Goal: Task Accomplishment & Management: Complete application form

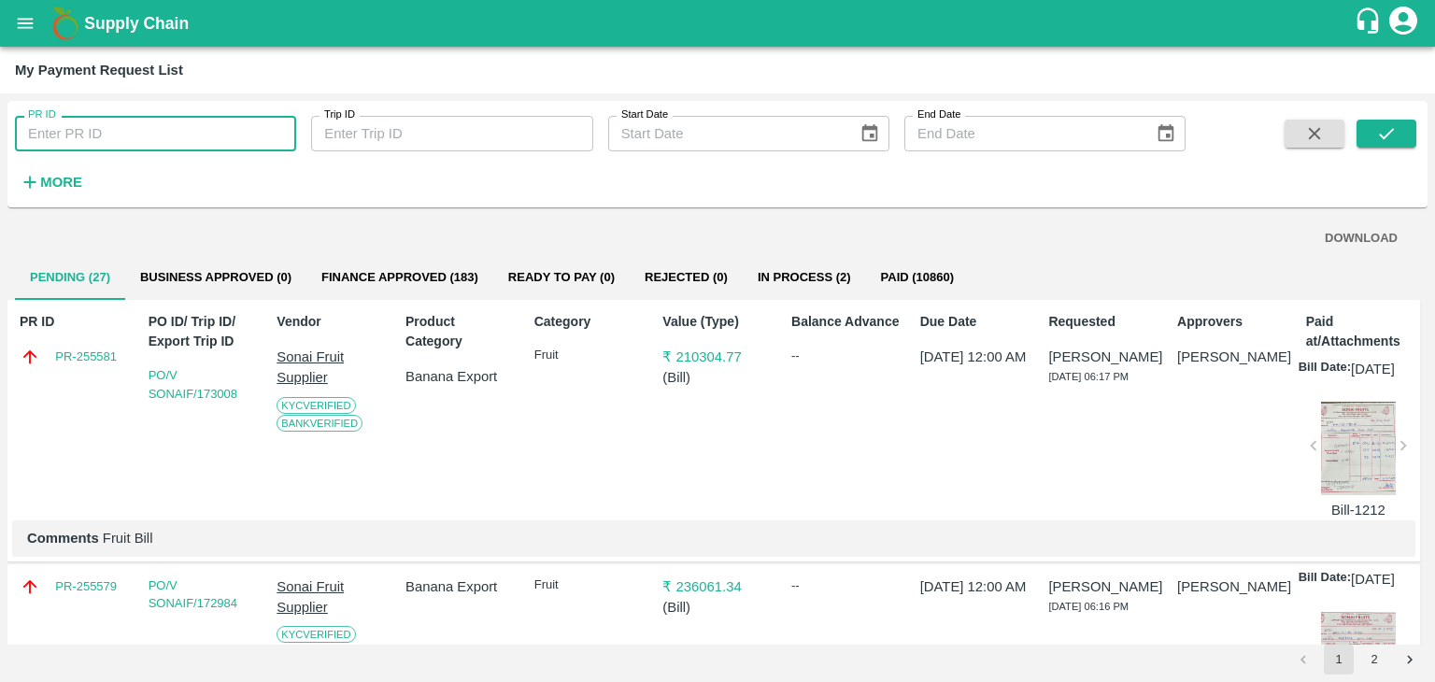
click at [108, 119] on input "PR ID" at bounding box center [155, 133] width 281 height 35
type input "247230"
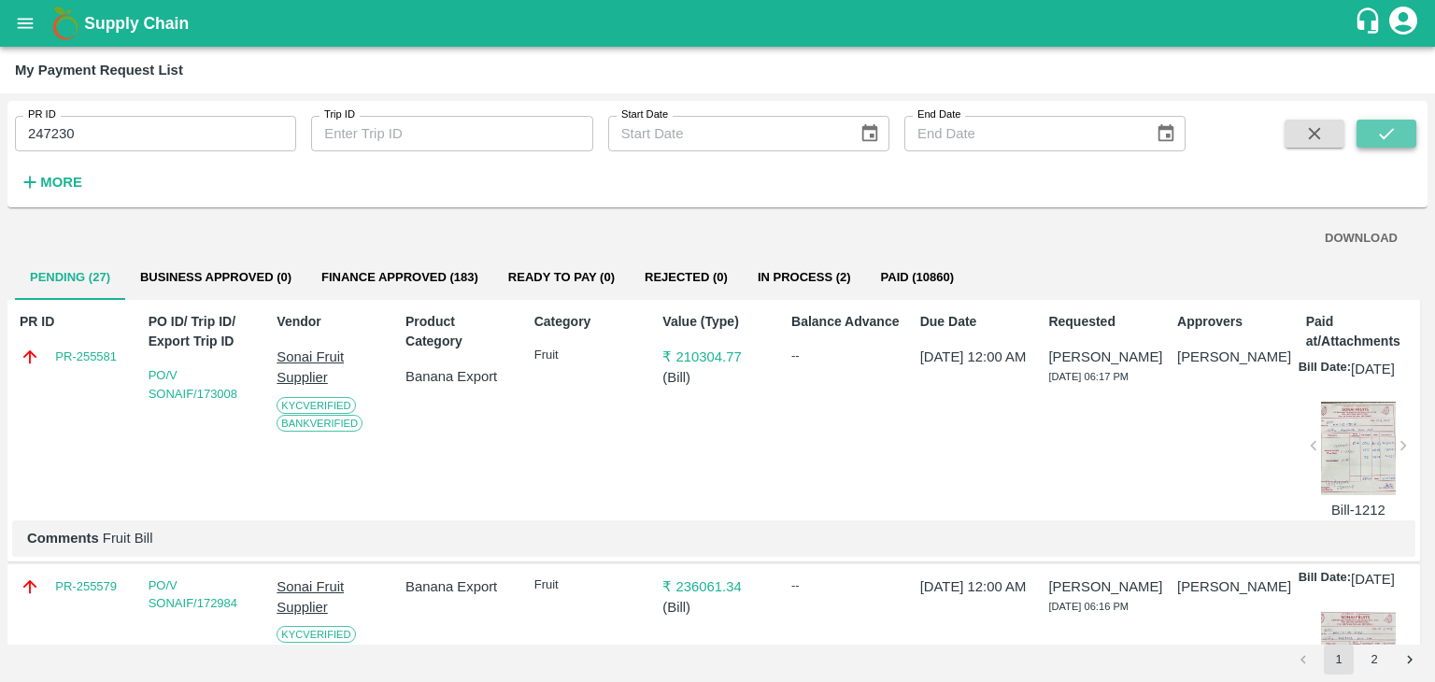
click at [1412, 135] on button "submit" at bounding box center [1386, 134] width 60 height 28
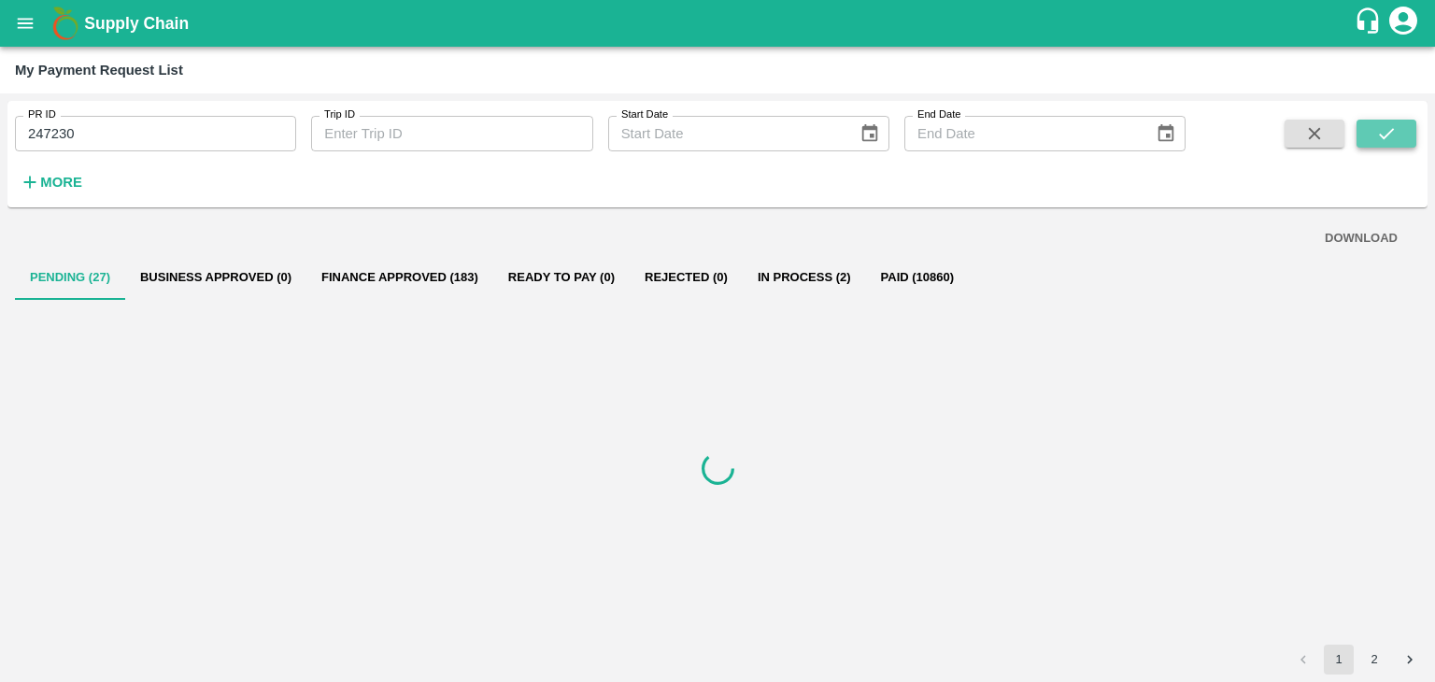
click at [1412, 135] on button "submit" at bounding box center [1386, 134] width 60 height 28
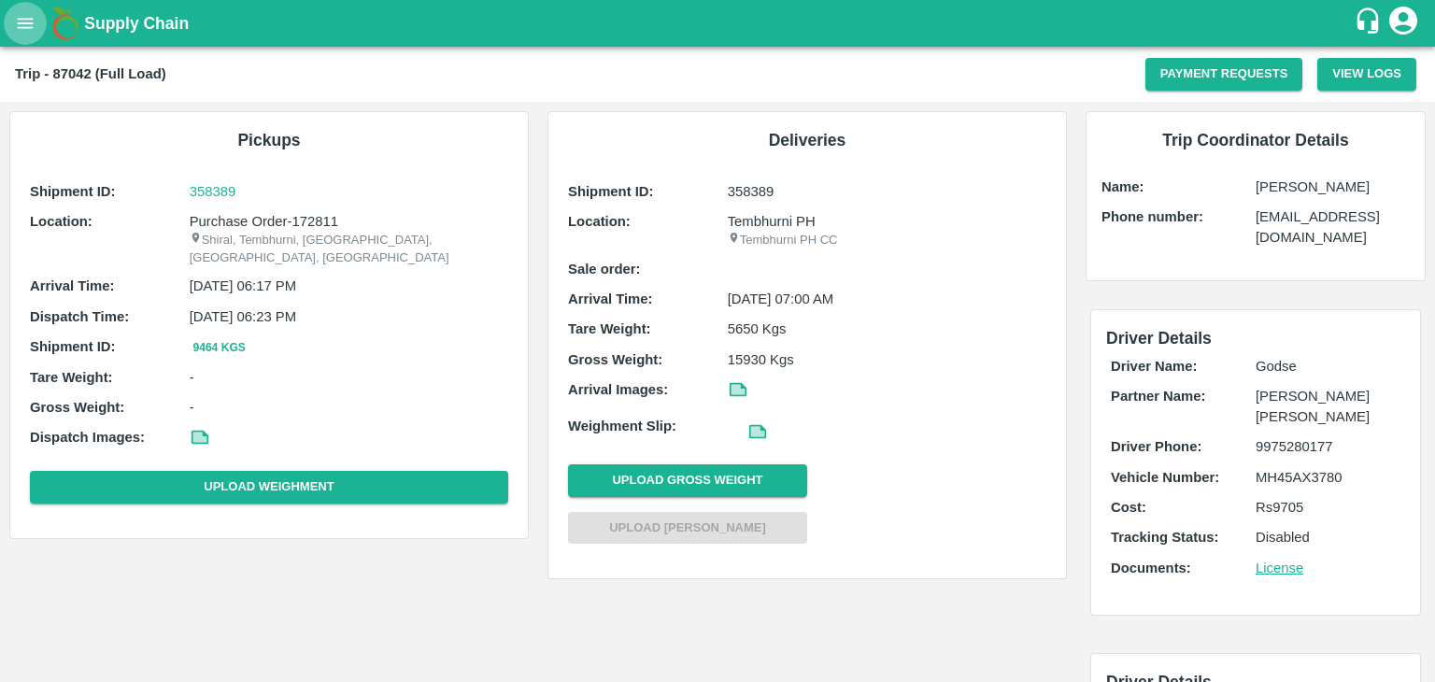
click at [17, 38] on button "open drawer" at bounding box center [25, 23] width 43 height 43
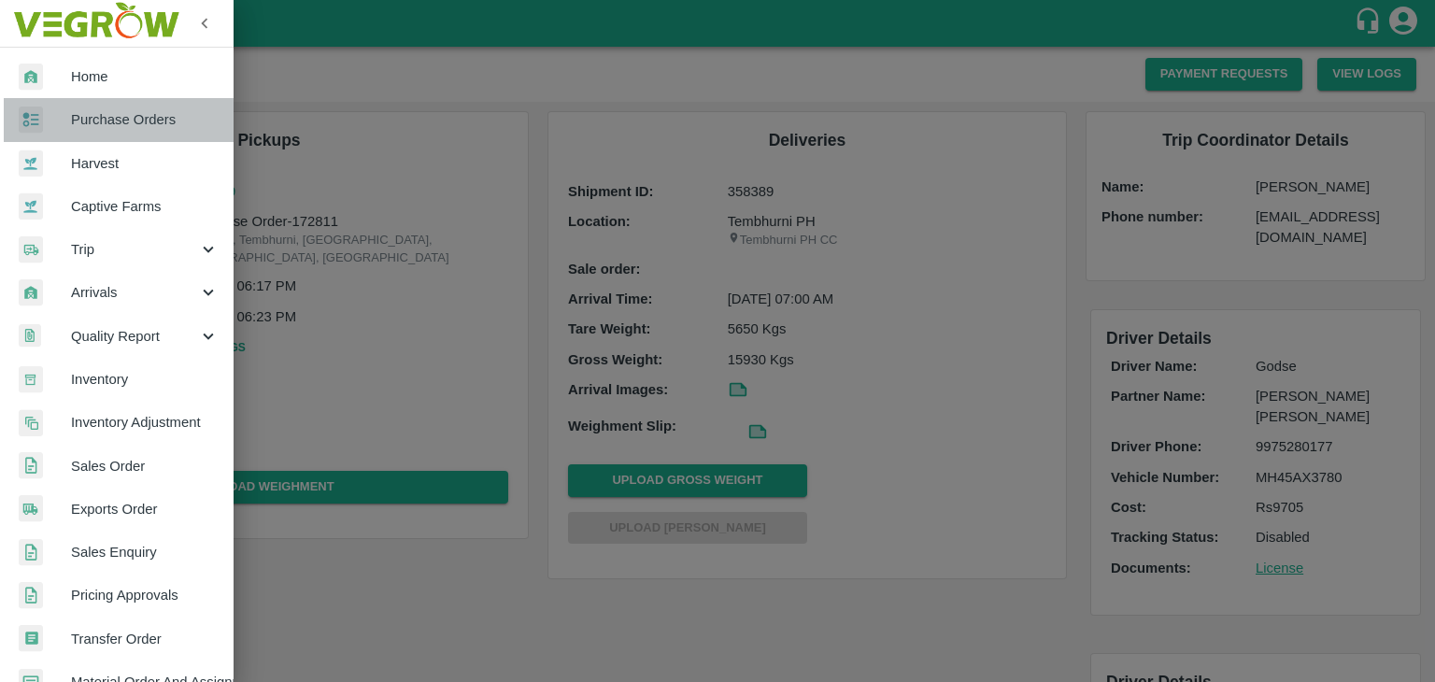
click at [142, 120] on span "Purchase Orders" at bounding box center [145, 119] width 148 height 21
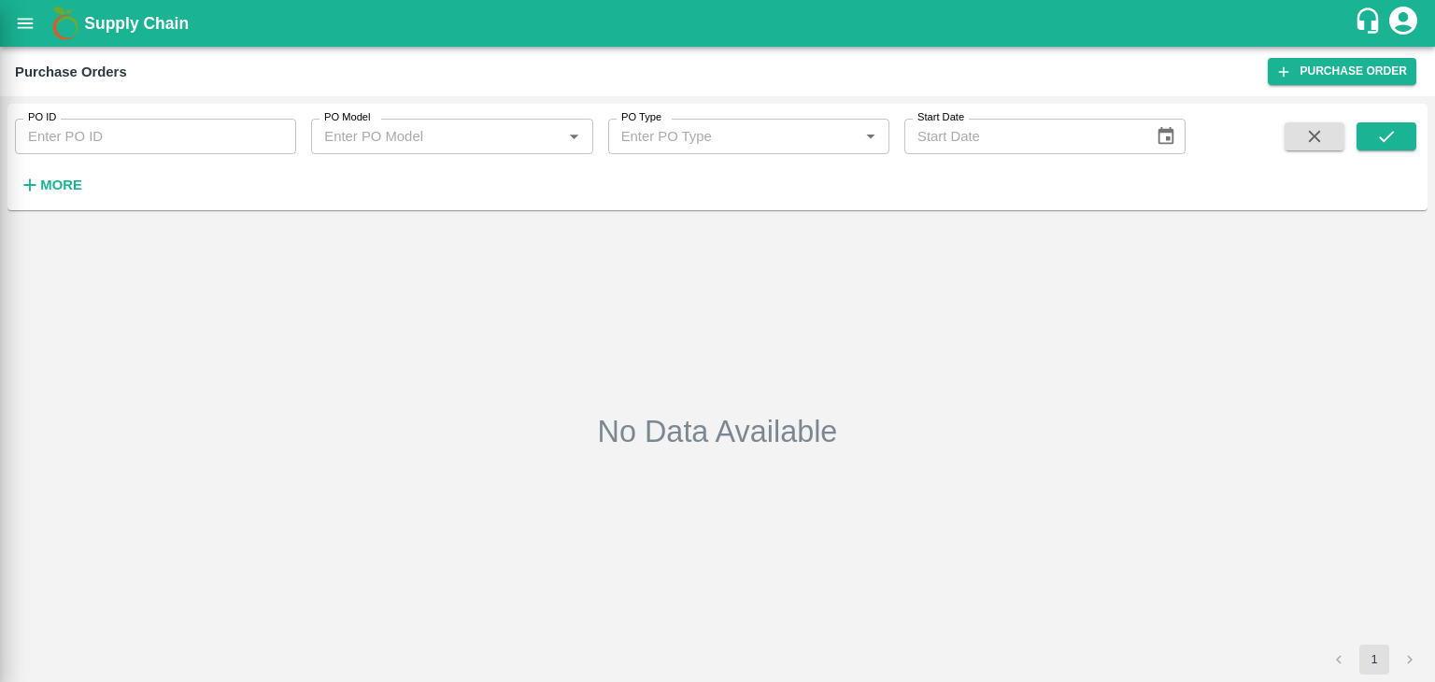
click at [191, 135] on div at bounding box center [717, 341] width 1435 height 682
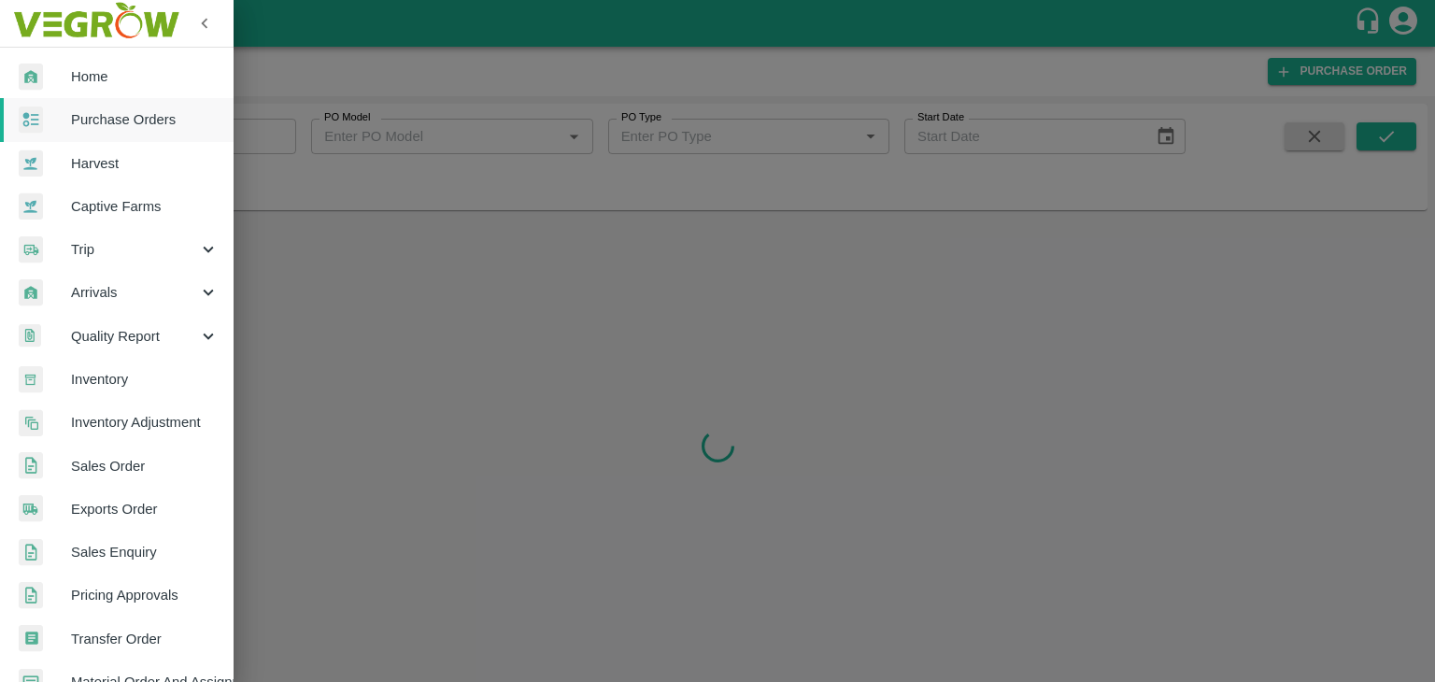
click at [260, 136] on div at bounding box center [717, 341] width 1435 height 682
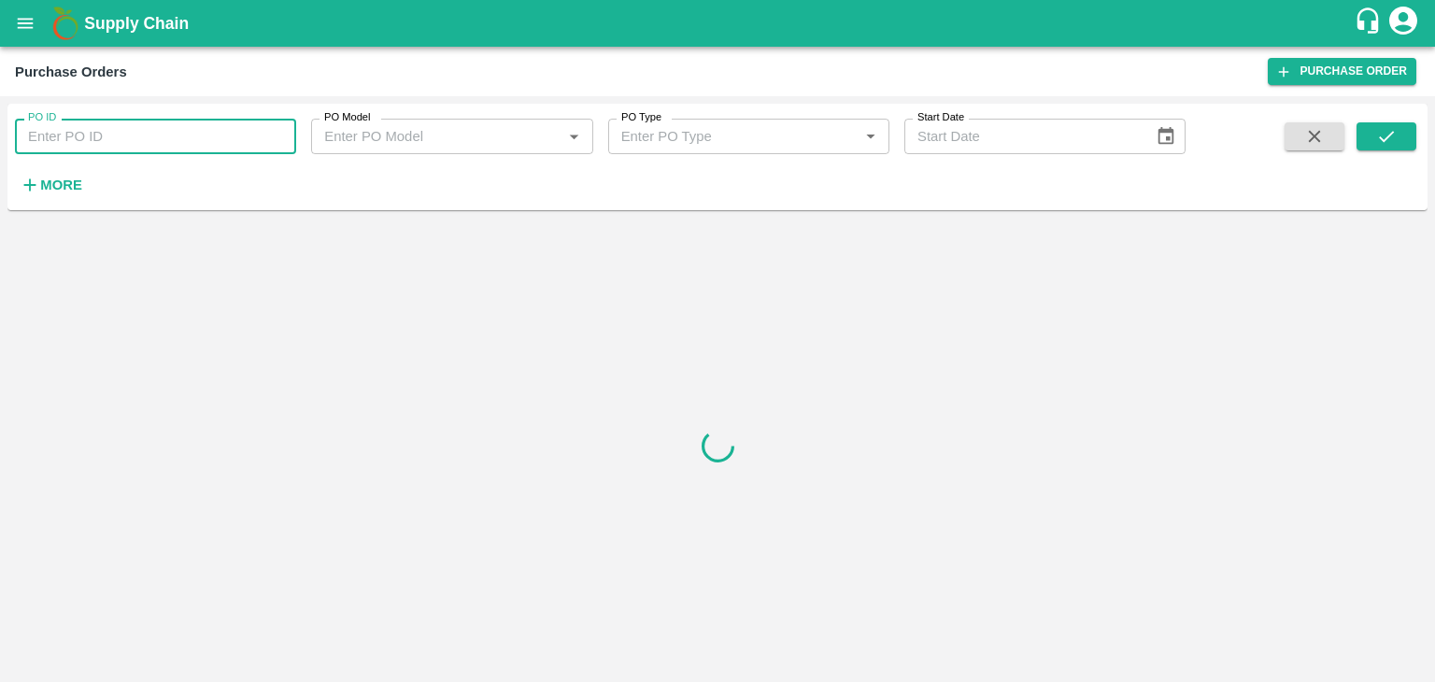
click at [265, 136] on input "PO ID" at bounding box center [155, 136] width 281 height 35
paste input "172484"
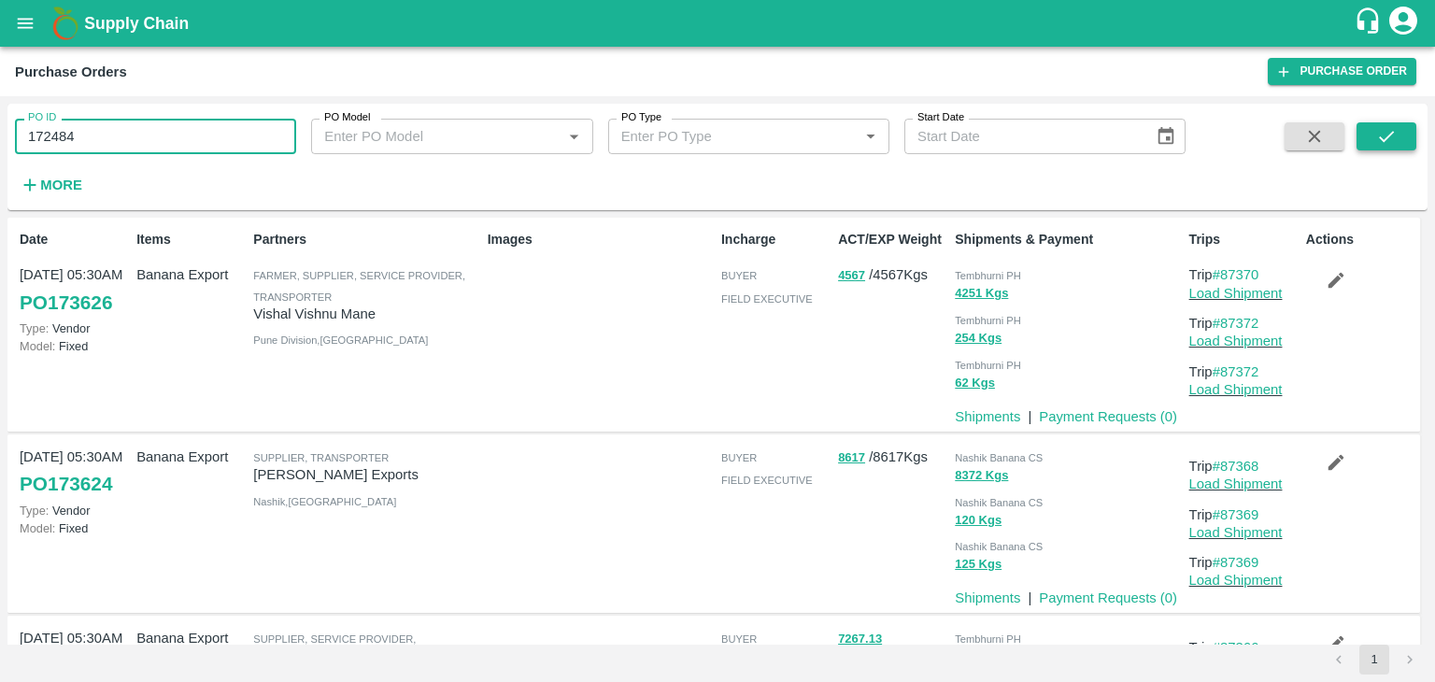
type input "172484"
click at [1396, 128] on icon "submit" at bounding box center [1386, 136] width 21 height 21
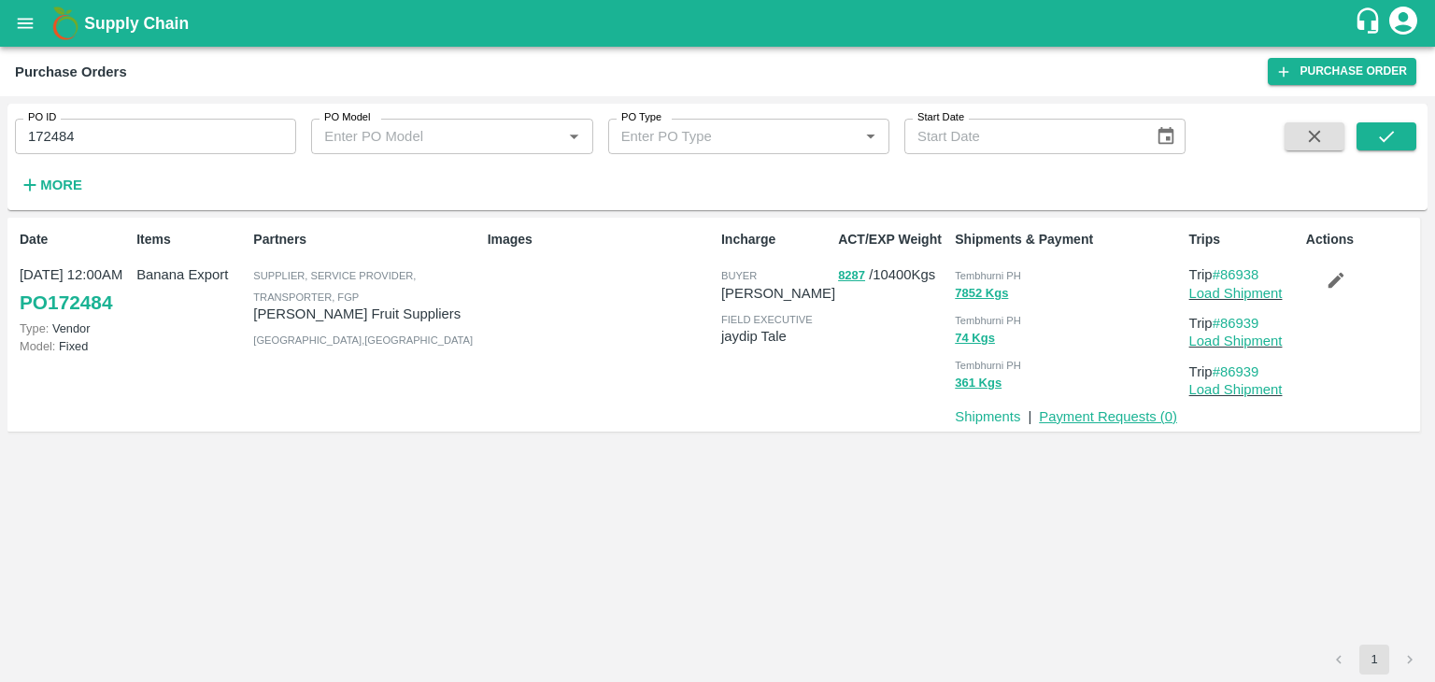
click at [1092, 420] on link "Payment Requests ( 0 )" at bounding box center [1108, 416] width 138 height 15
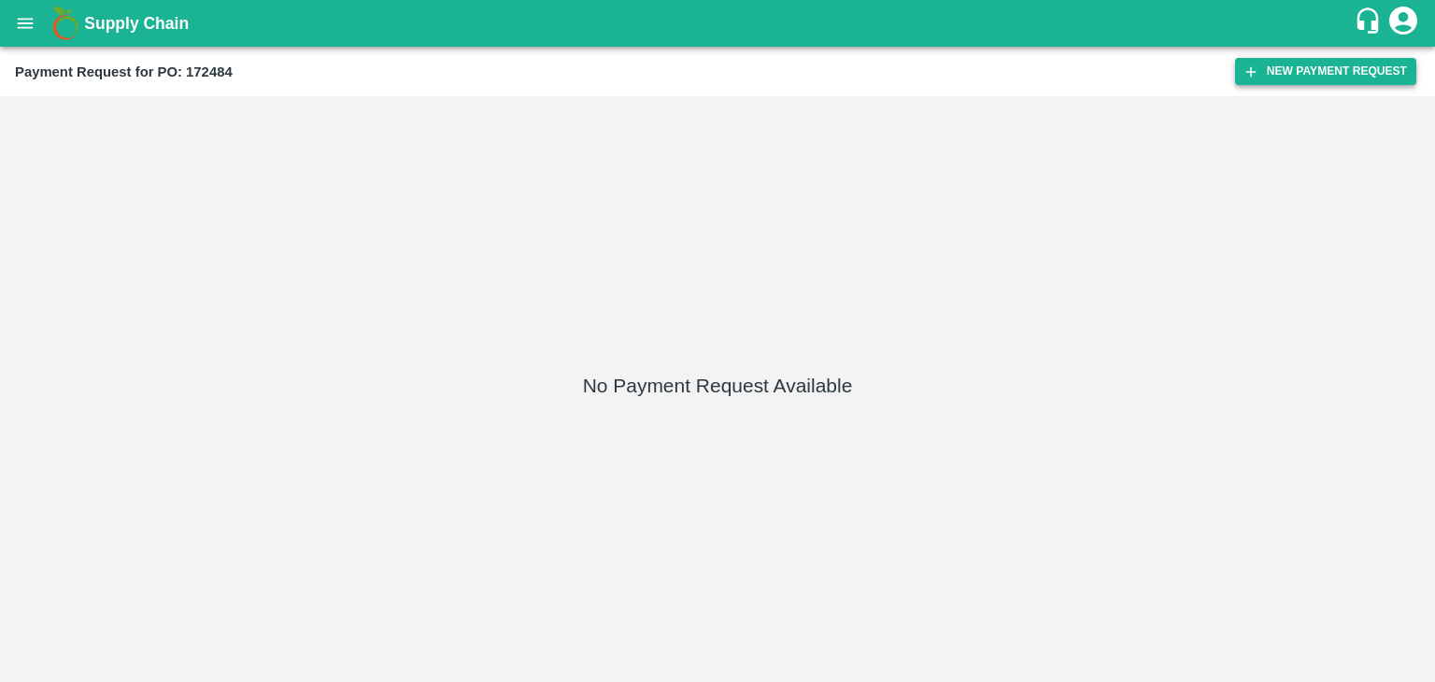
drag, startPoint x: 1291, startPoint y: 57, endPoint x: 1296, endPoint y: 72, distance: 15.7
click at [1296, 72] on div "Payment Request for PO: 172484 New Payment Request" at bounding box center [717, 72] width 1435 height 50
click at [1296, 72] on button "New Payment Request" at bounding box center [1325, 71] width 181 height 27
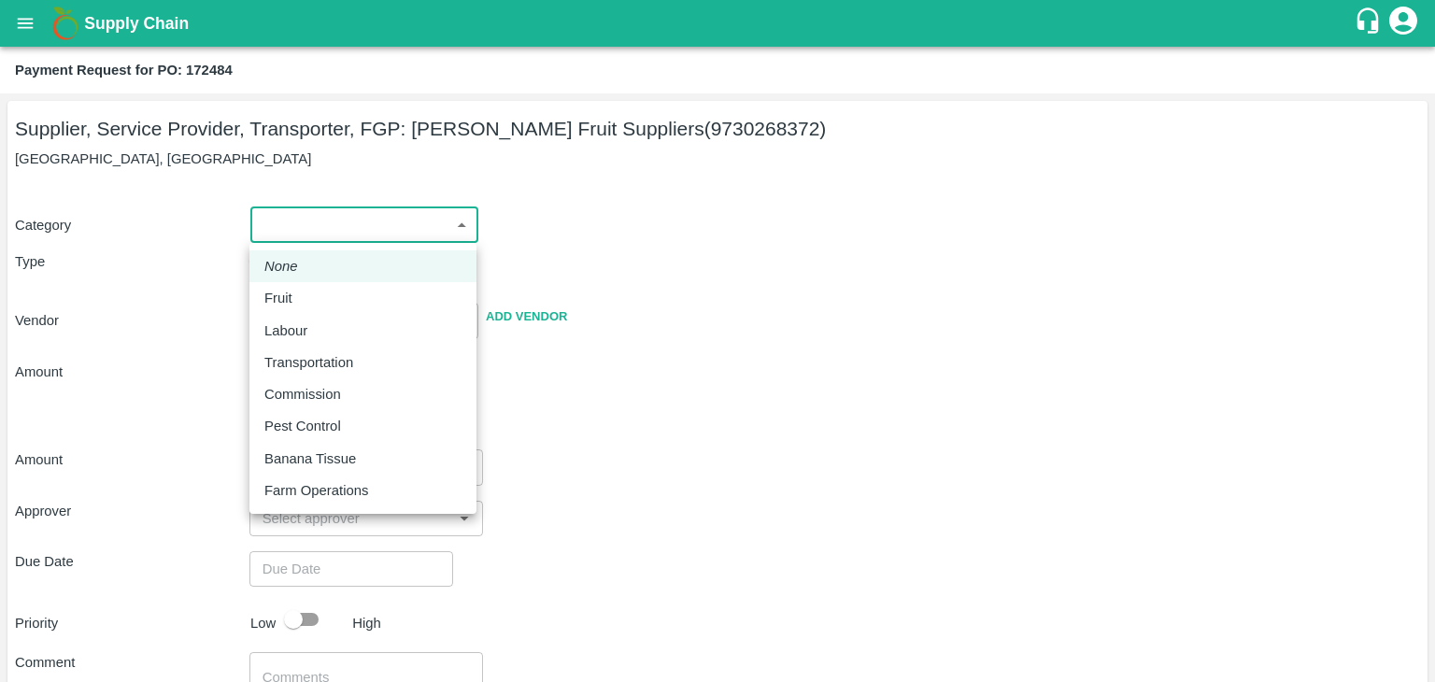
drag, startPoint x: 288, startPoint y: 230, endPoint x: 299, endPoint y: 301, distance: 71.9
click at [299, 301] on body "Supply Chain Payment Request for PO: 172484 Supplier, Service Provider, Transpo…" at bounding box center [717, 341] width 1435 height 682
click at [299, 301] on div "Fruit" at bounding box center [282, 298] width 37 height 21
type input "1"
type input "Rangnath Shinde Fruit Suppliers - 9730268372(Supplier, Service Provider, Transp…"
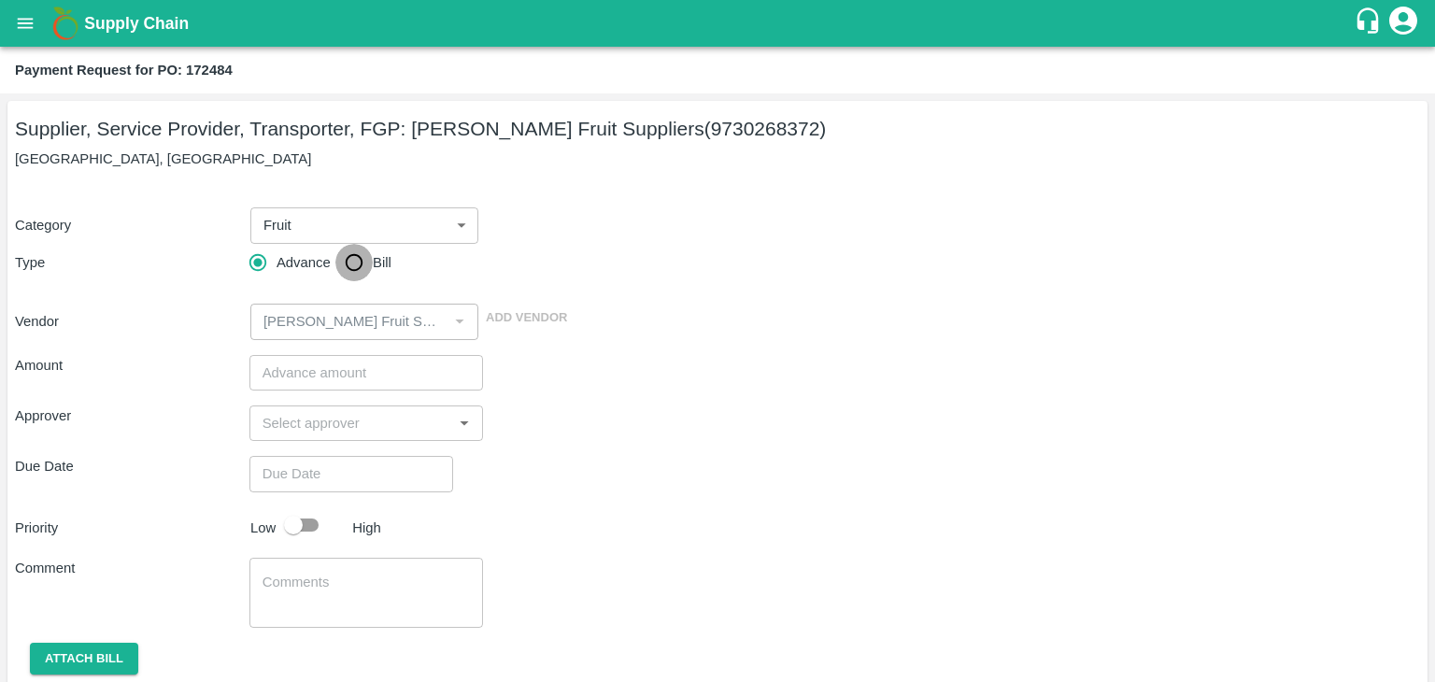
click at [348, 268] on input "Bill" at bounding box center [353, 262] width 37 height 37
radio input "true"
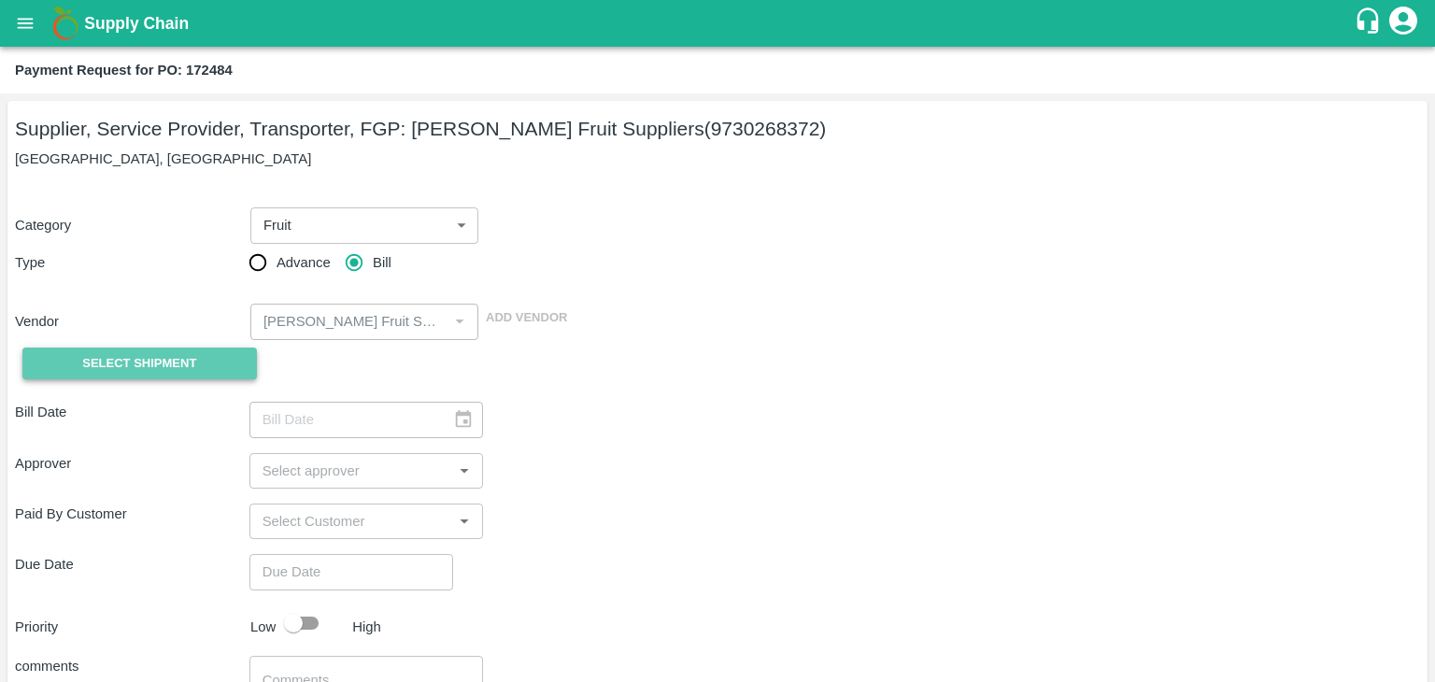
click at [149, 363] on span "Select Shipment" at bounding box center [139, 363] width 114 height 21
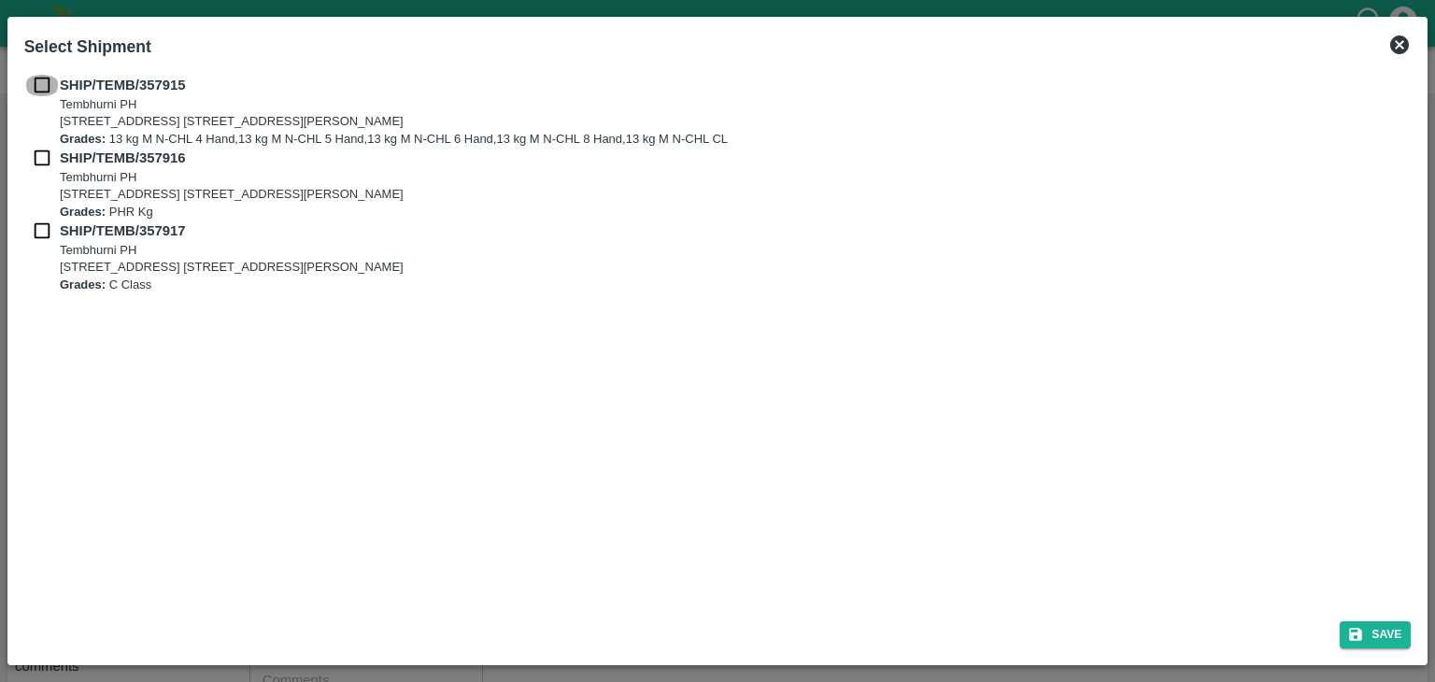
click at [35, 77] on input "checkbox" at bounding box center [41, 85] width 35 height 21
checkbox input "true"
click at [39, 150] on input "checkbox" at bounding box center [41, 158] width 35 height 21
checkbox input "true"
click at [37, 237] on input "checkbox" at bounding box center [41, 230] width 35 height 21
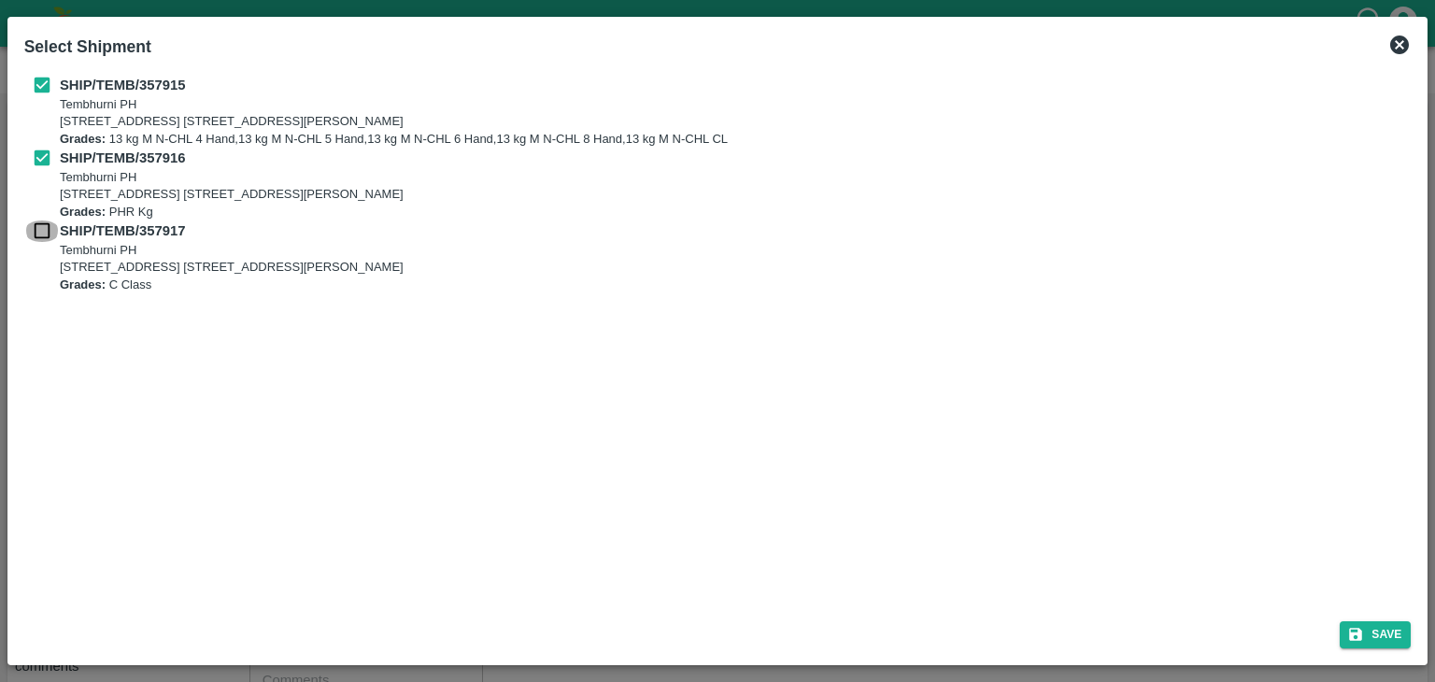
checkbox input "true"
click at [1386, 637] on button "Save" at bounding box center [1374, 634] width 71 height 27
type input "29/08/2025"
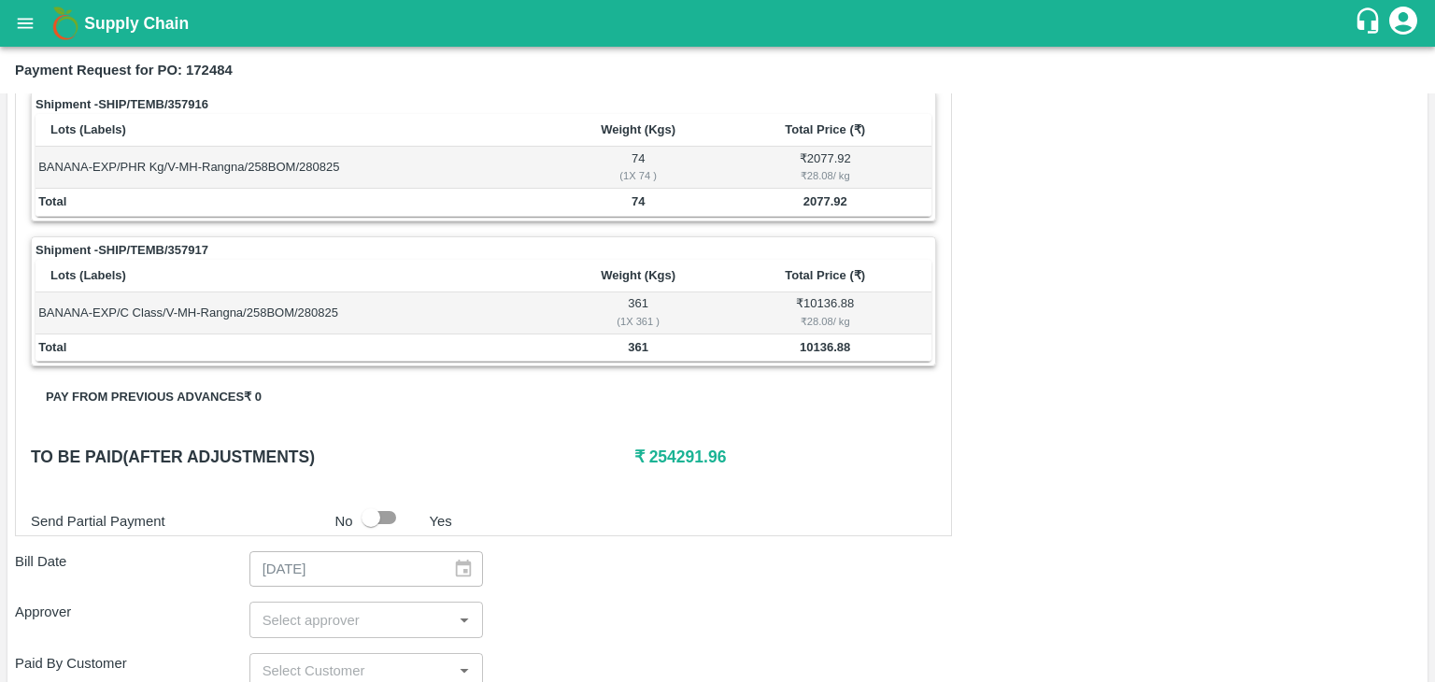
scroll to position [915, 0]
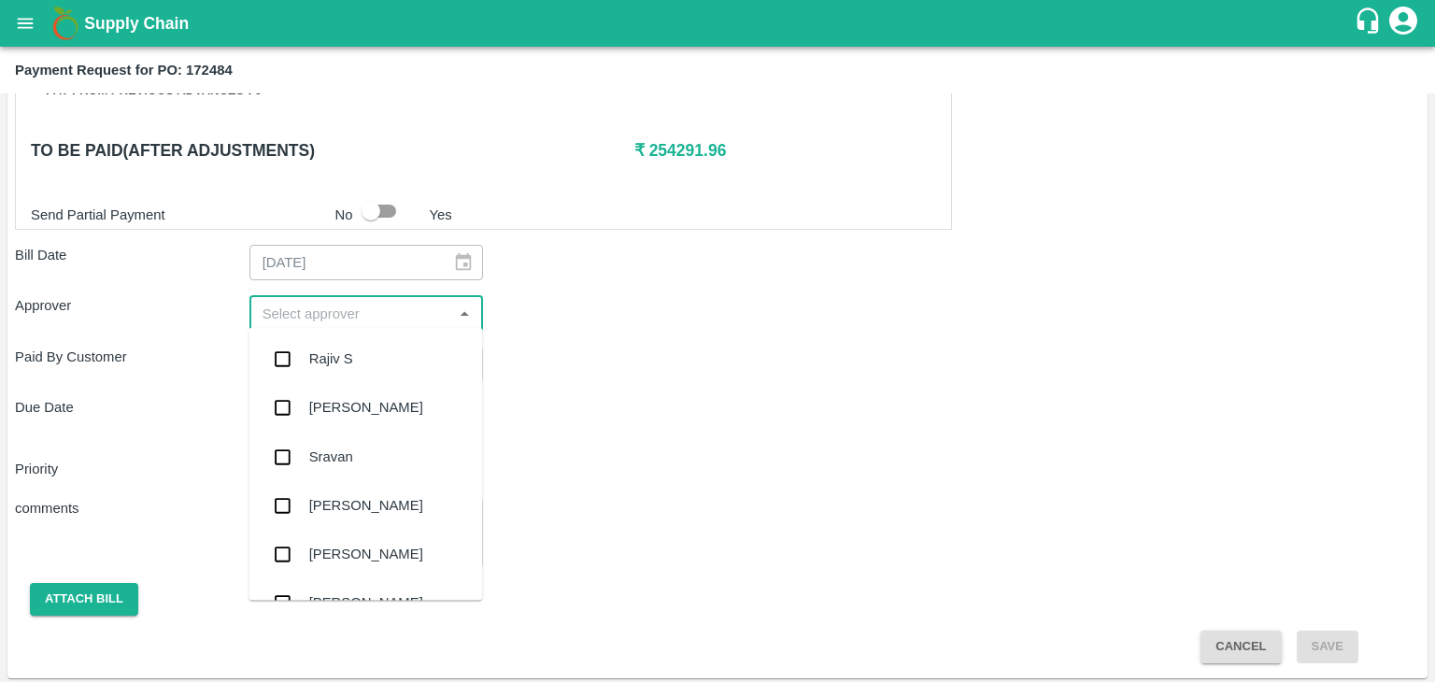
click at [397, 316] on input "input" at bounding box center [351, 313] width 192 height 24
type input "Ajit"
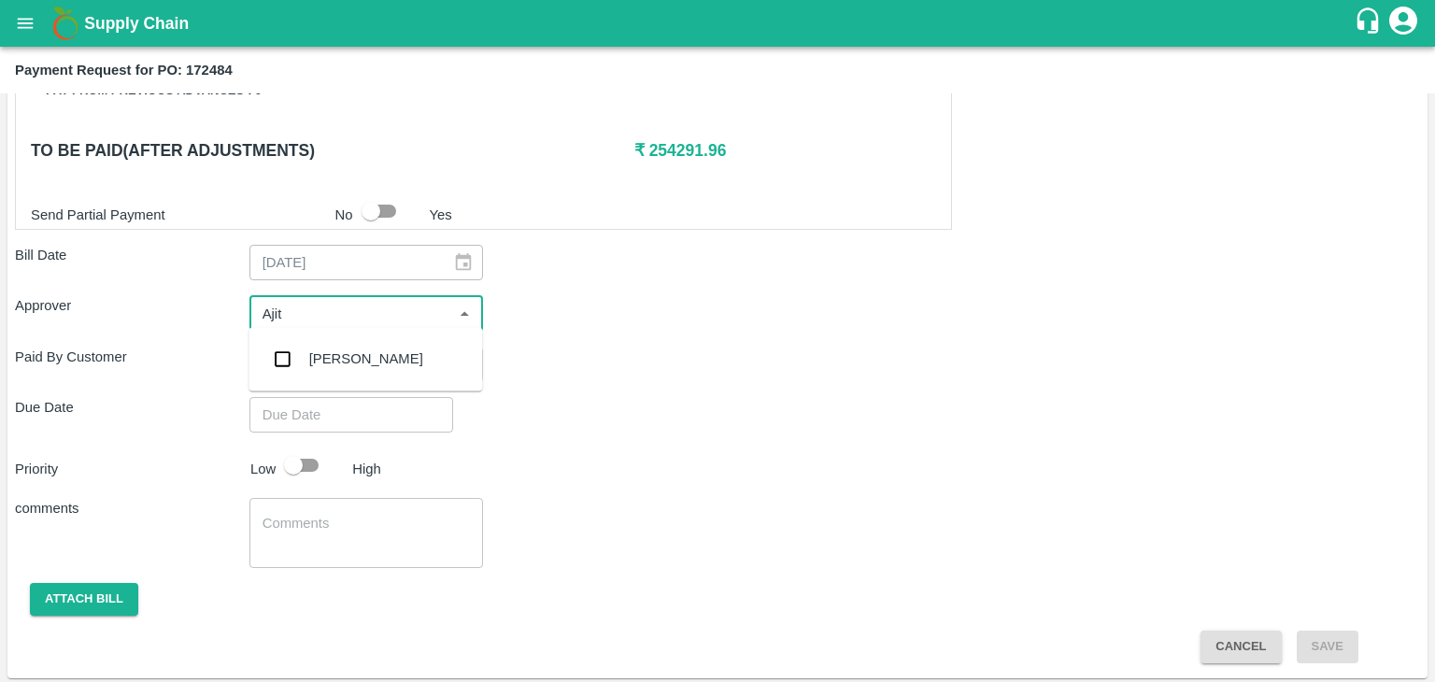
click at [344, 348] on div "[PERSON_NAME]" at bounding box center [366, 358] width 114 height 21
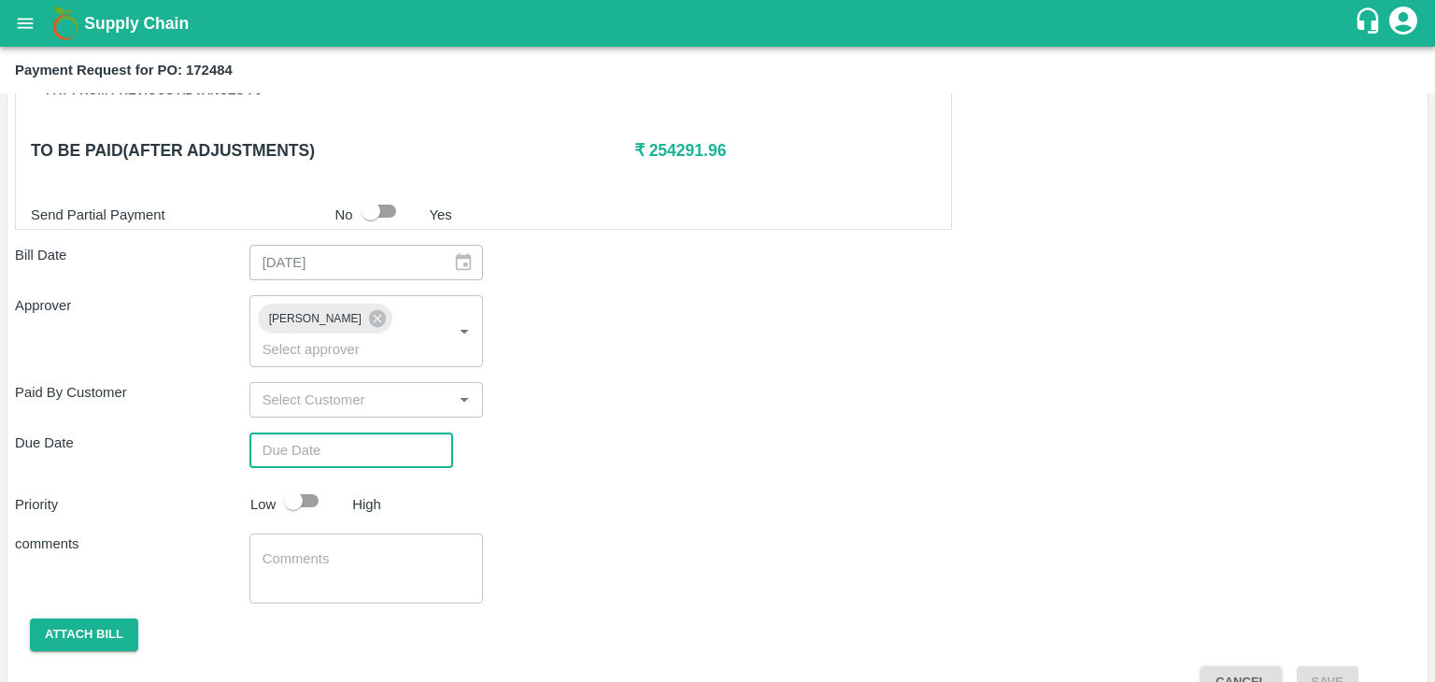
type input "DD/MM/YYYY hh:mm aa"
click at [389, 432] on input "DD/MM/YYYY hh:mm aa" at bounding box center [344, 449] width 191 height 35
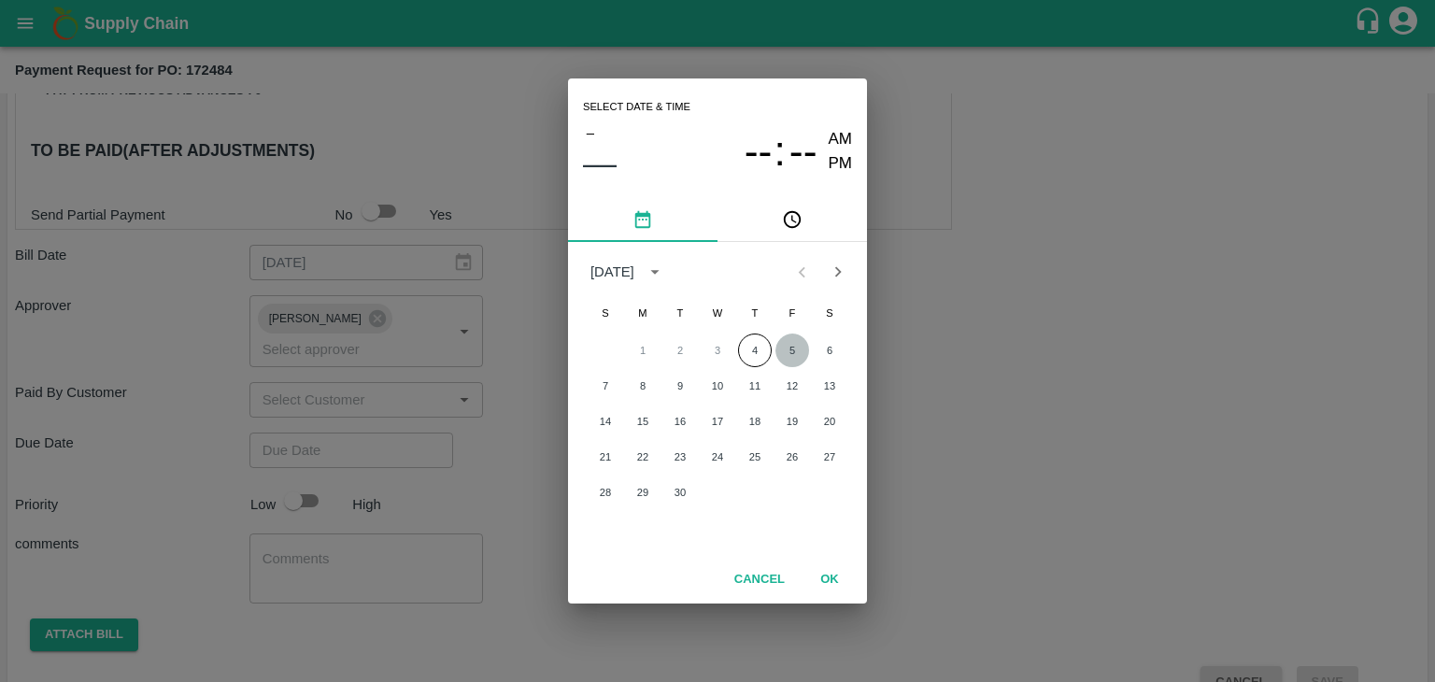
click at [788, 347] on button "5" at bounding box center [792, 350] width 34 height 34
type input "[DATE] 12:00 AM"
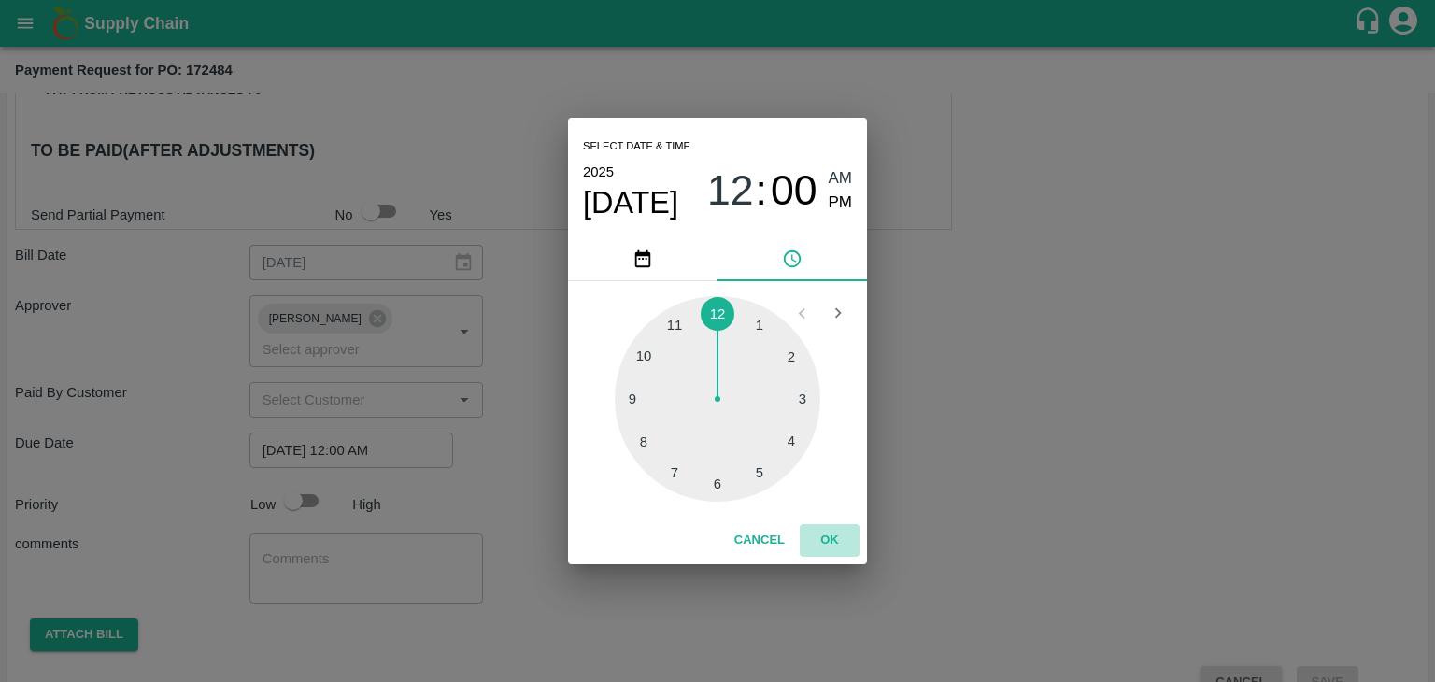
click at [826, 532] on button "OK" at bounding box center [830, 540] width 60 height 33
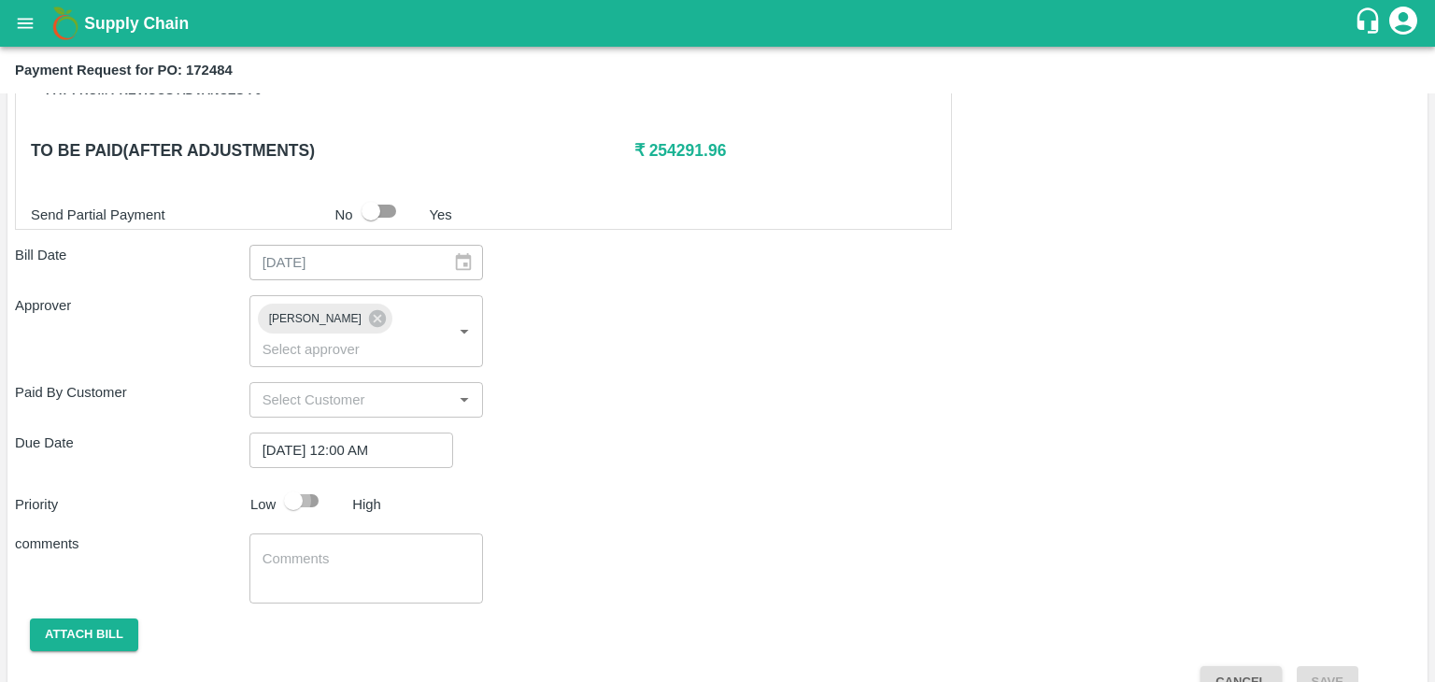
click at [324, 483] on input "checkbox" at bounding box center [293, 500] width 106 height 35
checkbox input "true"
click at [360, 549] on textarea at bounding box center [366, 568] width 208 height 39
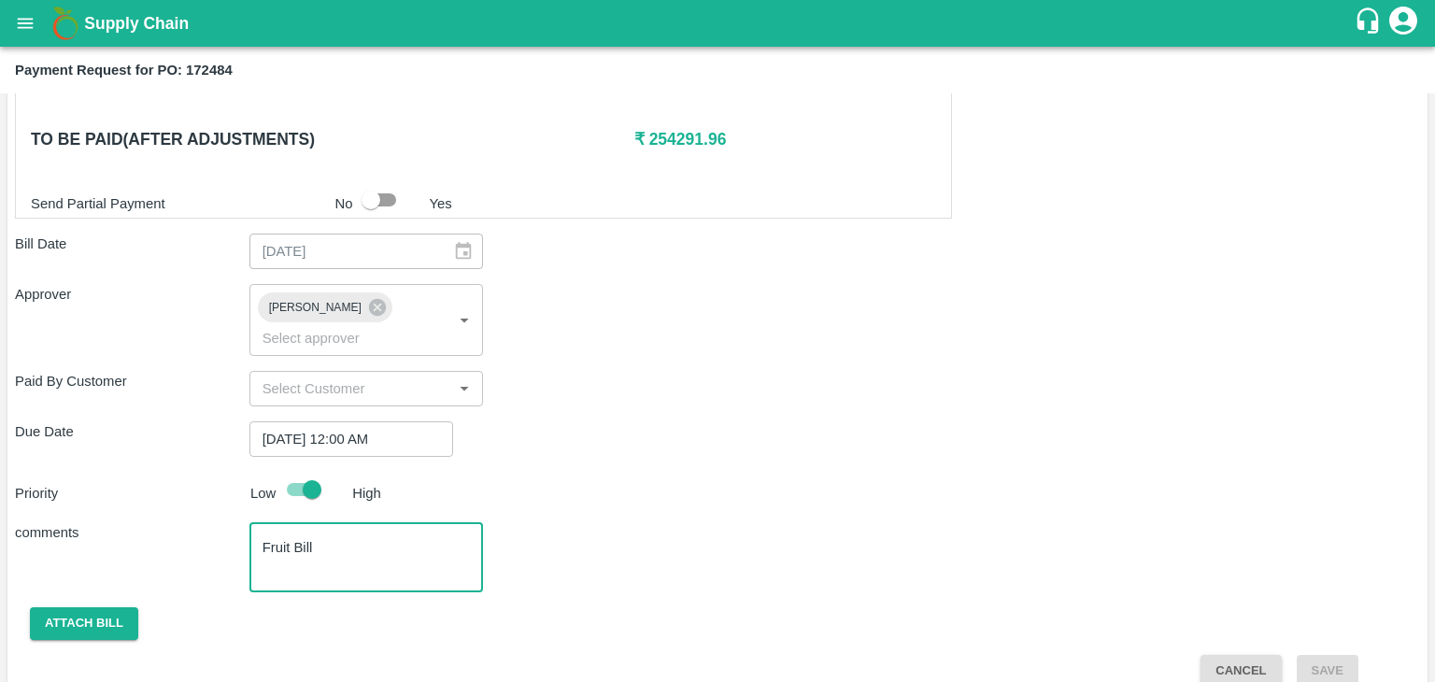
type textarea "Fruit Bill"
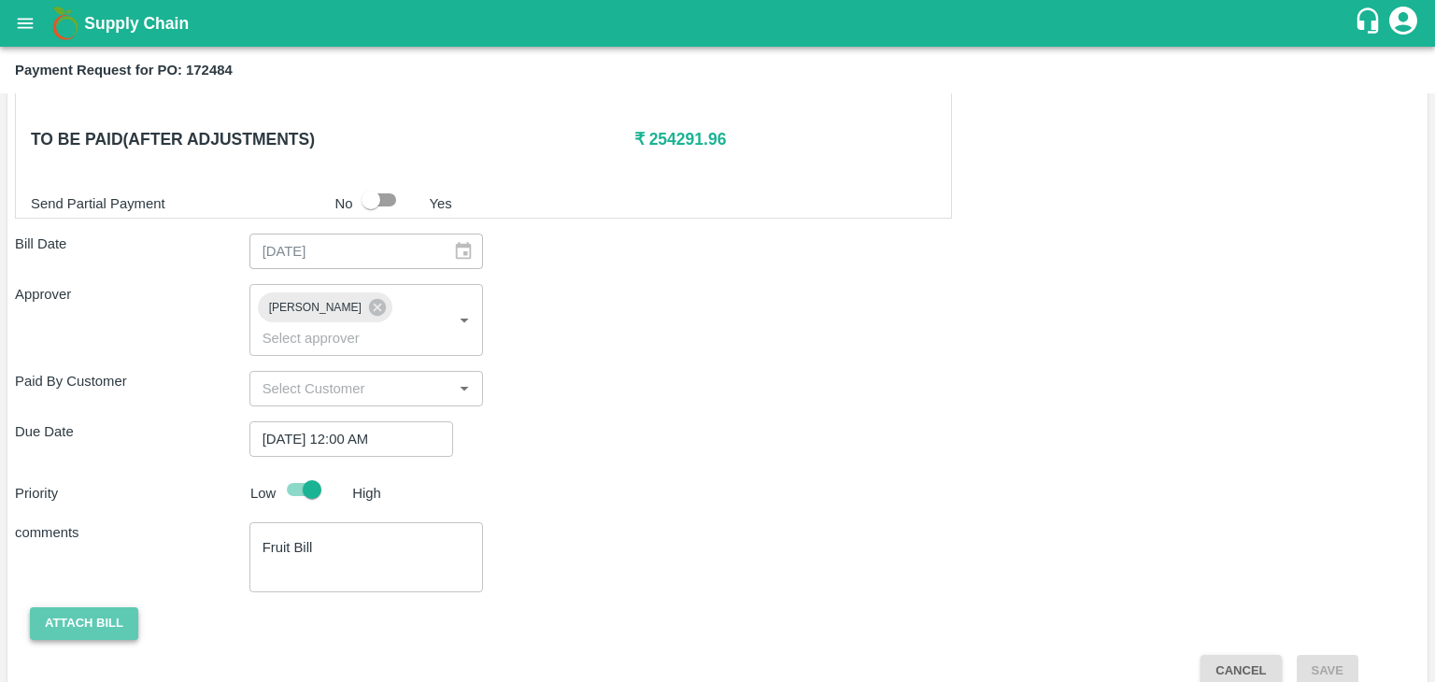
click at [64, 607] on button "Attach bill" at bounding box center [84, 623] width 108 height 33
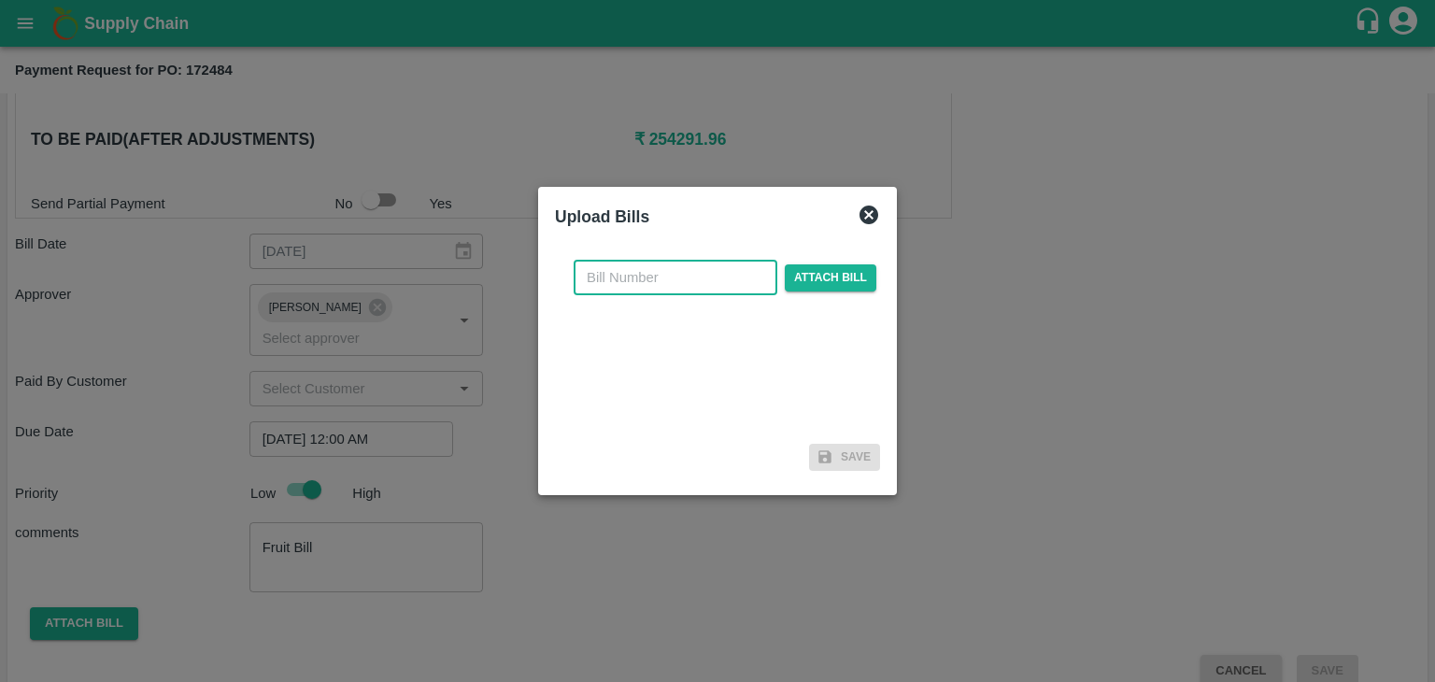
click at [688, 272] on input "text" at bounding box center [676, 277] width 204 height 35
type input "1792"
click at [839, 273] on span "Attach bill" at bounding box center [831, 277] width 92 height 27
click at [0, 0] on input "Attach bill" at bounding box center [0, 0] width 0 height 0
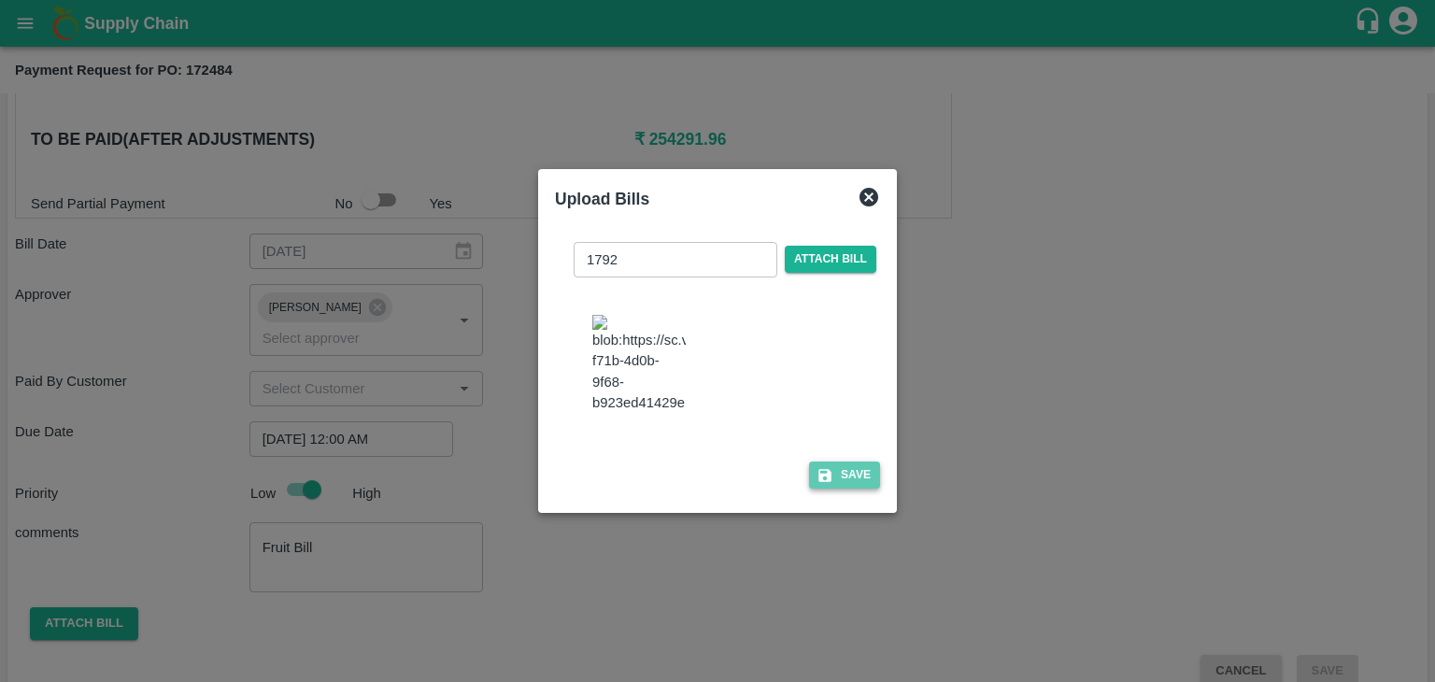
click at [853, 470] on button "Save" at bounding box center [844, 474] width 71 height 27
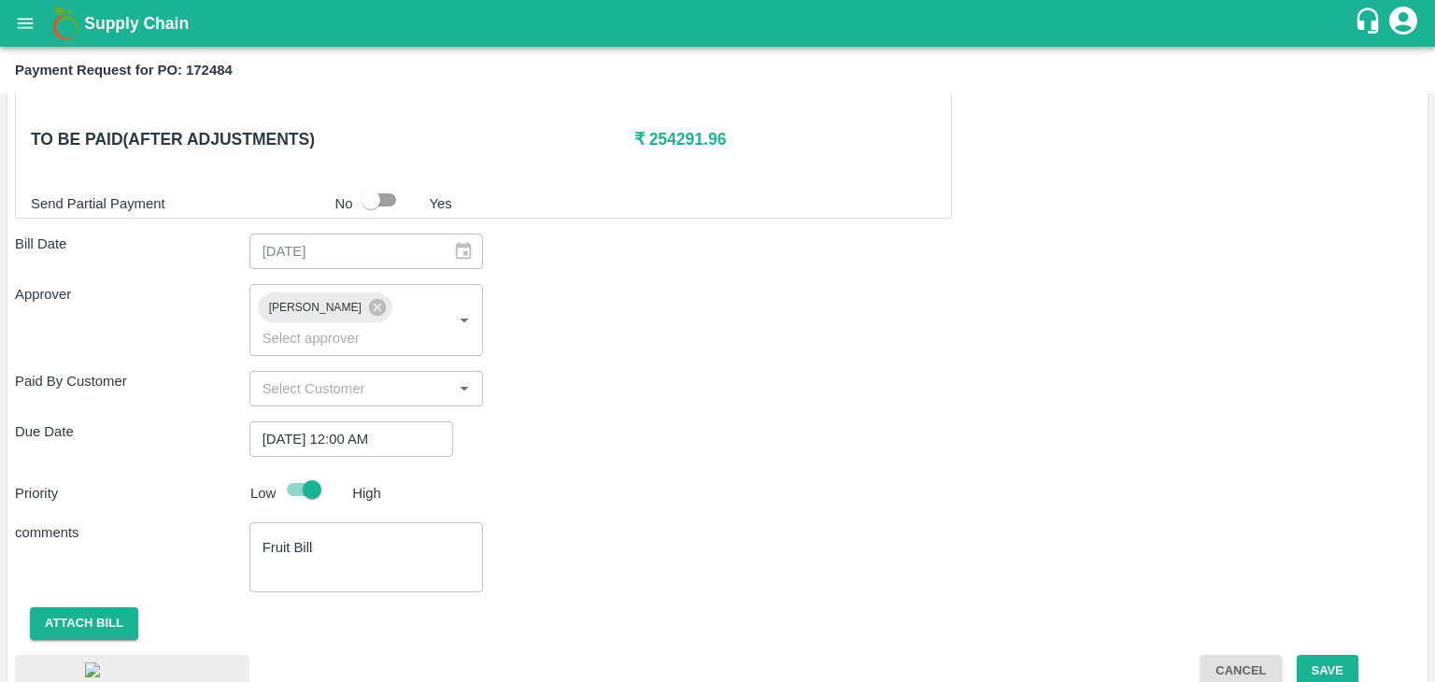
scroll to position [1001, 0]
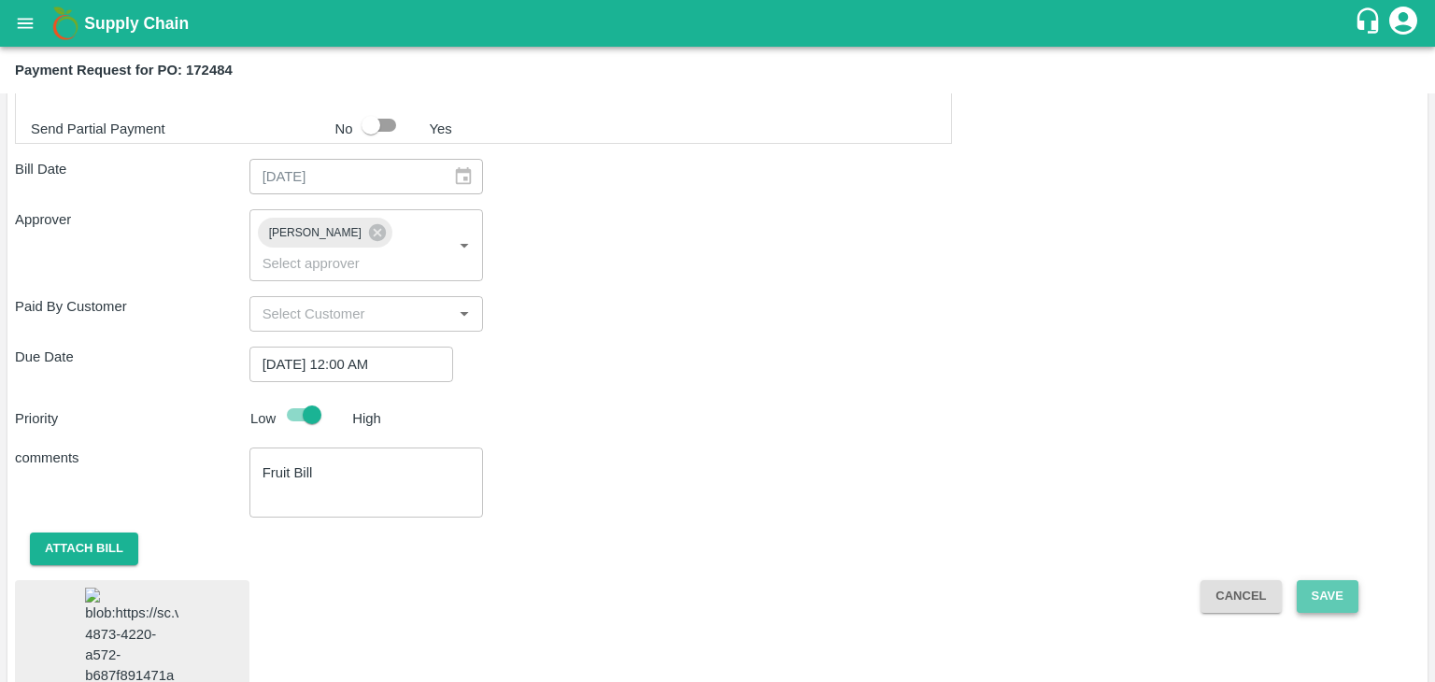
click at [1320, 580] on button "Save" at bounding box center [1328, 596] width 62 height 33
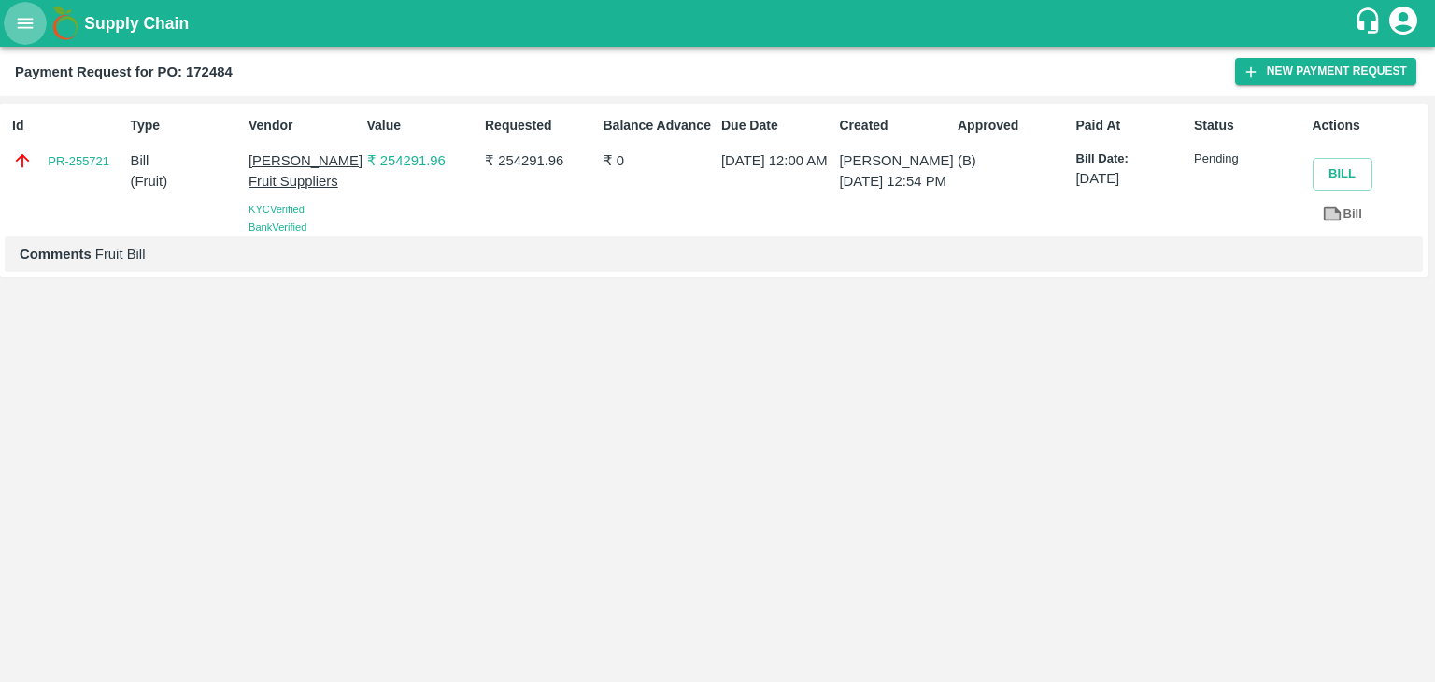
click at [26, 28] on icon "open drawer" at bounding box center [25, 23] width 21 height 21
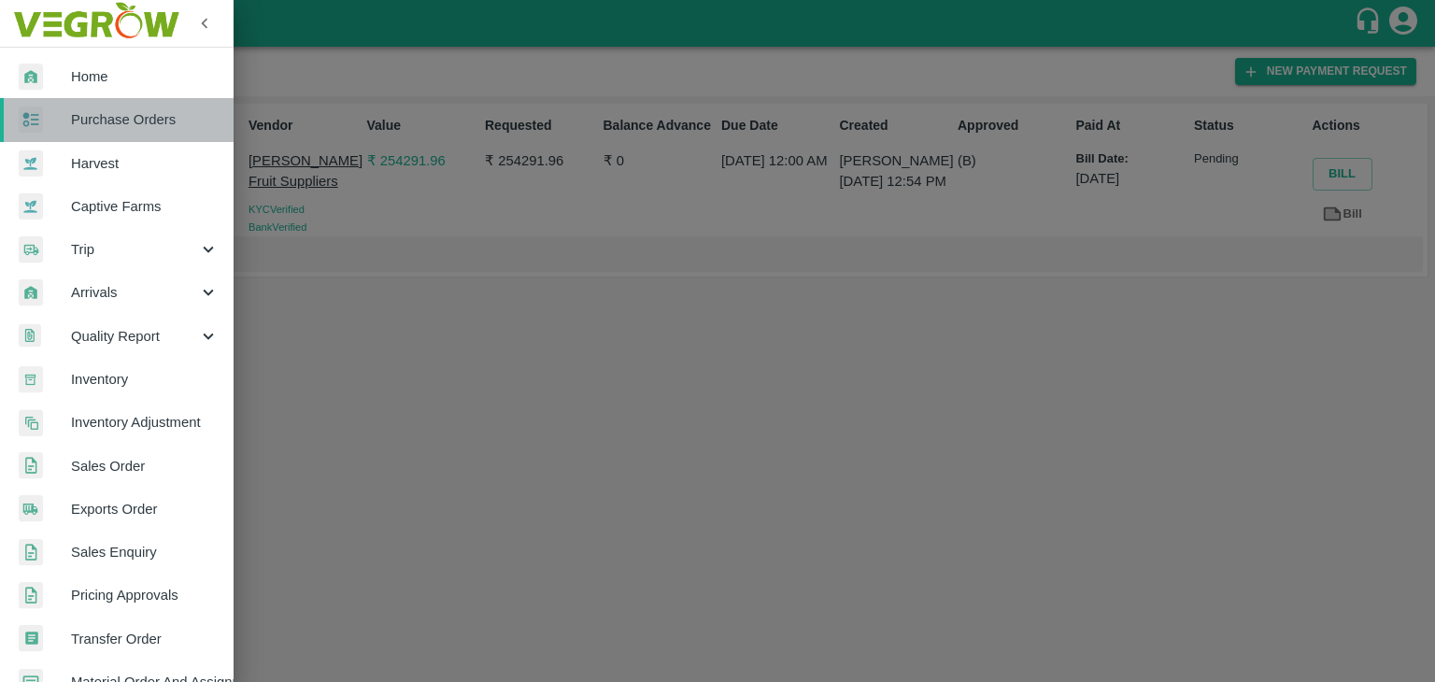
click at [144, 114] on span "Purchase Orders" at bounding box center [145, 119] width 148 height 21
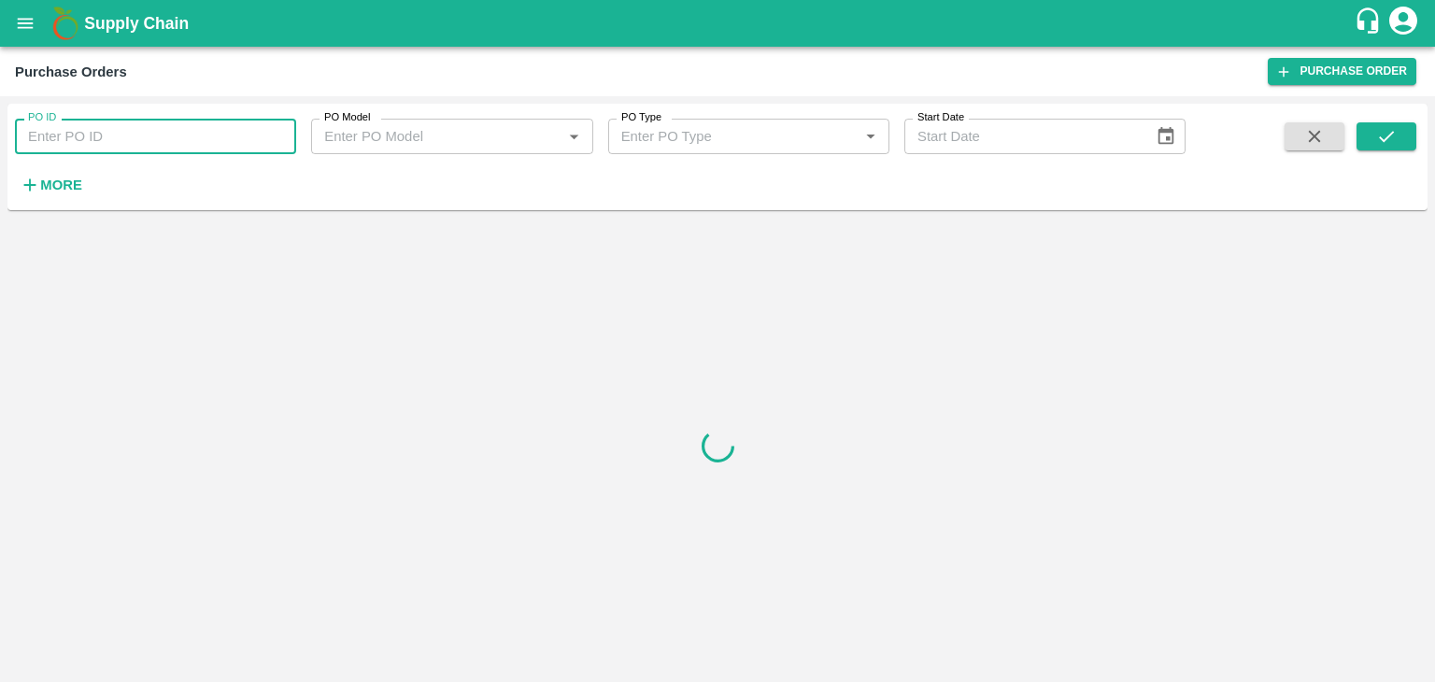
click at [173, 135] on input "PO ID" at bounding box center [155, 136] width 281 height 35
paste input "172062"
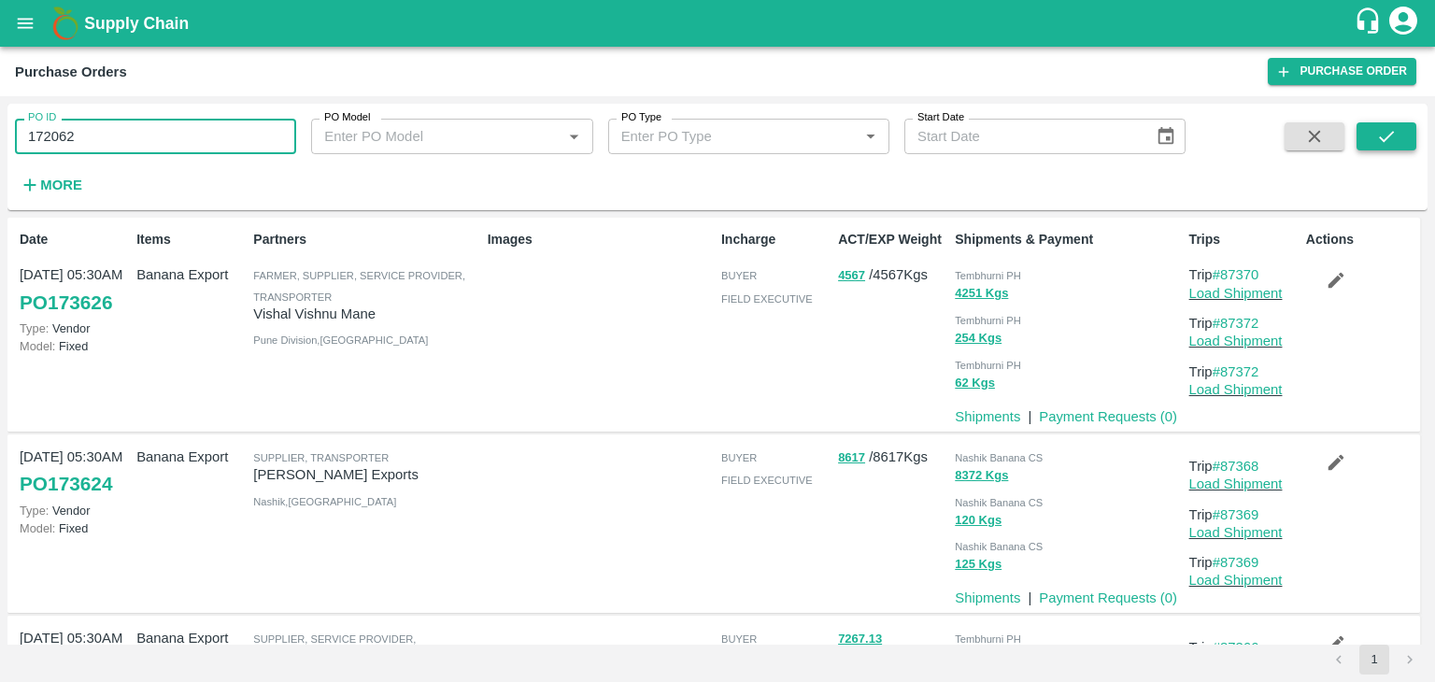
type input "172062"
click at [1389, 131] on icon "submit" at bounding box center [1386, 136] width 21 height 21
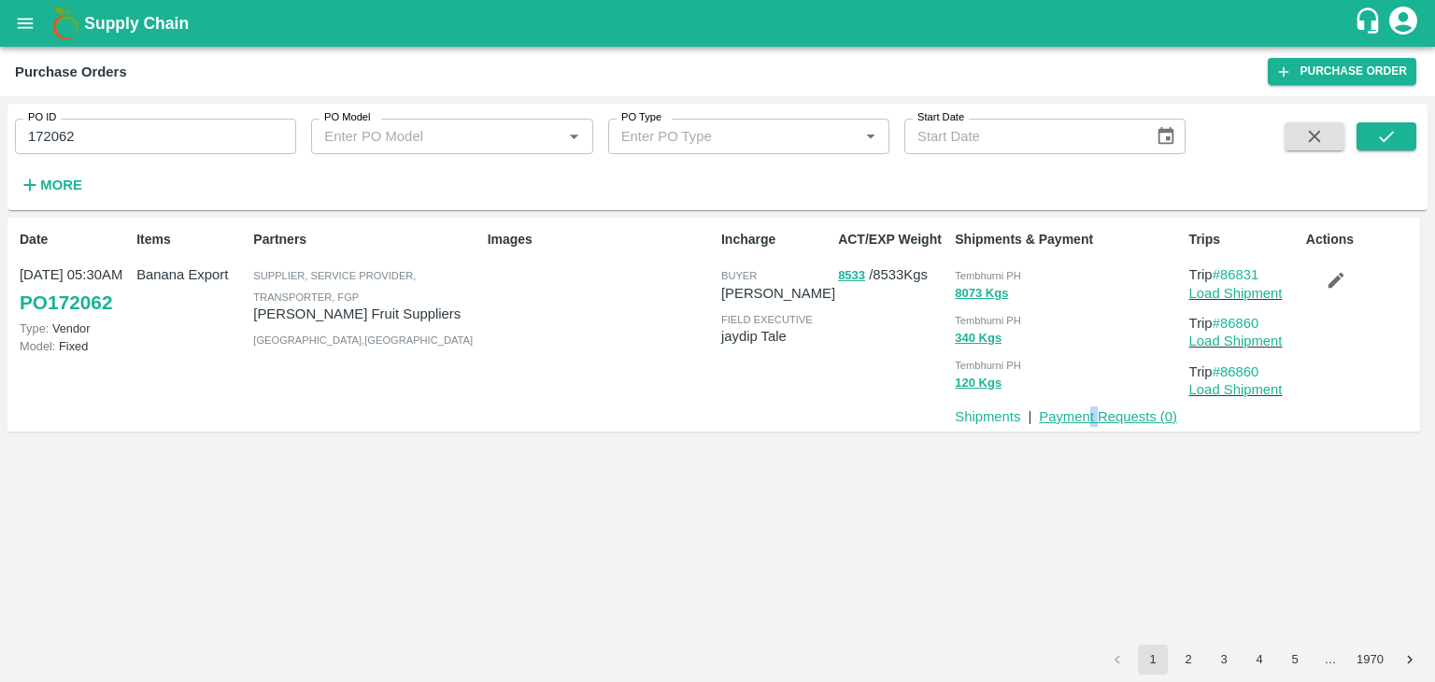
drag, startPoint x: 1087, startPoint y: 424, endPoint x: 1099, endPoint y: 418, distance: 13.0
click at [1099, 418] on p "Payment Requests ( 0 )" at bounding box center [1108, 416] width 138 height 21
click at [1099, 418] on link "Payment Requests ( 0 )" at bounding box center [1108, 416] width 138 height 15
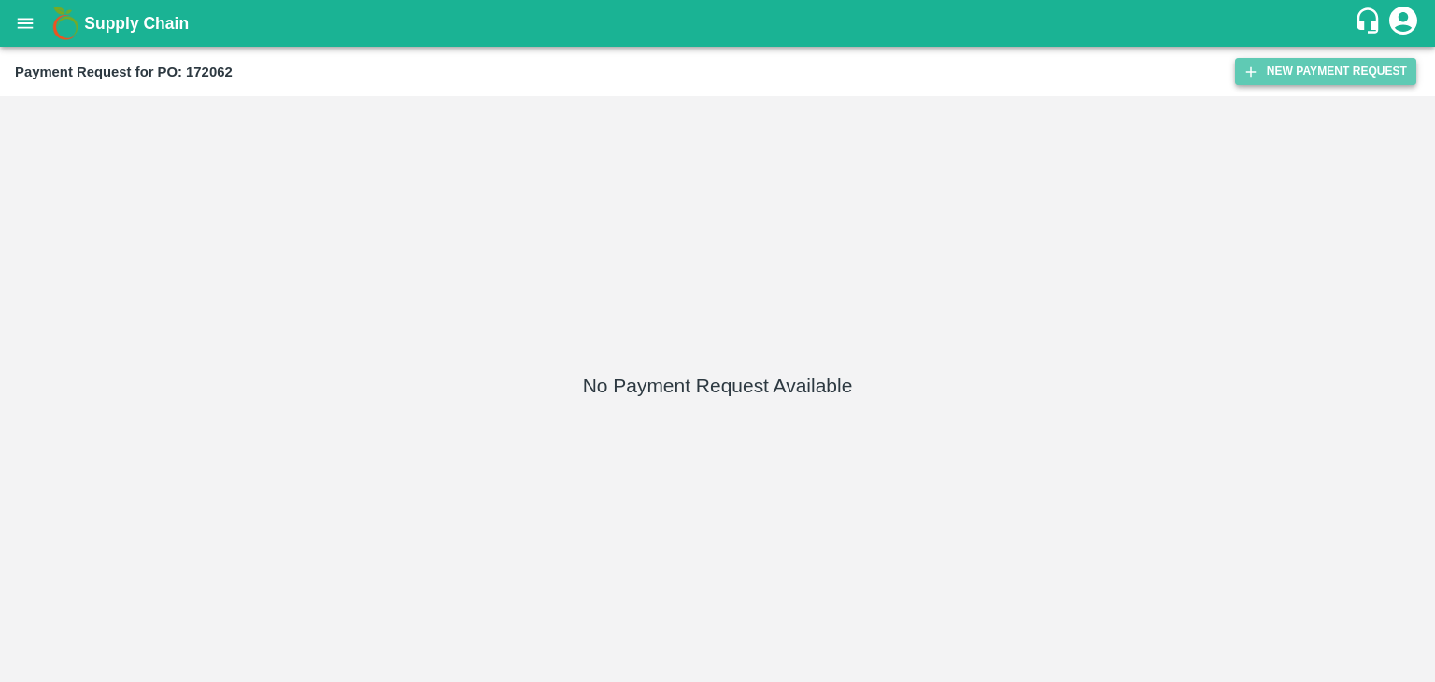
click at [1360, 64] on button "New Payment Request" at bounding box center [1325, 71] width 181 height 27
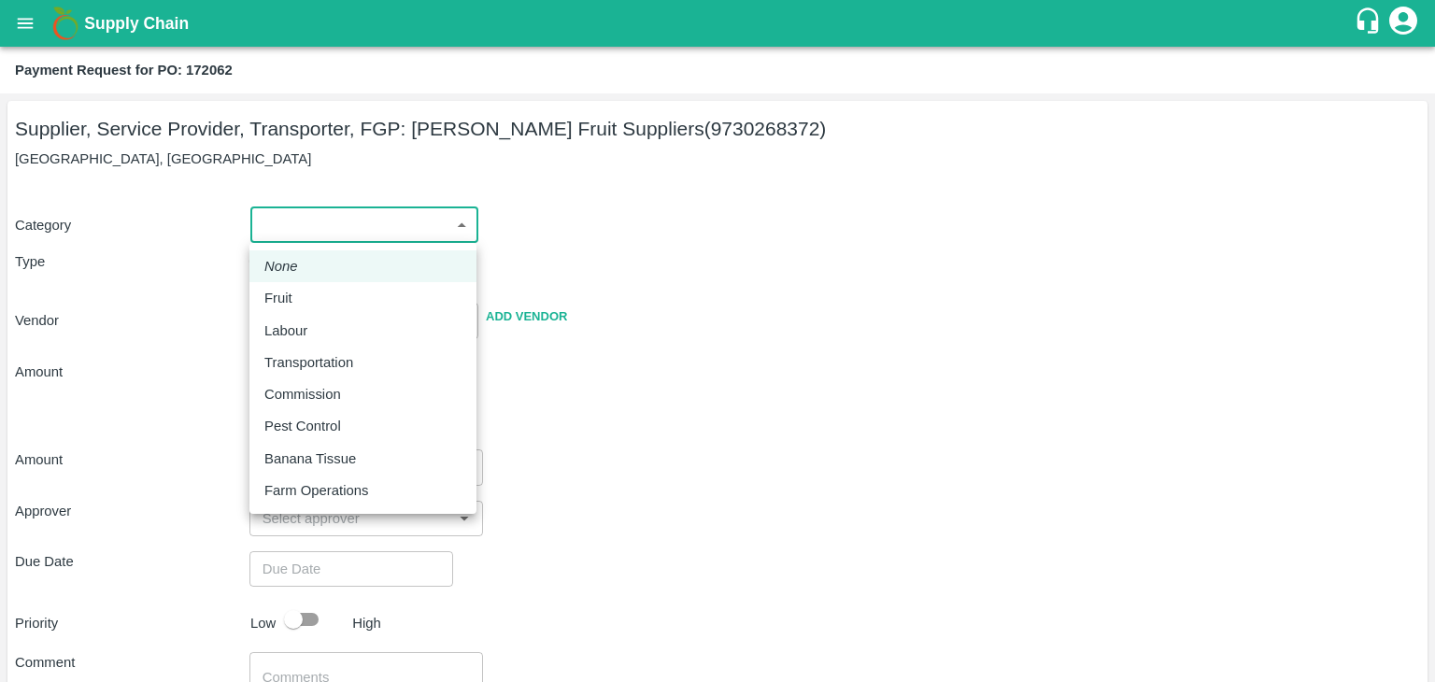
click at [271, 212] on body "Supply Chain Payment Request for PO: 172062 Supplier, Service Provider, Transpo…" at bounding box center [717, 341] width 1435 height 682
drag, startPoint x: 303, startPoint y: 278, endPoint x: 311, endPoint y: 296, distance: 19.6
click at [311, 296] on ul "None Fruit Labour Transportation Commission Pest Control Banana Tissue Farm Ope…" at bounding box center [362, 378] width 227 height 271
click at [311, 296] on div "Fruit" at bounding box center [362, 298] width 197 height 21
type input "1"
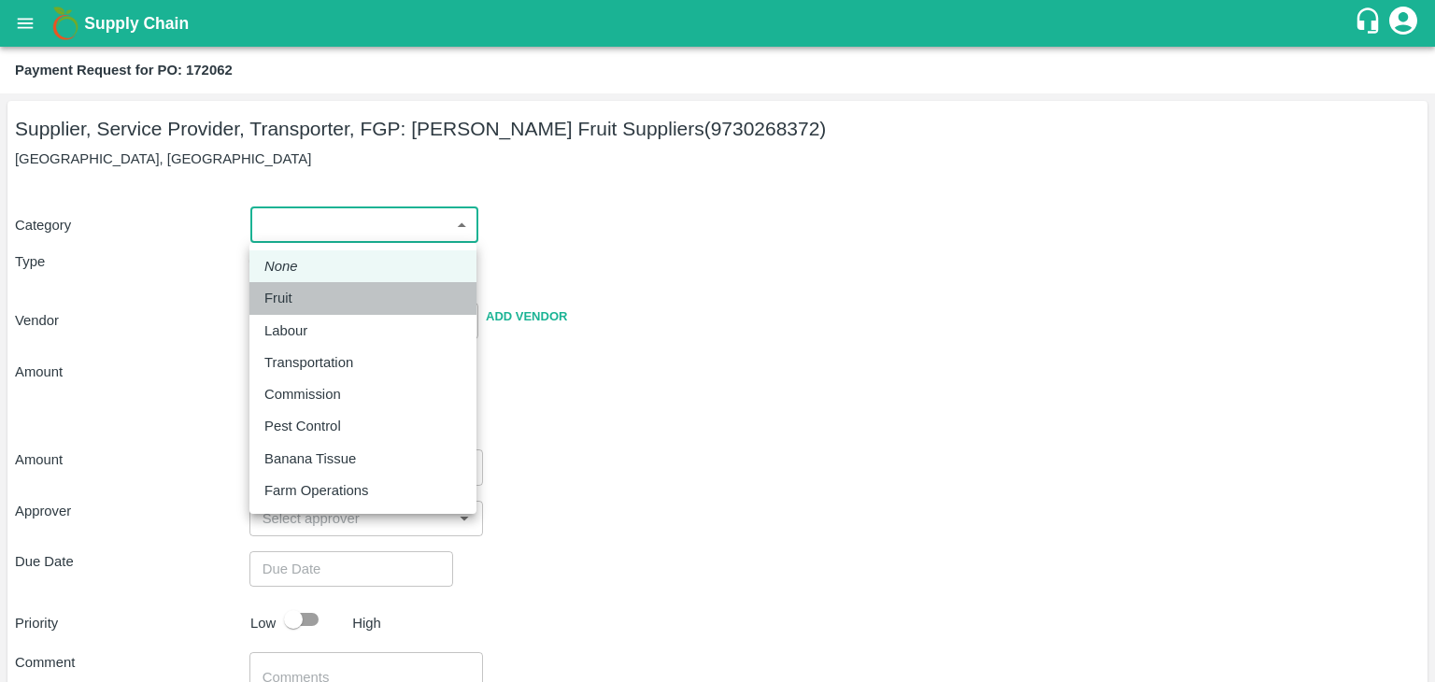
type input "Rangnath Shinde Fruit Suppliers - 9730268372(Supplier, Service Provider, Transp…"
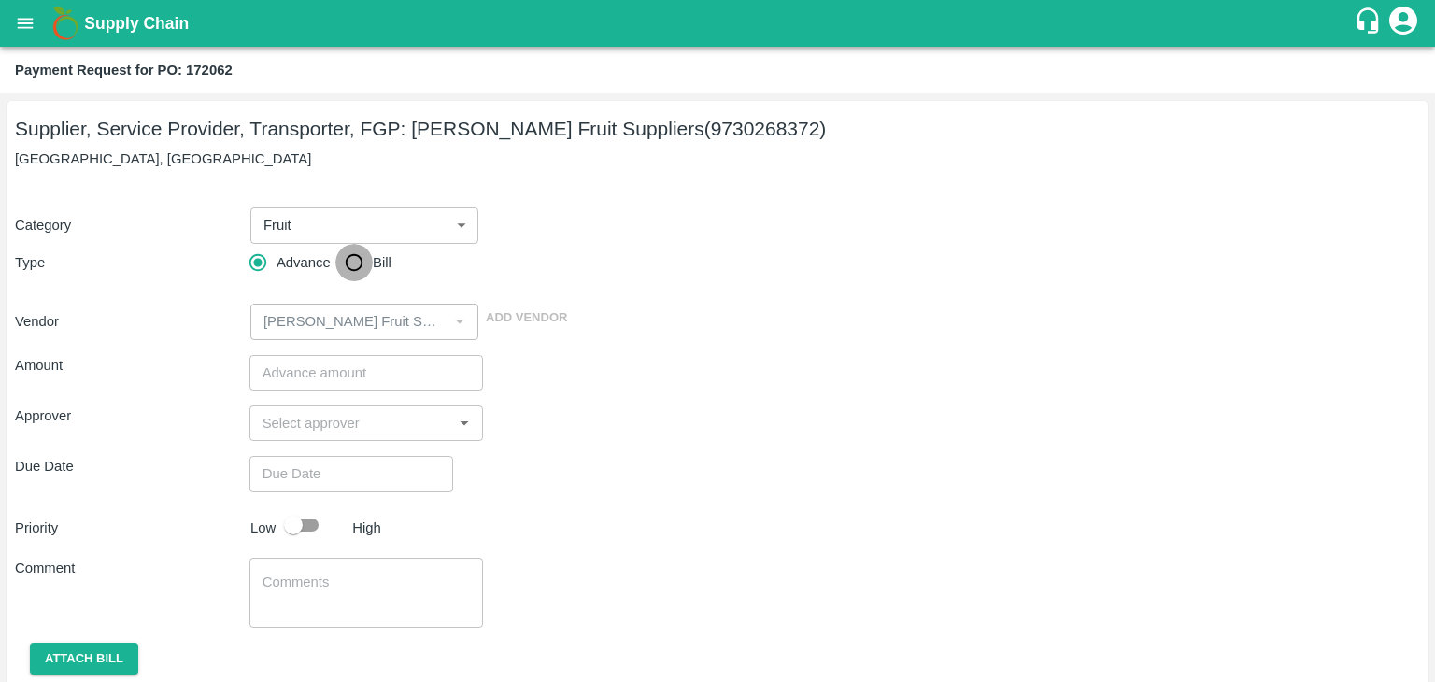
click at [362, 262] on input "Bill" at bounding box center [353, 262] width 37 height 37
radio input "true"
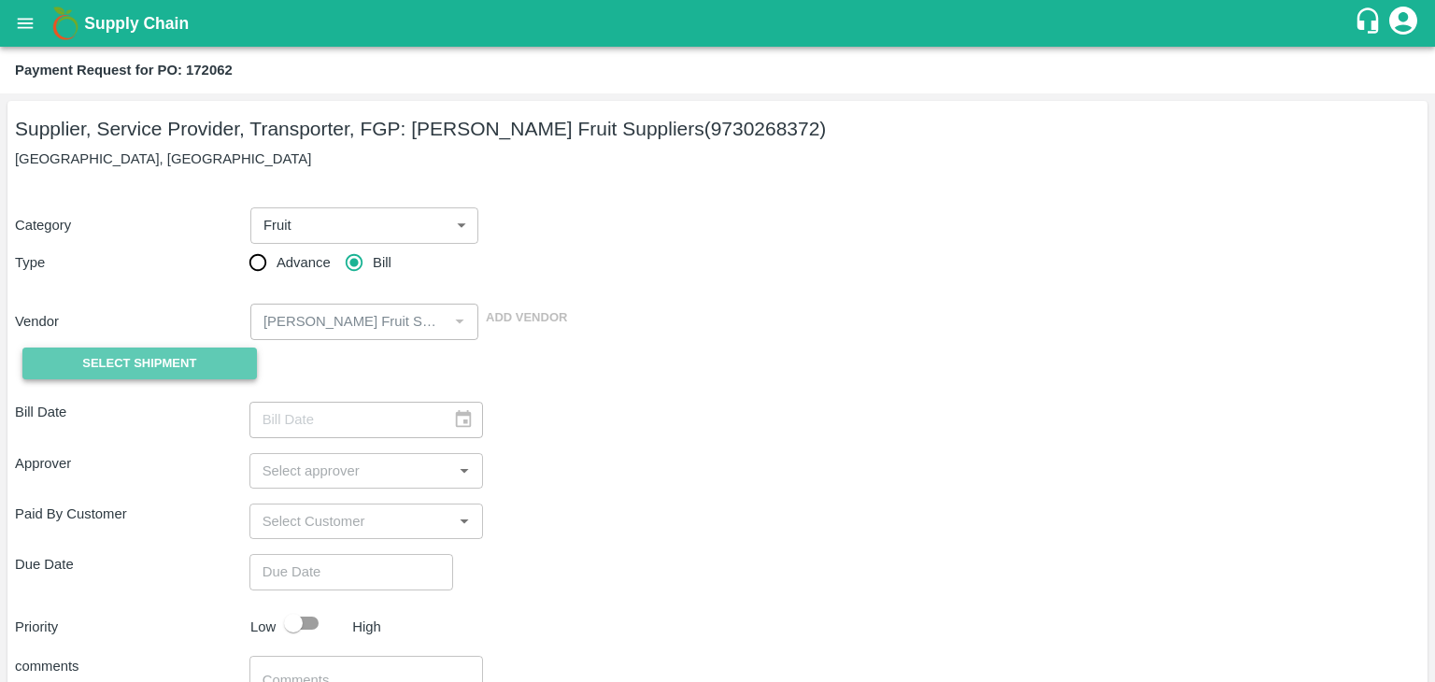
click at [146, 371] on span "Select Shipment" at bounding box center [139, 363] width 114 height 21
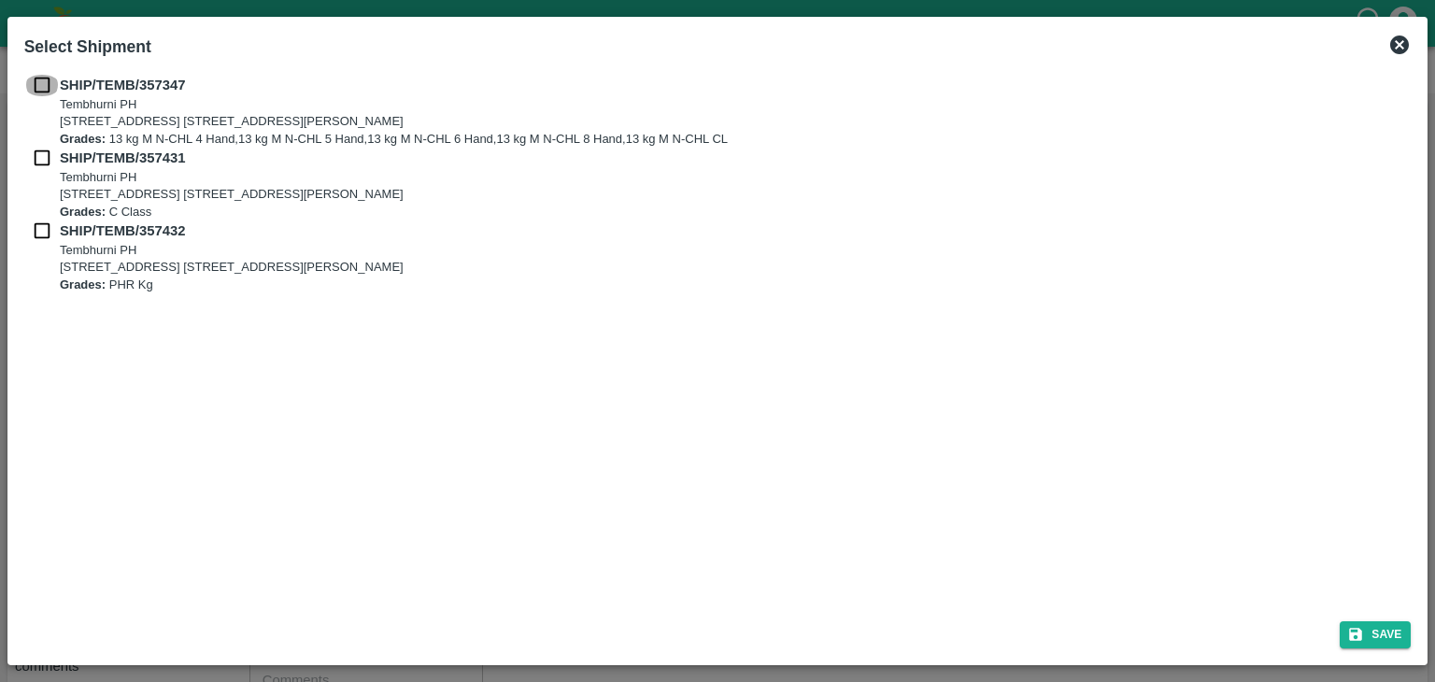
click at [49, 87] on input "checkbox" at bounding box center [41, 85] width 35 height 21
checkbox input "true"
click at [47, 153] on input "checkbox" at bounding box center [41, 158] width 35 height 21
checkbox input "true"
click at [41, 233] on input "checkbox" at bounding box center [41, 230] width 35 height 21
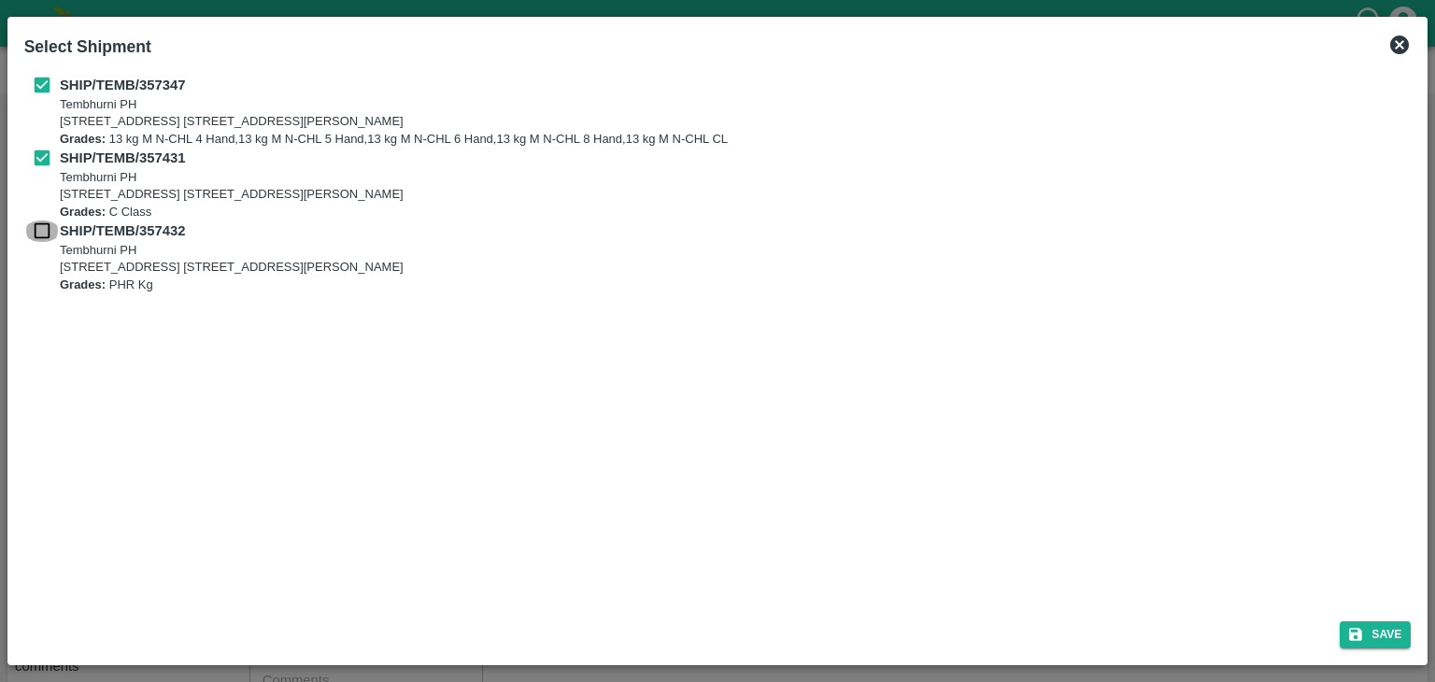
checkbox input "true"
click at [1371, 632] on button "Save" at bounding box center [1374, 634] width 71 height 27
type input "28/08/2025"
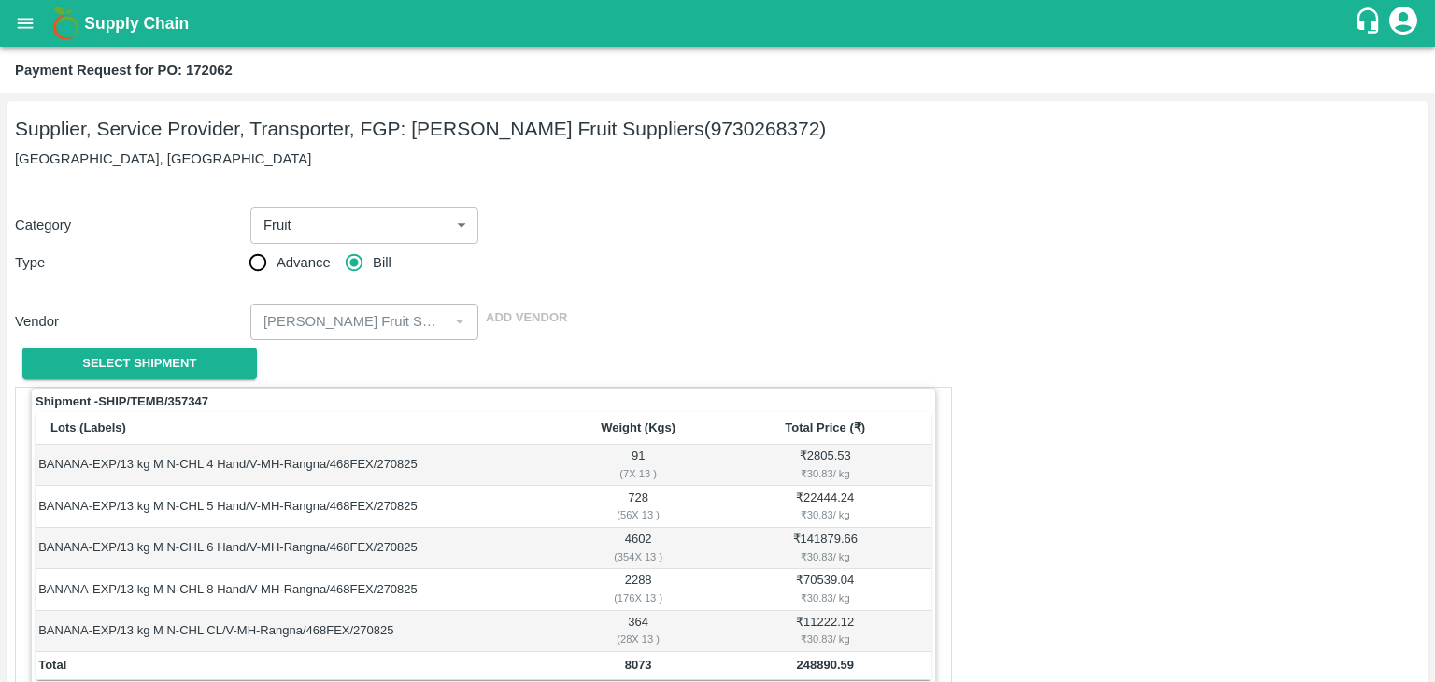
scroll to position [915, 0]
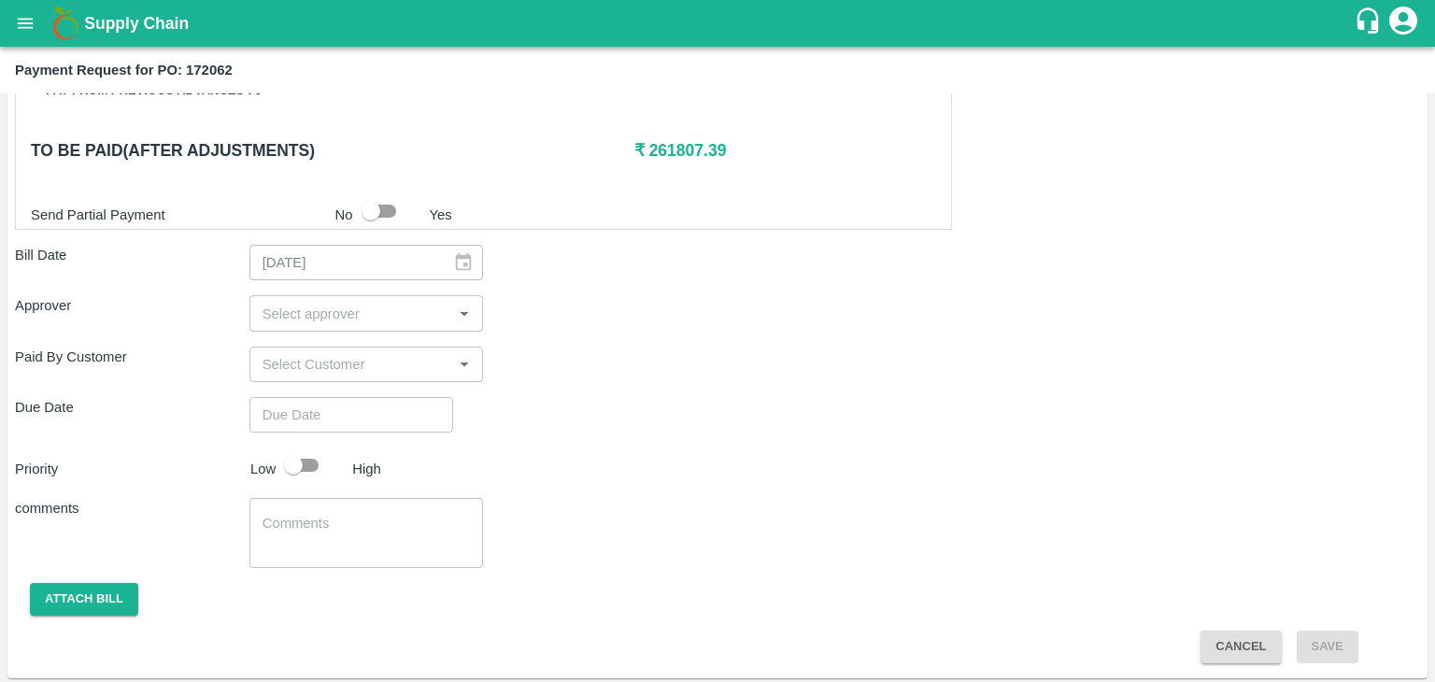
click at [334, 295] on div "​" at bounding box center [366, 312] width 234 height 35
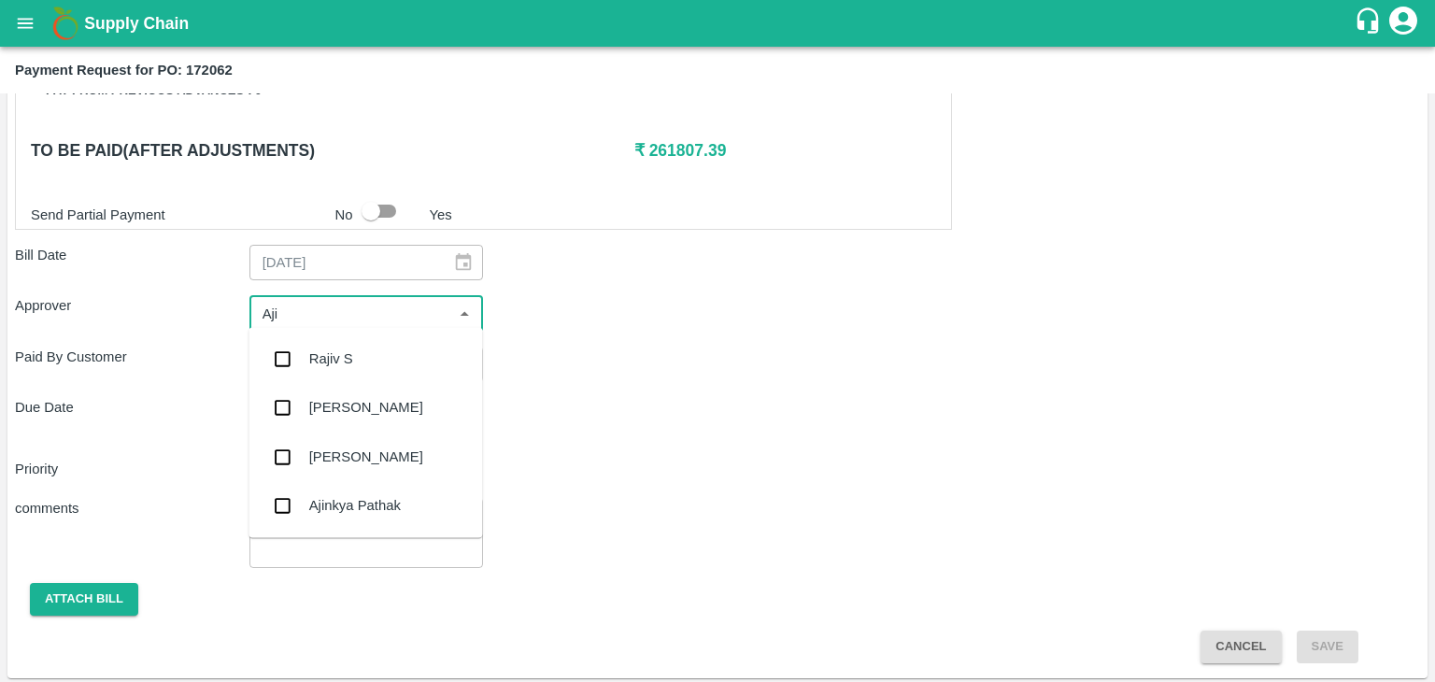
type input "Ajit"
click at [370, 349] on div "[PERSON_NAME]" at bounding box center [365, 358] width 234 height 49
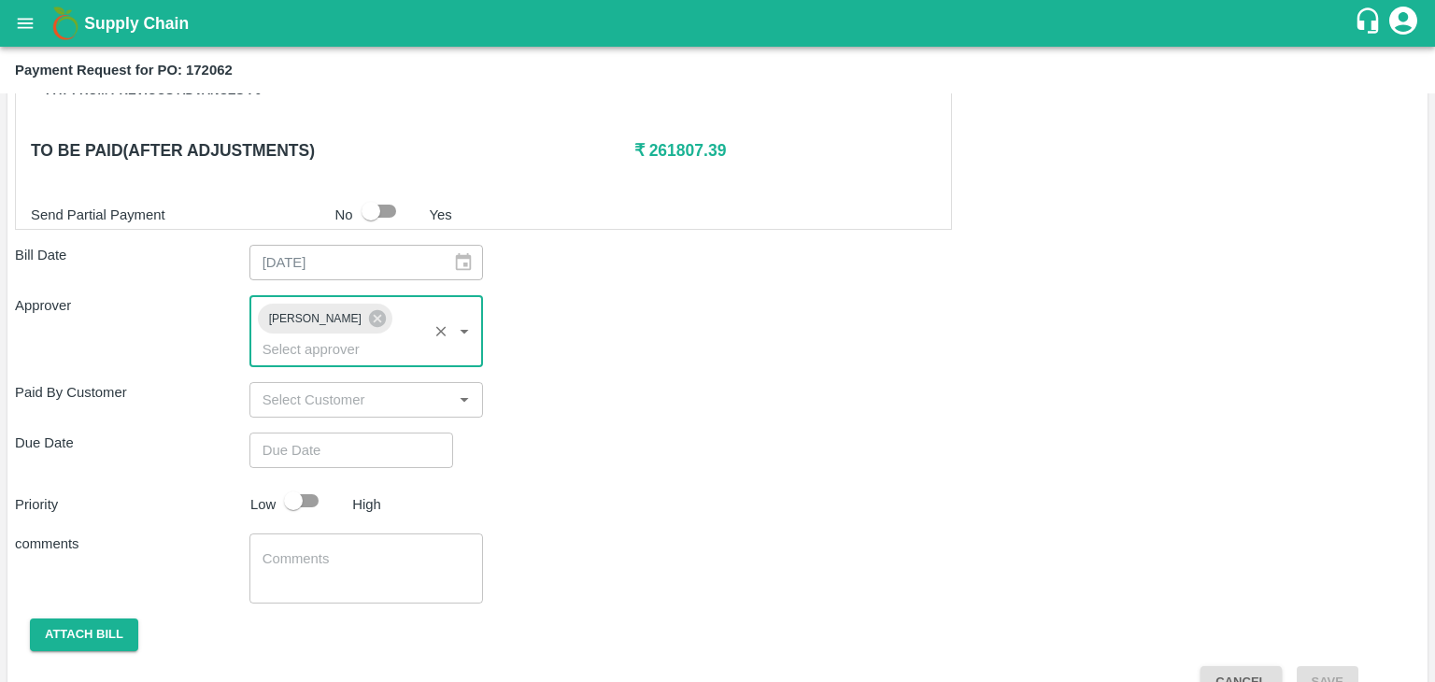
type input "DD/MM/YYYY hh:mm aa"
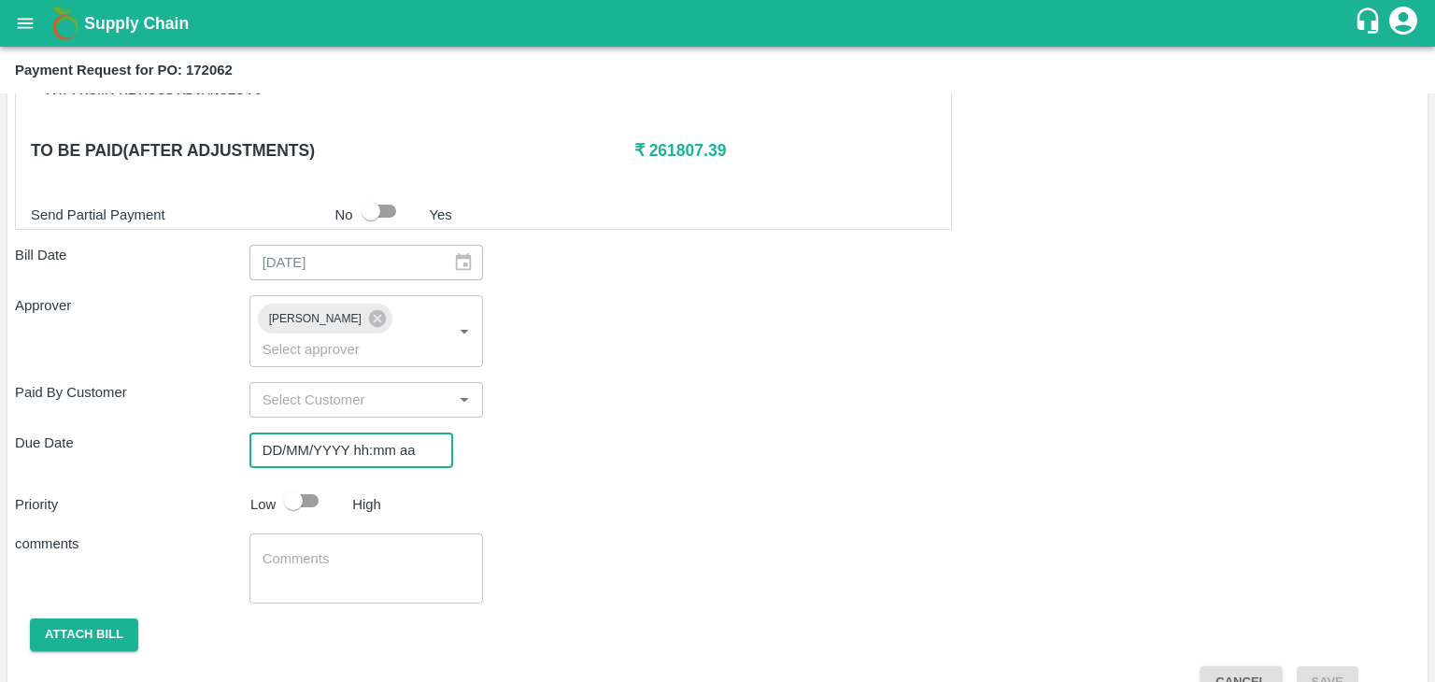
click at [389, 432] on input "DD/MM/YYYY hh:mm aa" at bounding box center [344, 449] width 191 height 35
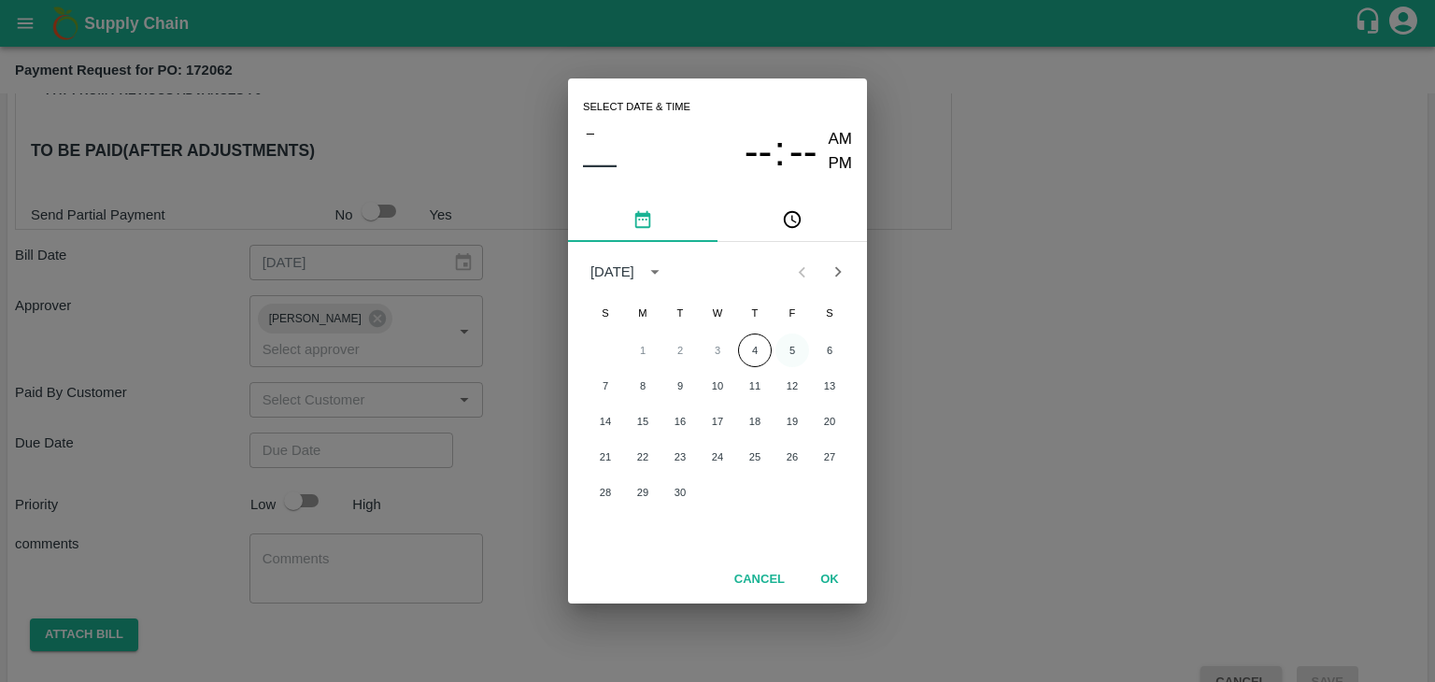
click at [781, 347] on button "5" at bounding box center [792, 350] width 34 height 34
type input "05/09/2025 12:00 AM"
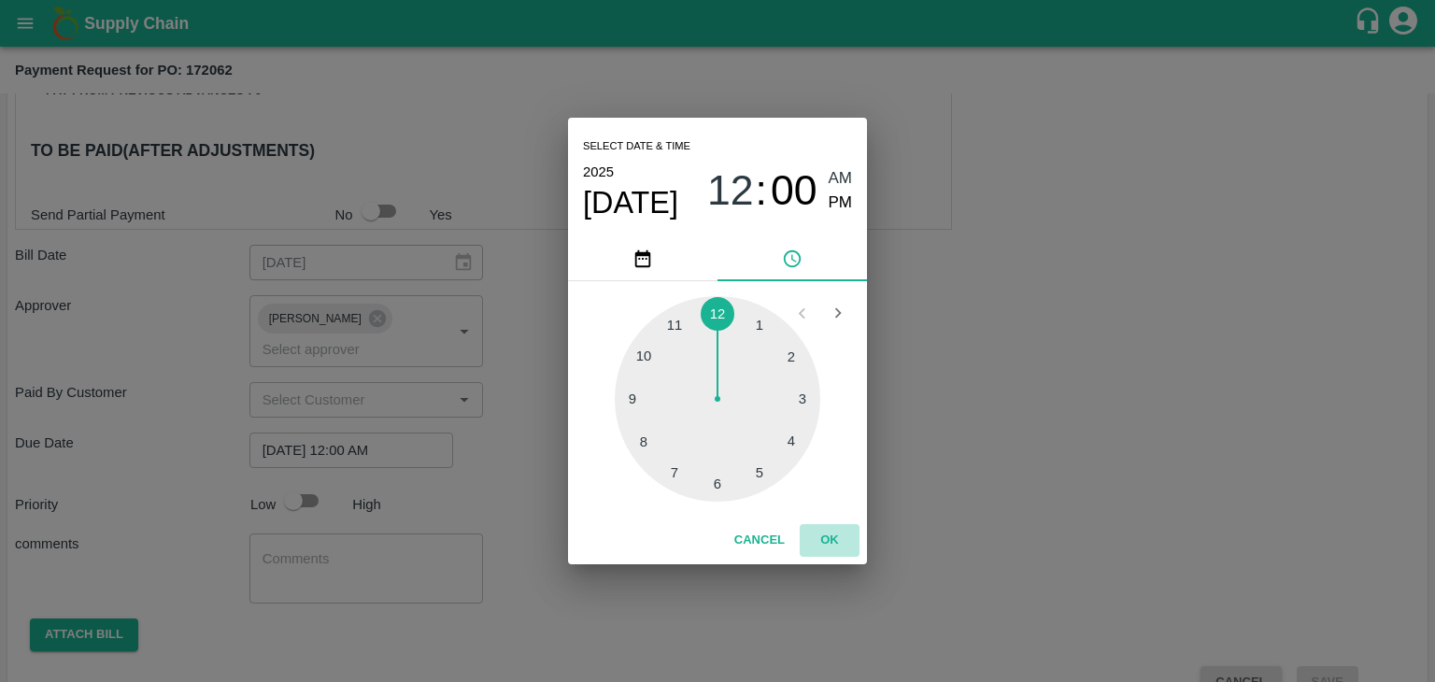
click at [823, 535] on button "OK" at bounding box center [830, 540] width 60 height 33
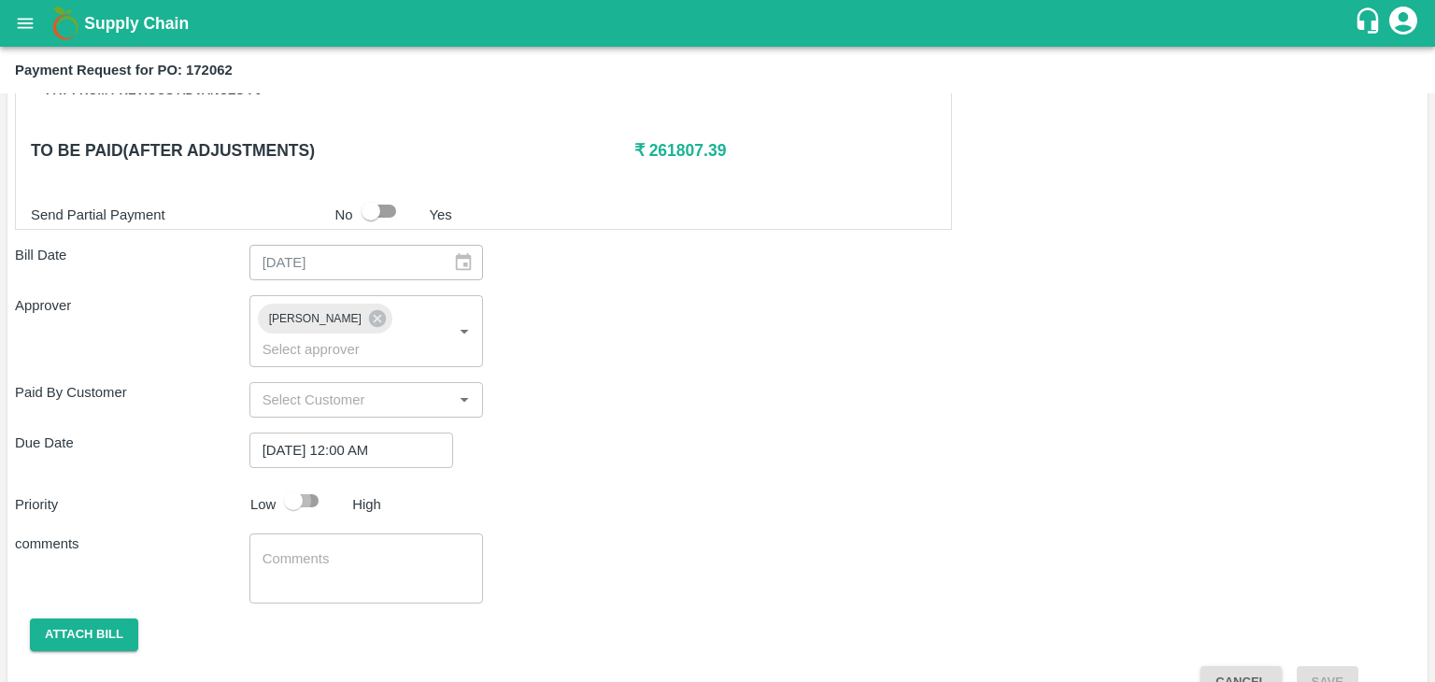
click at [297, 483] on input "checkbox" at bounding box center [293, 500] width 106 height 35
checkbox input "true"
click at [340, 549] on textarea at bounding box center [366, 568] width 208 height 39
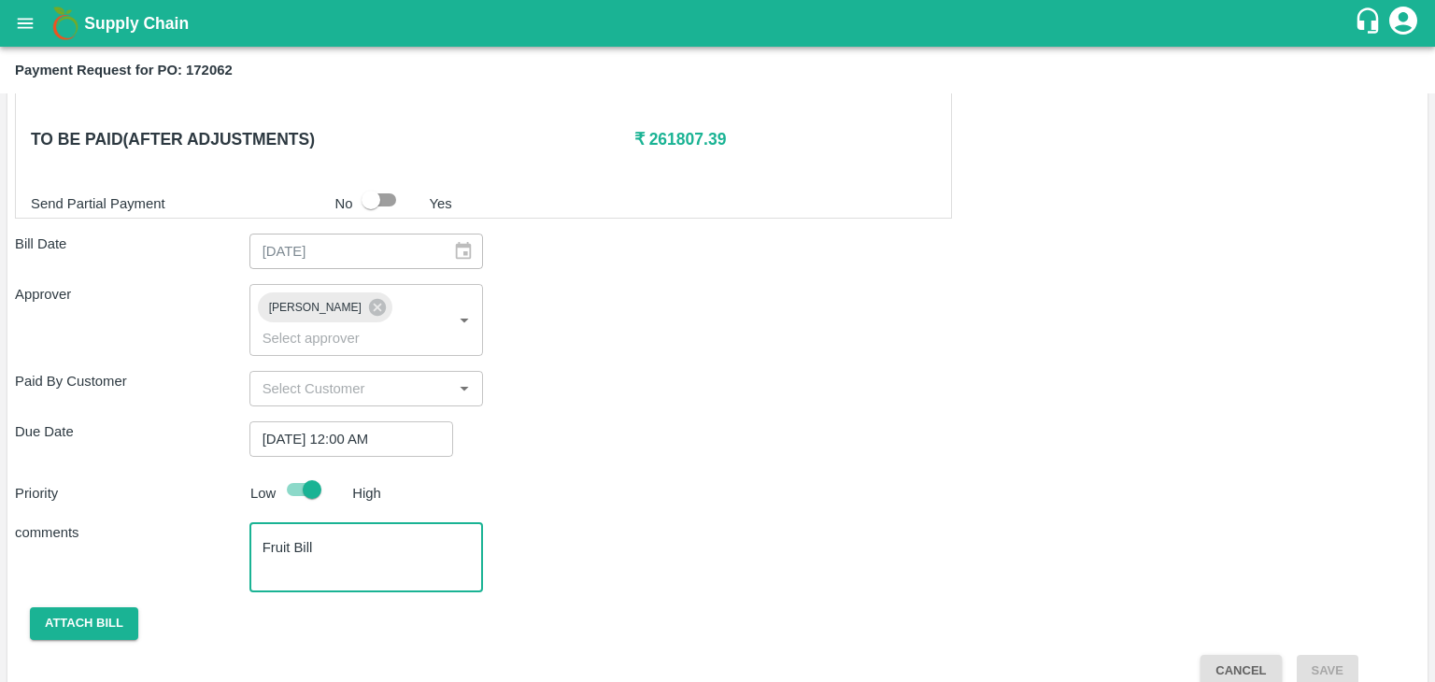
type textarea "Fruit Bill"
click at [97, 607] on button "Attach bill" at bounding box center [84, 623] width 108 height 33
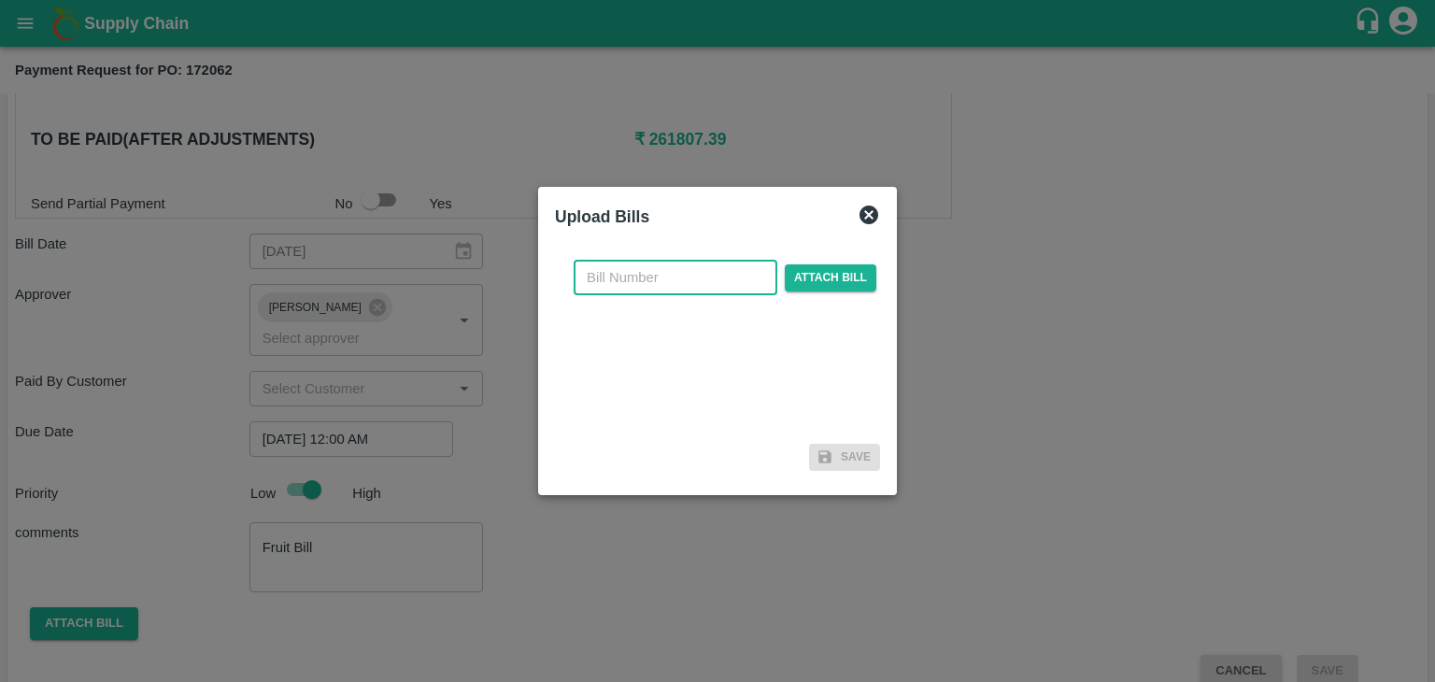
click at [620, 285] on input "text" at bounding box center [676, 277] width 204 height 35
type input "1791"
click at [824, 283] on span "Attach bill" at bounding box center [831, 277] width 92 height 27
click at [0, 0] on input "Attach bill" at bounding box center [0, 0] width 0 height 0
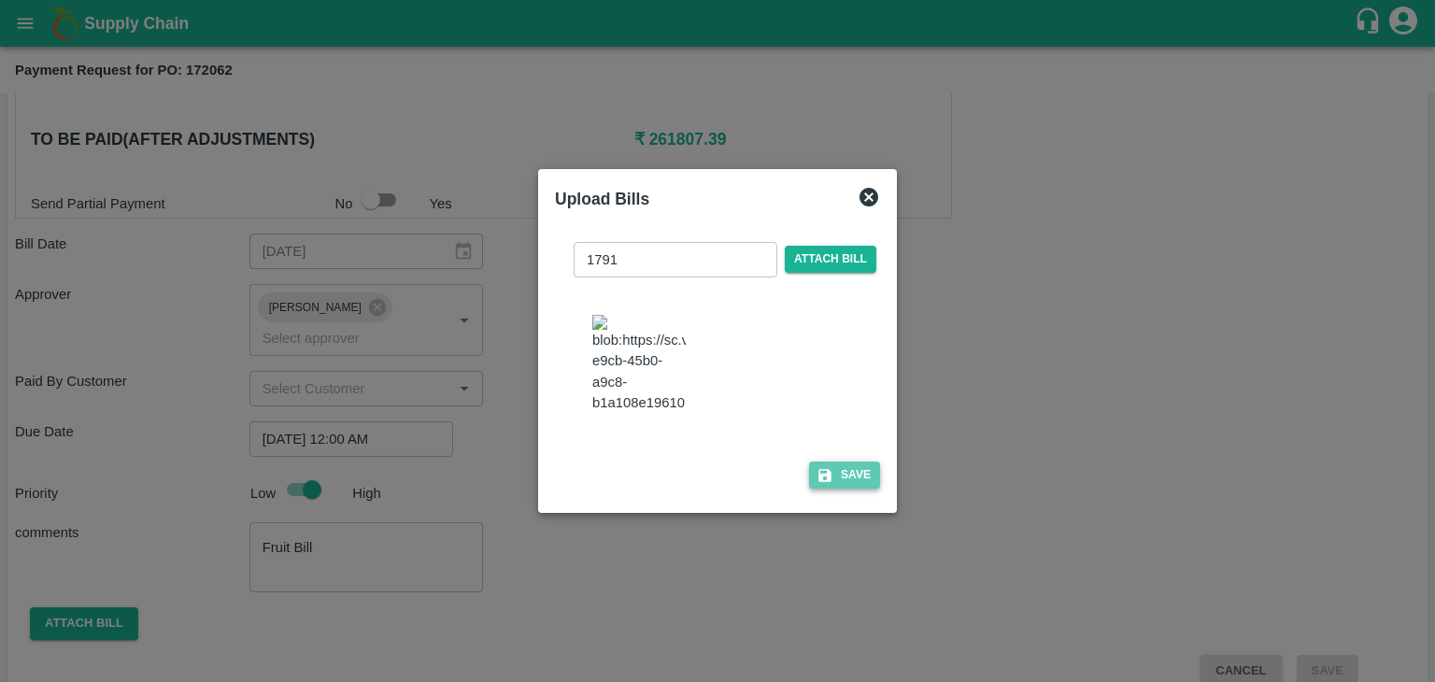
click at [844, 466] on button "Save" at bounding box center [844, 474] width 71 height 27
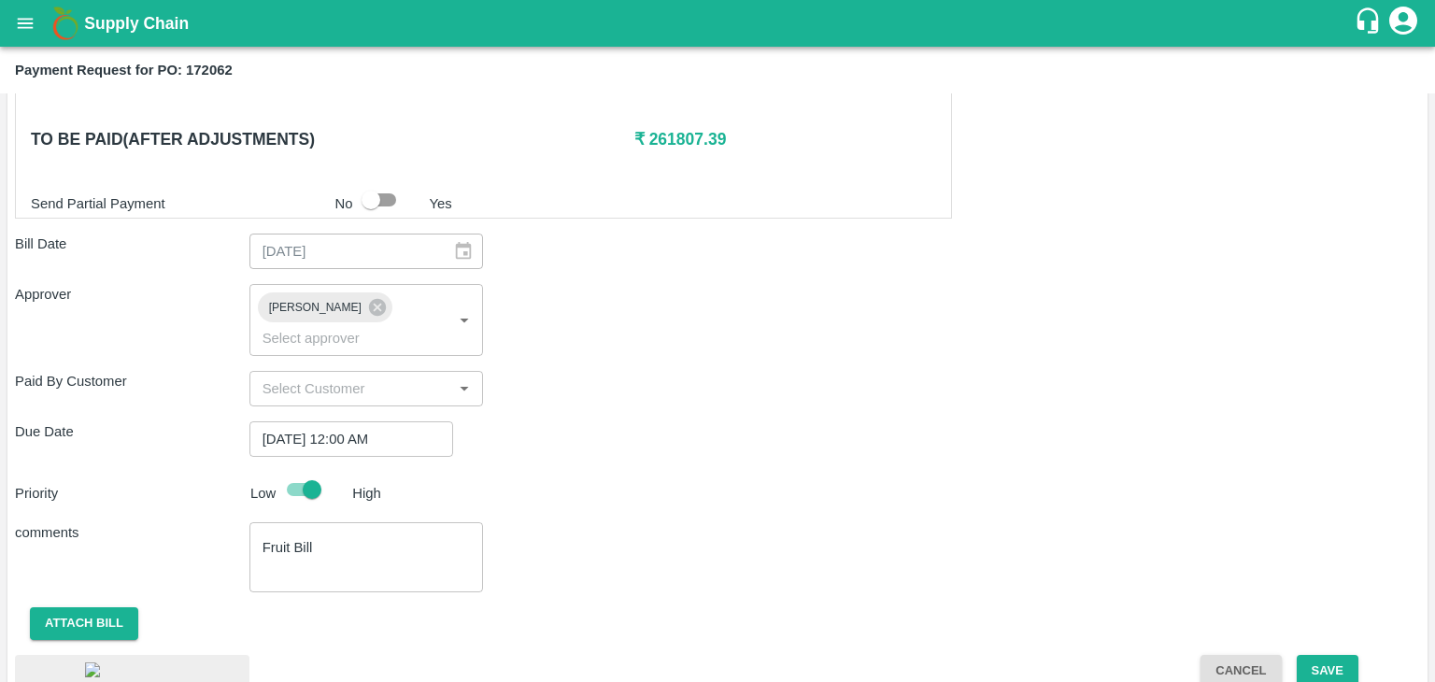
scroll to position [1005, 0]
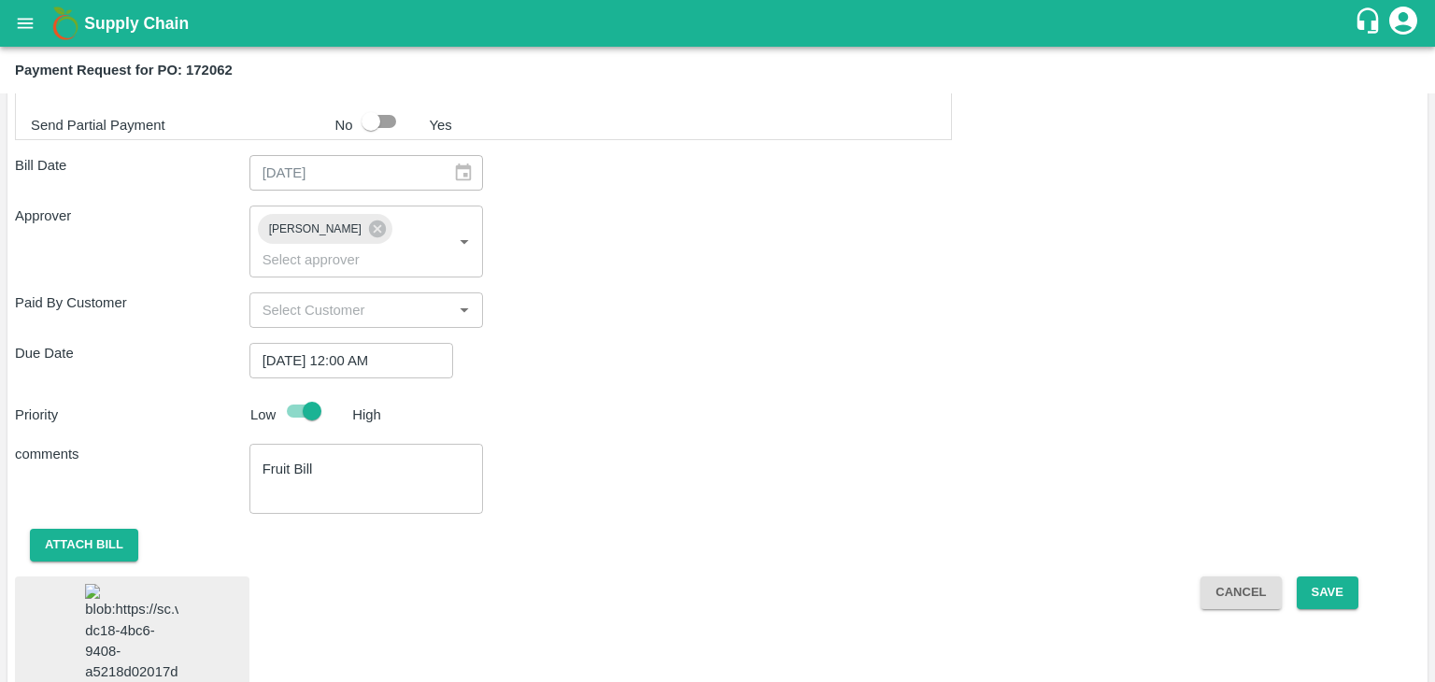
click at [119, 606] on img at bounding box center [131, 633] width 93 height 98
click at [1317, 576] on button "Save" at bounding box center [1328, 592] width 62 height 33
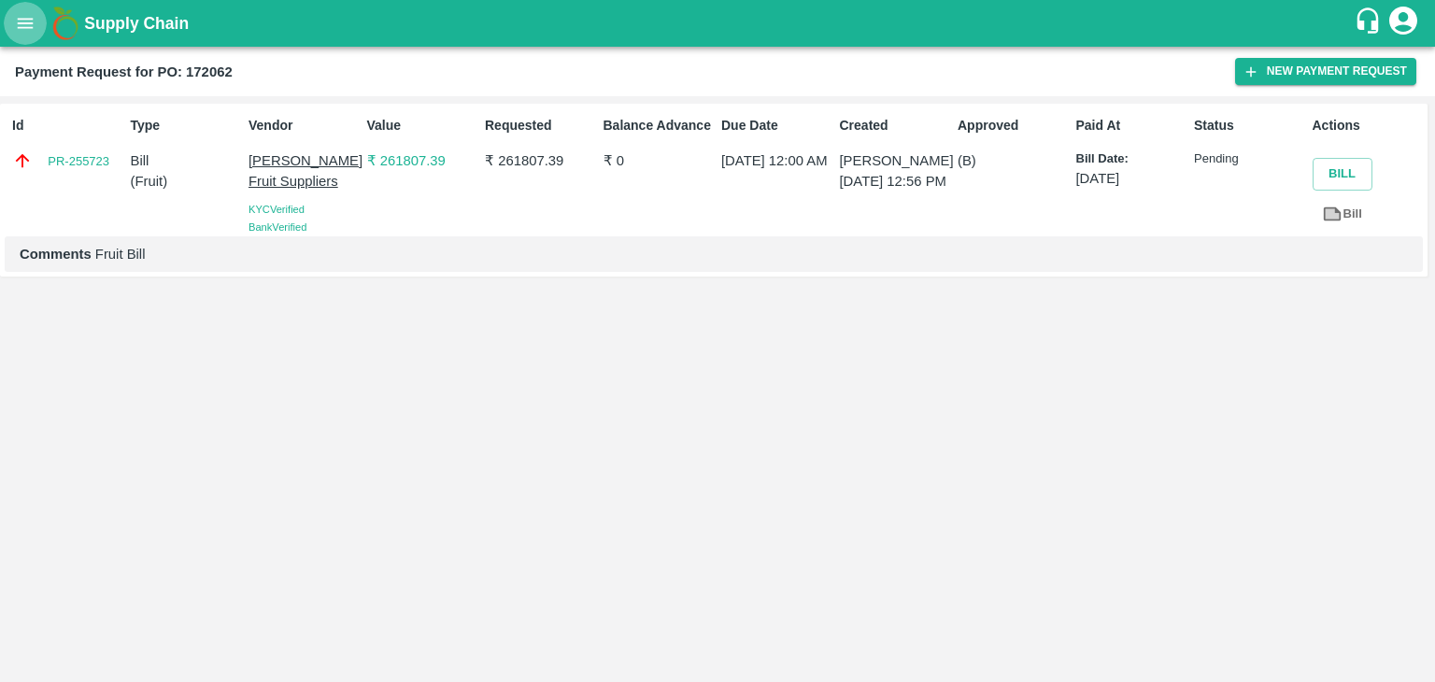
click at [14, 28] on button "open drawer" at bounding box center [25, 23] width 43 height 43
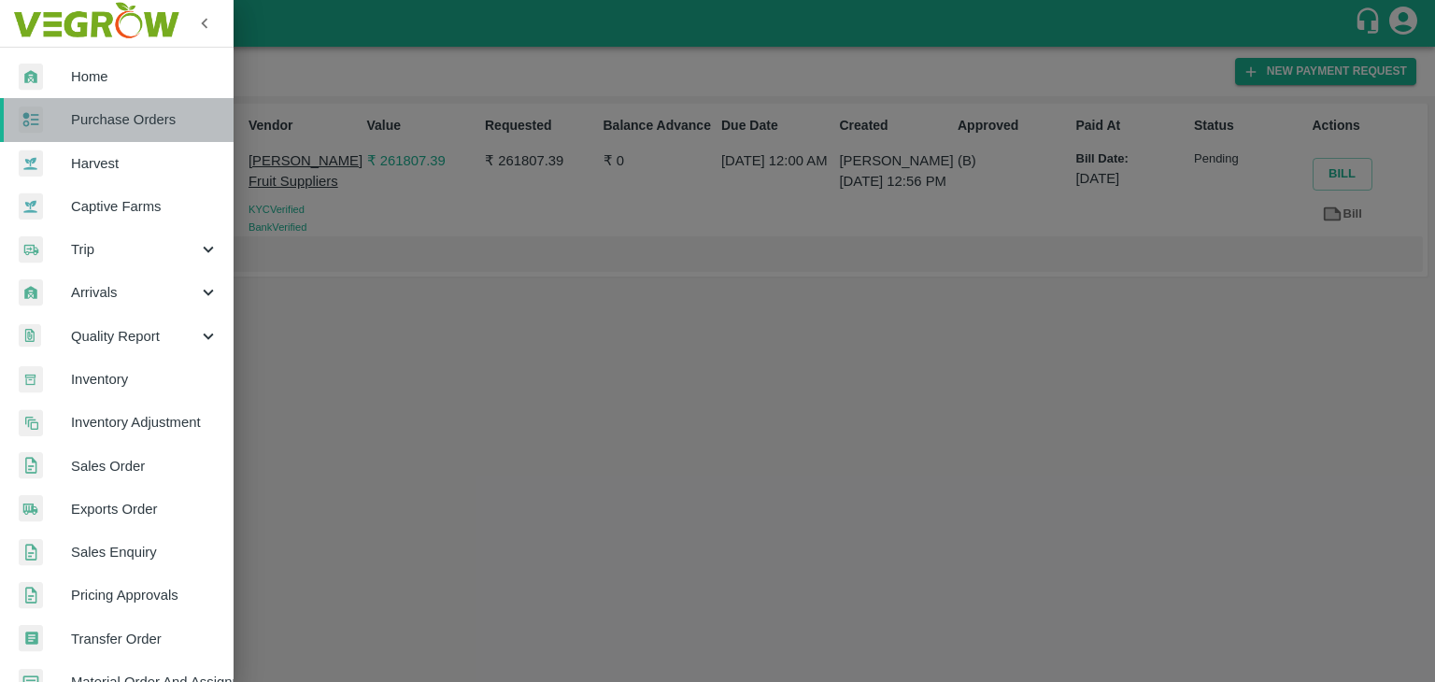
click at [124, 114] on span "Purchase Orders" at bounding box center [145, 119] width 148 height 21
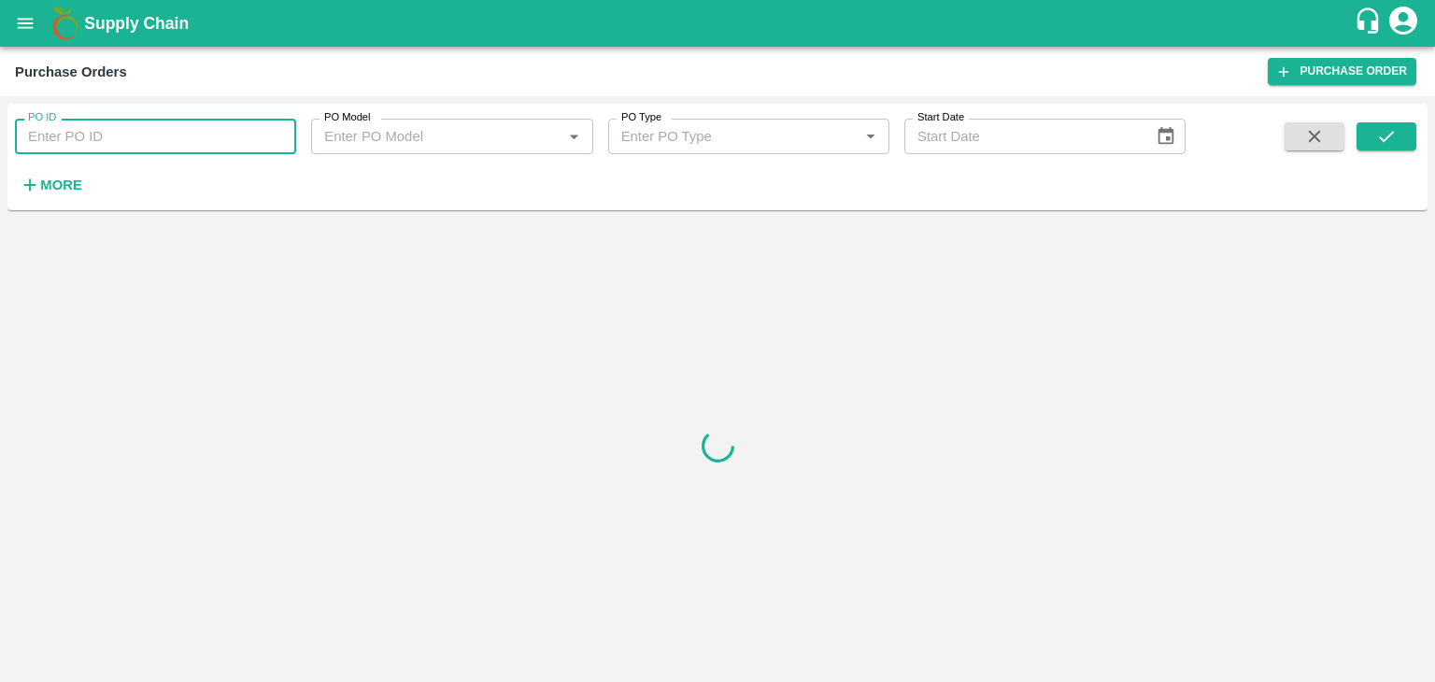
click at [208, 124] on input "PO ID" at bounding box center [155, 136] width 281 height 35
paste input "172096"
type input "172096"
click at [1388, 131] on icon "submit" at bounding box center [1386, 136] width 21 height 21
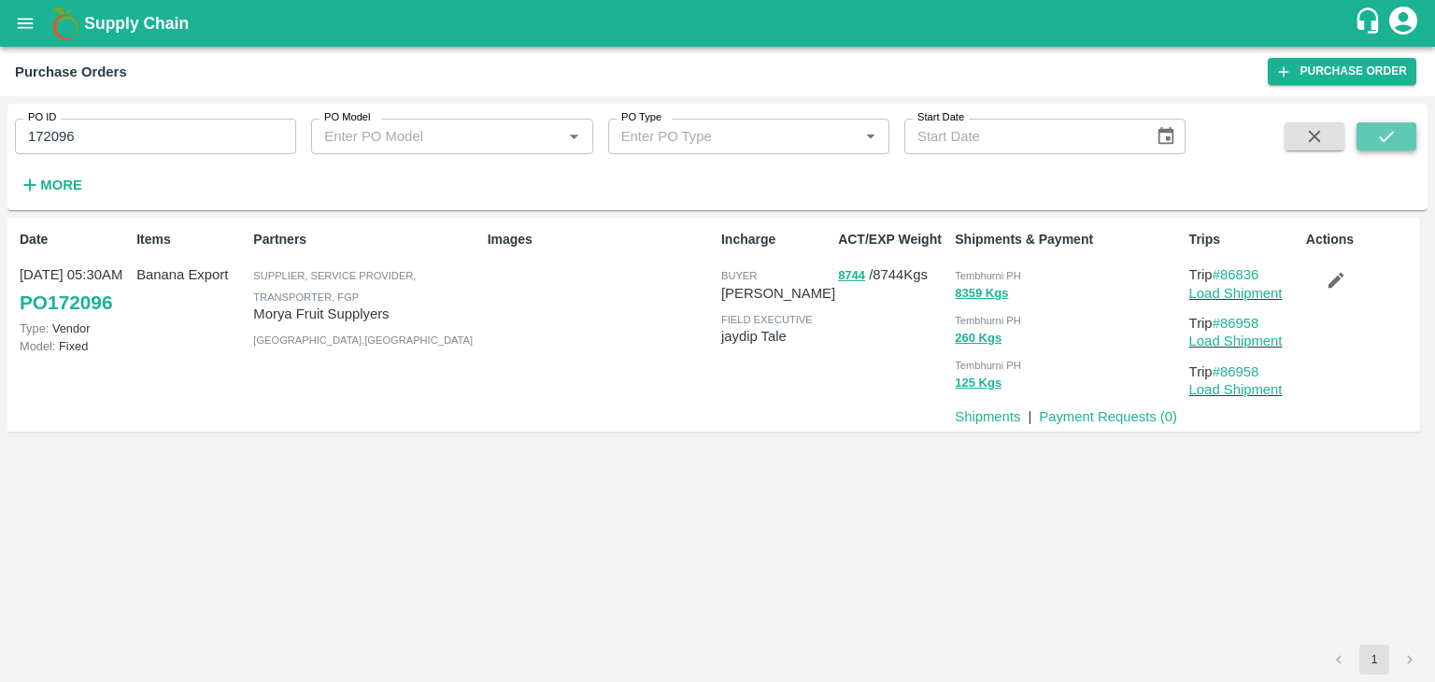
click at [1388, 131] on icon "submit" at bounding box center [1386, 136] width 21 height 21
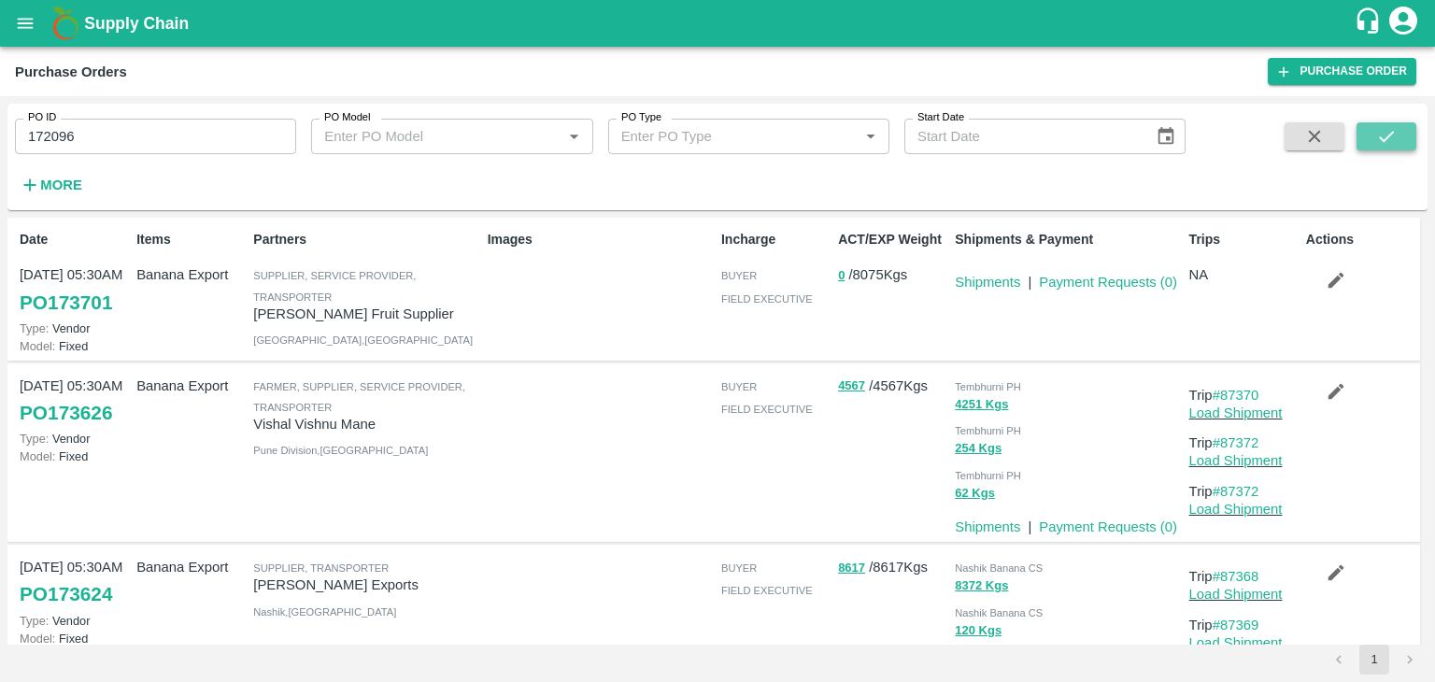
click at [1401, 146] on button "submit" at bounding box center [1386, 136] width 60 height 28
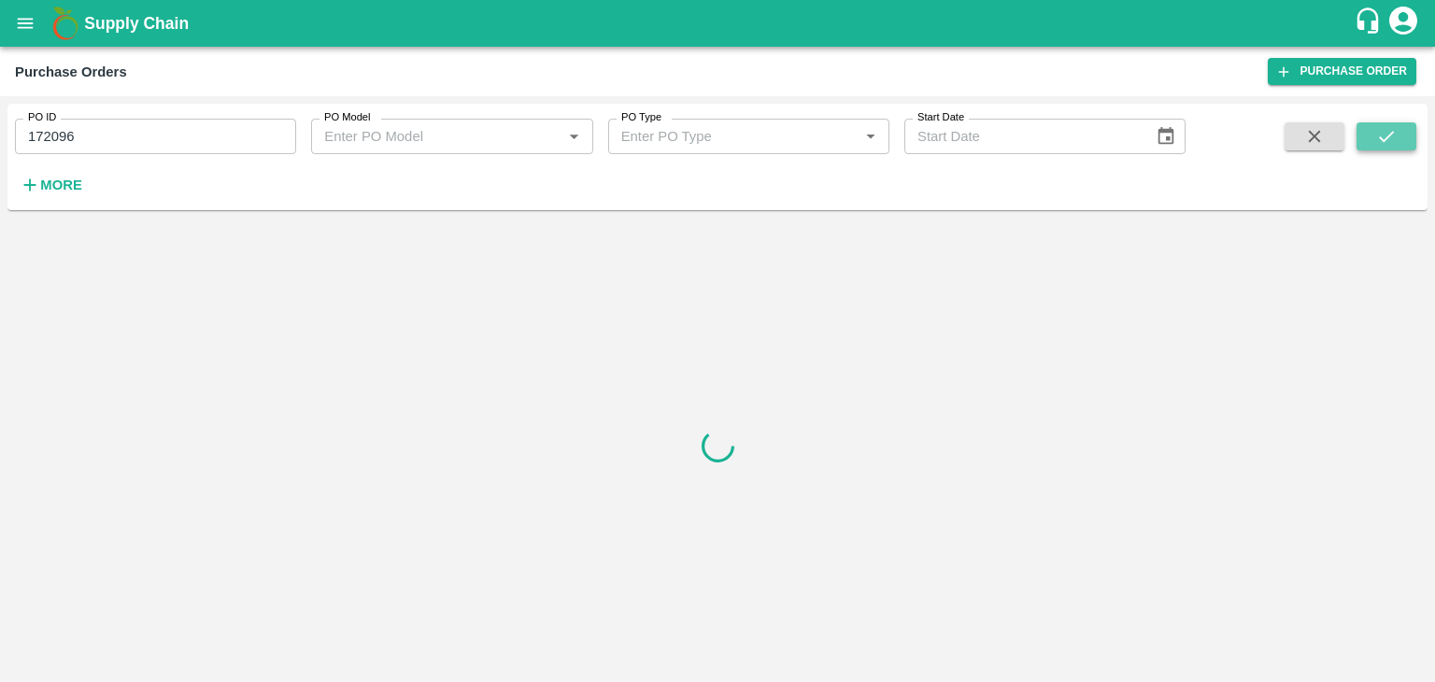
click at [1401, 146] on button "submit" at bounding box center [1386, 136] width 60 height 28
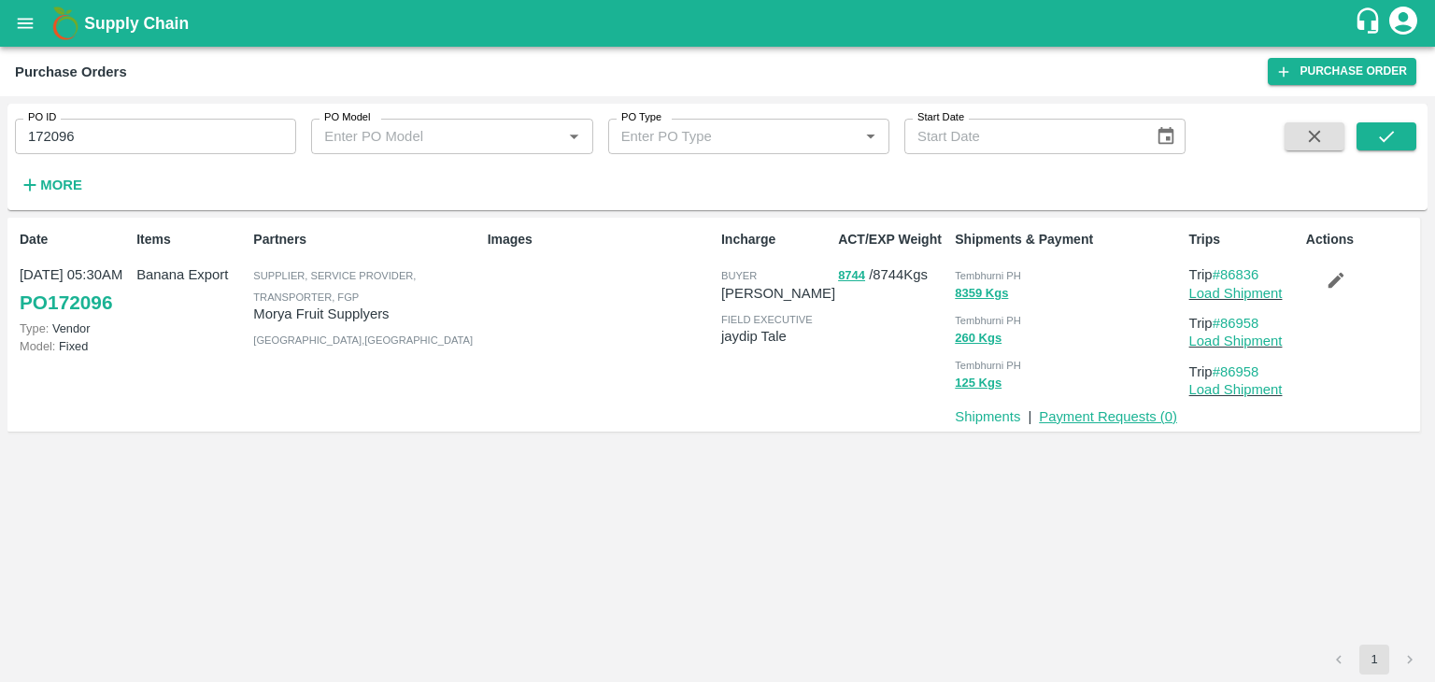
click at [1116, 411] on link "Payment Requests ( 0 )" at bounding box center [1108, 416] width 138 height 15
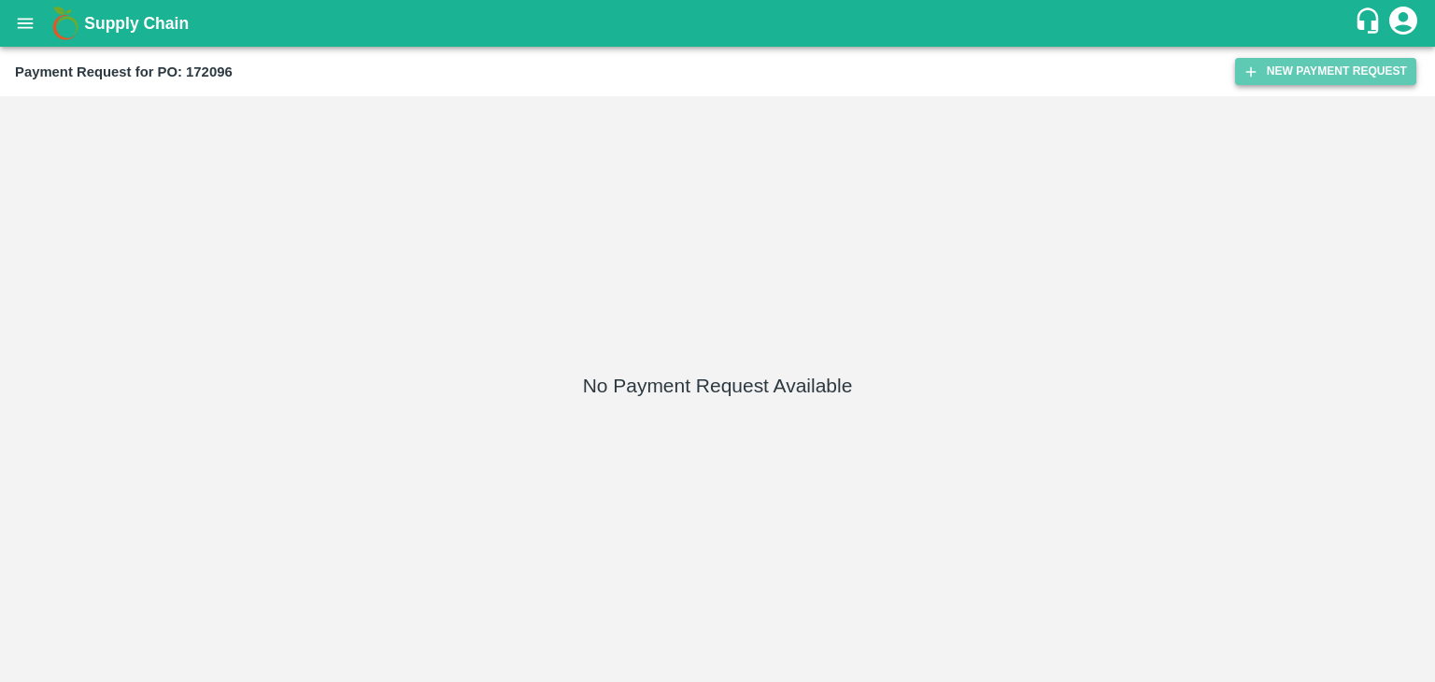
click at [1282, 64] on button "New Payment Request" at bounding box center [1325, 71] width 181 height 27
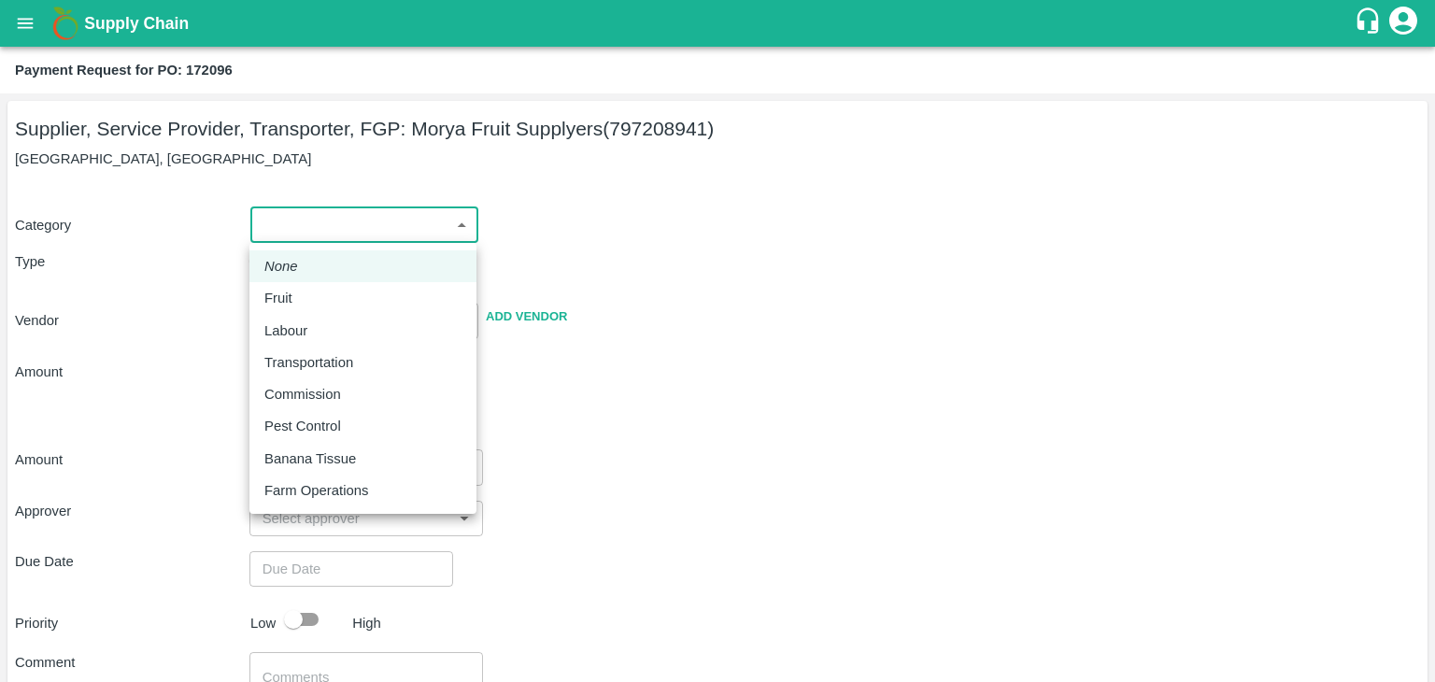
click at [298, 234] on body "Supply Chain Payment Request for PO: 172096 Supplier, Service Provider, Transpo…" at bounding box center [717, 341] width 1435 height 682
click at [310, 291] on div "Fruit" at bounding box center [362, 298] width 197 height 21
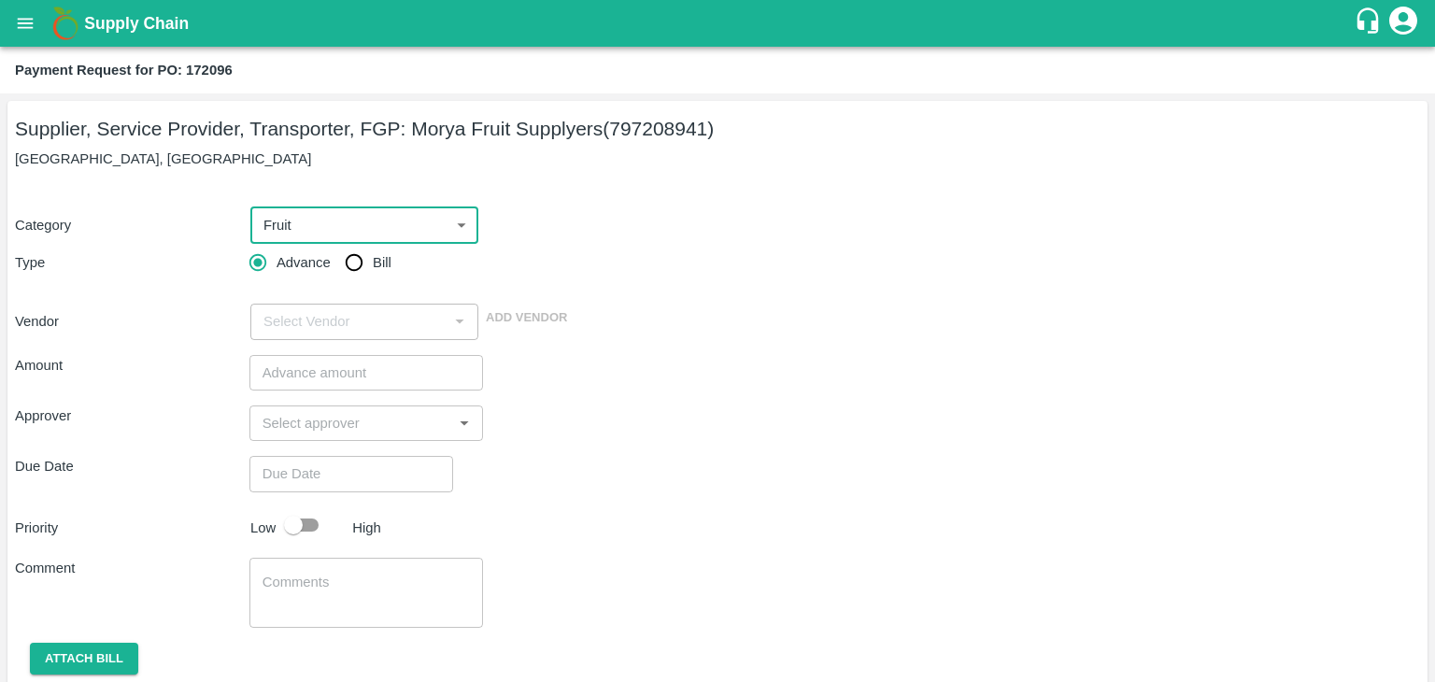
type input "1"
type input "Morya Fruit Supplyers - 797208941(Supplier, Service Provider, Transporter, FGP)"
click at [354, 265] on input "Bill" at bounding box center [353, 262] width 37 height 37
radio input "true"
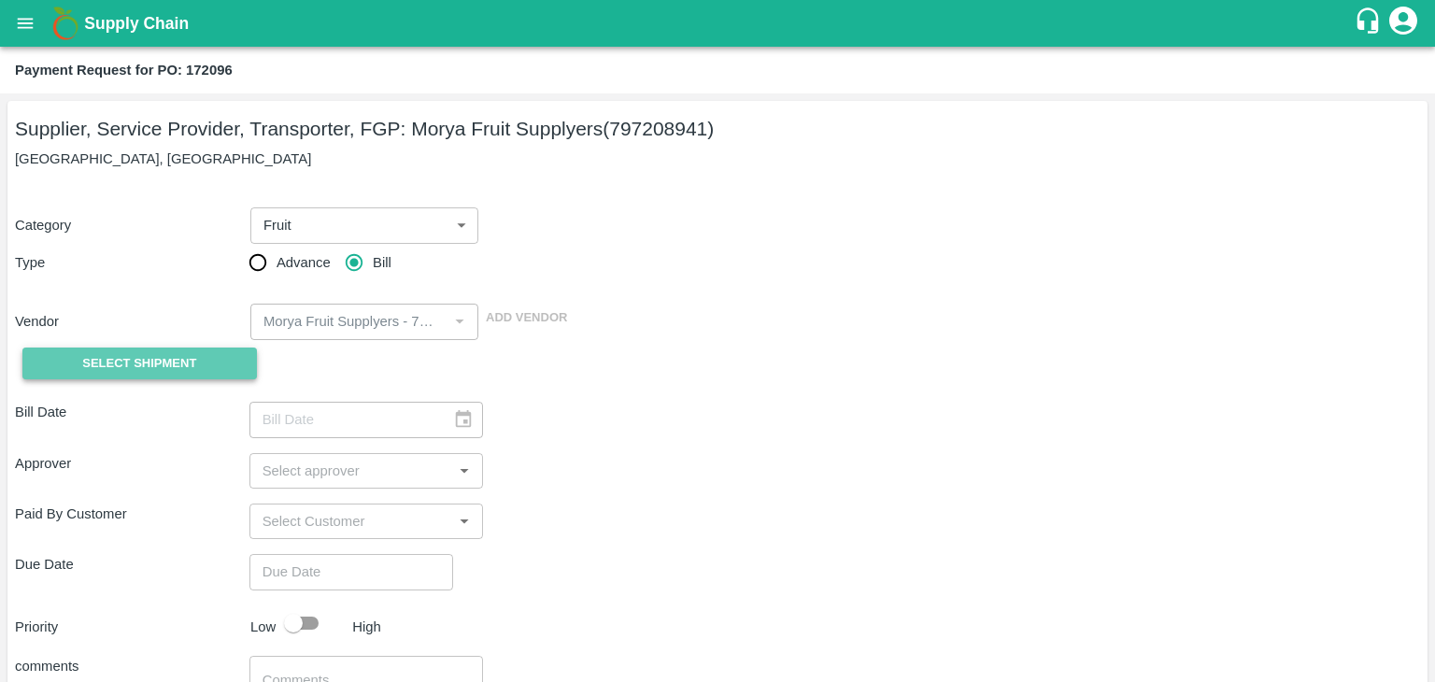
click at [153, 357] on span "Select Shipment" at bounding box center [139, 363] width 114 height 21
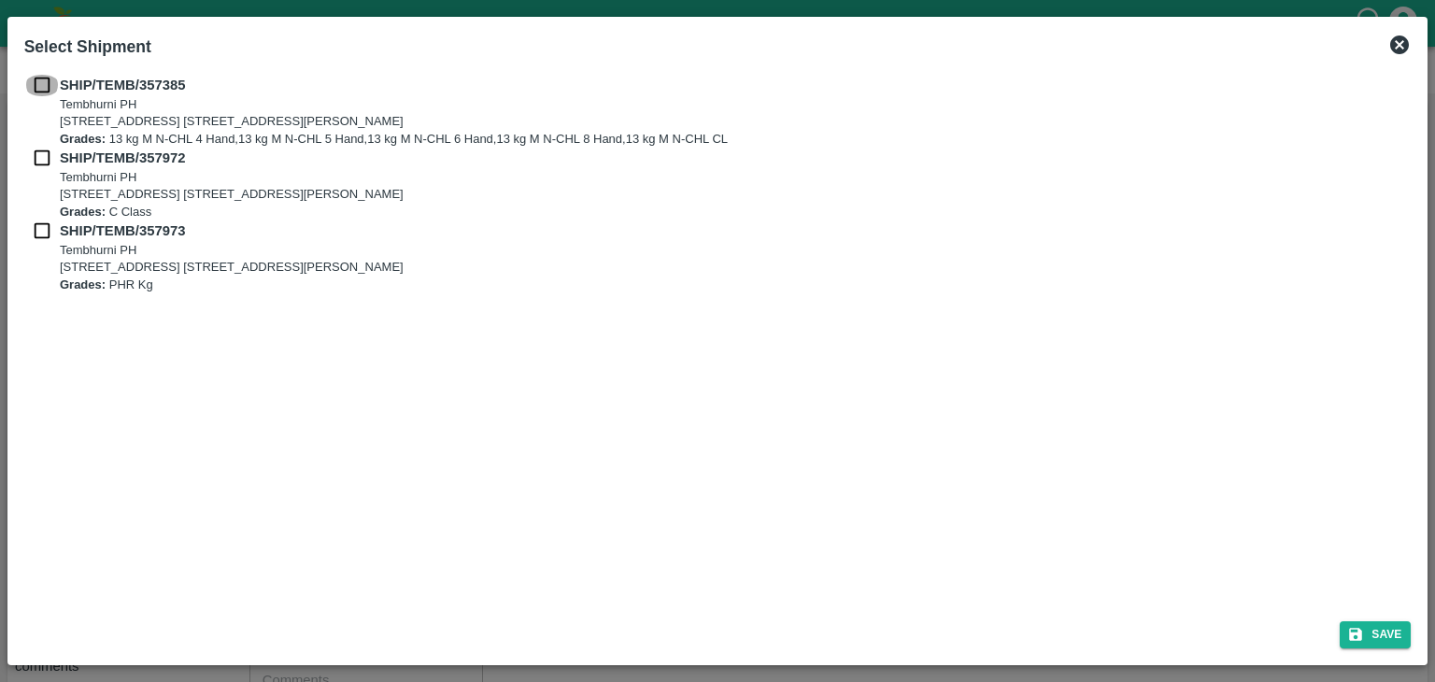
click at [39, 86] on input "checkbox" at bounding box center [41, 85] width 35 height 21
checkbox input "true"
click at [34, 163] on input "checkbox" at bounding box center [41, 158] width 35 height 21
checkbox input "true"
click at [37, 240] on input "checkbox" at bounding box center [41, 230] width 35 height 21
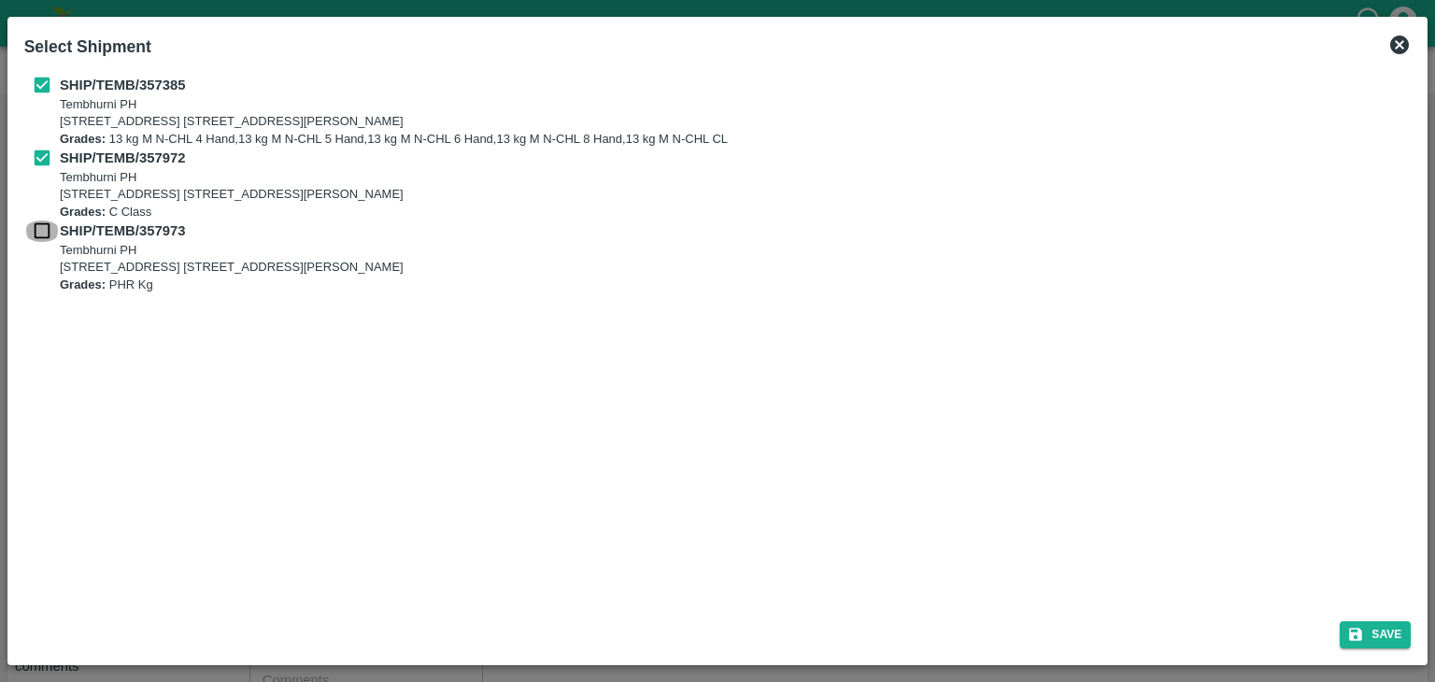
checkbox input "true"
click at [1359, 626] on icon "submit" at bounding box center [1355, 634] width 17 height 17
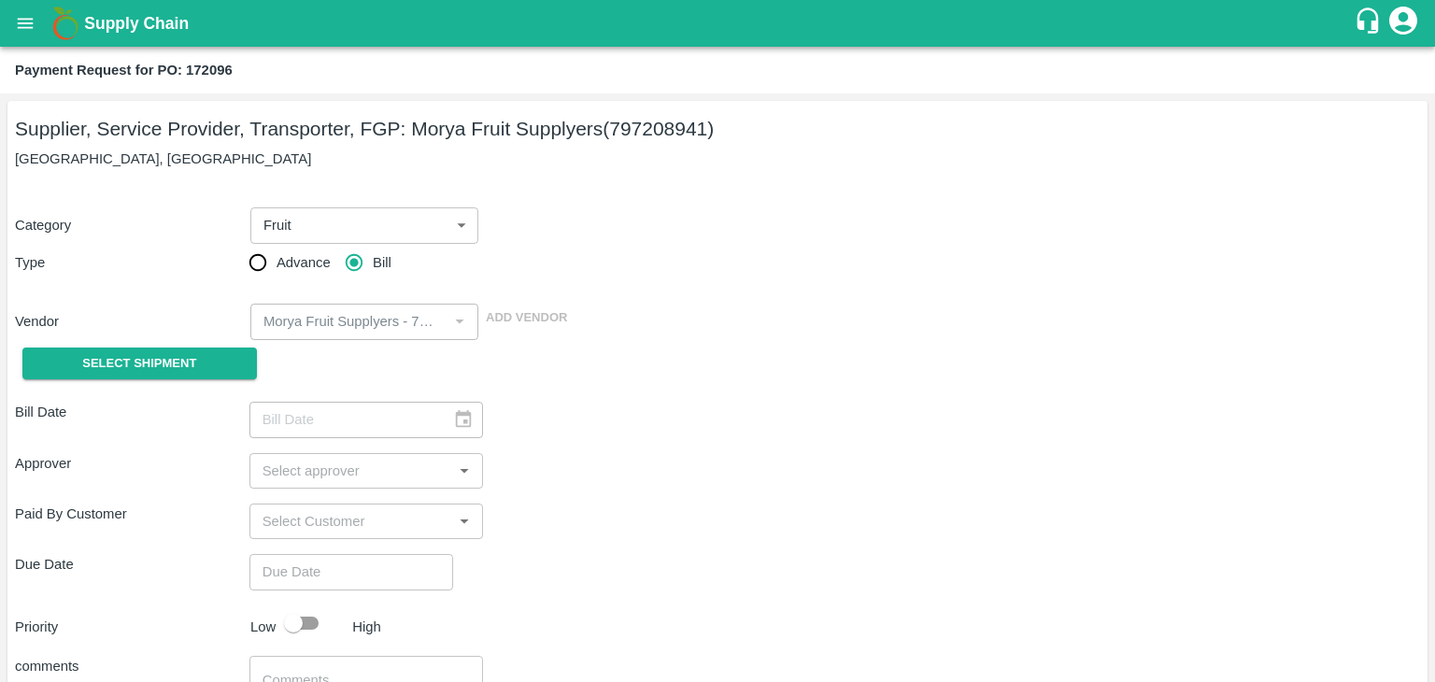
type input "29/08/2025"
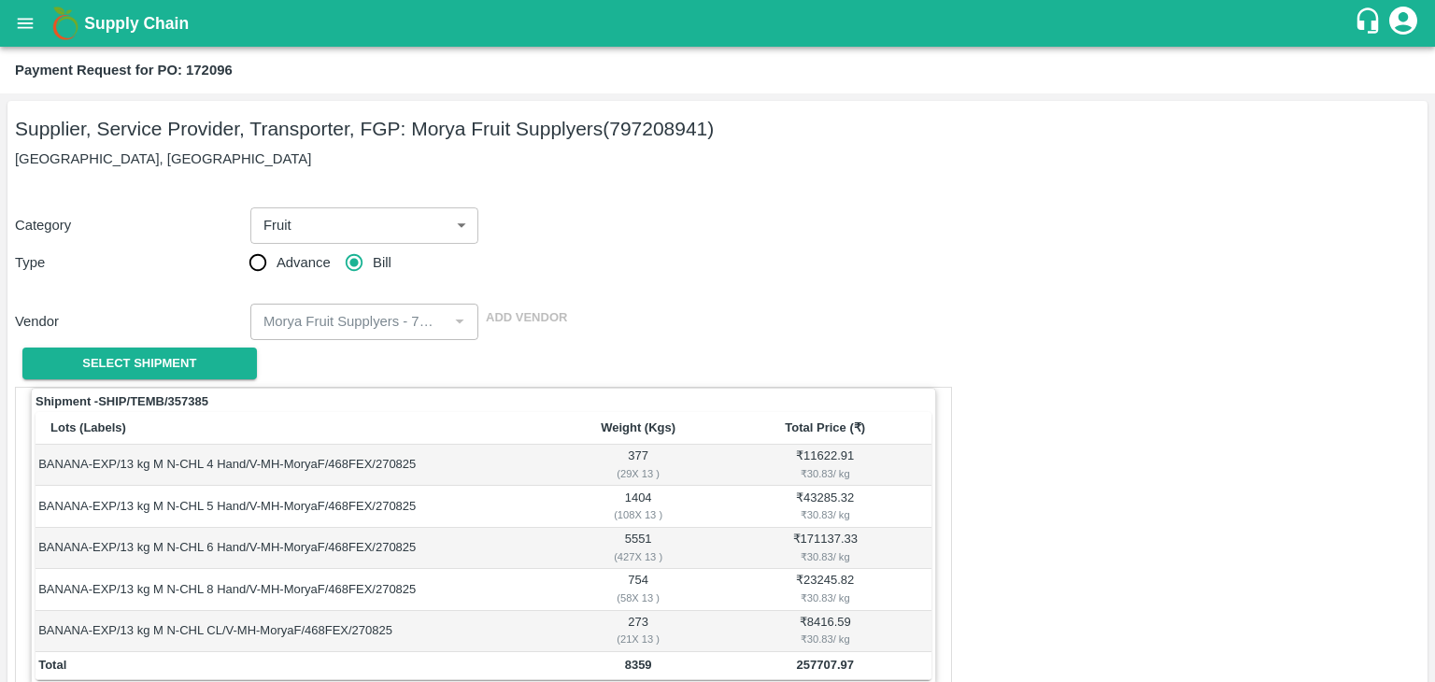
scroll to position [915, 0]
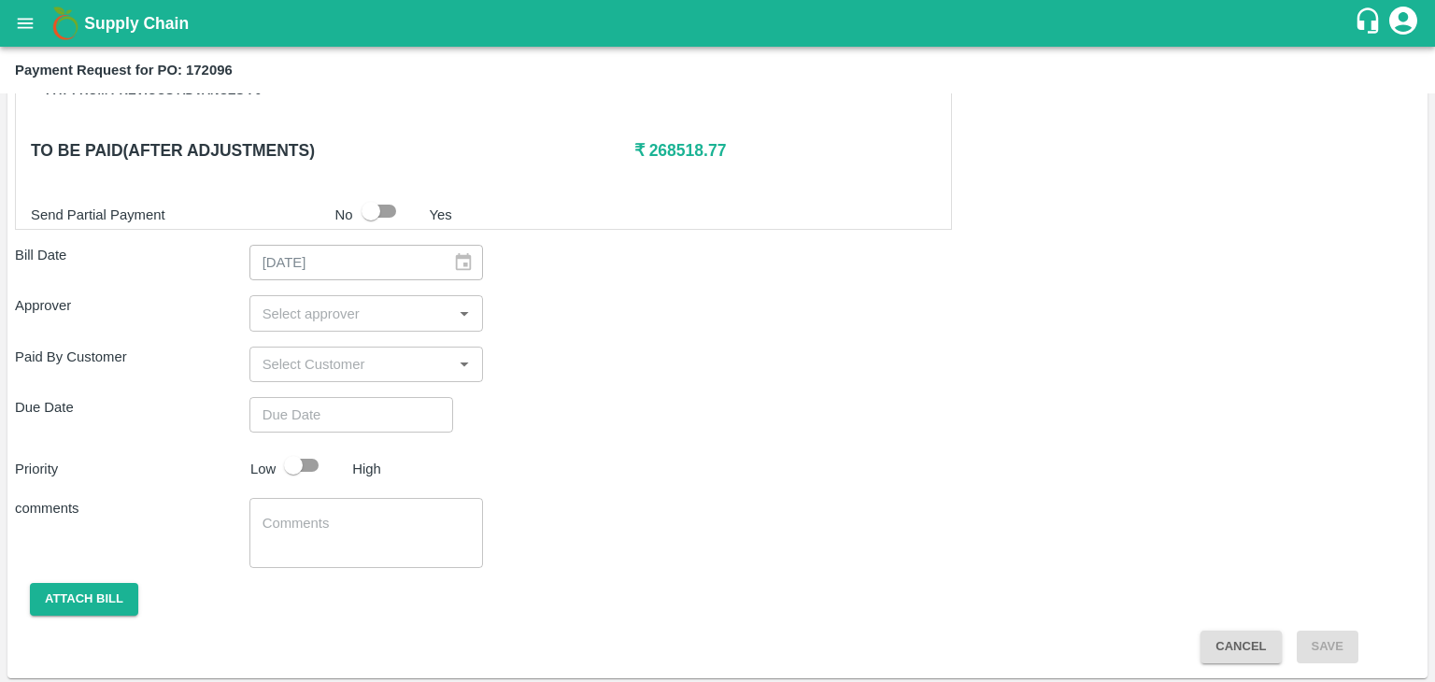
click at [331, 312] on input "input" at bounding box center [351, 313] width 192 height 24
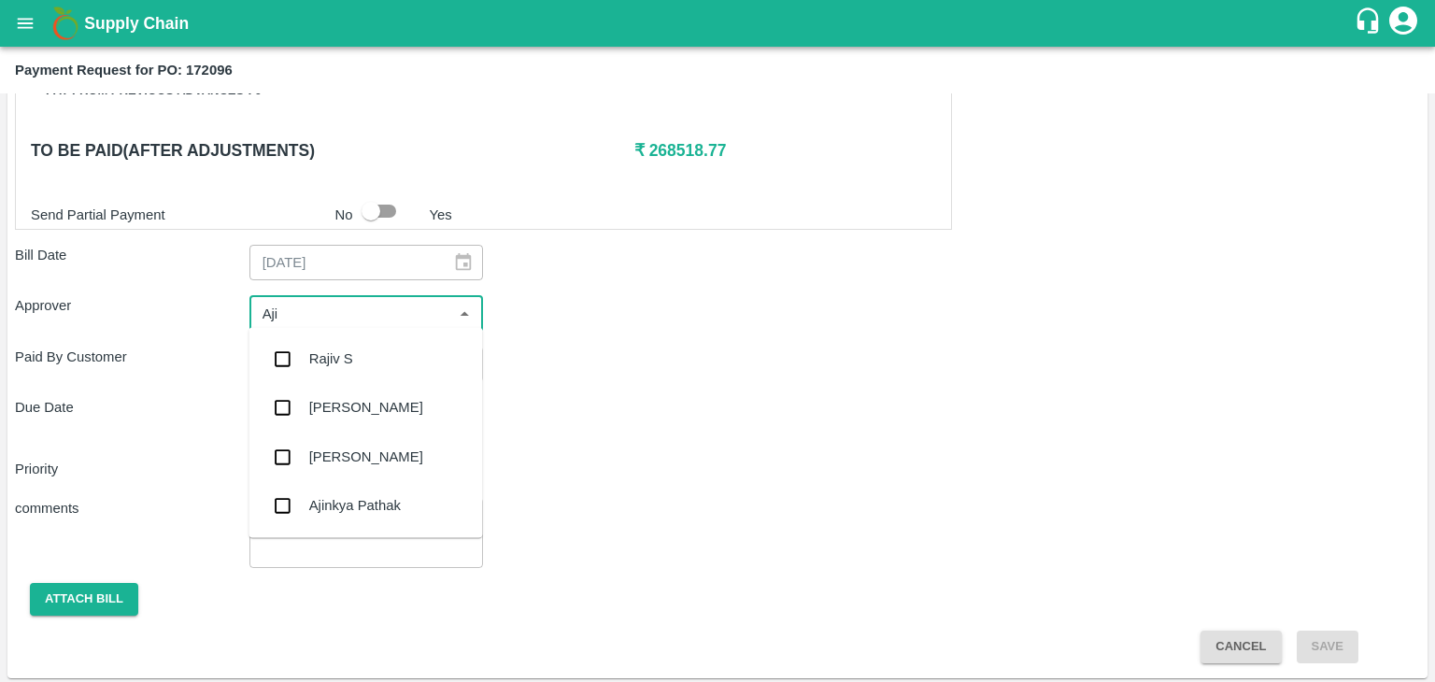
type input "Ajit"
click at [351, 365] on div "[PERSON_NAME]" at bounding box center [366, 358] width 114 height 21
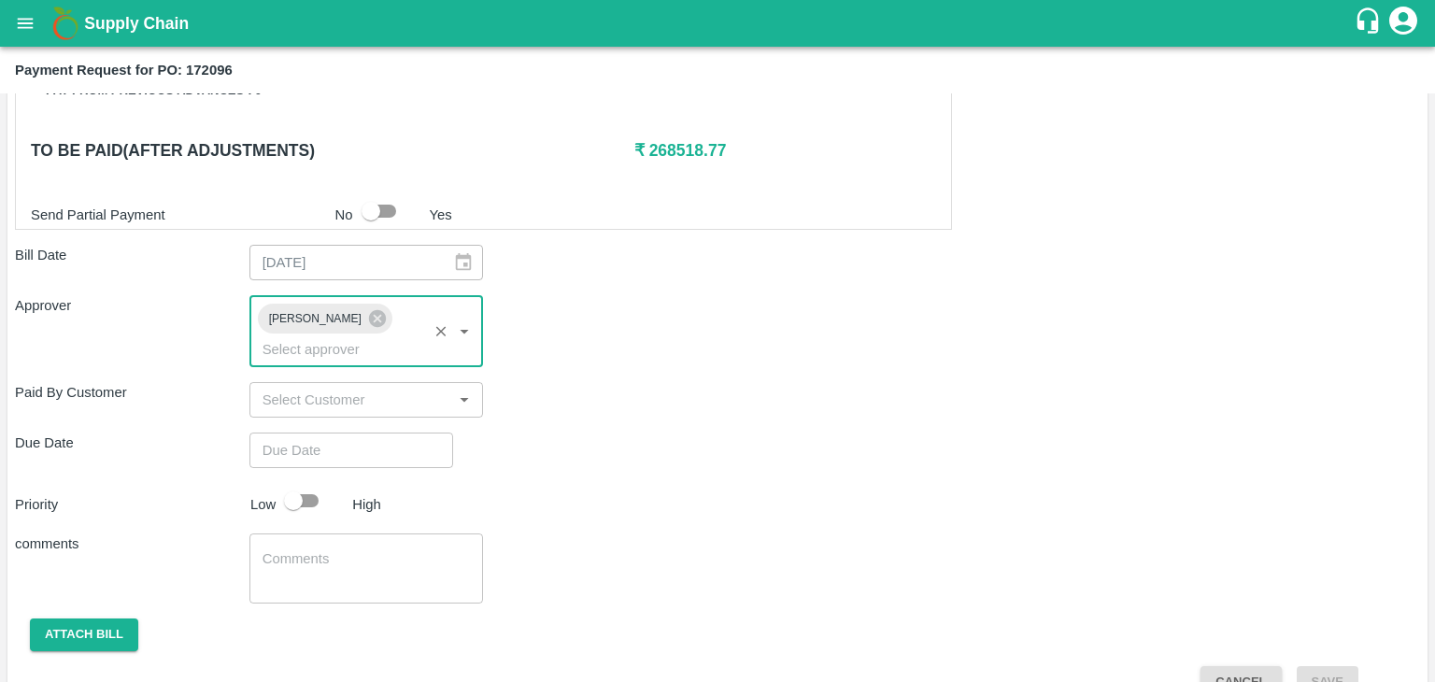
type input "DD/MM/YYYY hh:mm aa"
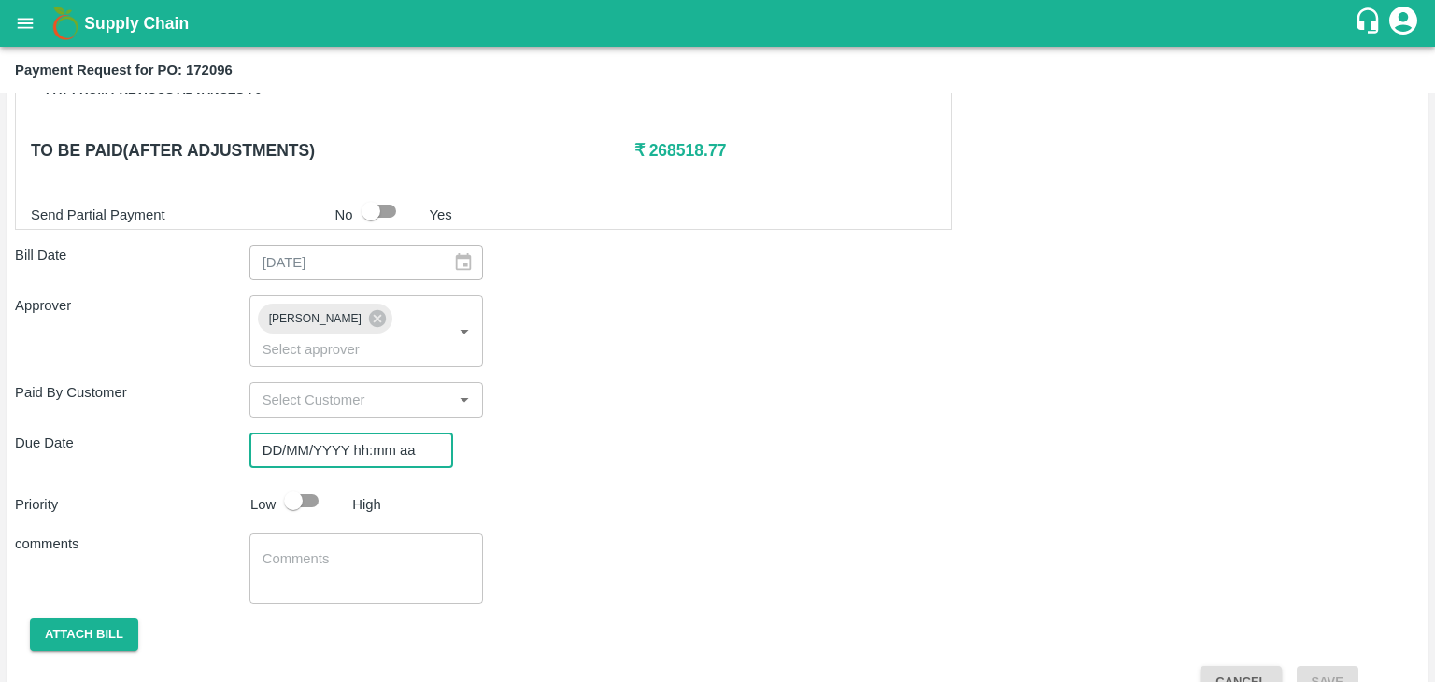
click at [396, 432] on input "DD/MM/YYYY hh:mm aa" at bounding box center [344, 449] width 191 height 35
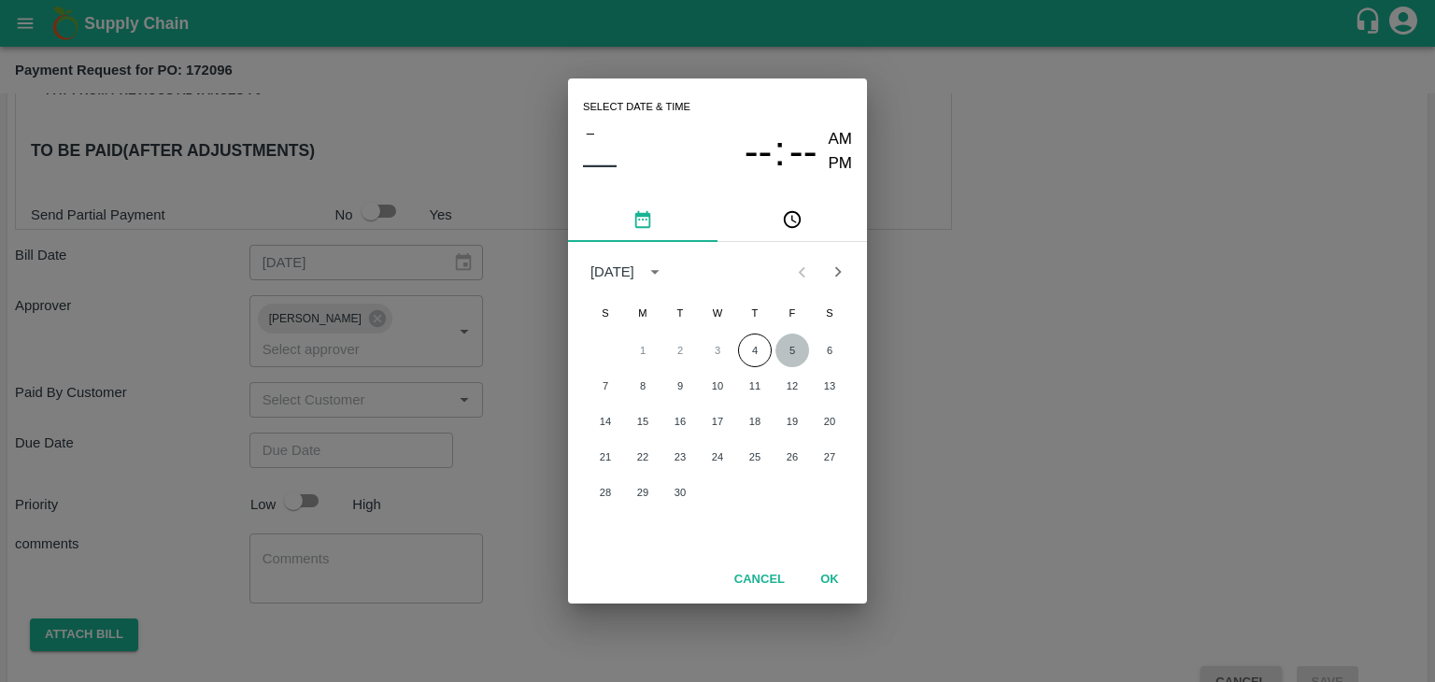
click at [798, 343] on button "5" at bounding box center [792, 350] width 34 height 34
type input "[DATE] 12:00 AM"
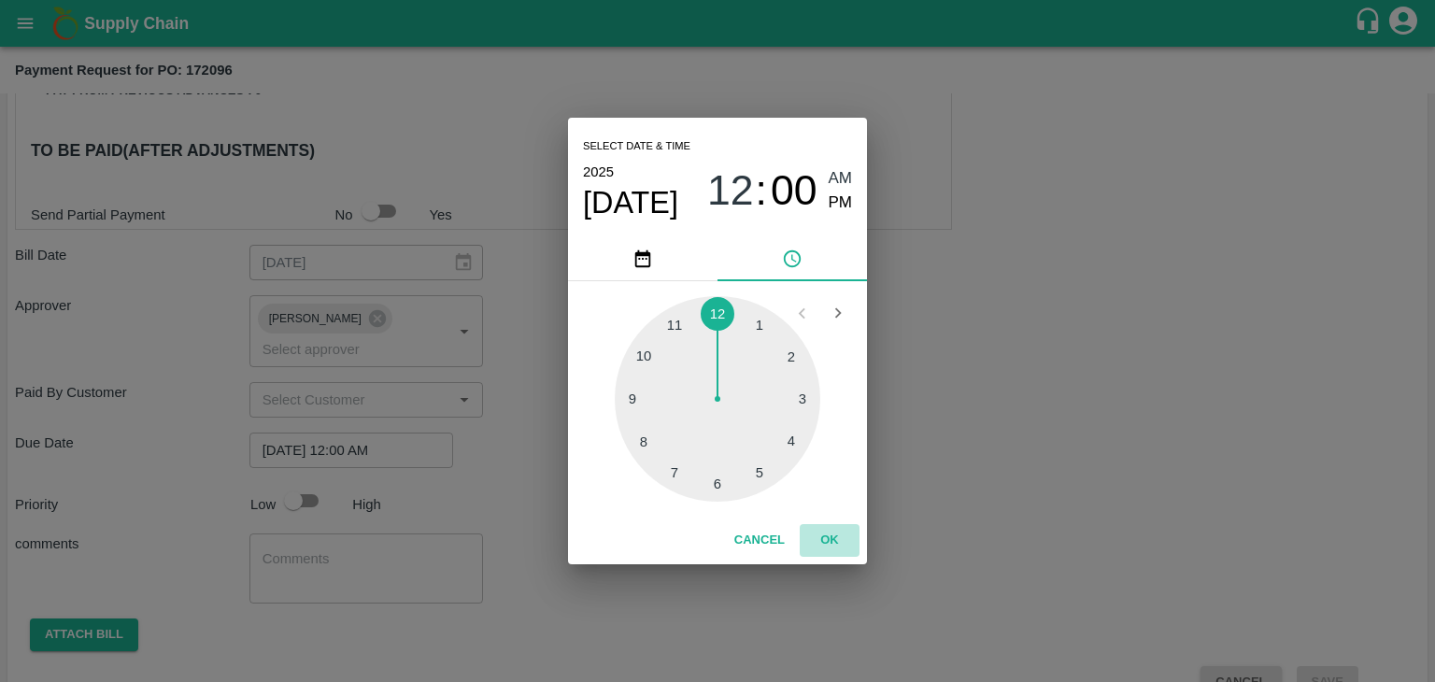
click at [831, 551] on button "OK" at bounding box center [830, 540] width 60 height 33
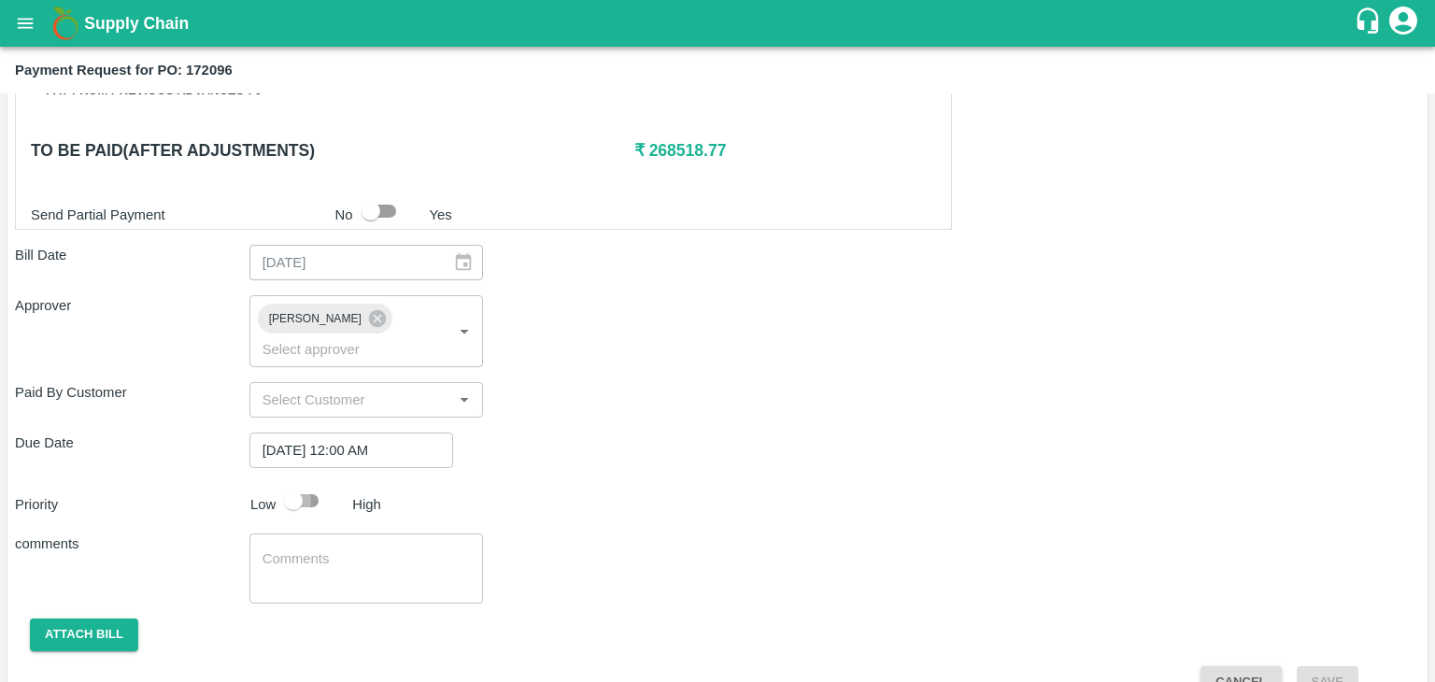
click at [307, 483] on input "checkbox" at bounding box center [293, 500] width 106 height 35
checkbox input "true"
click at [351, 549] on textarea at bounding box center [366, 568] width 208 height 39
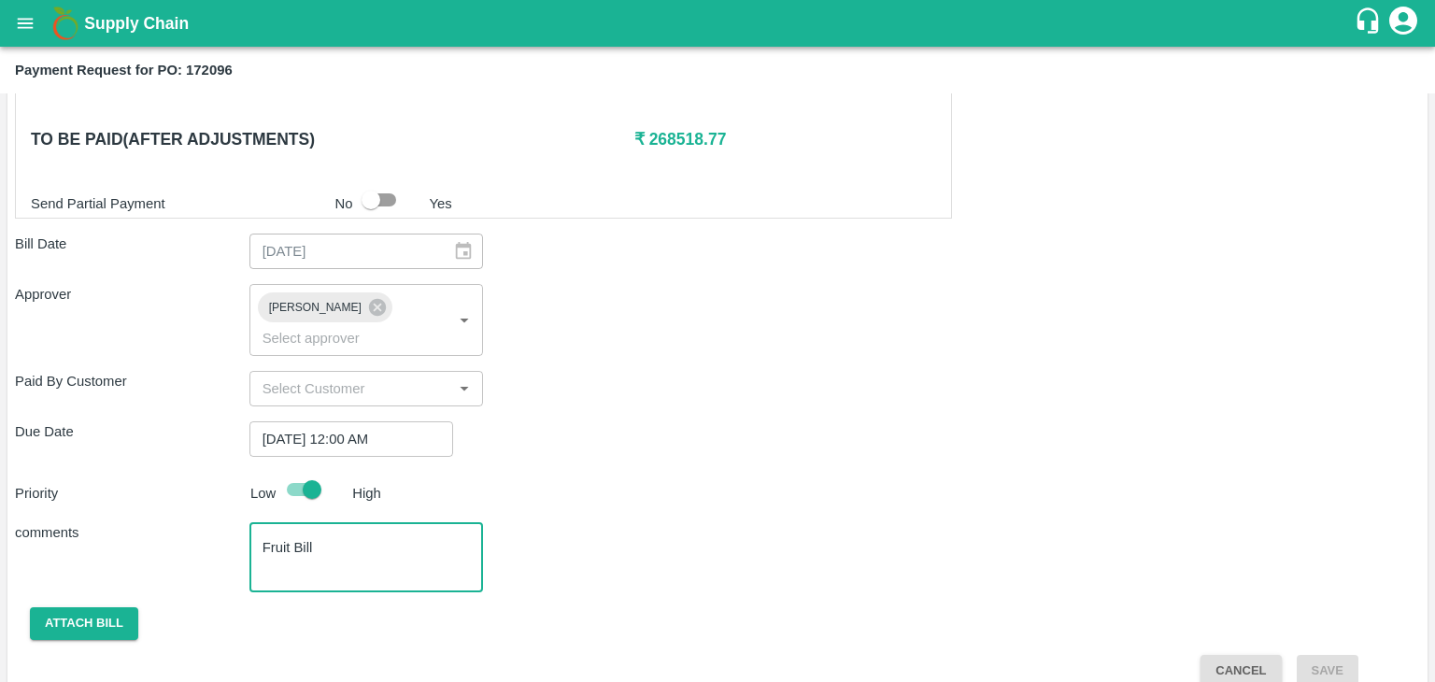
type textarea "Fruit Bill"
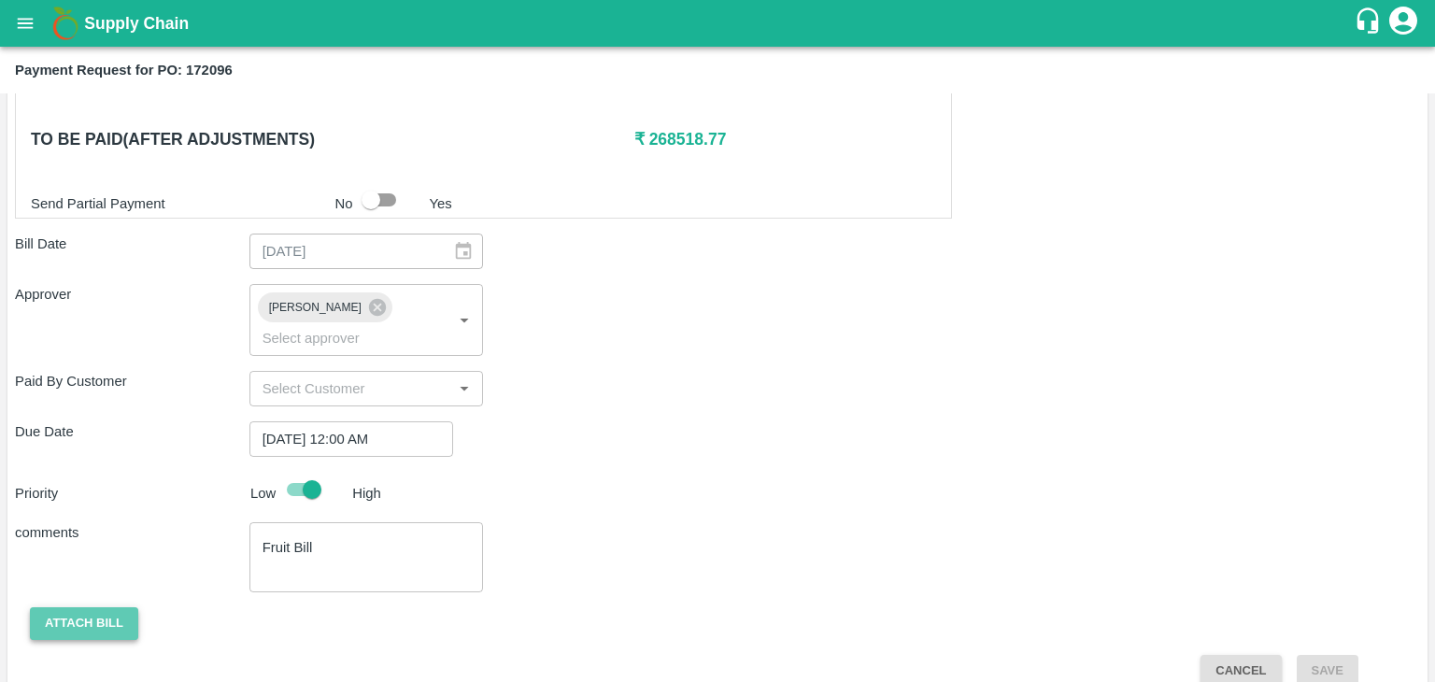
click at [92, 607] on button "Attach bill" at bounding box center [84, 623] width 108 height 33
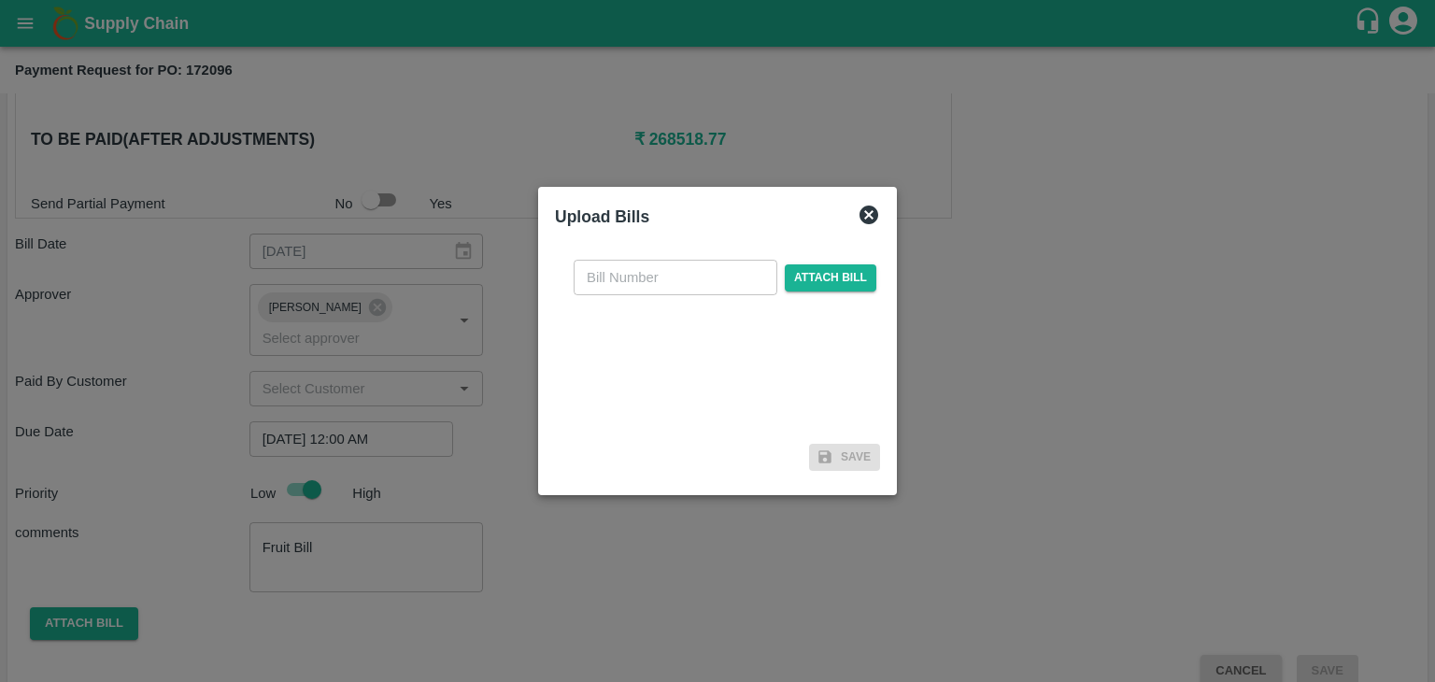
click at [657, 262] on input "text" at bounding box center [676, 277] width 204 height 35
type input "840"
click at [788, 264] on span "Attach bill" at bounding box center [831, 277] width 92 height 27
click at [0, 0] on input "Attach bill" at bounding box center [0, 0] width 0 height 0
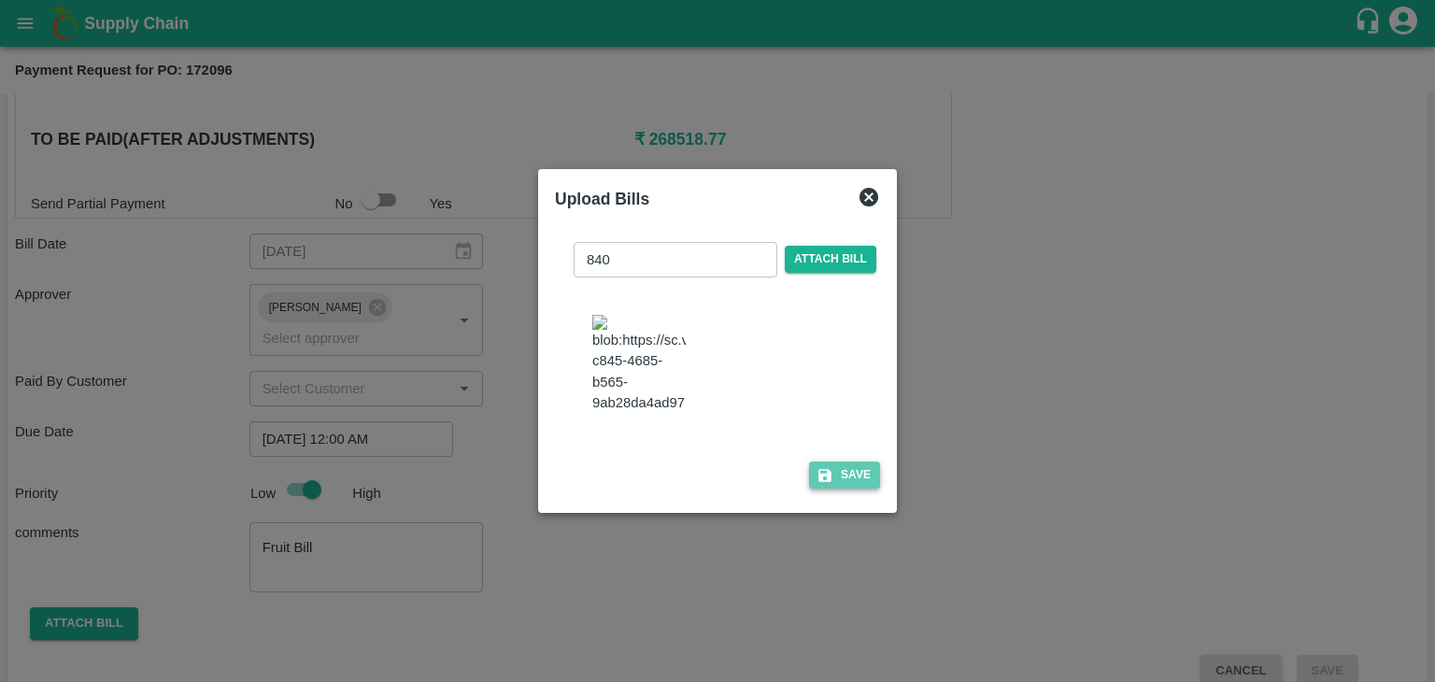
click at [836, 469] on button "Save" at bounding box center [844, 474] width 71 height 27
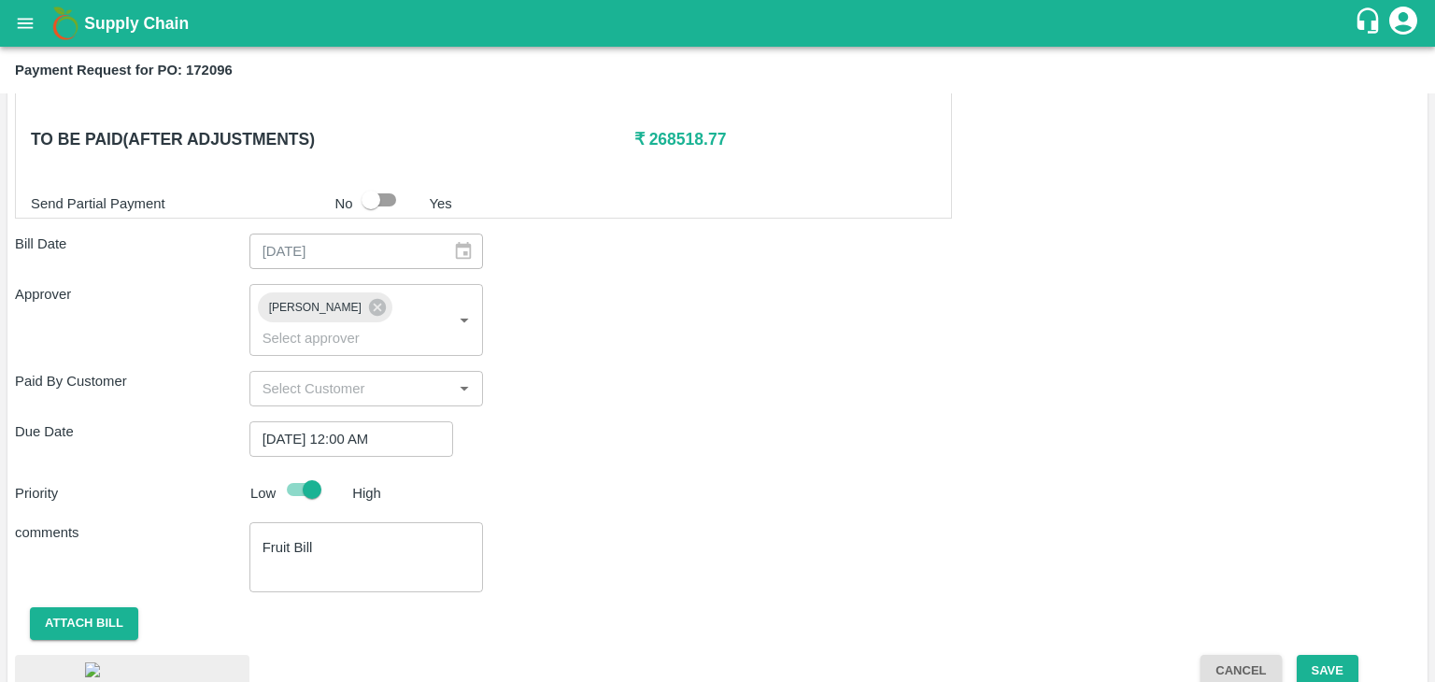
scroll to position [1023, 0]
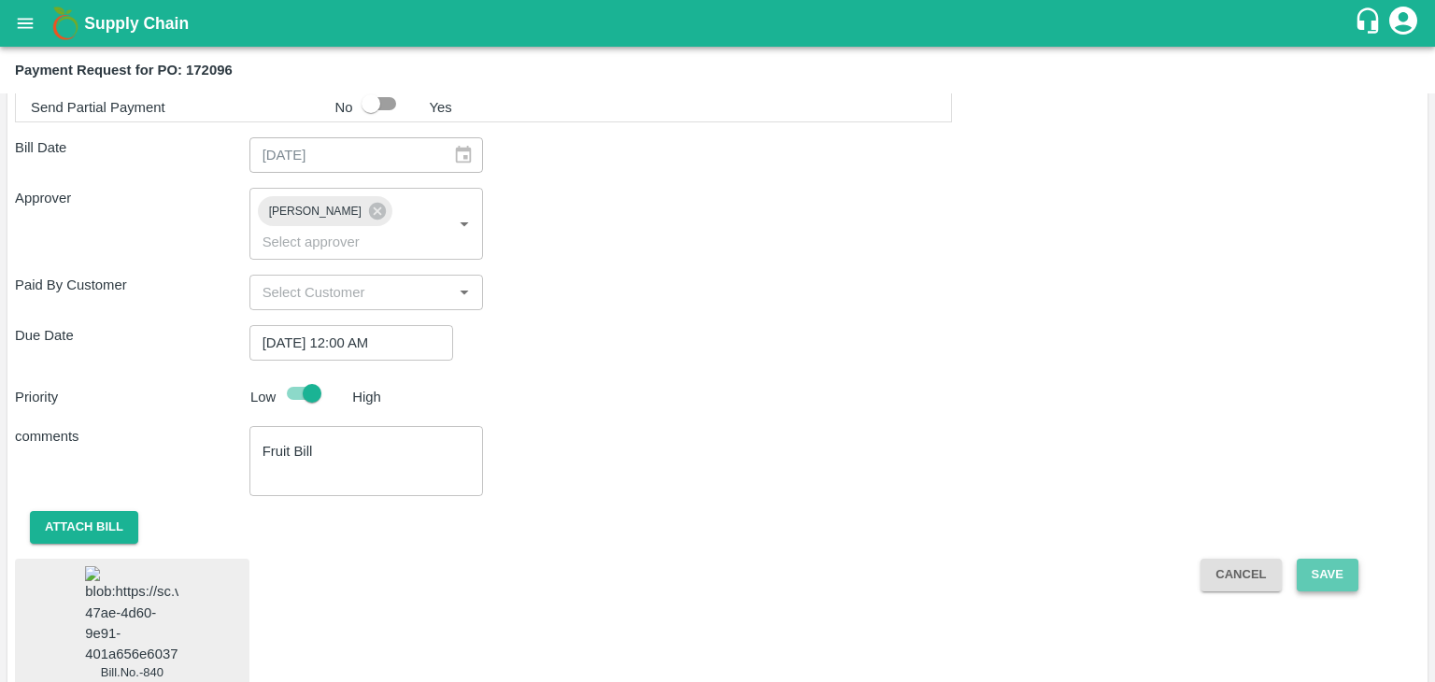
click at [1342, 559] on button "Save" at bounding box center [1328, 575] width 62 height 33
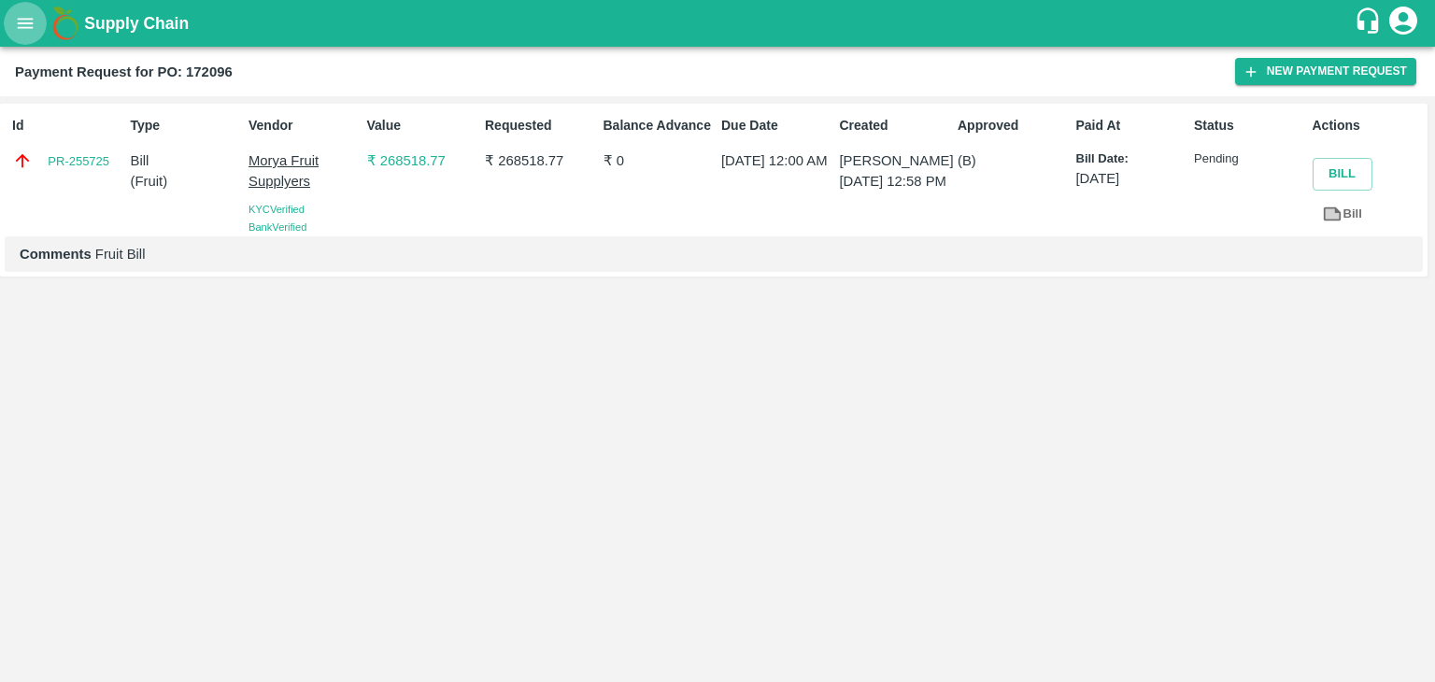
click at [15, 21] on icon "open drawer" at bounding box center [25, 23] width 21 height 21
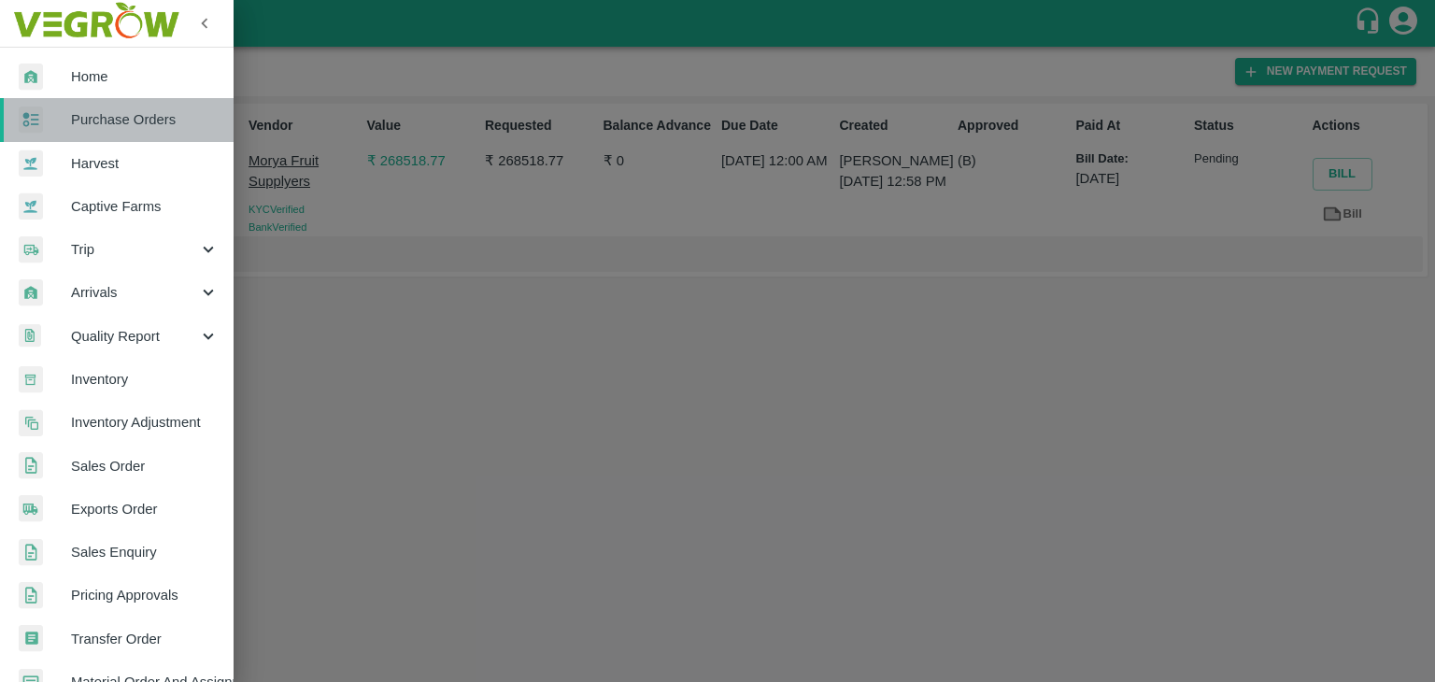
click at [149, 105] on link "Purchase Orders" at bounding box center [117, 119] width 234 height 43
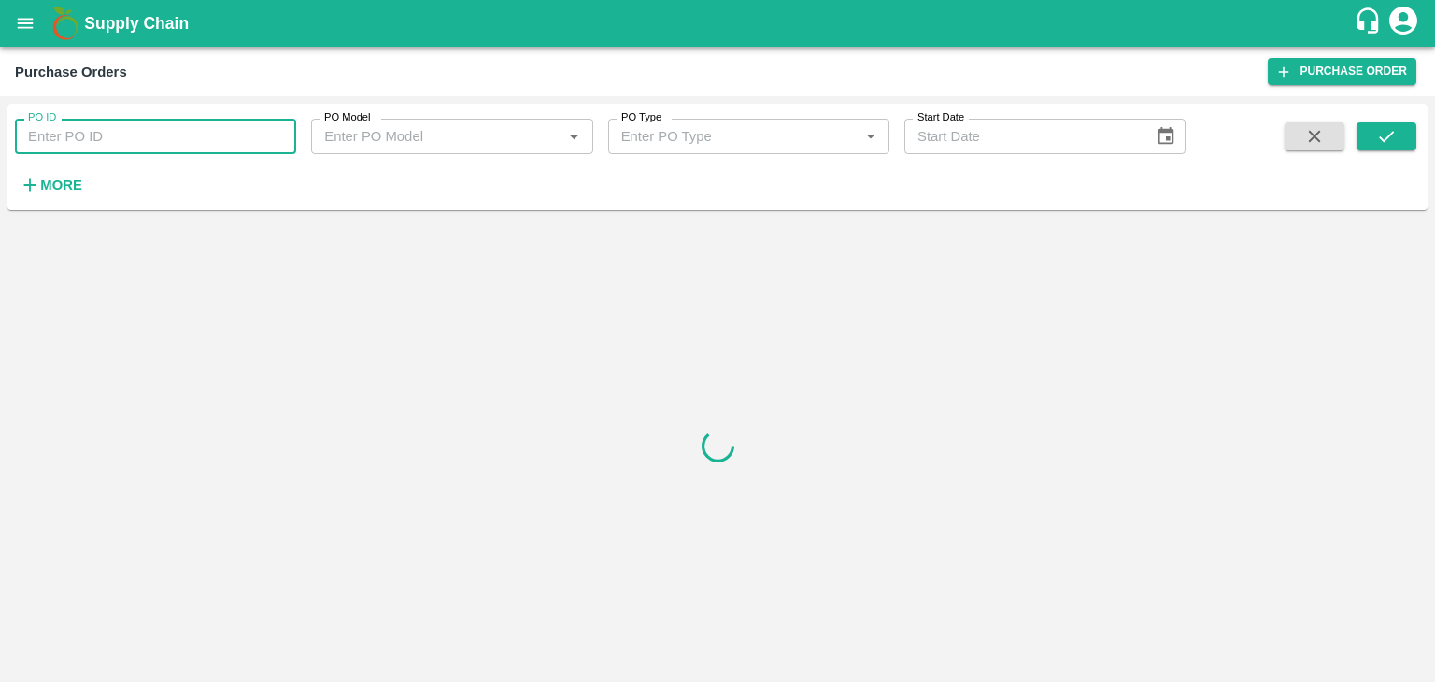
click at [237, 133] on input "PO ID" at bounding box center [155, 136] width 281 height 35
paste input "172763"
type input "172763"
click at [1401, 133] on button "submit" at bounding box center [1386, 136] width 60 height 28
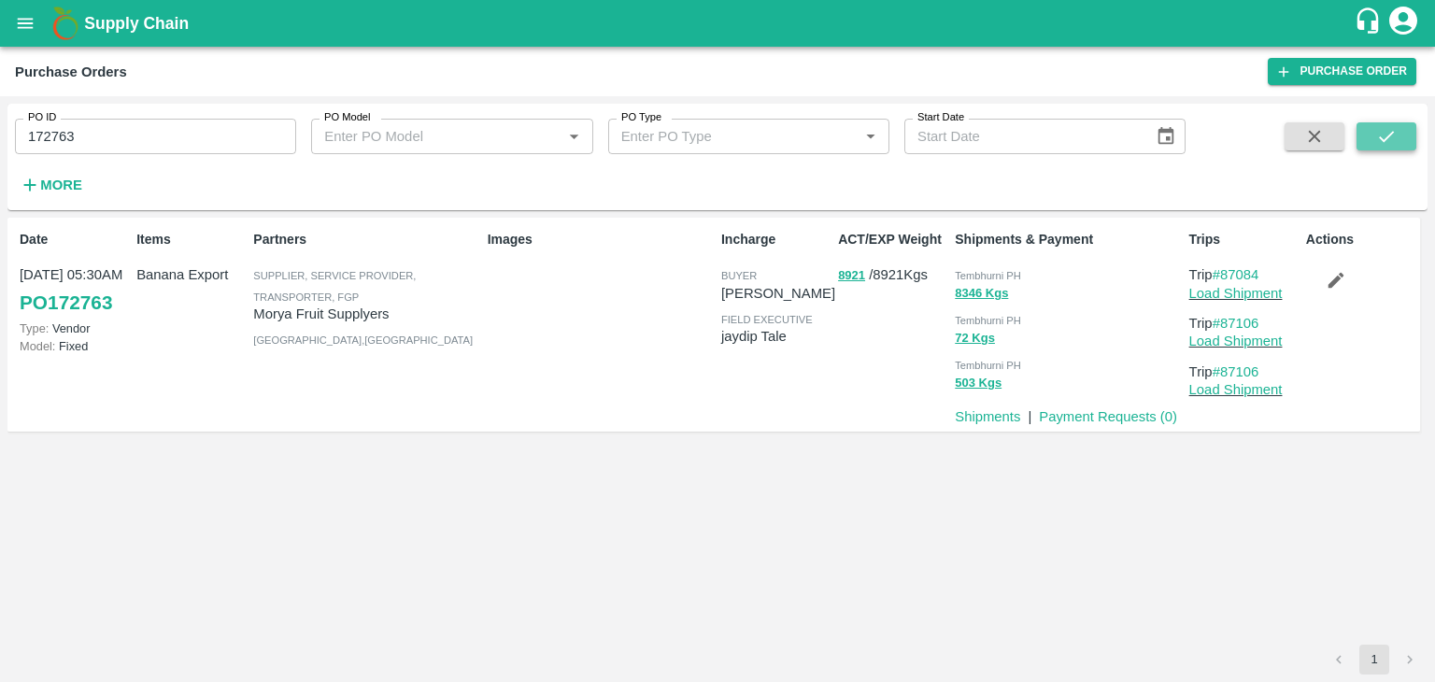
click at [1401, 133] on button "submit" at bounding box center [1386, 136] width 60 height 28
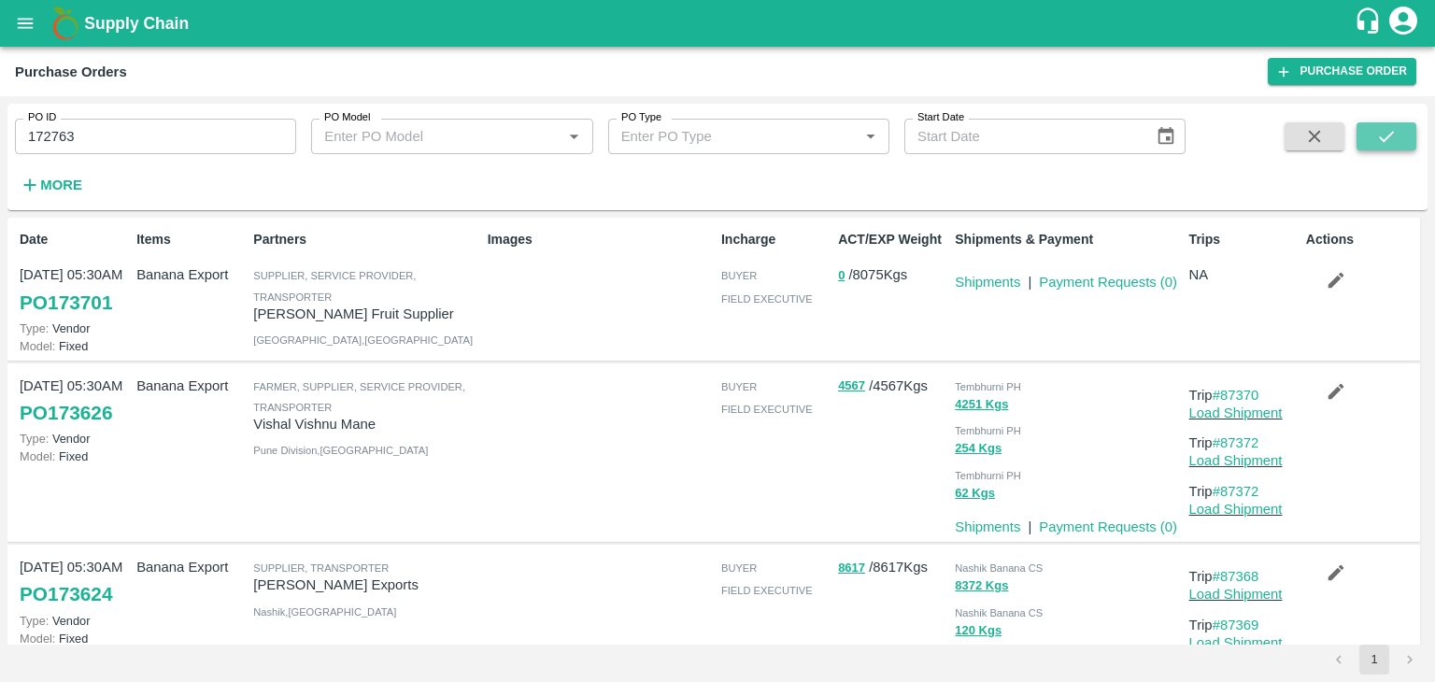
click at [1400, 134] on button "submit" at bounding box center [1386, 136] width 60 height 28
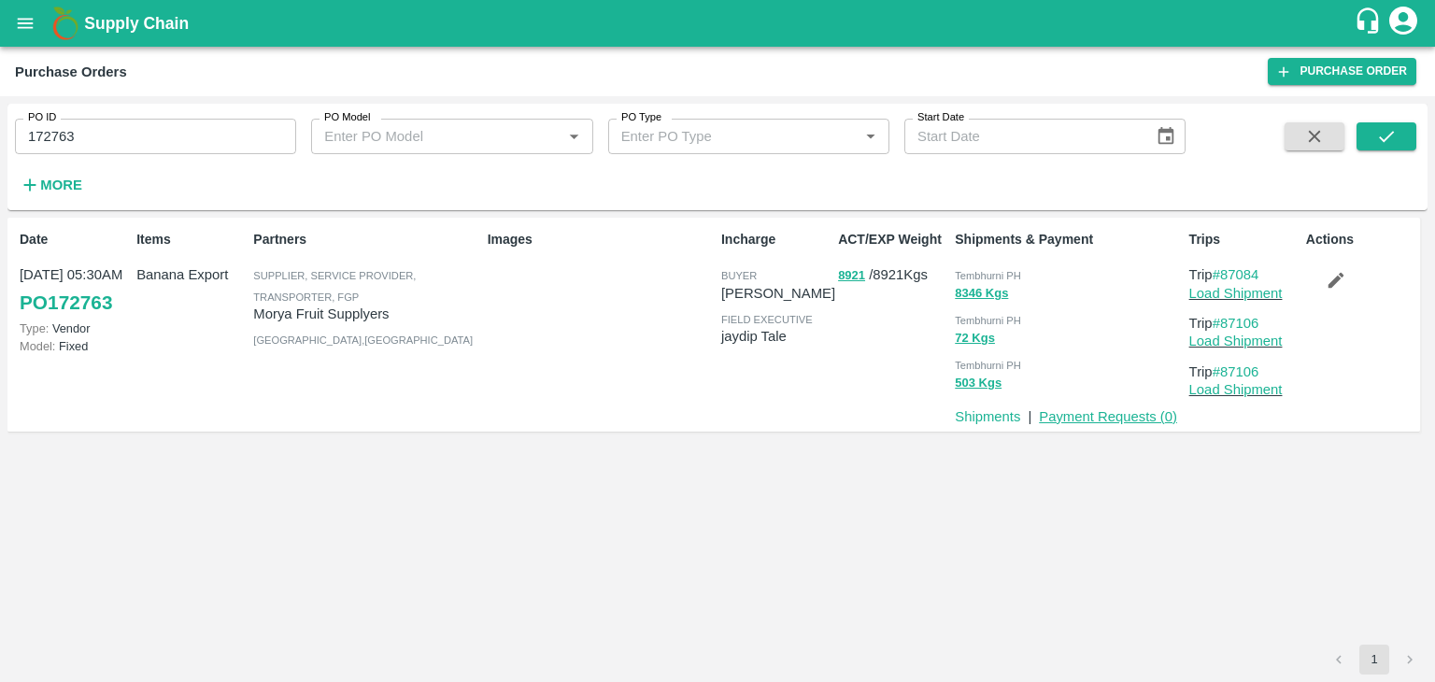
click at [1121, 415] on link "Payment Requests ( 0 )" at bounding box center [1108, 416] width 138 height 15
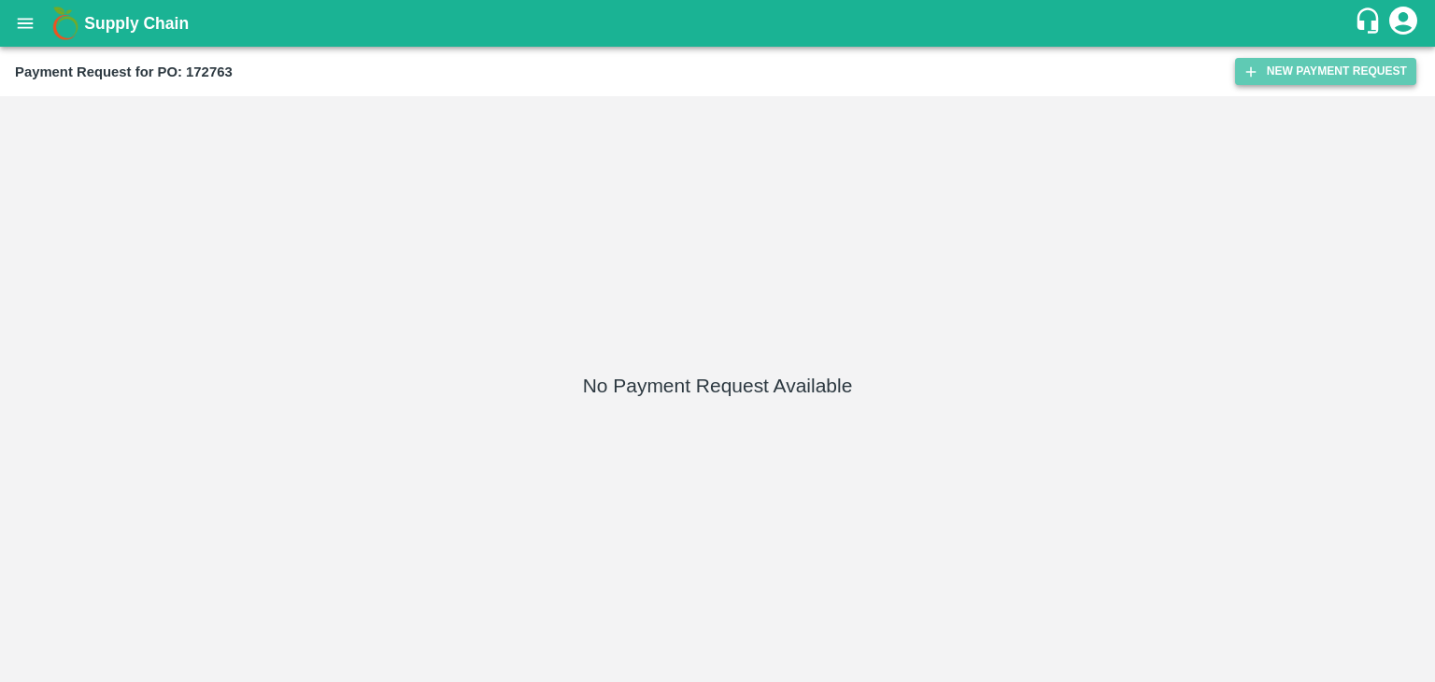
click at [1280, 68] on button "New Payment Request" at bounding box center [1325, 71] width 181 height 27
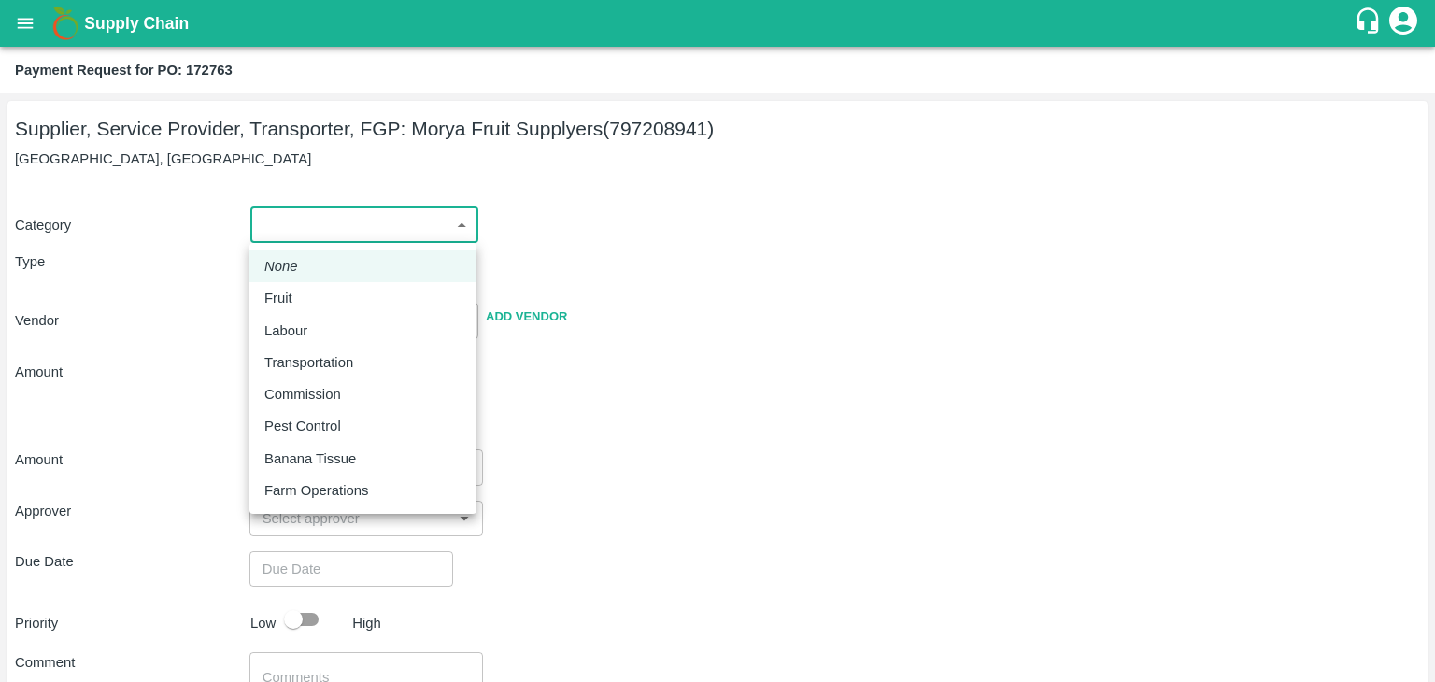
drag, startPoint x: 281, startPoint y: 214, endPoint x: 327, endPoint y: 292, distance: 90.8
click at [327, 292] on body "Supply Chain Payment Request for PO: 172763 Supplier, Service Provider, Transpo…" at bounding box center [717, 341] width 1435 height 682
click at [327, 292] on div "Fruit" at bounding box center [362, 298] width 197 height 21
type input "1"
type input "Morya Fruit Supplyers - 797208941(Supplier, Service Provider, Transporter, FGP)"
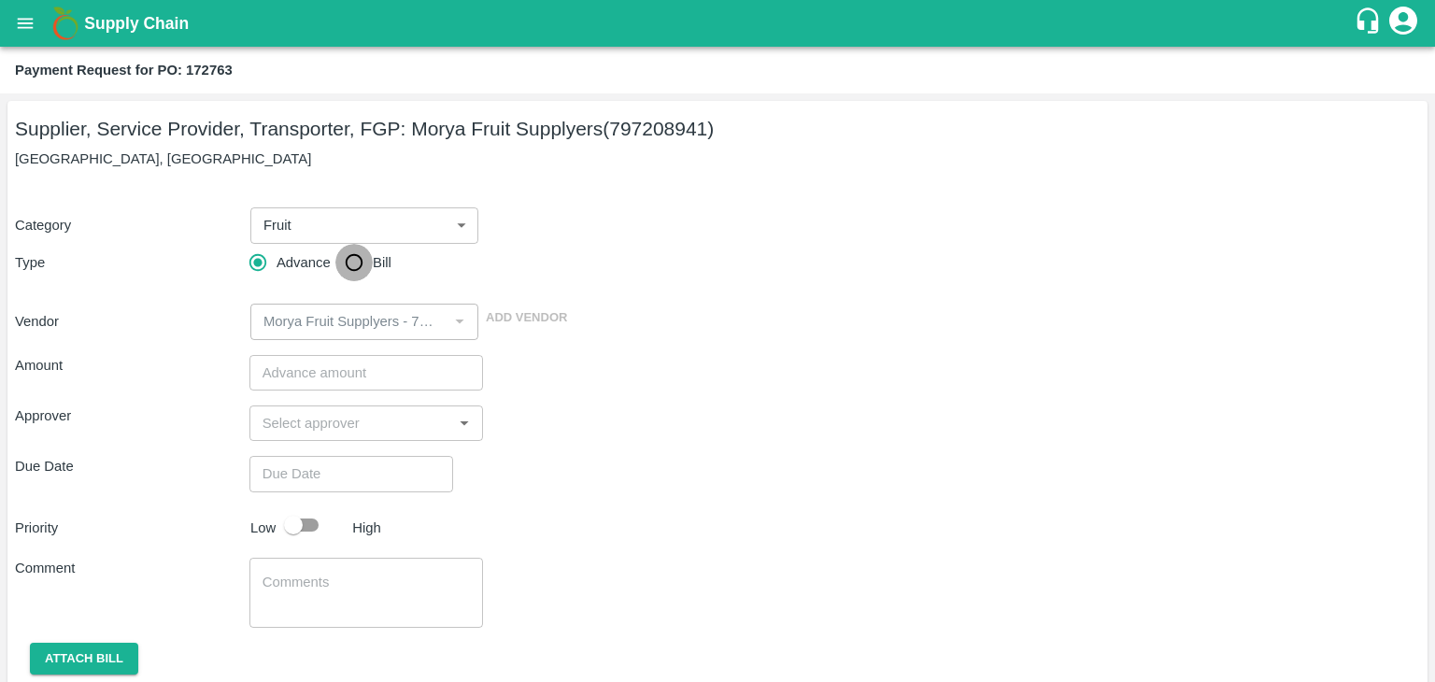
click at [357, 273] on input "Bill" at bounding box center [353, 262] width 37 height 37
radio input "true"
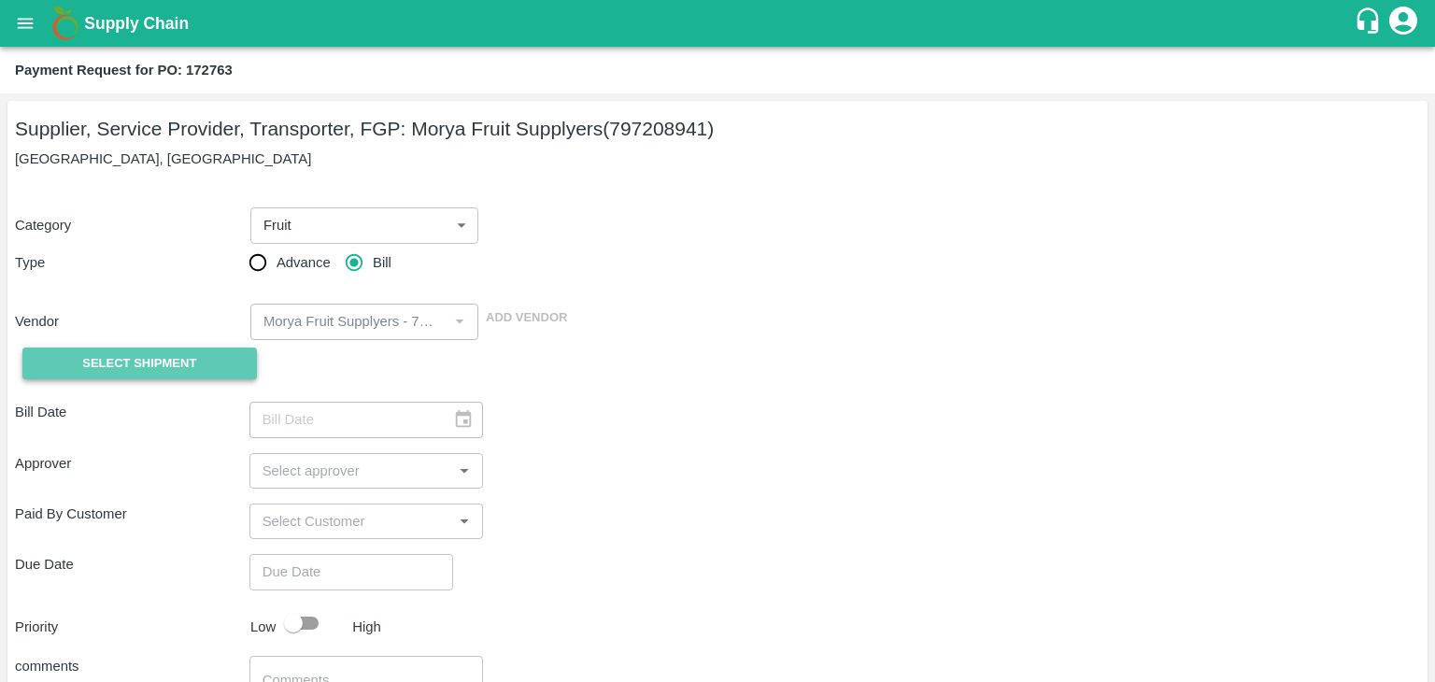
click at [192, 347] on button "Select Shipment" at bounding box center [139, 363] width 234 height 33
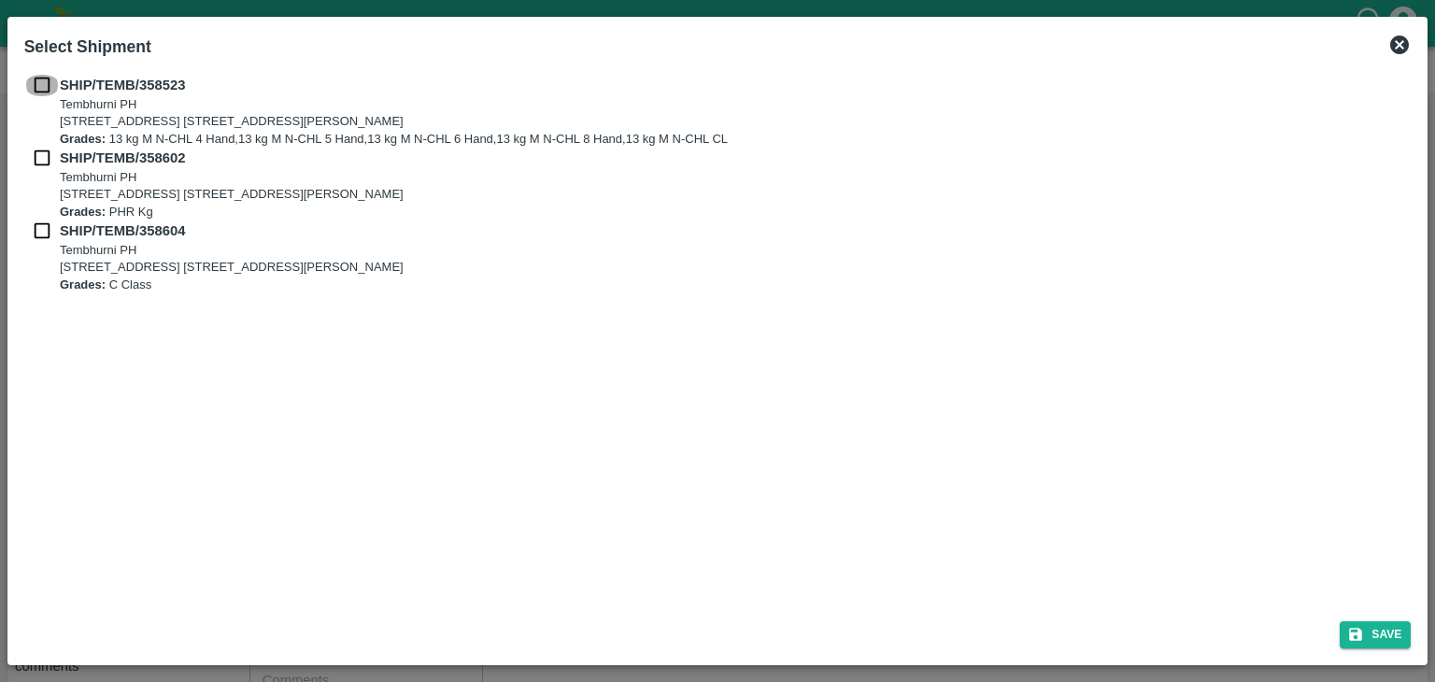
click at [37, 83] on input "checkbox" at bounding box center [41, 85] width 35 height 21
checkbox input "true"
click at [40, 154] on input "checkbox" at bounding box center [41, 158] width 35 height 21
checkbox input "true"
click at [48, 232] on input "checkbox" at bounding box center [41, 230] width 35 height 21
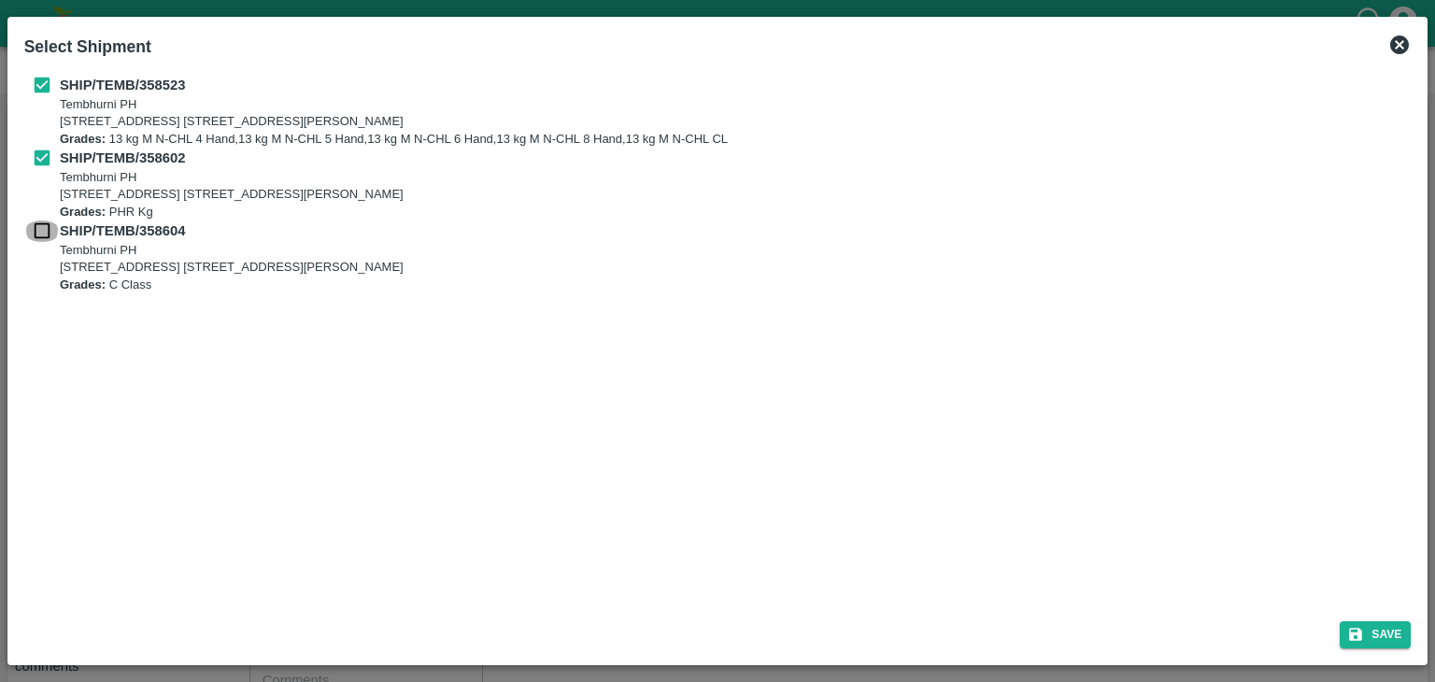
checkbox input "true"
click at [1377, 629] on button "Save" at bounding box center [1374, 634] width 71 height 27
type input "[DATE]"
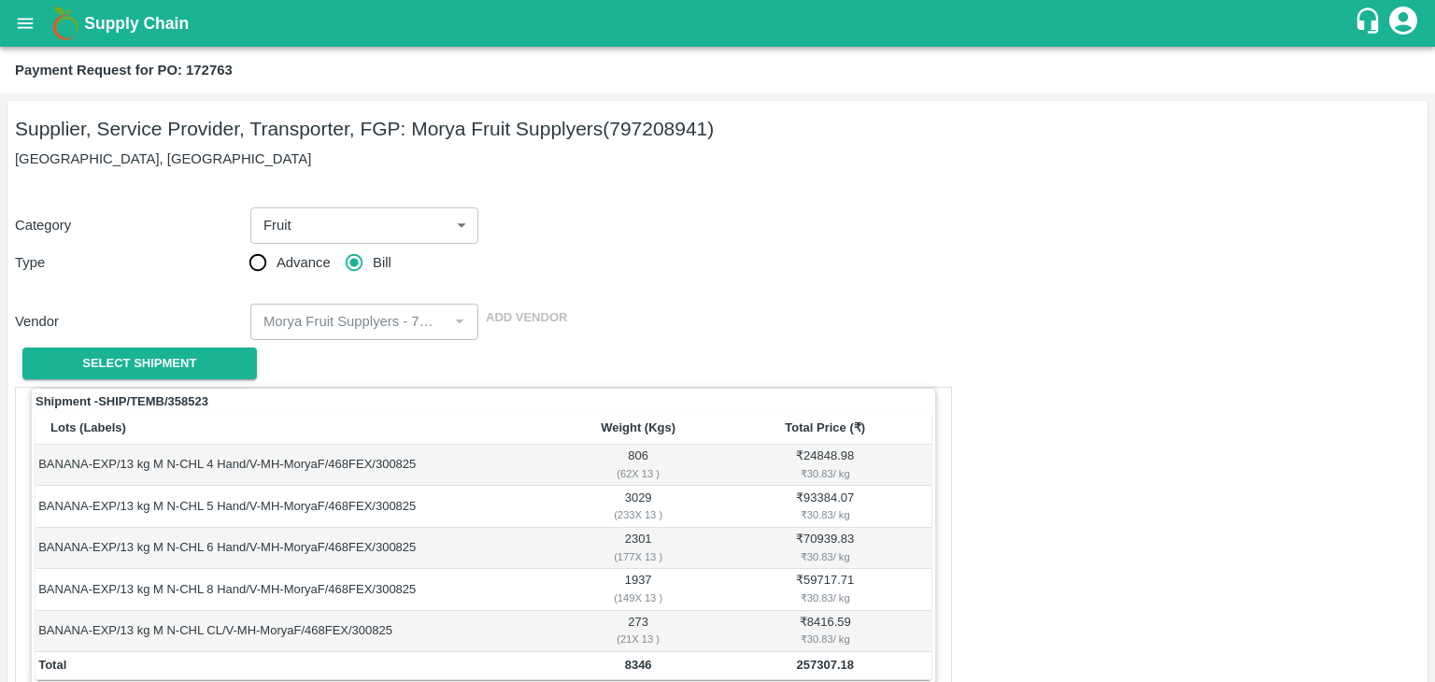
scroll to position [915, 0]
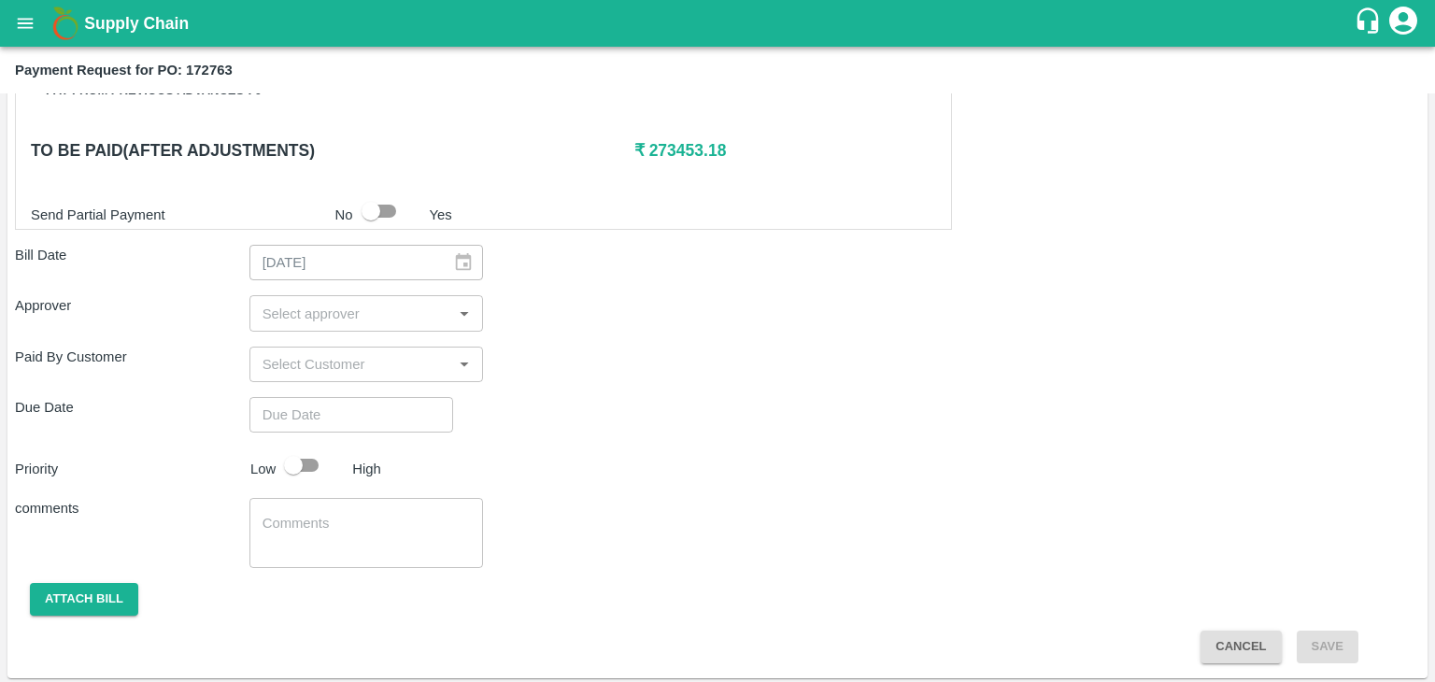
click at [347, 303] on input "input" at bounding box center [351, 313] width 192 height 24
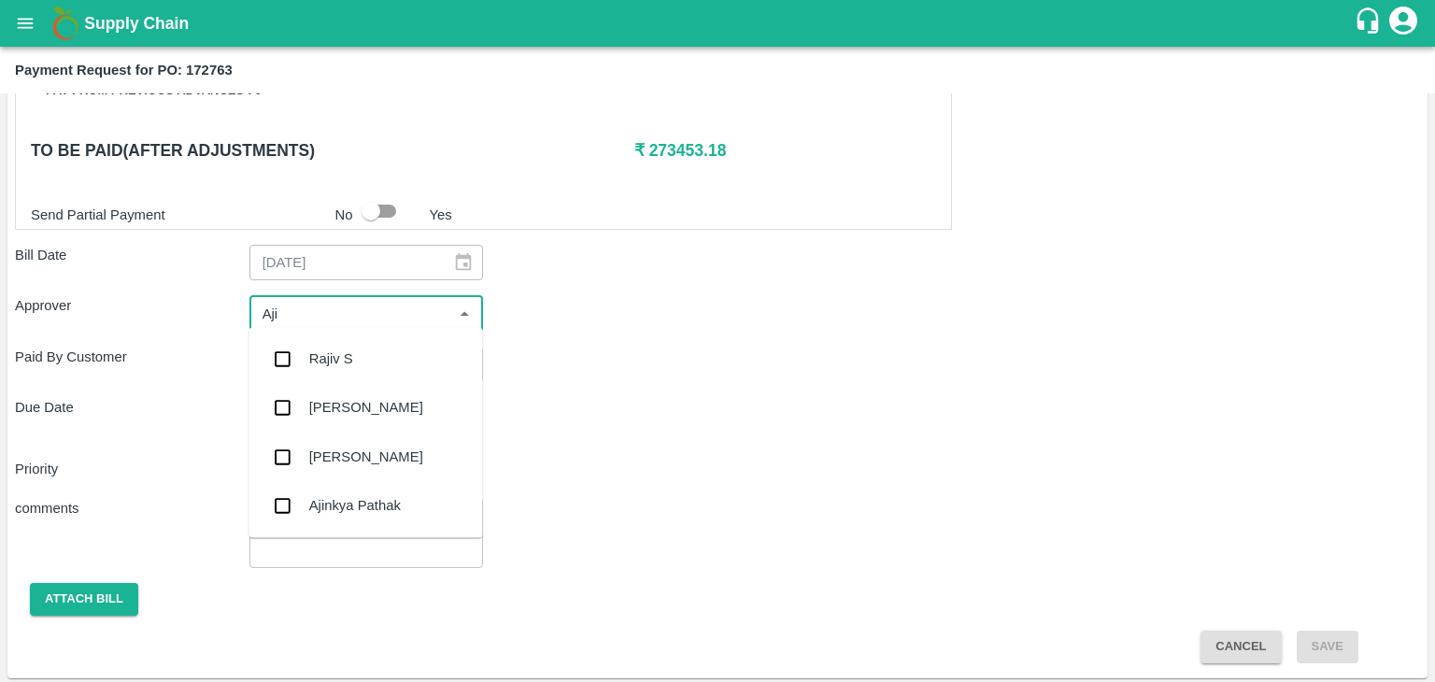
type input "Ajit"
click at [357, 351] on div "[PERSON_NAME]" at bounding box center [366, 358] width 114 height 21
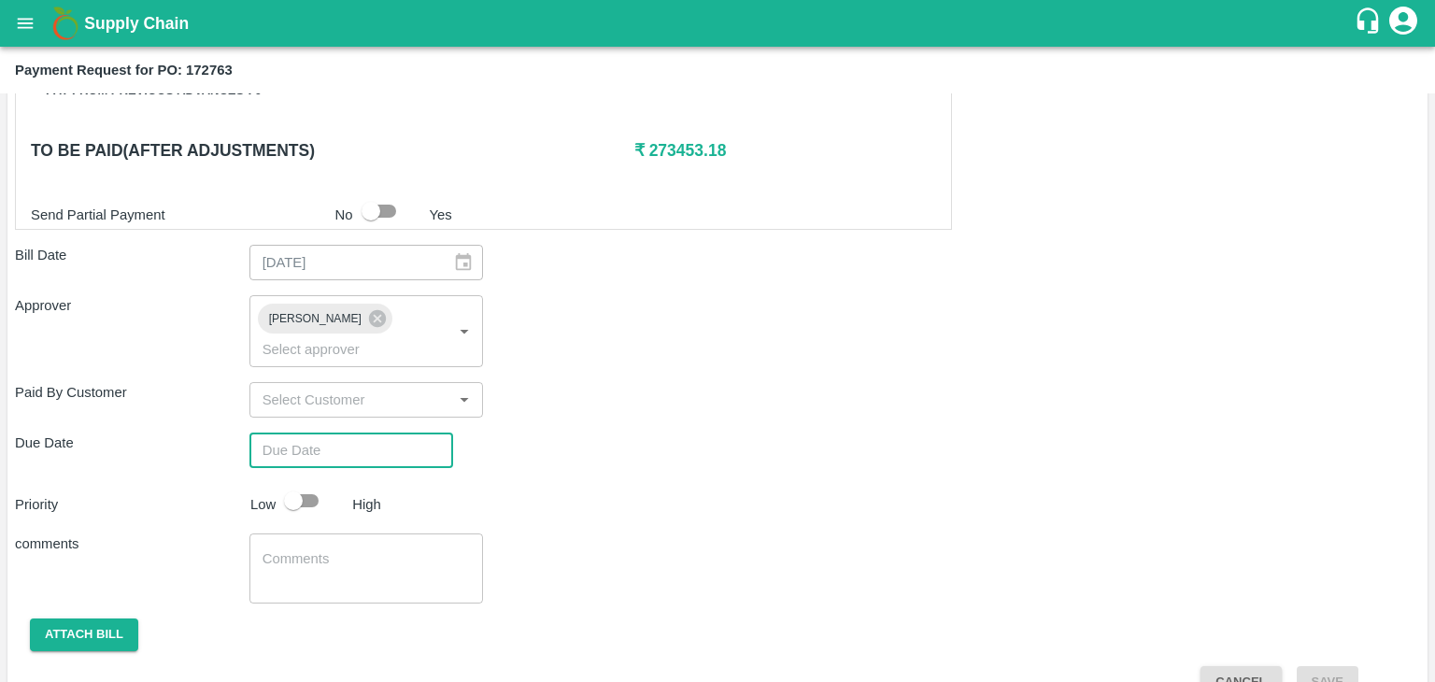
type input "DD/MM/YYYY hh:mm aa"
click at [400, 432] on input "DD/MM/YYYY hh:mm aa" at bounding box center [344, 449] width 191 height 35
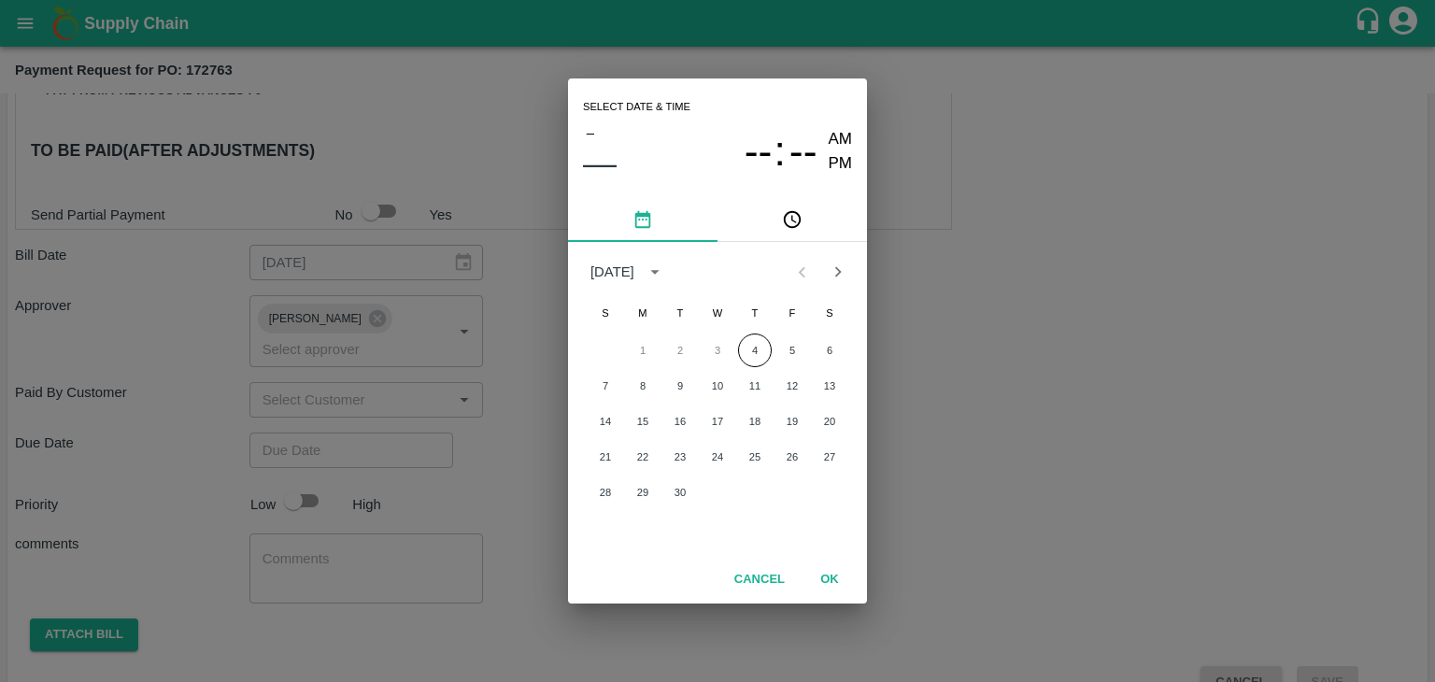
click at [778, 361] on div "1 2 3 4 5 6" at bounding box center [717, 350] width 299 height 34
click at [796, 347] on button "5" at bounding box center [792, 350] width 34 height 34
type input "[DATE] 12:00 AM"
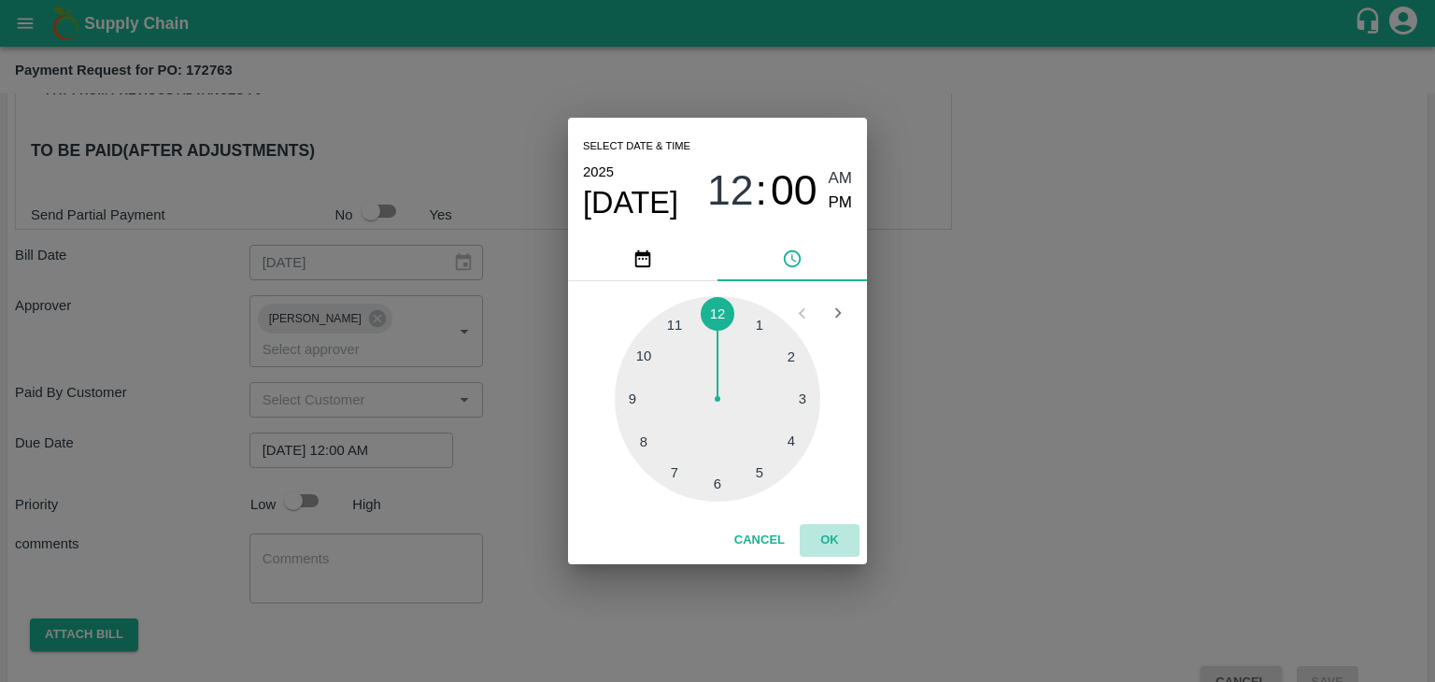
click at [833, 543] on button "OK" at bounding box center [830, 540] width 60 height 33
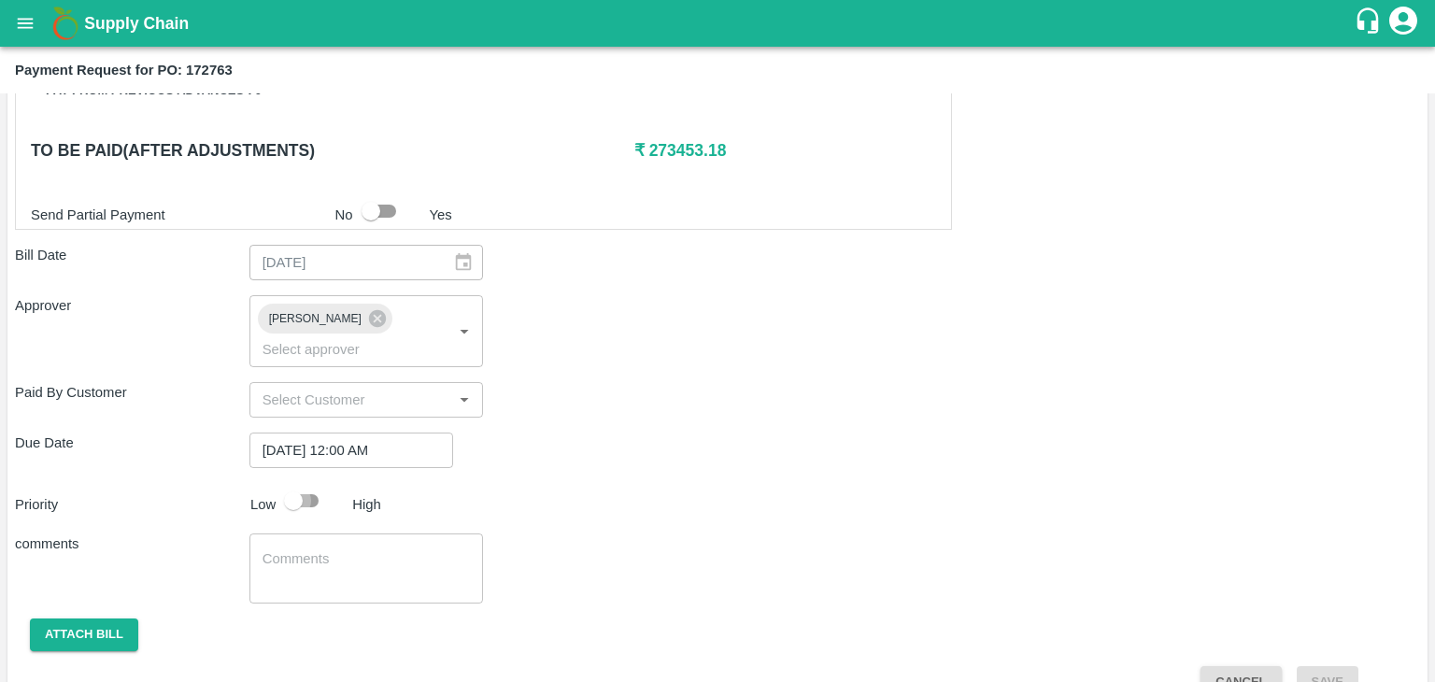
click at [295, 483] on input "checkbox" at bounding box center [293, 500] width 106 height 35
checkbox input "true"
click at [360, 549] on textarea at bounding box center [366, 568] width 208 height 39
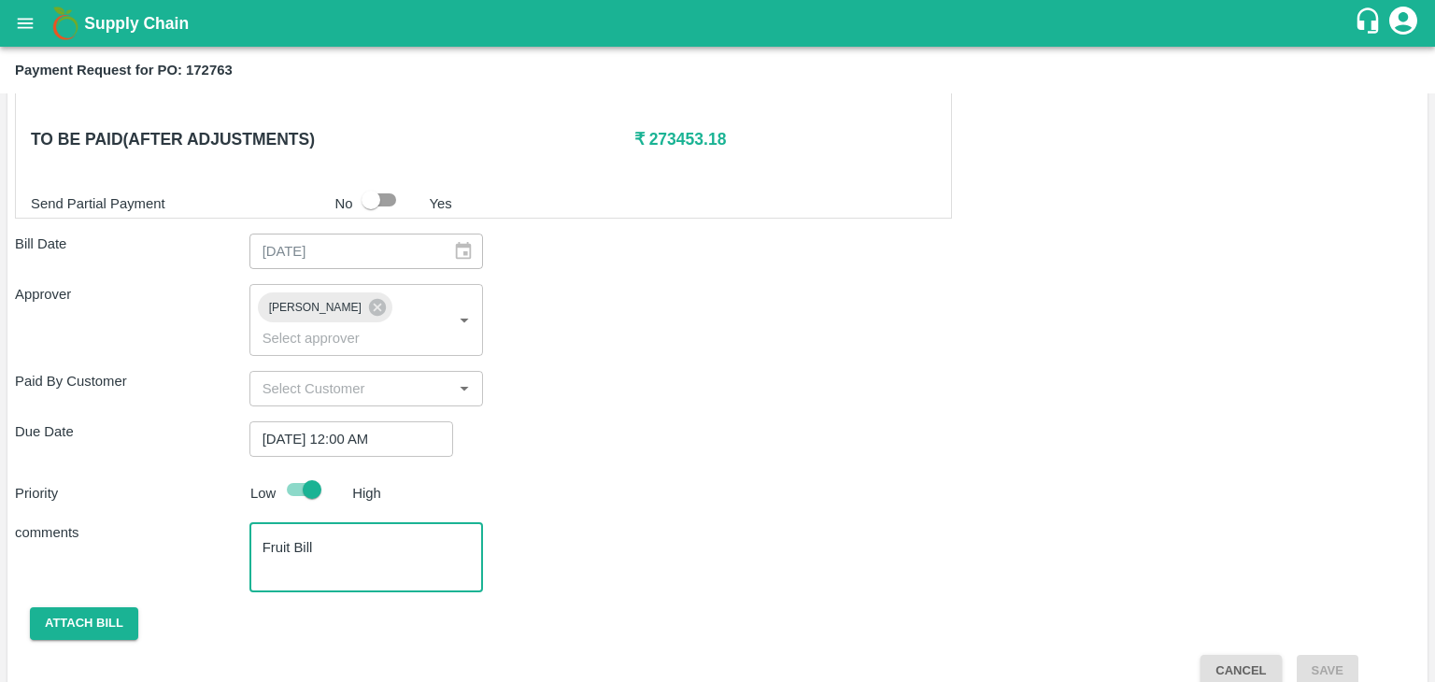
type textarea "Fruit Bill"
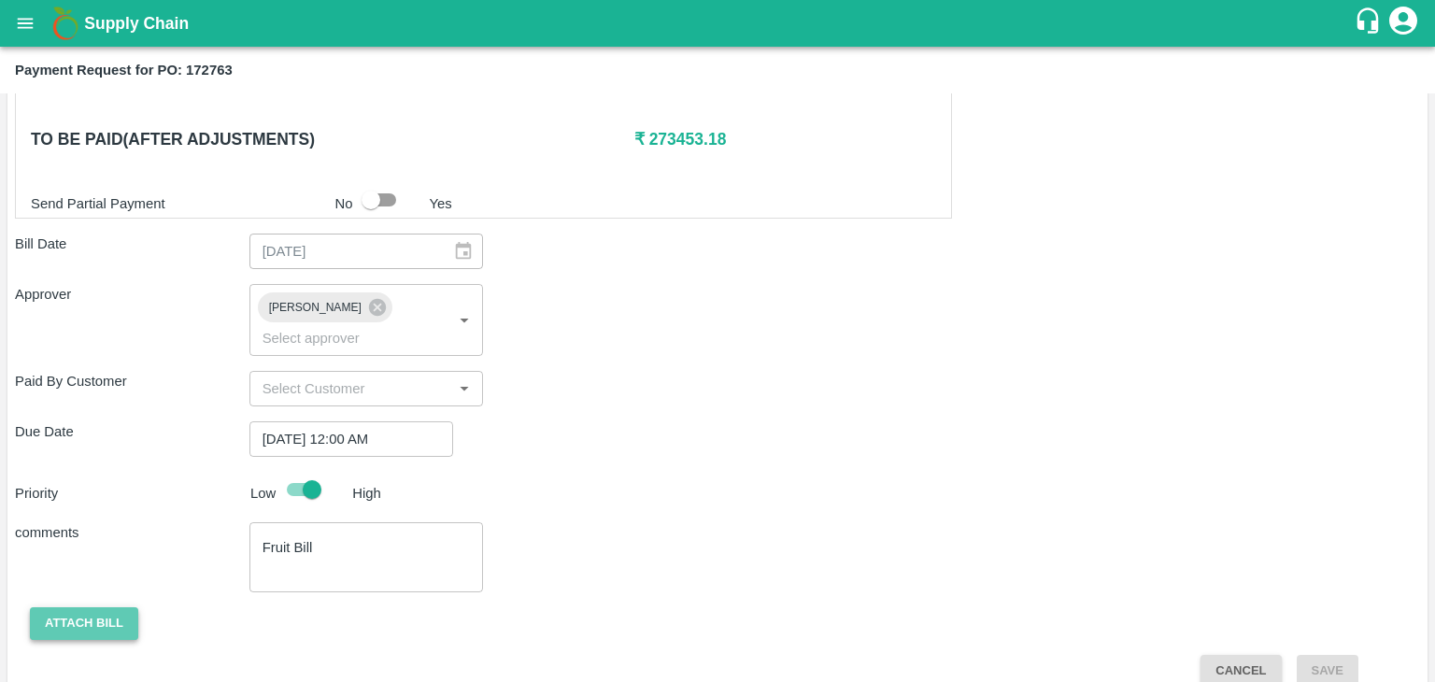
click at [100, 607] on button "Attach bill" at bounding box center [84, 623] width 108 height 33
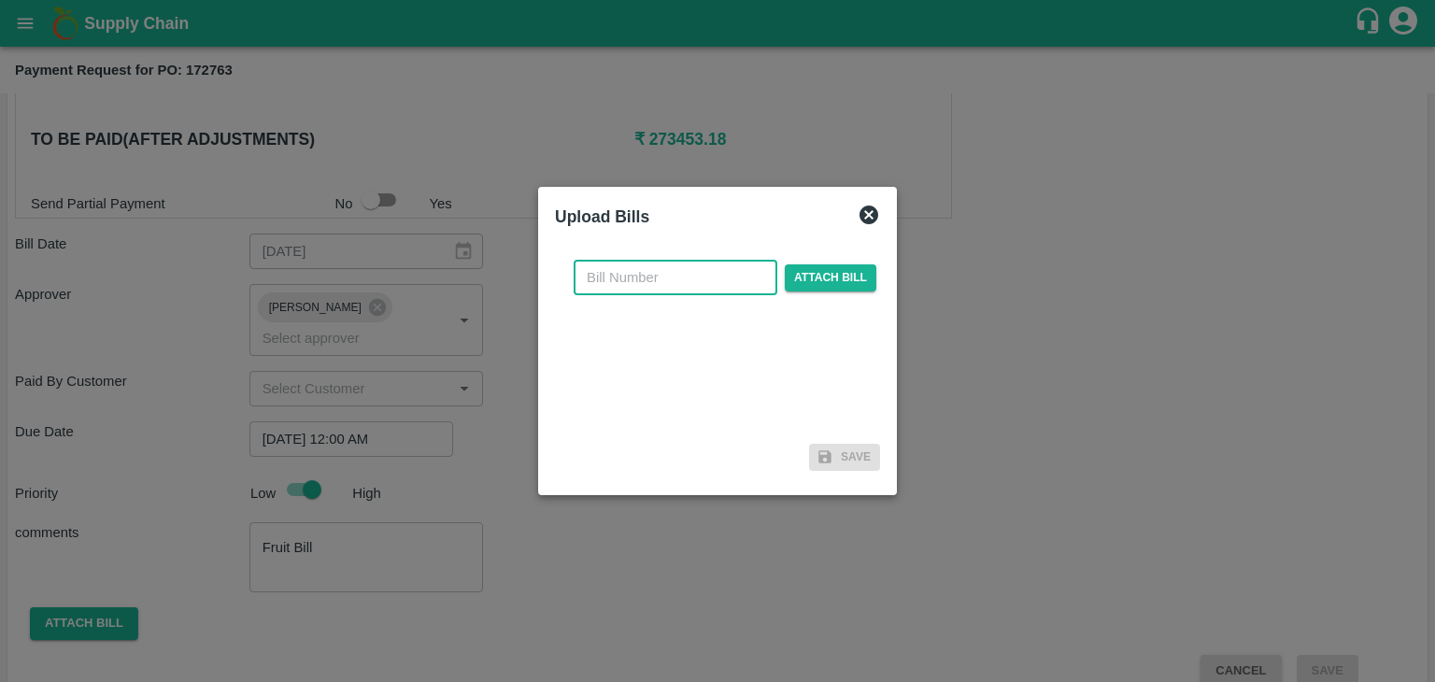
click at [681, 270] on input "text" at bounding box center [676, 277] width 204 height 35
type input "842"
click at [807, 281] on span "Attach bill" at bounding box center [831, 277] width 92 height 27
click at [0, 0] on input "Attach bill" at bounding box center [0, 0] width 0 height 0
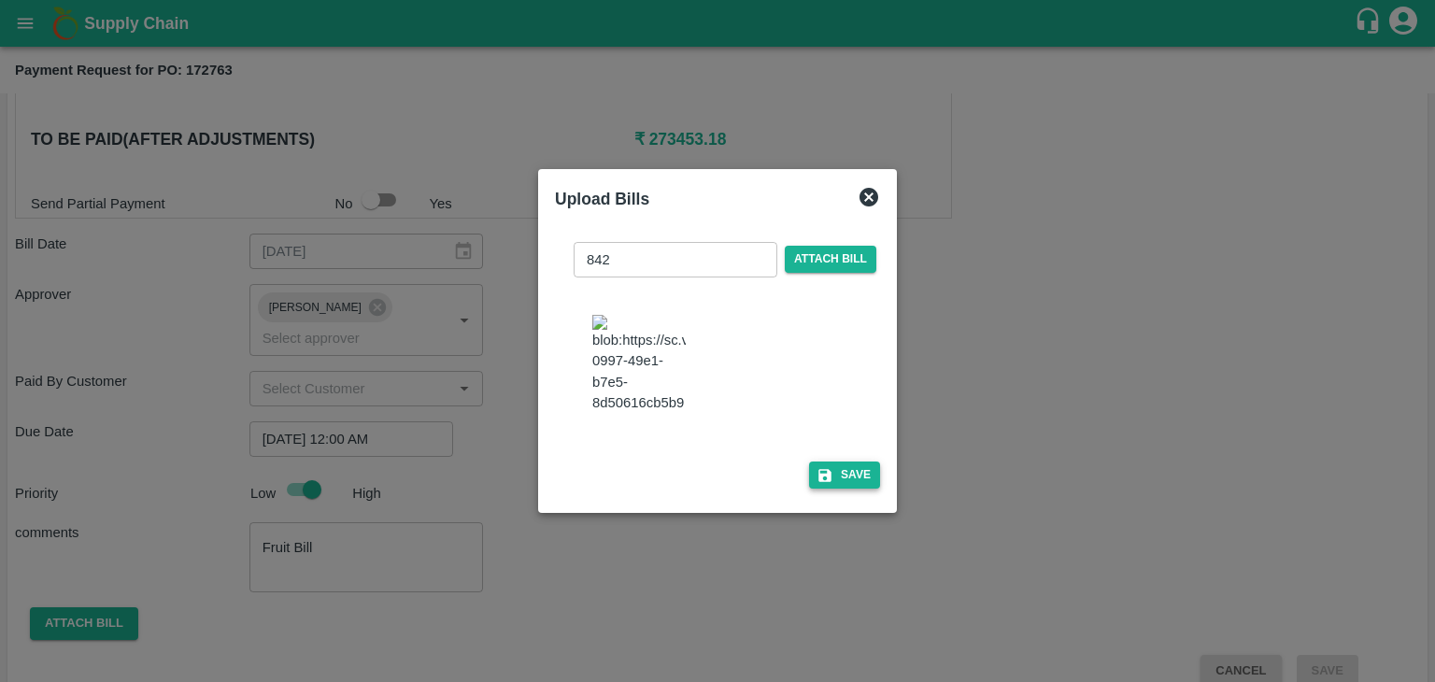
click at [833, 468] on button "Save" at bounding box center [844, 474] width 71 height 27
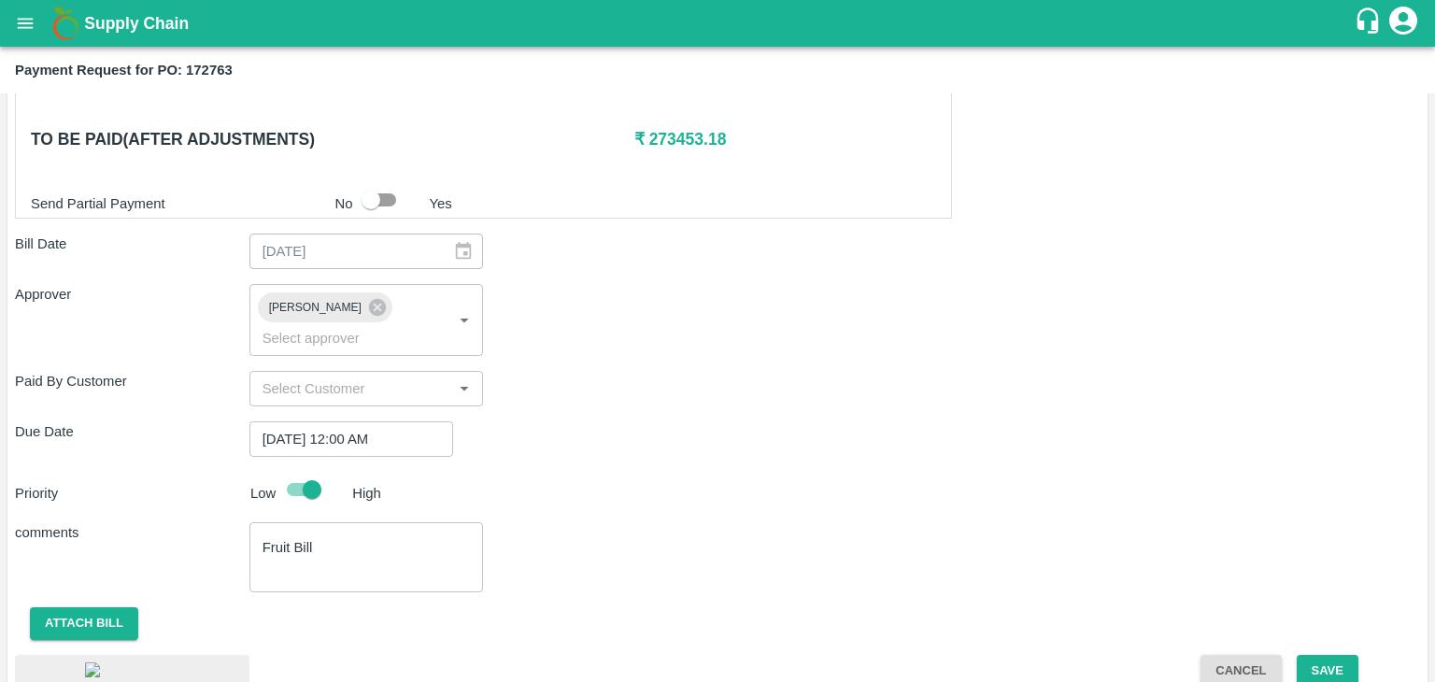
scroll to position [1023, 0]
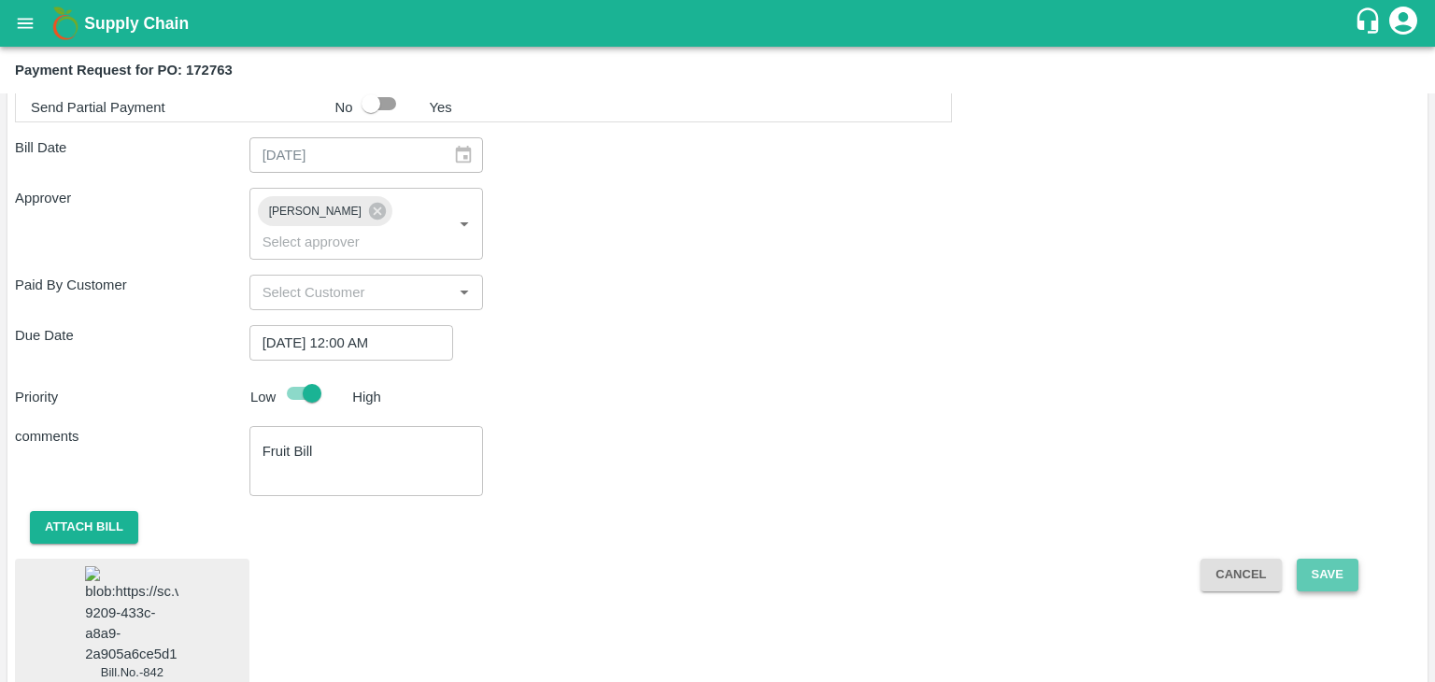
click at [1325, 559] on button "Save" at bounding box center [1328, 575] width 62 height 33
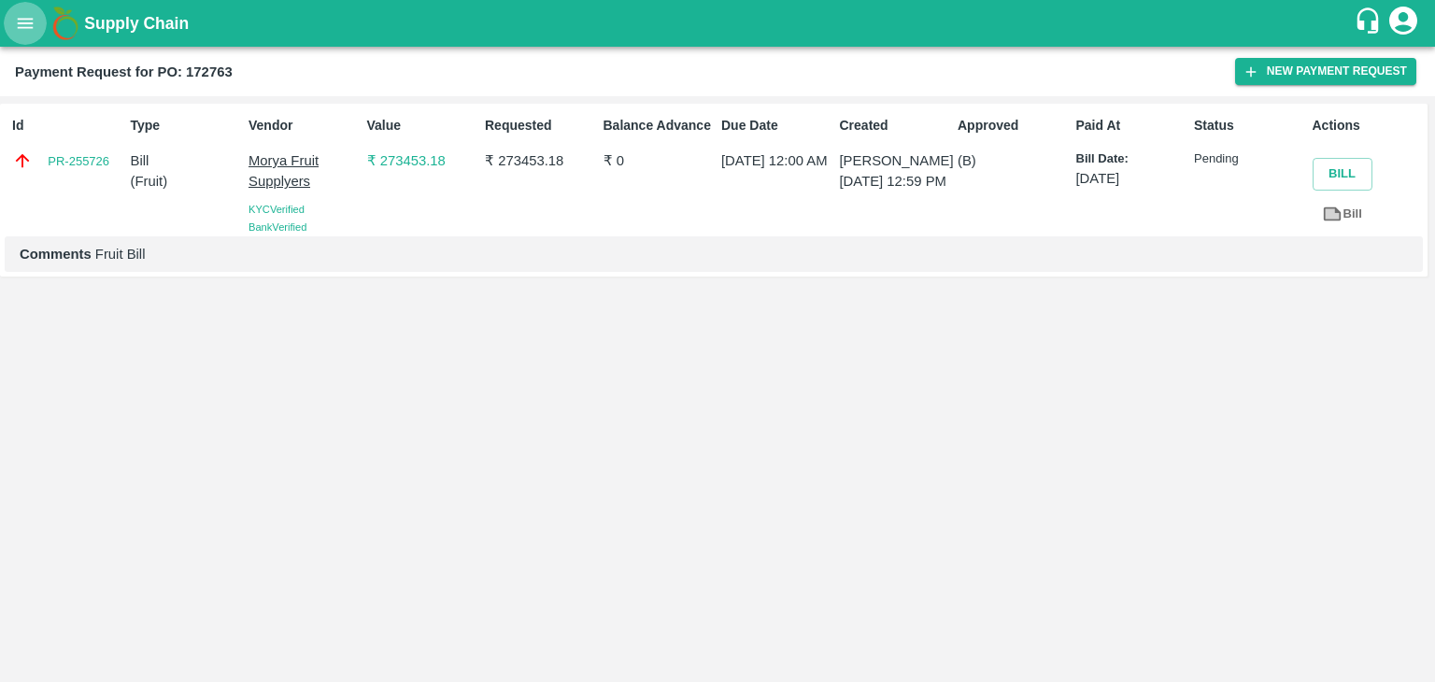
click at [27, 23] on icon "open drawer" at bounding box center [26, 23] width 16 height 10
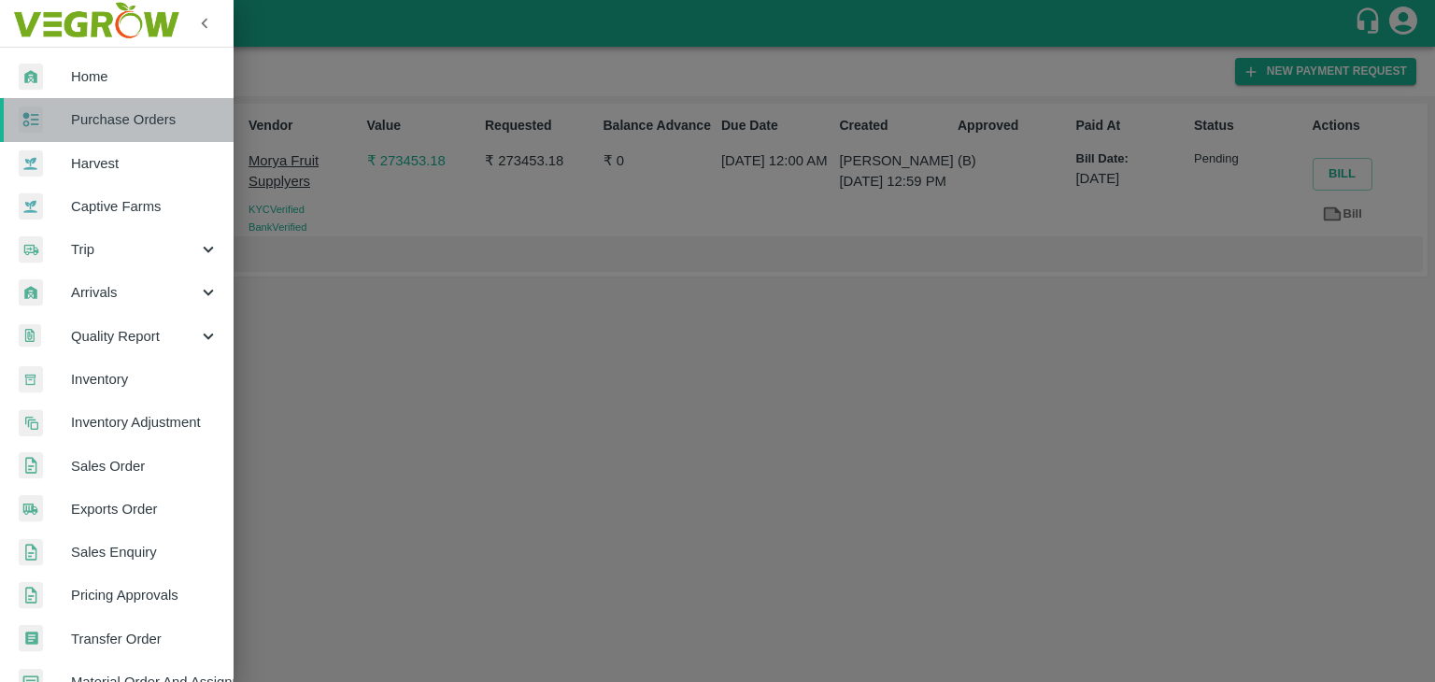
click at [135, 119] on span "Purchase Orders" at bounding box center [145, 119] width 148 height 21
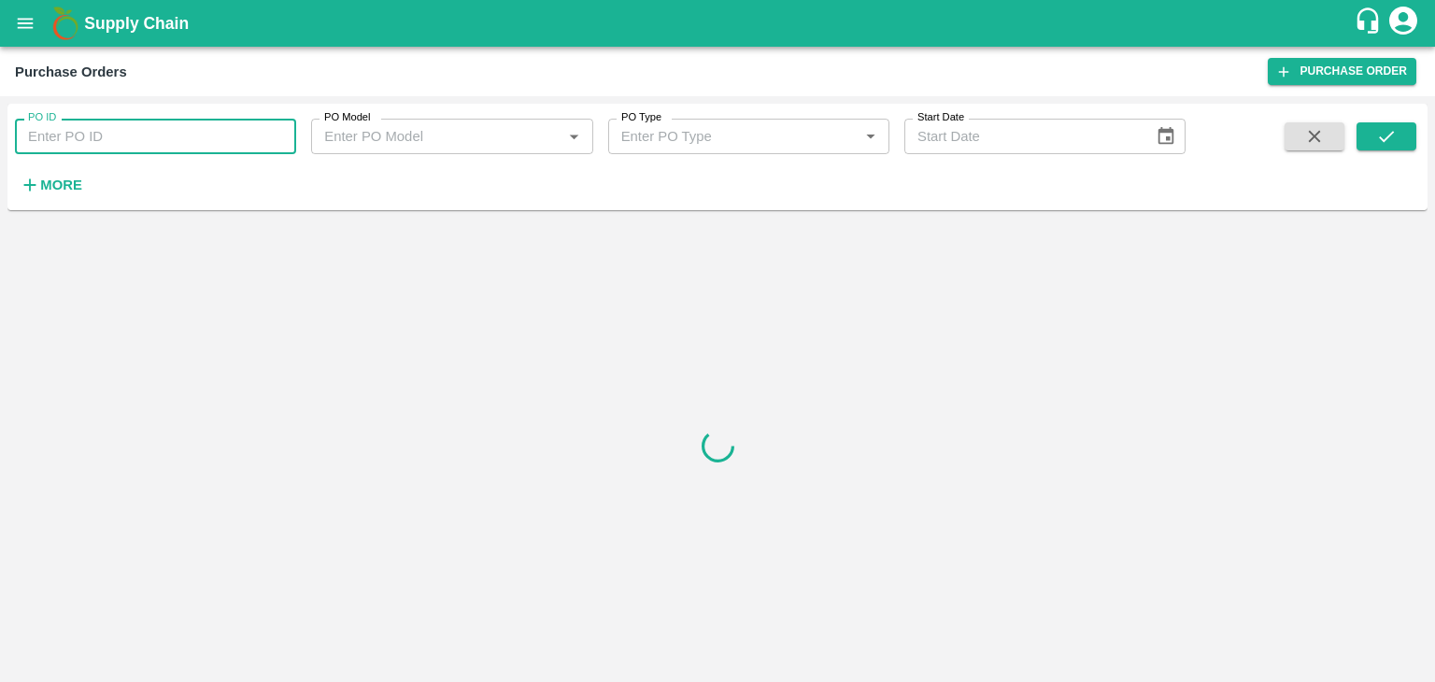
click at [190, 134] on input "PO ID" at bounding box center [155, 136] width 281 height 35
paste input "172492"
type input "172492"
click at [1409, 133] on button "submit" at bounding box center [1386, 136] width 60 height 28
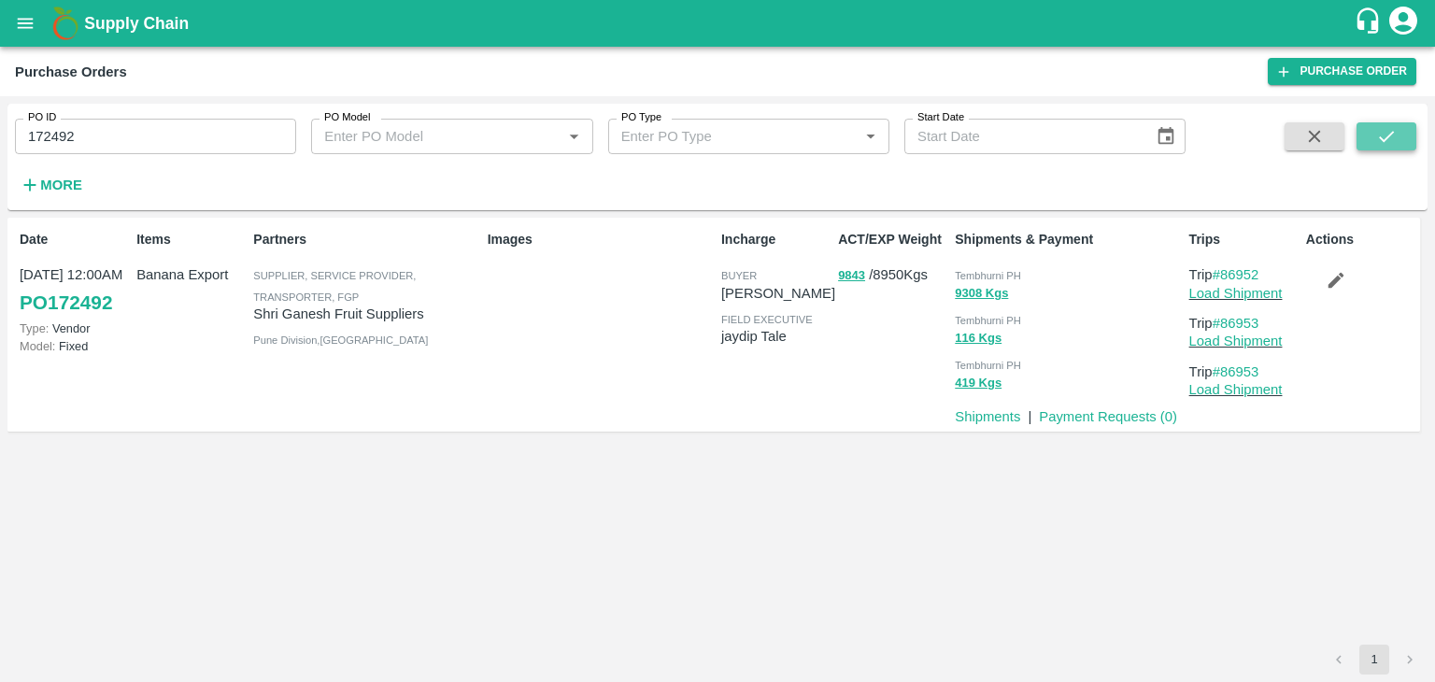
click at [1409, 133] on button "submit" at bounding box center [1386, 136] width 60 height 28
click at [1080, 418] on link "Payment Requests ( 0 )" at bounding box center [1108, 416] width 138 height 15
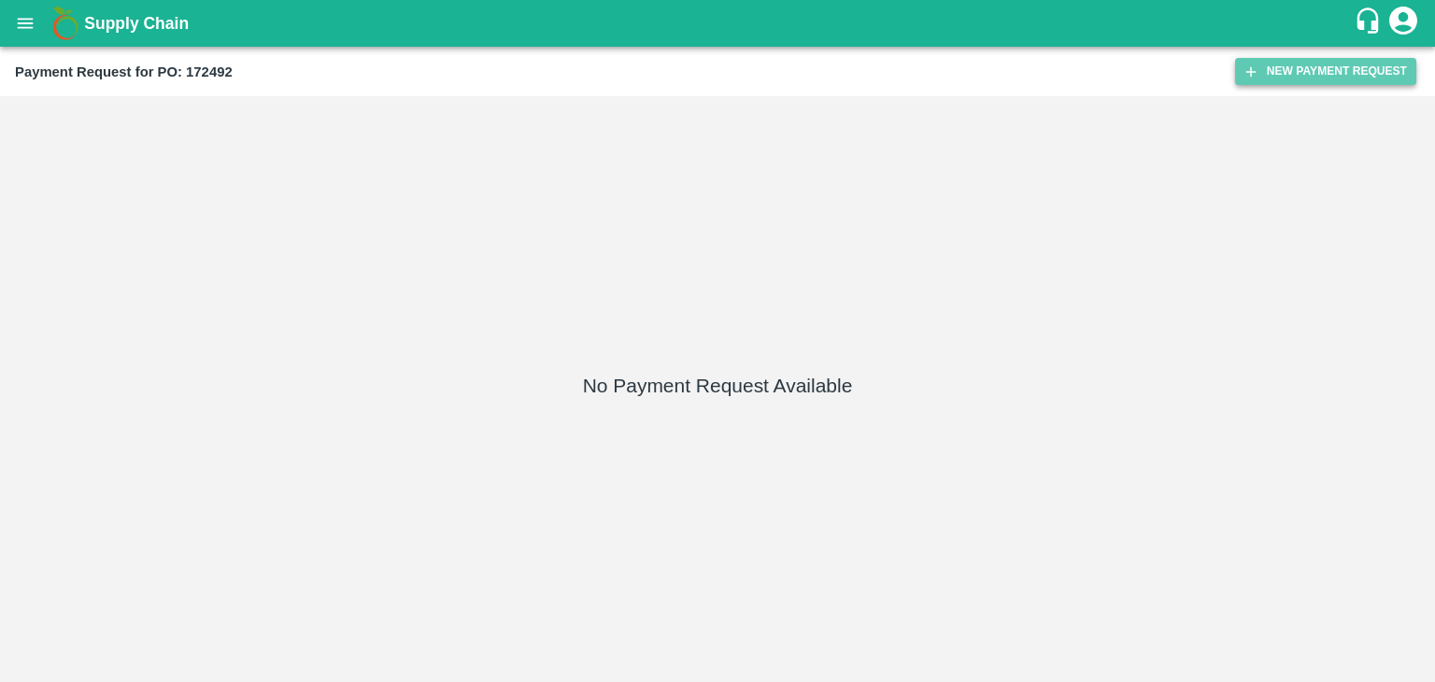
click at [1343, 72] on button "New Payment Request" at bounding box center [1325, 71] width 181 height 27
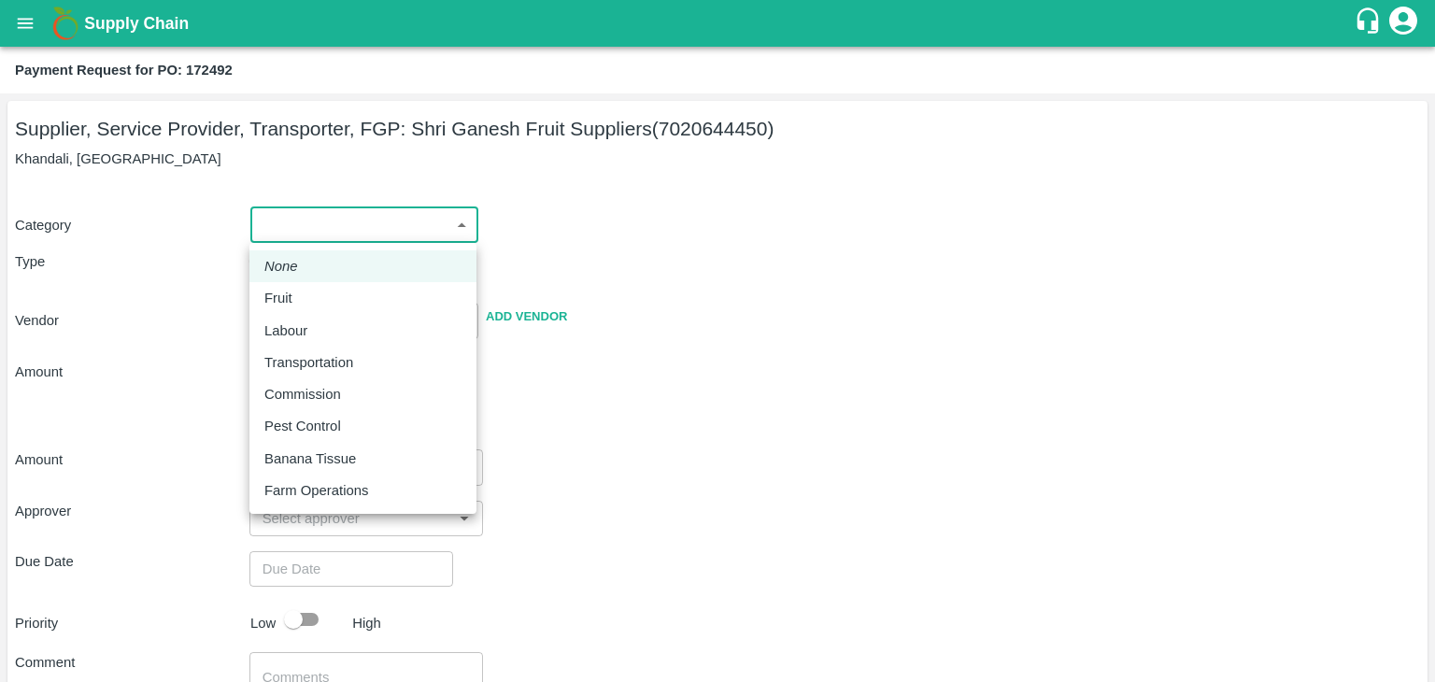
drag, startPoint x: 272, startPoint y: 213, endPoint x: 310, endPoint y: 294, distance: 89.8
click at [310, 294] on body "Supply Chain Payment Request for PO: 172492 Supplier, Service Provider, Transpo…" at bounding box center [717, 341] width 1435 height 682
click at [310, 294] on div "Fruit" at bounding box center [362, 298] width 197 height 21
type input "1"
type input "[PERSON_NAME] Fruit Suppliers - 7020644450(Supplier, Service Provider, Transpor…"
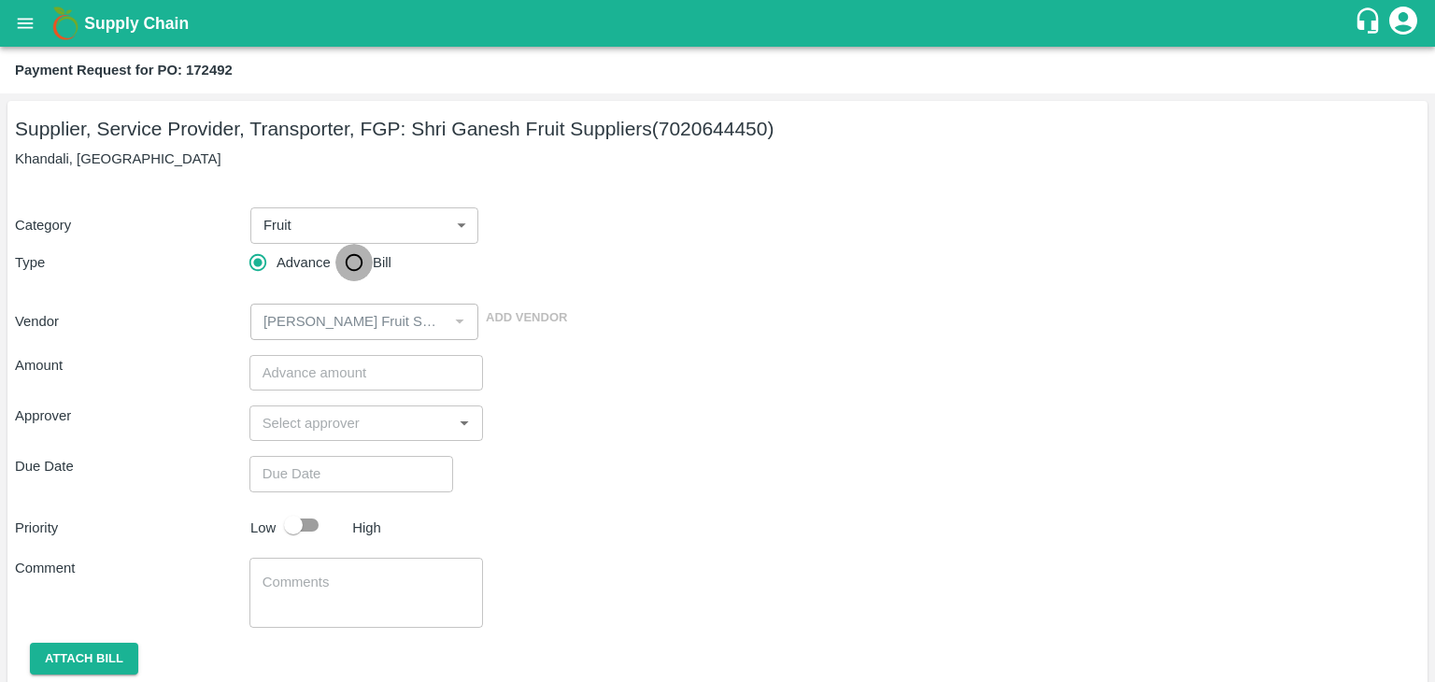
click at [347, 270] on input "Bill" at bounding box center [353, 262] width 37 height 37
radio input "true"
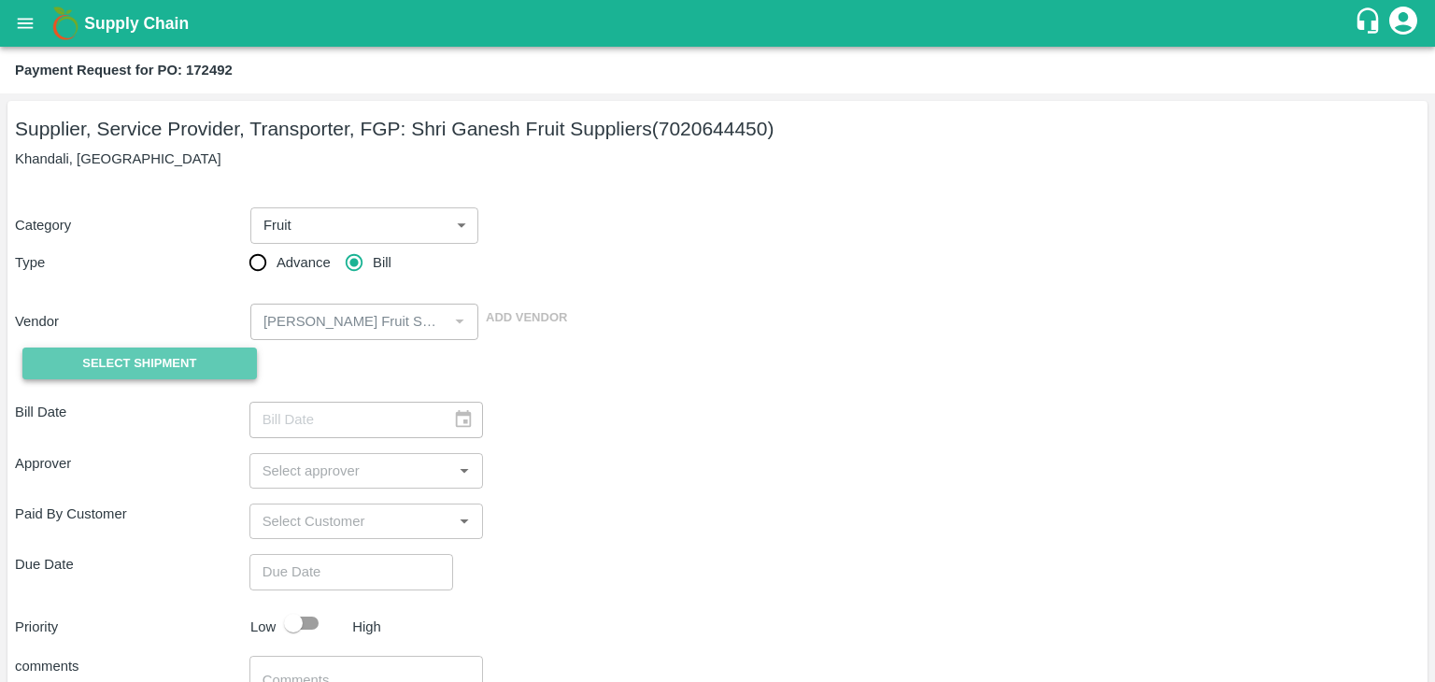
click at [165, 369] on span "Select Shipment" at bounding box center [139, 363] width 114 height 21
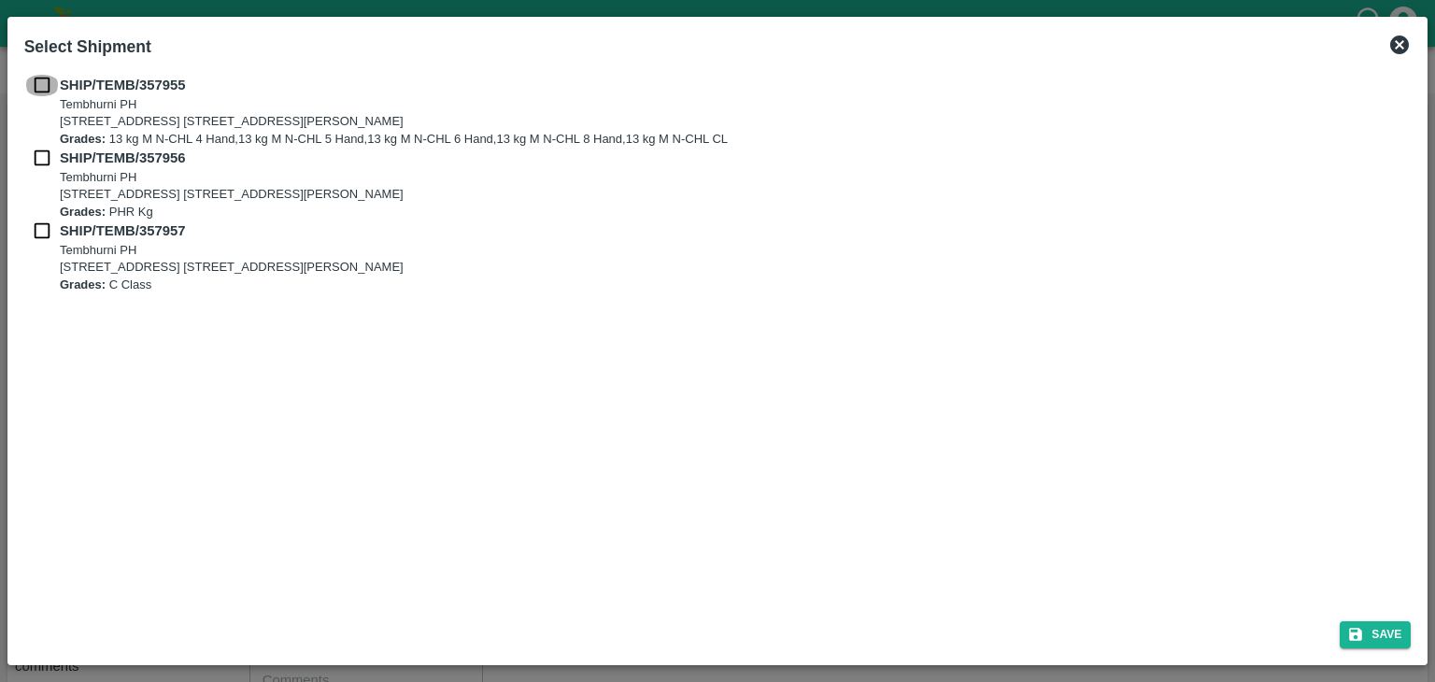
click at [42, 84] on input "checkbox" at bounding box center [41, 85] width 35 height 21
checkbox input "true"
click at [38, 169] on div "SHIP/TEMB/357956 Tembhurni PH Tembhurni PH 205, PLOT NO. E-5, YASHSHREE INDUSTR…" at bounding box center [717, 184] width 1387 height 73
click at [38, 159] on input "checkbox" at bounding box center [41, 158] width 35 height 21
checkbox input "true"
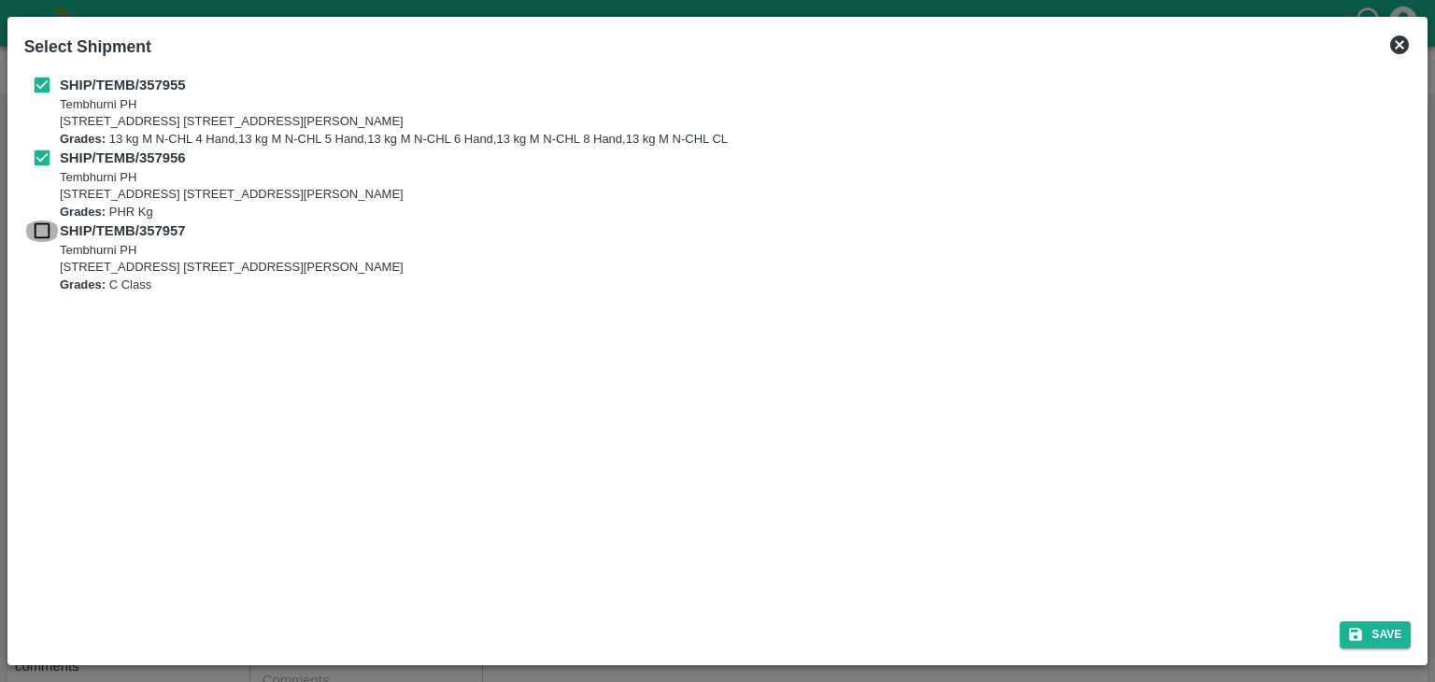
click at [45, 223] on input "checkbox" at bounding box center [41, 230] width 35 height 21
checkbox input "true"
click at [1396, 644] on button "Save" at bounding box center [1374, 634] width 71 height 27
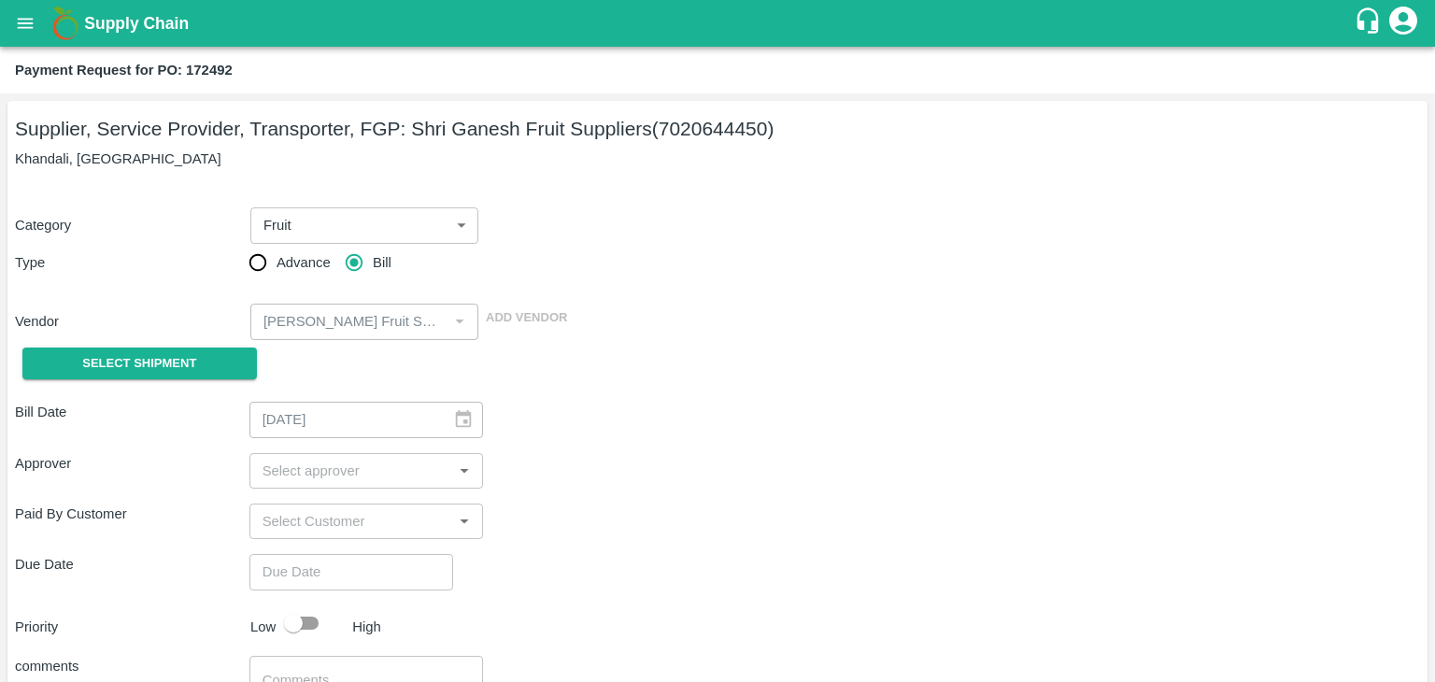
type input "28/08/2025"
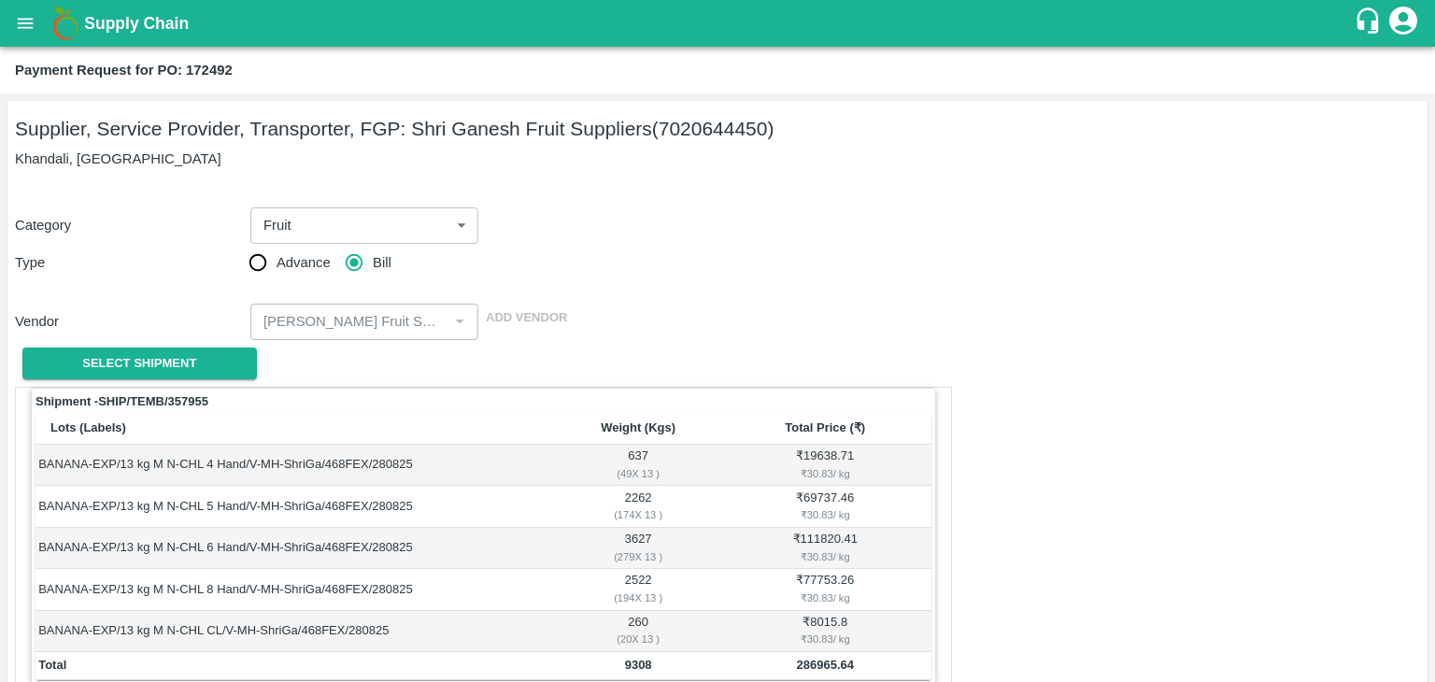
scroll to position [915, 0]
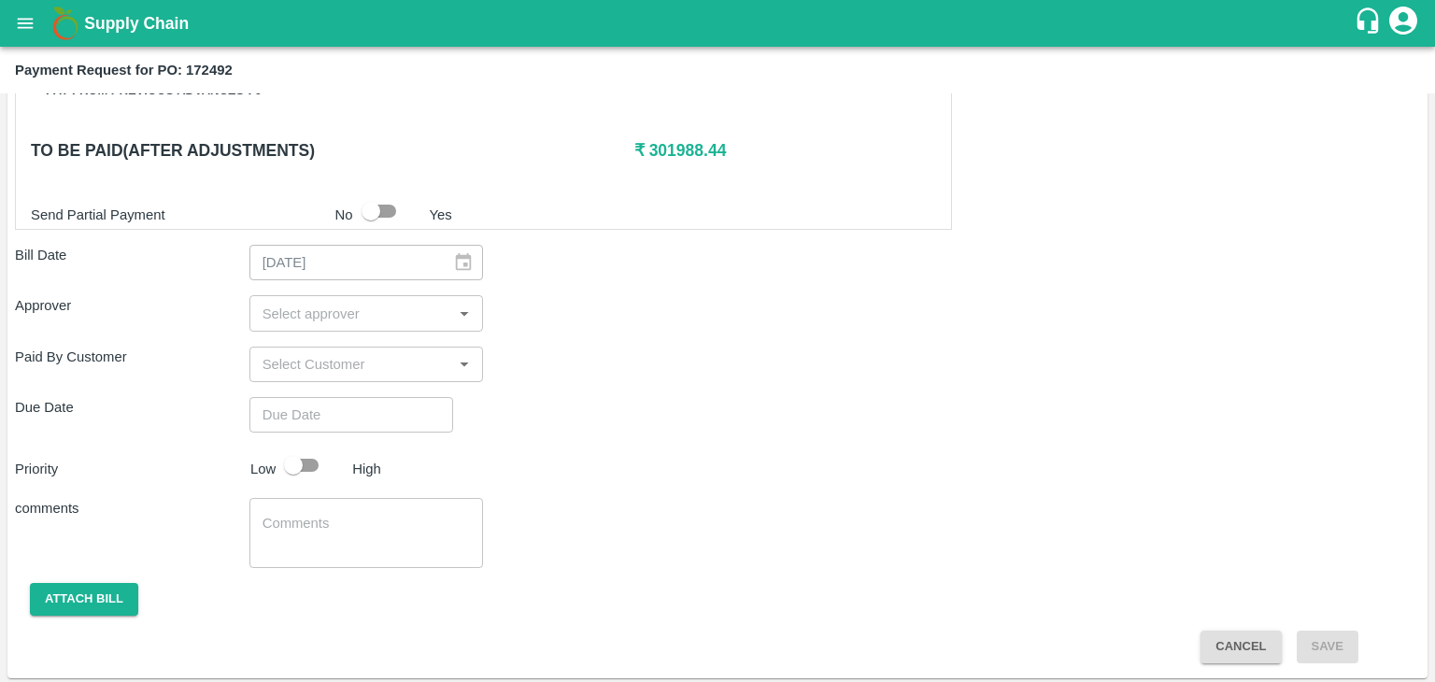
drag, startPoint x: 333, startPoint y: 293, endPoint x: 348, endPoint y: 311, distance: 23.2
click at [348, 311] on div "​" at bounding box center [366, 312] width 234 height 35
click at [348, 311] on input "input" at bounding box center [351, 313] width 192 height 24
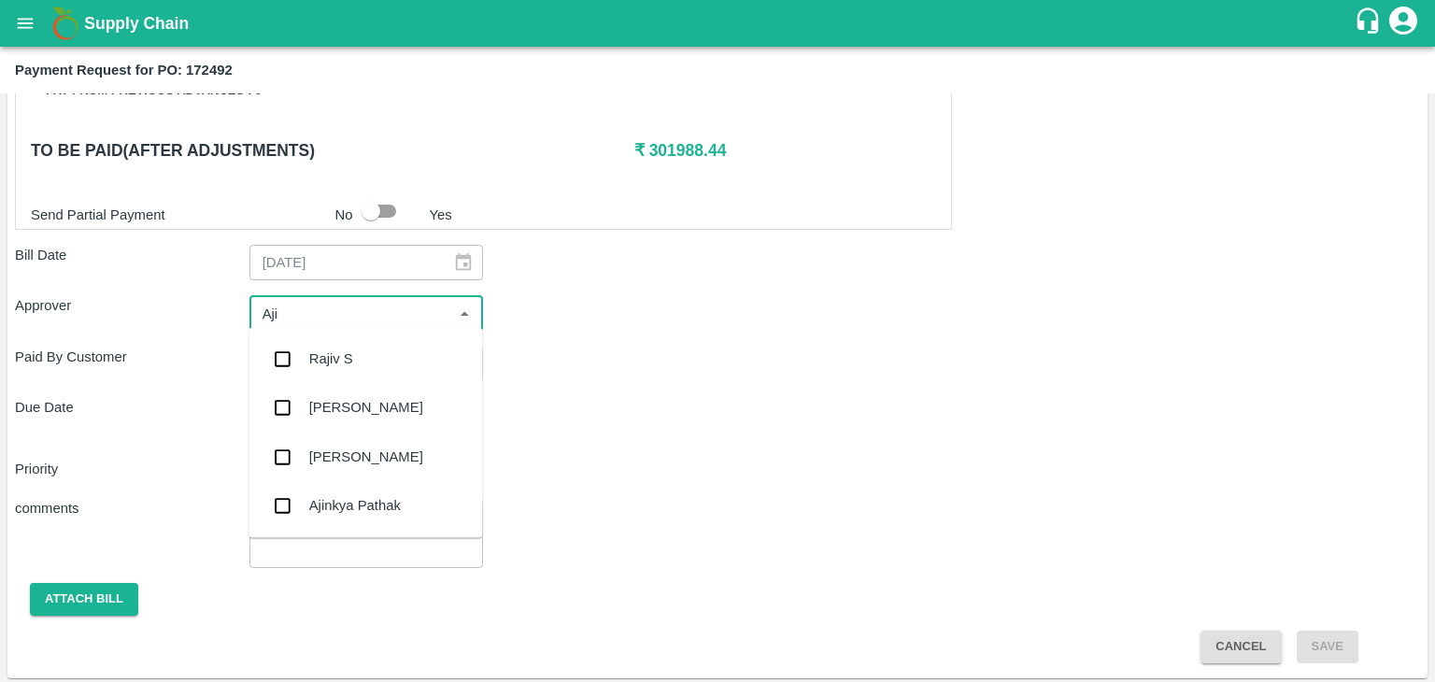
type input "Ajit"
click at [360, 348] on div "[PERSON_NAME]" at bounding box center [366, 358] width 114 height 21
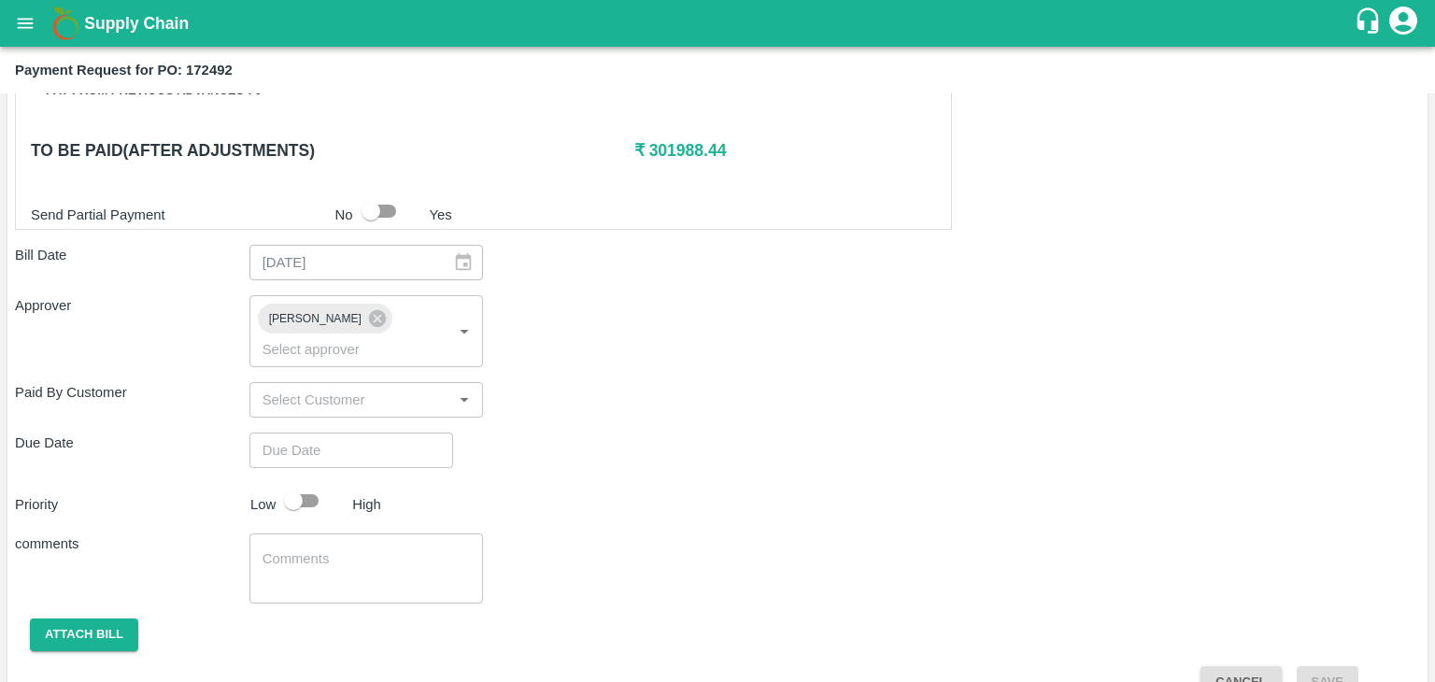
click at [402, 442] on div "Shipment - SHIP/TEMB/357955 Lots (Labels) Weight (Kgs) Total Price (₹) BANANA-E…" at bounding box center [717, 84] width 1405 height 1227
type input "DD/MM/YYYY hh:mm aa"
click at [409, 432] on input "DD/MM/YYYY hh:mm aa" at bounding box center [344, 449] width 191 height 35
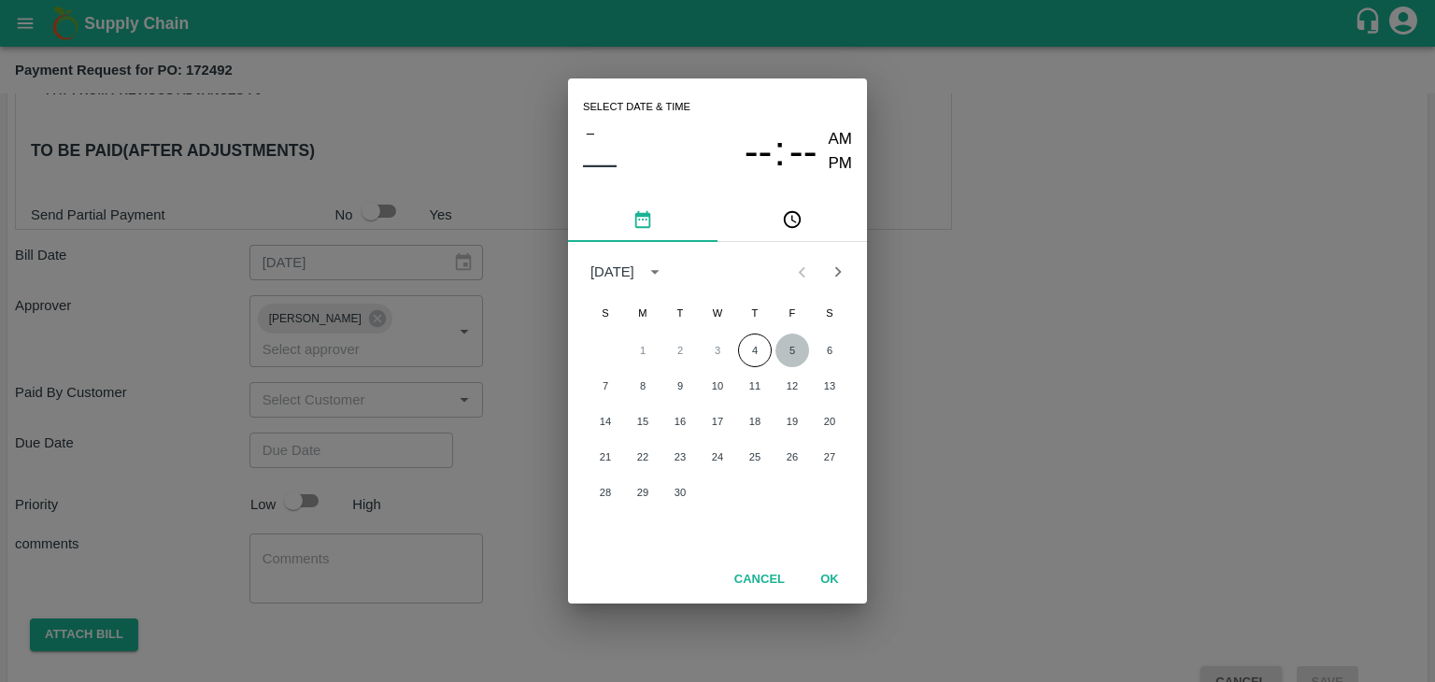
click at [796, 342] on button "5" at bounding box center [792, 350] width 34 height 34
type input "[DATE] 12:00 AM"
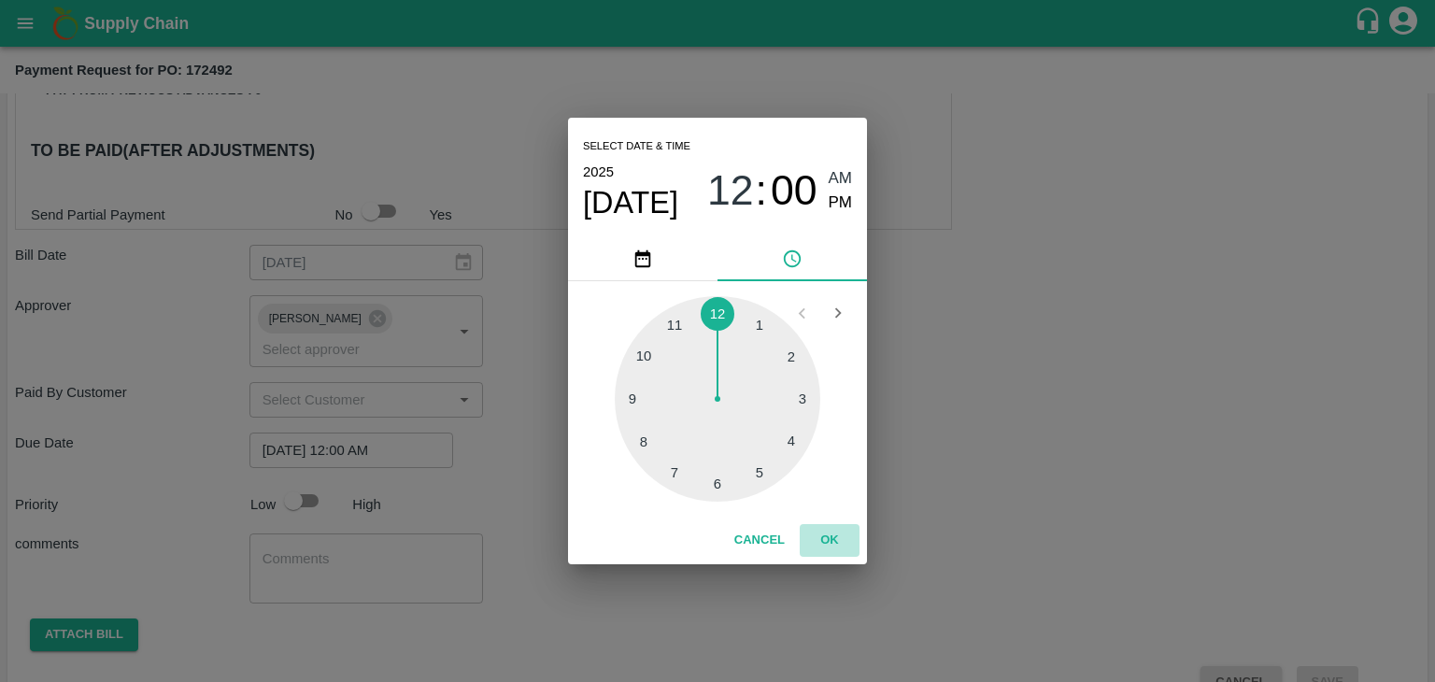
click at [822, 525] on button "OK" at bounding box center [830, 540] width 60 height 33
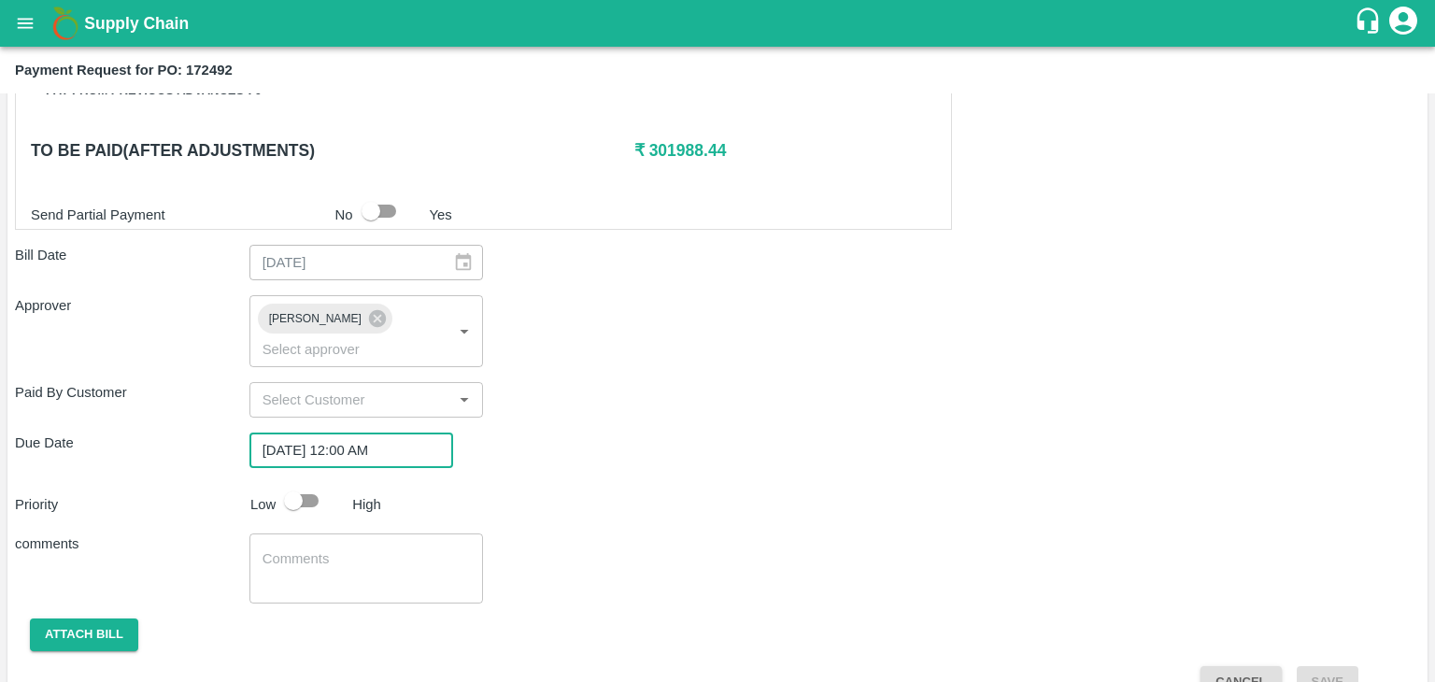
click at [284, 483] on input "checkbox" at bounding box center [293, 500] width 106 height 35
checkbox input "true"
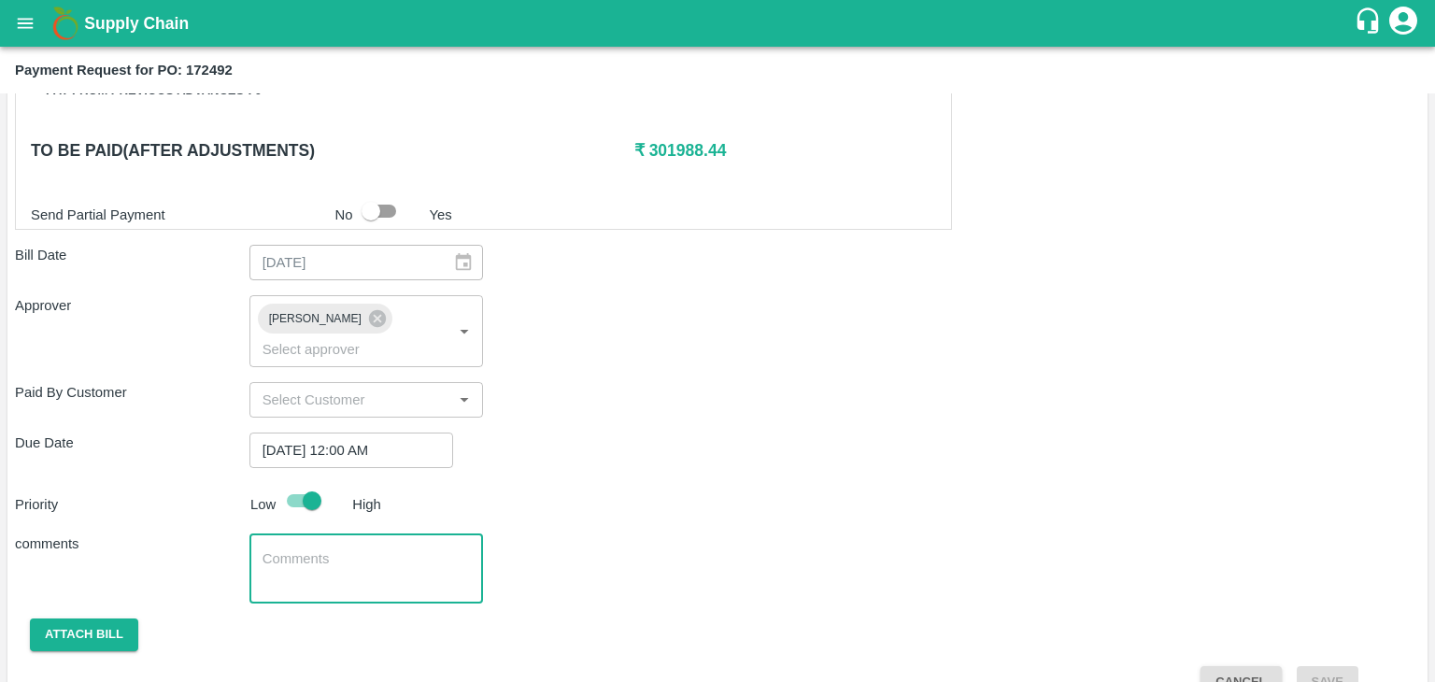
click at [357, 549] on textarea at bounding box center [366, 568] width 208 height 39
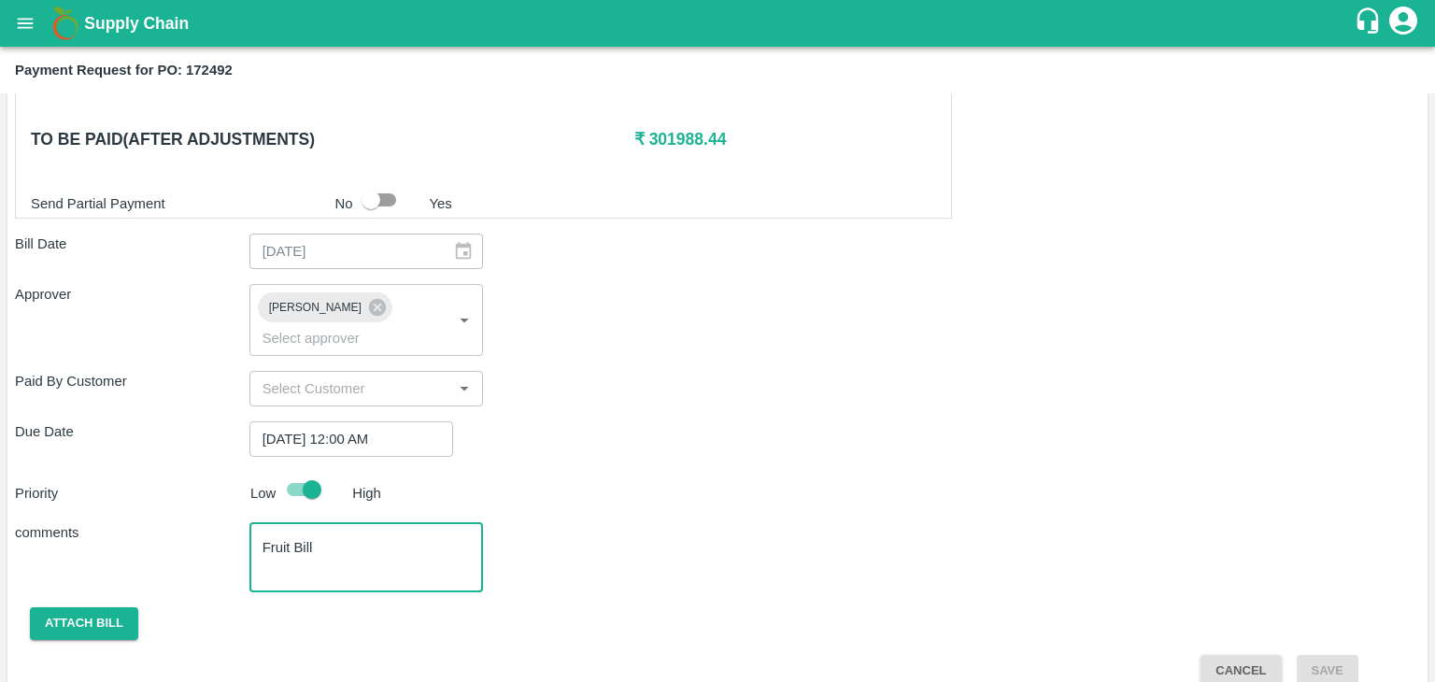
type textarea "Fruit Bill"
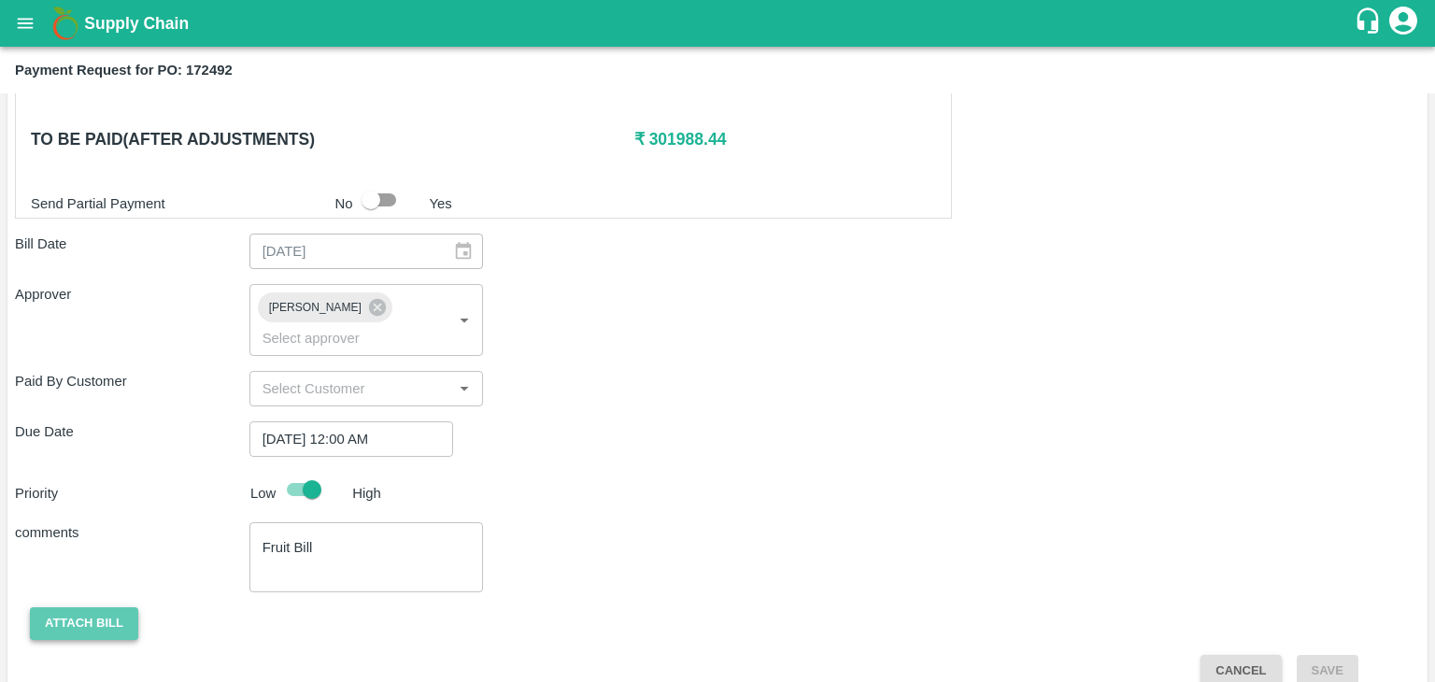
click at [77, 607] on button "Attach bill" at bounding box center [84, 623] width 108 height 33
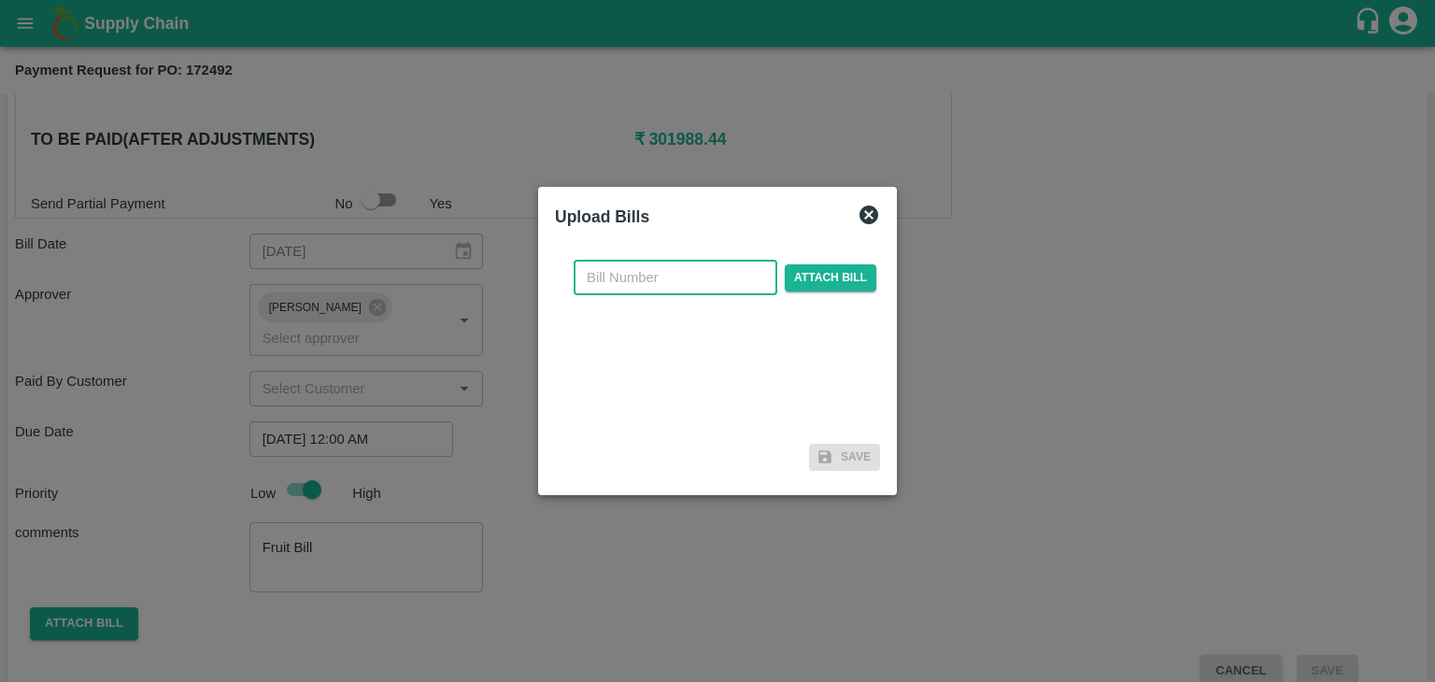
click at [682, 276] on input "text" at bounding box center [676, 277] width 204 height 35
type input "2883"
click at [790, 278] on span "Attach bill" at bounding box center [831, 277] width 92 height 27
click at [0, 0] on input "Attach bill" at bounding box center [0, 0] width 0 height 0
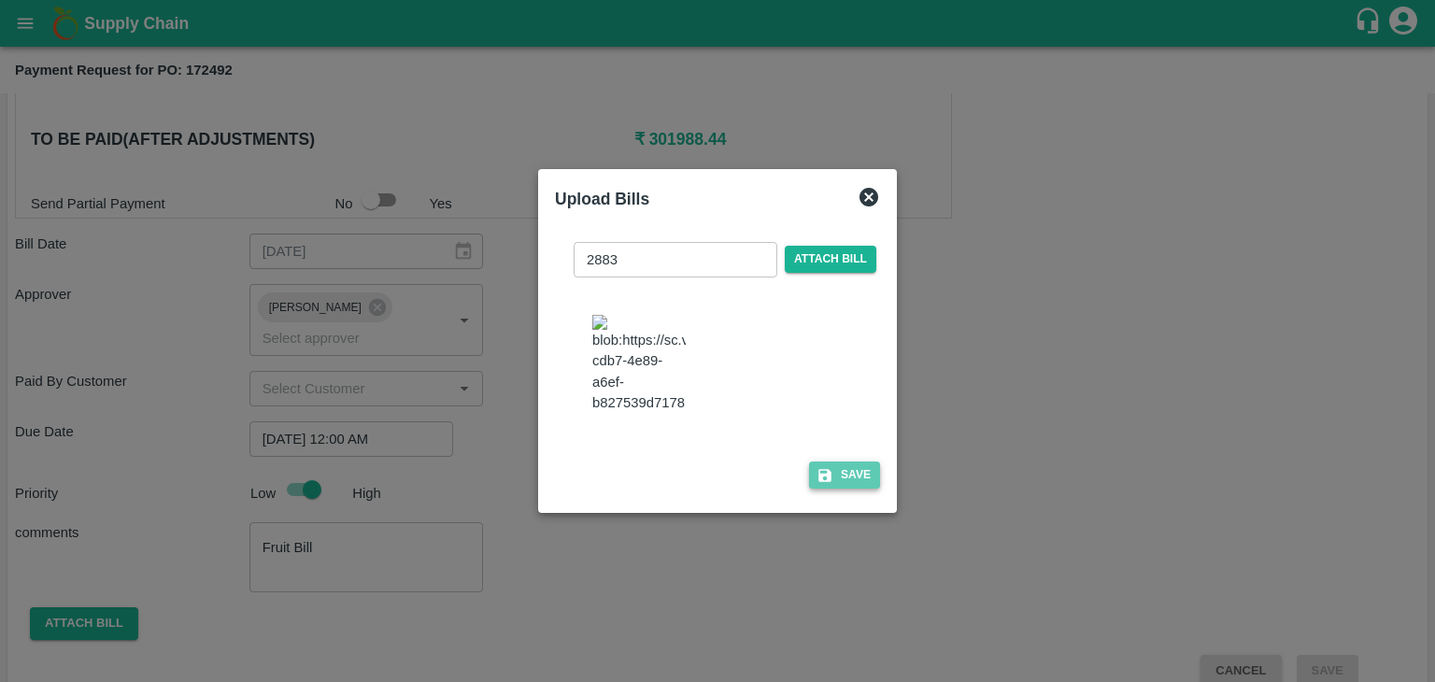
click at [856, 466] on button "Save" at bounding box center [844, 474] width 71 height 27
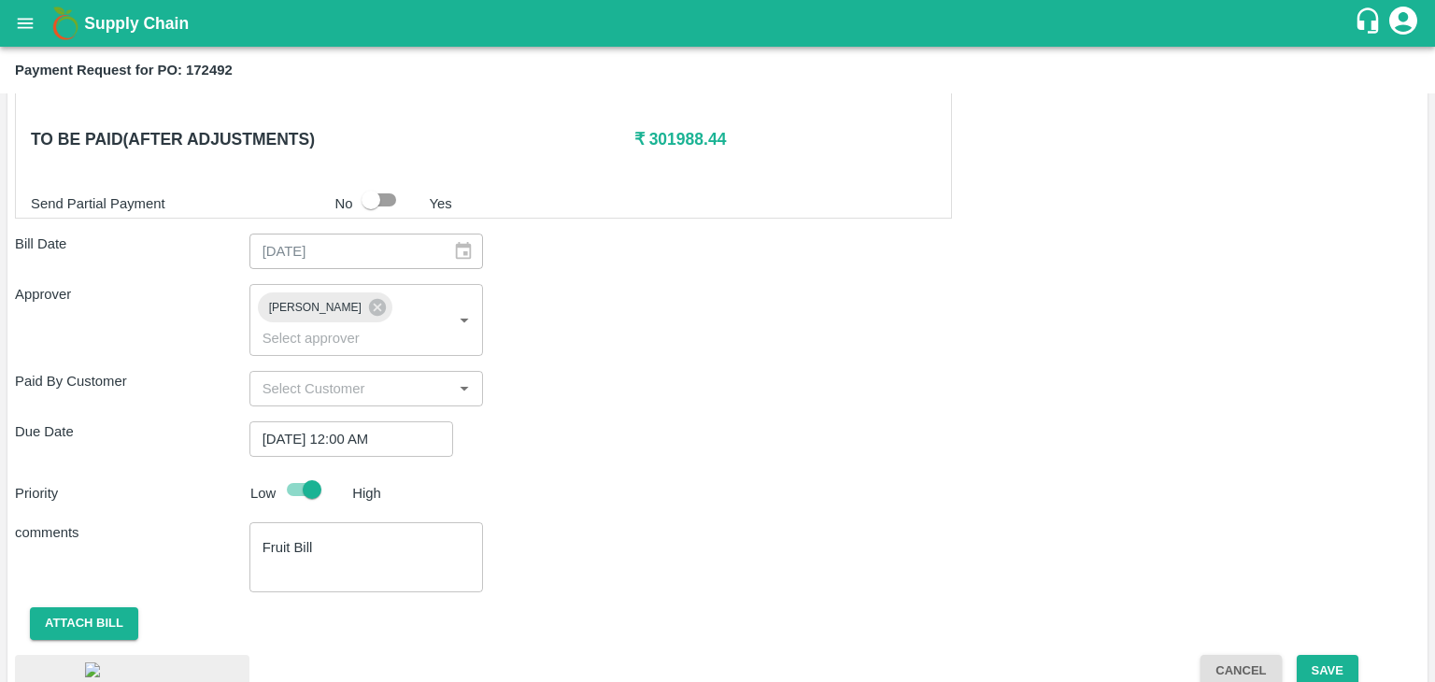
scroll to position [1028, 0]
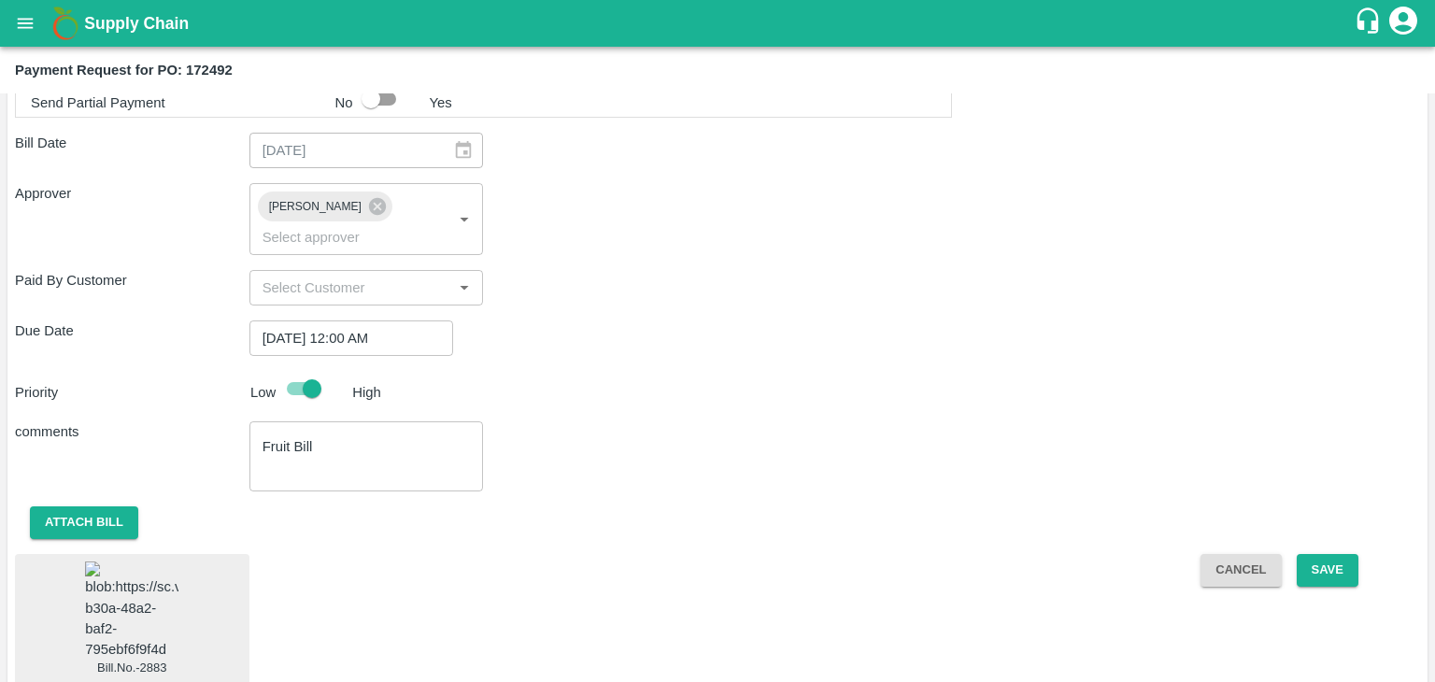
click at [116, 588] on img at bounding box center [131, 610] width 93 height 98
click at [1339, 554] on button "Save" at bounding box center [1328, 570] width 62 height 33
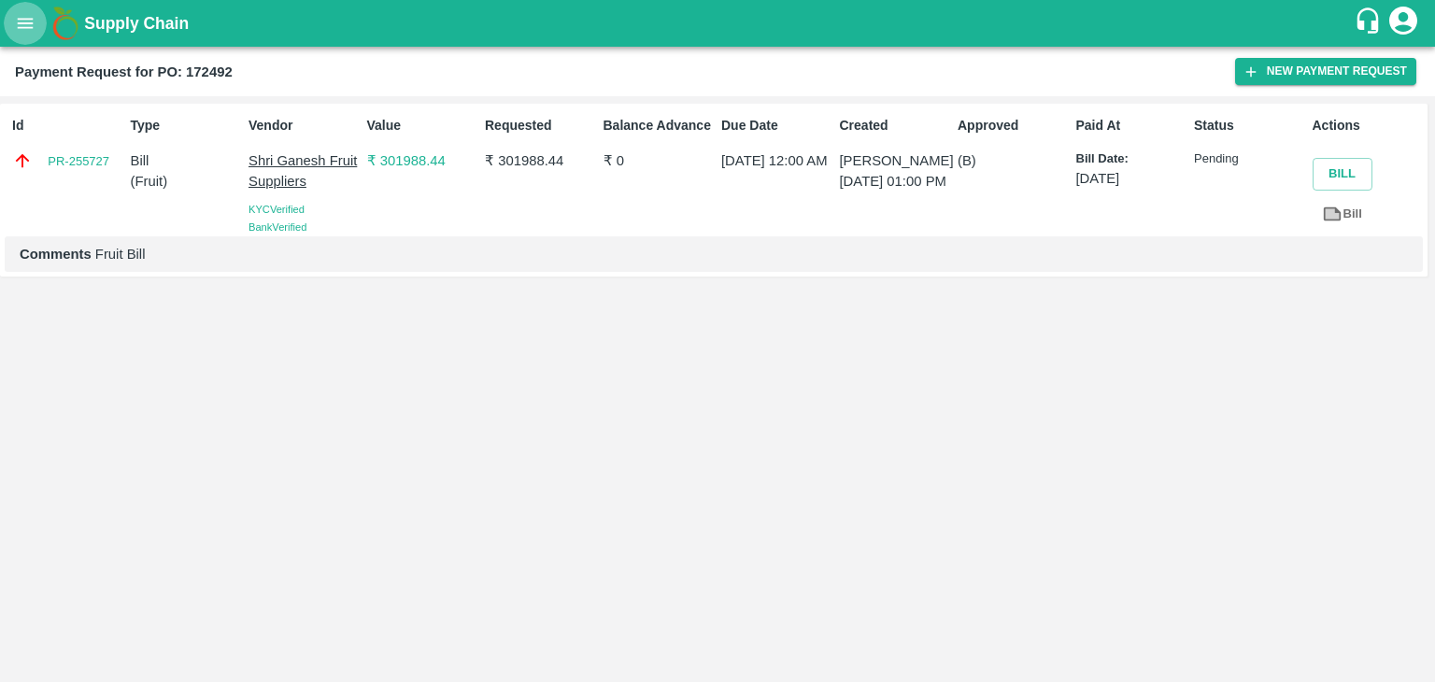
click at [27, 16] on icon "open drawer" at bounding box center [25, 23] width 21 height 21
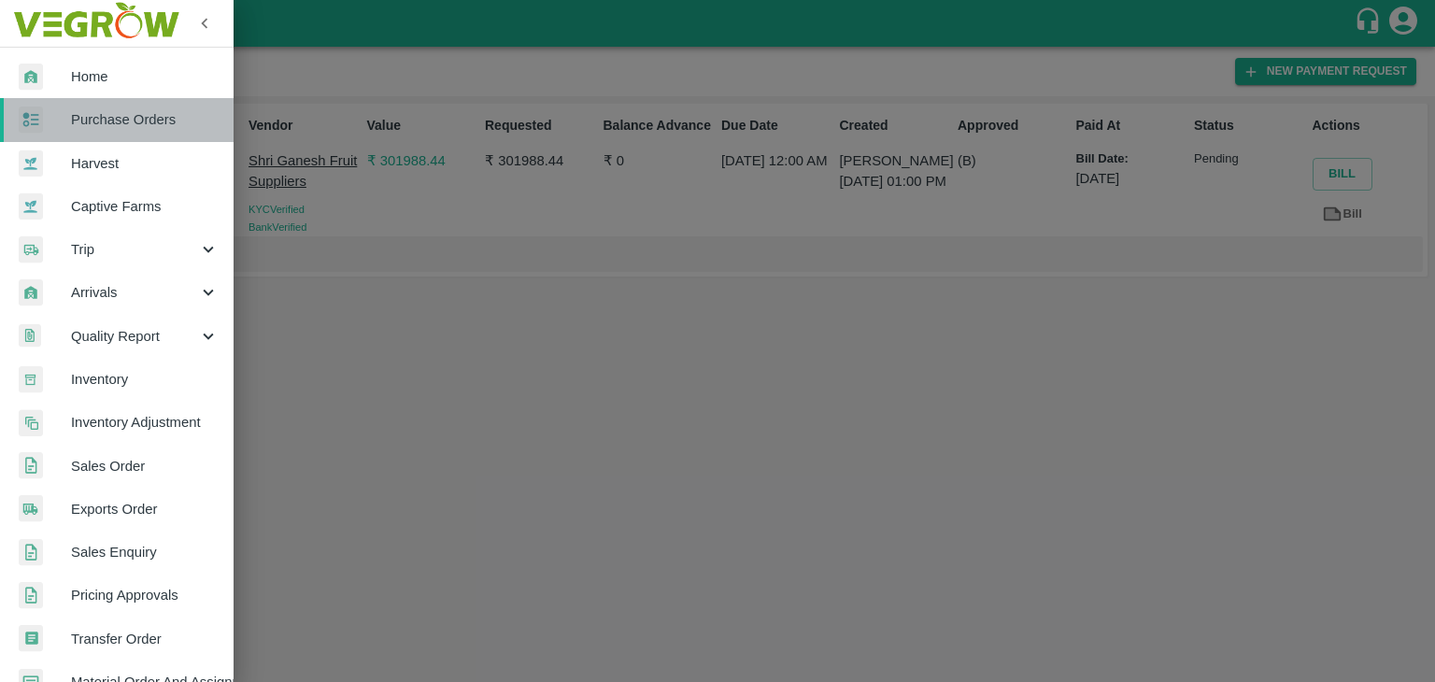
click at [120, 112] on span "Purchase Orders" at bounding box center [145, 119] width 148 height 21
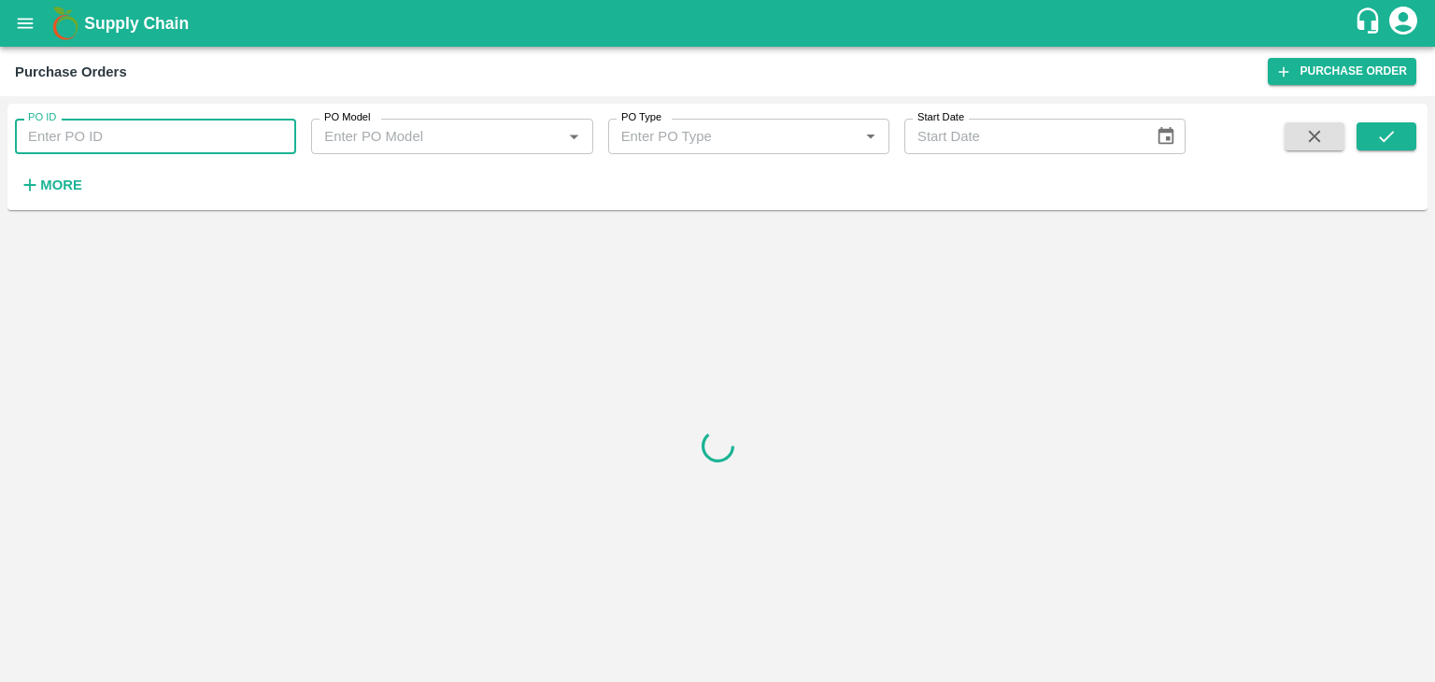
click at [232, 132] on input "PO ID" at bounding box center [155, 136] width 281 height 35
paste input "173339"
type input "173339"
click at [1376, 135] on icon "submit" at bounding box center [1386, 136] width 21 height 21
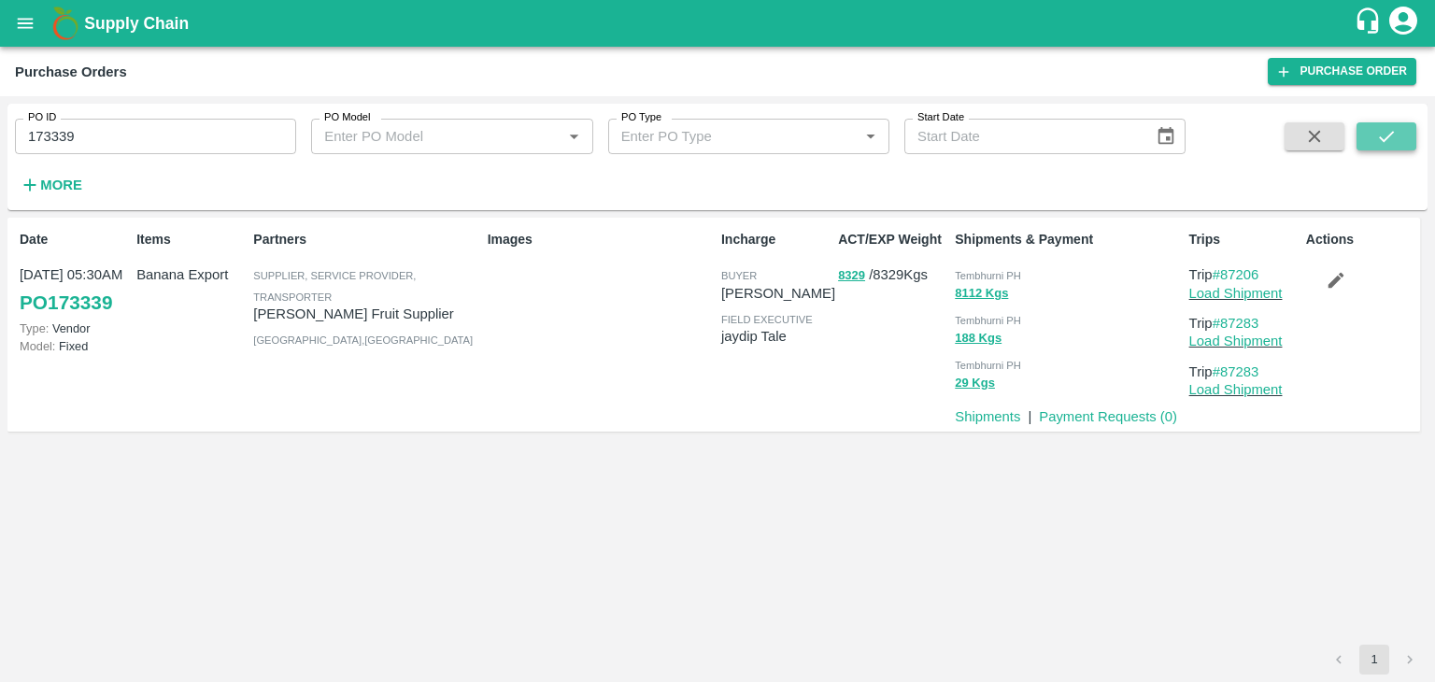
click at [1376, 135] on icon "submit" at bounding box center [1386, 136] width 21 height 21
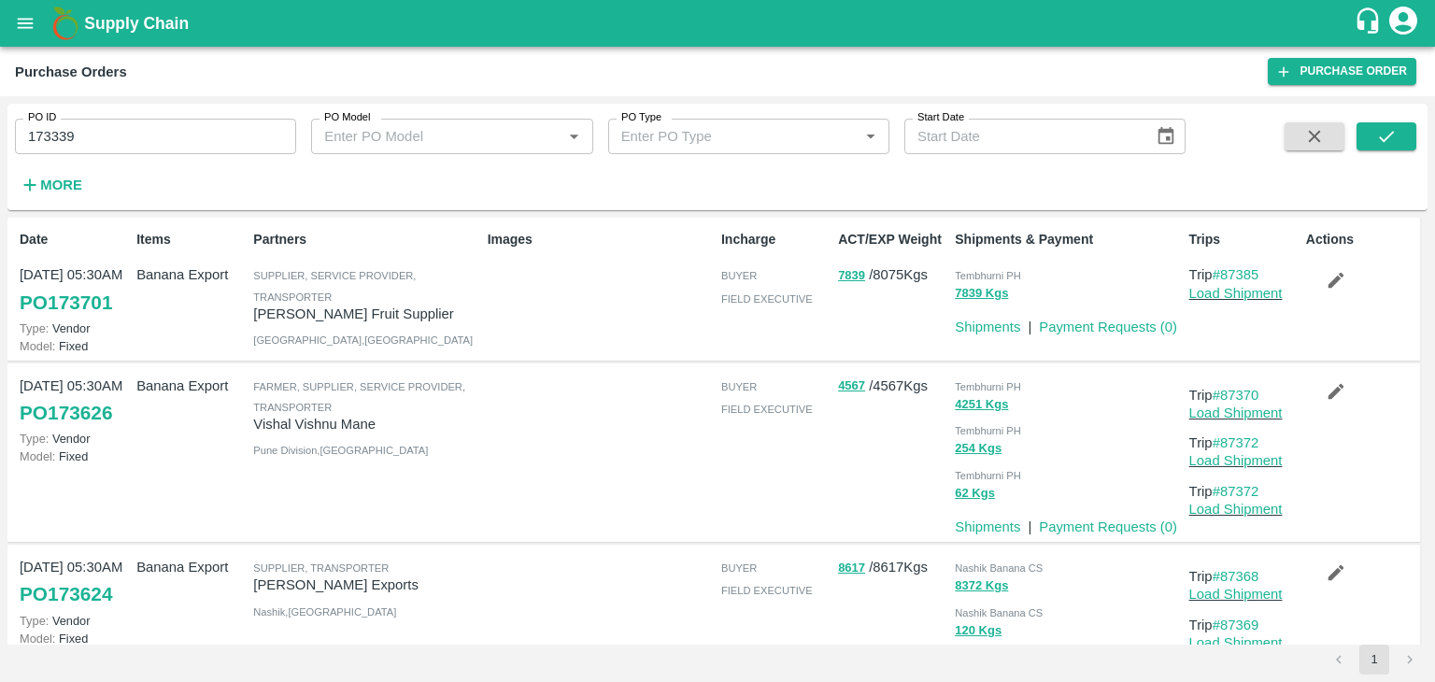
click at [1099, 423] on div "Tembhurni PH" at bounding box center [1068, 429] width 226 height 21
click at [1385, 128] on icon "submit" at bounding box center [1386, 136] width 21 height 21
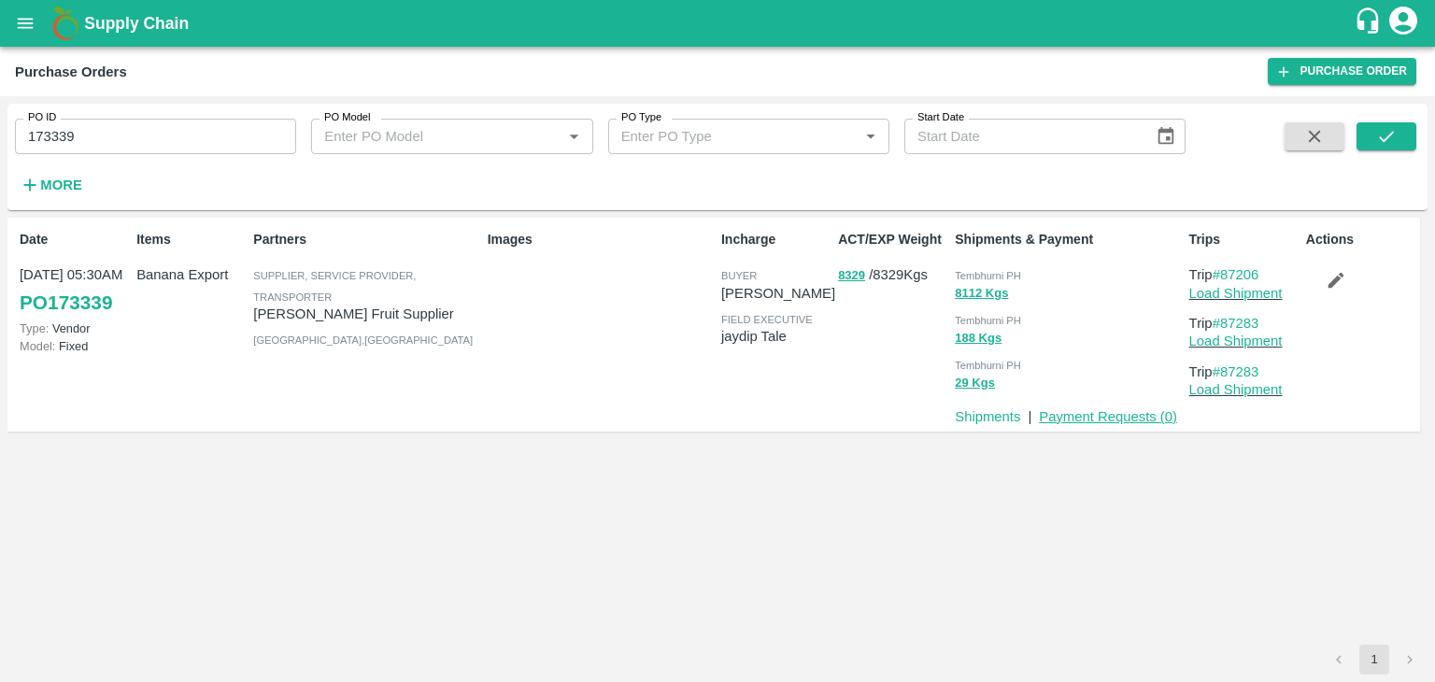
click at [1085, 409] on link "Payment Requests ( 0 )" at bounding box center [1108, 416] width 138 height 15
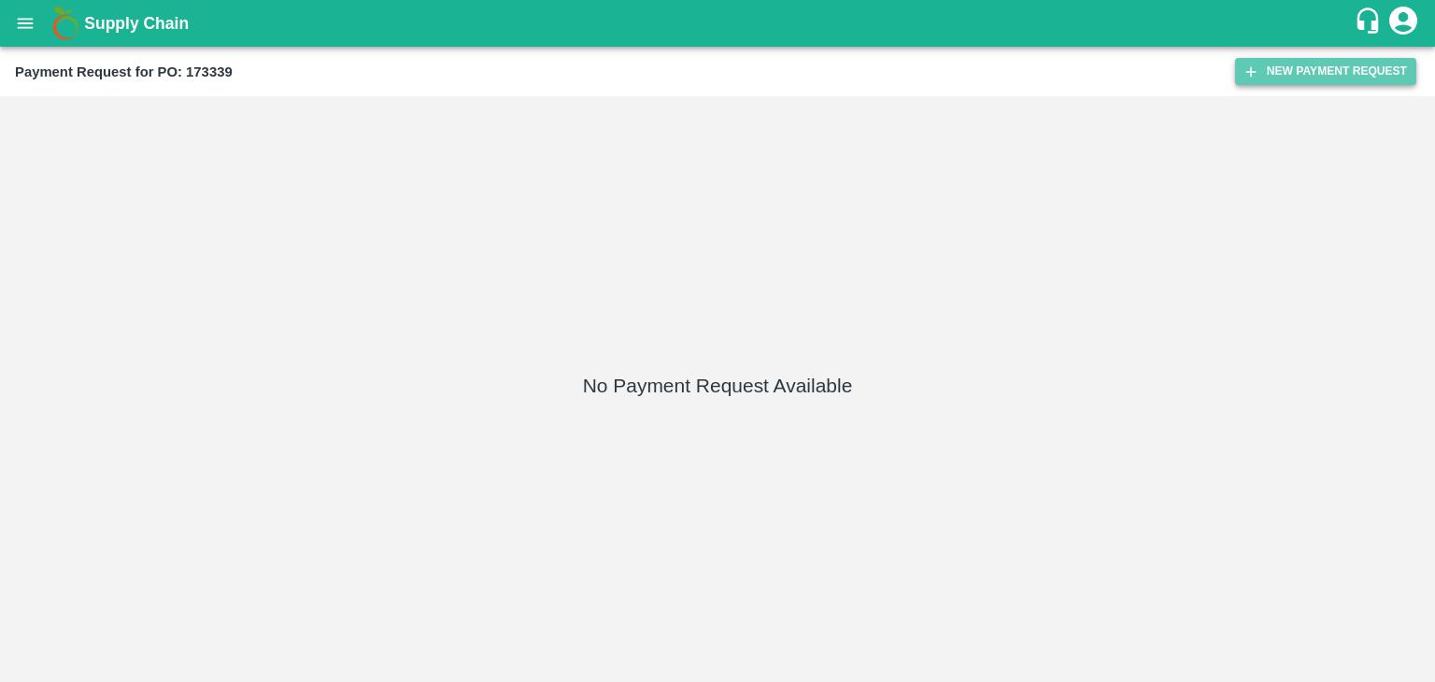
click at [1303, 68] on button "New Payment Request" at bounding box center [1325, 71] width 181 height 27
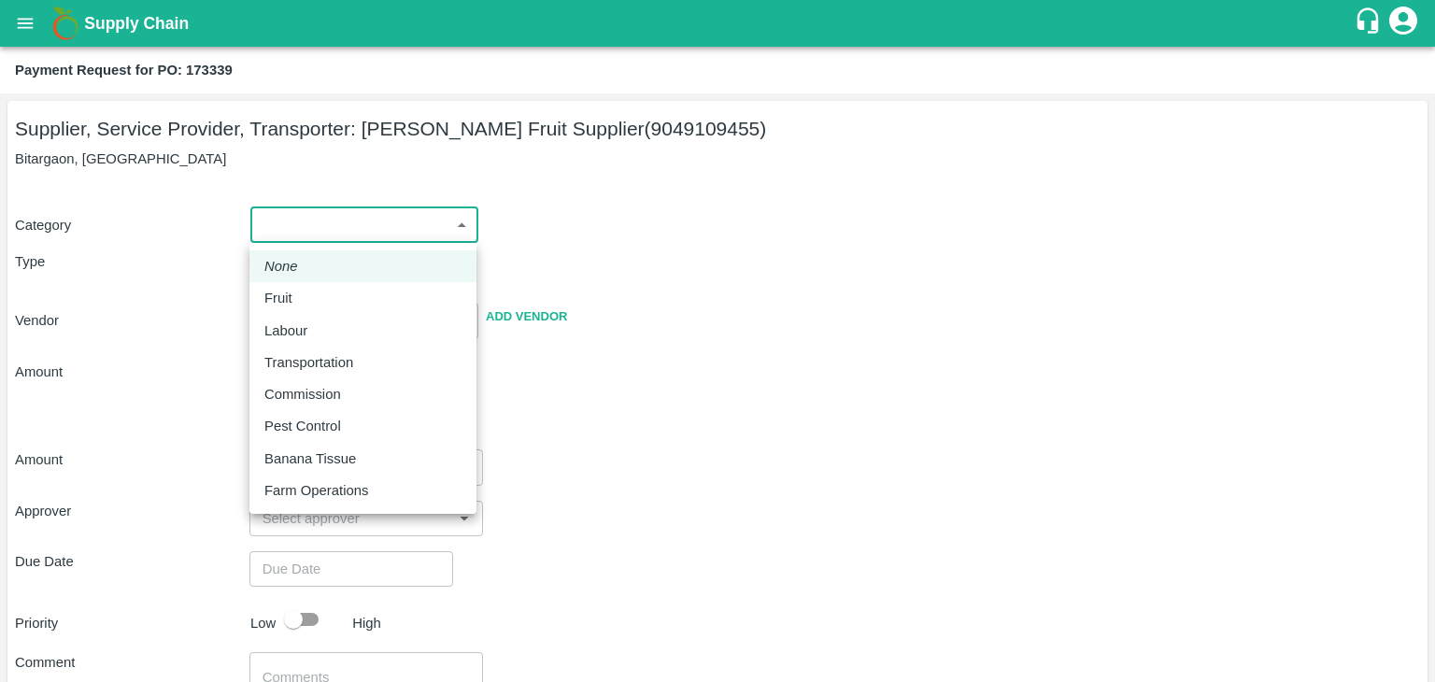
drag, startPoint x: 310, startPoint y: 231, endPoint x: 300, endPoint y: 307, distance: 77.3
click at [300, 307] on body "Supply Chain Payment Request for PO: 173339 Supplier, Service Provider, Transpo…" at bounding box center [717, 341] width 1435 height 682
click at [300, 307] on div "Fruit" at bounding box center [282, 298] width 37 height 21
type input "1"
type input "[PERSON_NAME] Fruit Supplier - 9049109455(Supplier, Service Provider, Transport…"
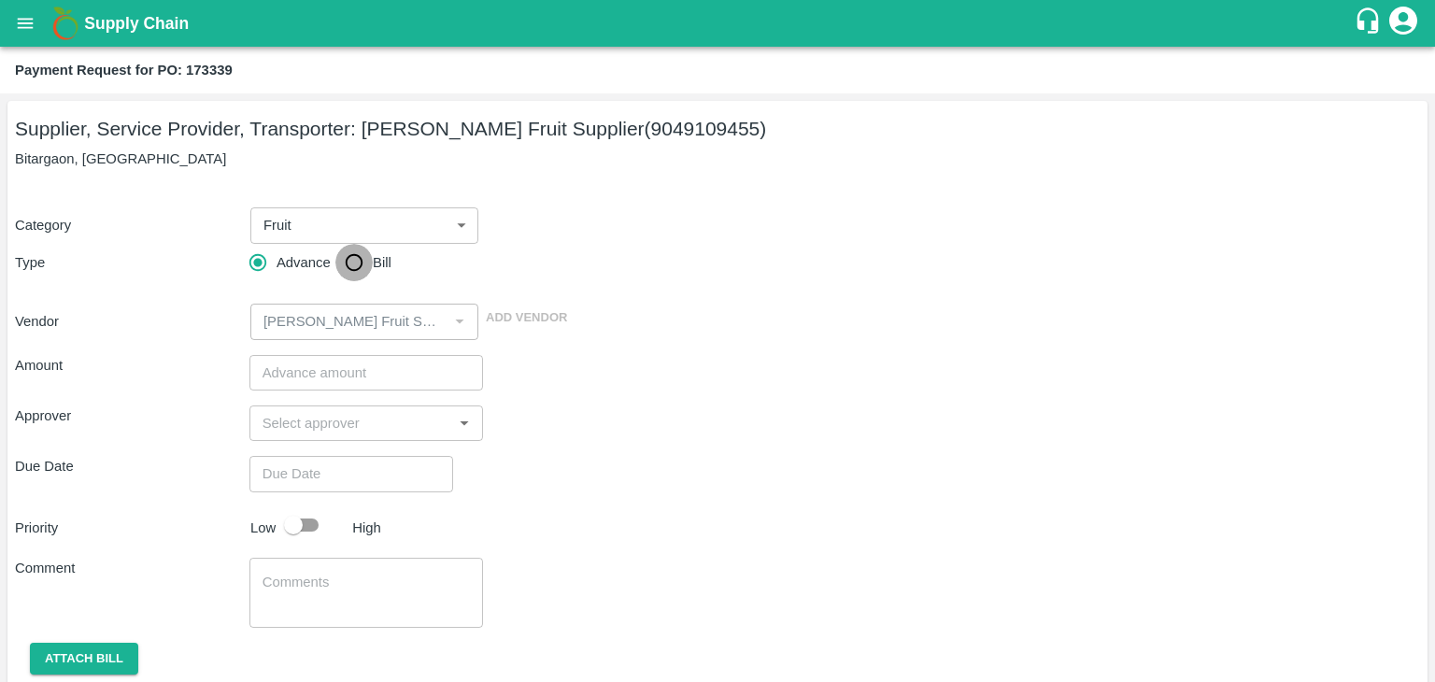
click at [349, 274] on input "Bill" at bounding box center [353, 262] width 37 height 37
radio input "true"
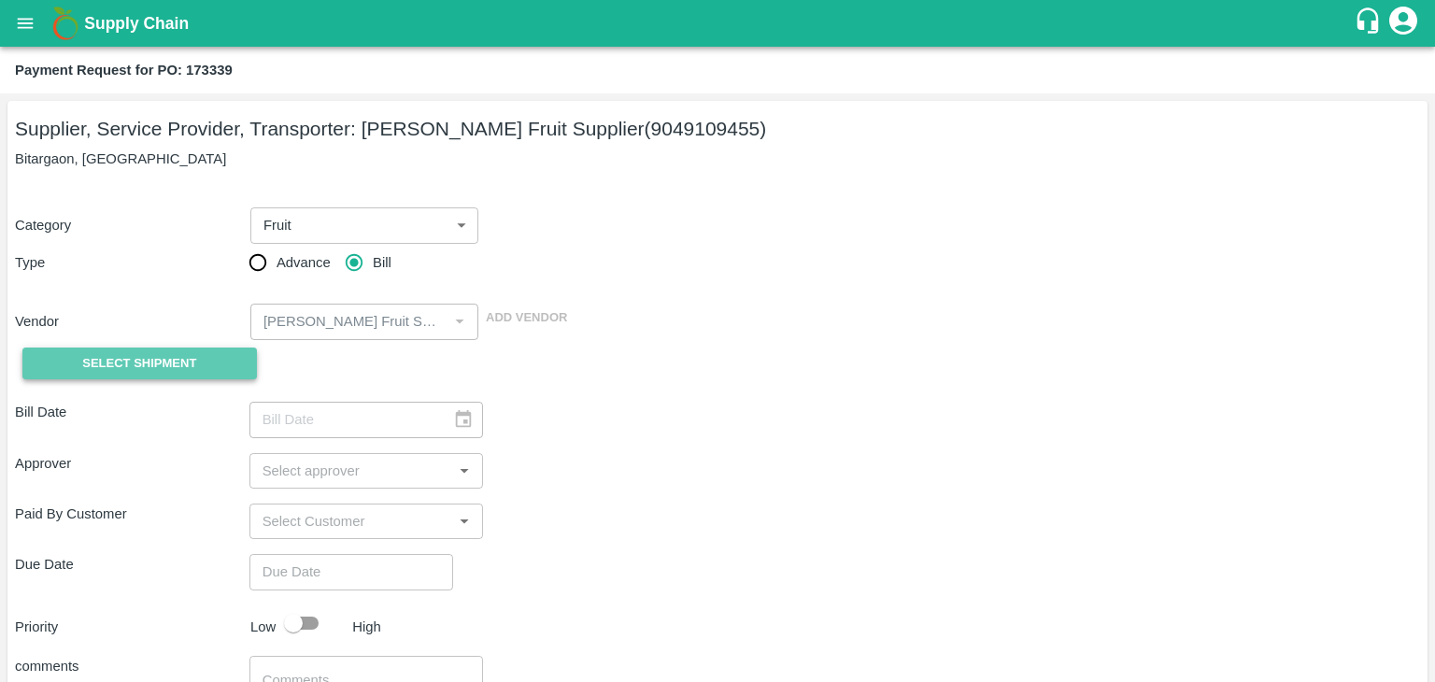
click at [183, 363] on span "Select Shipment" at bounding box center [139, 363] width 114 height 21
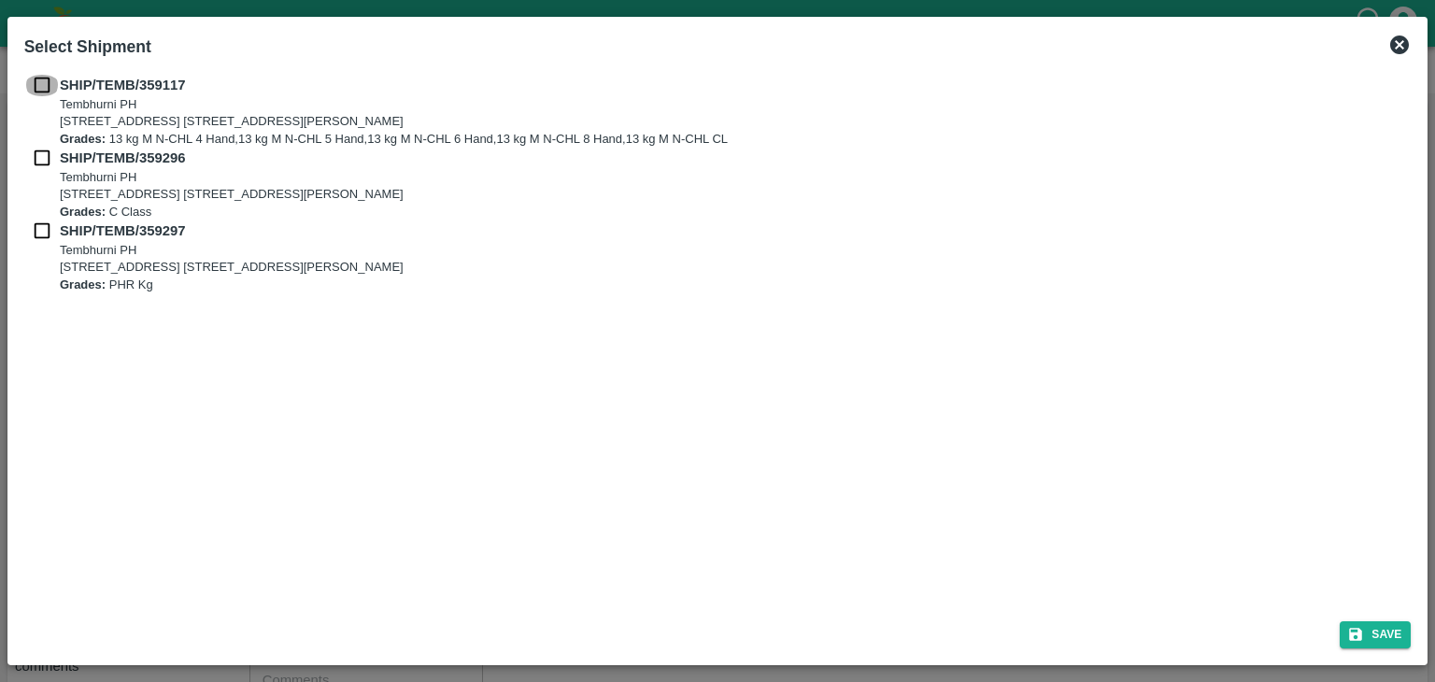
click at [40, 89] on input "checkbox" at bounding box center [41, 85] width 35 height 21
checkbox input "true"
click at [40, 152] on input "checkbox" at bounding box center [41, 158] width 35 height 21
checkbox input "true"
click at [37, 224] on input "checkbox" at bounding box center [41, 230] width 35 height 21
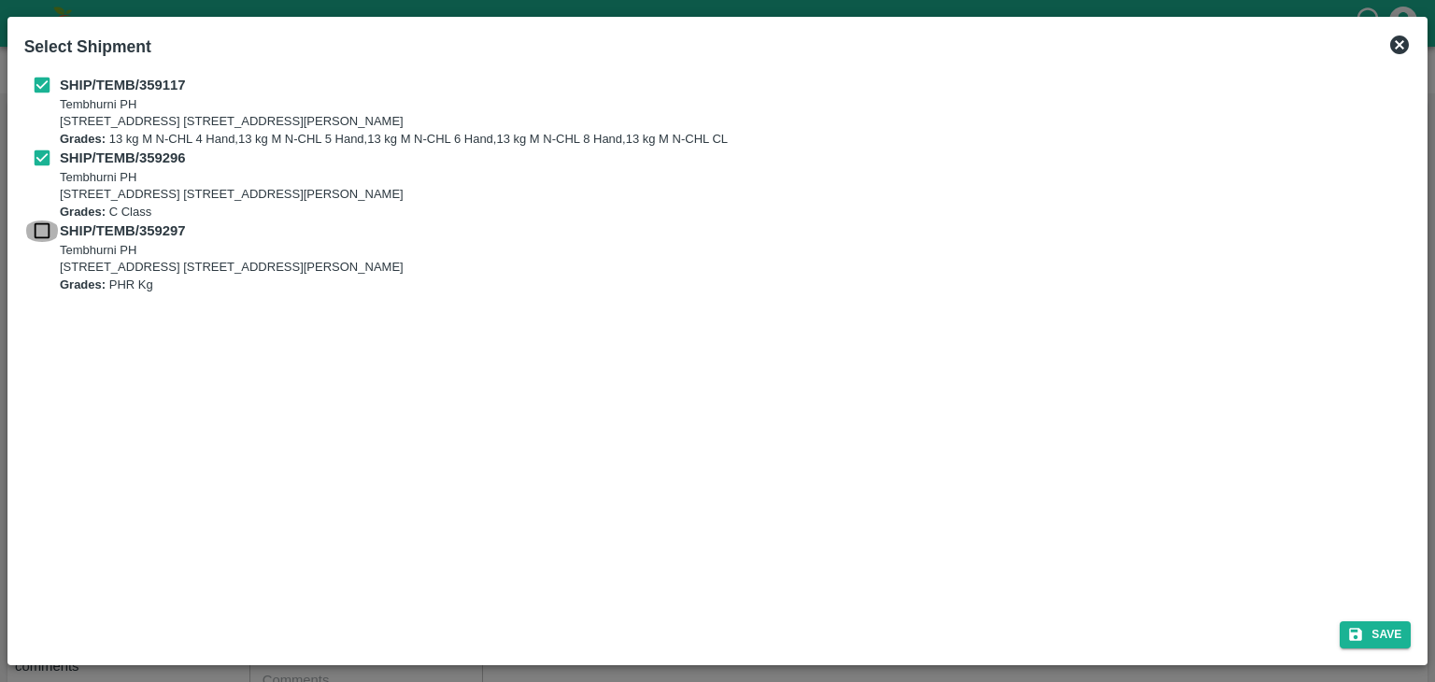
checkbox input "true"
click at [1368, 631] on button "Save" at bounding box center [1374, 634] width 71 height 27
type input "03/09/2025"
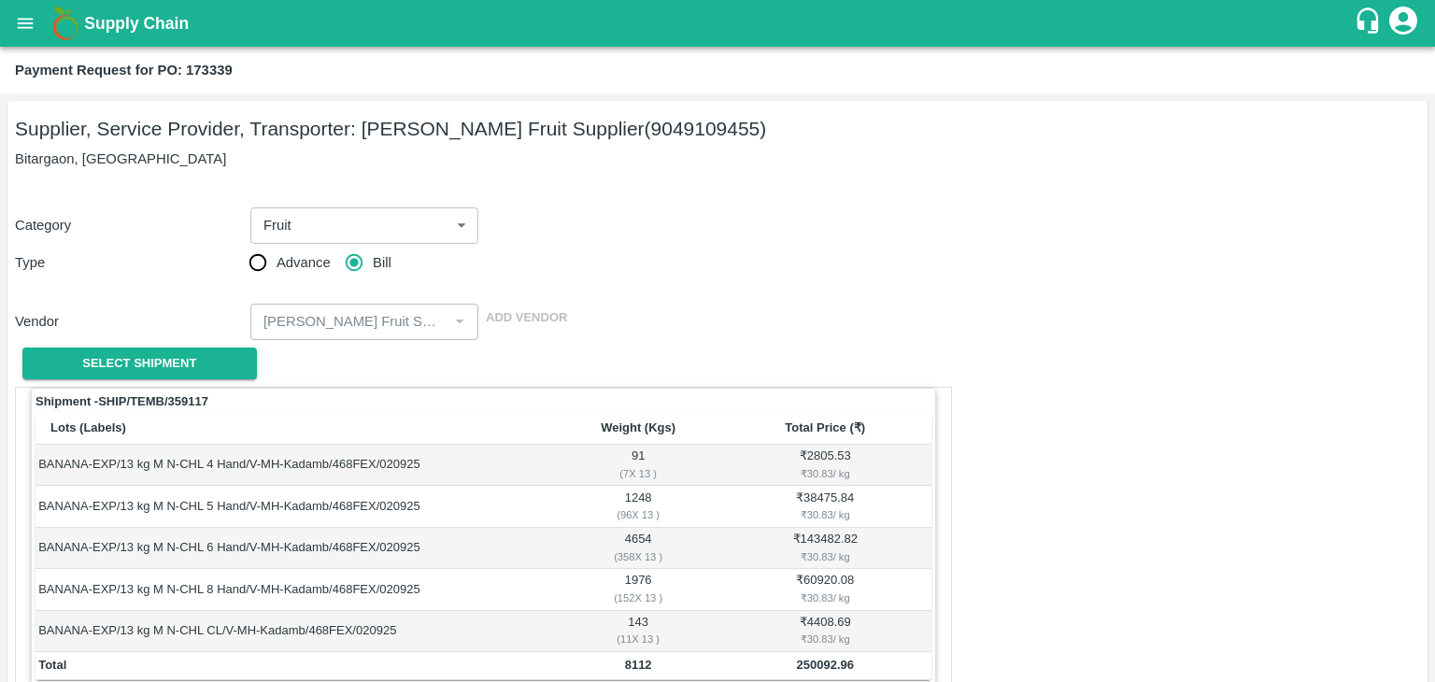
scroll to position [915, 0]
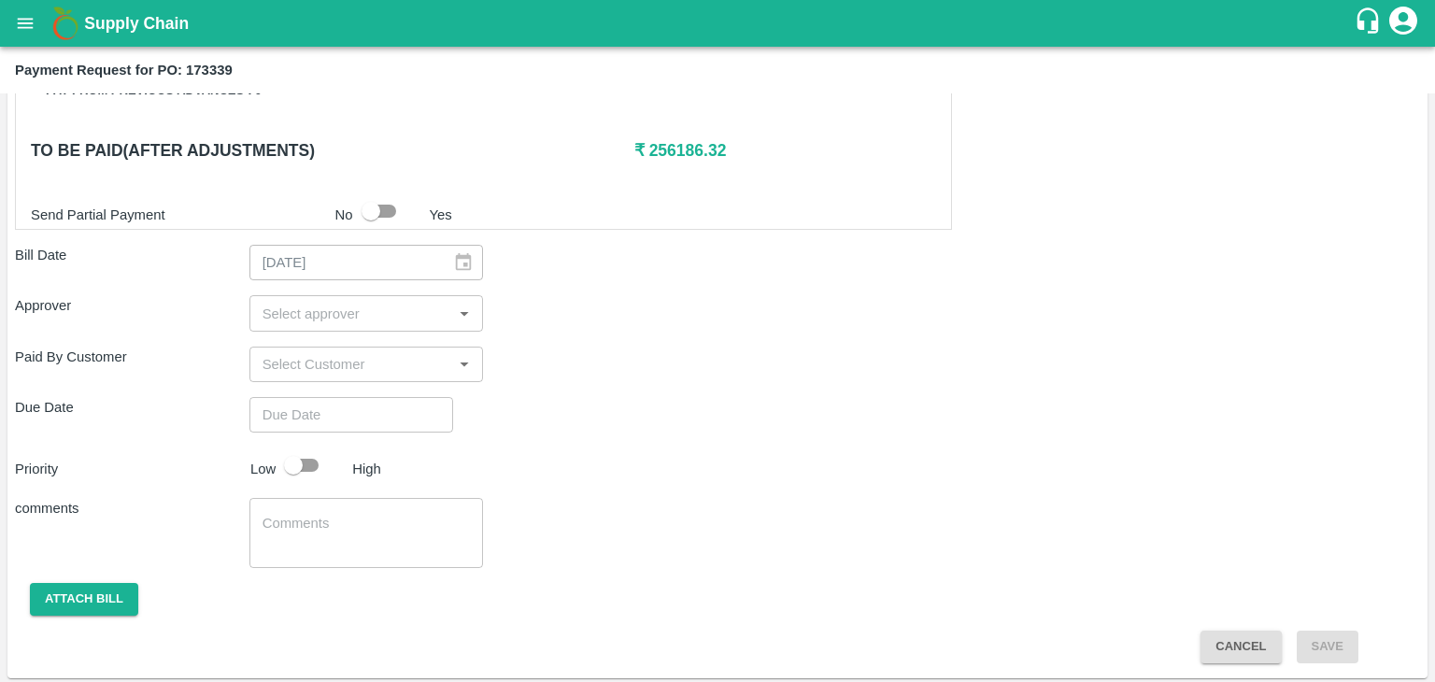
click at [290, 325] on div "​" at bounding box center [366, 312] width 234 height 35
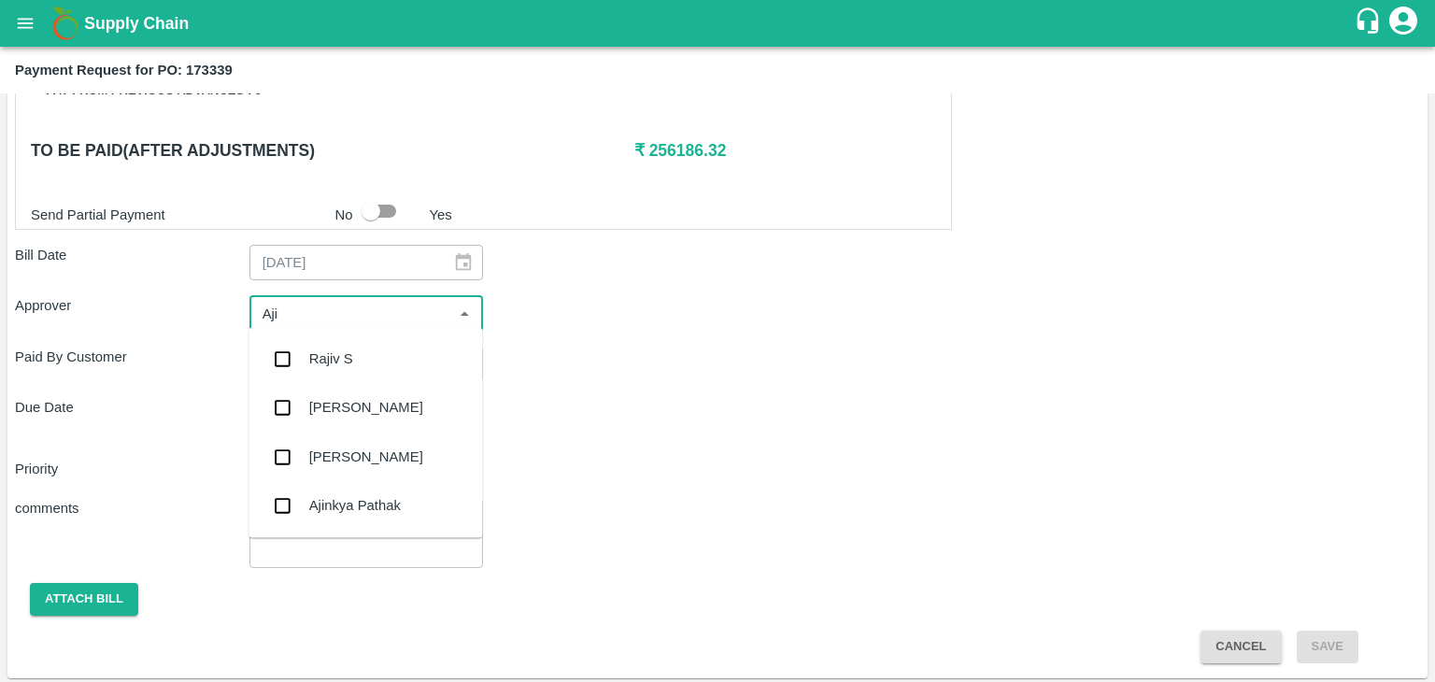
type input "Ajit"
click at [351, 363] on div "[PERSON_NAME]" at bounding box center [366, 358] width 114 height 21
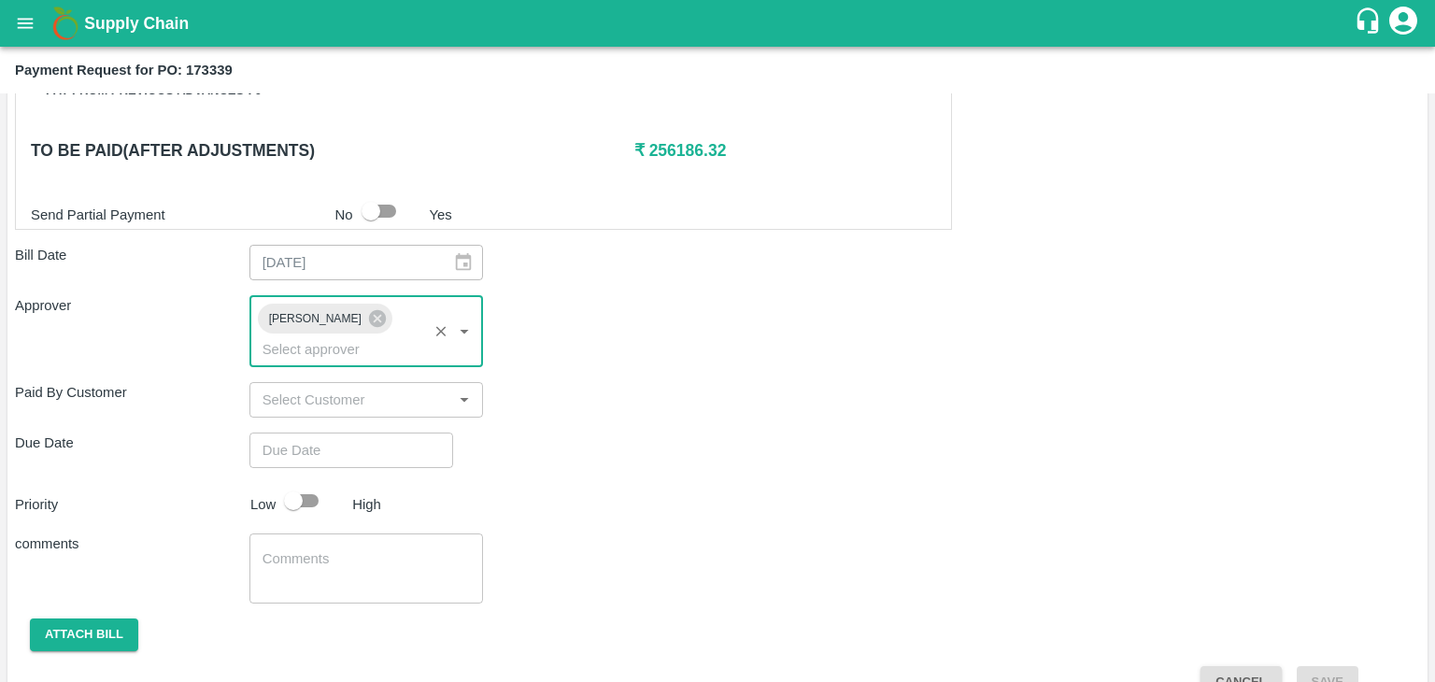
type input "DD/MM/YYYY hh:mm aa"
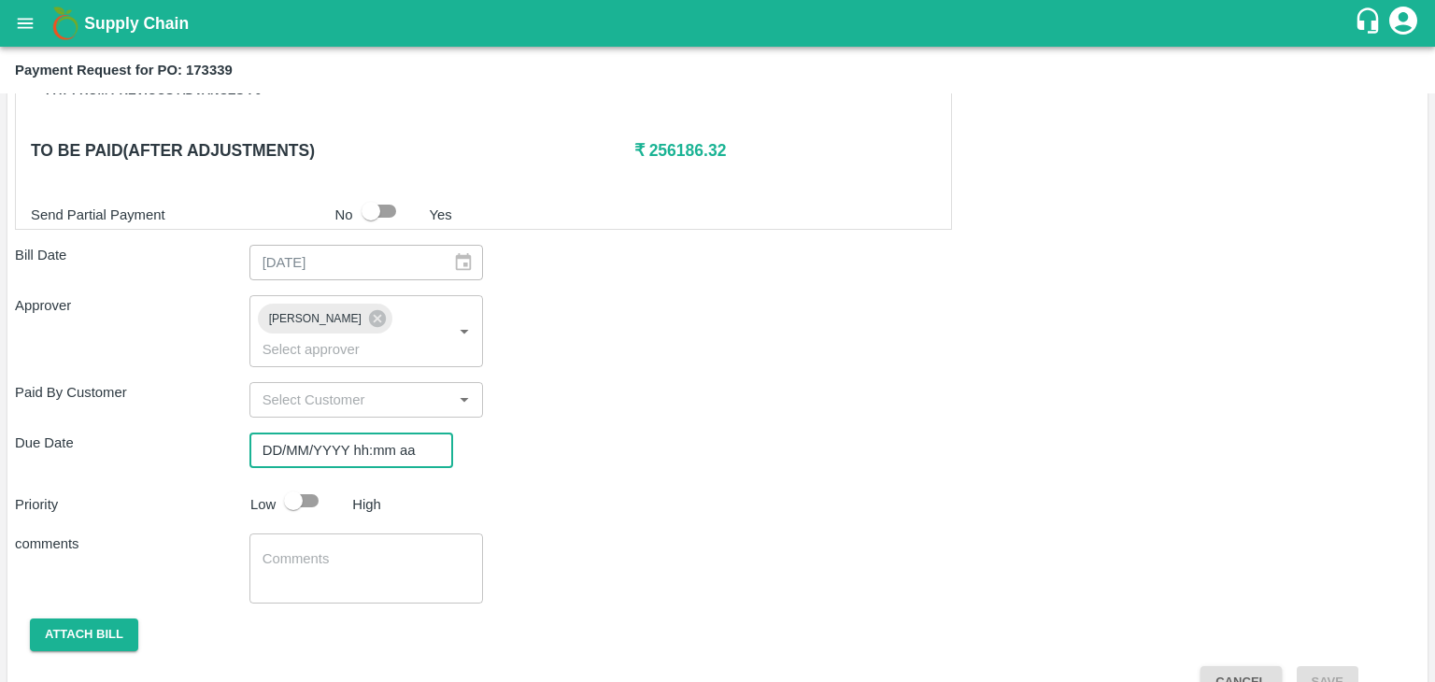
click at [384, 432] on input "DD/MM/YYYY hh:mm aa" at bounding box center [344, 449] width 191 height 35
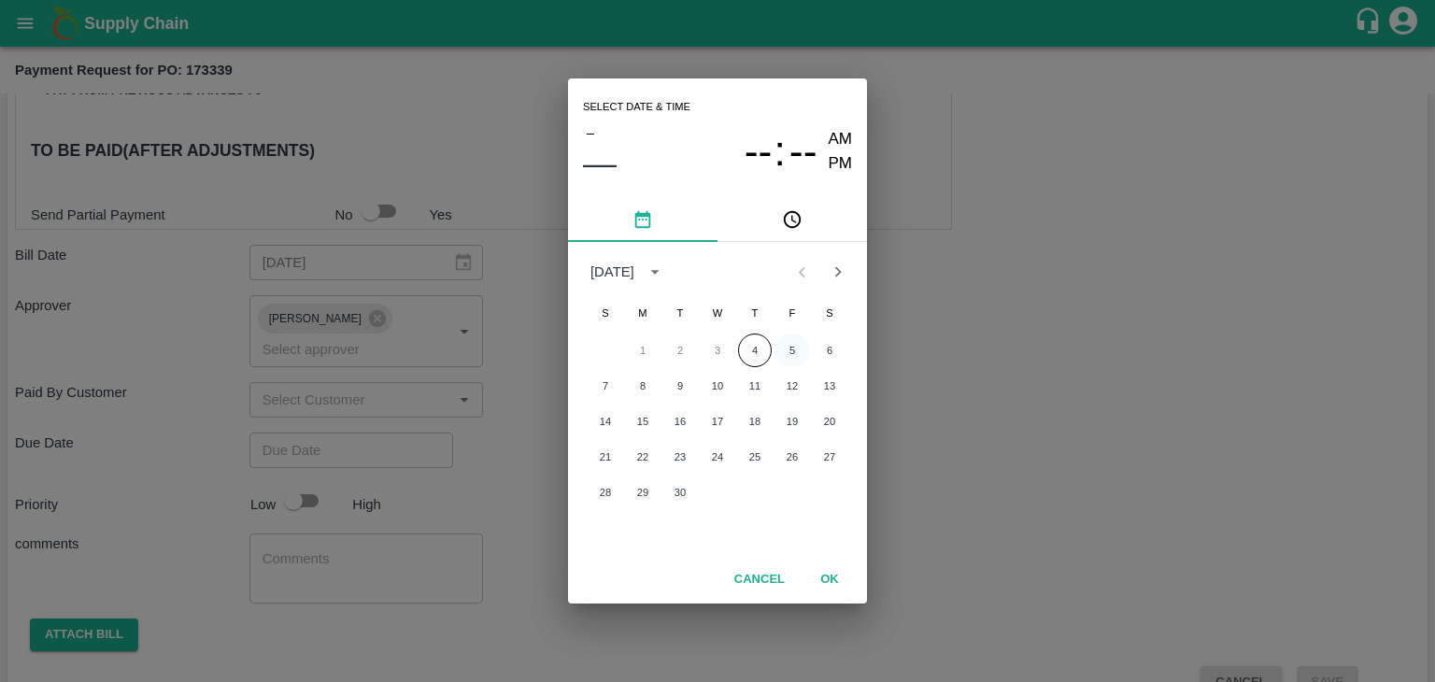
click at [800, 341] on button "5" at bounding box center [792, 350] width 34 height 34
type input "[DATE] 12:00 AM"
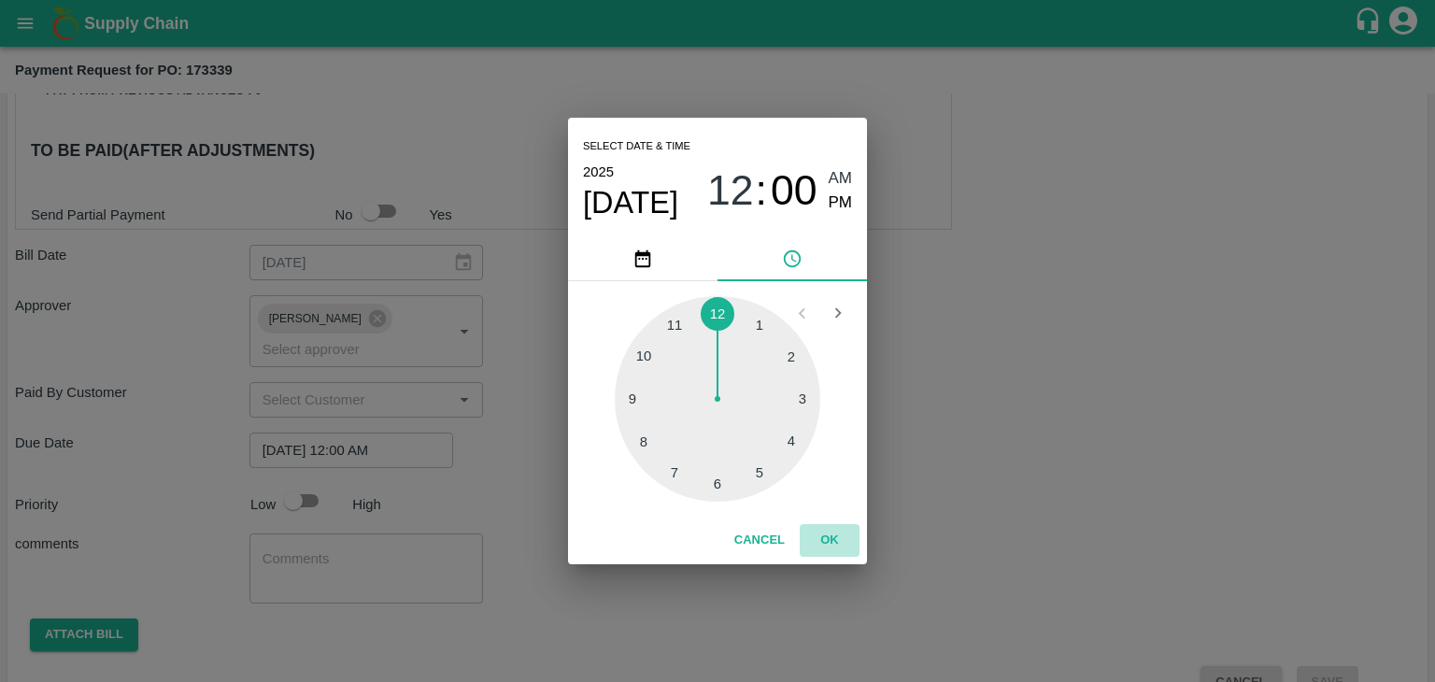
click at [841, 524] on button "OK" at bounding box center [830, 540] width 60 height 33
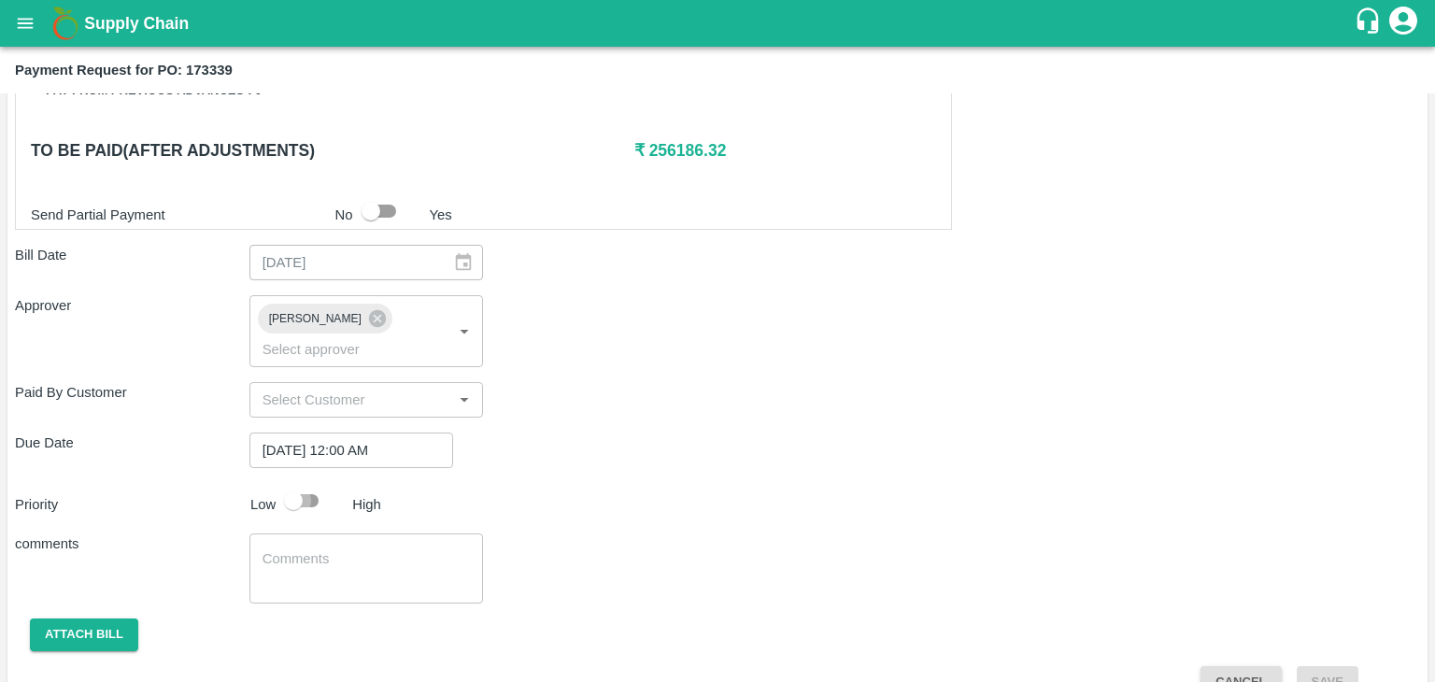
click at [315, 483] on input "checkbox" at bounding box center [293, 500] width 106 height 35
checkbox input "true"
drag, startPoint x: 353, startPoint y: 578, endPoint x: 392, endPoint y: 533, distance: 59.6
click at [392, 533] on div "Shipment - SHIP/TEMB/359117 Lots (Labels) Weight (Kgs) Total Price (₹) BANANA-E…" at bounding box center [717, 84] width 1405 height 1227
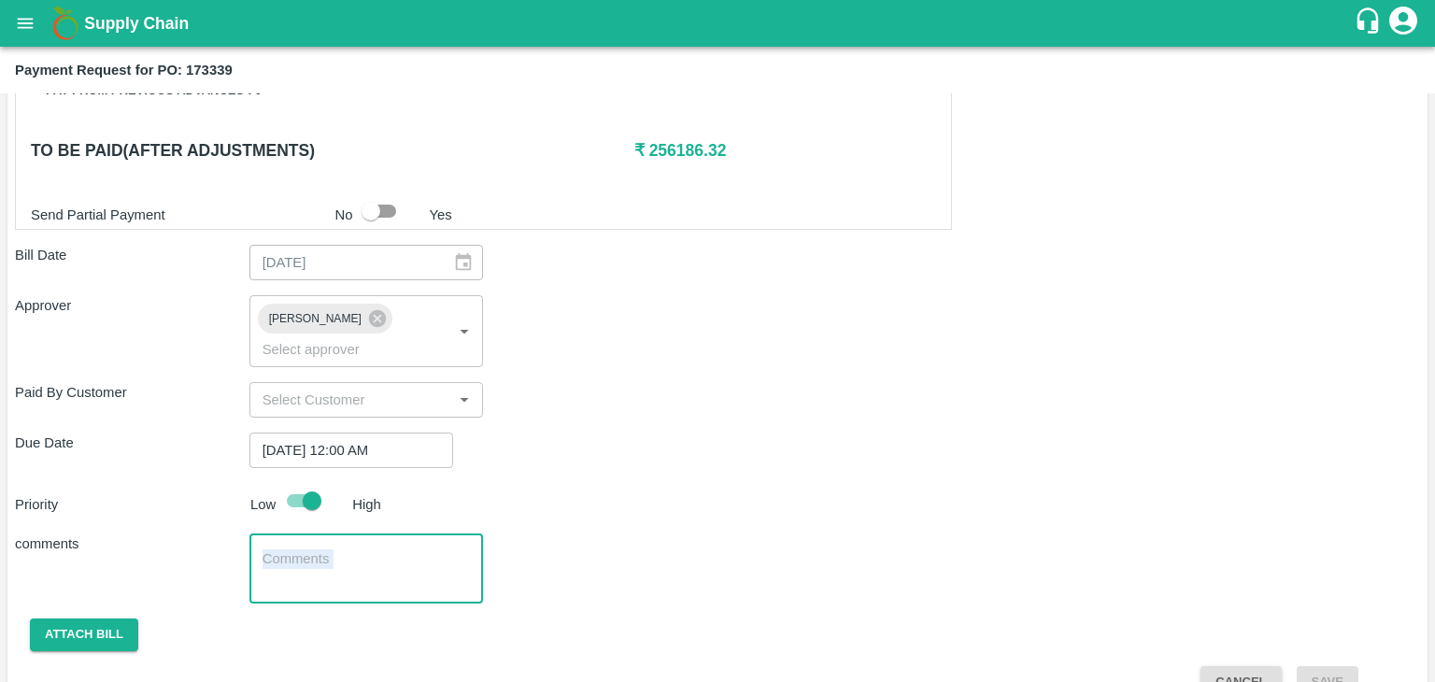
click at [392, 549] on textarea at bounding box center [366, 568] width 208 height 39
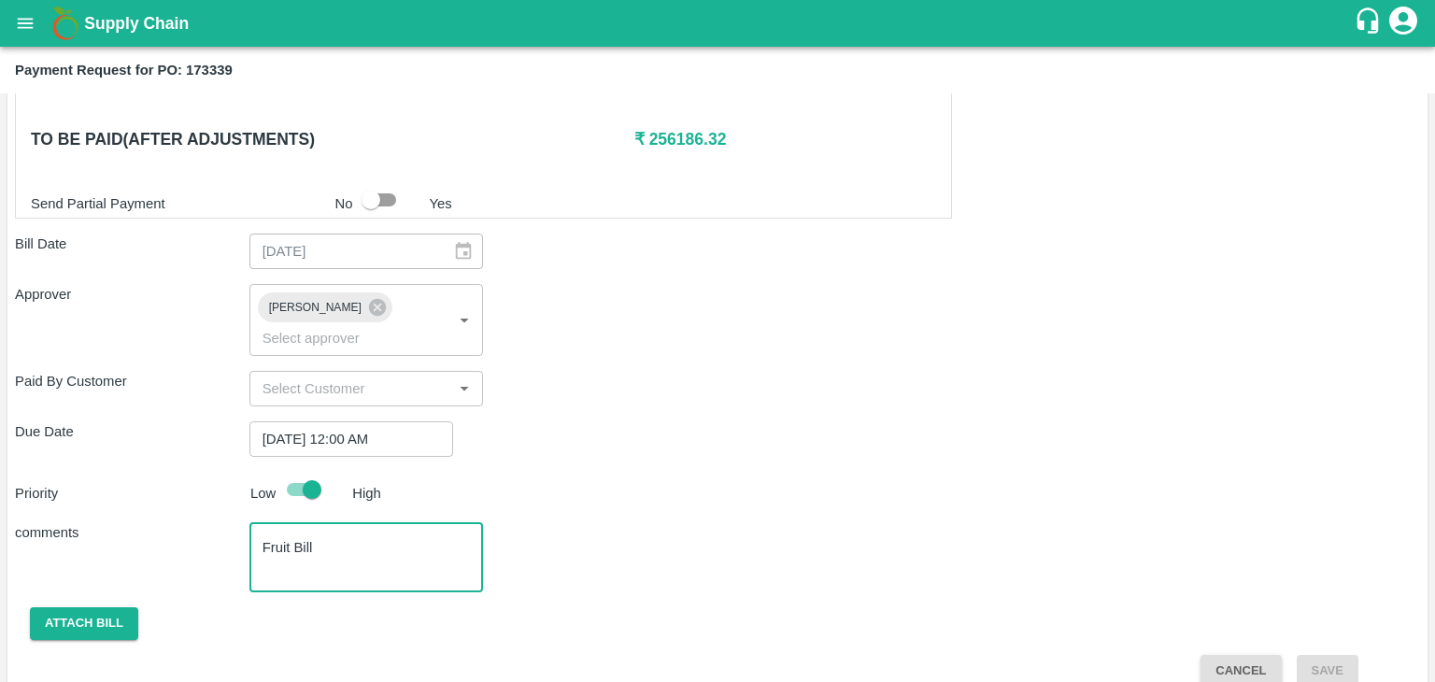
type textarea "Fruit Bill"
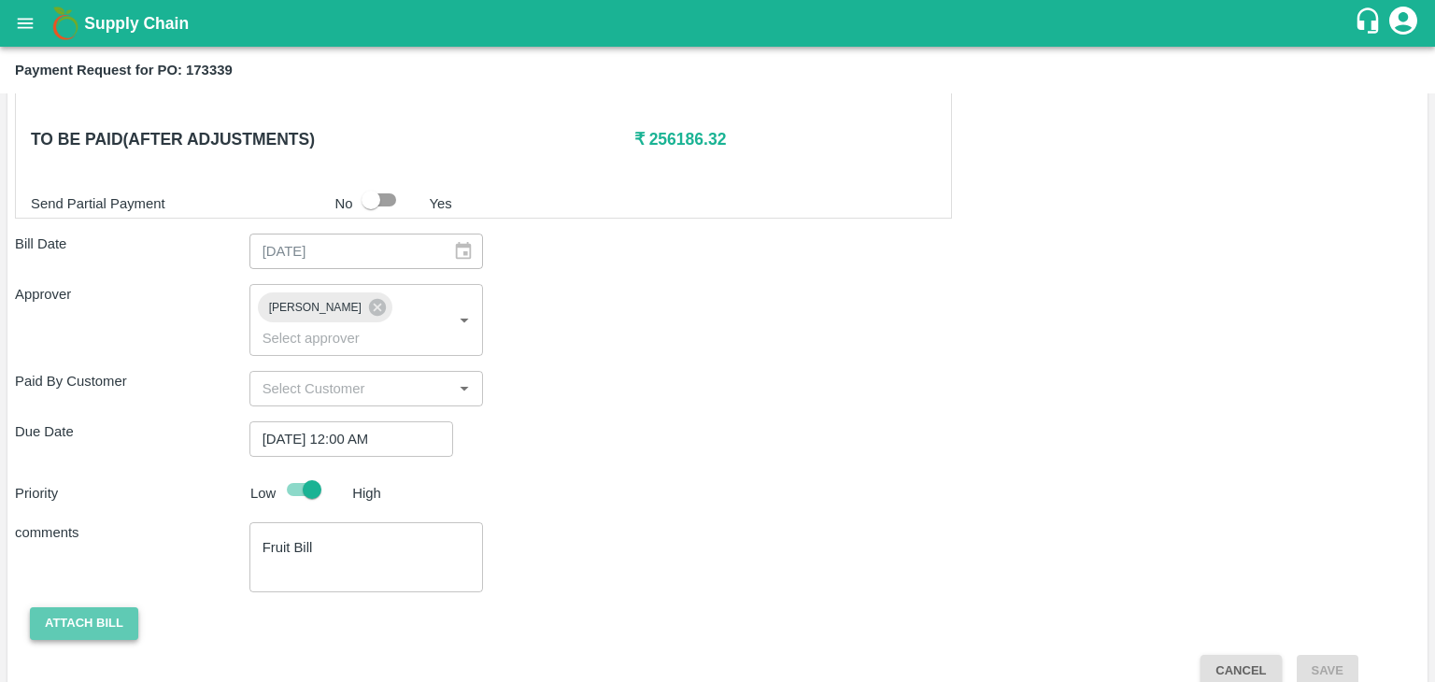
click at [66, 610] on button "Attach bill" at bounding box center [84, 623] width 108 height 33
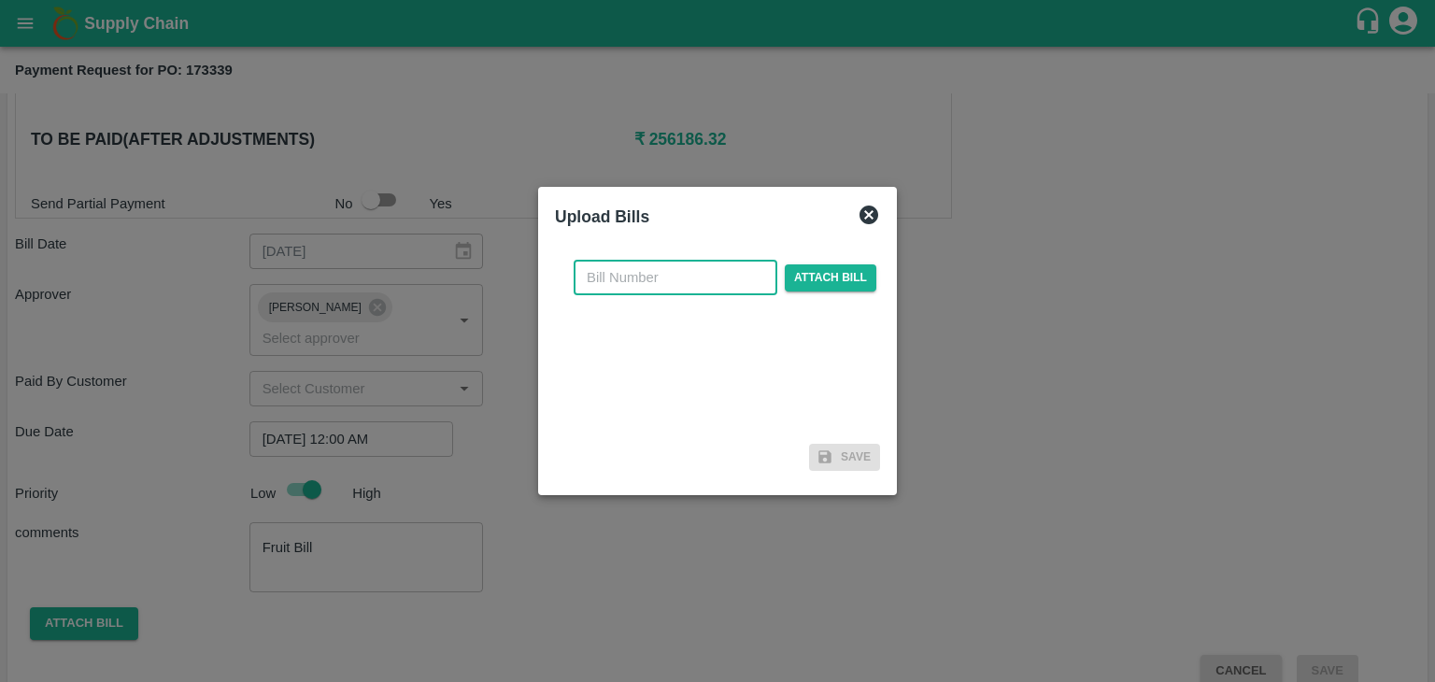
click at [717, 281] on input "text" at bounding box center [676, 277] width 204 height 35
type input "19"
click at [803, 281] on span "Attach bill" at bounding box center [831, 277] width 92 height 27
click at [0, 0] on input "Attach bill" at bounding box center [0, 0] width 0 height 0
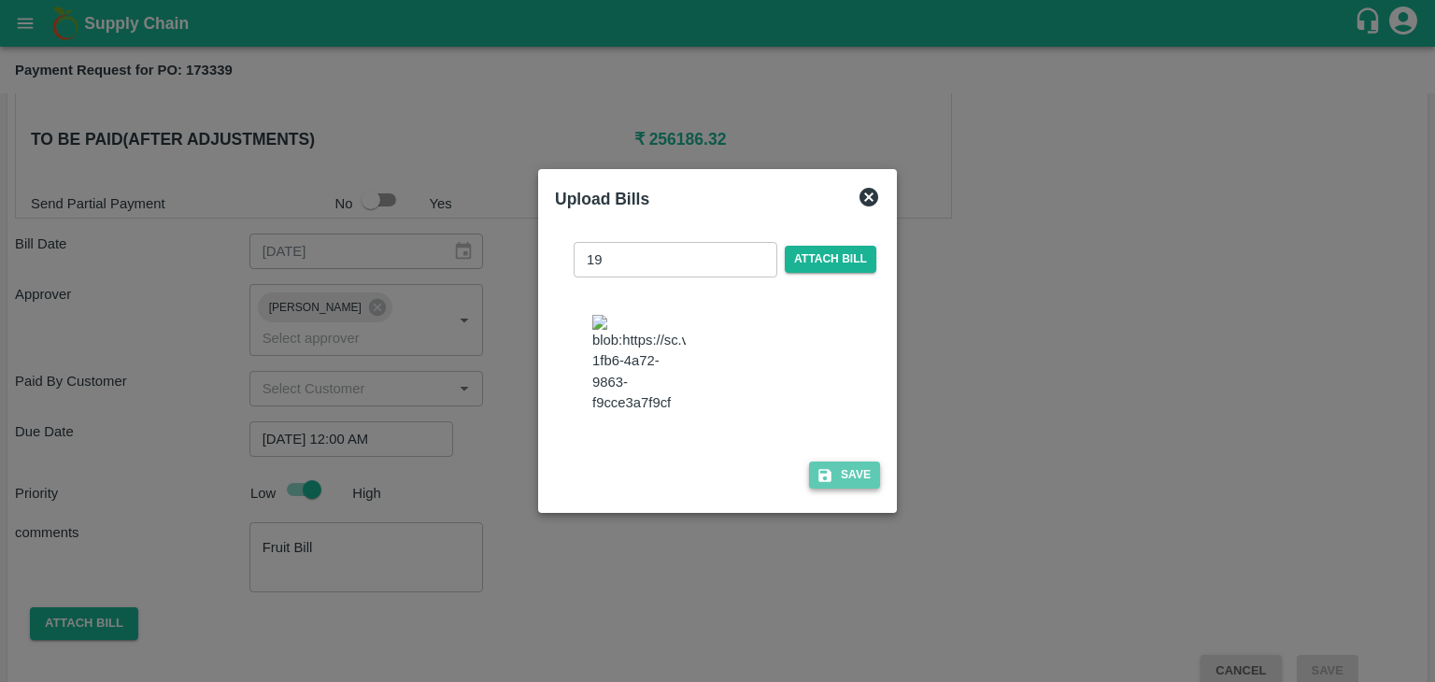
click at [836, 489] on button "Save" at bounding box center [844, 474] width 71 height 27
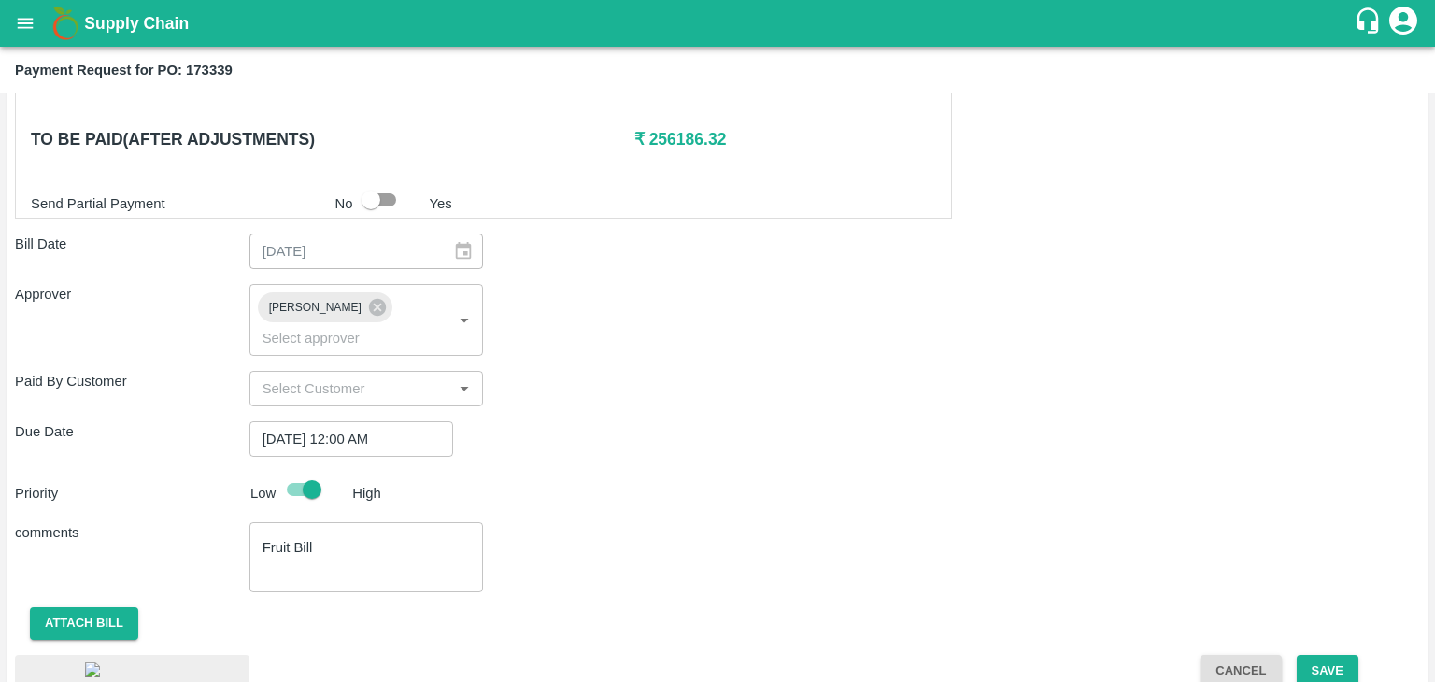
scroll to position [1052, 0]
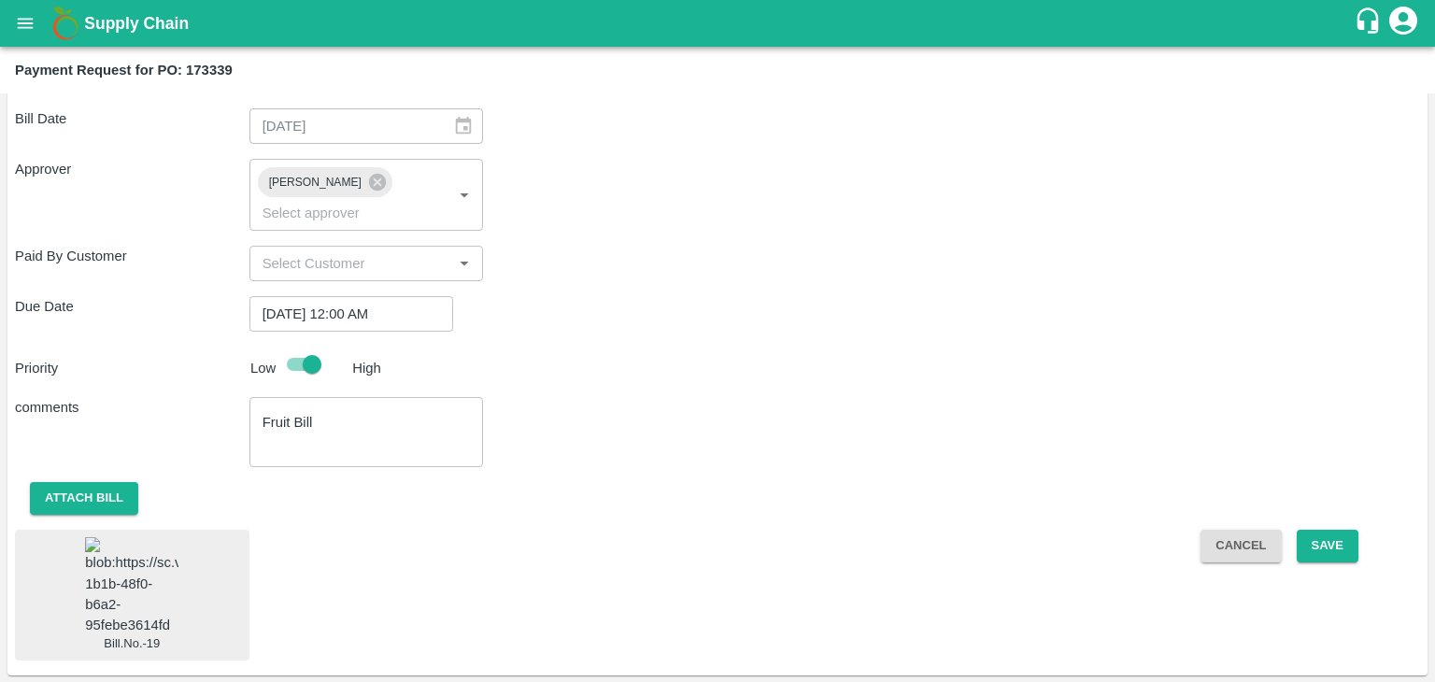
click at [118, 561] on img at bounding box center [131, 586] width 93 height 98
click at [1331, 530] on button "Save" at bounding box center [1328, 546] width 62 height 33
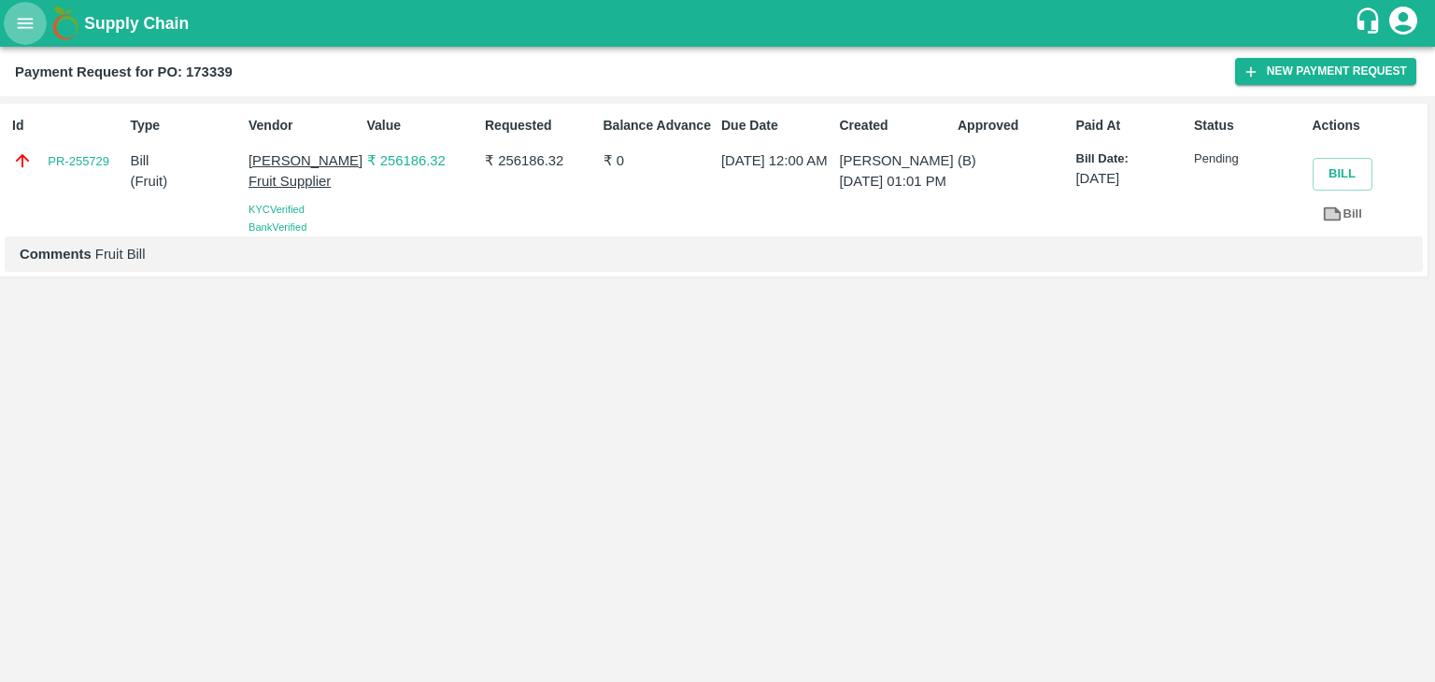
click at [26, 21] on icon "open drawer" at bounding box center [25, 23] width 21 height 21
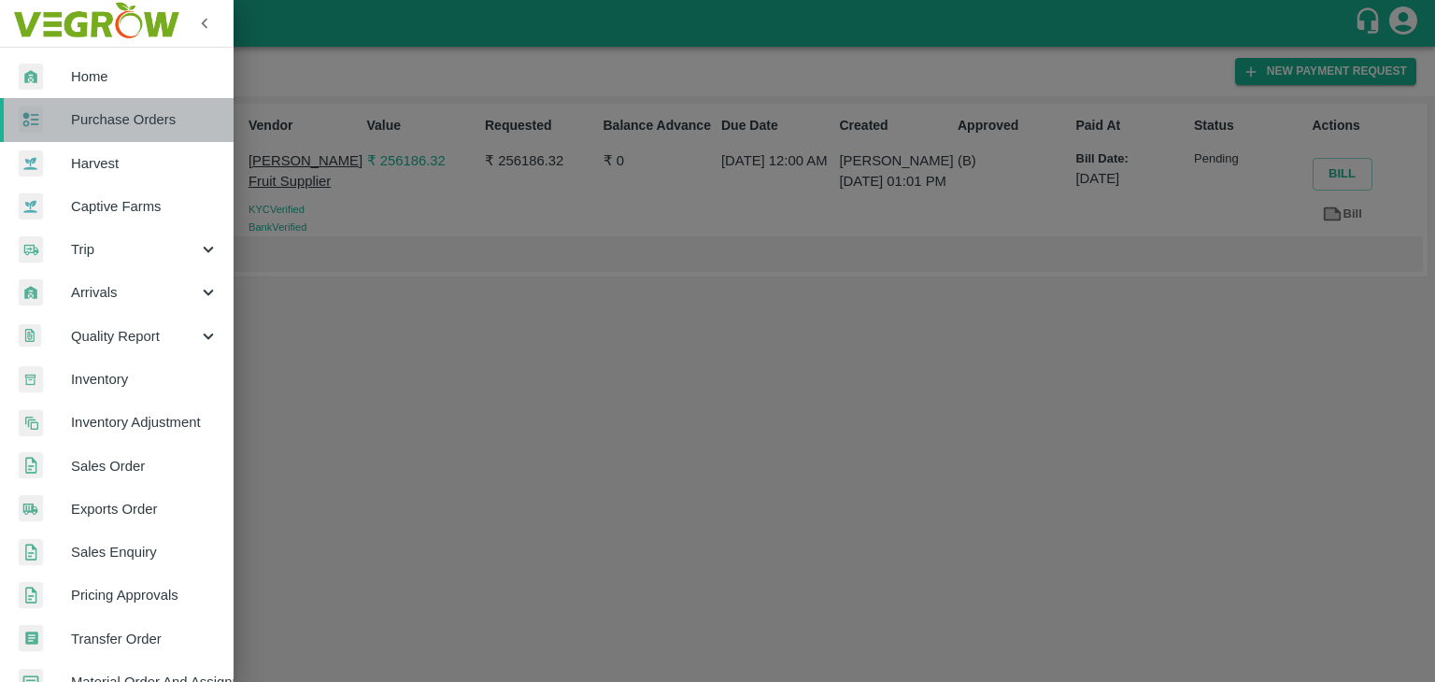
click at [123, 106] on link "Purchase Orders" at bounding box center [117, 119] width 234 height 43
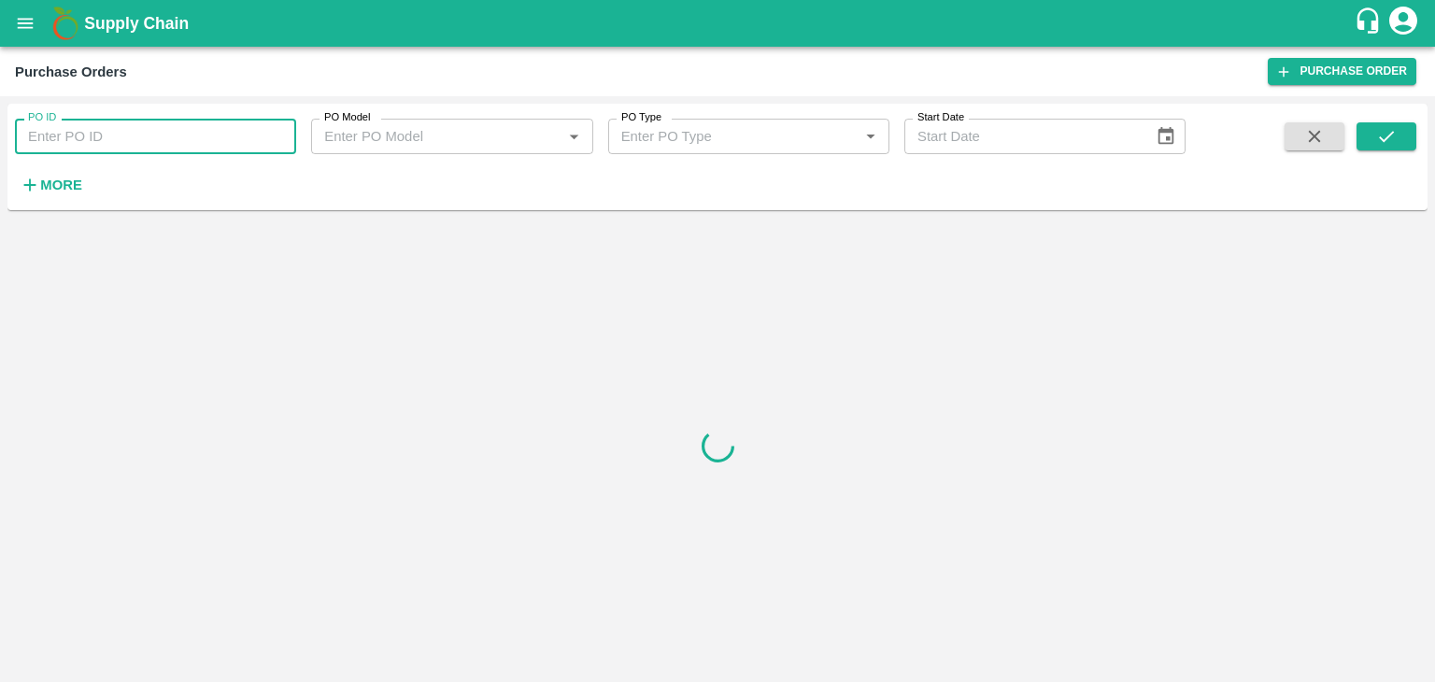
click at [209, 129] on input "PO ID" at bounding box center [155, 136] width 281 height 35
paste input "173358"
type input "173358"
click at [1380, 141] on icon "submit" at bounding box center [1386, 136] width 21 height 21
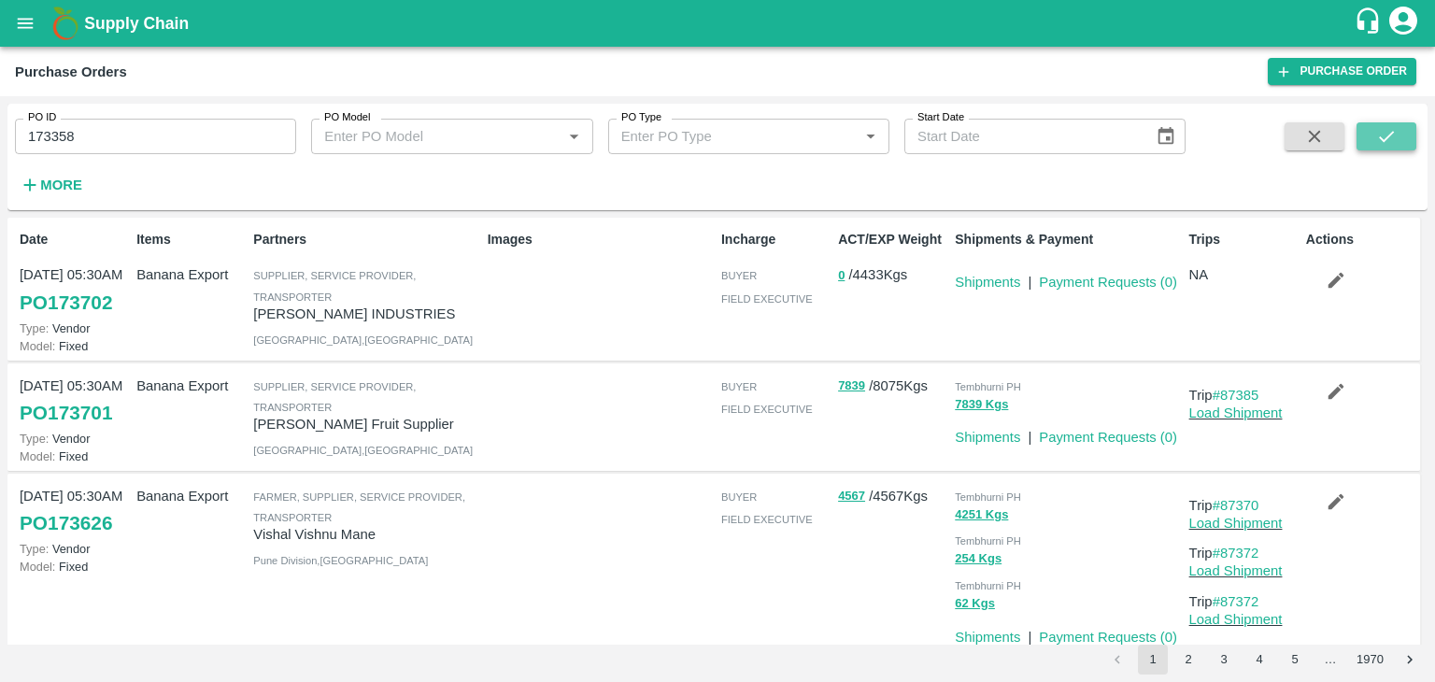
click at [1397, 135] on button "submit" at bounding box center [1386, 136] width 60 height 28
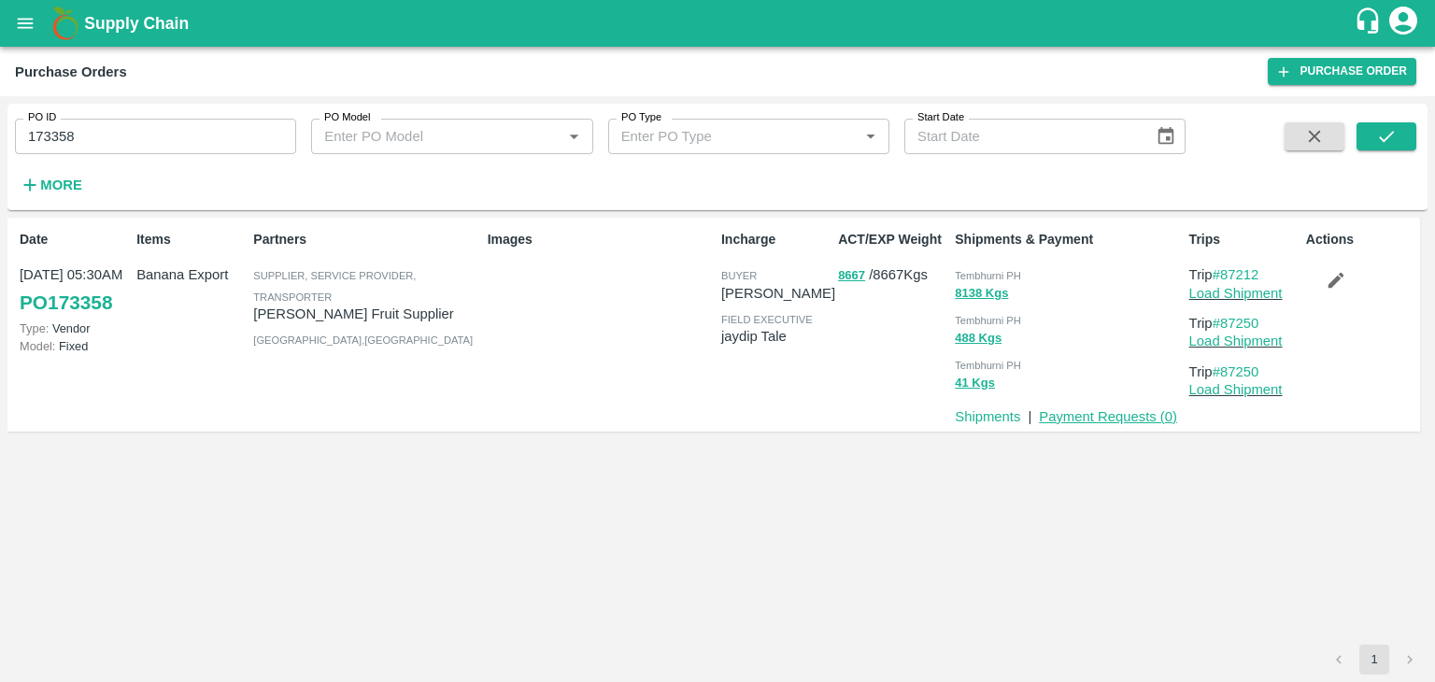
click at [1106, 416] on link "Payment Requests ( 0 )" at bounding box center [1108, 416] width 138 height 15
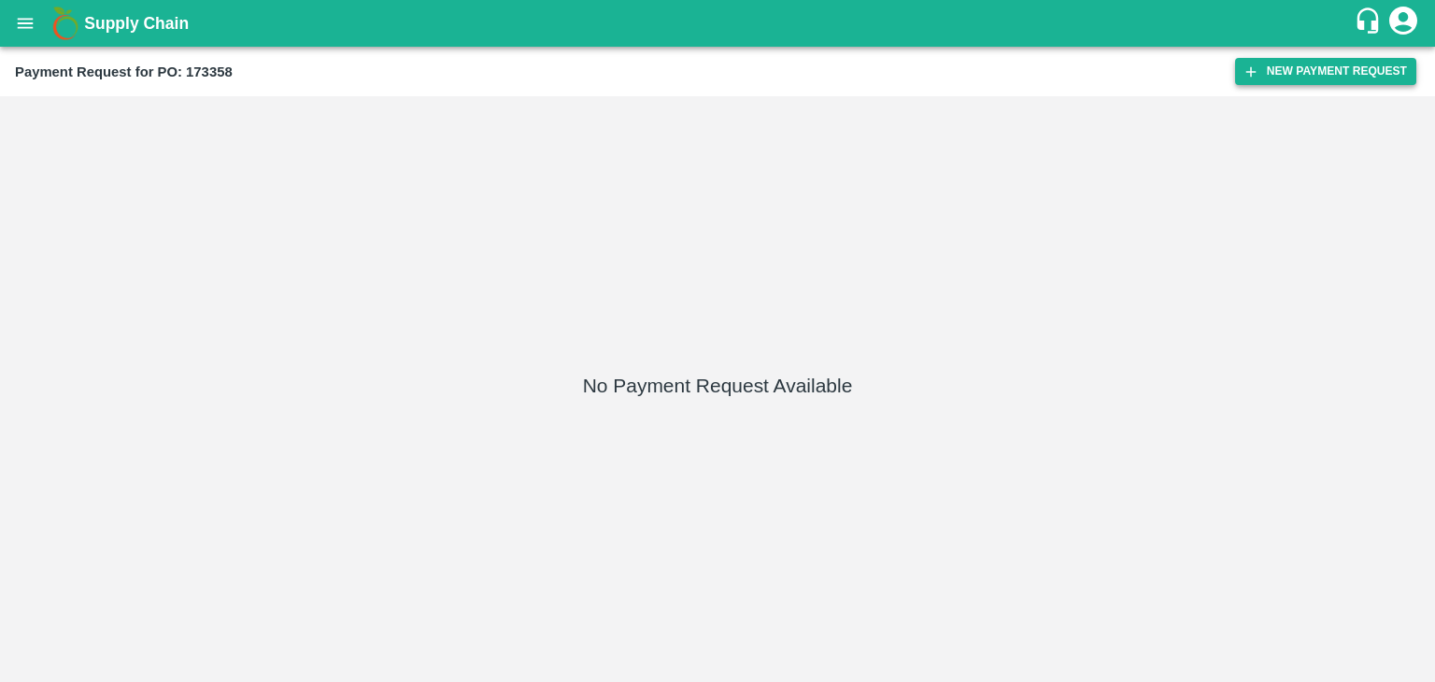
click at [1284, 76] on button "New Payment Request" at bounding box center [1325, 71] width 181 height 27
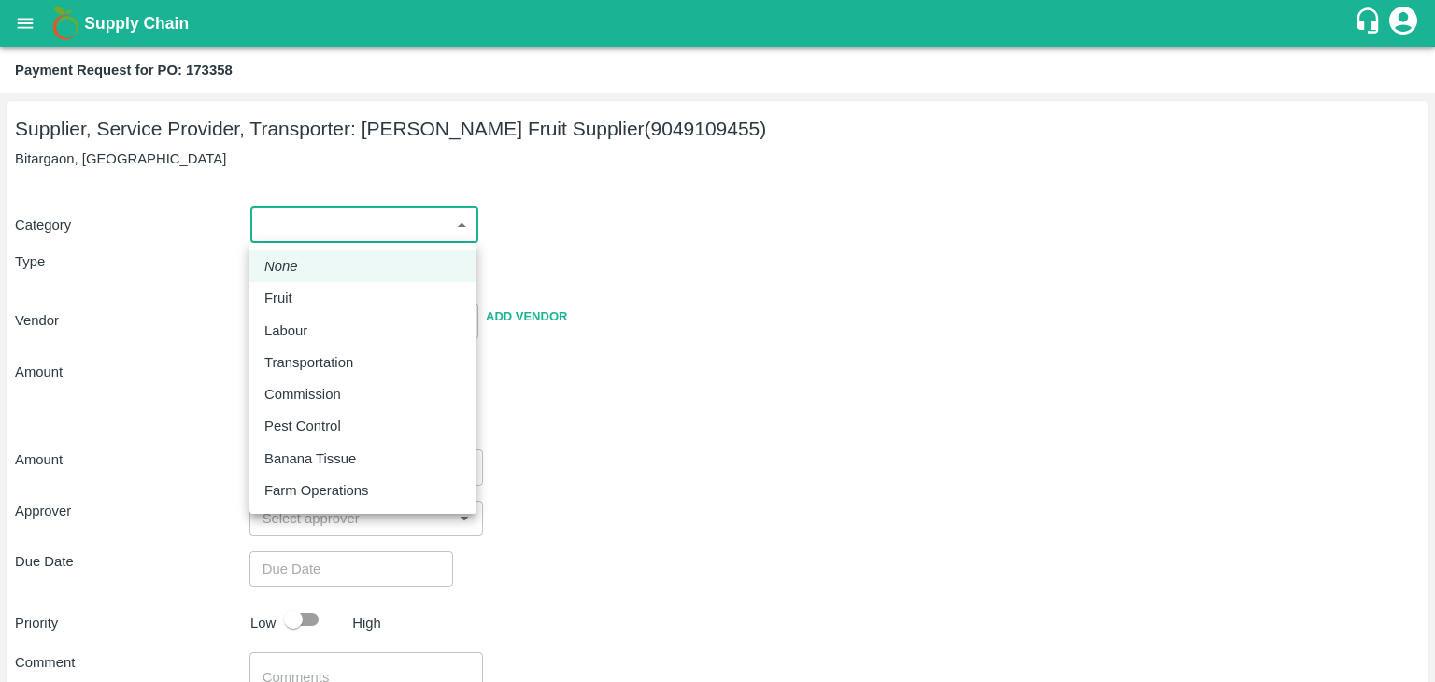
drag, startPoint x: 279, startPoint y: 220, endPoint x: 298, endPoint y: 292, distance: 74.3
click at [298, 292] on body "Supply Chain Payment Request for PO: 173358 Supplier, Service Provider, Transpo…" at bounding box center [717, 341] width 1435 height 682
click at [298, 292] on div "Fruit" at bounding box center [282, 298] width 37 height 21
type input "1"
type input "[PERSON_NAME] Fruit Supplier - 9049109455(Supplier, Service Provider, Transport…"
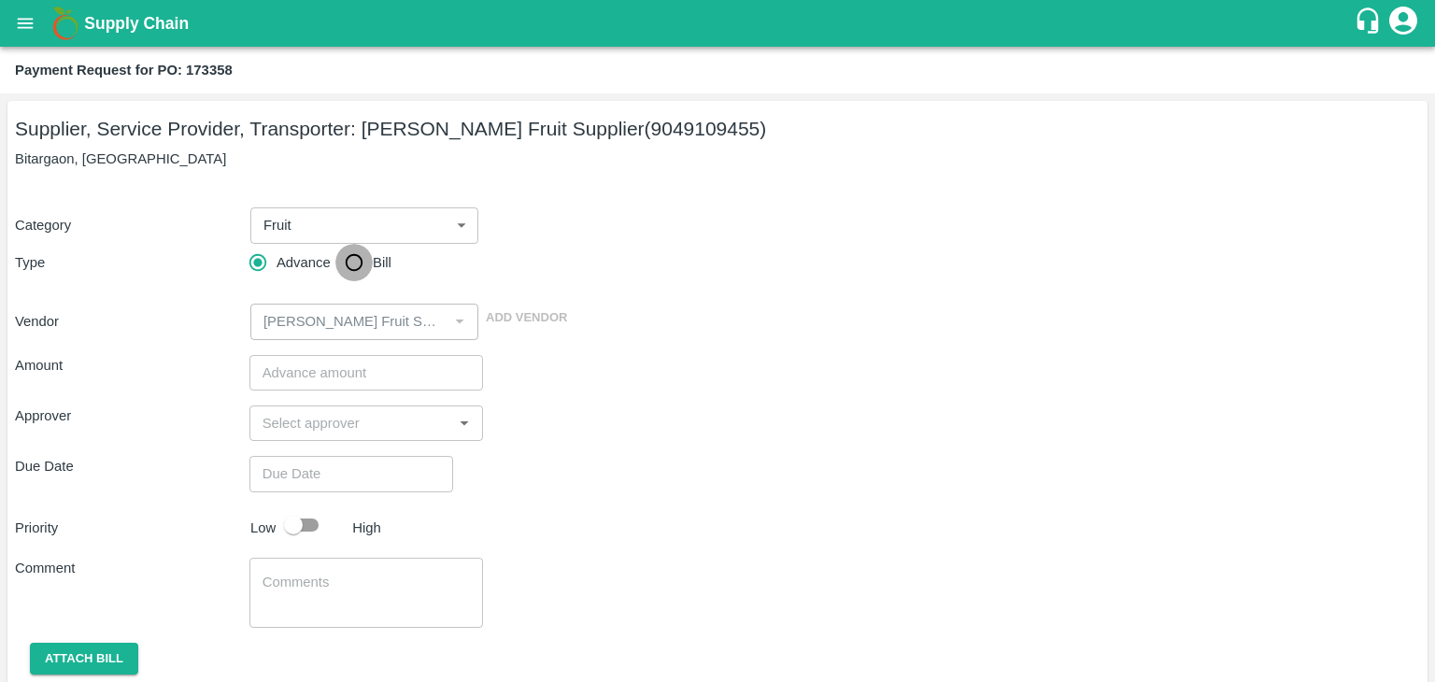
click at [352, 263] on input "Bill" at bounding box center [353, 262] width 37 height 37
radio input "true"
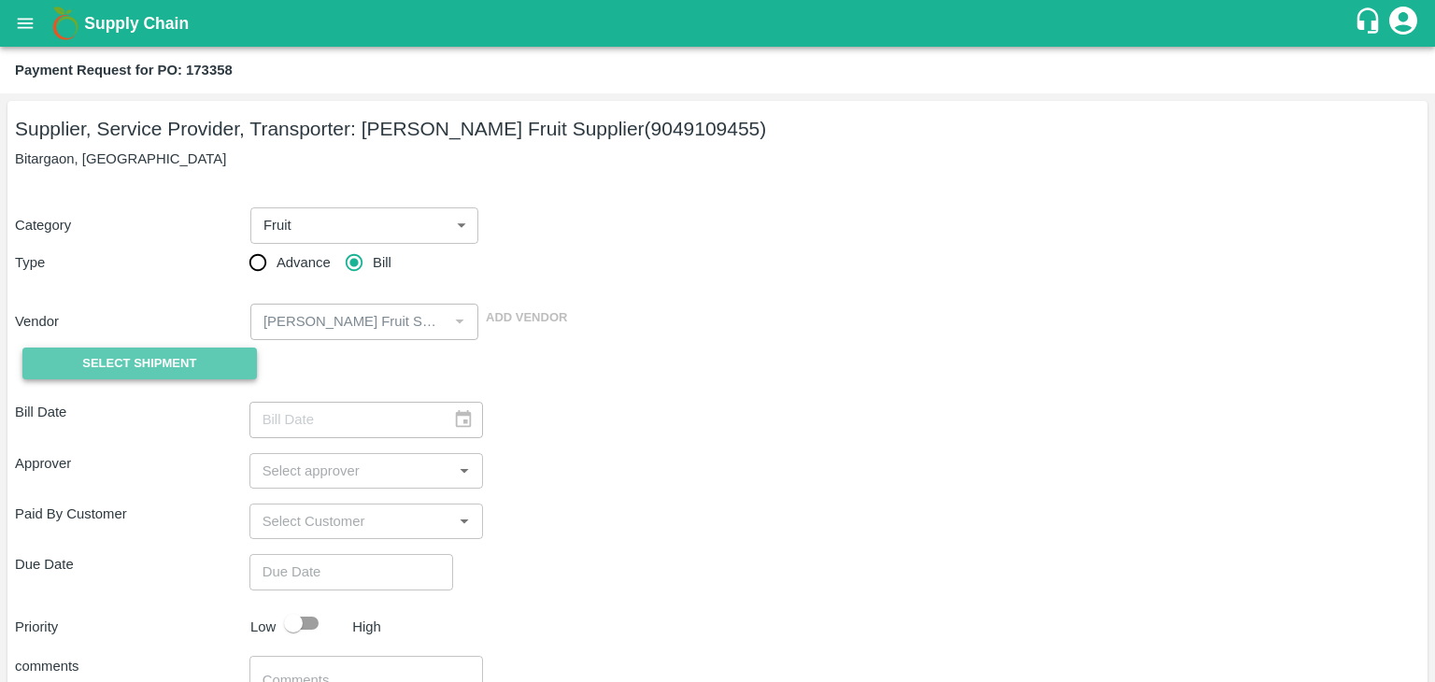
click at [187, 354] on span "Select Shipment" at bounding box center [139, 363] width 114 height 21
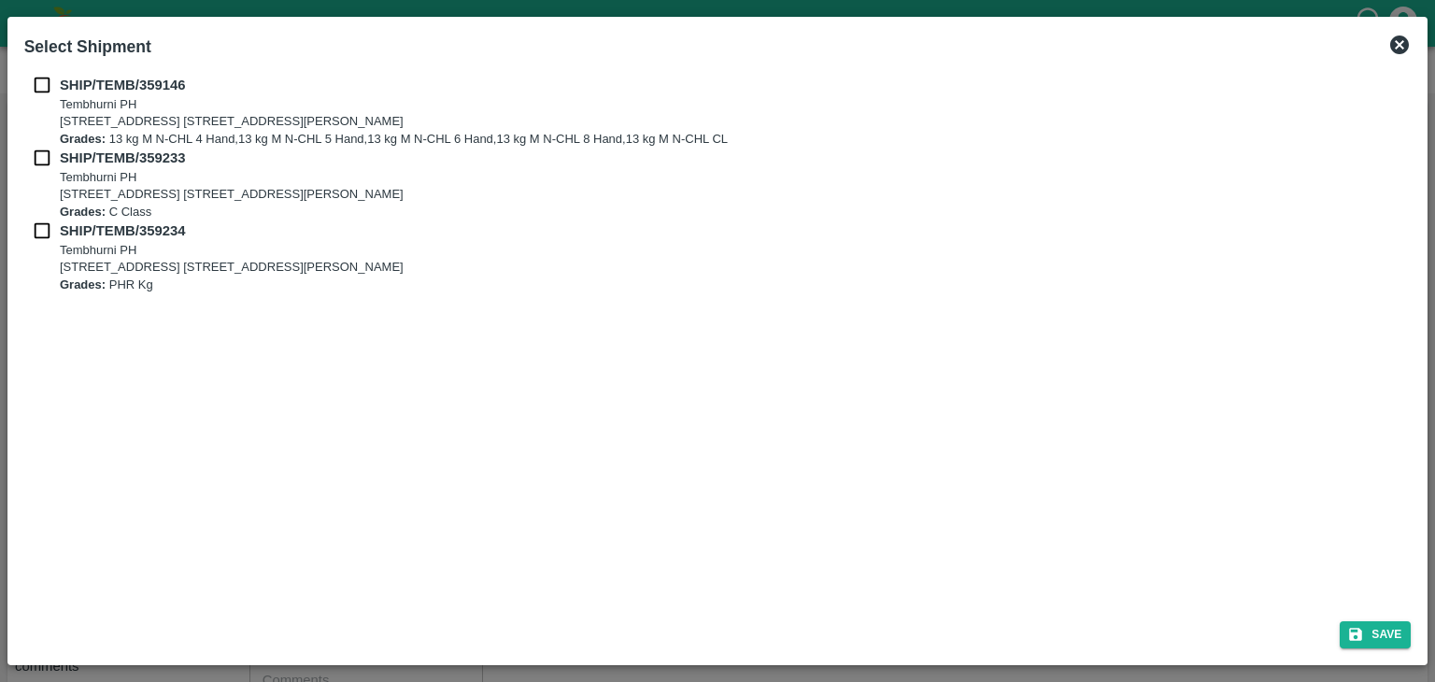
click at [31, 77] on input "checkbox" at bounding box center [41, 85] width 35 height 21
checkbox input "true"
click at [34, 148] on input "checkbox" at bounding box center [41, 158] width 35 height 21
checkbox input "true"
click at [43, 232] on input "checkbox" at bounding box center [41, 230] width 35 height 21
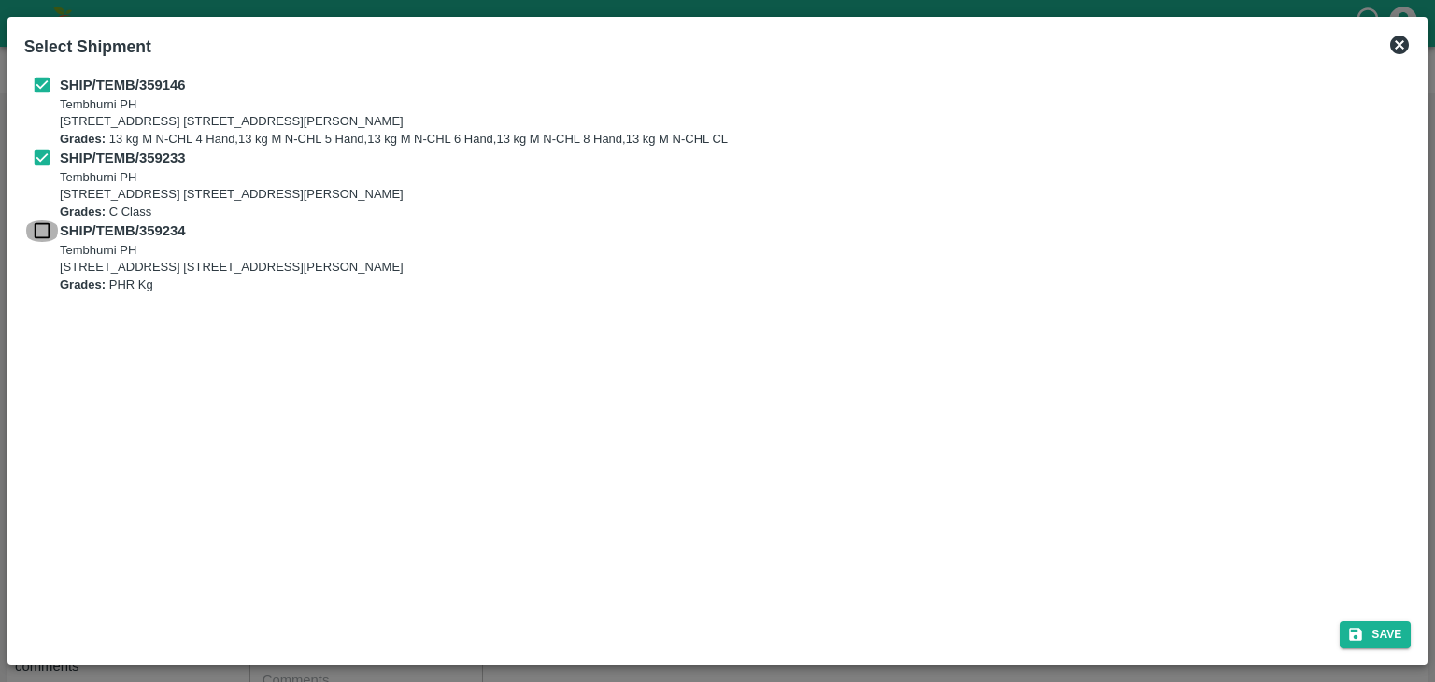
checkbox input "true"
click at [1386, 629] on button "Save" at bounding box center [1374, 634] width 71 height 27
type input "[DATE]"
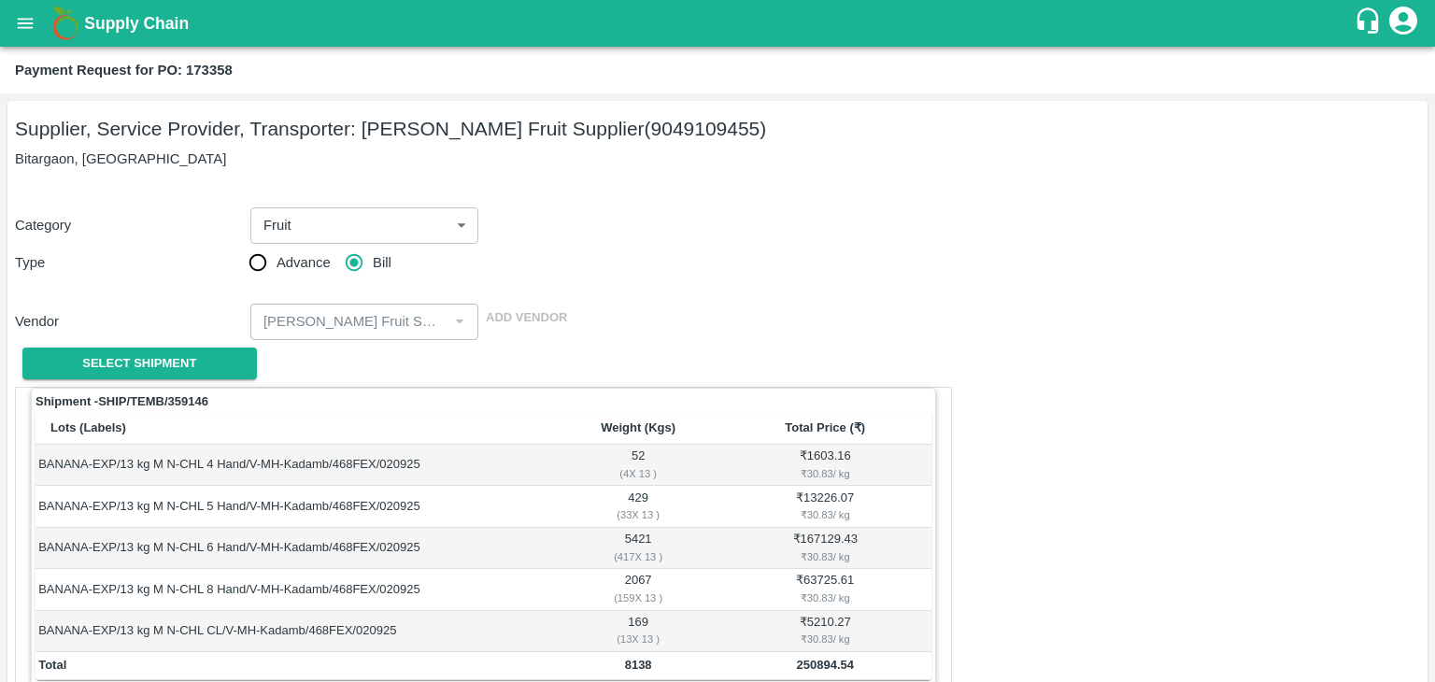
scroll to position [915, 0]
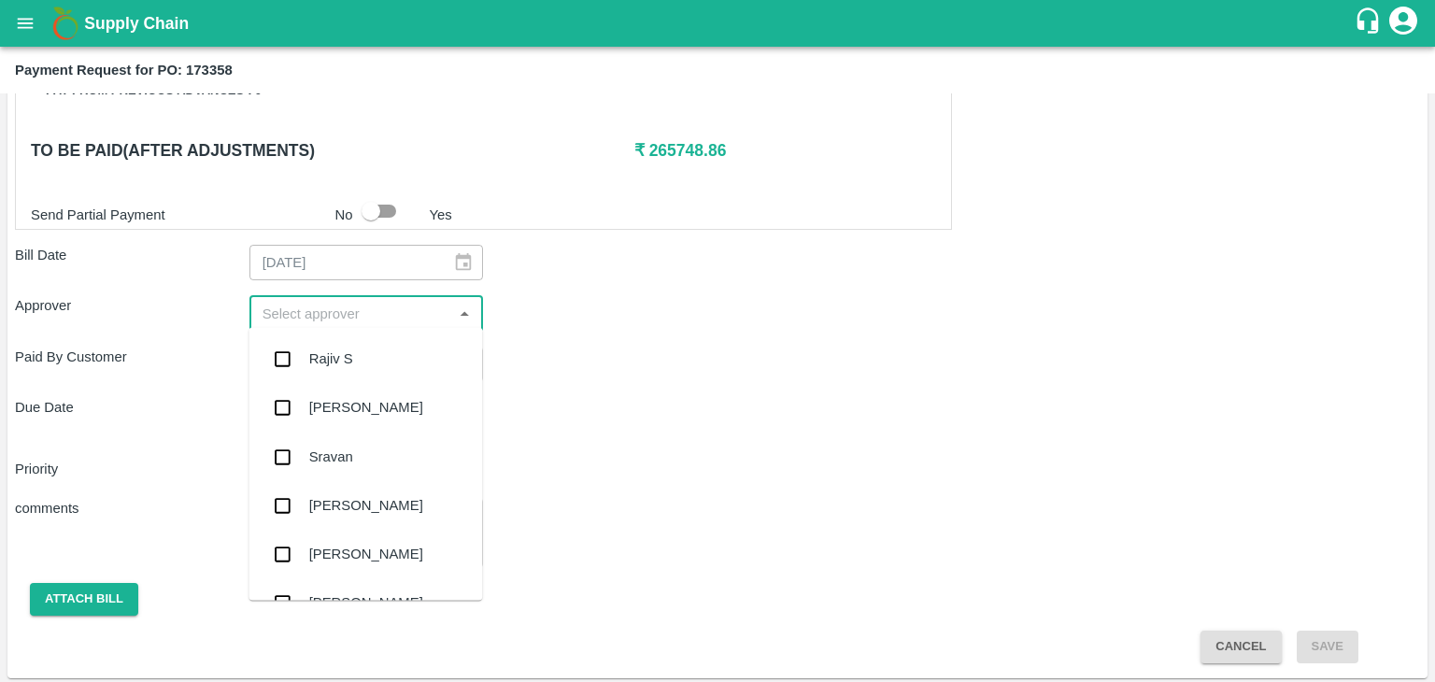
click at [305, 311] on input "input" at bounding box center [351, 313] width 192 height 24
type input "Ajit"
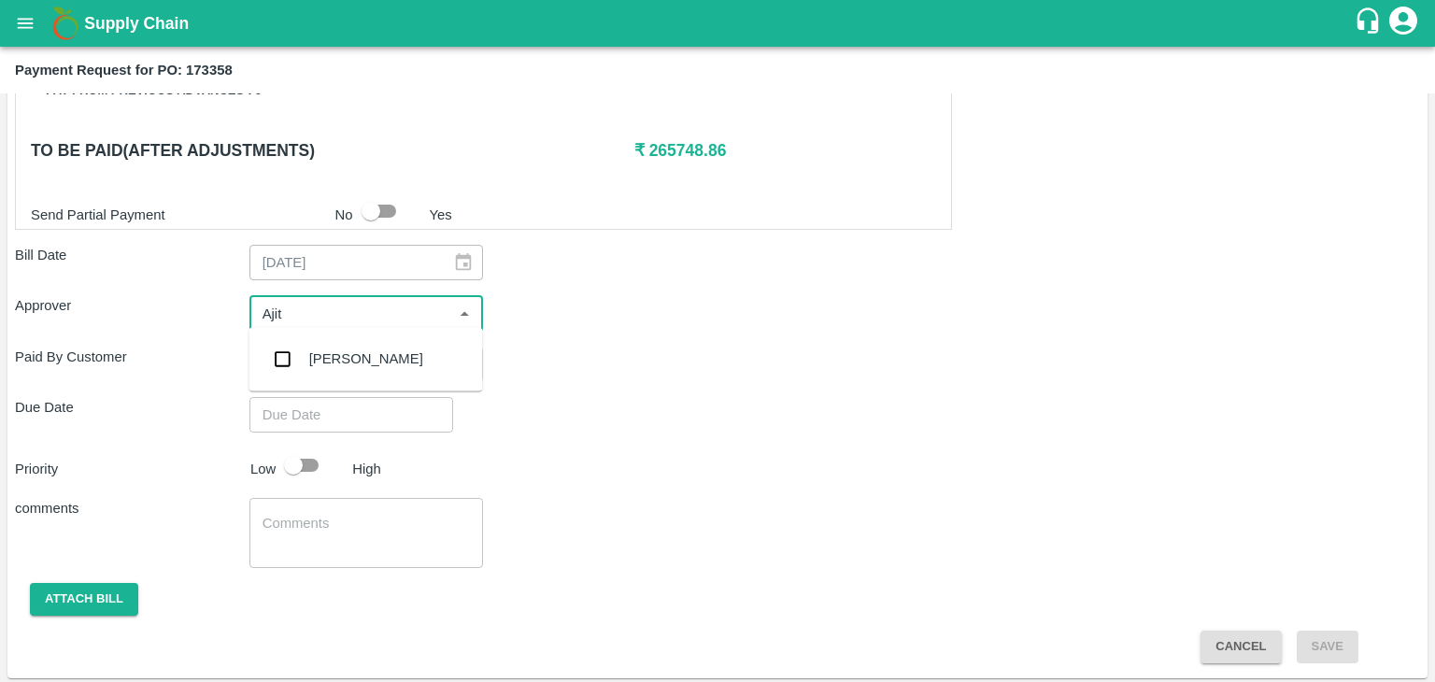
click at [336, 344] on div "[PERSON_NAME]" at bounding box center [365, 358] width 234 height 49
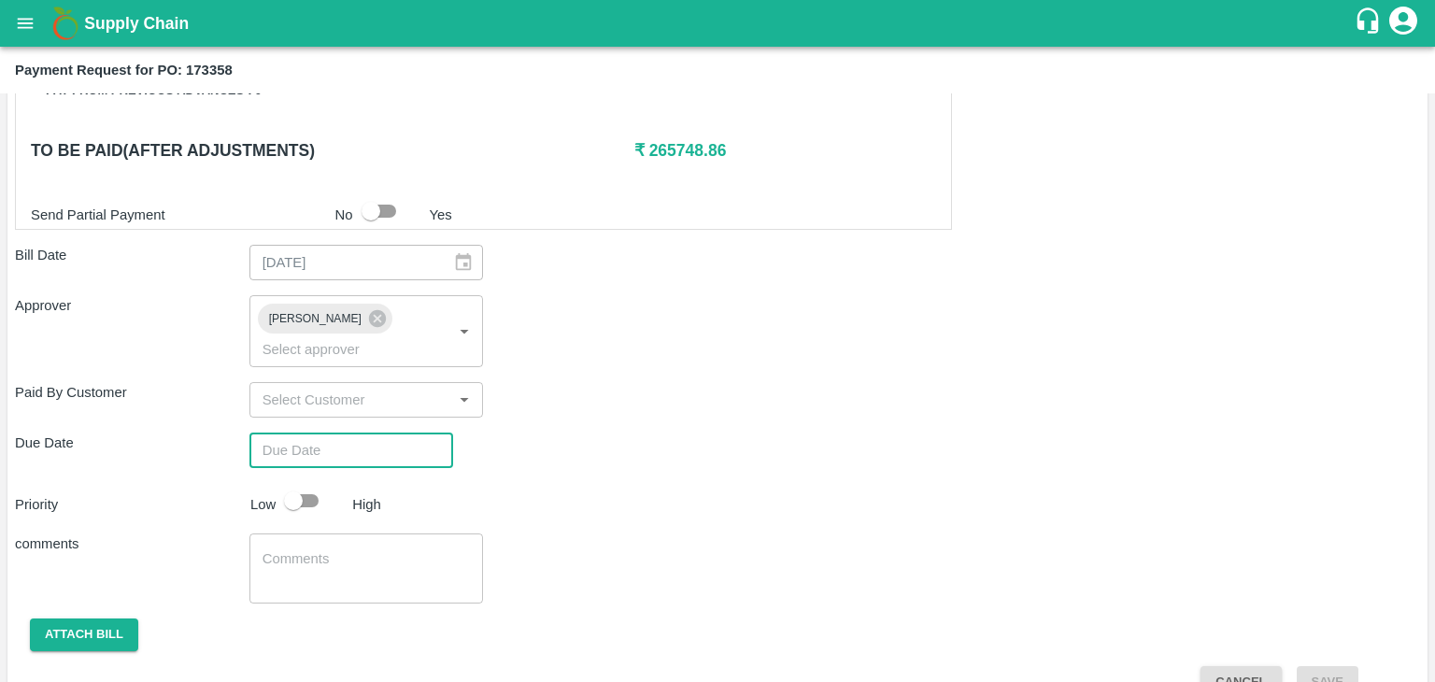
type input "DD/MM/YYYY hh:mm aa"
click at [389, 432] on input "DD/MM/YYYY hh:mm aa" at bounding box center [344, 449] width 191 height 35
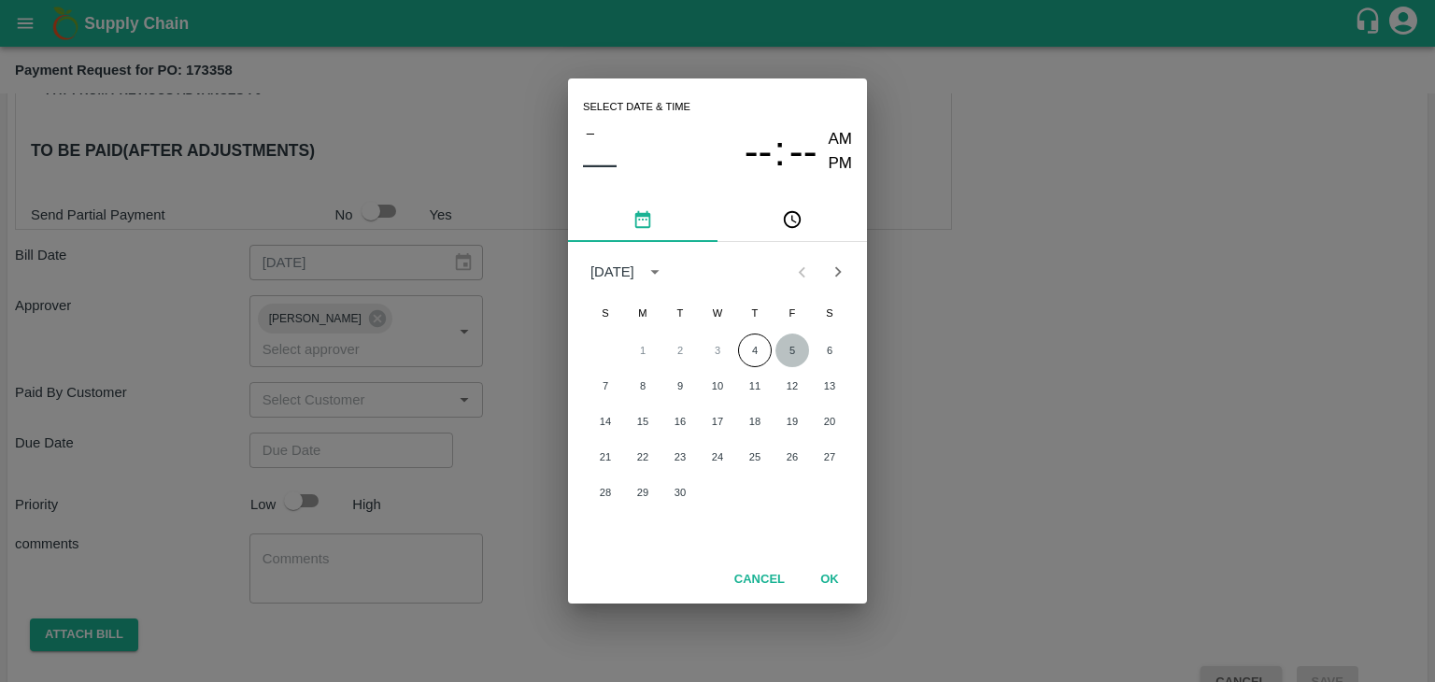
click at [800, 345] on button "5" at bounding box center [792, 350] width 34 height 34
type input "[DATE] 12:00 AM"
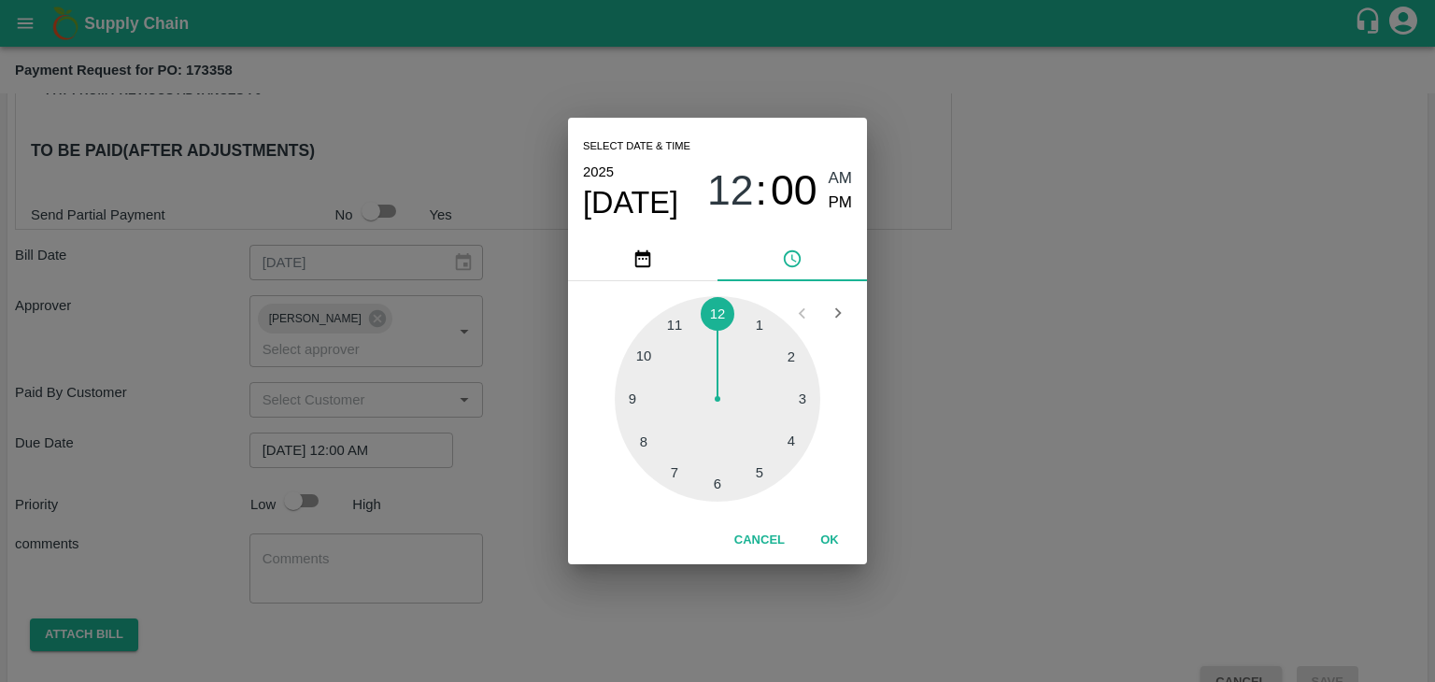
click at [838, 555] on button "OK" at bounding box center [830, 540] width 60 height 33
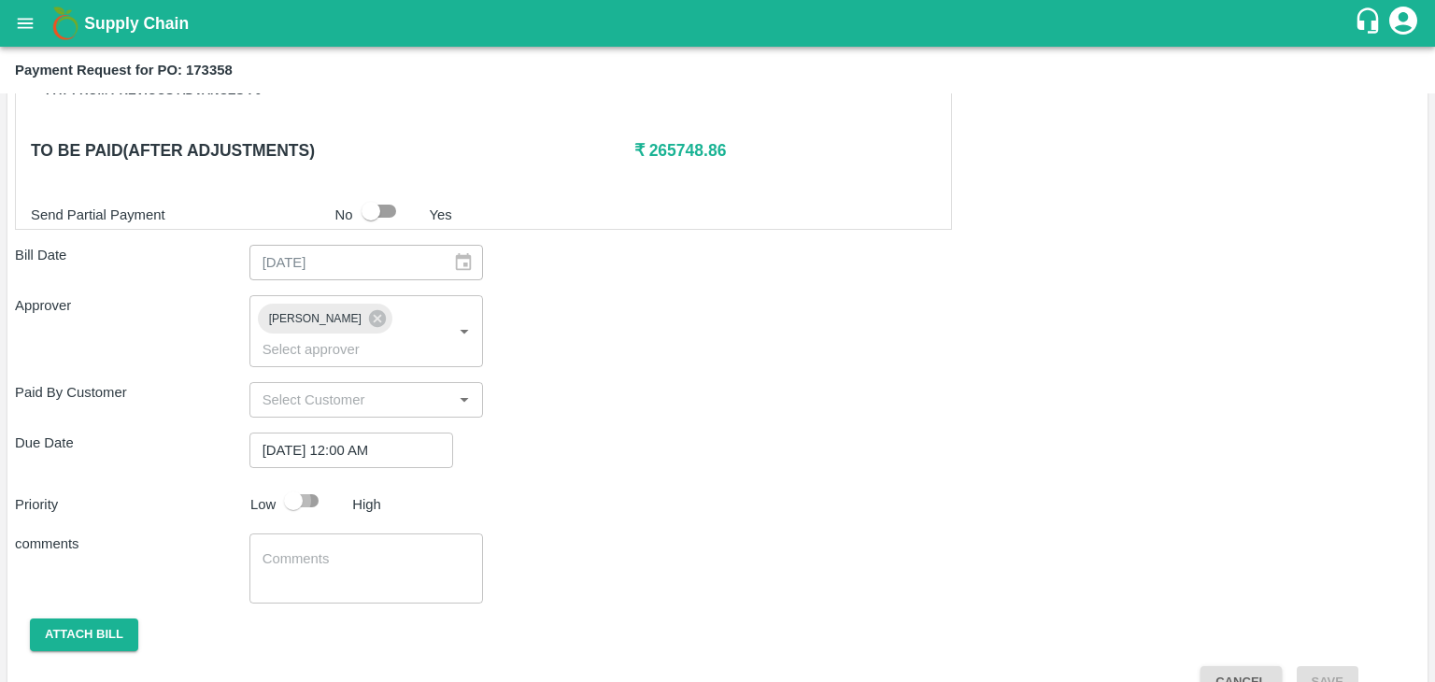
click at [304, 483] on input "checkbox" at bounding box center [293, 500] width 106 height 35
checkbox input "true"
click at [355, 549] on textarea at bounding box center [366, 568] width 208 height 39
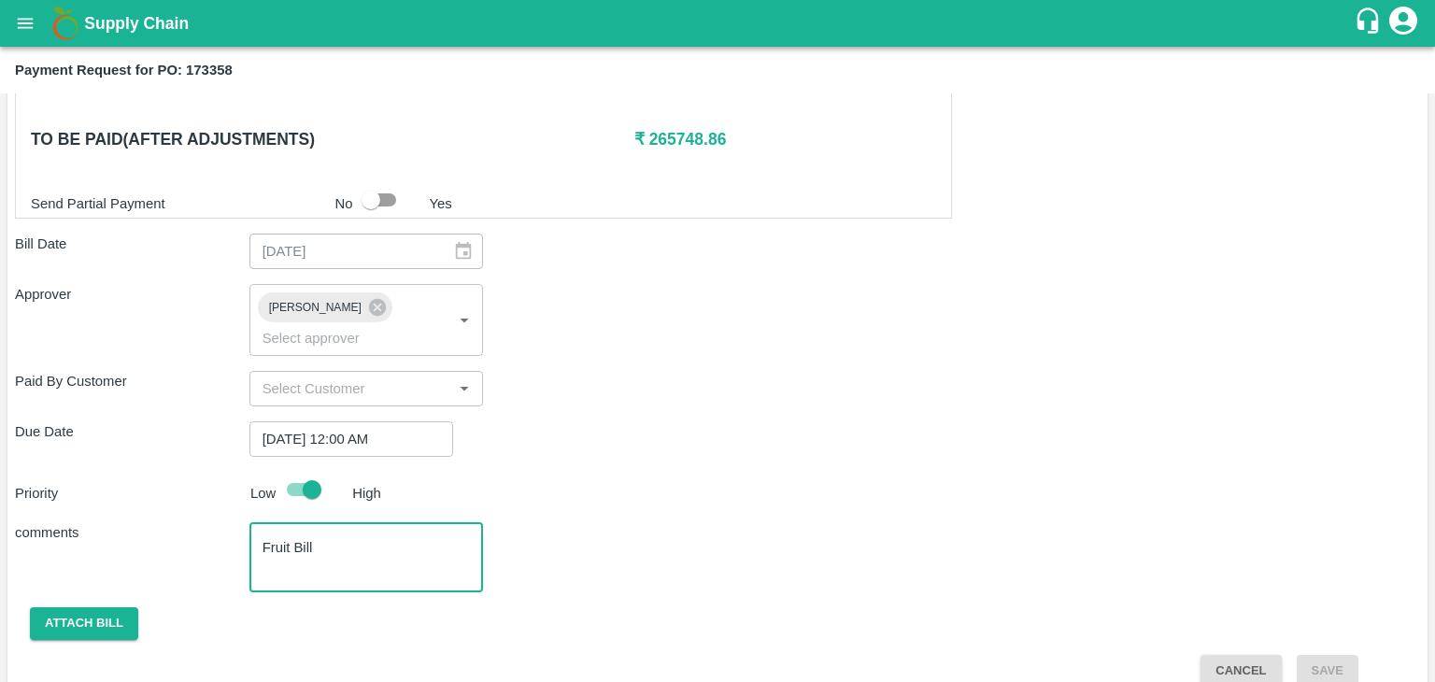
type textarea "Fruit Bill"
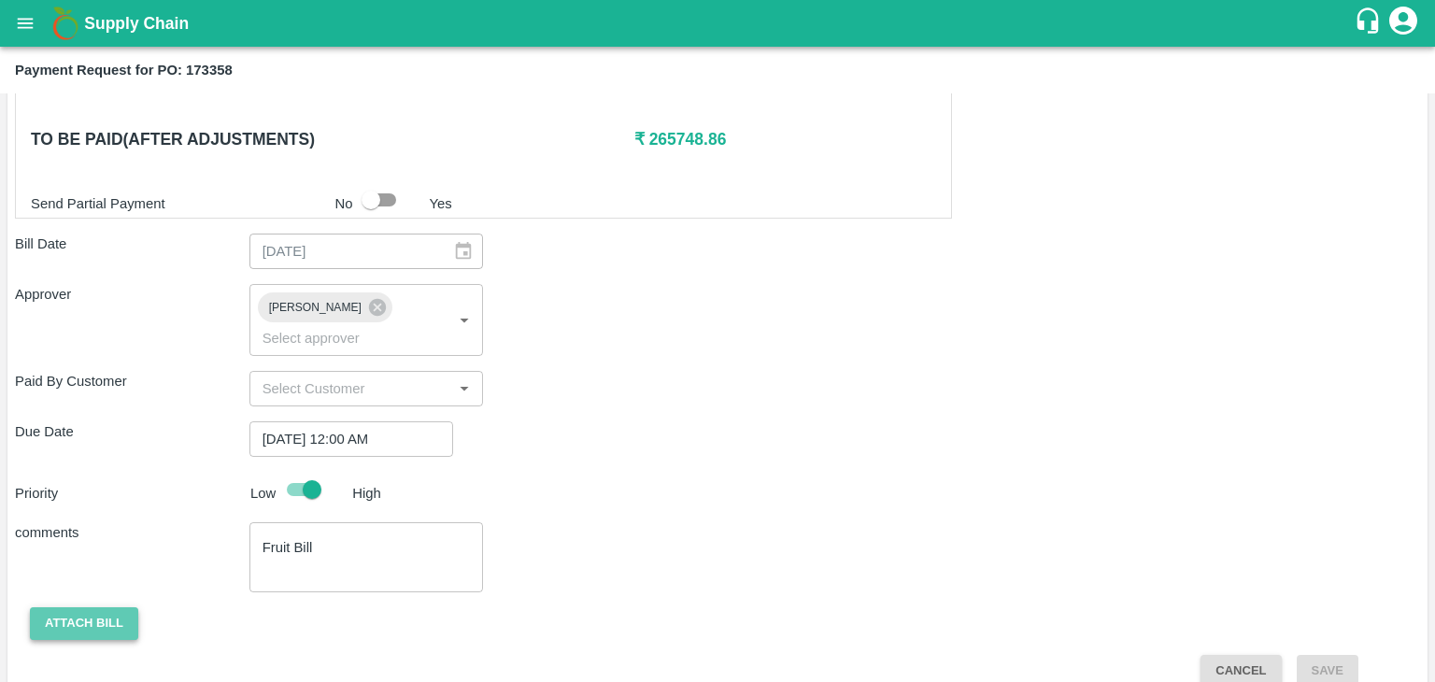
click at [69, 607] on button "Attach bill" at bounding box center [84, 623] width 108 height 33
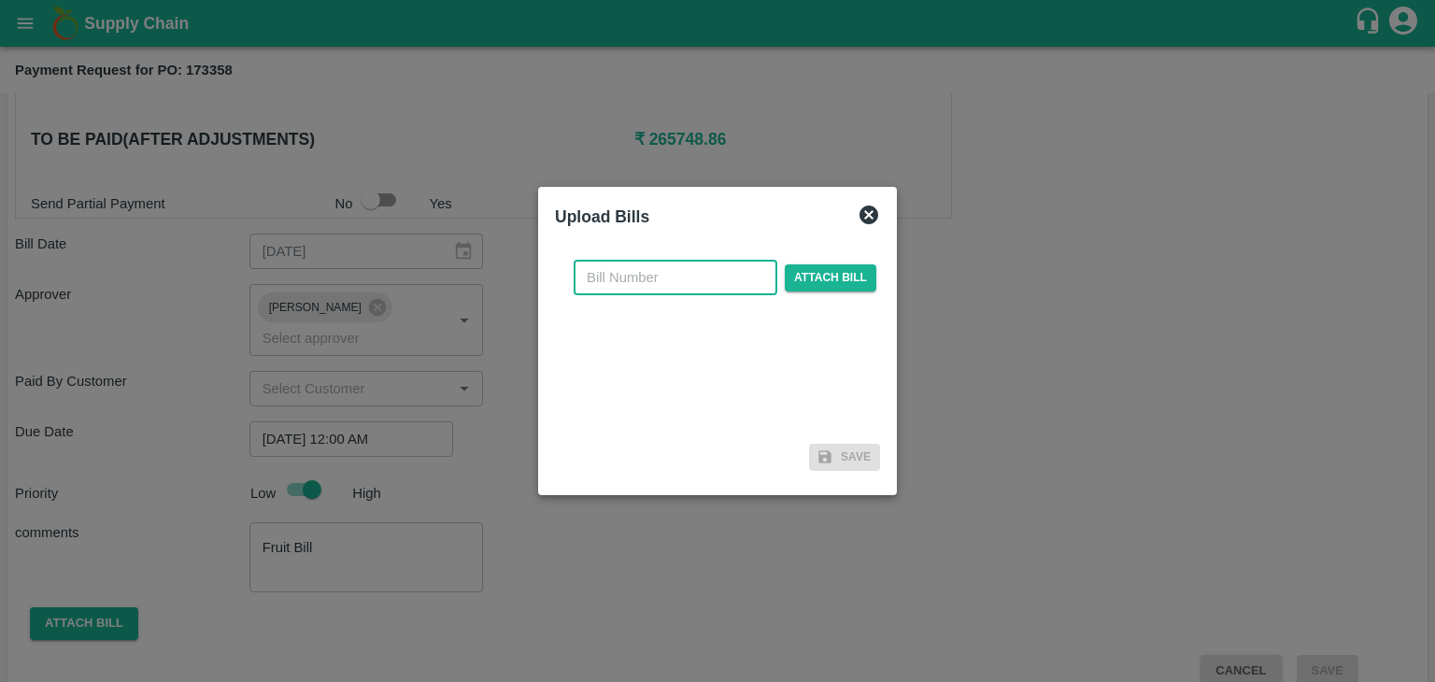
click at [651, 279] on input "text" at bounding box center [676, 277] width 204 height 35
type input "20"
click at [826, 267] on span "Attach bill" at bounding box center [831, 277] width 92 height 27
click at [0, 0] on input "Attach bill" at bounding box center [0, 0] width 0 height 0
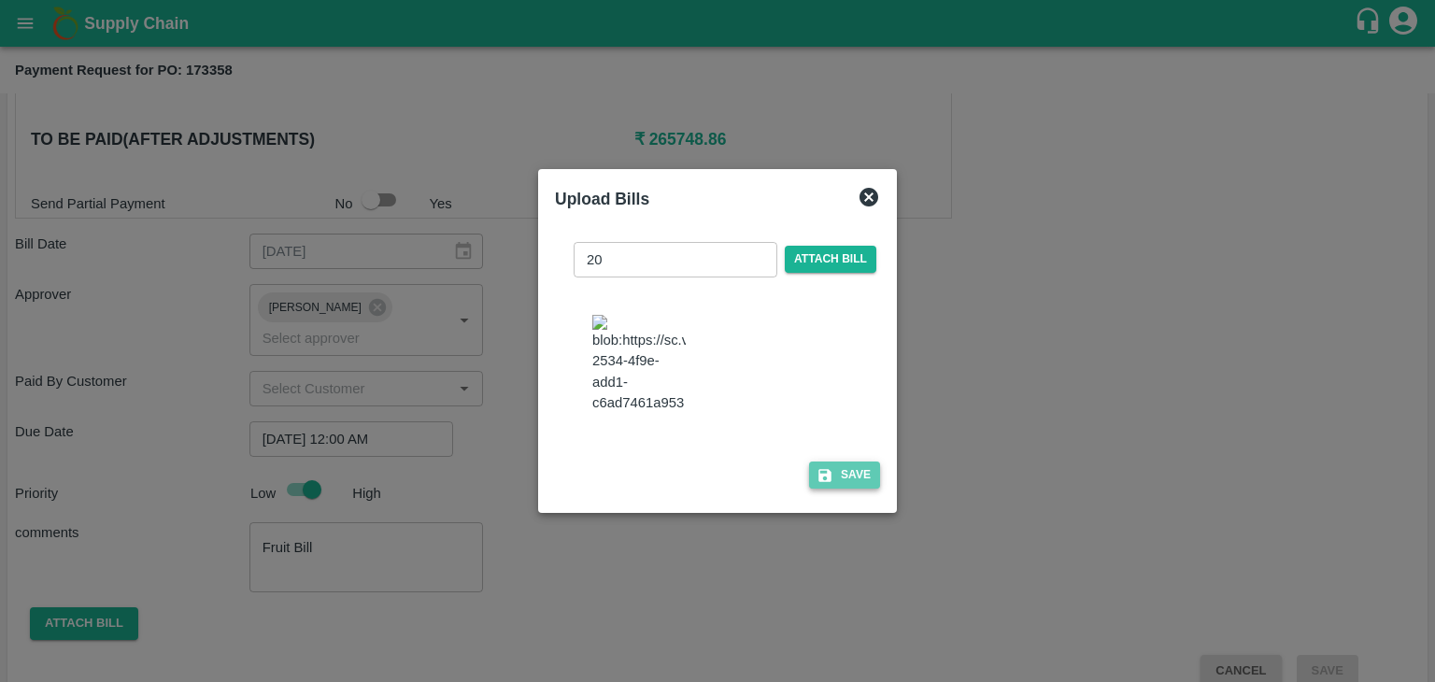
click at [853, 489] on button "Save" at bounding box center [844, 474] width 71 height 27
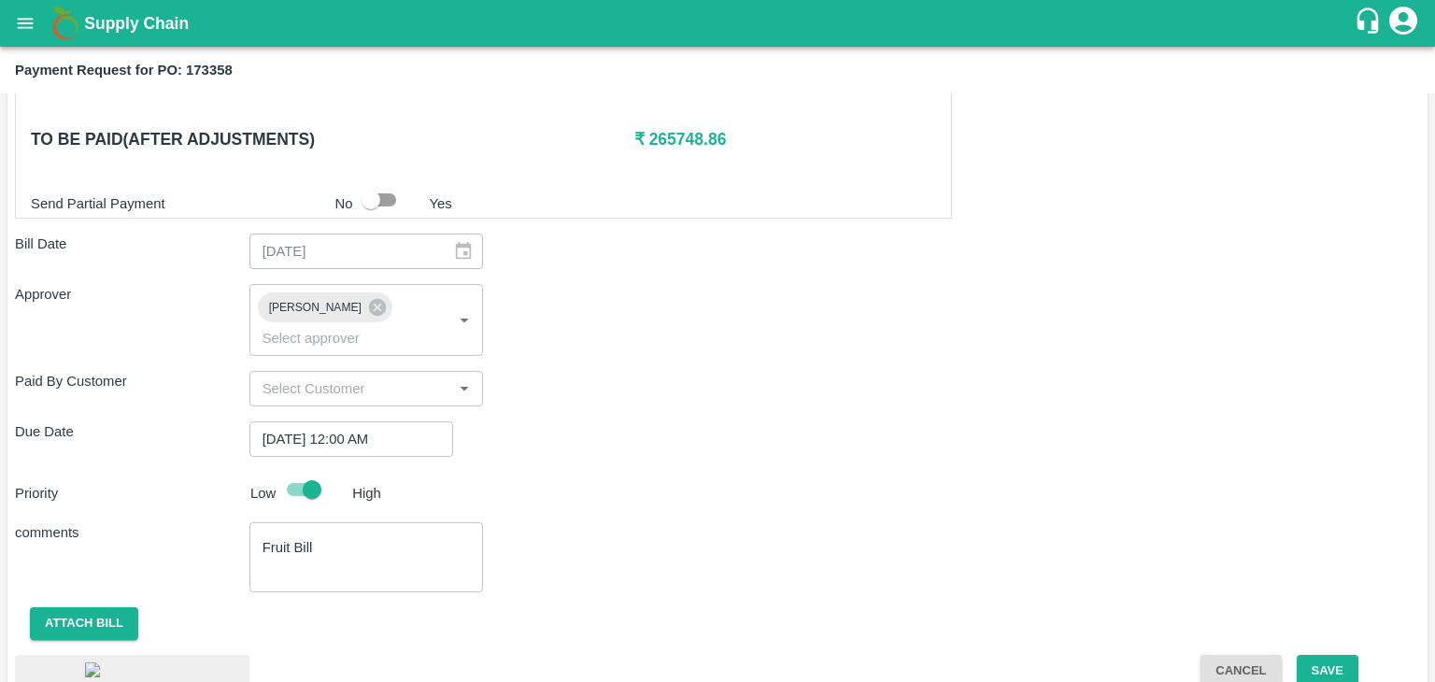
scroll to position [1055, 0]
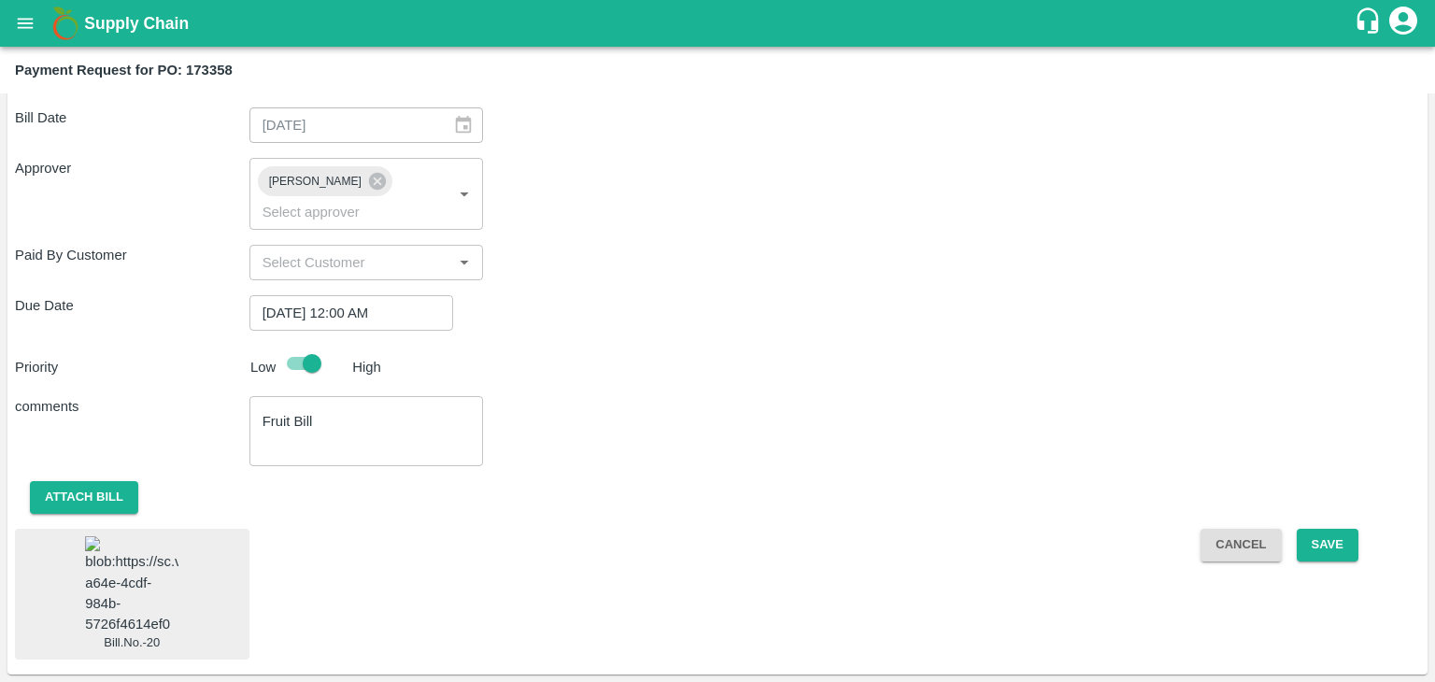
click at [148, 536] on img at bounding box center [131, 585] width 93 height 98
click at [1334, 529] on button "Save" at bounding box center [1328, 545] width 62 height 33
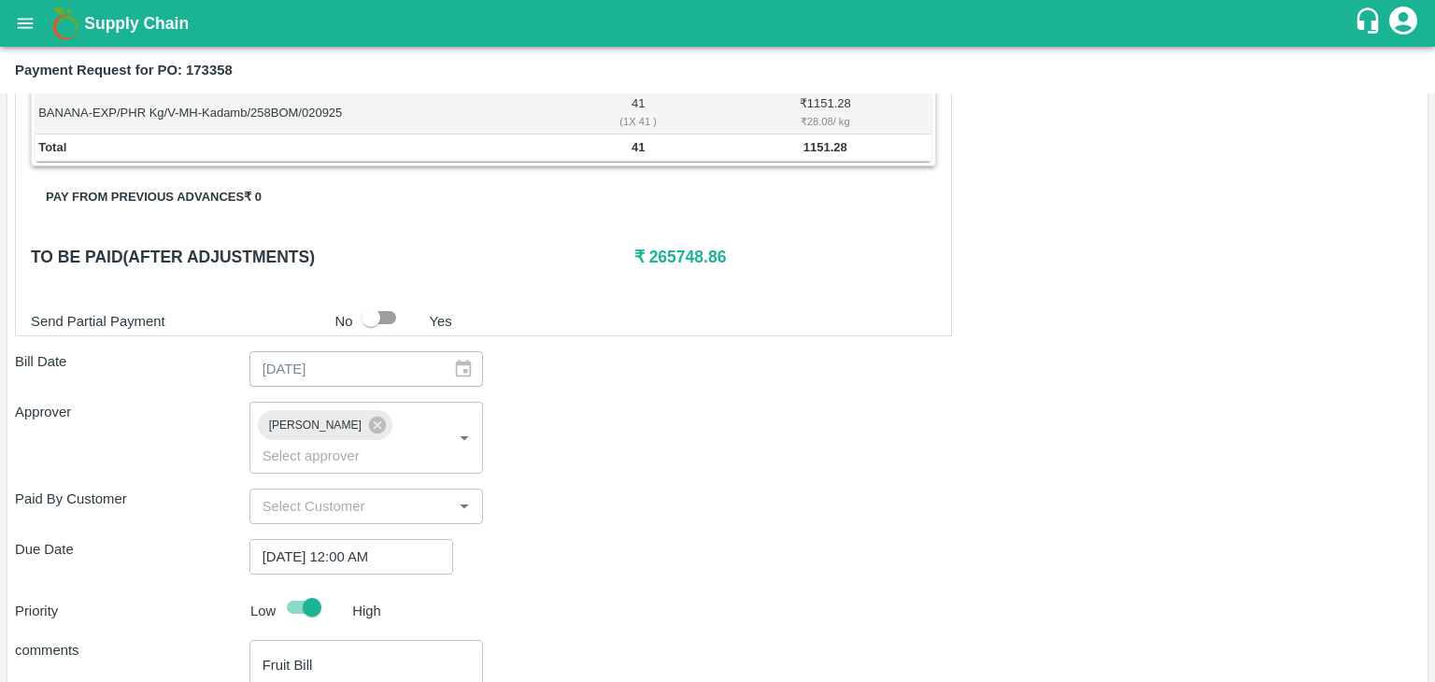
scroll to position [796, 0]
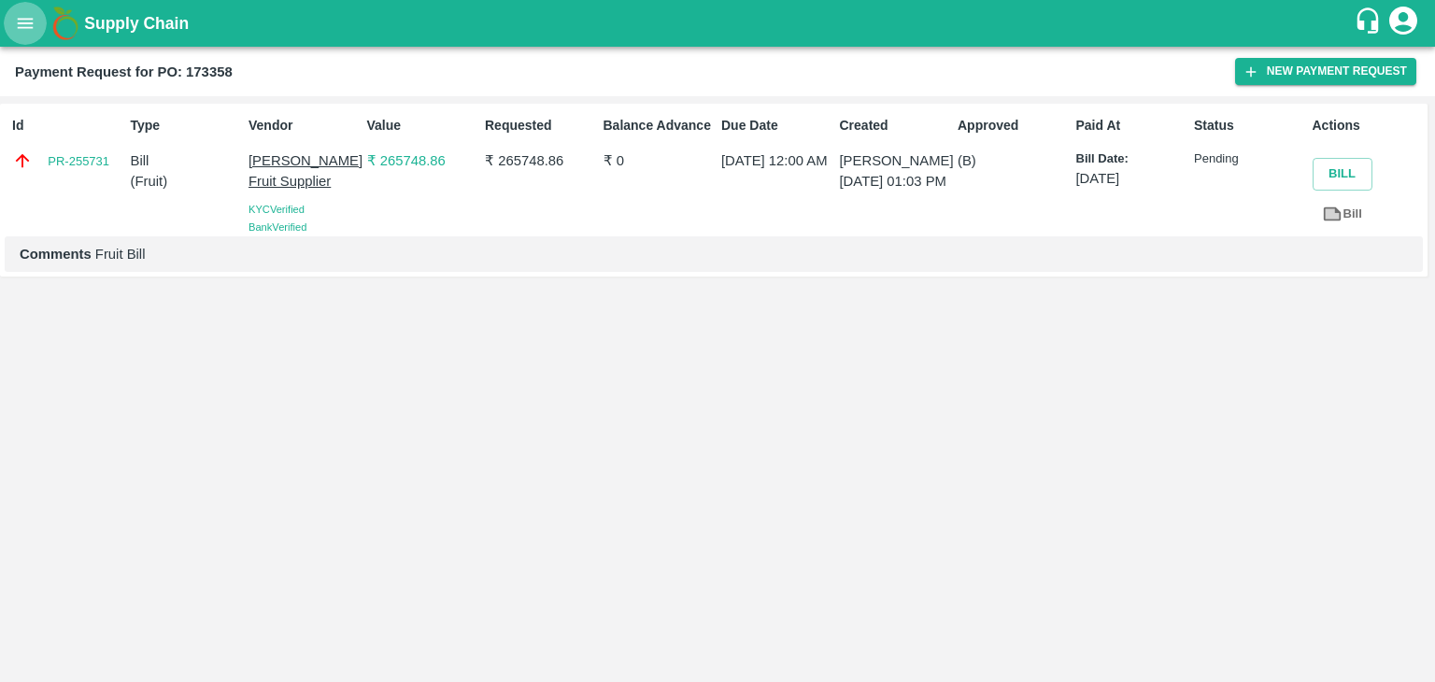
click at [19, 15] on icon "open drawer" at bounding box center [25, 23] width 21 height 21
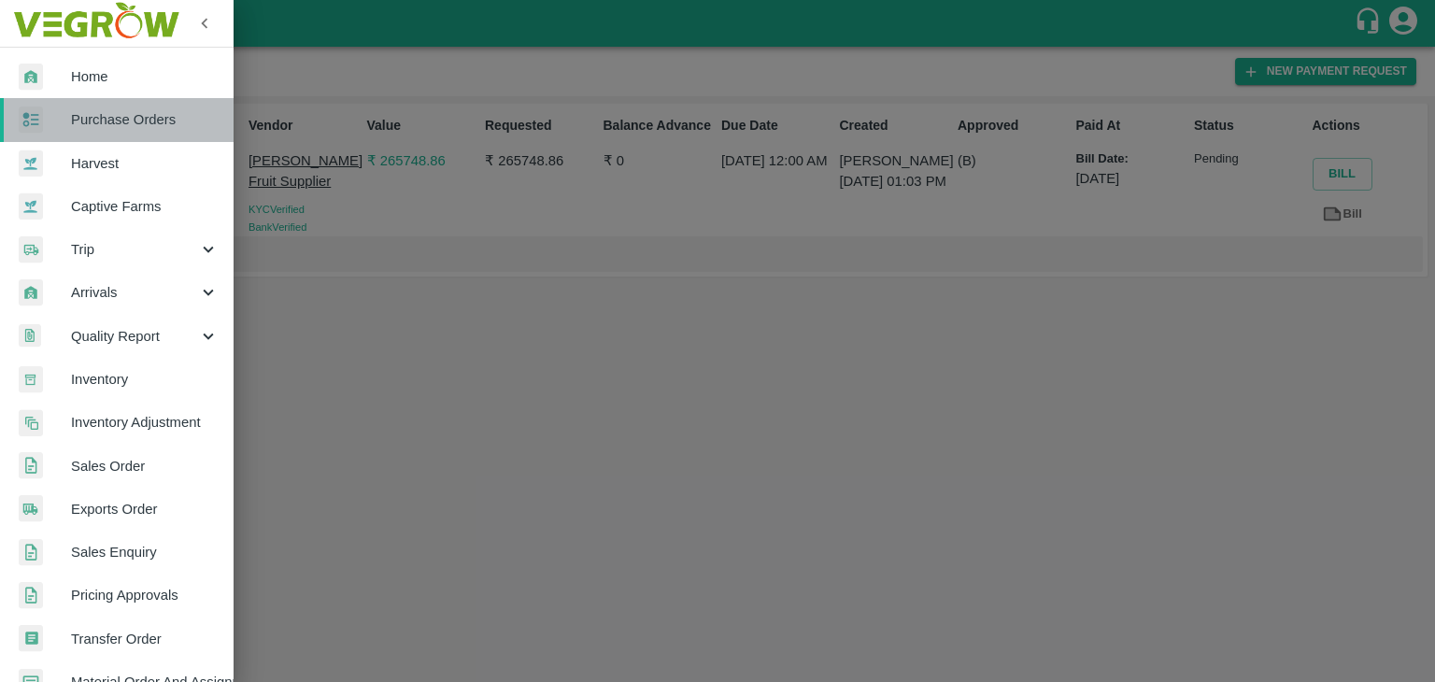
click at [131, 110] on span "Purchase Orders" at bounding box center [145, 119] width 148 height 21
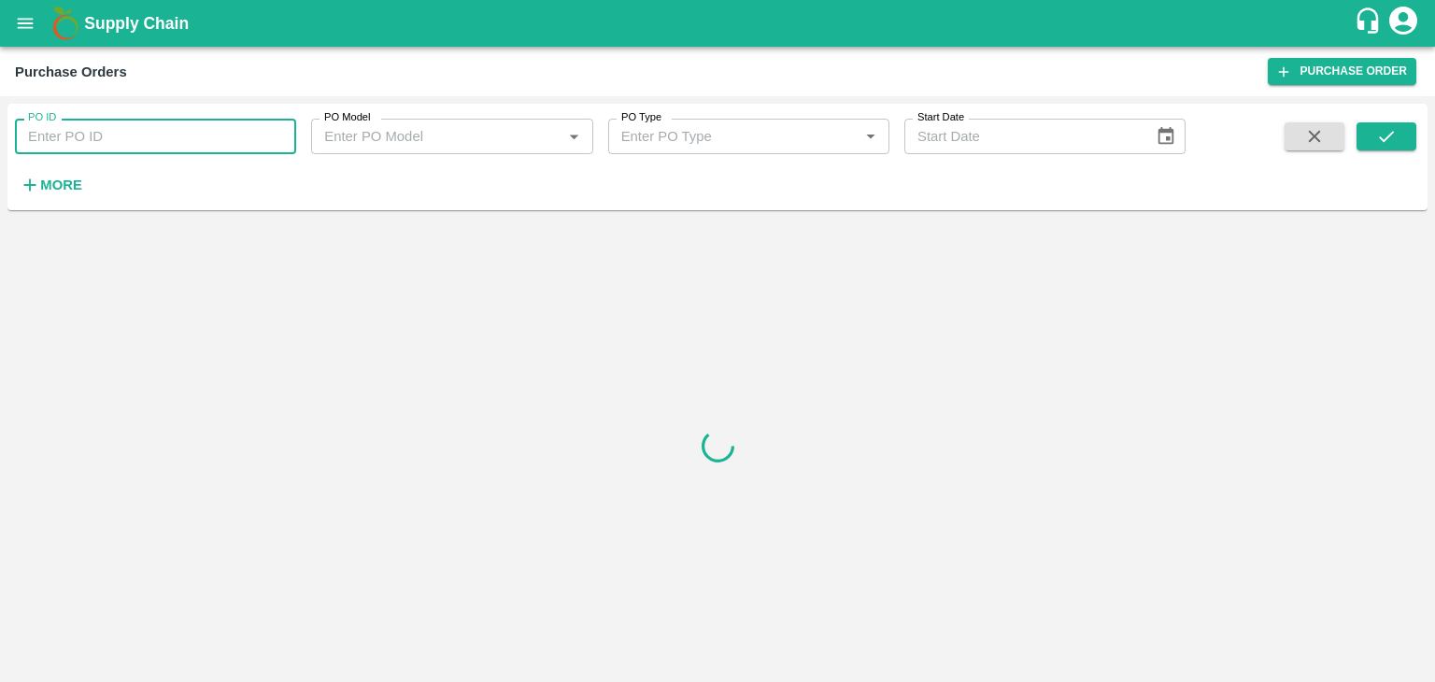
click at [175, 133] on input "PO ID" at bounding box center [155, 136] width 281 height 35
paste input "173316"
type input "173316"
click at [1396, 141] on icon "submit" at bounding box center [1386, 136] width 21 height 21
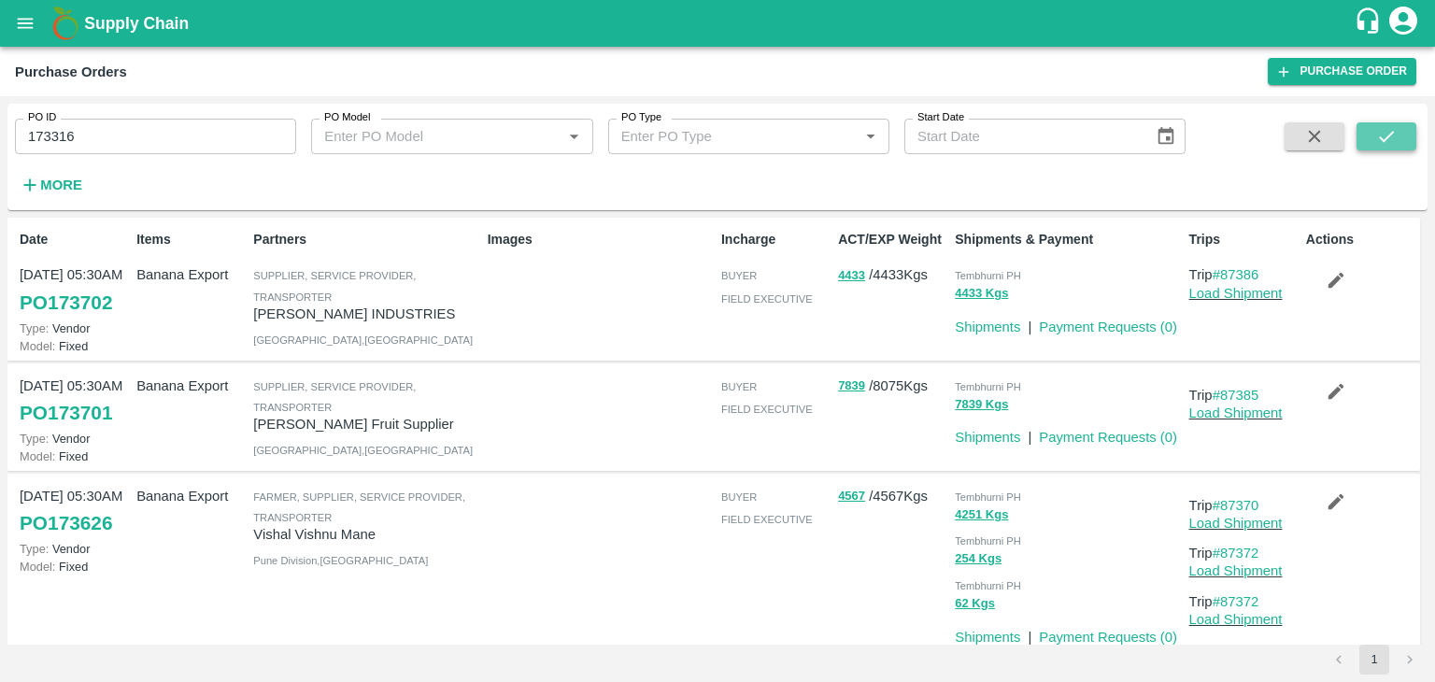
click at [1384, 135] on icon "submit" at bounding box center [1386, 136] width 21 height 21
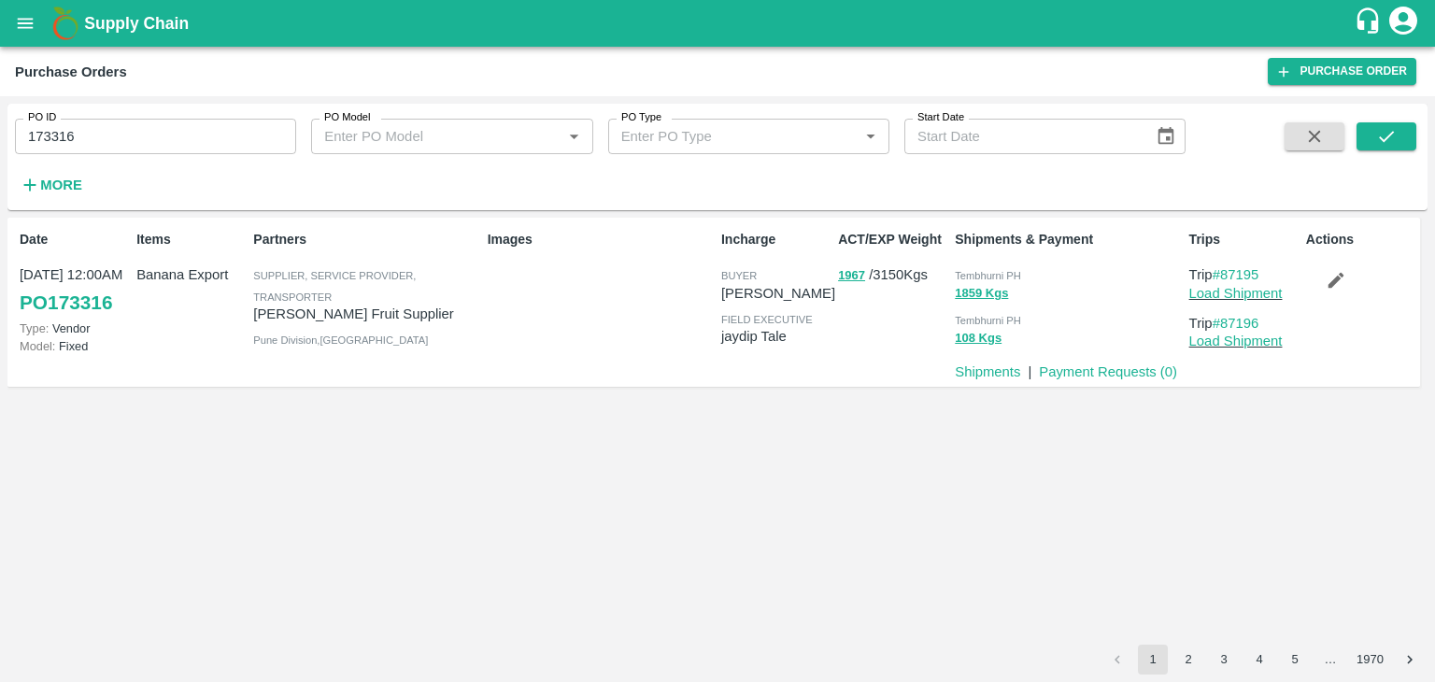
click at [1099, 362] on p "Payment Requests ( 0 )" at bounding box center [1108, 371] width 138 height 21
click at [1115, 375] on link "Payment Requests ( 0 )" at bounding box center [1108, 371] width 138 height 15
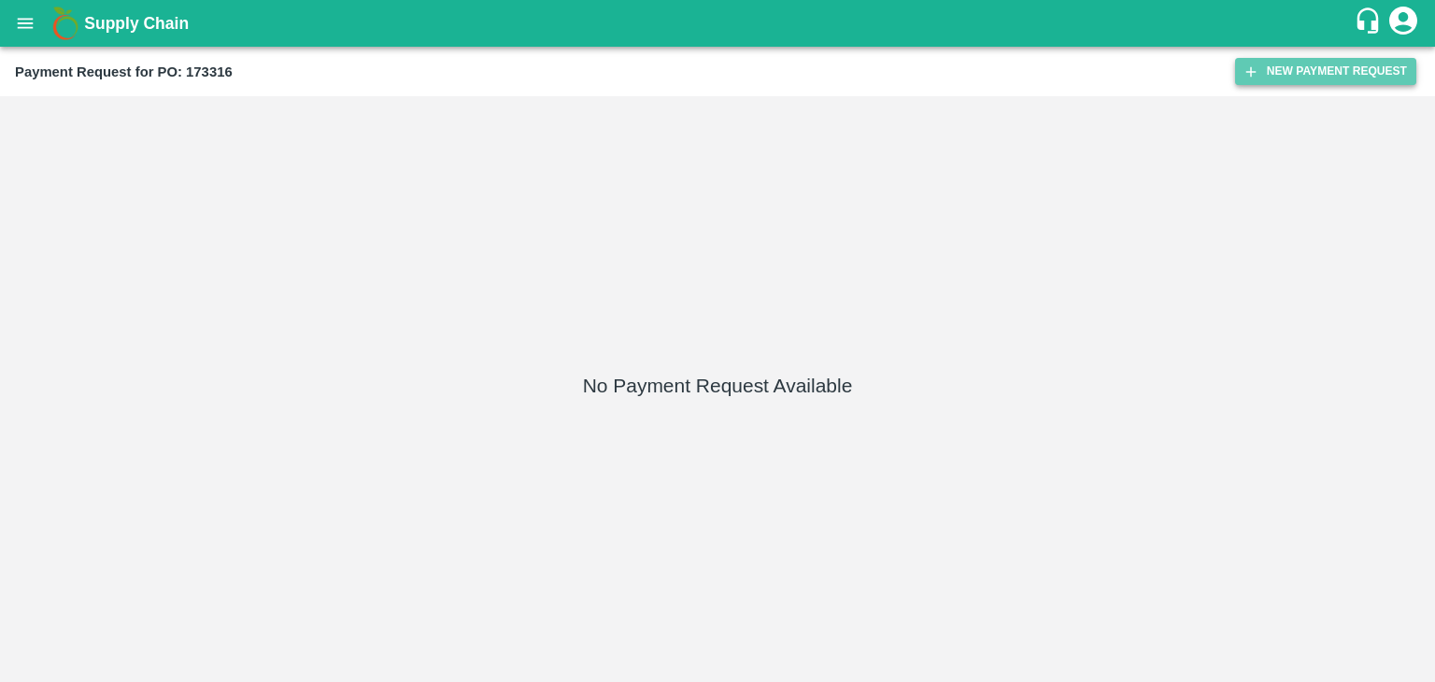
click at [1338, 73] on button "New Payment Request" at bounding box center [1325, 71] width 181 height 27
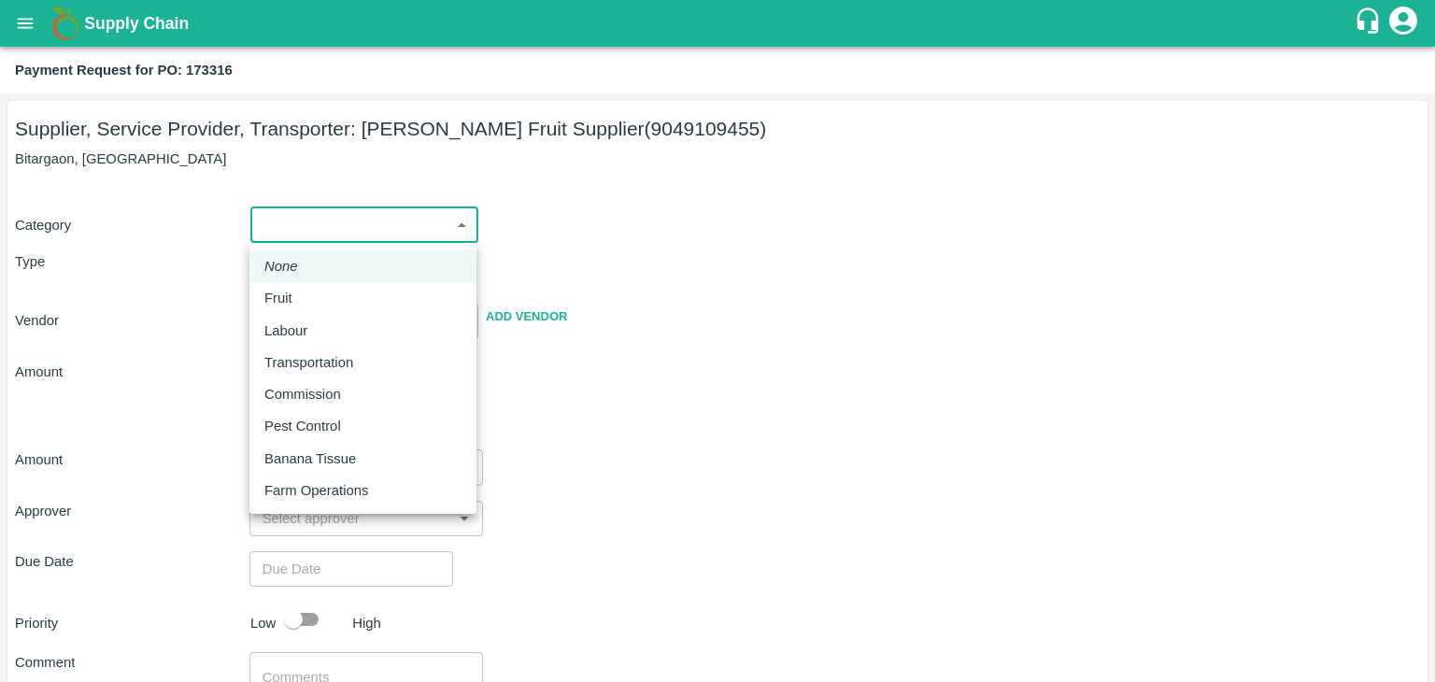
click at [268, 225] on body "Supply Chain Payment Request for PO: 173316 Supplier, Service Provider, Transpo…" at bounding box center [717, 341] width 1435 height 682
click at [314, 292] on div "Fruit" at bounding box center [362, 298] width 197 height 21
type input "1"
type input "[PERSON_NAME] Fruit Supplier - 9049109455(Supplier, Service Provider, Transport…"
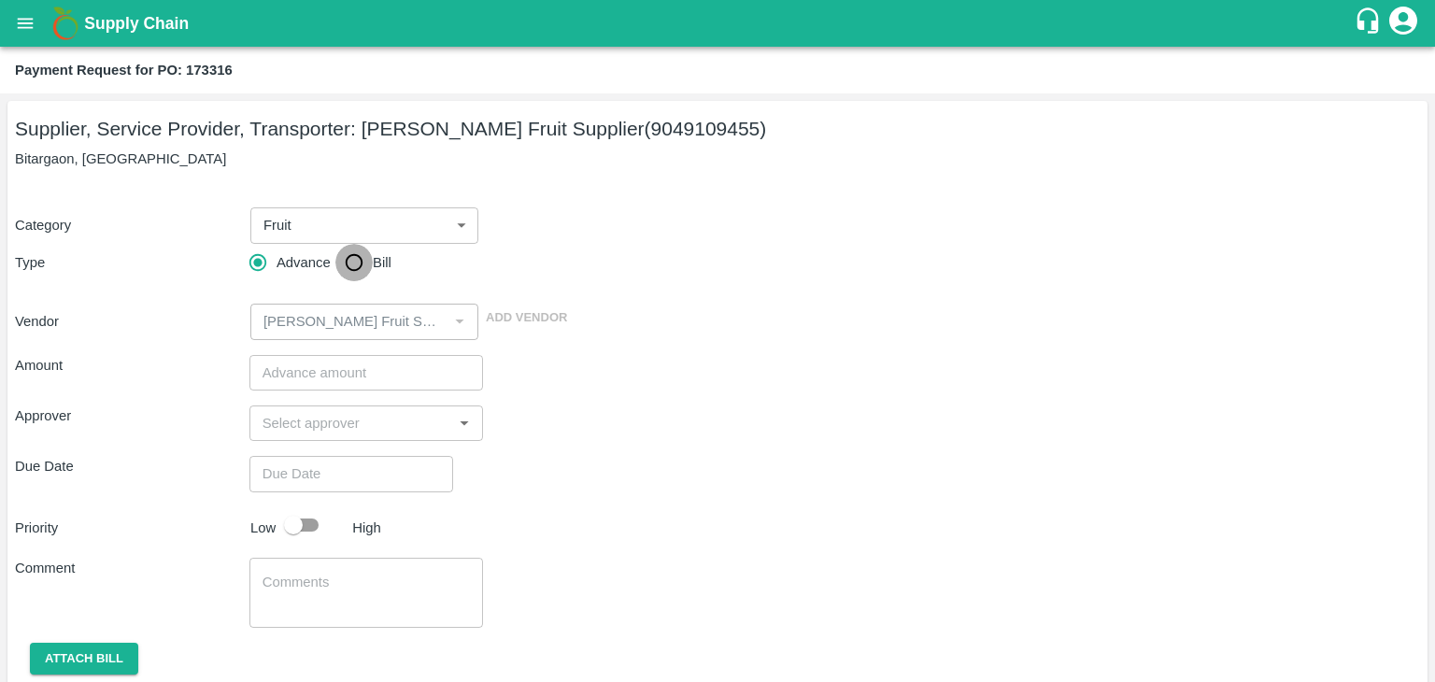
click at [344, 274] on input "Bill" at bounding box center [353, 262] width 37 height 37
radio input "true"
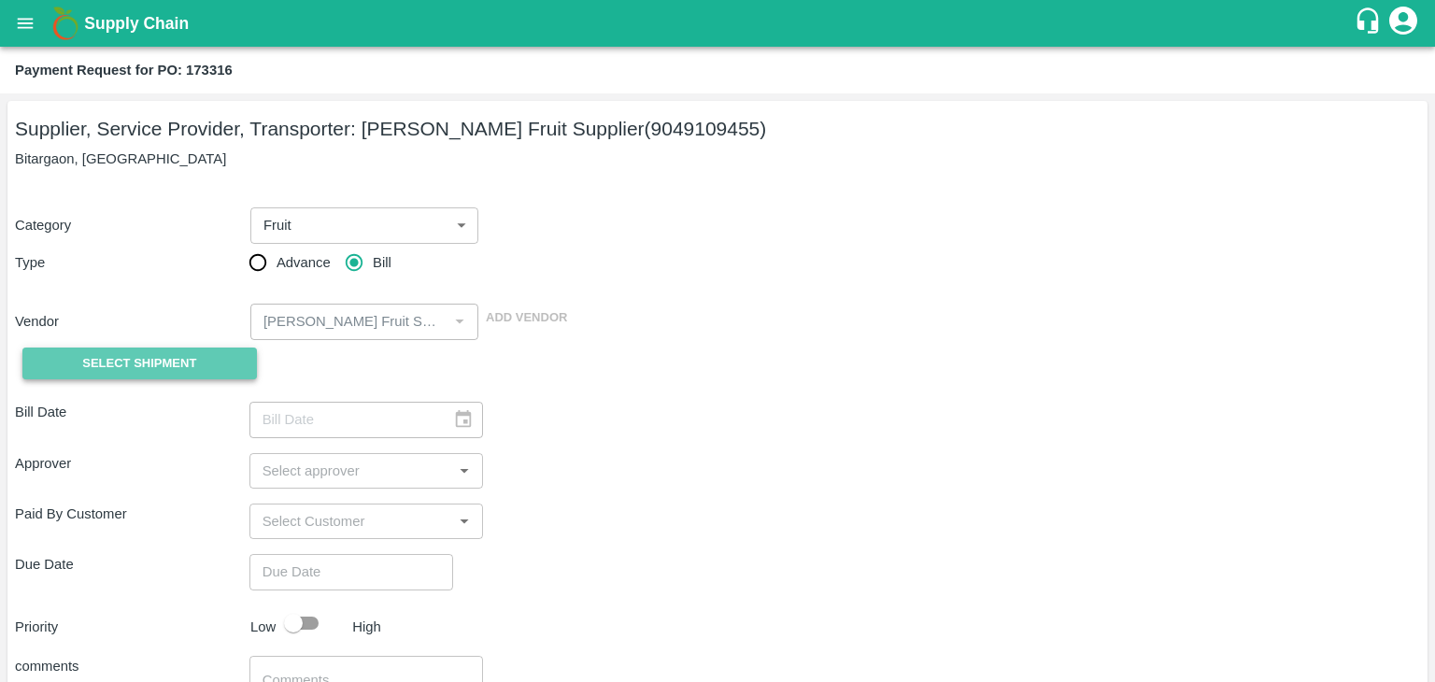
click at [129, 359] on span "Select Shipment" at bounding box center [139, 363] width 114 height 21
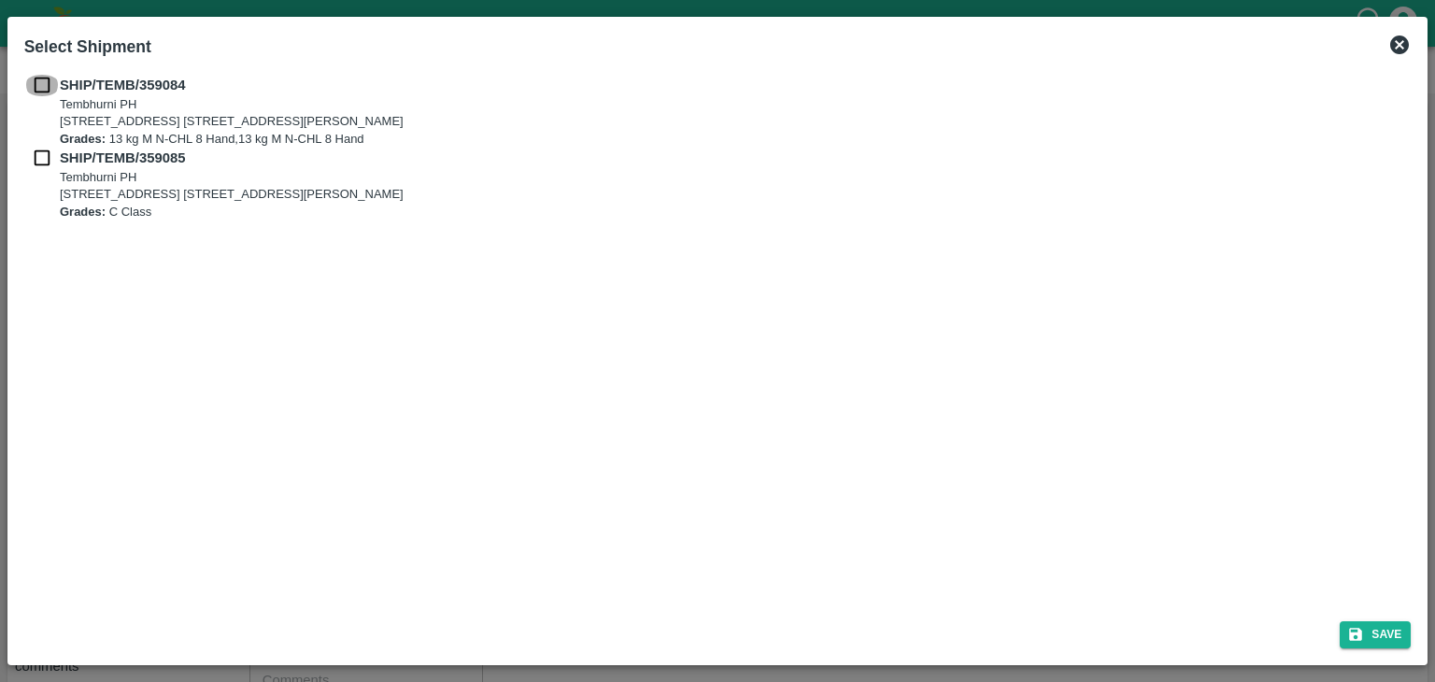
click at [39, 92] on input "checkbox" at bounding box center [41, 85] width 35 height 21
checkbox input "true"
click at [34, 162] on input "checkbox" at bounding box center [41, 158] width 35 height 21
checkbox input "true"
click at [1385, 634] on button "Save" at bounding box center [1374, 634] width 71 height 27
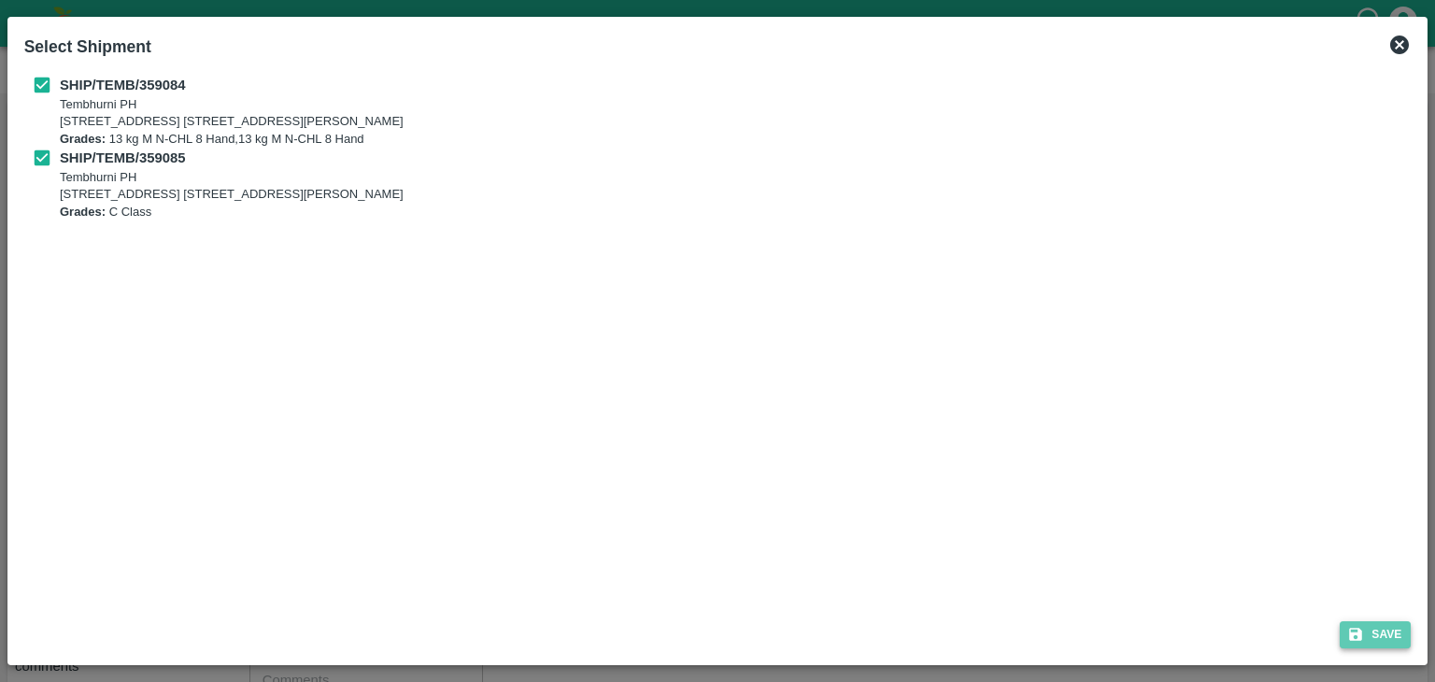
type input "[DATE]"
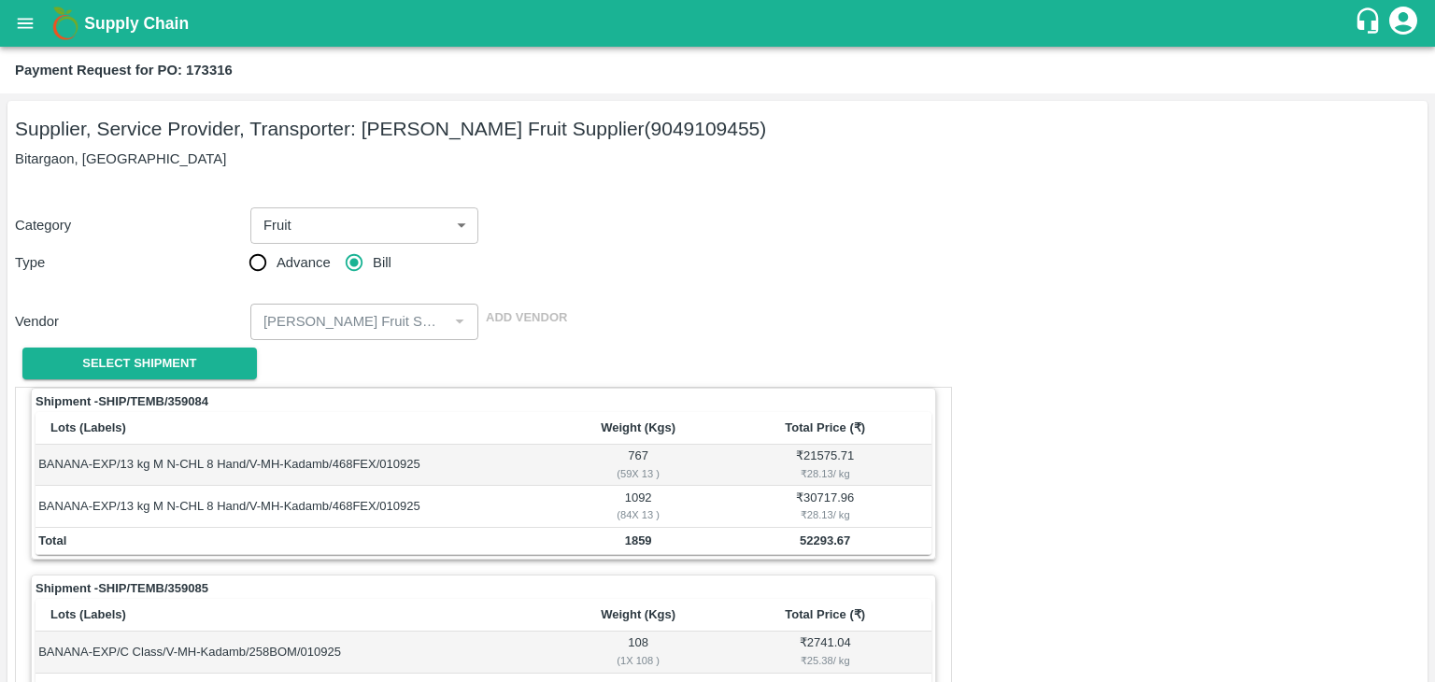
scroll to position [646, 0]
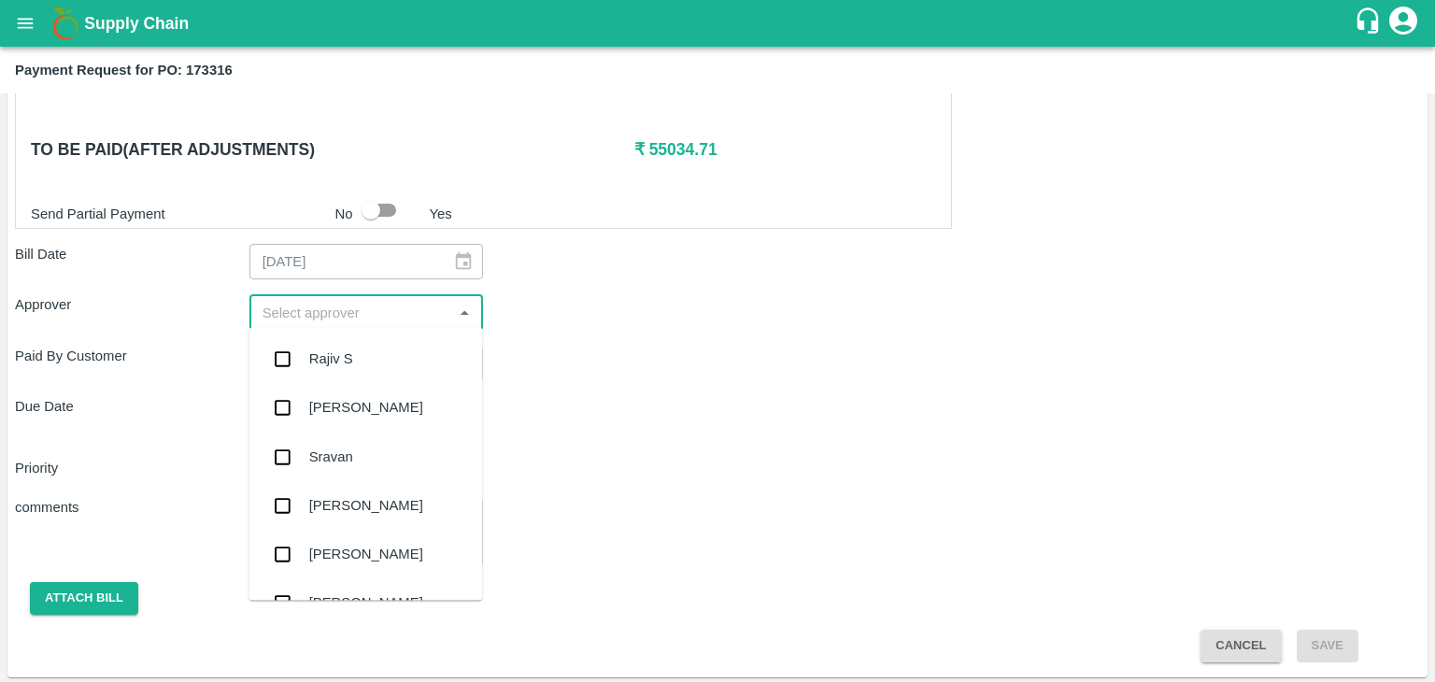
click at [321, 306] on input "input" at bounding box center [351, 312] width 192 height 24
type input "Ajit"
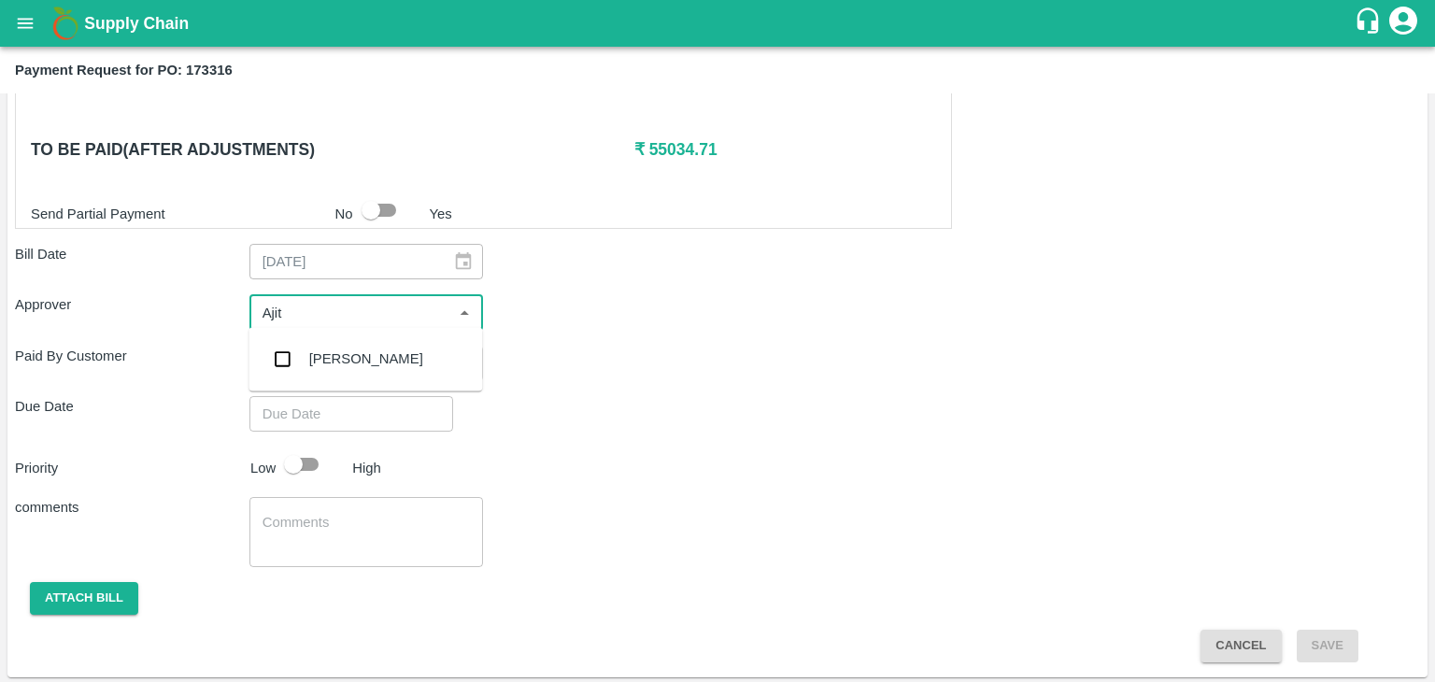
click at [354, 367] on div "[PERSON_NAME]" at bounding box center [366, 358] width 114 height 21
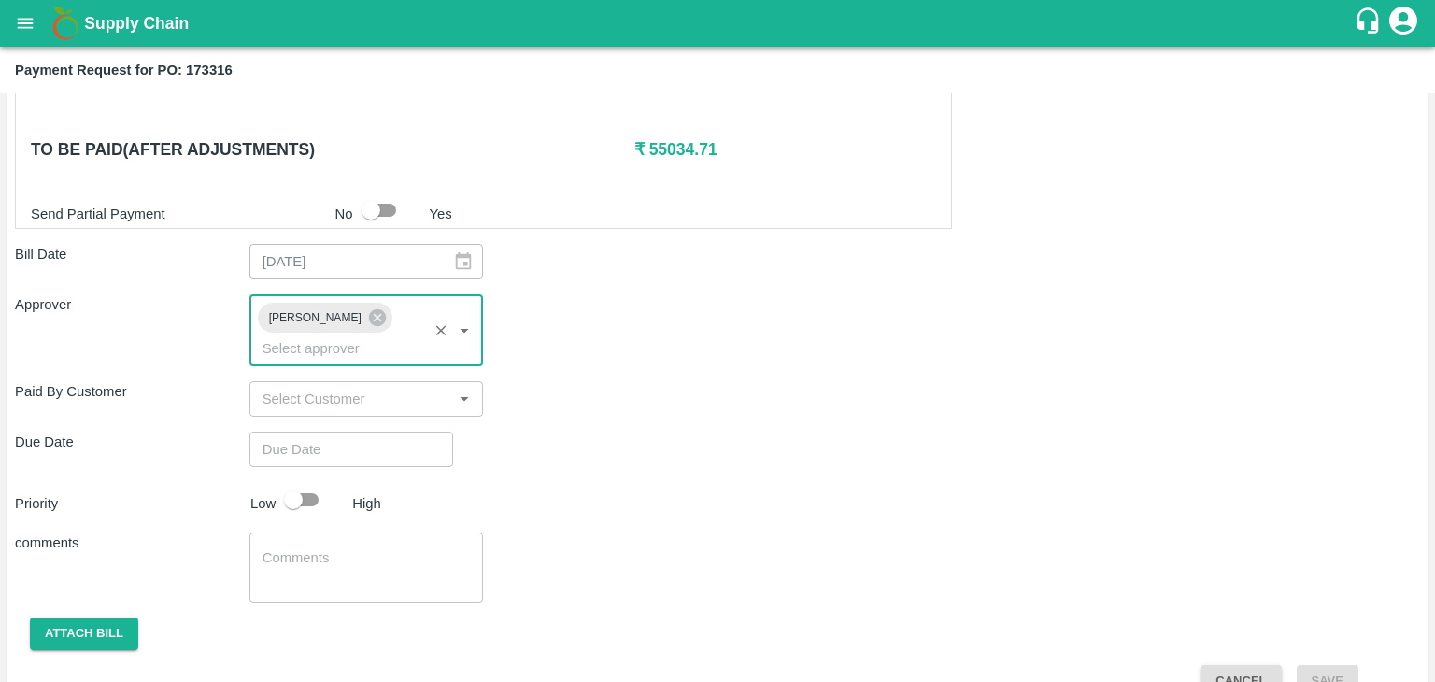
type input "DD/MM/YYYY hh:mm aa"
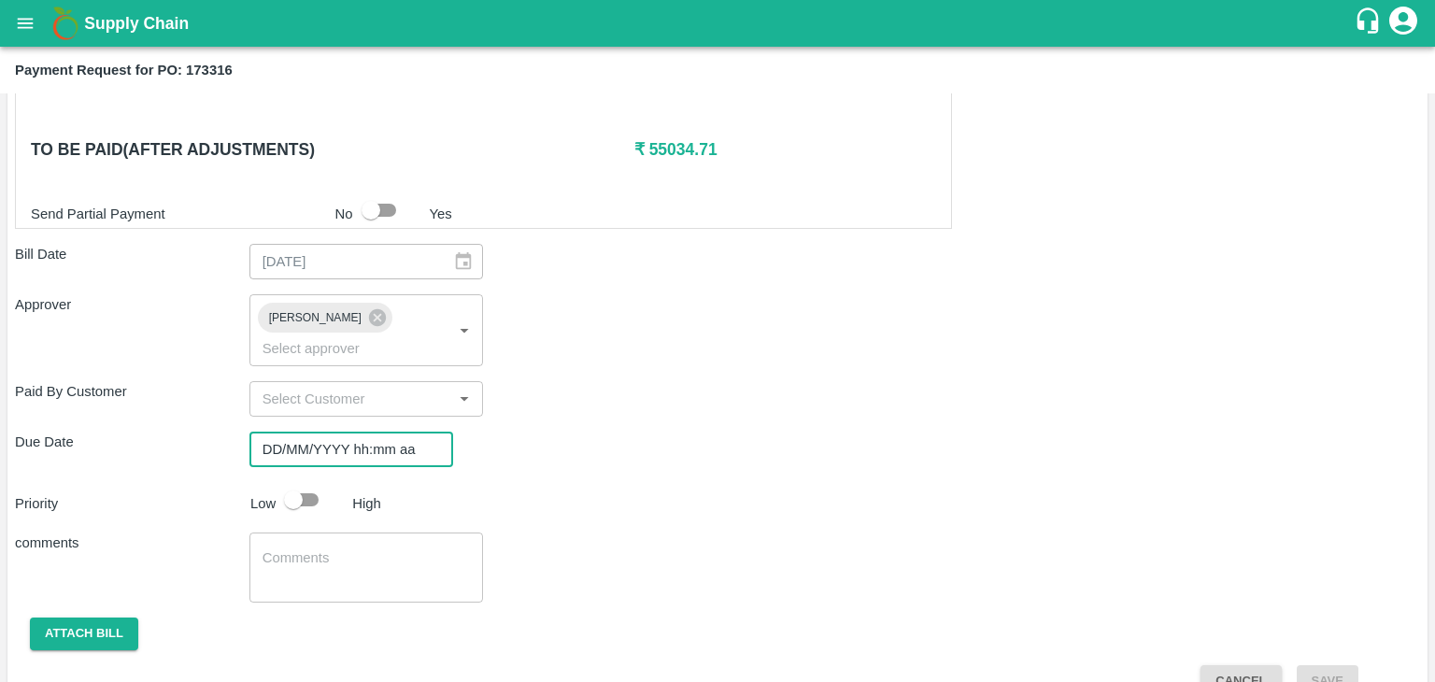
click at [388, 432] on input "DD/MM/YYYY hh:mm aa" at bounding box center [344, 449] width 191 height 35
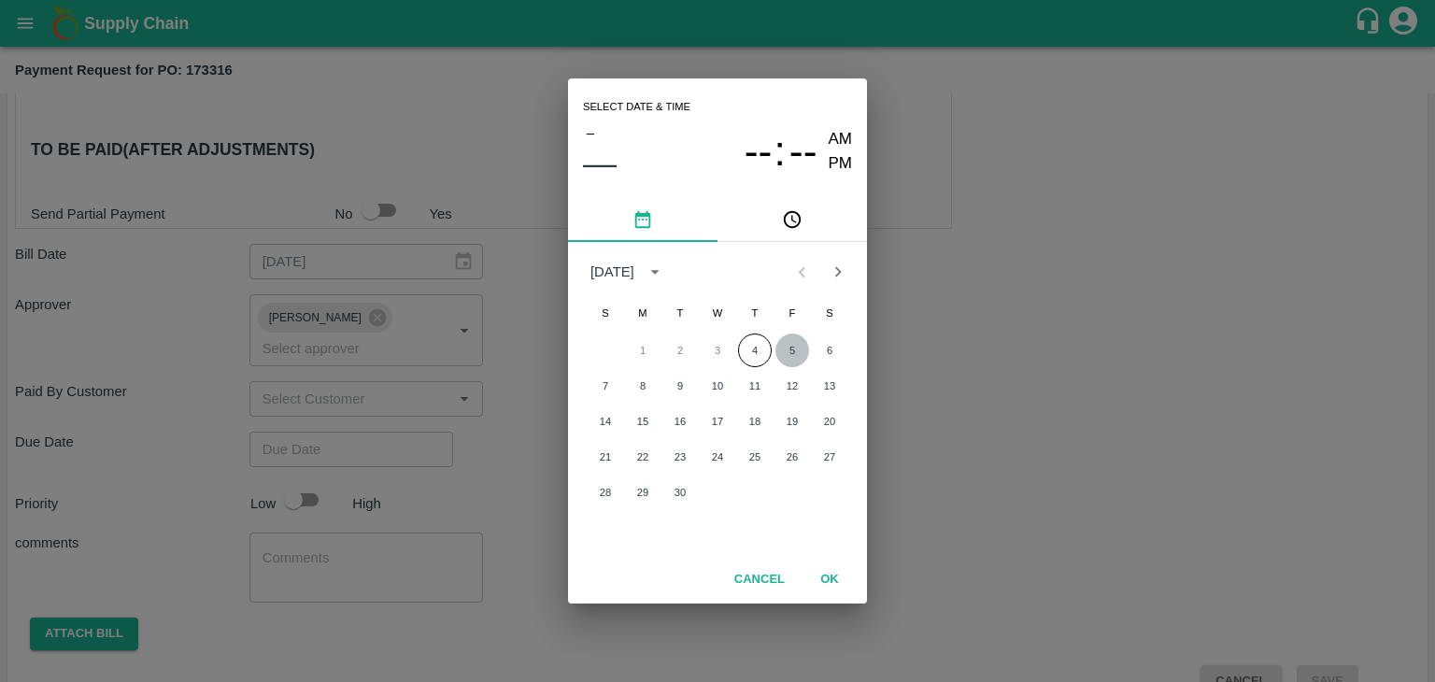
click at [788, 348] on button "5" at bounding box center [792, 350] width 34 height 34
type input "[DATE] 12:00 AM"
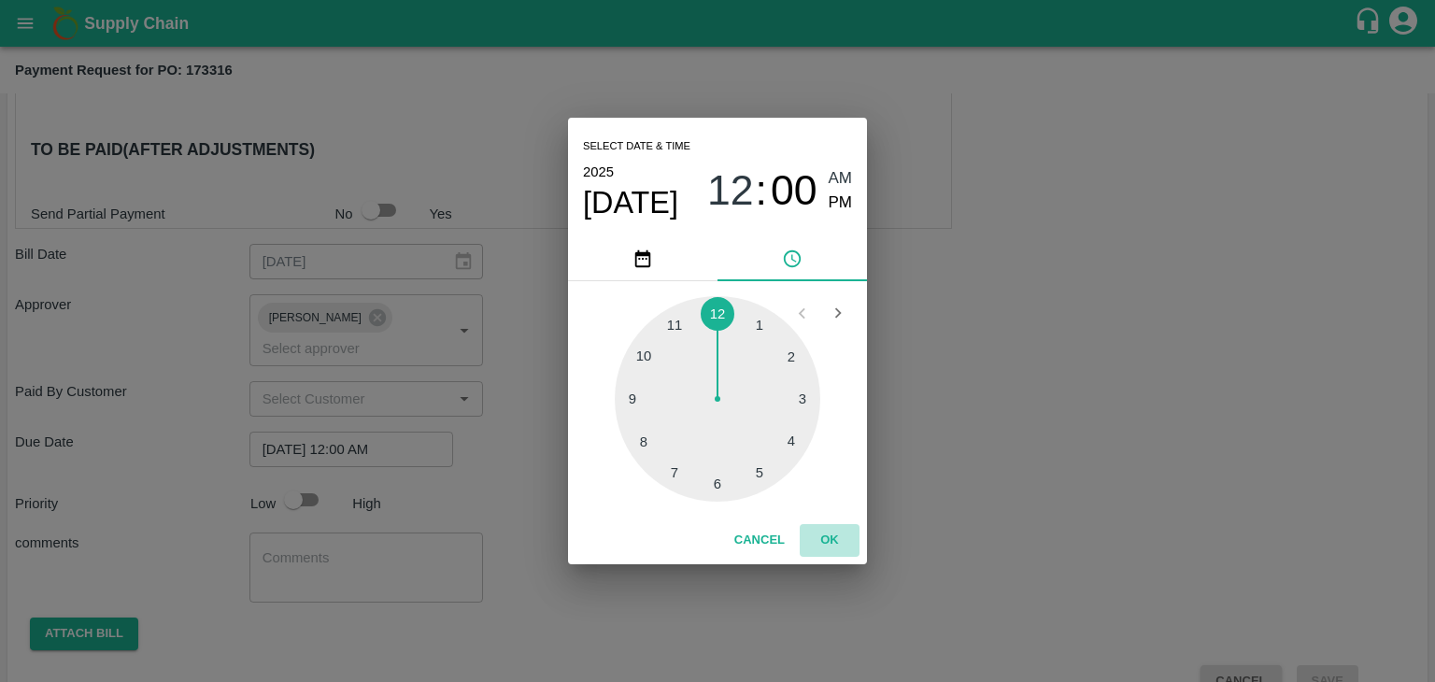
click at [841, 535] on button "OK" at bounding box center [830, 540] width 60 height 33
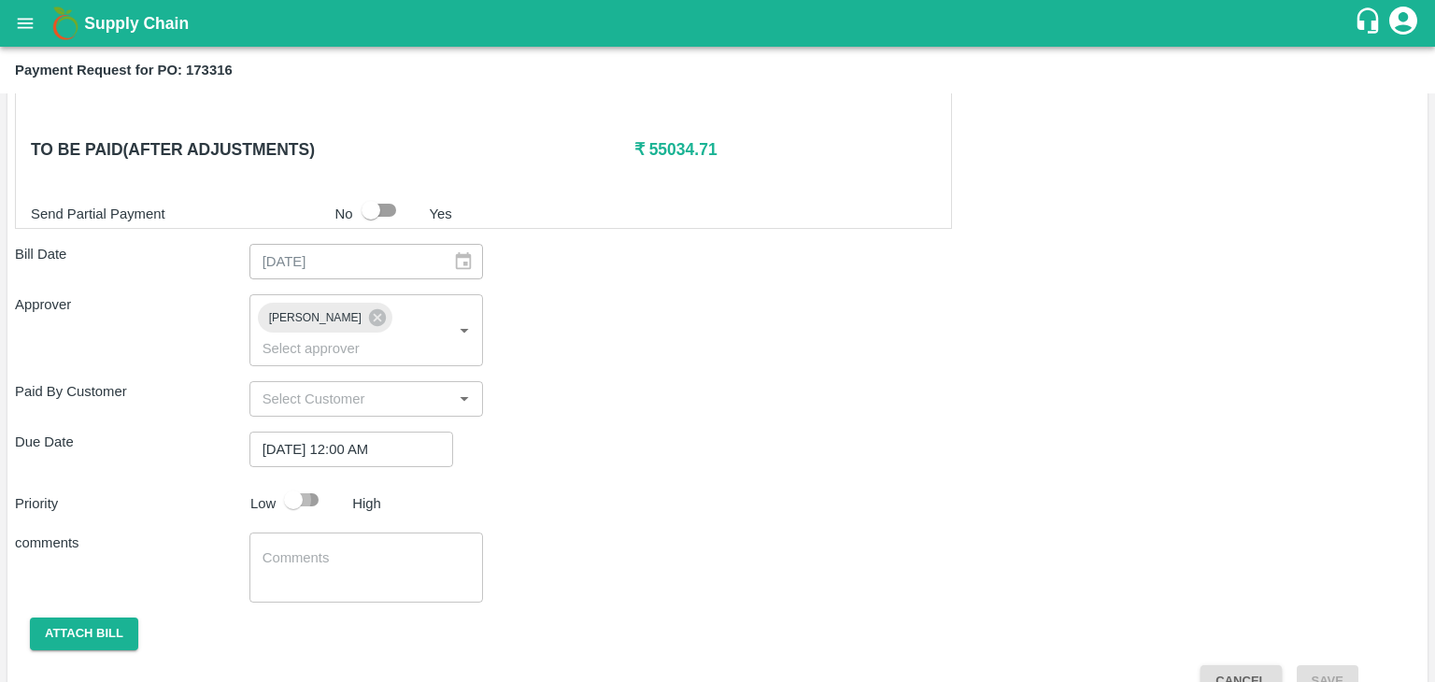
click at [313, 482] on input "checkbox" at bounding box center [293, 499] width 106 height 35
checkbox input "true"
click at [363, 554] on textarea at bounding box center [366, 567] width 208 height 39
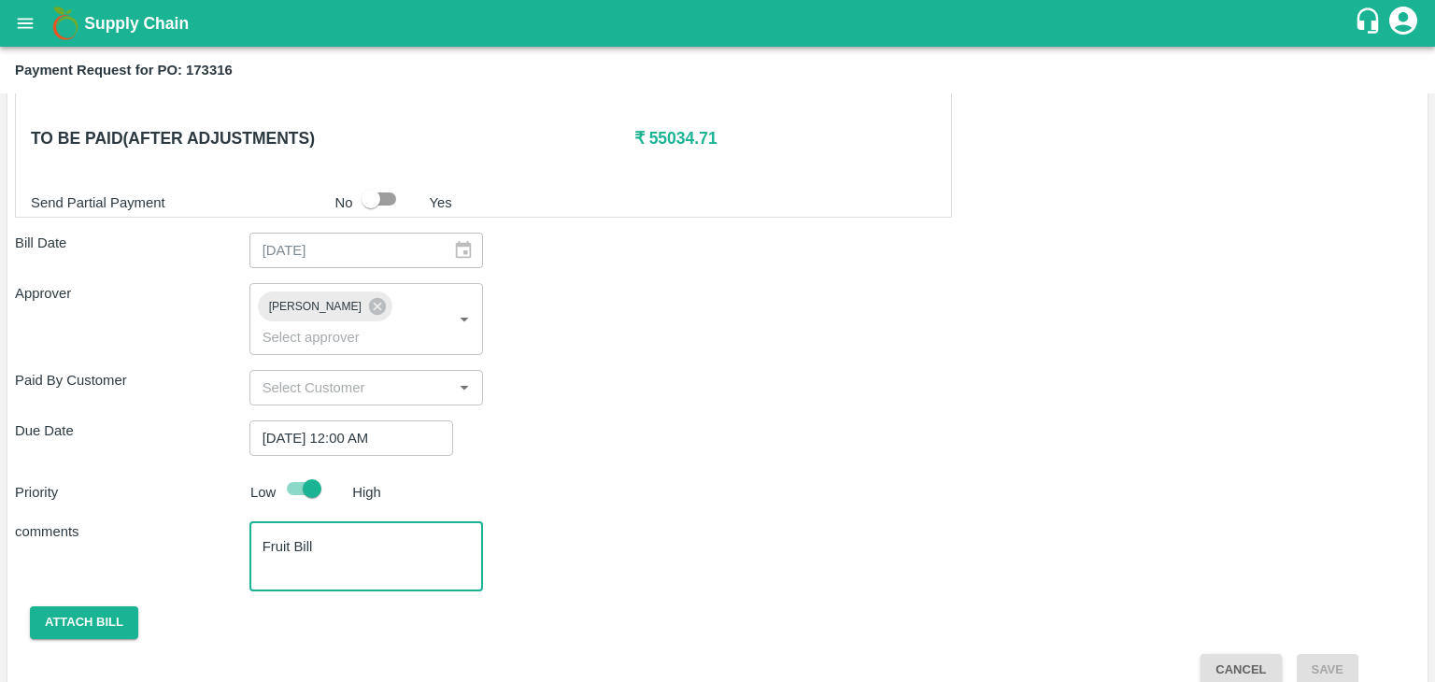
type textarea "Fruit Bill"
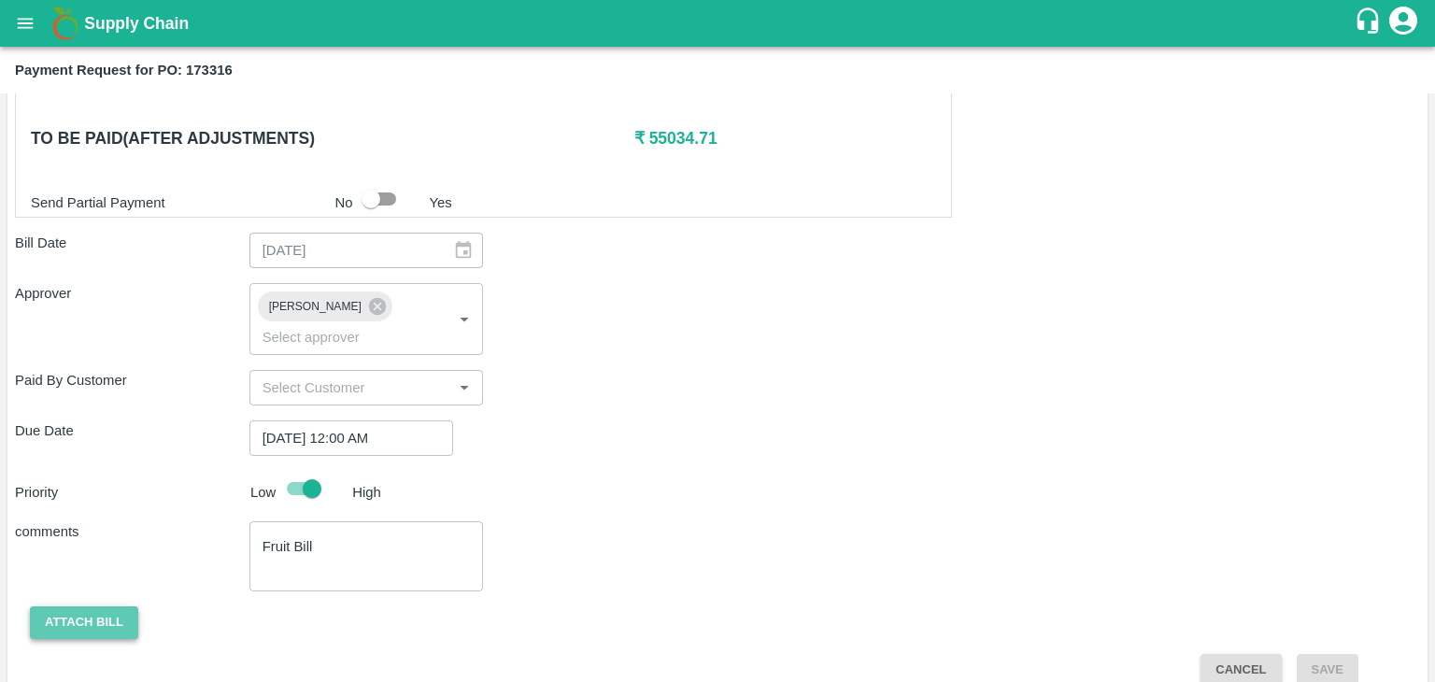
click at [45, 606] on button "Attach bill" at bounding box center [84, 622] width 108 height 33
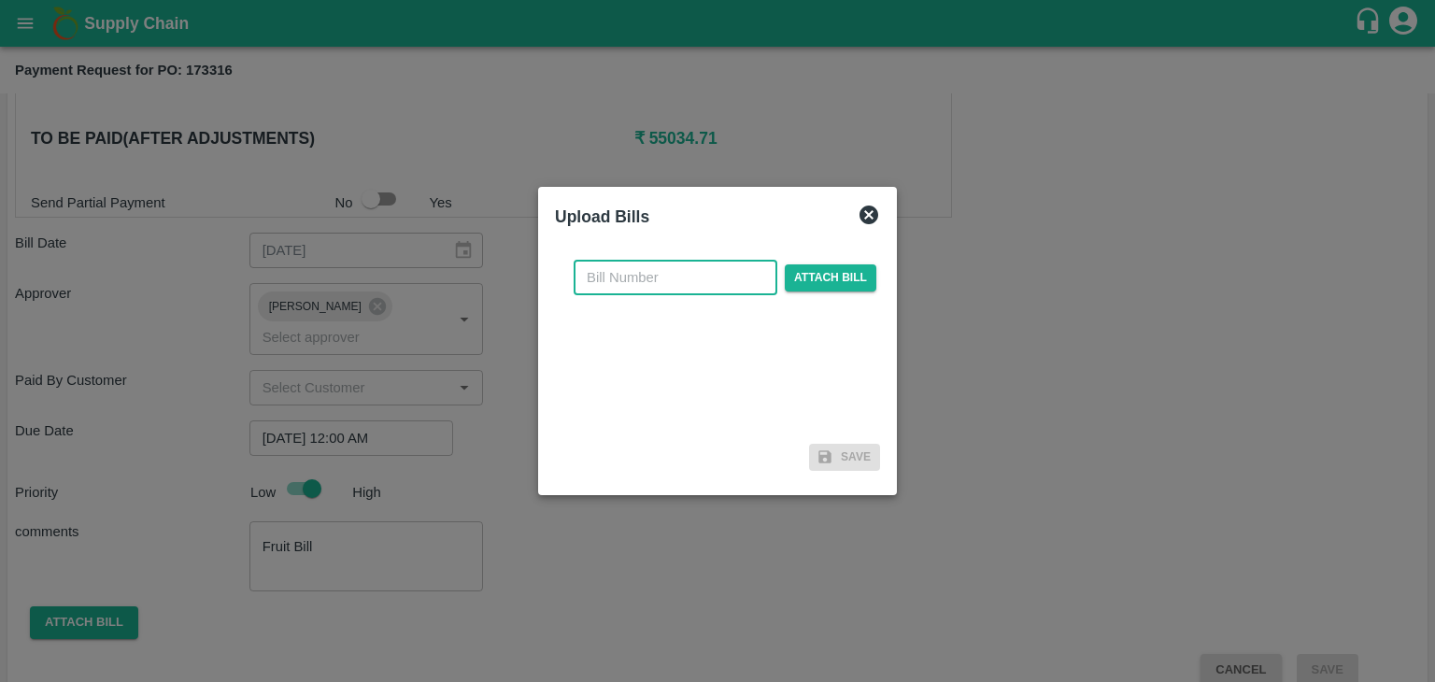
click at [672, 289] on input "text" at bounding box center [676, 277] width 204 height 35
type input "16"
click at [795, 285] on span "Attach bill" at bounding box center [831, 277] width 92 height 27
click at [0, 0] on input "Attach bill" at bounding box center [0, 0] width 0 height 0
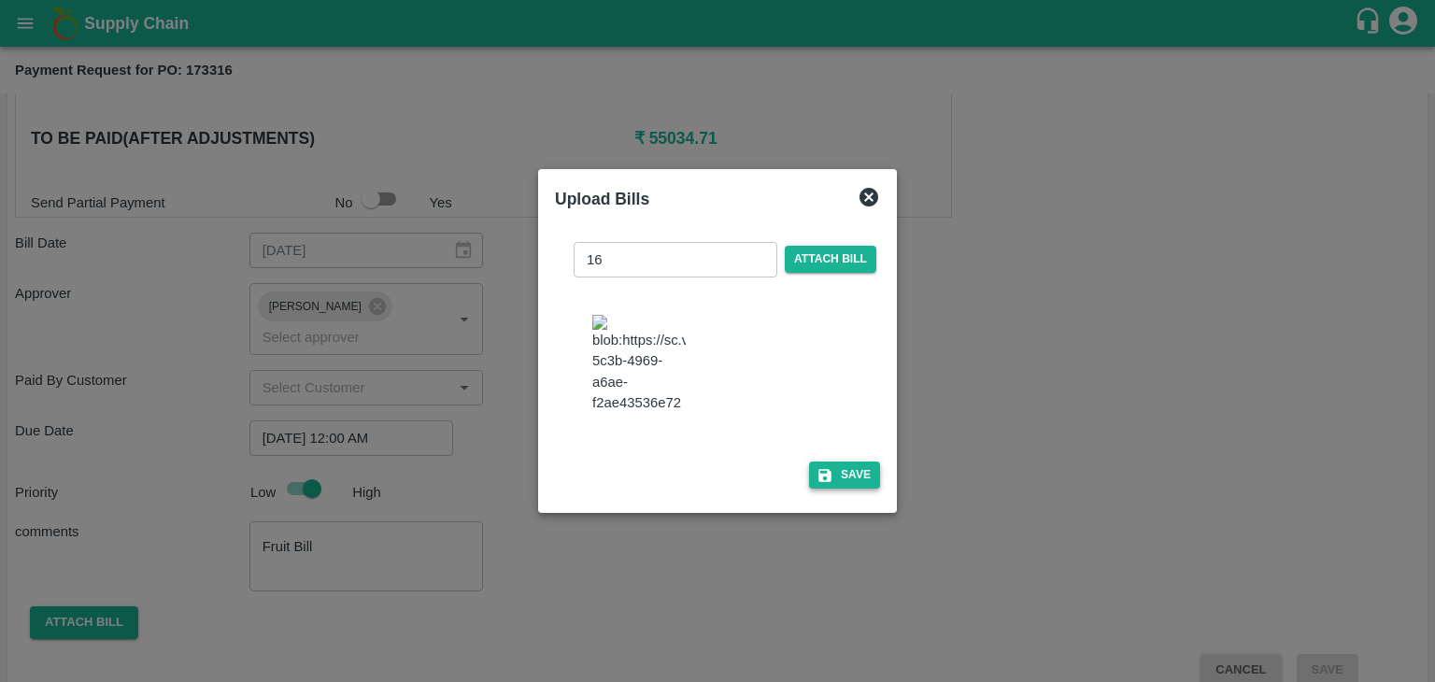
click at [830, 481] on button "Save" at bounding box center [844, 474] width 71 height 27
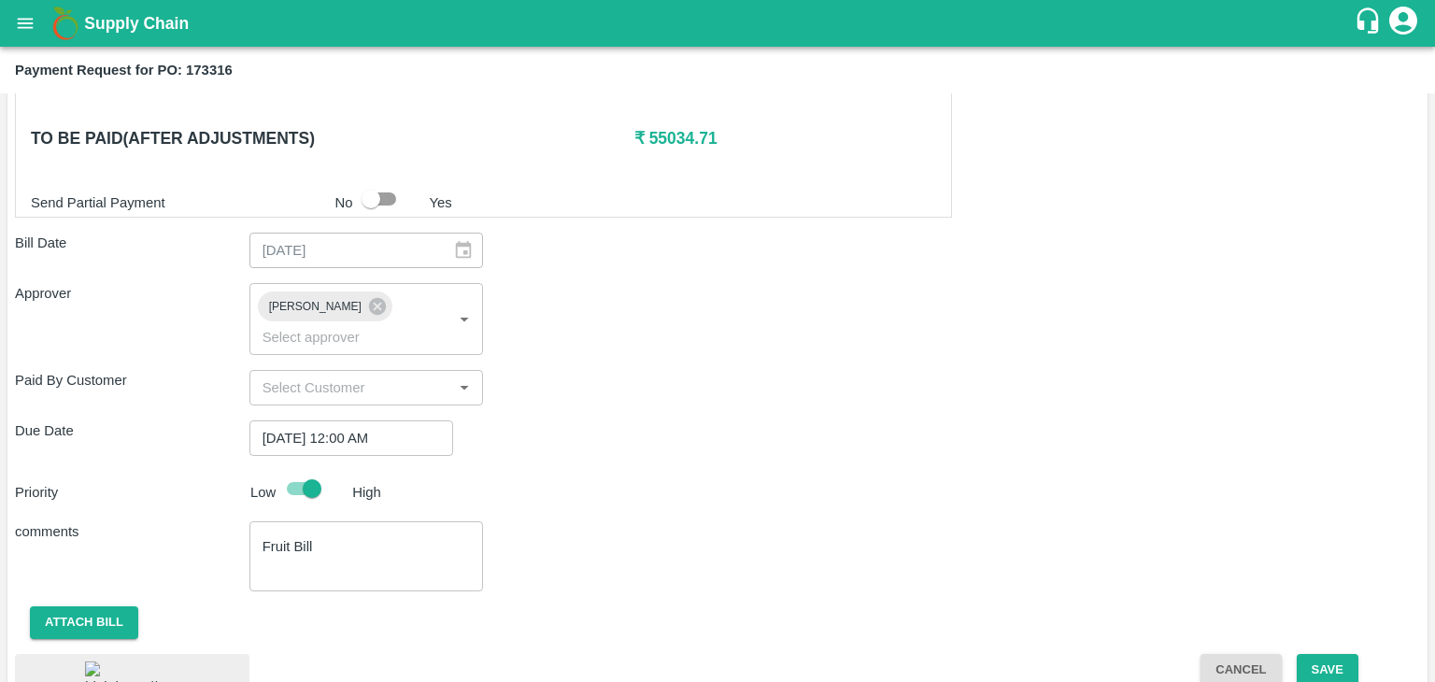
scroll to position [782, 0]
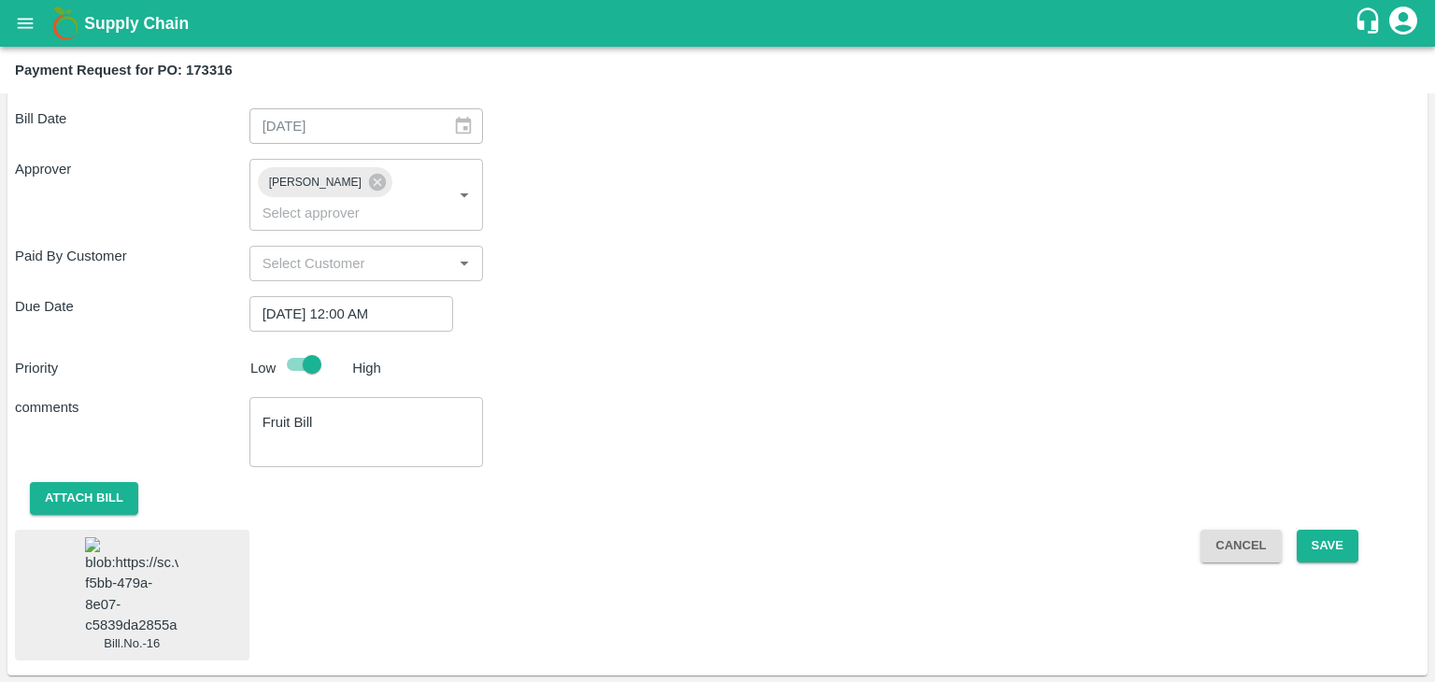
click at [134, 570] on img at bounding box center [131, 586] width 93 height 98
click at [1335, 530] on button "Save" at bounding box center [1328, 546] width 62 height 33
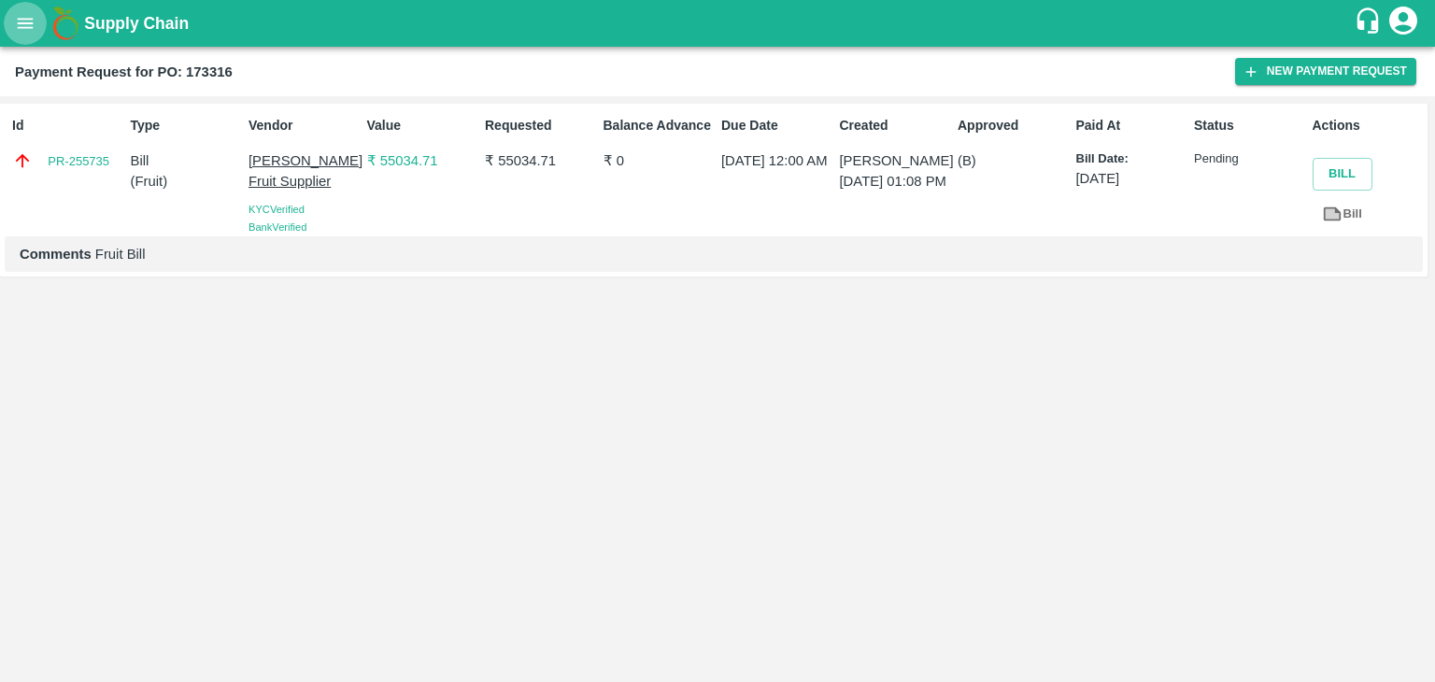
click at [7, 17] on button "open drawer" at bounding box center [25, 23] width 43 height 43
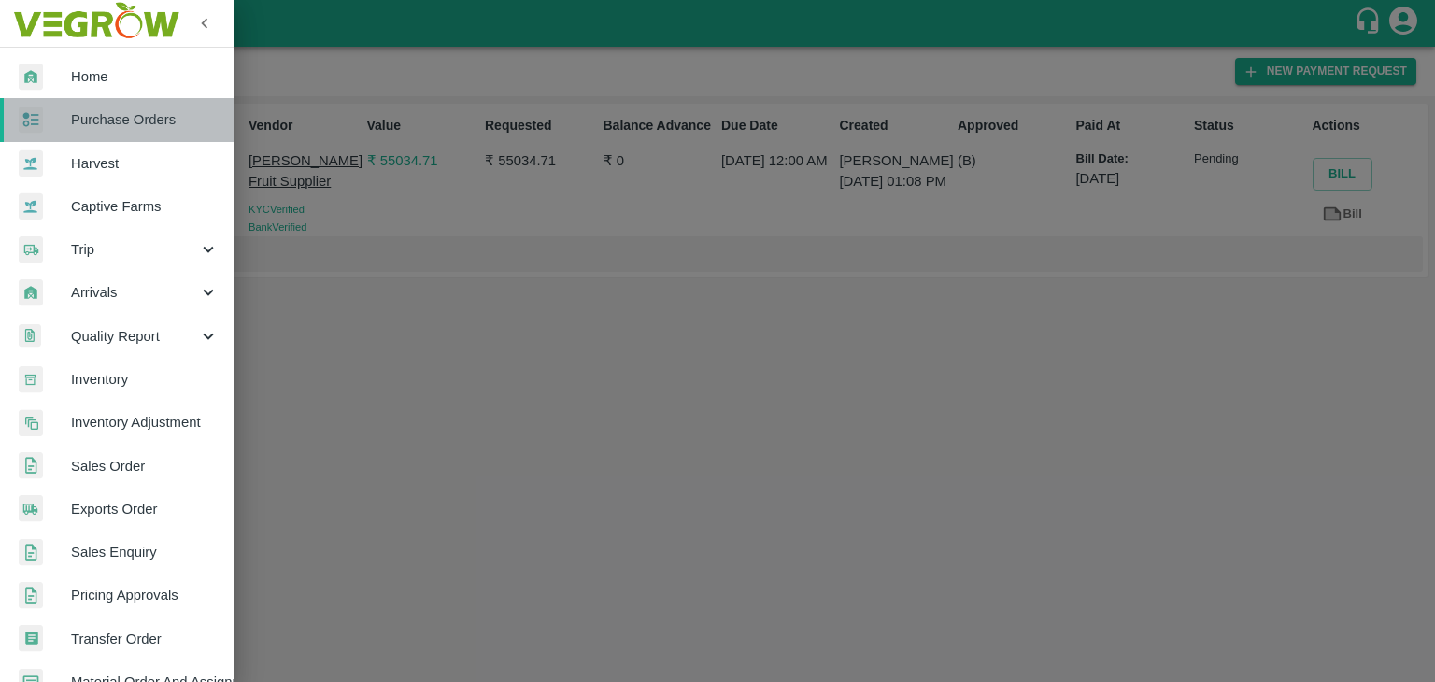
click at [127, 116] on span "Purchase Orders" at bounding box center [145, 119] width 148 height 21
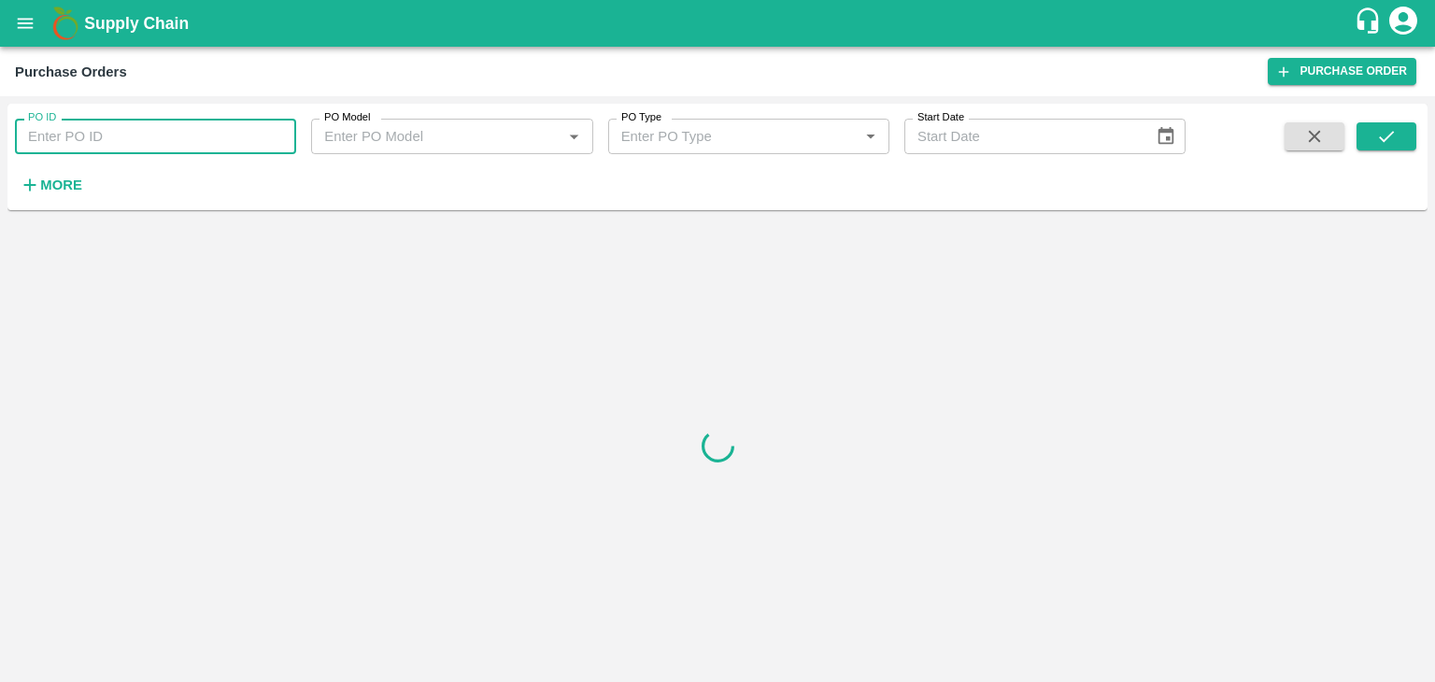
click at [247, 135] on input "PO ID" at bounding box center [155, 136] width 281 height 35
paste input "173370"
type input "173370"
click at [1402, 131] on button "submit" at bounding box center [1386, 136] width 60 height 28
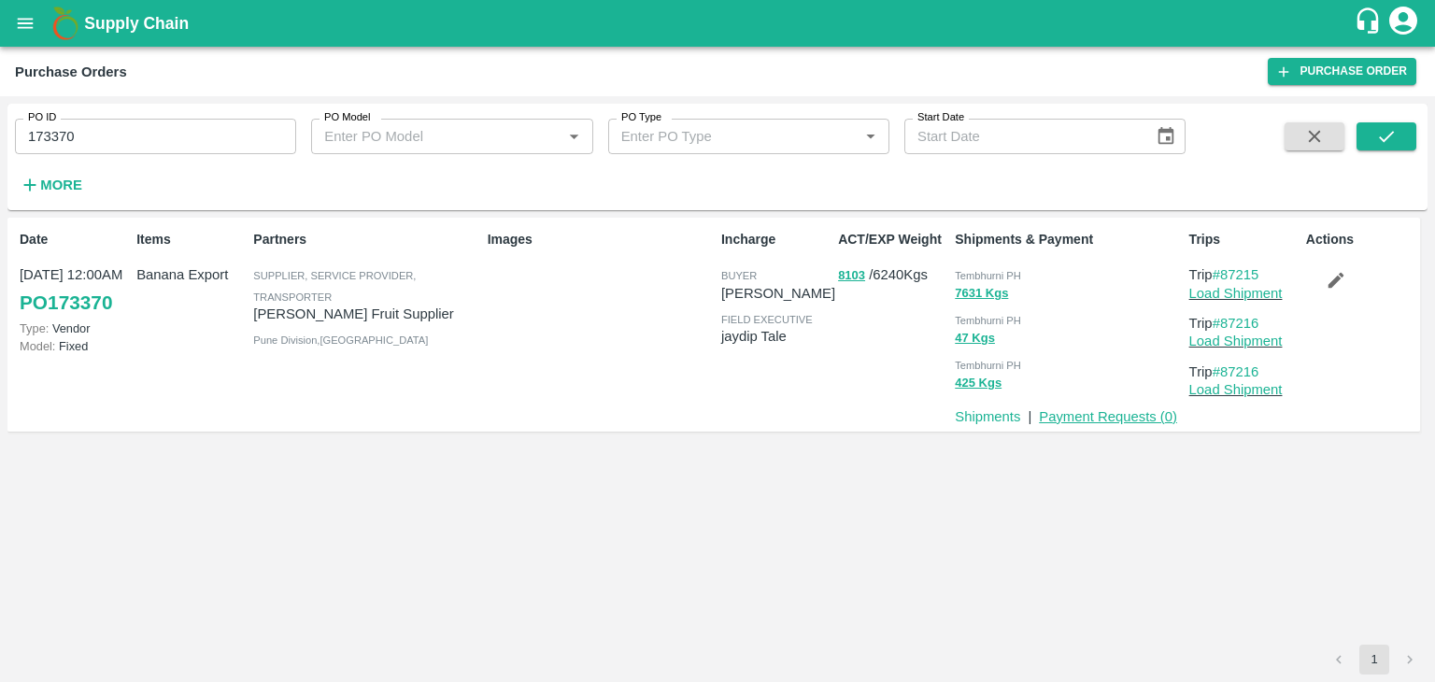
click at [1081, 418] on link "Payment Requests ( 0 )" at bounding box center [1108, 416] width 138 height 15
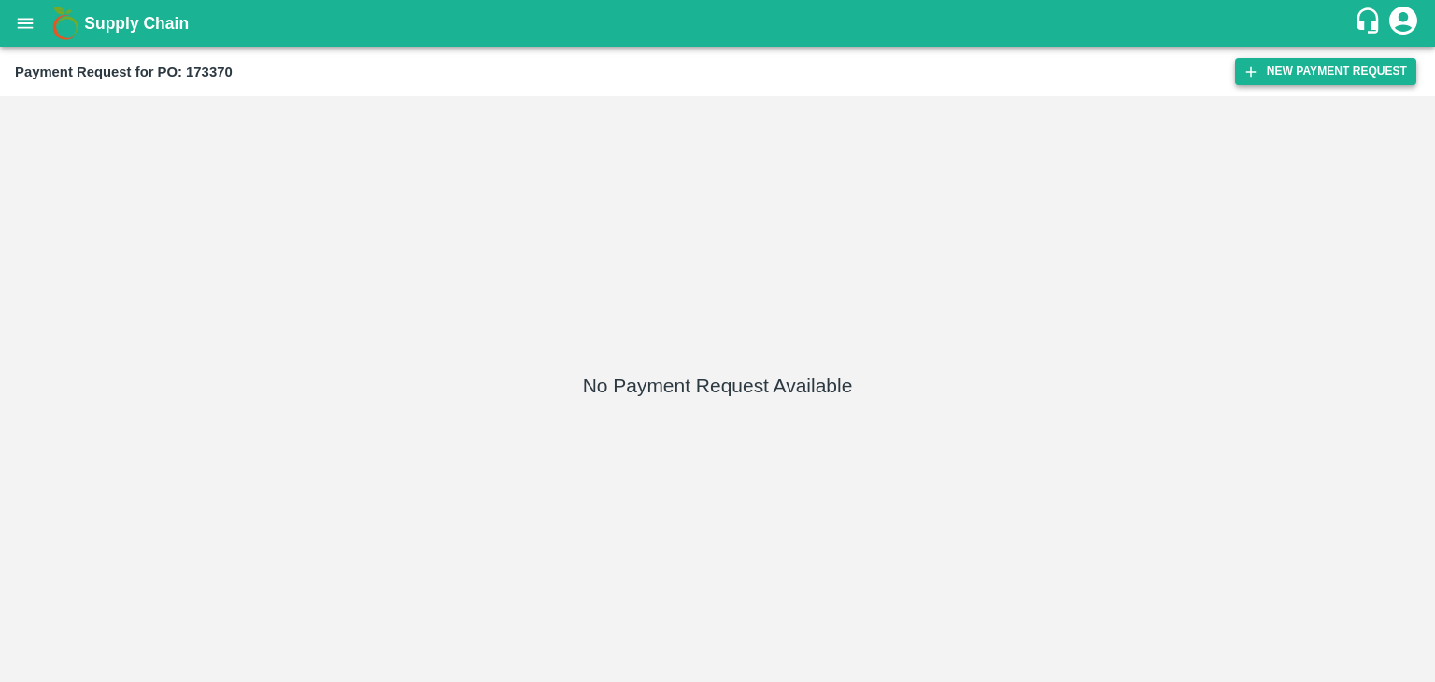
click at [1311, 72] on button "New Payment Request" at bounding box center [1325, 71] width 181 height 27
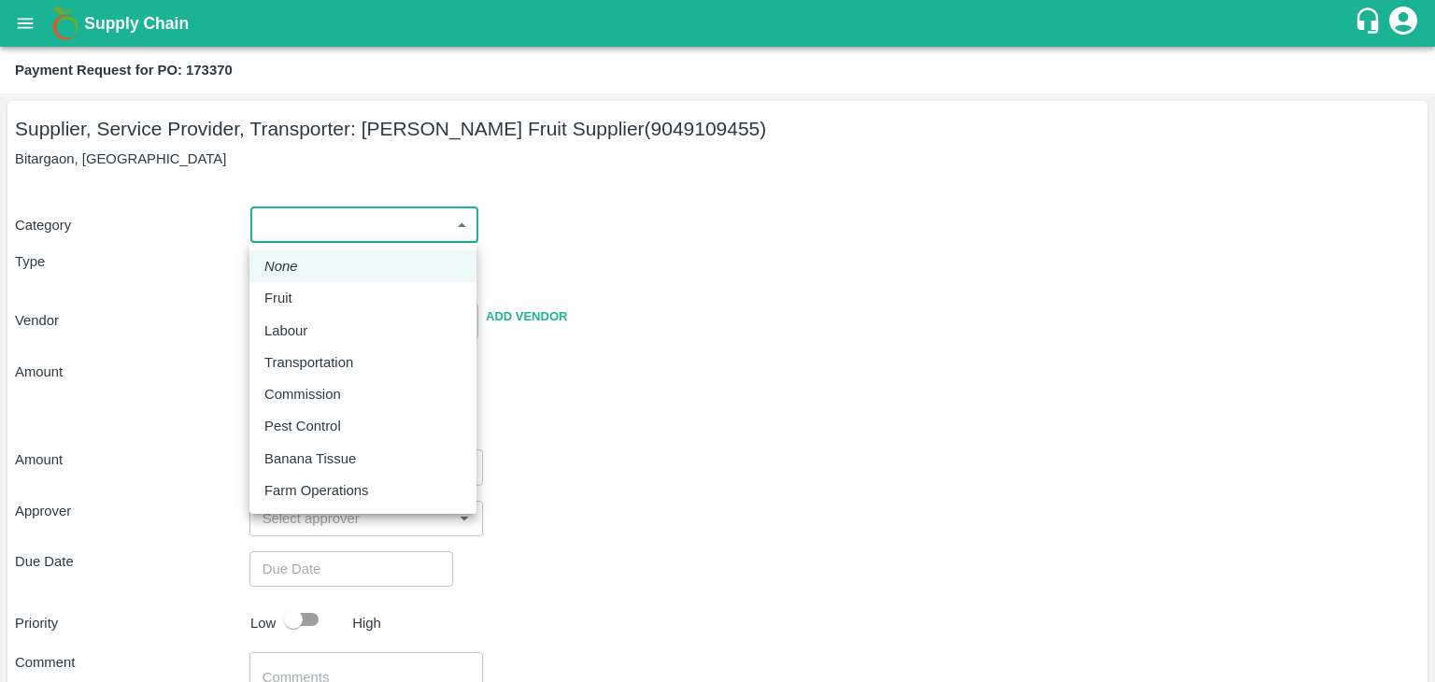
drag, startPoint x: 271, startPoint y: 223, endPoint x: 299, endPoint y: 285, distance: 67.7
click at [299, 285] on body "Supply Chain Payment Request for PO: 173370 Supplier, Service Provider, Transpo…" at bounding box center [717, 341] width 1435 height 682
click at [299, 285] on li "Fruit" at bounding box center [362, 298] width 227 height 32
type input "1"
type input "Kadambari Fruit Supplier - 9049109455(Supplier, Service Provider, Transporter)"
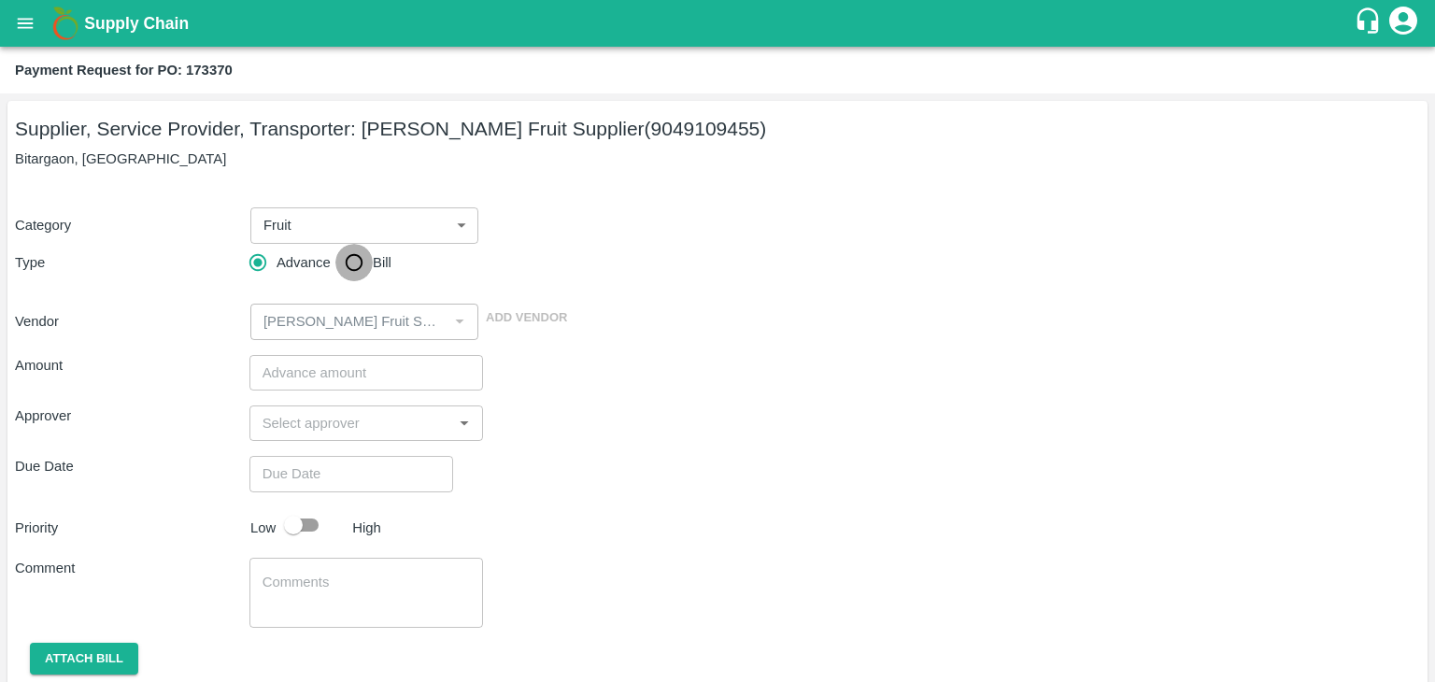
click at [335, 266] on input "Bill" at bounding box center [353, 262] width 37 height 37
radio input "true"
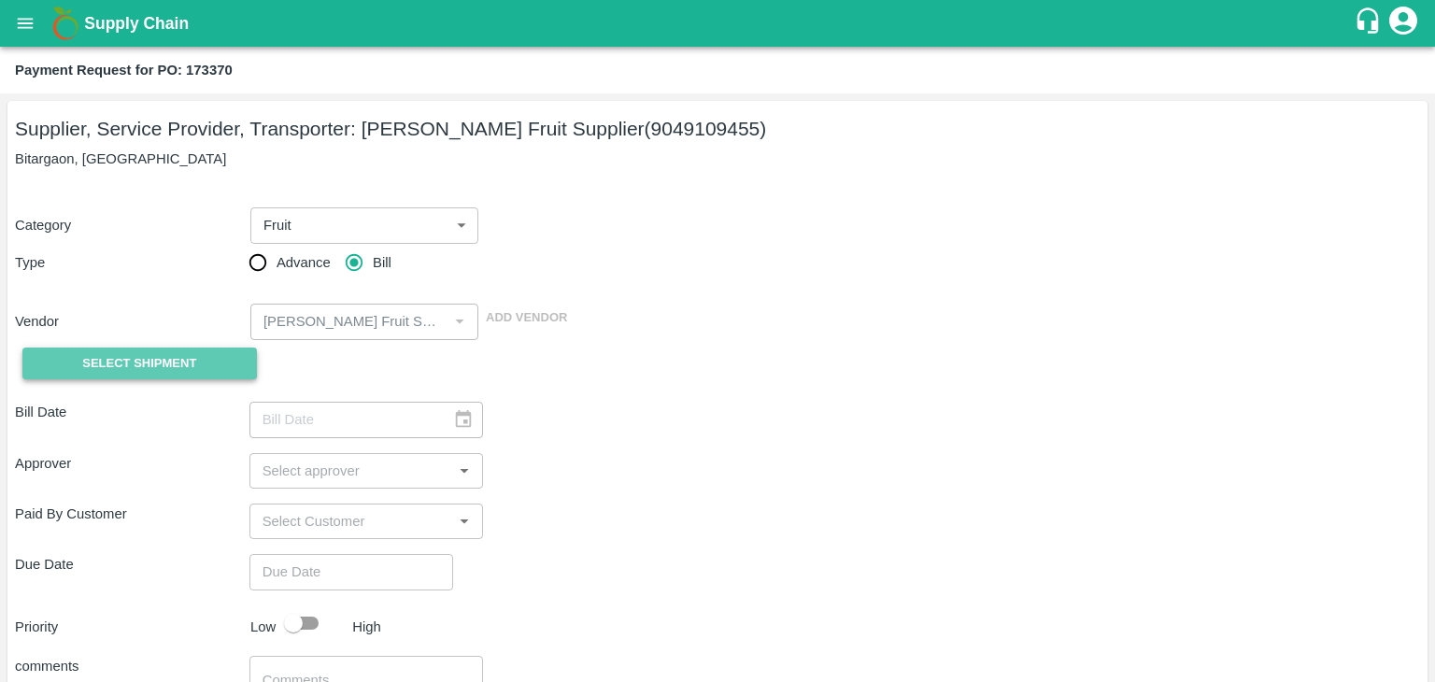
click at [176, 348] on button "Select Shipment" at bounding box center [139, 363] width 234 height 33
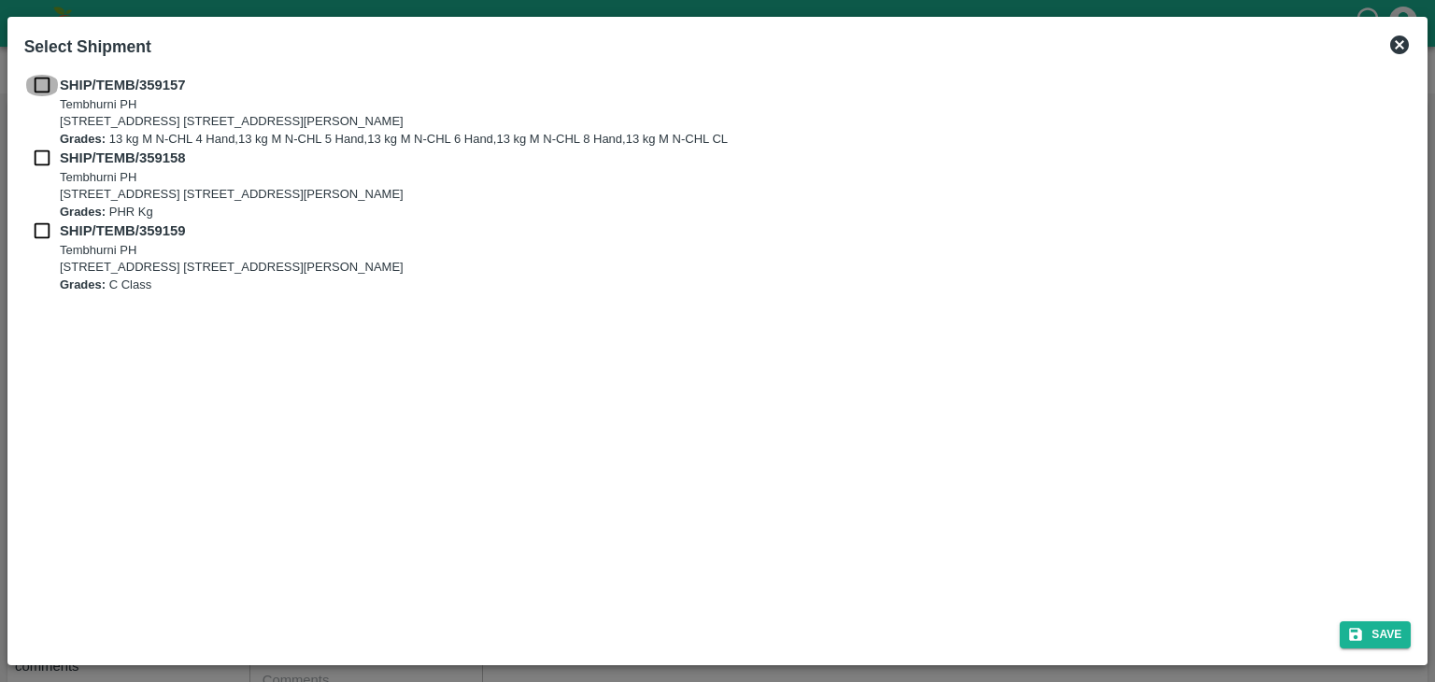
click at [34, 80] on input "checkbox" at bounding box center [41, 85] width 35 height 21
checkbox input "true"
click at [41, 160] on input "checkbox" at bounding box center [41, 158] width 35 height 21
checkbox input "true"
click at [34, 240] on input "checkbox" at bounding box center [41, 230] width 35 height 21
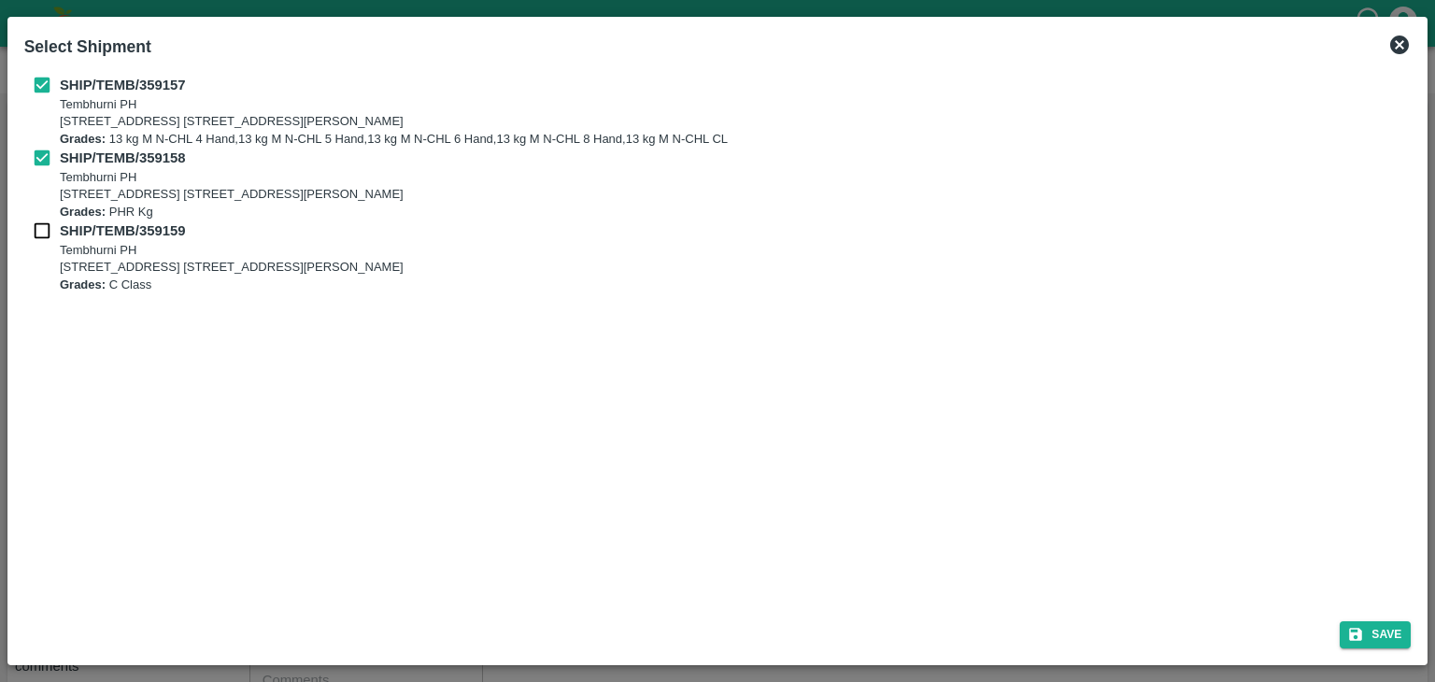
checkbox input "true"
click at [1394, 634] on button "Save" at bounding box center [1374, 634] width 71 height 27
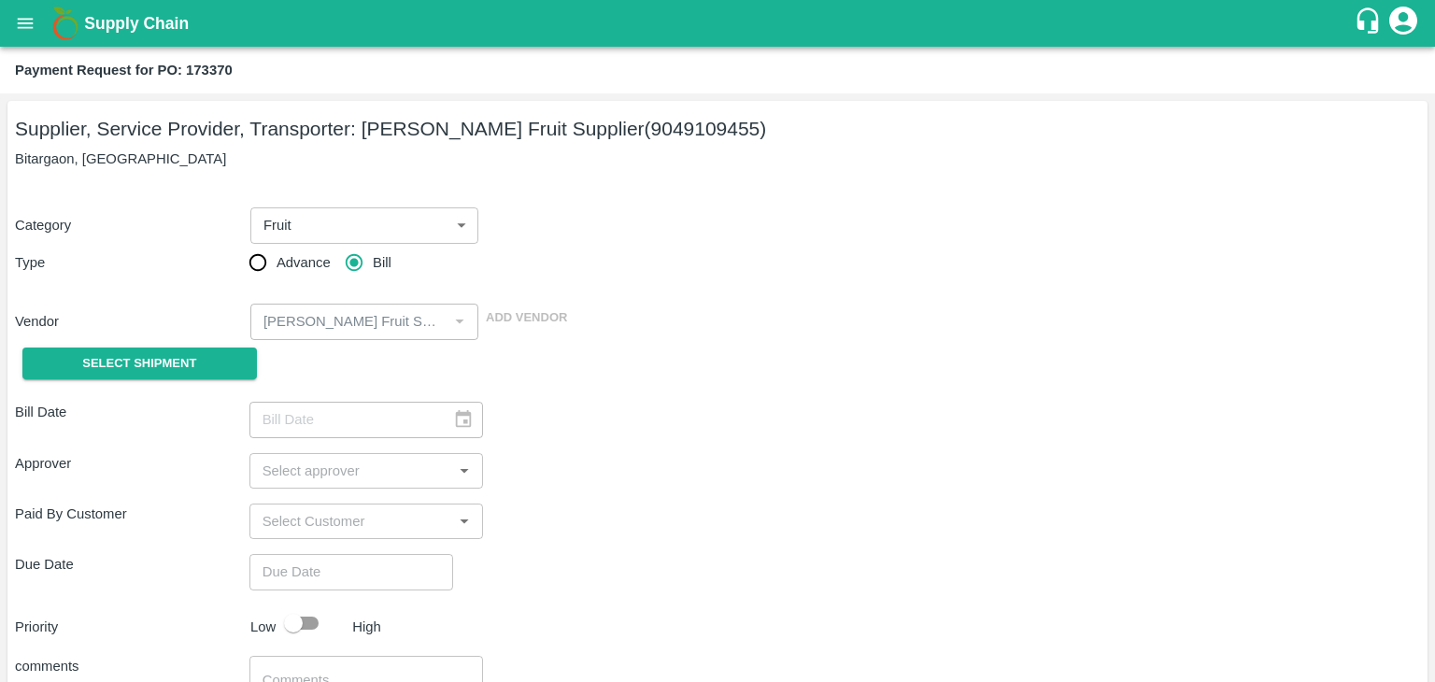
type input "01/09/2025"
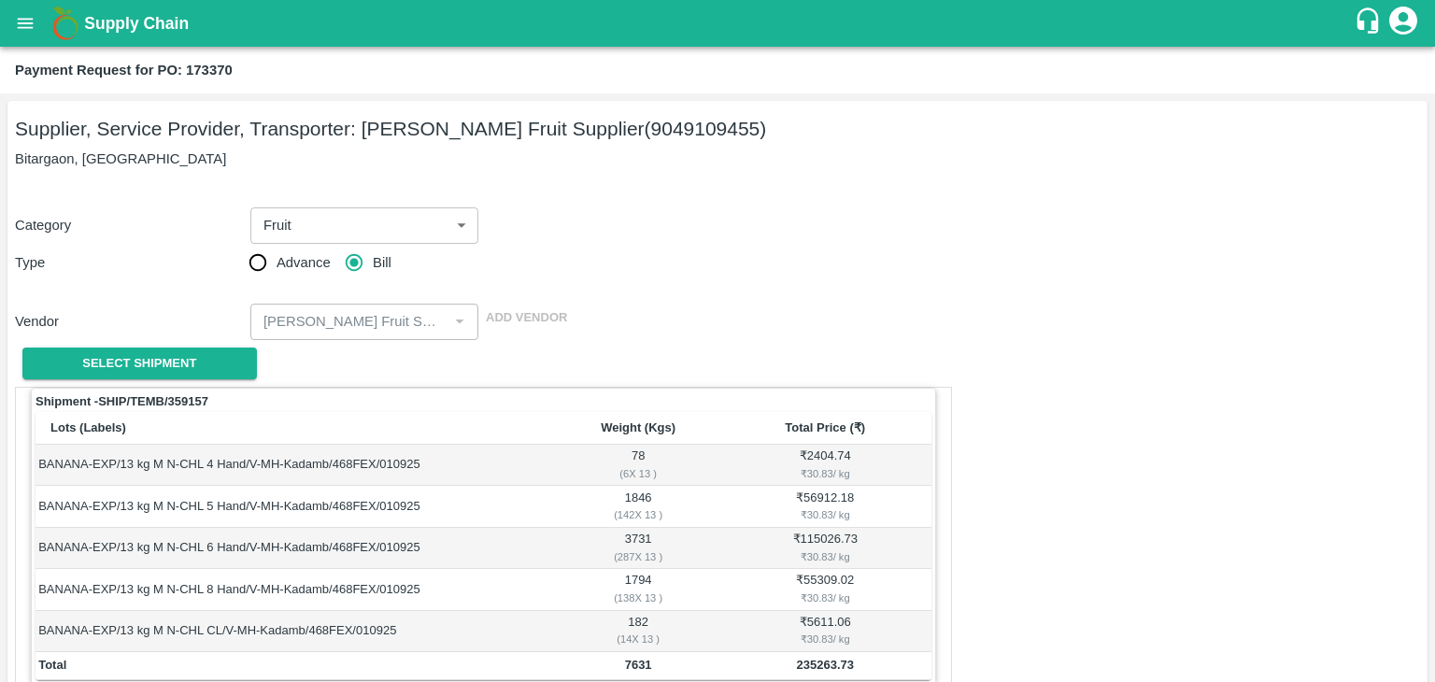
scroll to position [915, 0]
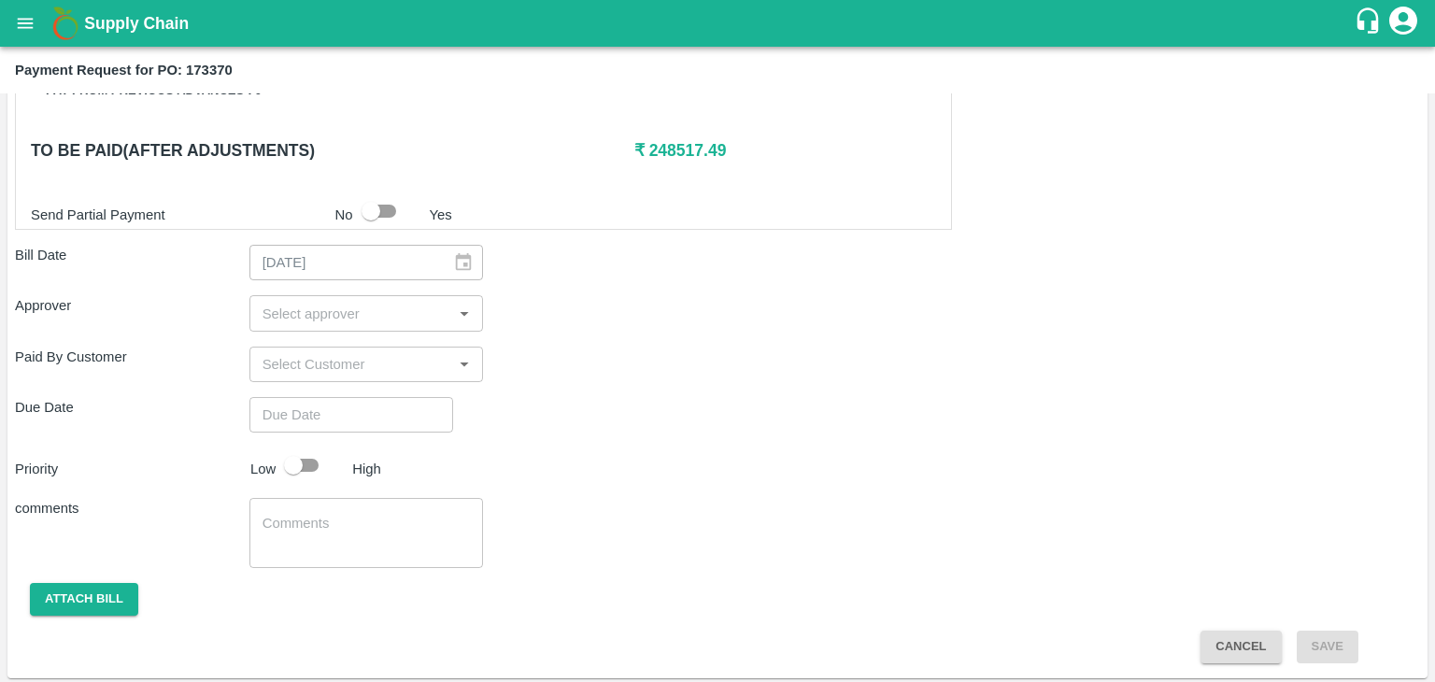
click at [291, 317] on input "input" at bounding box center [351, 313] width 192 height 24
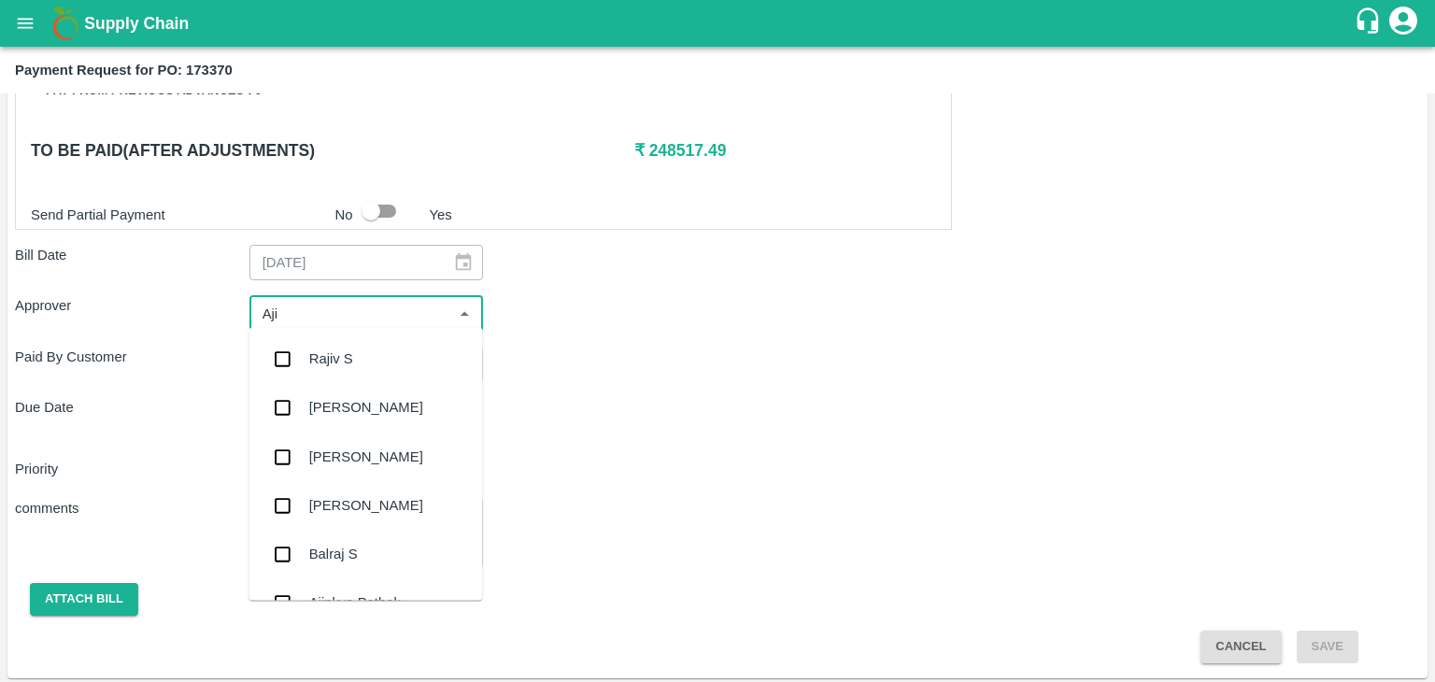
type input "Ajit"
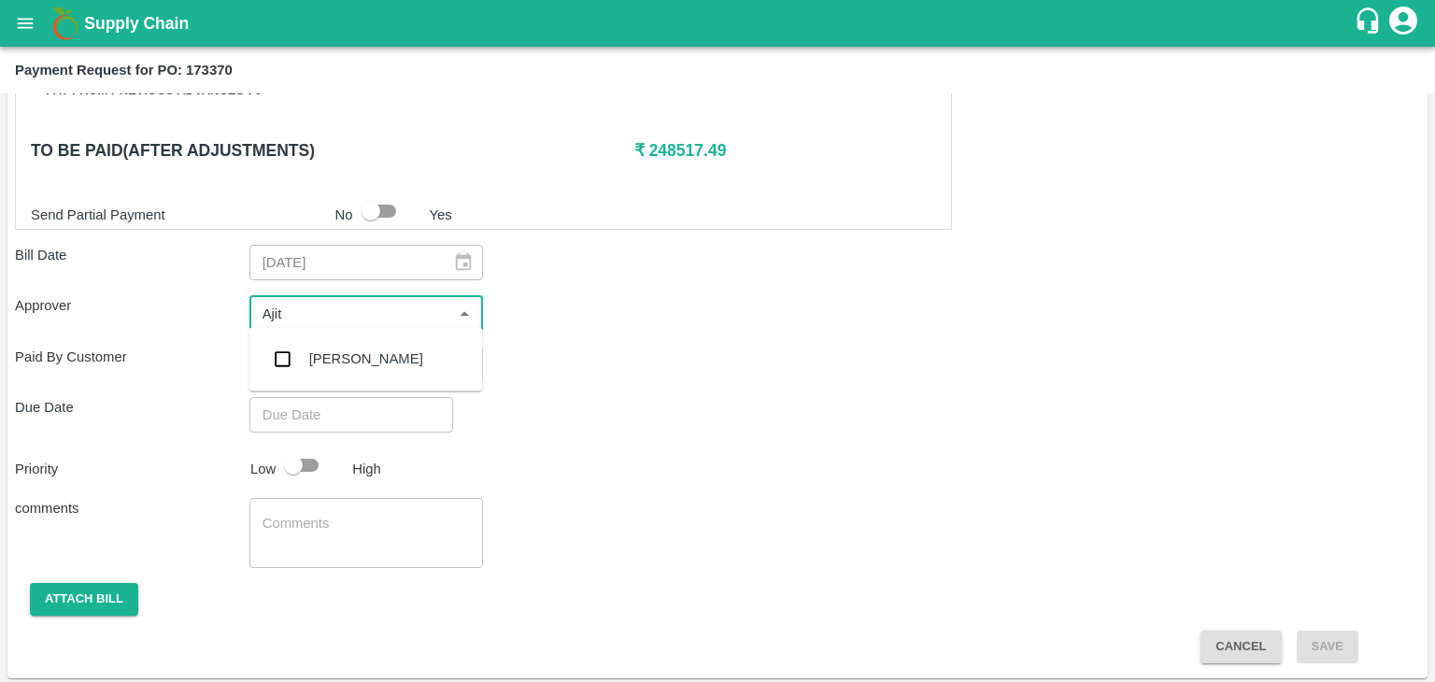
click at [339, 349] on div "[PERSON_NAME]" at bounding box center [366, 358] width 114 height 21
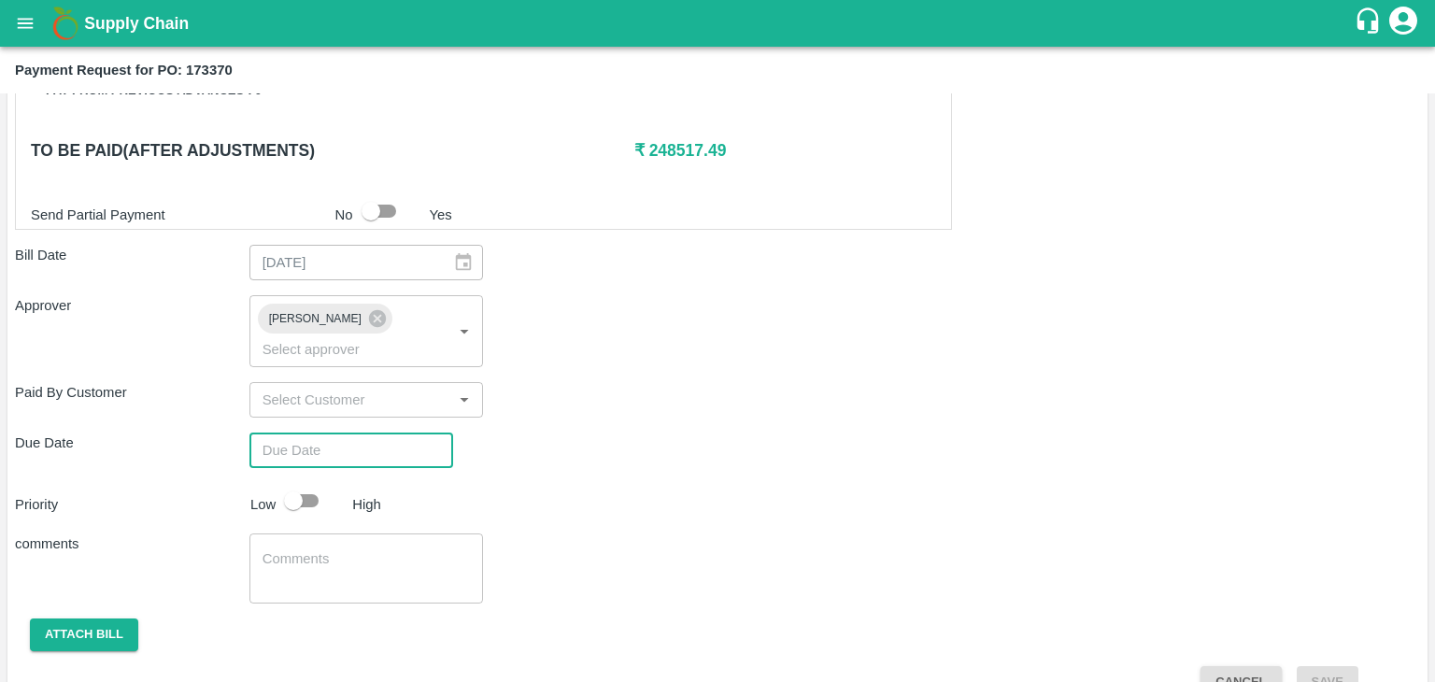
type input "DD/MM/YYYY hh:mm aa"
click at [392, 432] on input "DD/MM/YYYY hh:mm aa" at bounding box center [344, 449] width 191 height 35
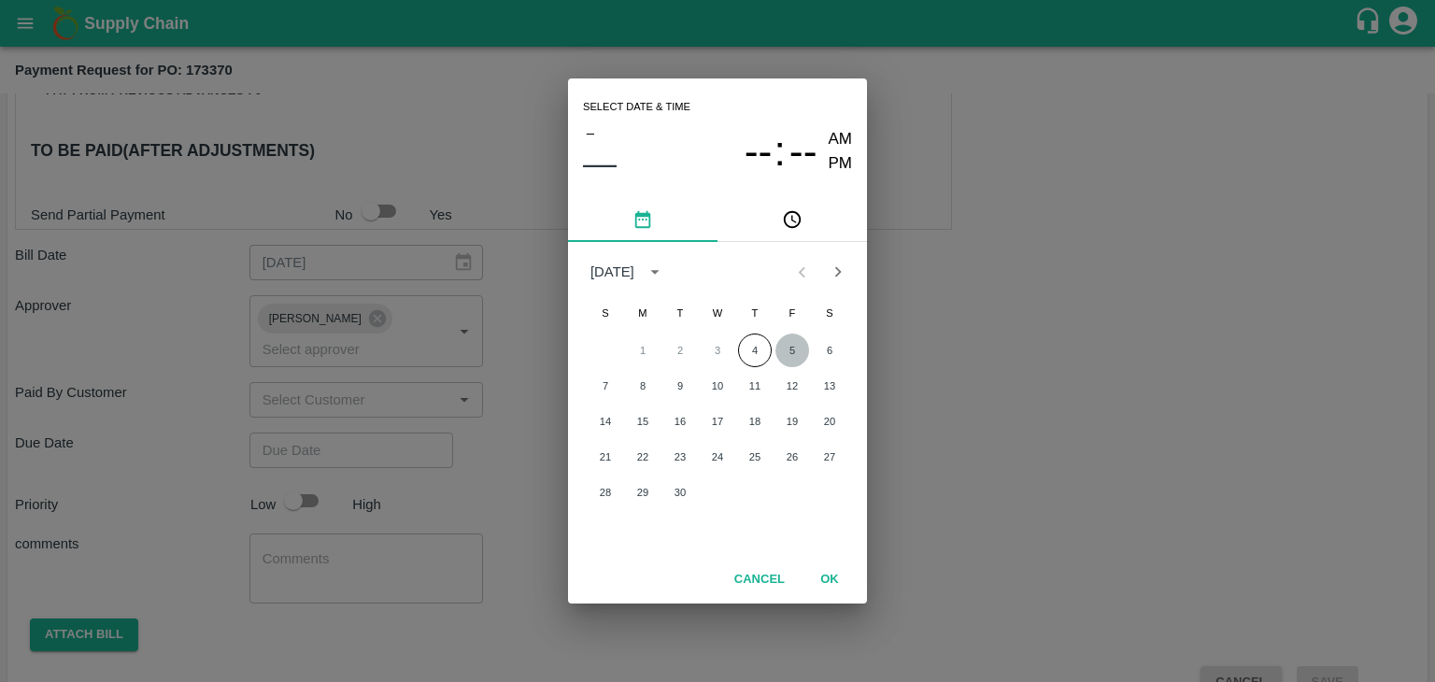
click at [785, 350] on button "5" at bounding box center [792, 350] width 34 height 34
type input "[DATE] 12:00 AM"
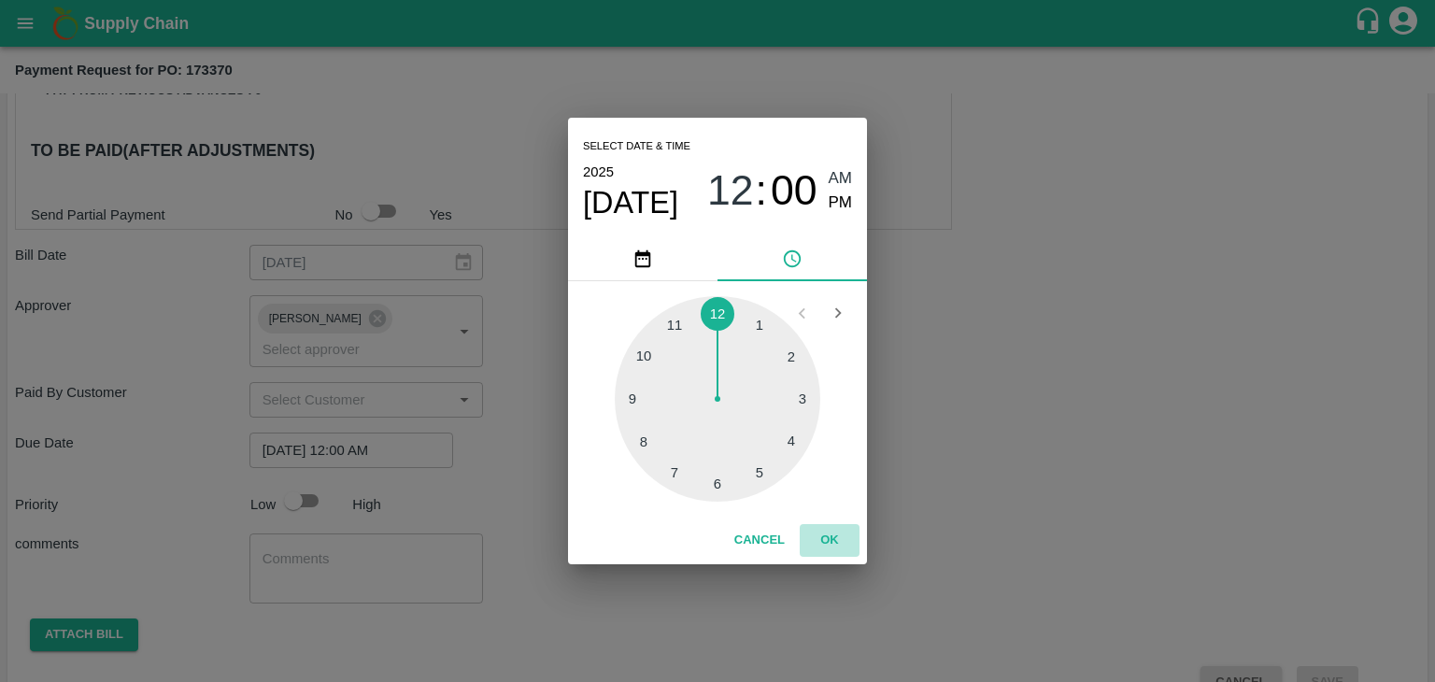
click at [835, 539] on button "OK" at bounding box center [830, 540] width 60 height 33
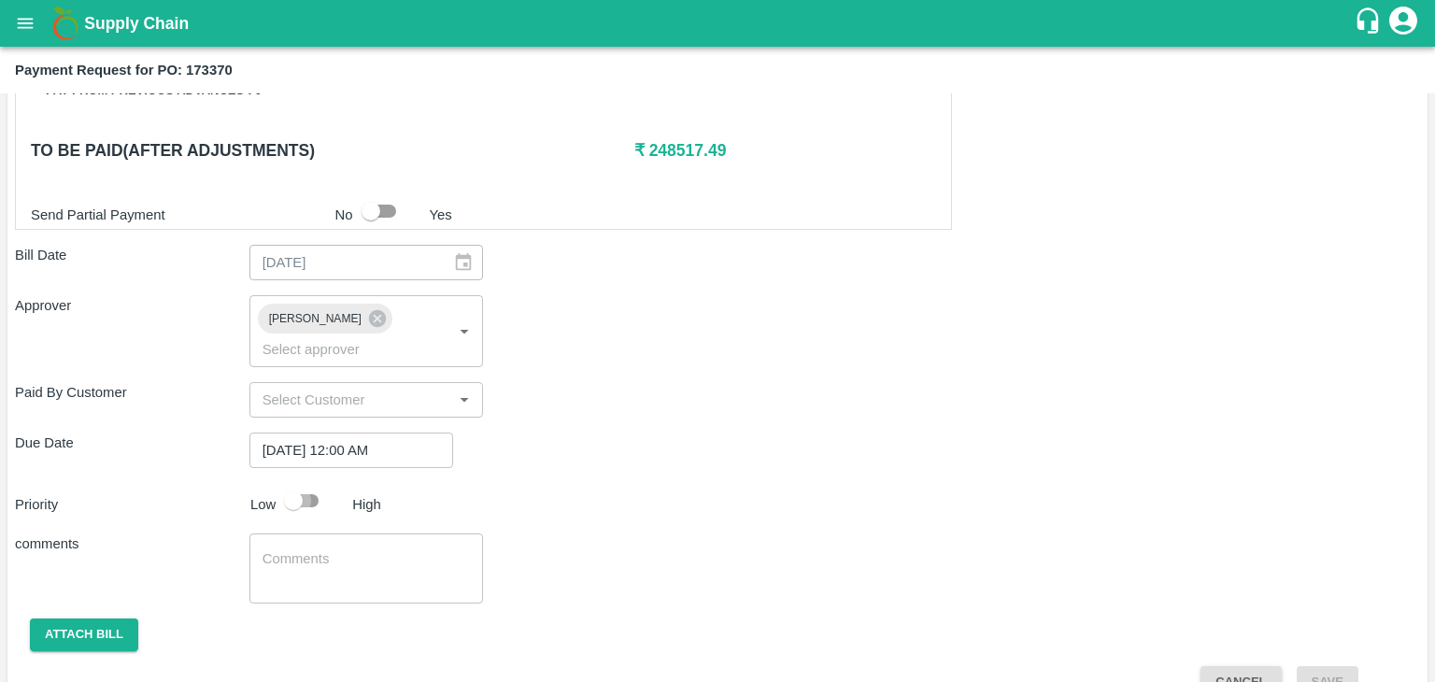
click at [310, 483] on input "checkbox" at bounding box center [293, 500] width 106 height 35
checkbox input "true"
click at [356, 549] on textarea at bounding box center [366, 568] width 208 height 39
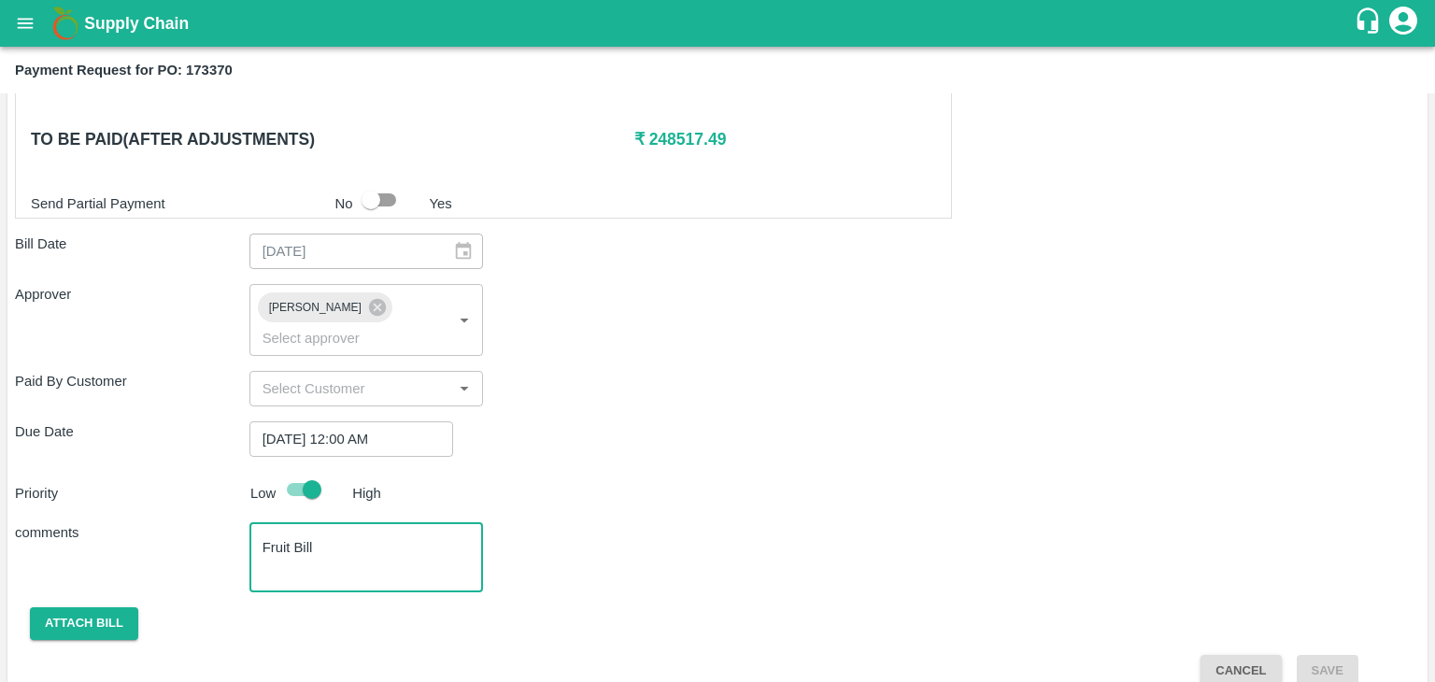
type textarea "Fruit Bill"
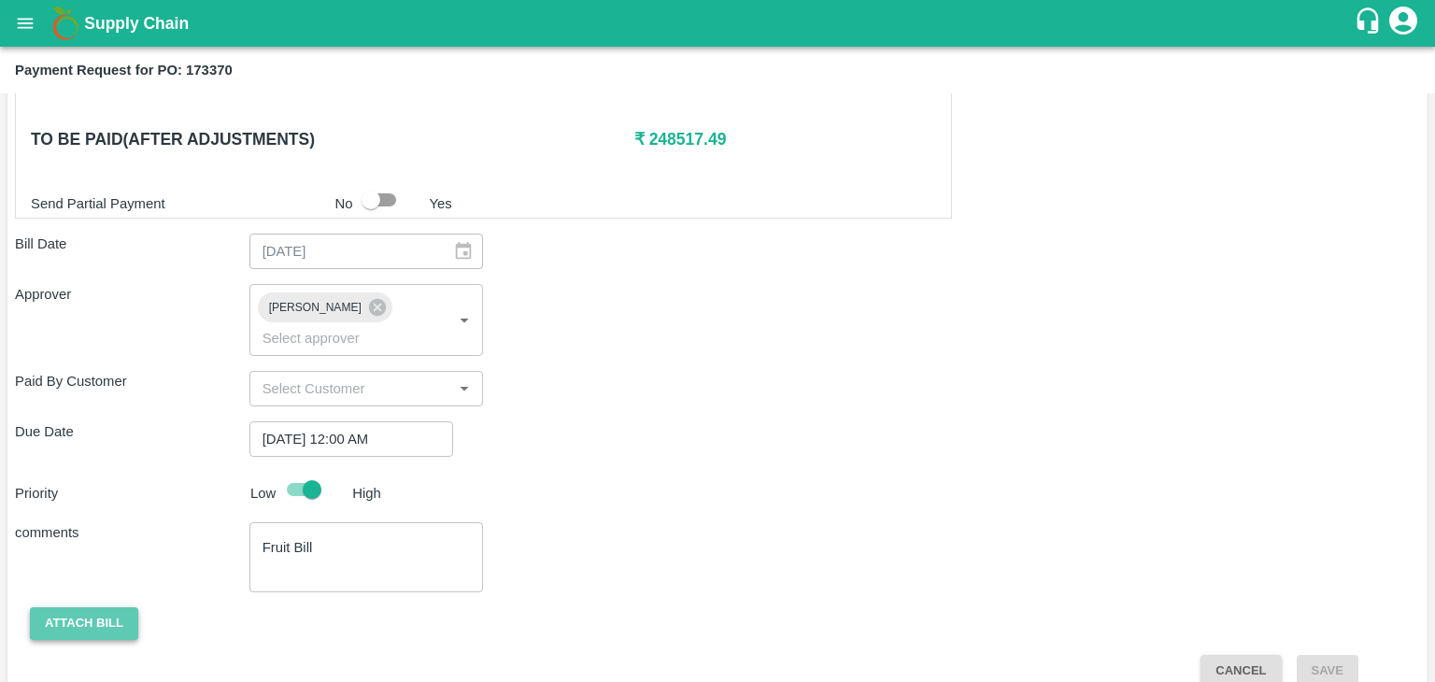
click at [78, 607] on button "Attach bill" at bounding box center [84, 623] width 108 height 33
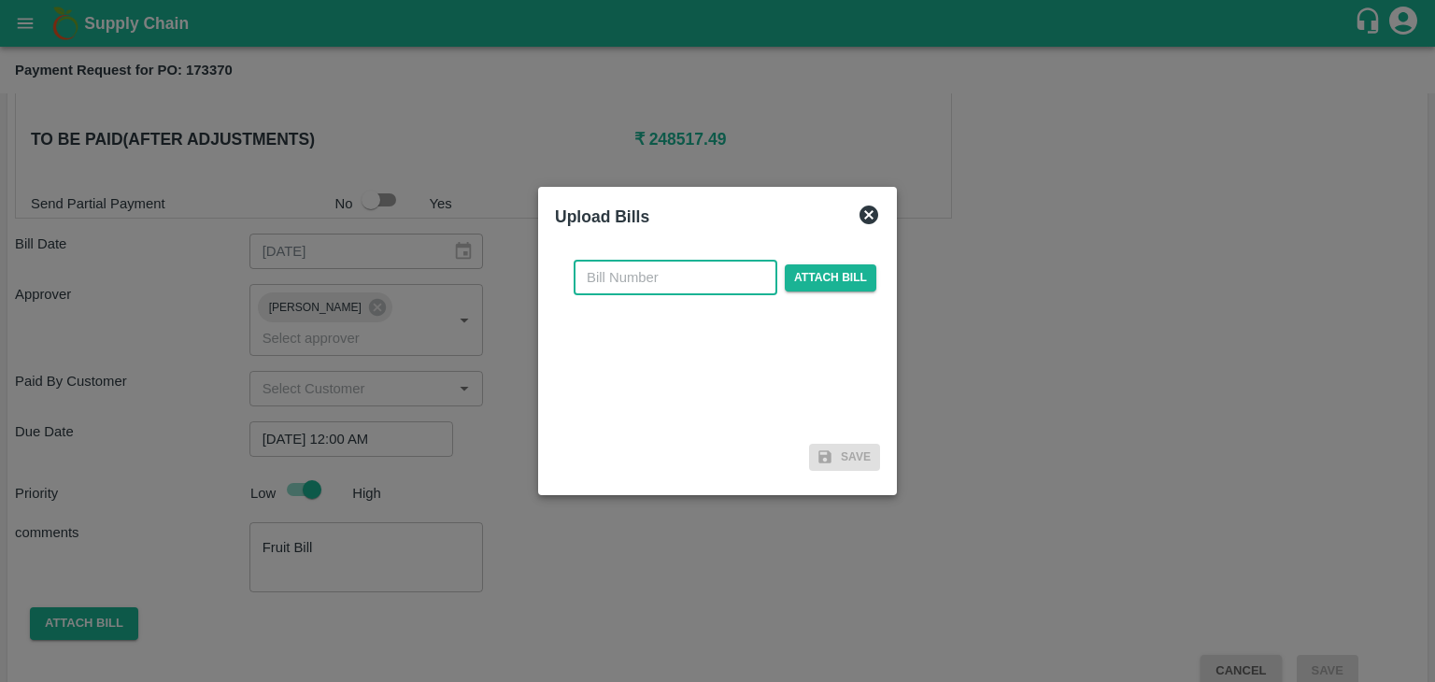
click at [659, 281] on input "text" at bounding box center [676, 277] width 204 height 35
type input "17"
click at [801, 270] on span "Attach bill" at bounding box center [831, 277] width 92 height 27
click at [0, 0] on input "Attach bill" at bounding box center [0, 0] width 0 height 0
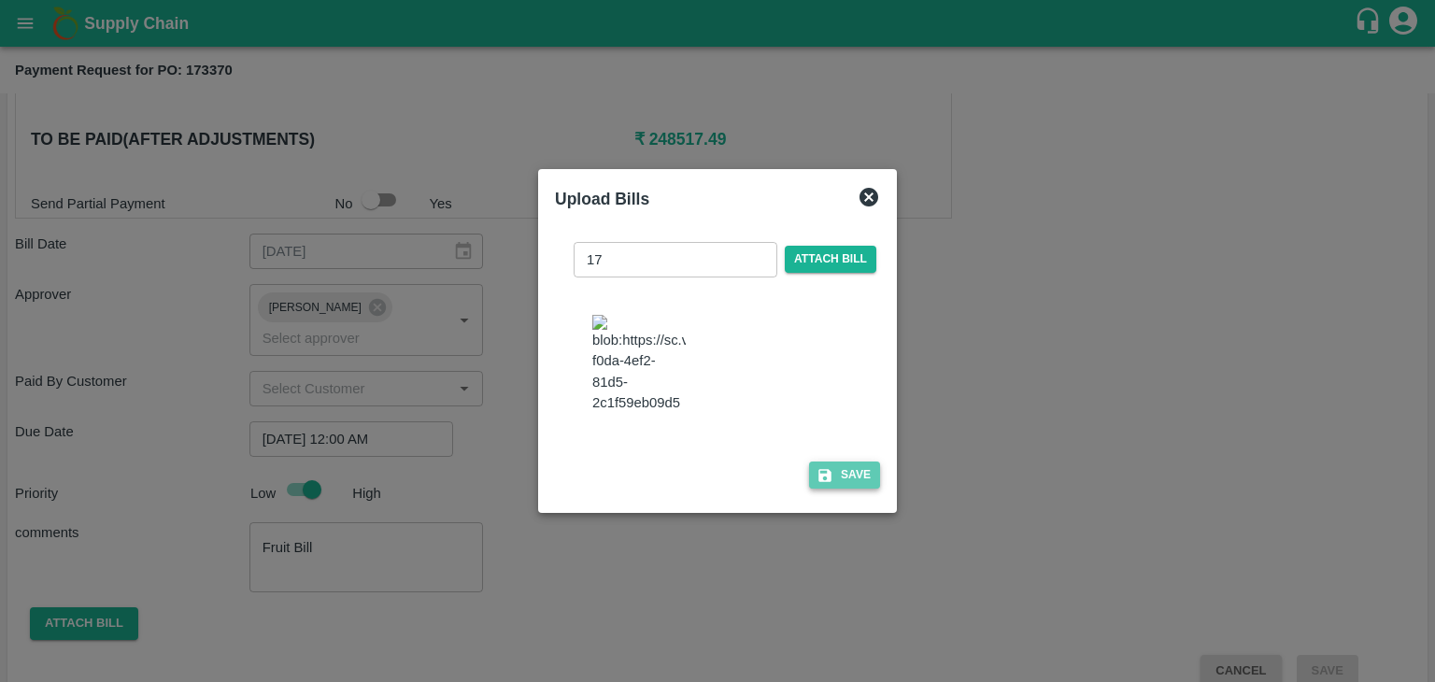
click at [856, 489] on button "Save" at bounding box center [844, 474] width 71 height 27
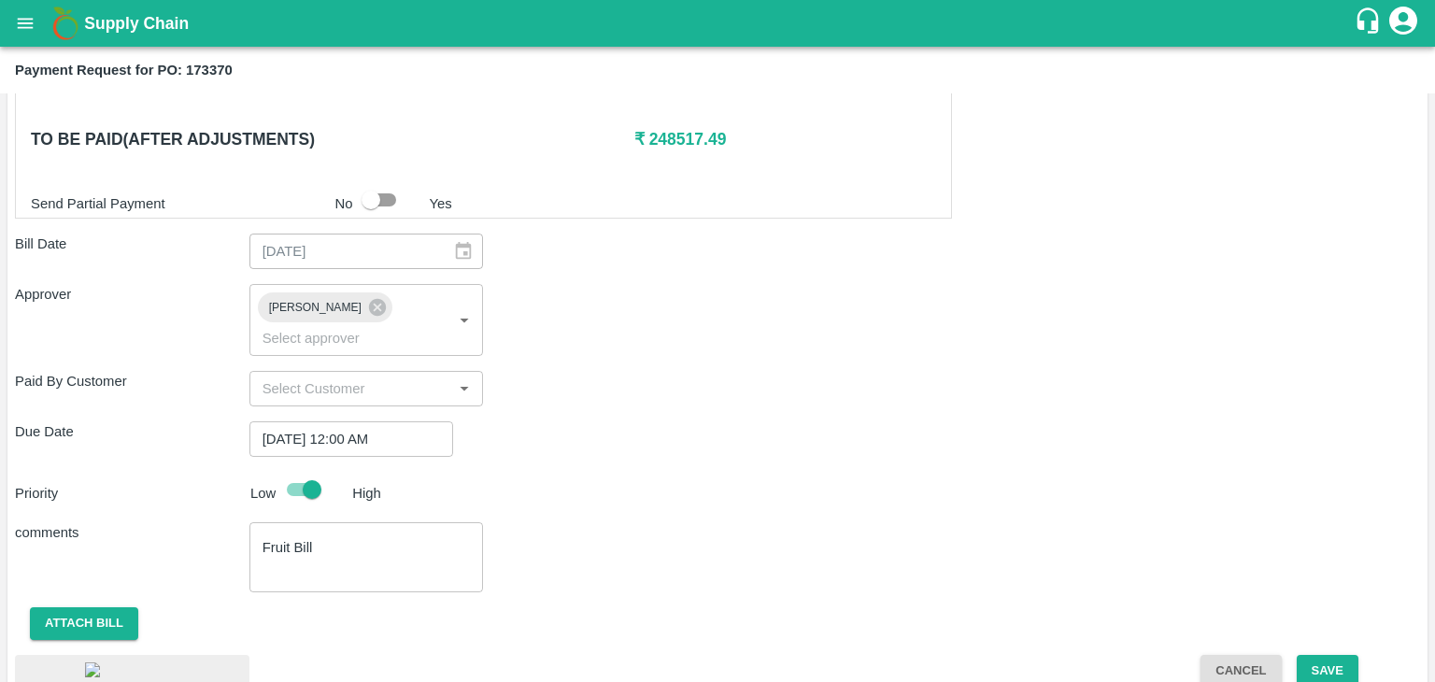
scroll to position [1054, 0]
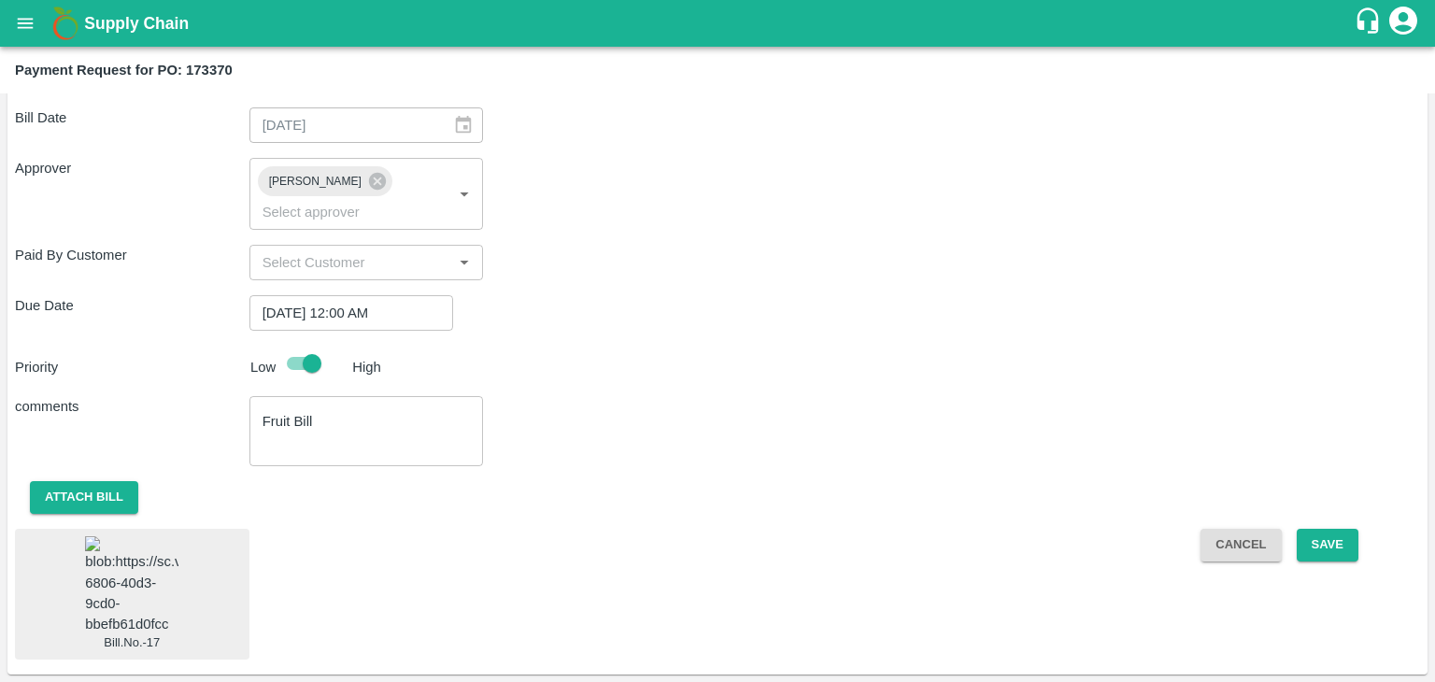
click at [140, 549] on img at bounding box center [131, 585] width 93 height 98
click at [1333, 529] on button "Save" at bounding box center [1328, 545] width 62 height 33
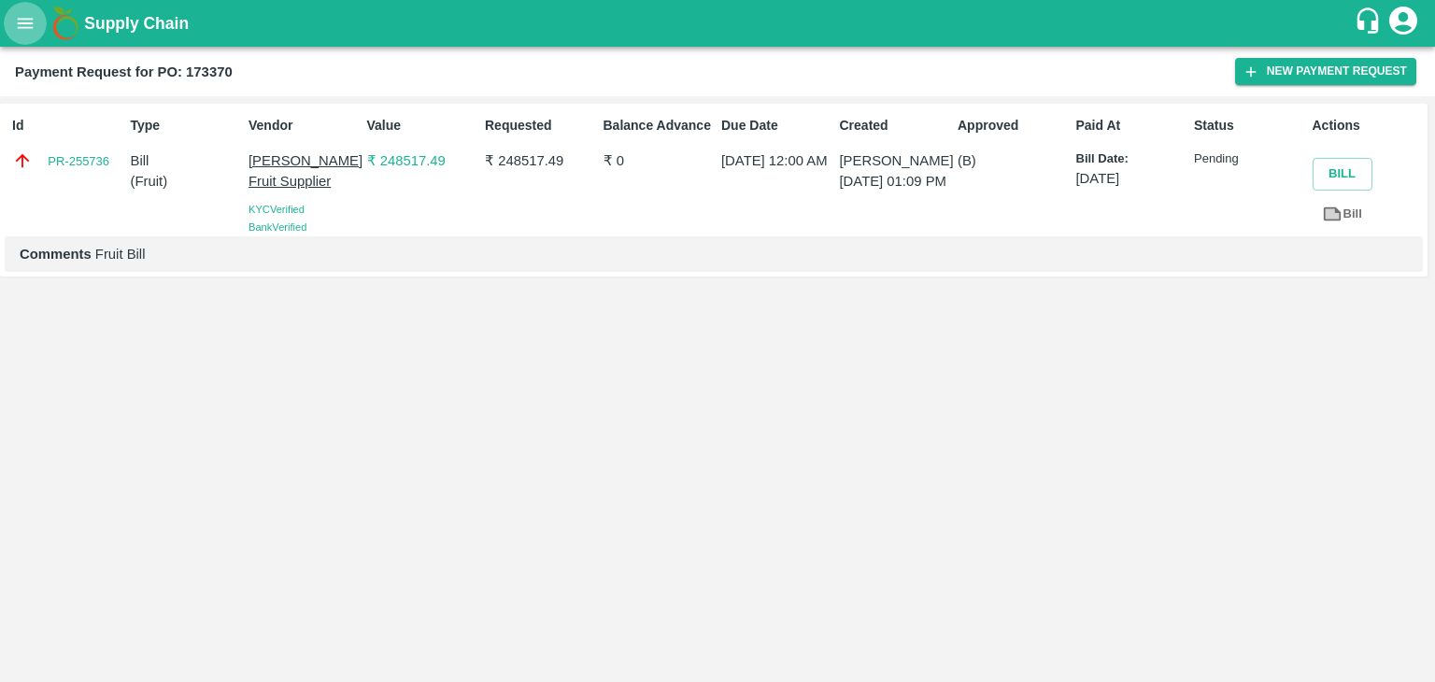
click at [14, 24] on button "open drawer" at bounding box center [25, 23] width 43 height 43
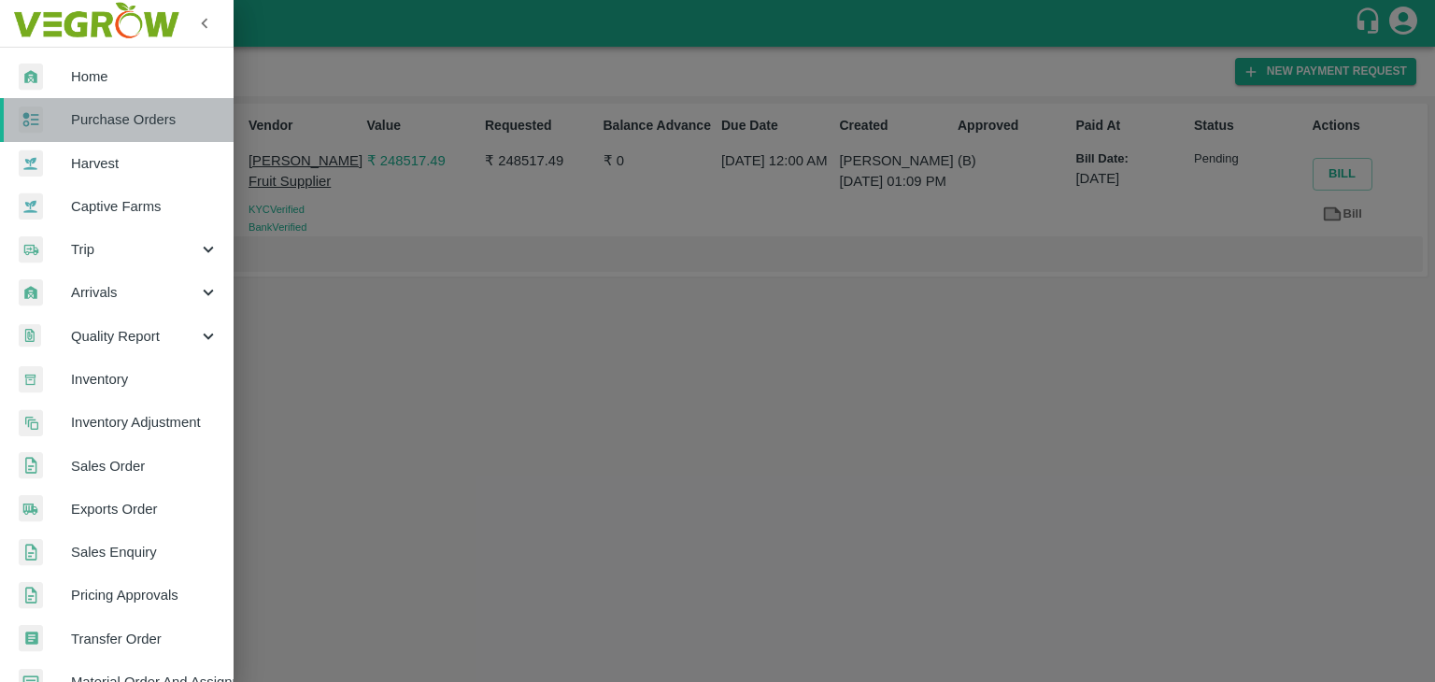
click at [121, 120] on span "Purchase Orders" at bounding box center [145, 119] width 148 height 21
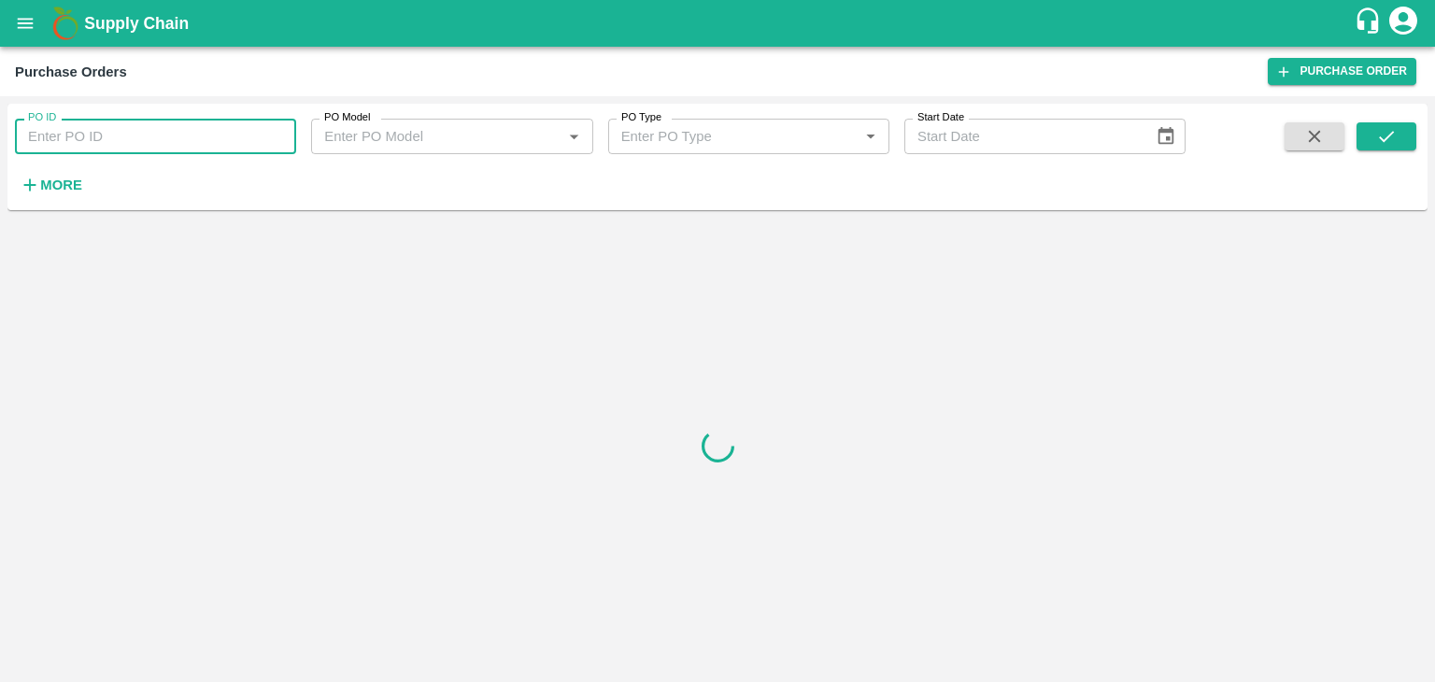
click at [189, 135] on input "PO ID" at bounding box center [155, 136] width 281 height 35
paste input "173397"
type input "173397"
click at [1402, 130] on button "submit" at bounding box center [1386, 136] width 60 height 28
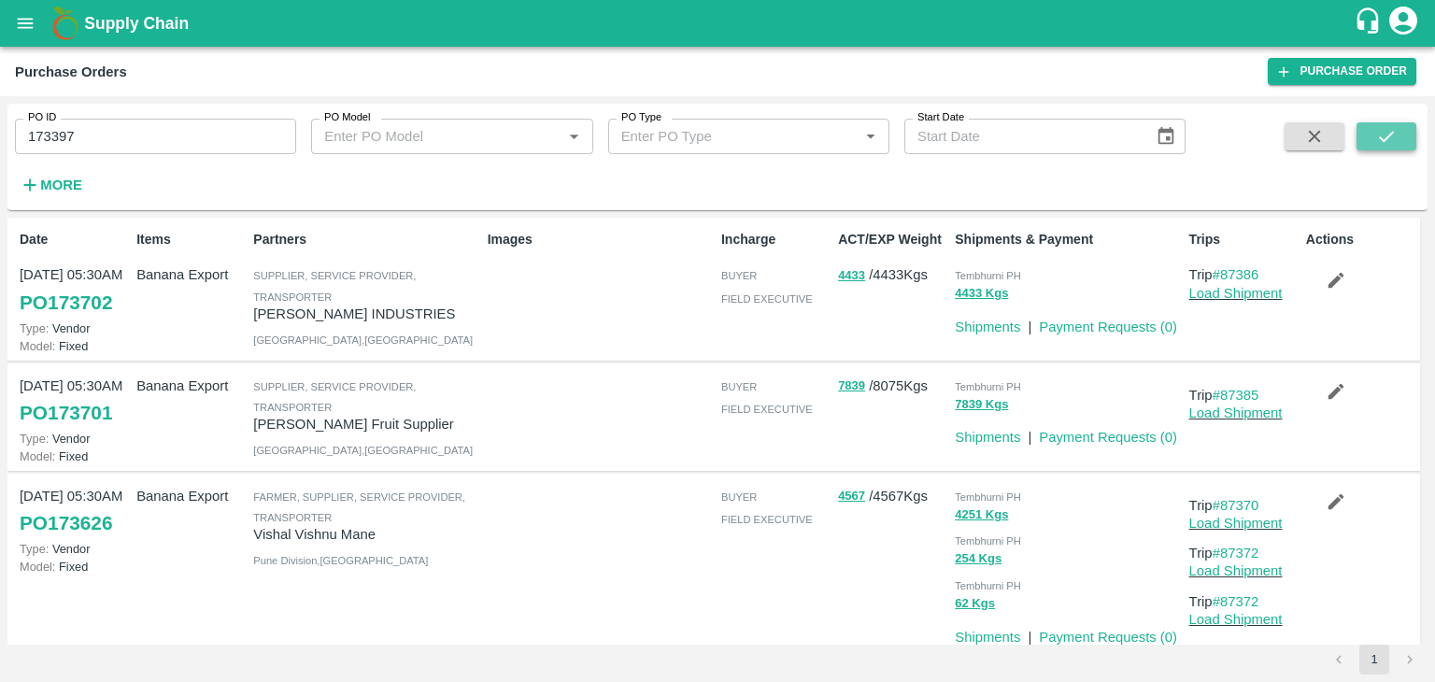
click at [1397, 136] on button "submit" at bounding box center [1386, 136] width 60 height 28
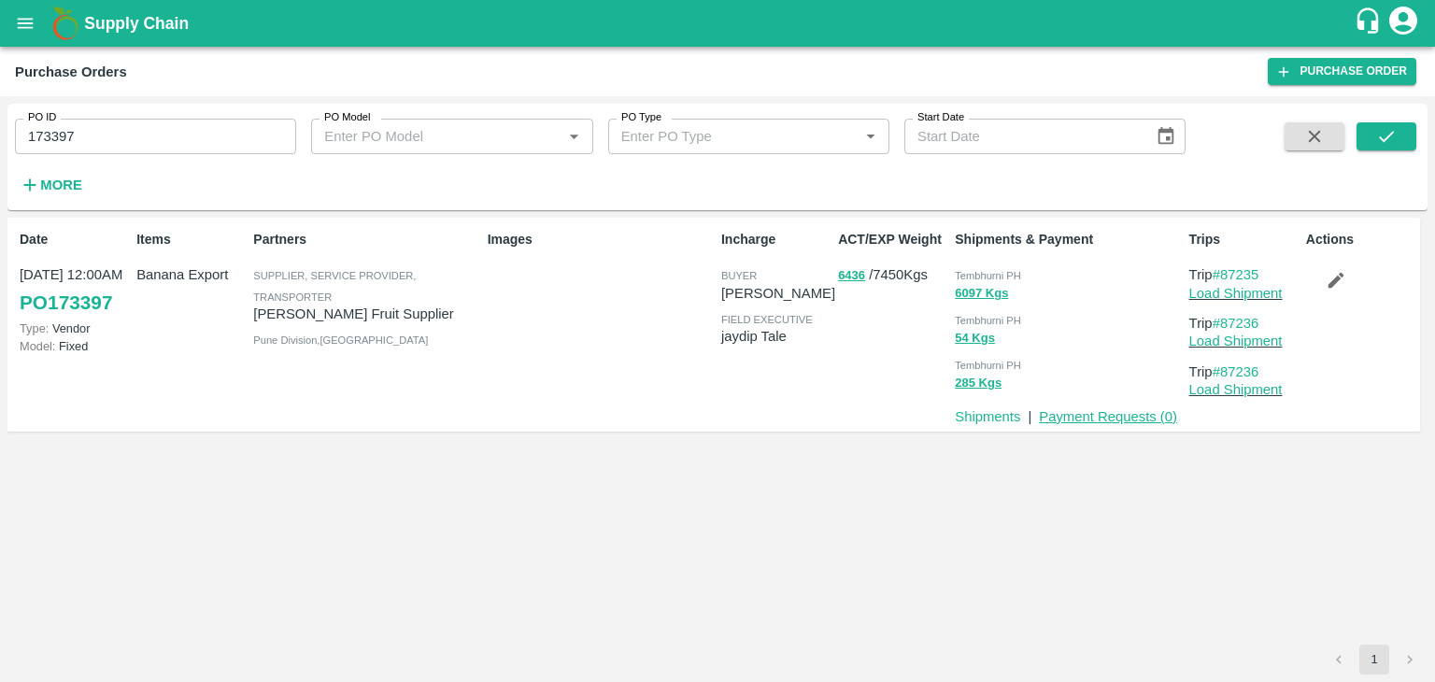
click at [1115, 418] on link "Payment Requests ( 0 )" at bounding box center [1108, 416] width 138 height 15
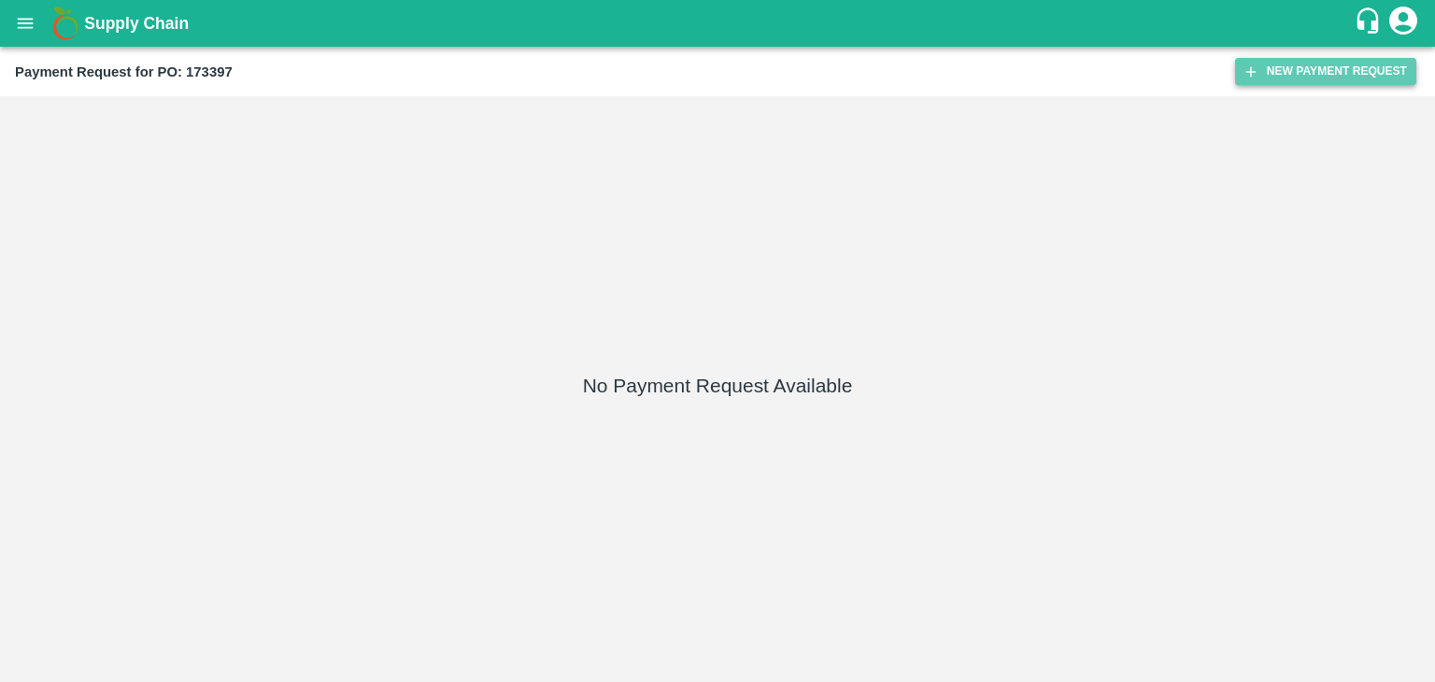
click at [1316, 68] on button "New Payment Request" at bounding box center [1325, 71] width 181 height 27
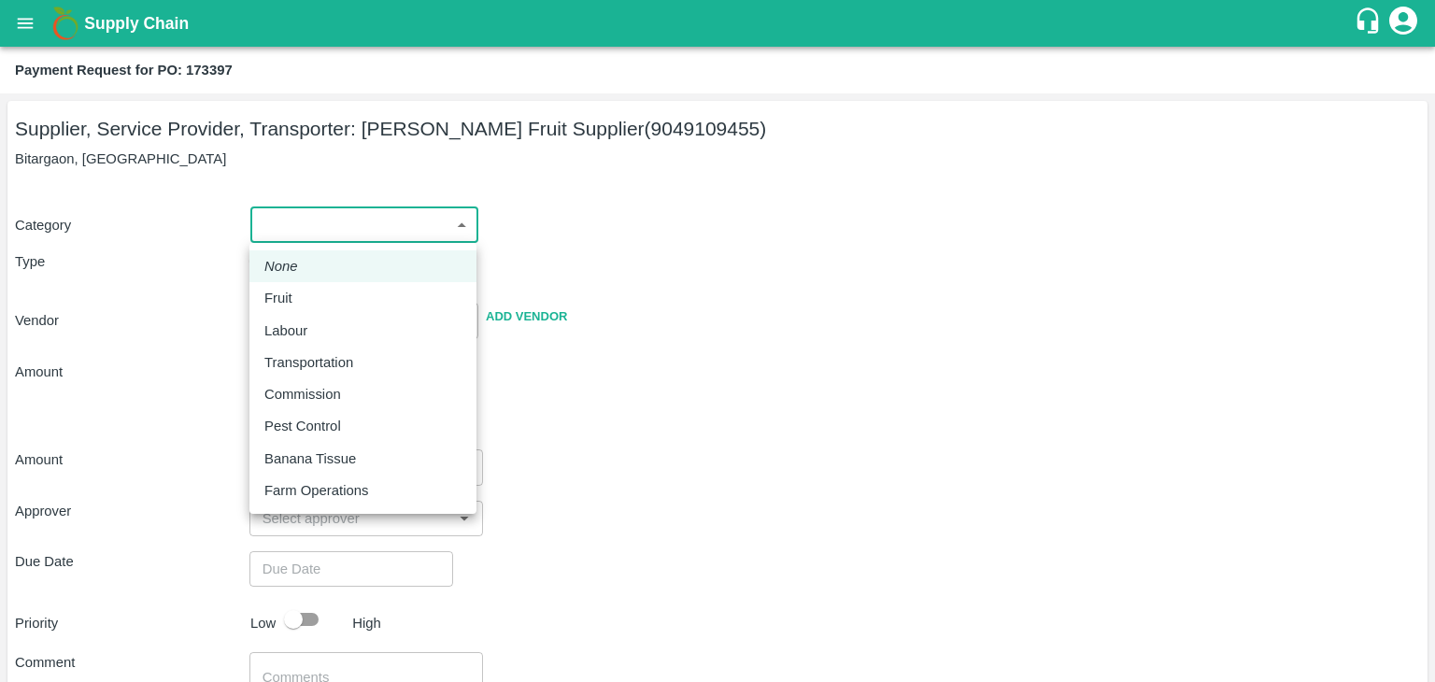
click at [285, 225] on body "Supply Chain Payment Request for PO: 173397 Supplier, Service Provider, Transpo…" at bounding box center [717, 341] width 1435 height 682
click at [296, 285] on li "Fruit" at bounding box center [362, 298] width 227 height 32
type input "1"
type input "[PERSON_NAME] Fruit Supplier - 9049109455(Supplier, Service Provider, Transport…"
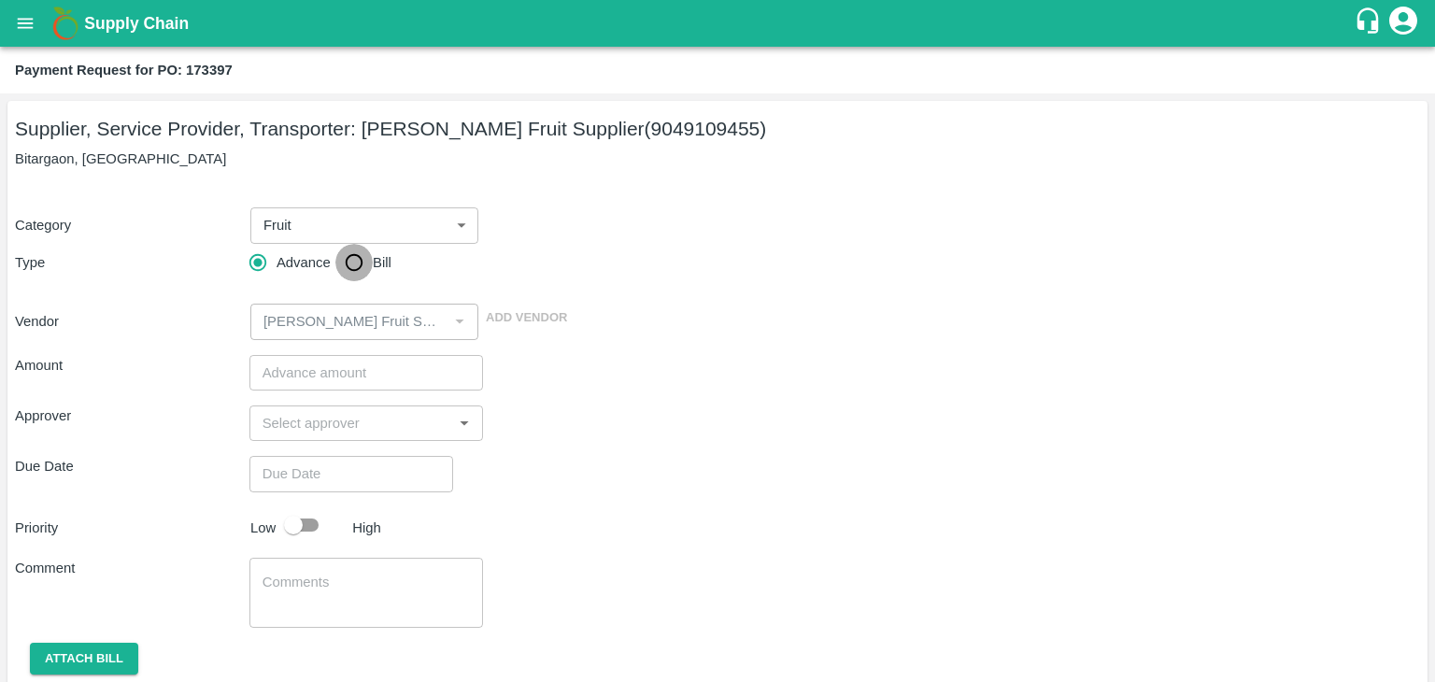
click at [340, 262] on input "Bill" at bounding box center [353, 262] width 37 height 37
radio input "true"
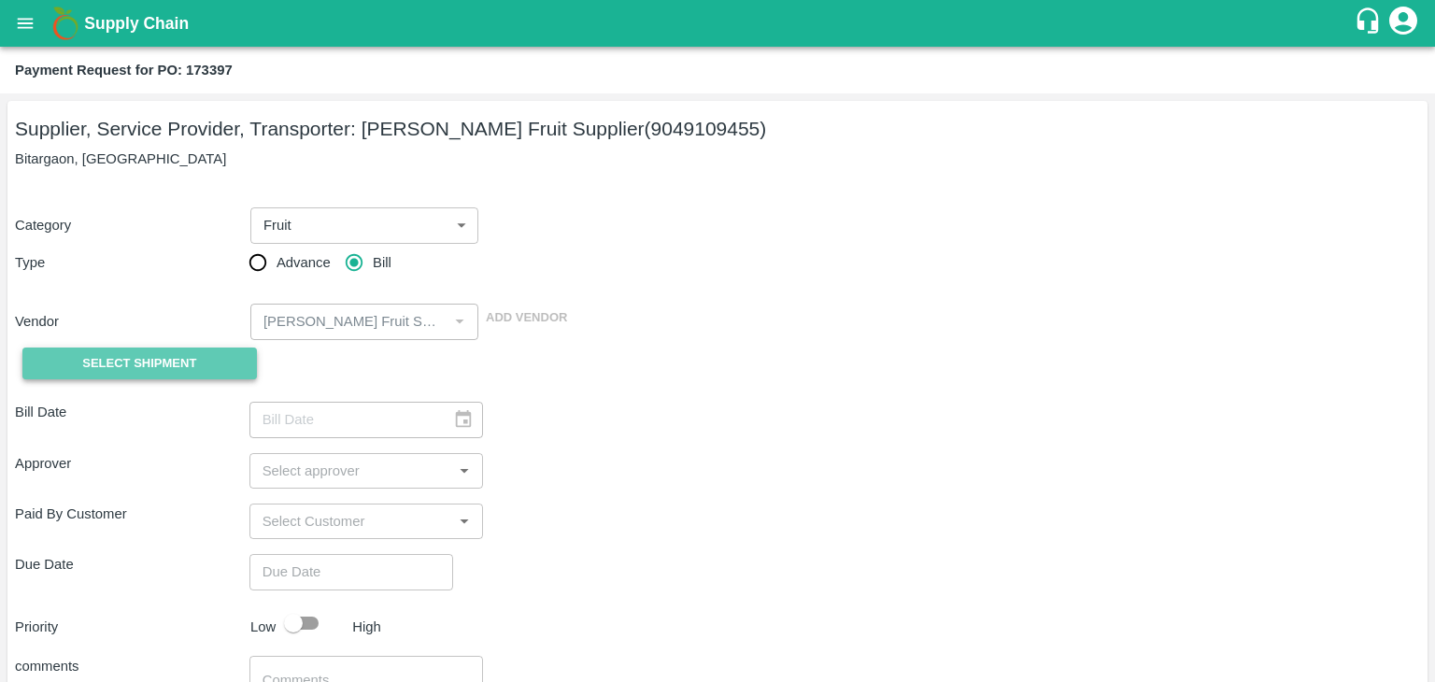
click at [120, 378] on button "Select Shipment" at bounding box center [139, 363] width 234 height 33
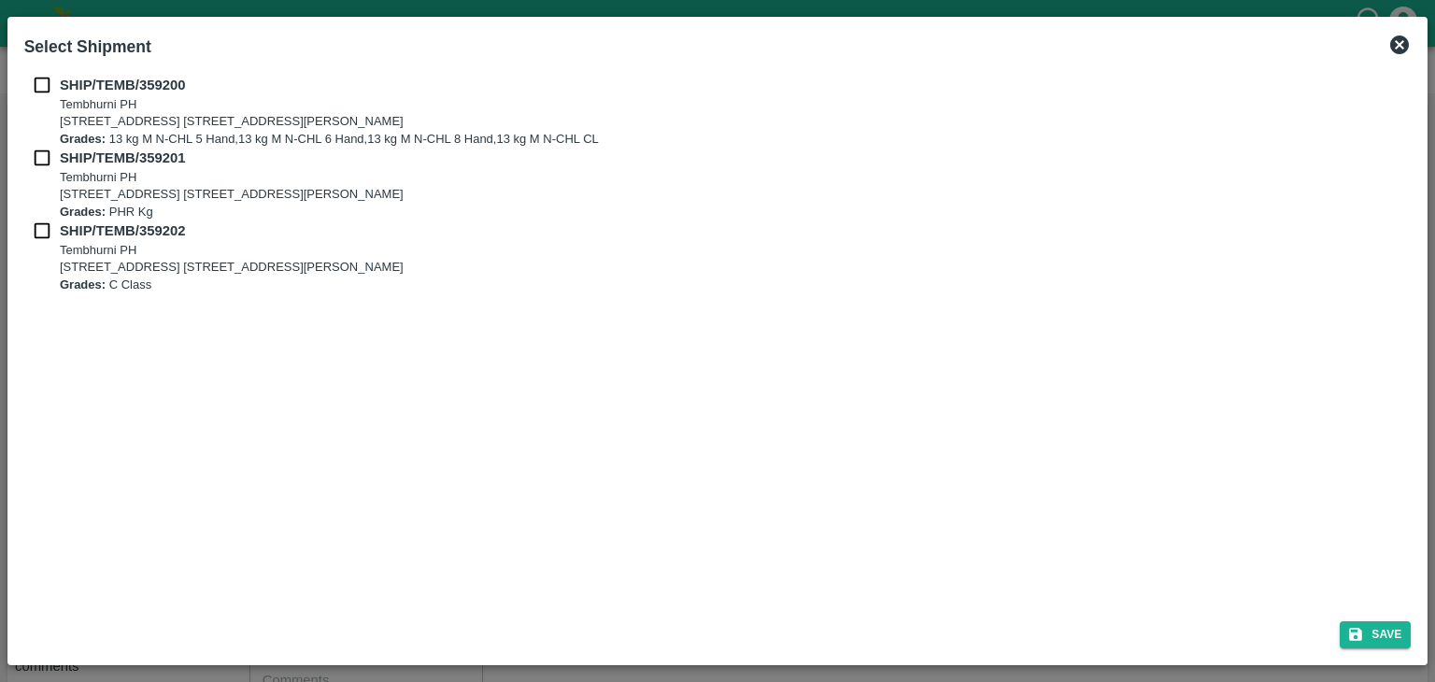
click at [29, 73] on div "SHIP/TEMB/359200 Tembhurni PH Tembhurni PH 205, PLOT NO. E-5, YASHSHREE INDUSTR…" at bounding box center [718, 336] width 1402 height 538
click at [34, 83] on input "checkbox" at bounding box center [41, 85] width 35 height 21
checkbox input "true"
drag, startPoint x: 37, startPoint y: 144, endPoint x: 41, endPoint y: 154, distance: 10.9
click at [41, 154] on div "SHIP/TEMB/359200 Tembhurni PH Tembhurni PH 205, PLOT NO. E-5, YASHSHREE INDUSTR…" at bounding box center [717, 184] width 1387 height 219
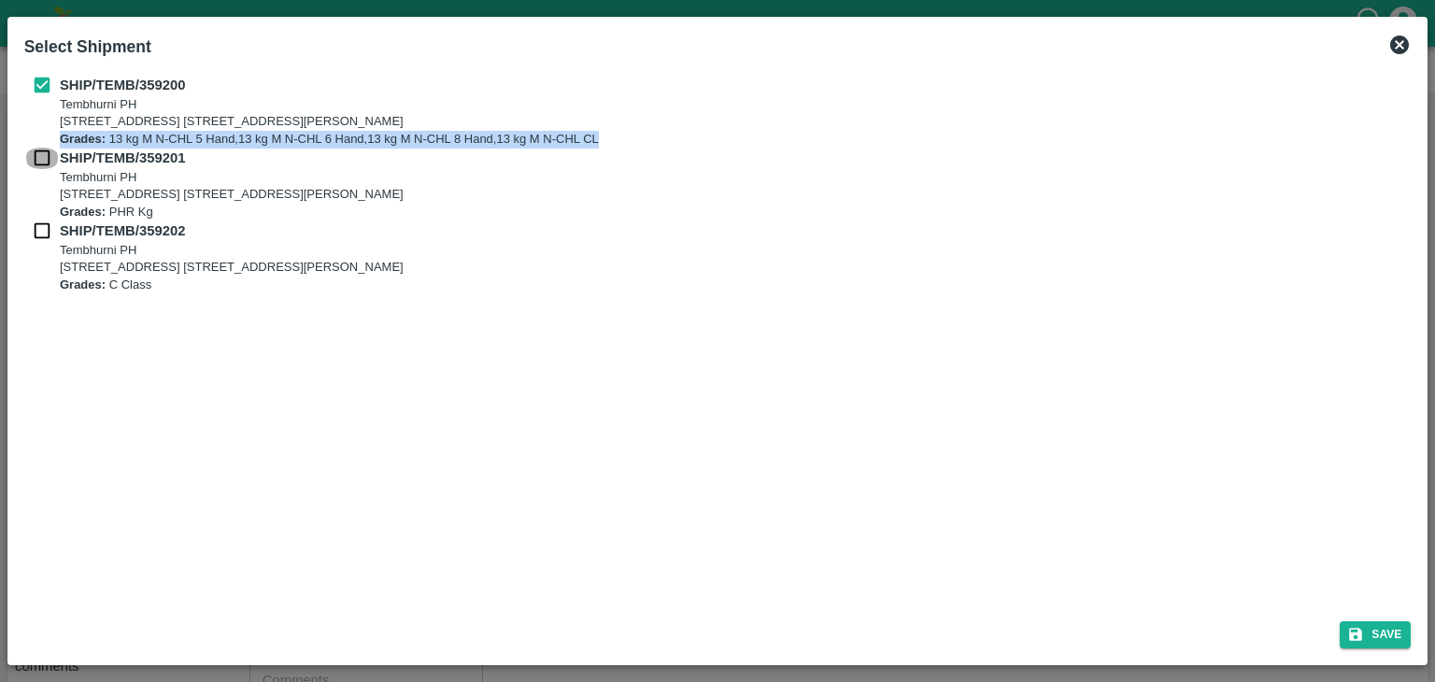
click at [41, 154] on input "checkbox" at bounding box center [41, 158] width 35 height 21
checkbox input "true"
click at [45, 225] on input "checkbox" at bounding box center [41, 230] width 35 height 21
checkbox input "true"
click at [1392, 625] on button "Save" at bounding box center [1374, 634] width 71 height 27
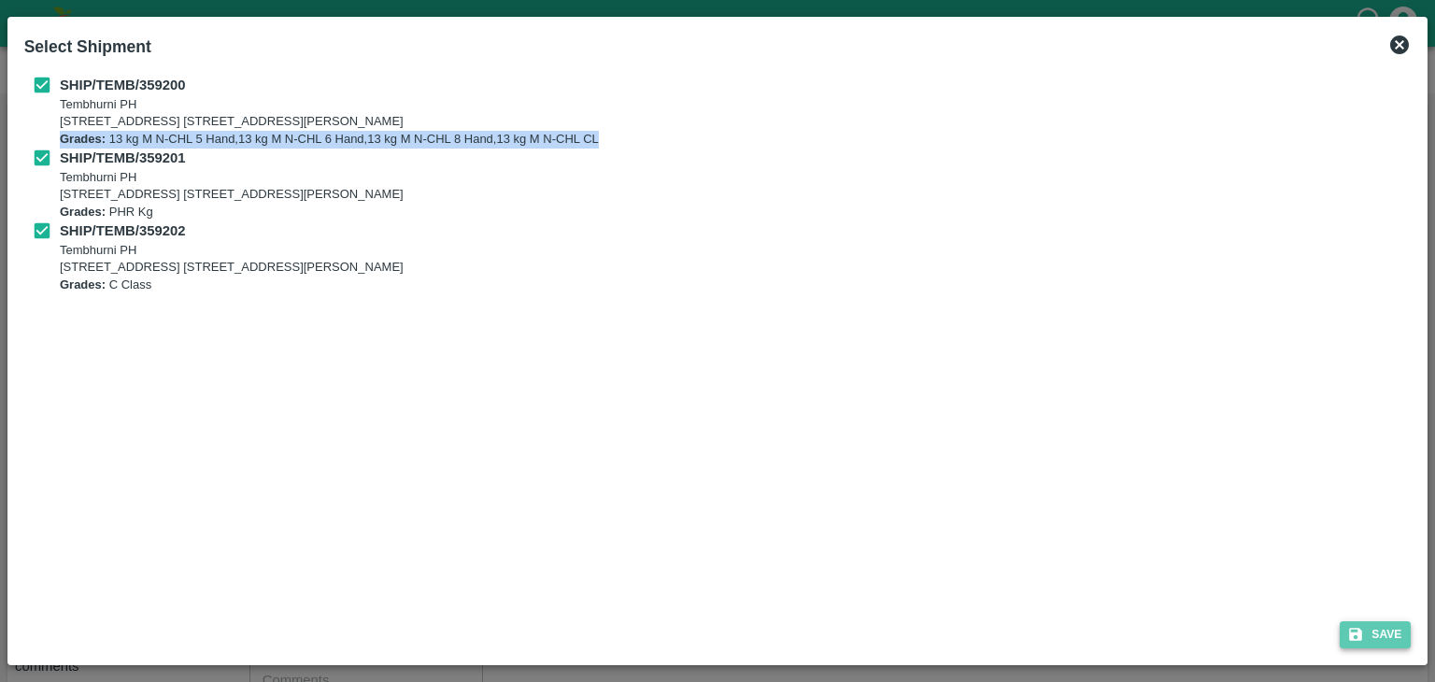
type input "01/09/2025"
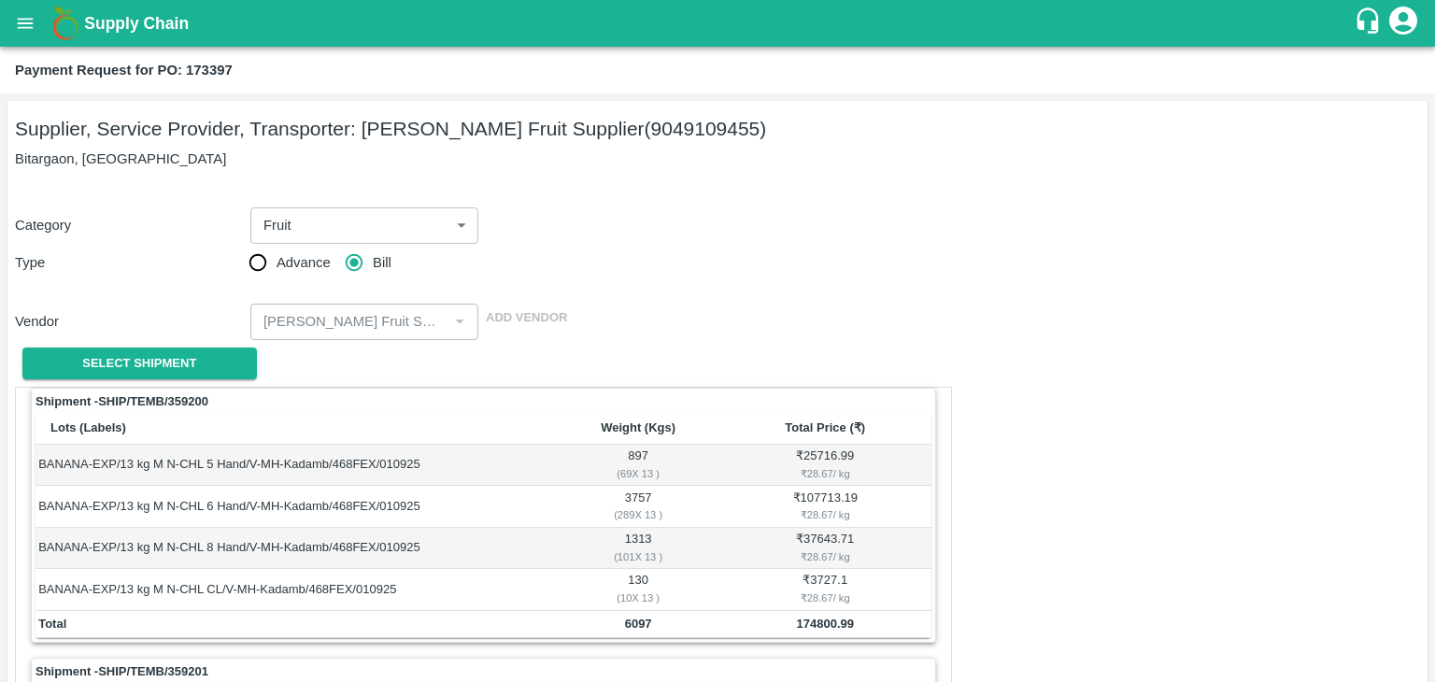
scroll to position [874, 0]
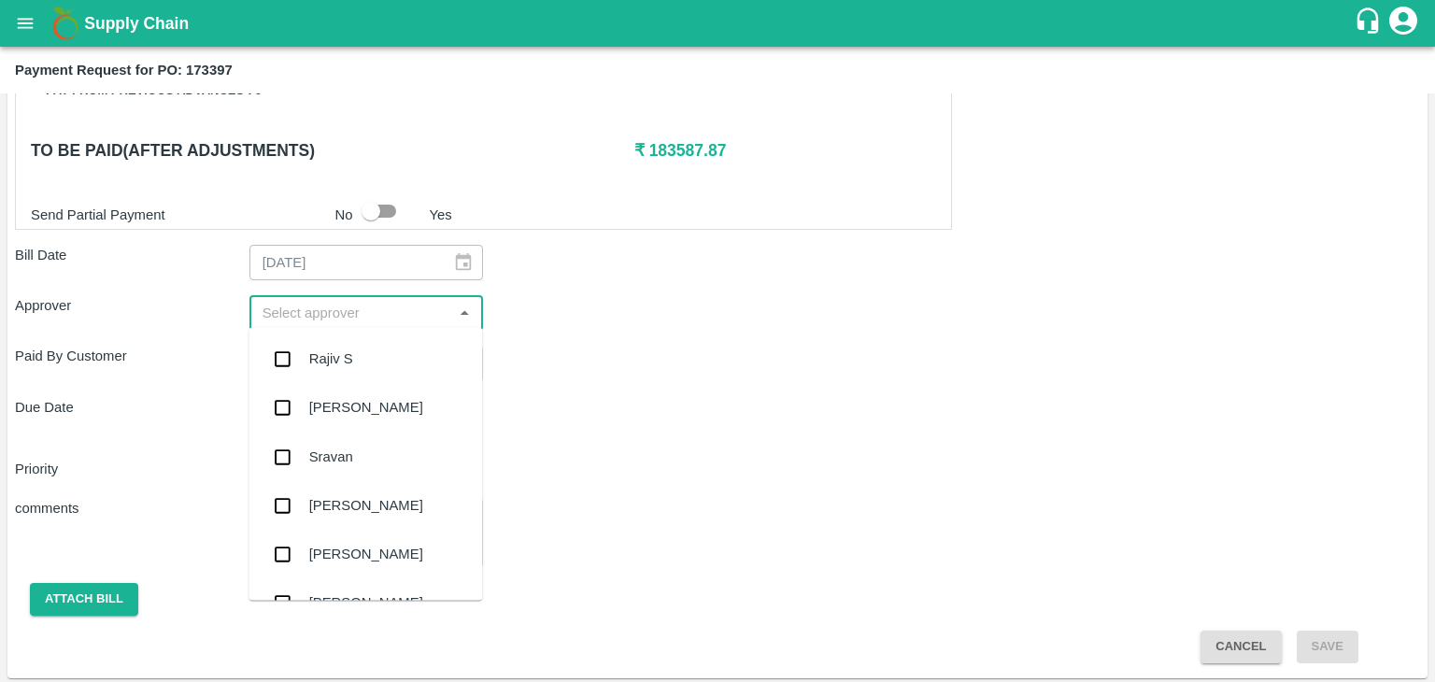
click at [320, 305] on input "input" at bounding box center [351, 313] width 192 height 24
type input "Ajit"
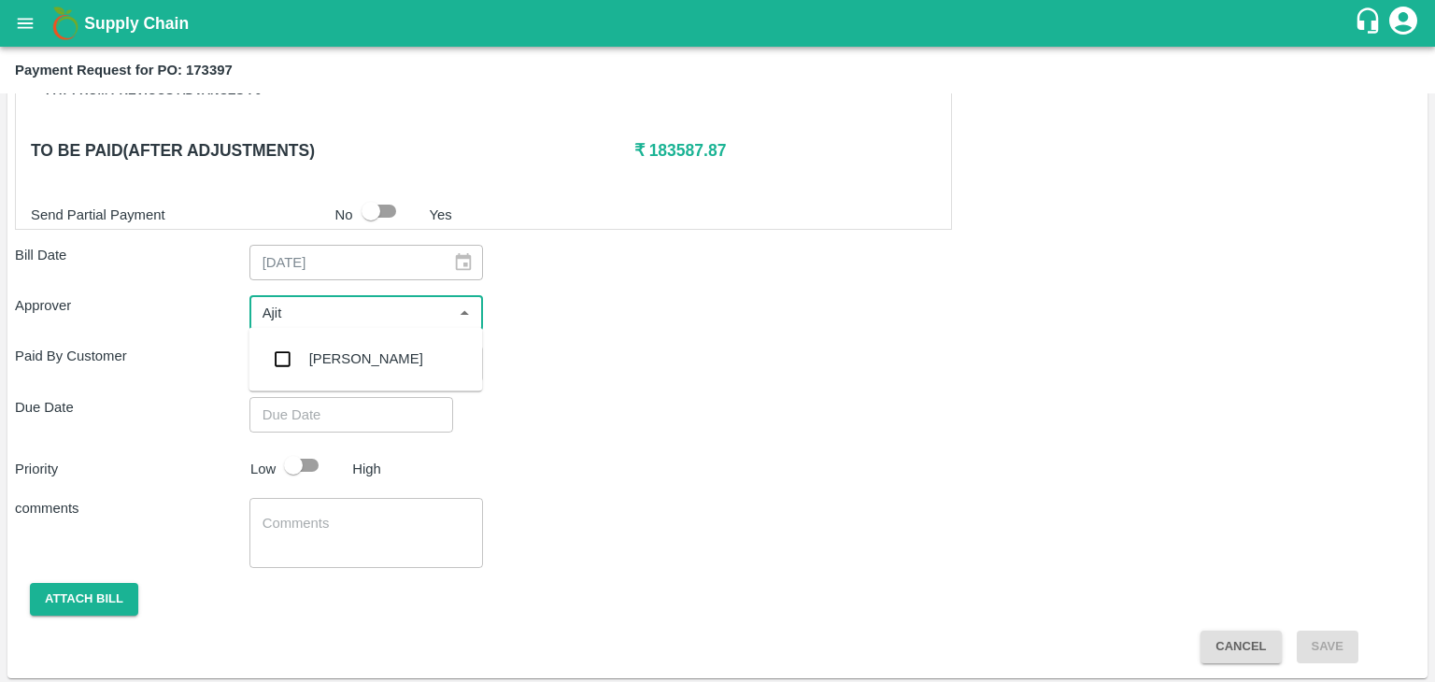
click at [359, 356] on div "[PERSON_NAME]" at bounding box center [366, 358] width 114 height 21
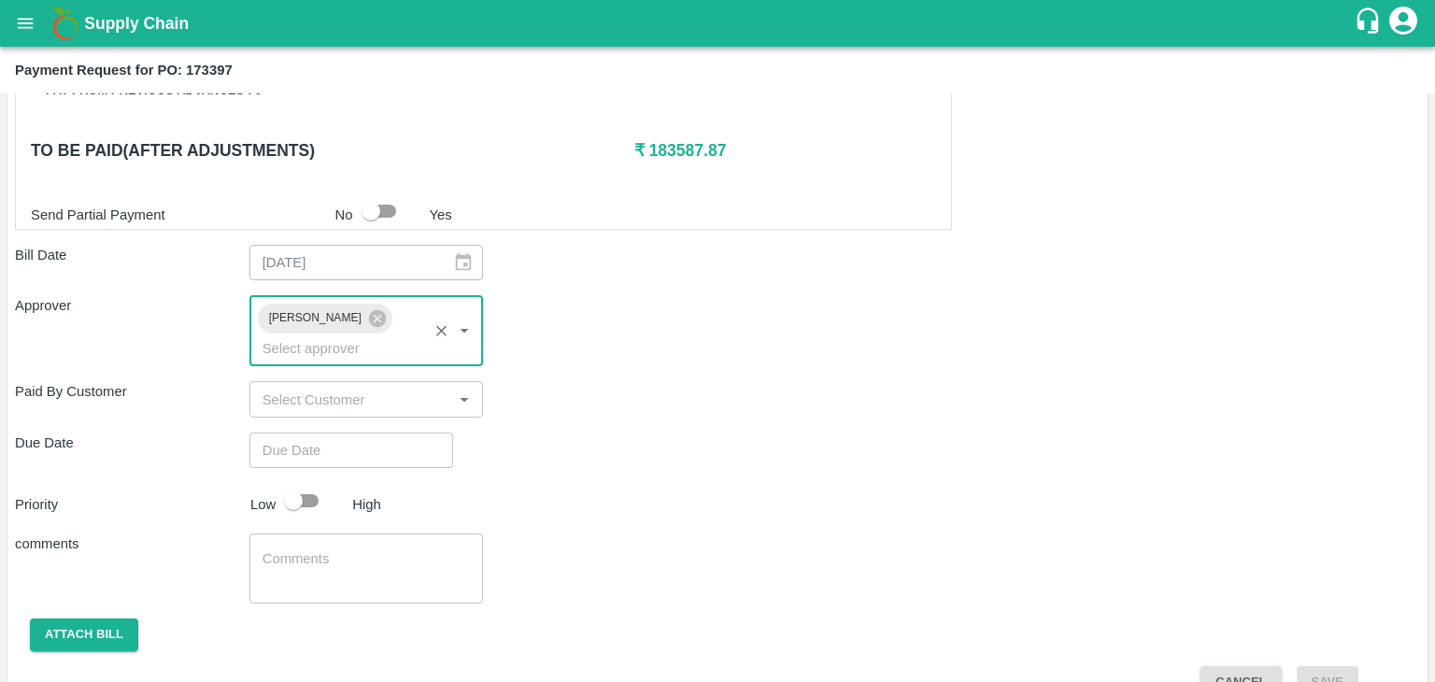
type input "DD/MM/YYYY hh:mm aa"
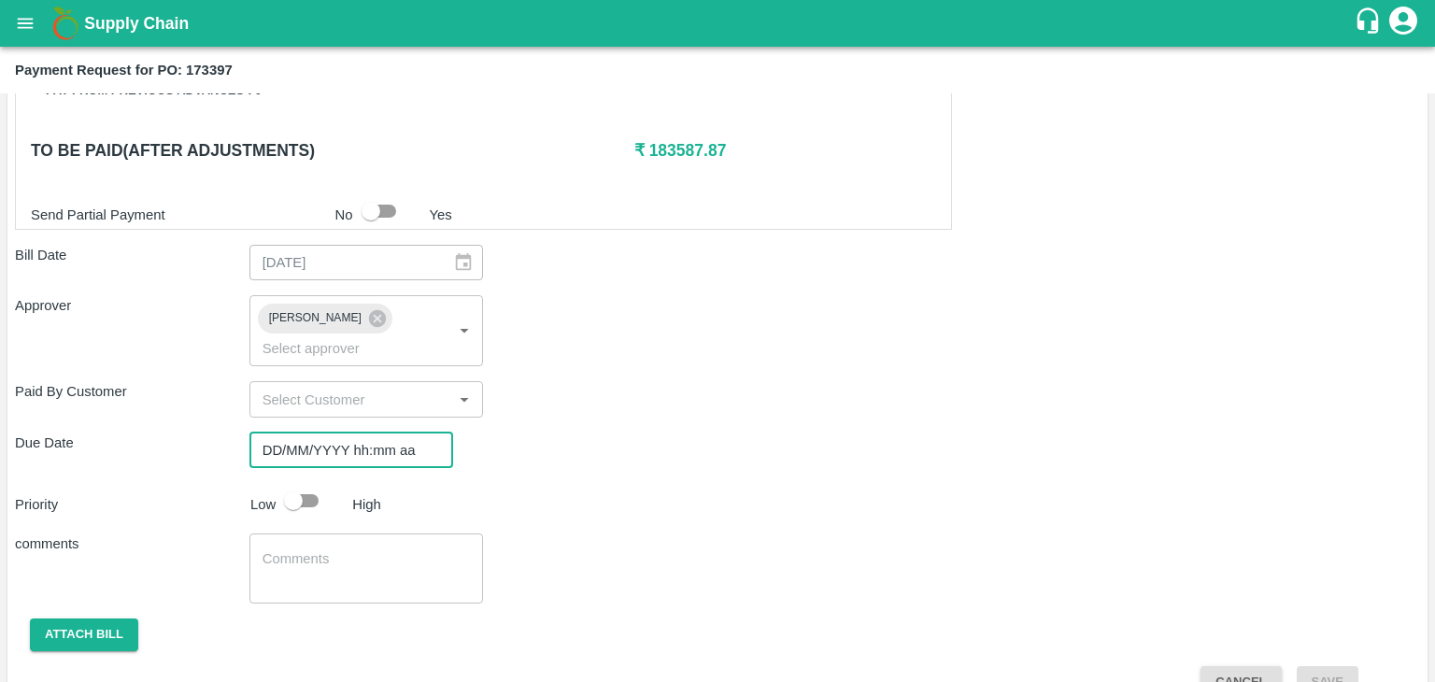
click at [392, 432] on input "DD/MM/YYYY hh:mm aa" at bounding box center [344, 449] width 191 height 35
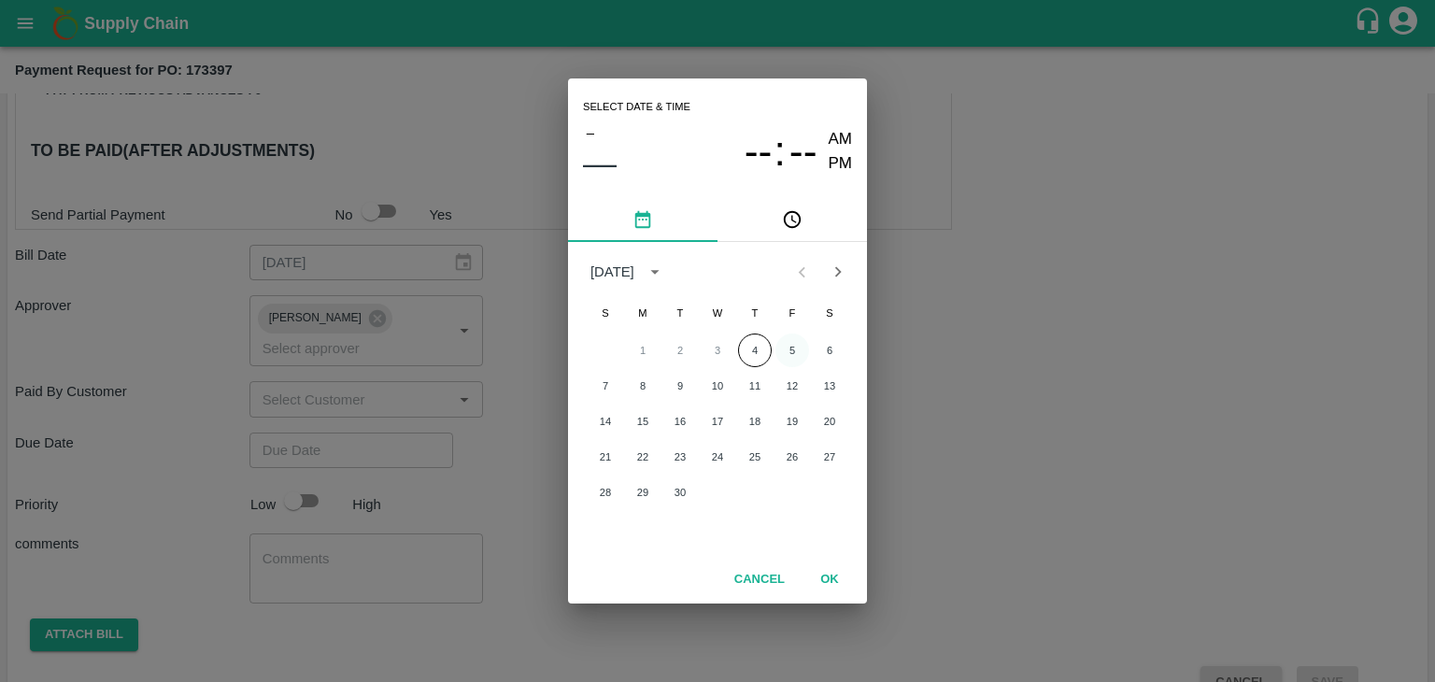
click at [788, 350] on button "5" at bounding box center [792, 350] width 34 height 34
type input "[DATE] 12:00 AM"
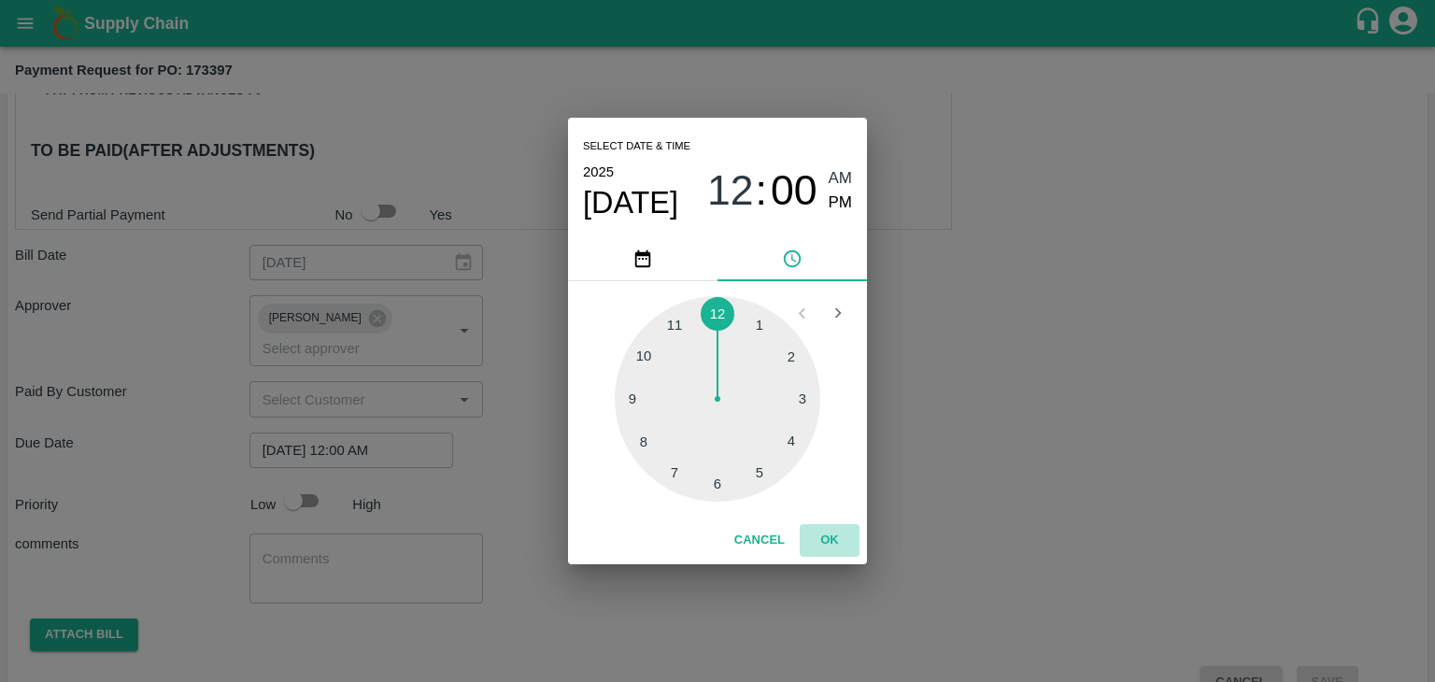
click at [830, 546] on button "OK" at bounding box center [830, 540] width 60 height 33
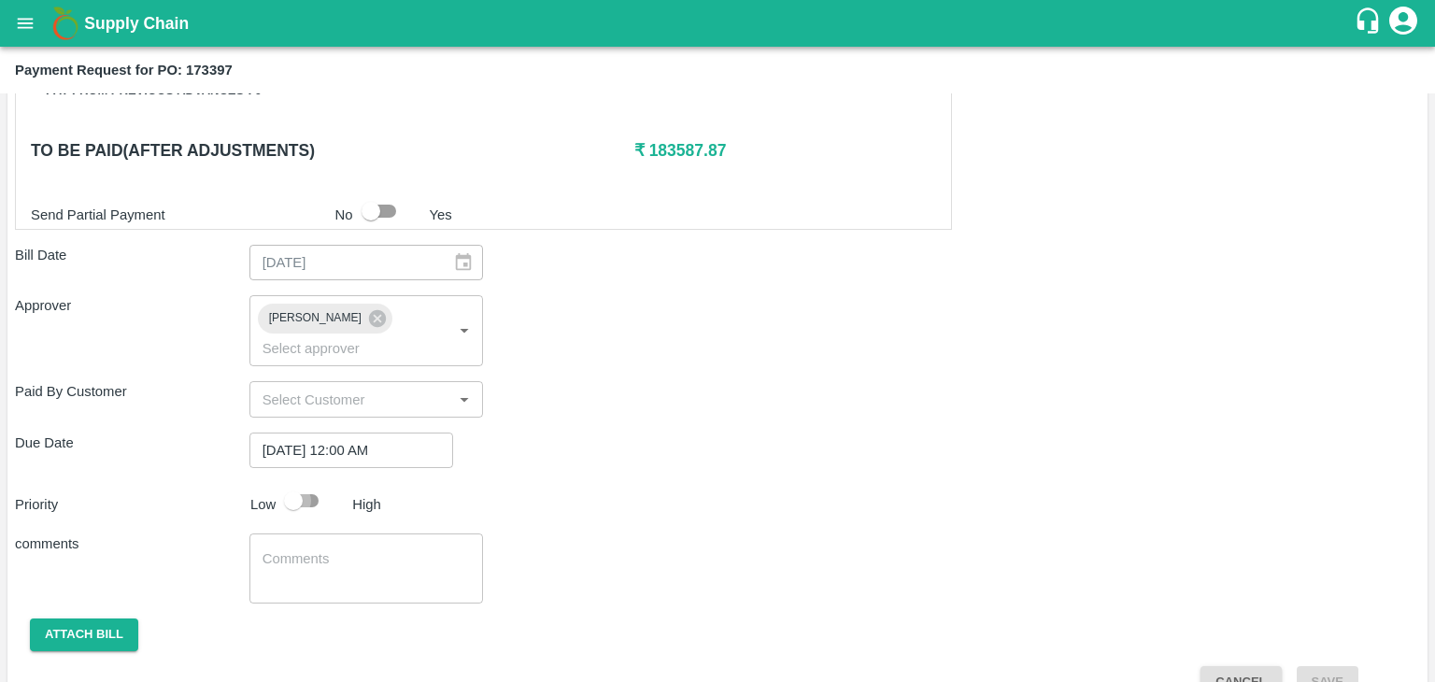
click at [291, 483] on input "checkbox" at bounding box center [293, 500] width 106 height 35
checkbox input "true"
click at [357, 549] on textarea at bounding box center [366, 568] width 208 height 39
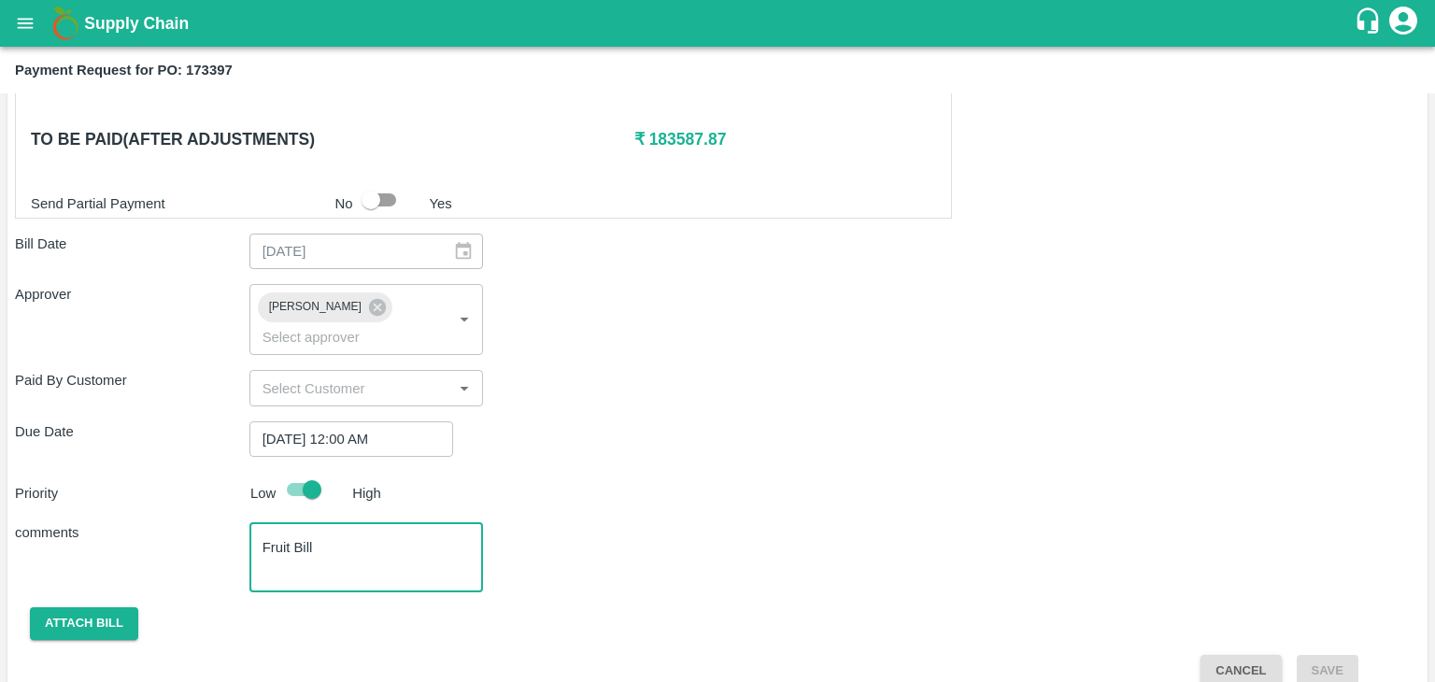
type textarea "Fruit Bill"
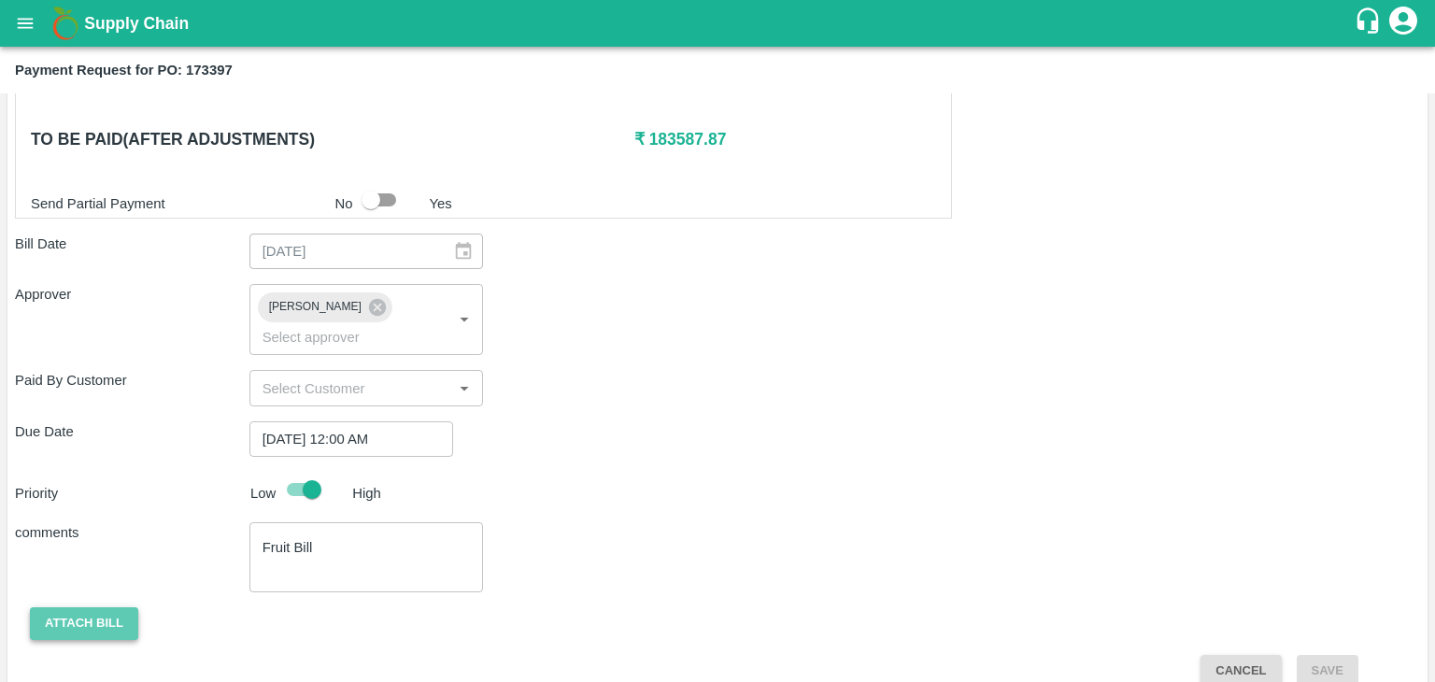
click at [88, 607] on button "Attach bill" at bounding box center [84, 623] width 108 height 33
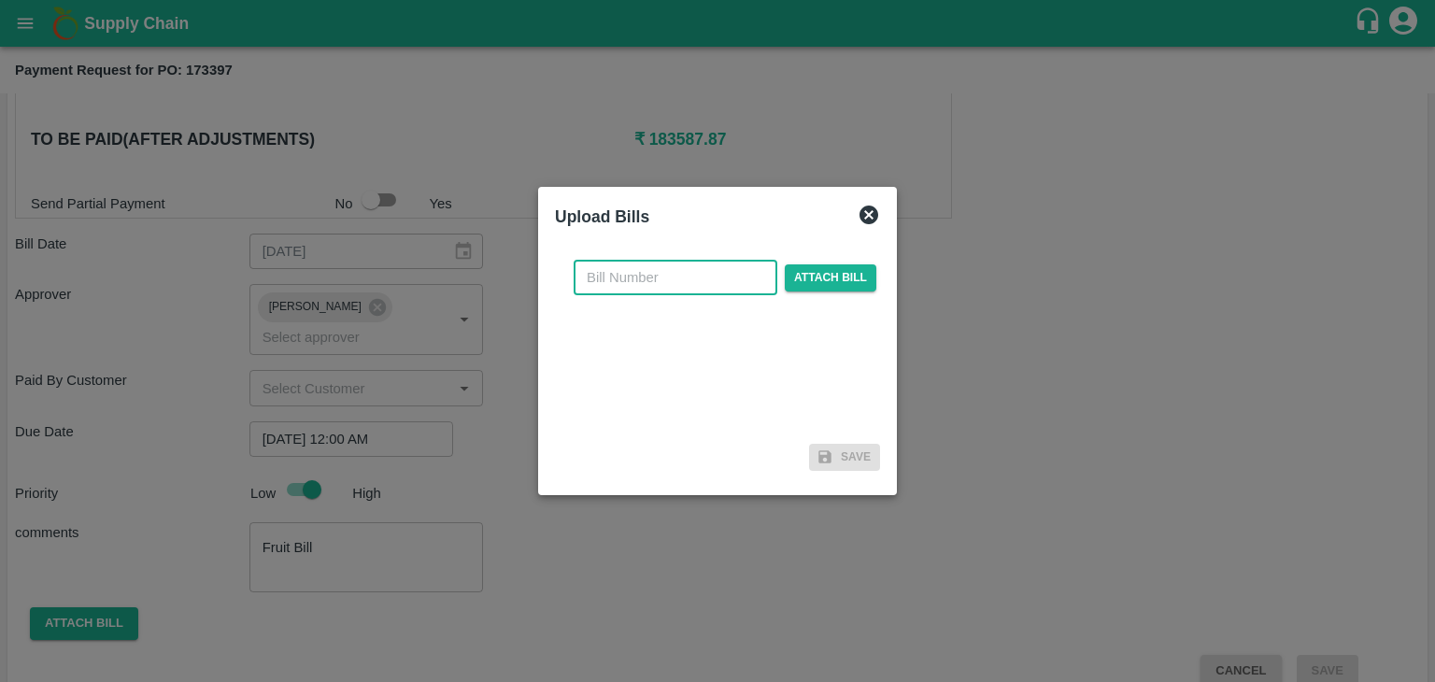
click at [654, 281] on input "text" at bounding box center [676, 277] width 204 height 35
type input "18"
click at [841, 280] on span "Attach bill" at bounding box center [831, 277] width 92 height 27
click at [0, 0] on input "Attach bill" at bounding box center [0, 0] width 0 height 0
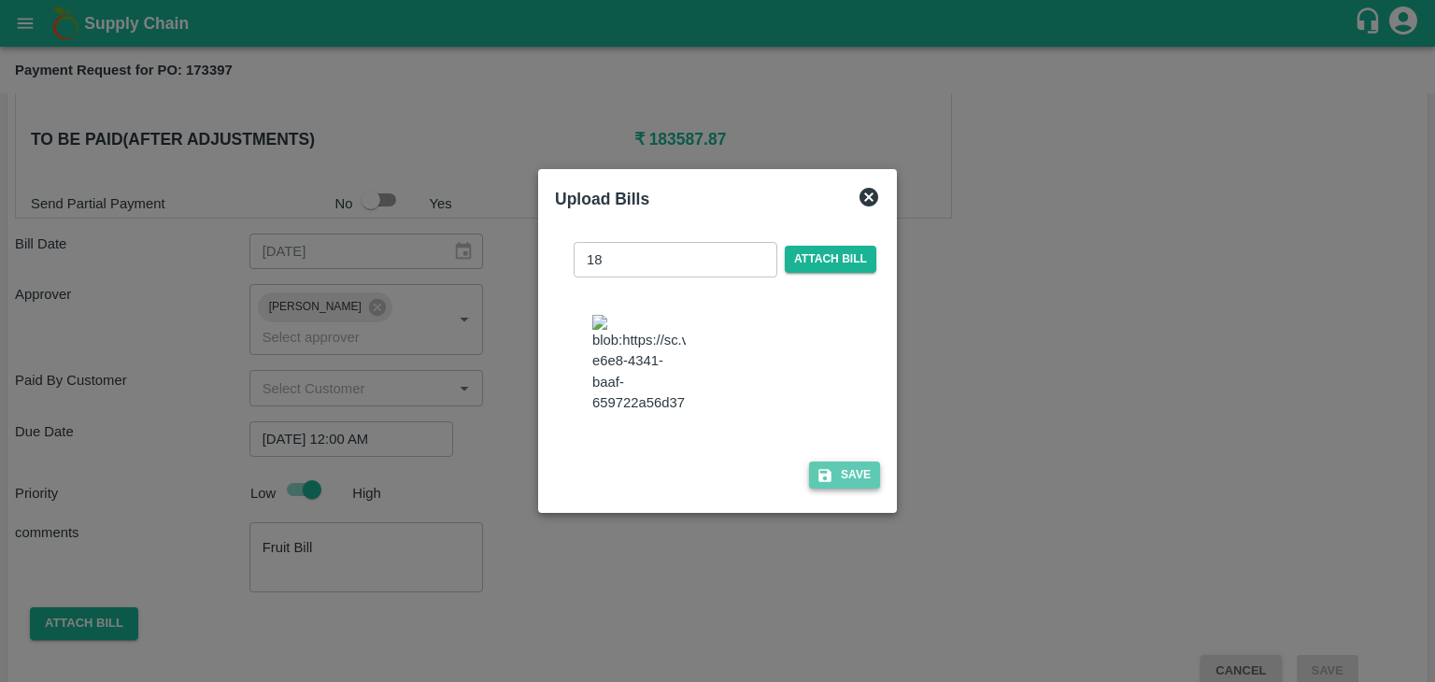
click at [843, 488] on button "Save" at bounding box center [844, 474] width 71 height 27
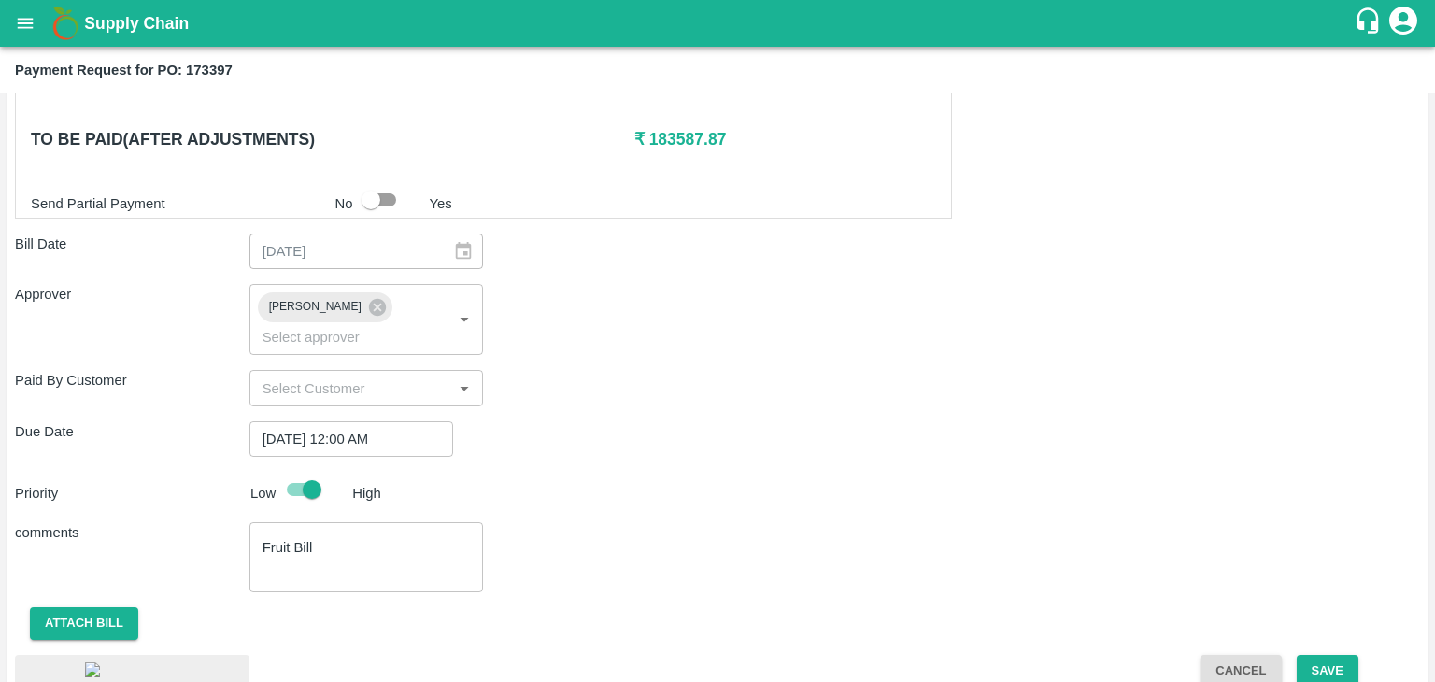
scroll to position [1006, 0]
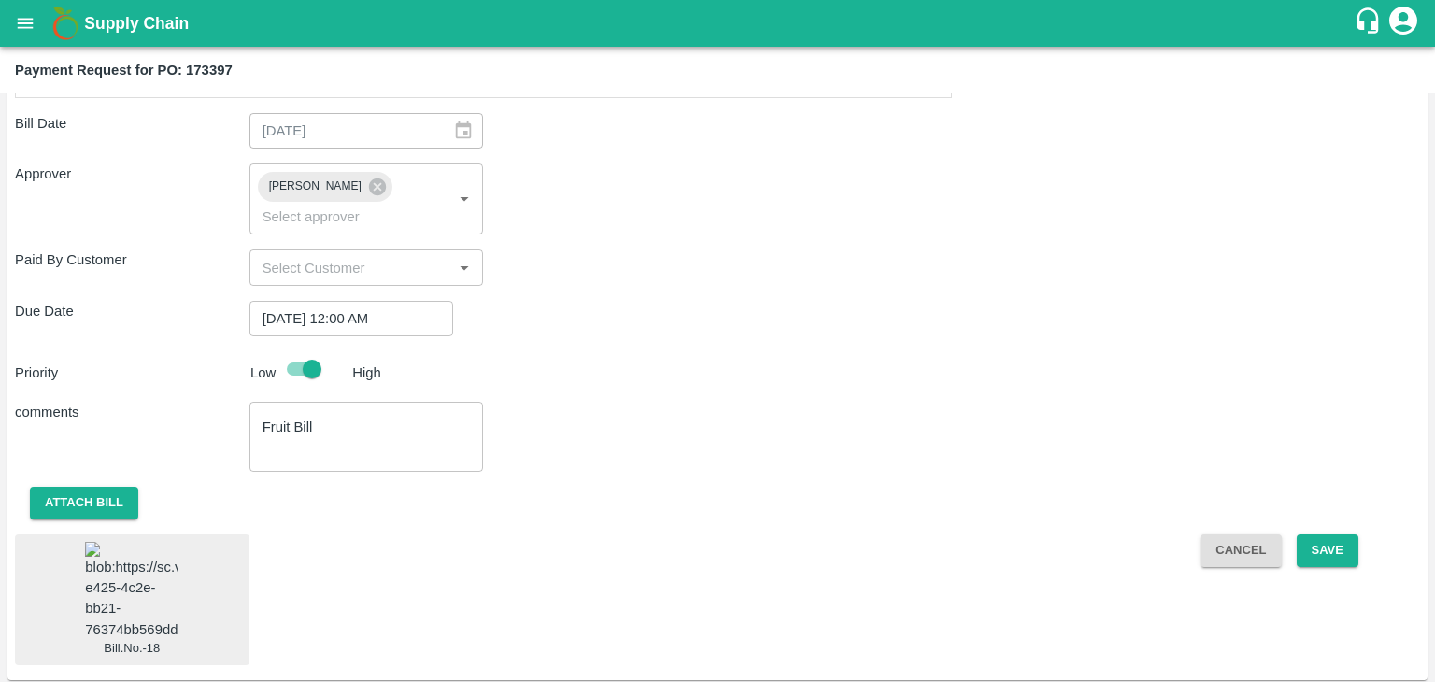
click at [117, 572] on img at bounding box center [131, 591] width 93 height 98
click at [1341, 534] on button "Save" at bounding box center [1328, 550] width 62 height 33
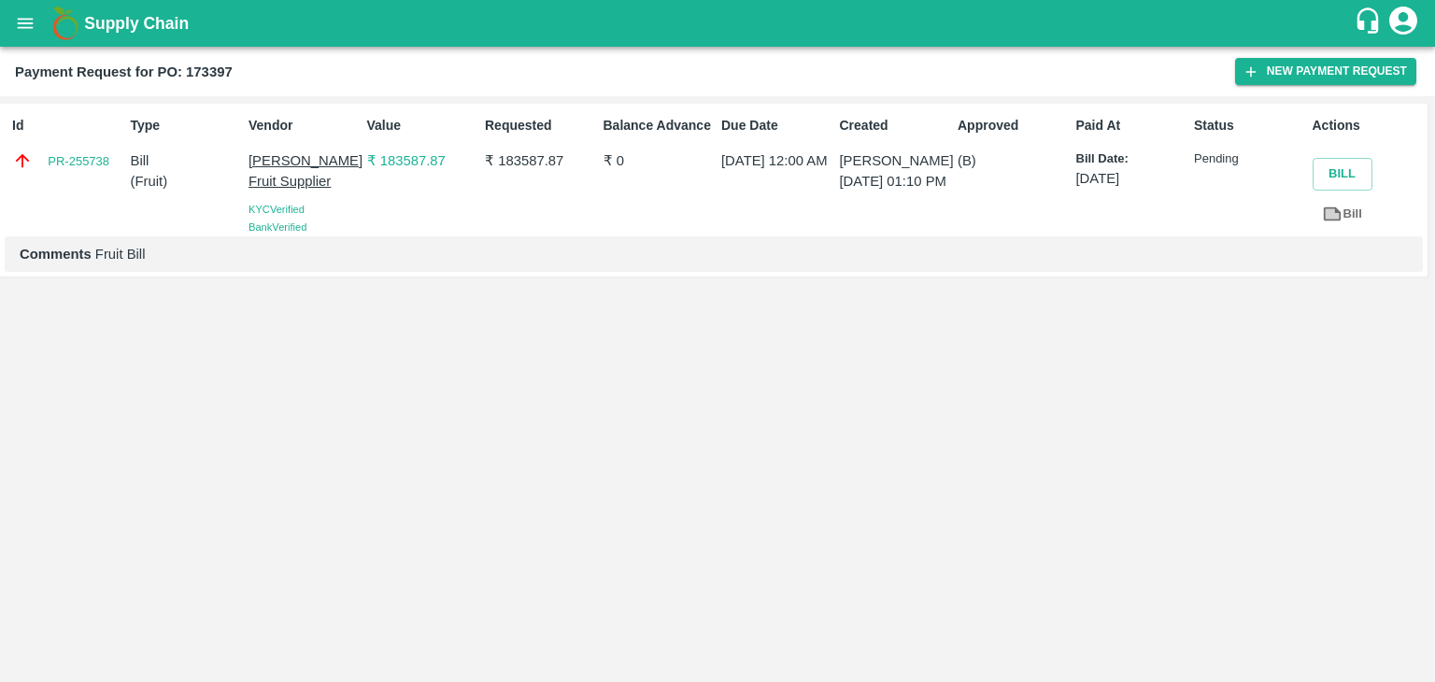
drag, startPoint x: 2, startPoint y: 23, endPoint x: 21, endPoint y: 25, distance: 19.7
click at [21, 25] on div "Supply Chain" at bounding box center [717, 23] width 1435 height 47
click at [21, 25] on icon "open drawer" at bounding box center [25, 23] width 21 height 21
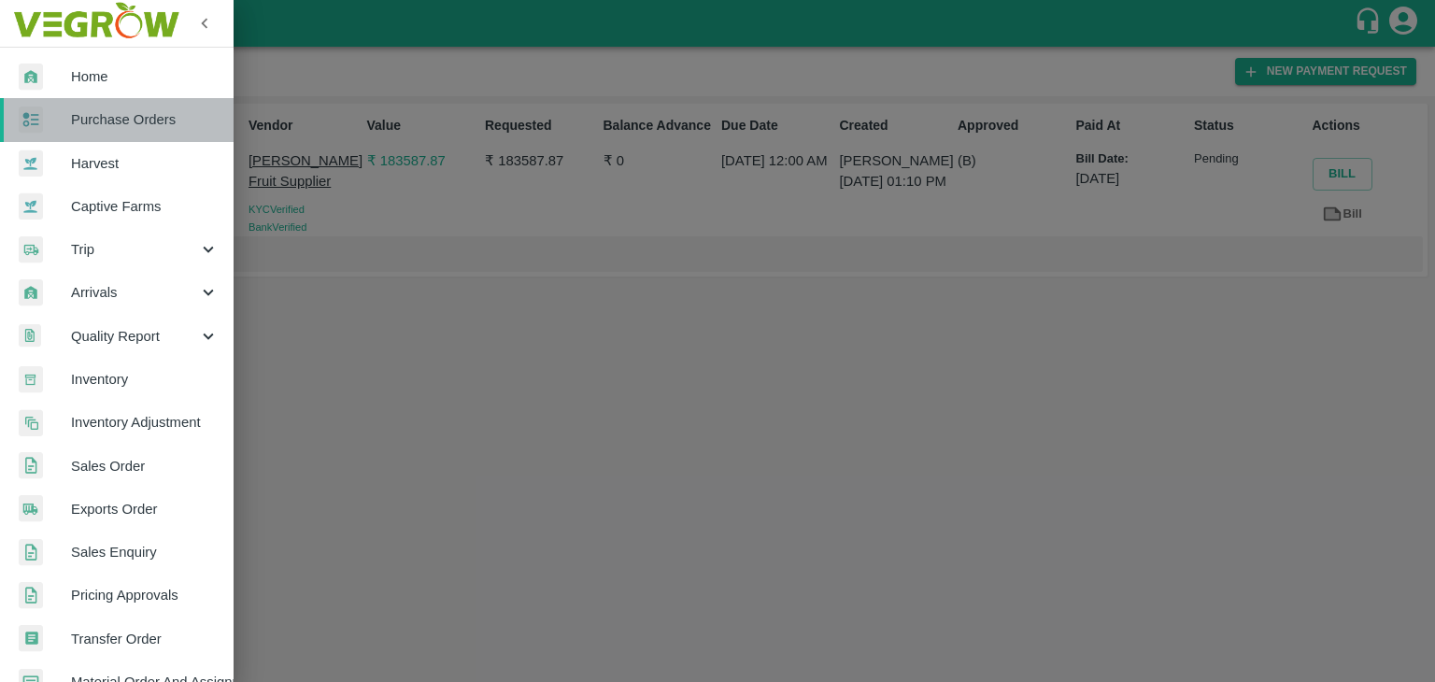
click at [137, 119] on span "Purchase Orders" at bounding box center [145, 119] width 148 height 21
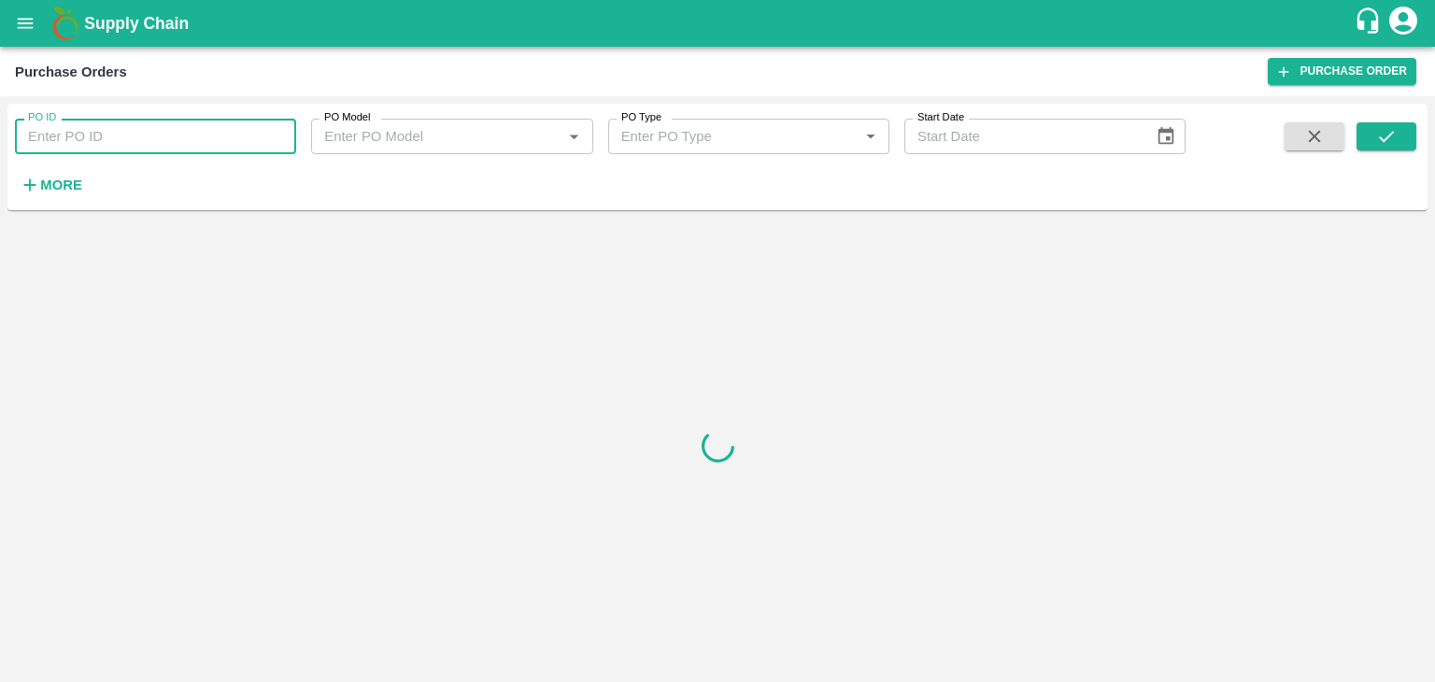
click at [218, 135] on input "PO ID" at bounding box center [155, 136] width 281 height 35
type input "v"
paste input "text"
type input "172948"
click at [1377, 146] on icon "submit" at bounding box center [1386, 136] width 21 height 21
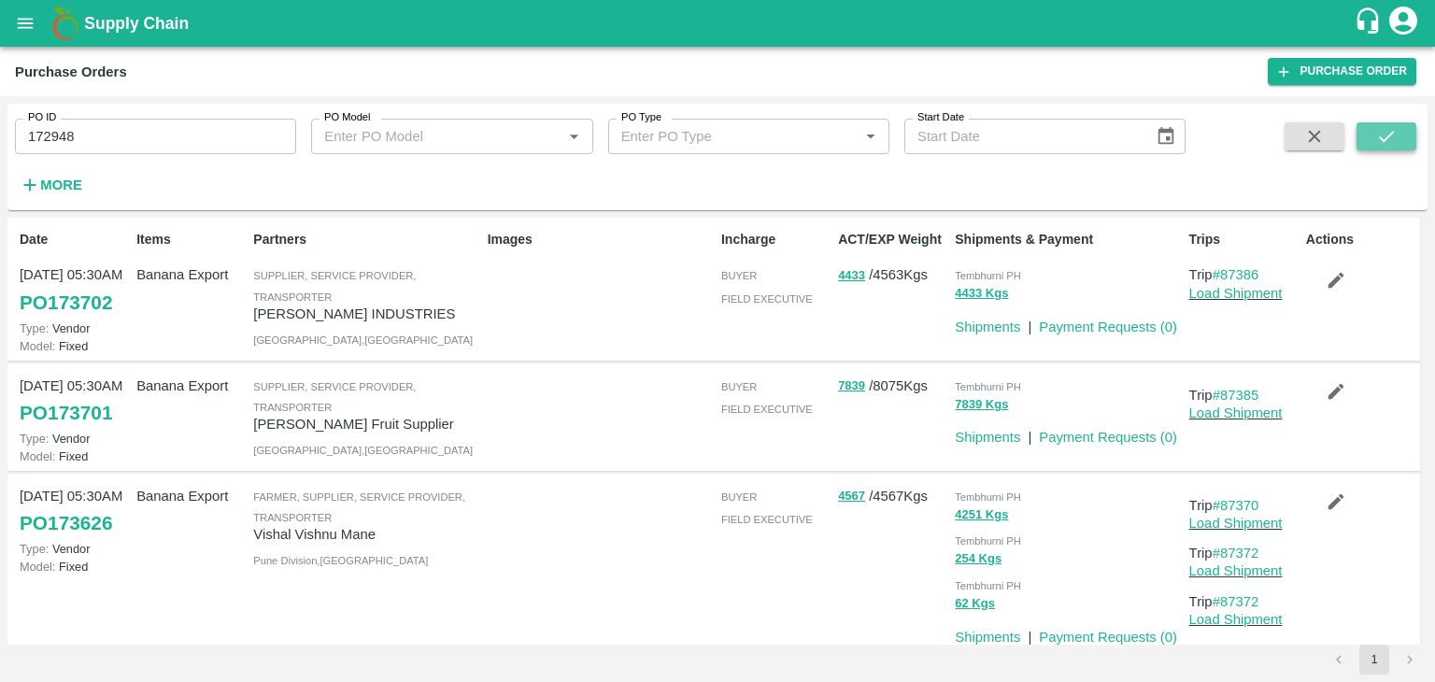
click at [1398, 128] on button "submit" at bounding box center [1386, 136] width 60 height 28
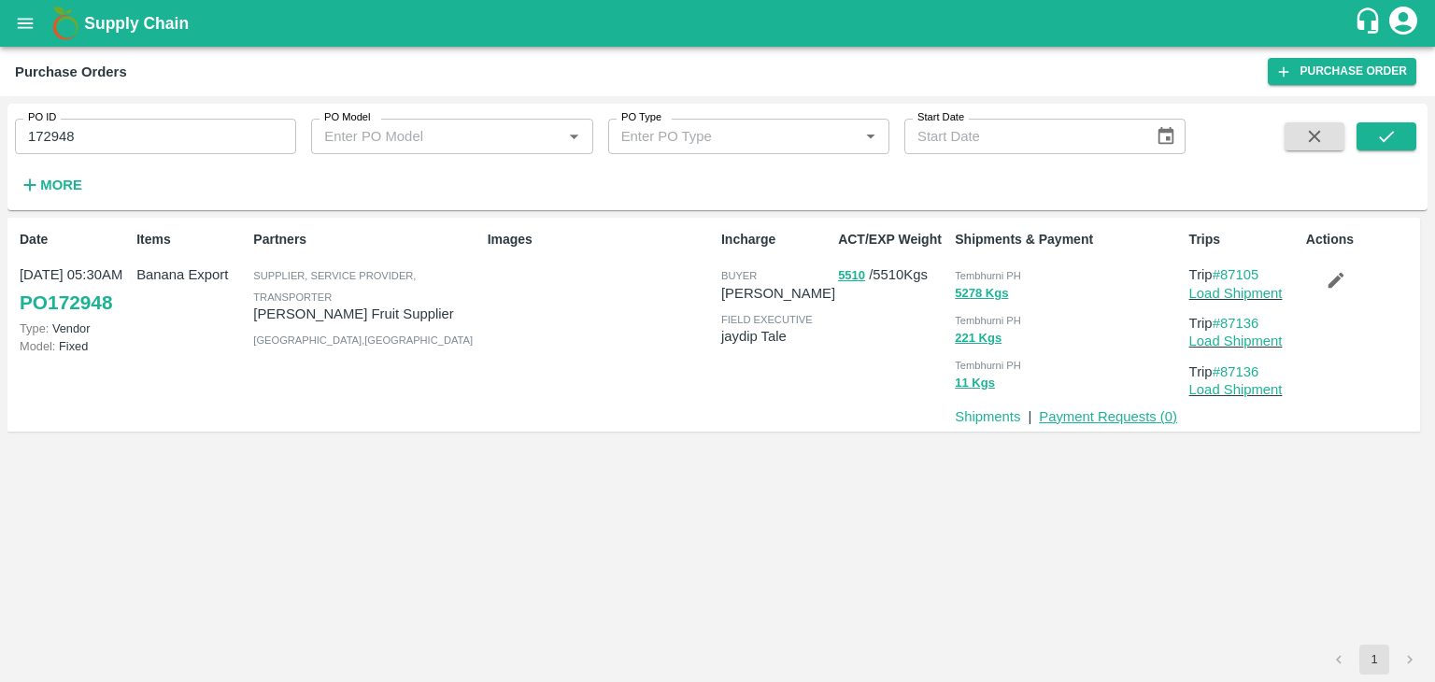
click at [1098, 416] on link "Payment Requests ( 0 )" at bounding box center [1108, 416] width 138 height 15
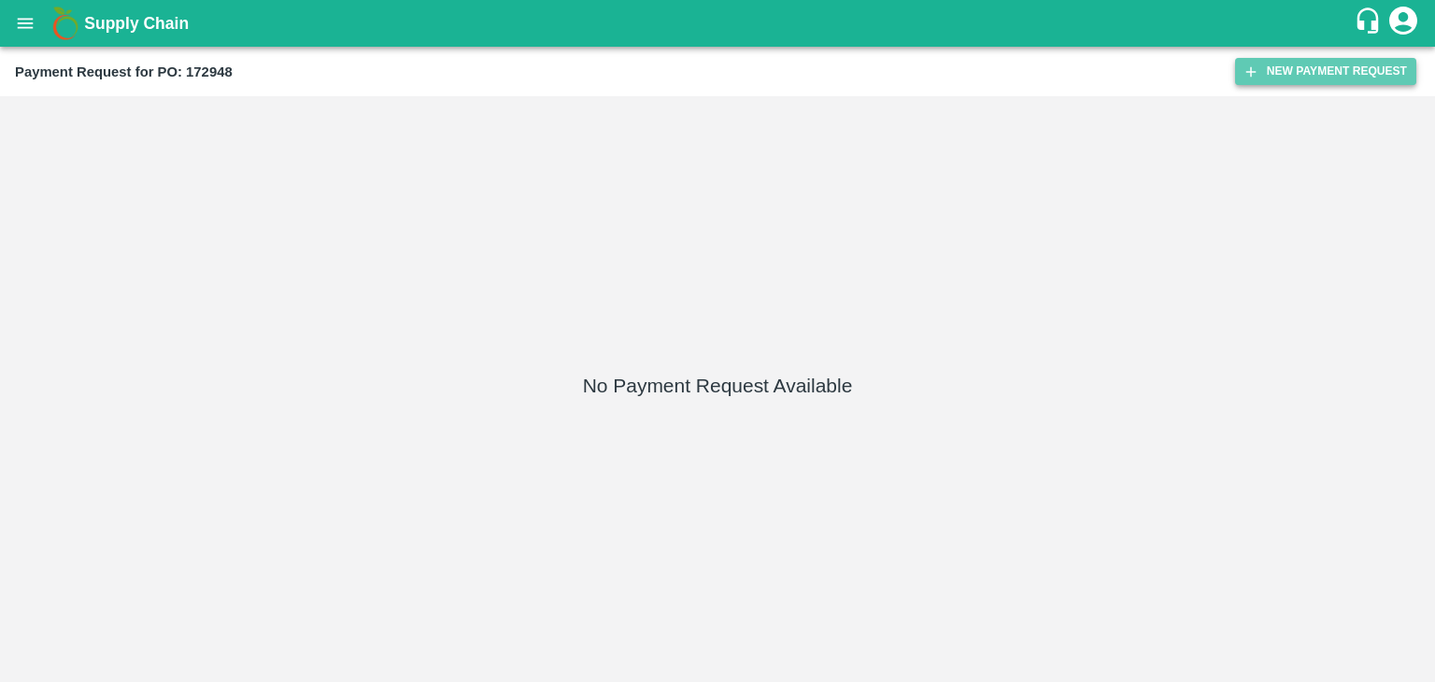
click at [1266, 62] on button "New Payment Request" at bounding box center [1325, 71] width 181 height 27
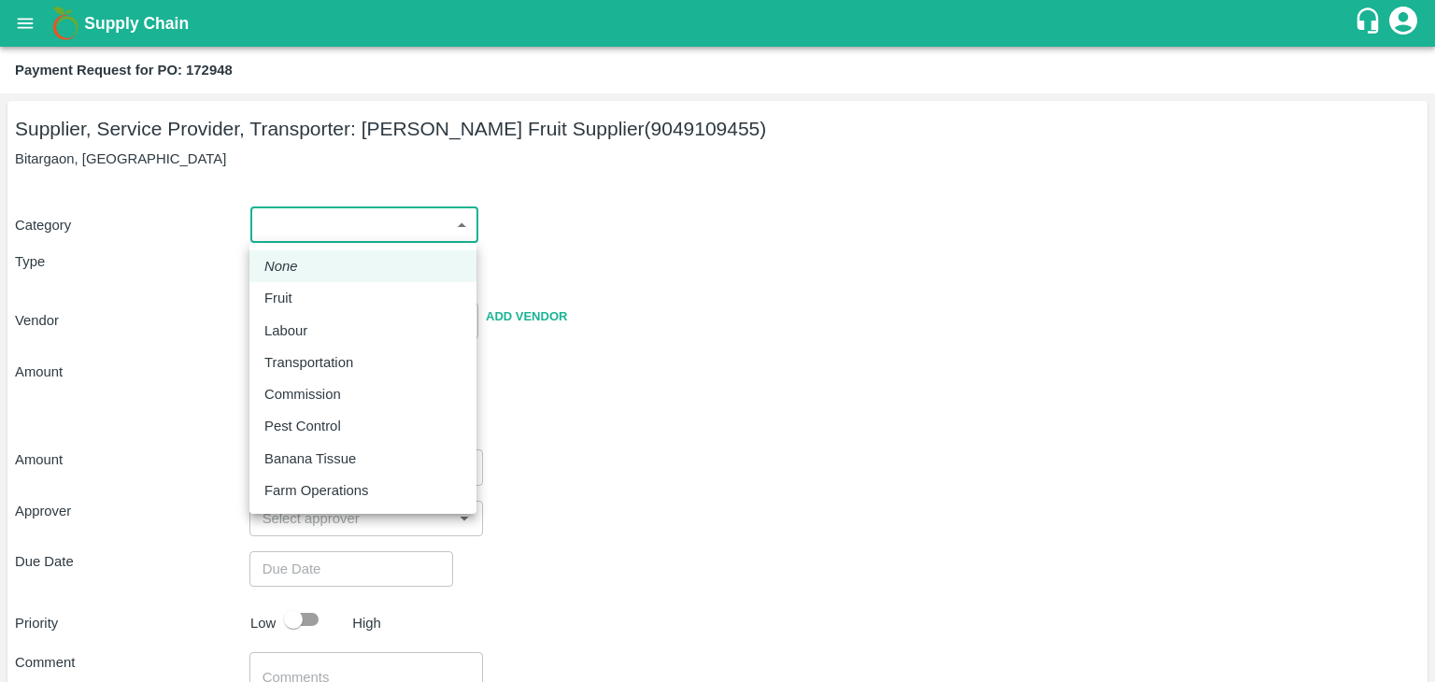
drag, startPoint x: 263, startPoint y: 227, endPoint x: 310, endPoint y: 300, distance: 86.5
click at [310, 300] on body "Supply Chain Payment Request for PO: 172948 Supplier, Service Provider, Transpo…" at bounding box center [717, 341] width 1435 height 682
click at [310, 300] on div "Fruit" at bounding box center [362, 298] width 197 height 21
type input "1"
type input "[PERSON_NAME] Fruit Supplier - 9049109455(Supplier, Service Provider, Transport…"
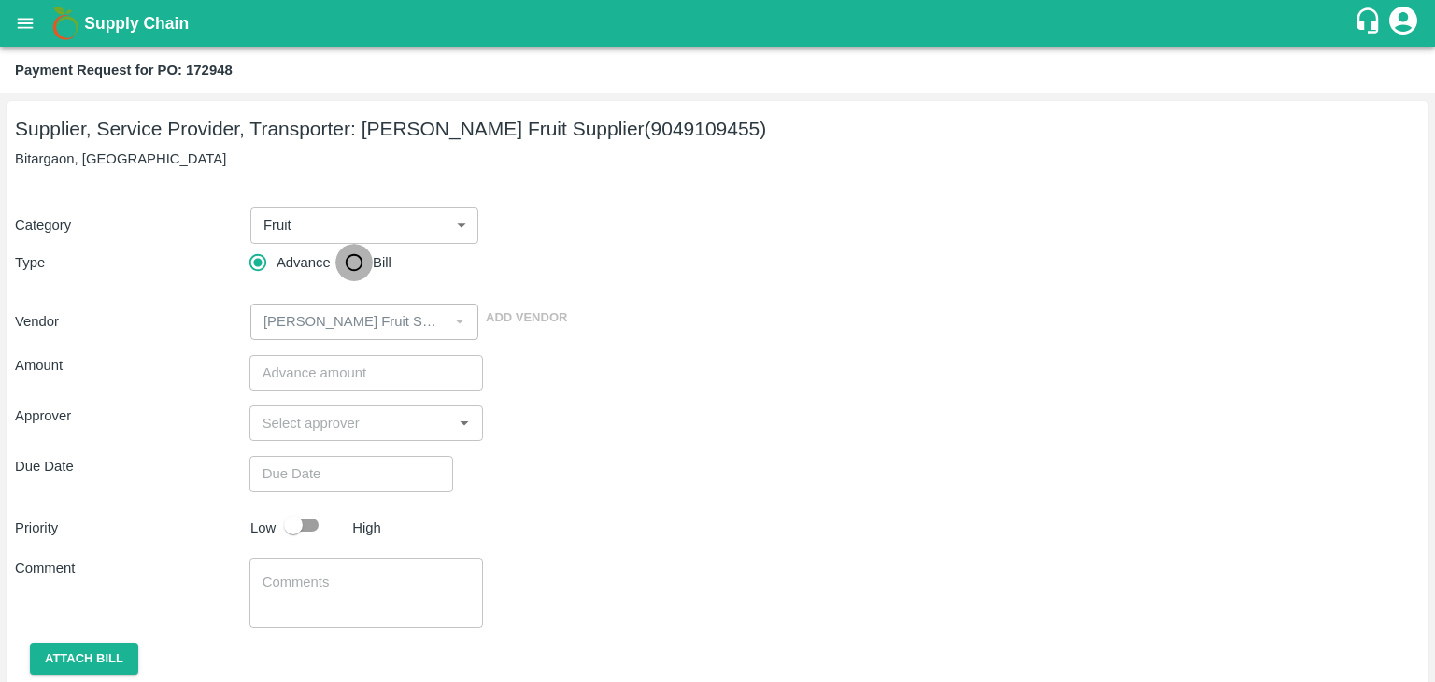
click at [351, 271] on input "Bill" at bounding box center [353, 262] width 37 height 37
radio input "true"
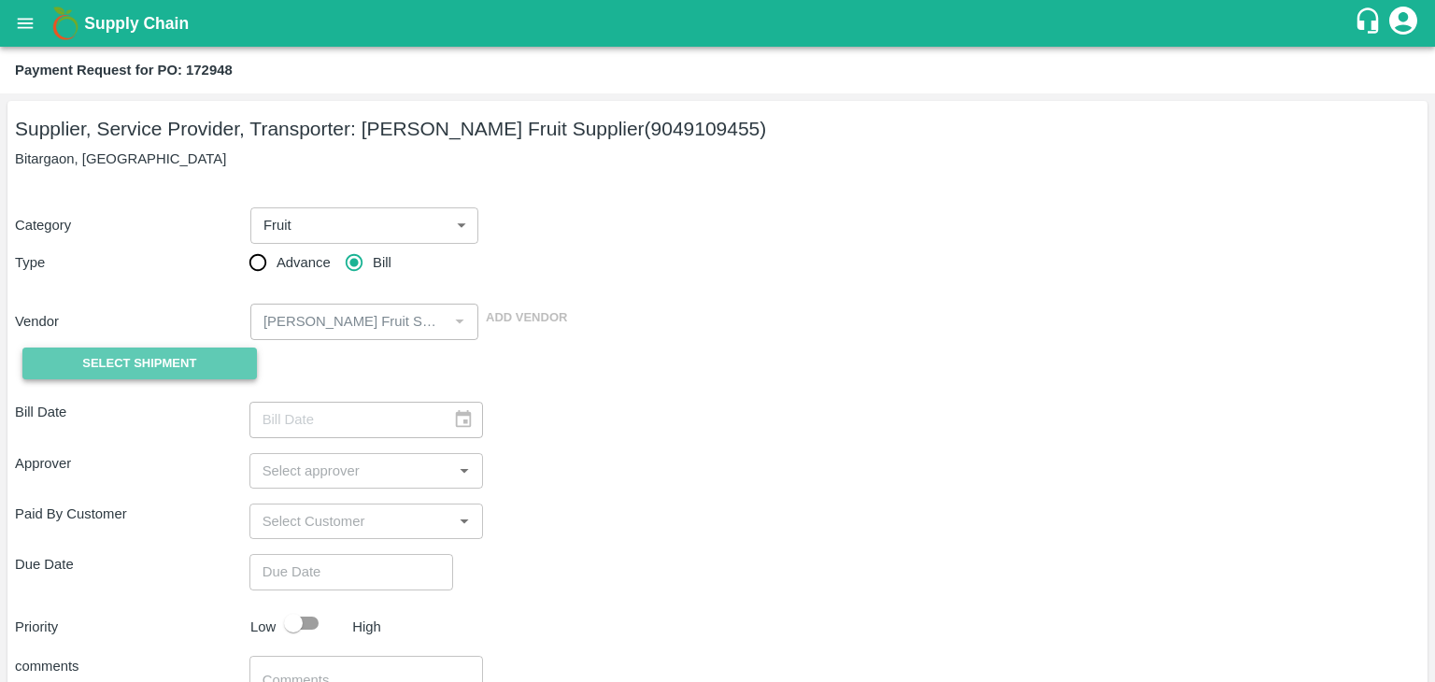
click at [169, 359] on span "Select Shipment" at bounding box center [139, 363] width 114 height 21
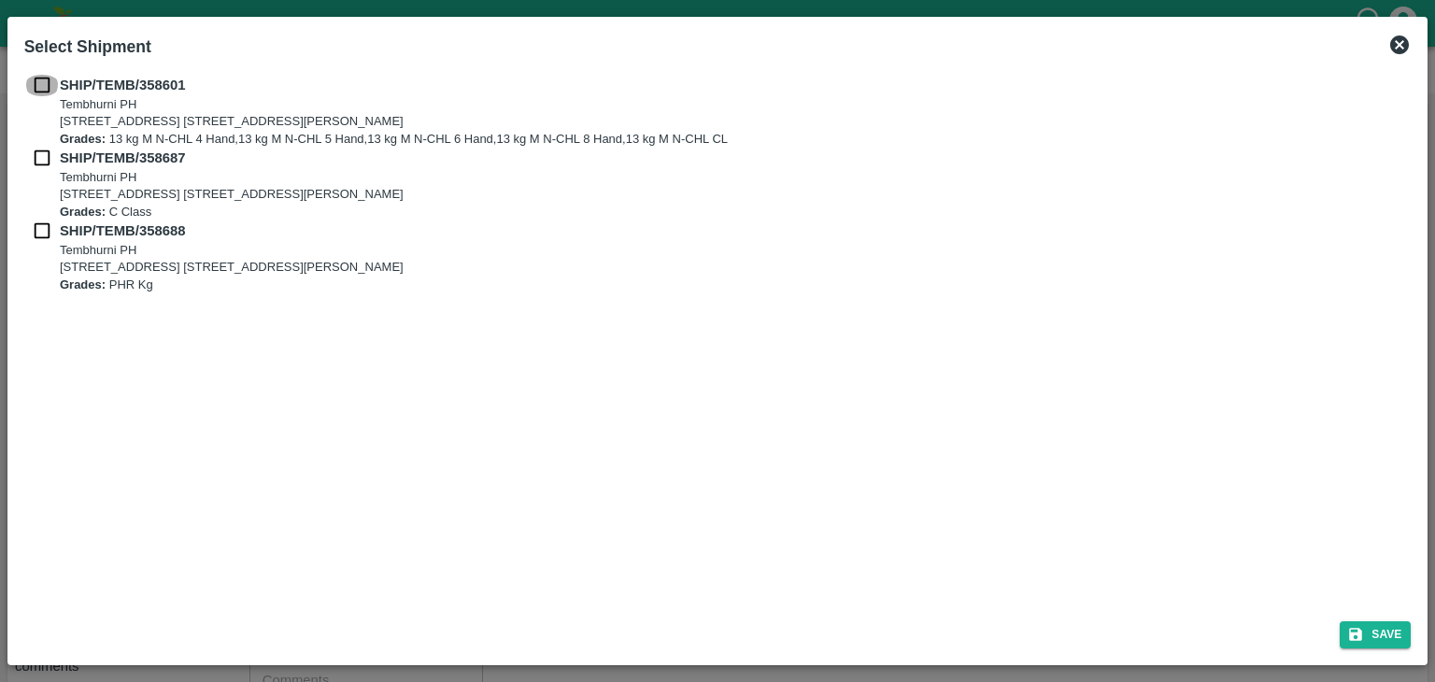
click at [41, 87] on input "checkbox" at bounding box center [41, 85] width 35 height 21
checkbox input "true"
click at [39, 156] on input "checkbox" at bounding box center [41, 158] width 35 height 21
checkbox input "true"
click at [37, 221] on input "checkbox" at bounding box center [41, 230] width 35 height 21
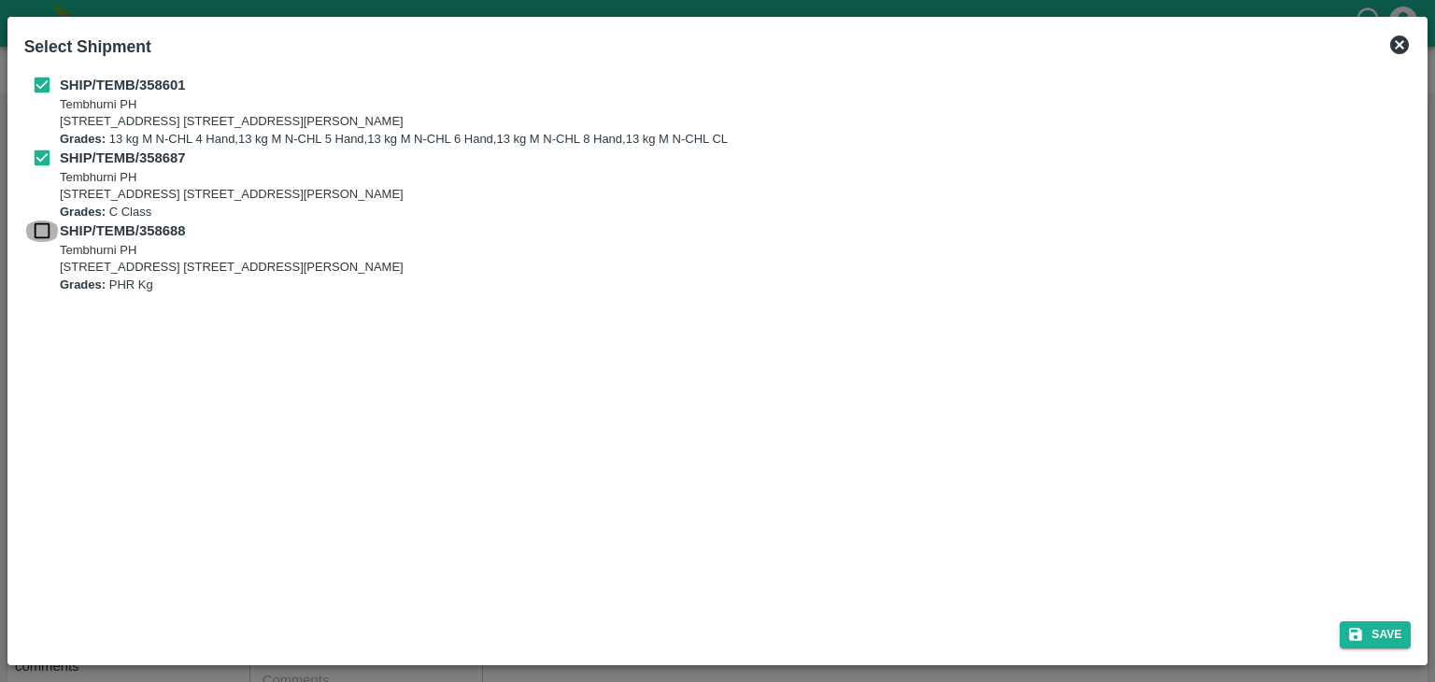
checkbox input "true"
click at [1388, 634] on button "Save" at bounding box center [1374, 634] width 71 height 27
type input "[DATE]"
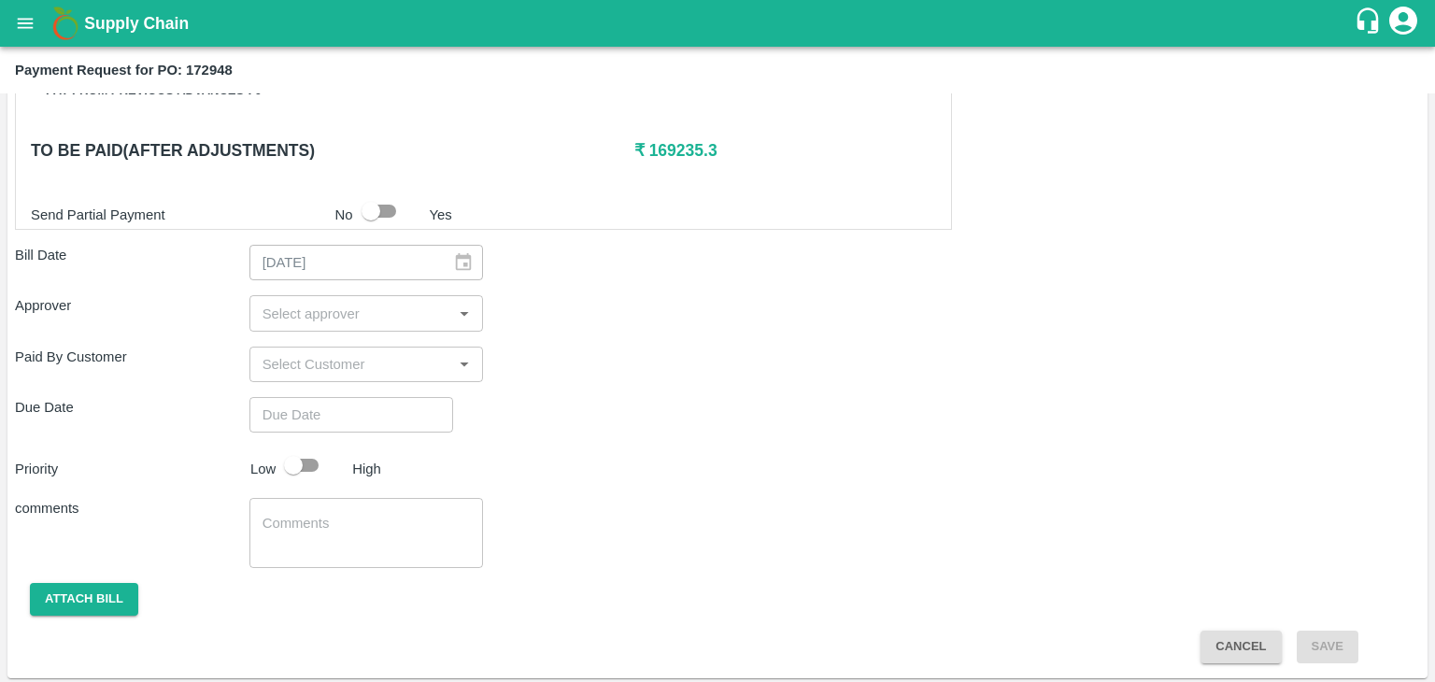
scroll to position [915, 0]
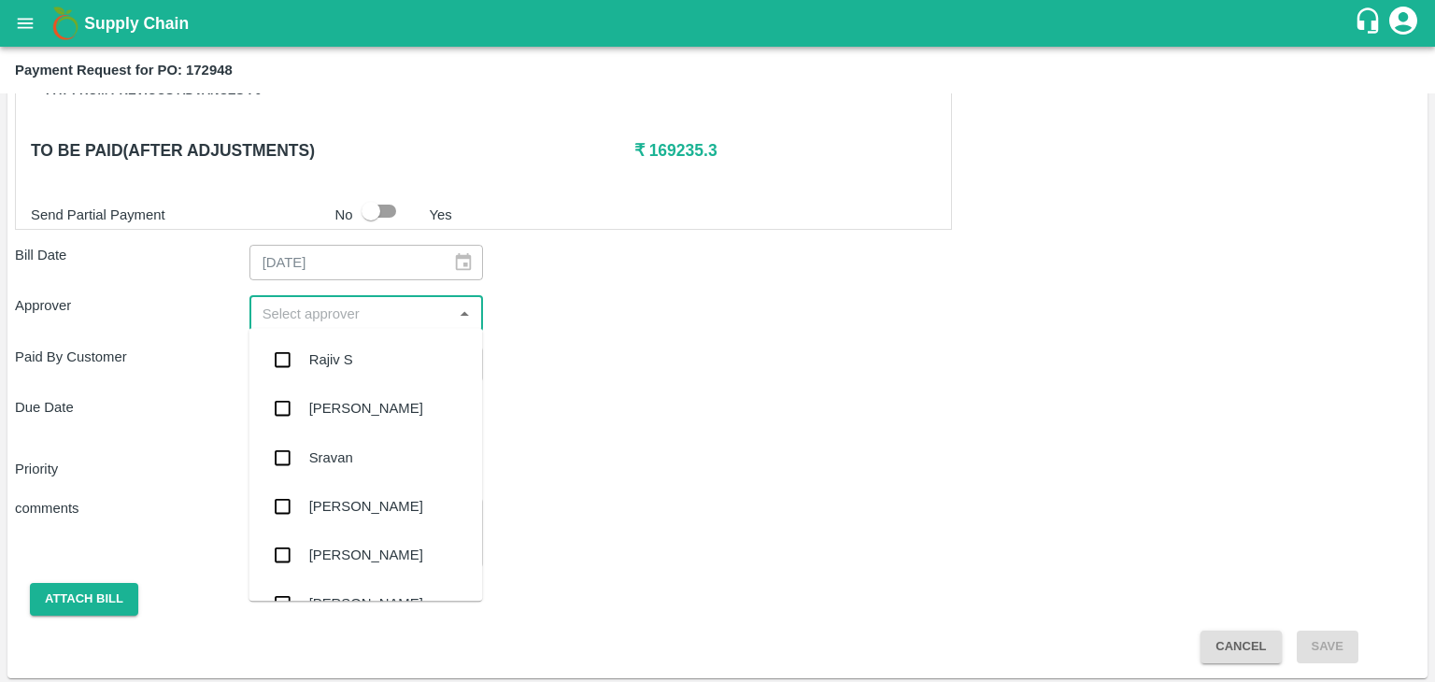
click at [347, 321] on input "input" at bounding box center [351, 313] width 192 height 24
type input "Ajit"
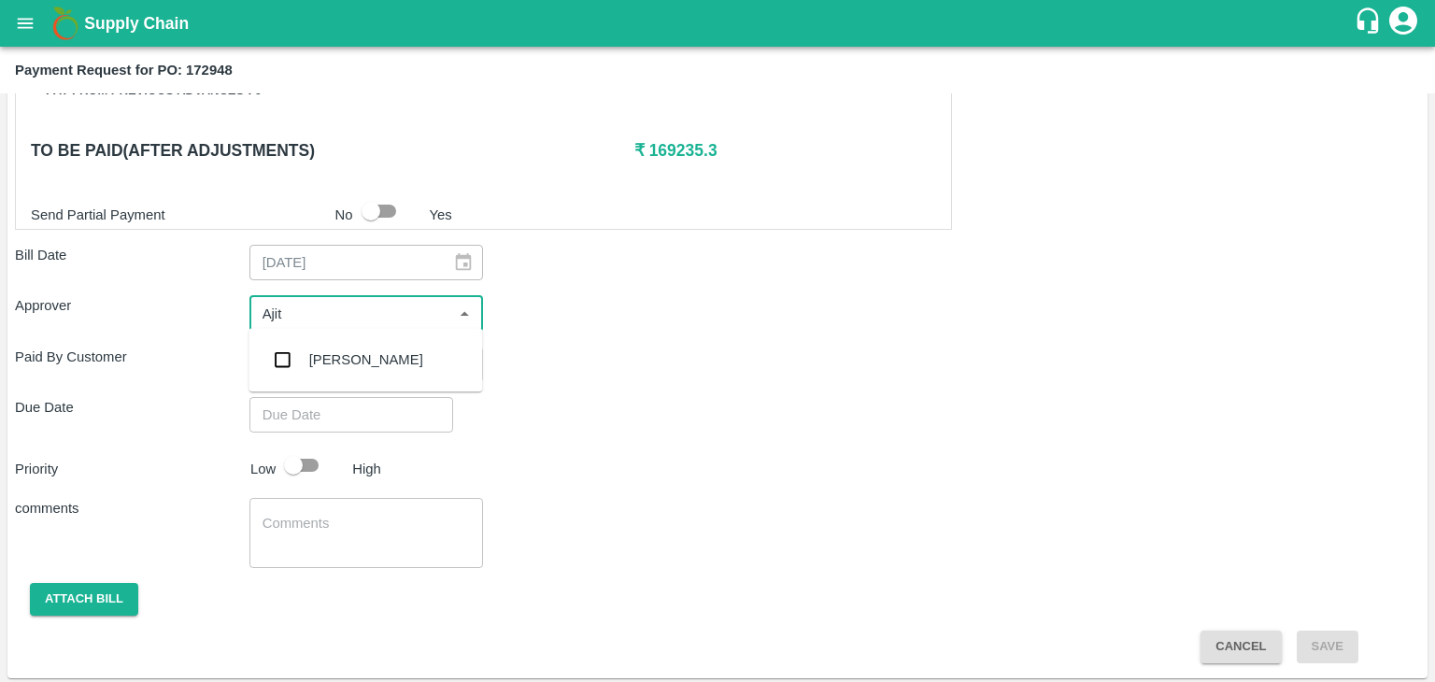
click at [351, 342] on div "[PERSON_NAME]" at bounding box center [365, 359] width 234 height 49
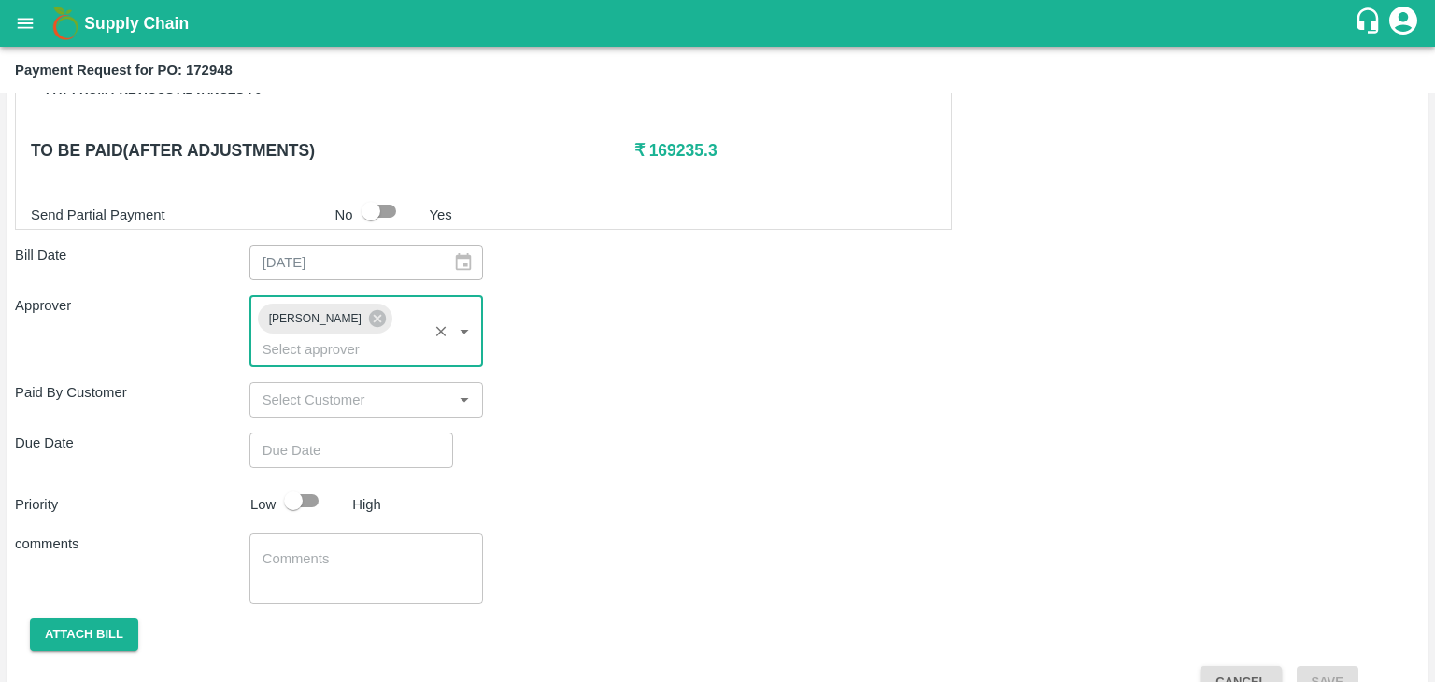
type input "DD/MM/YYYY hh:mm aa"
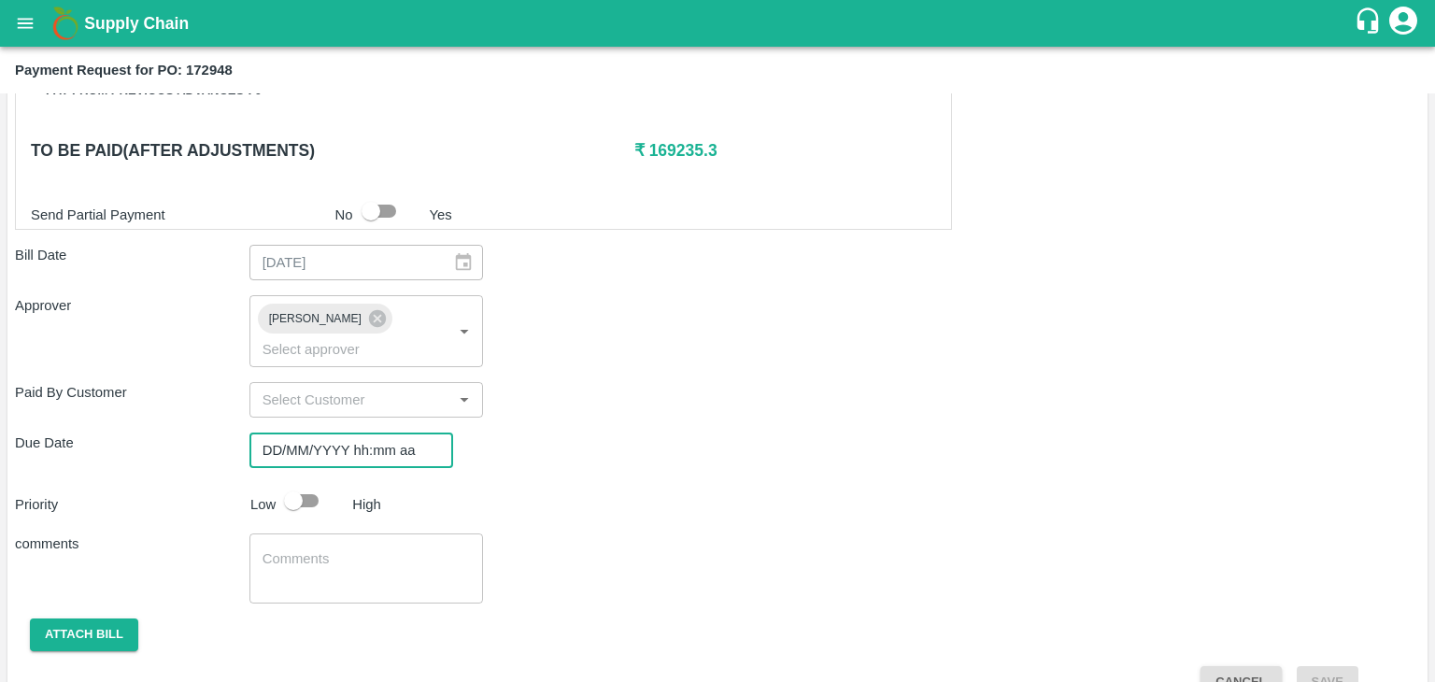
click at [396, 432] on input "DD/MM/YYYY hh:mm aa" at bounding box center [344, 449] width 191 height 35
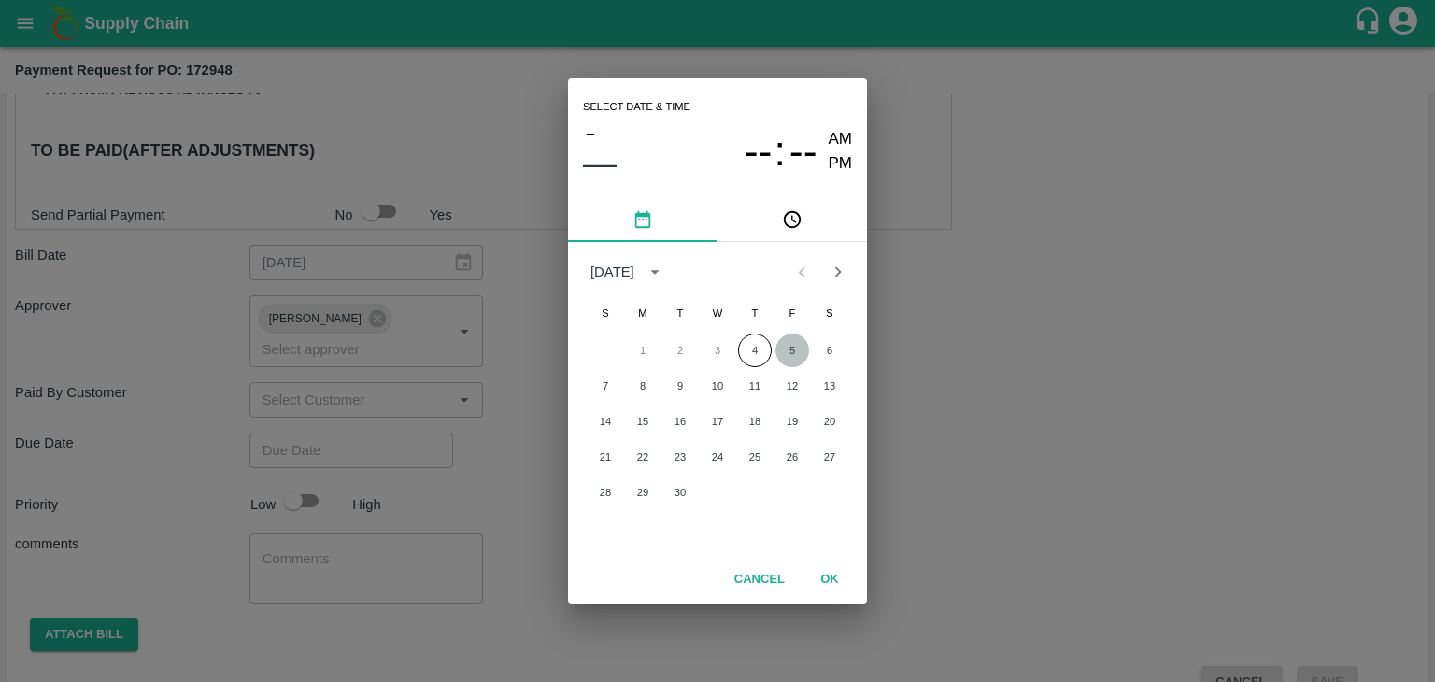
click at [796, 339] on button "5" at bounding box center [792, 350] width 34 height 34
type input "[DATE] 12:00 AM"
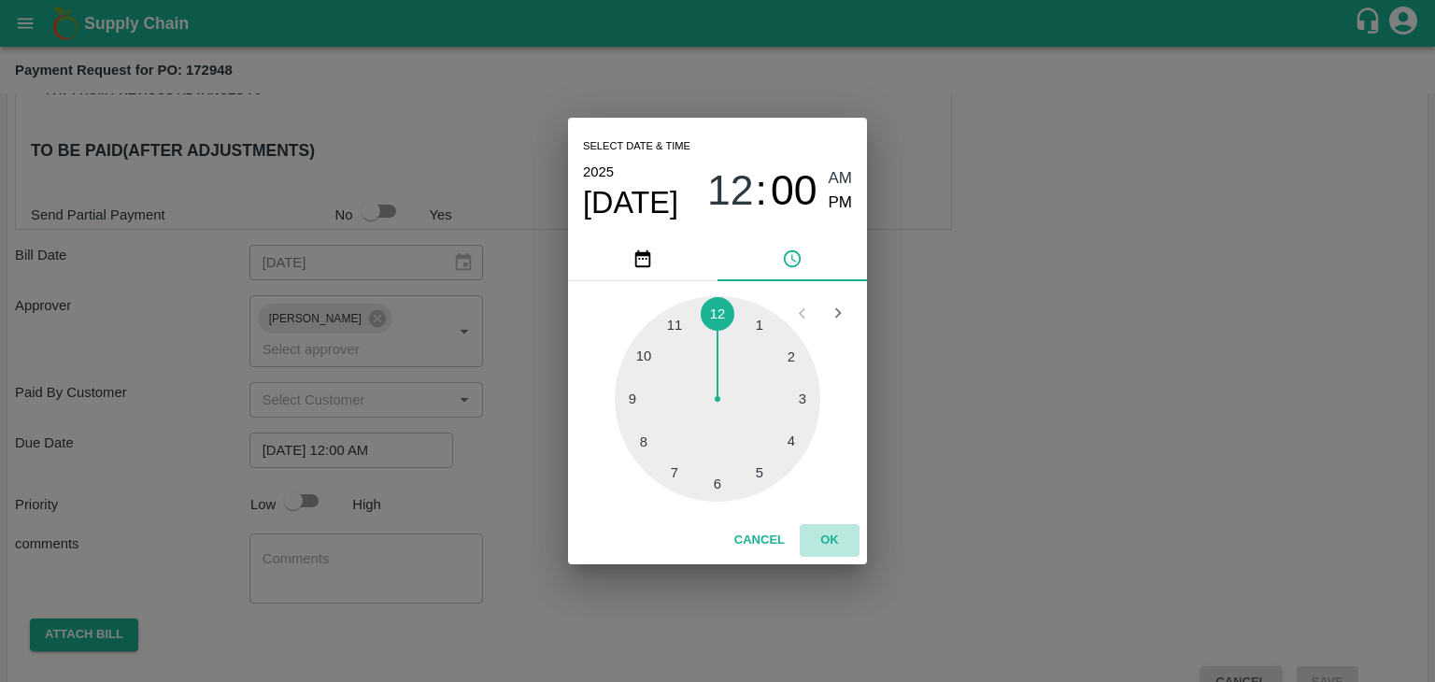
click at [844, 540] on button "OK" at bounding box center [830, 540] width 60 height 33
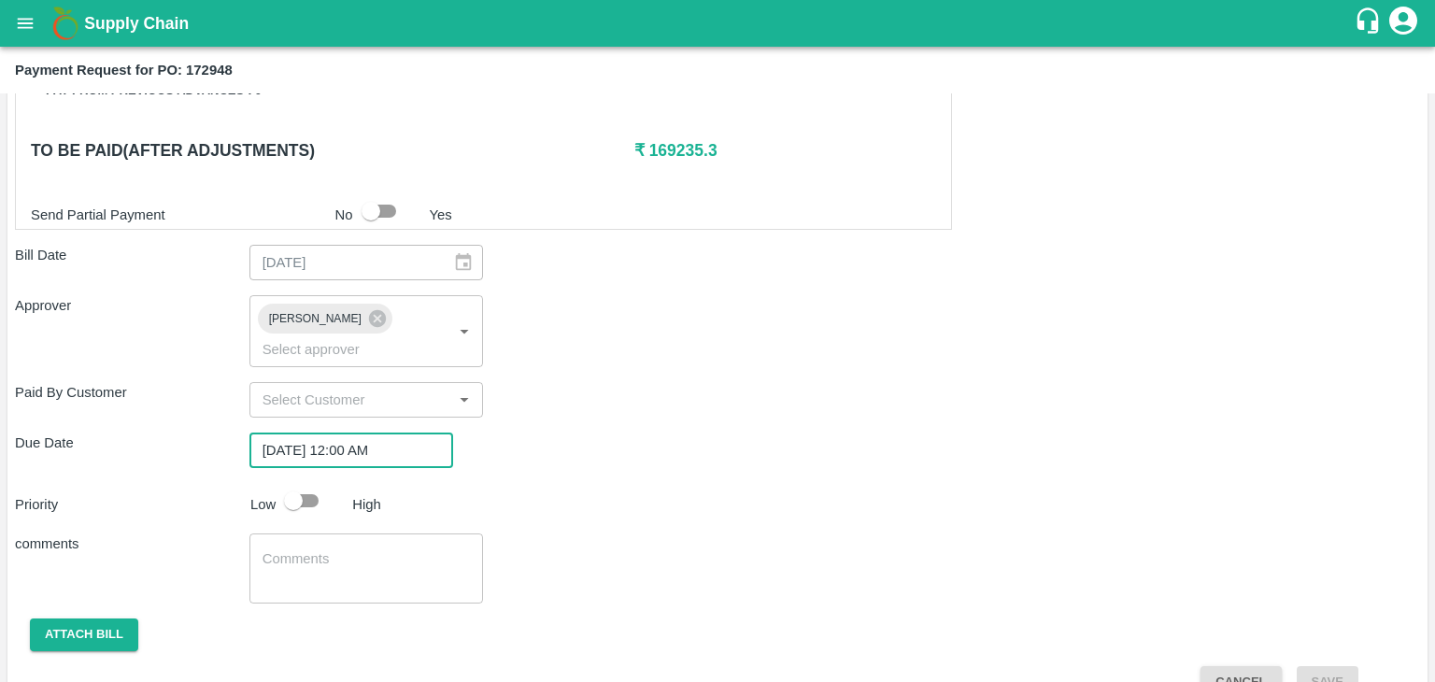
click at [291, 483] on input "checkbox" at bounding box center [293, 500] width 106 height 35
checkbox input "true"
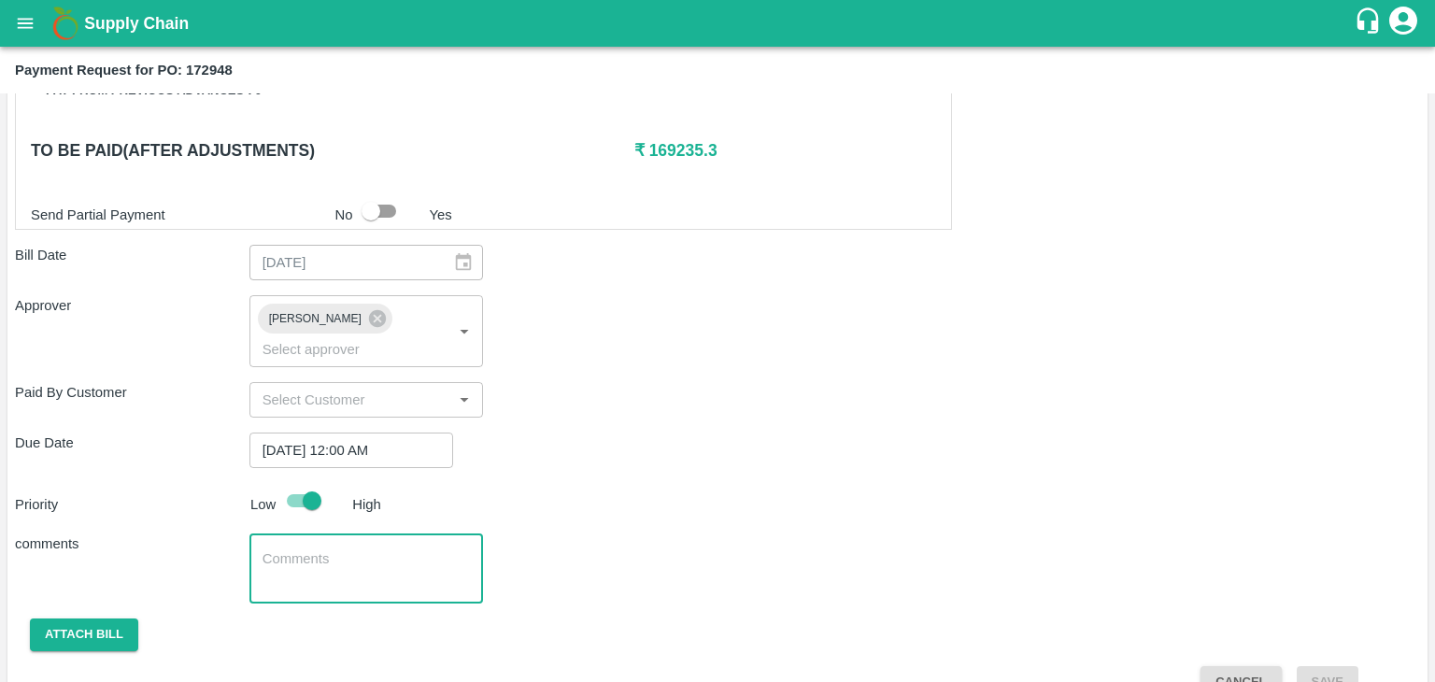
click at [357, 549] on textarea at bounding box center [366, 568] width 208 height 39
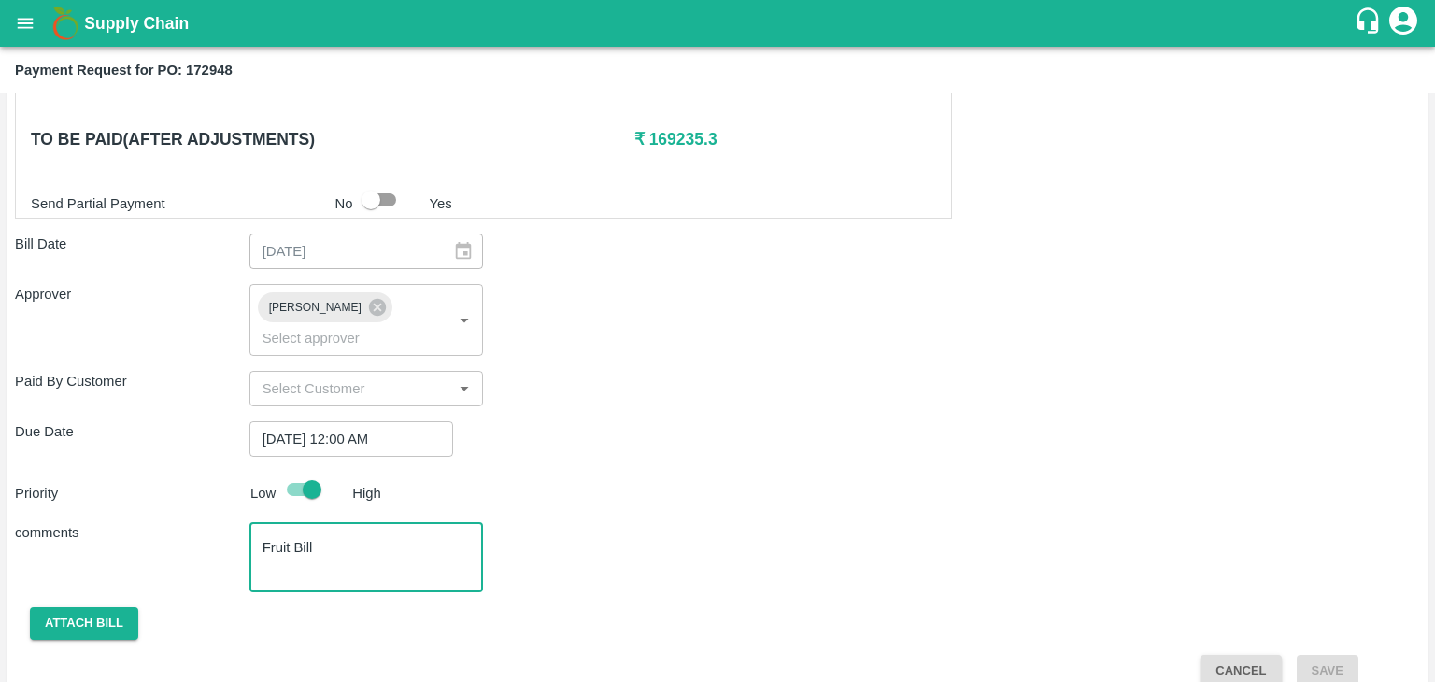
type textarea "Fruit Bill"
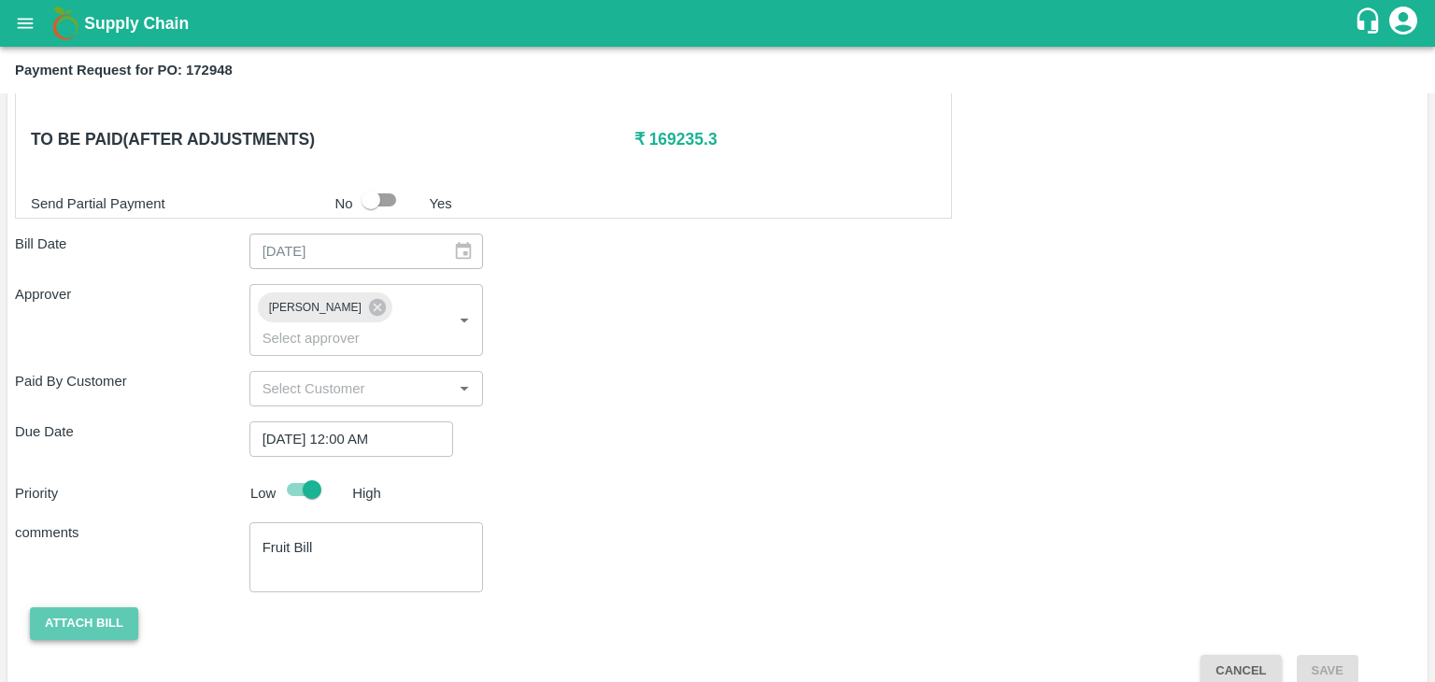
click at [62, 607] on button "Attach bill" at bounding box center [84, 623] width 108 height 33
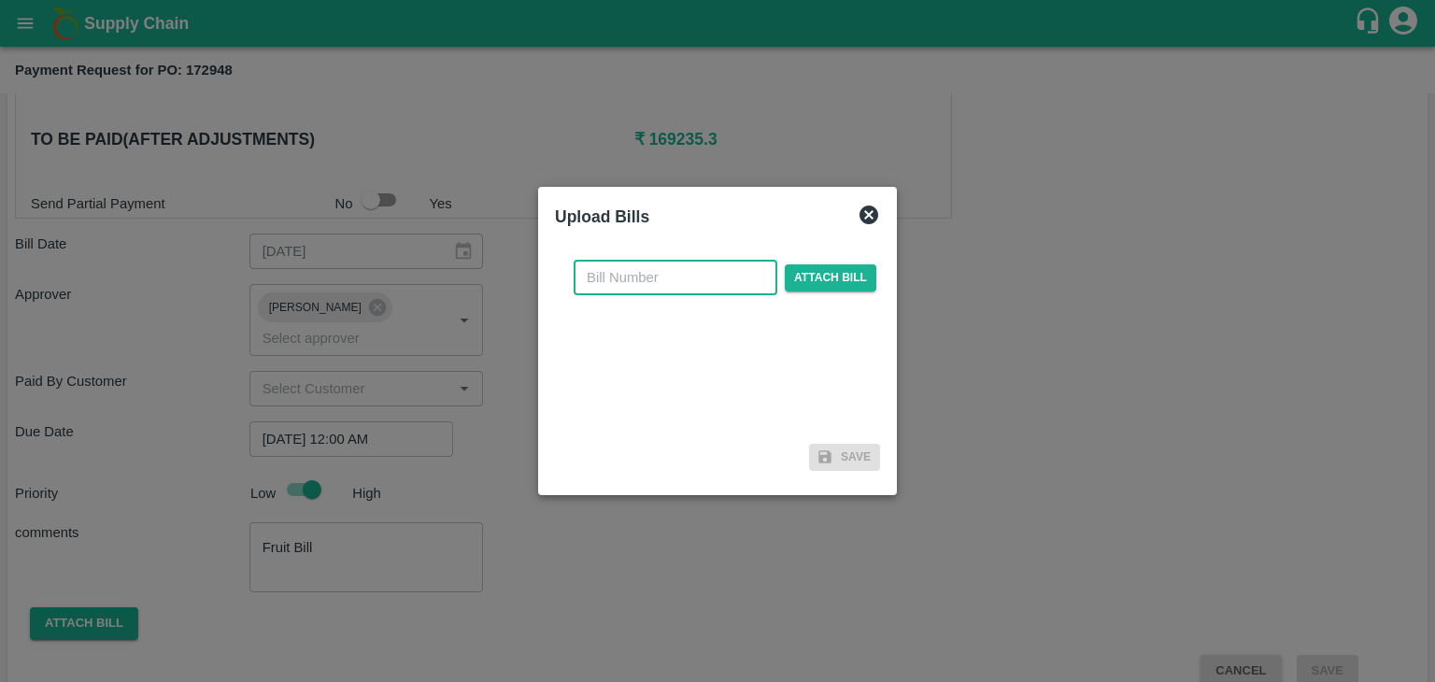
click at [732, 292] on input "text" at bounding box center [676, 277] width 204 height 35
type input "15"
click at [810, 281] on span "Attach bill" at bounding box center [831, 277] width 92 height 27
click at [0, 0] on input "Attach bill" at bounding box center [0, 0] width 0 height 0
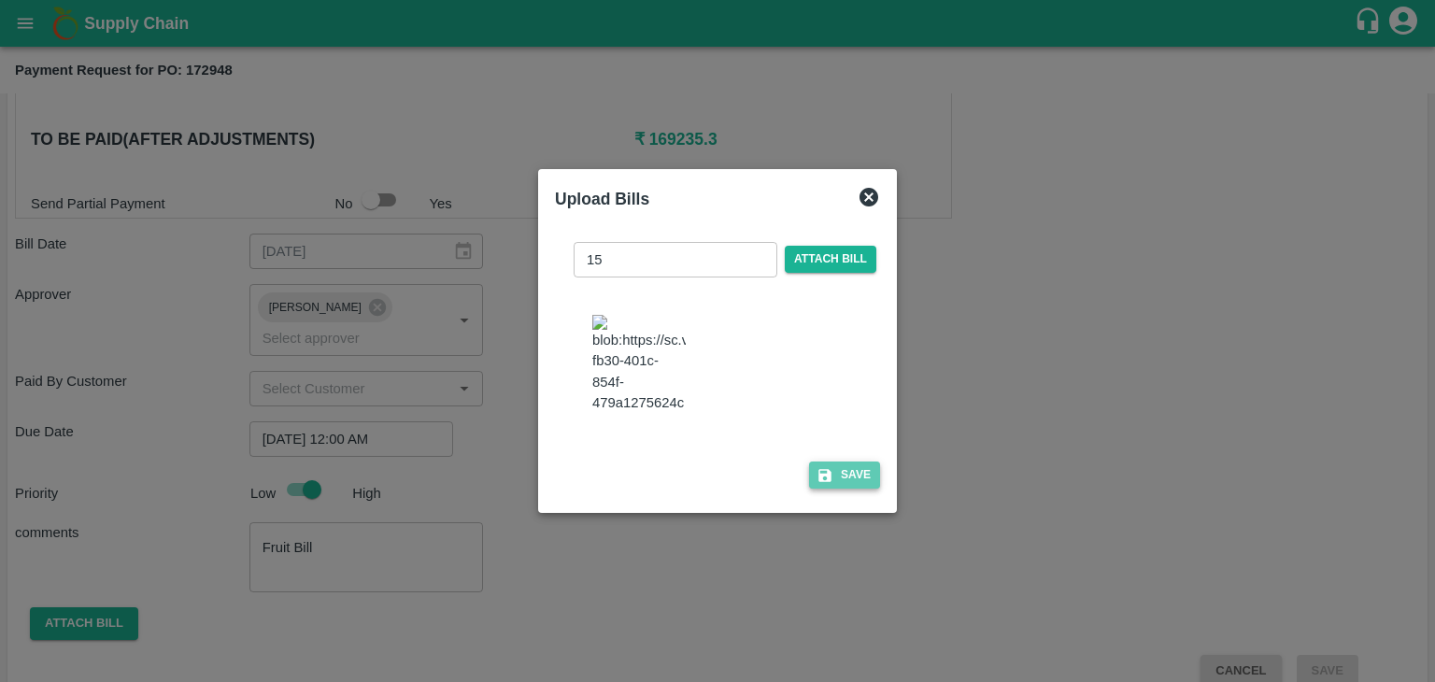
click at [838, 477] on button "Save" at bounding box center [844, 474] width 71 height 27
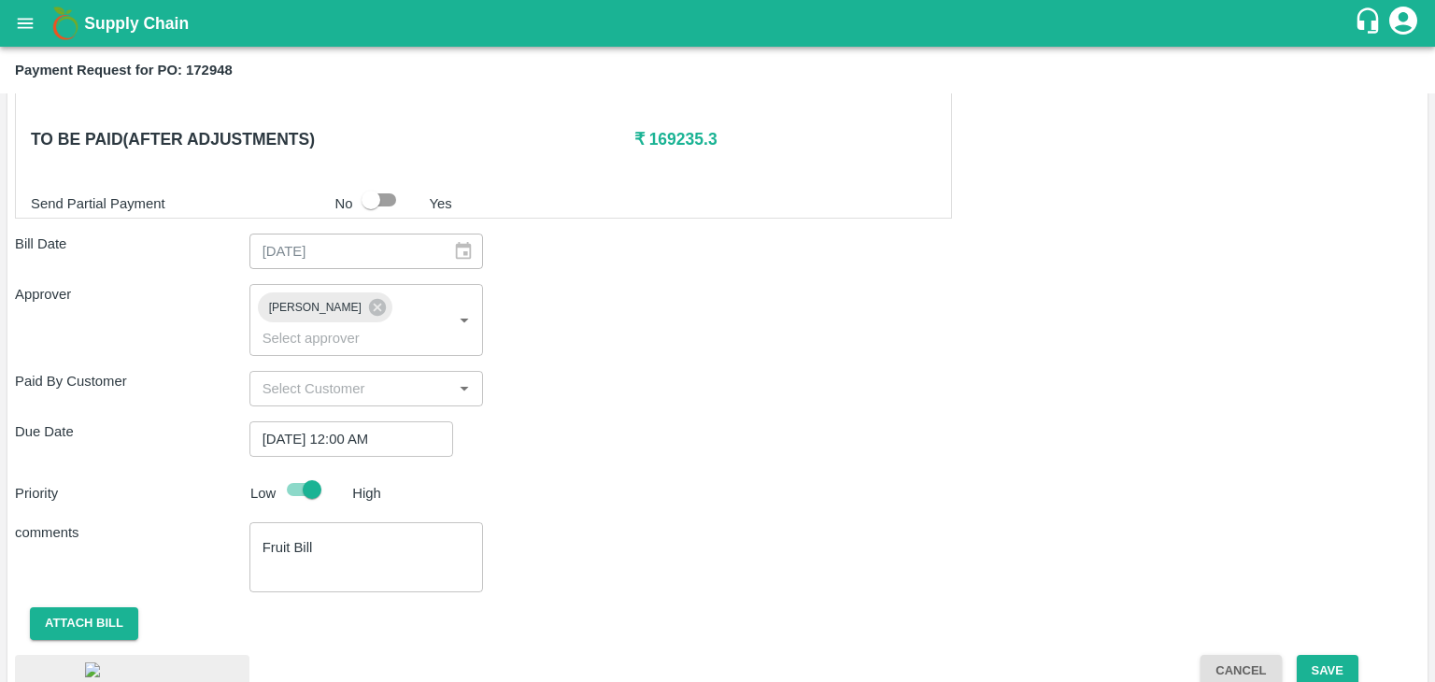
scroll to position [1048, 0]
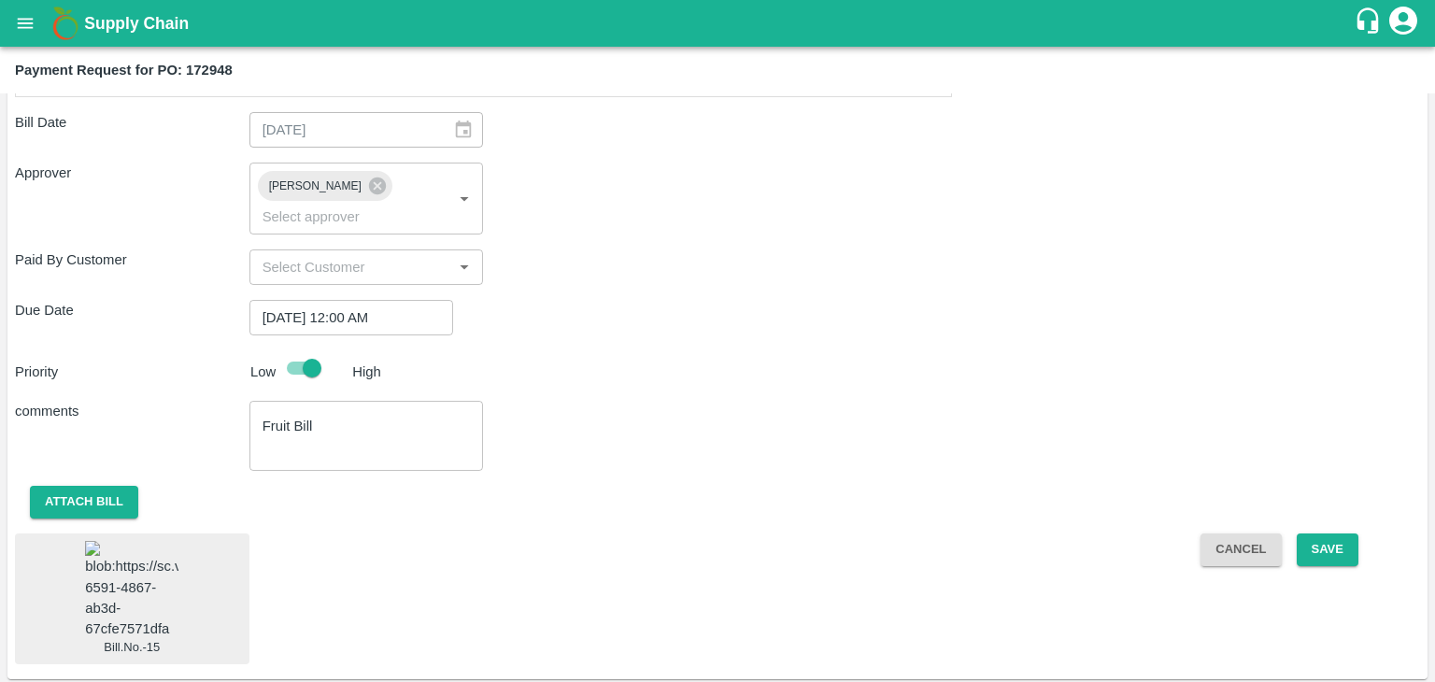
click at [123, 565] on img at bounding box center [131, 590] width 93 height 98
click at [1356, 533] on div "Cancel Save" at bounding box center [1302, 598] width 234 height 131
click at [1334, 533] on button "Save" at bounding box center [1328, 549] width 62 height 33
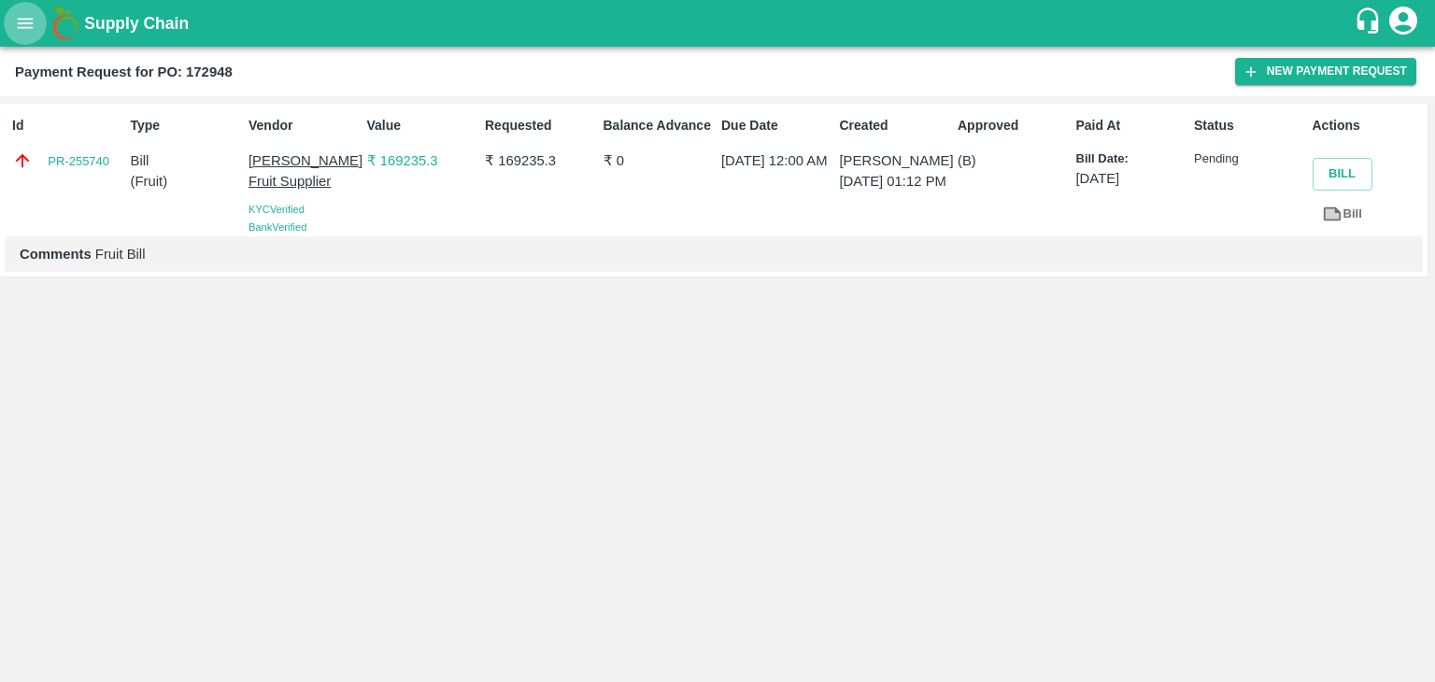
click at [26, 16] on icon "open drawer" at bounding box center [25, 23] width 21 height 21
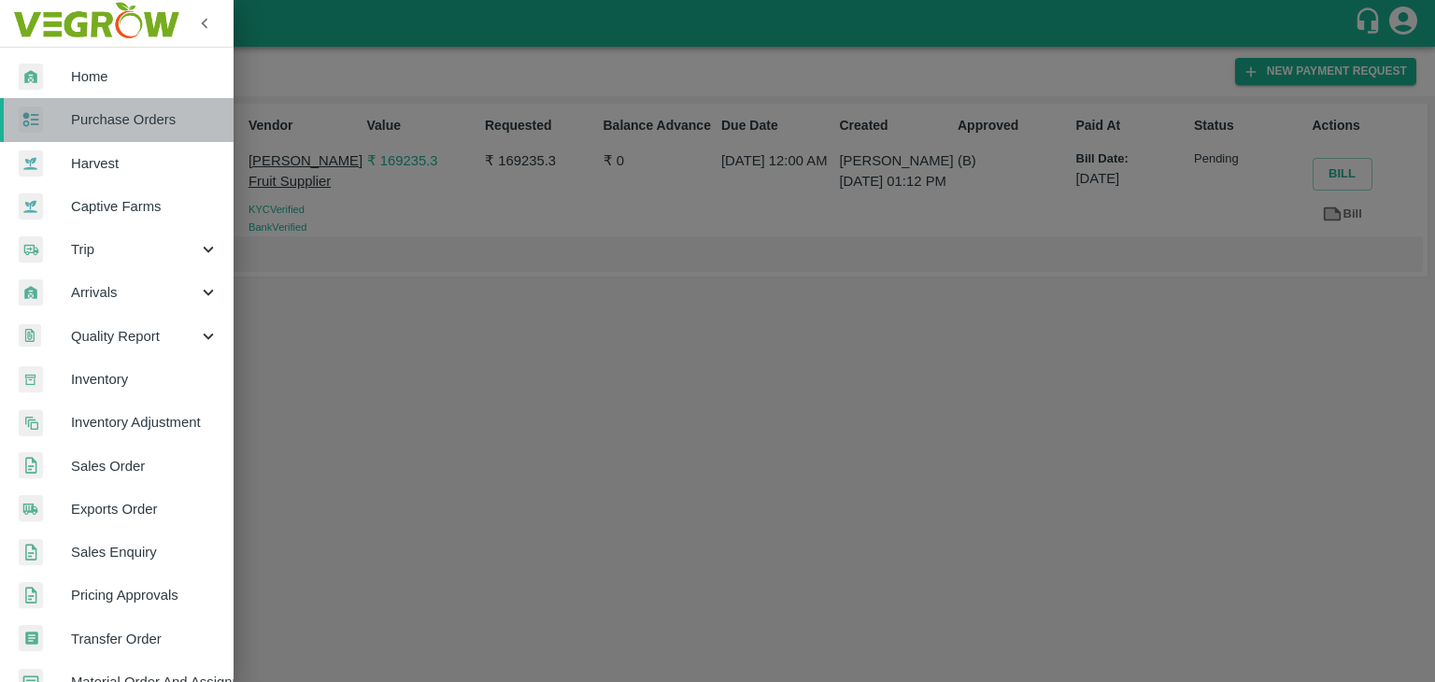
click at [140, 126] on span "Purchase Orders" at bounding box center [145, 119] width 148 height 21
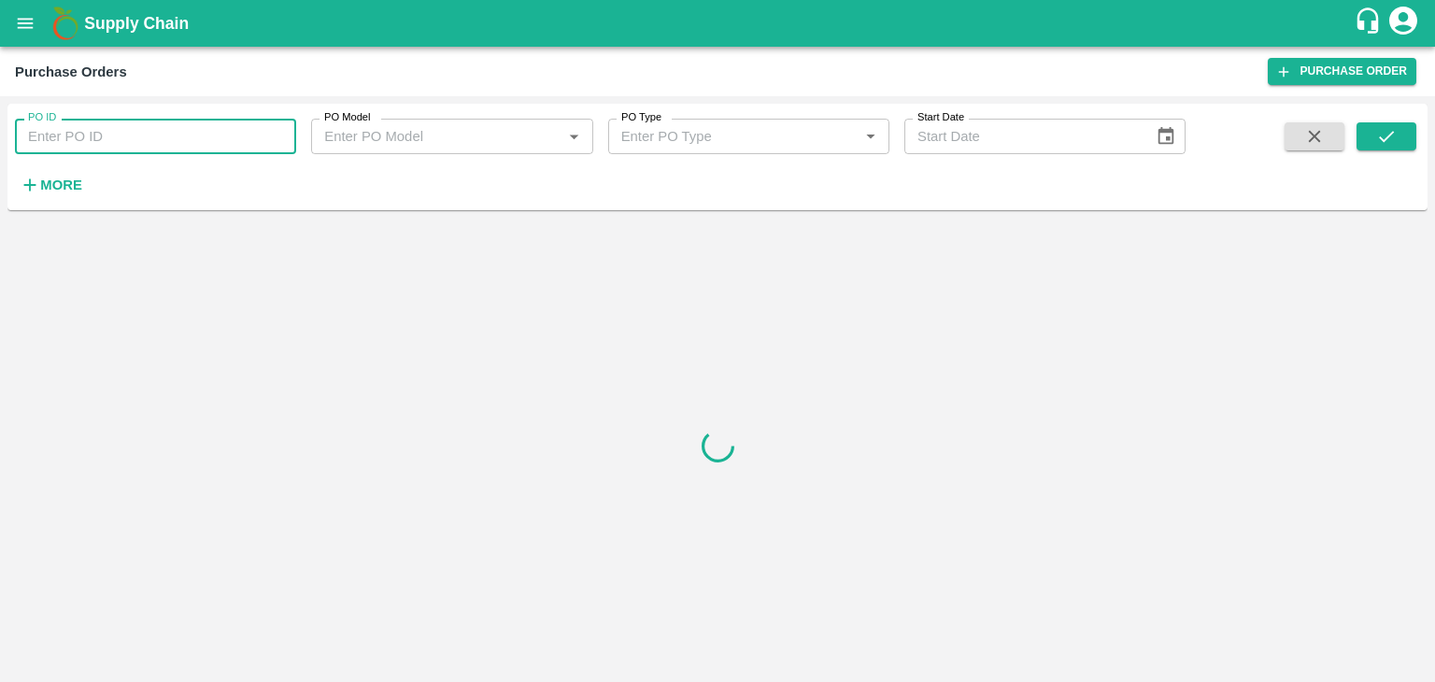
click at [206, 139] on input "PO ID" at bounding box center [155, 136] width 281 height 35
paste input "170513"
type input "170513"
click at [1380, 138] on icon "submit" at bounding box center [1386, 136] width 15 height 11
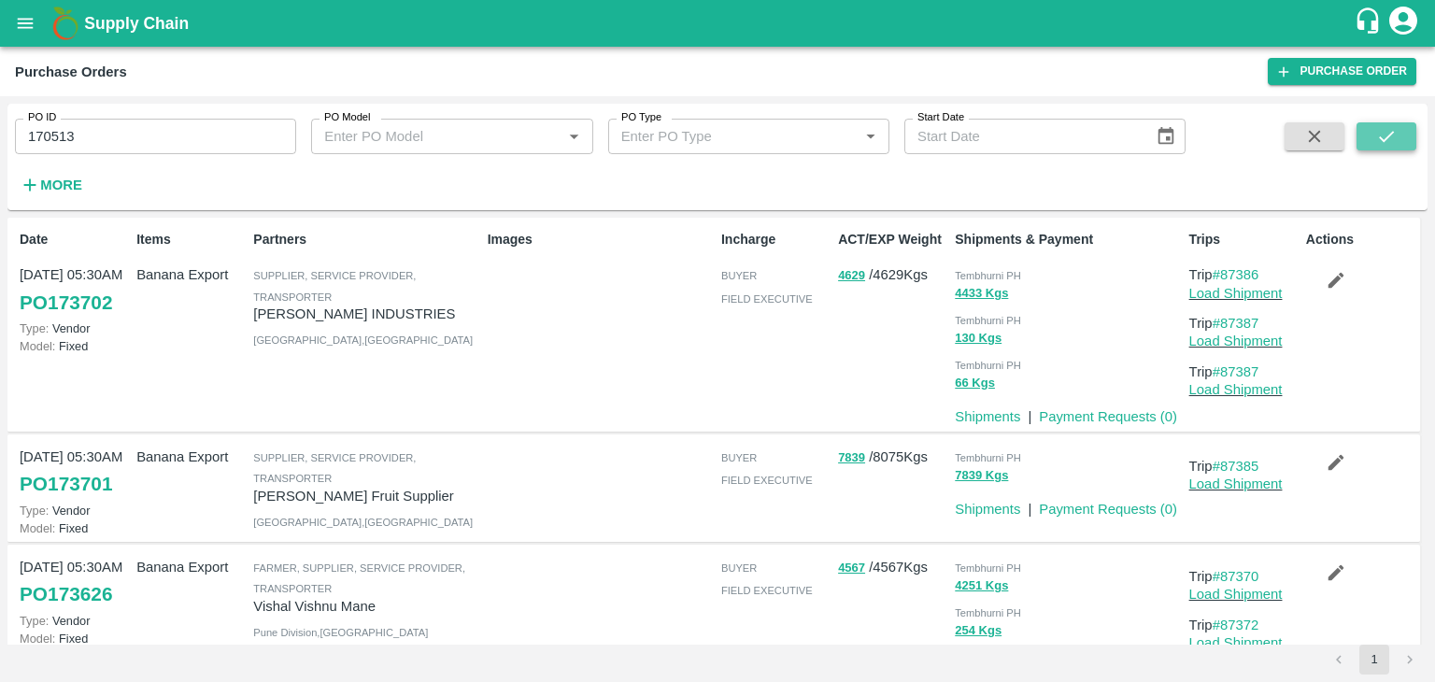
click at [1380, 138] on icon "submit" at bounding box center [1386, 136] width 15 height 11
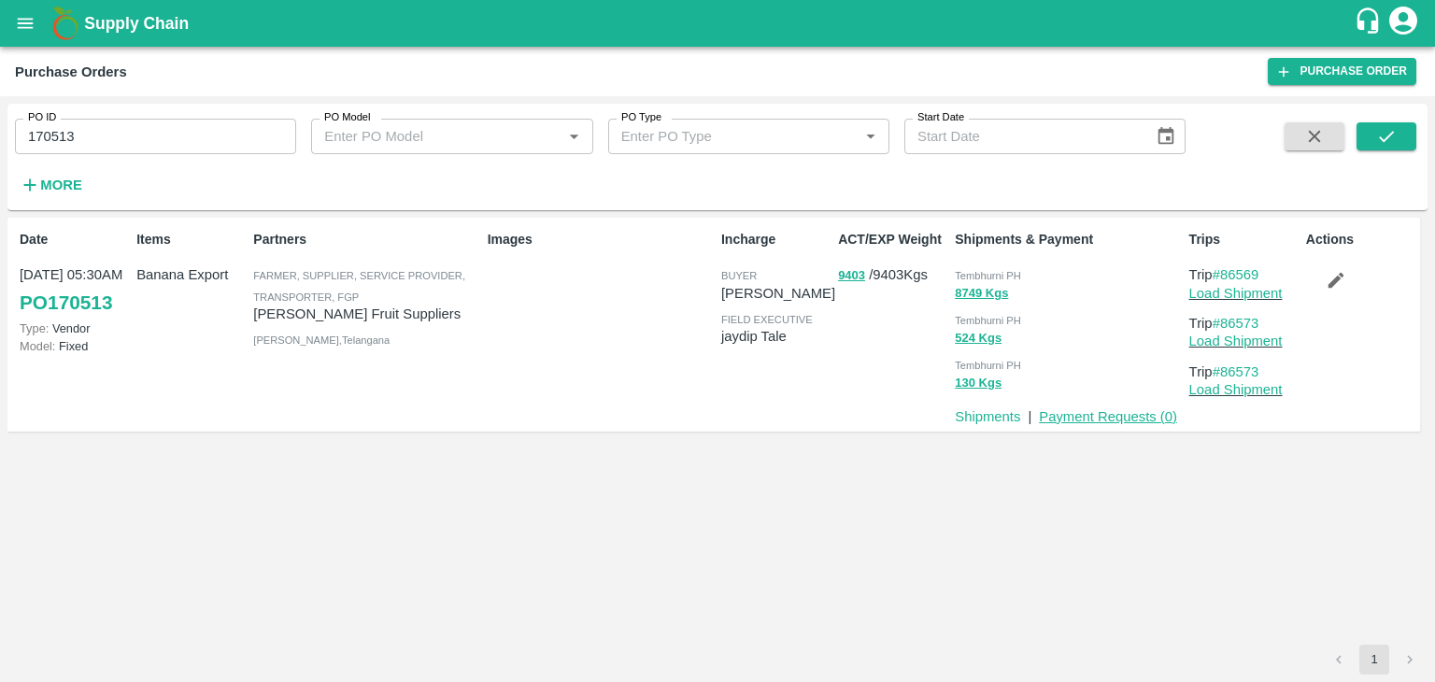
click at [1099, 419] on link "Payment Requests ( 0 )" at bounding box center [1108, 416] width 138 height 15
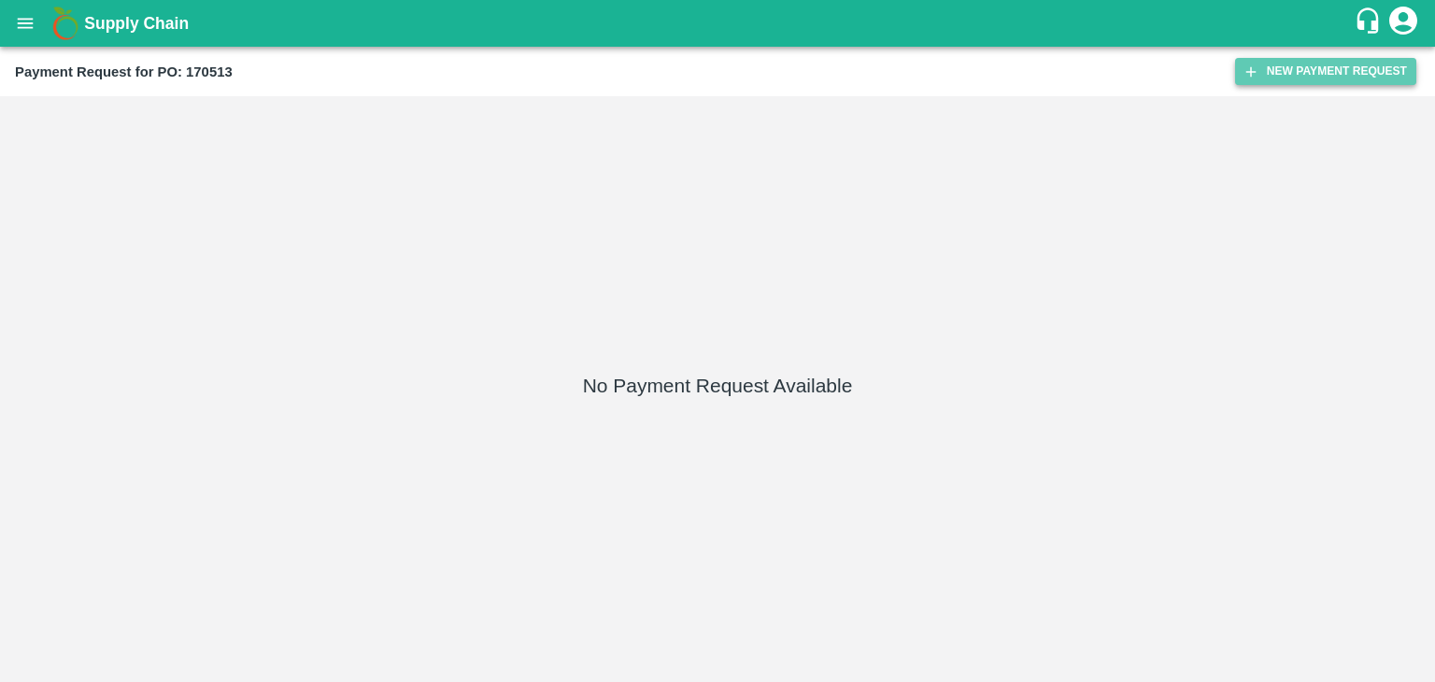
click at [1322, 62] on button "New Payment Request" at bounding box center [1325, 71] width 181 height 27
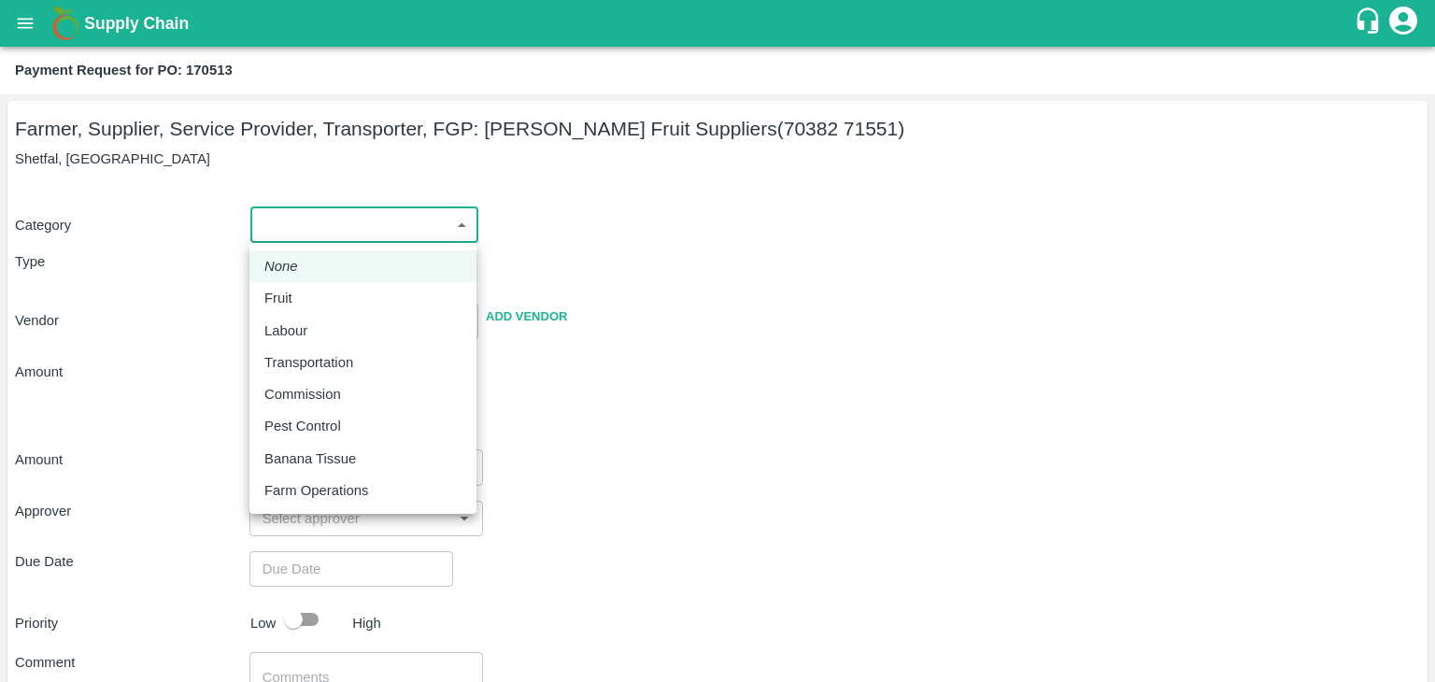
drag, startPoint x: 299, startPoint y: 230, endPoint x: 314, endPoint y: 283, distance: 55.3
click at [314, 283] on body "Supply Chain Payment Request for PO: 170513 Farmer, Supplier, Service Provider,…" at bounding box center [717, 341] width 1435 height 682
click at [314, 283] on li "Fruit" at bounding box center [362, 298] width 227 height 32
type input "1"
type input "[PERSON_NAME] Fruit Suppliers - 70382 71551(Farmer, Supplier, Service Provider,…"
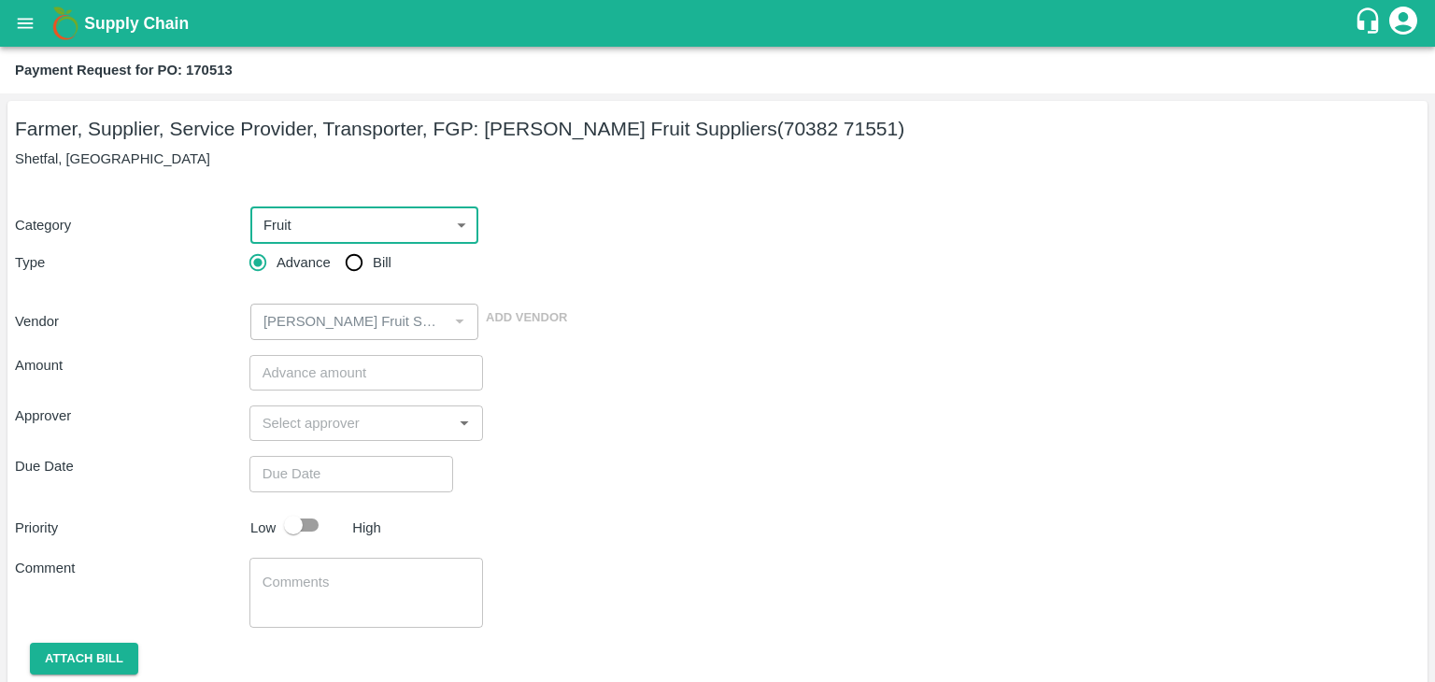
click at [358, 255] on input "Bill" at bounding box center [353, 262] width 37 height 37
radio input "true"
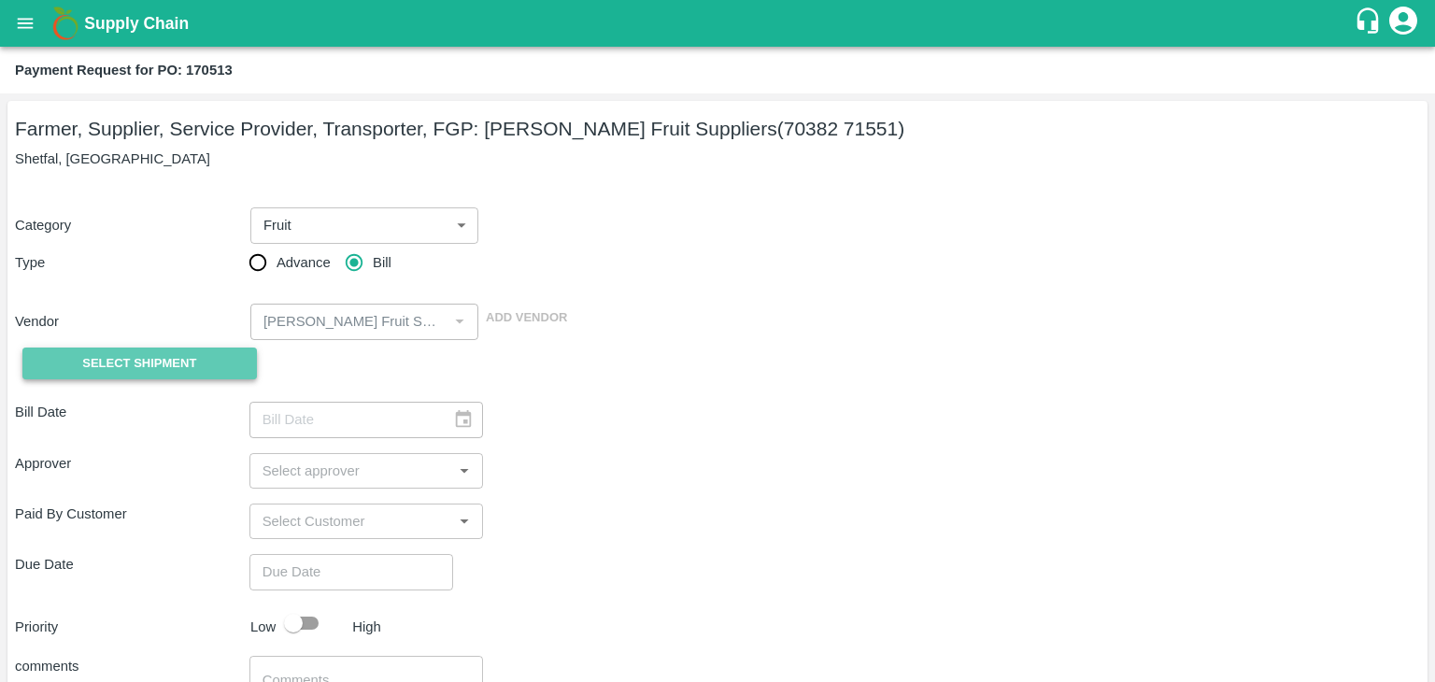
click at [182, 348] on button "Select Shipment" at bounding box center [139, 363] width 234 height 33
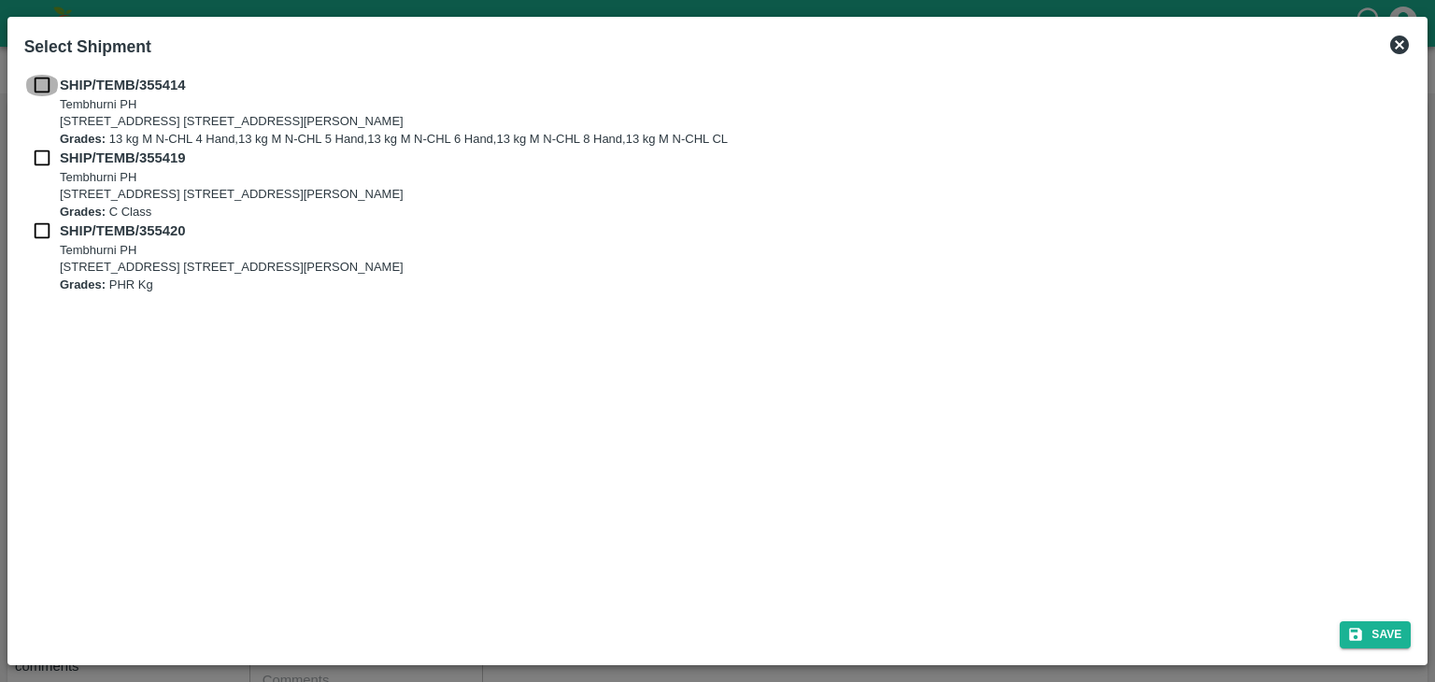
click at [39, 86] on input "checkbox" at bounding box center [41, 85] width 35 height 21
checkbox input "true"
click at [37, 154] on input "checkbox" at bounding box center [41, 158] width 35 height 21
checkbox input "true"
click at [39, 236] on input "checkbox" at bounding box center [41, 230] width 35 height 21
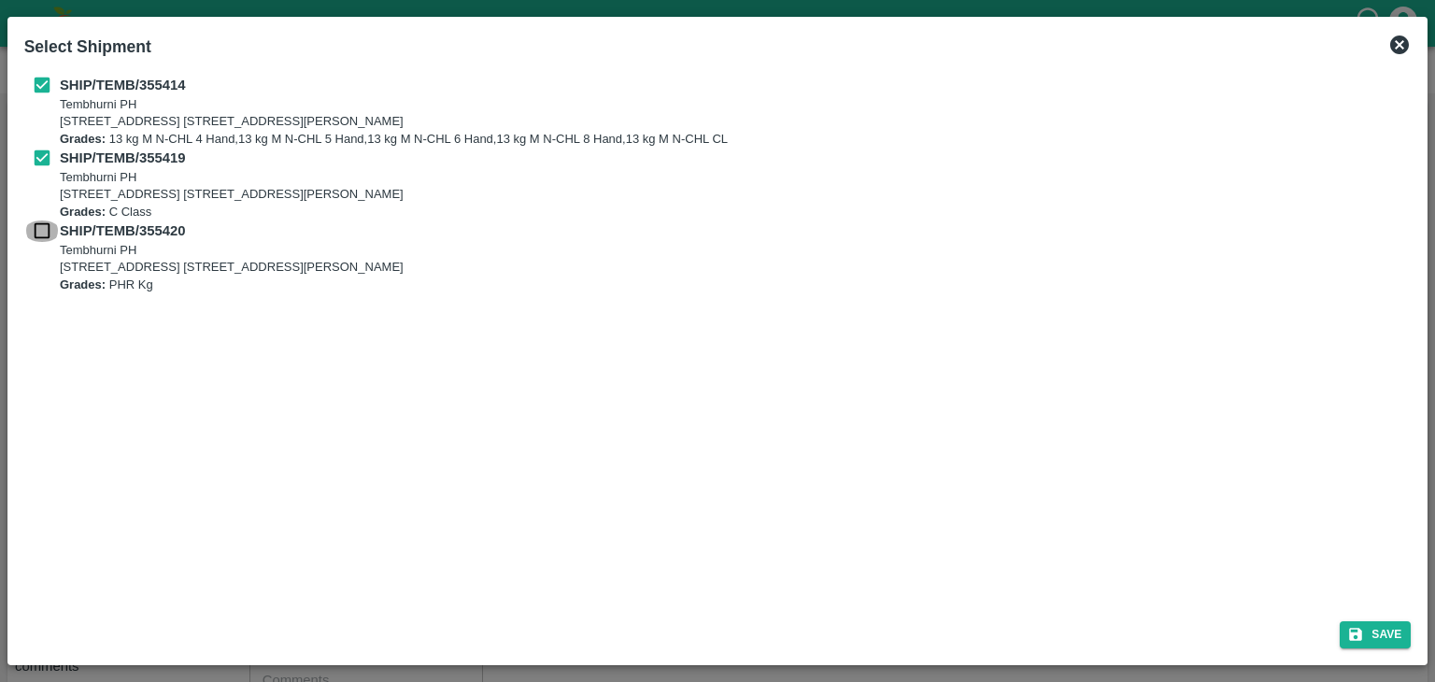
checkbox input "true"
click at [1389, 631] on button "Save" at bounding box center [1374, 634] width 71 height 27
type input "[DATE]"
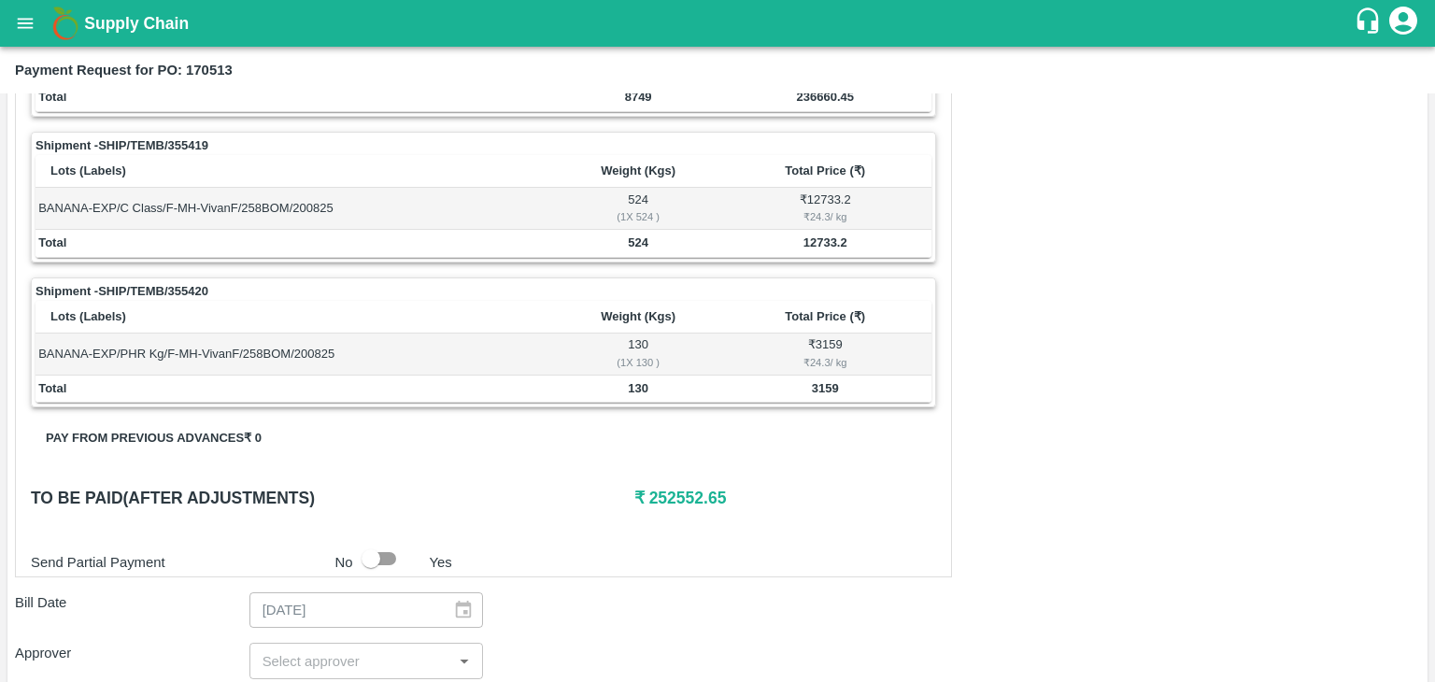
scroll to position [915, 0]
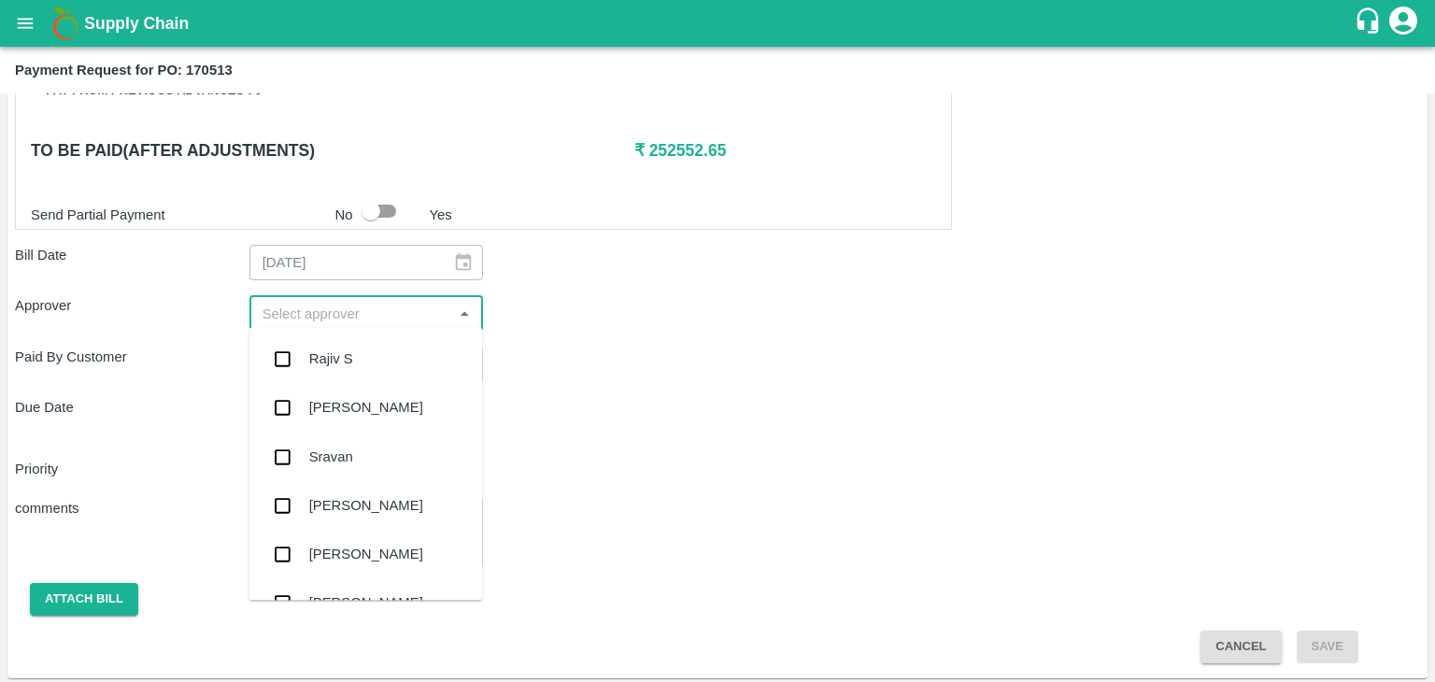
click at [365, 311] on input "input" at bounding box center [351, 313] width 192 height 24
type input "Ajit"
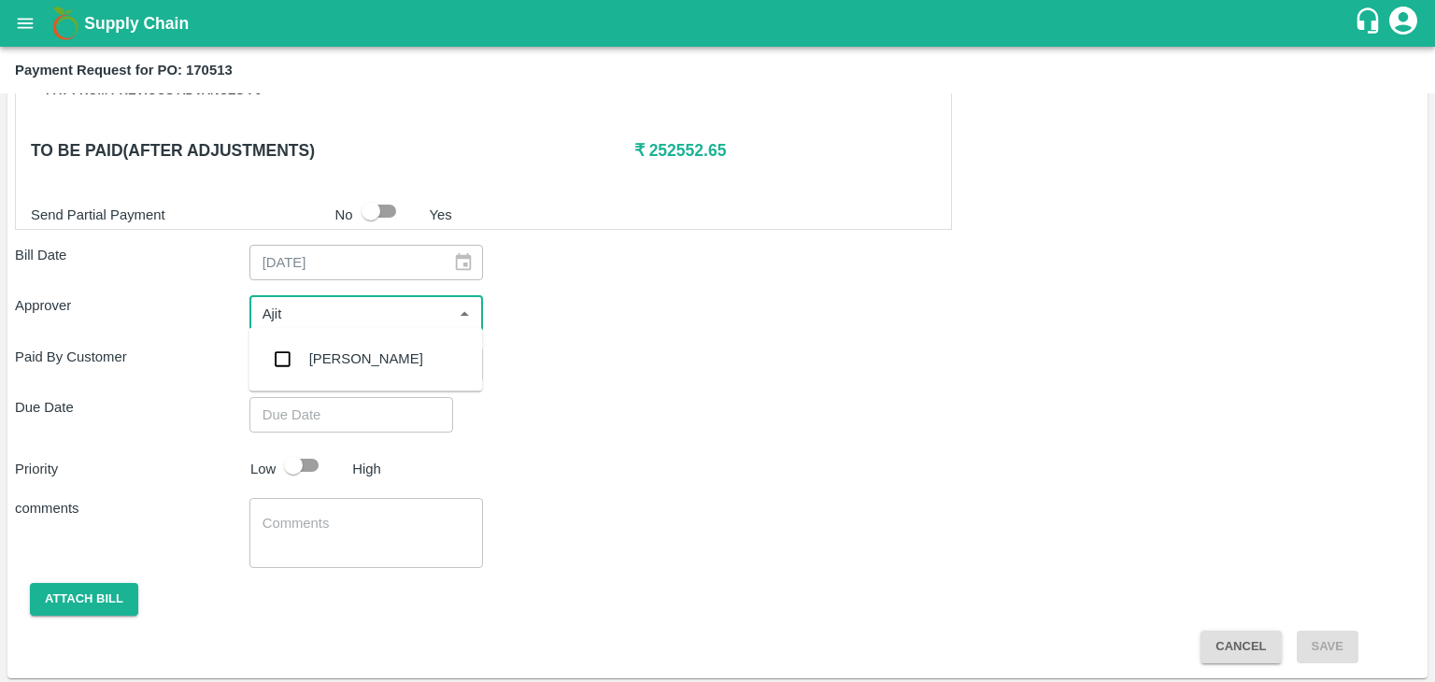
click at [345, 375] on div "[PERSON_NAME]" at bounding box center [365, 358] width 234 height 49
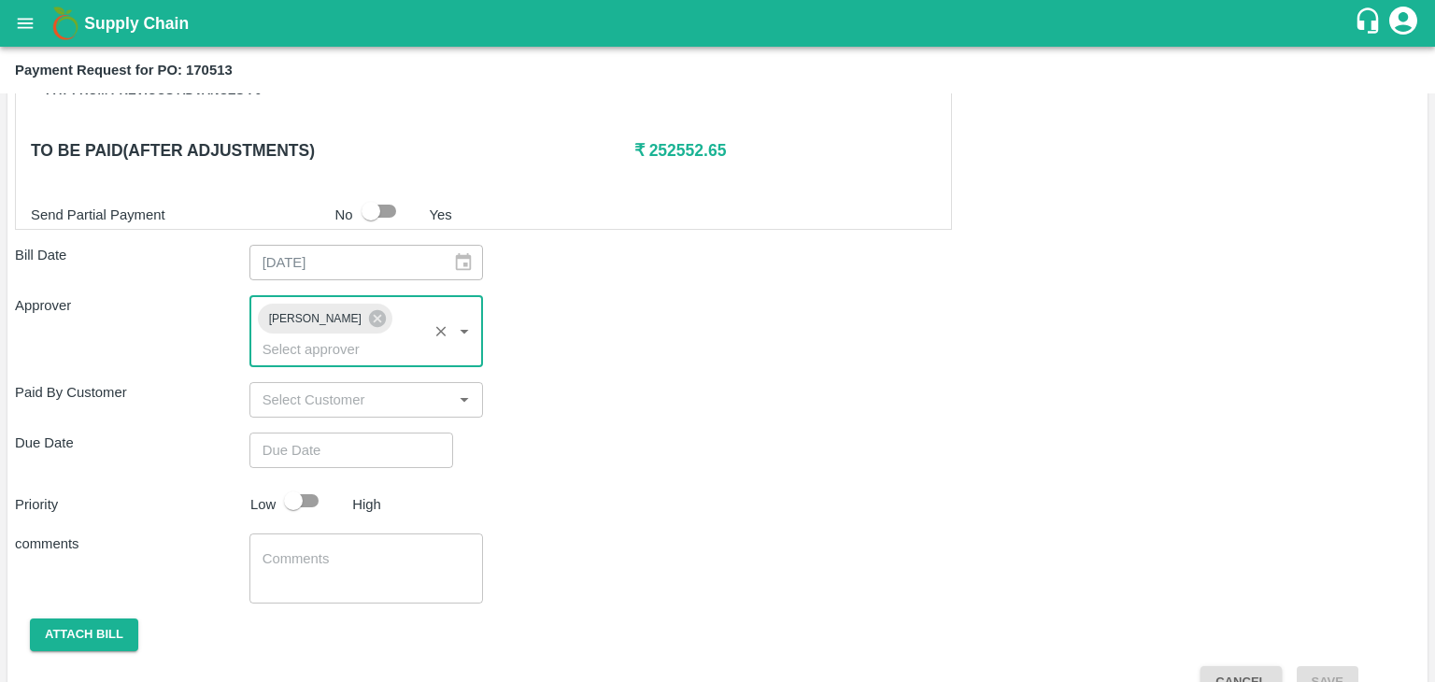
type input "DD/MM/YYYY hh:mm aa"
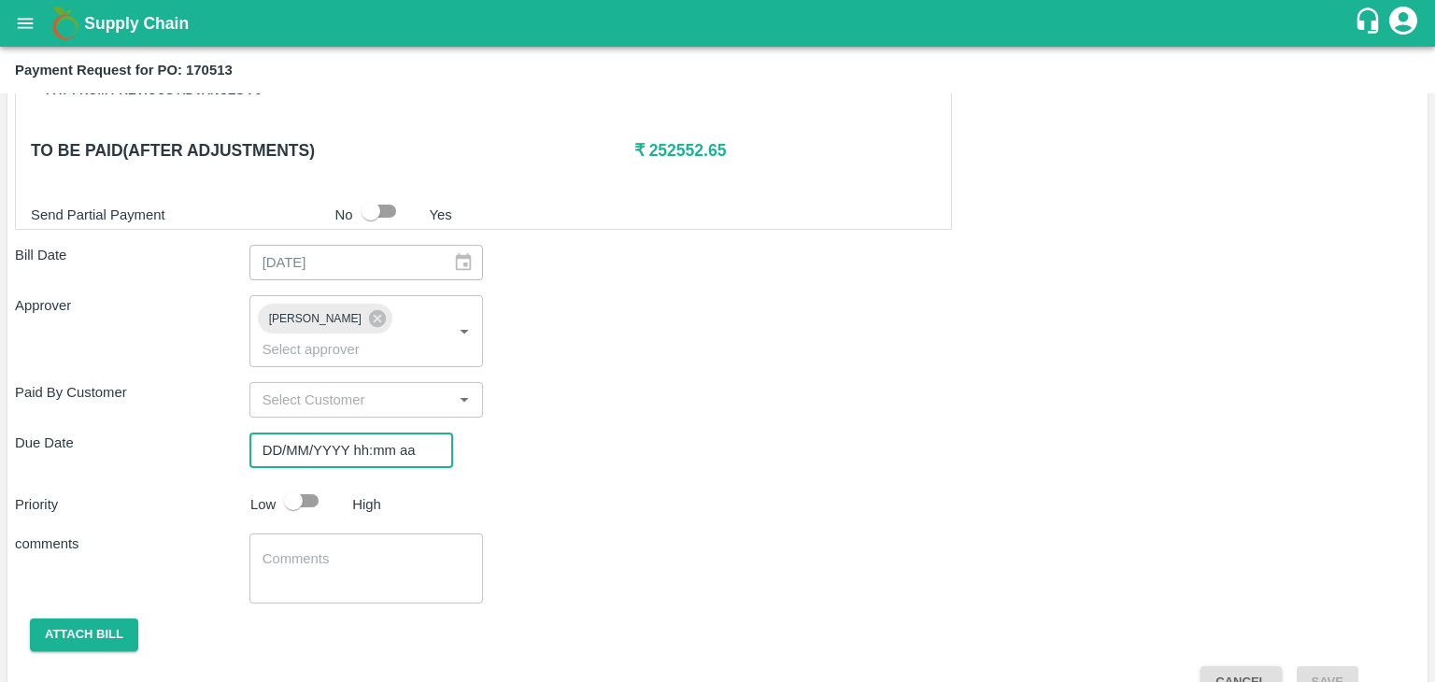
click at [380, 432] on input "DD/MM/YYYY hh:mm aa" at bounding box center [344, 449] width 191 height 35
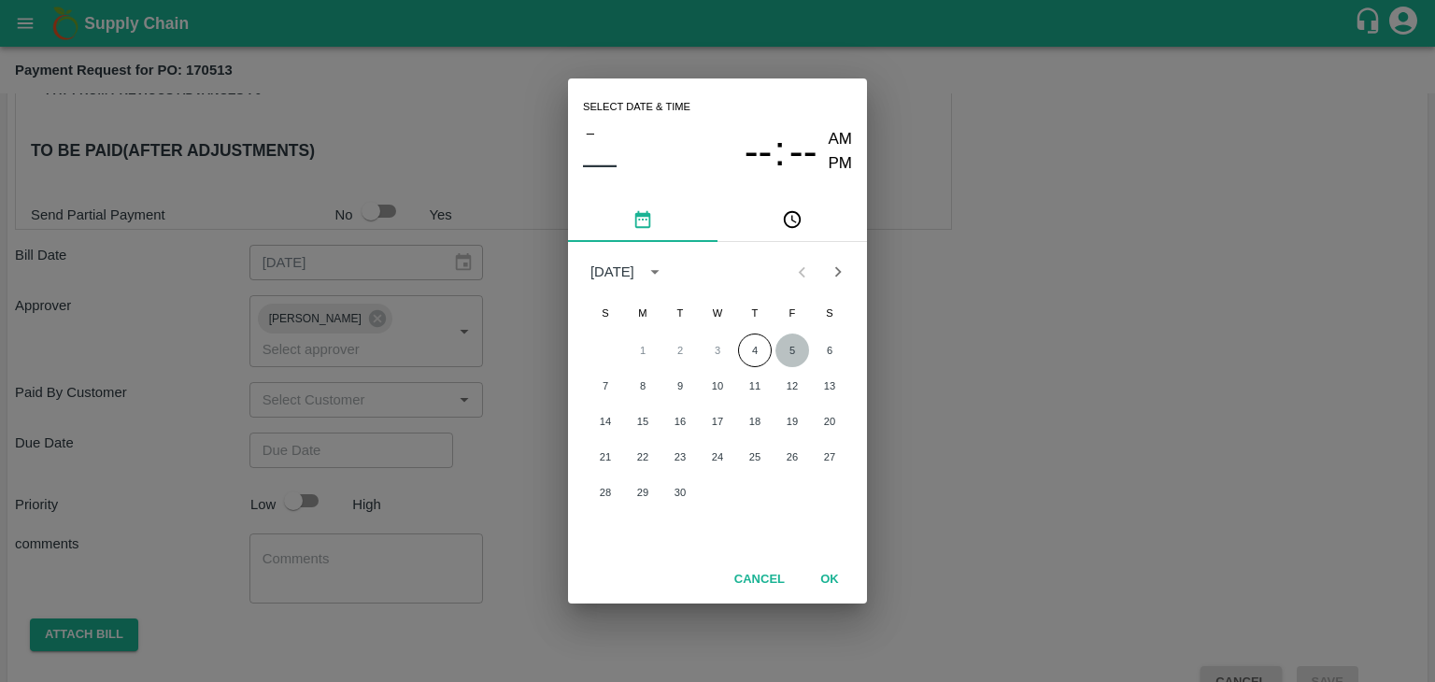
click at [785, 349] on button "5" at bounding box center [792, 350] width 34 height 34
type input "[DATE] 12:00 AM"
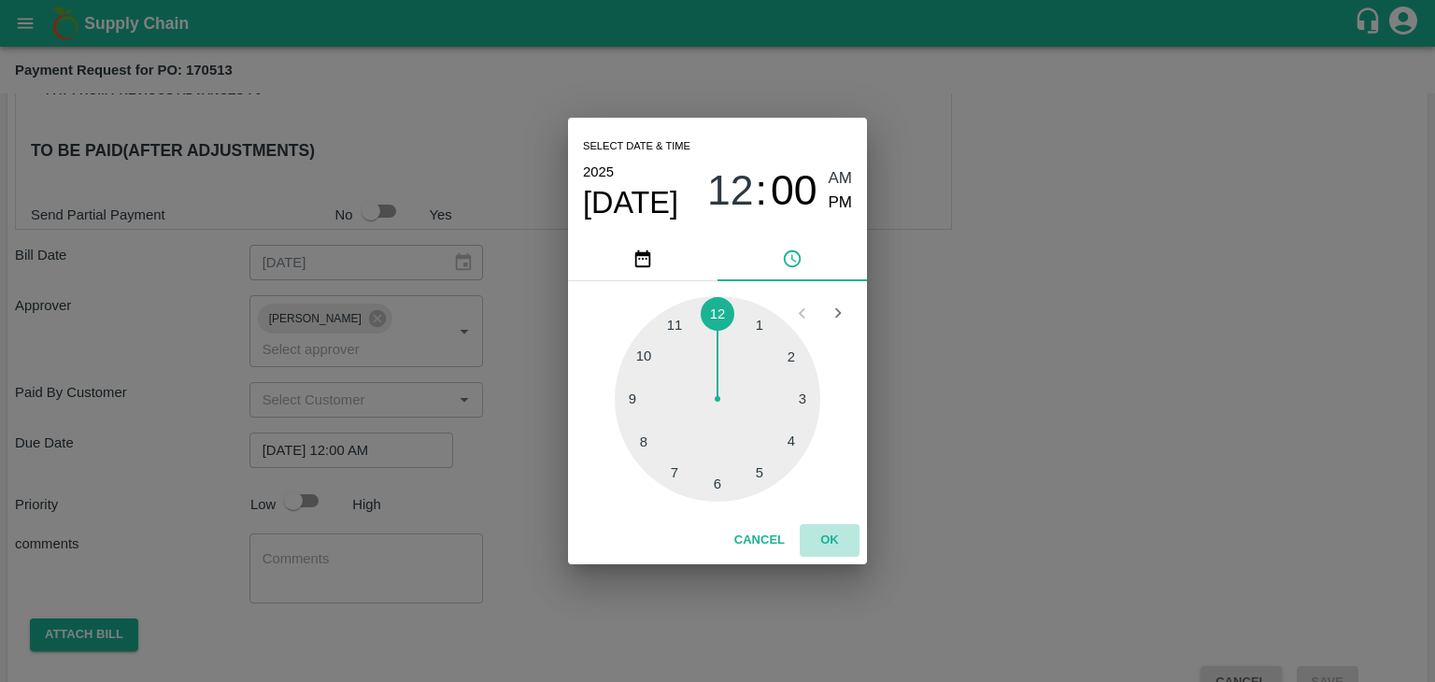
click at [820, 529] on button "OK" at bounding box center [830, 540] width 60 height 33
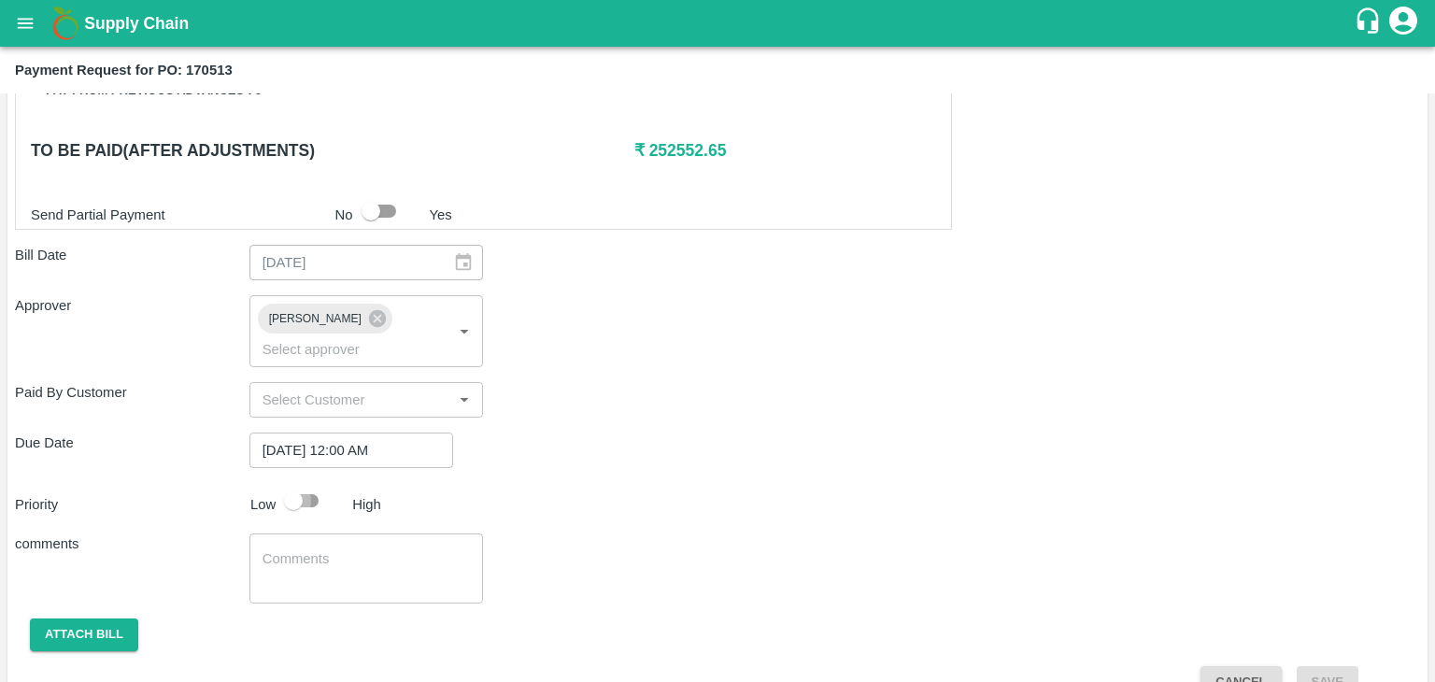
click at [306, 483] on input "checkbox" at bounding box center [293, 500] width 106 height 35
checkbox input "true"
click at [384, 549] on textarea at bounding box center [366, 568] width 208 height 39
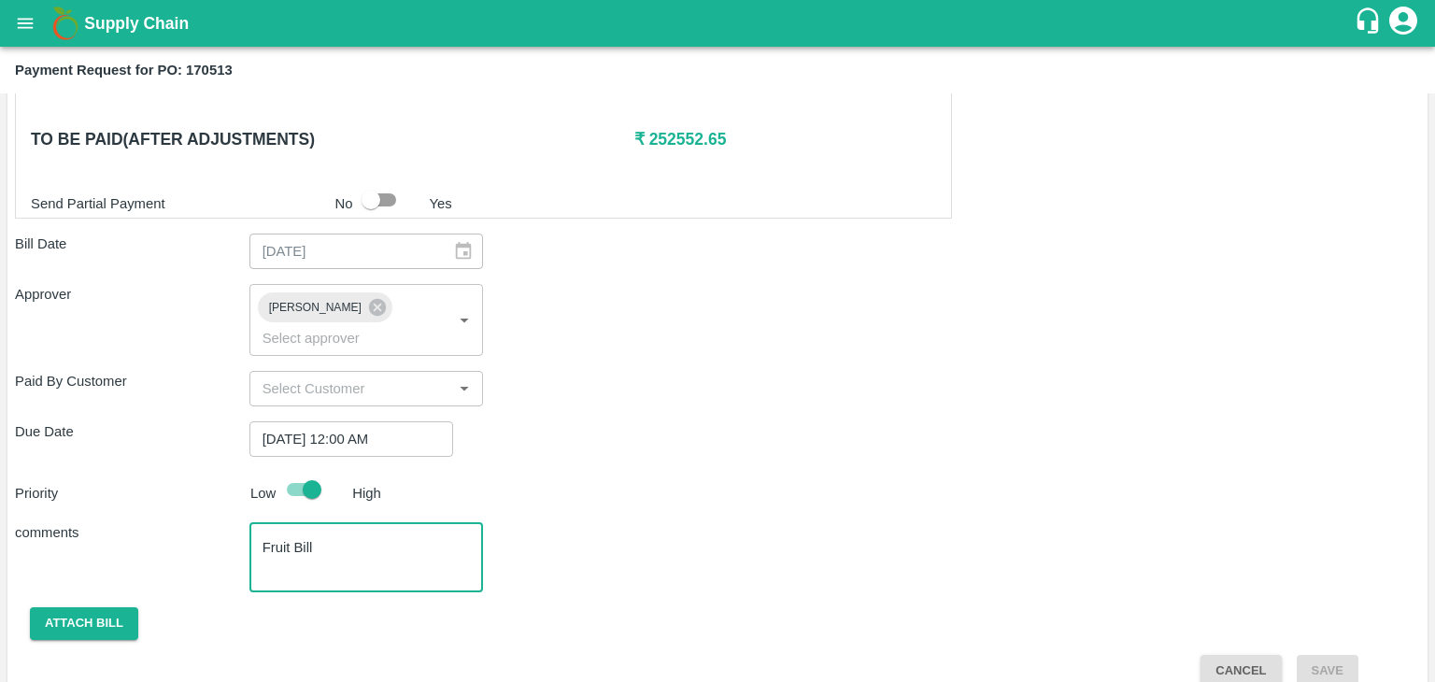
type textarea "Fruit Bill"
click at [86, 607] on button "Attach bill" at bounding box center [84, 623] width 108 height 33
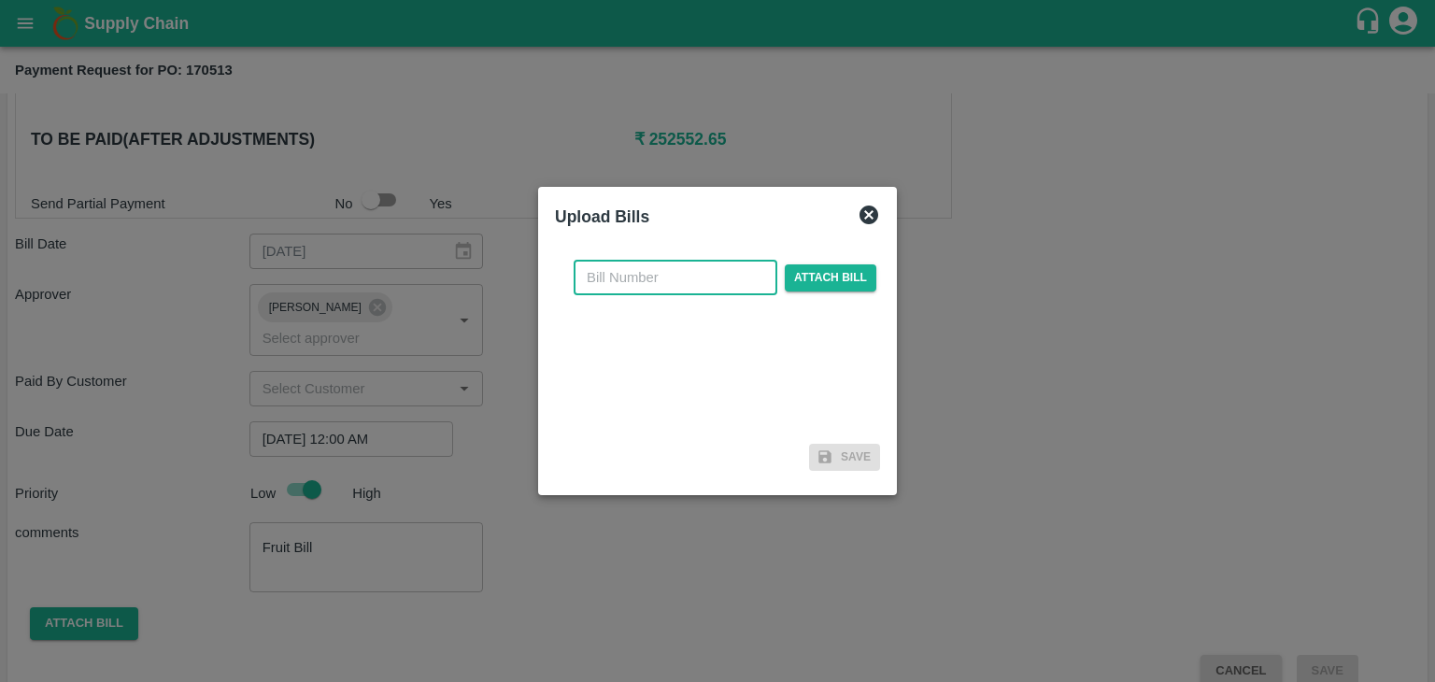
click at [678, 278] on input "text" at bounding box center [676, 277] width 204 height 35
type input "63"
click at [852, 266] on span "Attach bill" at bounding box center [831, 277] width 92 height 27
click at [0, 0] on input "Attach bill" at bounding box center [0, 0] width 0 height 0
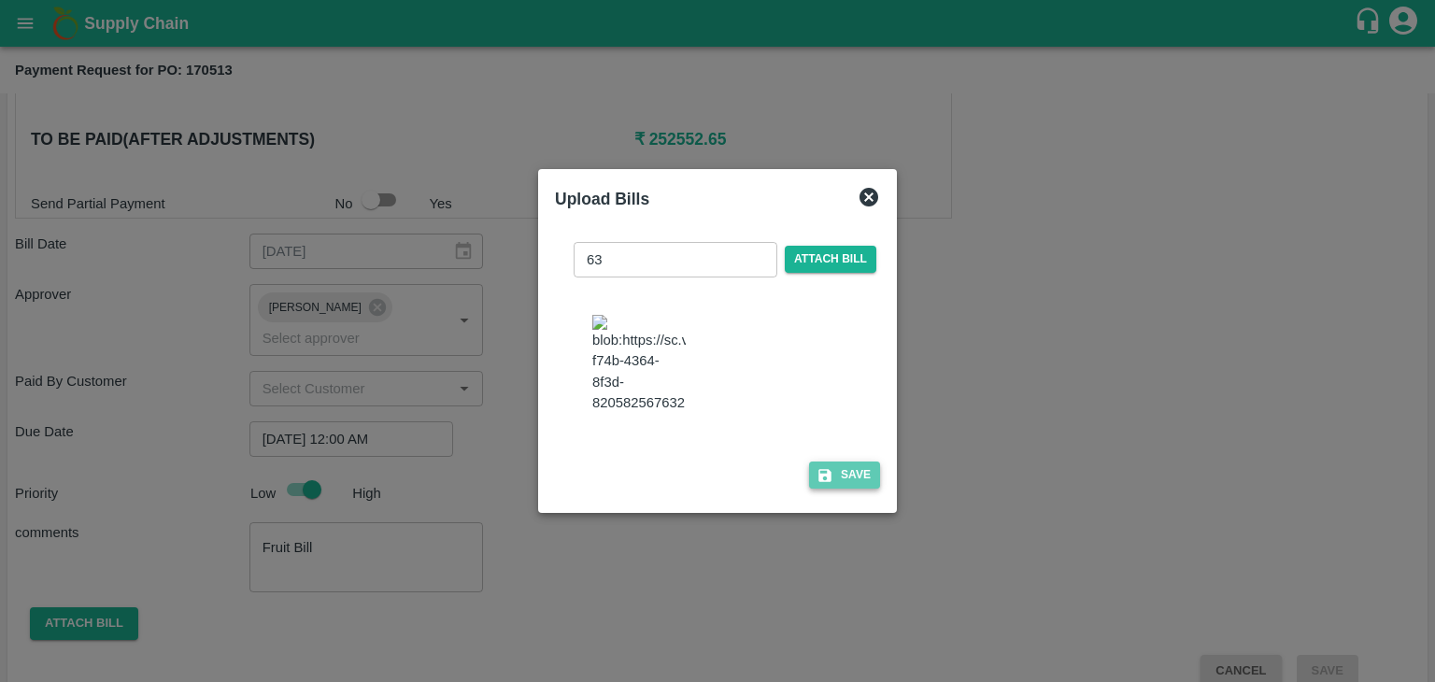
click at [867, 483] on button "Save" at bounding box center [844, 474] width 71 height 27
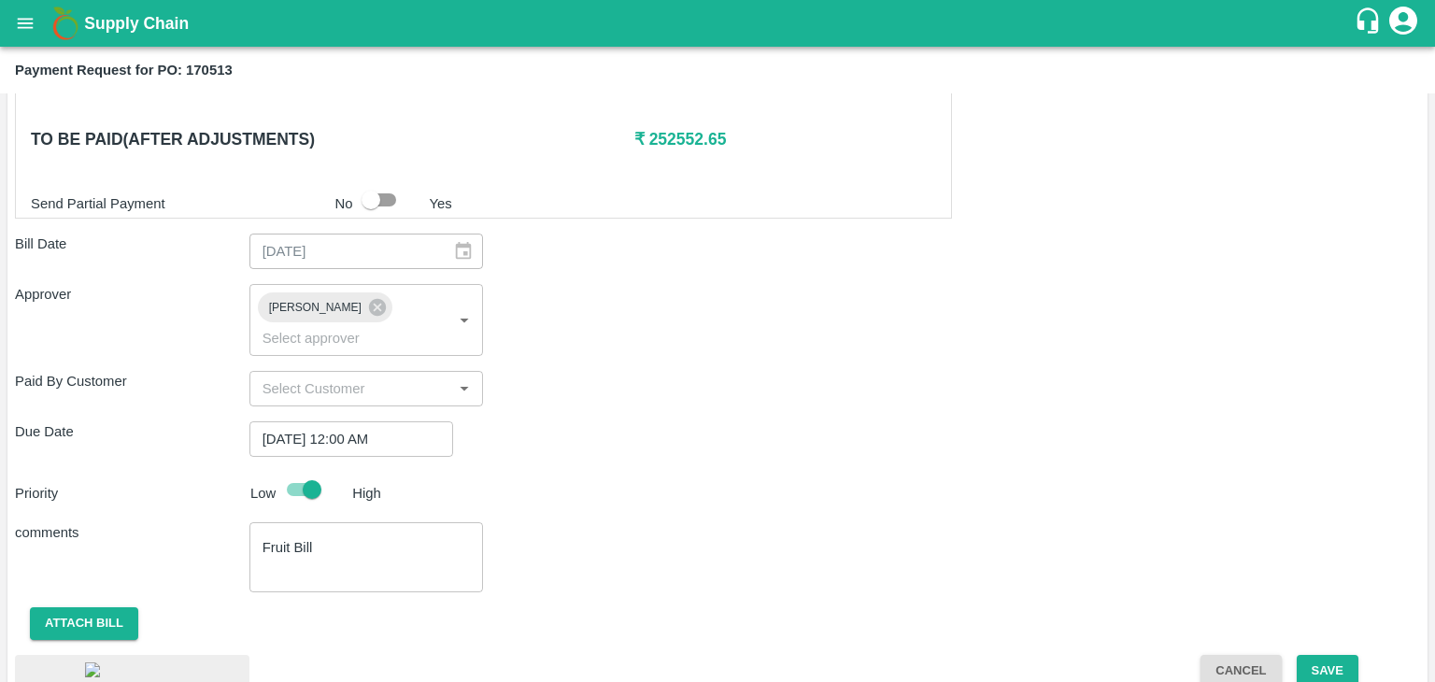
scroll to position [1040, 0]
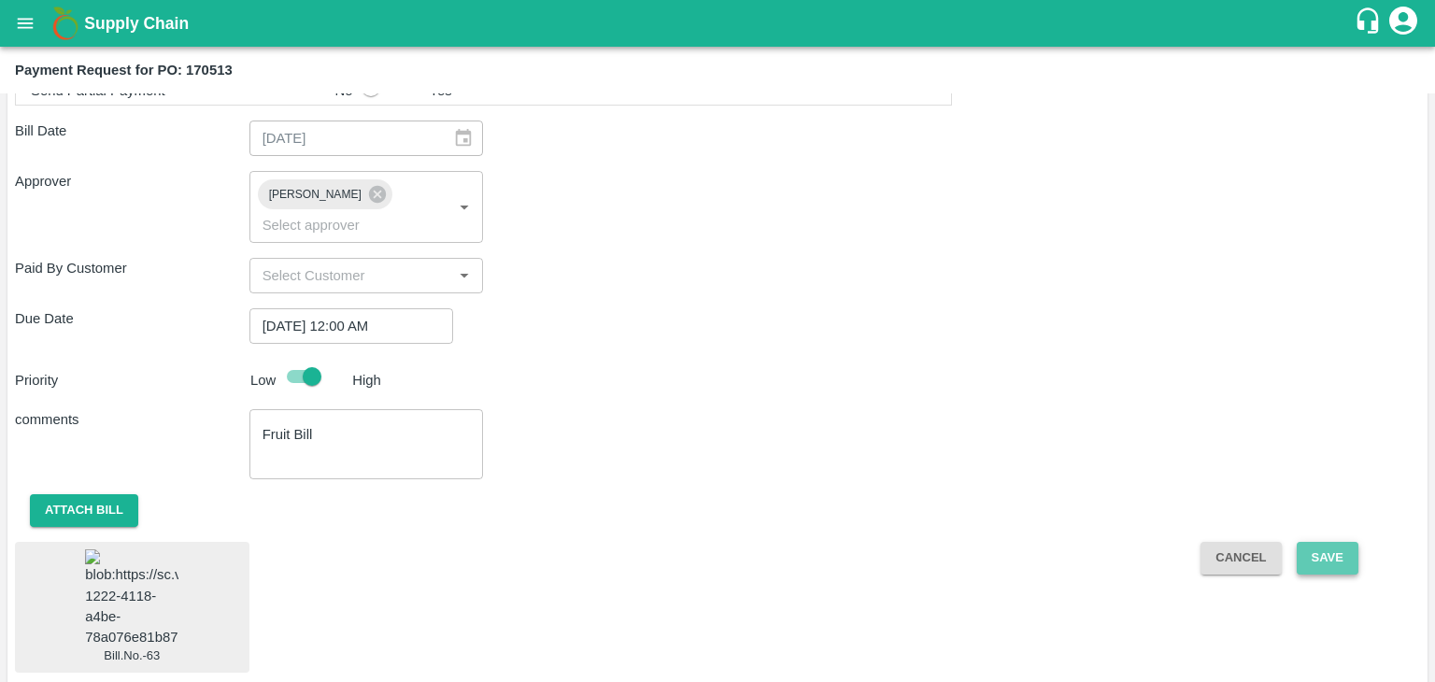
click at [1330, 542] on button "Save" at bounding box center [1328, 558] width 62 height 33
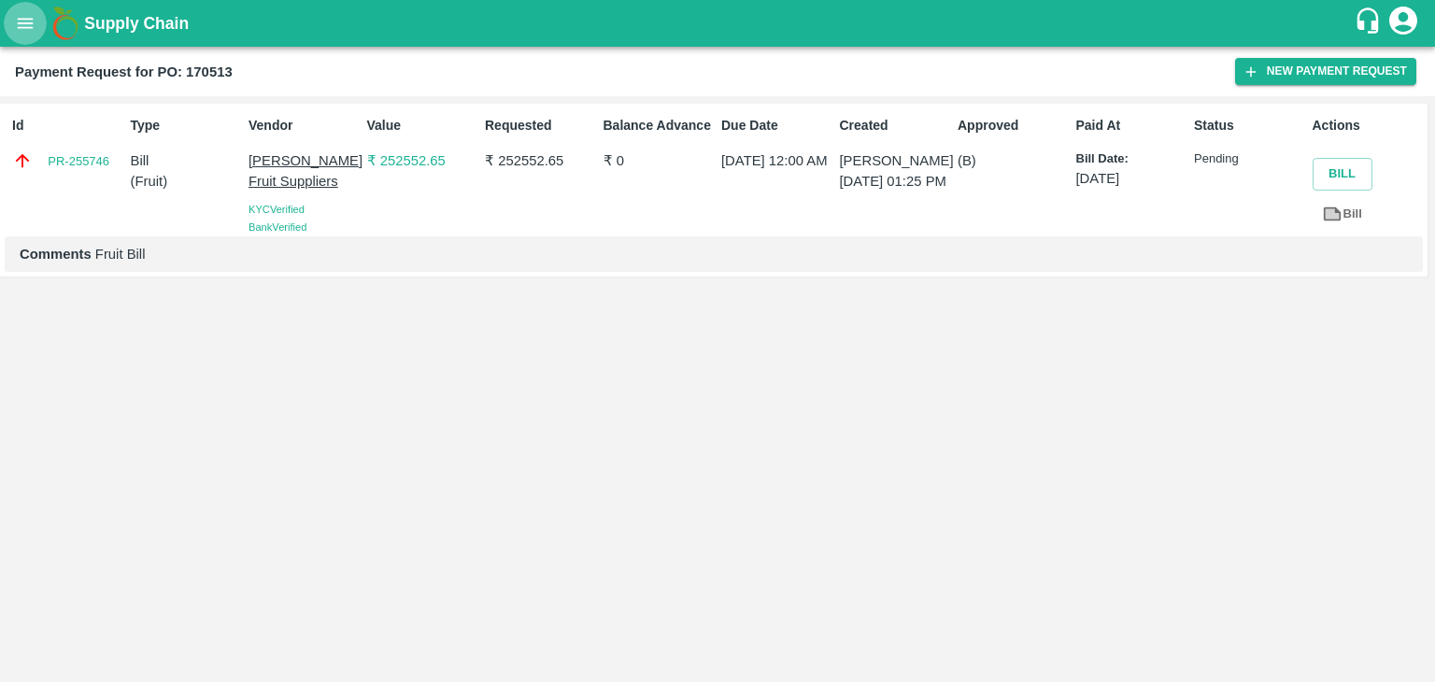
click at [26, 23] on icon "open drawer" at bounding box center [26, 23] width 16 height 10
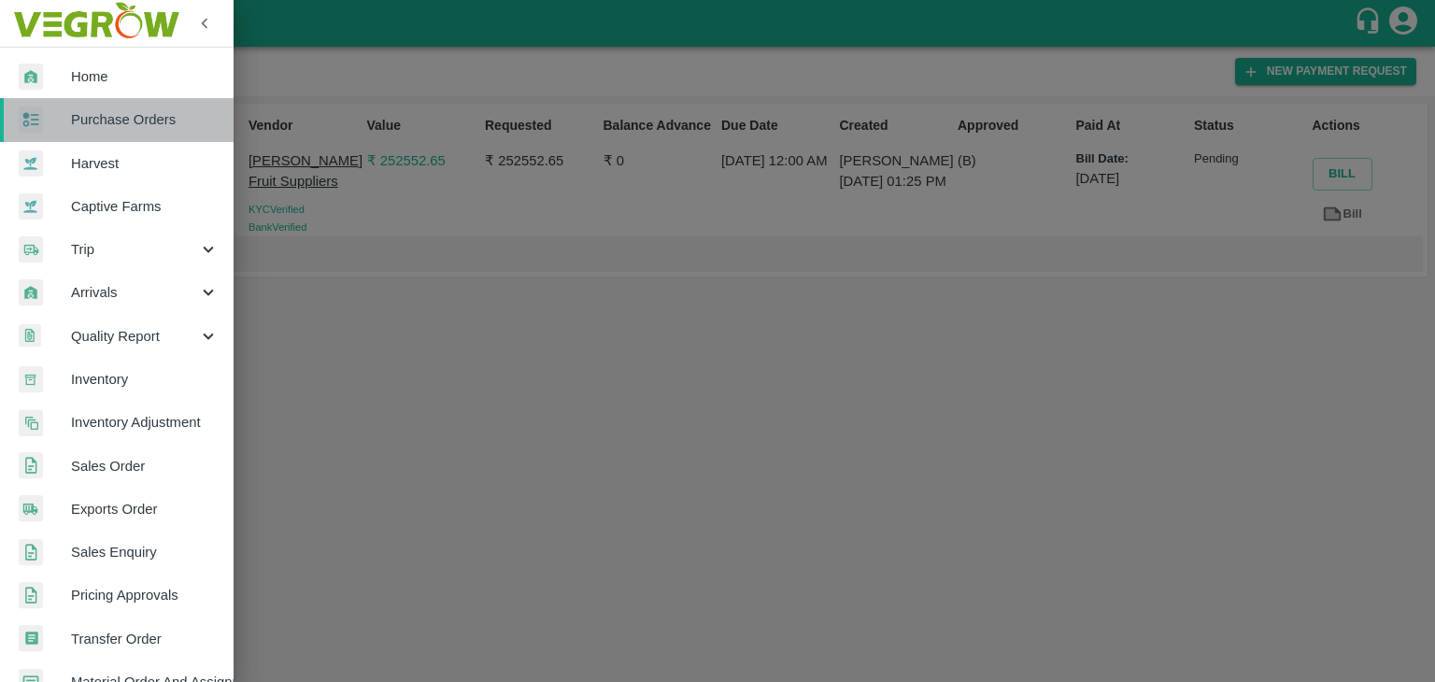
click at [127, 120] on span "Purchase Orders" at bounding box center [145, 119] width 148 height 21
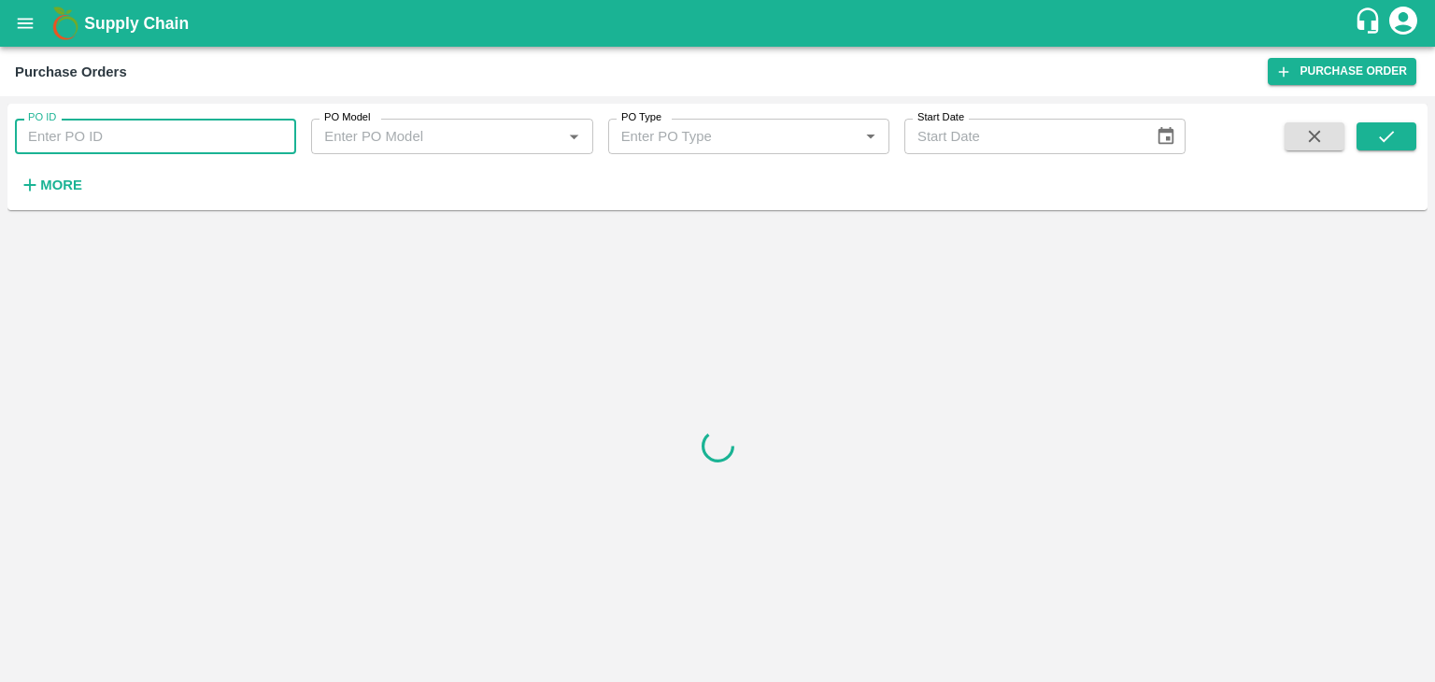
click at [202, 129] on input "PO ID" at bounding box center [155, 136] width 281 height 35
paste input "170664"
type input "170664"
click at [1398, 132] on button "submit" at bounding box center [1386, 136] width 60 height 28
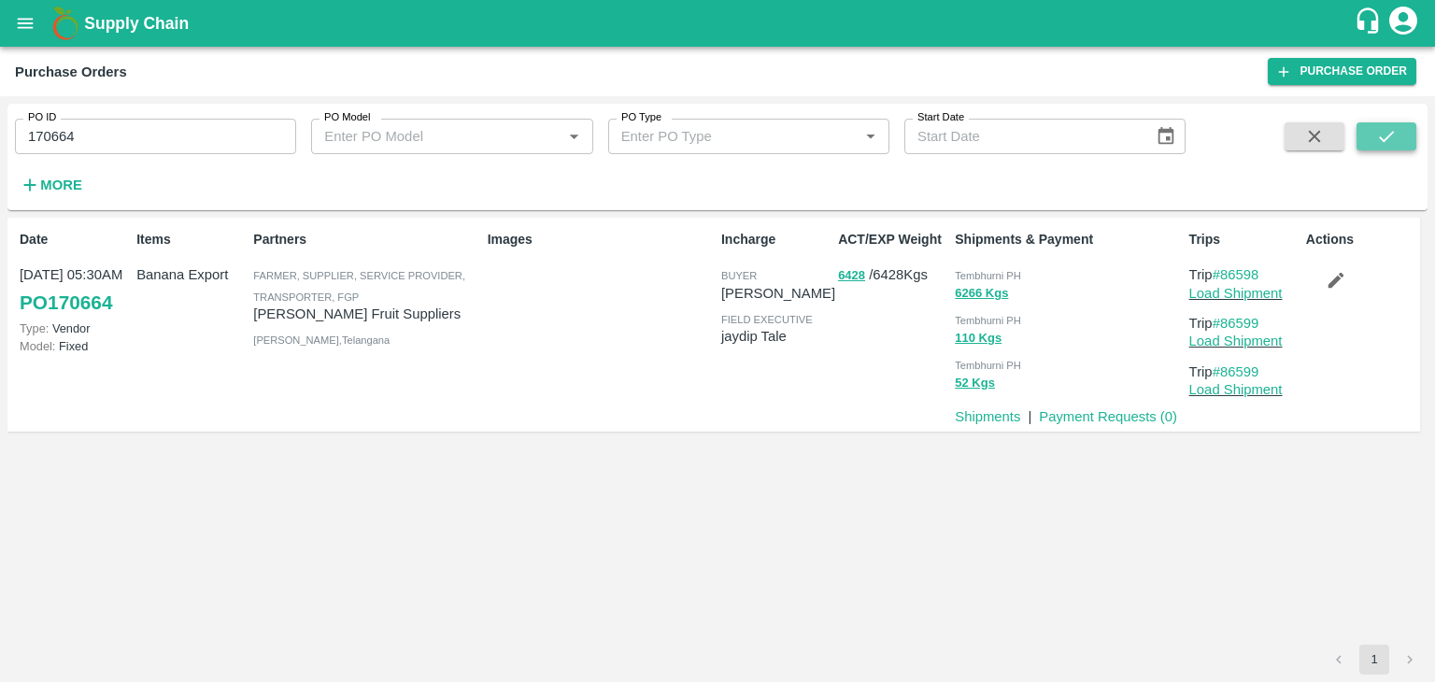
click at [1398, 132] on button "submit" at bounding box center [1386, 136] width 60 height 28
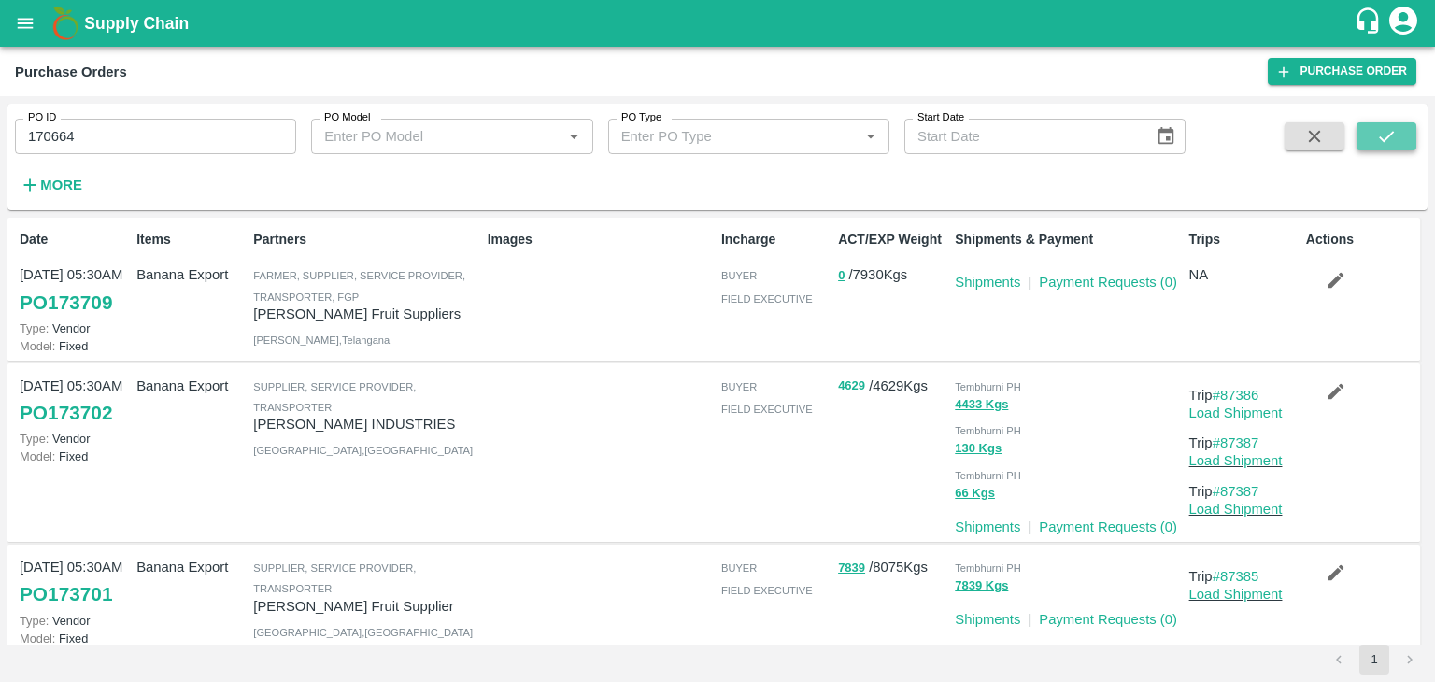
click at [1398, 137] on button "submit" at bounding box center [1386, 136] width 60 height 28
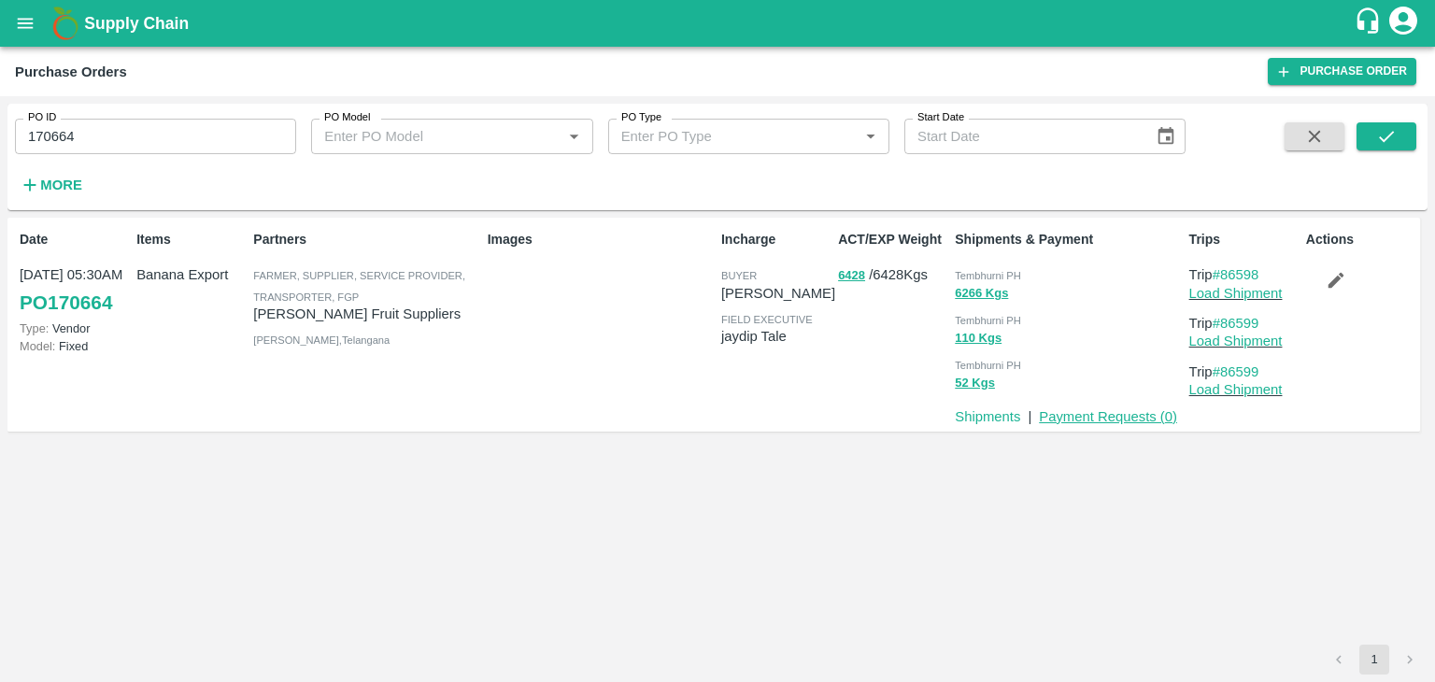
click at [1124, 415] on link "Payment Requests ( 0 )" at bounding box center [1108, 416] width 138 height 15
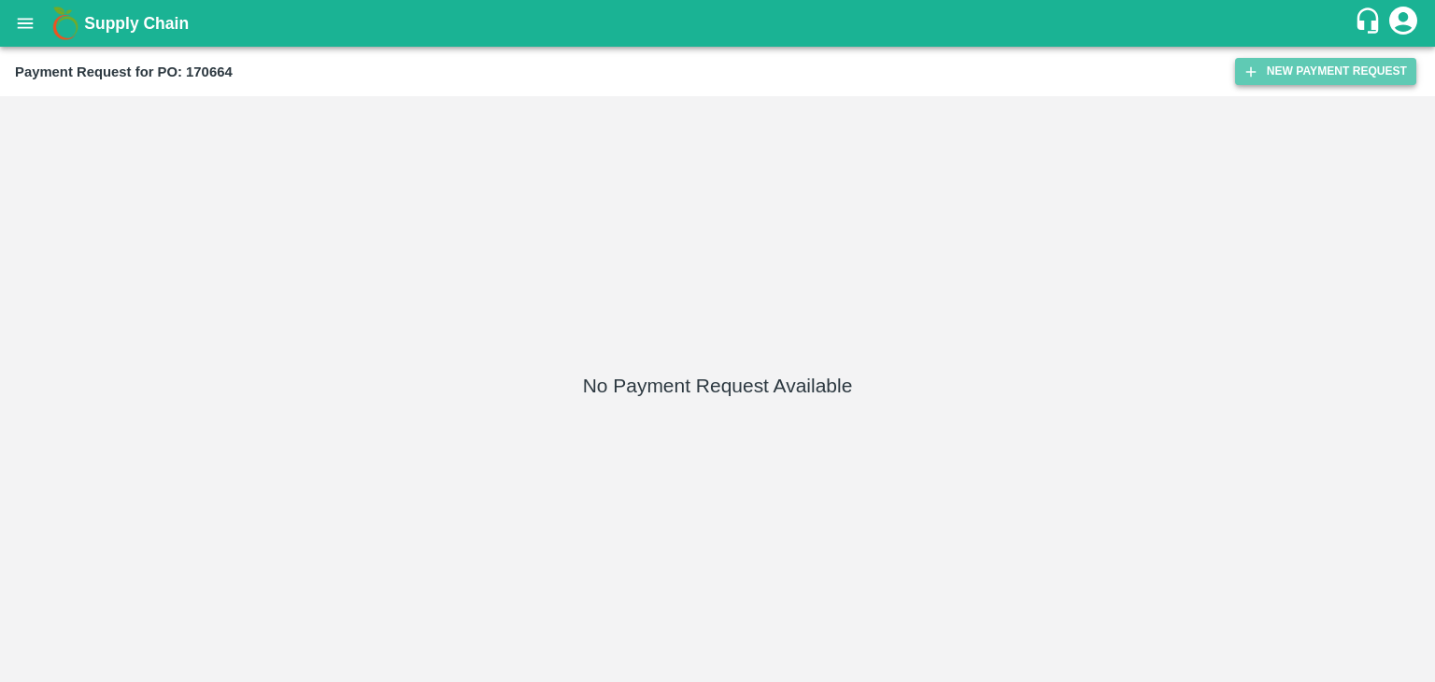
click at [1313, 69] on button "New Payment Request" at bounding box center [1325, 71] width 181 height 27
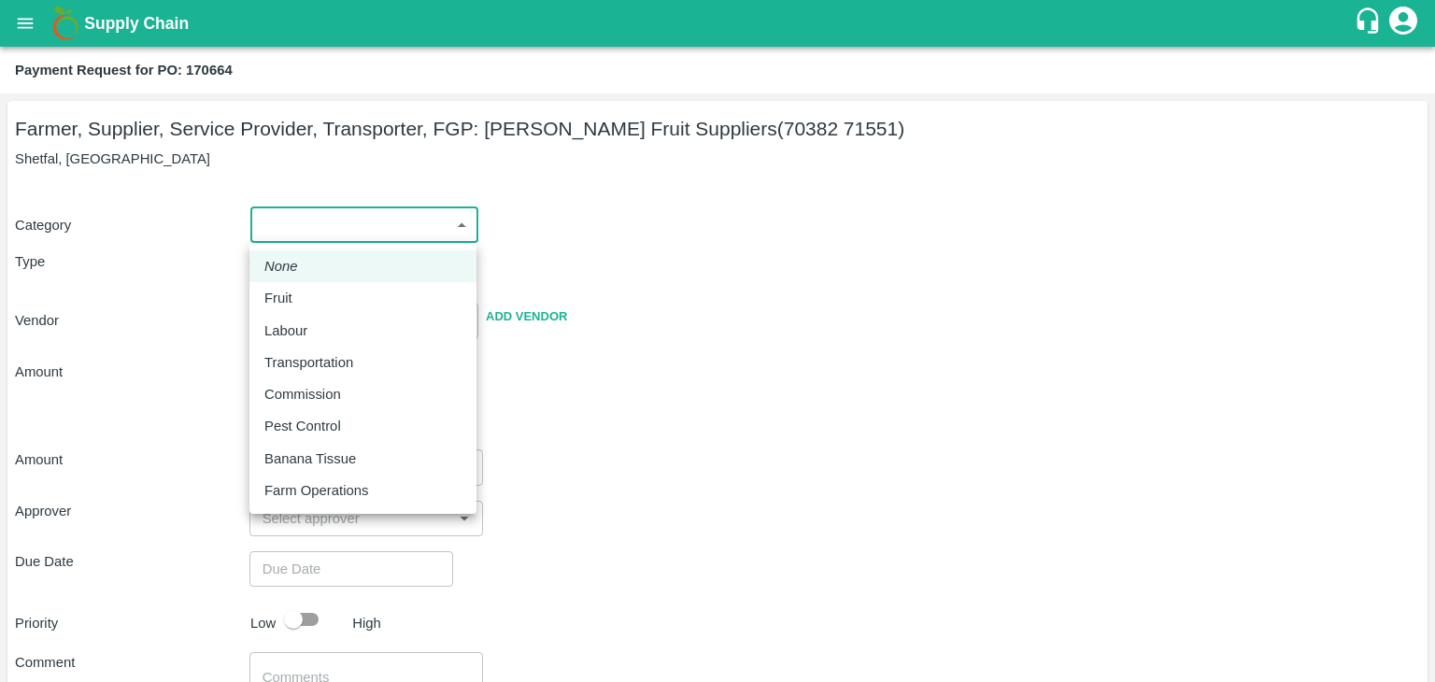
drag, startPoint x: 267, startPoint y: 235, endPoint x: 306, endPoint y: 291, distance: 67.6
click at [306, 291] on body "Supply Chain Payment Request for PO: 170664 Farmer, Supplier, Service Provider,…" at bounding box center [717, 341] width 1435 height 682
click at [306, 291] on div "Fruit" at bounding box center [362, 298] width 197 height 21
type input "1"
type input "[PERSON_NAME] Fruit Suppliers - 70382 71551(Farmer, Supplier, Service Provider,…"
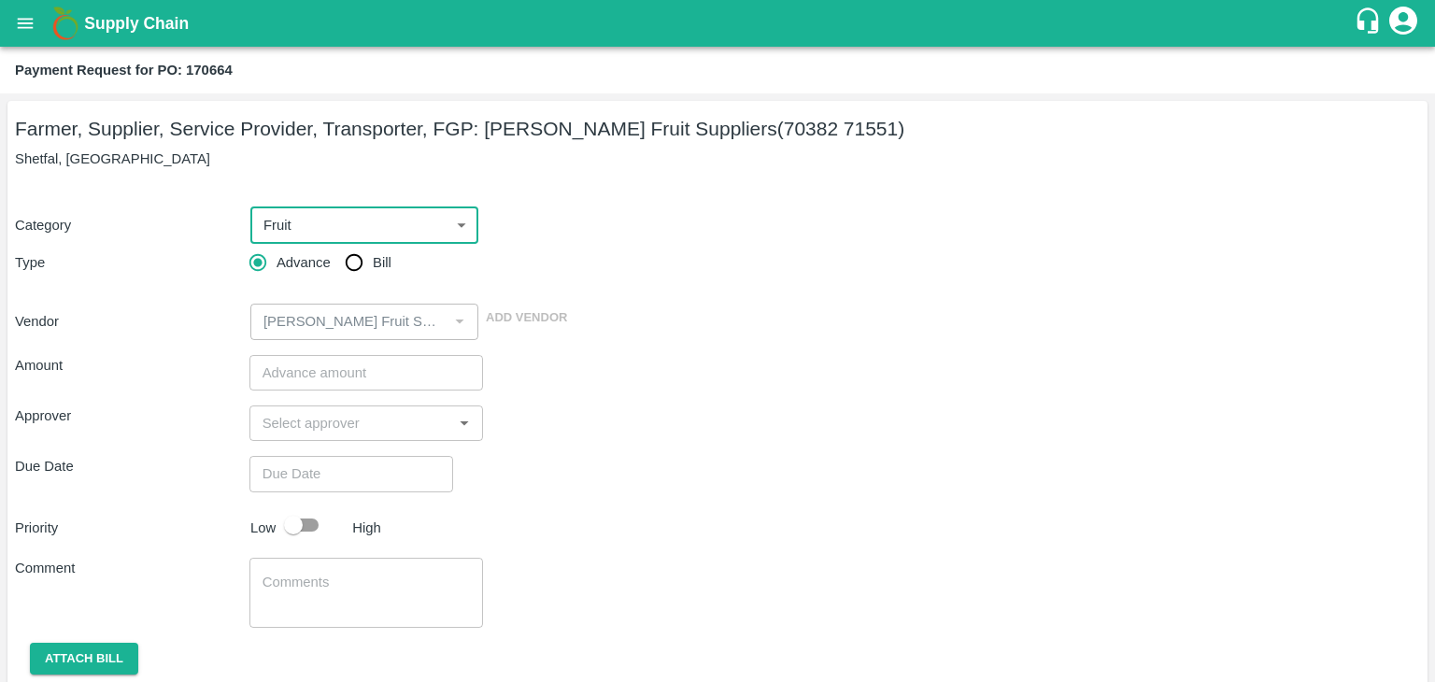
click at [348, 262] on input "Bill" at bounding box center [353, 262] width 37 height 37
radio input "true"
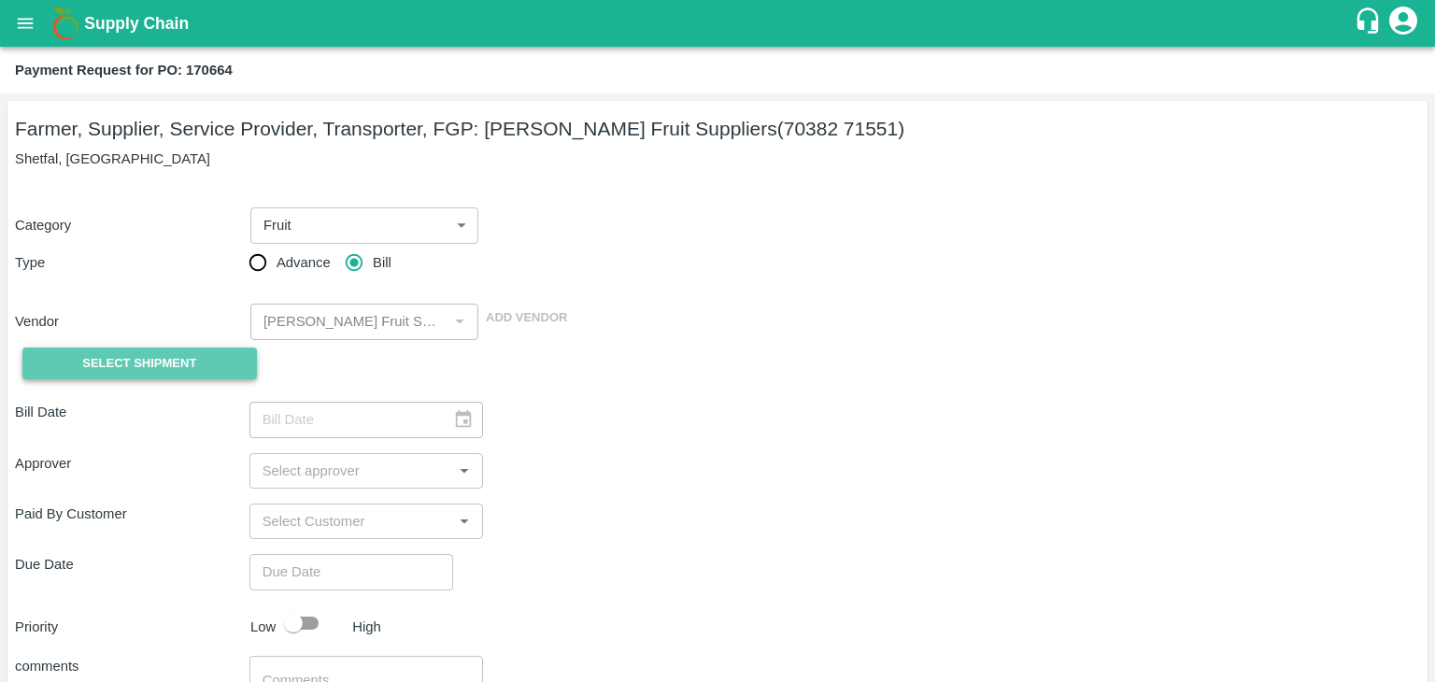
click at [155, 365] on span "Select Shipment" at bounding box center [139, 363] width 114 height 21
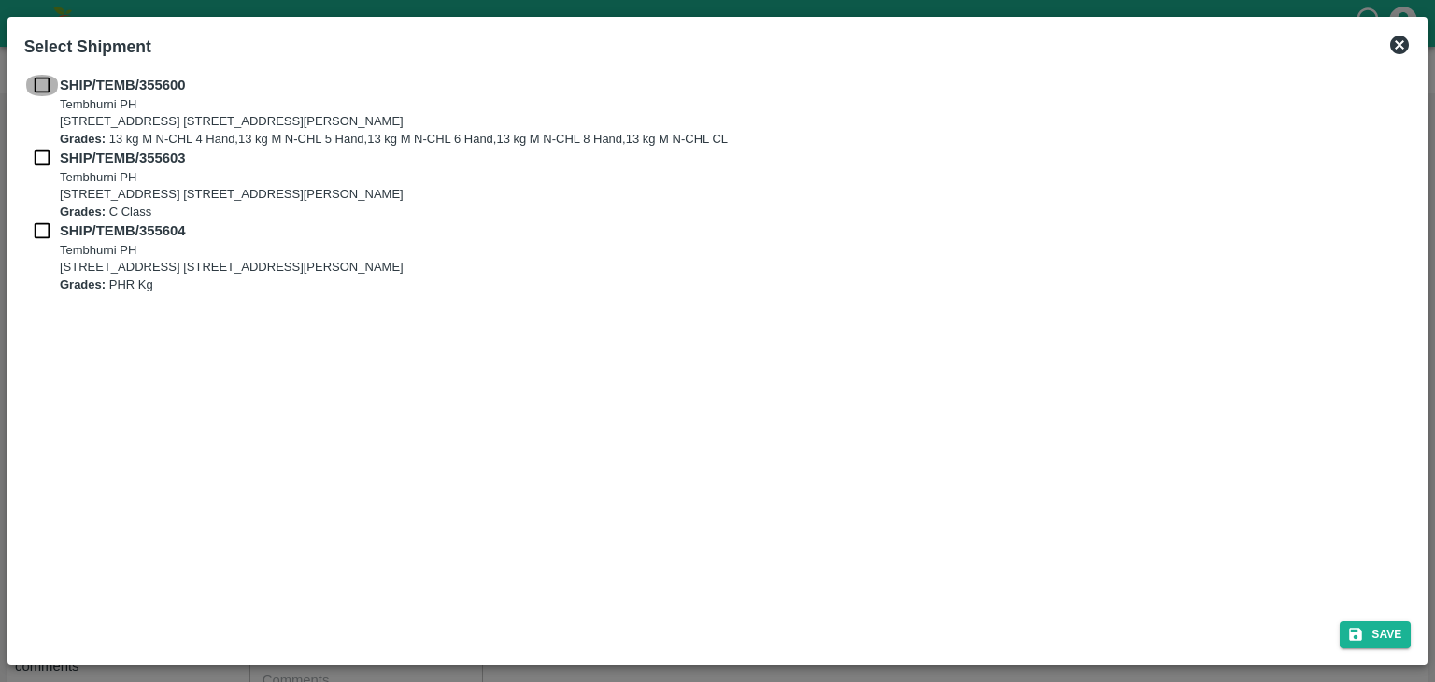
click at [40, 93] on input "checkbox" at bounding box center [41, 85] width 35 height 21
checkbox input "true"
click at [40, 149] on input "checkbox" at bounding box center [41, 158] width 35 height 21
checkbox input "true"
click at [34, 235] on input "checkbox" at bounding box center [41, 230] width 35 height 21
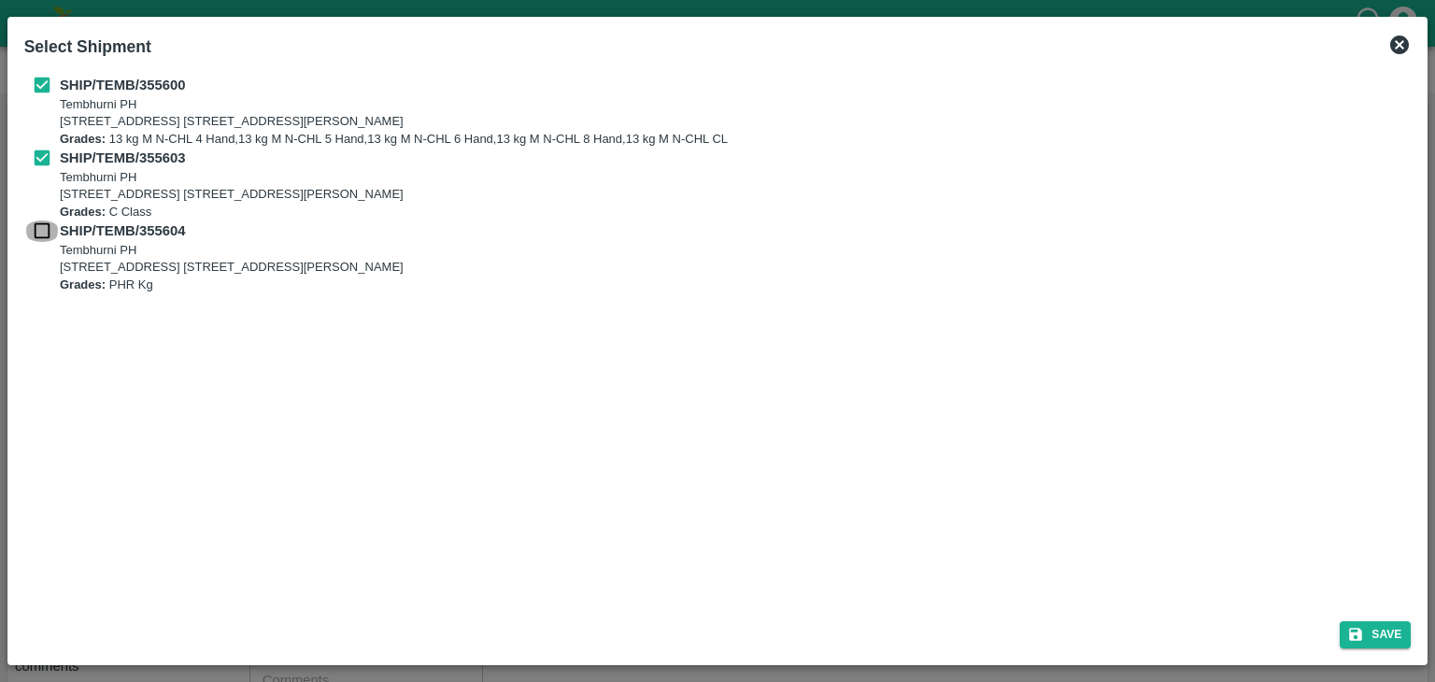
checkbox input "true"
click at [1366, 629] on button "Save" at bounding box center [1374, 634] width 71 height 27
type input "[DATE]"
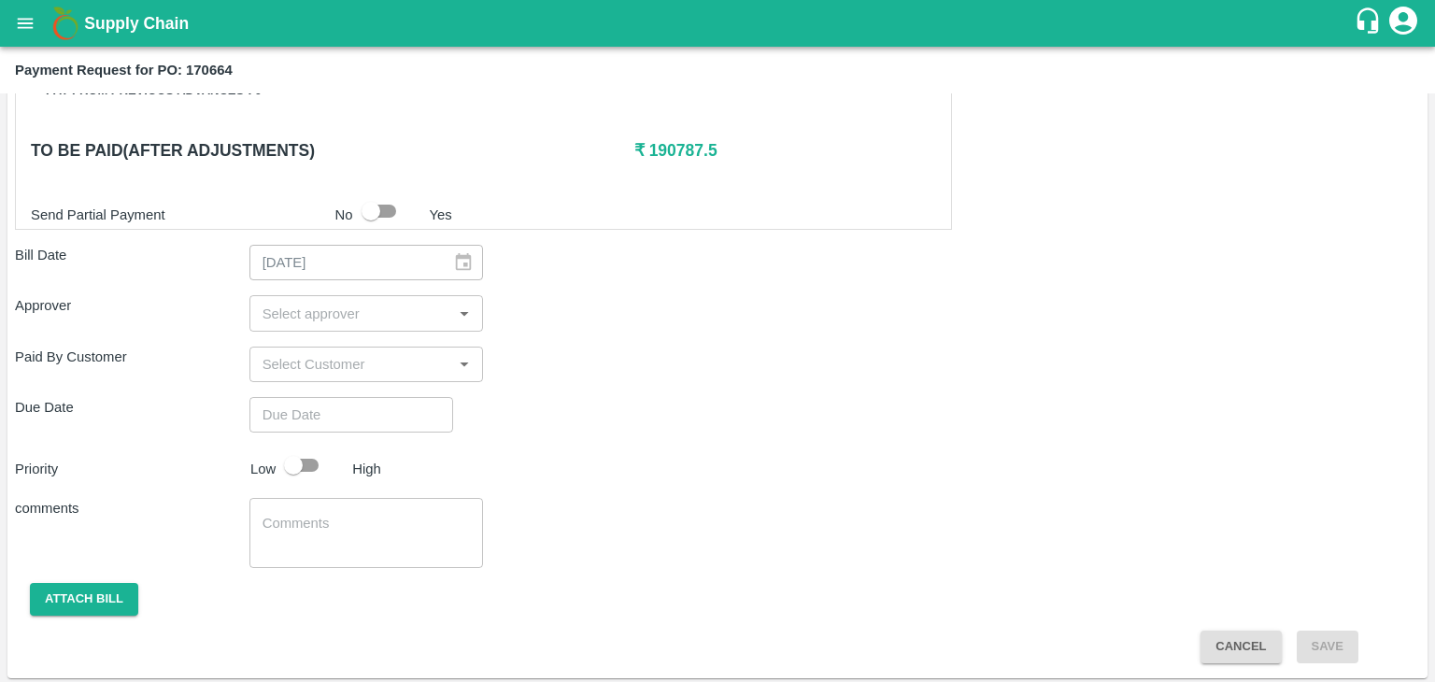
scroll to position [915, 0]
click at [363, 302] on input "input" at bounding box center [351, 313] width 192 height 24
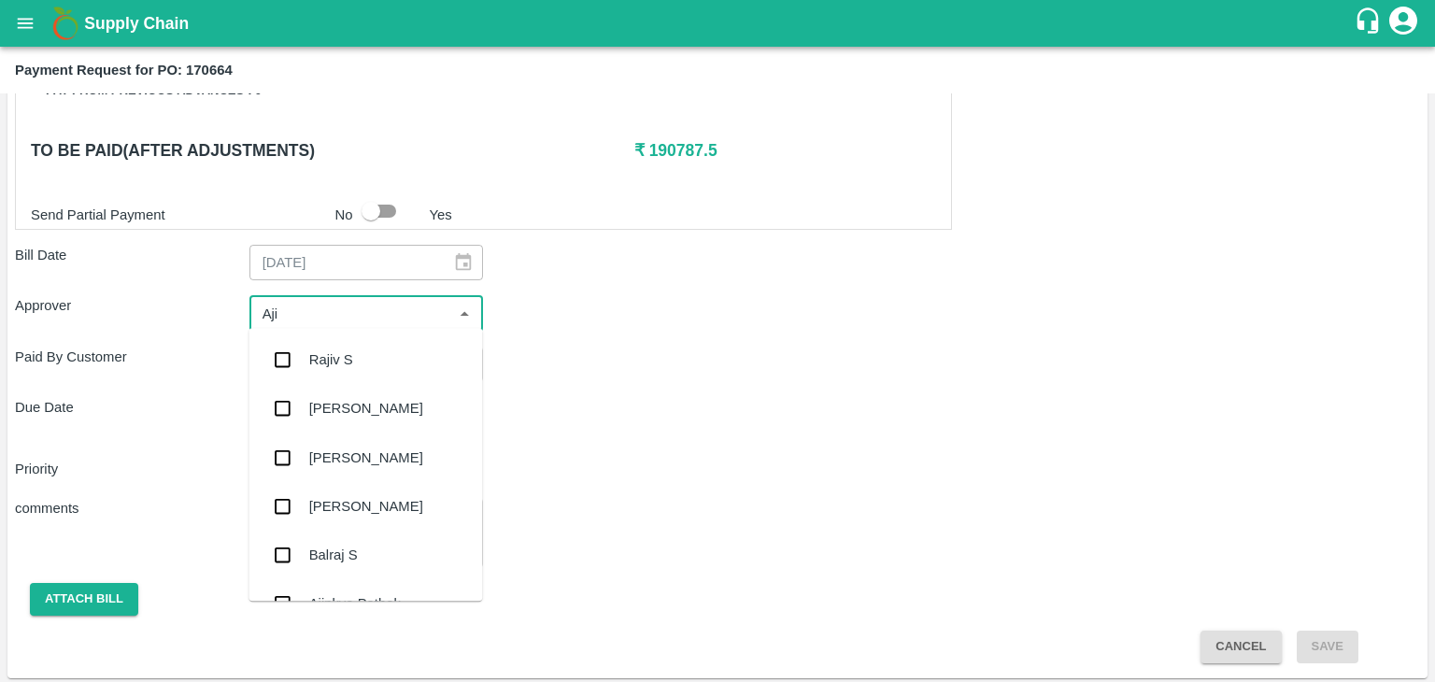
type input "Ajit"
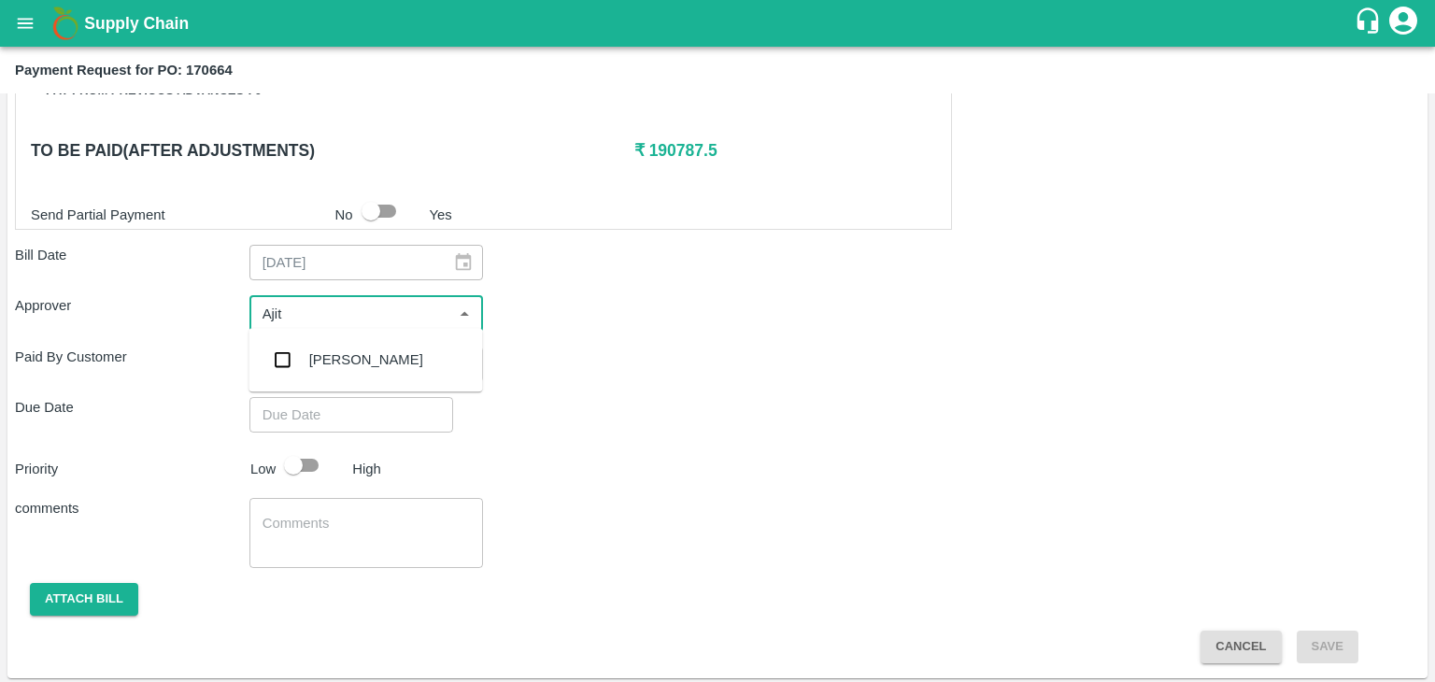
click at [365, 359] on div "[PERSON_NAME]" at bounding box center [365, 359] width 234 height 49
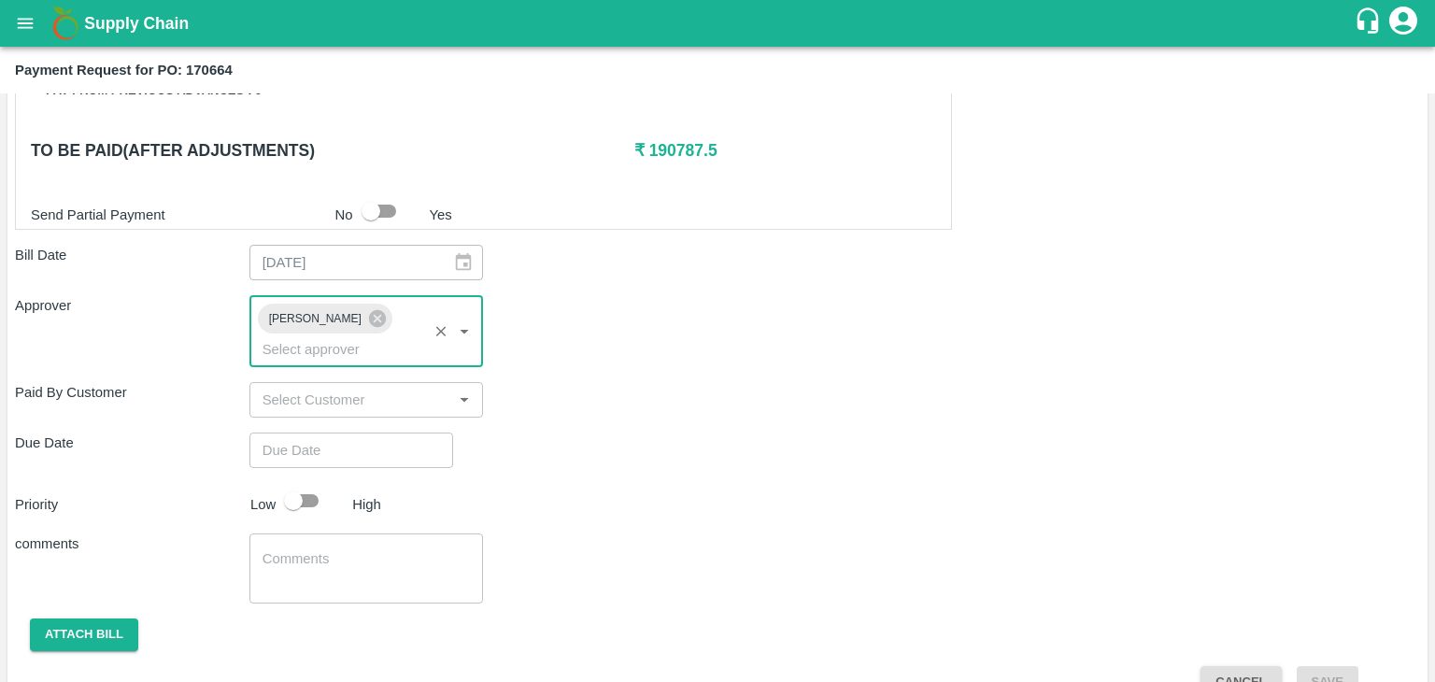
type input "DD/MM/YYYY hh:mm aa"
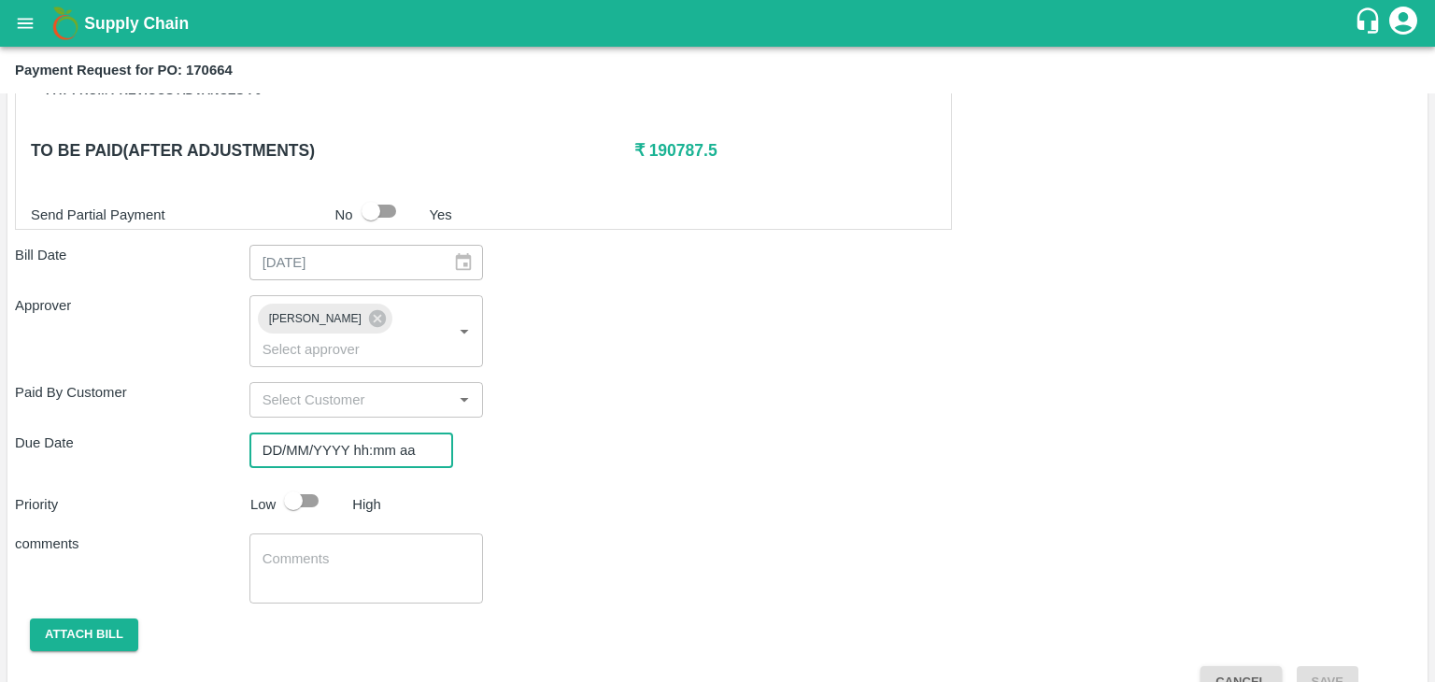
click at [401, 434] on input "DD/MM/YYYY hh:mm aa" at bounding box center [344, 449] width 191 height 35
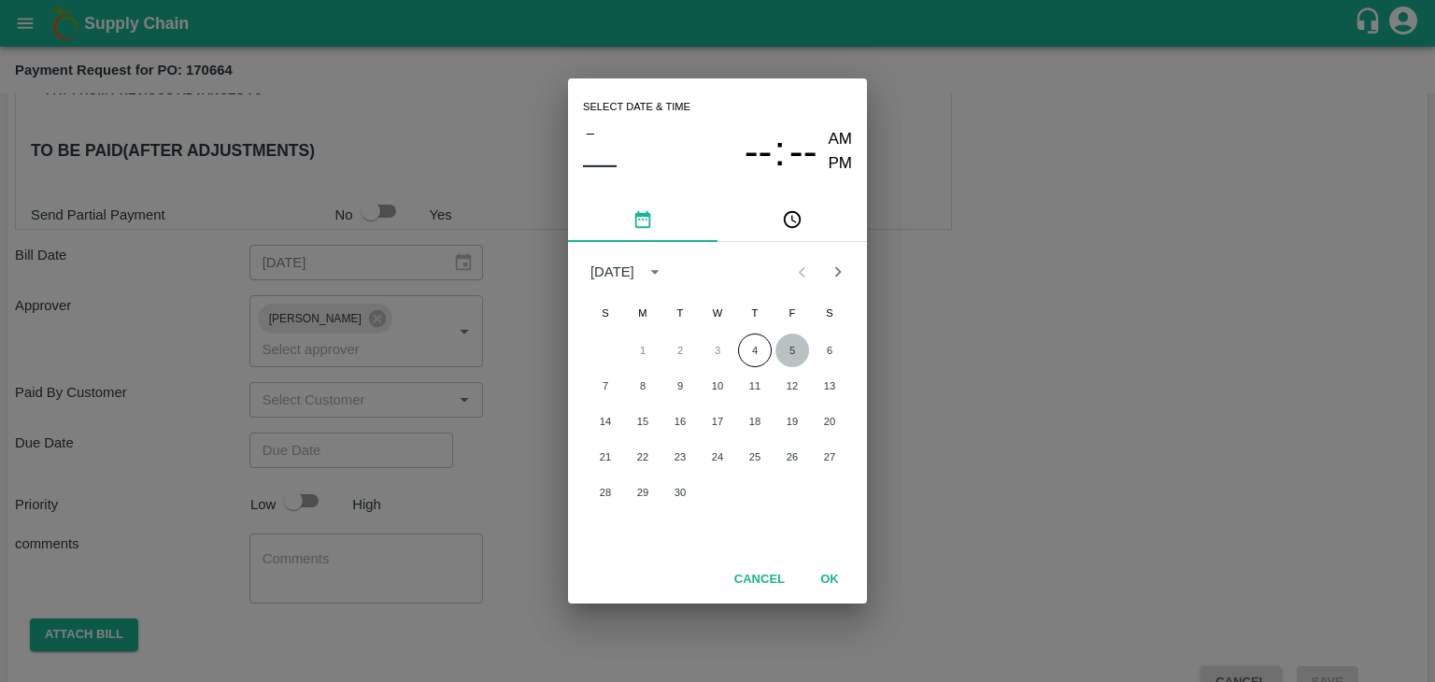
click at [792, 347] on button "5" at bounding box center [792, 350] width 34 height 34
type input "[DATE] 12:00 AM"
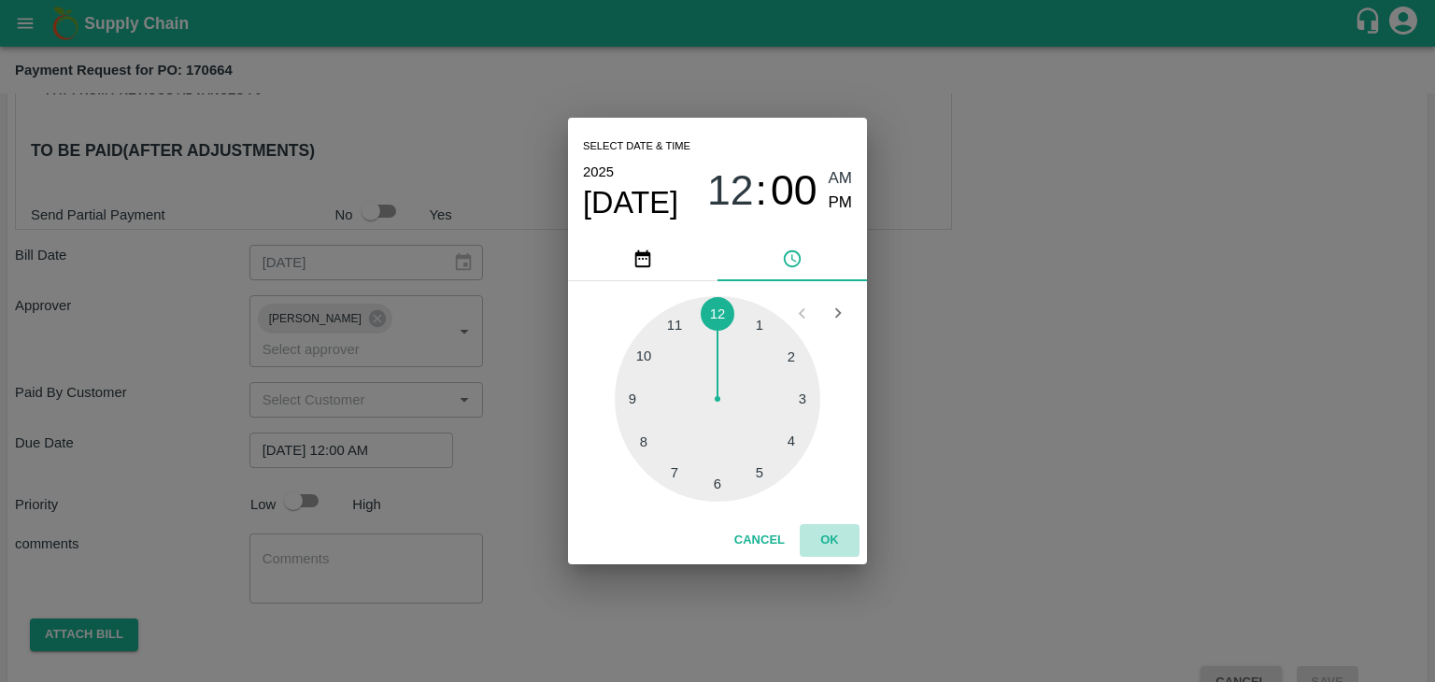
click at [826, 534] on button "OK" at bounding box center [830, 540] width 60 height 33
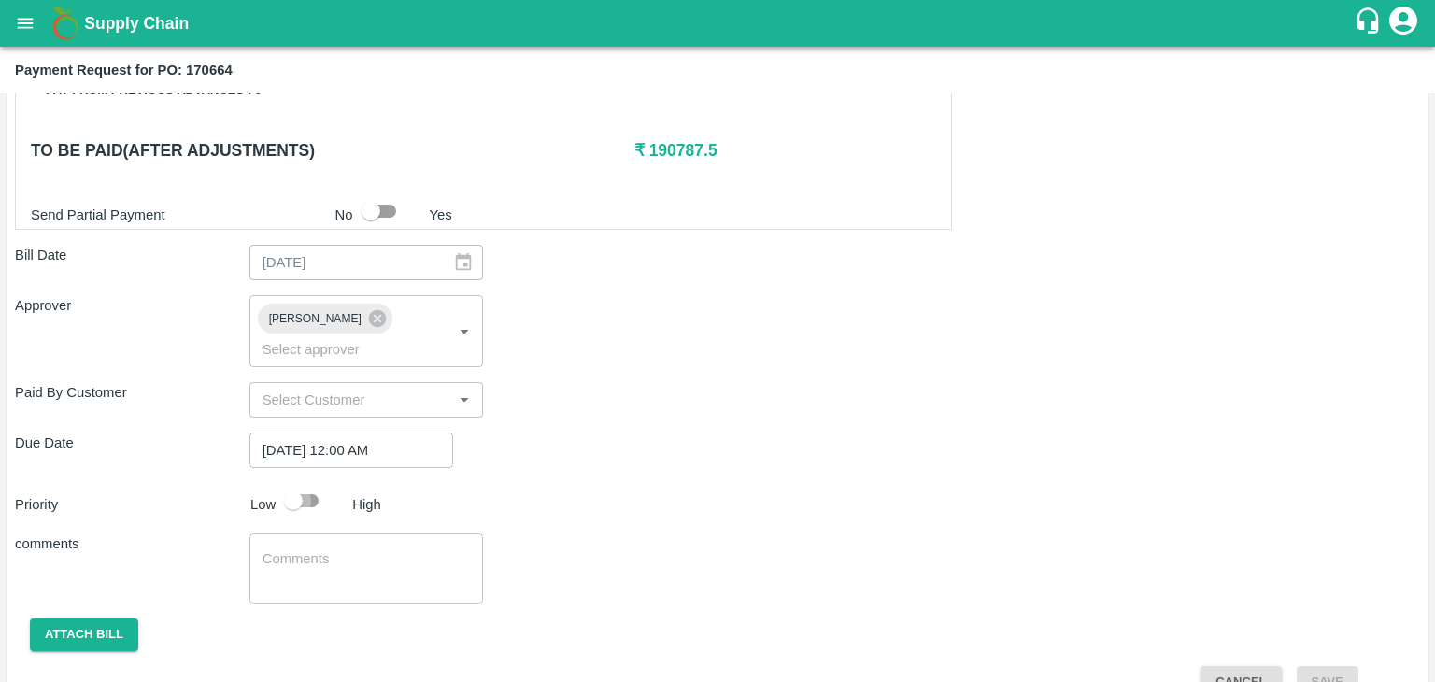
click at [287, 483] on input "checkbox" at bounding box center [293, 500] width 106 height 35
checkbox input "true"
click at [407, 566] on div "x ​" at bounding box center [366, 568] width 234 height 70
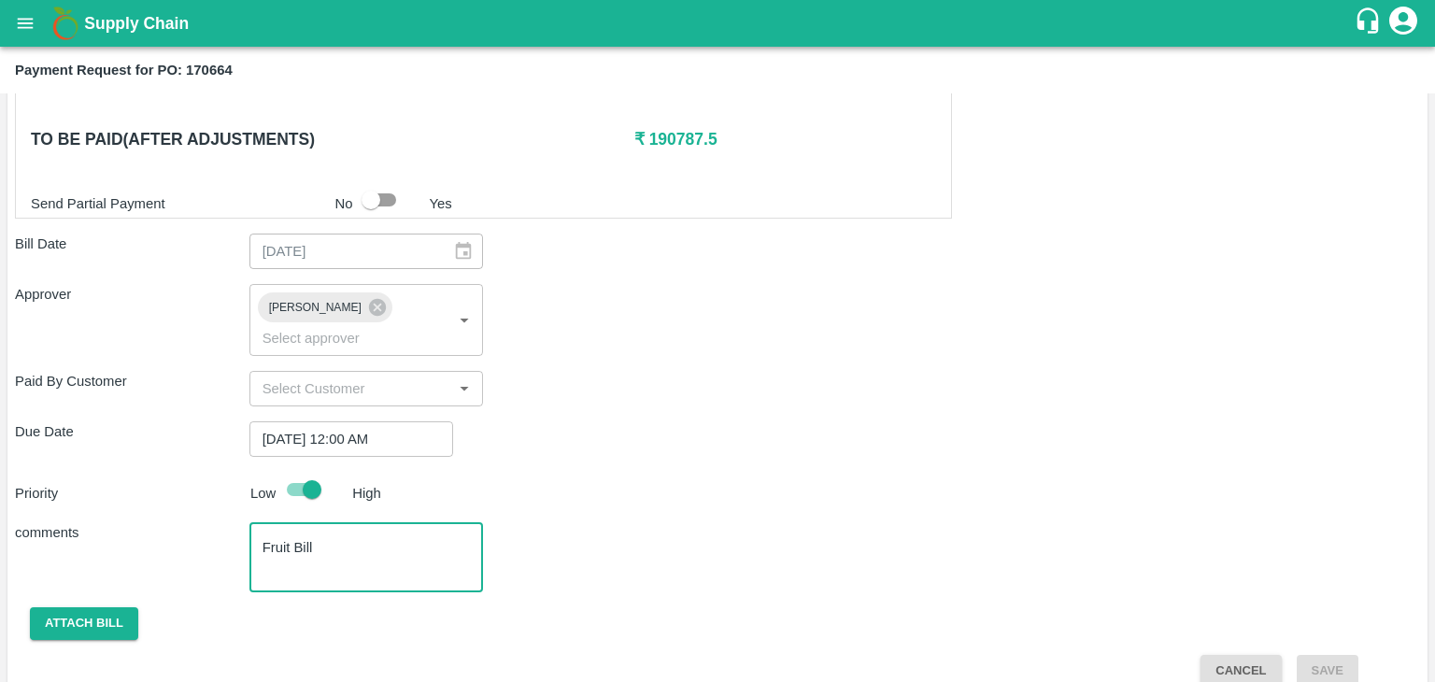
scroll to position [926, 0]
type textarea "Fruit Bill"
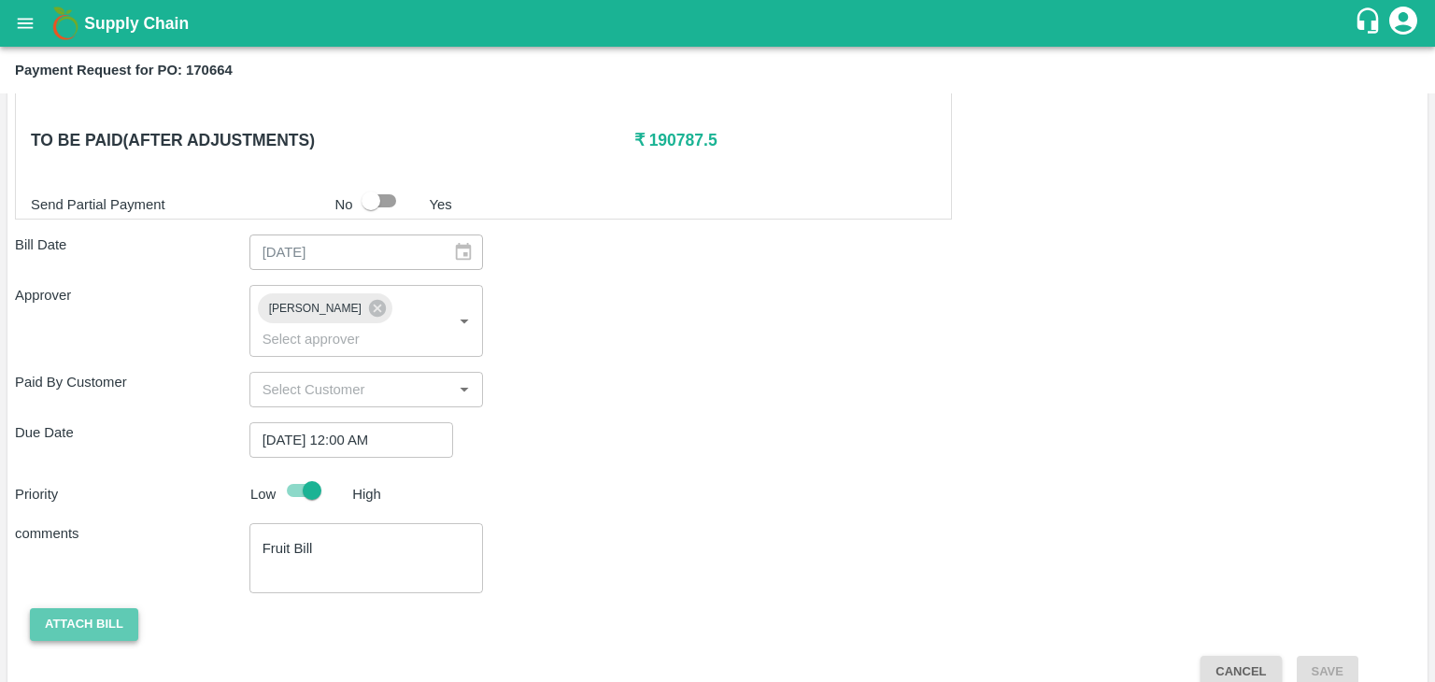
click at [83, 608] on button "Attach bill" at bounding box center [84, 624] width 108 height 33
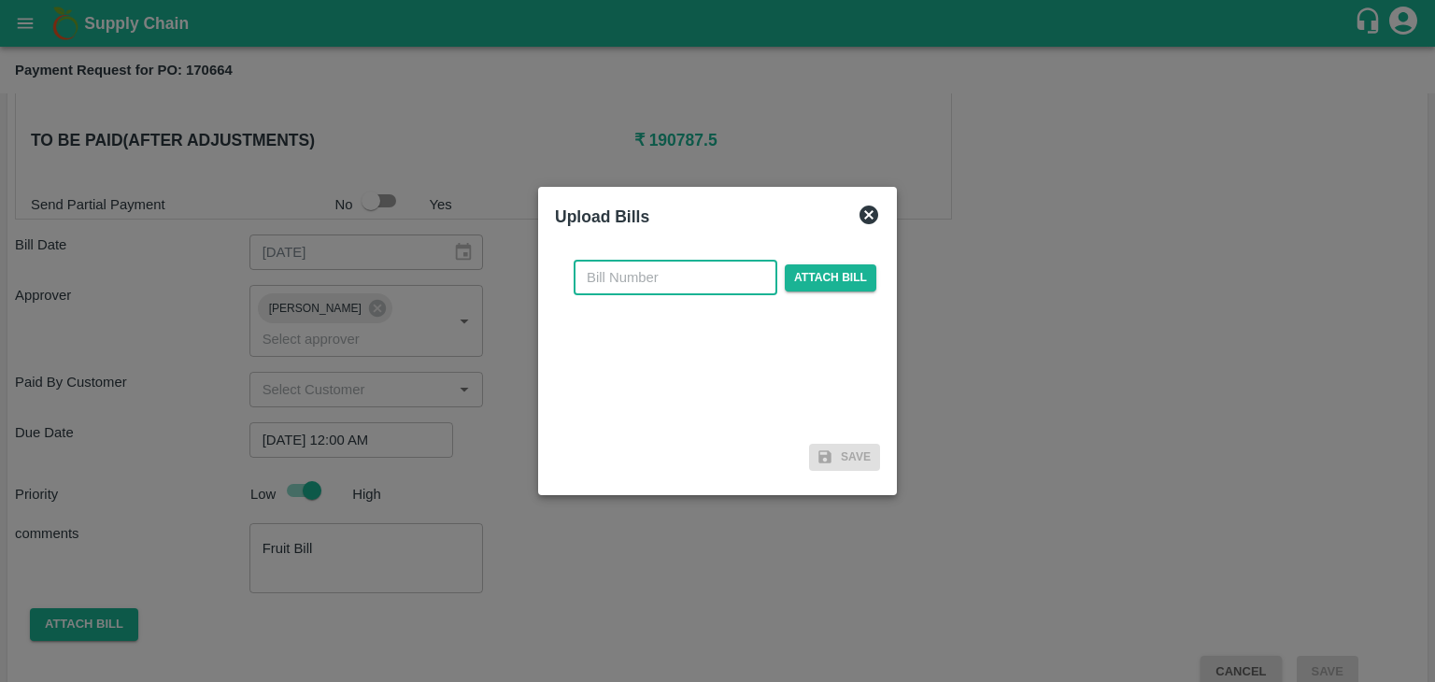
click at [711, 277] on input "text" at bounding box center [676, 277] width 204 height 35
type input "65"
click at [838, 266] on span "Attach bill" at bounding box center [831, 277] width 92 height 27
click at [0, 0] on input "Attach bill" at bounding box center [0, 0] width 0 height 0
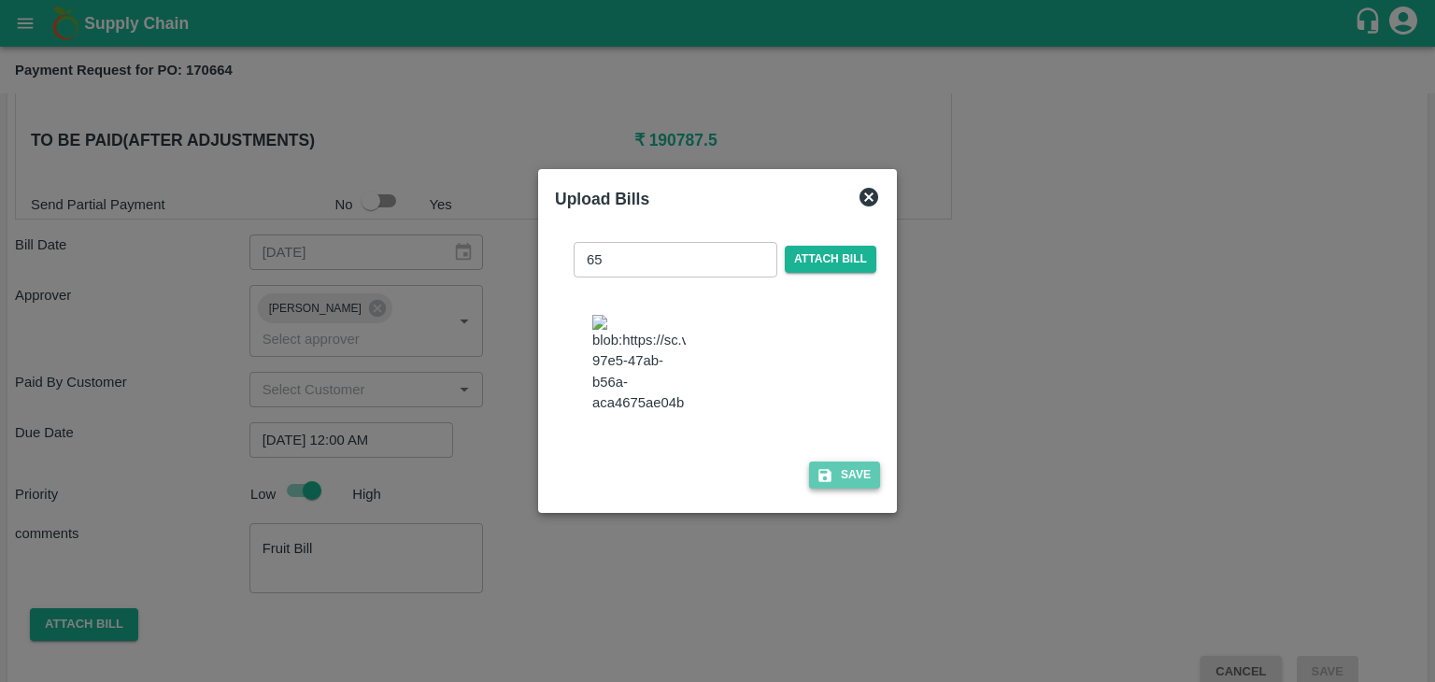
click at [858, 475] on button "Save" at bounding box center [844, 474] width 71 height 27
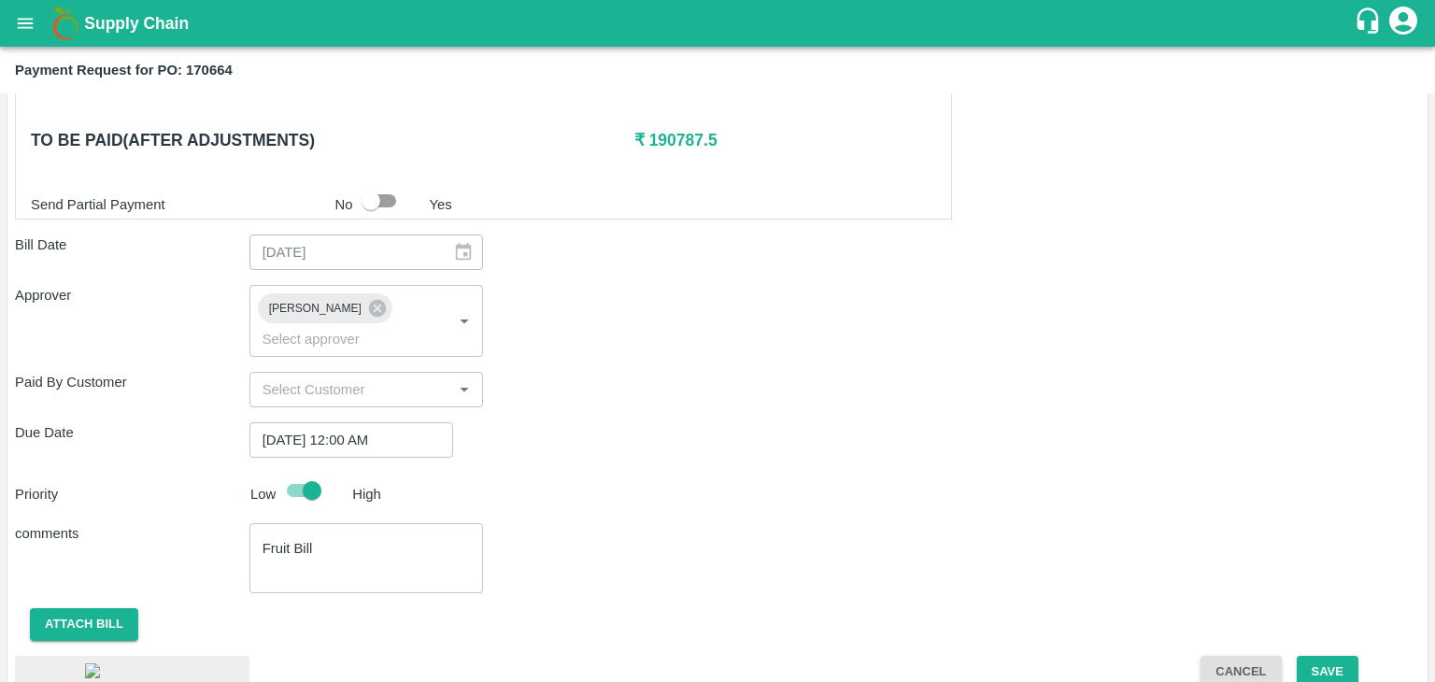
scroll to position [1038, 0]
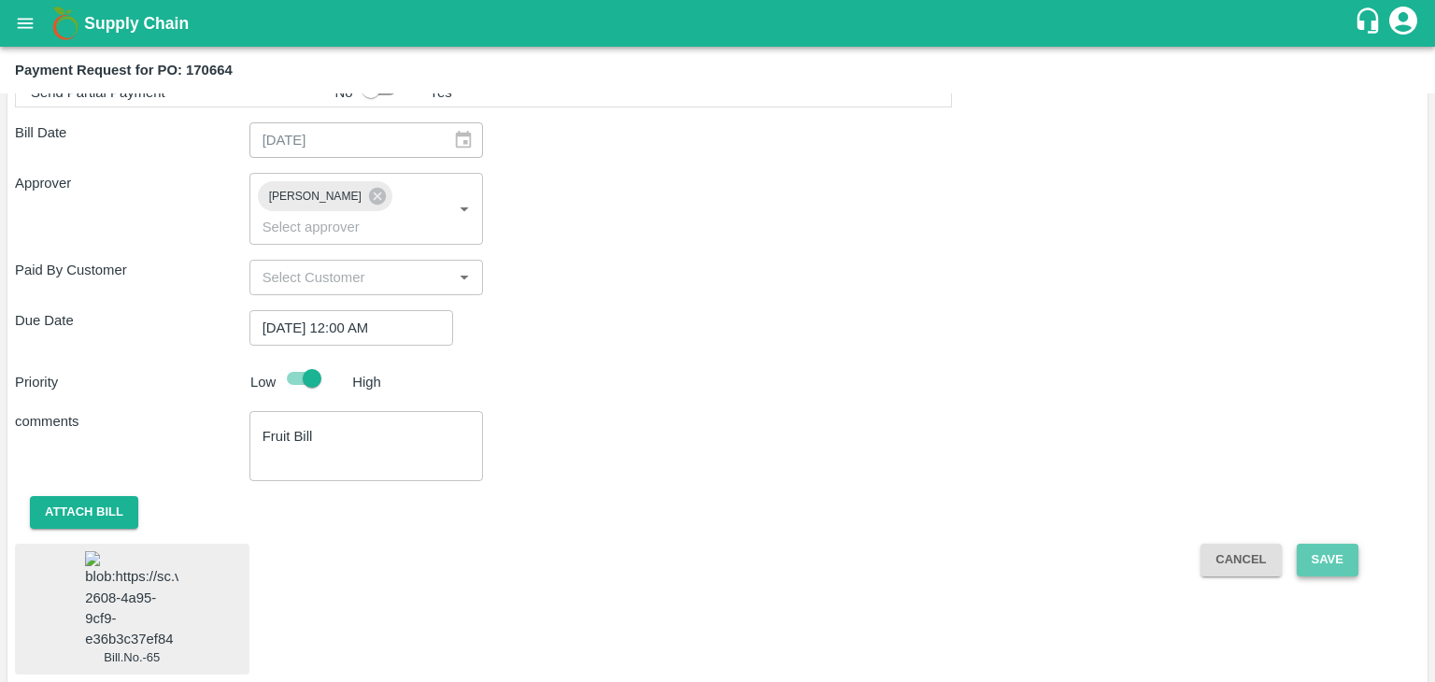
click at [1308, 544] on button "Save" at bounding box center [1328, 560] width 62 height 33
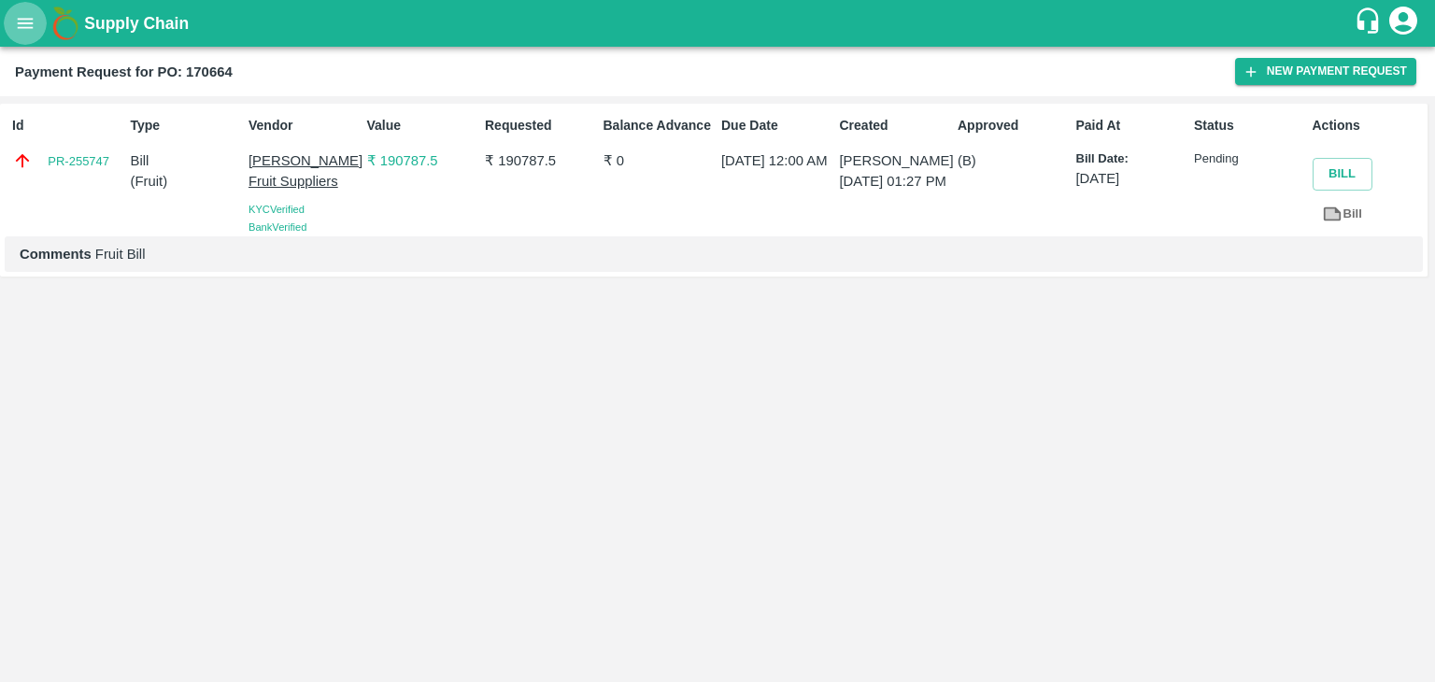
click at [40, 25] on button "open drawer" at bounding box center [25, 23] width 43 height 43
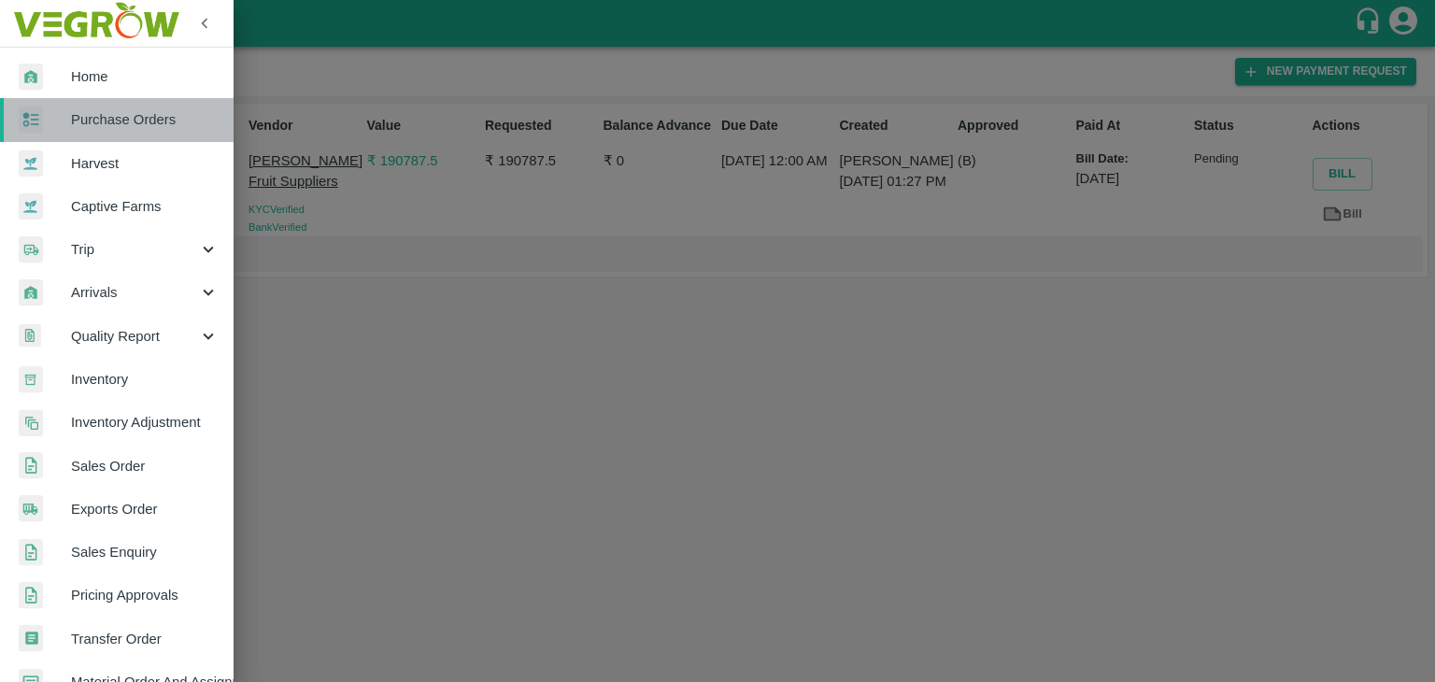
click at [129, 138] on link "Purchase Orders" at bounding box center [117, 119] width 234 height 43
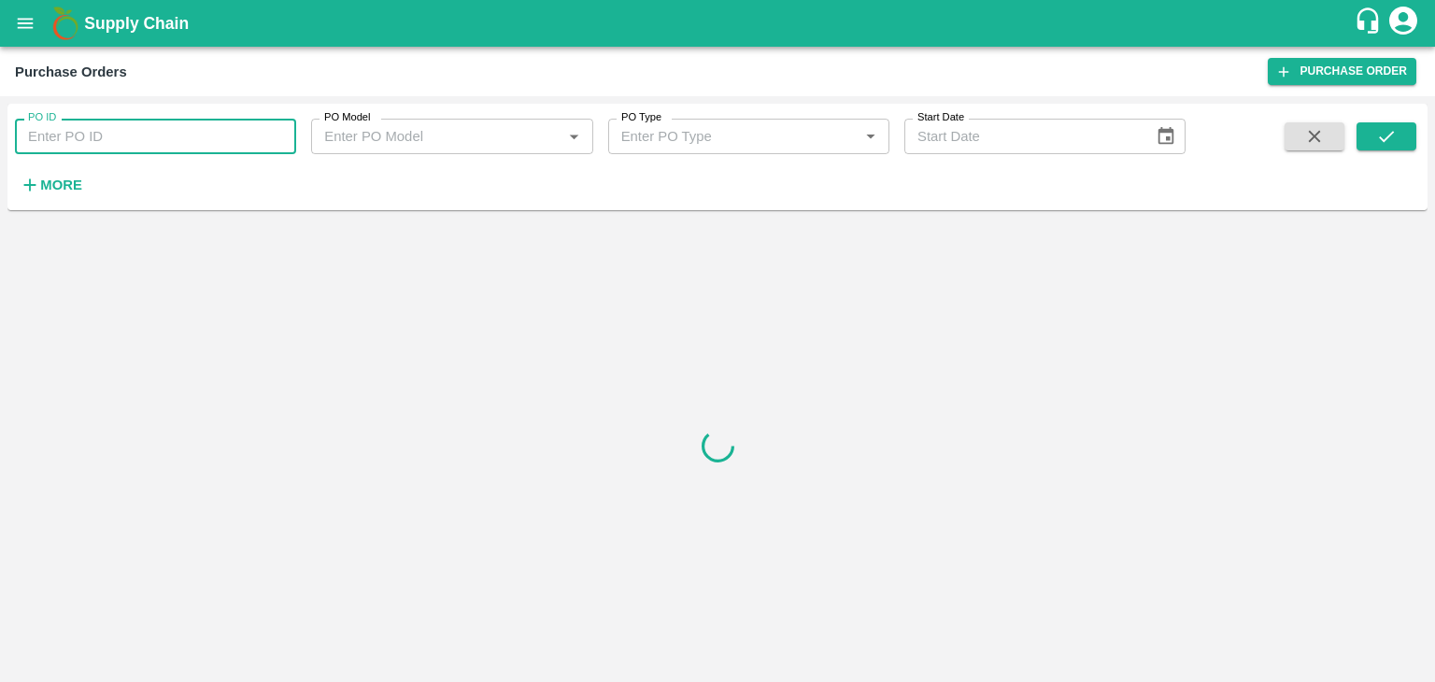
click at [186, 142] on input "PO ID" at bounding box center [155, 136] width 281 height 35
paste input "170710"
type input "170710"
click at [1401, 150] on span at bounding box center [1386, 160] width 60 height 77
click at [1401, 150] on button "submit" at bounding box center [1386, 136] width 60 height 28
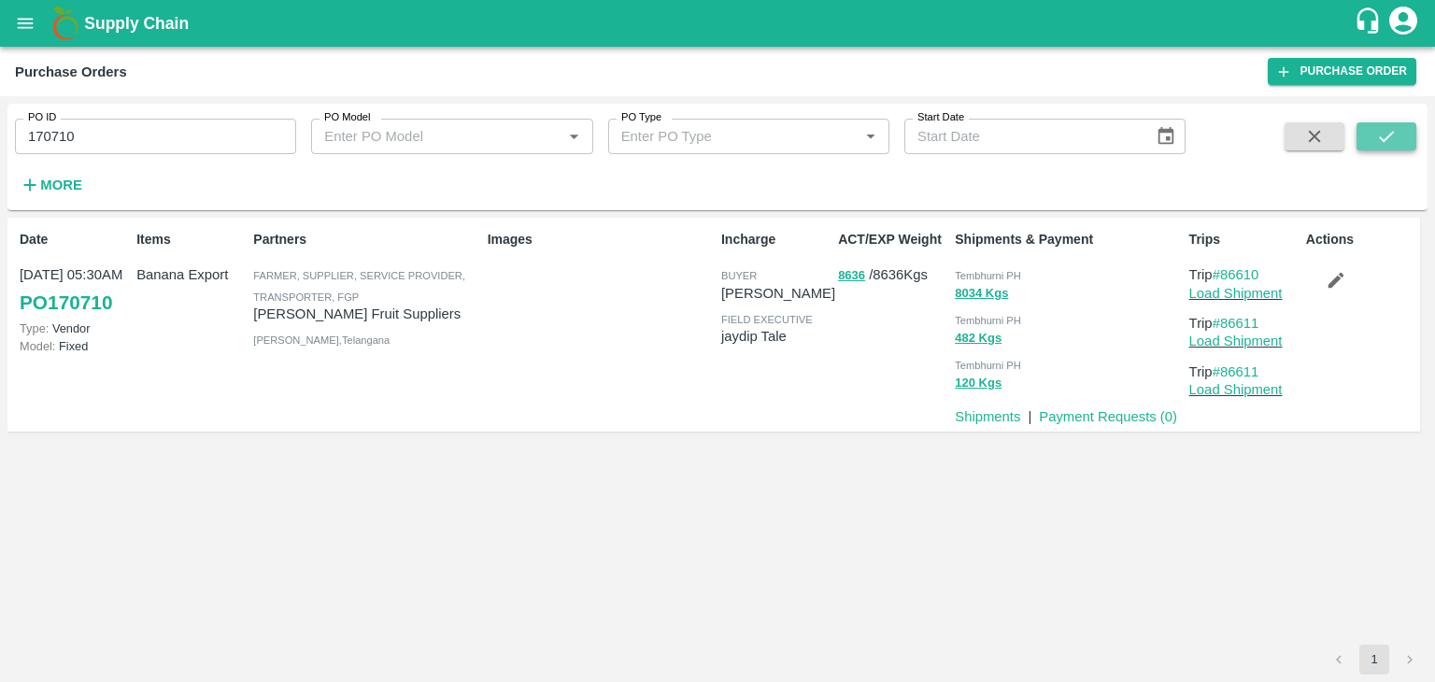
click at [1401, 150] on button "submit" at bounding box center [1386, 136] width 60 height 28
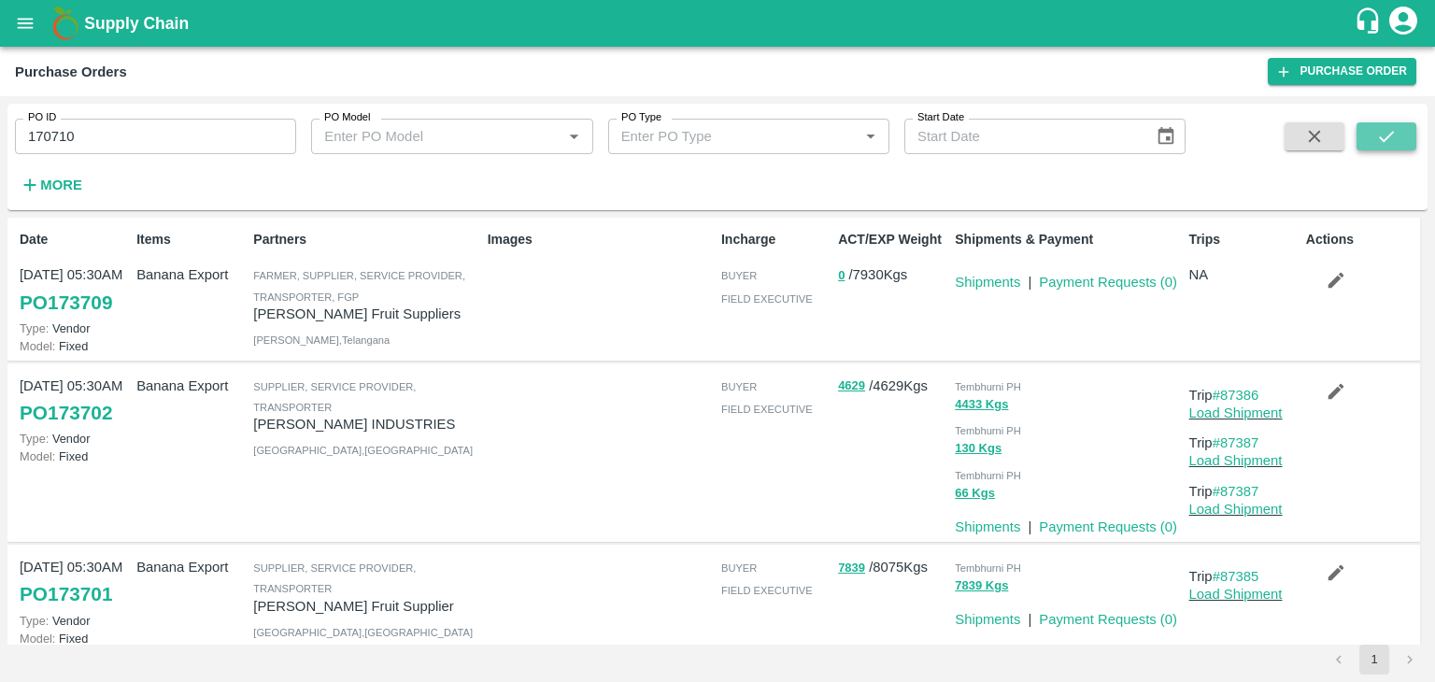
click at [1403, 138] on button "submit" at bounding box center [1386, 136] width 60 height 28
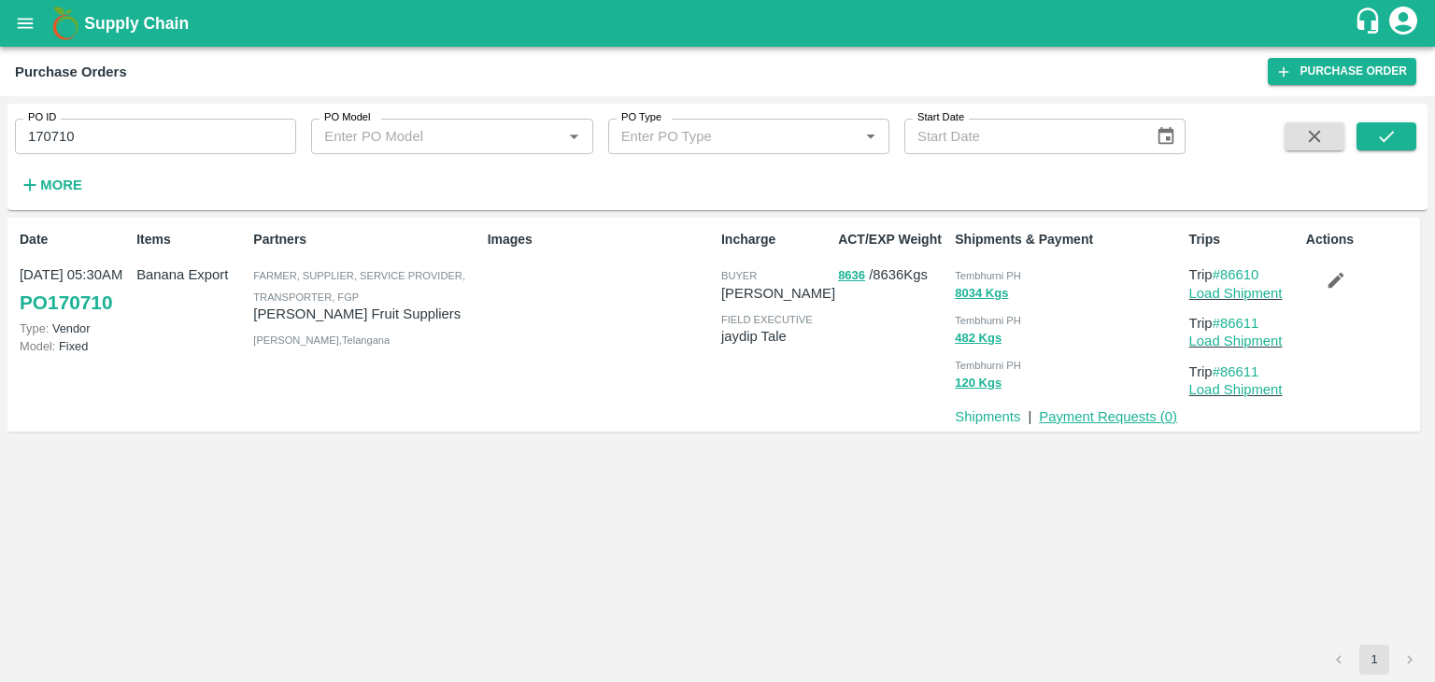
click at [1115, 422] on link "Payment Requests ( 0 )" at bounding box center [1108, 416] width 138 height 15
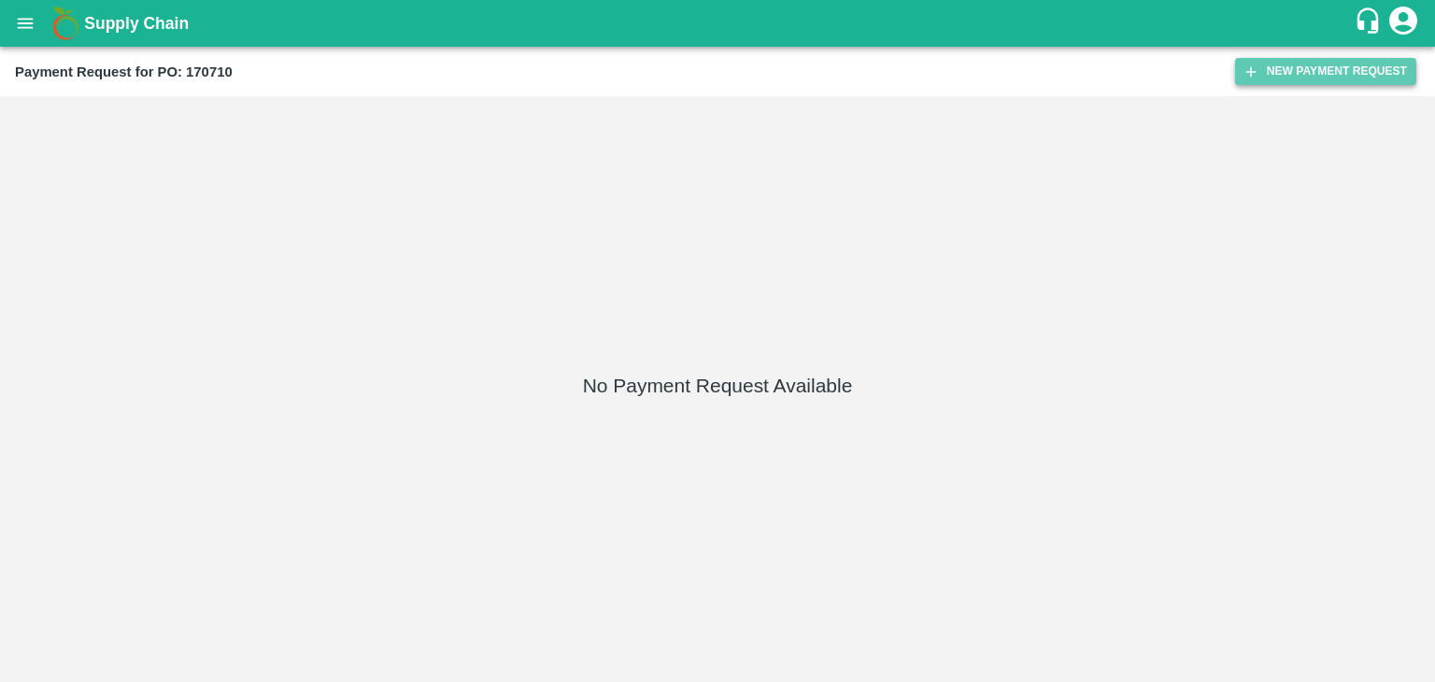
click at [1302, 64] on button "New Payment Request" at bounding box center [1325, 71] width 181 height 27
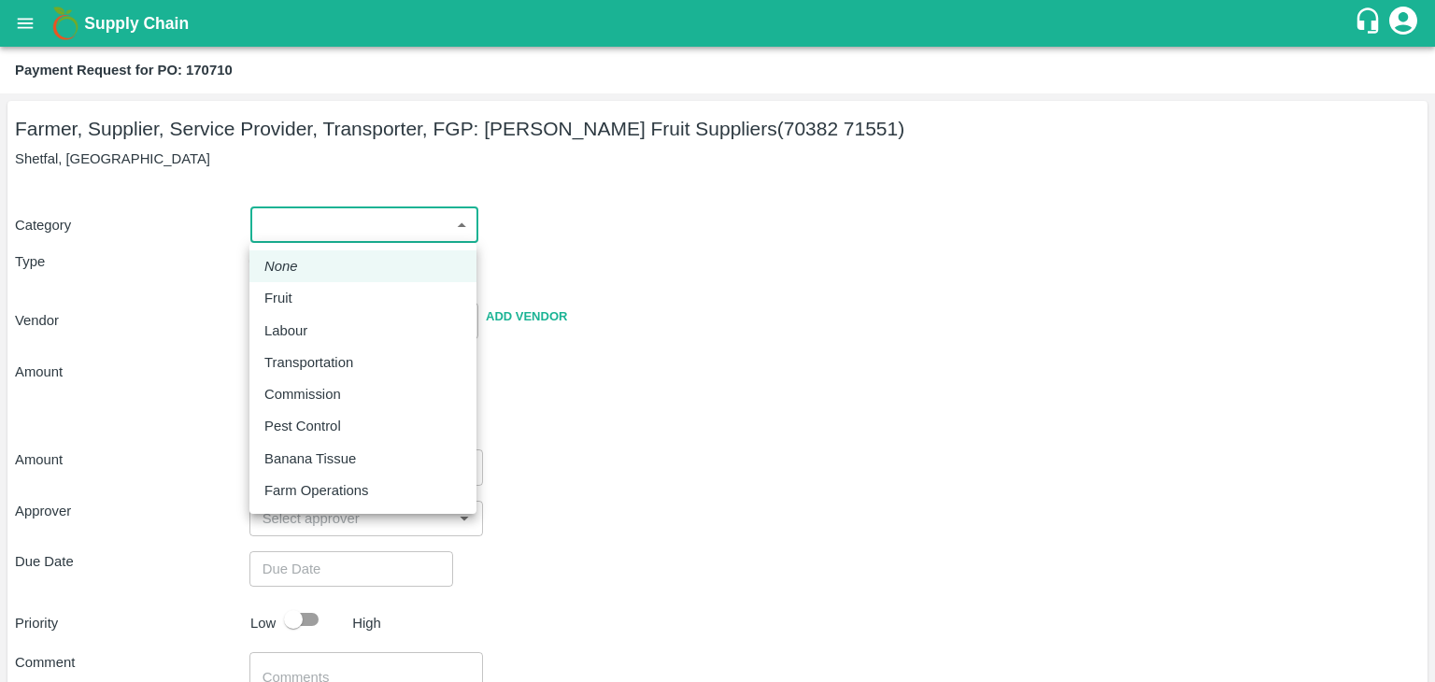
drag, startPoint x: 269, startPoint y: 234, endPoint x: 309, endPoint y: 304, distance: 80.8
click at [309, 304] on body "Supply Chain Payment Request for PO: 170710 Farmer, Supplier, Service Provider,…" at bounding box center [717, 341] width 1435 height 682
click at [309, 304] on div "Fruit" at bounding box center [362, 298] width 197 height 21
type input "1"
type input "[PERSON_NAME] Fruit Suppliers - 70382 71551(Farmer, Supplier, Service Provider,…"
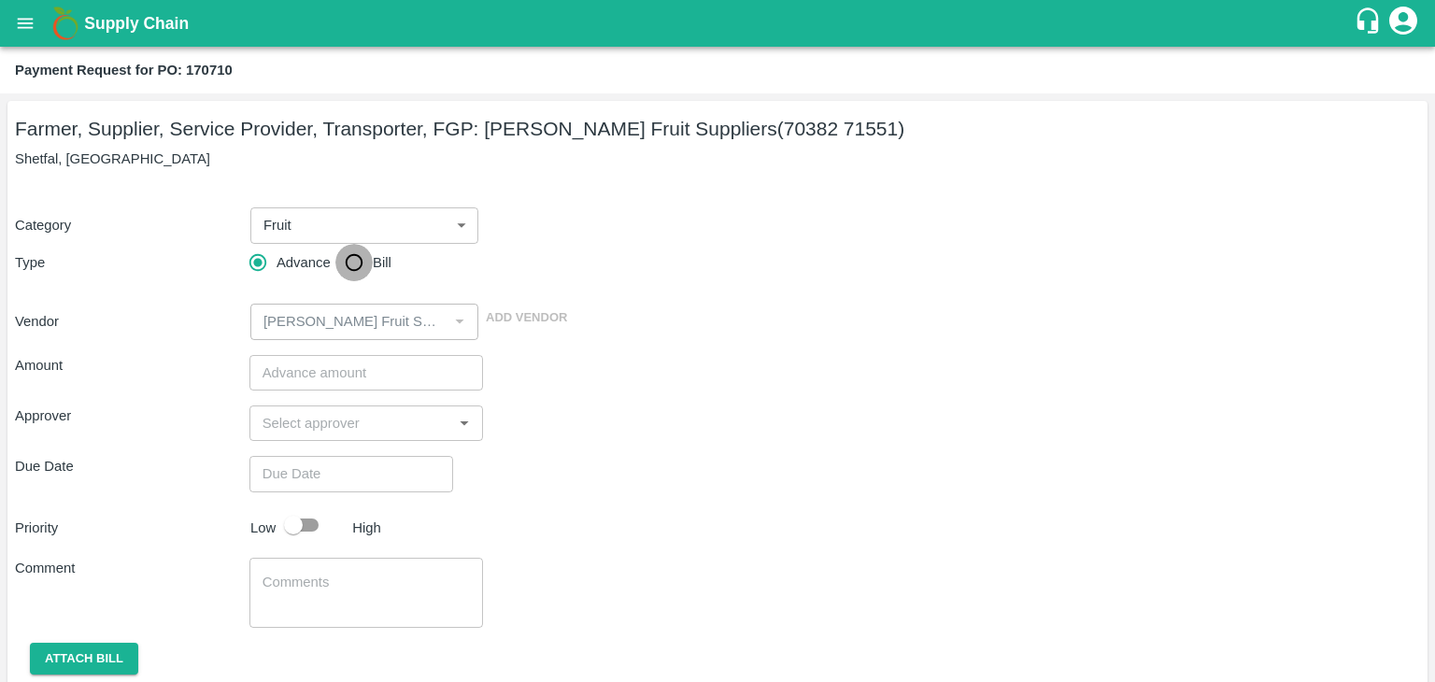
click at [347, 263] on input "Bill" at bounding box center [353, 262] width 37 height 37
radio input "true"
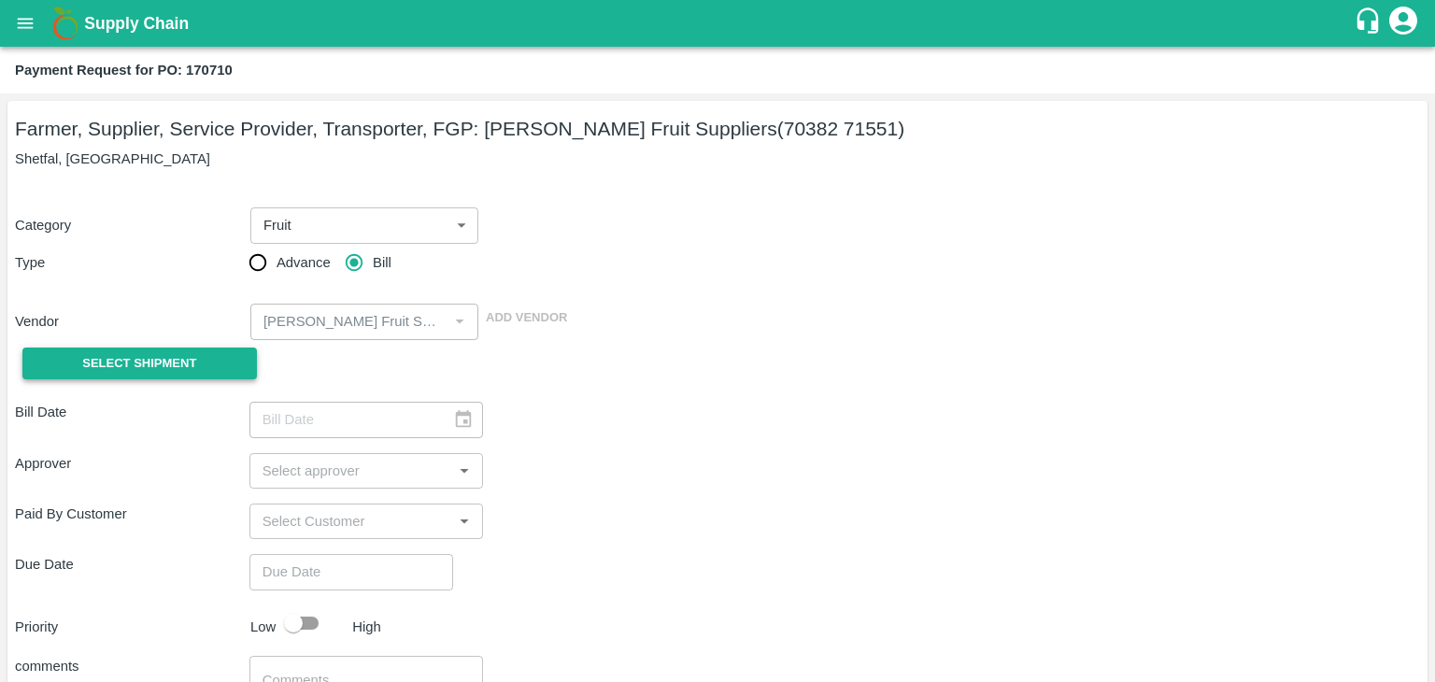
click at [164, 348] on button "Select Shipment" at bounding box center [139, 363] width 234 height 33
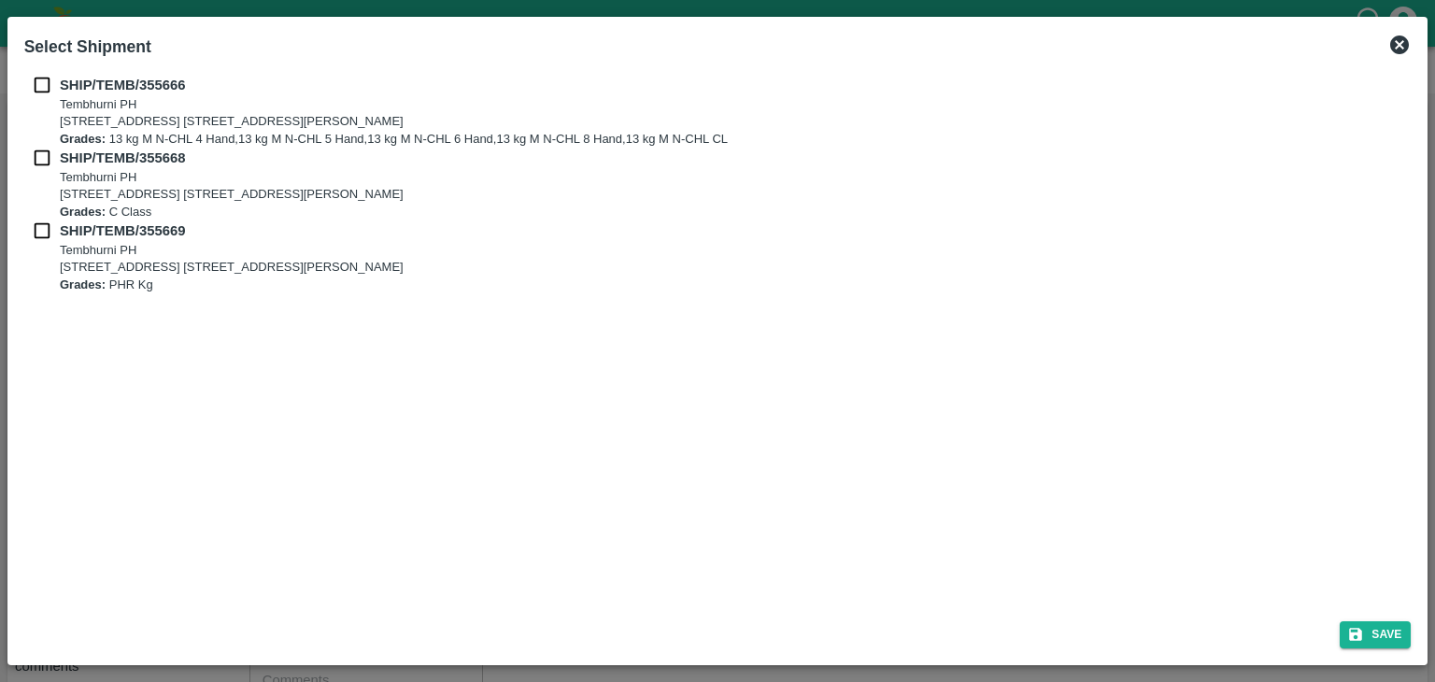
click at [37, 90] on div "SHIP/TEMB/355666 [STREET_ADDRESS] E-5, YASHSHREE INDUSTRIES, M.I.D.C., A/P TEMB…" at bounding box center [717, 111] width 1387 height 73
click at [37, 90] on input "checkbox" at bounding box center [41, 85] width 35 height 21
checkbox input "true"
click at [35, 150] on input "checkbox" at bounding box center [41, 158] width 35 height 21
checkbox input "true"
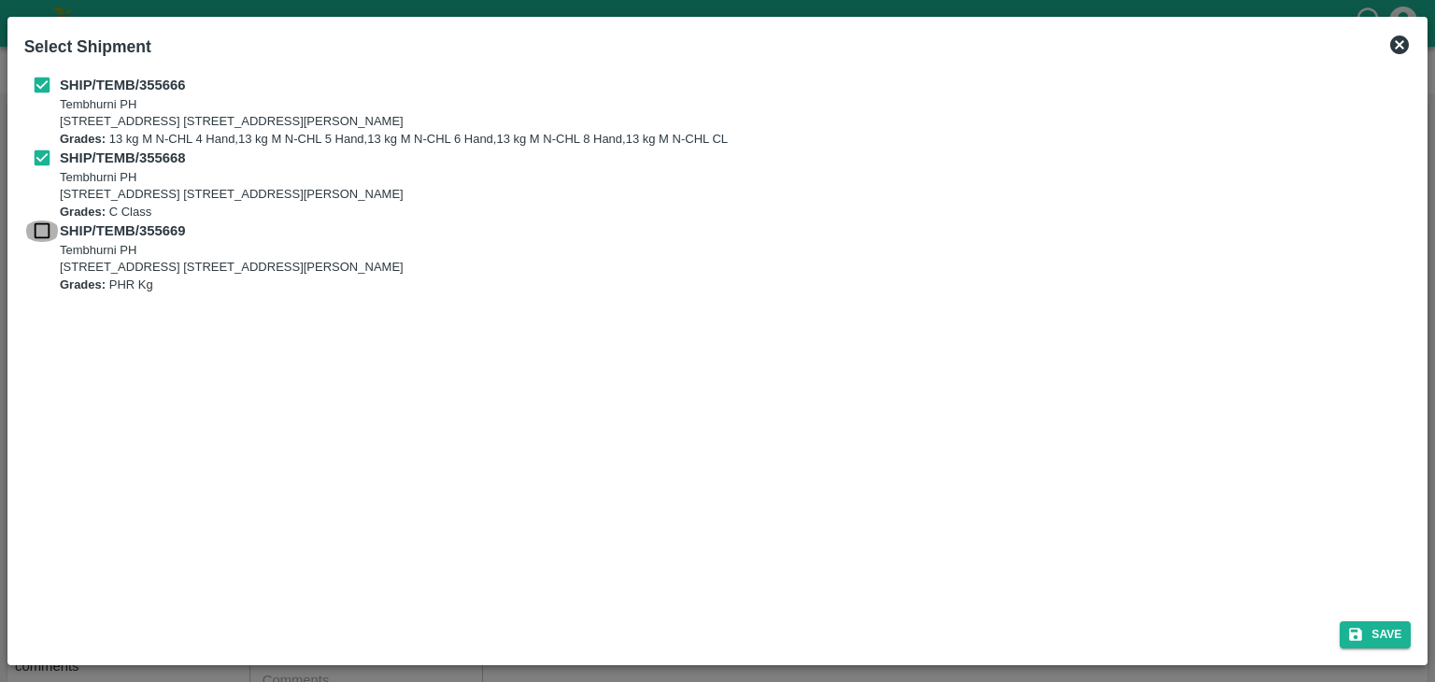
click at [35, 235] on input "checkbox" at bounding box center [41, 230] width 35 height 21
checkbox input "true"
click at [1415, 638] on div "Save" at bounding box center [718, 631] width 1402 height 50
click at [1395, 632] on button "Save" at bounding box center [1374, 634] width 71 height 27
type input "[DATE]"
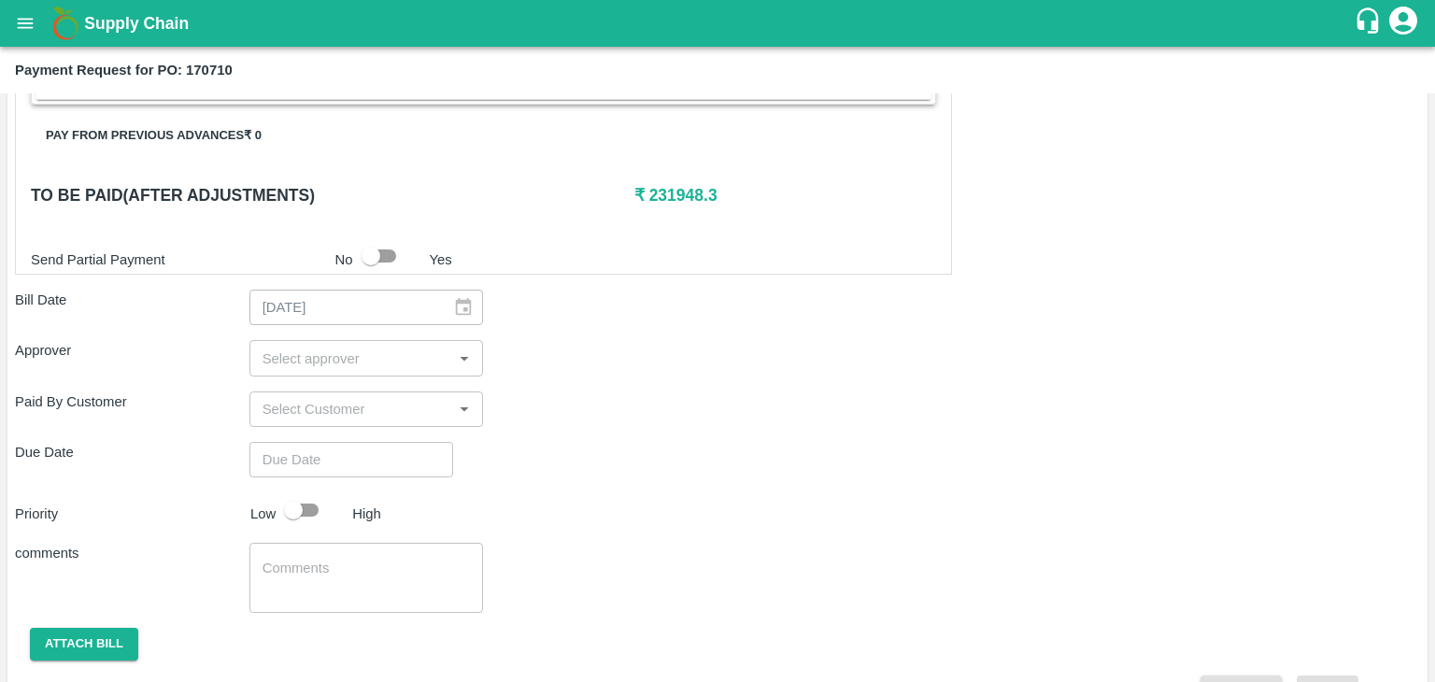
scroll to position [915, 0]
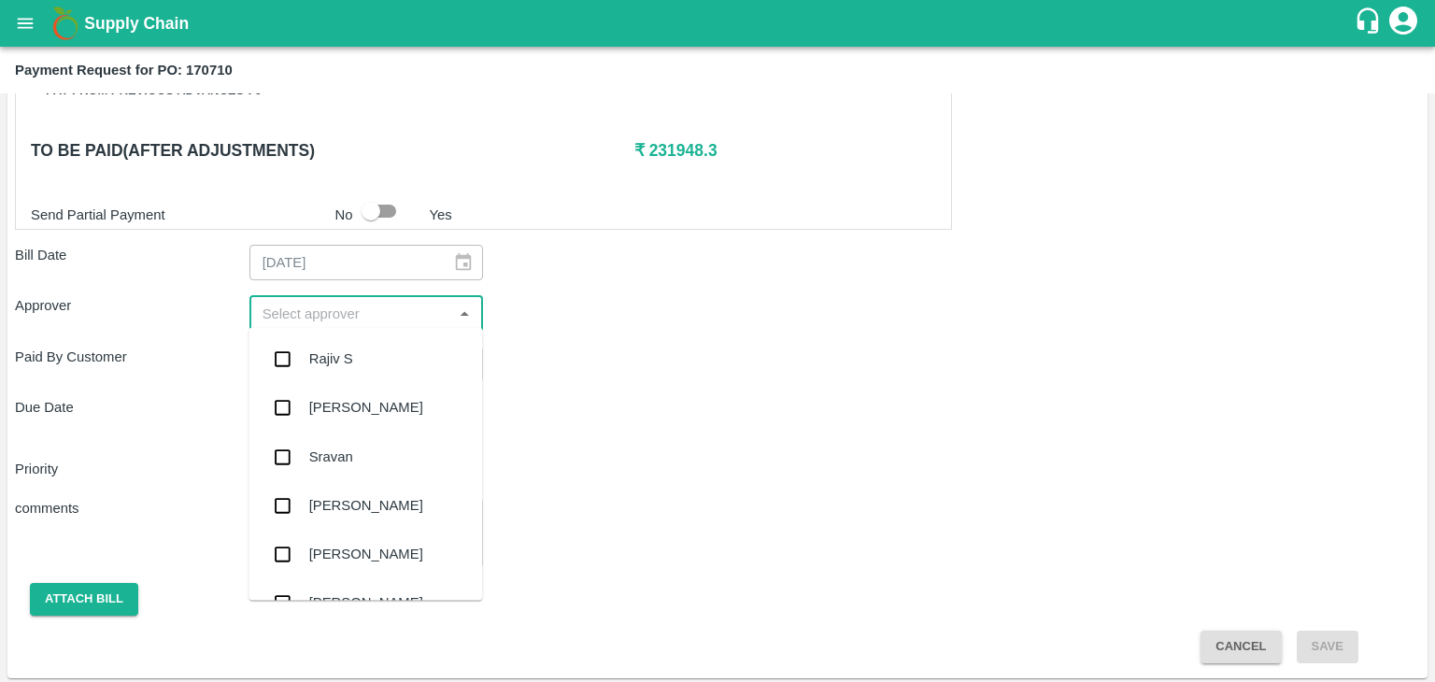
click at [362, 306] on input "input" at bounding box center [351, 313] width 192 height 24
type input "Ajit"
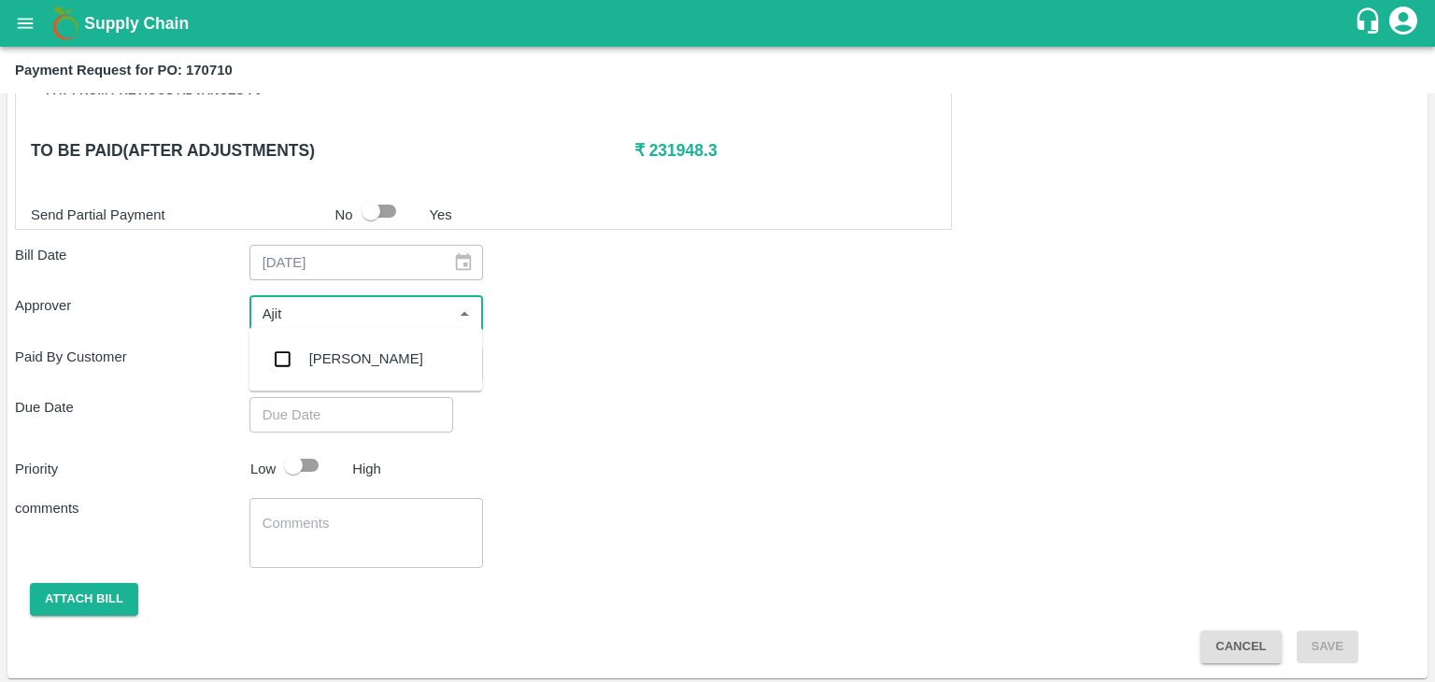
click at [340, 353] on div "[PERSON_NAME]" at bounding box center [366, 358] width 114 height 21
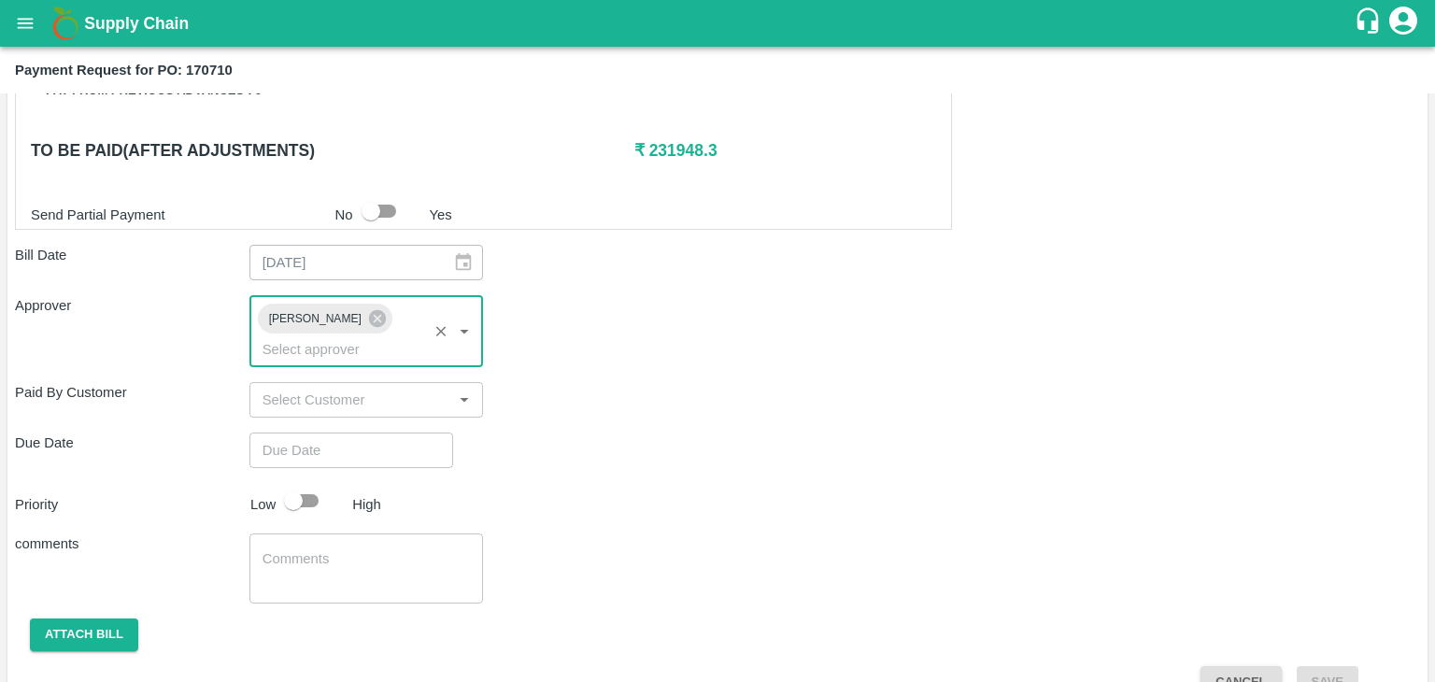
type input "DD/MM/YYYY hh:mm aa"
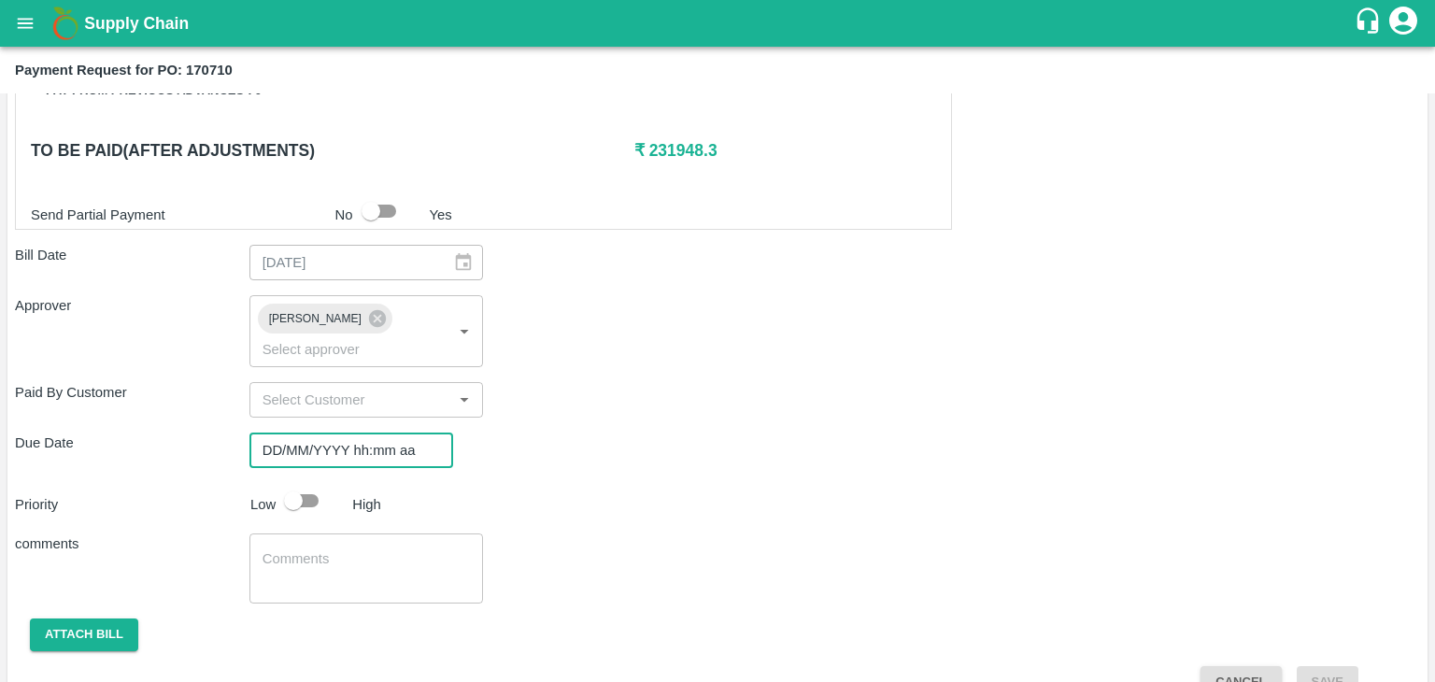
click at [376, 432] on input "DD/MM/YYYY hh:mm aa" at bounding box center [344, 449] width 191 height 35
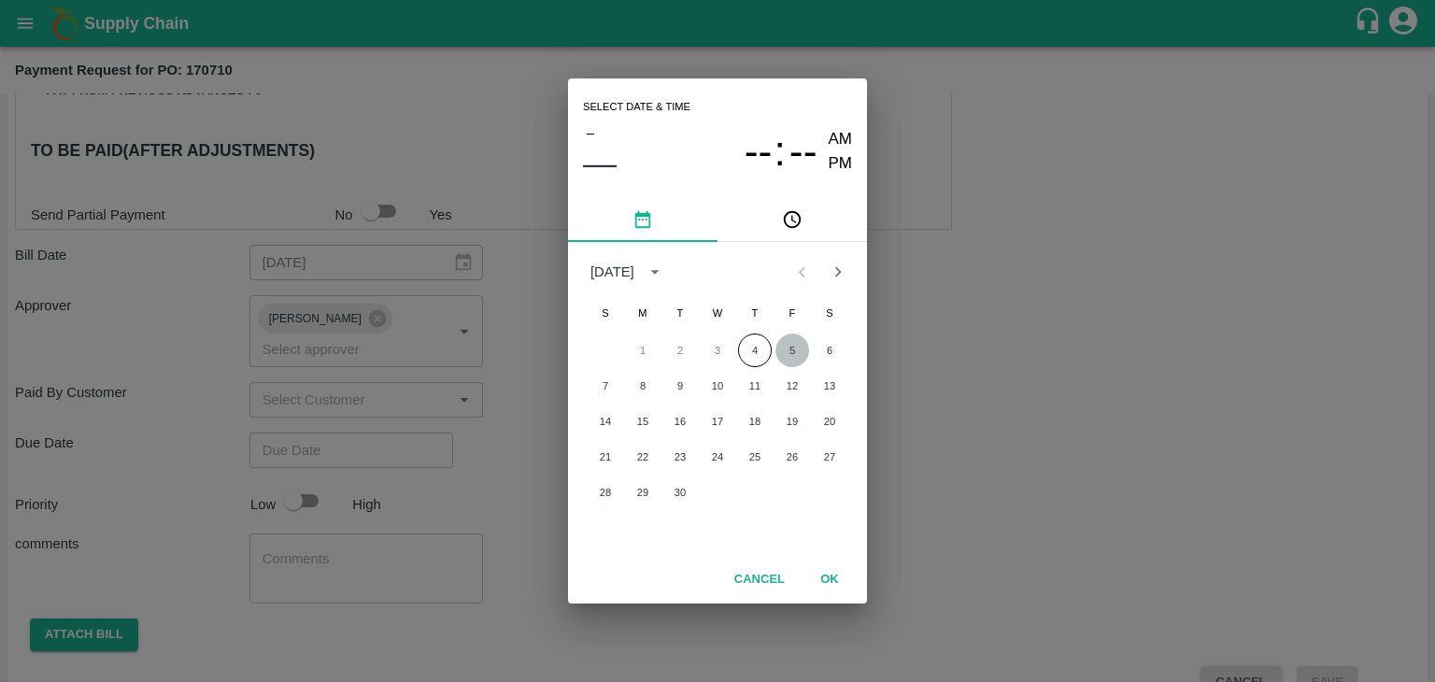
click at [782, 352] on button "5" at bounding box center [792, 350] width 34 height 34
type input "[DATE] 12:00 AM"
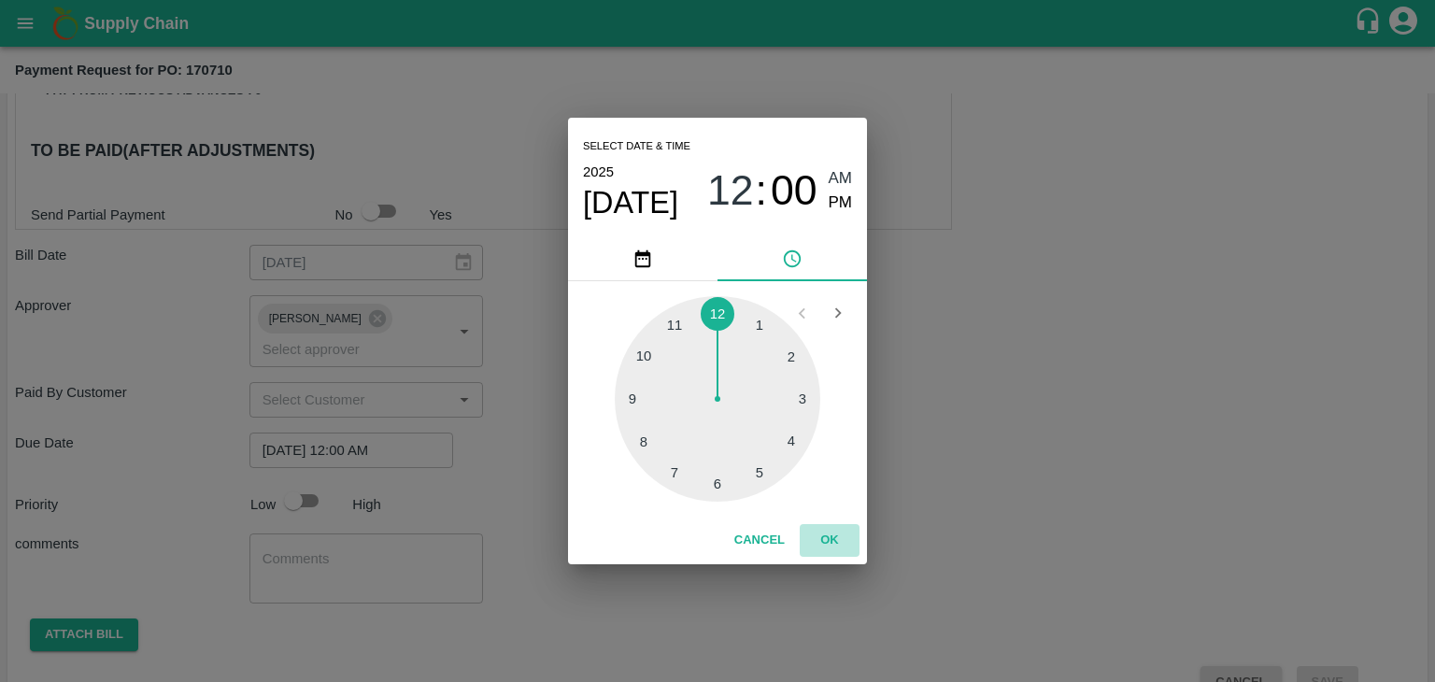
click at [827, 543] on button "OK" at bounding box center [830, 540] width 60 height 33
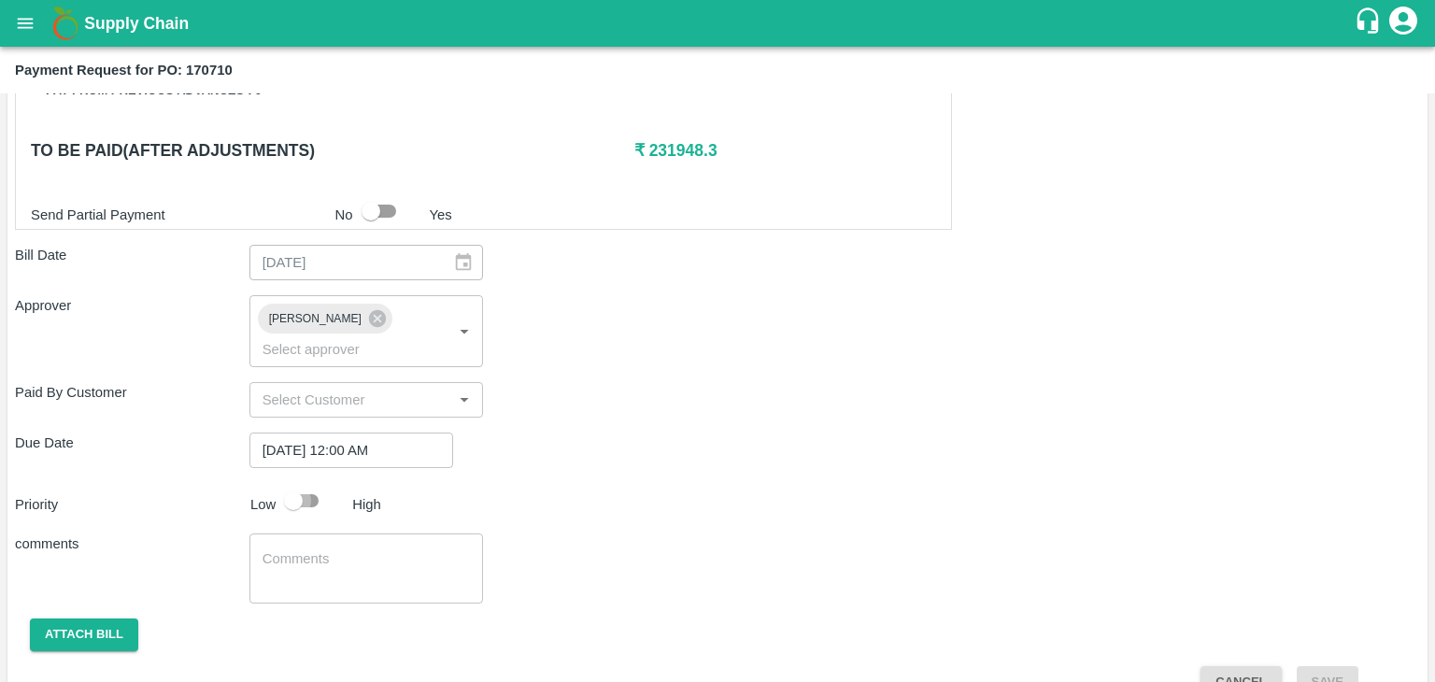
click at [311, 483] on input "checkbox" at bounding box center [293, 500] width 106 height 35
checkbox input "true"
click at [344, 549] on textarea at bounding box center [366, 568] width 208 height 39
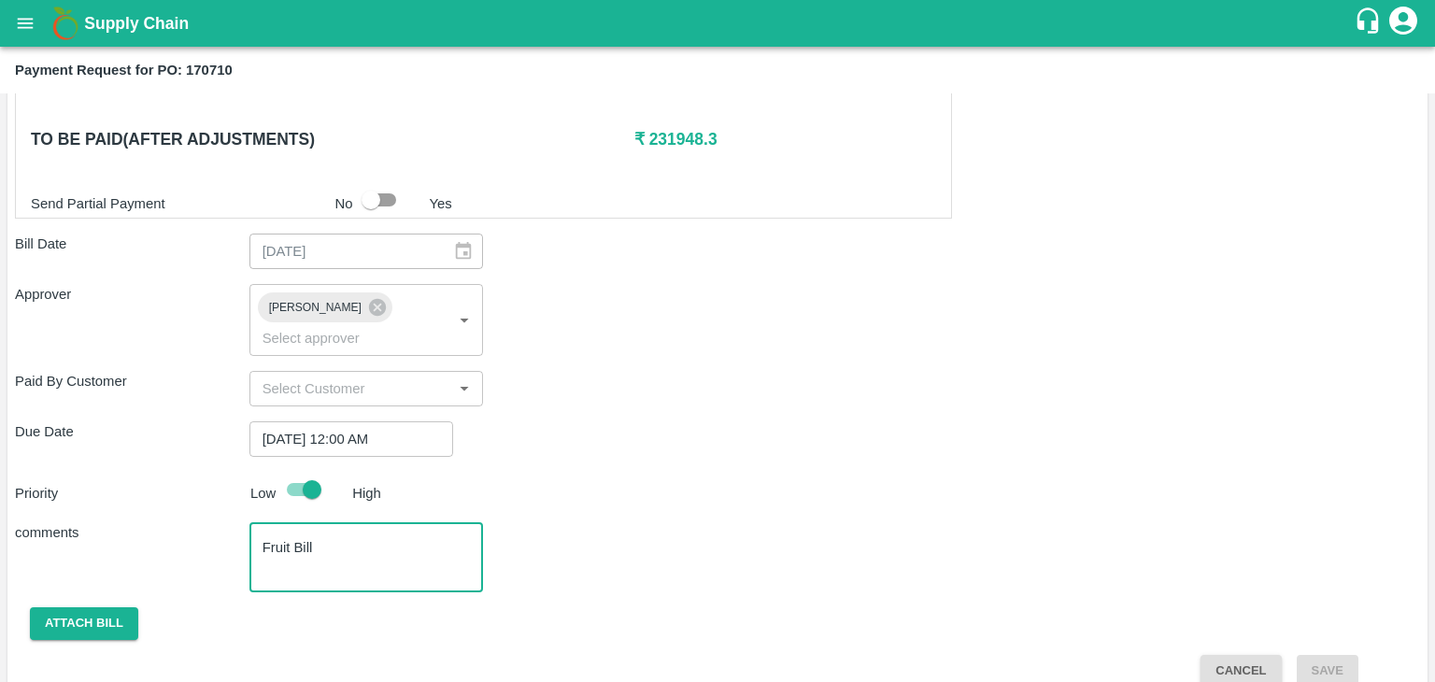
type textarea "Fruit Bill"
click at [73, 607] on button "Attach bill" at bounding box center [84, 623] width 108 height 33
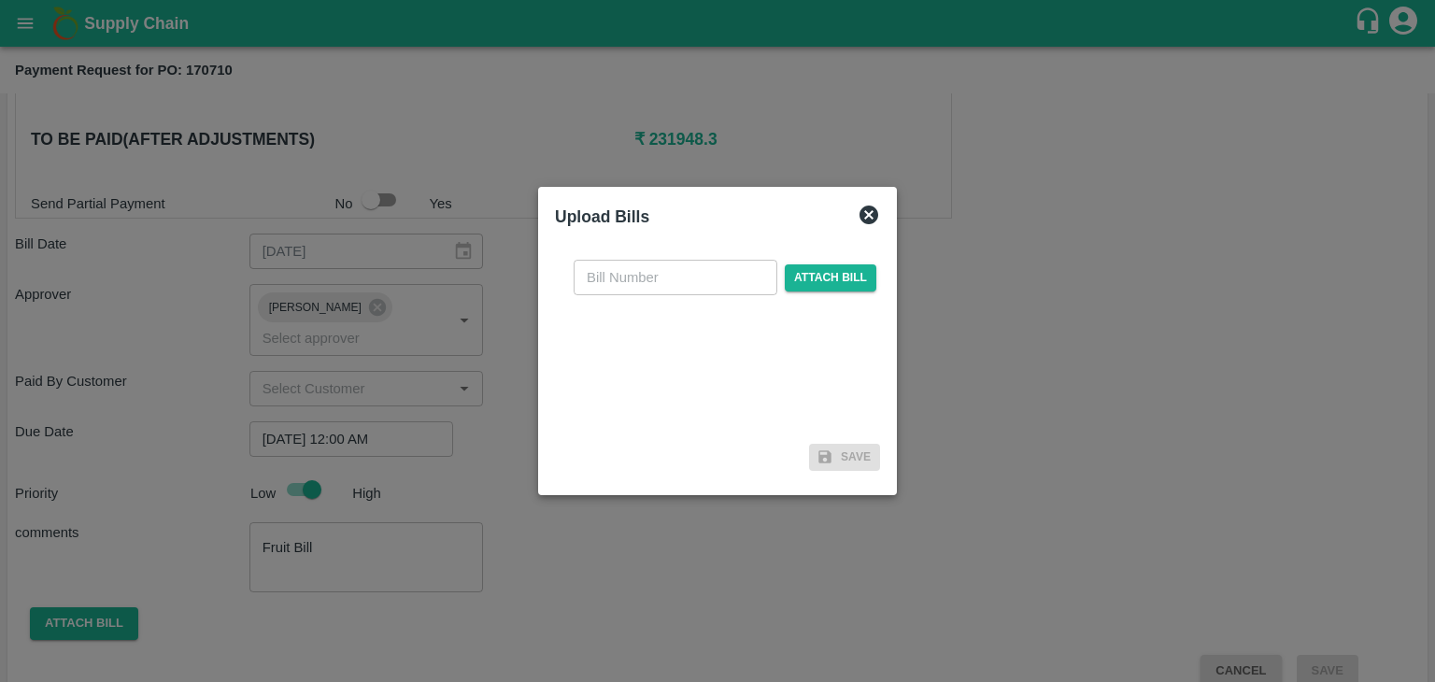
click at [717, 271] on input "text" at bounding box center [676, 277] width 204 height 35
type input "64"
click at [833, 266] on span "Attach bill" at bounding box center [831, 277] width 92 height 27
click at [0, 0] on input "Attach bill" at bounding box center [0, 0] width 0 height 0
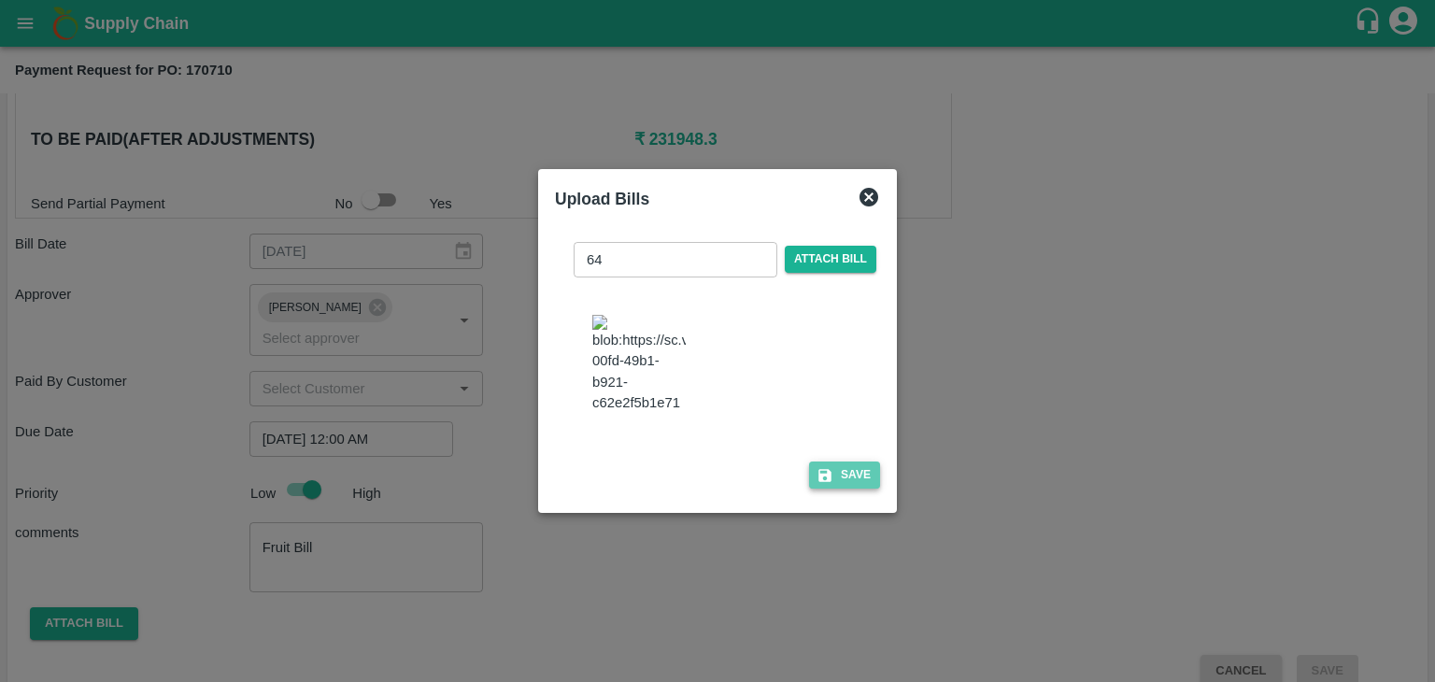
click at [830, 484] on button "Save" at bounding box center [844, 474] width 71 height 27
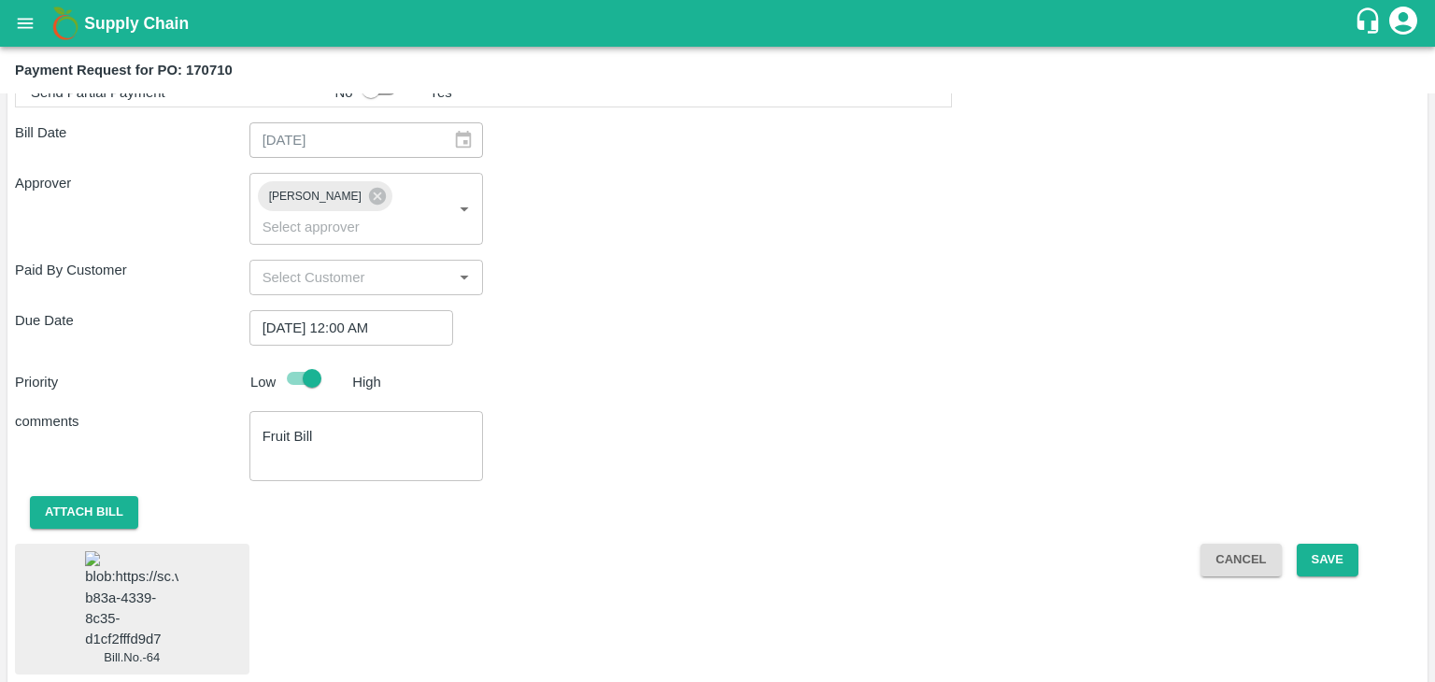
scroll to position [1037, 0]
click at [148, 552] on img at bounding box center [131, 601] width 93 height 98
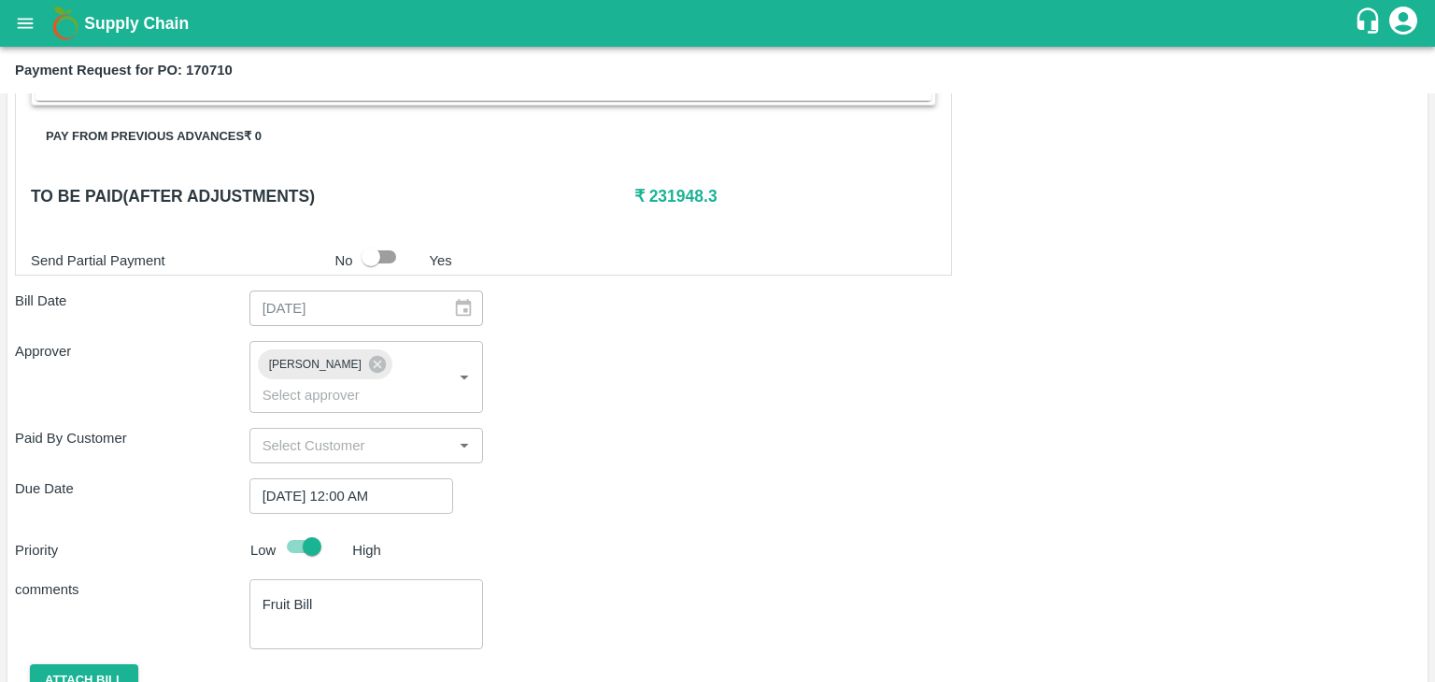
scroll to position [1038, 0]
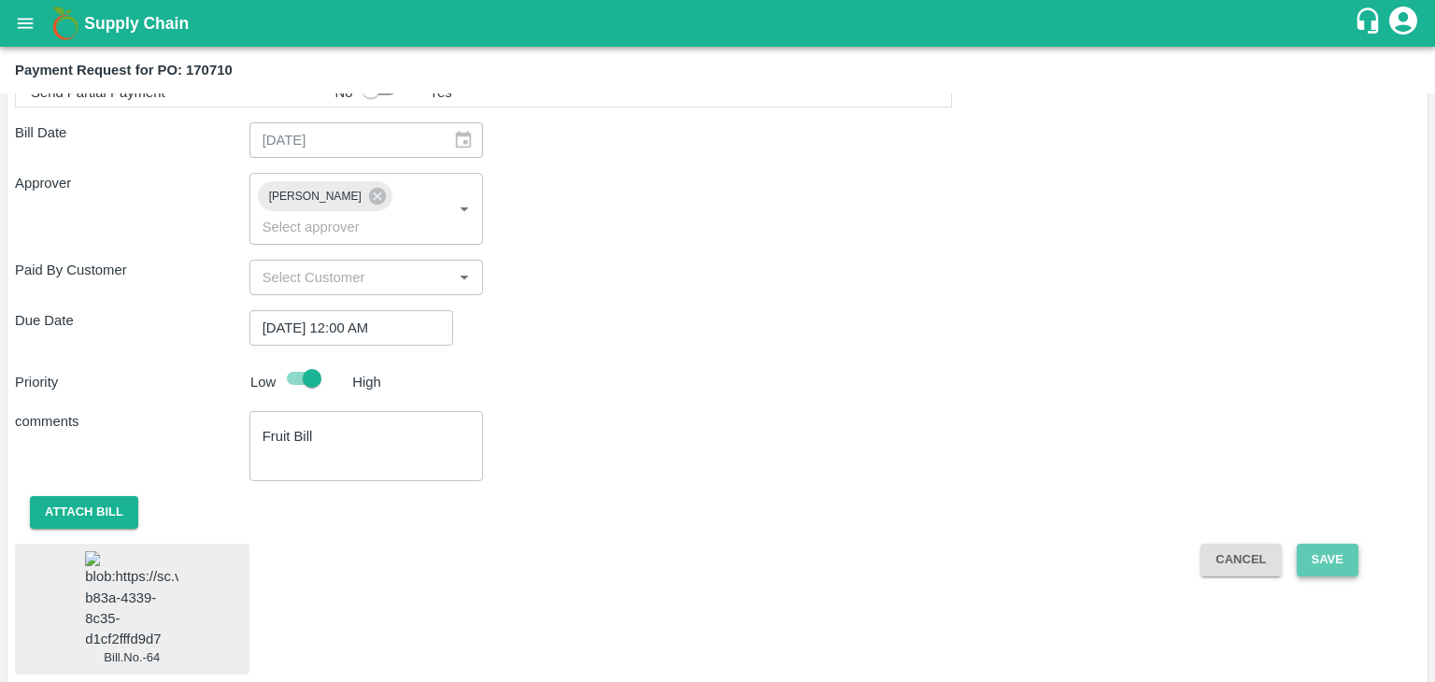
click at [1351, 544] on button "Save" at bounding box center [1328, 560] width 62 height 33
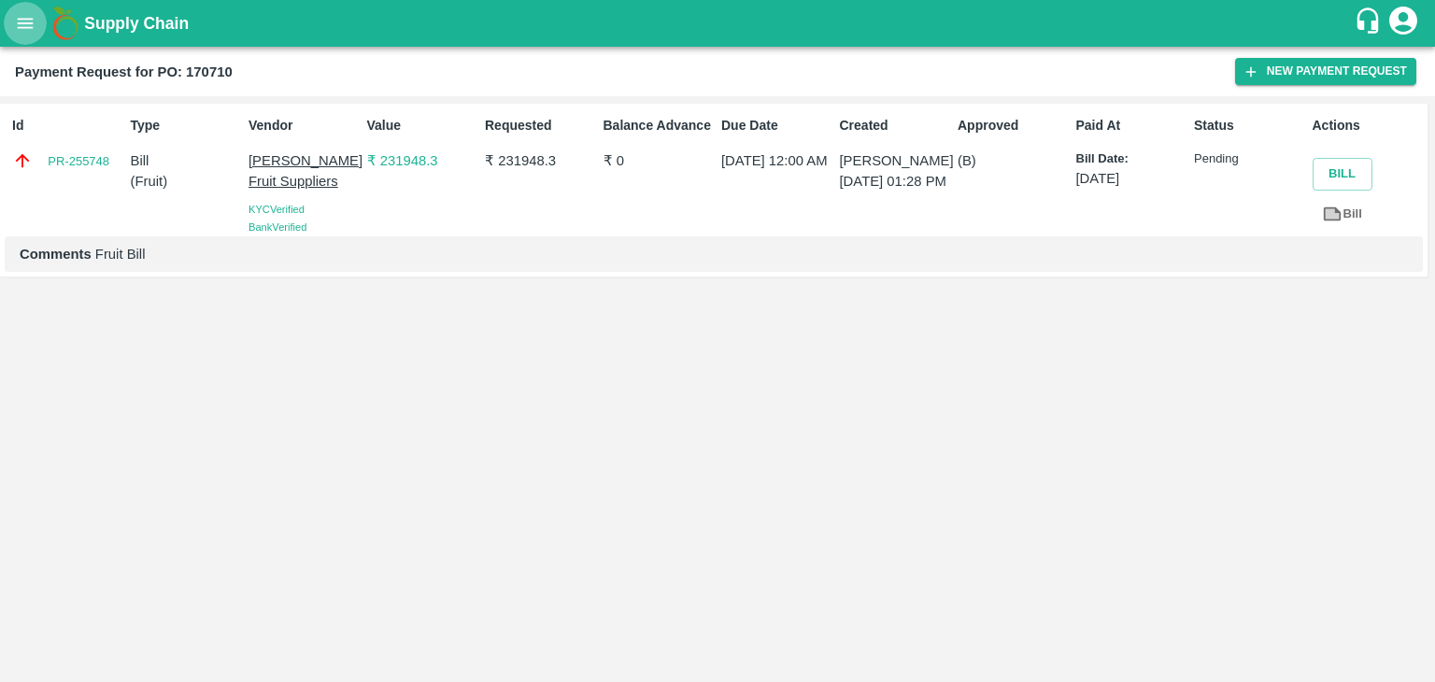
click at [19, 30] on icon "open drawer" at bounding box center [25, 23] width 21 height 21
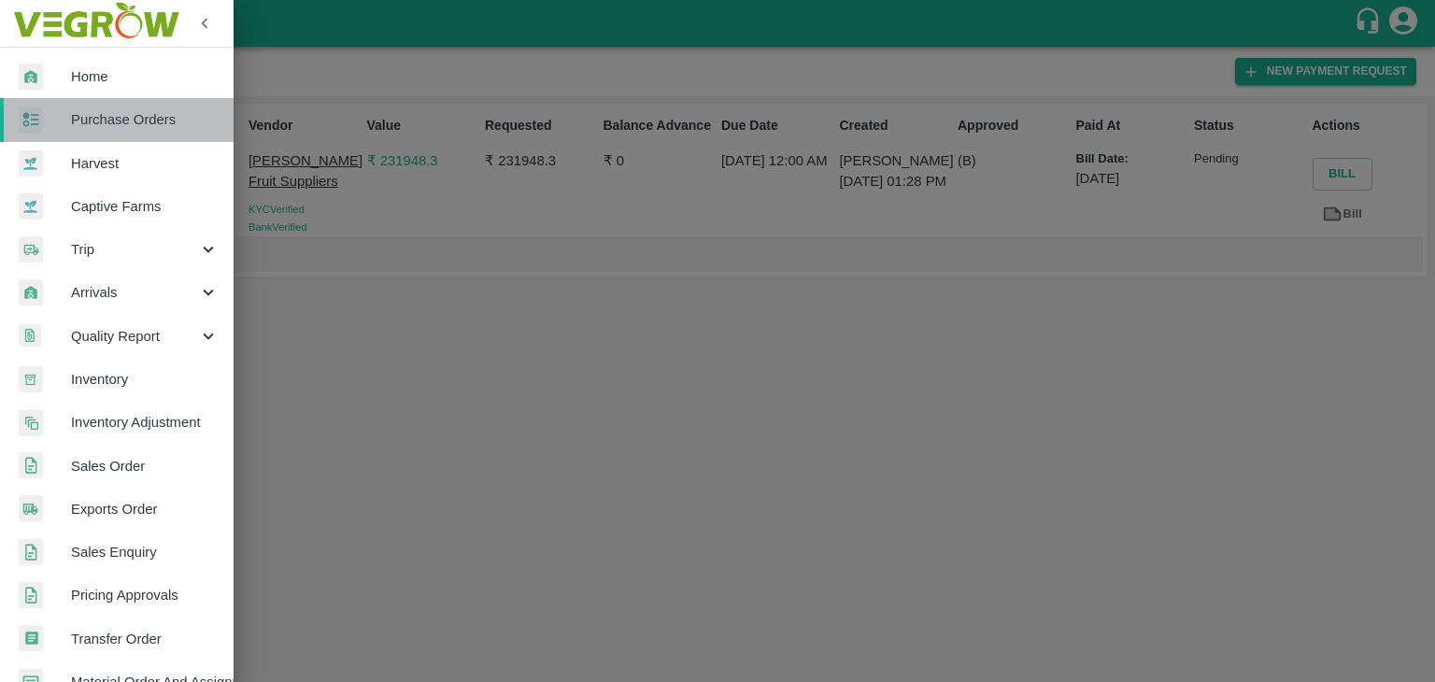
click at [149, 122] on span "Purchase Orders" at bounding box center [145, 119] width 148 height 21
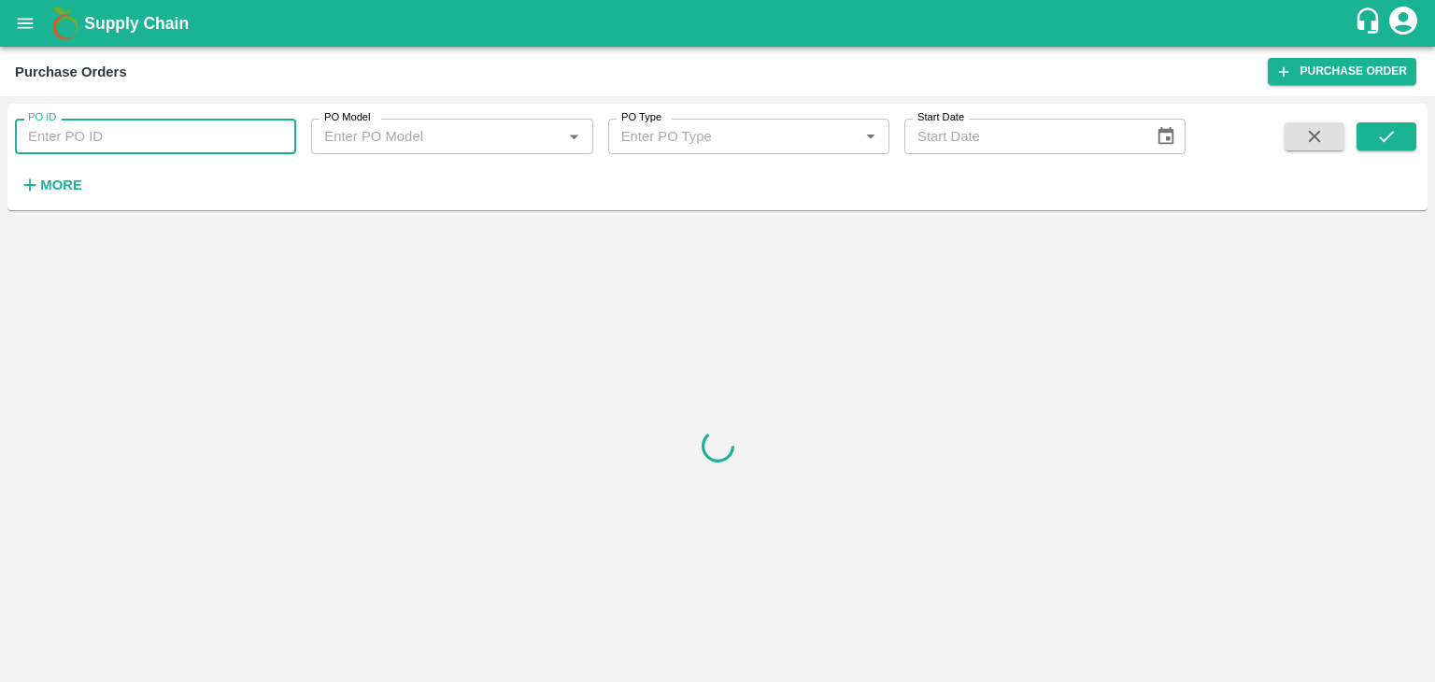
click at [235, 135] on input "PO ID" at bounding box center [155, 136] width 281 height 35
paste input "170967"
type input "170967"
click at [1402, 129] on button "submit" at bounding box center [1386, 136] width 60 height 28
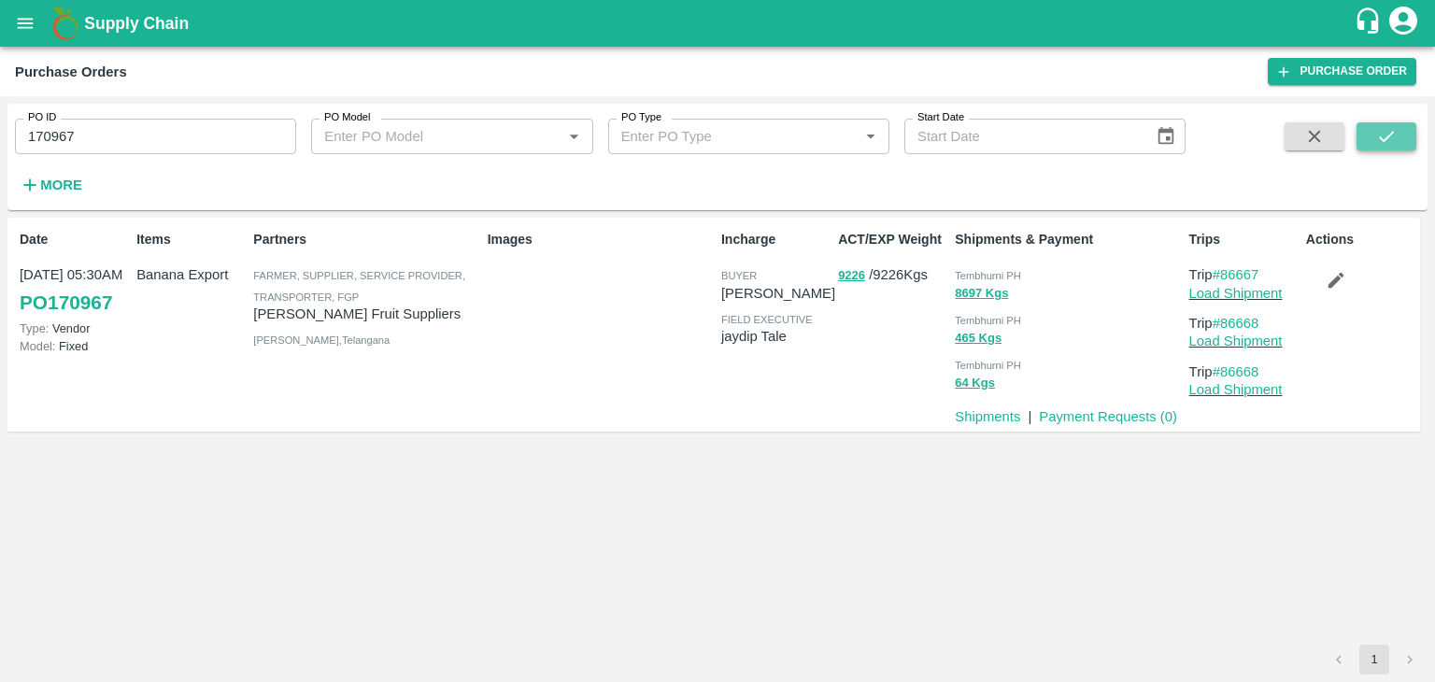
click at [1402, 129] on button "submit" at bounding box center [1386, 136] width 60 height 28
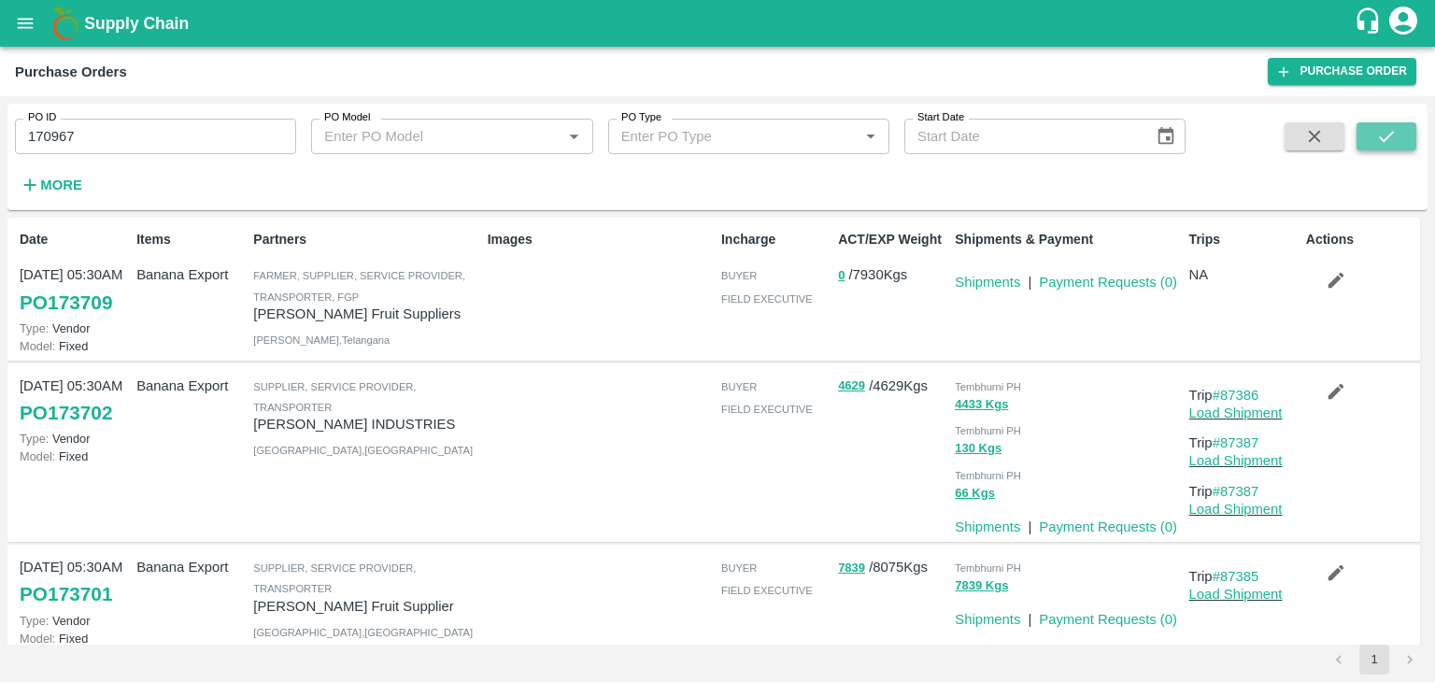
click at [1396, 129] on icon "submit" at bounding box center [1386, 136] width 21 height 21
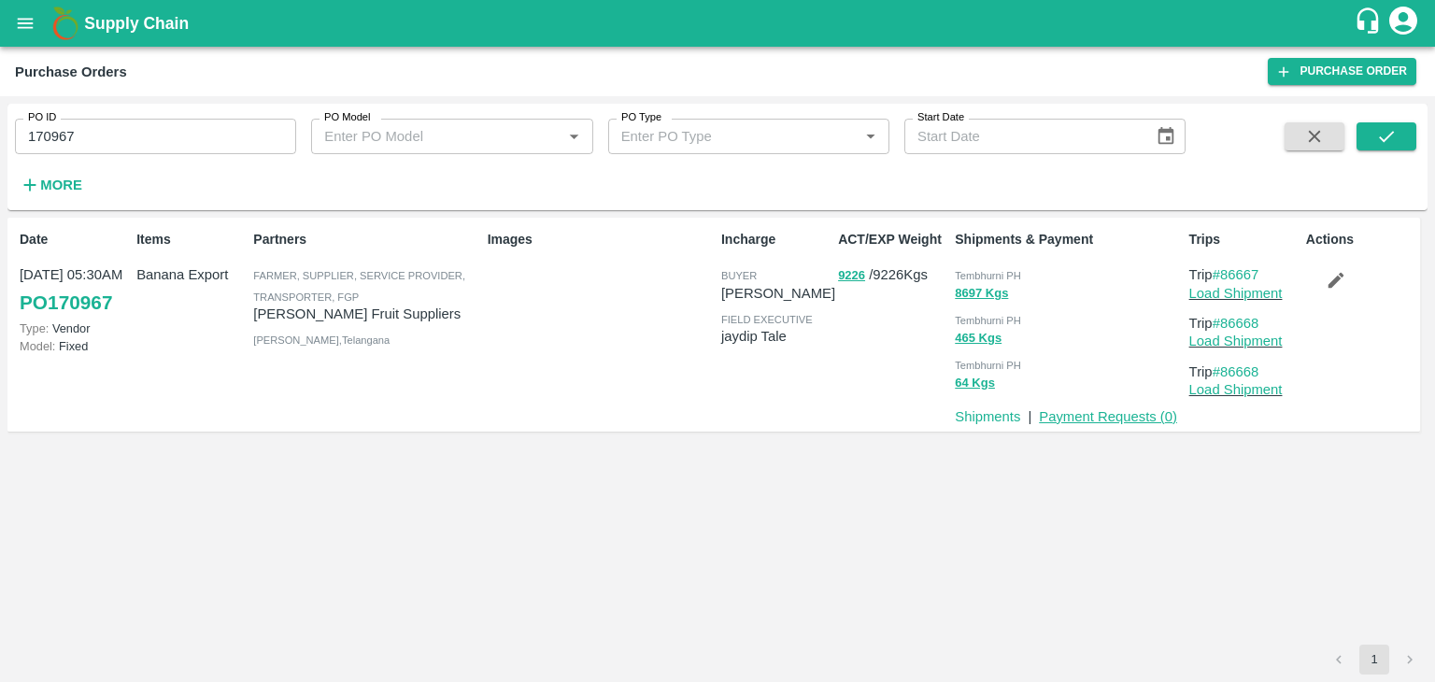
click at [1135, 412] on link "Payment Requests ( 0 )" at bounding box center [1108, 416] width 138 height 15
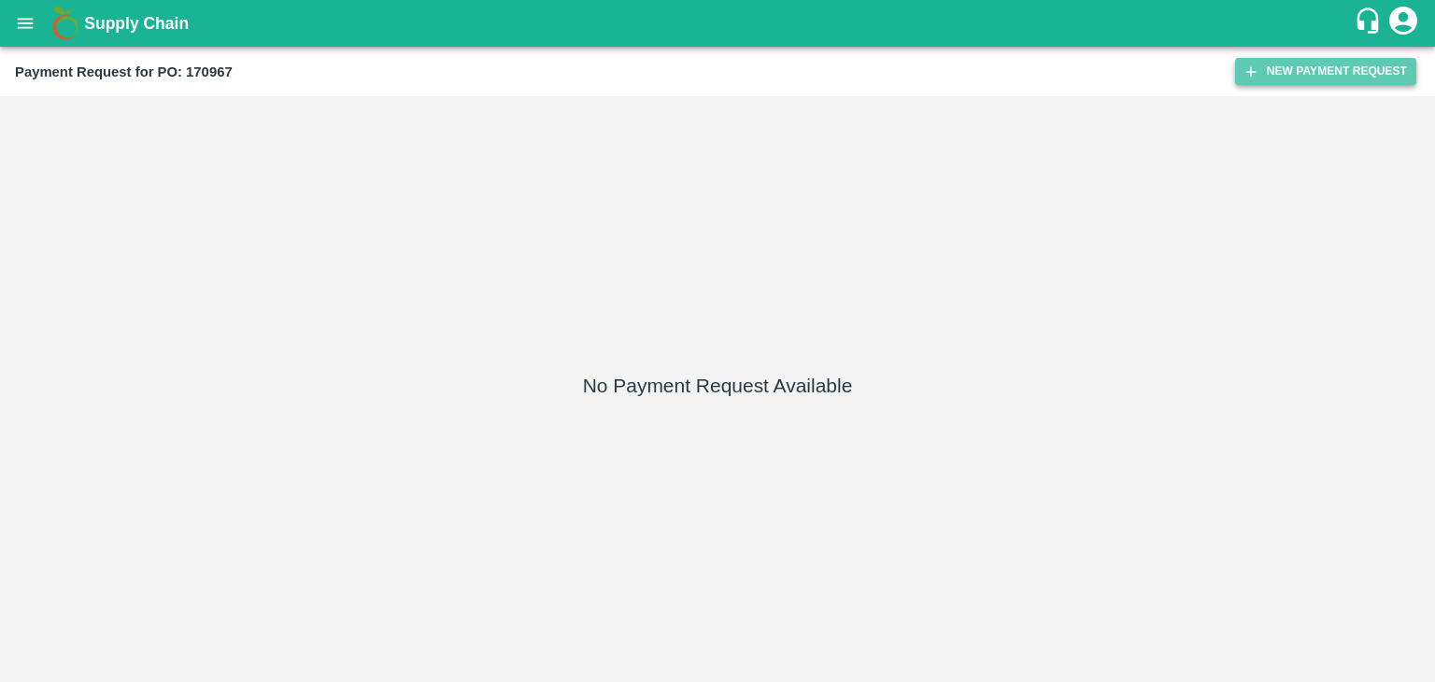
click at [1279, 72] on button "New Payment Request" at bounding box center [1325, 71] width 181 height 27
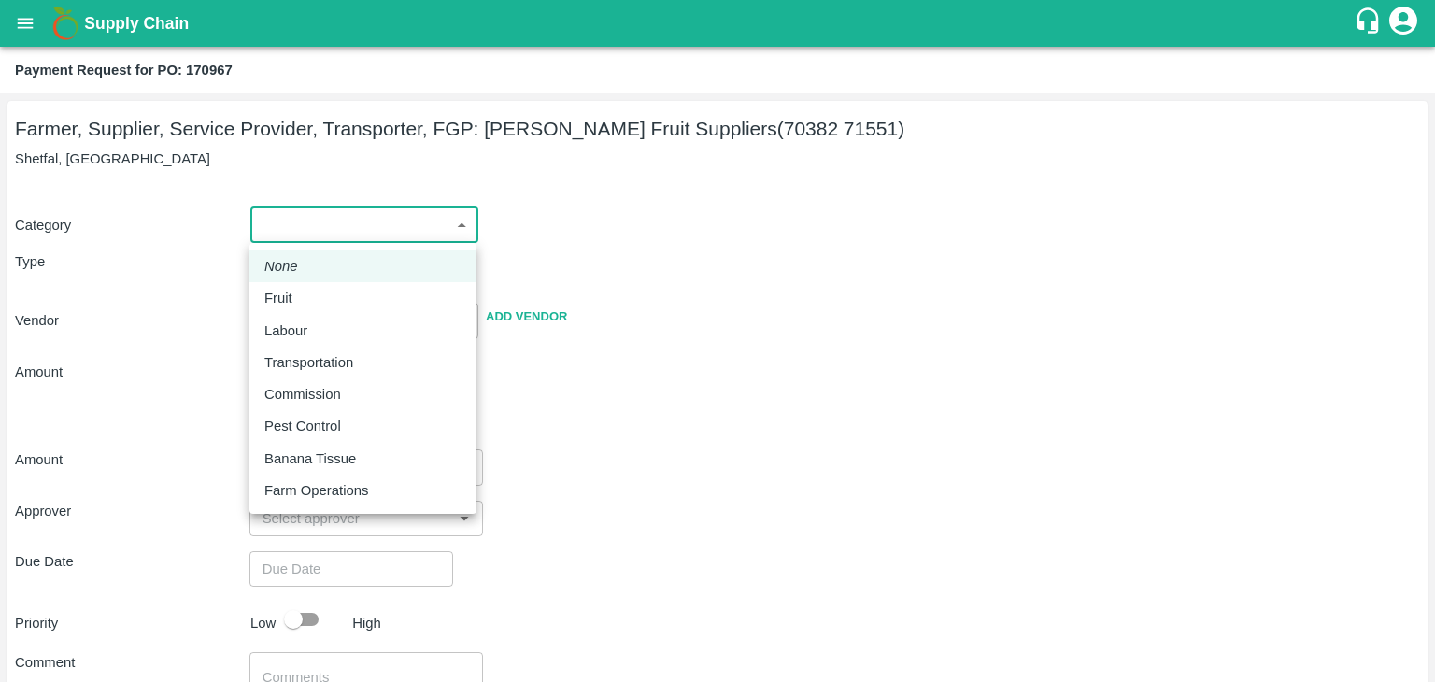
drag, startPoint x: 291, startPoint y: 225, endPoint x: 307, endPoint y: 289, distance: 65.7
click at [307, 289] on body "Supply Chain Payment Request for PO: 170967 Farmer, Supplier, Service Provider,…" at bounding box center [717, 341] width 1435 height 682
click at [307, 289] on div "Fruit" at bounding box center [362, 298] width 197 height 21
type input "1"
type input "[PERSON_NAME] Fruit Suppliers - 70382 71551(Farmer, Supplier, Service Provider,…"
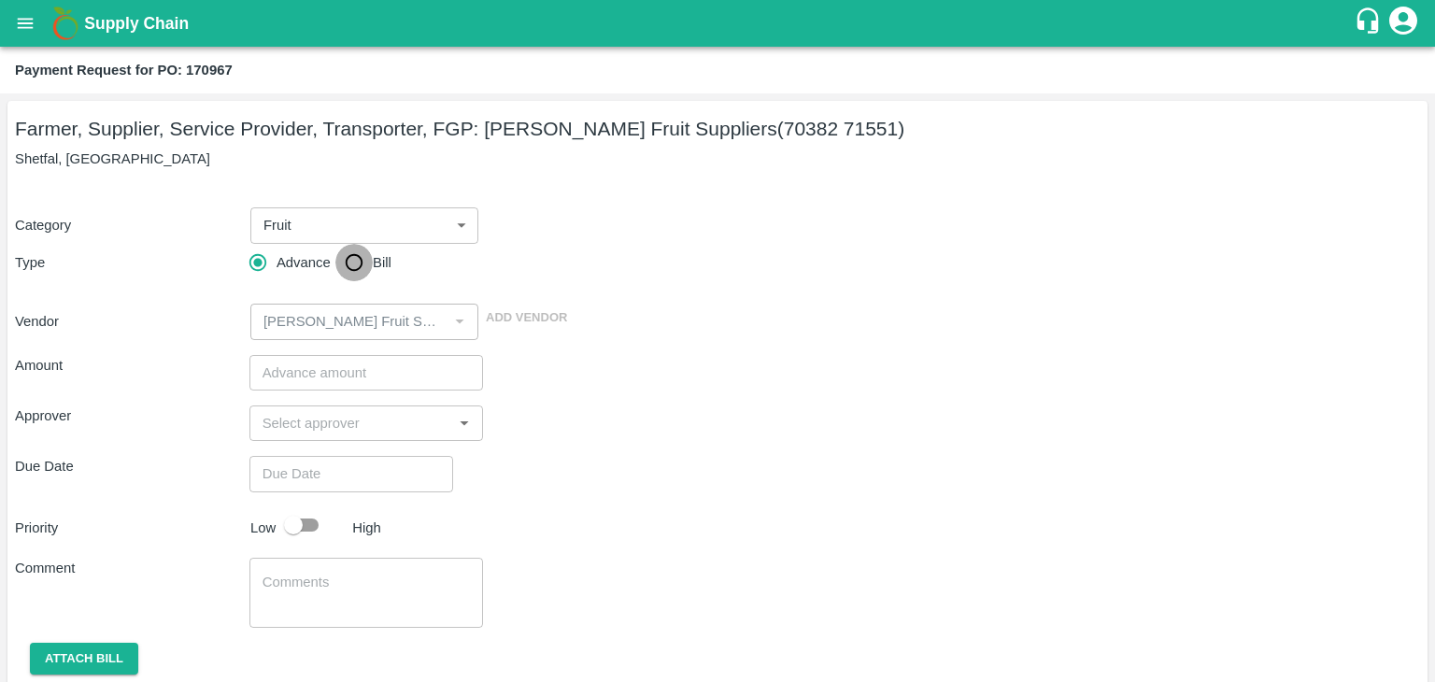
click at [371, 253] on input "Bill" at bounding box center [353, 262] width 37 height 37
radio input "true"
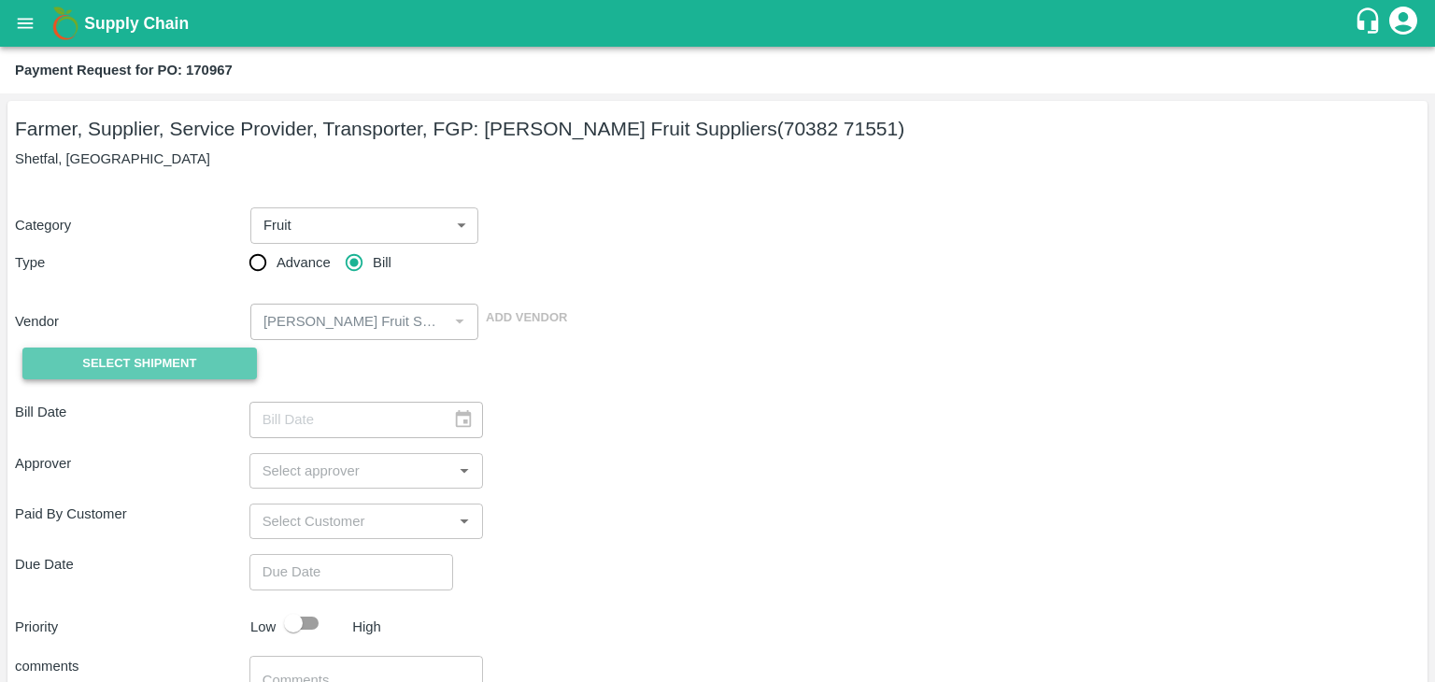
click at [151, 371] on span "Select Shipment" at bounding box center [139, 363] width 114 height 21
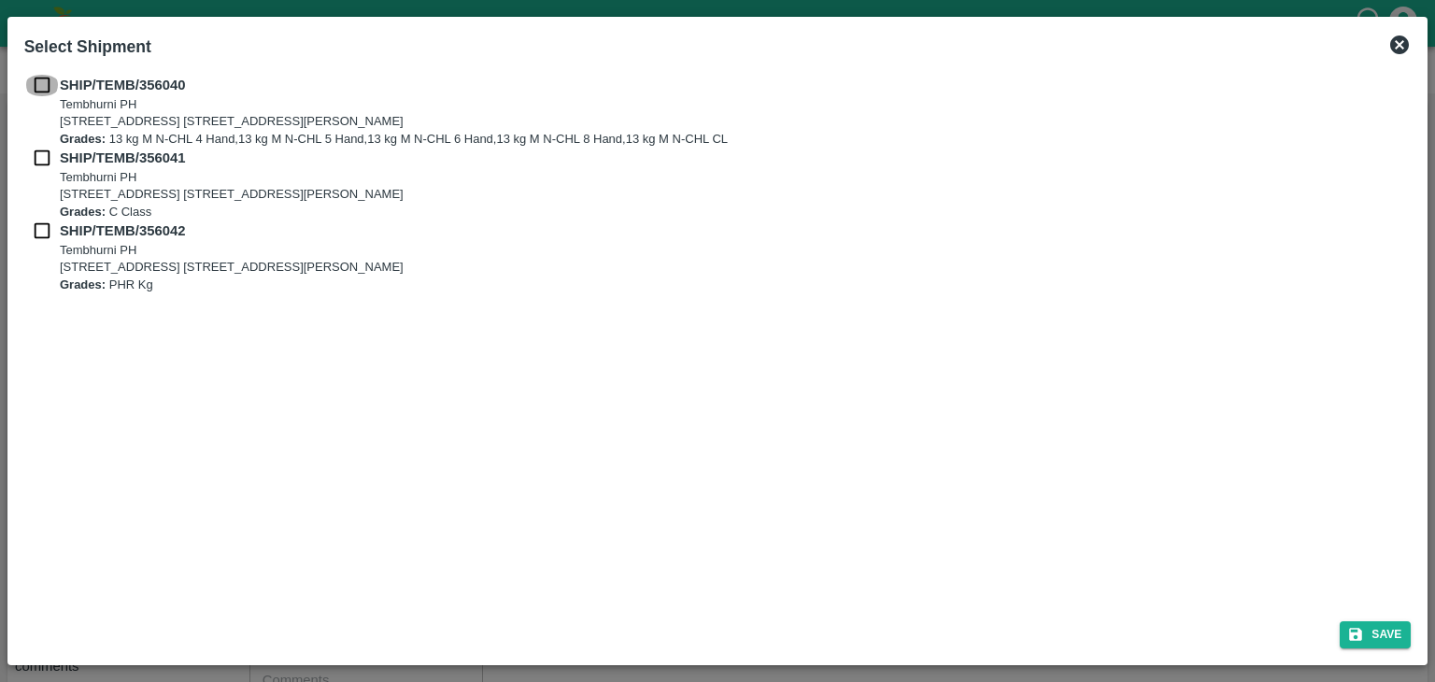
click at [48, 90] on input "checkbox" at bounding box center [41, 85] width 35 height 21
checkbox input "true"
click at [43, 165] on input "checkbox" at bounding box center [41, 158] width 35 height 21
checkbox input "true"
click at [34, 240] on input "checkbox" at bounding box center [41, 230] width 35 height 21
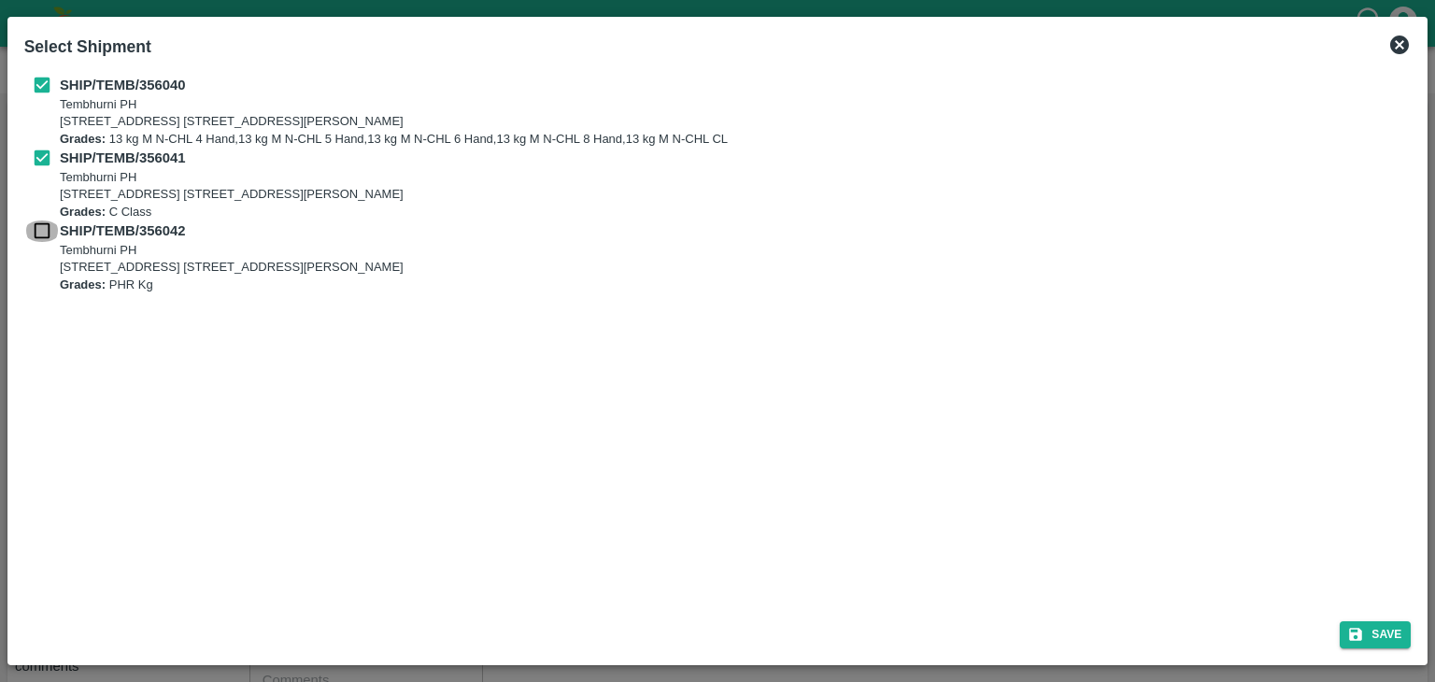
checkbox input "true"
click at [1393, 631] on button "Save" at bounding box center [1374, 634] width 71 height 27
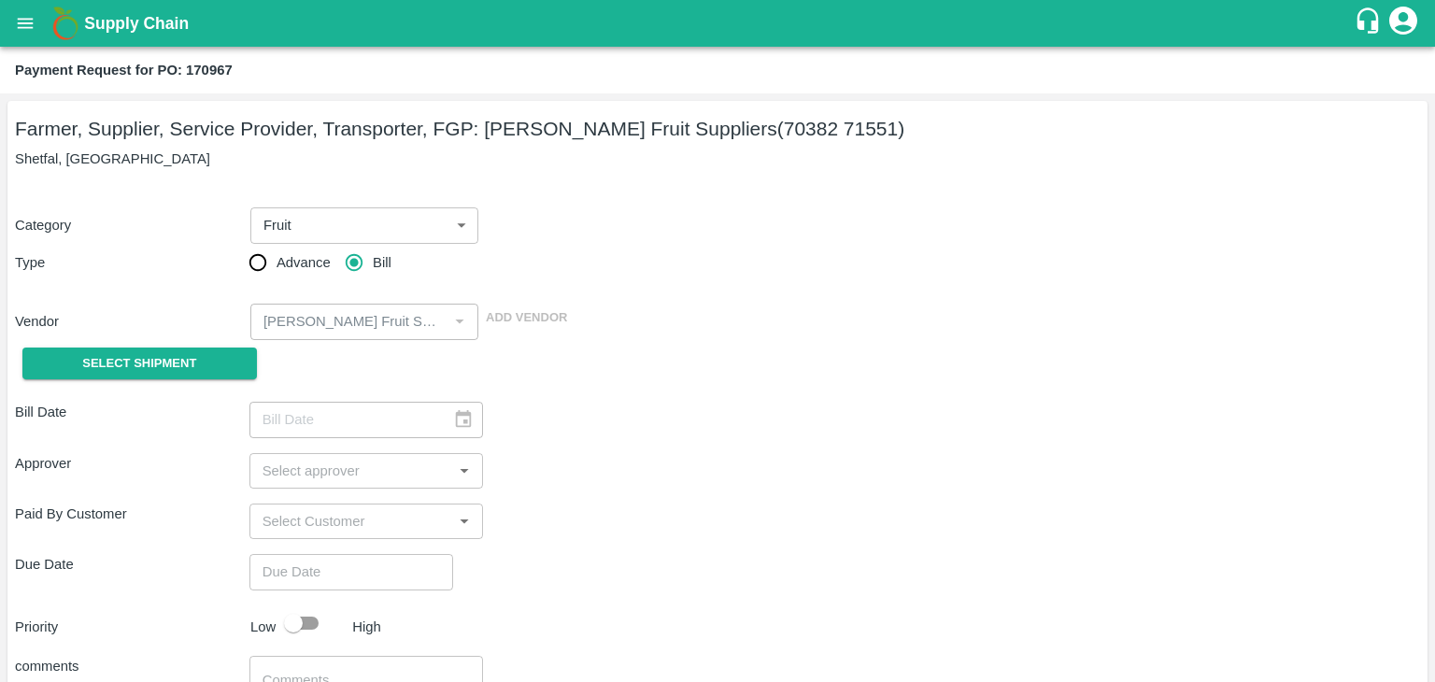
type input "[DATE]"
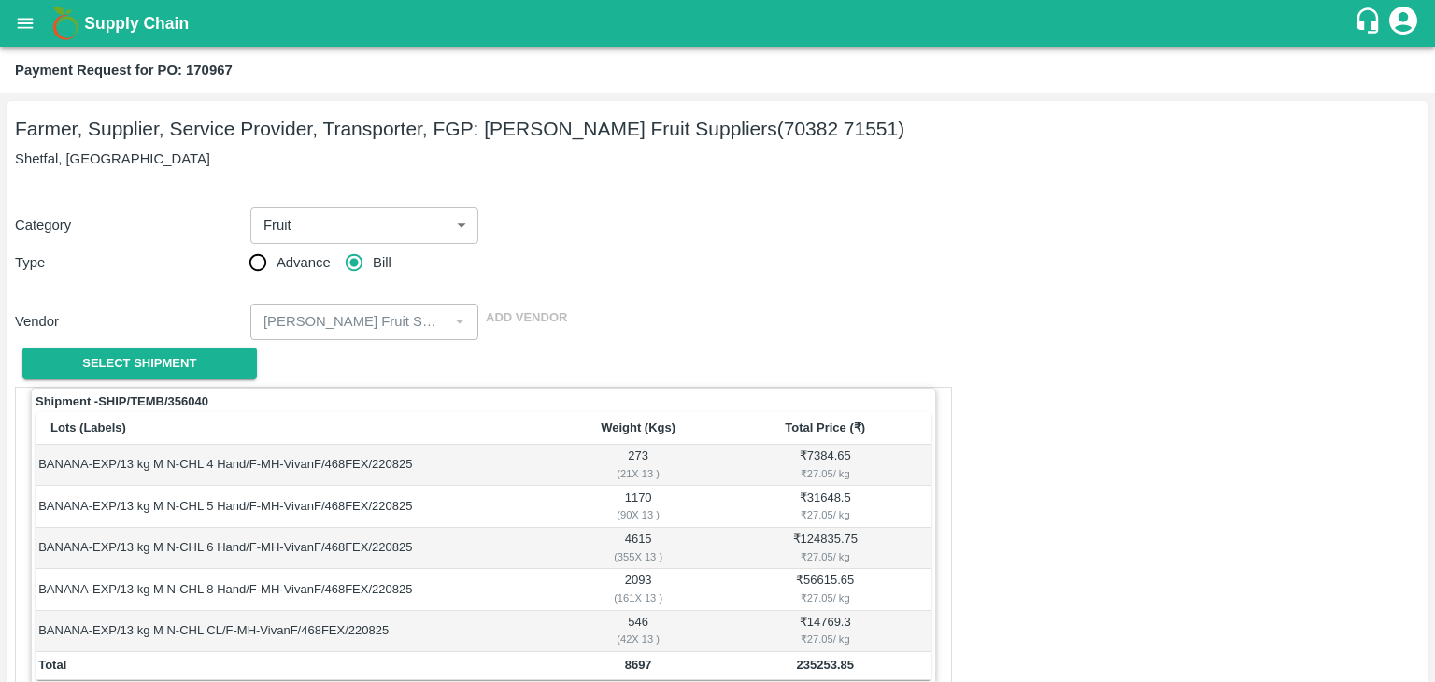
scroll to position [915, 0]
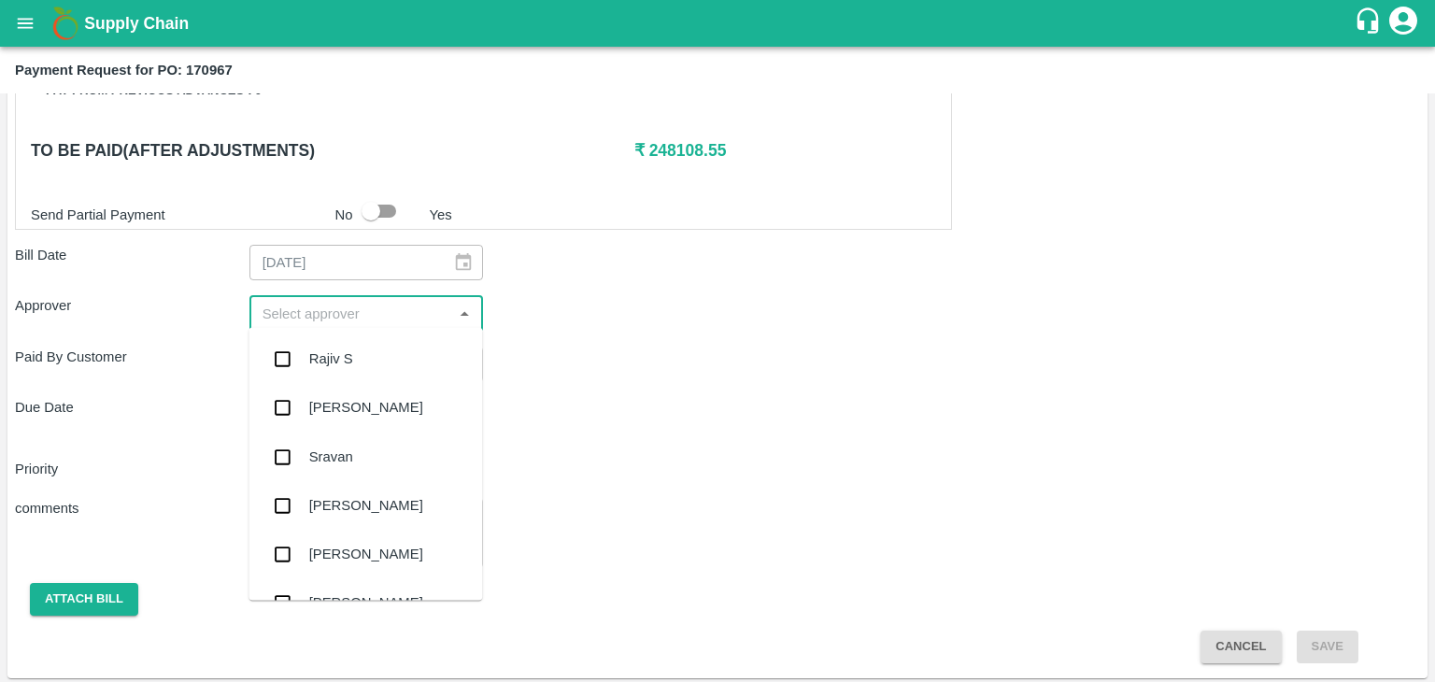
click at [390, 303] on input "input" at bounding box center [351, 313] width 192 height 24
type input "Ajit"
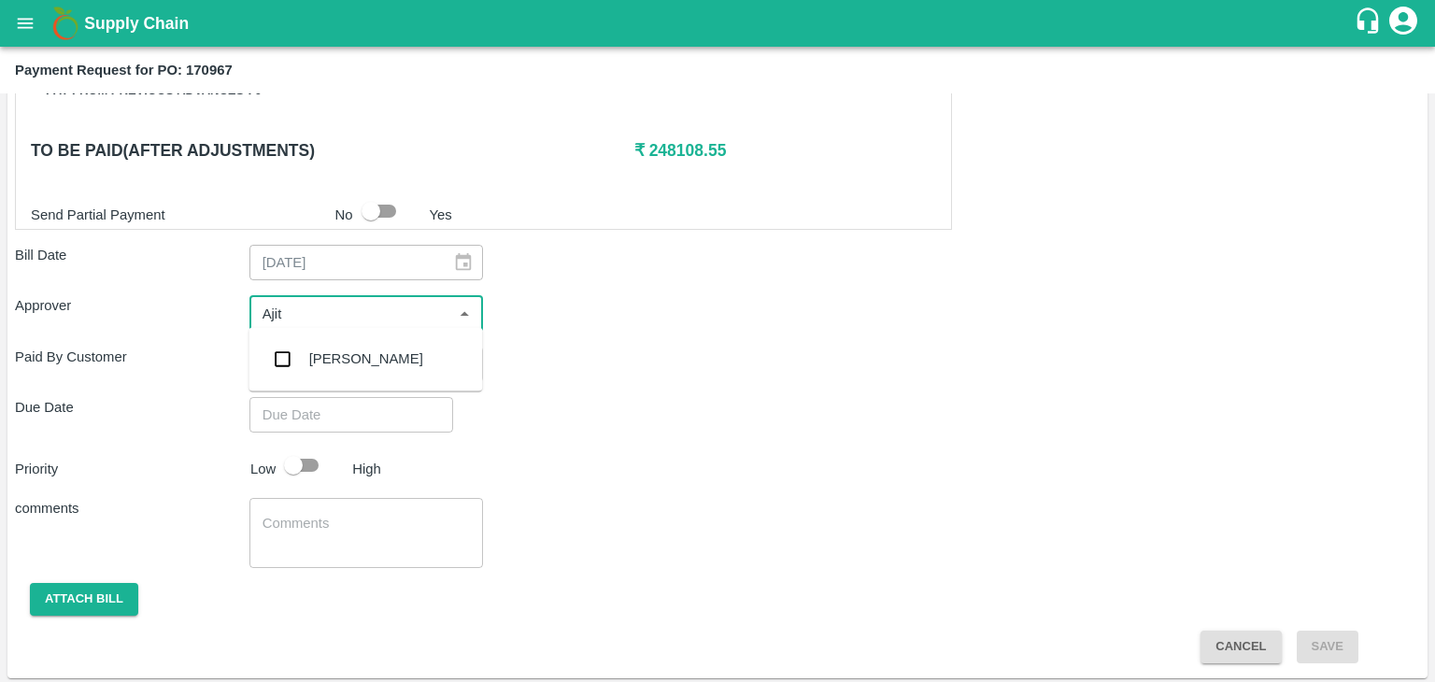
click at [366, 356] on div "[PERSON_NAME]" at bounding box center [365, 358] width 234 height 49
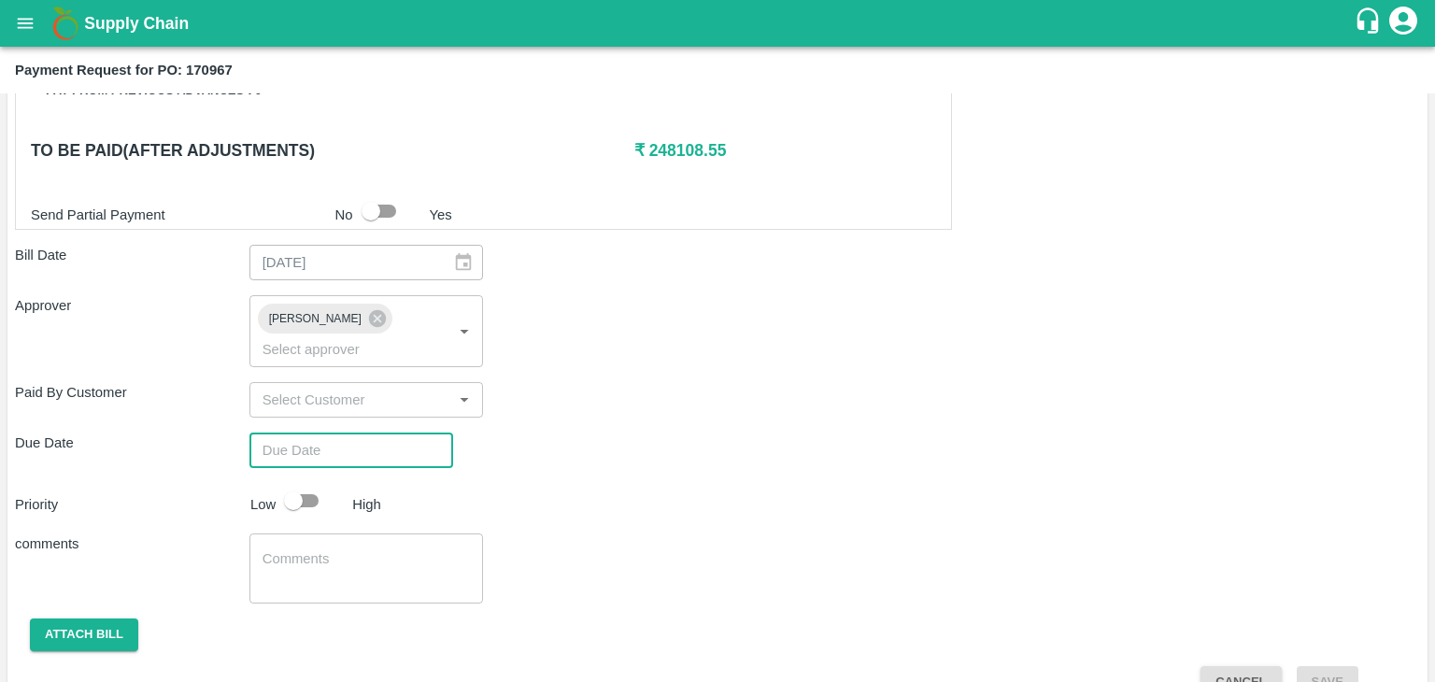
type input "DD/MM/YYYY hh:mm aa"
click at [392, 432] on input "DD/MM/YYYY hh:mm aa" at bounding box center [344, 449] width 191 height 35
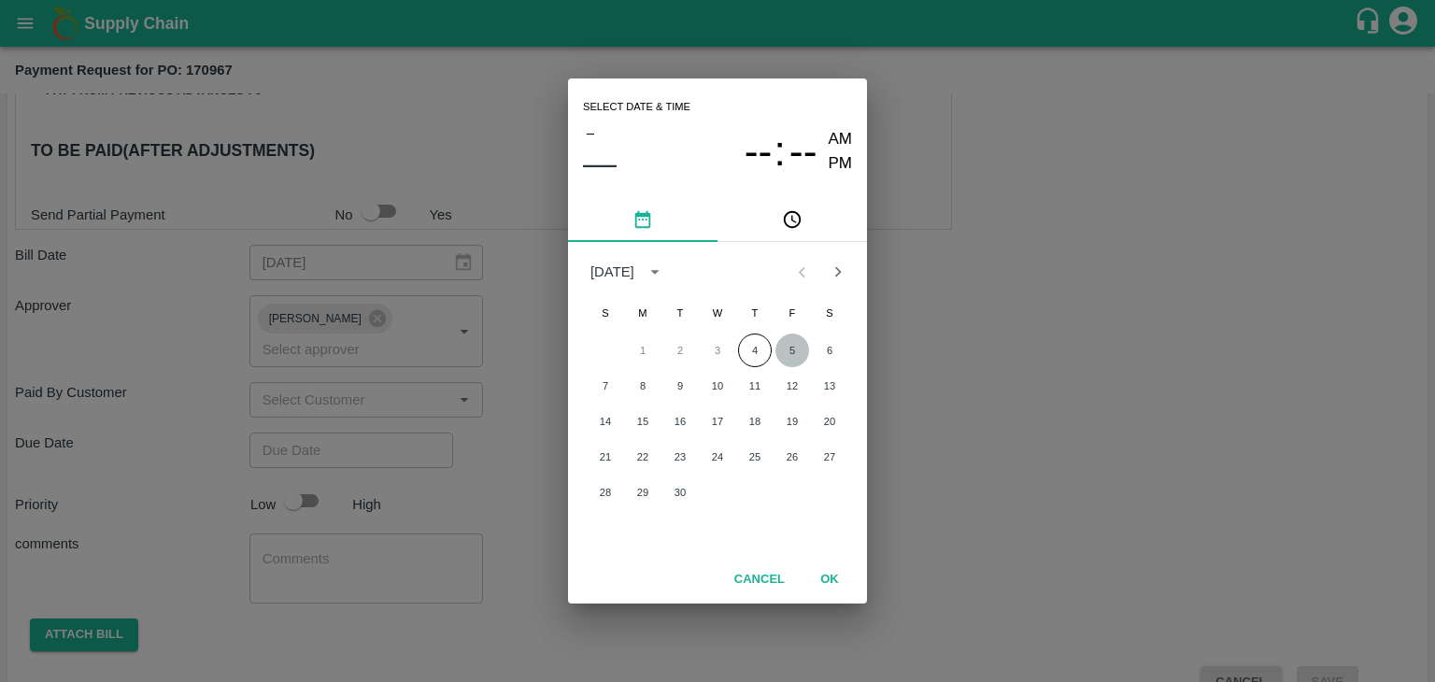
click at [785, 345] on button "5" at bounding box center [792, 350] width 34 height 34
type input "[DATE] 12:00 AM"
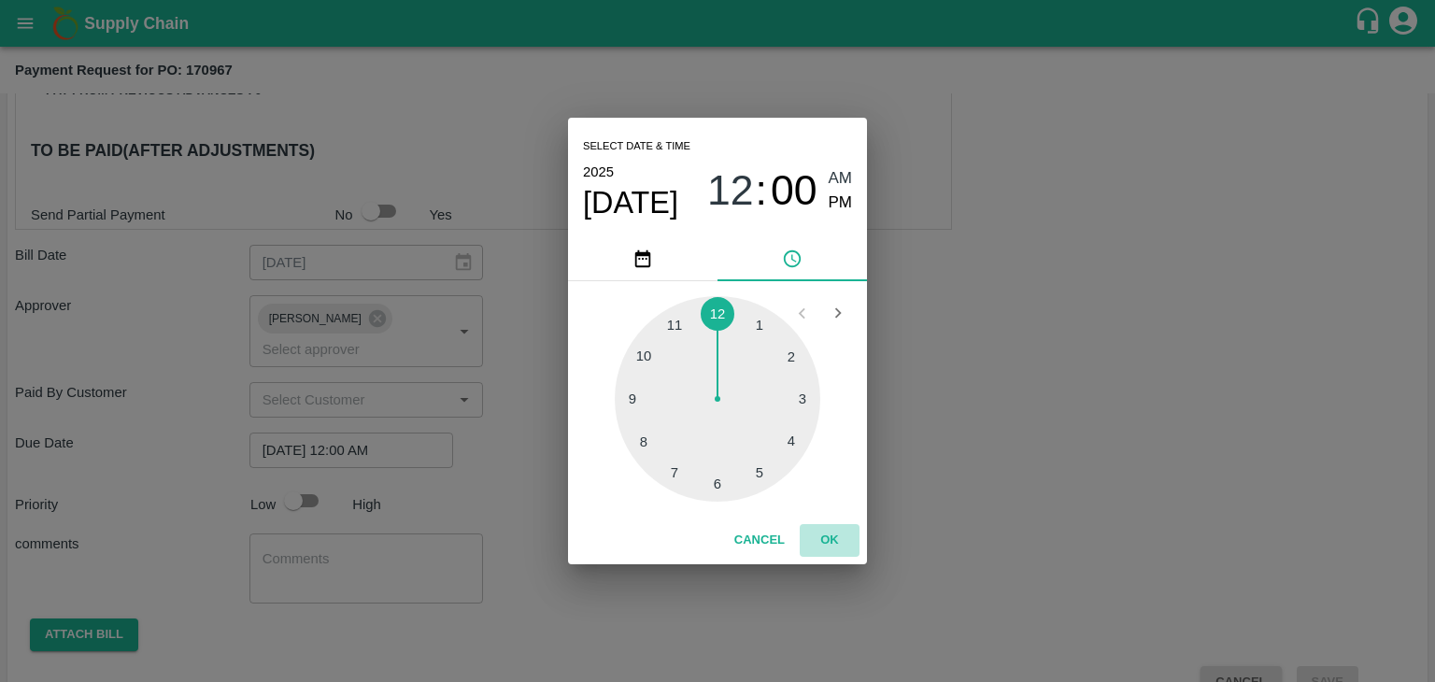
click at [827, 539] on button "OK" at bounding box center [830, 540] width 60 height 33
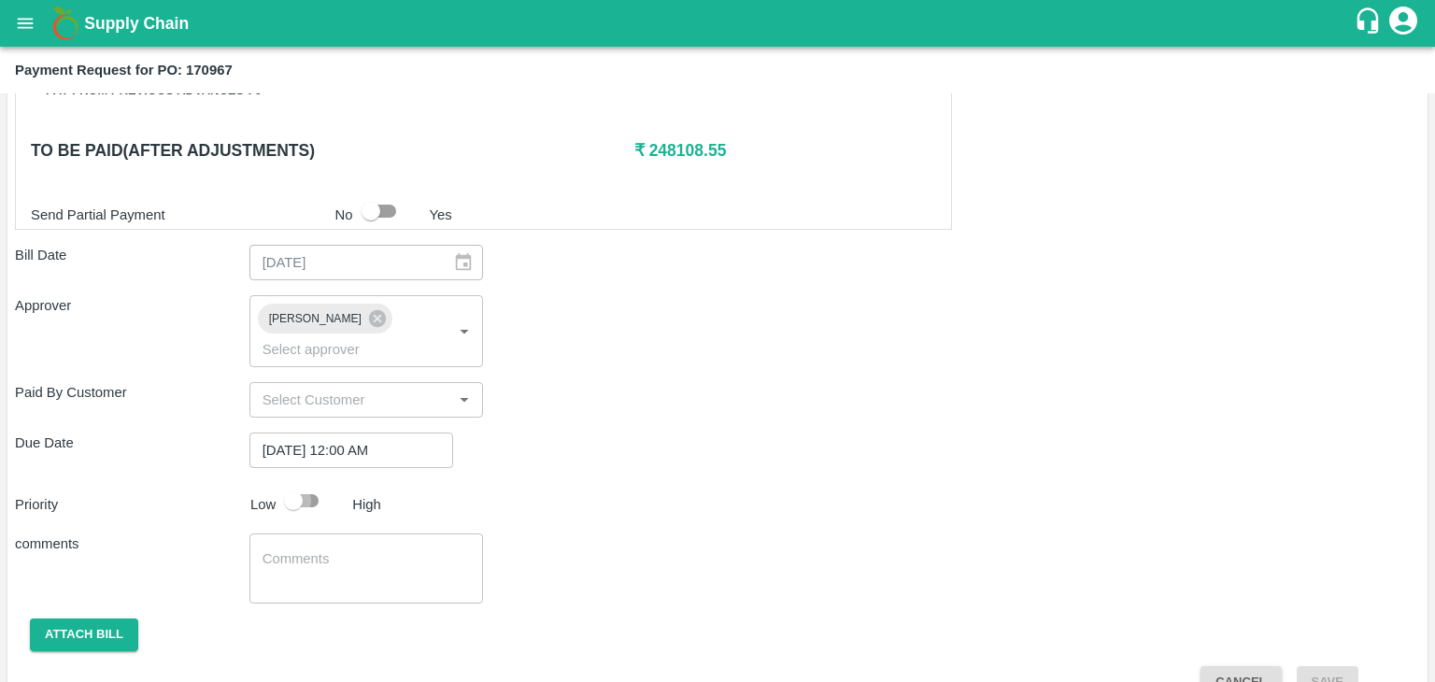
click at [289, 483] on input "checkbox" at bounding box center [293, 500] width 106 height 35
checkbox input "true"
click at [354, 549] on textarea at bounding box center [366, 568] width 208 height 39
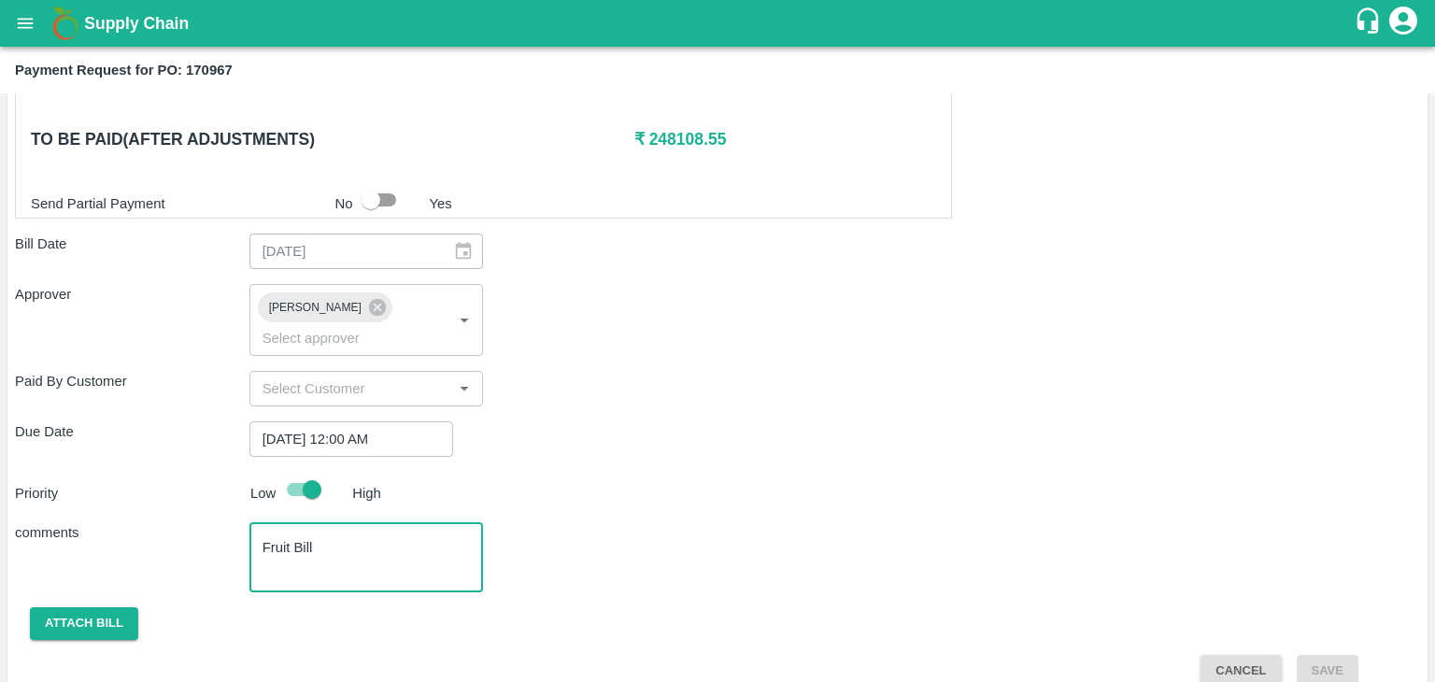
type textarea "Fruit Bill"
click at [83, 607] on button "Attach bill" at bounding box center [84, 623] width 108 height 33
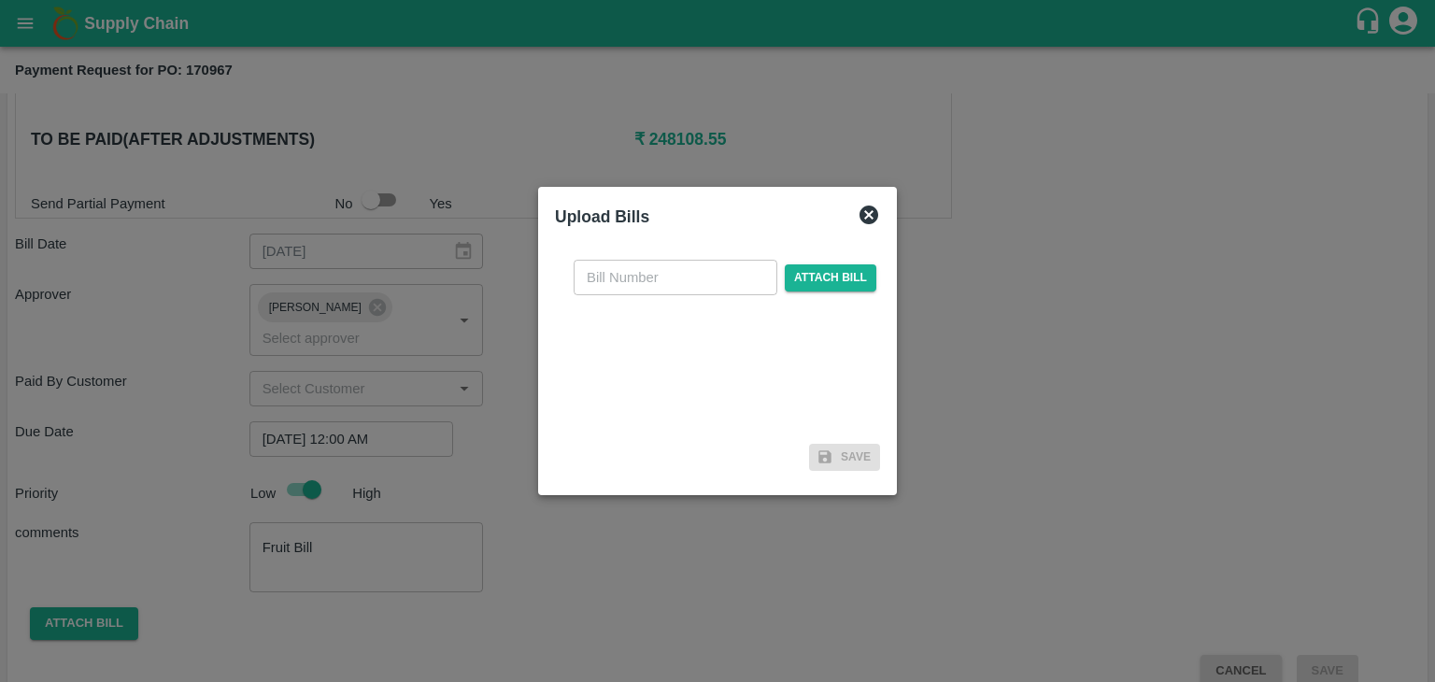
click at [687, 284] on input "text" at bounding box center [676, 277] width 204 height 35
type input "66"
click at [828, 273] on span "Attach bill" at bounding box center [831, 277] width 92 height 27
click at [0, 0] on input "Attach bill" at bounding box center [0, 0] width 0 height 0
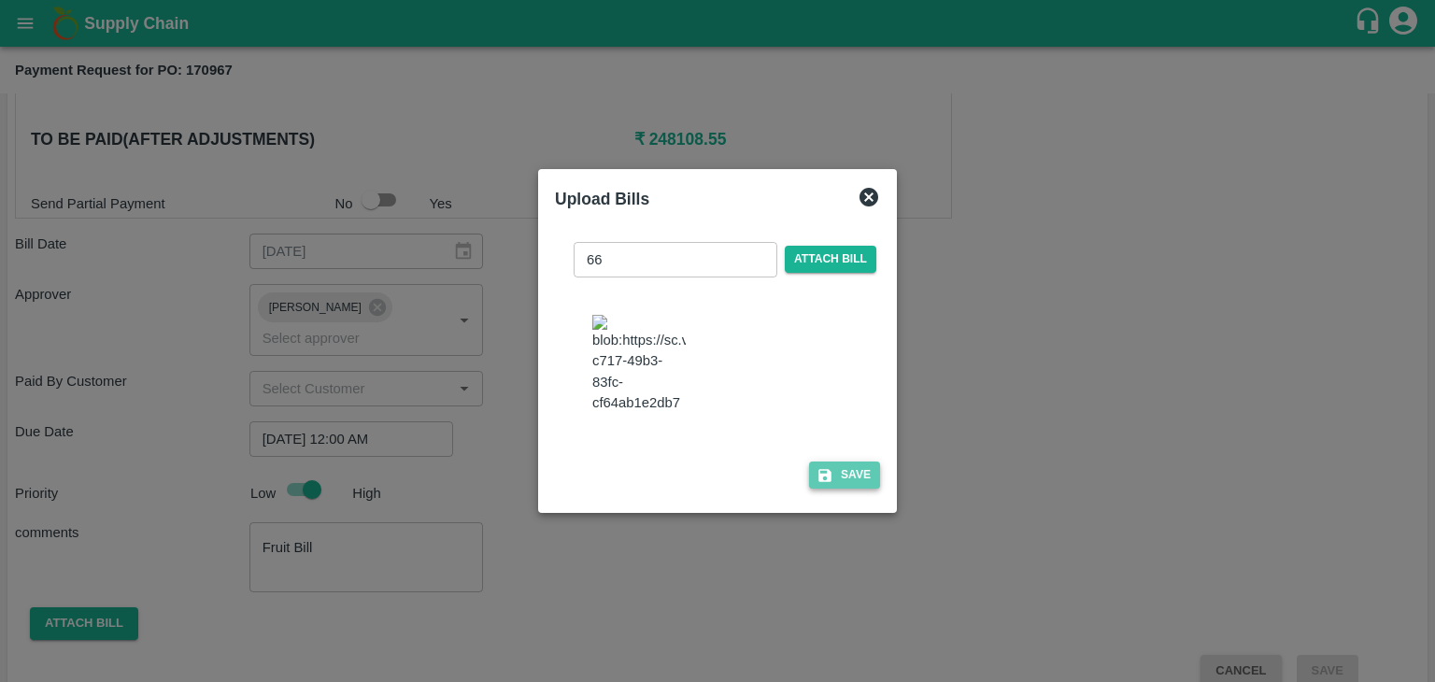
click at [855, 479] on button "Save" at bounding box center [844, 474] width 71 height 27
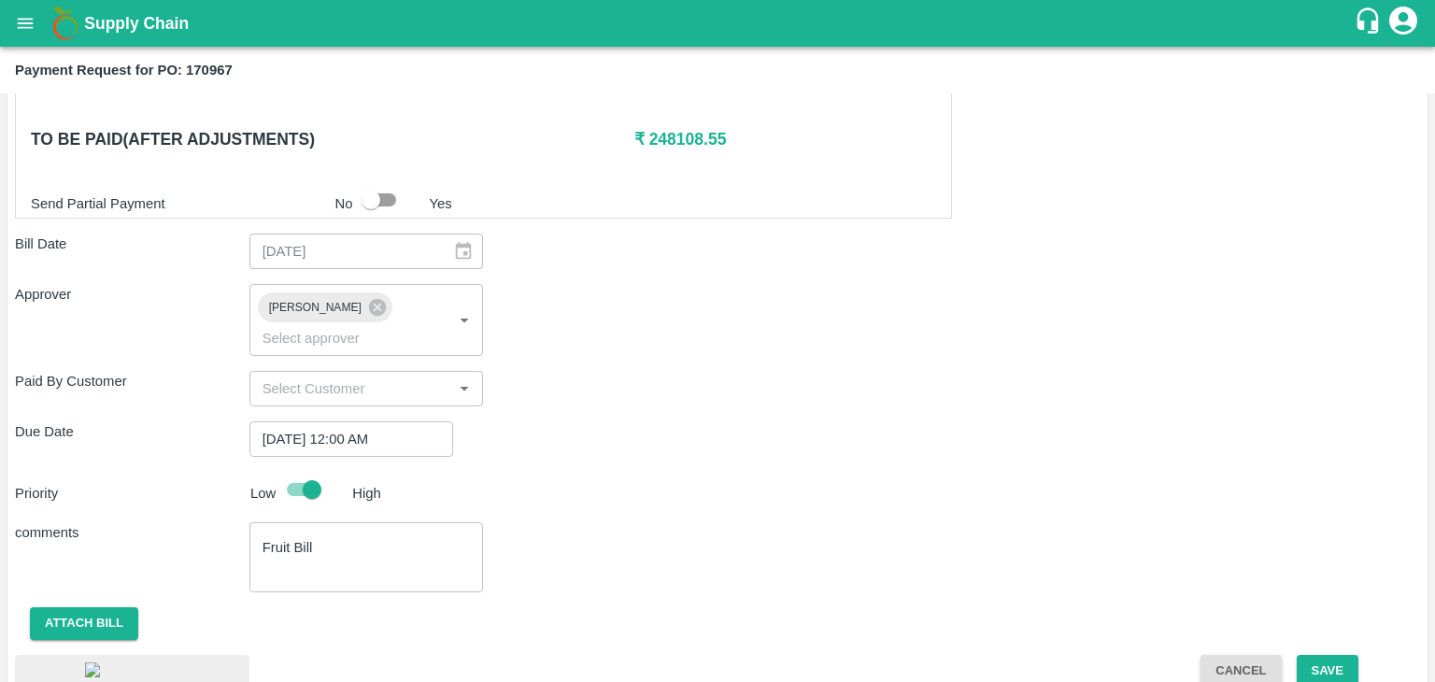
scroll to position [1036, 0]
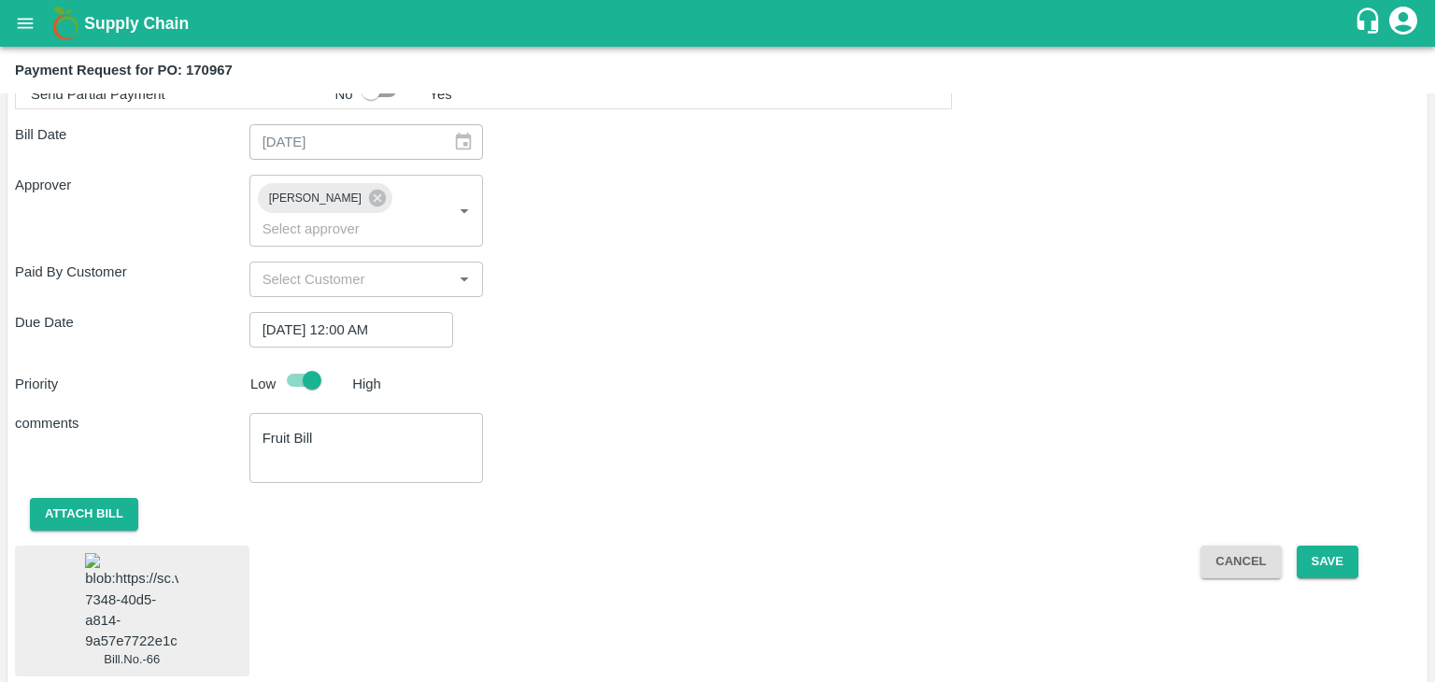
click at [101, 587] on img at bounding box center [131, 602] width 93 height 98
click at [1339, 546] on button "Save" at bounding box center [1328, 562] width 62 height 33
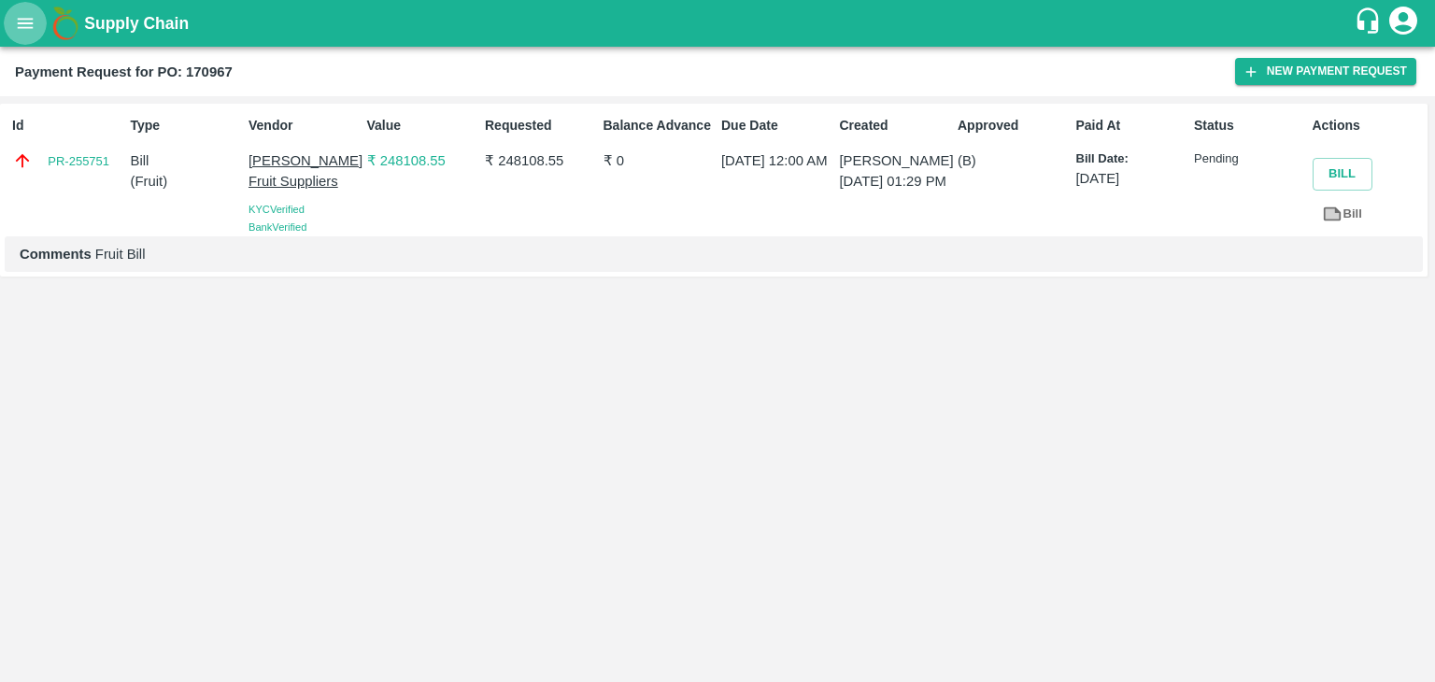
click at [21, 27] on icon "open drawer" at bounding box center [26, 23] width 16 height 10
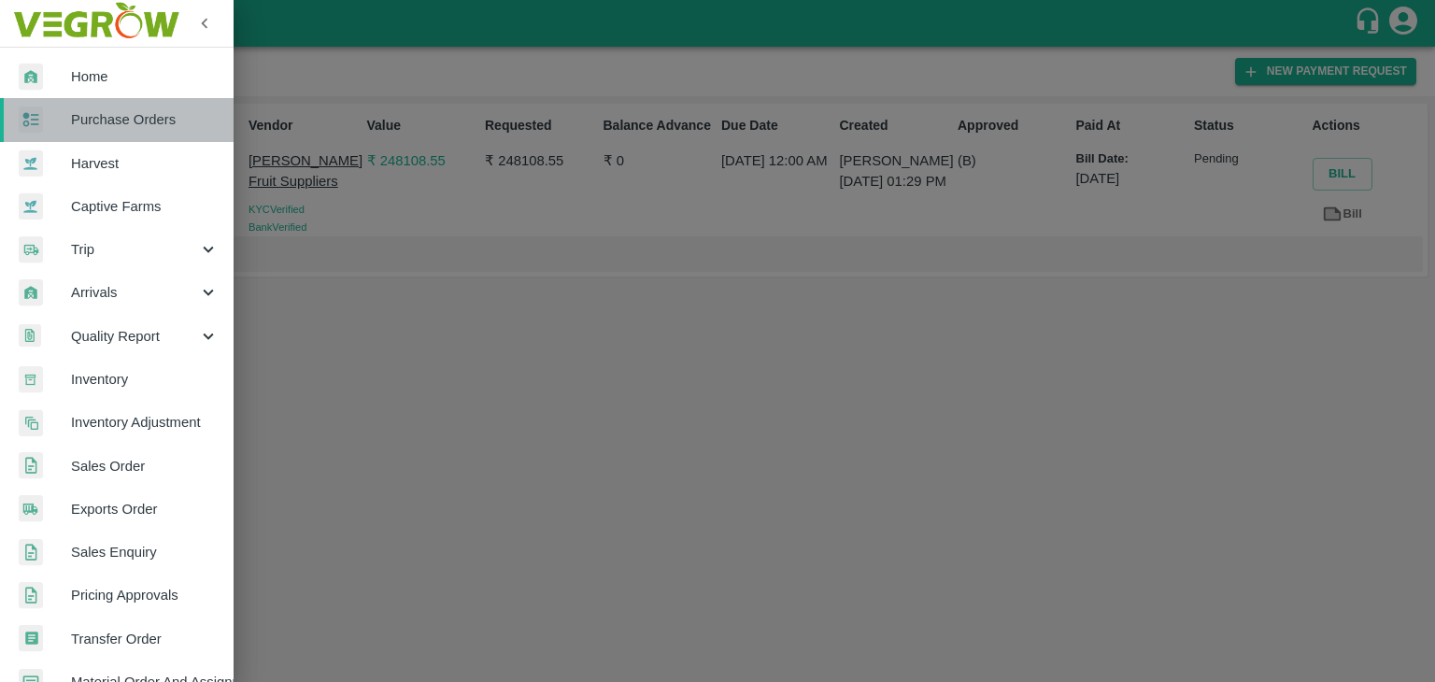
click at [132, 119] on span "Purchase Orders" at bounding box center [145, 119] width 148 height 21
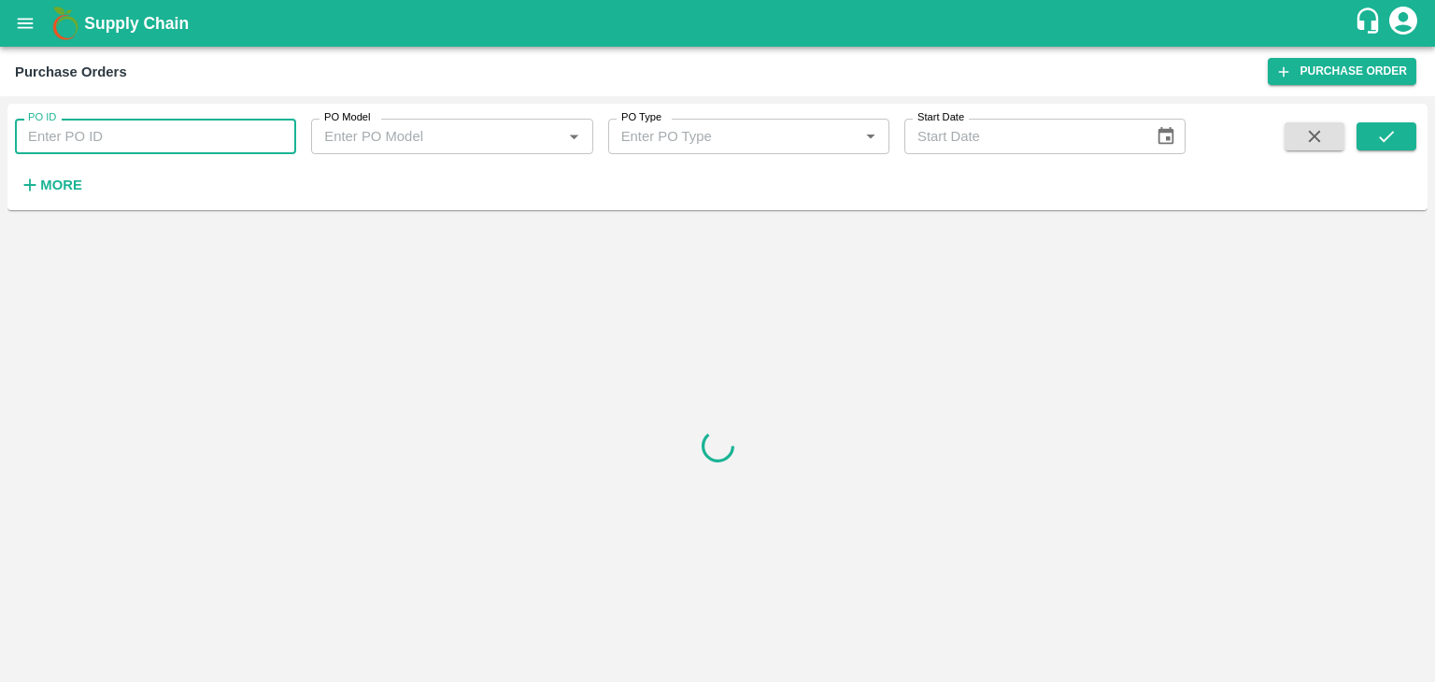
click at [234, 130] on input "PO ID" at bounding box center [155, 136] width 281 height 35
paste input "171195"
type input "171195"
click at [1380, 126] on icon "submit" at bounding box center [1386, 136] width 21 height 21
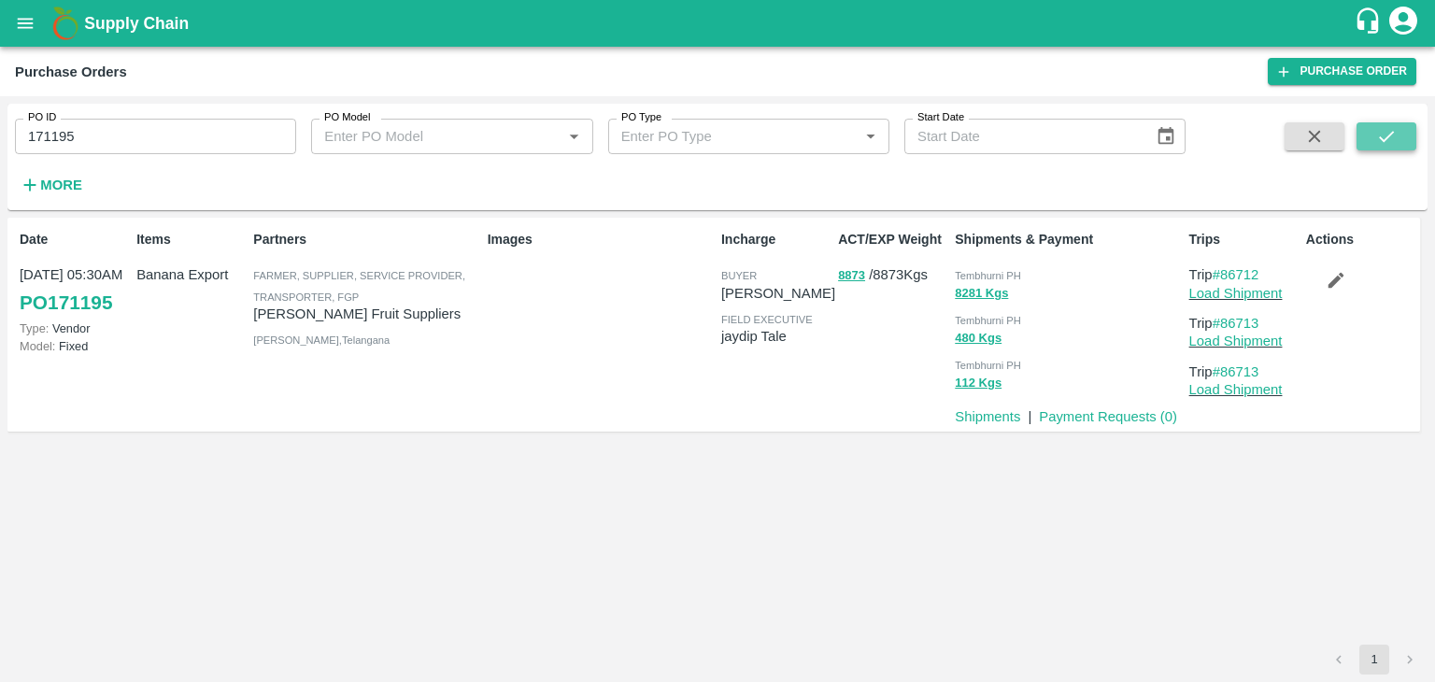
click at [1380, 126] on icon "submit" at bounding box center [1386, 136] width 21 height 21
click at [1110, 417] on link "Payment Requests ( 0 )" at bounding box center [1108, 416] width 138 height 15
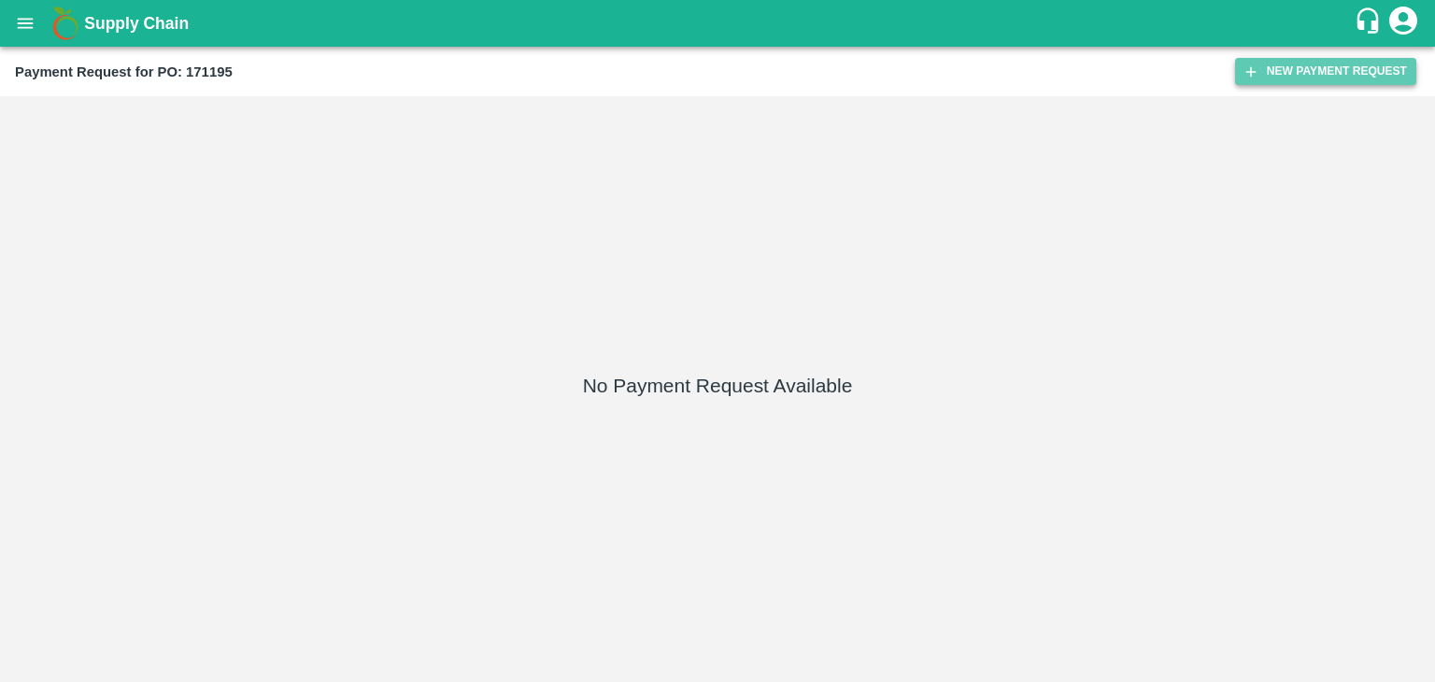
click at [1311, 70] on button "New Payment Request" at bounding box center [1325, 71] width 181 height 27
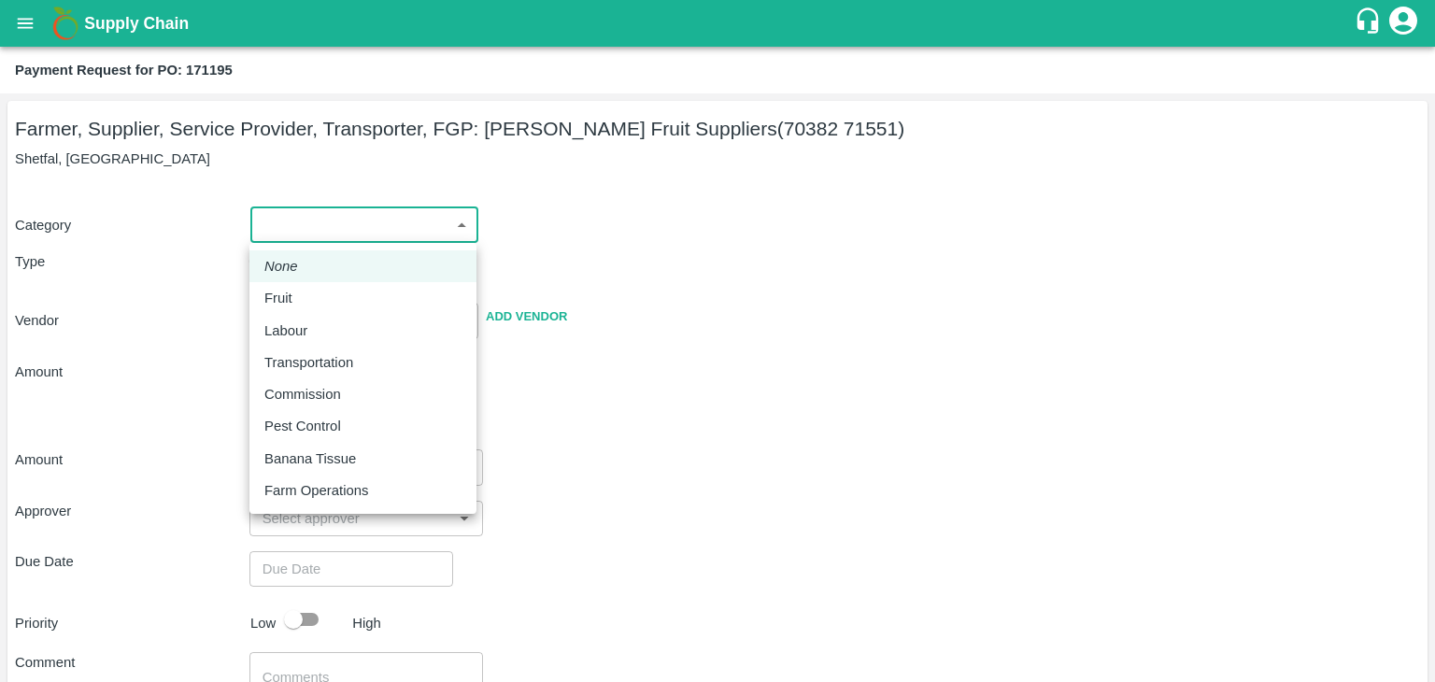
click at [274, 214] on body "Supply Chain Payment Request for PO: 171195 Farmer, Supplier, Service Provider,…" at bounding box center [717, 341] width 1435 height 682
click at [305, 285] on li "Fruit" at bounding box center [362, 298] width 227 height 32
type input "1"
type input "[PERSON_NAME] Fruit Suppliers - 70382 71551(Farmer, Supplier, Service Provider,…"
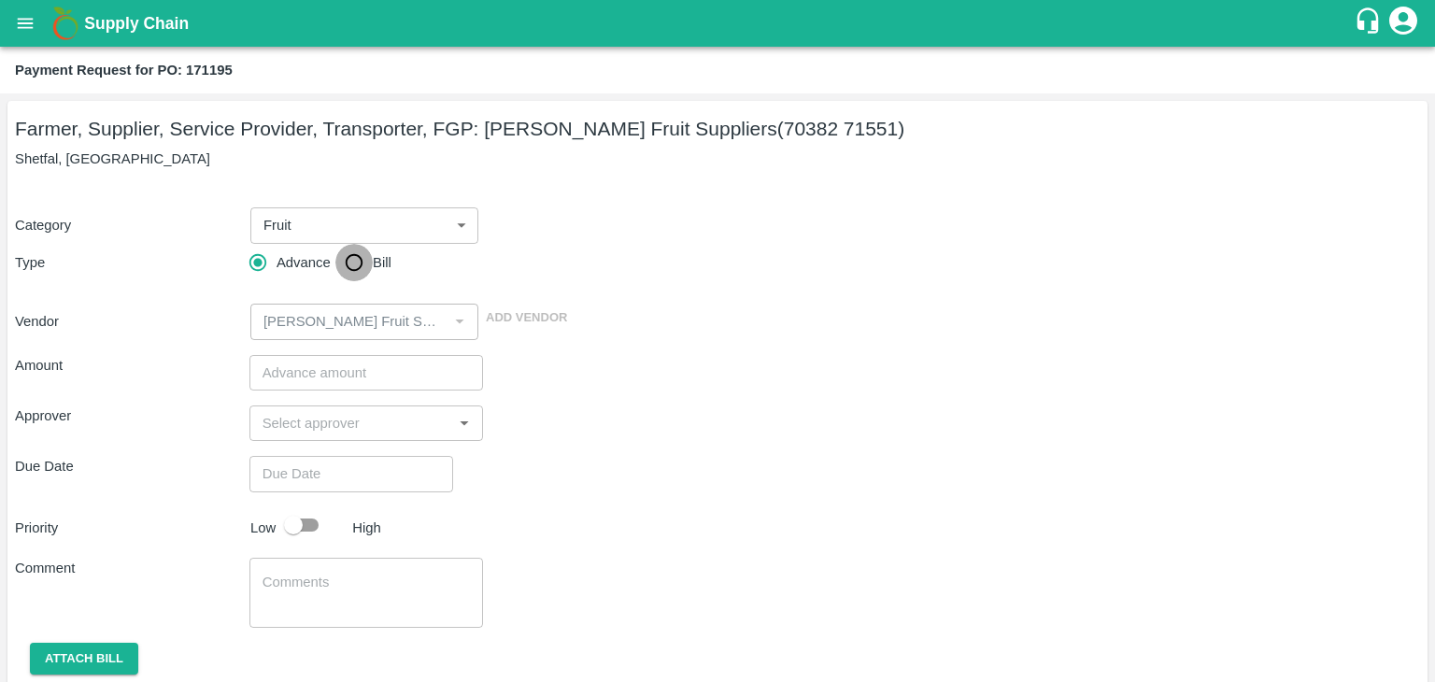
click at [347, 266] on input "Bill" at bounding box center [353, 262] width 37 height 37
radio input "true"
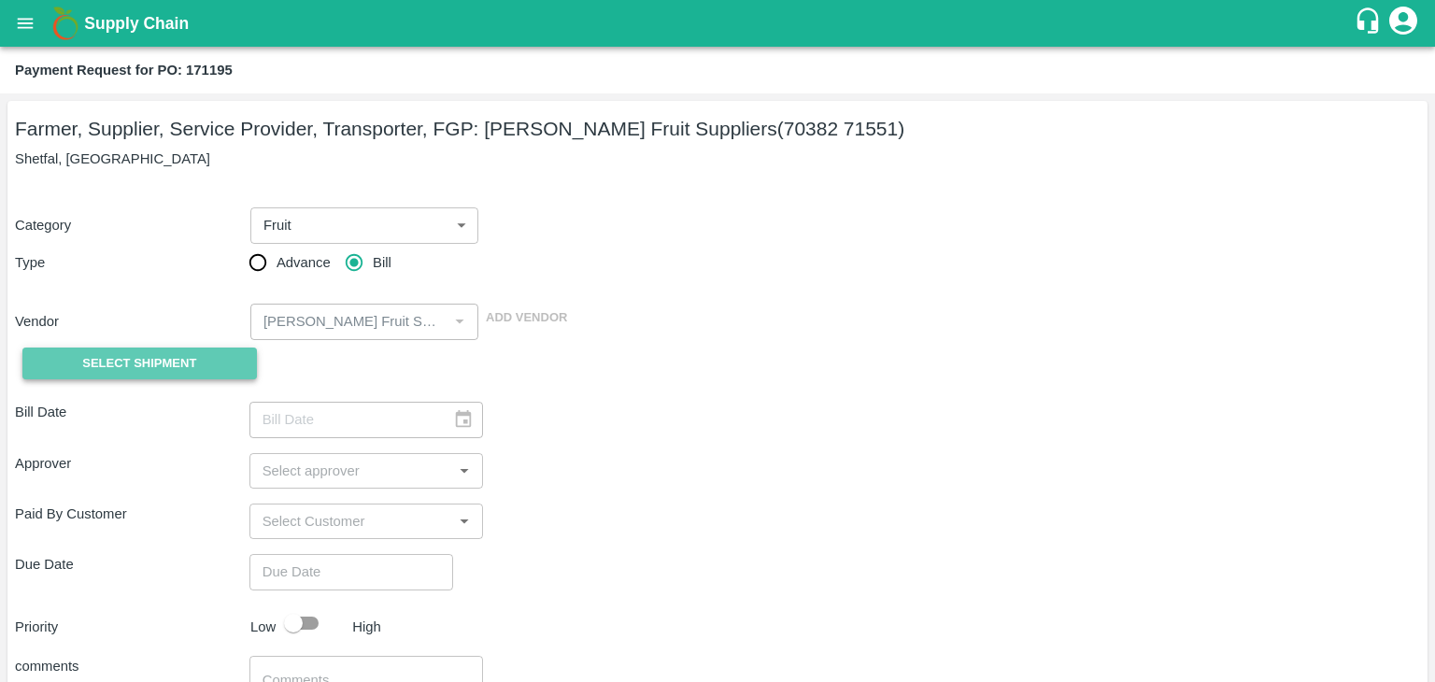
click at [142, 361] on span "Select Shipment" at bounding box center [139, 363] width 114 height 21
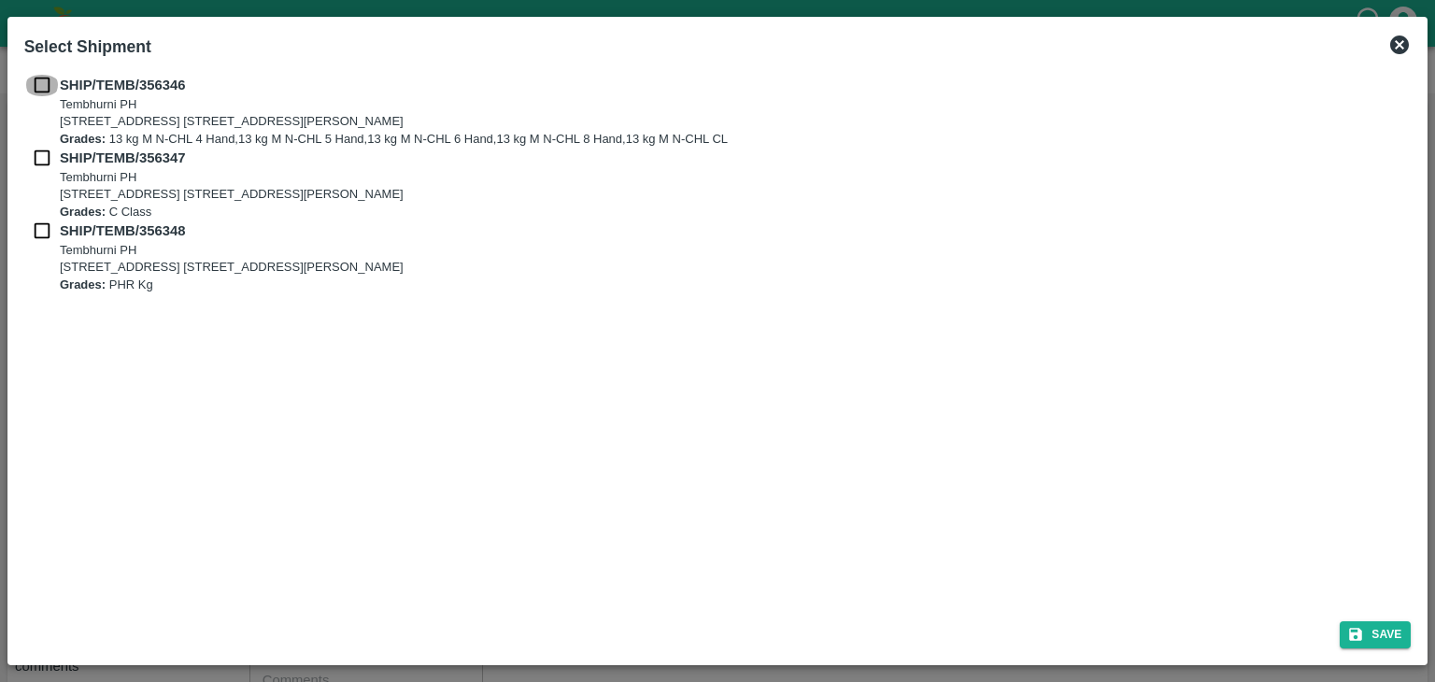
click at [41, 83] on input "checkbox" at bounding box center [41, 85] width 35 height 21
checkbox input "true"
drag, startPoint x: 41, startPoint y: 143, endPoint x: 38, endPoint y: 158, distance: 15.2
click at [38, 158] on div "SHIP/TEMB/356346 [STREET_ADDRESS] E-5, YASHSHREE INDUSTRIES, M.I.D.C., A/P TEMB…" at bounding box center [717, 184] width 1387 height 219
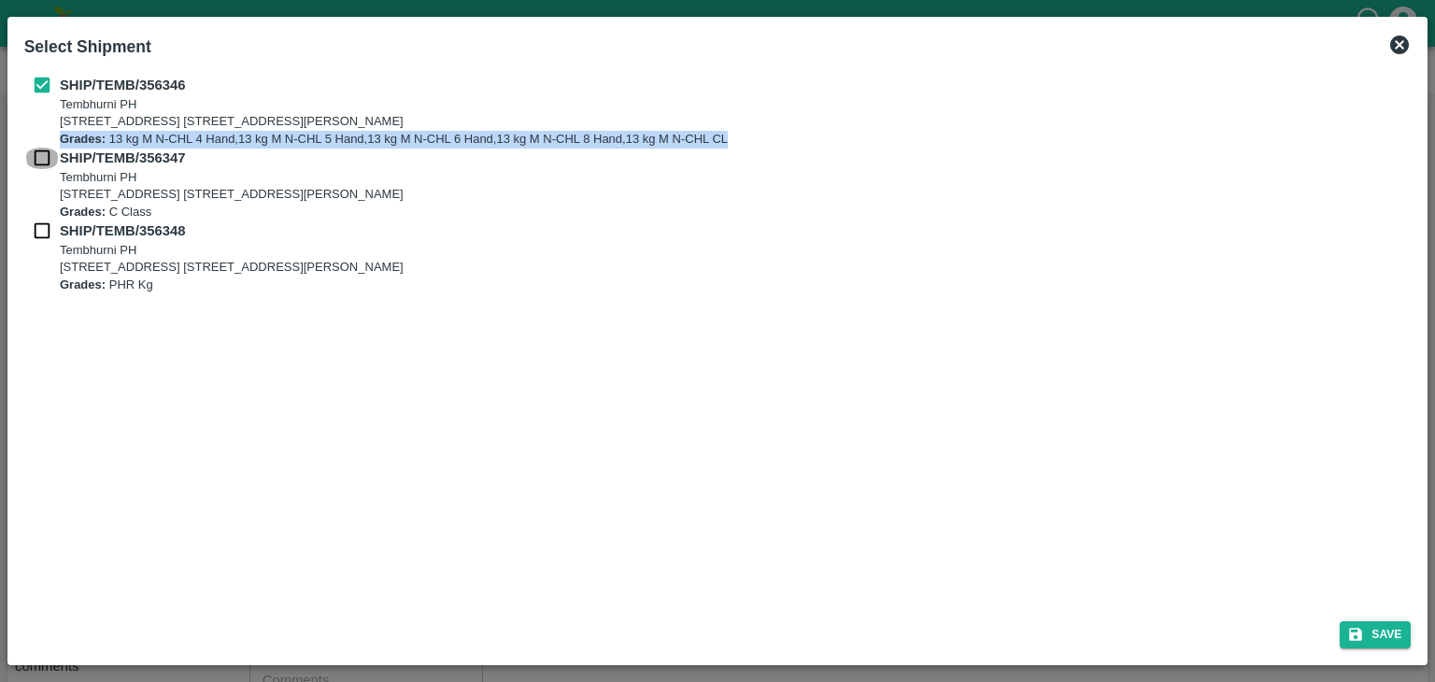
click at [38, 158] on input "checkbox" at bounding box center [41, 158] width 35 height 21
checkbox input "true"
click at [42, 221] on input "checkbox" at bounding box center [41, 230] width 35 height 21
checkbox input "true"
click at [1382, 645] on button "Save" at bounding box center [1374, 634] width 71 height 27
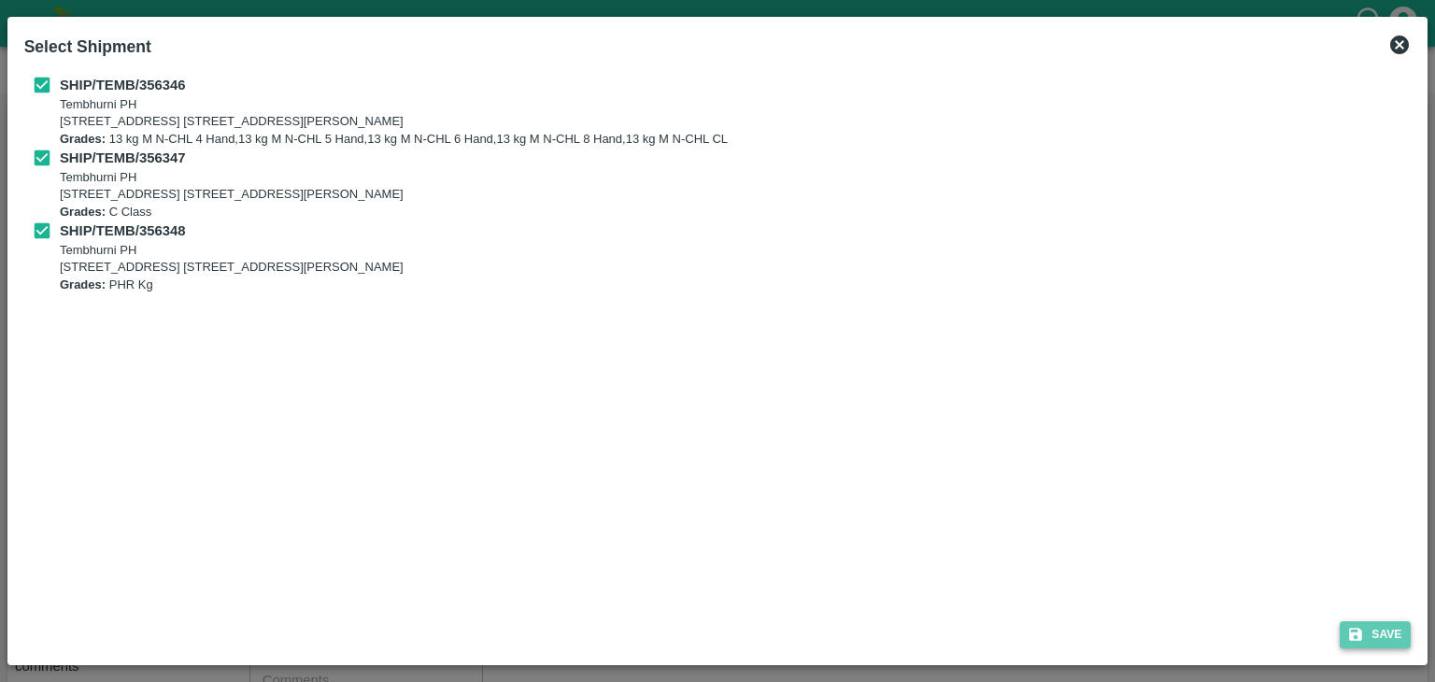
type input "[DATE]"
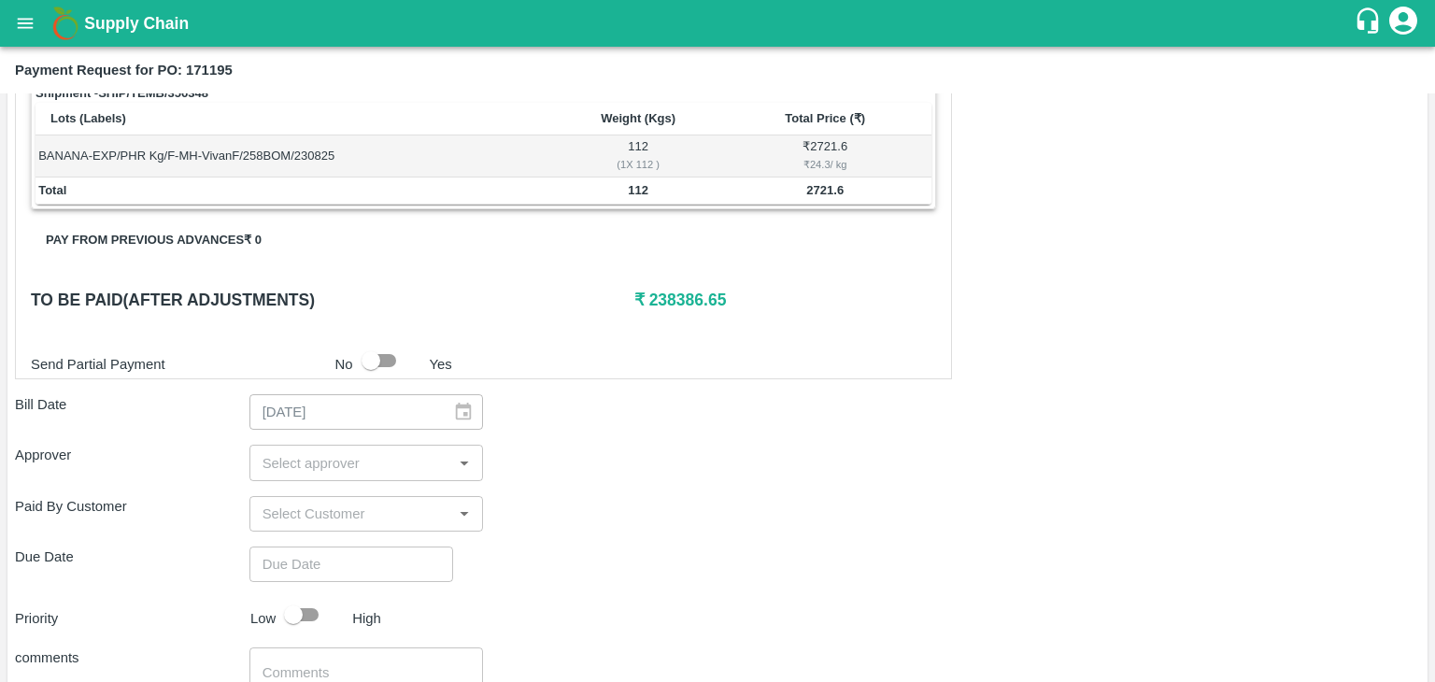
scroll to position [915, 0]
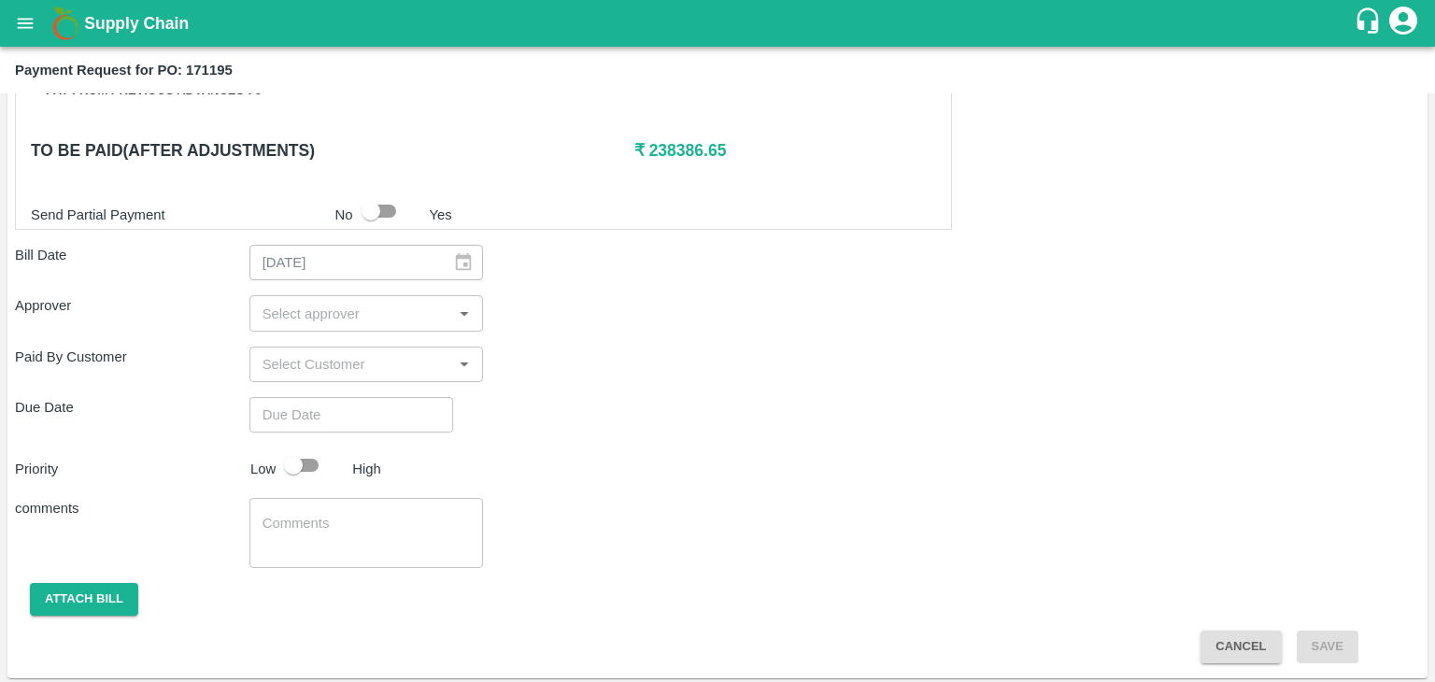
click at [333, 310] on input "input" at bounding box center [351, 313] width 192 height 24
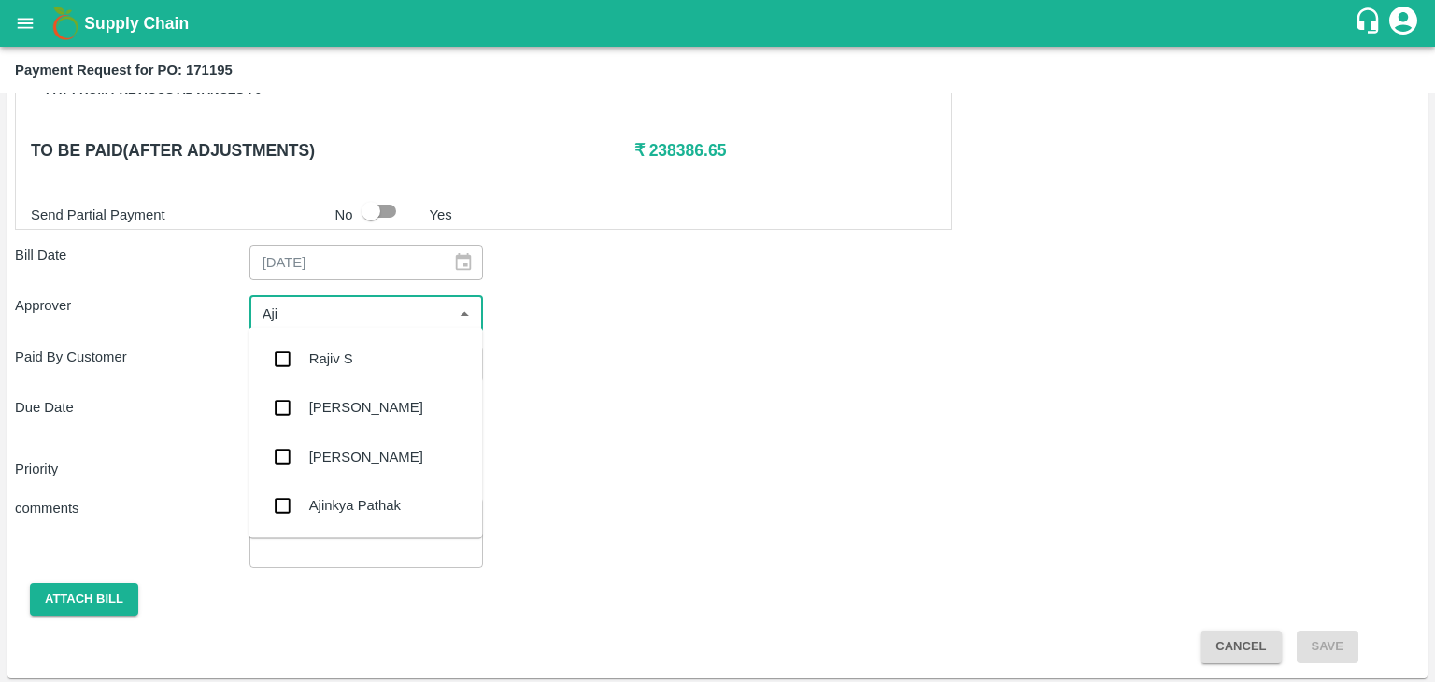
type input "Ajit"
click at [343, 341] on div "[PERSON_NAME]" at bounding box center [365, 358] width 234 height 49
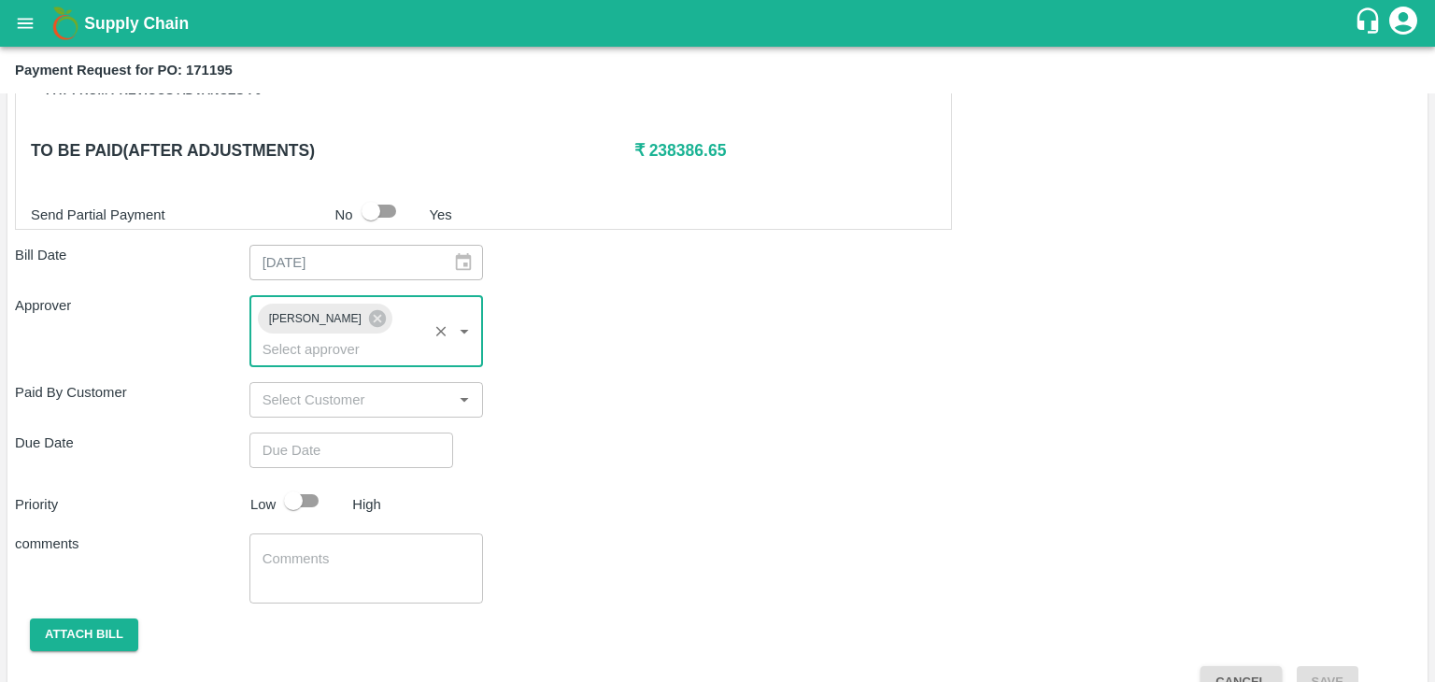
type input "DD/MM/YYYY hh:mm aa"
click at [391, 432] on input "DD/MM/YYYY hh:mm aa" at bounding box center [344, 449] width 191 height 35
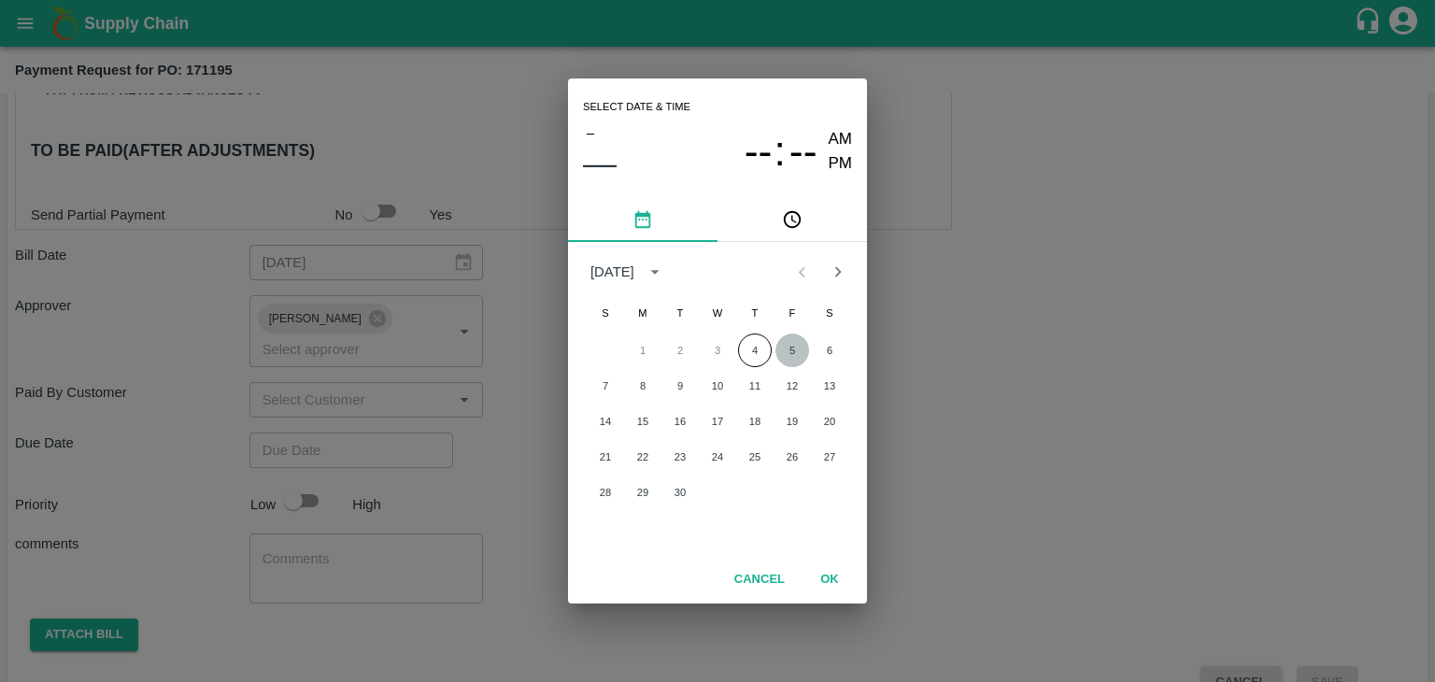
click at [789, 345] on button "5" at bounding box center [792, 350] width 34 height 34
type input "[DATE] 12:00 AM"
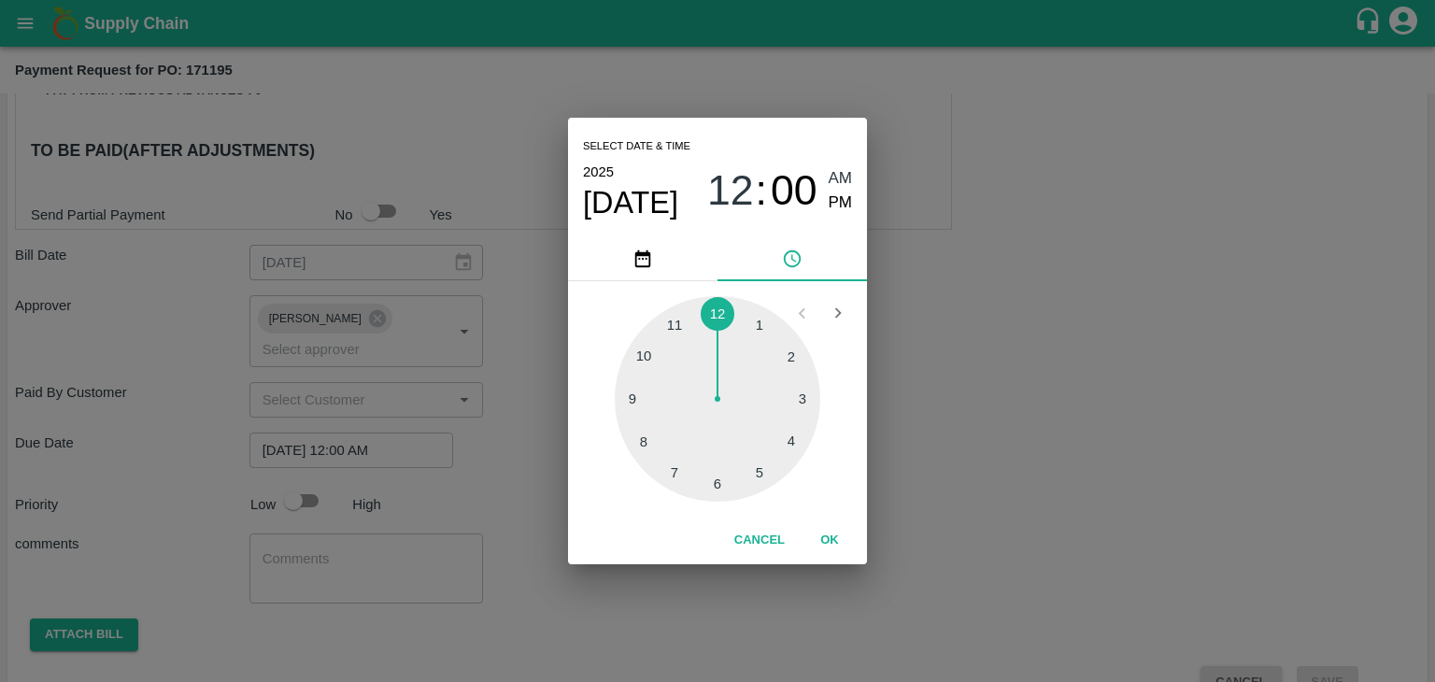
click at [833, 557] on div "Cancel OK" at bounding box center [717, 541] width 299 height 48
click at [833, 547] on button "OK" at bounding box center [830, 540] width 60 height 33
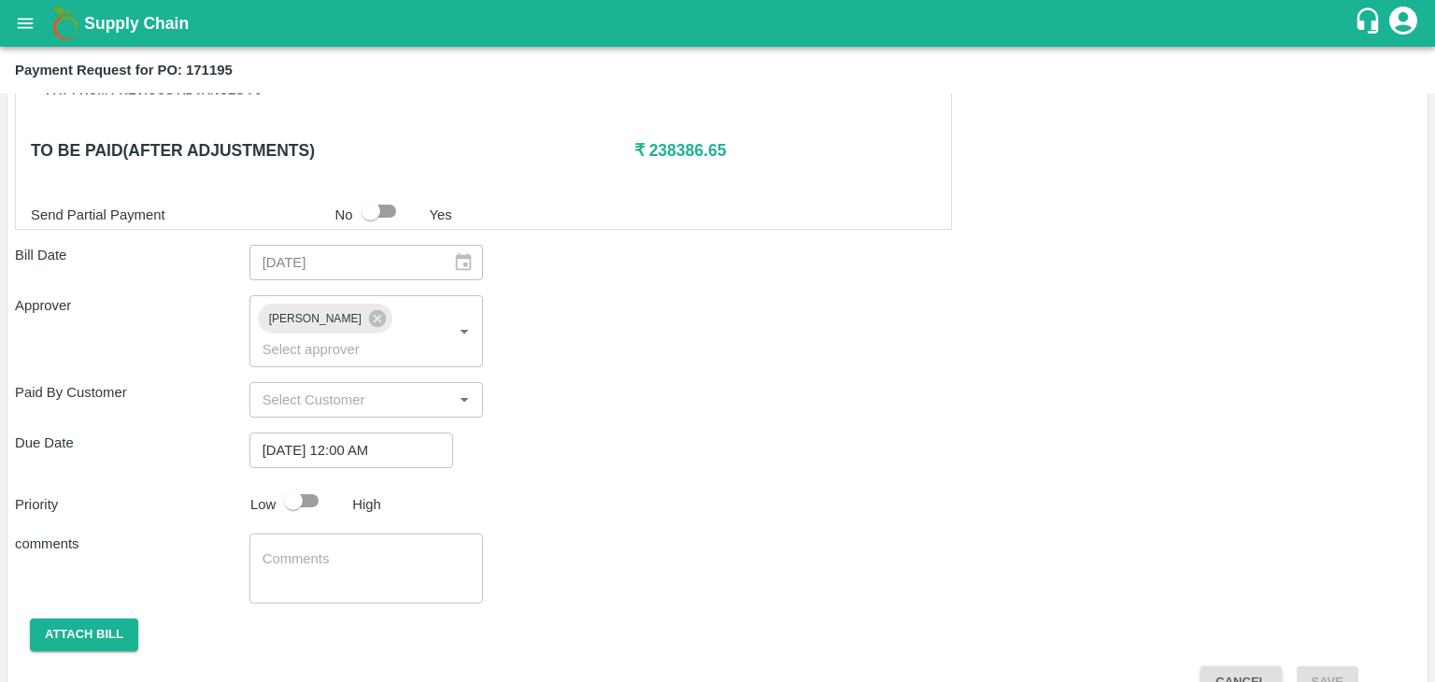
click at [291, 449] on div "Shipment - SHIP/TEMB/356346 Lots (Labels) Weight (Kgs) Total Price (₹) BANANA-E…" at bounding box center [717, 84] width 1405 height 1227
drag, startPoint x: 291, startPoint y: 449, endPoint x: 303, endPoint y: 464, distance: 19.3
click at [303, 464] on div "Shipment - SHIP/TEMB/356346 Lots (Labels) Weight (Kgs) Total Price (₹) BANANA-E…" at bounding box center [717, 84] width 1405 height 1227
click at [303, 483] on input "checkbox" at bounding box center [293, 500] width 106 height 35
checkbox input "true"
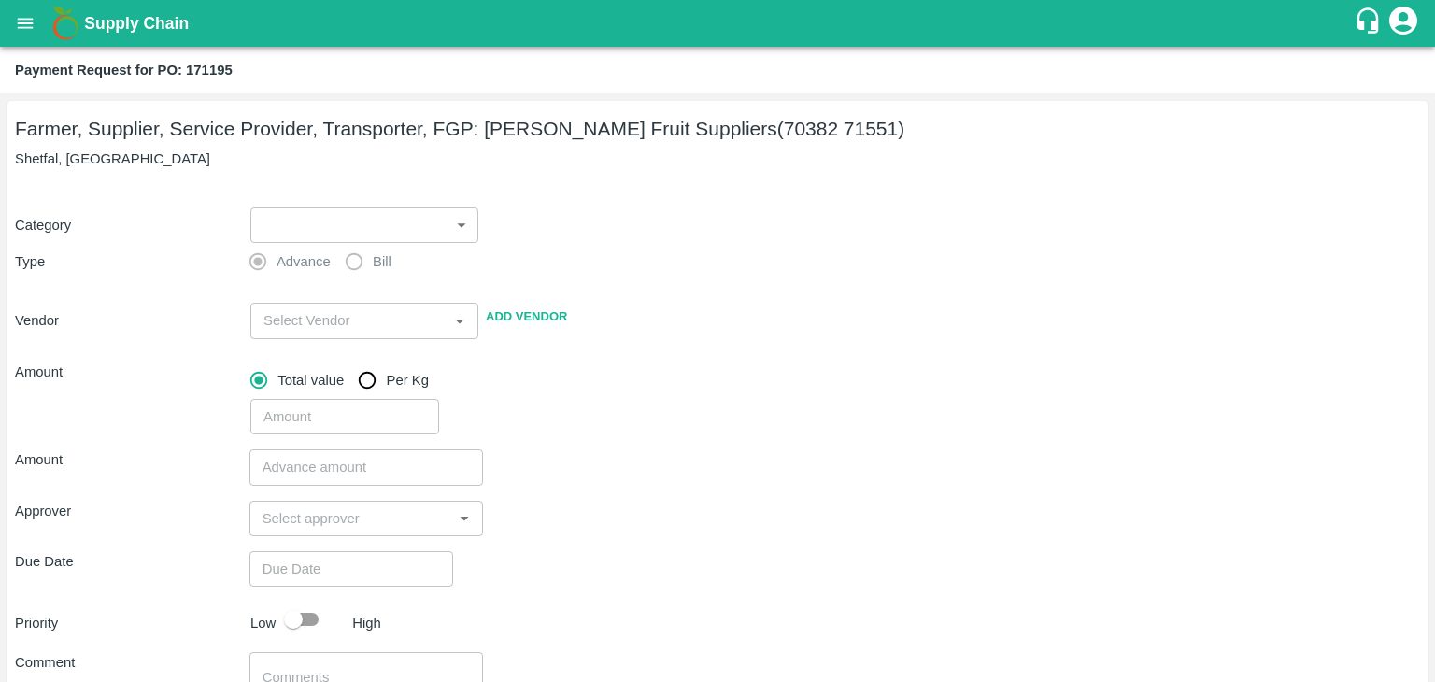
click at [263, 243] on label "Advance" at bounding box center [285, 261] width 92 height 37
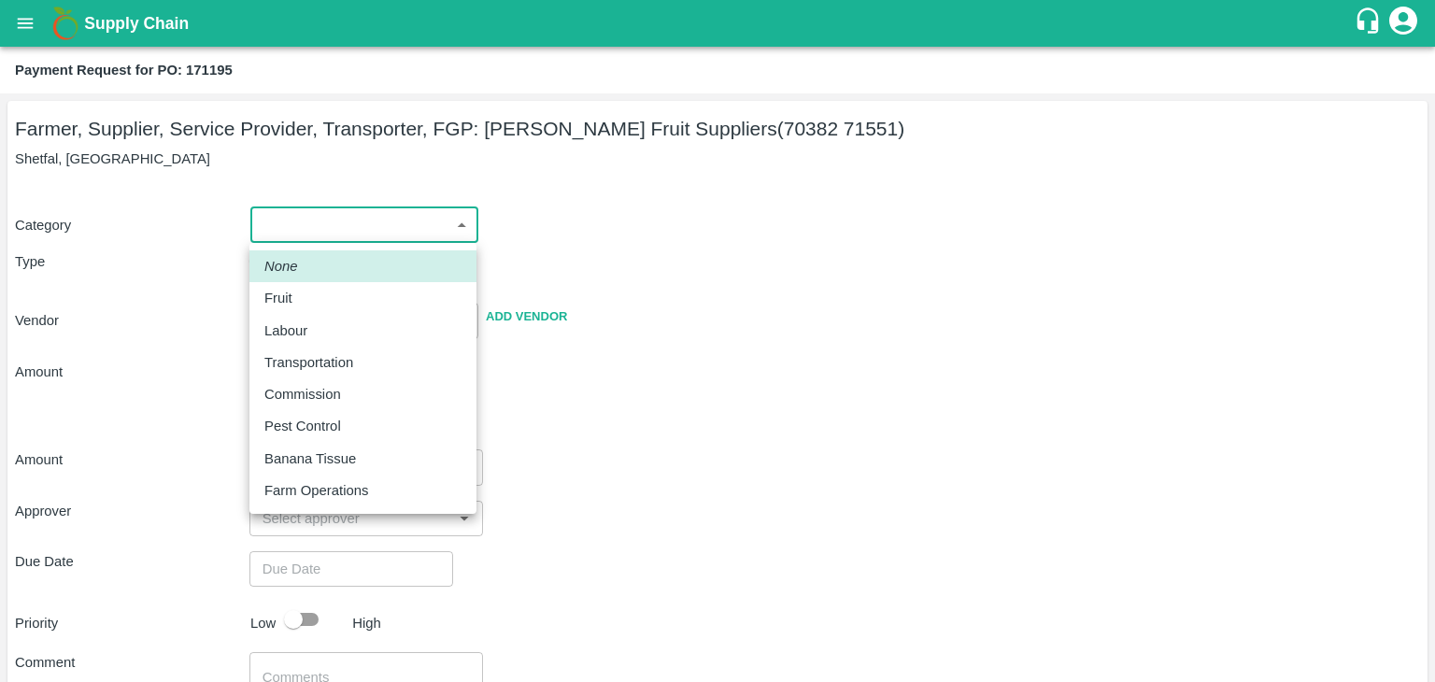
click at [286, 234] on body "Supply Chain Payment Request for PO: 171195 Farmer, Supplier, Service Provider,…" at bounding box center [717, 341] width 1435 height 682
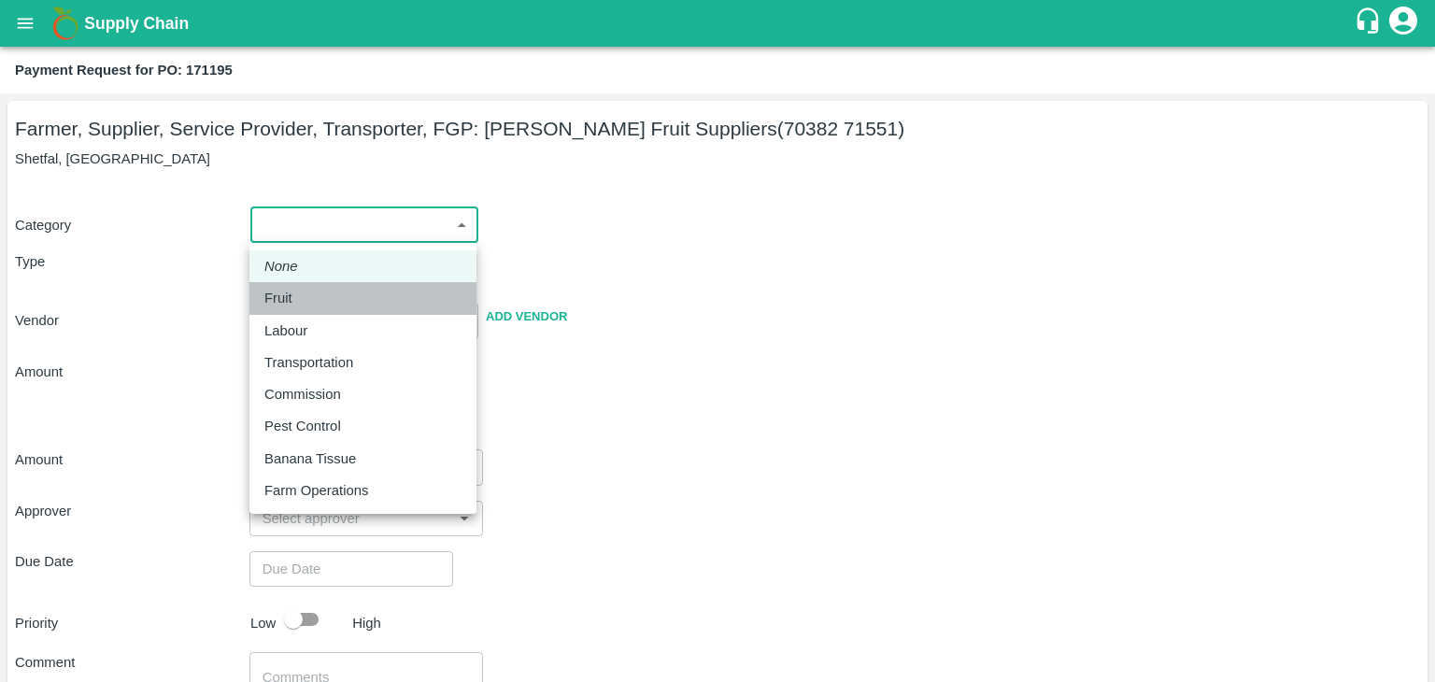
click at [317, 306] on div "Fruit" at bounding box center [362, 298] width 197 height 21
type input "1"
type input "[PERSON_NAME] Fruit Suppliers - 70382 71551(Farmer, Supplier, Service Provider,…"
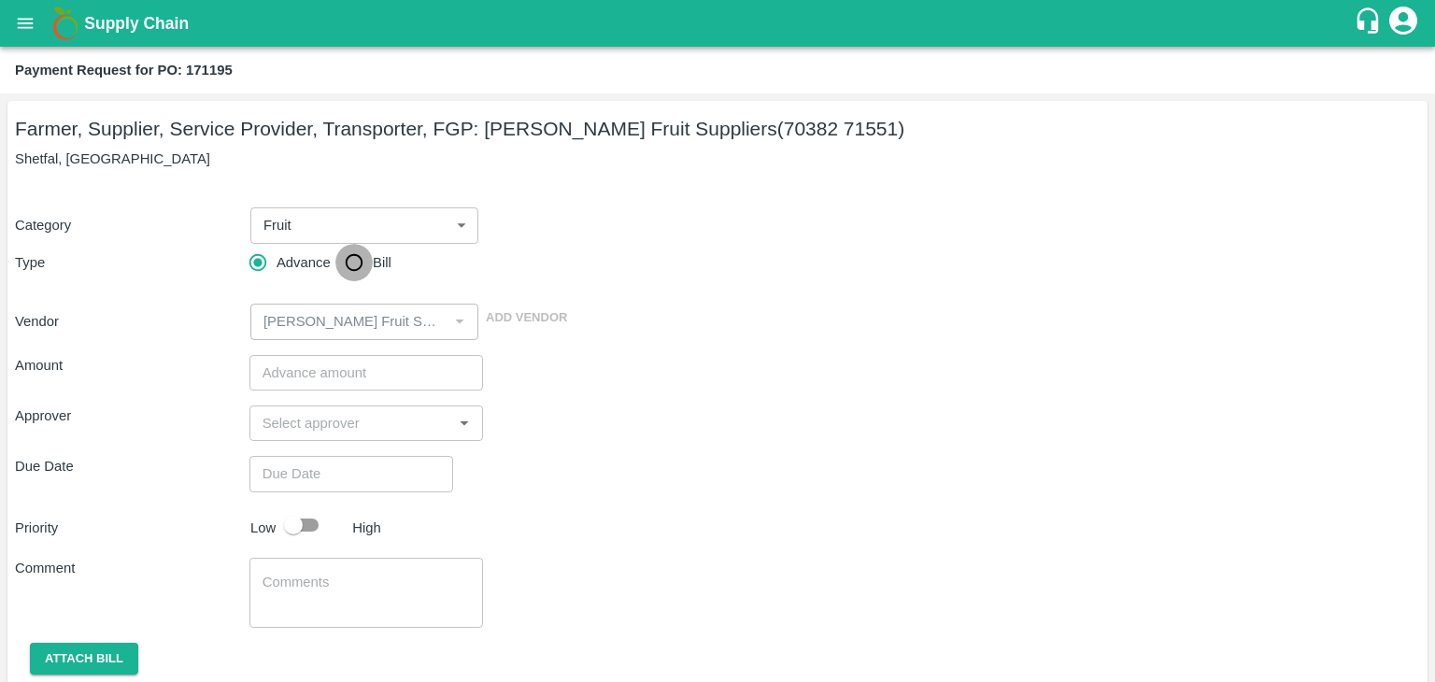
click at [336, 267] on input "Bill" at bounding box center [353, 262] width 37 height 37
radio input "true"
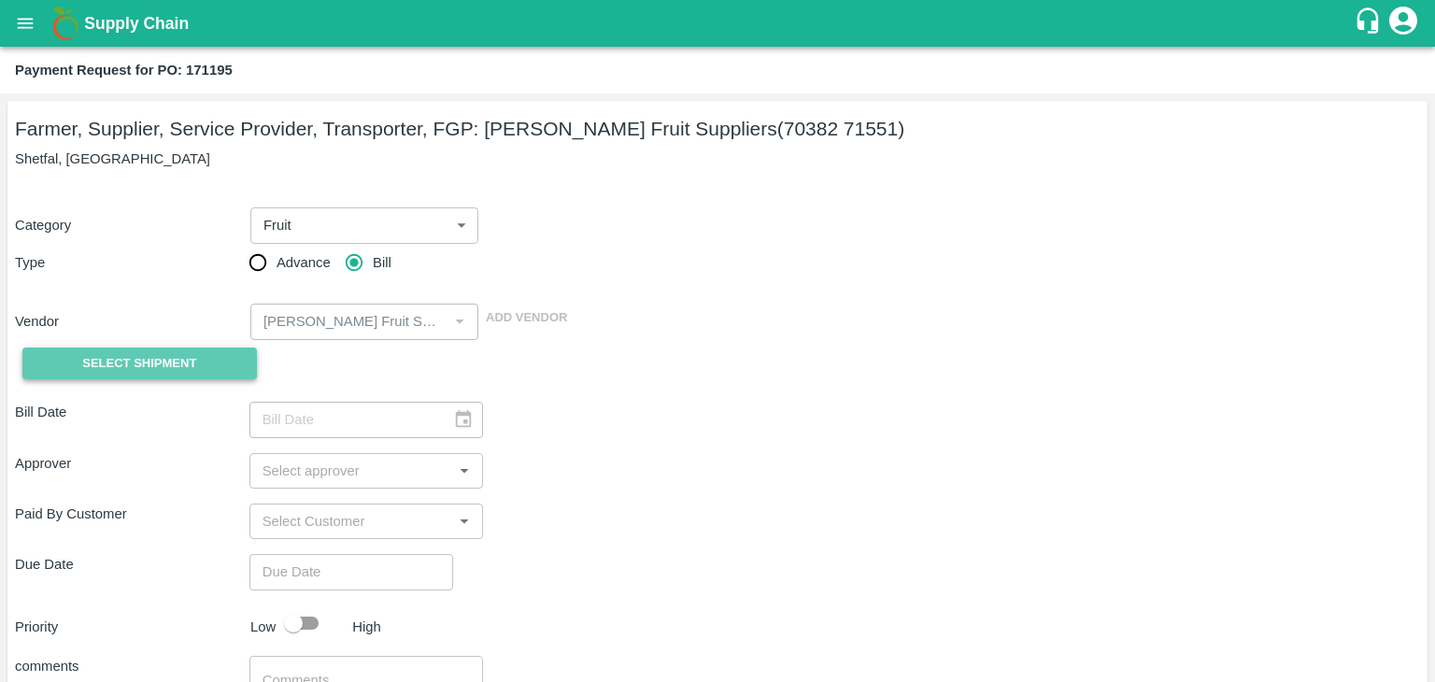
click at [163, 348] on button "Select Shipment" at bounding box center [139, 363] width 234 height 33
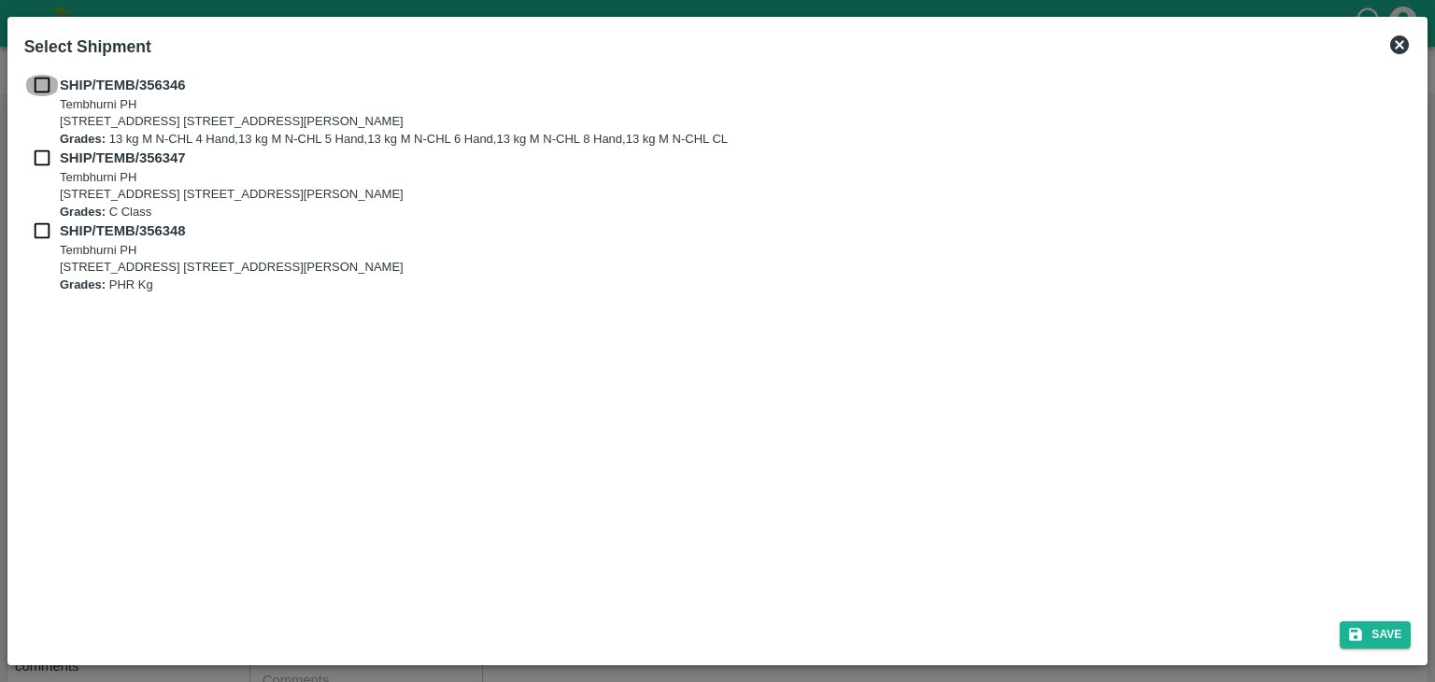
click at [36, 91] on input "checkbox" at bounding box center [41, 85] width 35 height 21
checkbox input "true"
click at [40, 149] on input "checkbox" at bounding box center [41, 158] width 35 height 21
checkbox input "true"
click at [37, 222] on input "checkbox" at bounding box center [41, 230] width 35 height 21
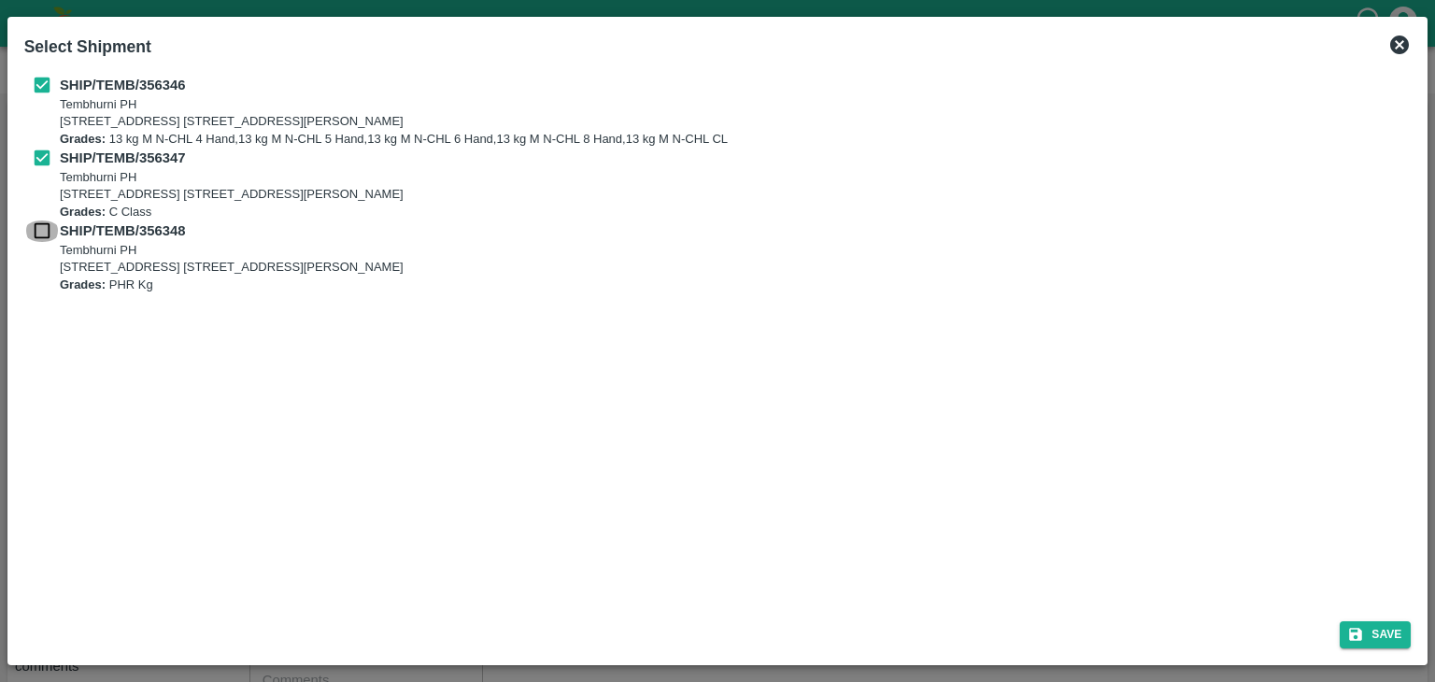
checkbox input "true"
click at [1366, 627] on button "Save" at bounding box center [1374, 634] width 71 height 27
type input "[DATE]"
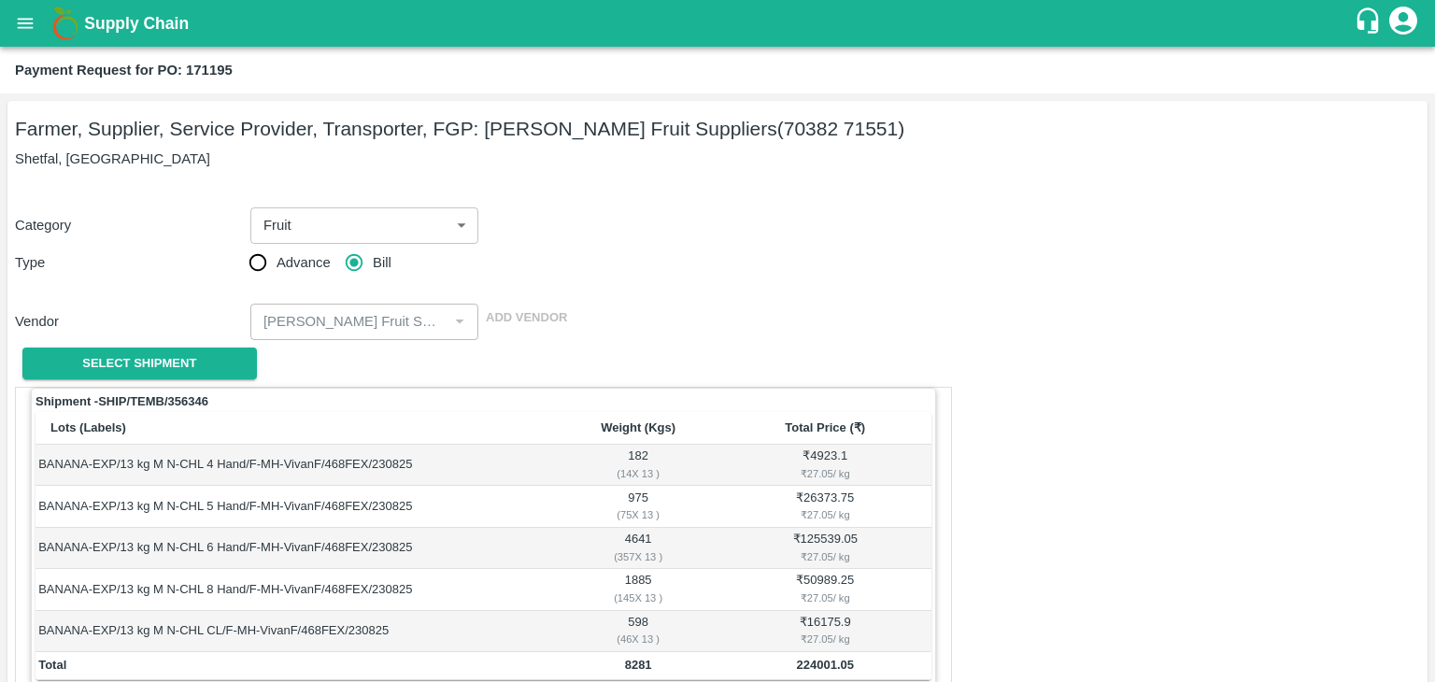
scroll to position [915, 0]
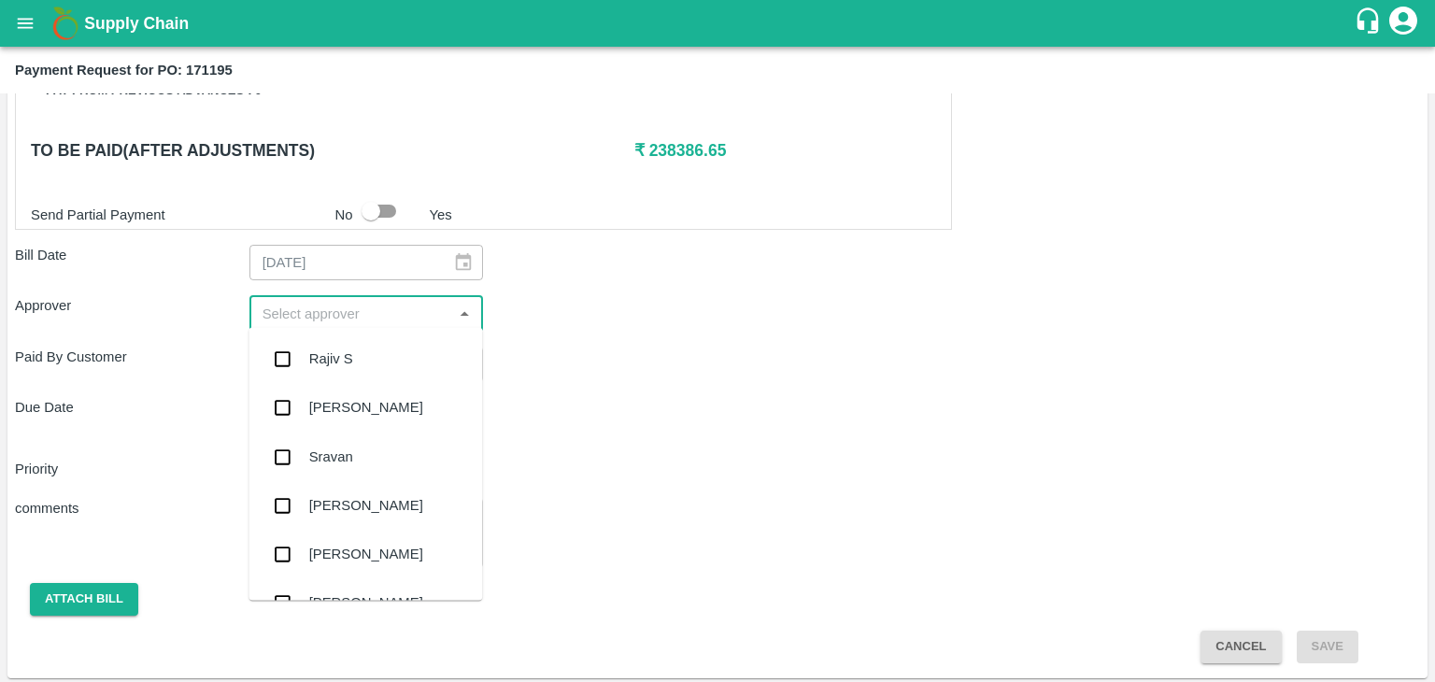
click at [315, 301] on input "input" at bounding box center [351, 313] width 192 height 24
type input "Ajit"
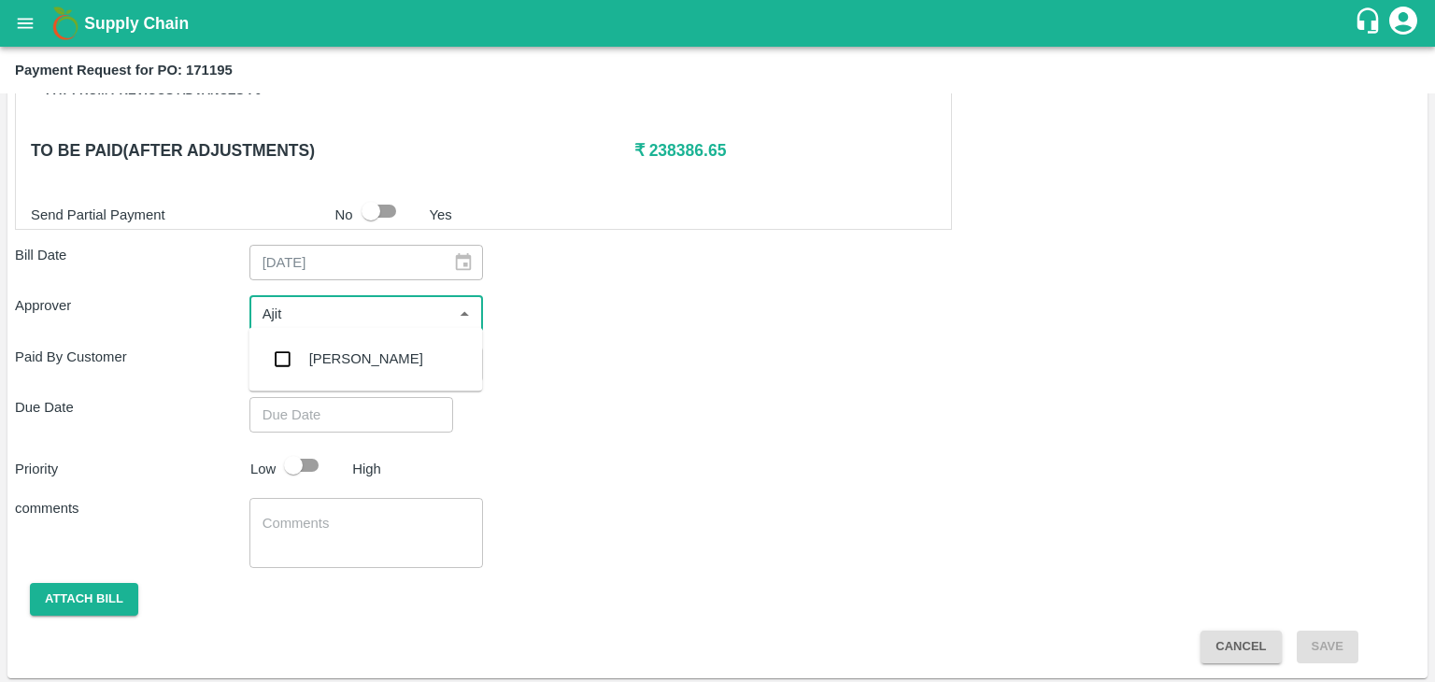
click at [351, 351] on div "[PERSON_NAME]" at bounding box center [366, 358] width 114 height 21
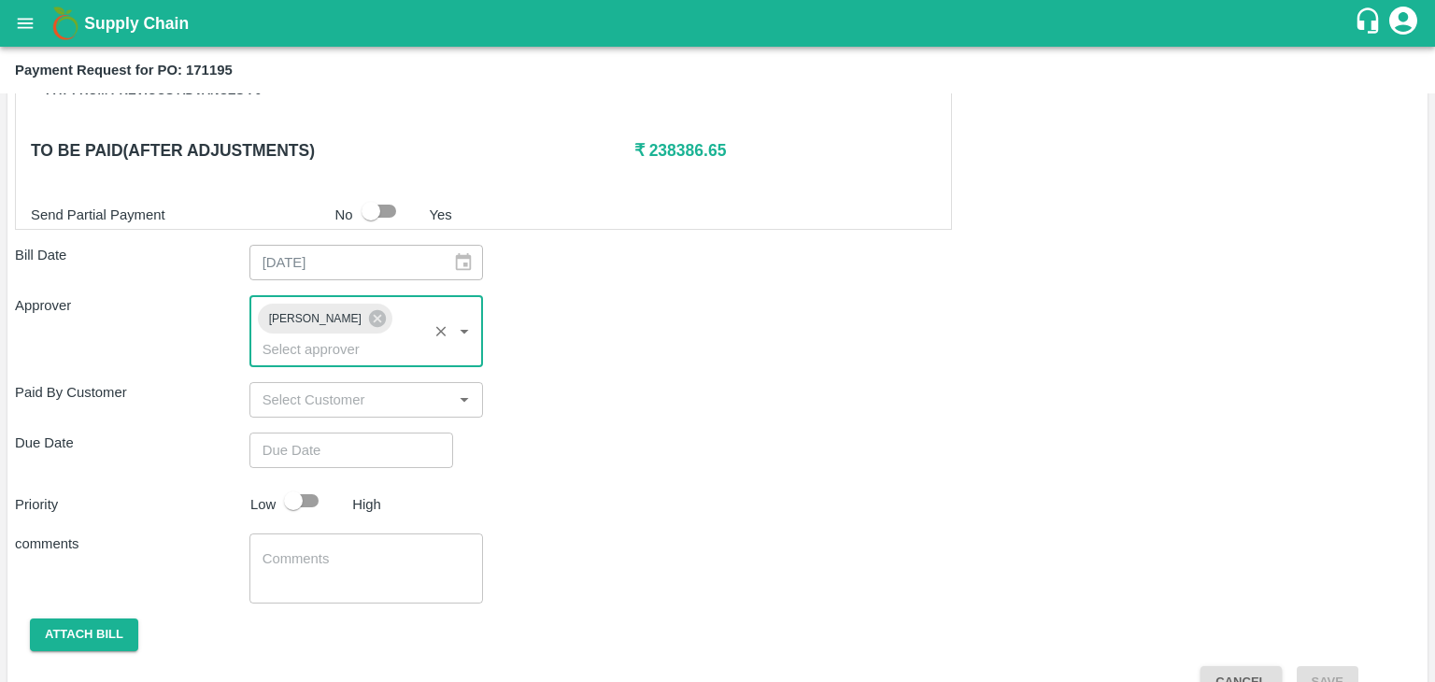
type input "DD/MM/YYYY hh:mm aa"
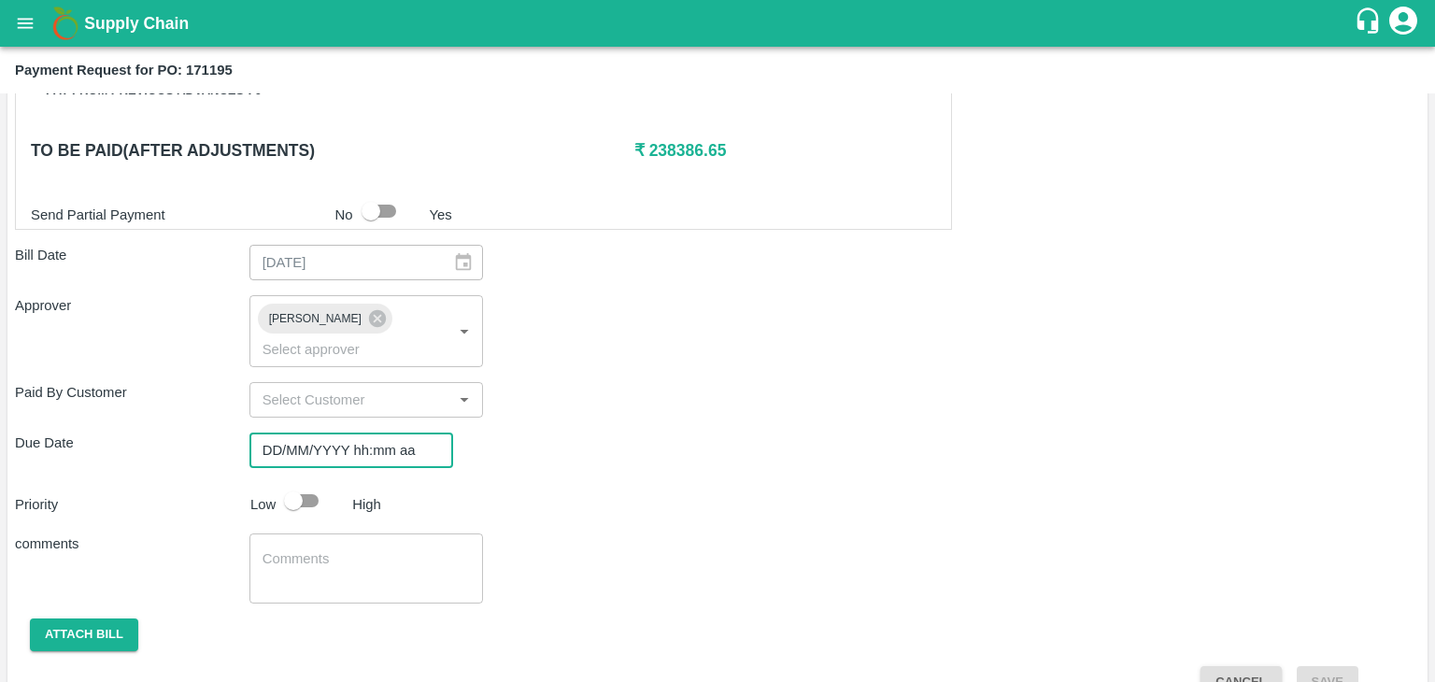
click at [390, 432] on input "DD/MM/YYYY hh:mm aa" at bounding box center [344, 449] width 191 height 35
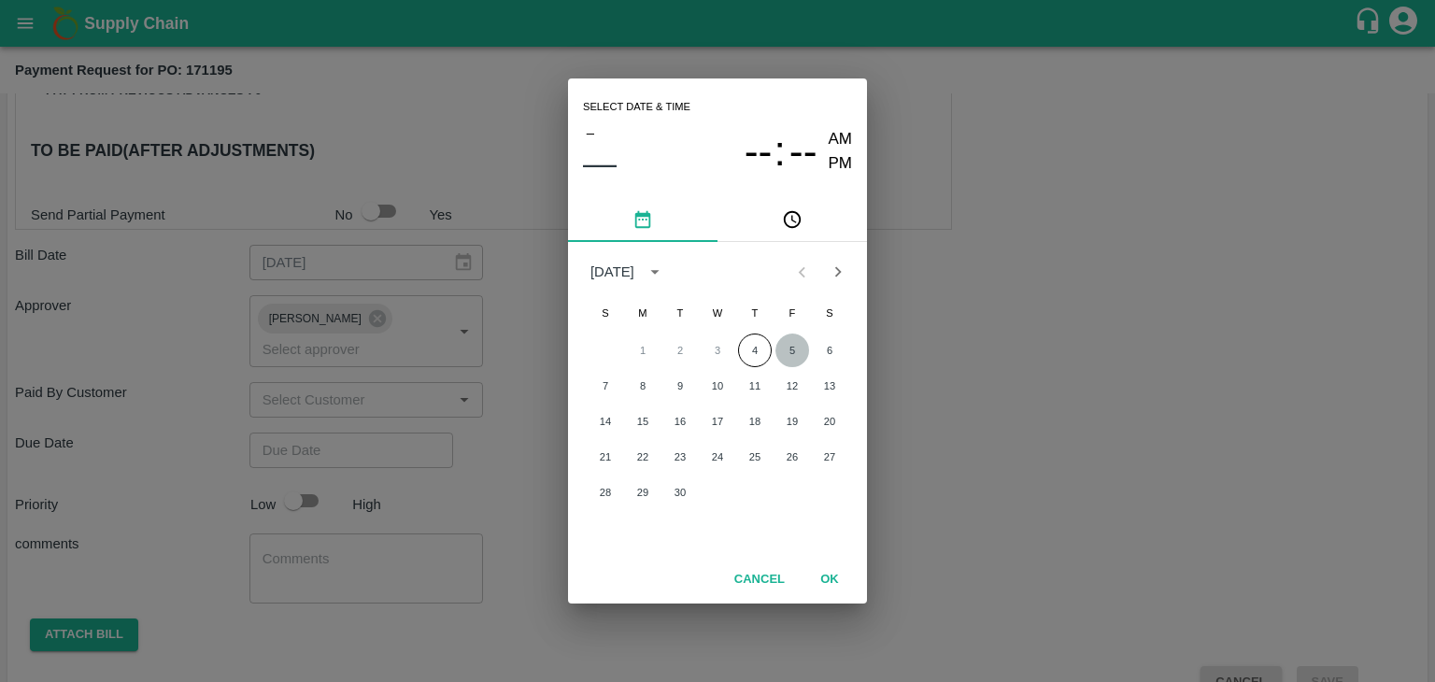
click at [797, 354] on button "5" at bounding box center [792, 350] width 34 height 34
type input "[DATE] 12:00 AM"
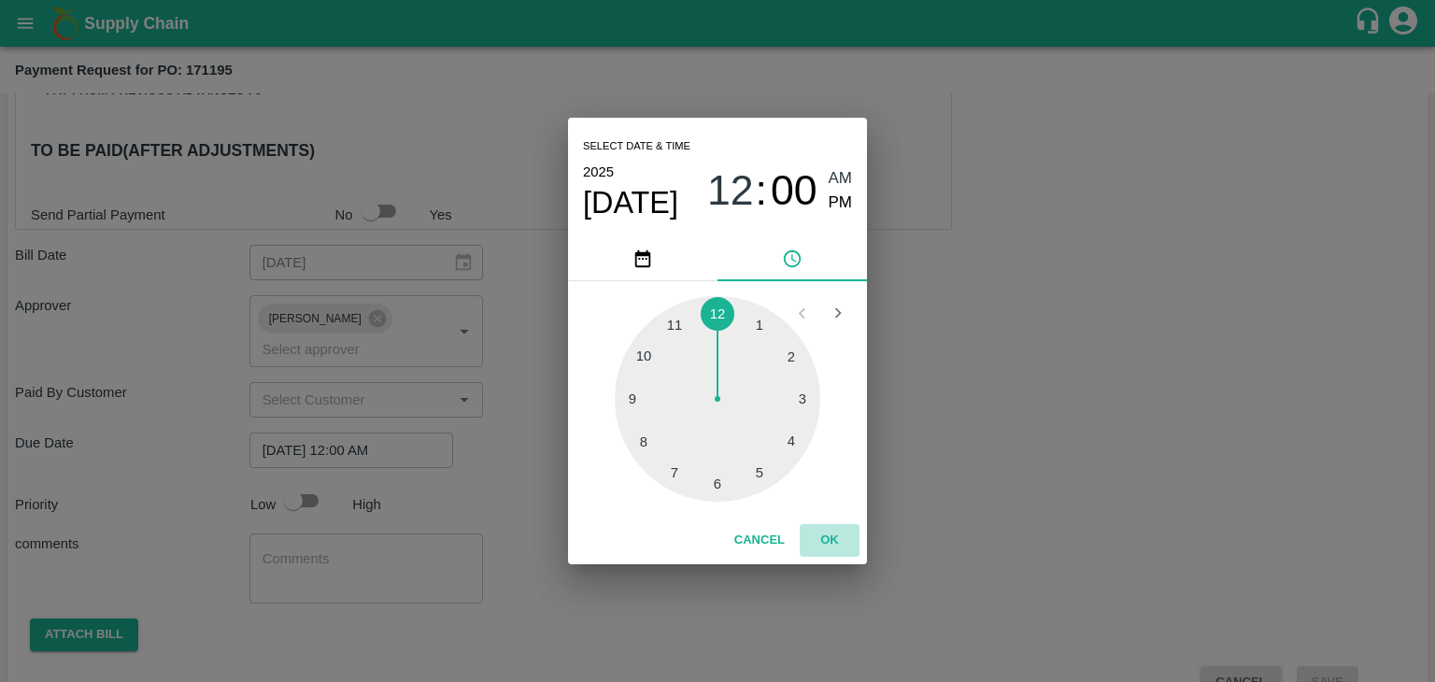
click at [830, 539] on button "OK" at bounding box center [830, 540] width 60 height 33
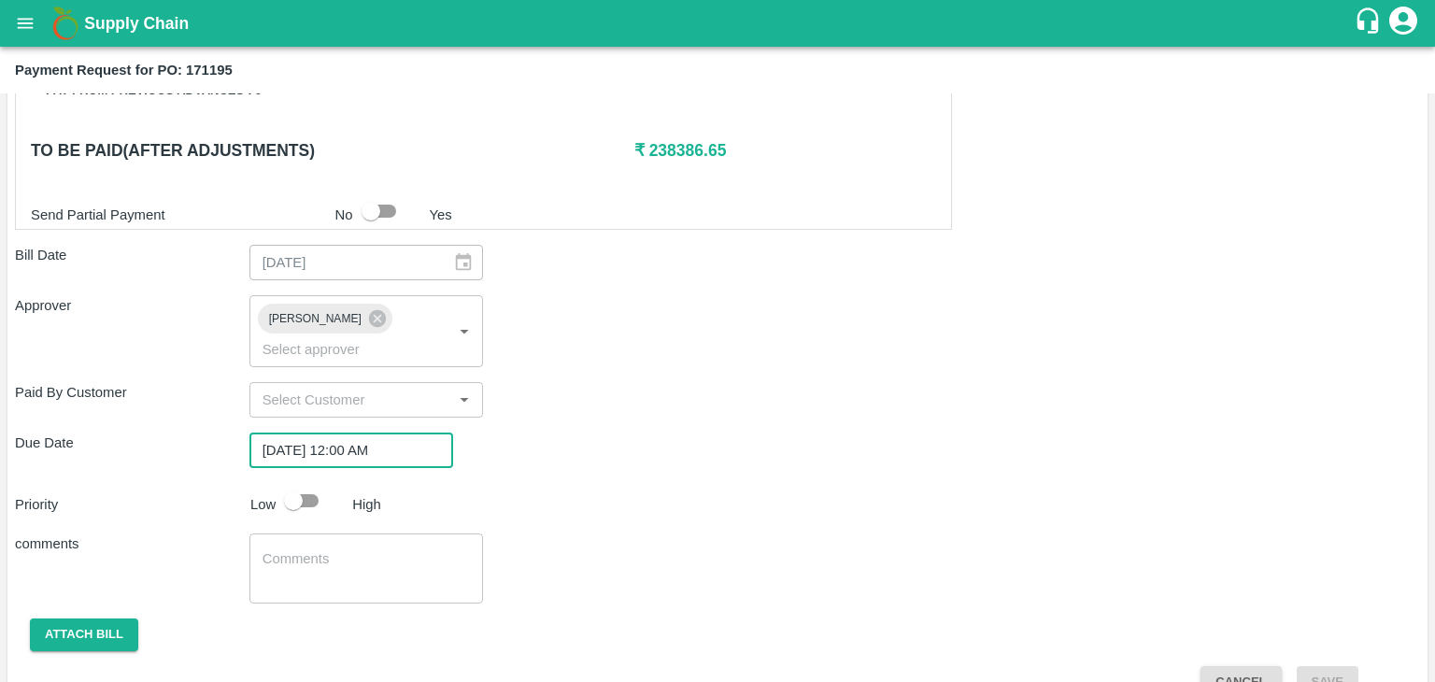
click at [333, 483] on div at bounding box center [310, 500] width 69 height 35
click at [310, 483] on input "checkbox" at bounding box center [293, 500] width 106 height 35
checkbox input "true"
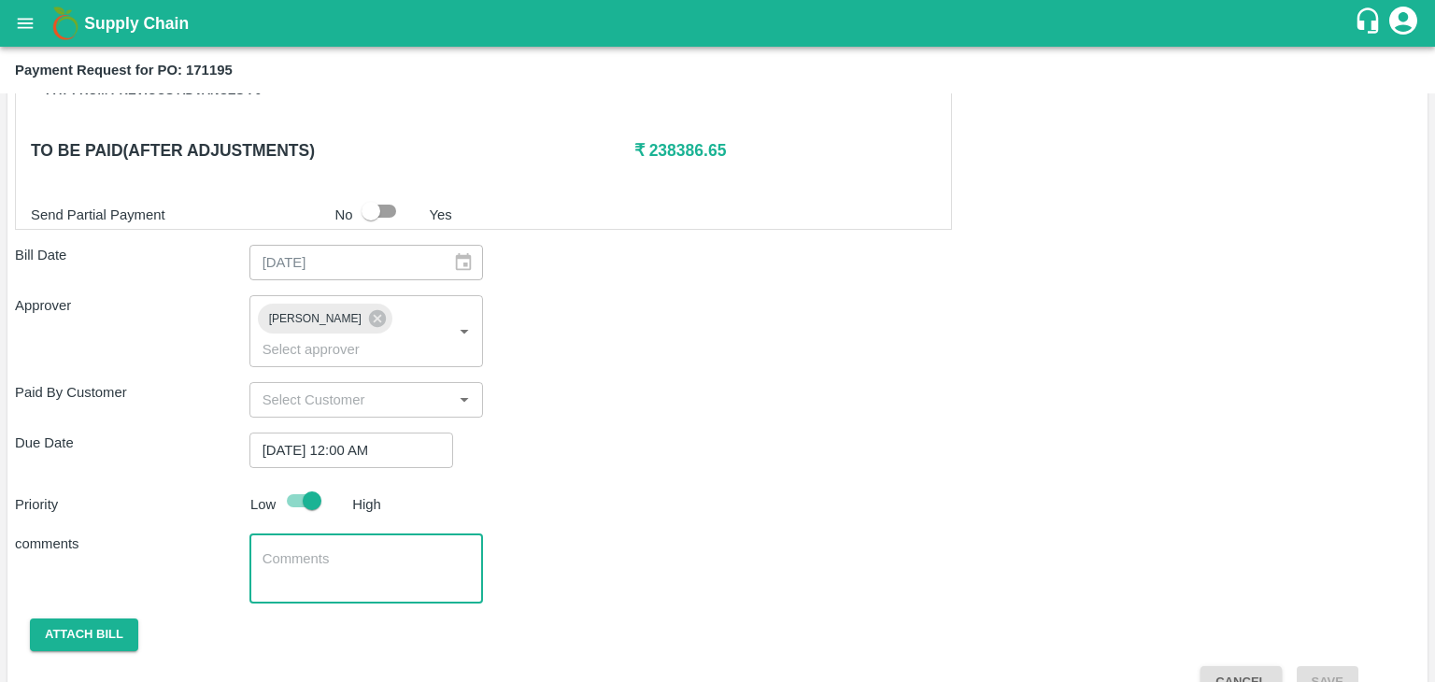
click at [340, 549] on textarea at bounding box center [366, 568] width 208 height 39
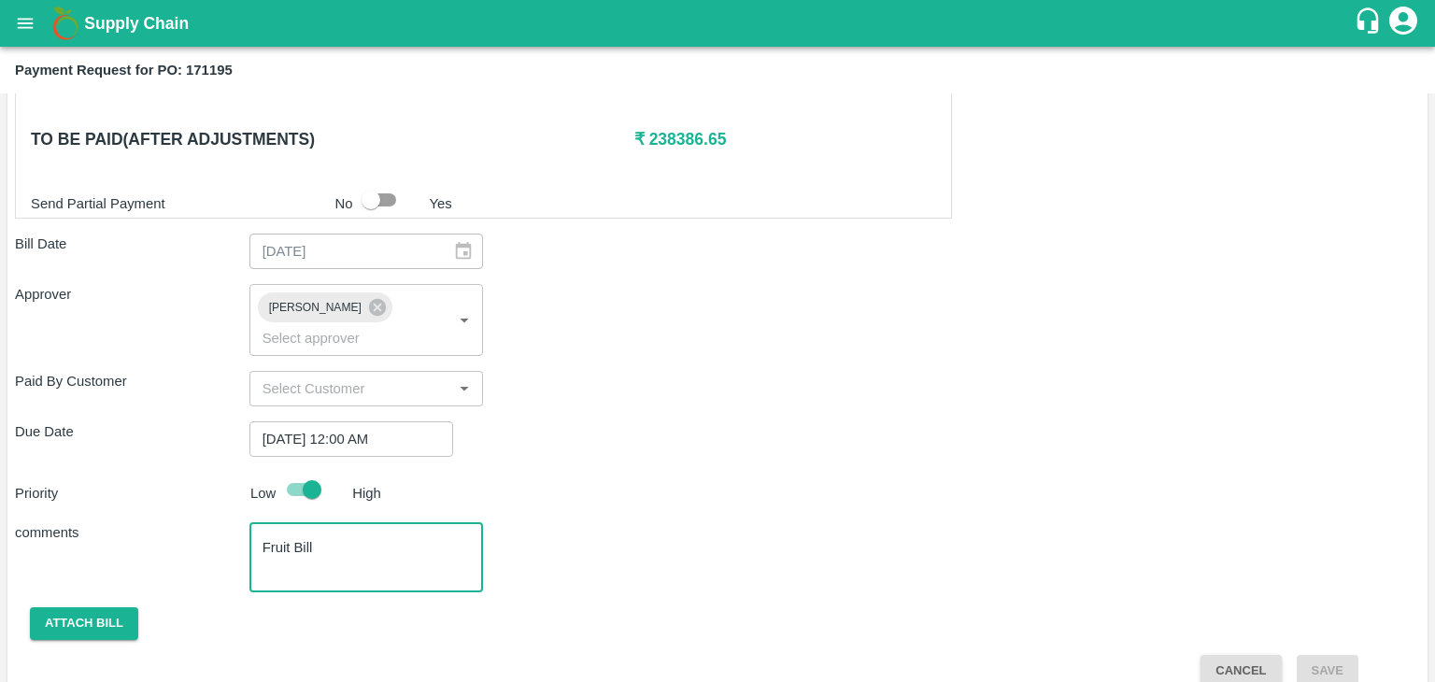
type textarea "Fruit Bill"
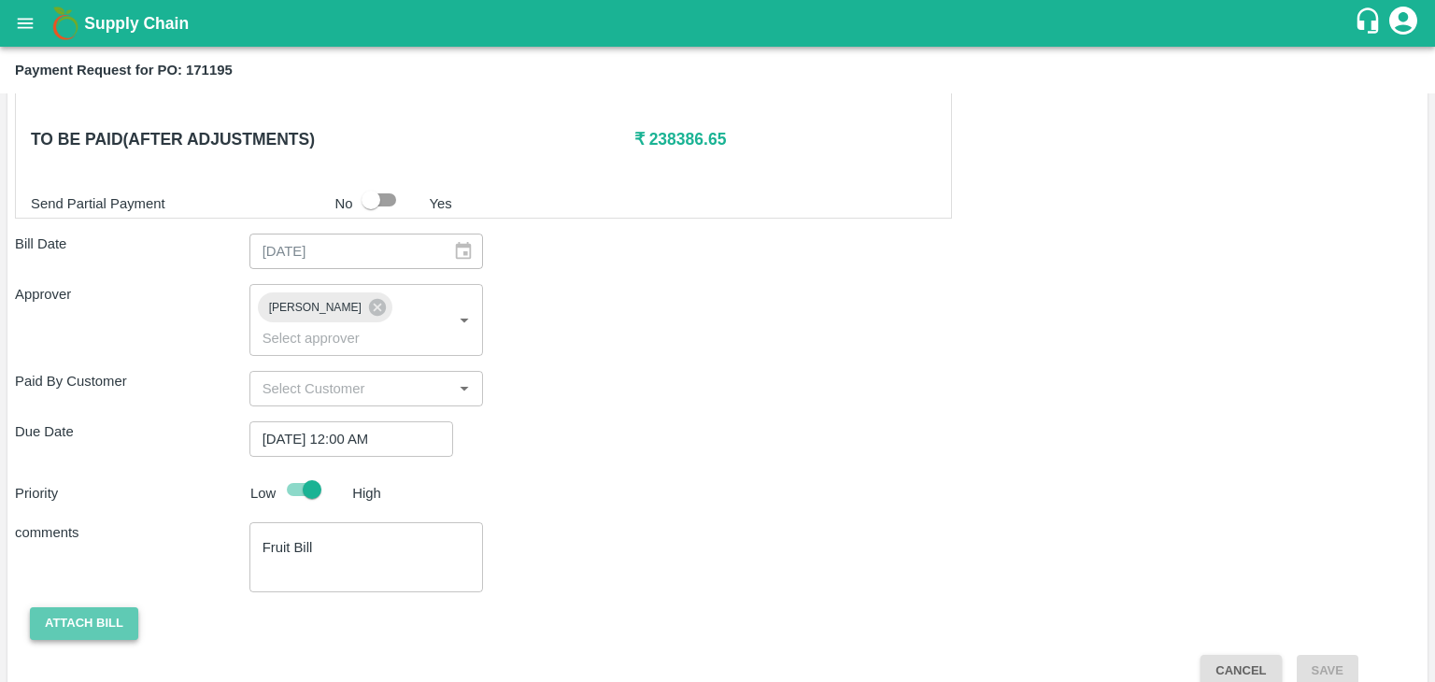
click at [71, 607] on button "Attach bill" at bounding box center [84, 623] width 108 height 33
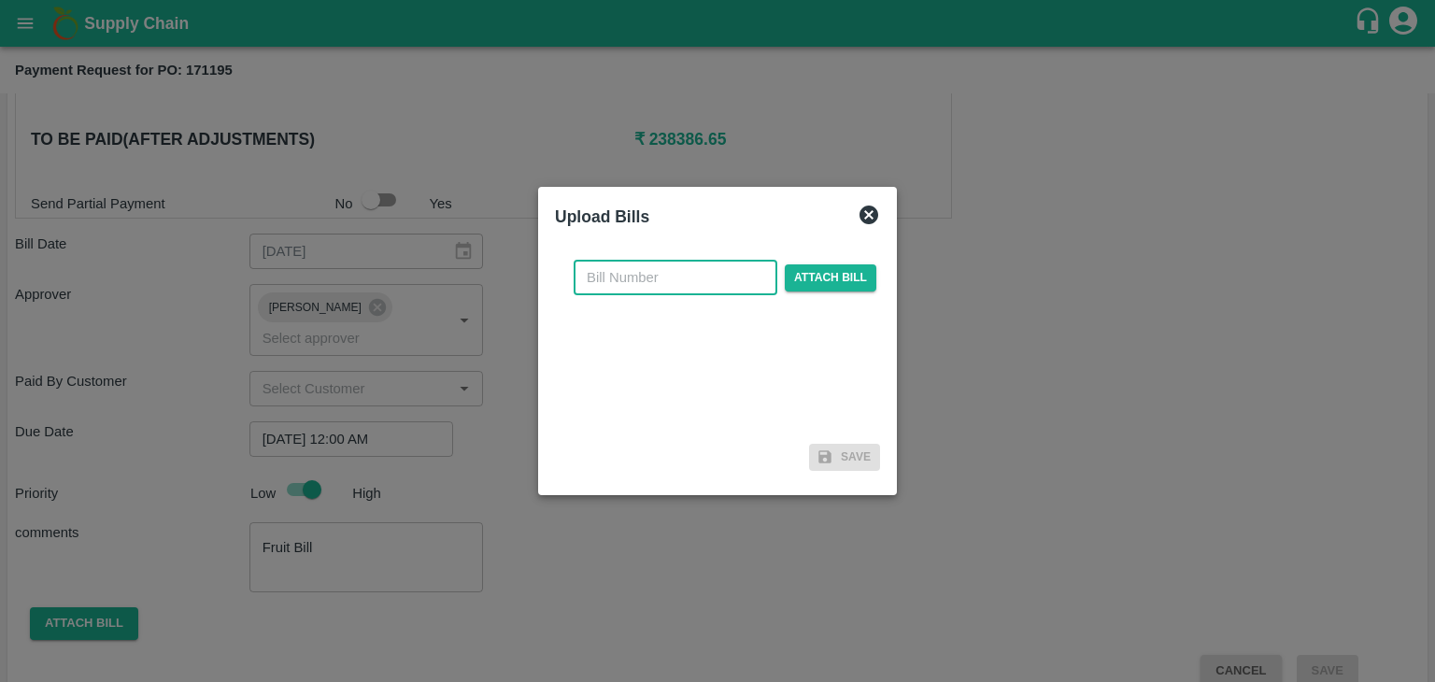
click at [689, 277] on input "text" at bounding box center [676, 277] width 204 height 35
type input "67"
click at [806, 276] on span "Attach bill" at bounding box center [831, 277] width 92 height 27
click at [0, 0] on input "Attach bill" at bounding box center [0, 0] width 0 height 0
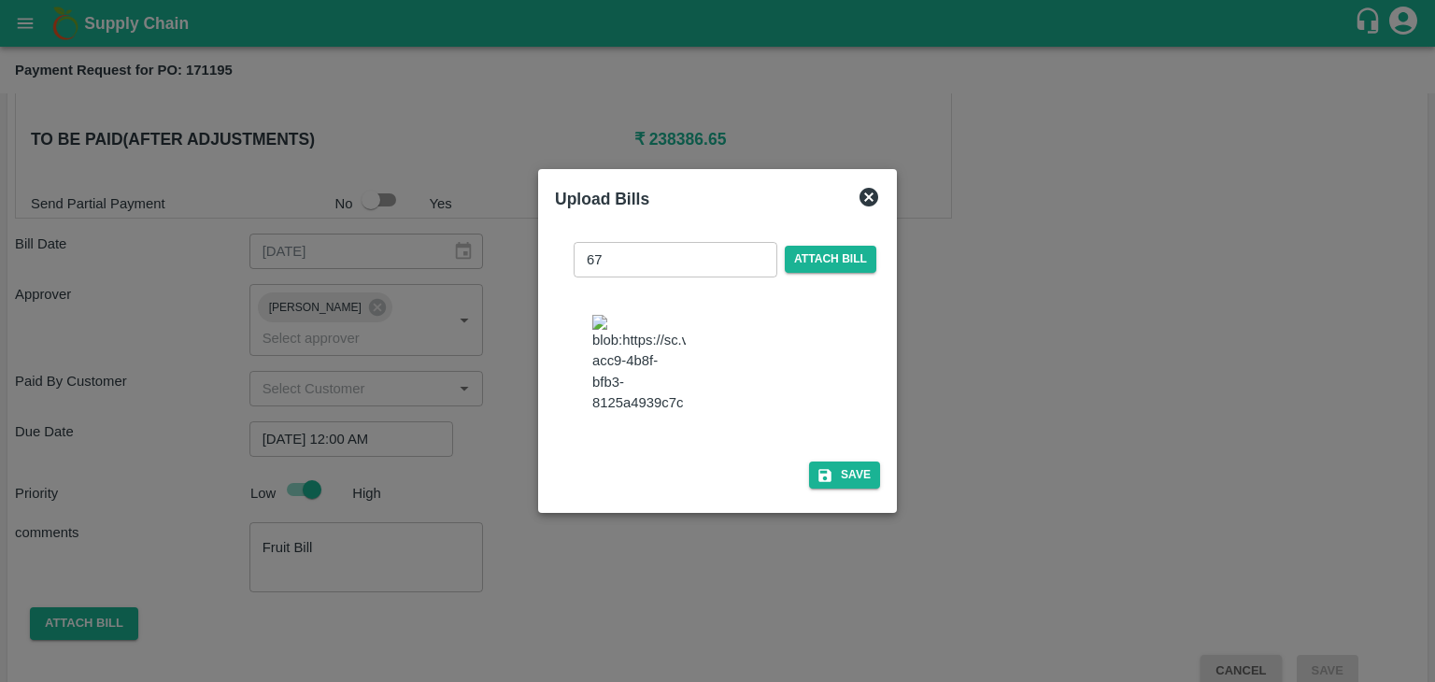
click at [846, 497] on div "67 ​ Attach bill Save" at bounding box center [717, 362] width 325 height 270
click at [856, 485] on button "Save" at bounding box center [844, 474] width 71 height 27
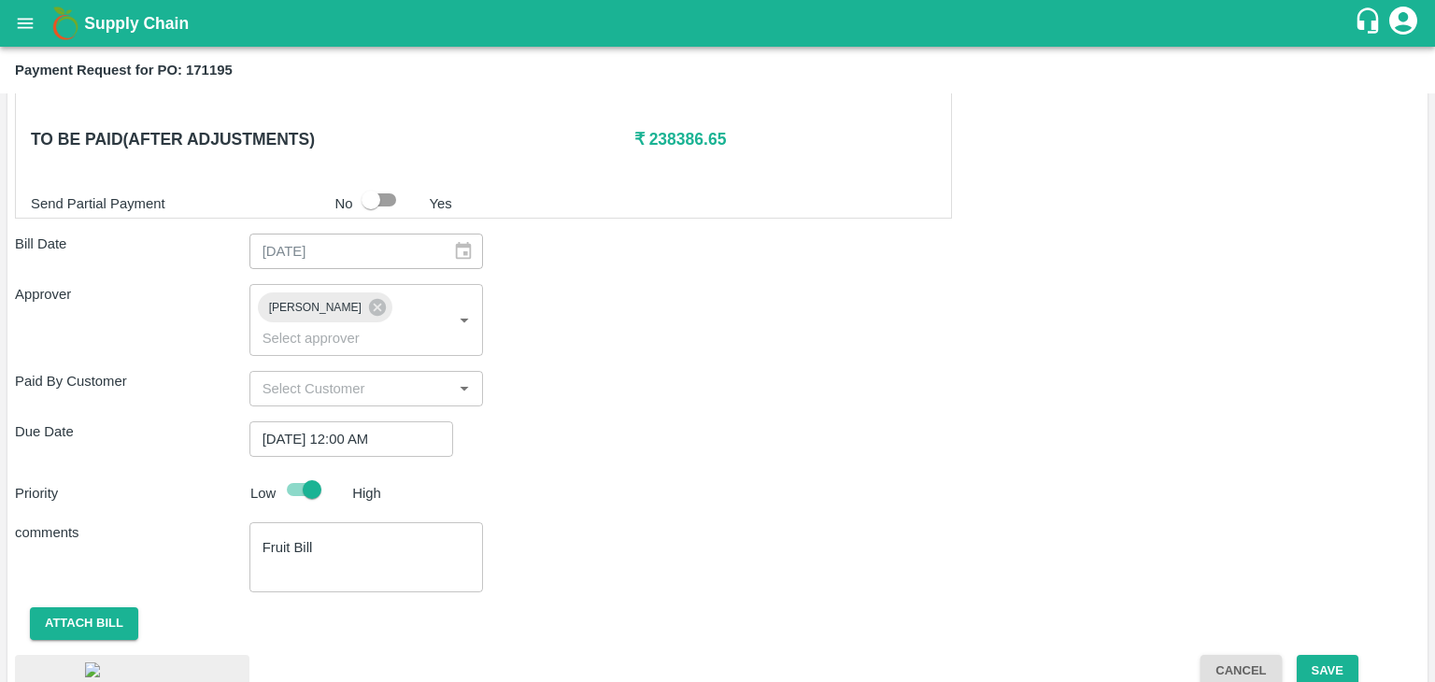
scroll to position [1041, 0]
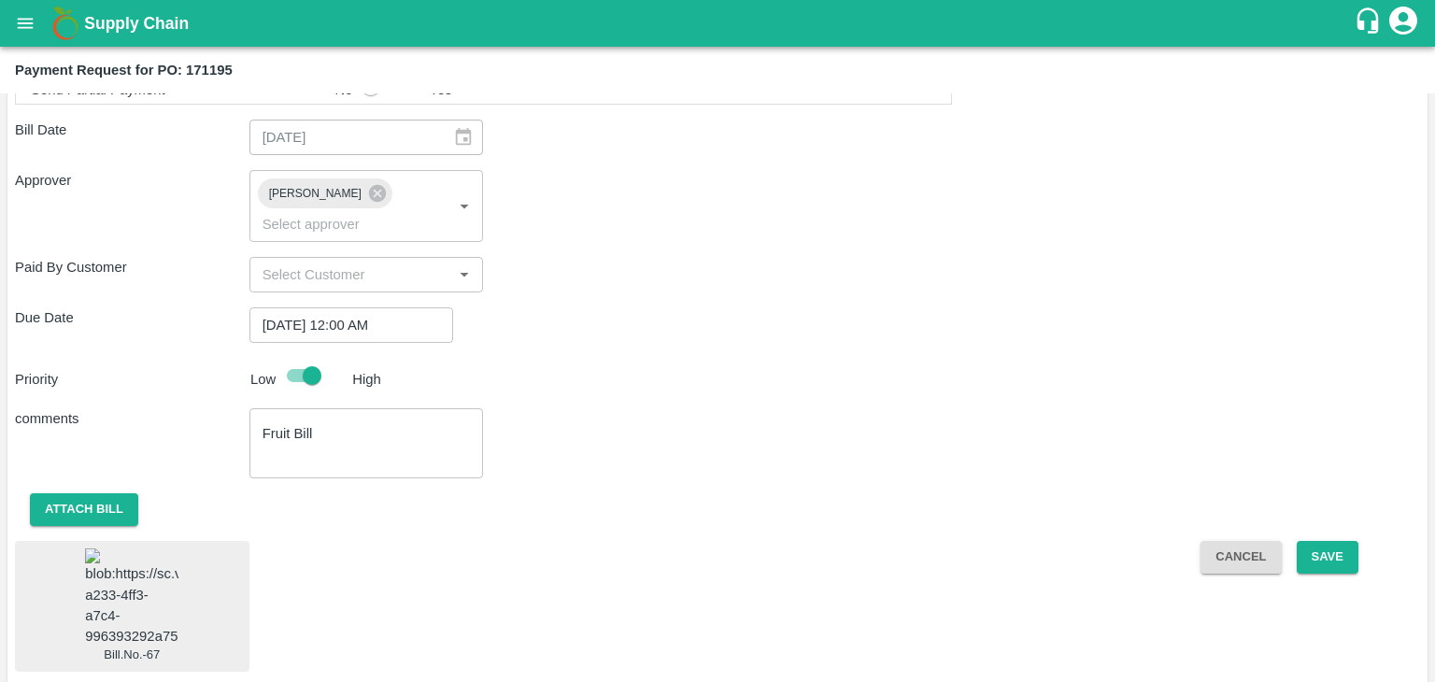
click at [106, 591] on img at bounding box center [131, 597] width 93 height 98
click at [1339, 541] on button "Save" at bounding box center [1328, 557] width 62 height 33
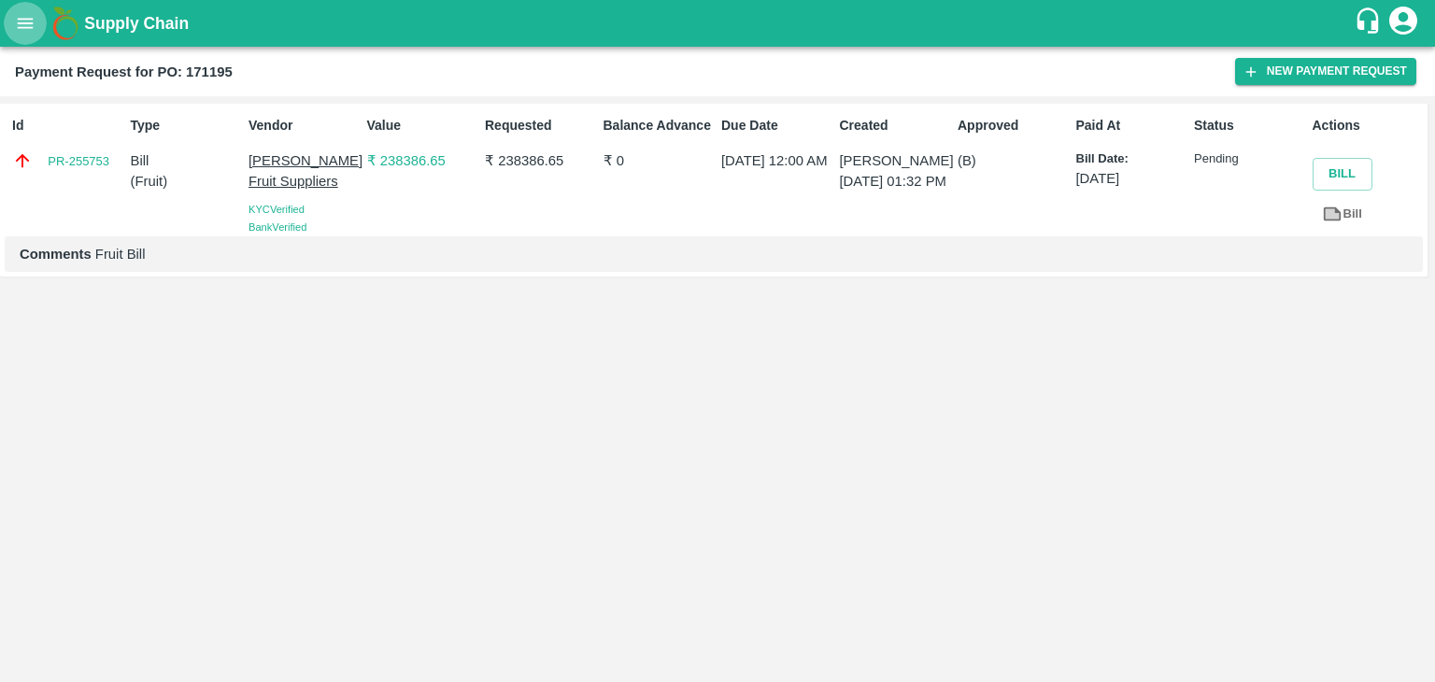
click at [21, 24] on icon "open drawer" at bounding box center [25, 23] width 21 height 21
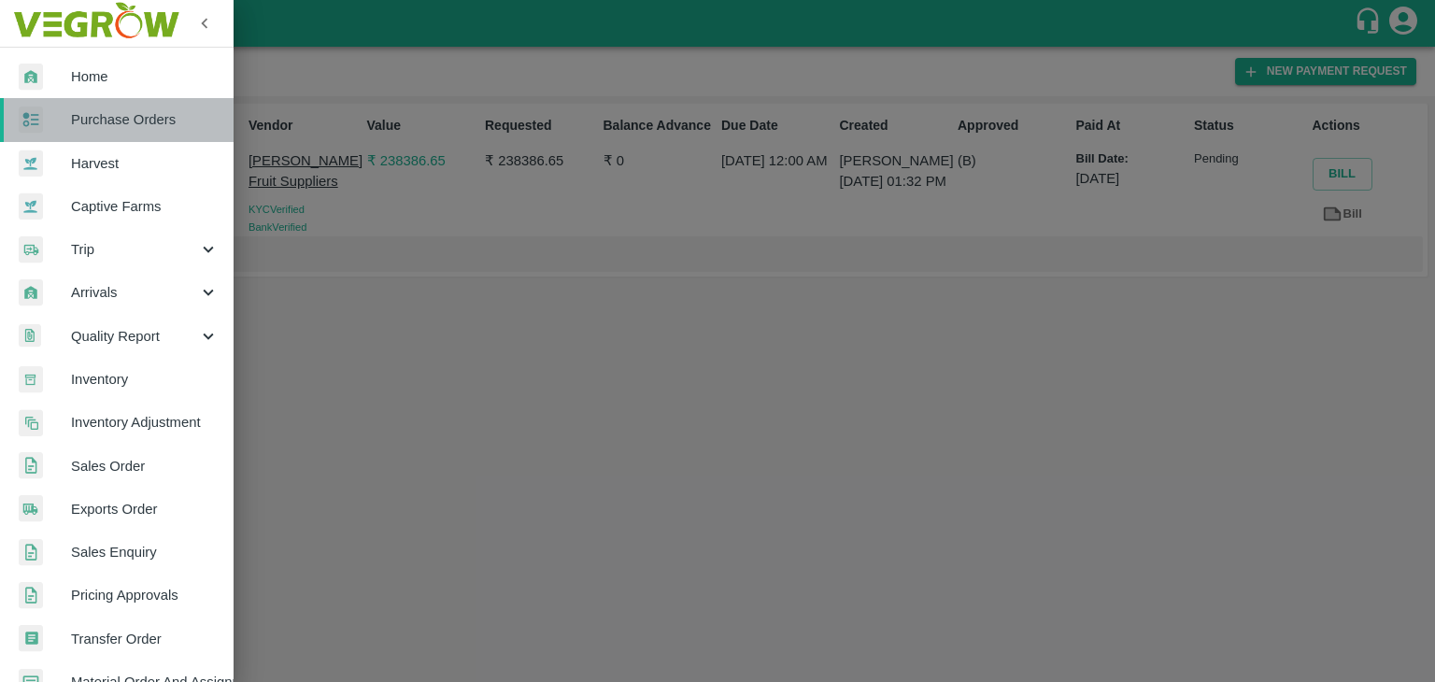
click at [128, 112] on span "Purchase Orders" at bounding box center [145, 119] width 148 height 21
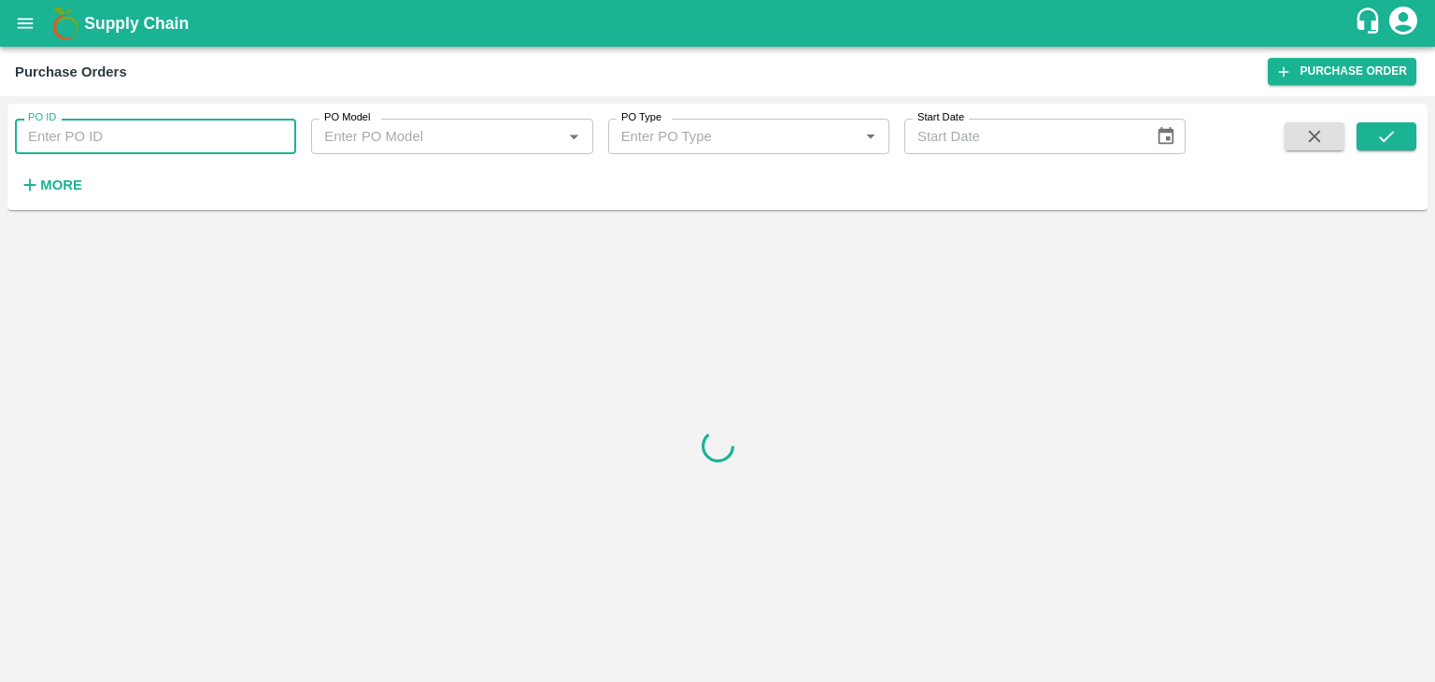
click at [255, 134] on input "PO ID" at bounding box center [155, 136] width 281 height 35
paste input "172029"
type input "172029"
click at [1382, 130] on icon "submit" at bounding box center [1386, 136] width 21 height 21
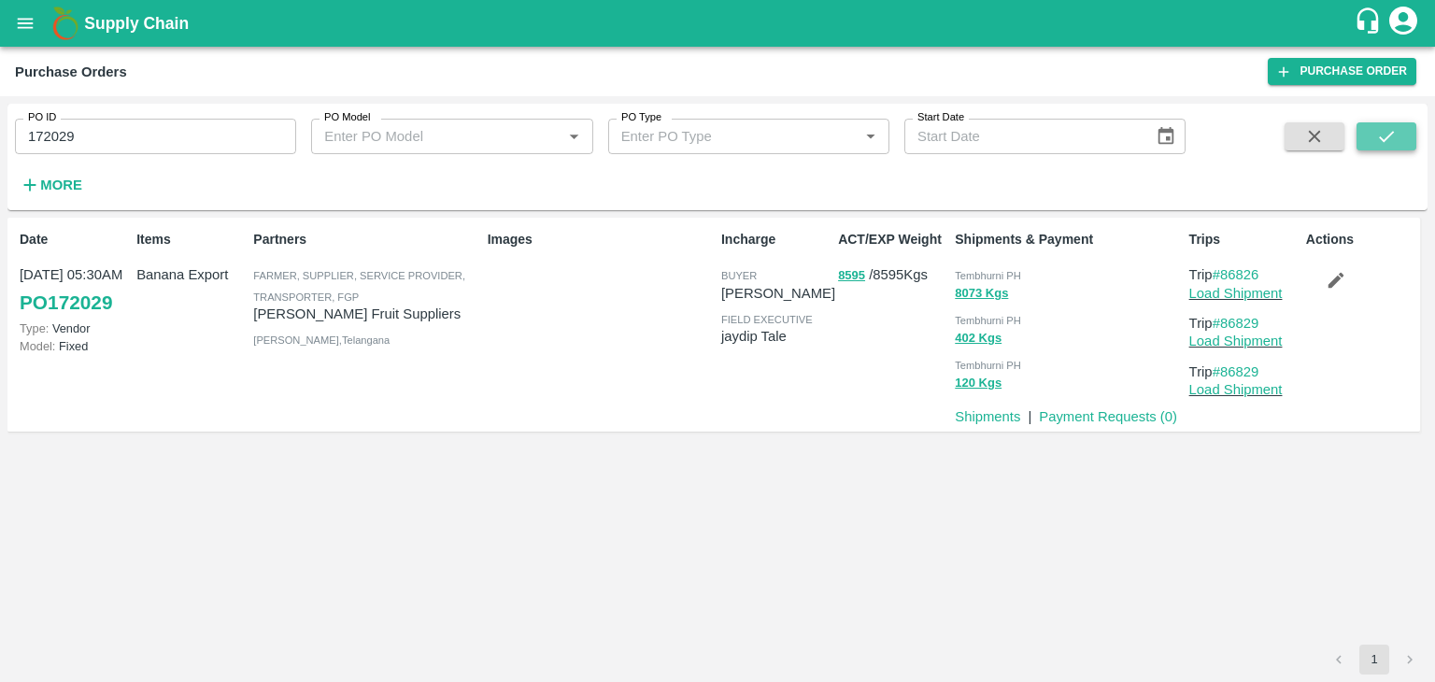
click at [1382, 130] on icon "submit" at bounding box center [1386, 136] width 21 height 21
click at [1084, 411] on link "Payment Requests ( 0 )" at bounding box center [1108, 416] width 138 height 15
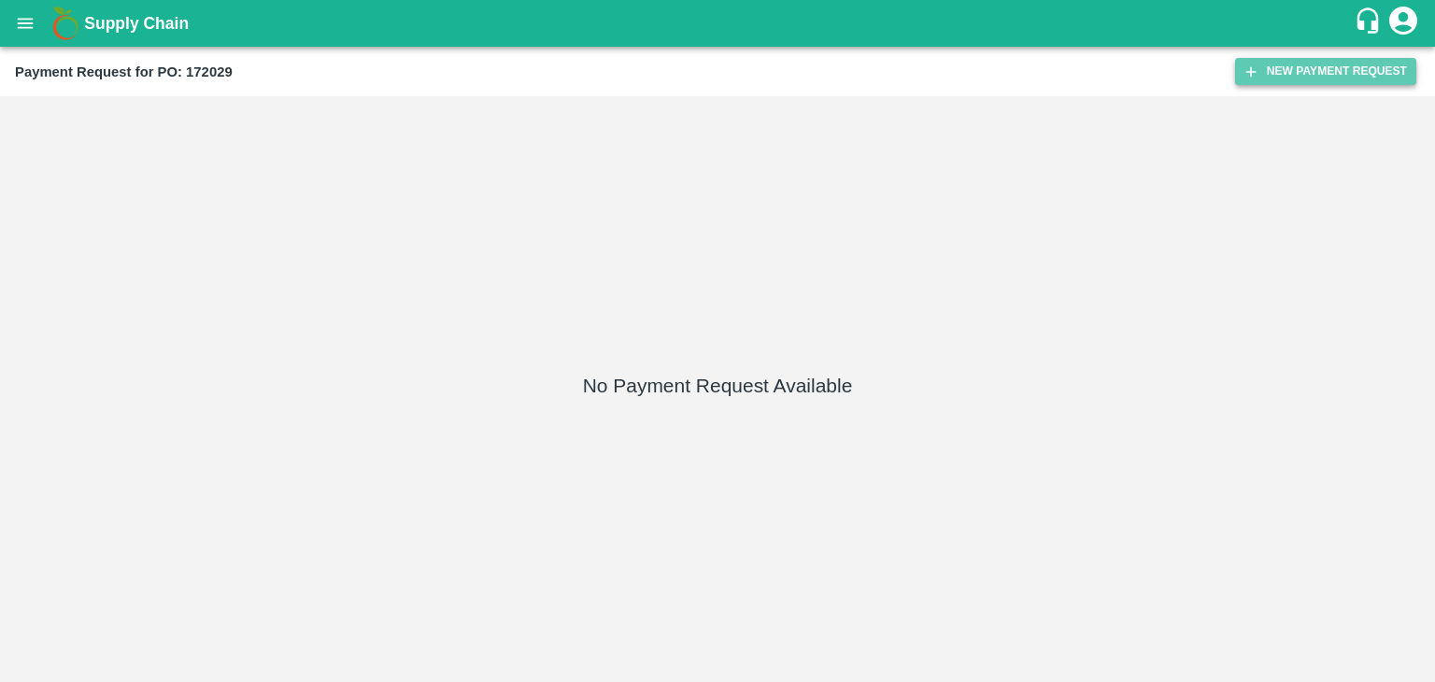
click at [1320, 64] on button "New Payment Request" at bounding box center [1325, 71] width 181 height 27
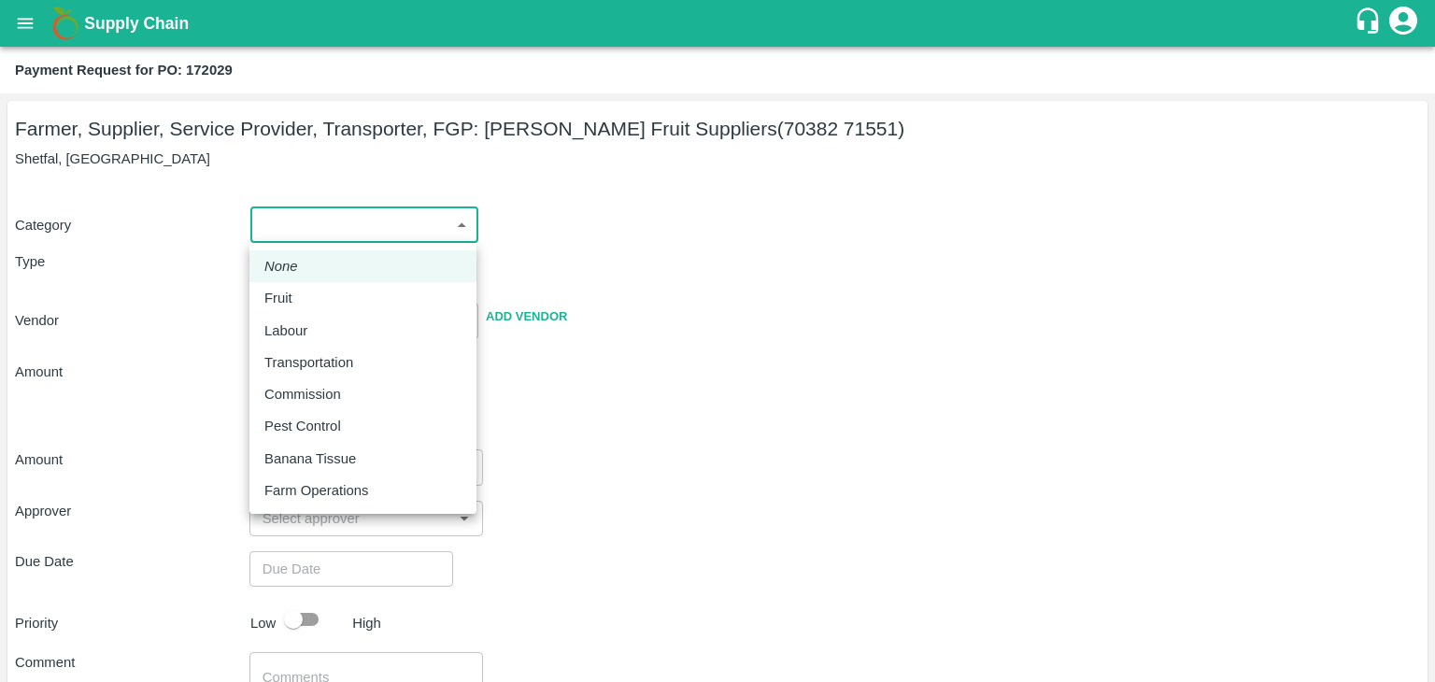
click at [280, 218] on body "Supply Chain Payment Request for PO: 172029 Farmer, Supplier, Service Provider,…" at bounding box center [717, 341] width 1435 height 682
click at [314, 286] on li "Fruit" at bounding box center [362, 298] width 227 height 32
type input "1"
type input "[PERSON_NAME] Fruit Suppliers - 70382 71551(Farmer, Supplier, Service Provider,…"
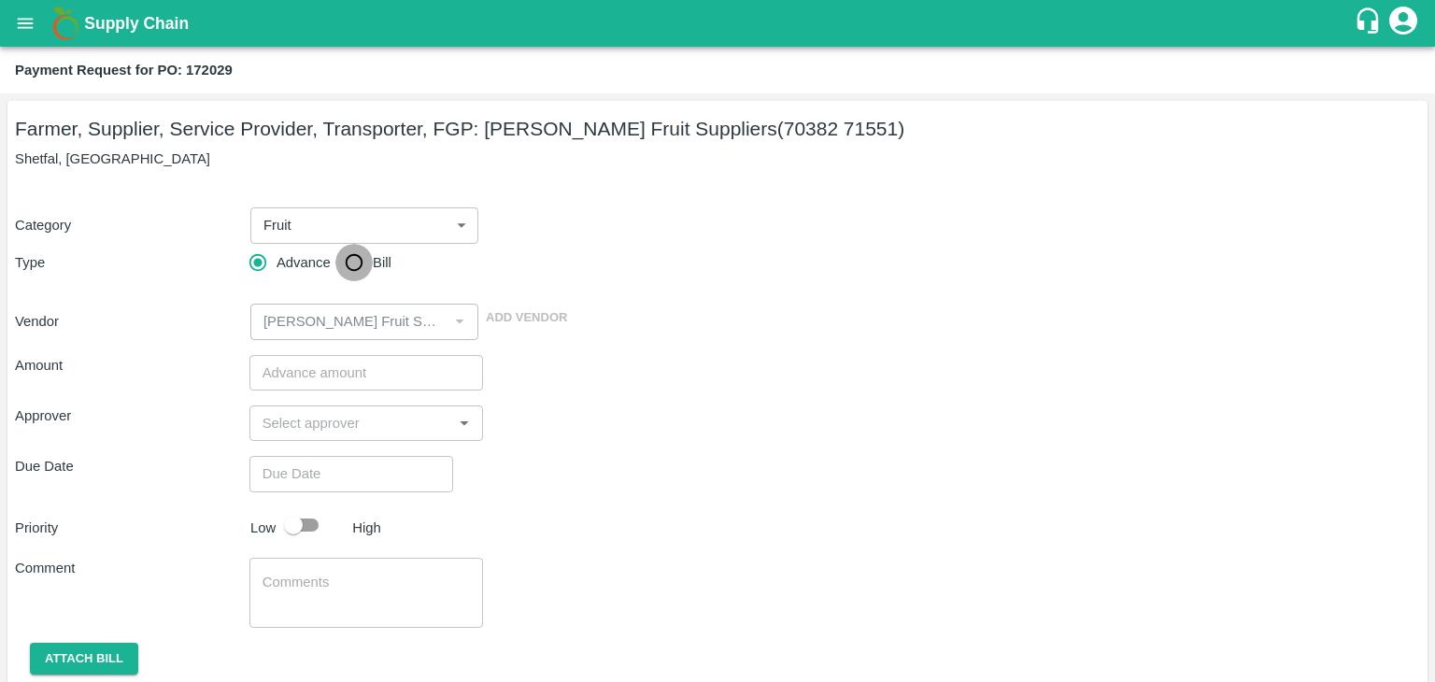
click at [355, 266] on input "Bill" at bounding box center [353, 262] width 37 height 37
radio input "true"
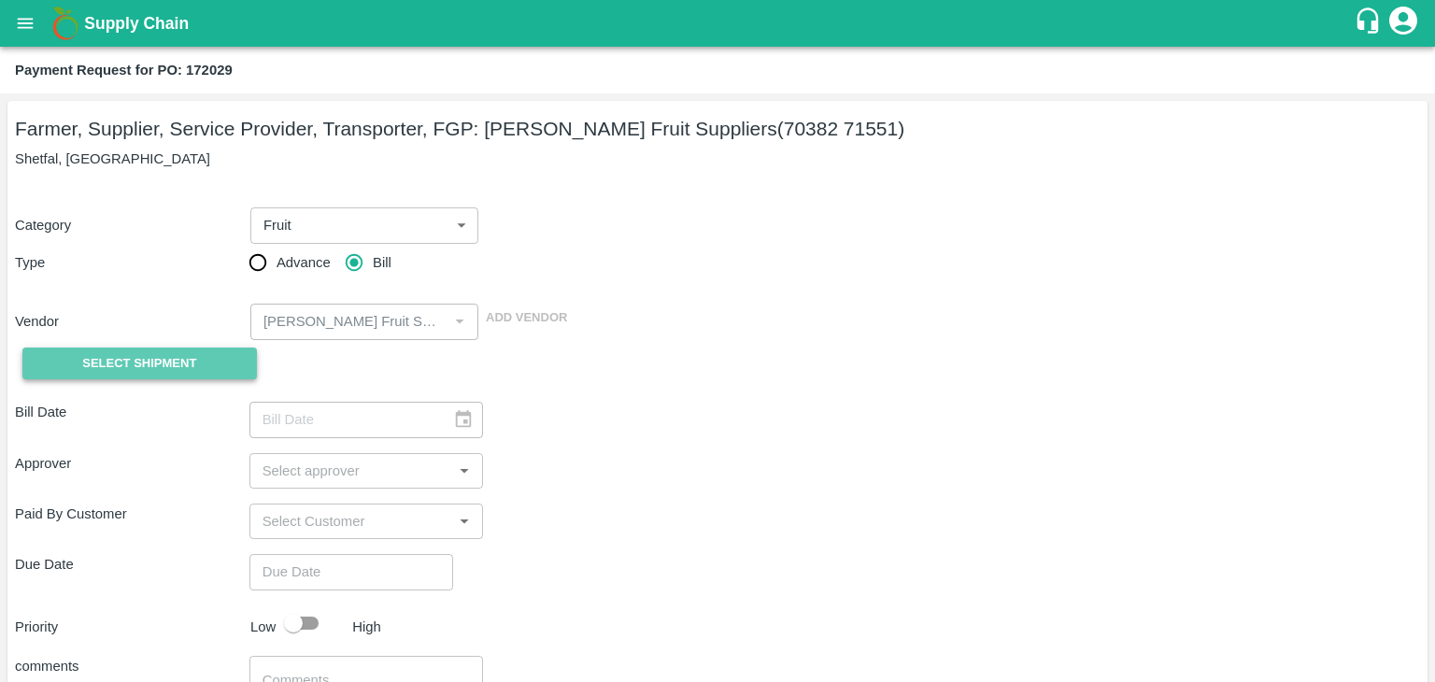
click at [127, 363] on span "Select Shipment" at bounding box center [139, 363] width 114 height 21
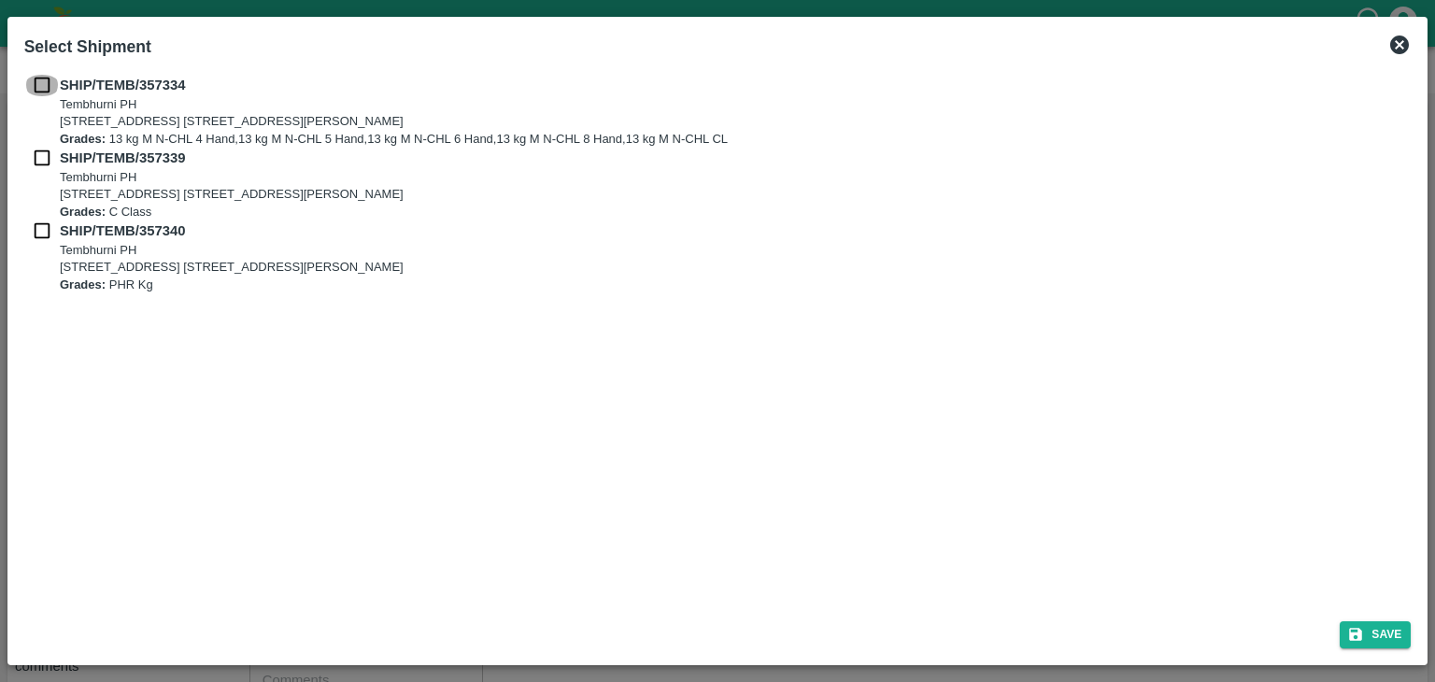
click at [36, 82] on input "checkbox" at bounding box center [41, 85] width 35 height 21
checkbox input "true"
click at [41, 148] on input "checkbox" at bounding box center [41, 158] width 35 height 21
checkbox input "true"
click at [42, 229] on input "checkbox" at bounding box center [41, 230] width 35 height 21
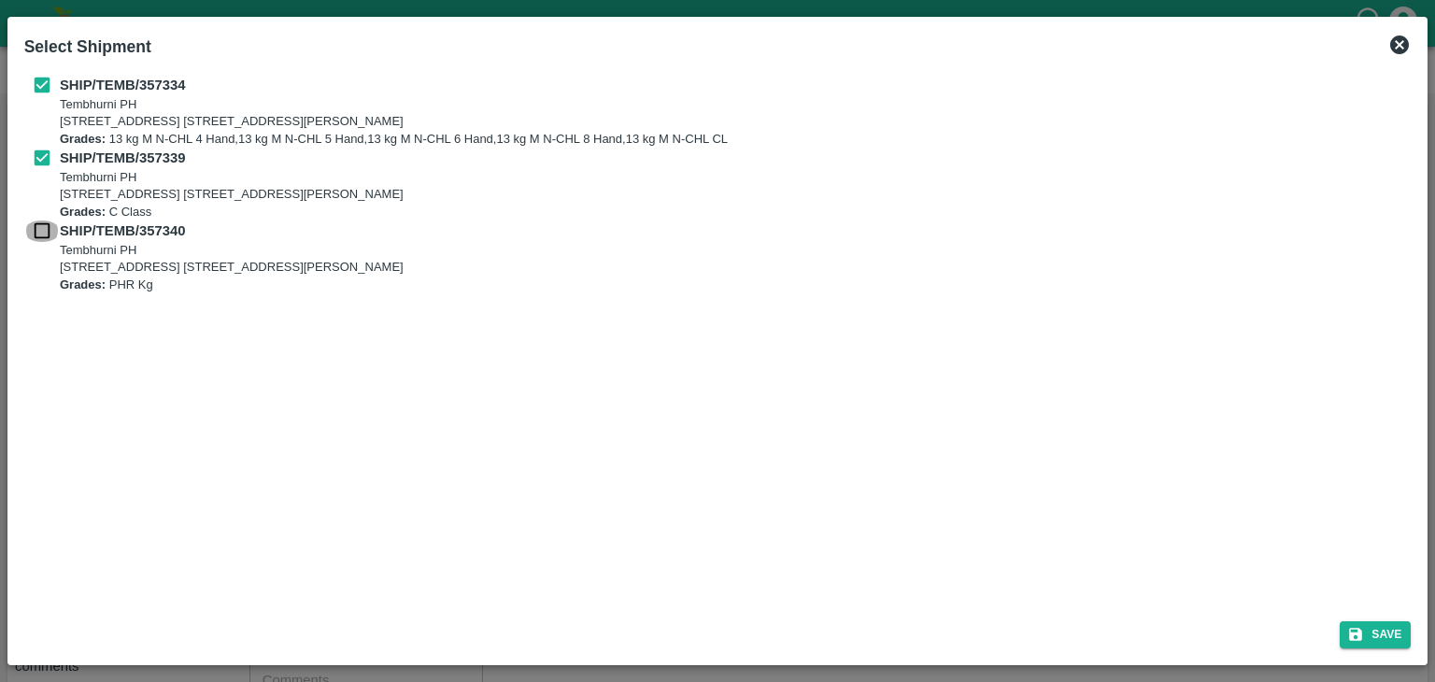
checkbox input "true"
click at [1386, 628] on button "Save" at bounding box center [1374, 634] width 71 height 27
type input "[DATE]"
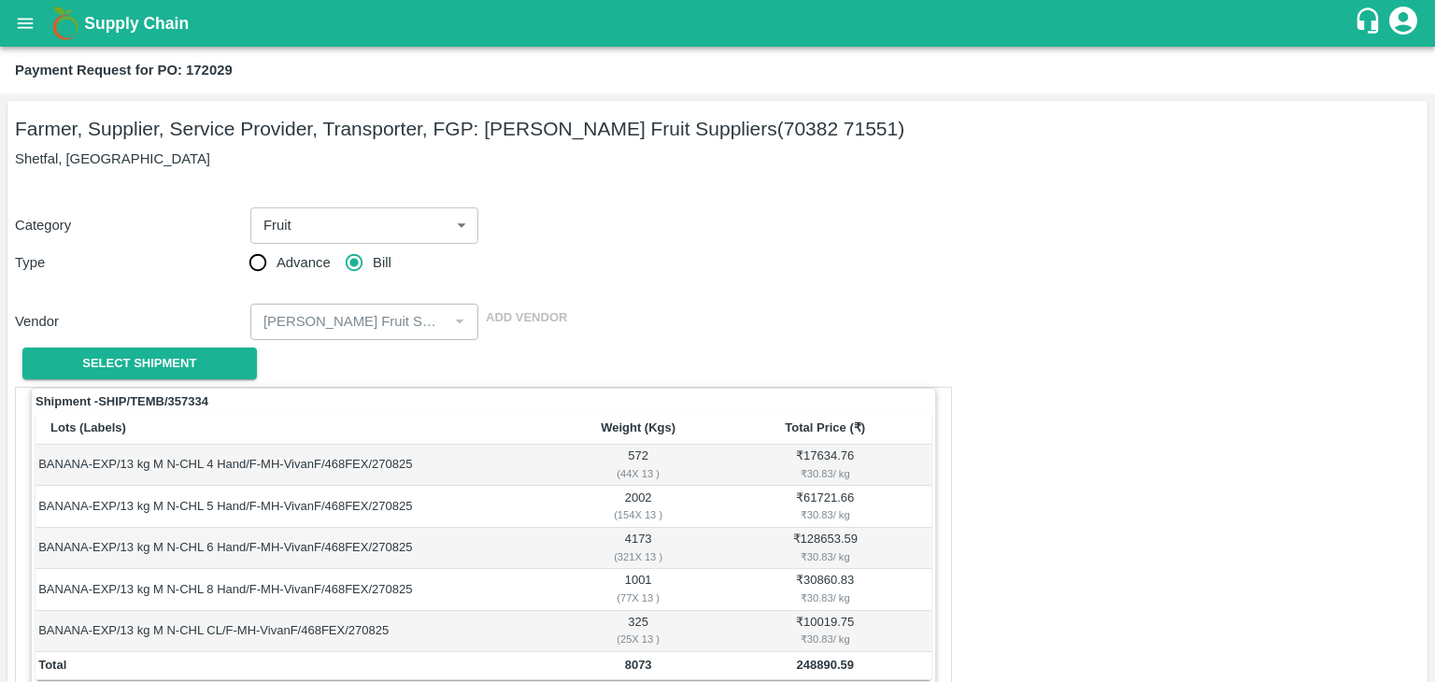
scroll to position [915, 0]
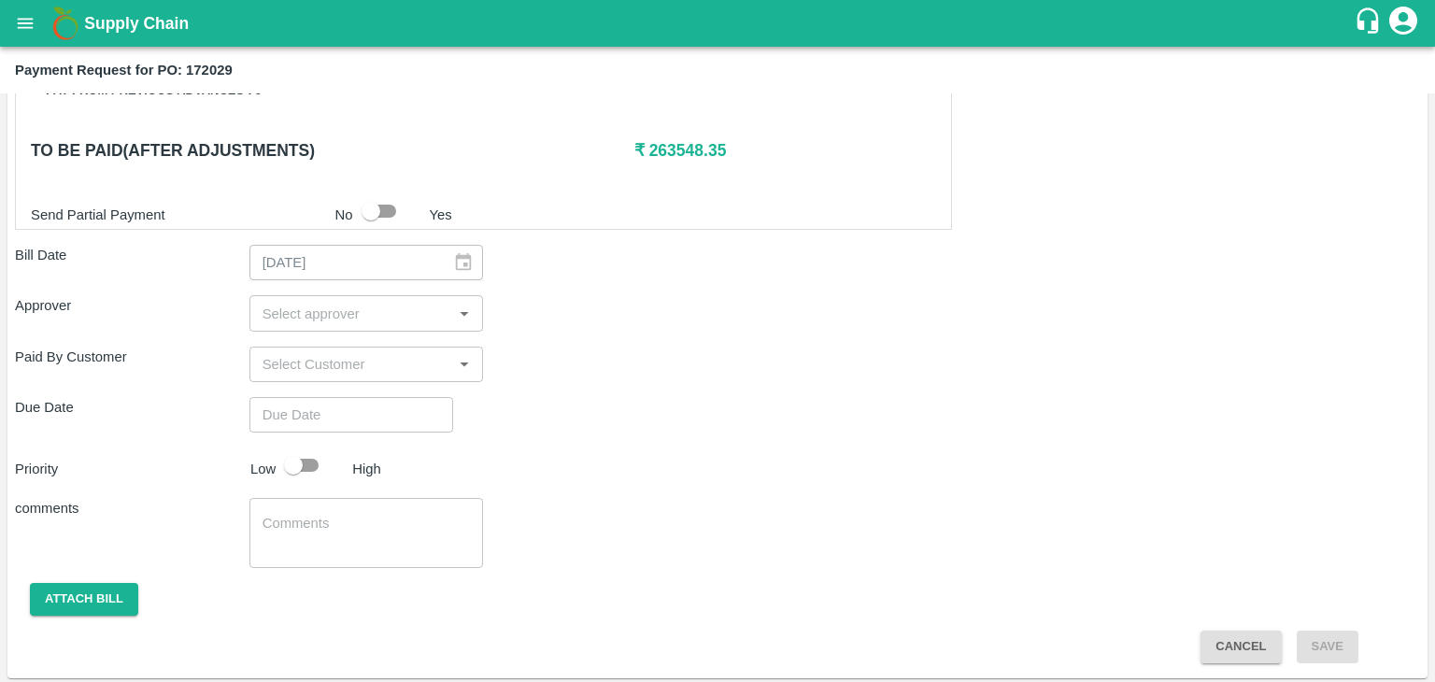
click at [351, 304] on input "input" at bounding box center [351, 313] width 192 height 24
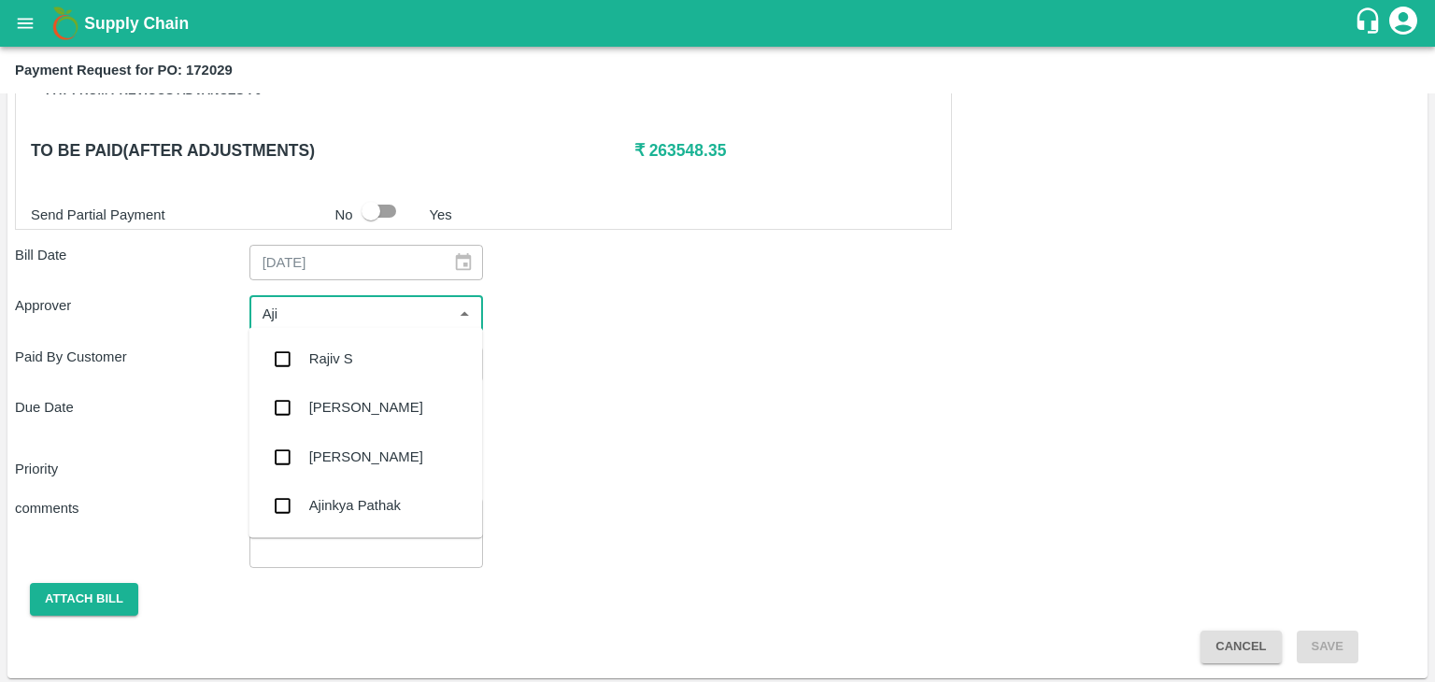
type input "Ajit"
click at [411, 361] on div "[PERSON_NAME]" at bounding box center [365, 358] width 234 height 49
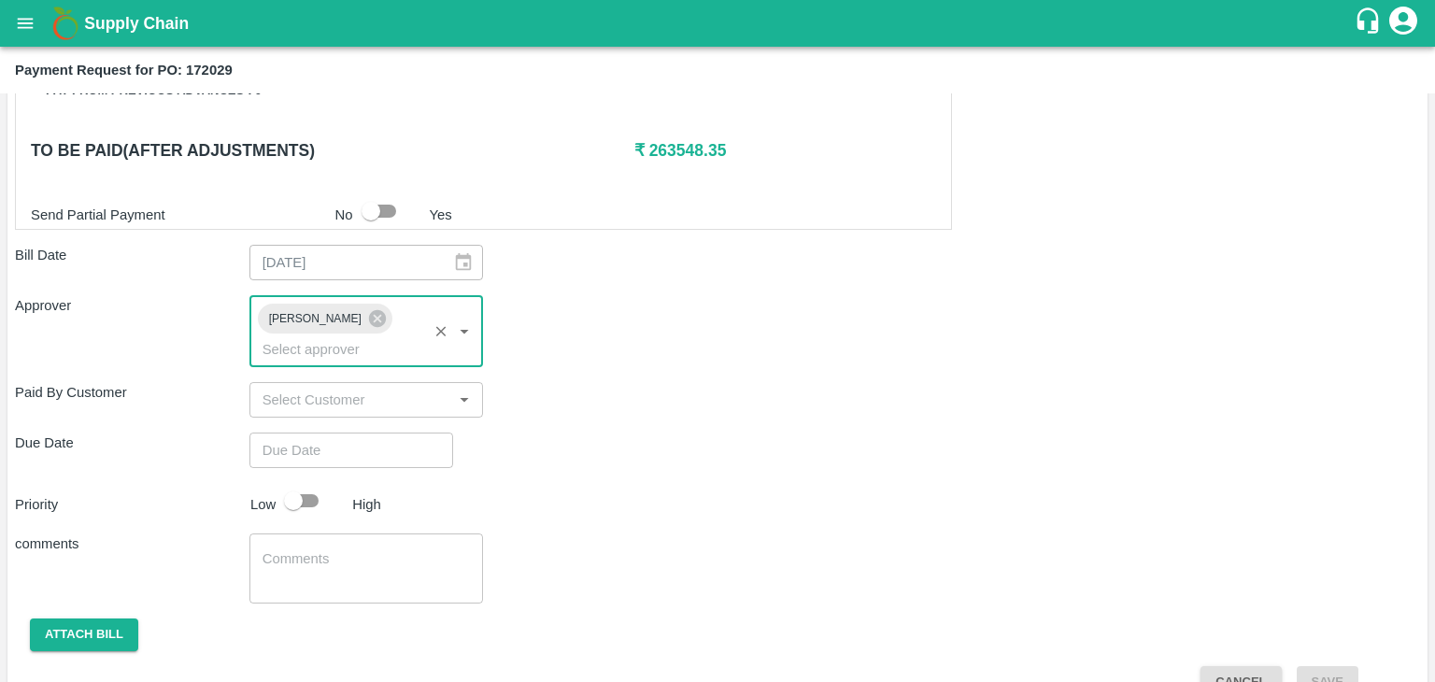
type input "DD/MM/YYYY hh:mm aa"
click at [407, 432] on input "DD/MM/YYYY hh:mm aa" at bounding box center [344, 449] width 191 height 35
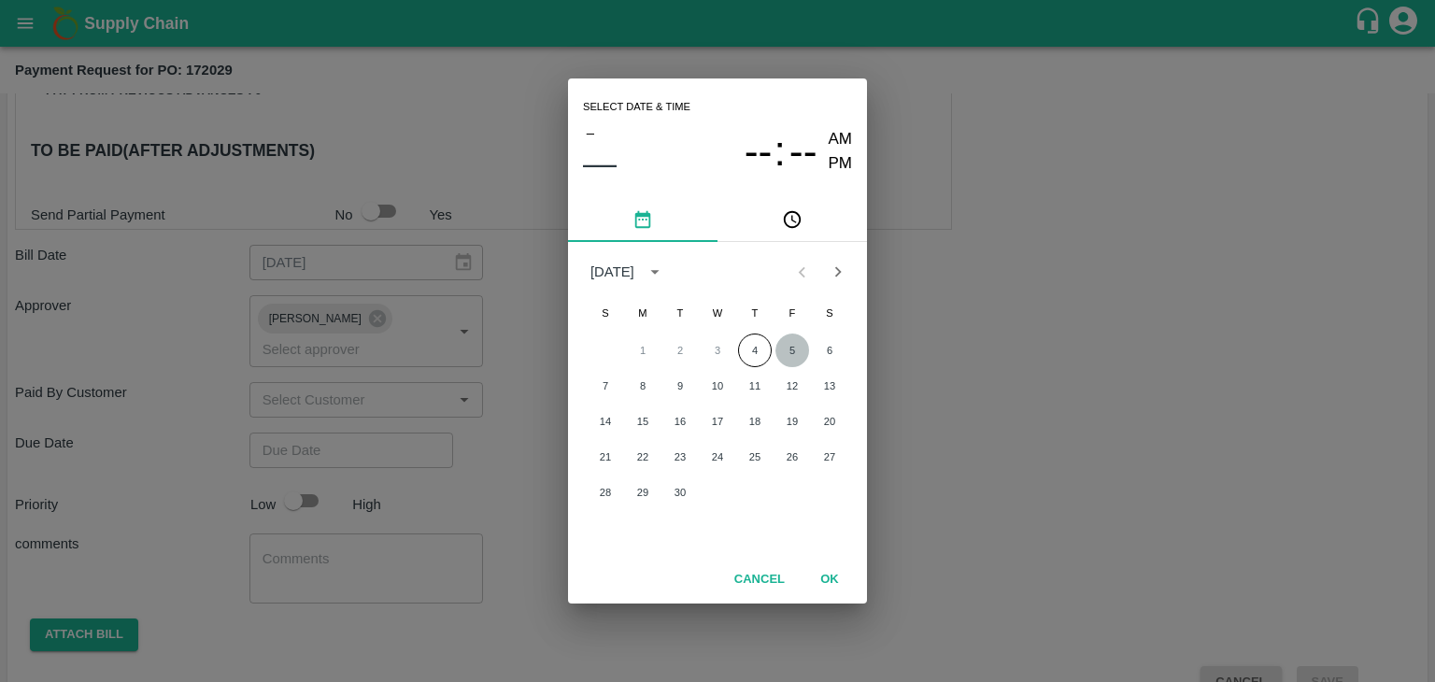
click at [796, 341] on button "5" at bounding box center [792, 350] width 34 height 34
type input "[DATE] 12:00 AM"
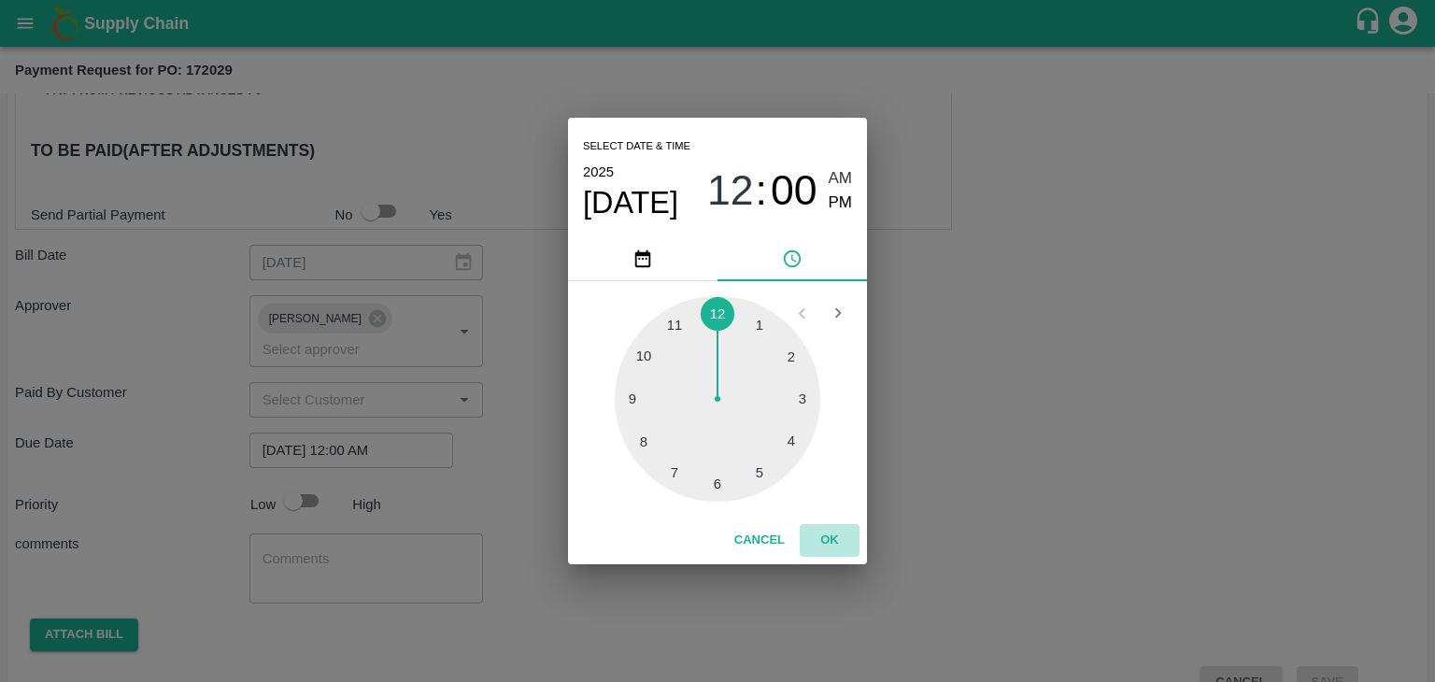
click at [833, 537] on button "OK" at bounding box center [830, 540] width 60 height 33
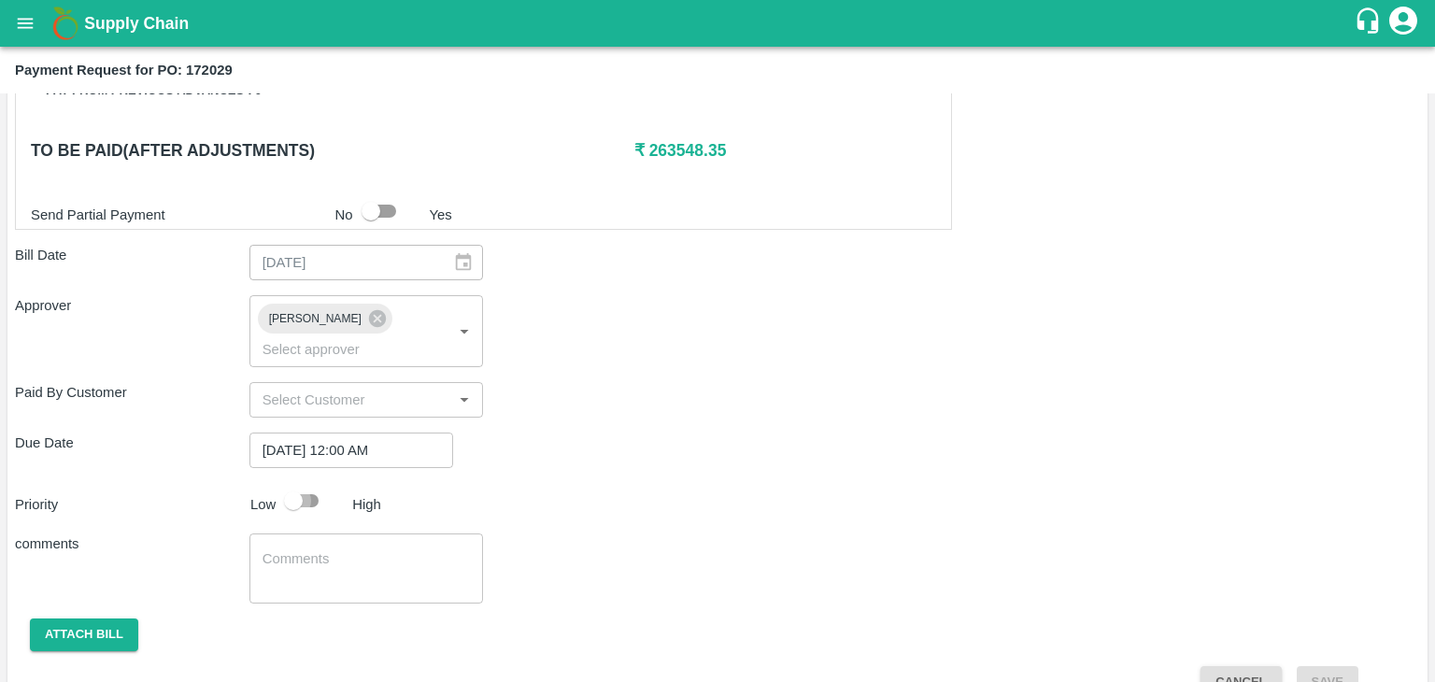
click at [310, 483] on input "checkbox" at bounding box center [293, 500] width 106 height 35
checkbox input "true"
click at [359, 549] on textarea at bounding box center [366, 568] width 208 height 39
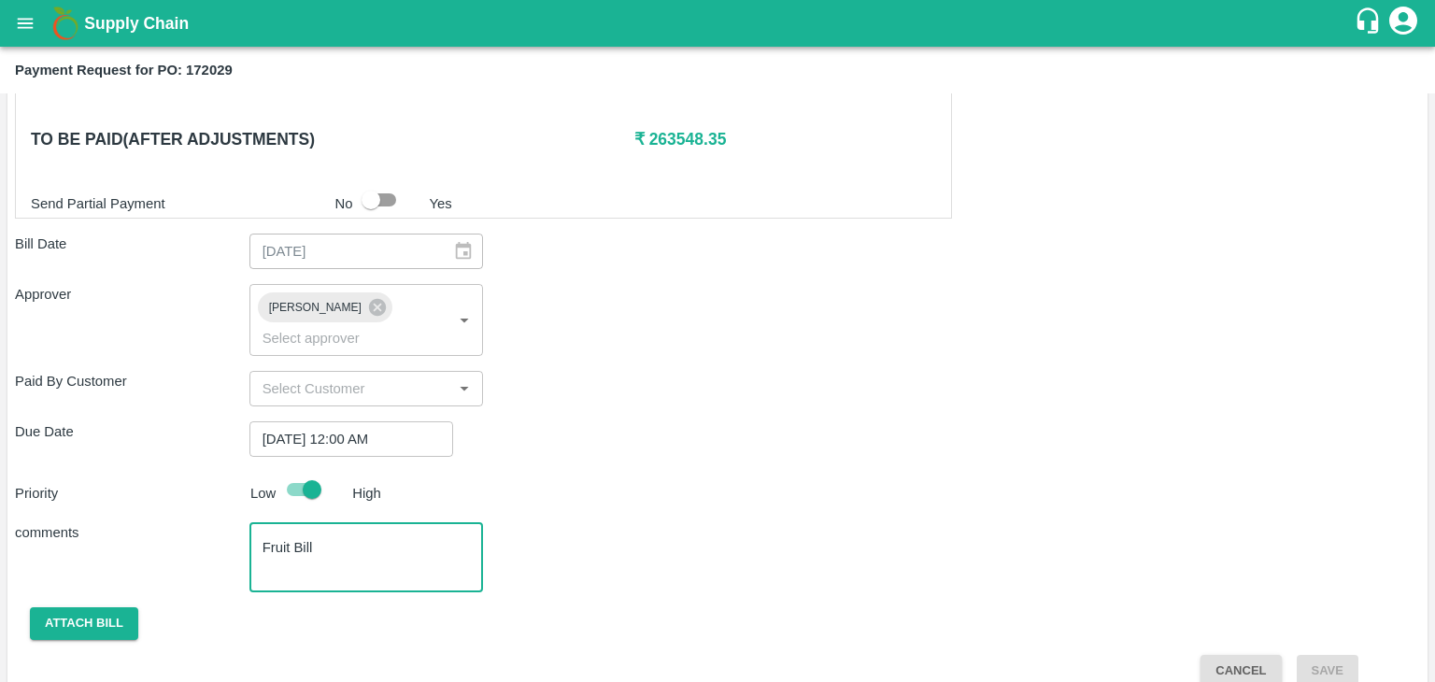
type textarea "Fruit Bill"
checkbox input "false"
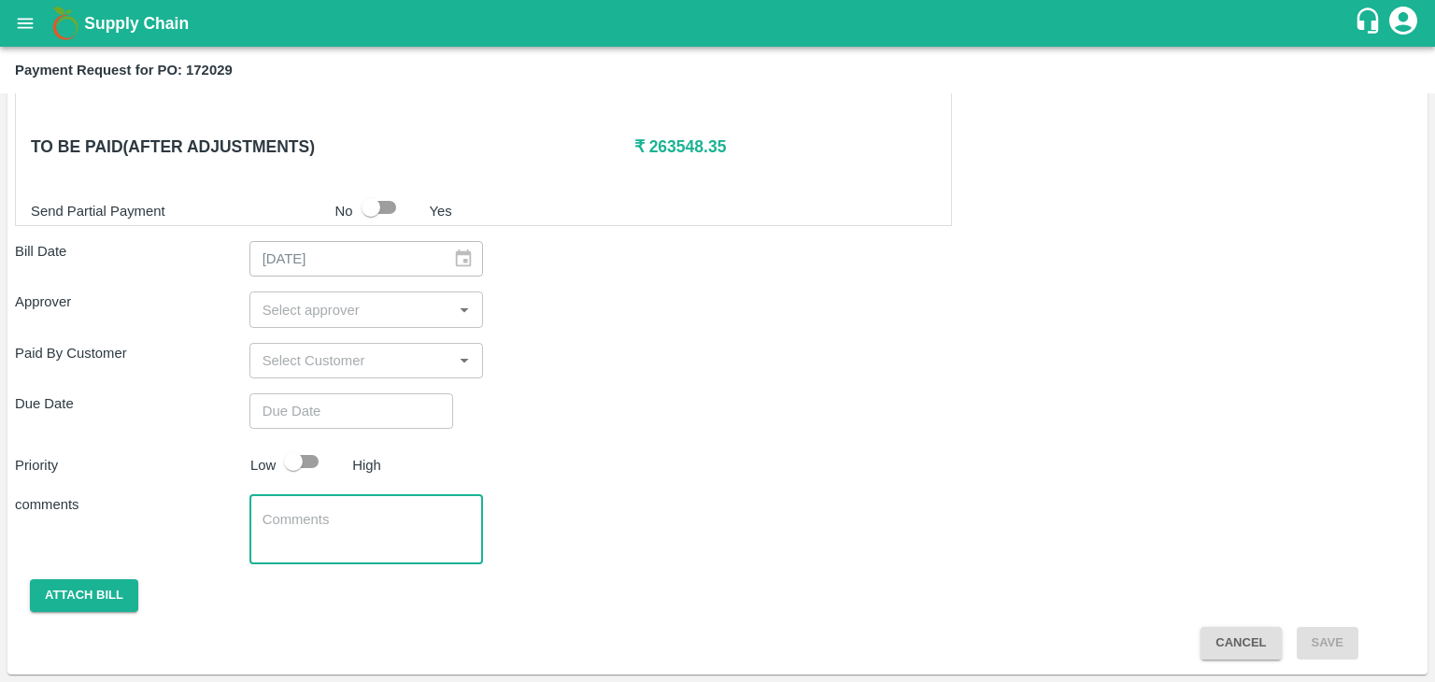
scroll to position [915, 0]
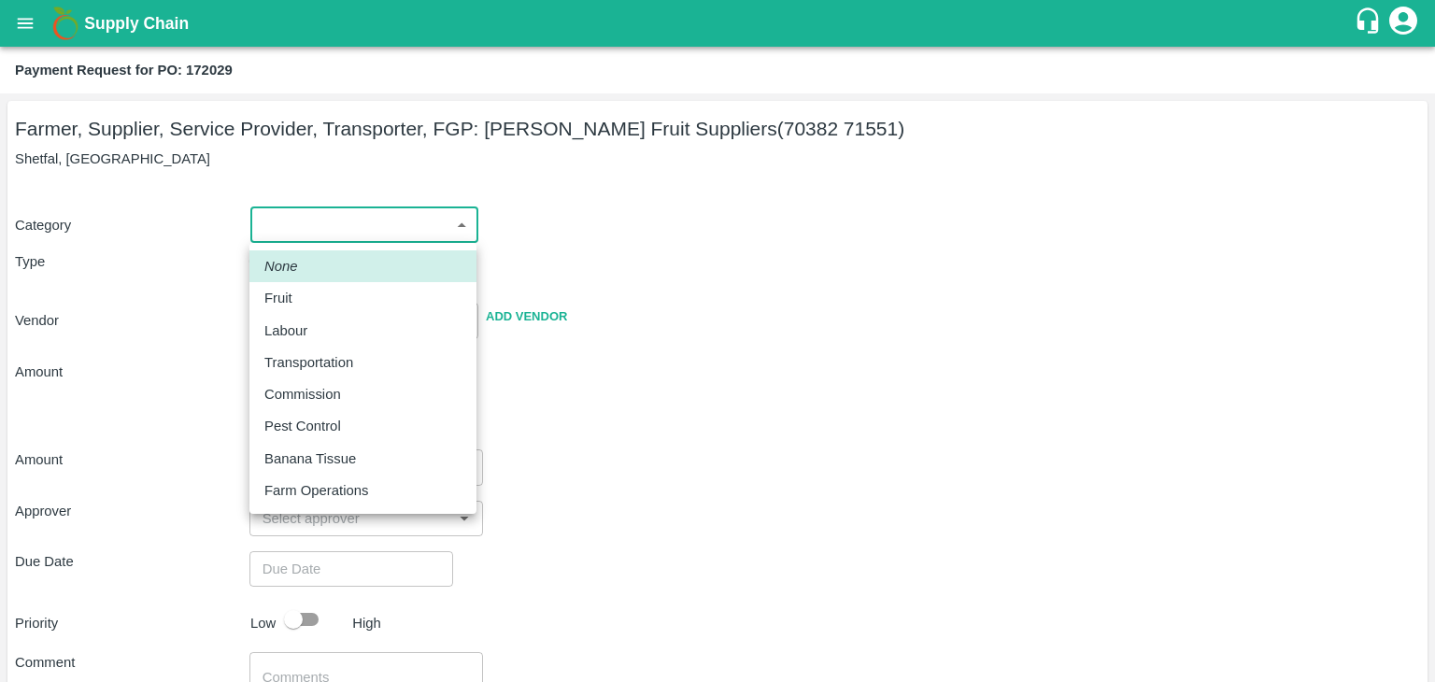
click at [291, 230] on body "Supply Chain Payment Request for PO: 172029 Farmer, Supplier, Service Provider,…" at bounding box center [717, 341] width 1435 height 682
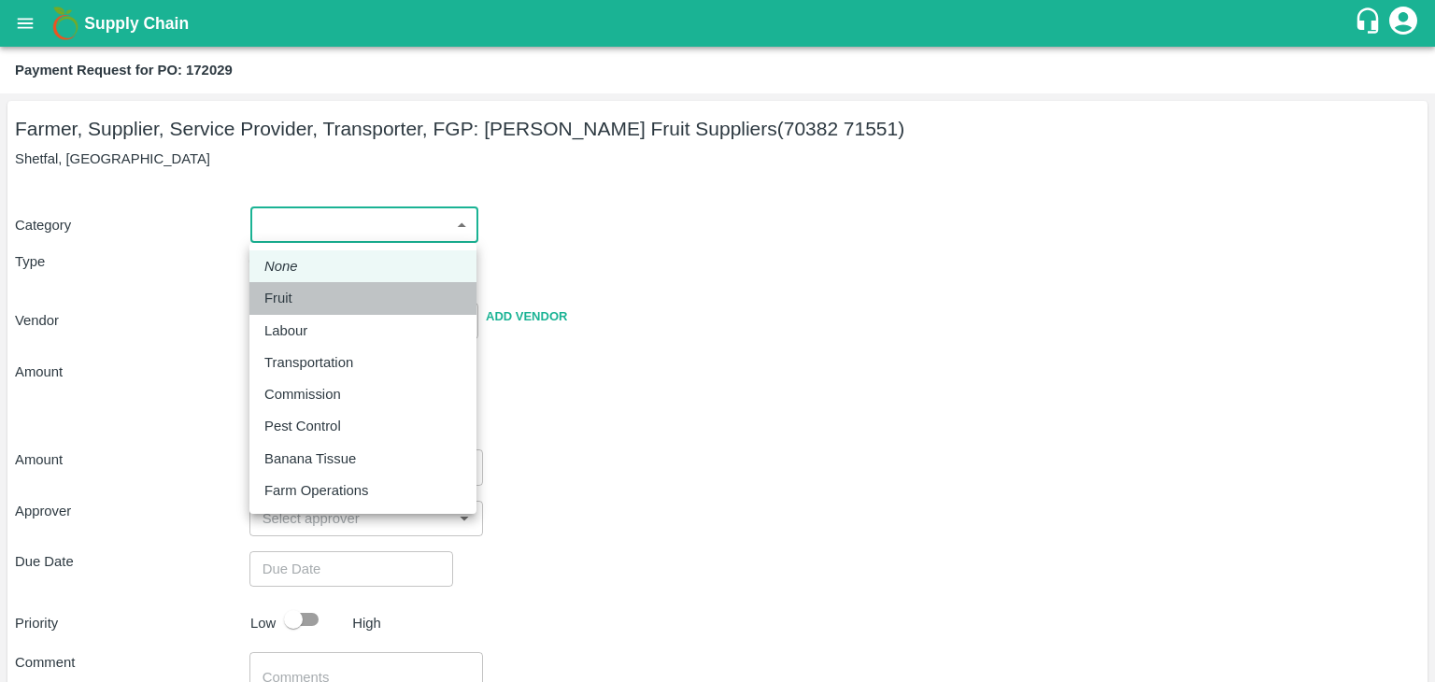
click at [303, 300] on div "Fruit" at bounding box center [362, 298] width 197 height 21
type input "1"
type input "[PERSON_NAME] Fruit Suppliers - 70382 71551(Farmer, Supplier, Service Provider,…"
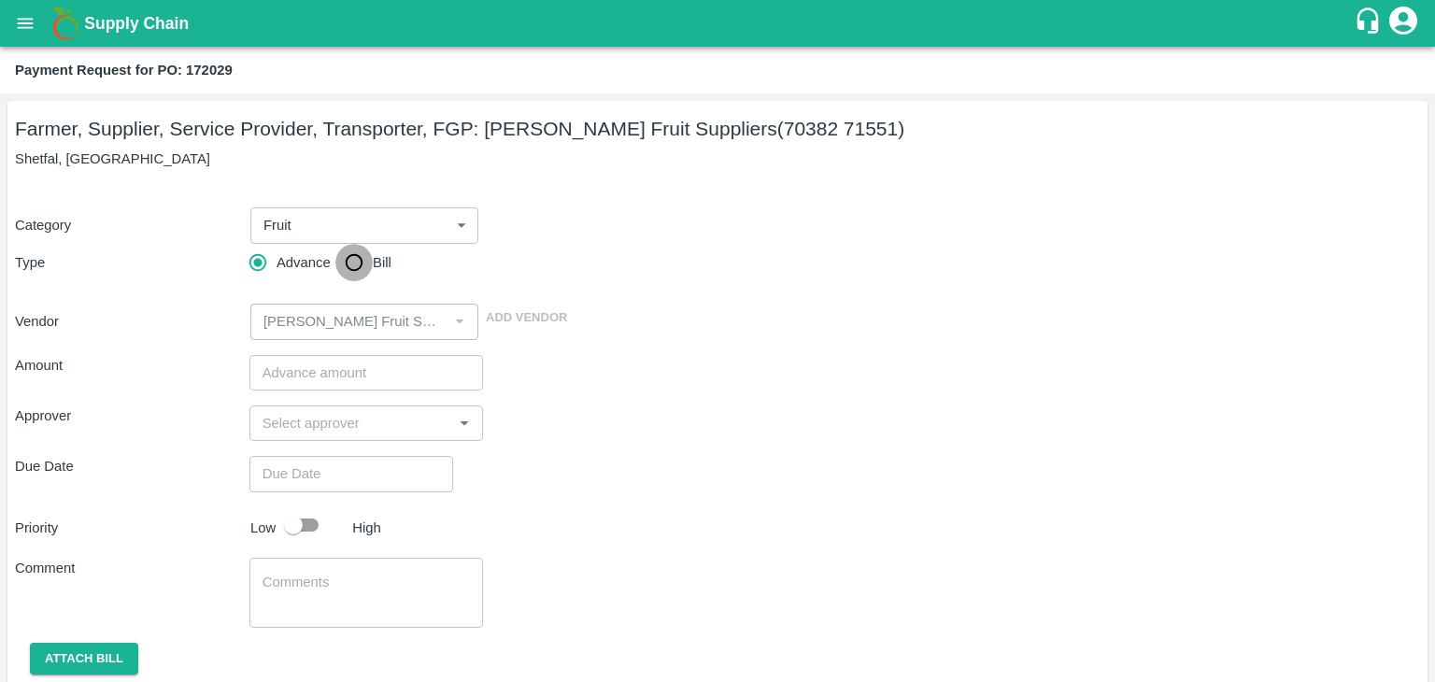
click at [344, 255] on input "Bill" at bounding box center [353, 262] width 37 height 37
radio input "true"
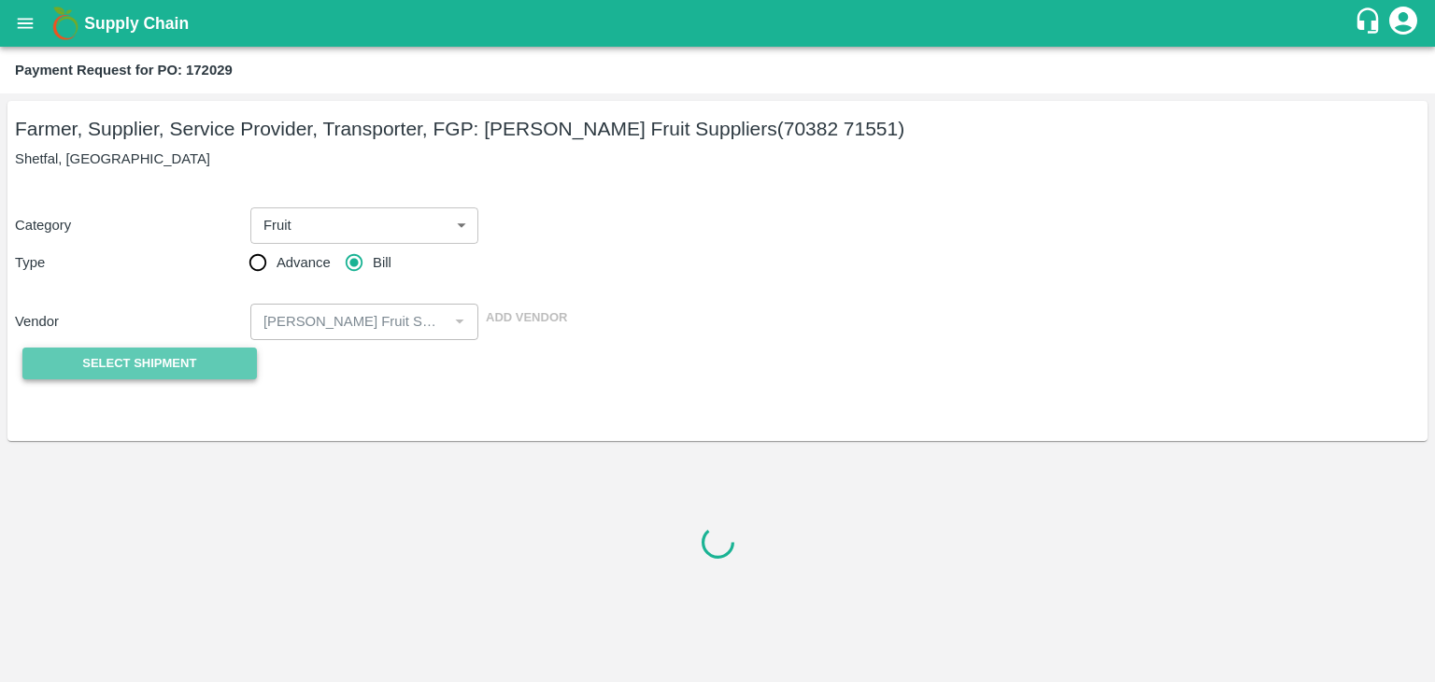
click at [137, 353] on span "Select Shipment" at bounding box center [139, 363] width 114 height 21
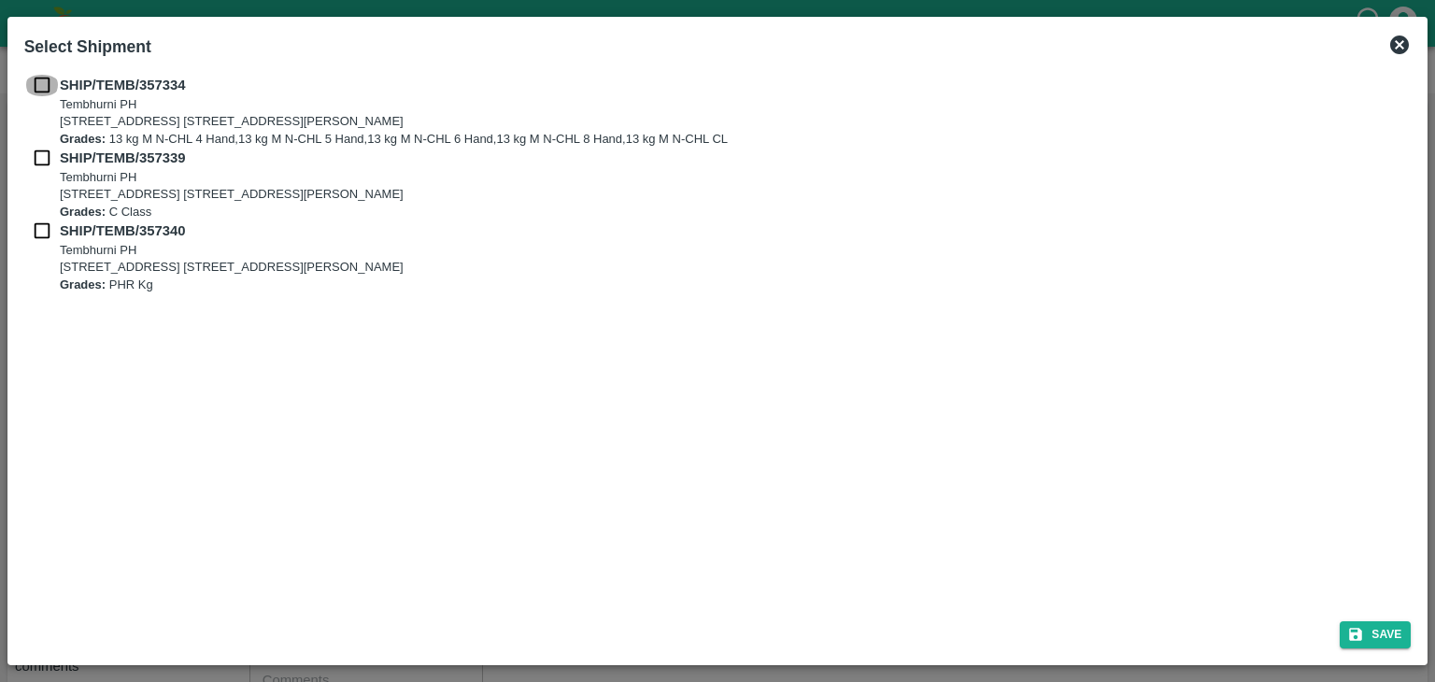
click at [34, 83] on input "checkbox" at bounding box center [41, 85] width 35 height 21
checkbox input "true"
click at [39, 158] on input "checkbox" at bounding box center [41, 158] width 35 height 21
checkbox input "true"
click at [34, 228] on input "checkbox" at bounding box center [41, 230] width 35 height 21
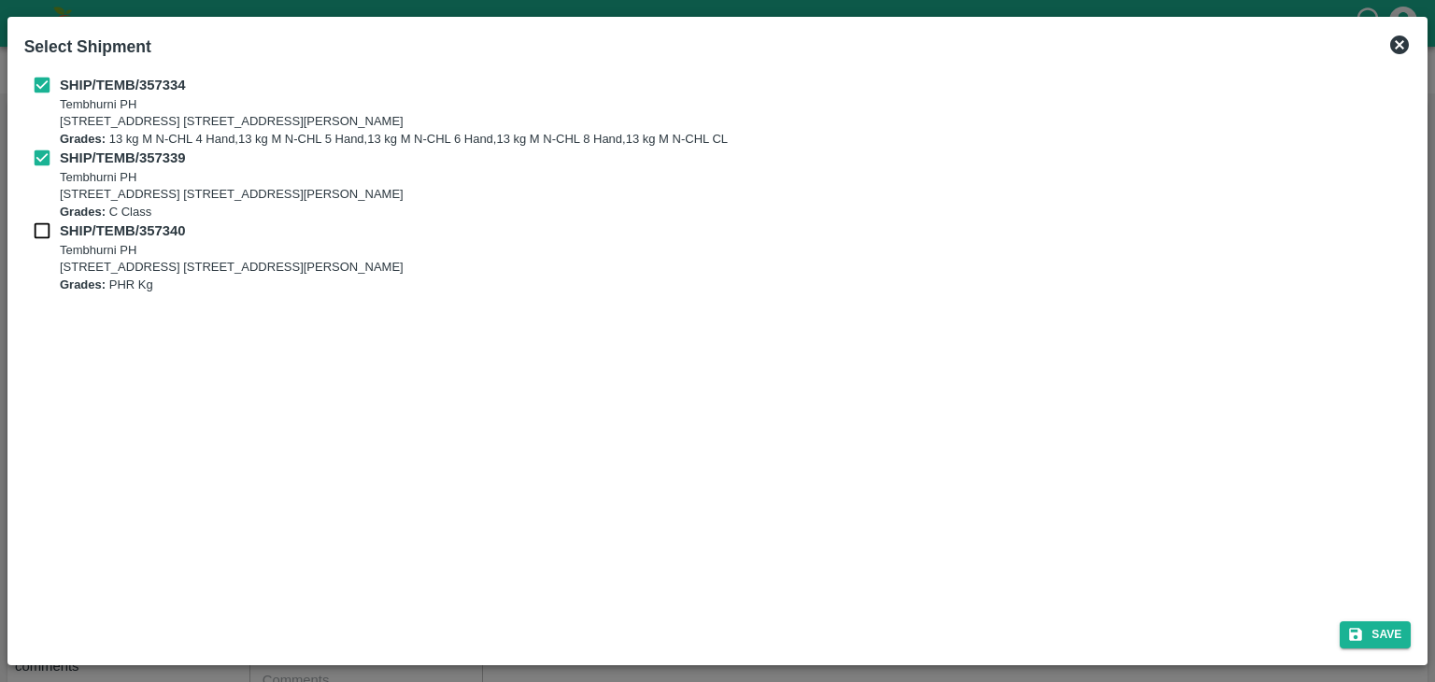
checkbox input "true"
click at [1390, 641] on button "Save" at bounding box center [1374, 634] width 71 height 27
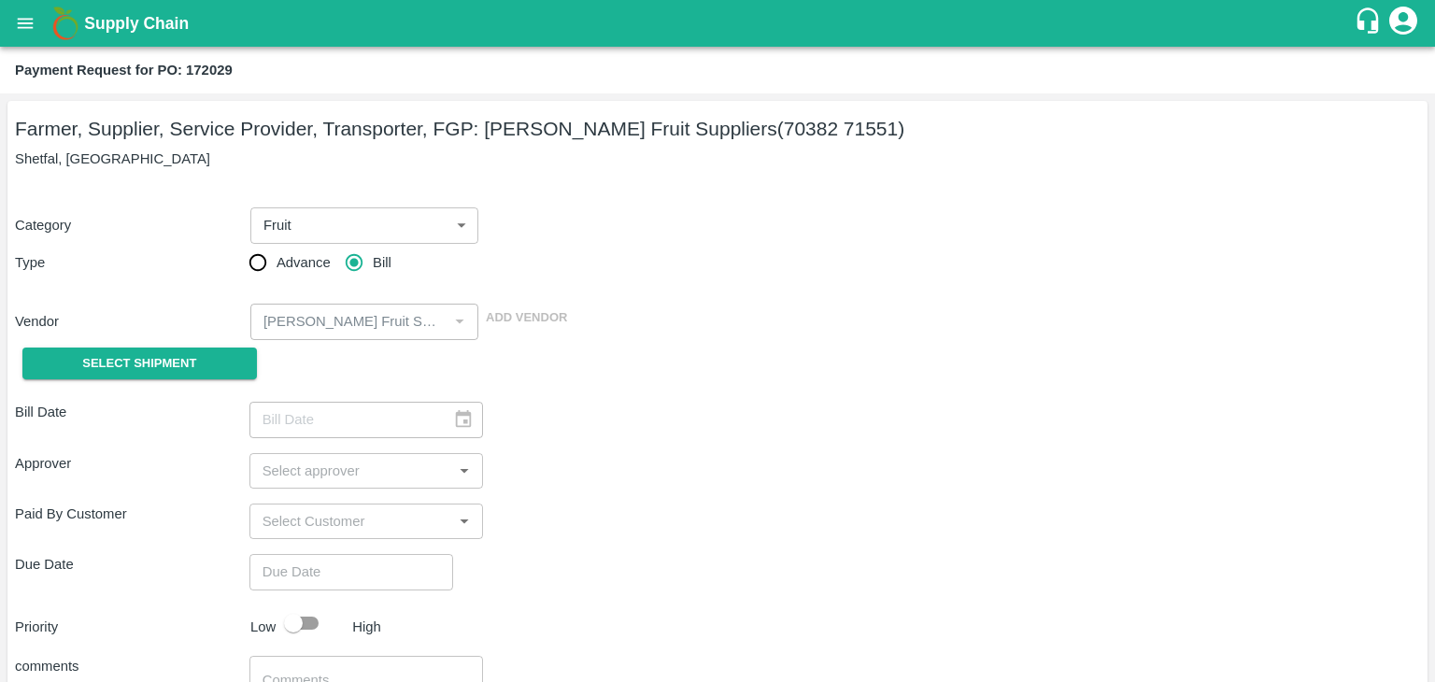
type input "27/08/2025"
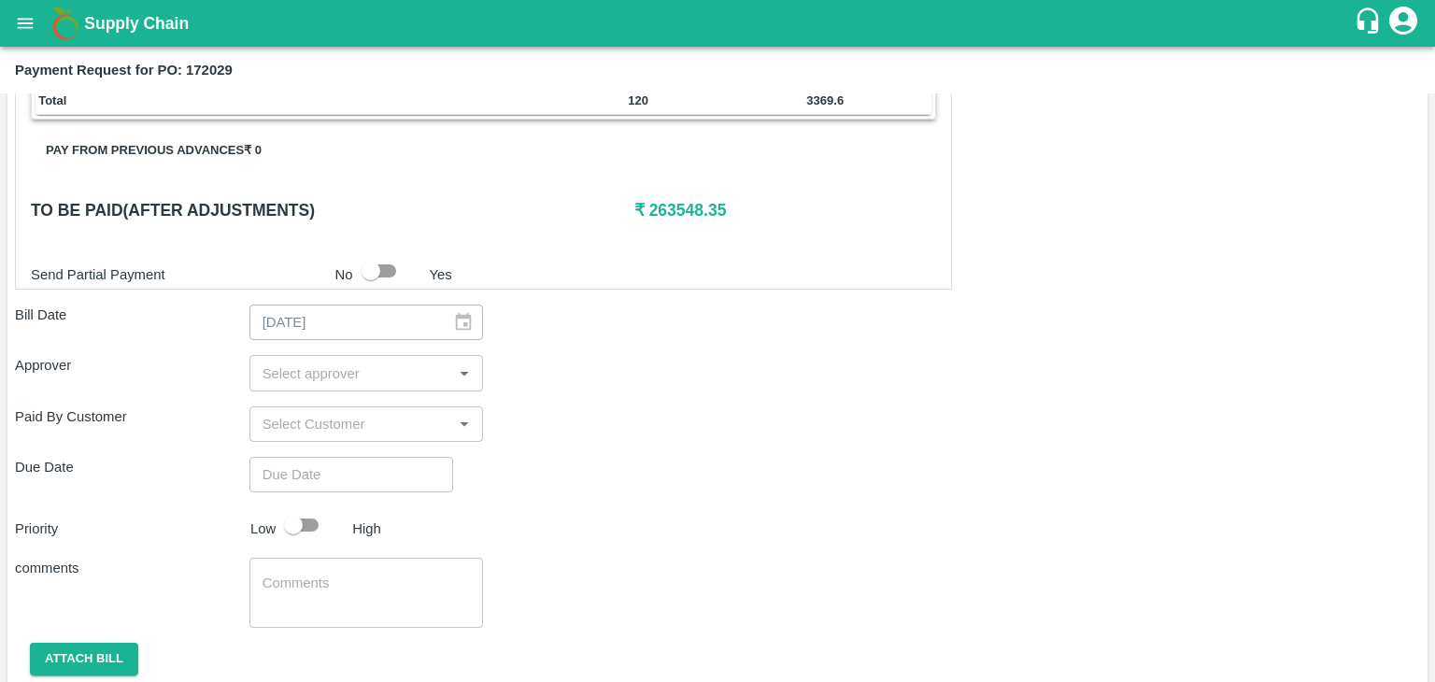
scroll to position [915, 0]
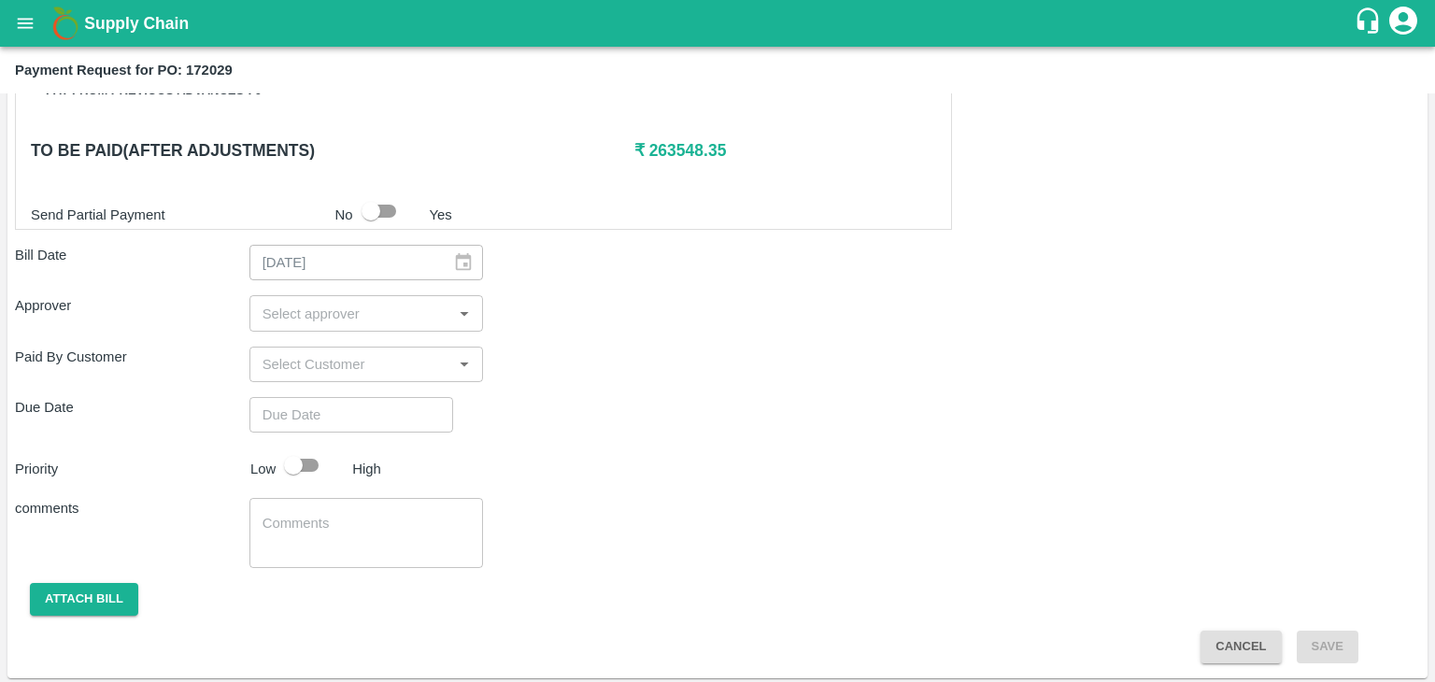
click at [296, 296] on div "​" at bounding box center [366, 312] width 234 height 35
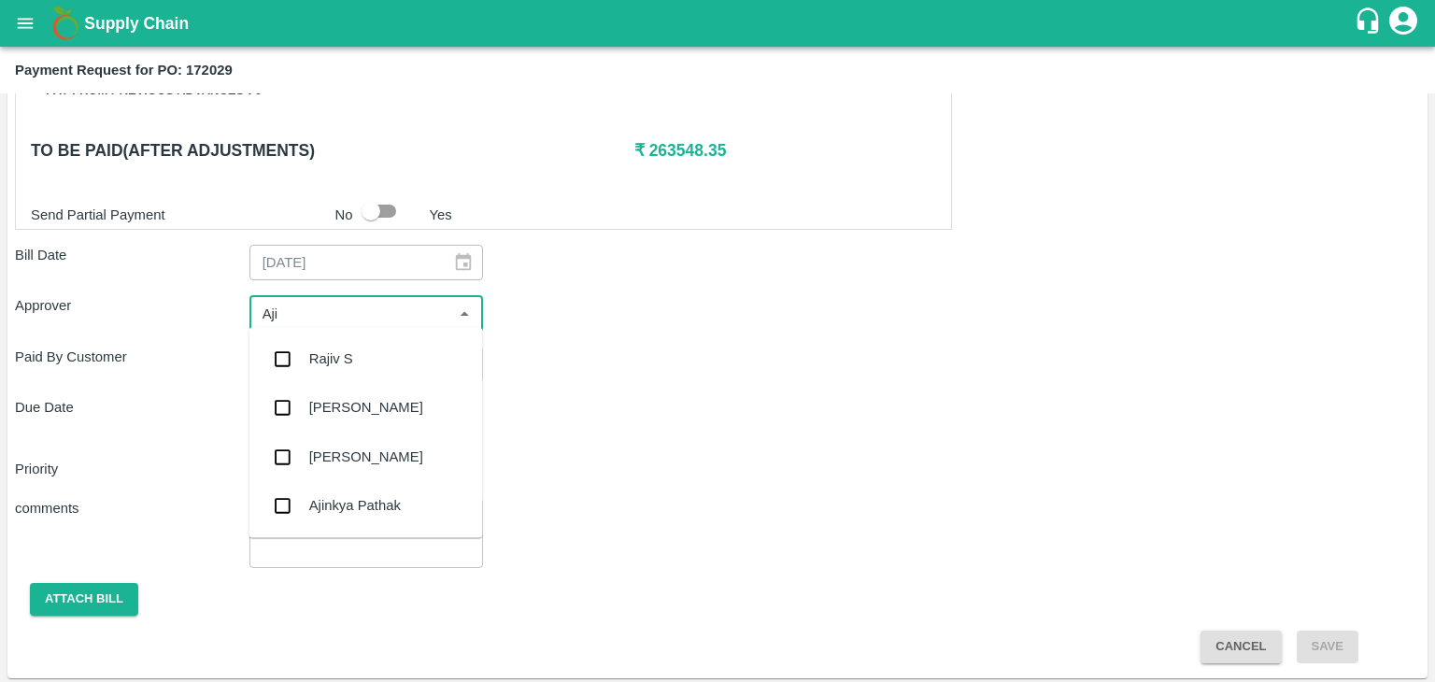
type input "Ajit"
click at [337, 352] on div "[PERSON_NAME]" at bounding box center [366, 358] width 114 height 21
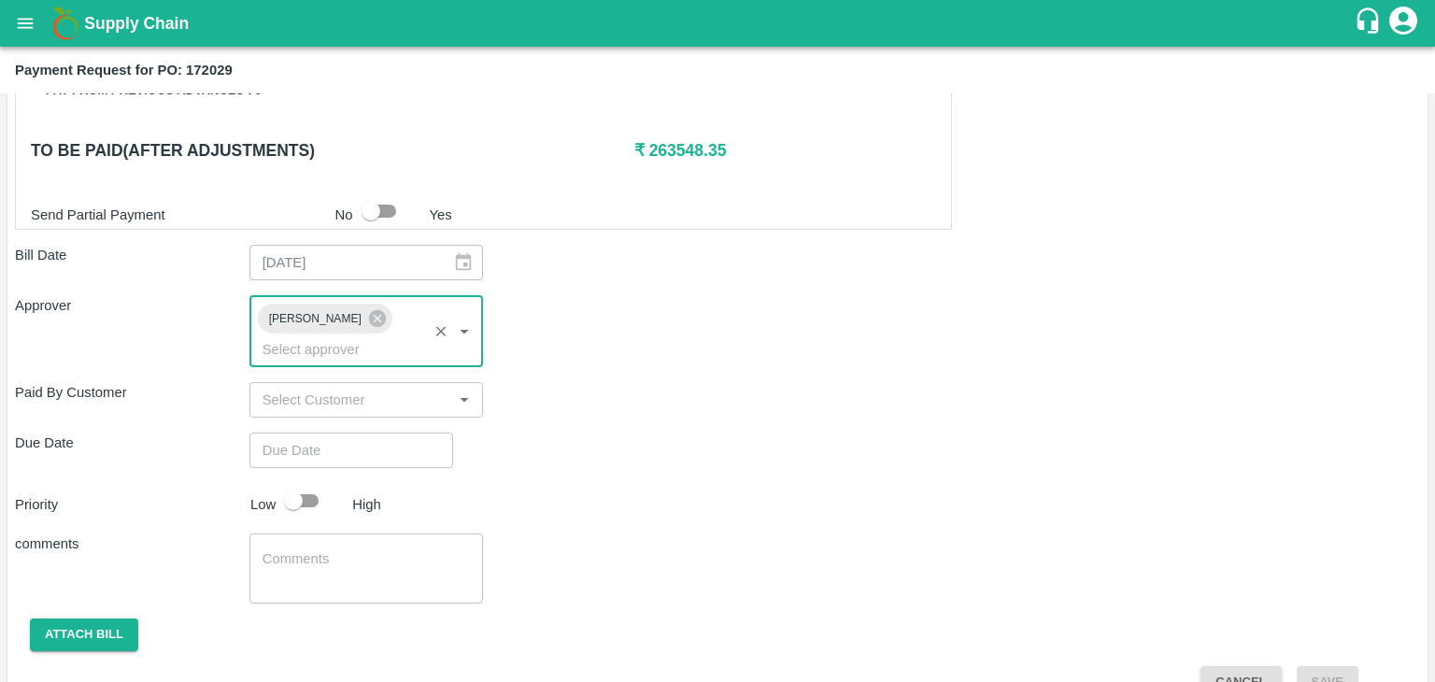
type input "DD/MM/YYYY hh:mm aa"
click at [377, 432] on input "DD/MM/YYYY hh:mm aa" at bounding box center [344, 449] width 191 height 35
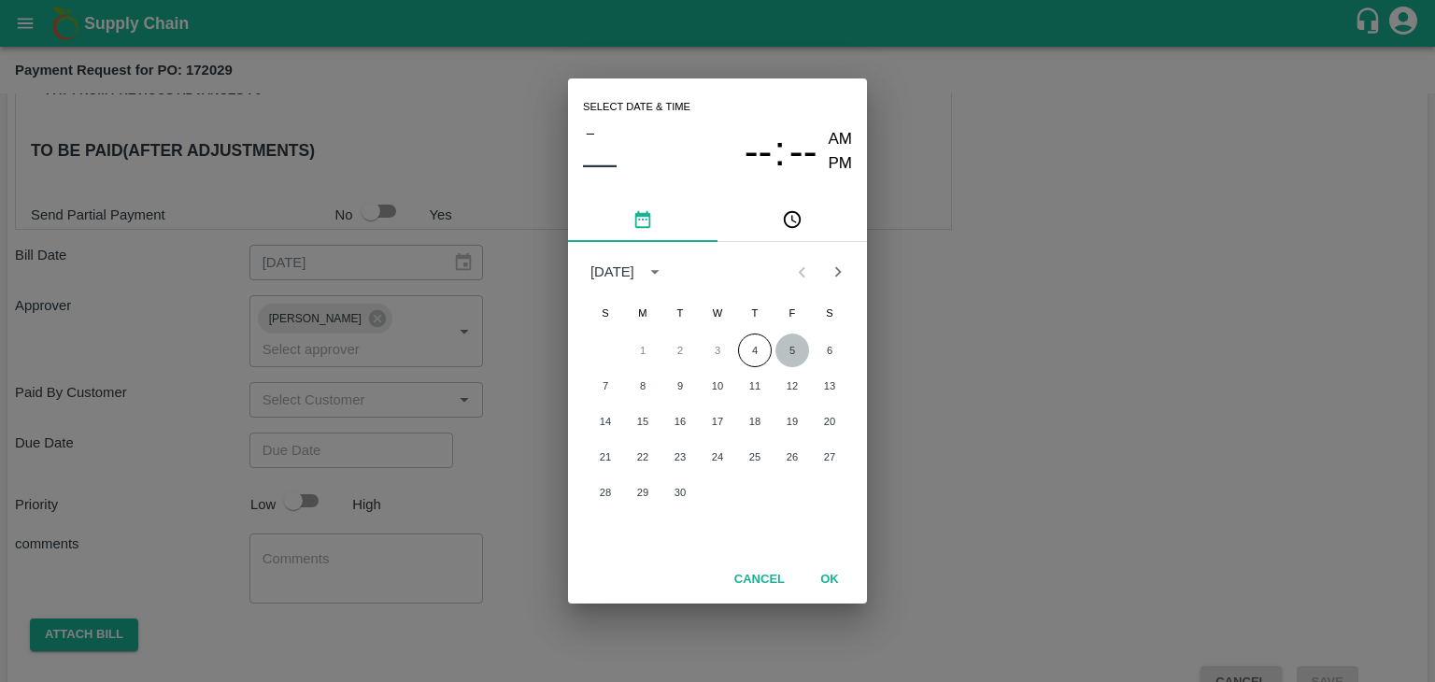
click at [793, 342] on button "5" at bounding box center [792, 350] width 34 height 34
type input "[DATE] 12:00 AM"
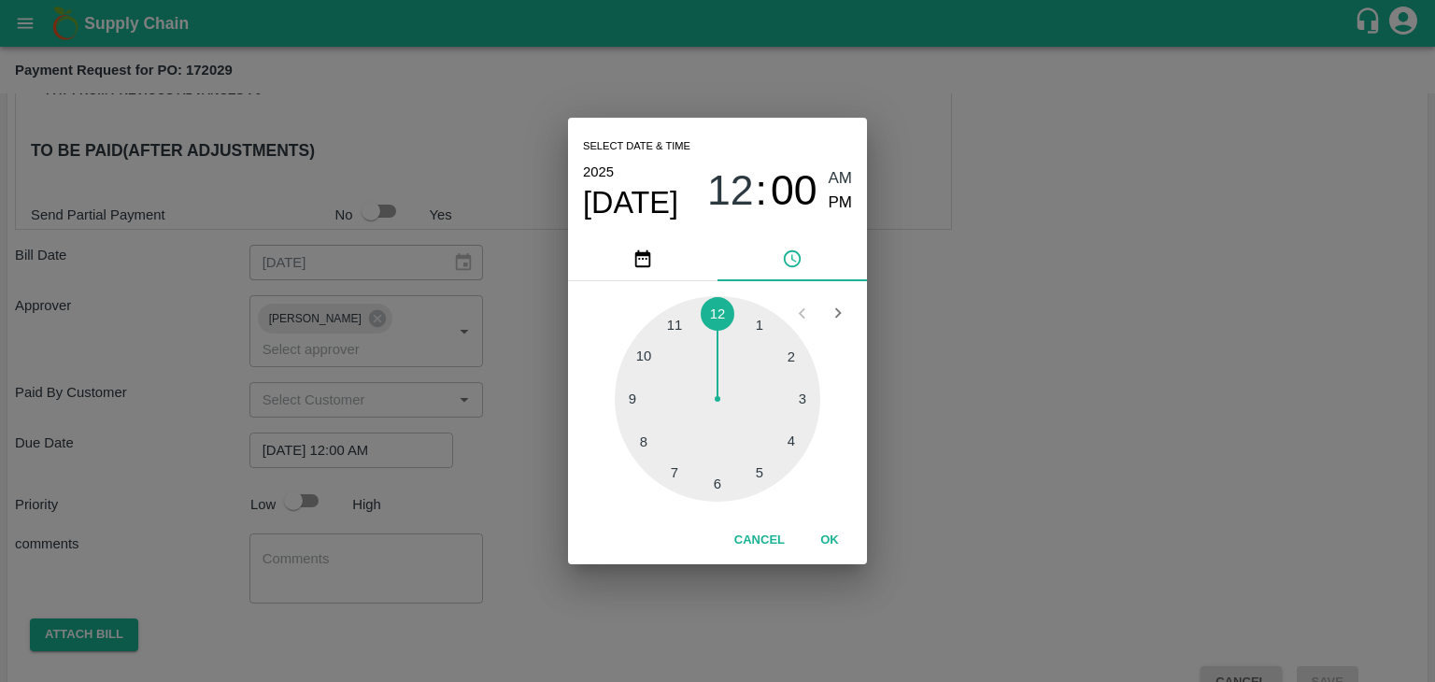
click at [839, 527] on button "OK" at bounding box center [830, 540] width 60 height 33
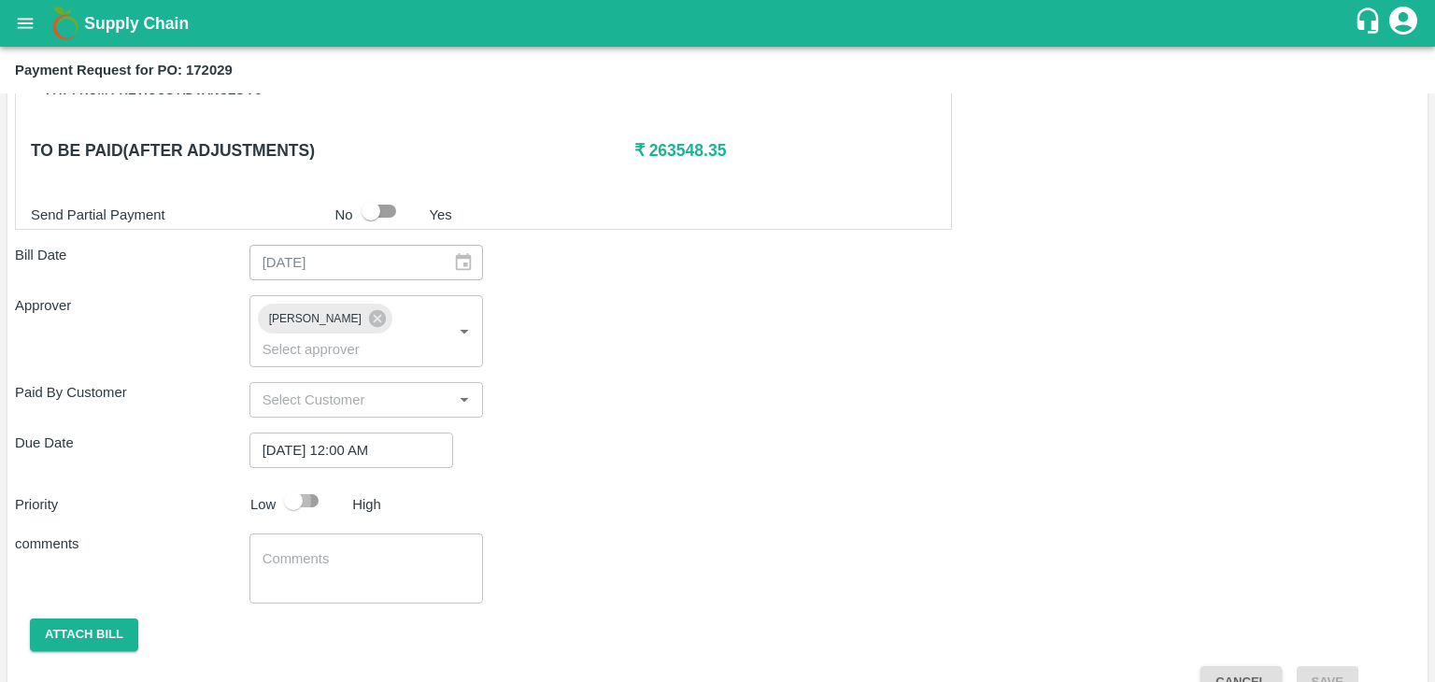
click at [295, 483] on input "checkbox" at bounding box center [293, 500] width 106 height 35
checkbox input "true"
click at [365, 549] on textarea at bounding box center [366, 568] width 208 height 39
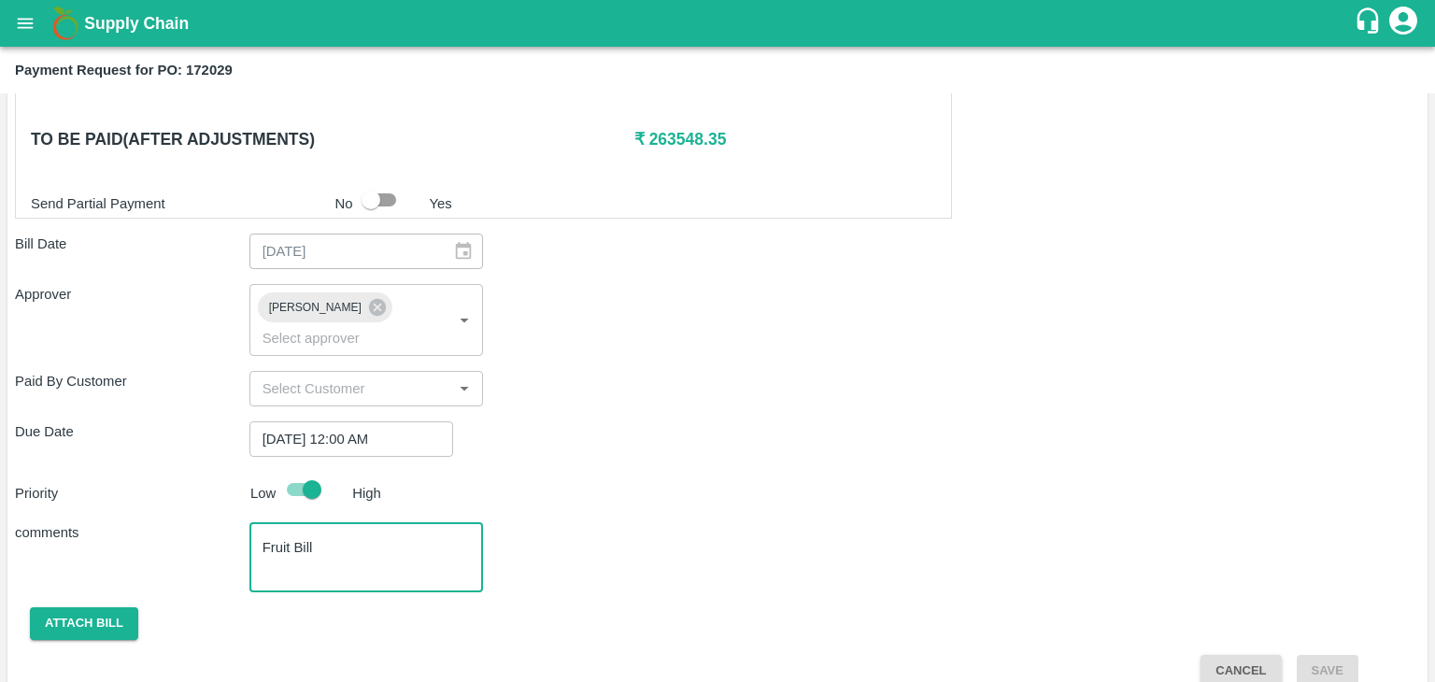
type textarea "Fruit Bill"
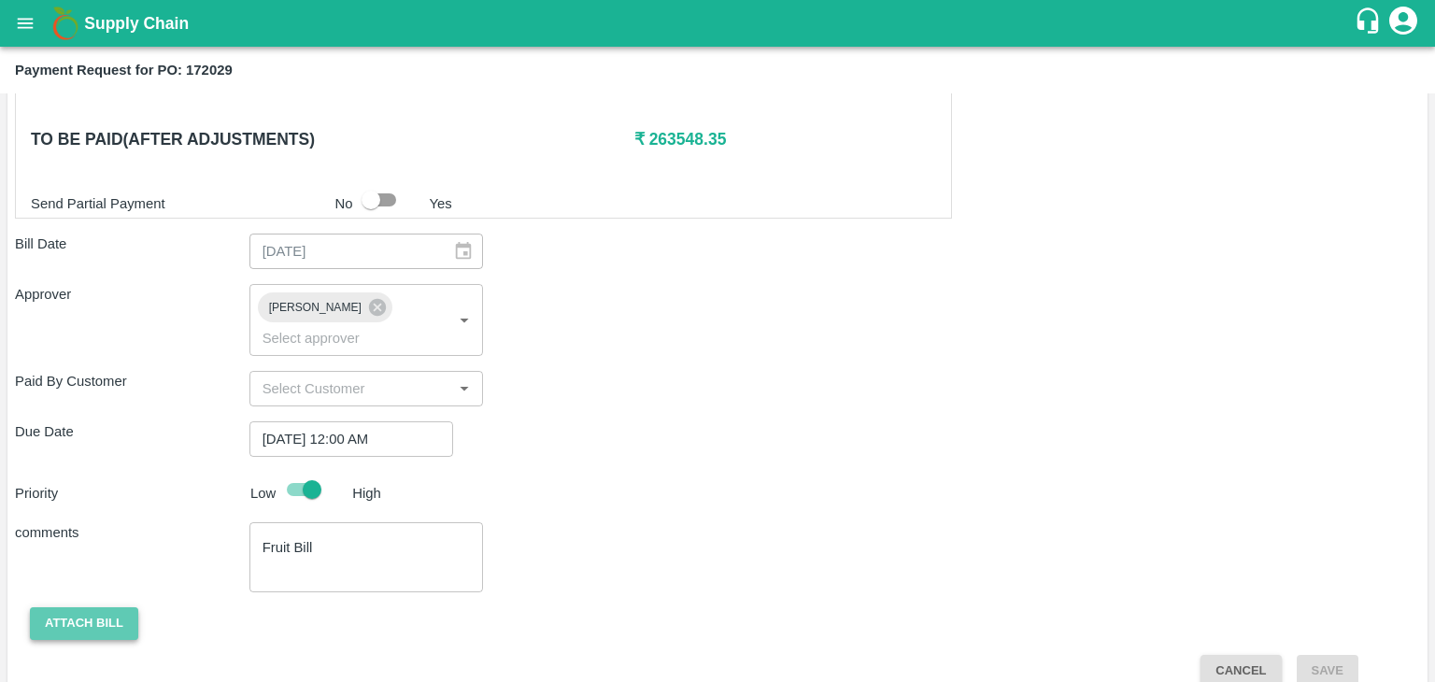
click at [83, 607] on button "Attach bill" at bounding box center [84, 623] width 108 height 33
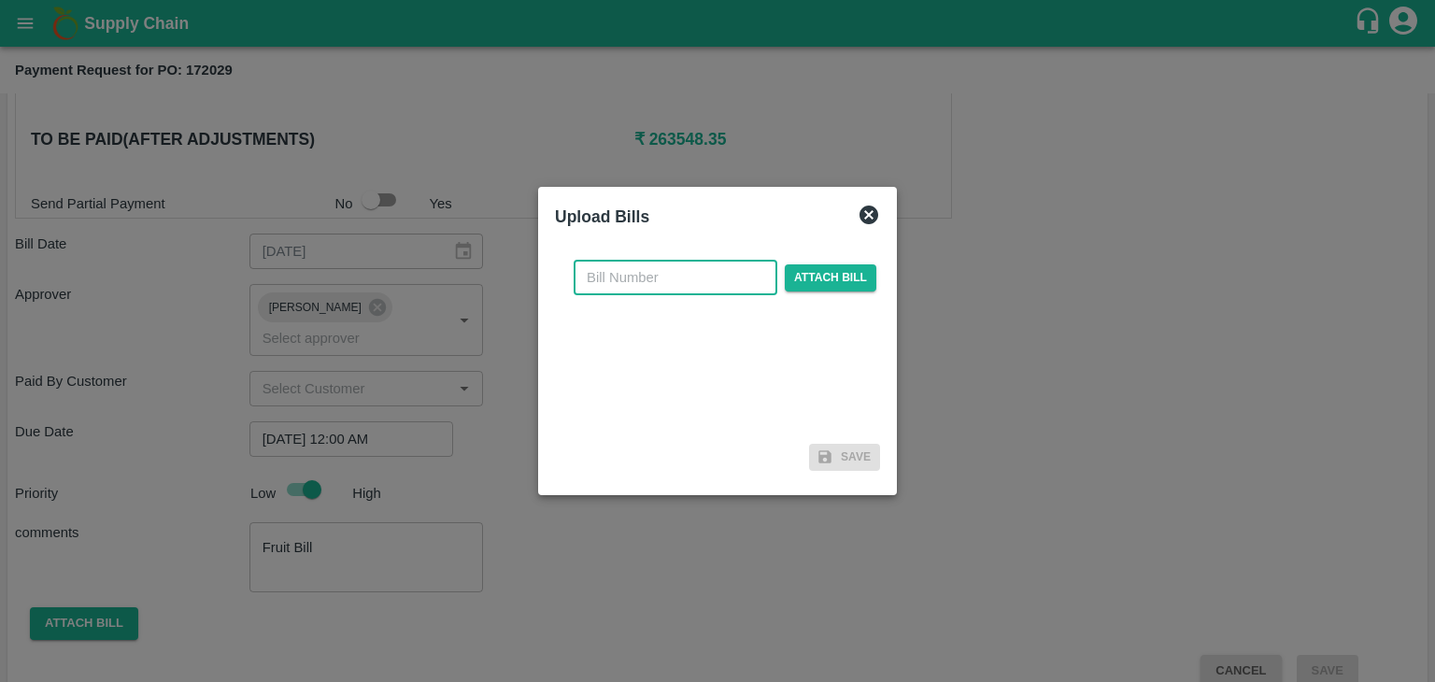
click at [706, 276] on input "text" at bounding box center [676, 277] width 204 height 35
type input "68"
click at [829, 264] on span "Attach bill" at bounding box center [831, 277] width 92 height 27
click at [0, 0] on input "Attach bill" at bounding box center [0, 0] width 0 height 0
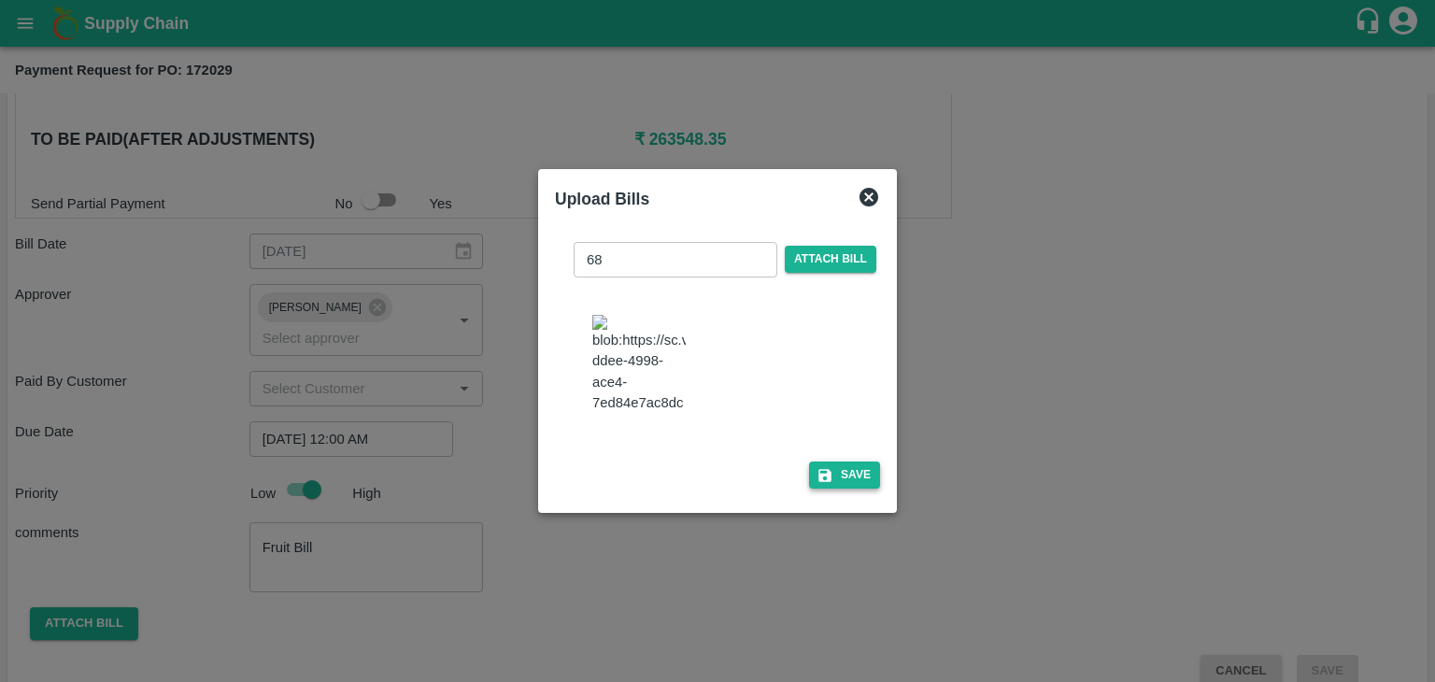
click at [844, 483] on button "Save" at bounding box center [844, 474] width 71 height 27
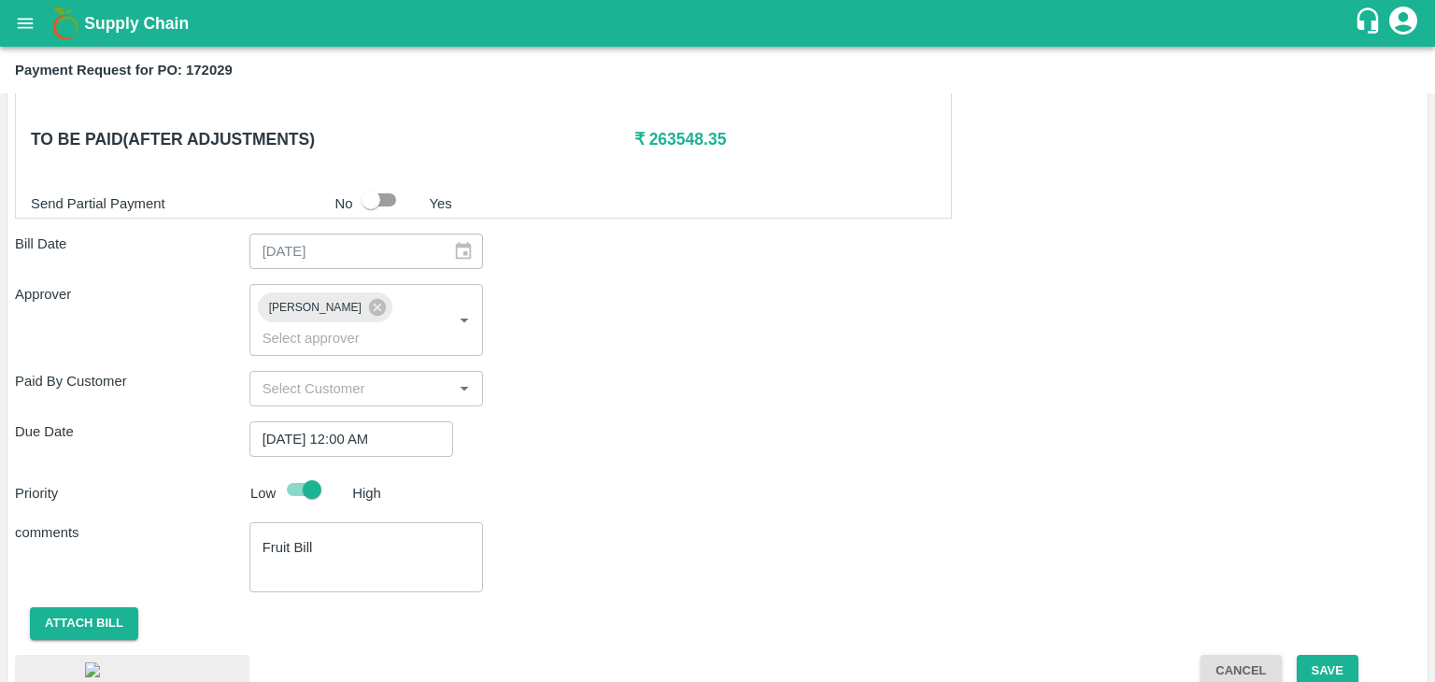
scroll to position [1038, 0]
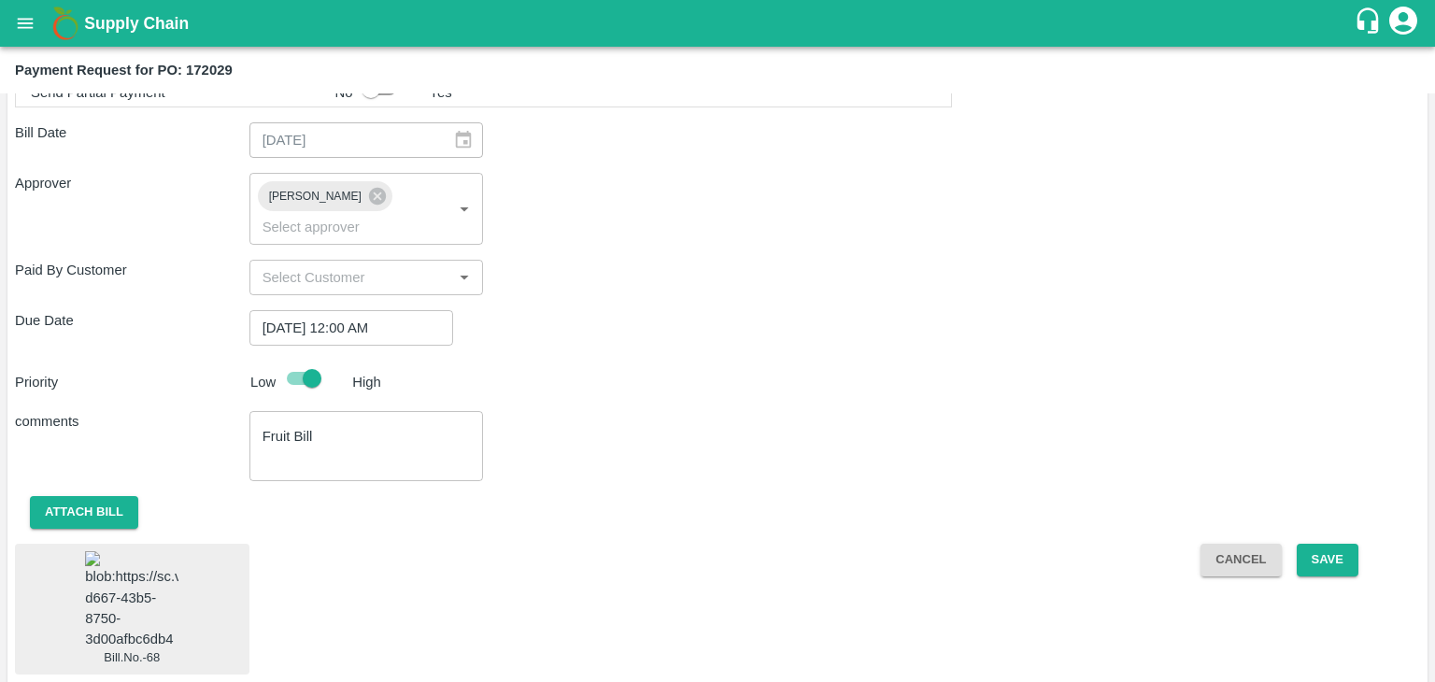
click at [128, 582] on img at bounding box center [131, 600] width 93 height 98
click at [1334, 544] on button "Save" at bounding box center [1328, 560] width 62 height 33
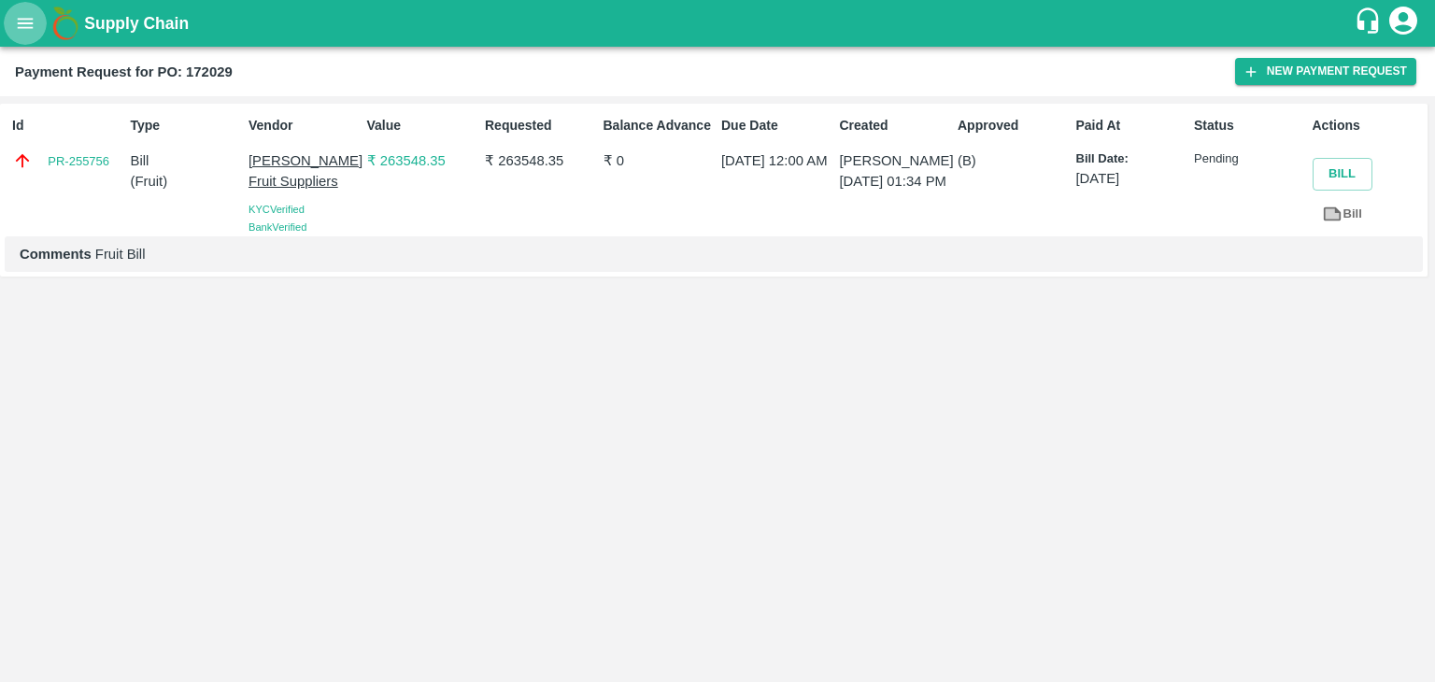
click at [19, 18] on icon "open drawer" at bounding box center [25, 23] width 21 height 21
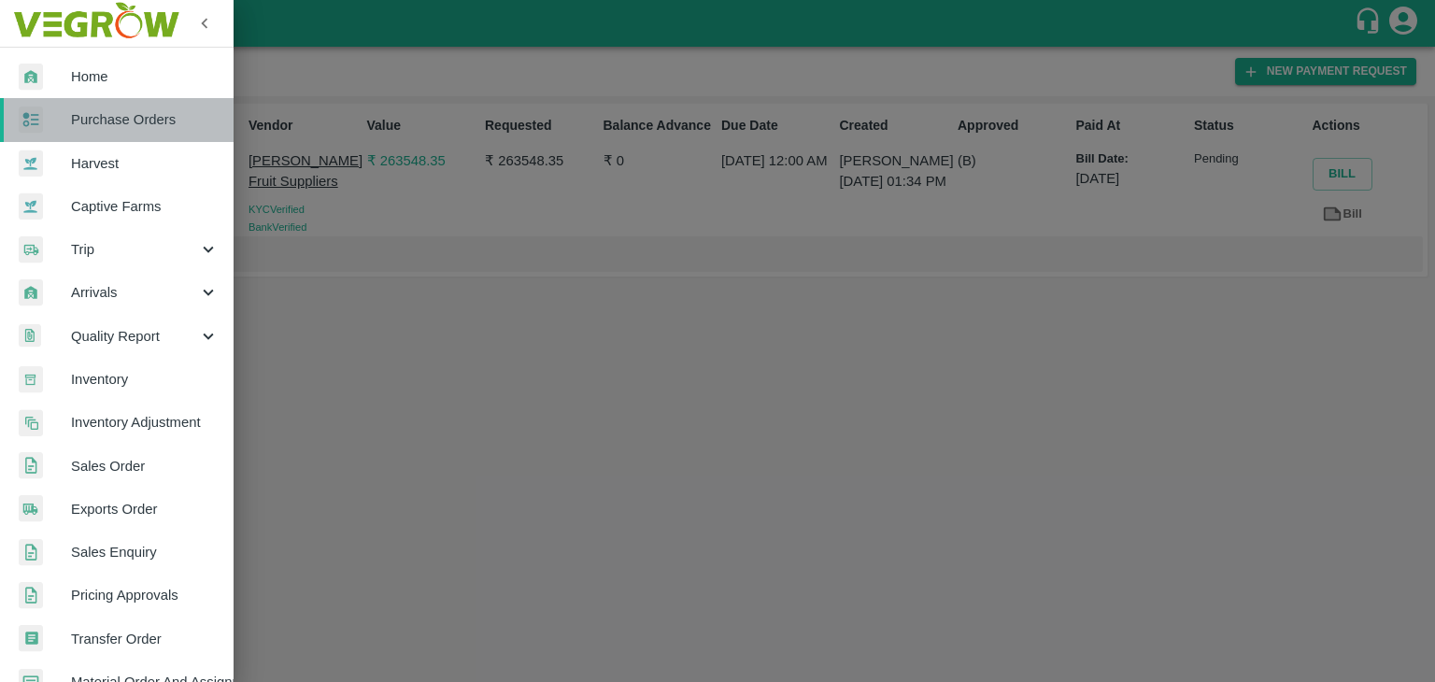
click at [145, 113] on span "Purchase Orders" at bounding box center [145, 119] width 148 height 21
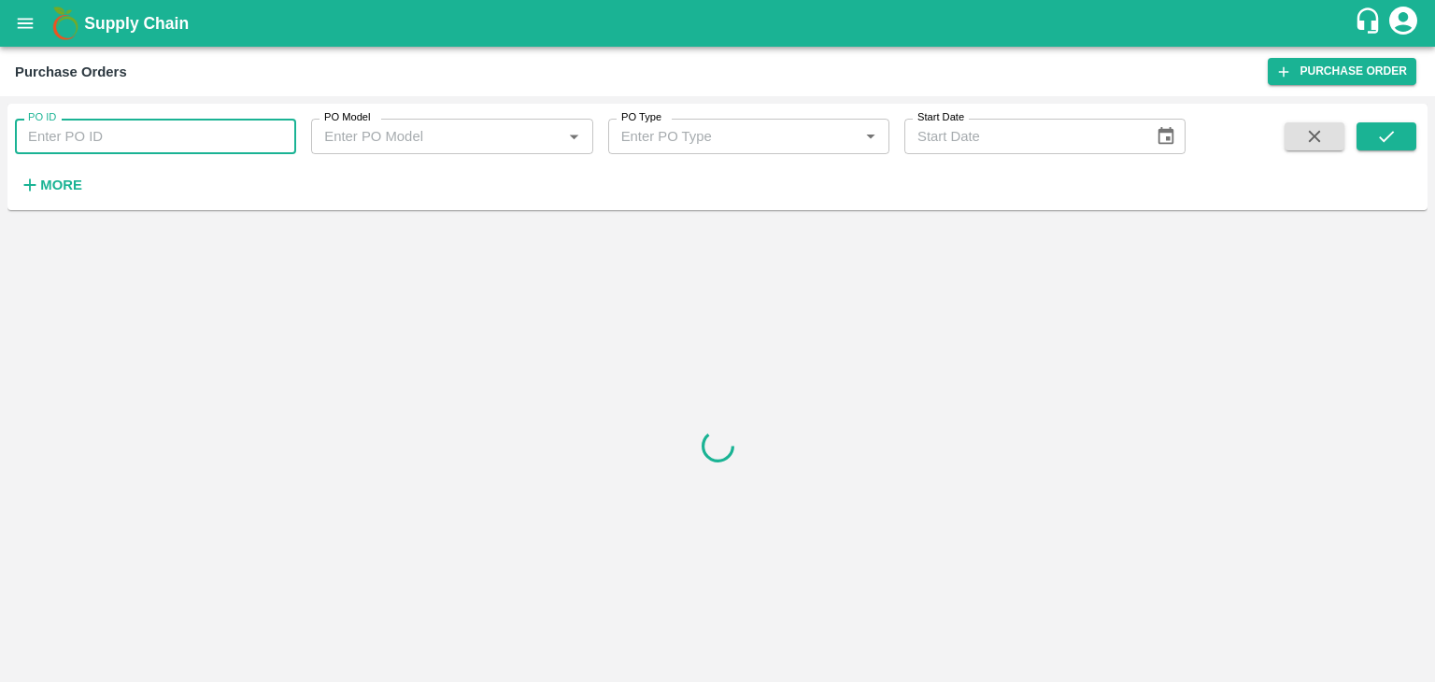
click at [250, 137] on input "PO ID" at bounding box center [155, 136] width 281 height 35
paste input "172474"
type input "172474"
click at [1376, 129] on icon "submit" at bounding box center [1386, 136] width 21 height 21
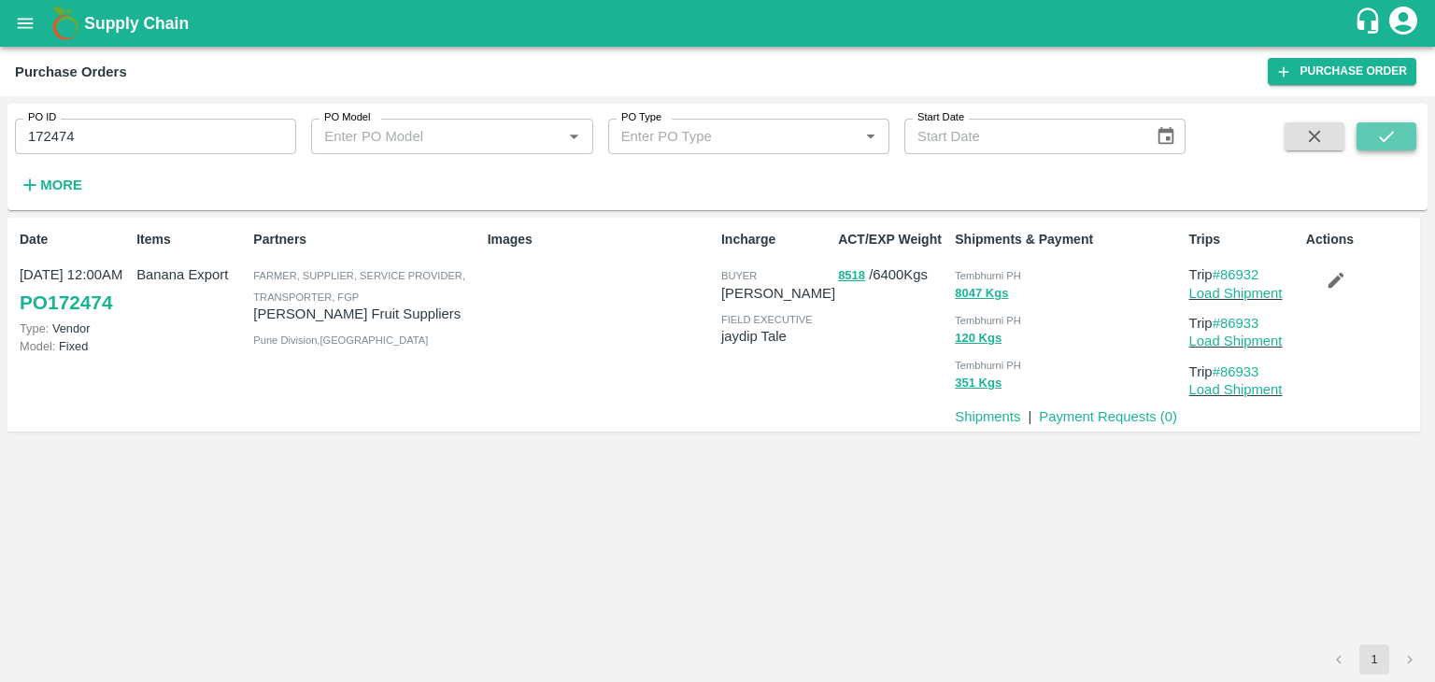
click at [1376, 129] on icon "submit" at bounding box center [1386, 136] width 21 height 21
click at [1077, 418] on link "Payment Requests ( 0 )" at bounding box center [1108, 416] width 138 height 15
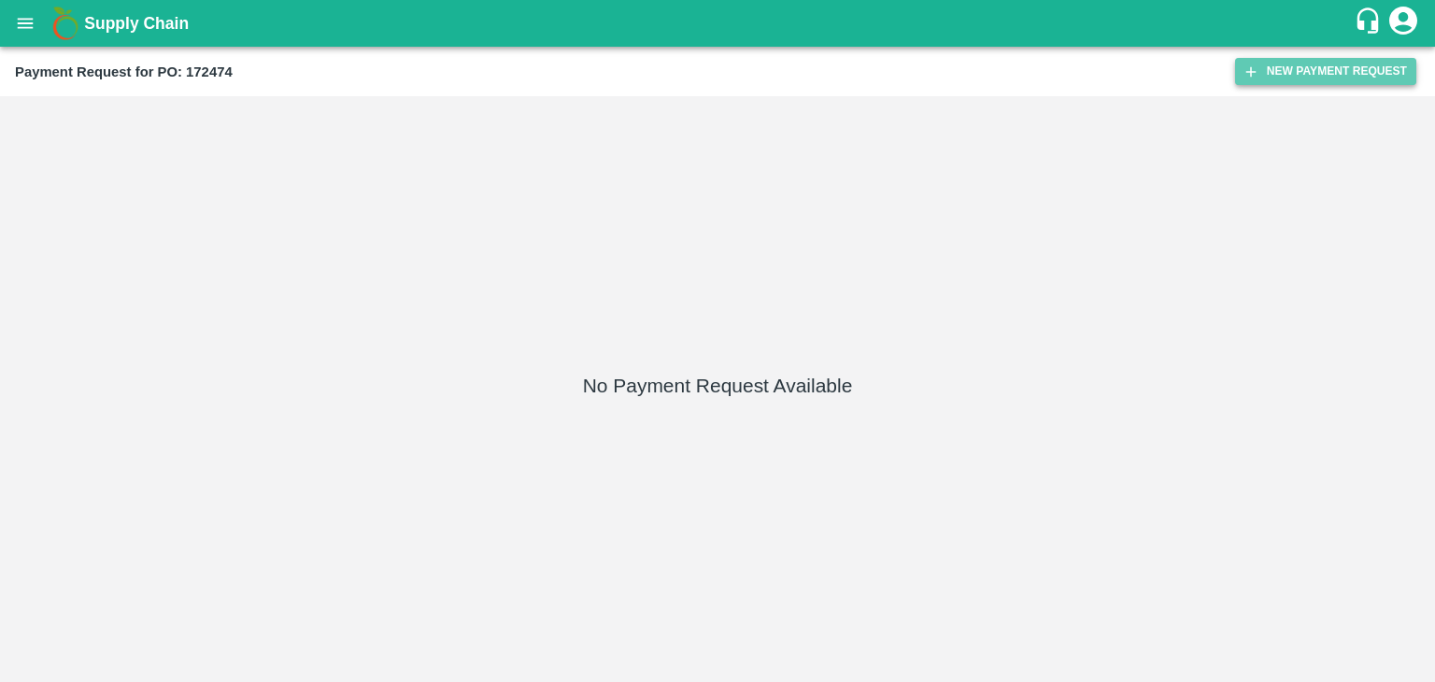
click at [1291, 64] on button "New Payment Request" at bounding box center [1325, 71] width 181 height 27
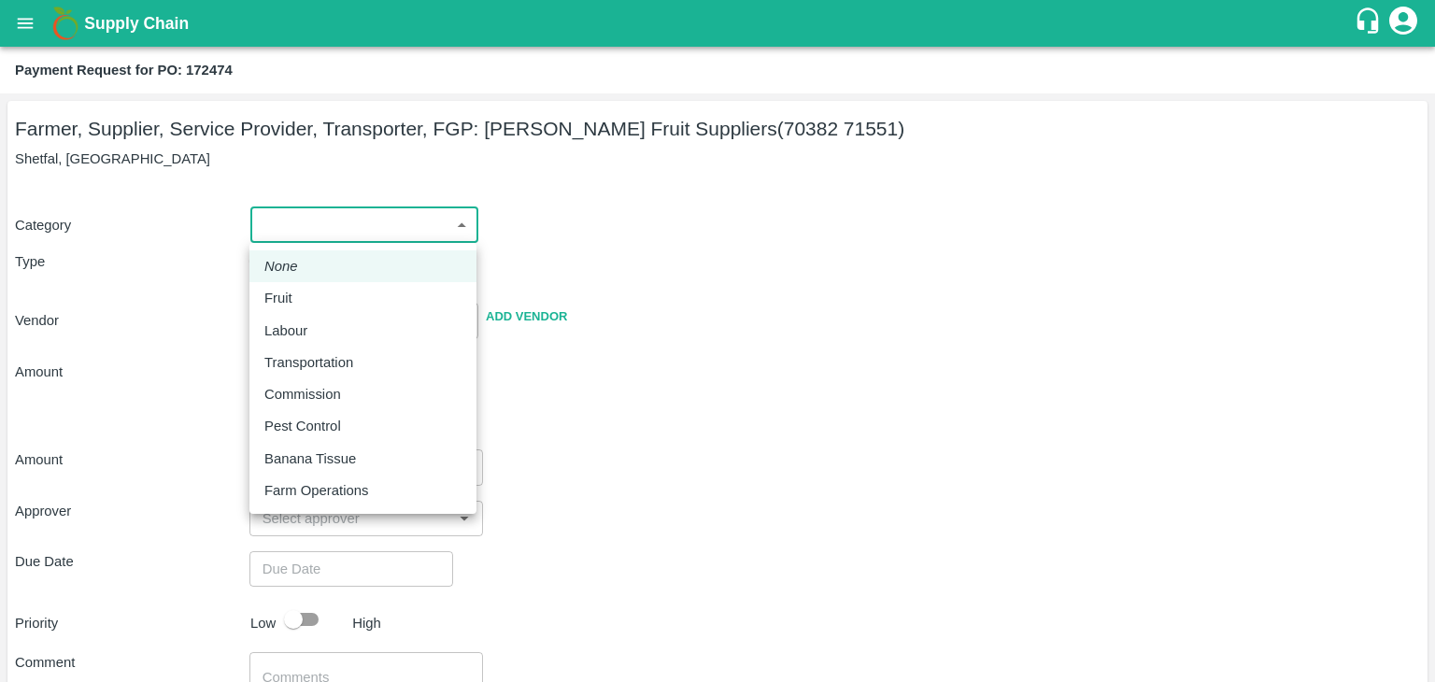
drag, startPoint x: 273, startPoint y: 228, endPoint x: 300, endPoint y: 289, distance: 66.5
click at [300, 289] on body "Supply Chain Payment Request for PO: 172474 Farmer, Supplier, Service Provider,…" at bounding box center [717, 341] width 1435 height 682
click at [300, 289] on div "Fruit" at bounding box center [282, 298] width 37 height 21
type input "1"
type input "[PERSON_NAME] Fruit Suppliers - 70382 71551(Farmer, Supplier, Service Provider,…"
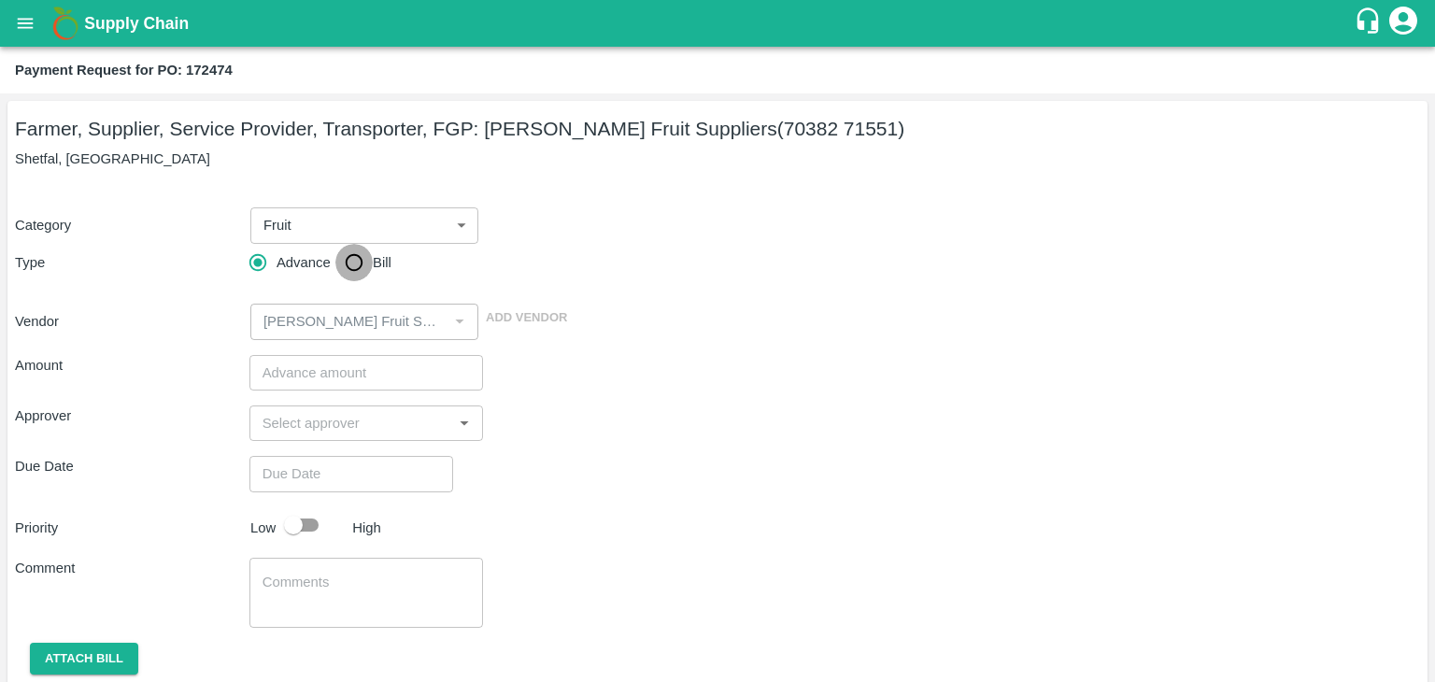
click at [352, 262] on input "Bill" at bounding box center [353, 262] width 37 height 37
radio input "true"
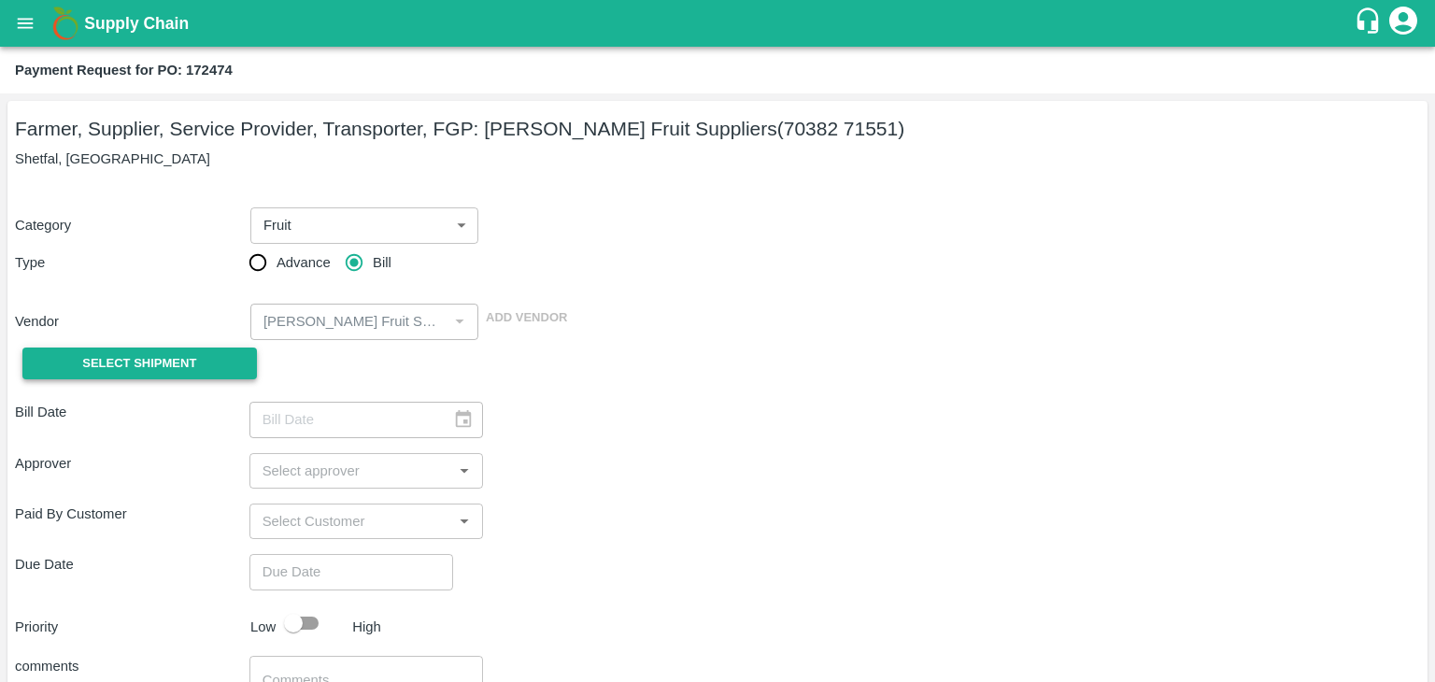
drag, startPoint x: 176, startPoint y: 341, endPoint x: 153, endPoint y: 367, distance: 34.4
click at [153, 367] on div "Select Shipment" at bounding box center [132, 364] width 234 height 48
click at [153, 367] on span "Select Shipment" at bounding box center [139, 363] width 114 height 21
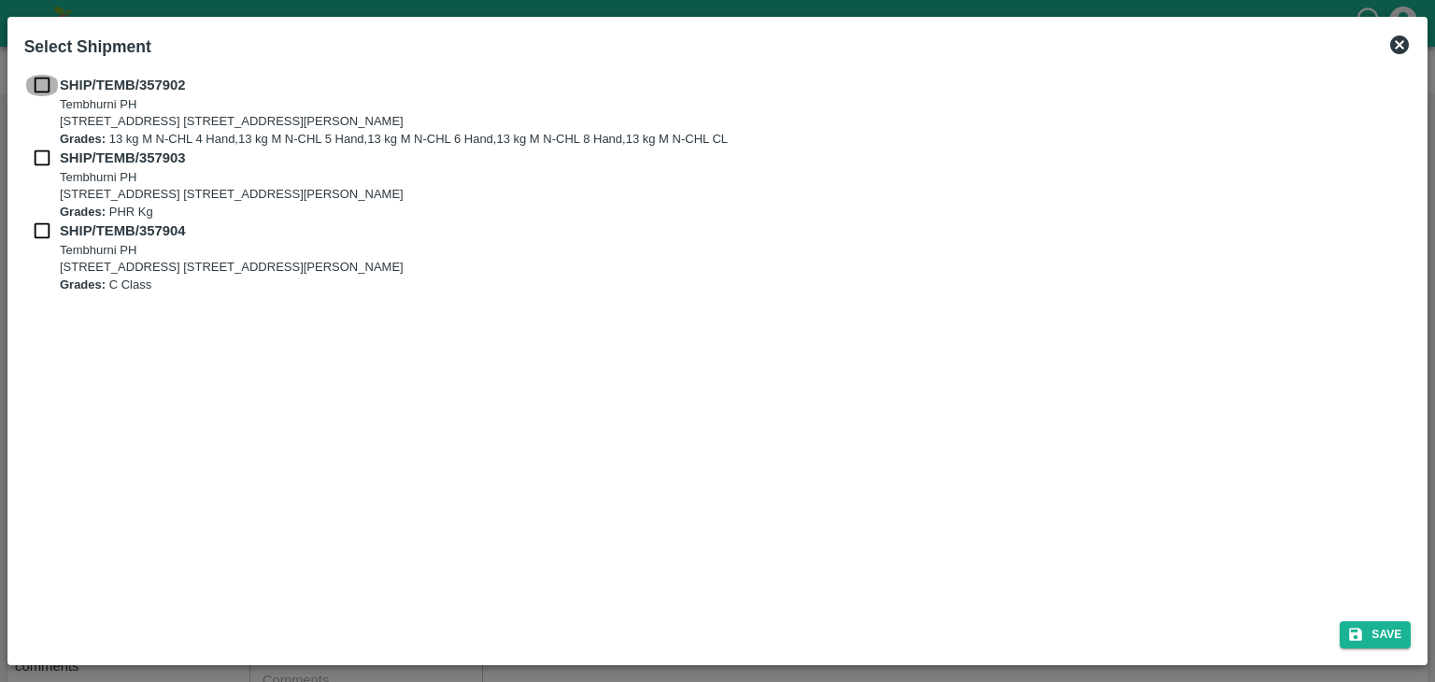
click at [33, 89] on input "checkbox" at bounding box center [41, 85] width 35 height 21
checkbox input "true"
click at [35, 151] on input "checkbox" at bounding box center [41, 158] width 35 height 21
checkbox input "true"
drag, startPoint x: 34, startPoint y: 218, endPoint x: 37, endPoint y: 236, distance: 19.1
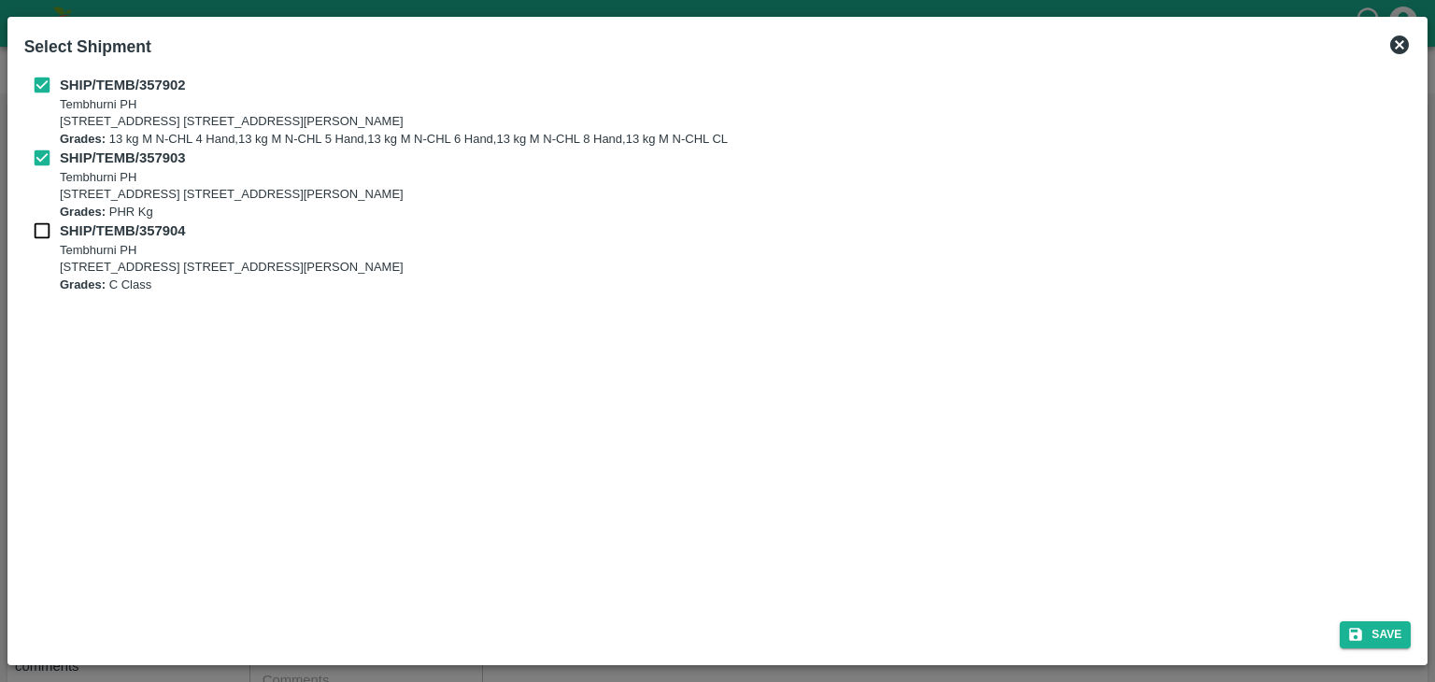
click at [37, 236] on div "SHIP/TEMB/357902 [STREET_ADDRESS] E-5, YASHSHREE INDUSTRIES, M.I.D.C., A/P TEMB…" at bounding box center [717, 184] width 1387 height 219
click at [37, 236] on input "checkbox" at bounding box center [41, 230] width 35 height 21
checkbox input "true"
click at [1393, 636] on button "Save" at bounding box center [1374, 634] width 71 height 27
type input "[DATE]"
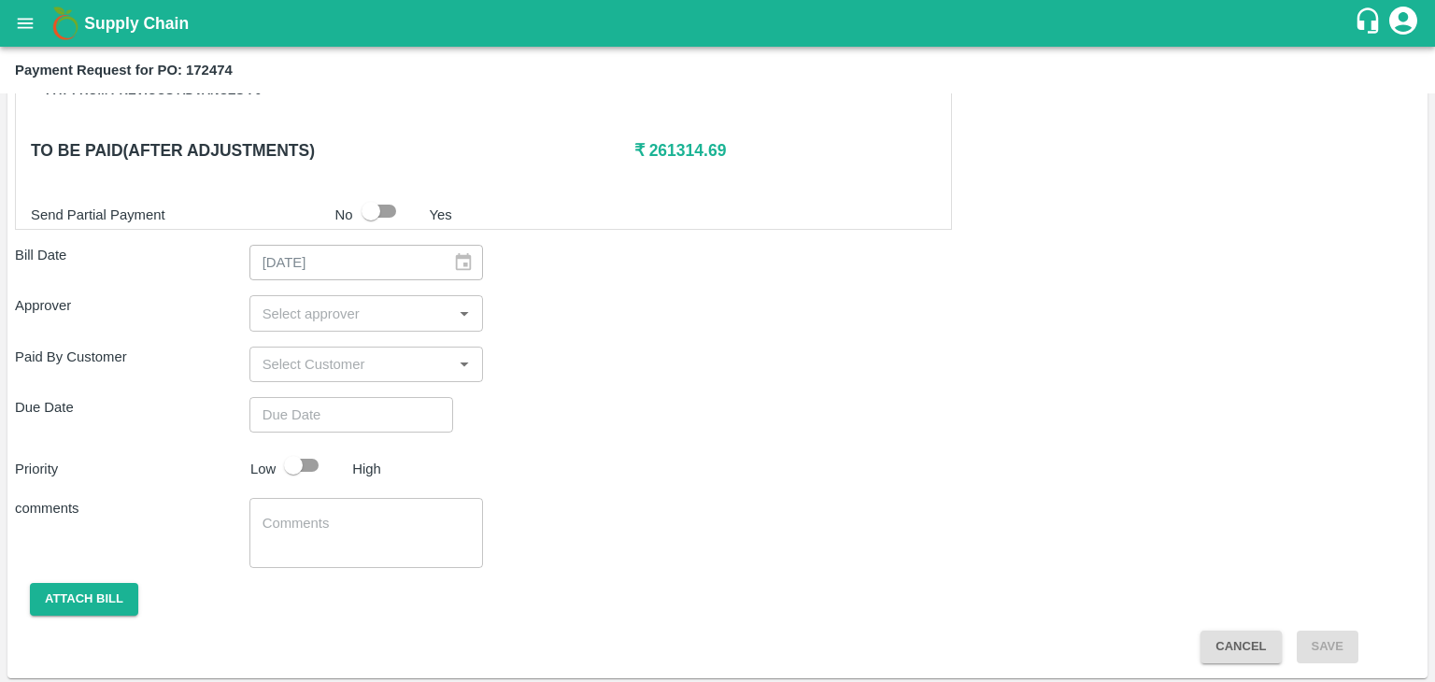
scroll to position [915, 0]
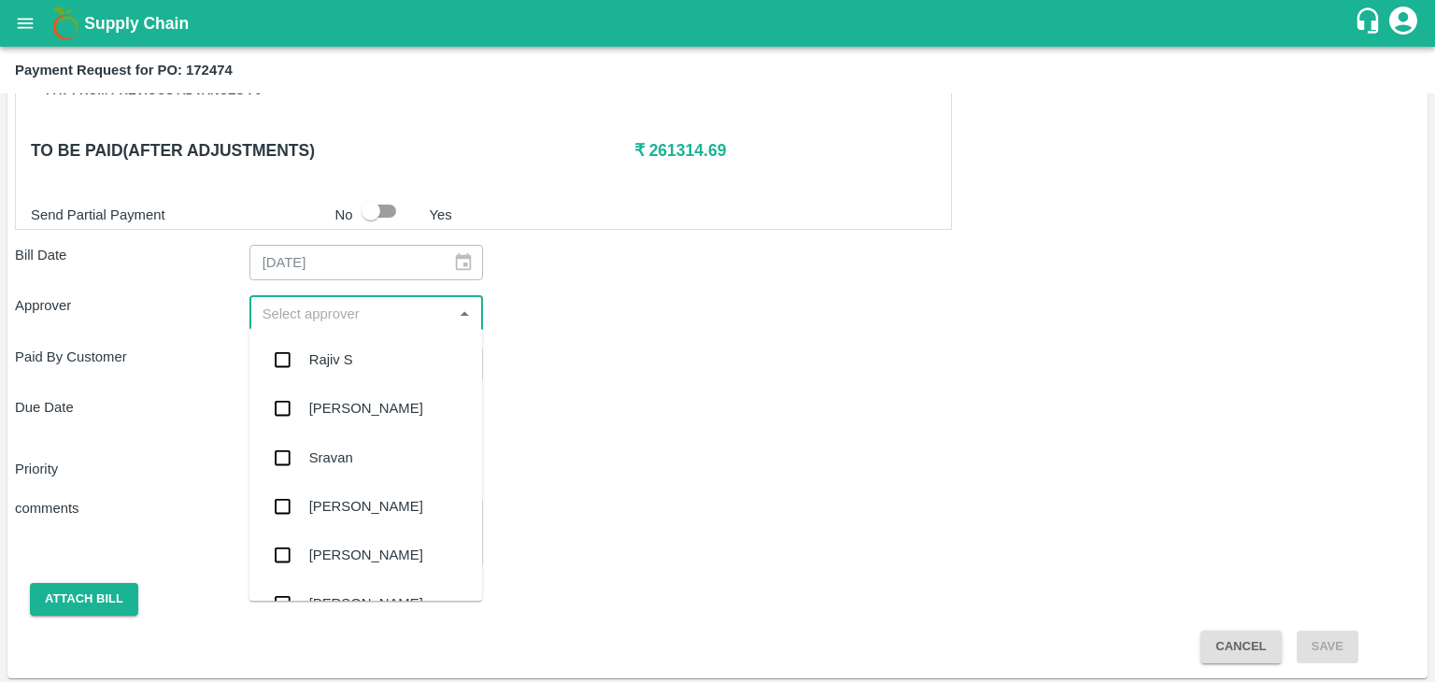
click at [306, 301] on input "input" at bounding box center [351, 313] width 192 height 24
type input "Ajit"
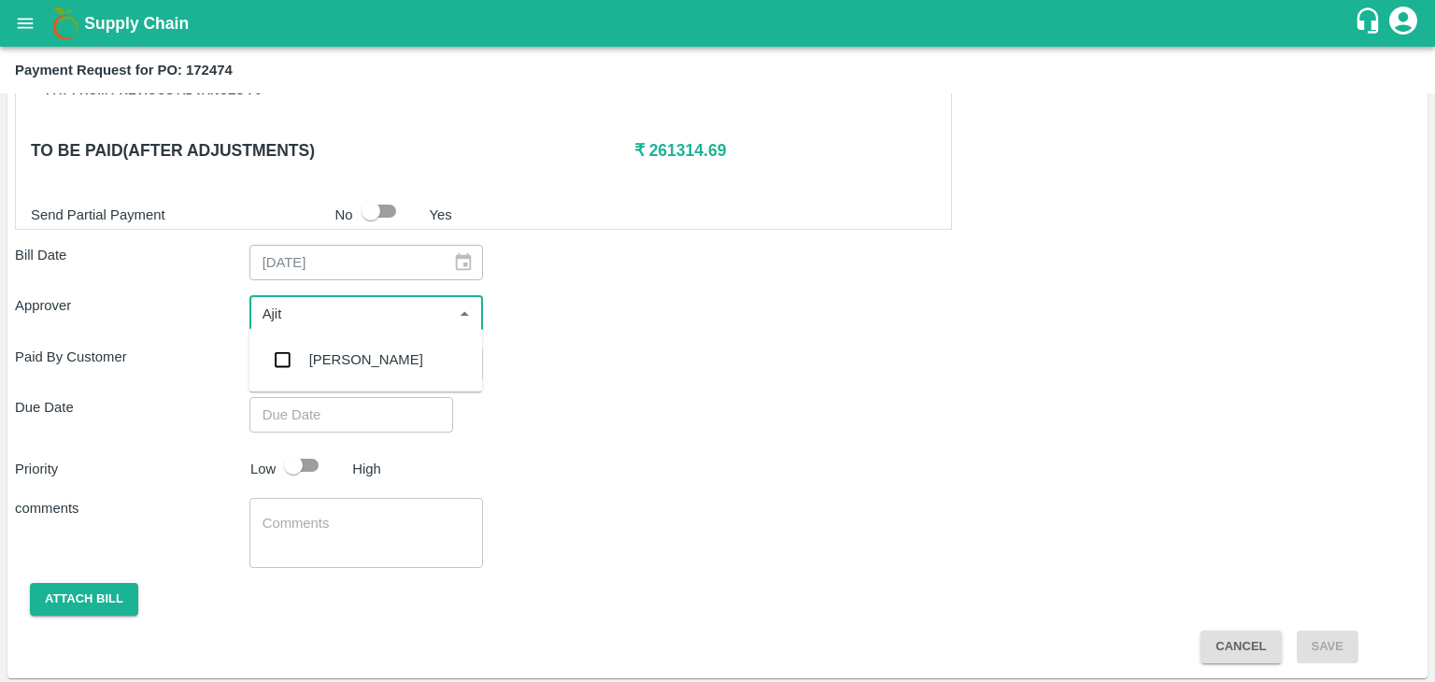
click at [359, 356] on div "[PERSON_NAME]" at bounding box center [366, 359] width 114 height 21
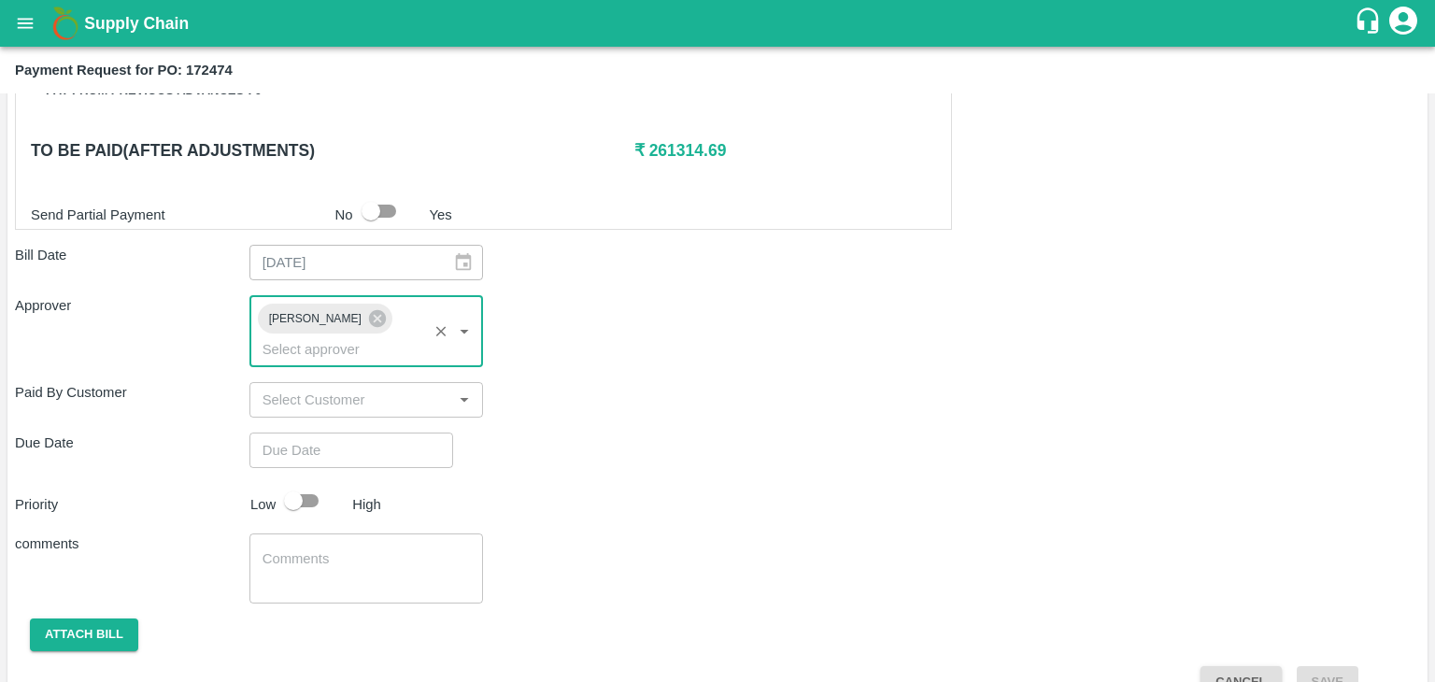
type input "DD/MM/YYYY hh:mm aa"
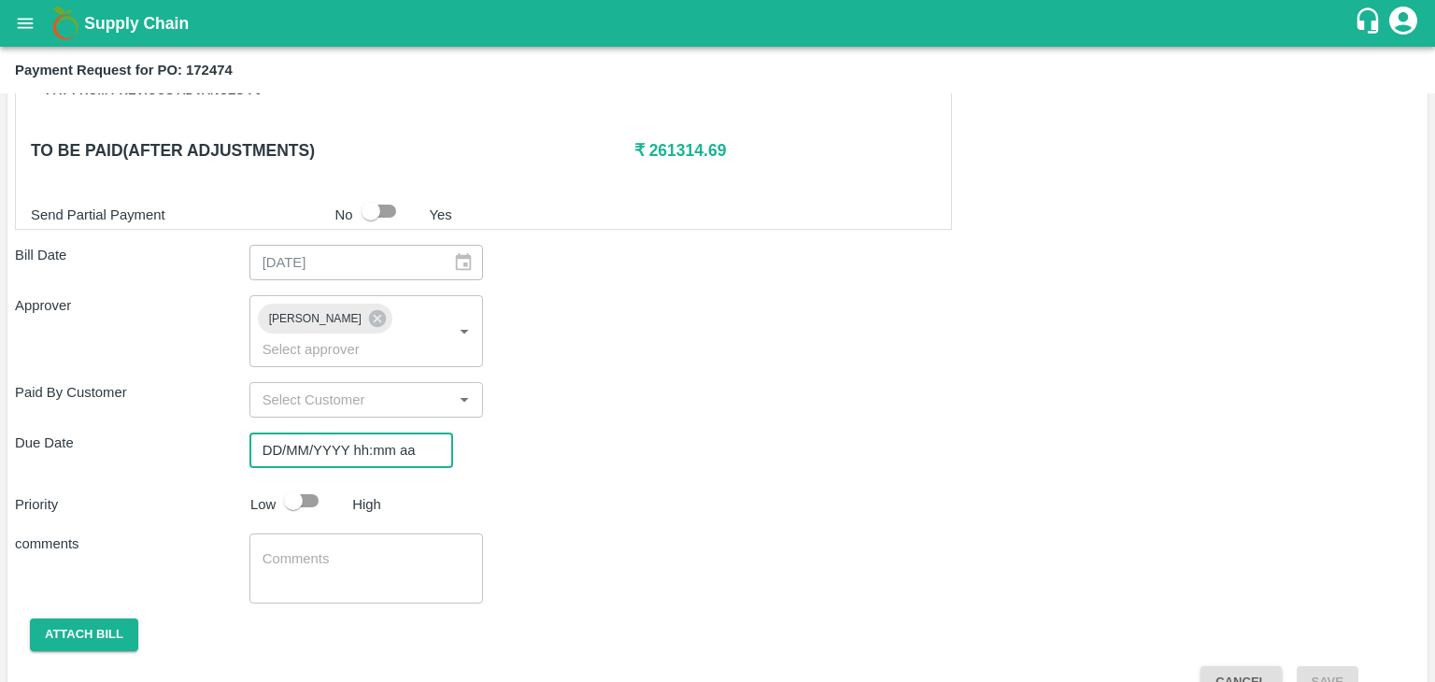
click at [402, 432] on input "DD/MM/YYYY hh:mm aa" at bounding box center [344, 449] width 191 height 35
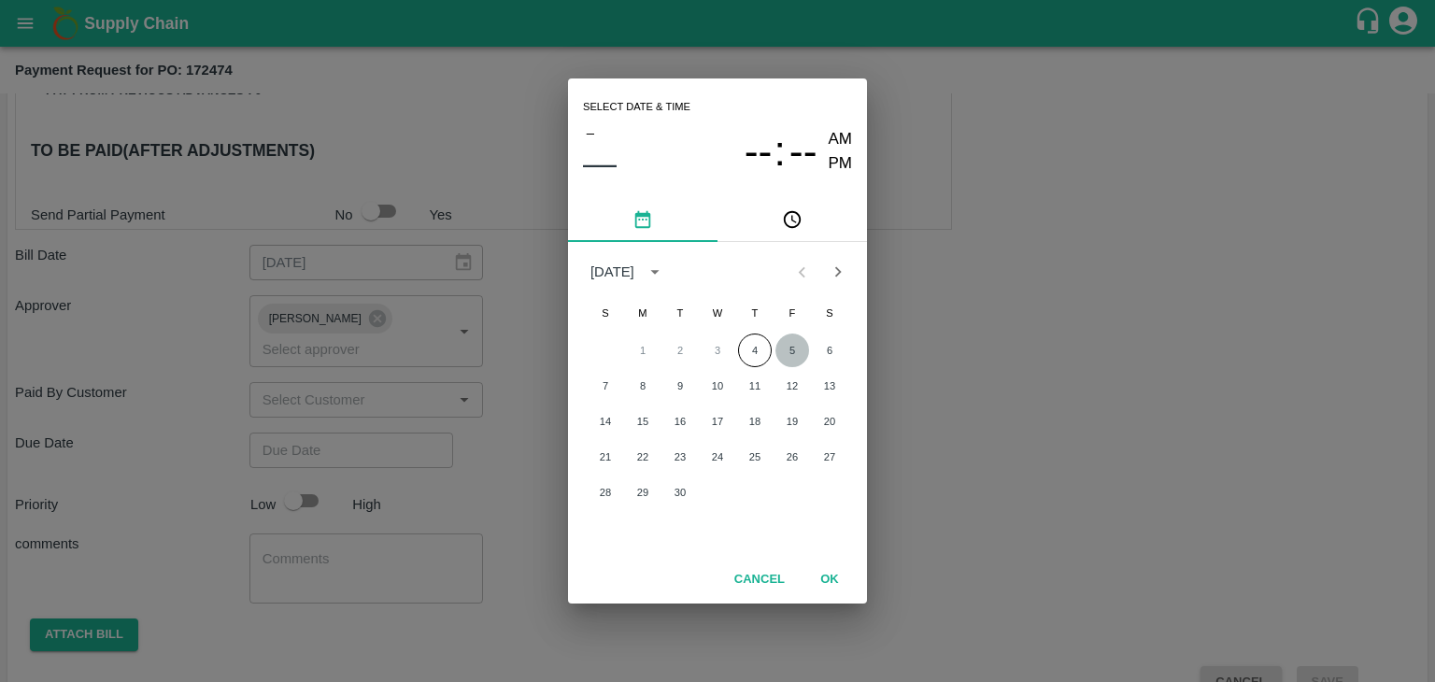
click at [788, 344] on button "5" at bounding box center [792, 350] width 34 height 34
type input "[DATE] 12:00 AM"
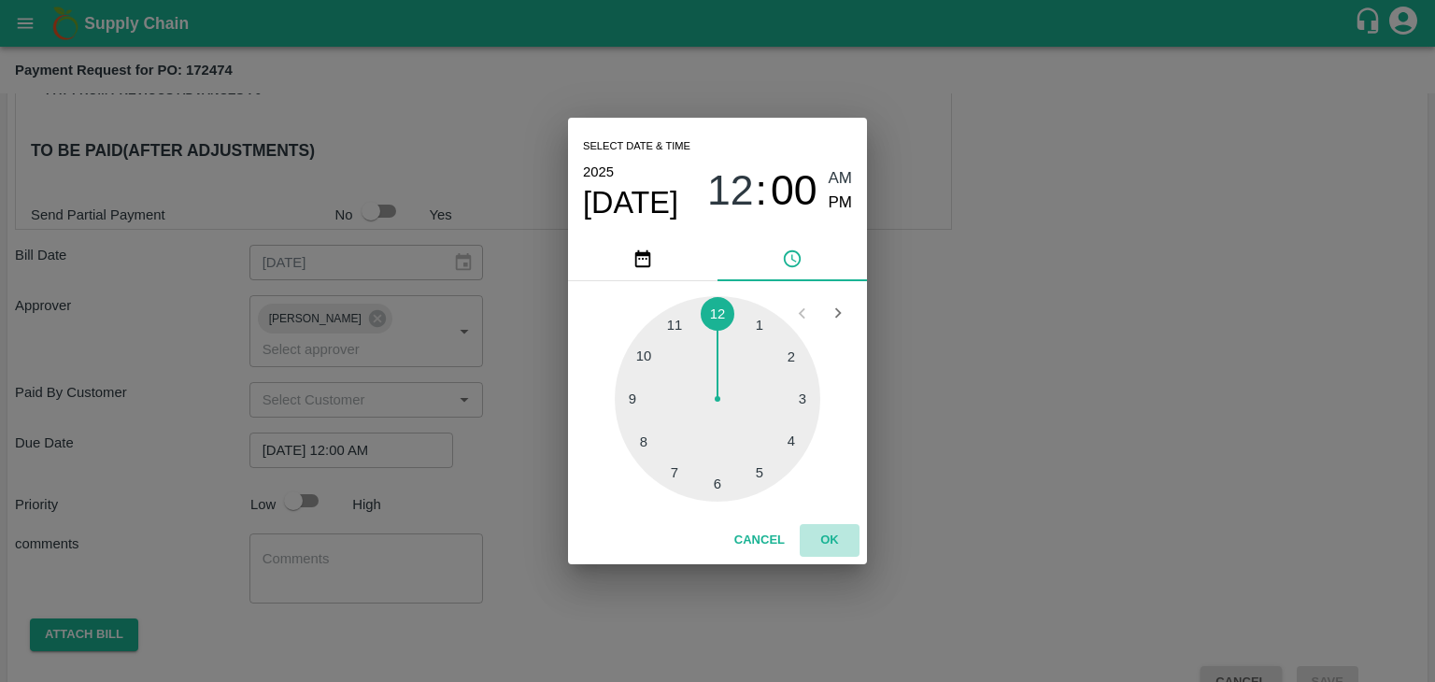
click at [835, 544] on button "OK" at bounding box center [830, 540] width 60 height 33
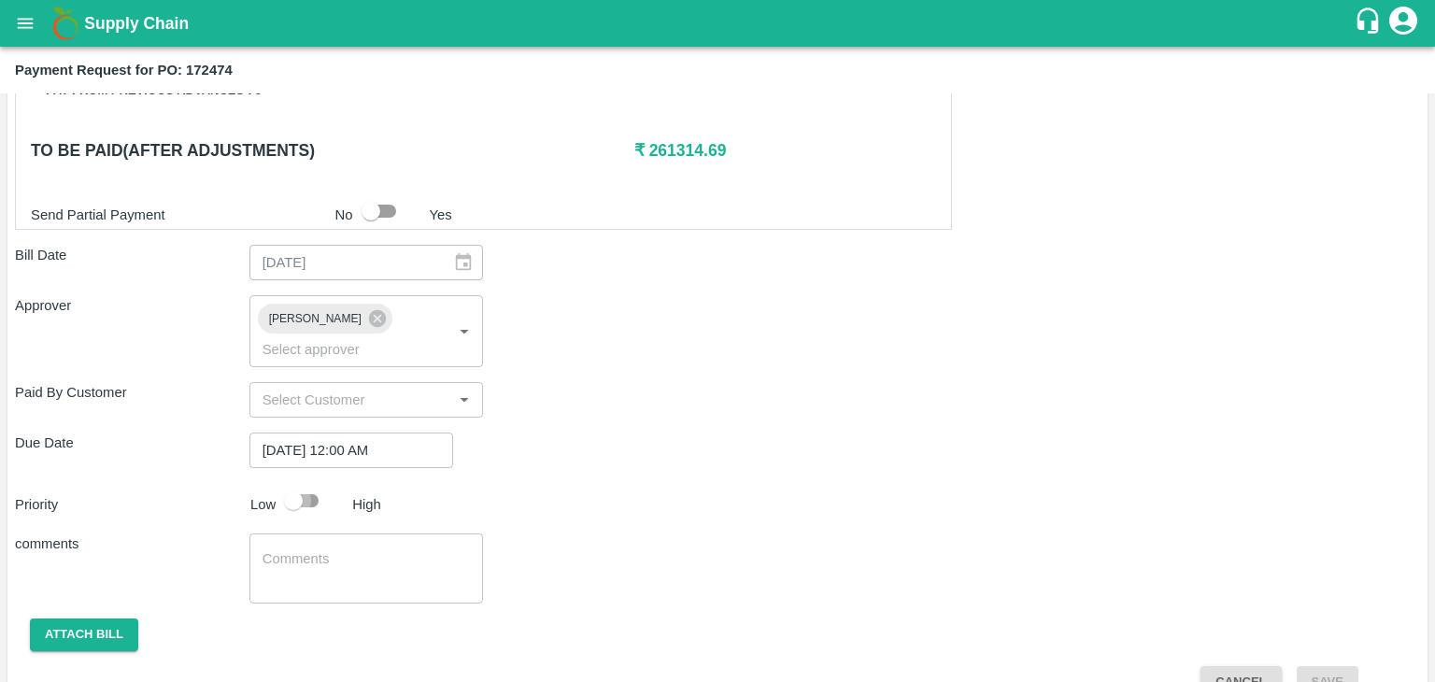
click at [314, 483] on input "checkbox" at bounding box center [293, 500] width 106 height 35
checkbox input "true"
click at [359, 549] on textarea at bounding box center [366, 568] width 208 height 39
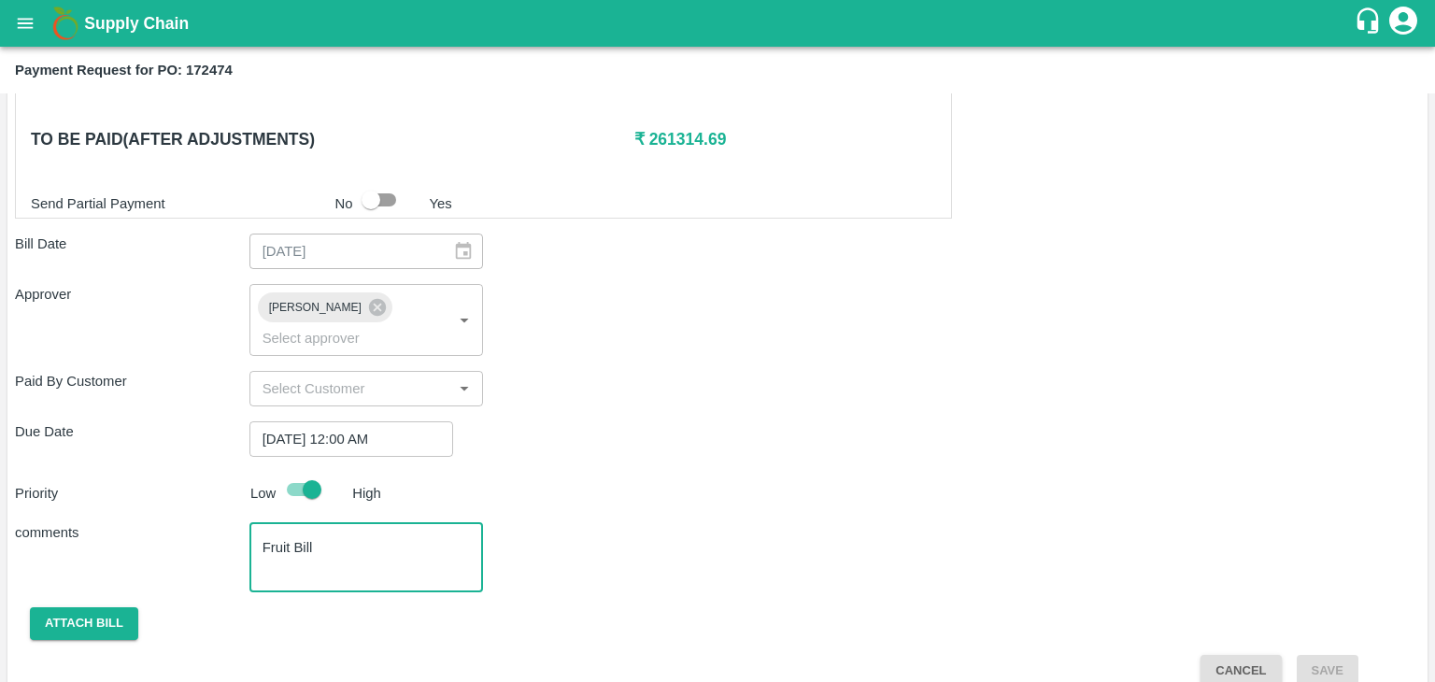
type textarea "Fruit Bill"
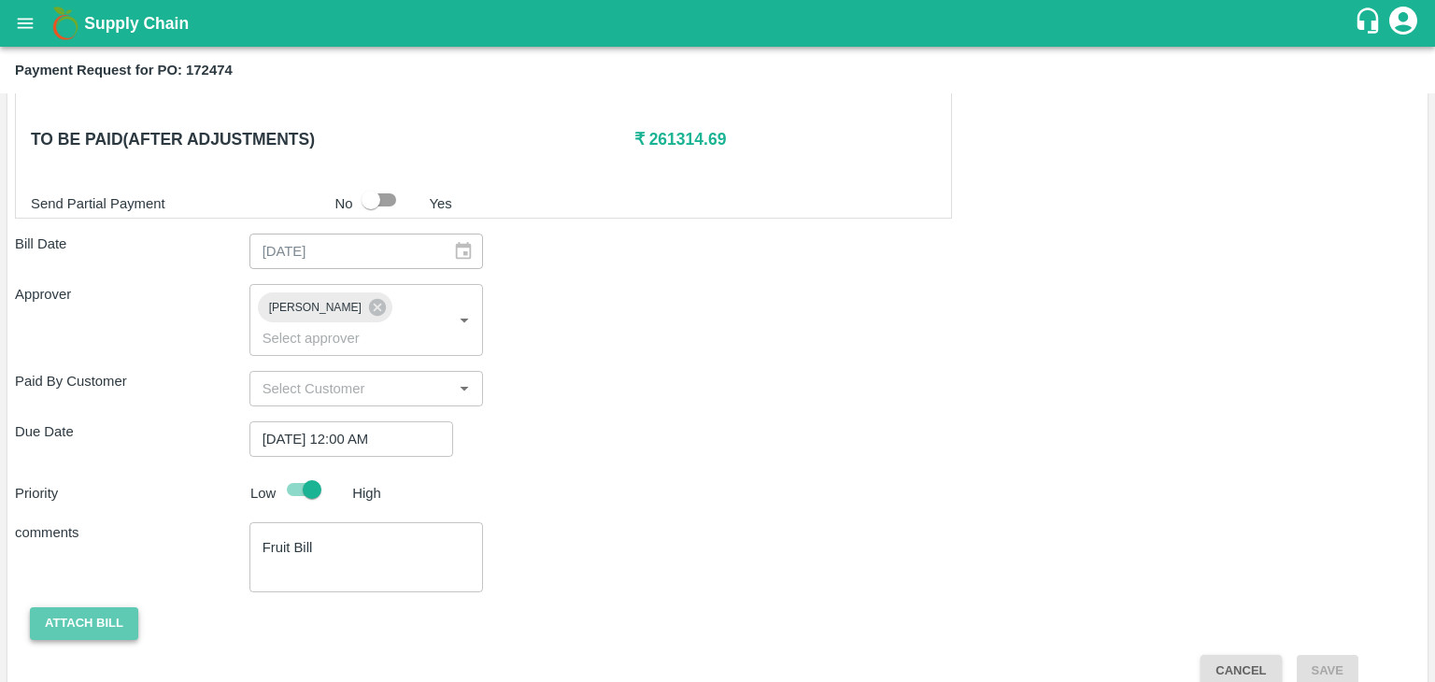
click at [63, 607] on button "Attach bill" at bounding box center [84, 623] width 108 height 33
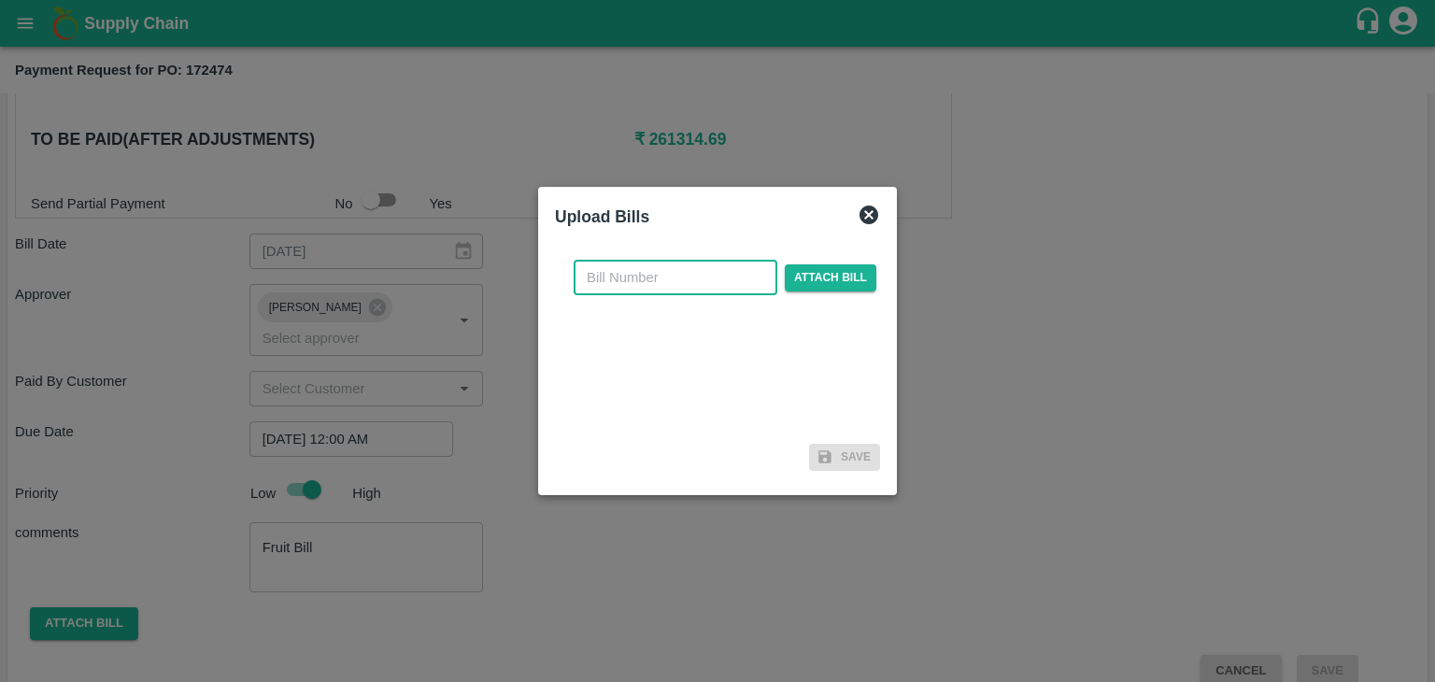
click at [721, 276] on input "text" at bounding box center [676, 277] width 204 height 35
type input "69"
click at [815, 272] on span "Attach bill" at bounding box center [831, 277] width 92 height 27
click at [0, 0] on input "Attach bill" at bounding box center [0, 0] width 0 height 0
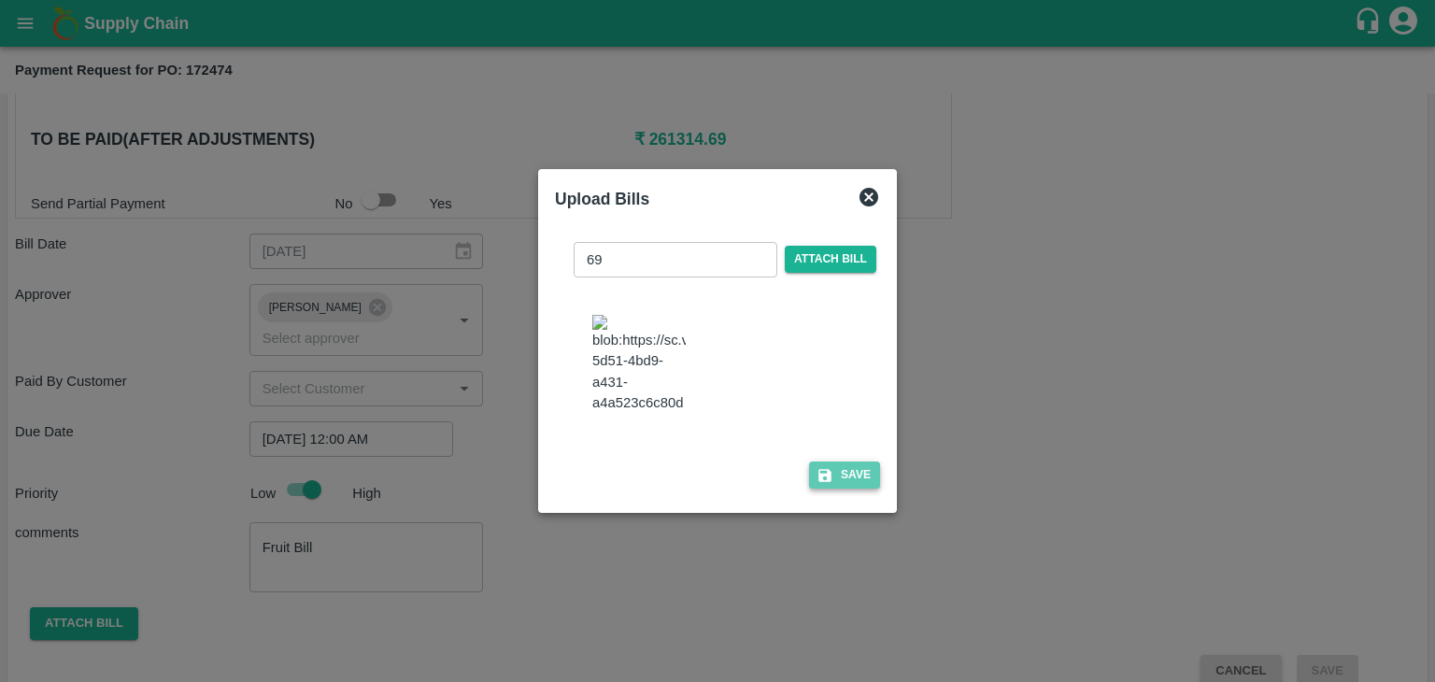
click at [852, 480] on button "Save" at bounding box center [844, 474] width 71 height 27
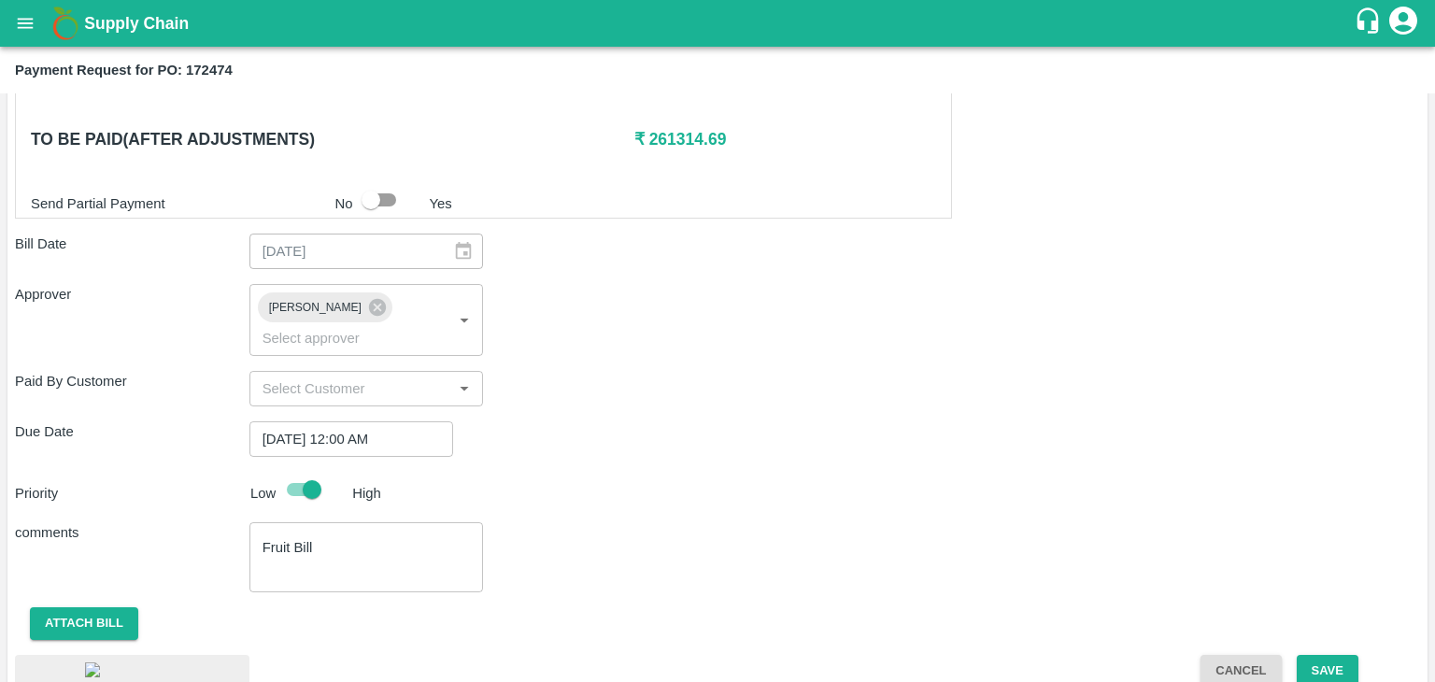
scroll to position [1039, 0]
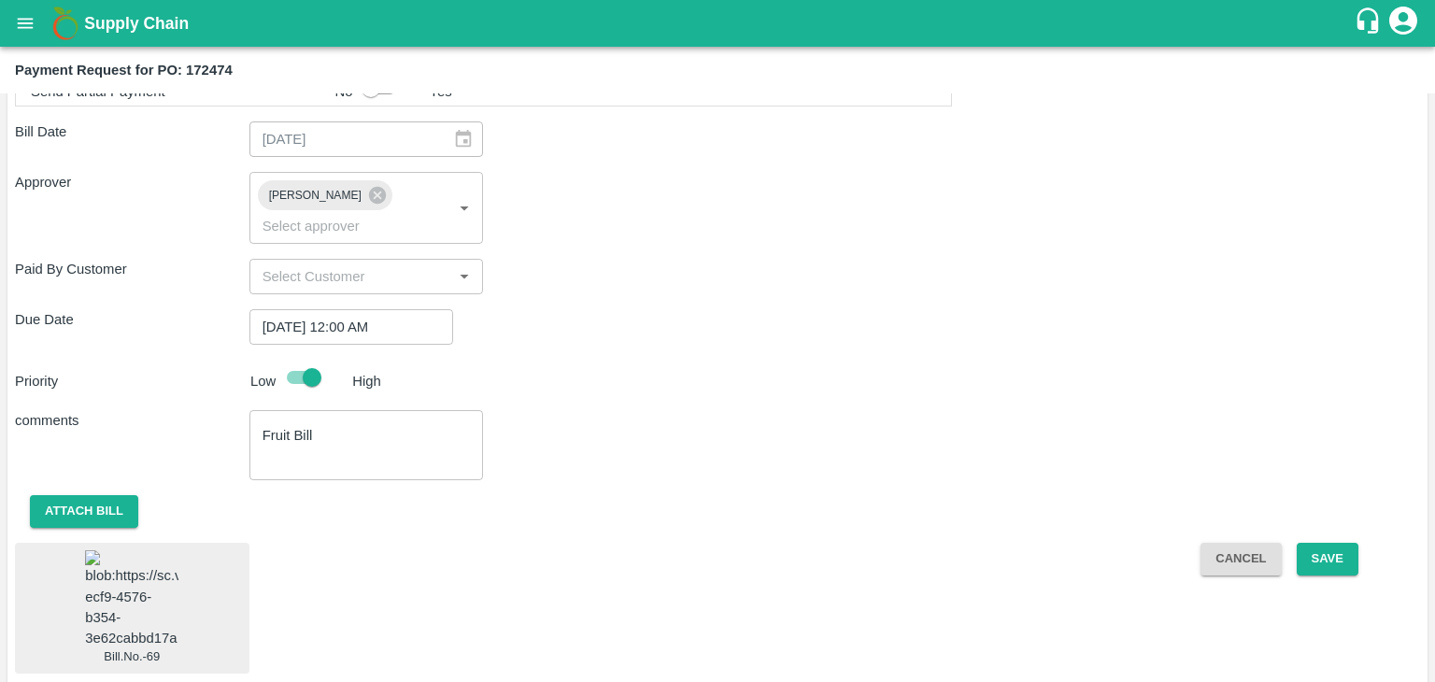
click at [145, 561] on img at bounding box center [131, 599] width 93 height 98
click at [1325, 543] on button "Save" at bounding box center [1328, 559] width 62 height 33
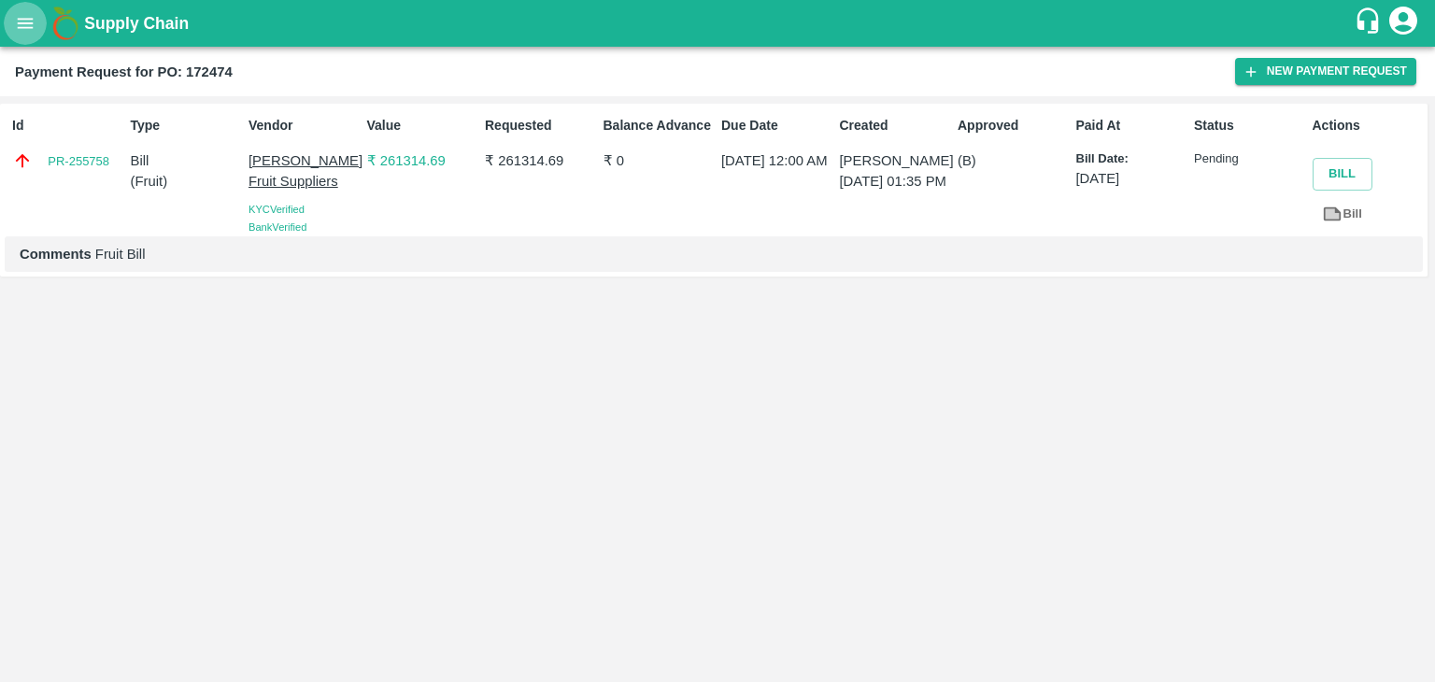
click at [7, 25] on button "open drawer" at bounding box center [25, 23] width 43 height 43
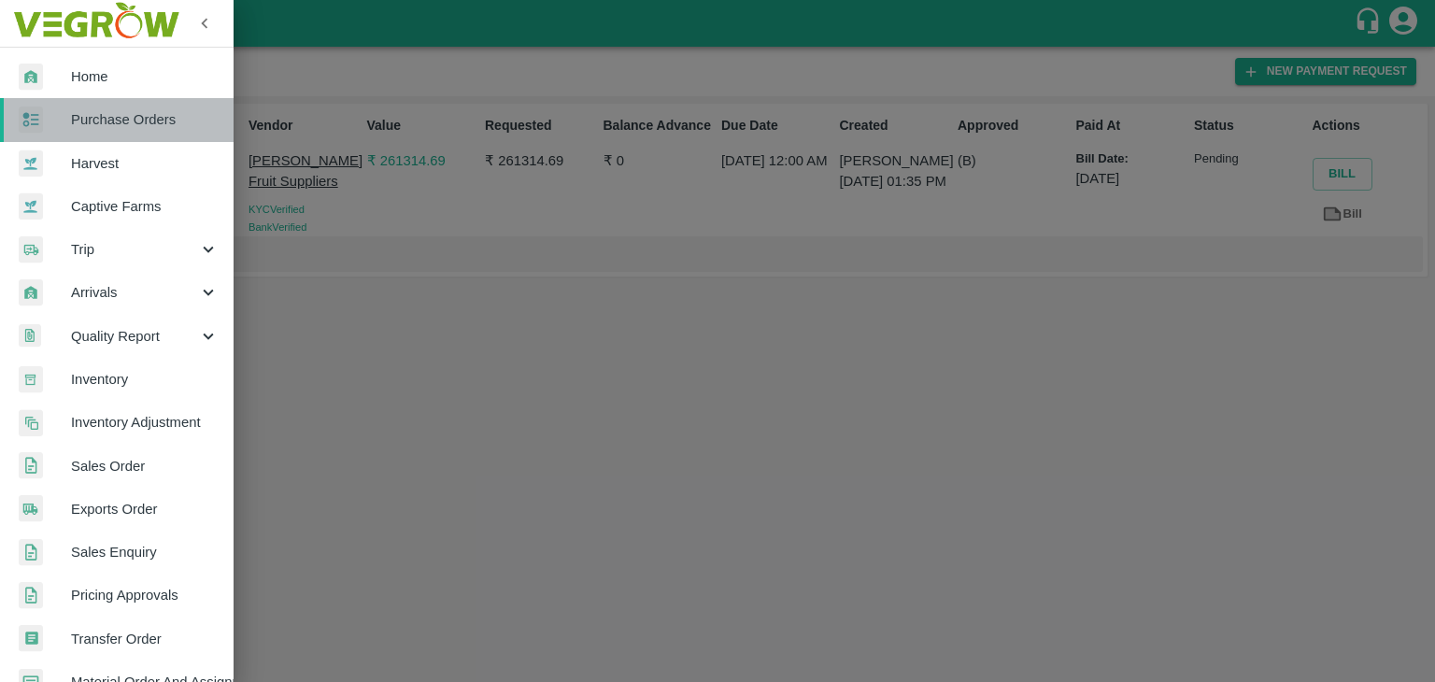
click at [134, 116] on span "Purchase Orders" at bounding box center [145, 119] width 148 height 21
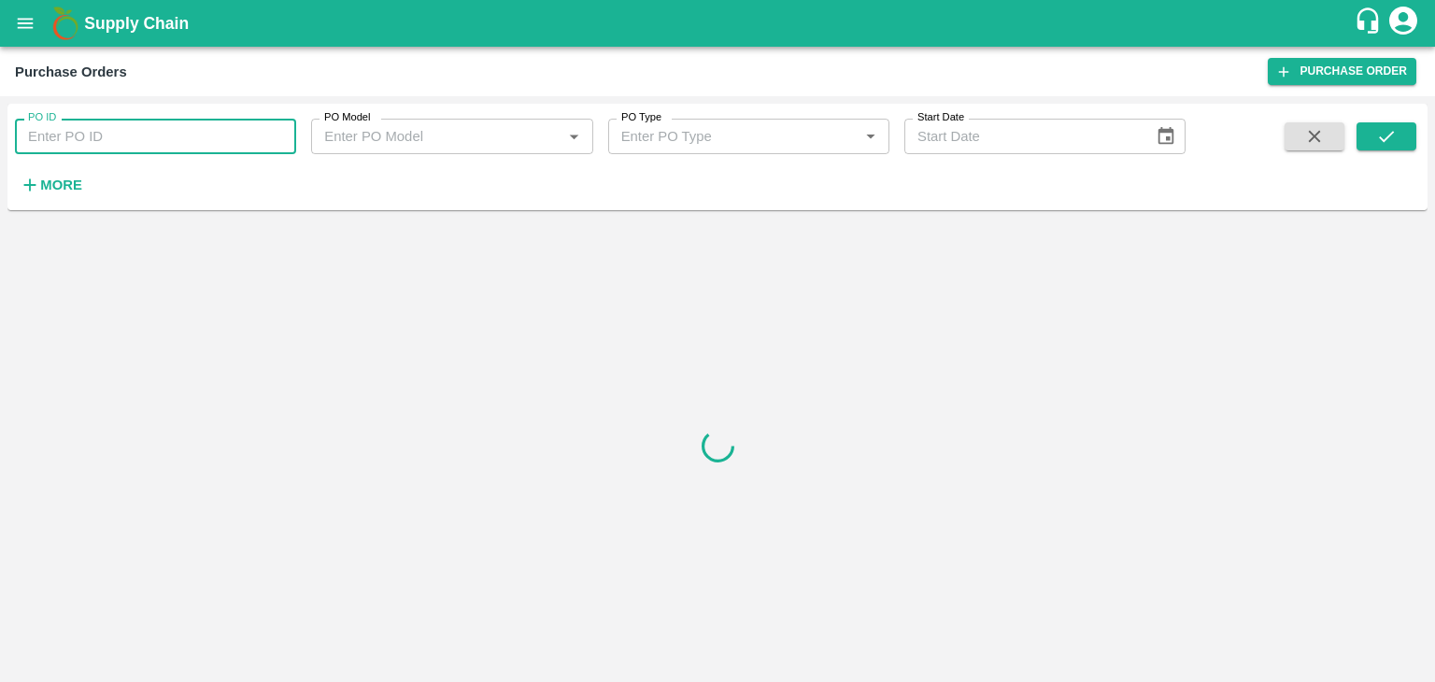
click at [261, 135] on input "PO ID" at bounding box center [155, 136] width 281 height 35
paste input "172776"
type input "172776"
click at [1386, 134] on icon "submit" at bounding box center [1386, 136] width 21 height 21
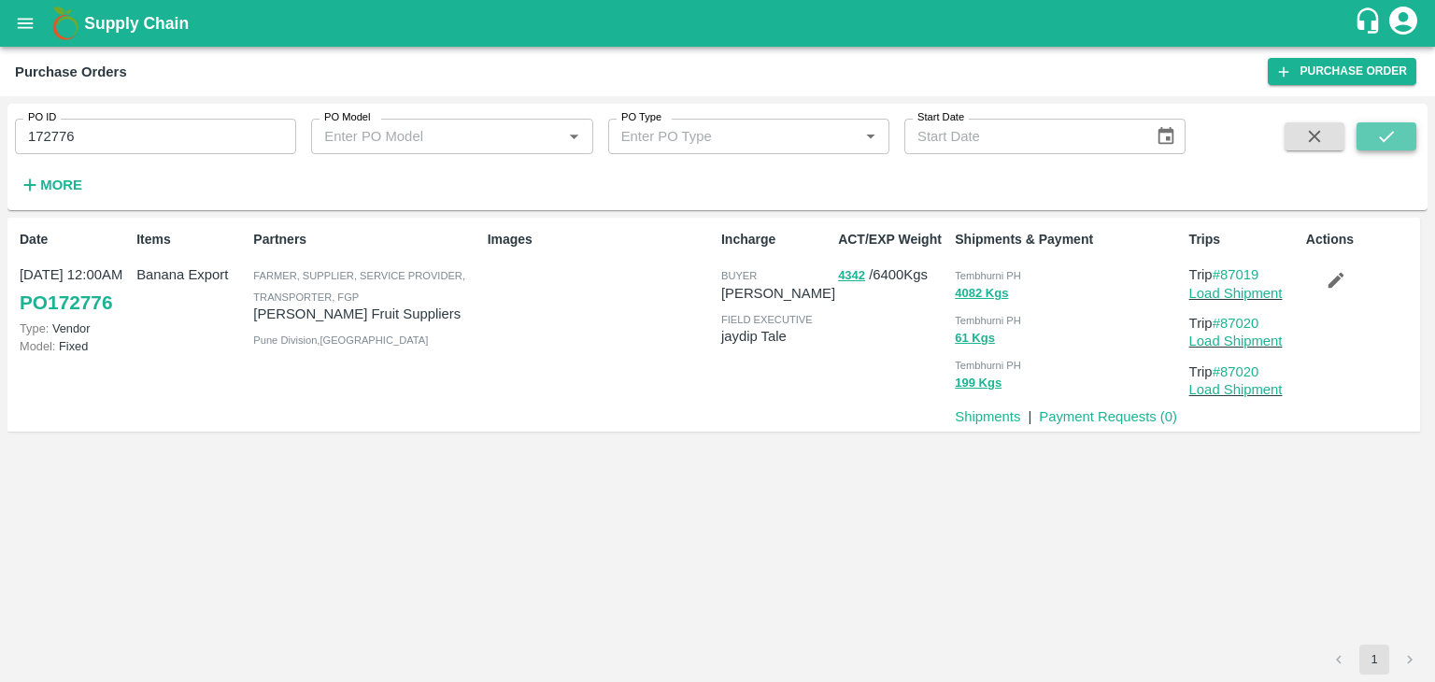
click at [1386, 134] on icon "submit" at bounding box center [1386, 136] width 21 height 21
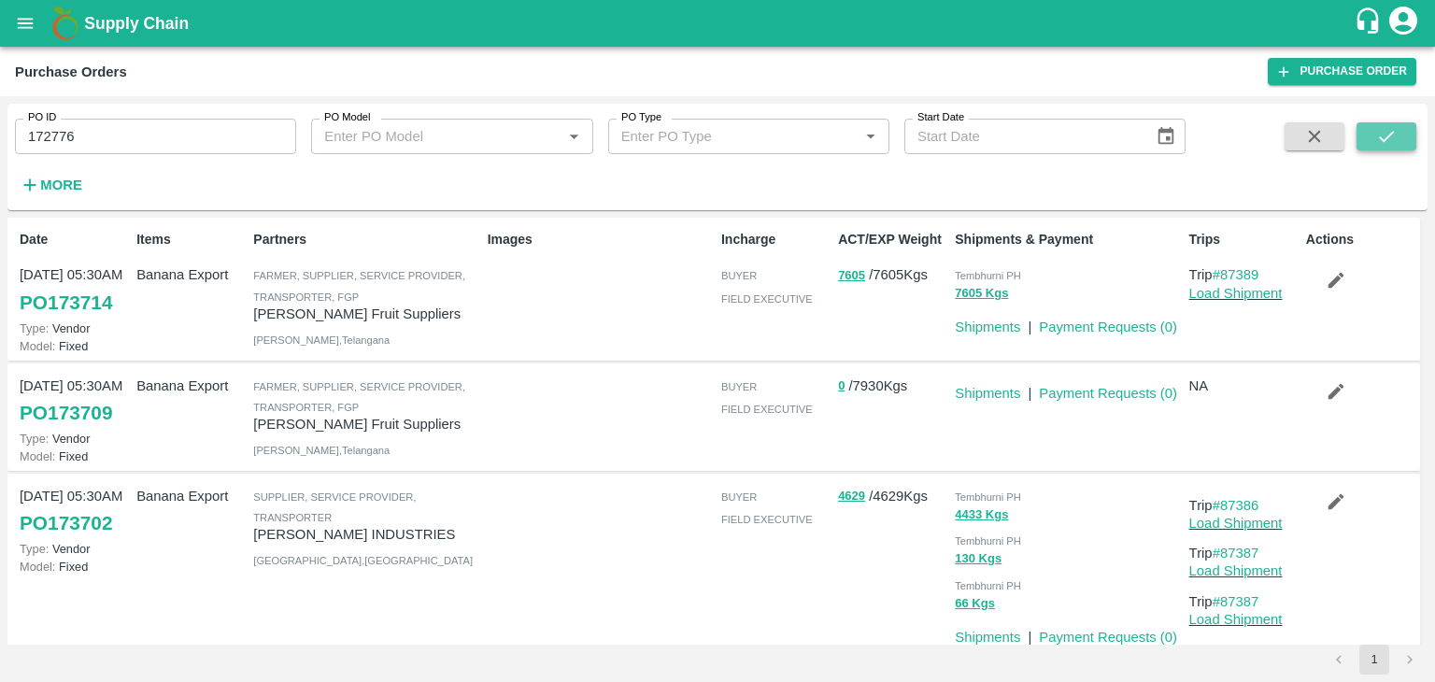
click at [1402, 141] on button "submit" at bounding box center [1386, 136] width 60 height 28
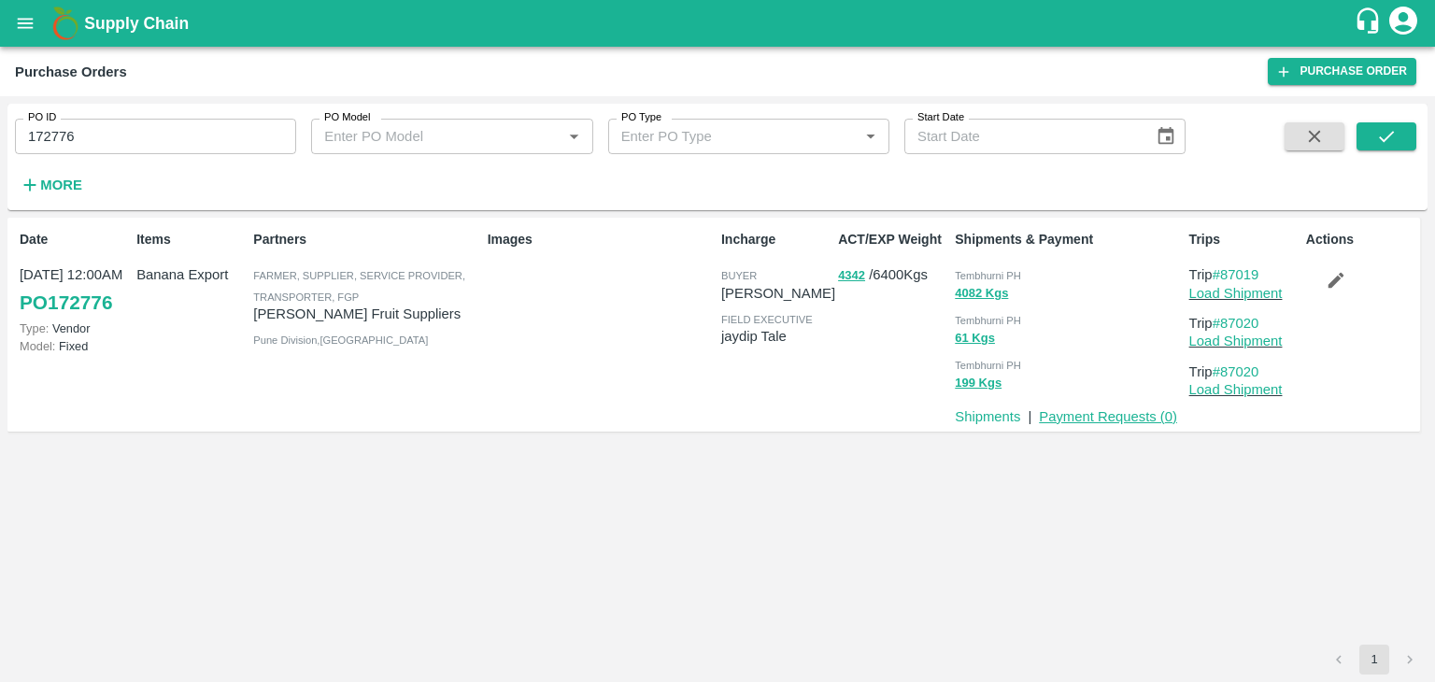
click at [1117, 420] on link "Payment Requests ( 0 )" at bounding box center [1108, 416] width 138 height 15
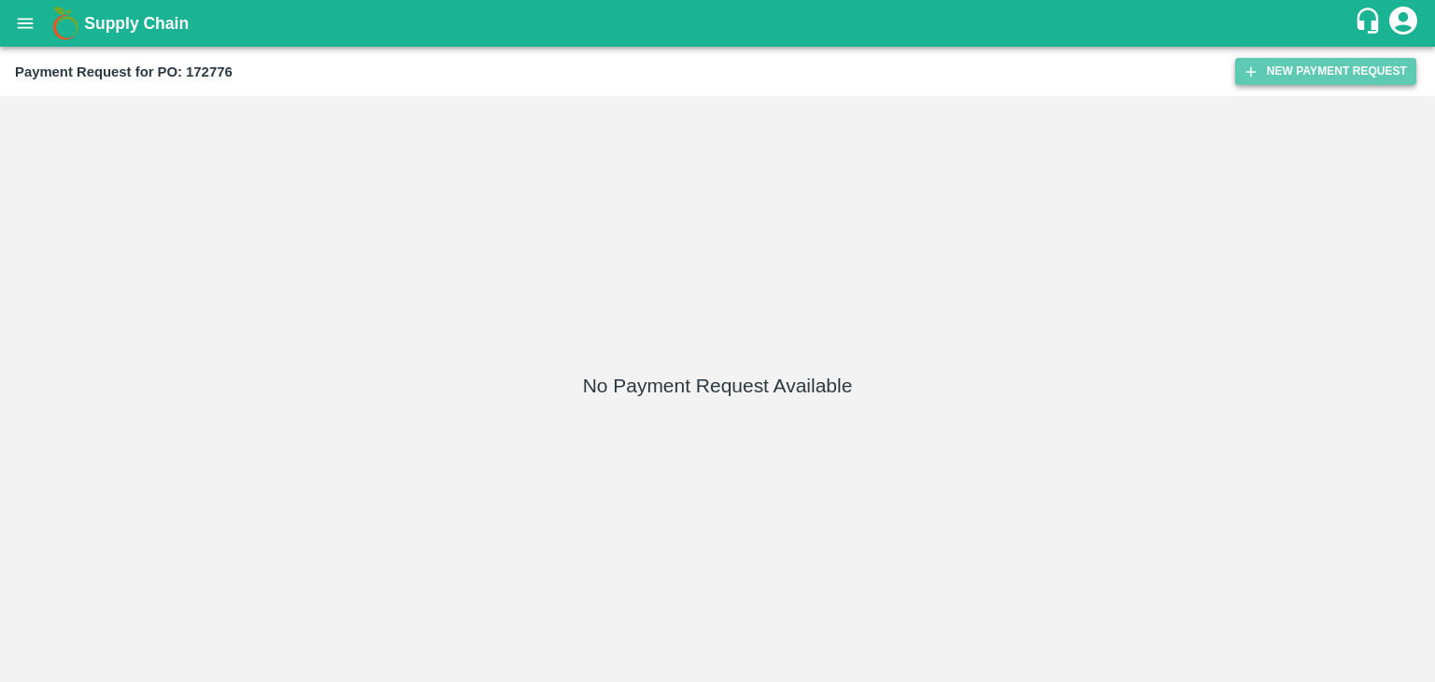
click at [1273, 66] on button "New Payment Request" at bounding box center [1325, 71] width 181 height 27
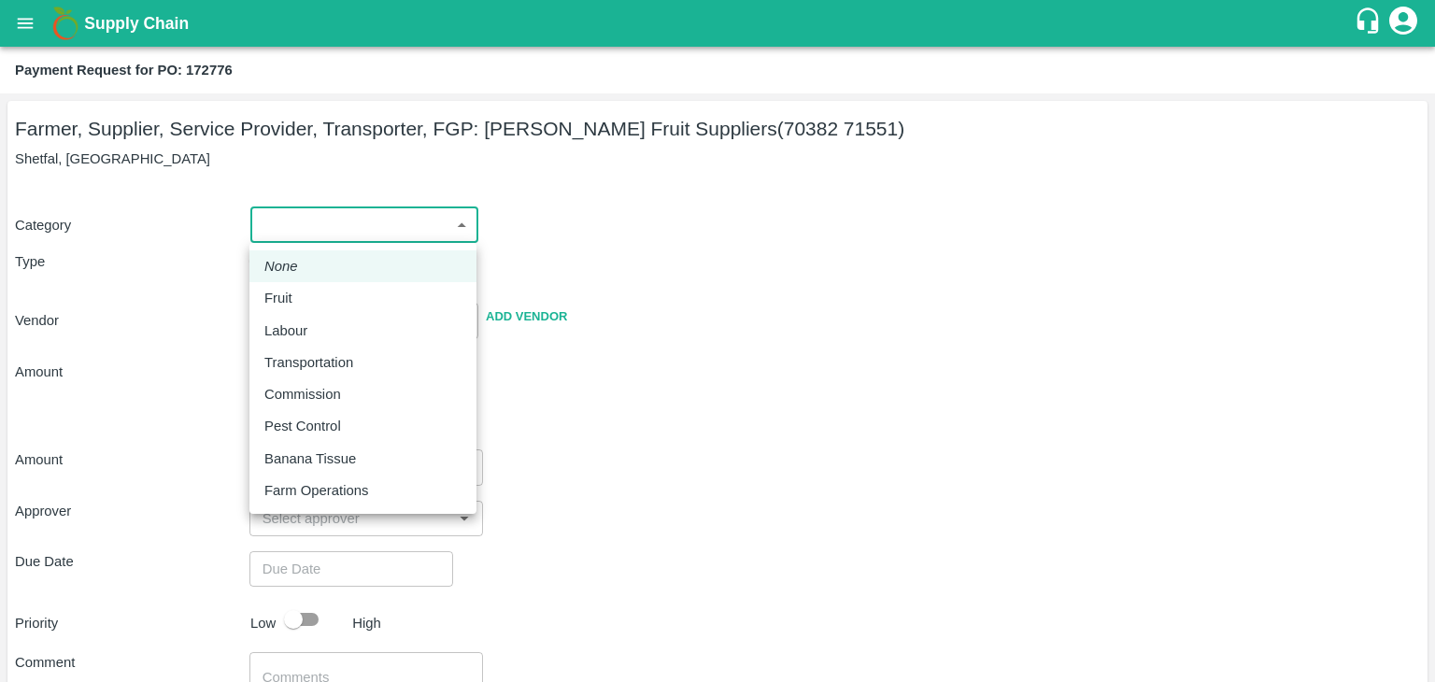
click at [273, 222] on body "Supply Chain Payment Request for PO: 172776 Farmer, Supplier, Service Provider,…" at bounding box center [717, 341] width 1435 height 682
click at [305, 285] on li "Fruit" at bounding box center [362, 298] width 227 height 32
type input "1"
type input "[PERSON_NAME] Fruit Suppliers - 70382 71551(Farmer, Supplier, Service Provider,…"
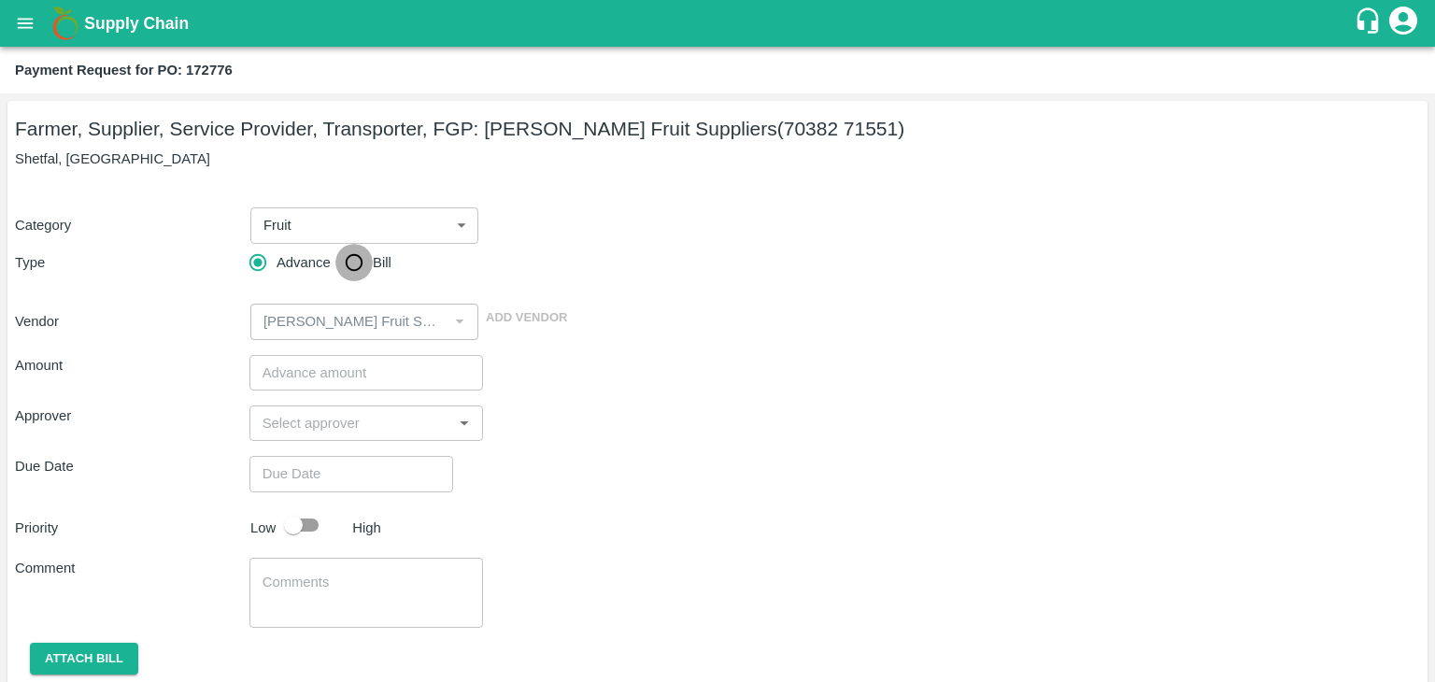
click at [344, 263] on input "Bill" at bounding box center [353, 262] width 37 height 37
radio input "true"
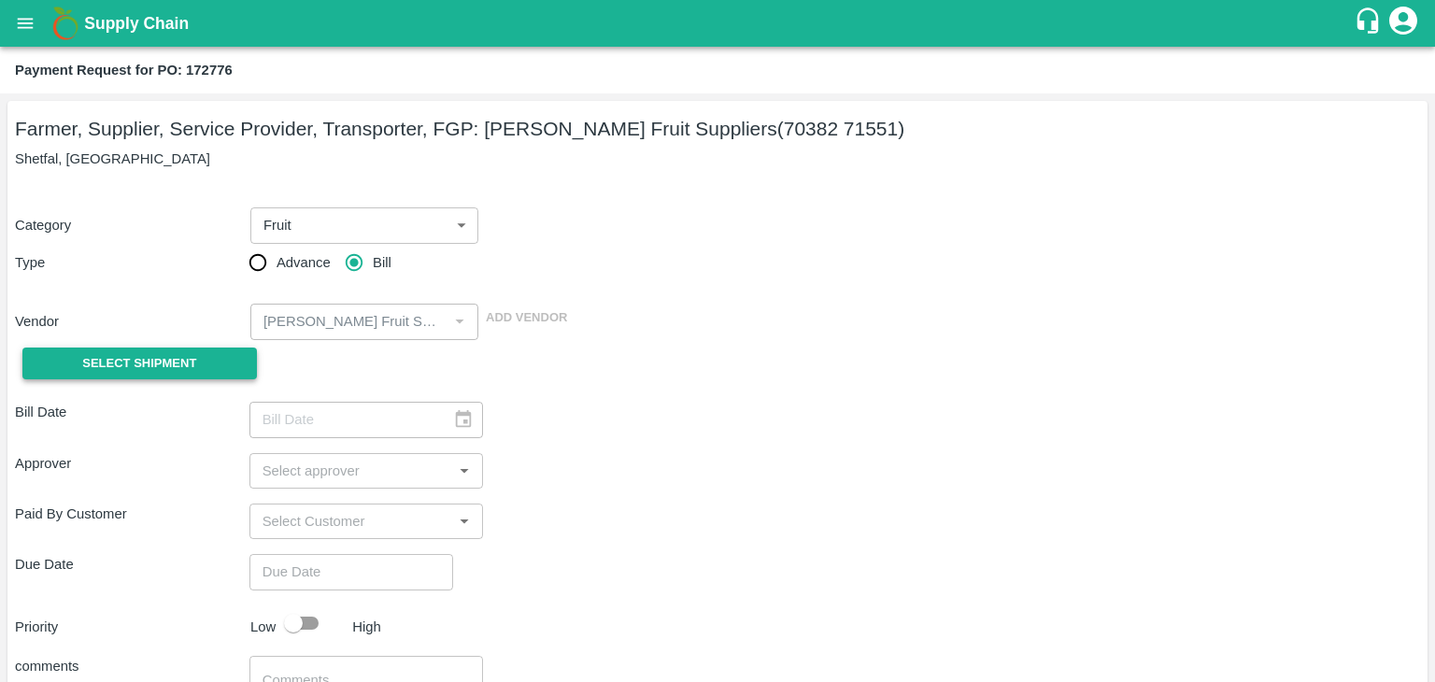
drag, startPoint x: 145, startPoint y: 345, endPoint x: 138, endPoint y: 358, distance: 14.6
click at [138, 358] on div "Select Shipment" at bounding box center [132, 364] width 234 height 48
click at [138, 358] on span "Select Shipment" at bounding box center [139, 363] width 114 height 21
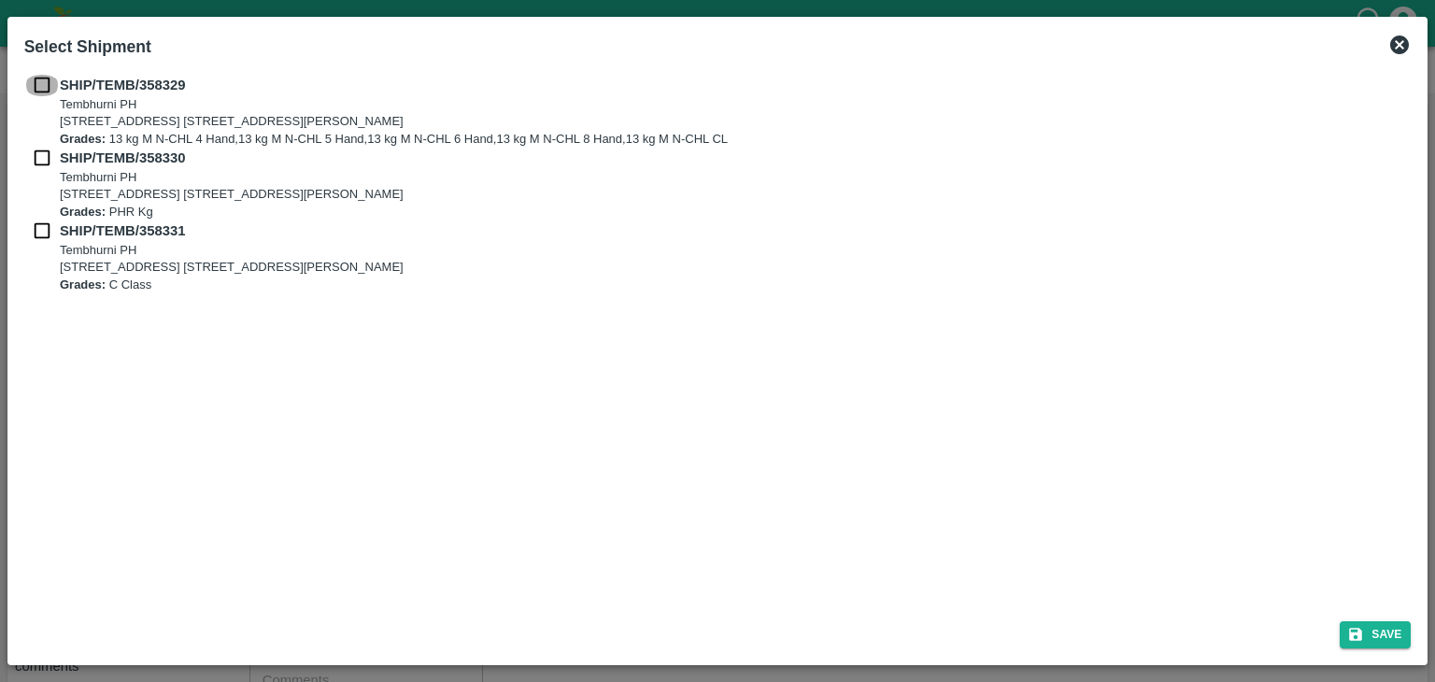
click at [34, 86] on input "checkbox" at bounding box center [41, 85] width 35 height 21
checkbox input "true"
click at [36, 150] on input "checkbox" at bounding box center [41, 158] width 35 height 21
checkbox input "true"
click at [35, 227] on input "checkbox" at bounding box center [41, 230] width 35 height 21
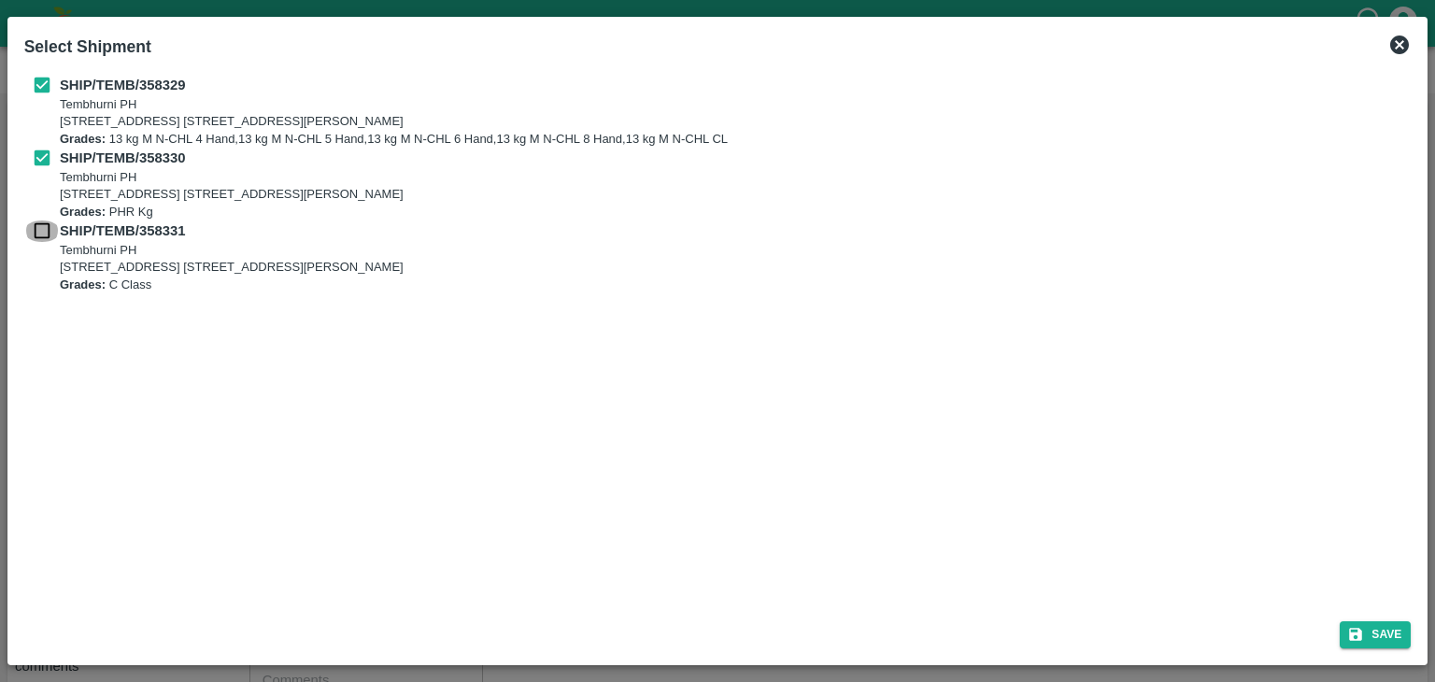
checkbox input "true"
click at [1372, 629] on button "Save" at bounding box center [1374, 634] width 71 height 27
type input "[DATE]"
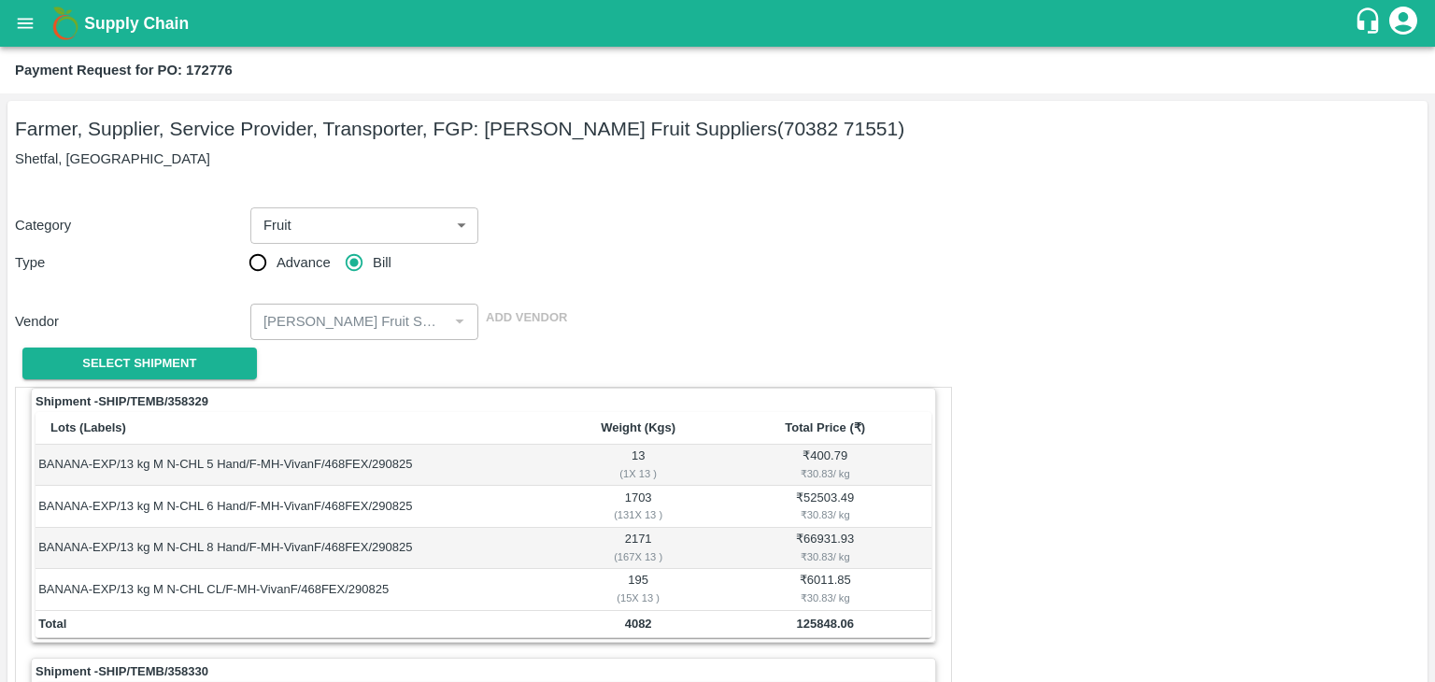
scroll to position [874, 0]
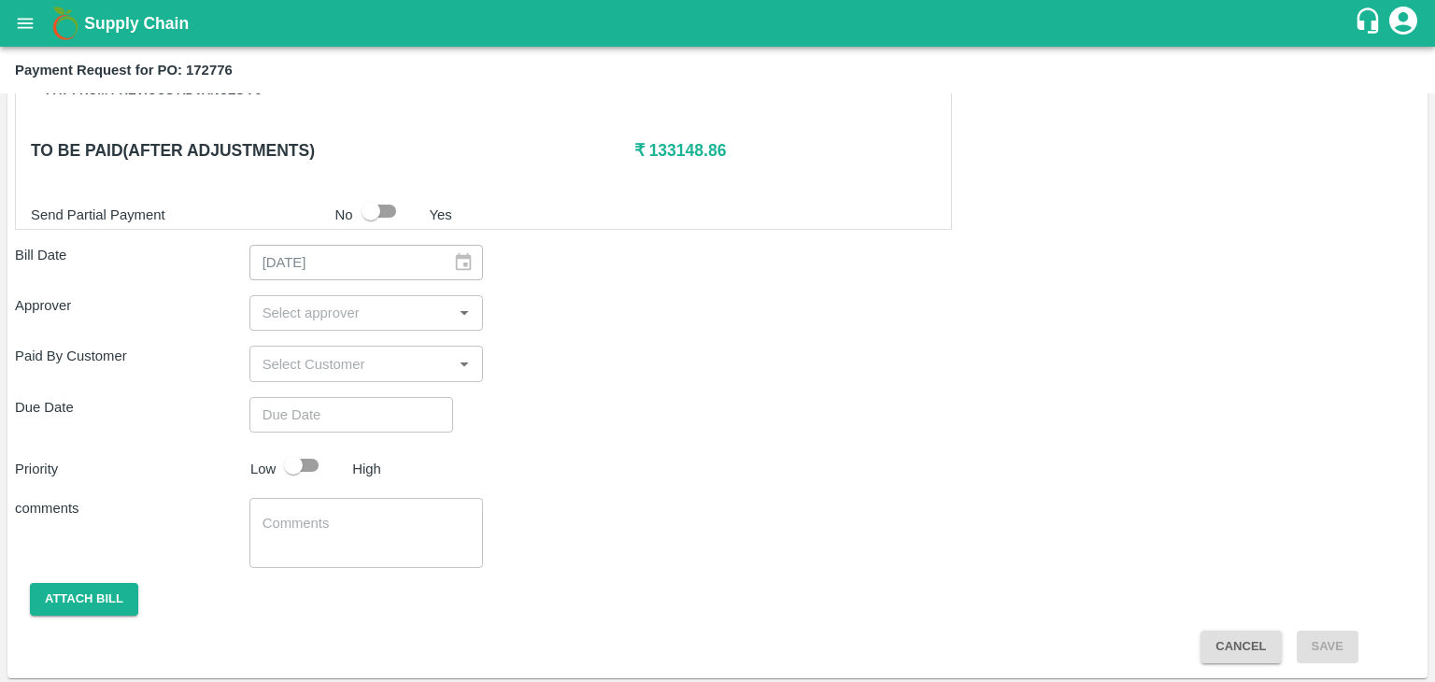
click at [350, 320] on input "input" at bounding box center [351, 313] width 192 height 24
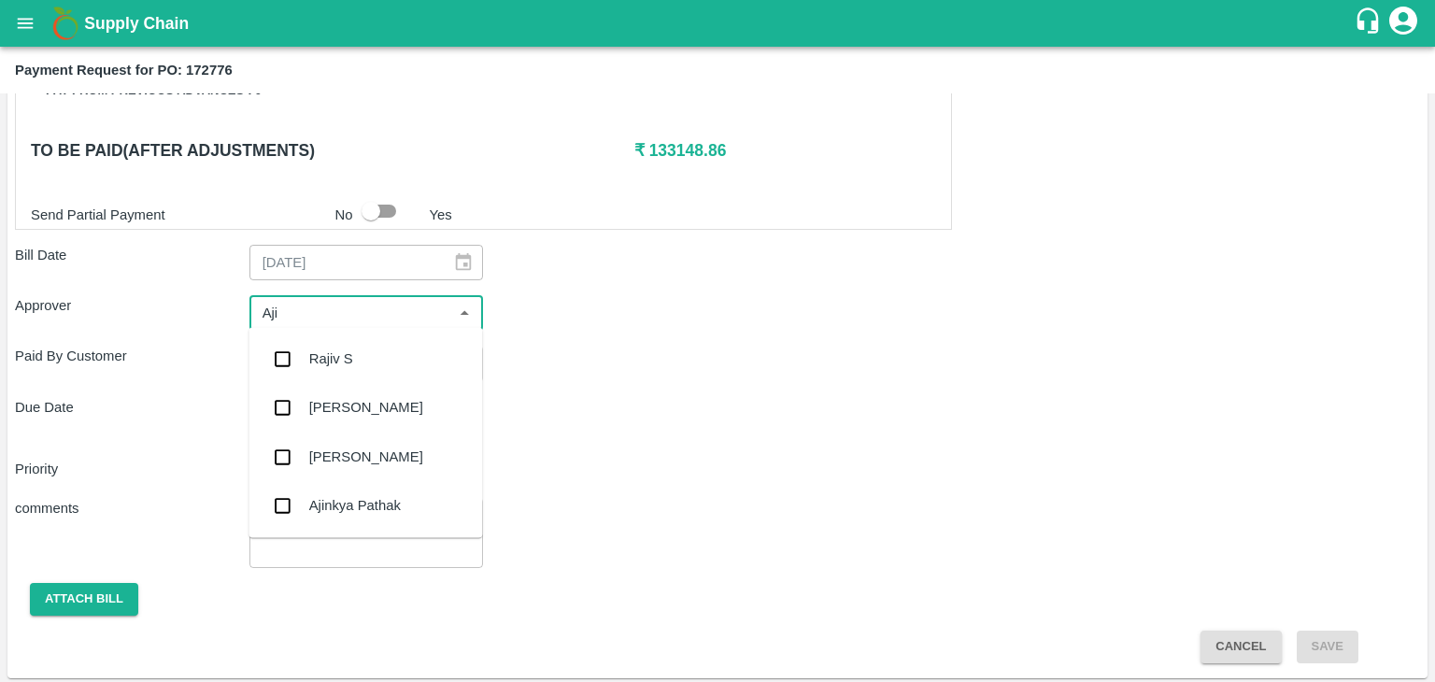
type input "Ajit"
click at [354, 353] on div "[PERSON_NAME]" at bounding box center [366, 358] width 114 height 21
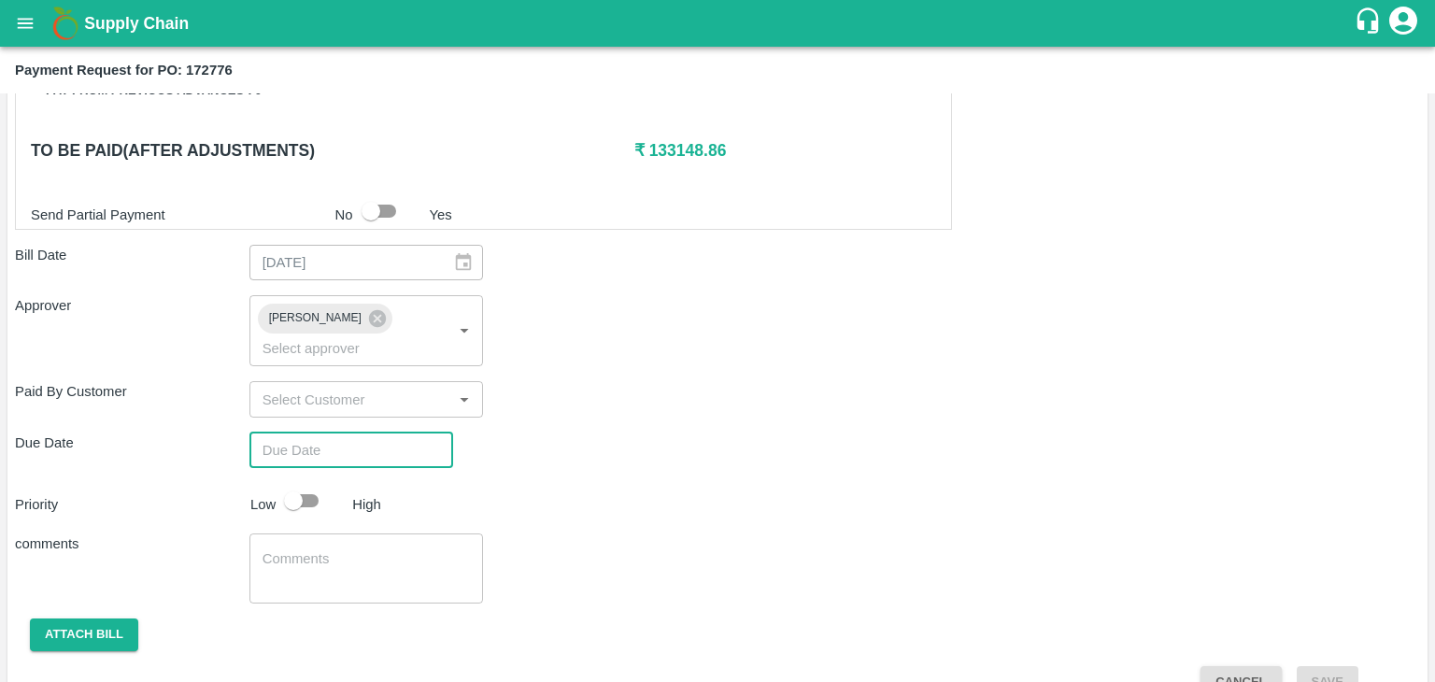
type input "DD/MM/YYYY hh:mm aa"
click at [391, 432] on input "DD/MM/YYYY hh:mm aa" at bounding box center [344, 449] width 191 height 35
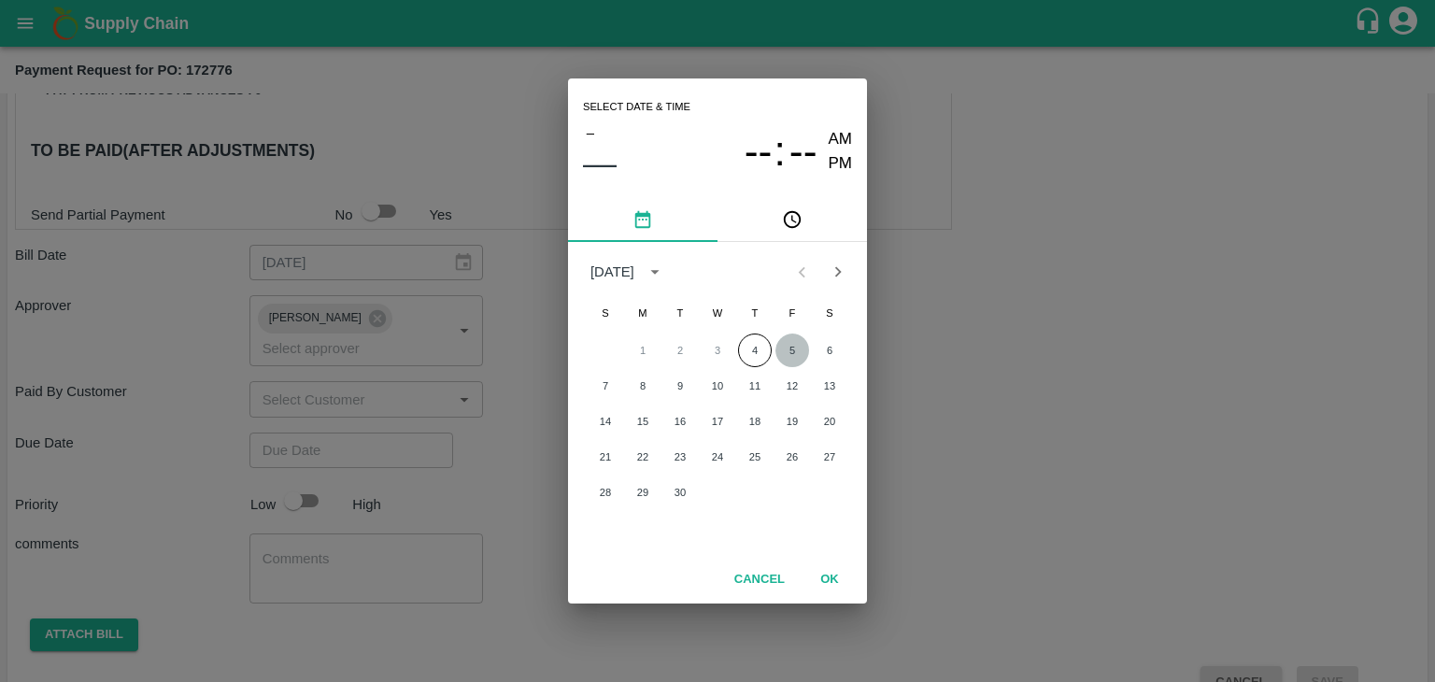
click at [778, 341] on button "5" at bounding box center [792, 350] width 34 height 34
type input "[DATE] 12:00 AM"
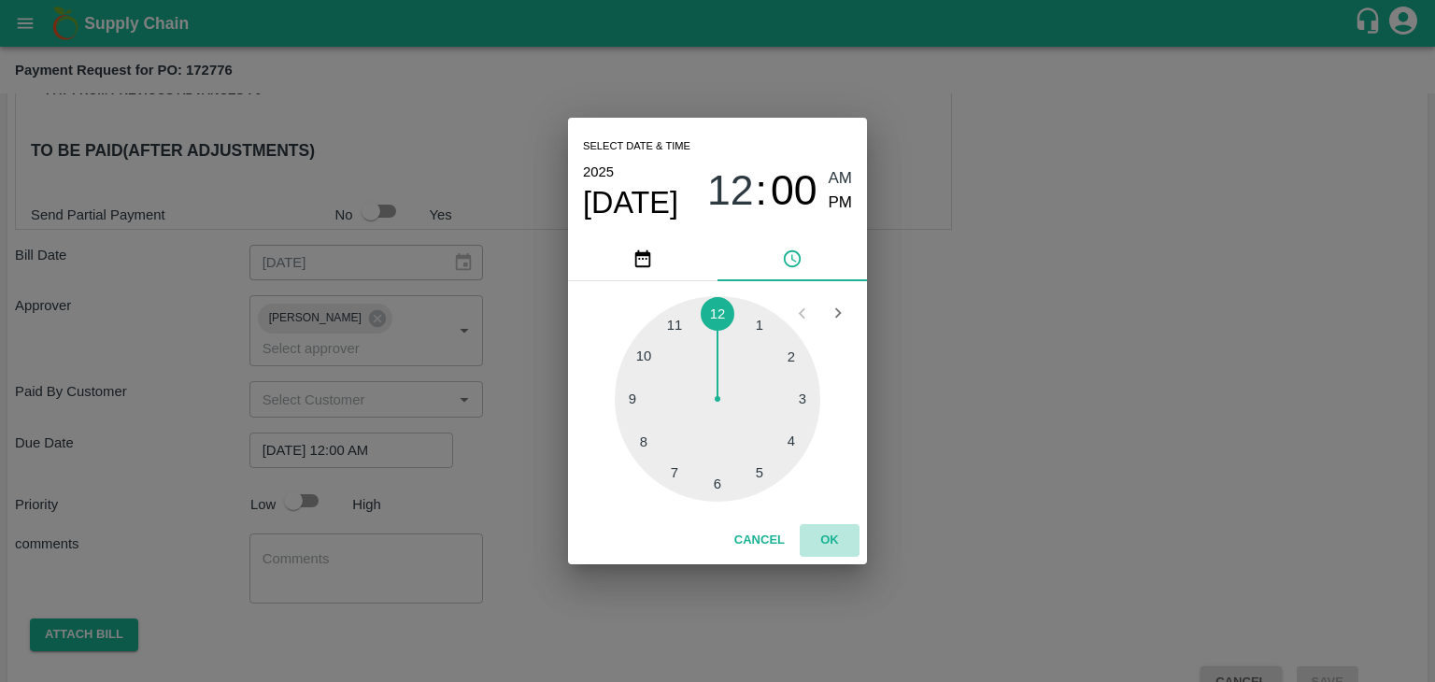
click at [822, 550] on button "OK" at bounding box center [830, 540] width 60 height 33
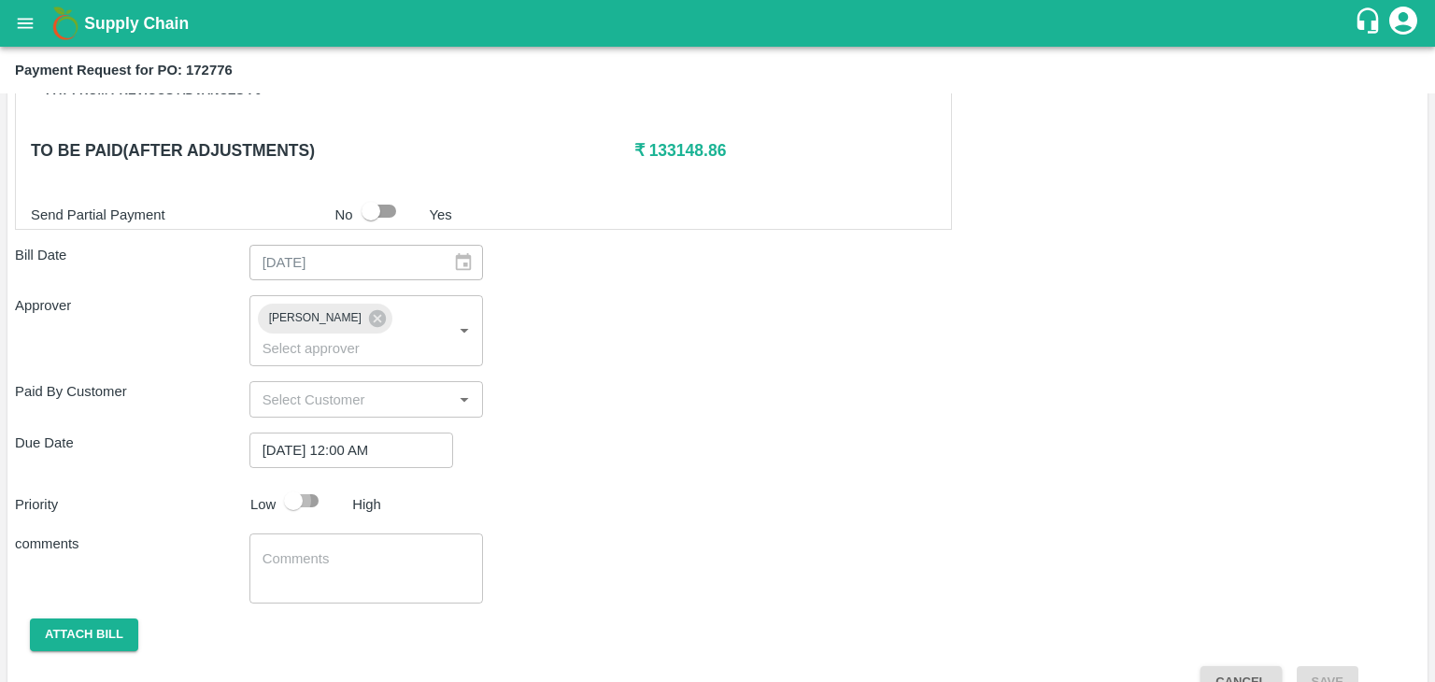
click at [303, 483] on input "checkbox" at bounding box center [293, 500] width 106 height 35
checkbox input "true"
click at [365, 549] on textarea at bounding box center [366, 568] width 208 height 39
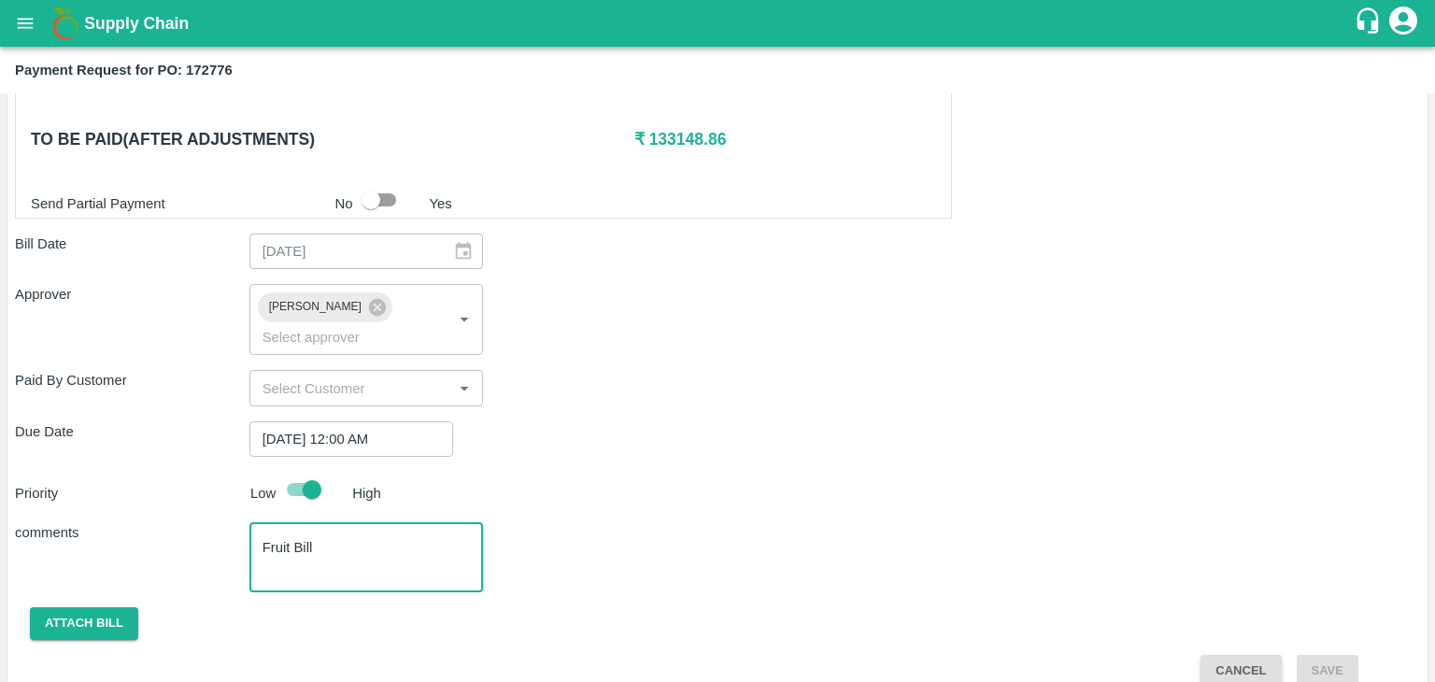
type textarea "Fruit Bill"
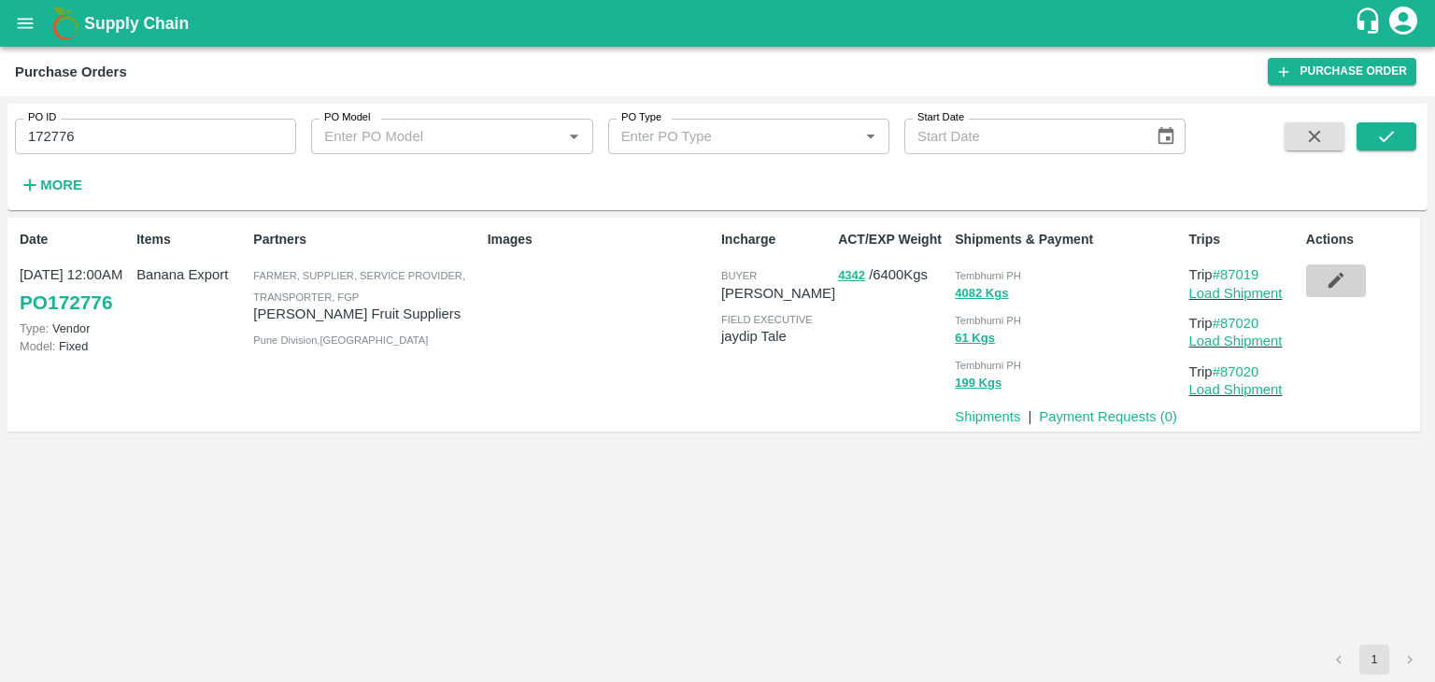
click at [1338, 265] on button "button" at bounding box center [1336, 280] width 60 height 32
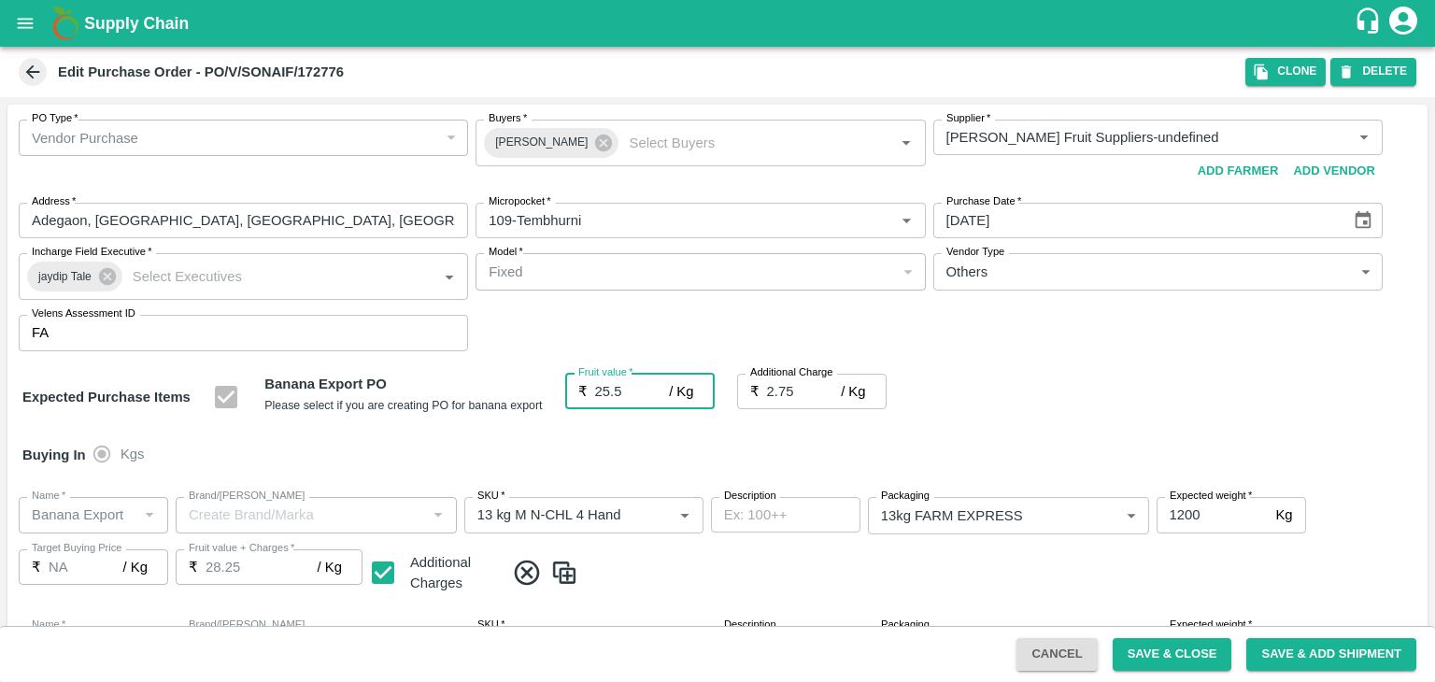
type input "25.5"
click at [1165, 650] on button "Save & Close" at bounding box center [1173, 654] width 120 height 33
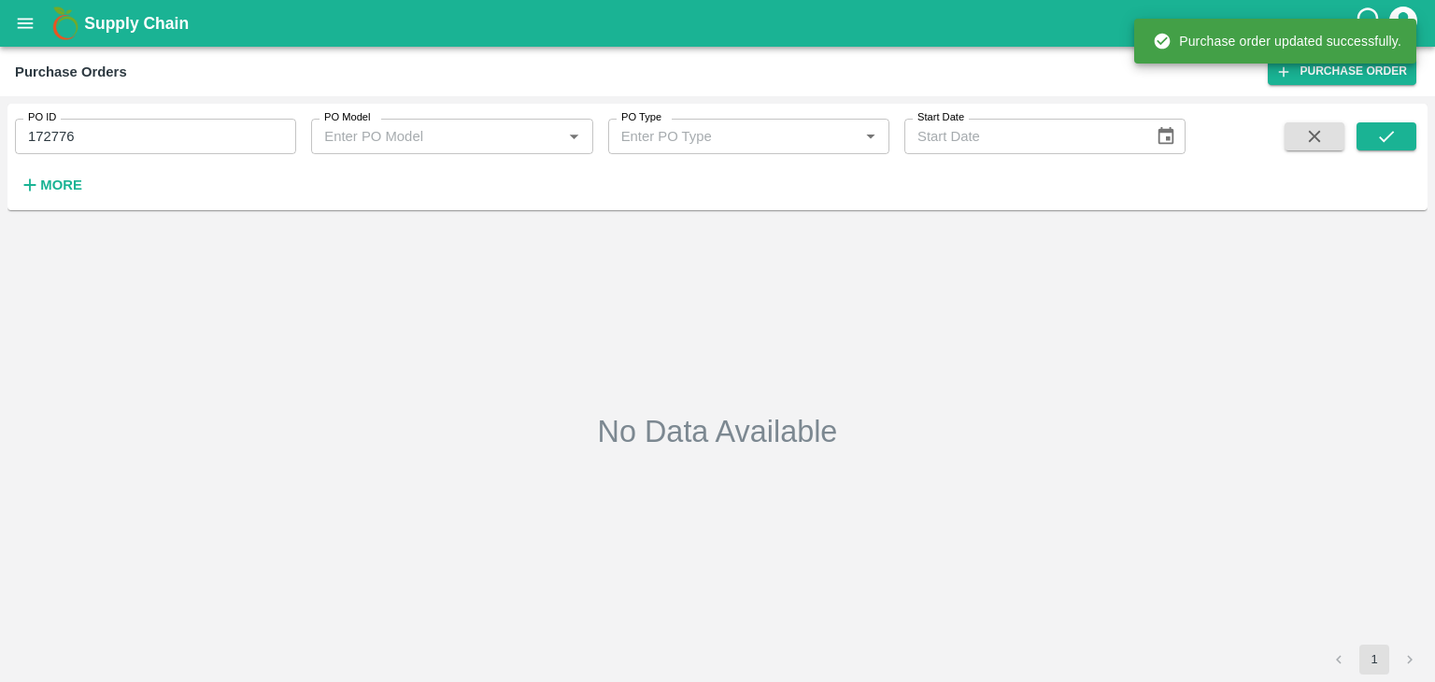
type input "172776"
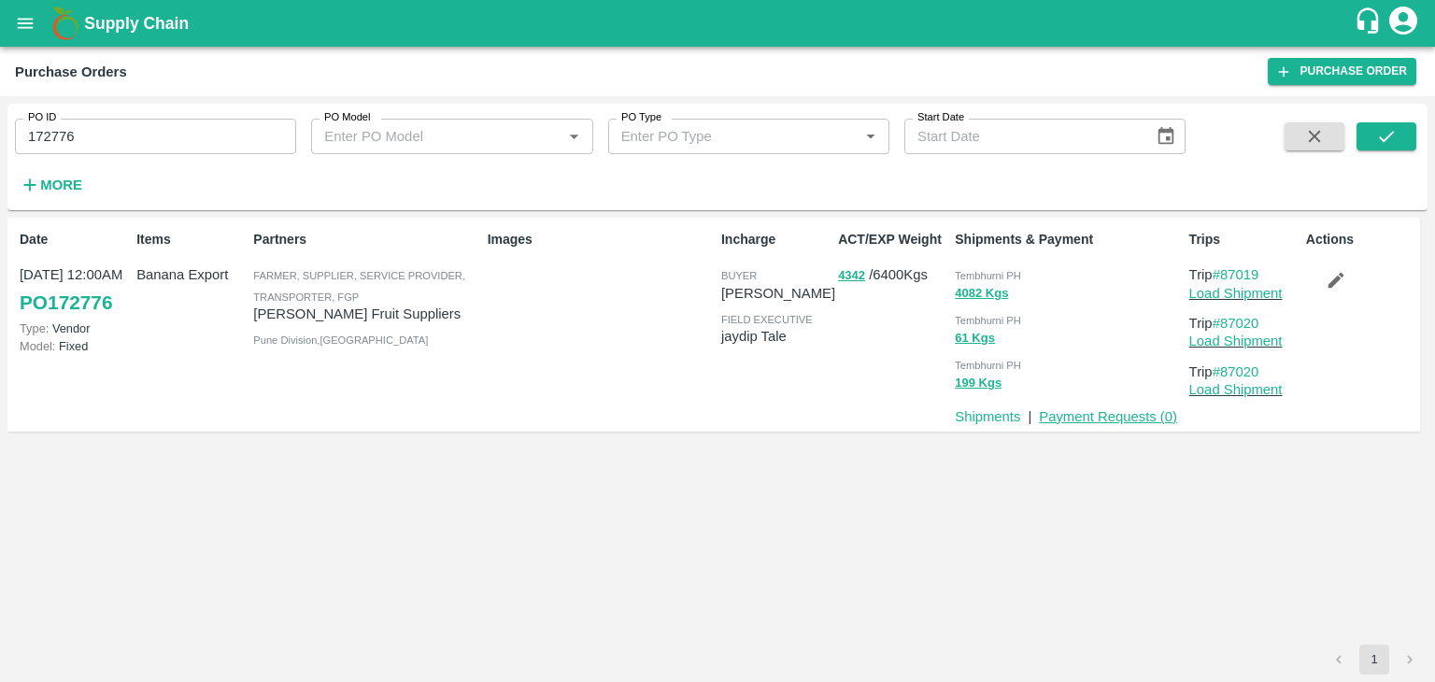
click at [1095, 417] on link "Payment Requests ( 0 )" at bounding box center [1108, 416] width 138 height 15
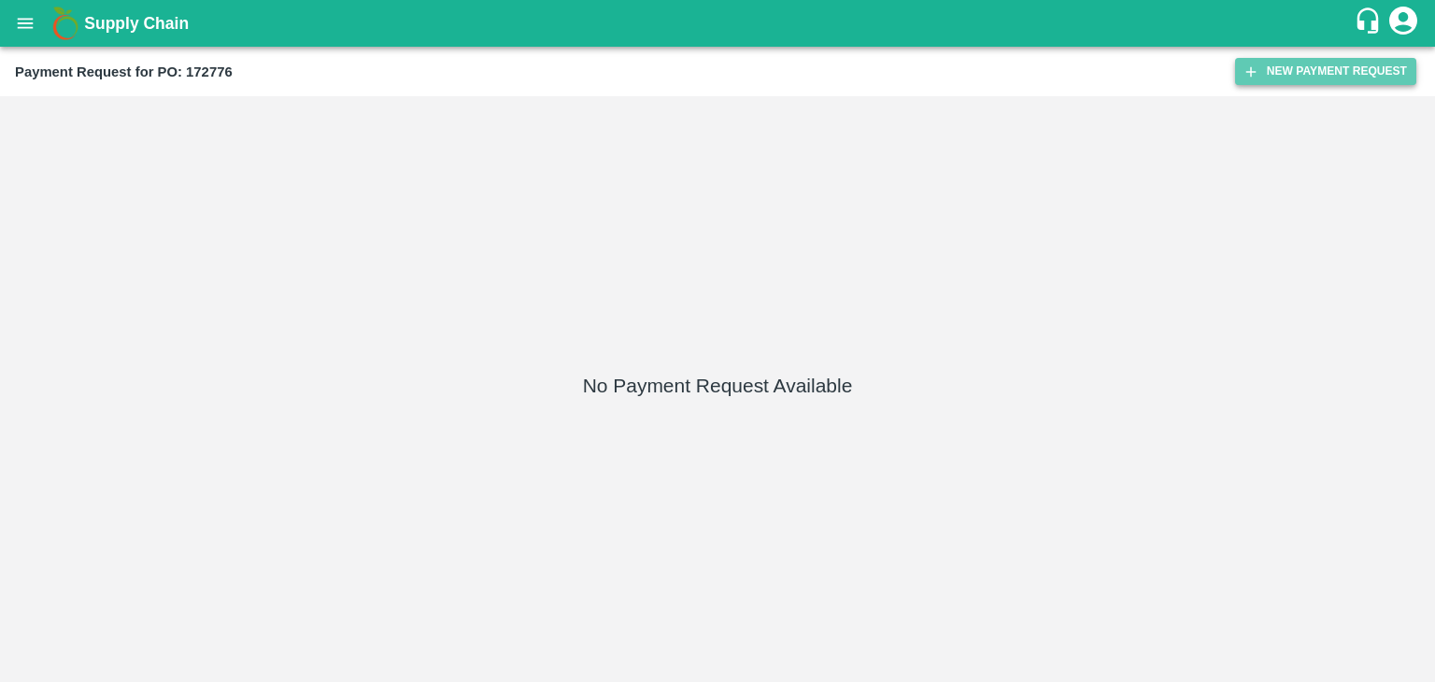
click at [1304, 65] on button "New Payment Request" at bounding box center [1325, 71] width 181 height 27
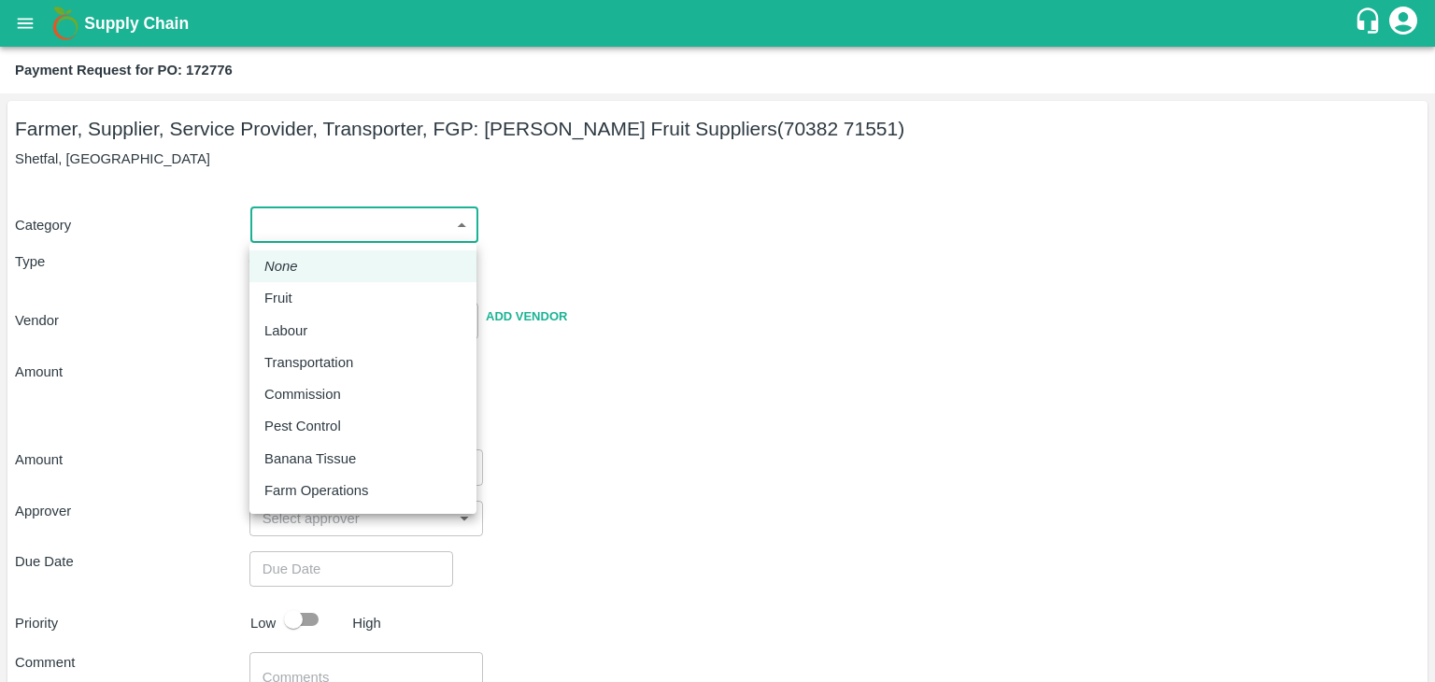
drag, startPoint x: 271, startPoint y: 216, endPoint x: 326, endPoint y: 291, distance: 93.6
click at [326, 291] on body "Supply Chain Payment Request for PO: 172776 Farmer, Supplier, Service Provider,…" at bounding box center [717, 341] width 1435 height 682
click at [326, 291] on div "Fruit" at bounding box center [362, 298] width 197 height 21
type input "1"
type input "[PERSON_NAME] Fruit Suppliers - 70382 71551(Farmer, Supplier, Service Provider,…"
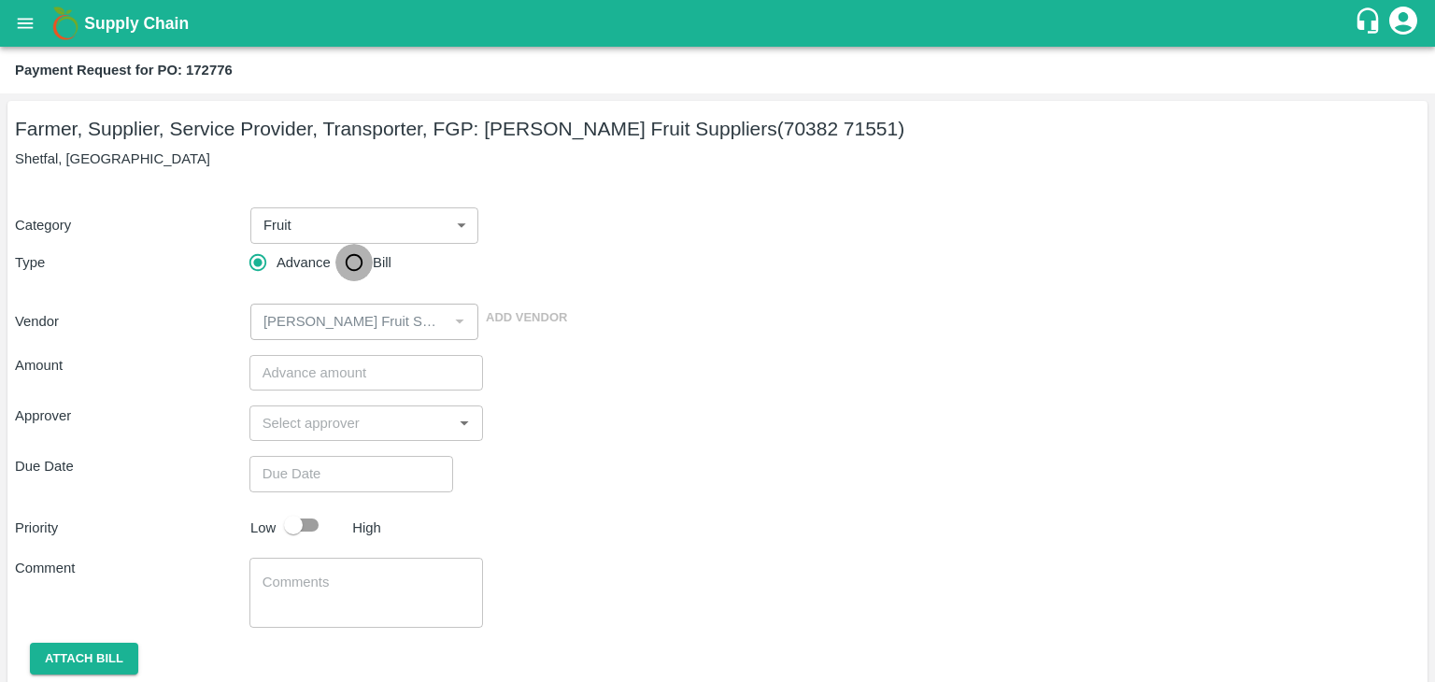
click at [361, 265] on input "Bill" at bounding box center [353, 262] width 37 height 37
radio input "true"
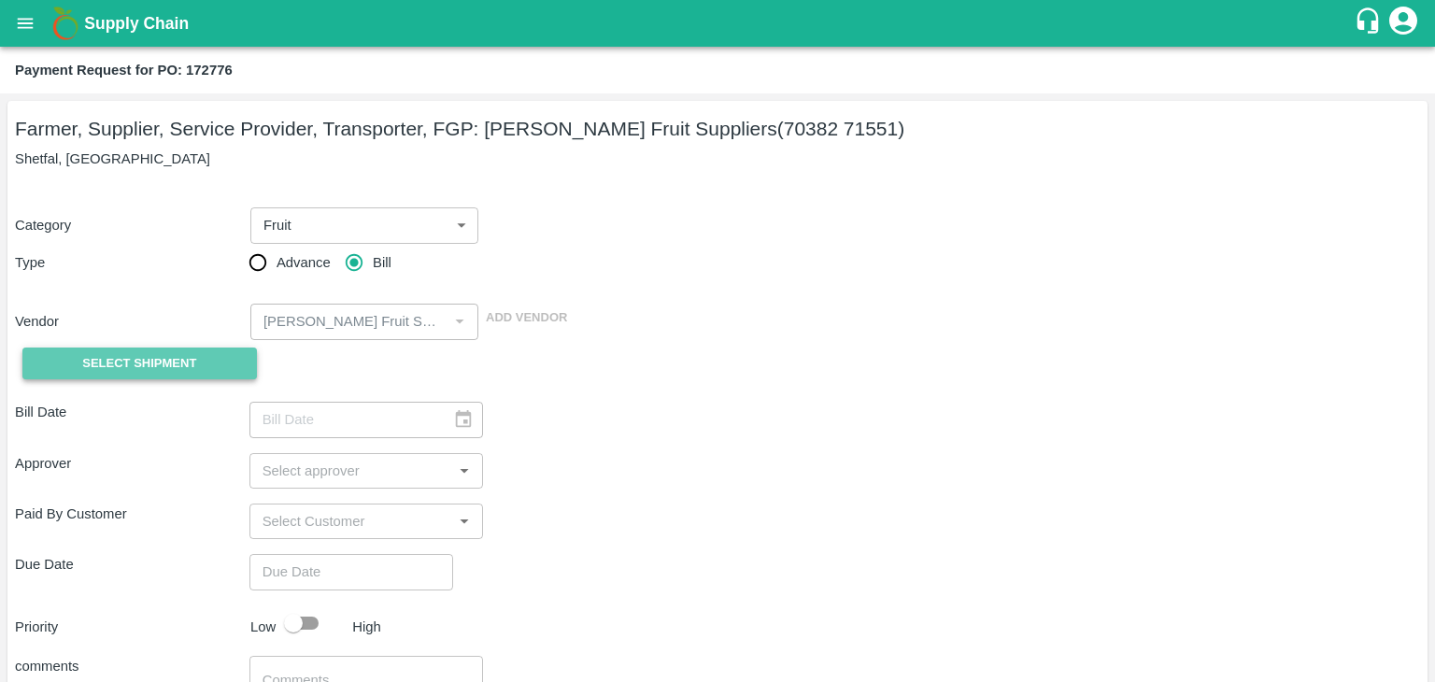
click at [135, 359] on span "Select Shipment" at bounding box center [139, 363] width 114 height 21
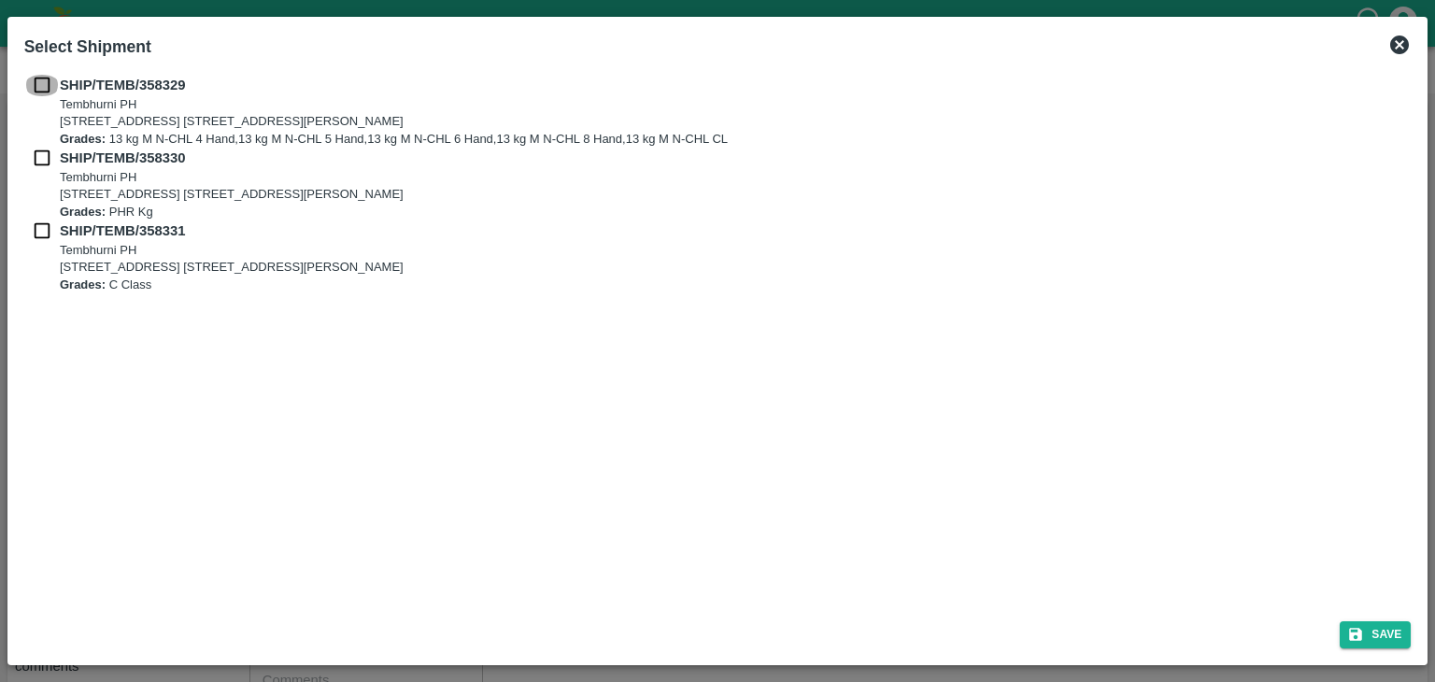
click at [31, 76] on input "checkbox" at bounding box center [41, 85] width 35 height 21
checkbox input "true"
click at [41, 167] on input "checkbox" at bounding box center [41, 158] width 35 height 21
checkbox input "true"
click at [40, 234] on input "checkbox" at bounding box center [41, 230] width 35 height 21
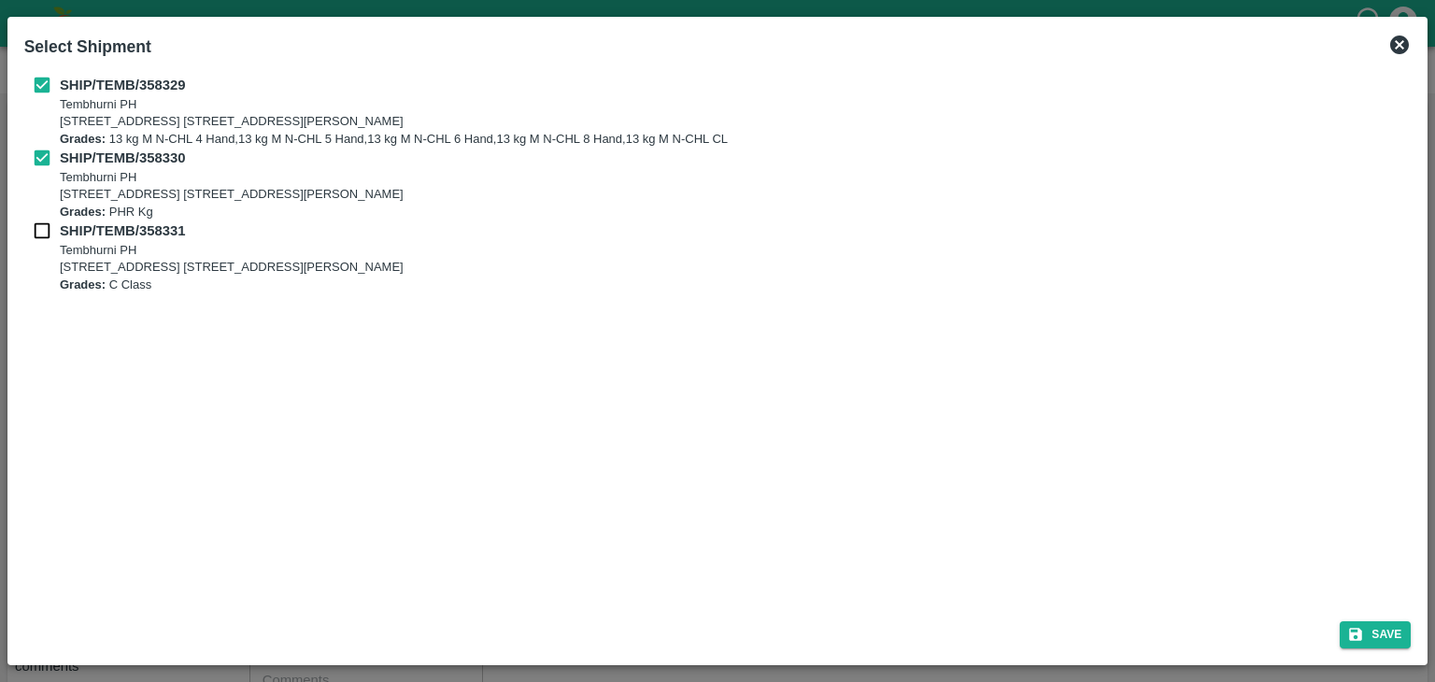
checkbox input "true"
click at [1363, 631] on icon "submit" at bounding box center [1355, 634] width 17 height 17
type input "[DATE]"
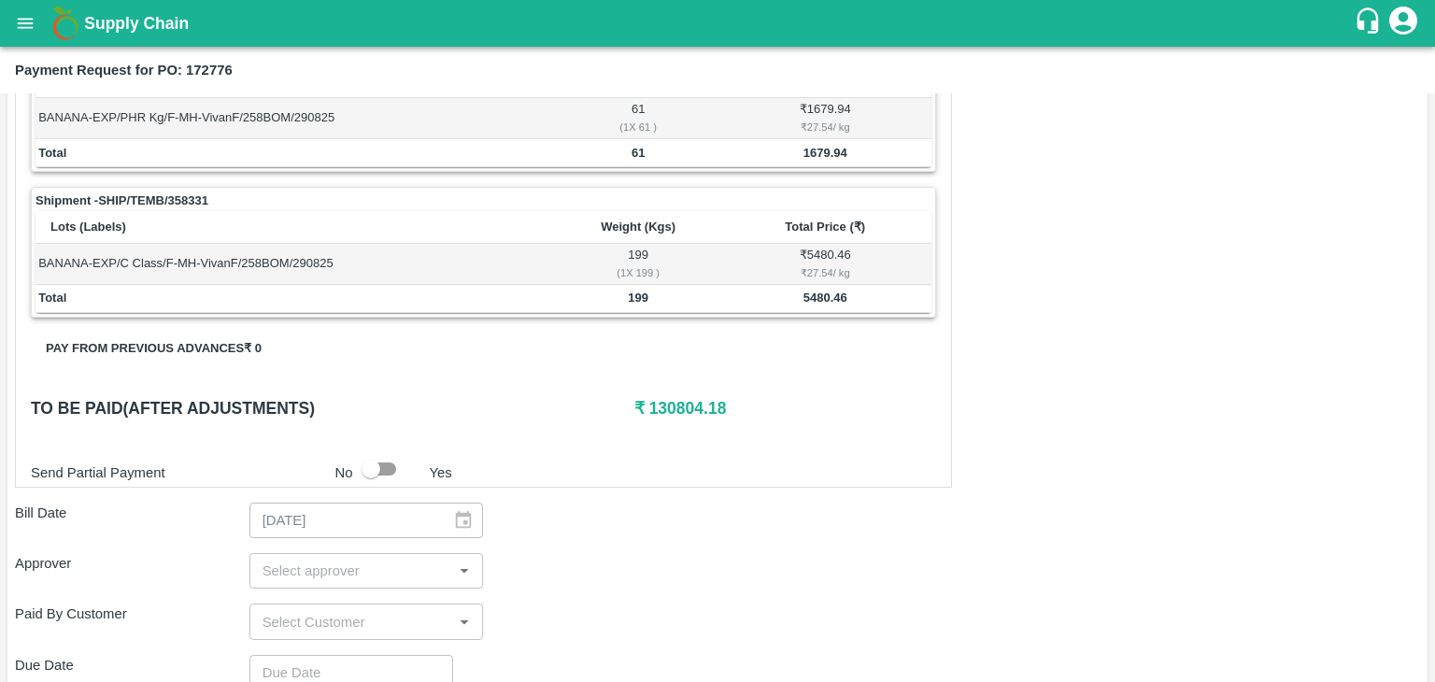
scroll to position [874, 0]
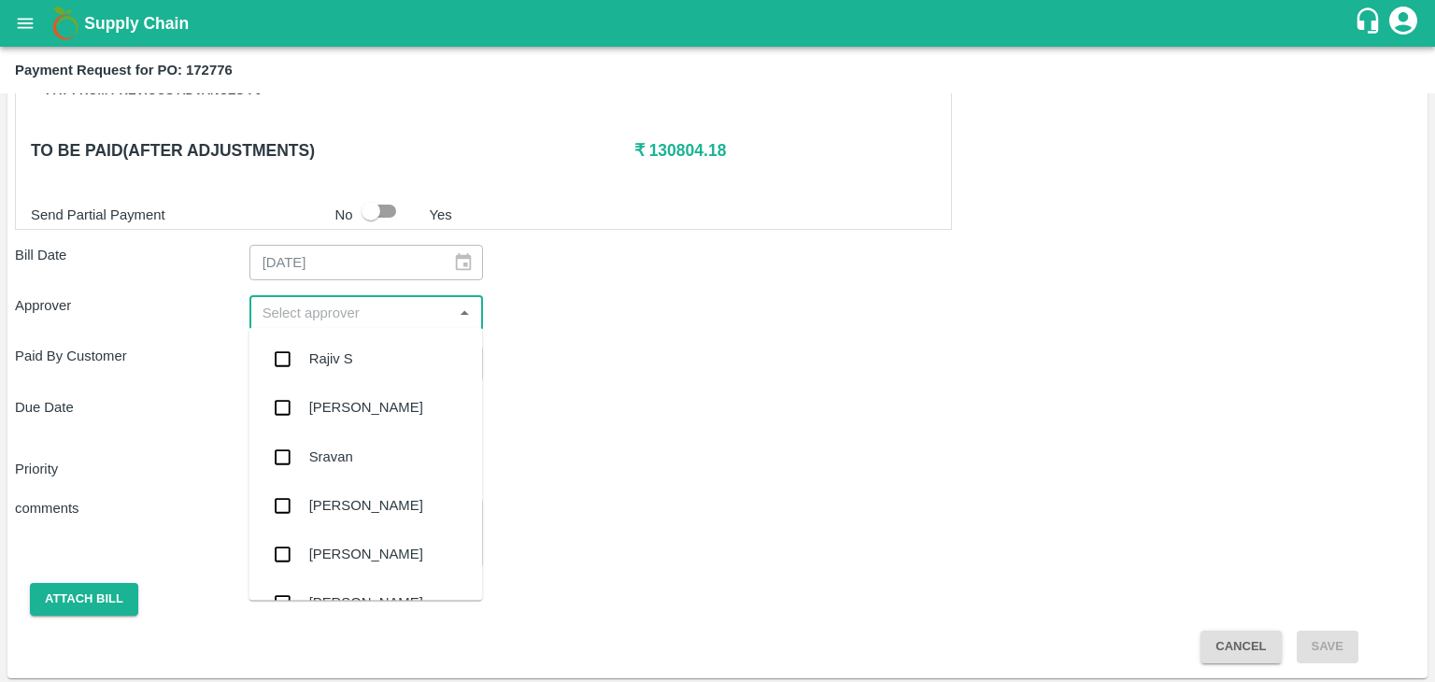
click at [376, 311] on input "input" at bounding box center [351, 313] width 192 height 24
type input "Ajit"
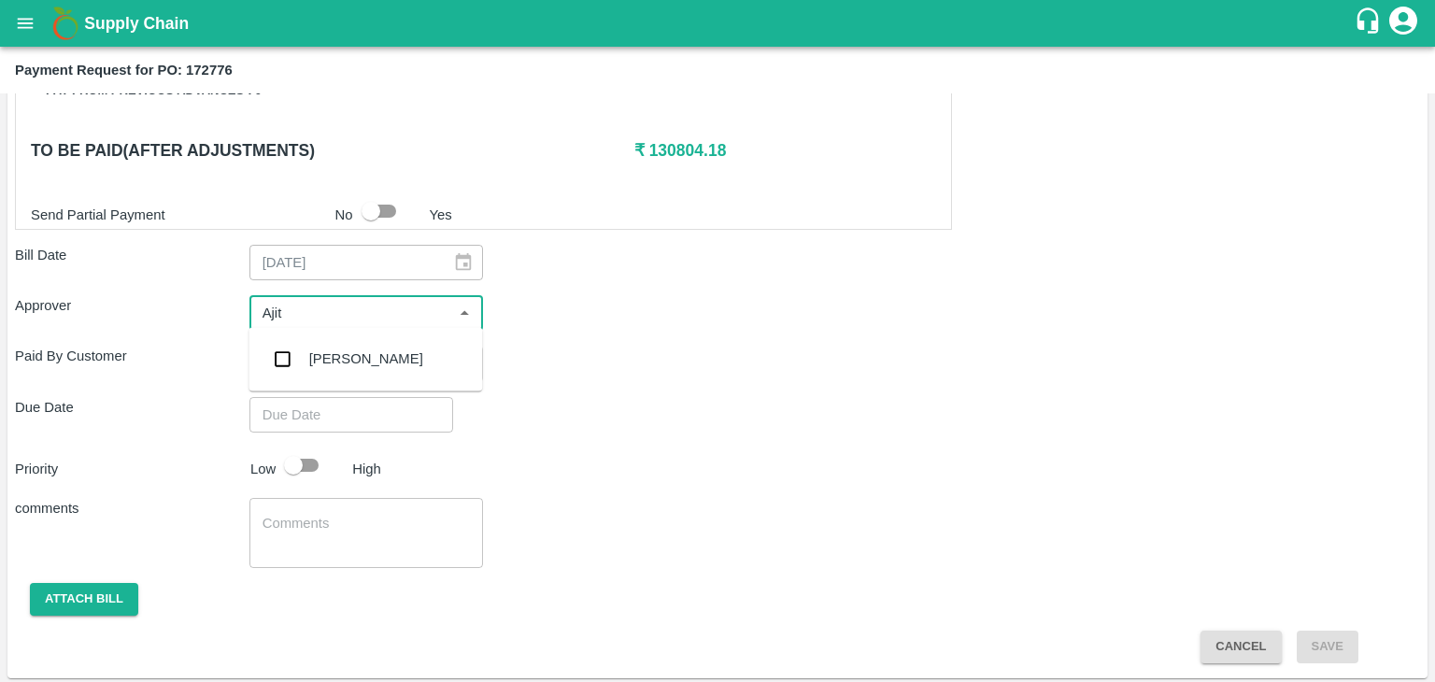
click at [373, 356] on div "[PERSON_NAME]" at bounding box center [365, 358] width 234 height 49
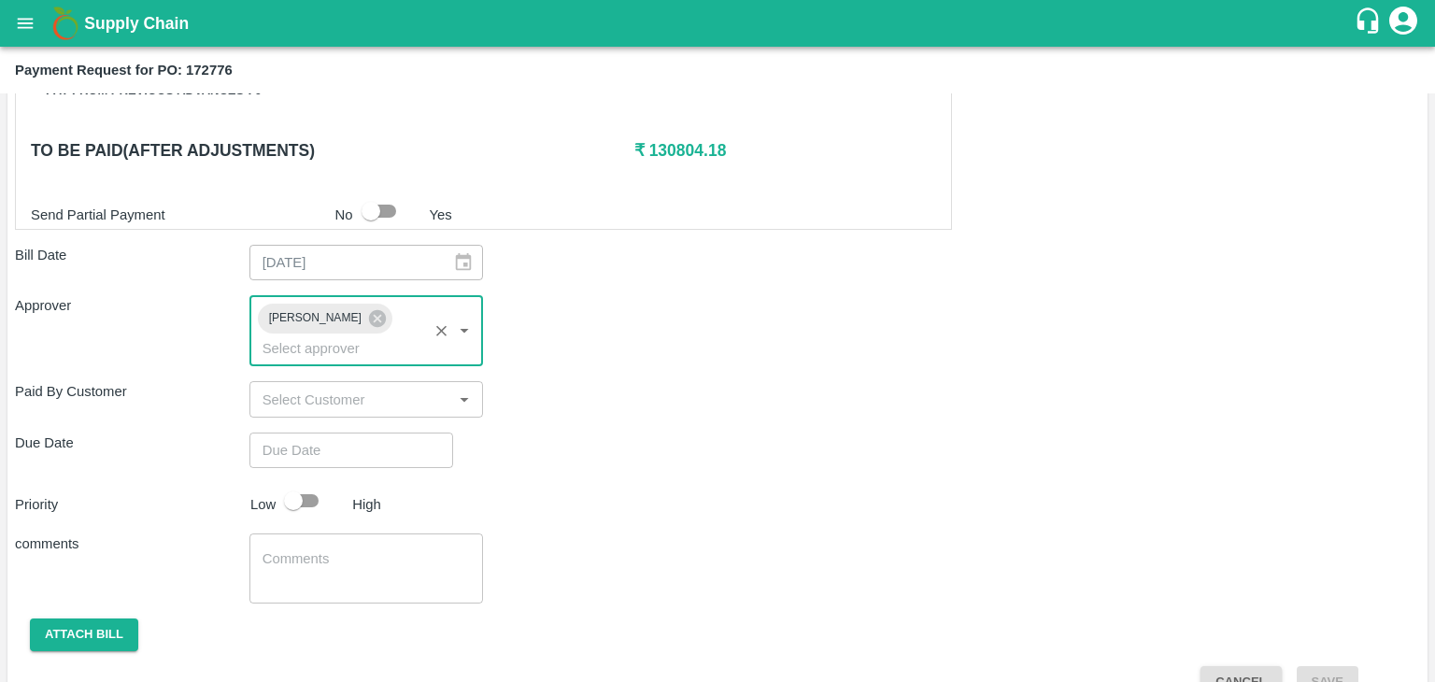
type input "DD/MM/YYYY hh:mm aa"
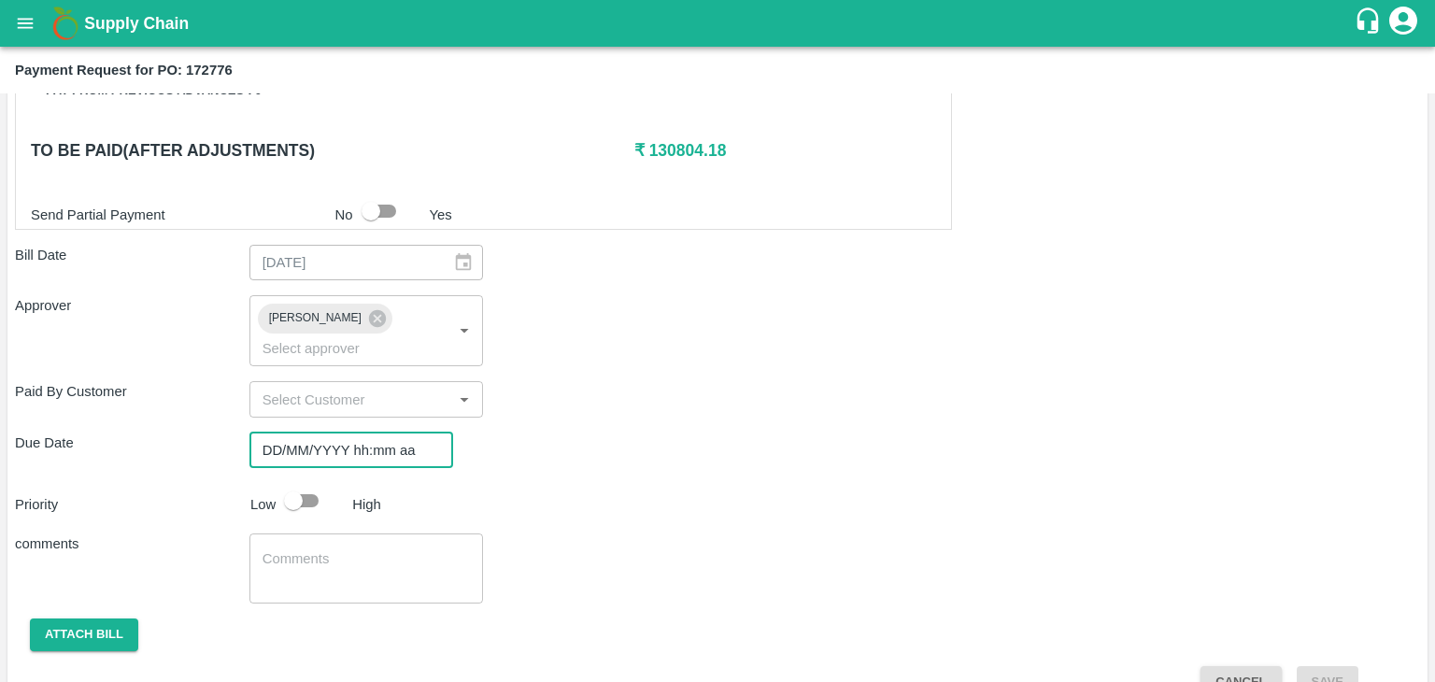
click at [407, 438] on input "DD/MM/YYYY hh:mm aa" at bounding box center [344, 449] width 191 height 35
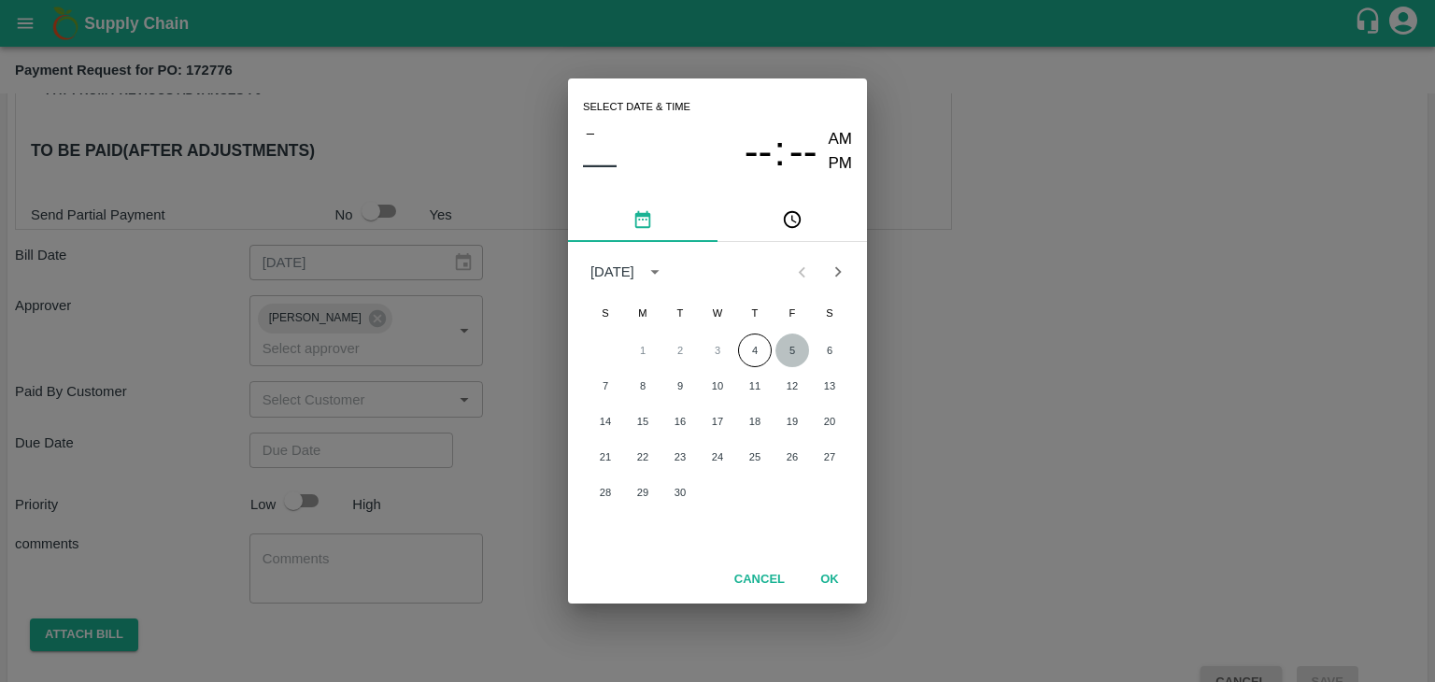
click at [783, 347] on button "5" at bounding box center [792, 350] width 34 height 34
type input "[DATE] 12:00 AM"
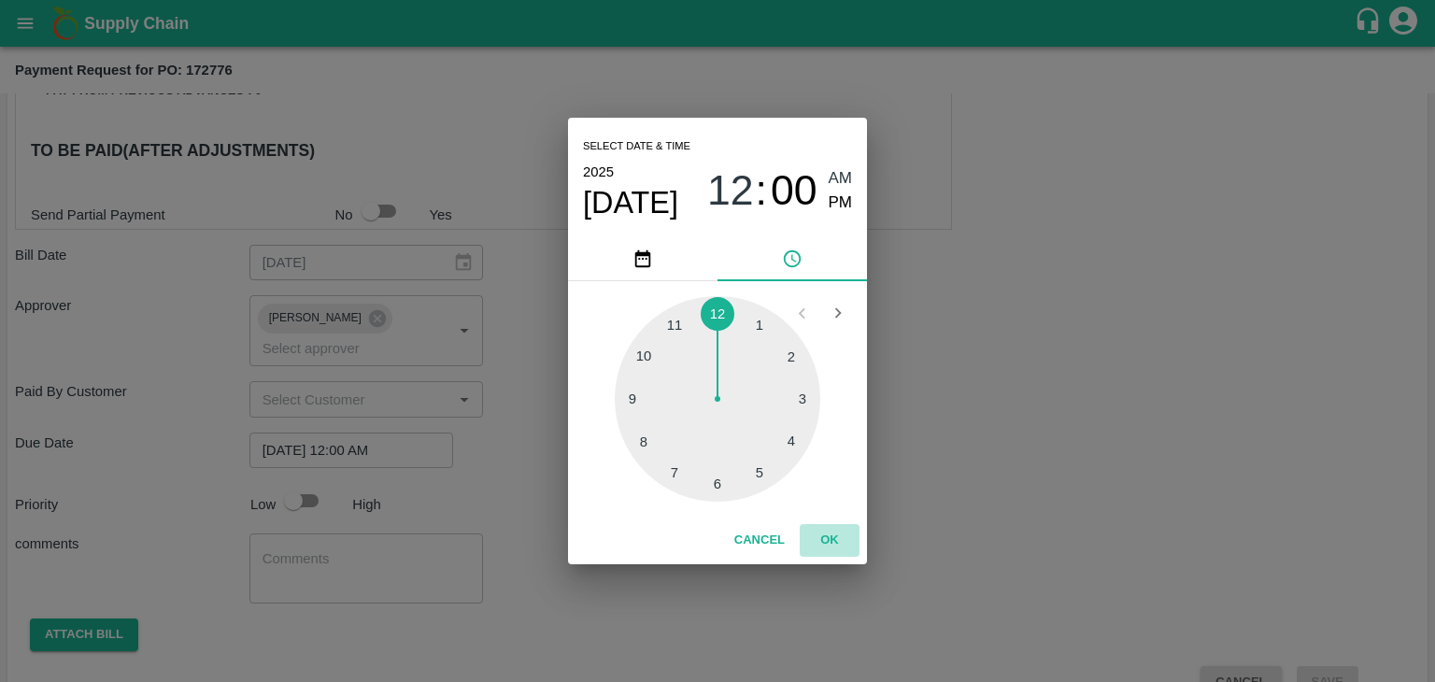
click at [833, 535] on button "OK" at bounding box center [830, 540] width 60 height 33
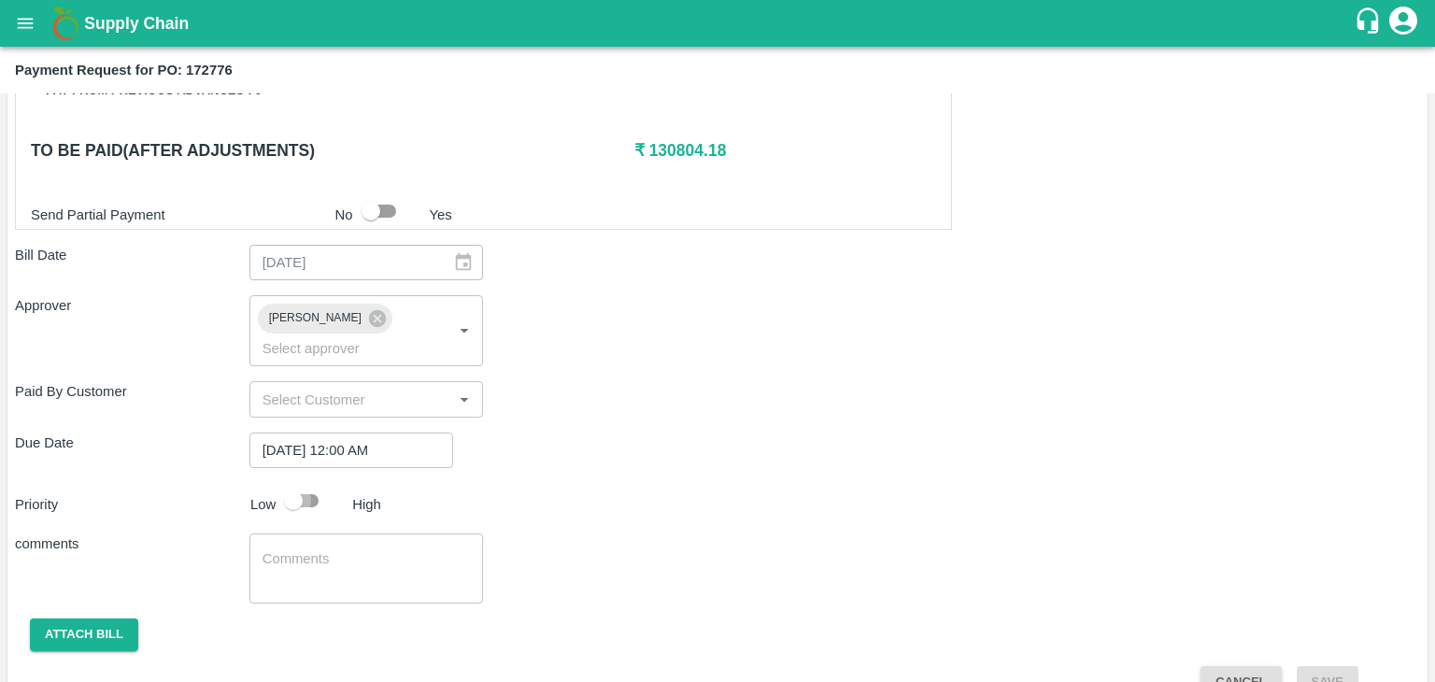
click at [304, 483] on input "checkbox" at bounding box center [293, 500] width 106 height 35
checkbox input "true"
click at [361, 549] on textarea at bounding box center [366, 568] width 208 height 39
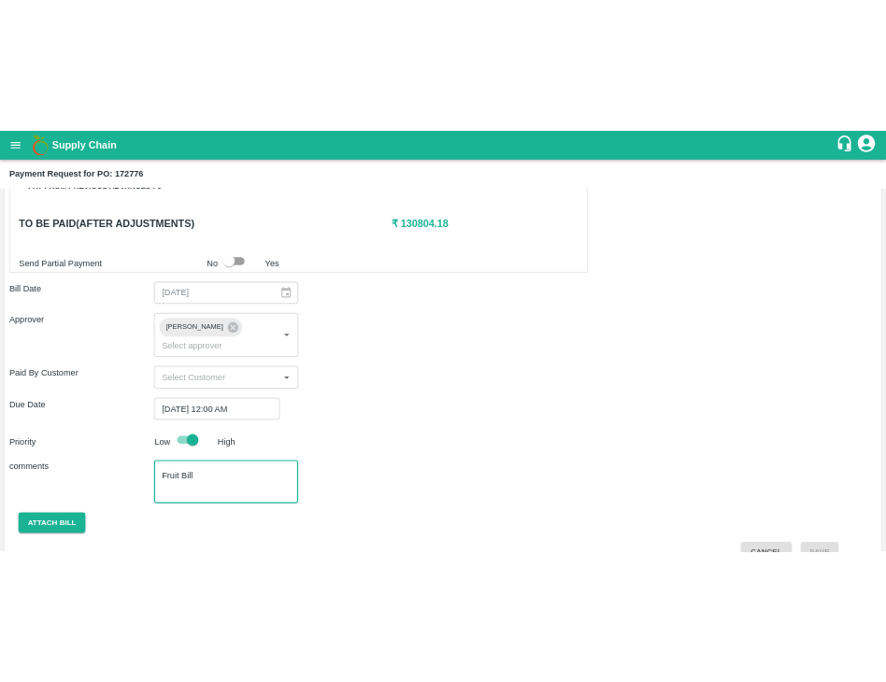
scroll to position [886, 0]
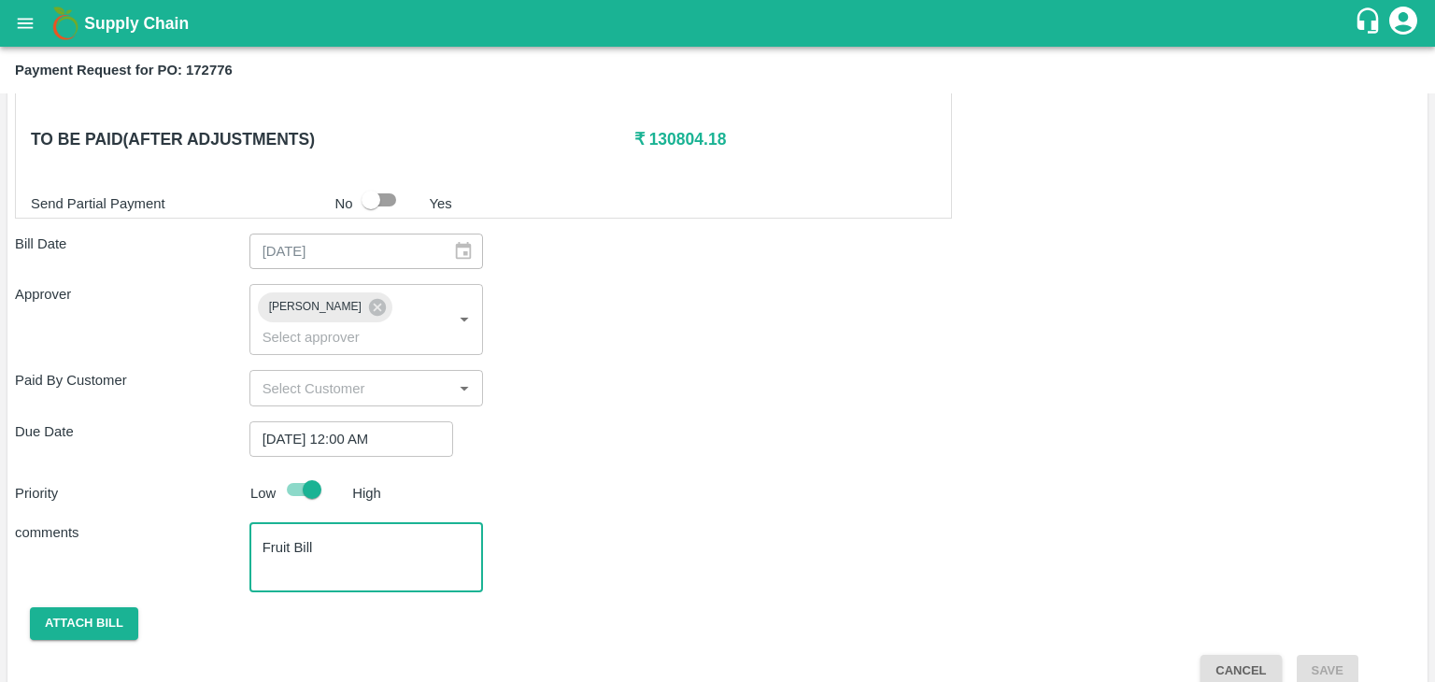
type textarea "Fruit Bill"
checkbox input "false"
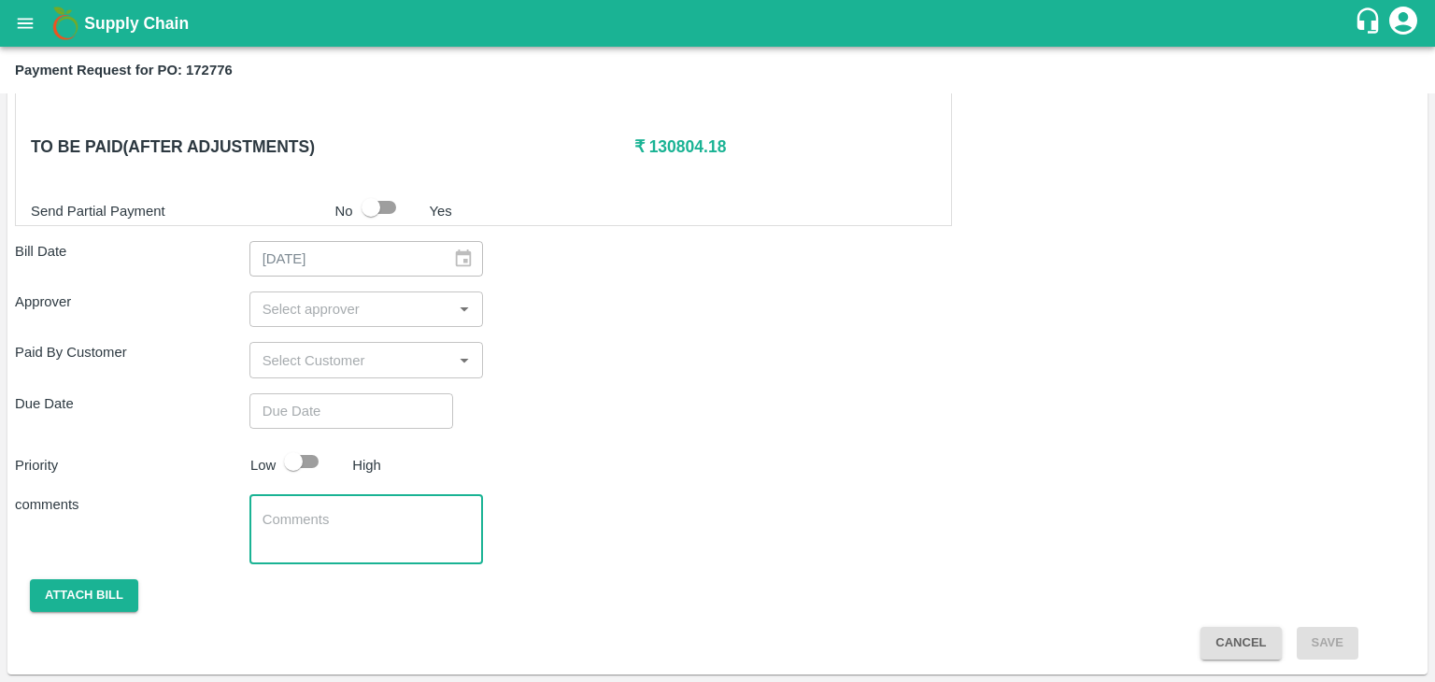
scroll to position [874, 0]
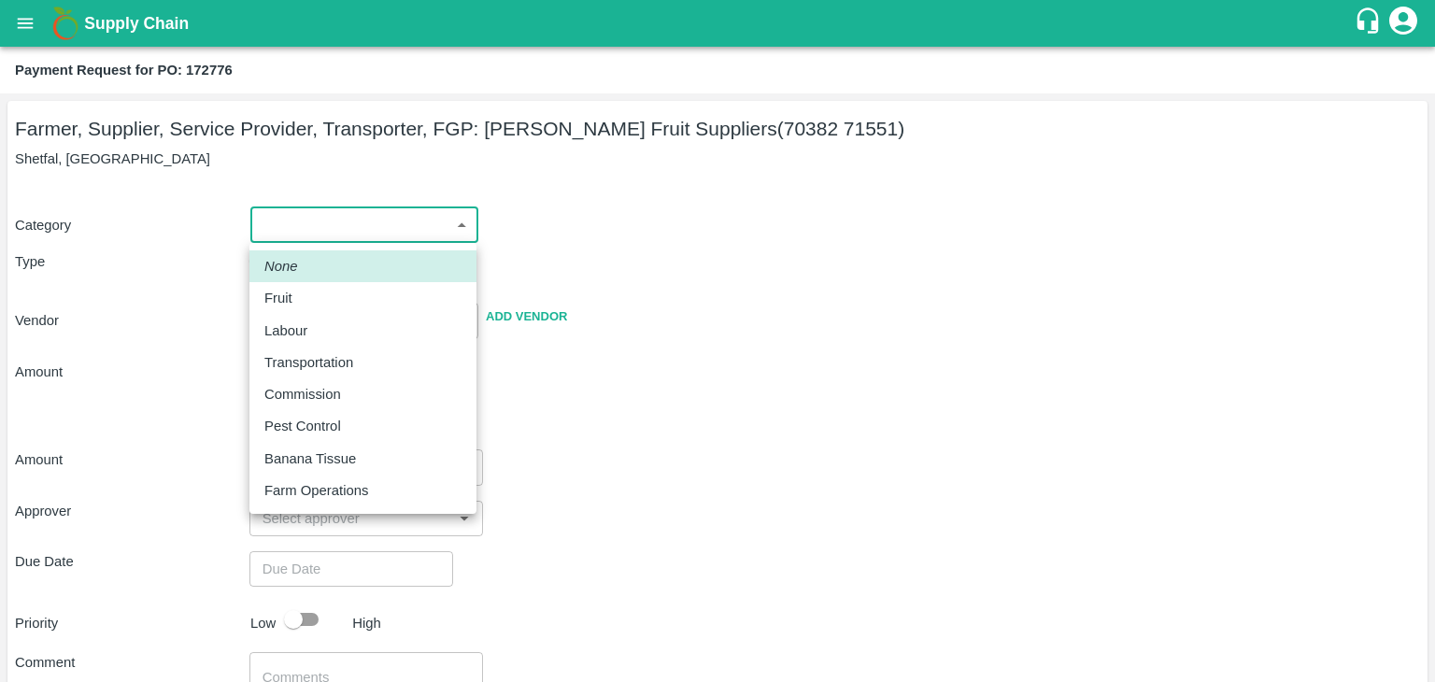
drag, startPoint x: 288, startPoint y: 229, endPoint x: 300, endPoint y: 289, distance: 61.0
click at [300, 289] on body "Supply Chain Payment Request for PO: 172776 Farmer, Supplier, Service Provider,…" at bounding box center [717, 341] width 1435 height 682
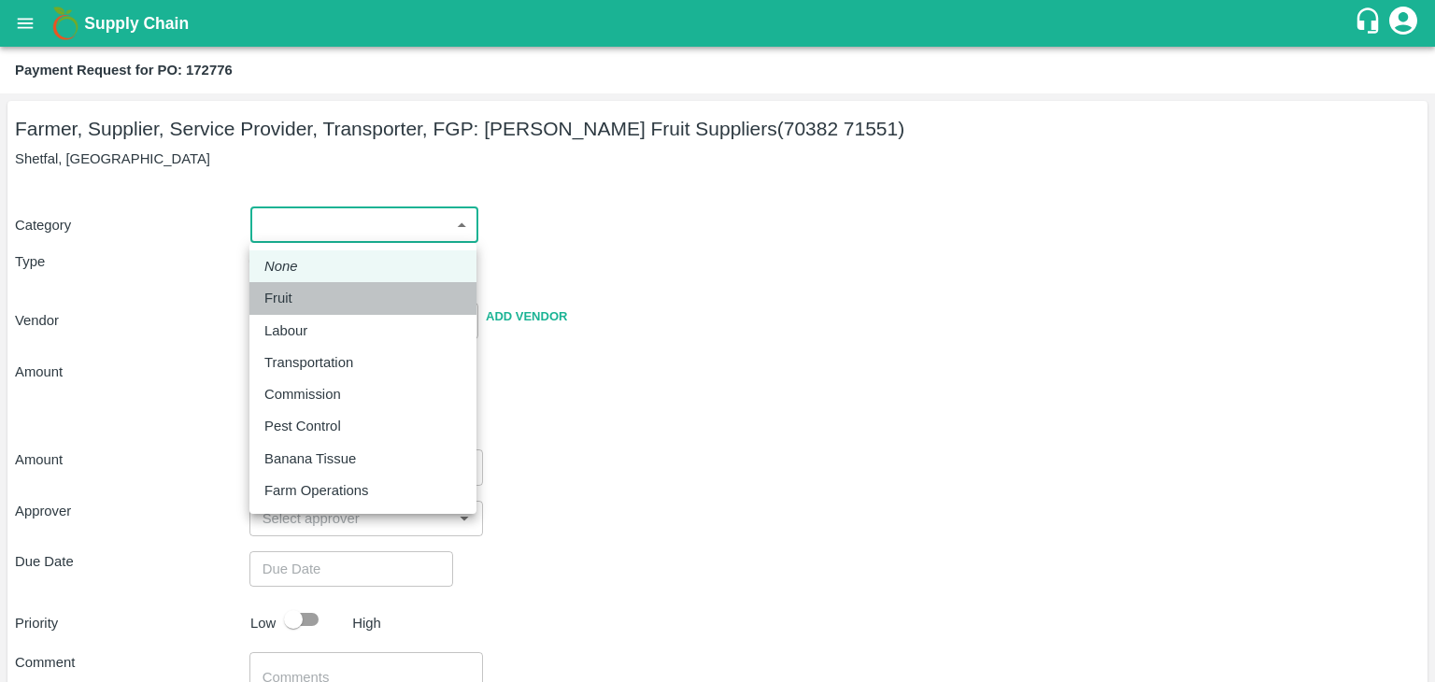
click at [300, 289] on div "Fruit" at bounding box center [282, 298] width 37 height 21
type input "1"
type input "[PERSON_NAME] Fruit Suppliers - 70382 71551(Farmer, Supplier, Service Provider,…"
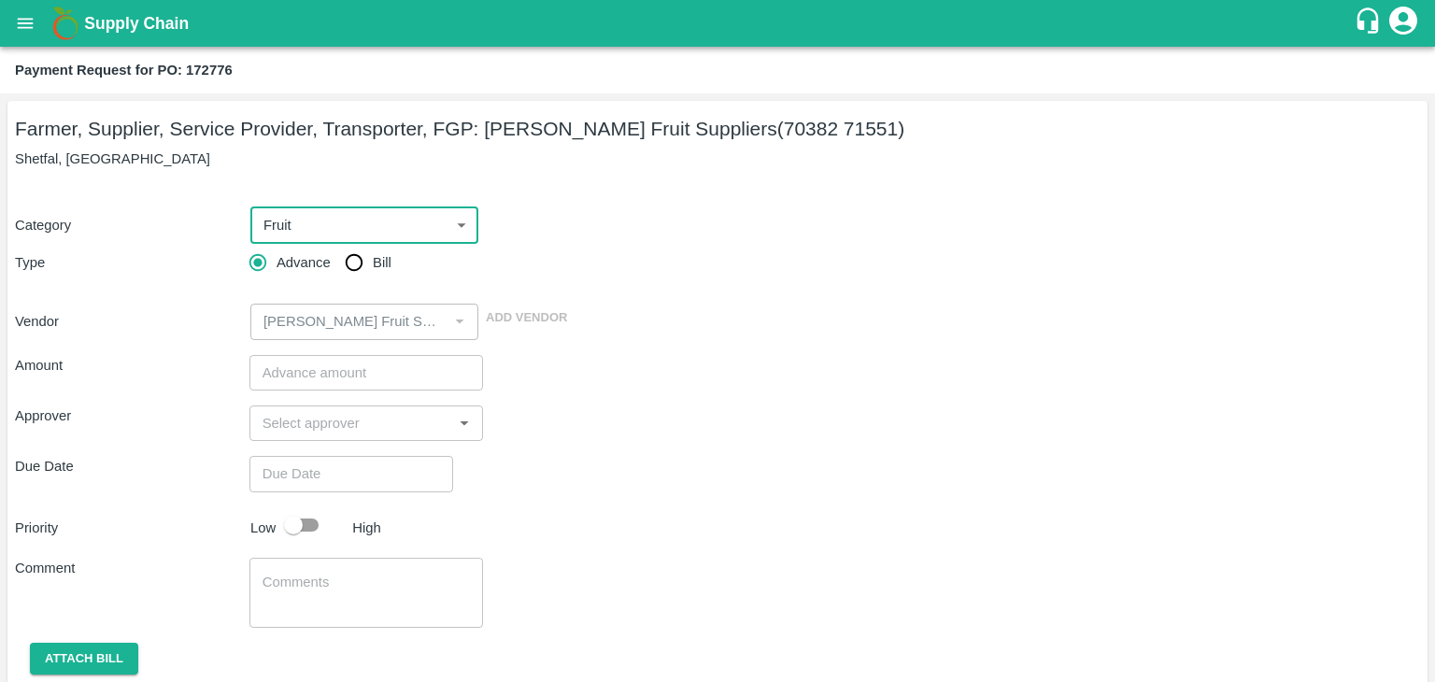
click at [323, 271] on span "Advance" at bounding box center [303, 262] width 54 height 21
click at [276, 271] on input "Advance" at bounding box center [257, 262] width 37 height 37
click at [349, 267] on input "Bill" at bounding box center [353, 262] width 37 height 37
radio input "true"
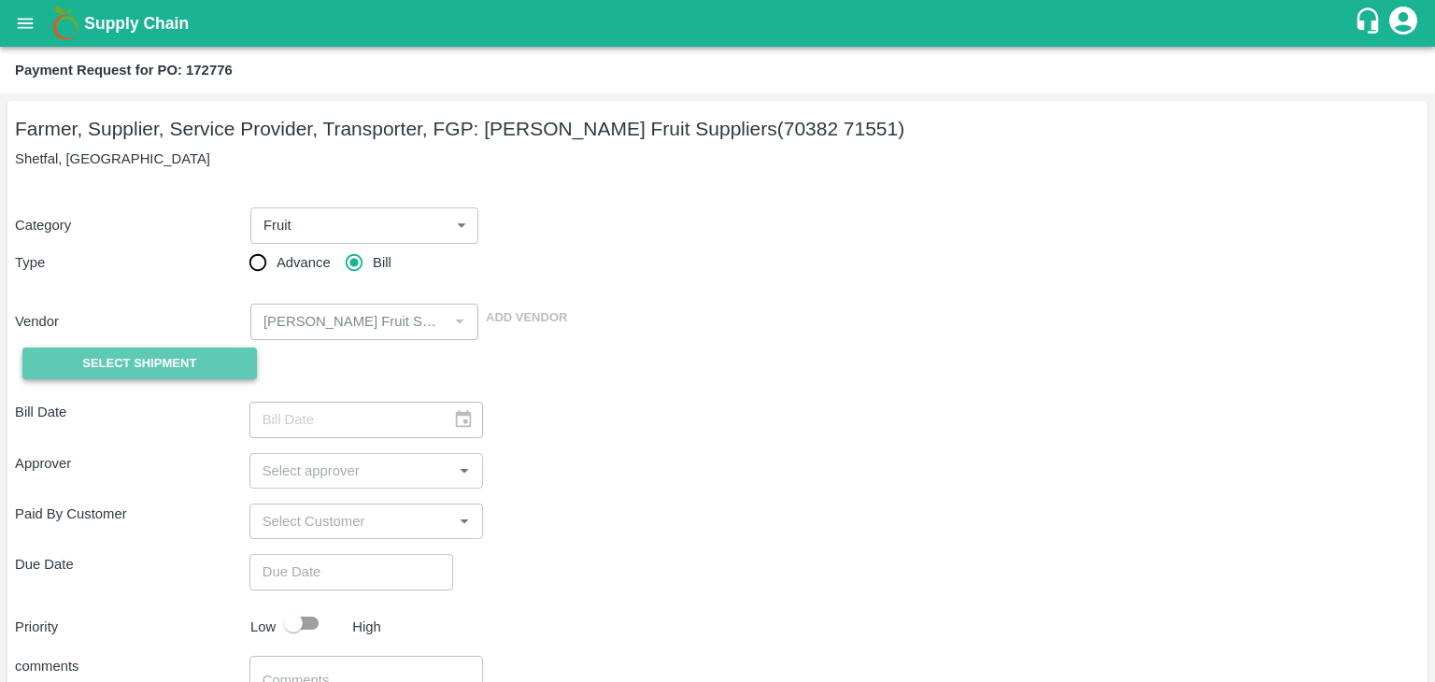
click at [134, 353] on span "Select Shipment" at bounding box center [139, 363] width 114 height 21
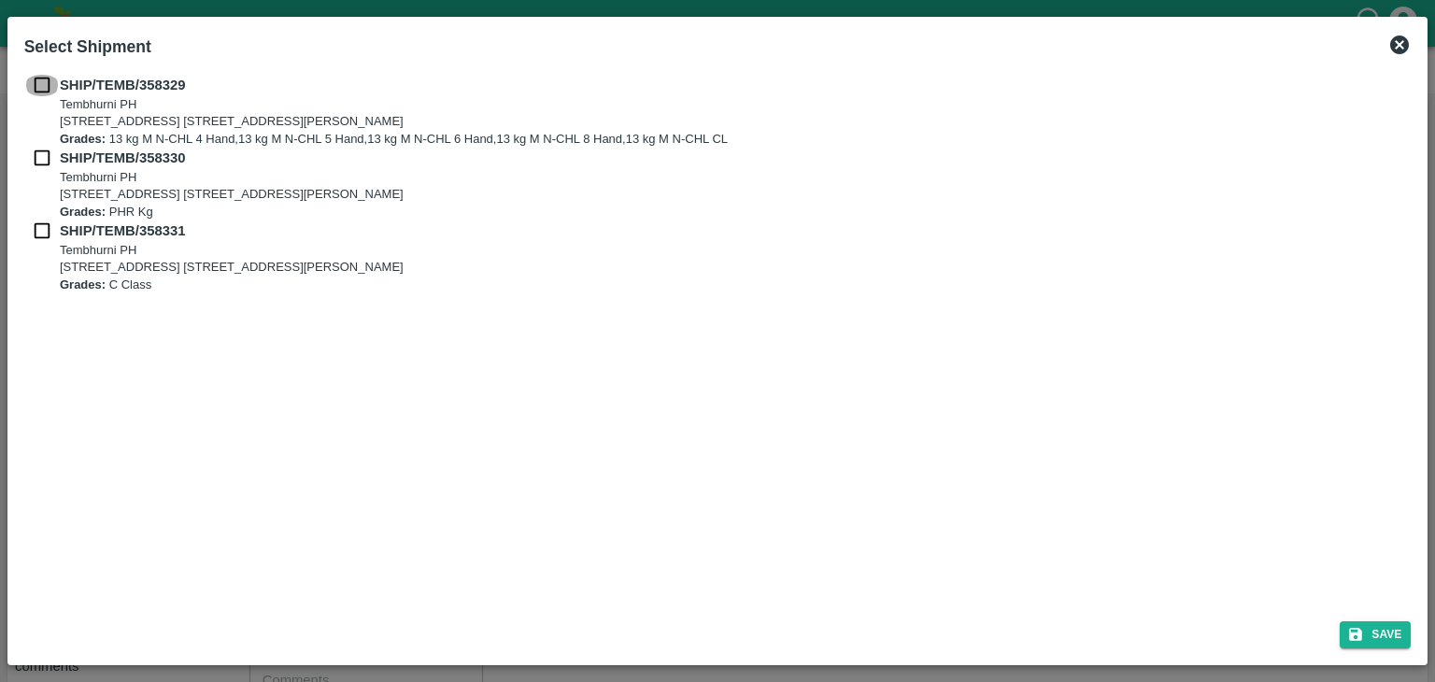
click at [38, 83] on input "checkbox" at bounding box center [41, 85] width 35 height 21
checkbox input "true"
drag, startPoint x: 42, startPoint y: 173, endPoint x: 37, endPoint y: 152, distance: 21.1
click at [37, 152] on div "SHIP/TEMB/358330 [STREET_ADDRESS] [STREET_ADDRESS][PERSON_NAME] Grades: PHR Kg" at bounding box center [717, 184] width 1387 height 73
click at [37, 152] on input "checkbox" at bounding box center [41, 158] width 35 height 21
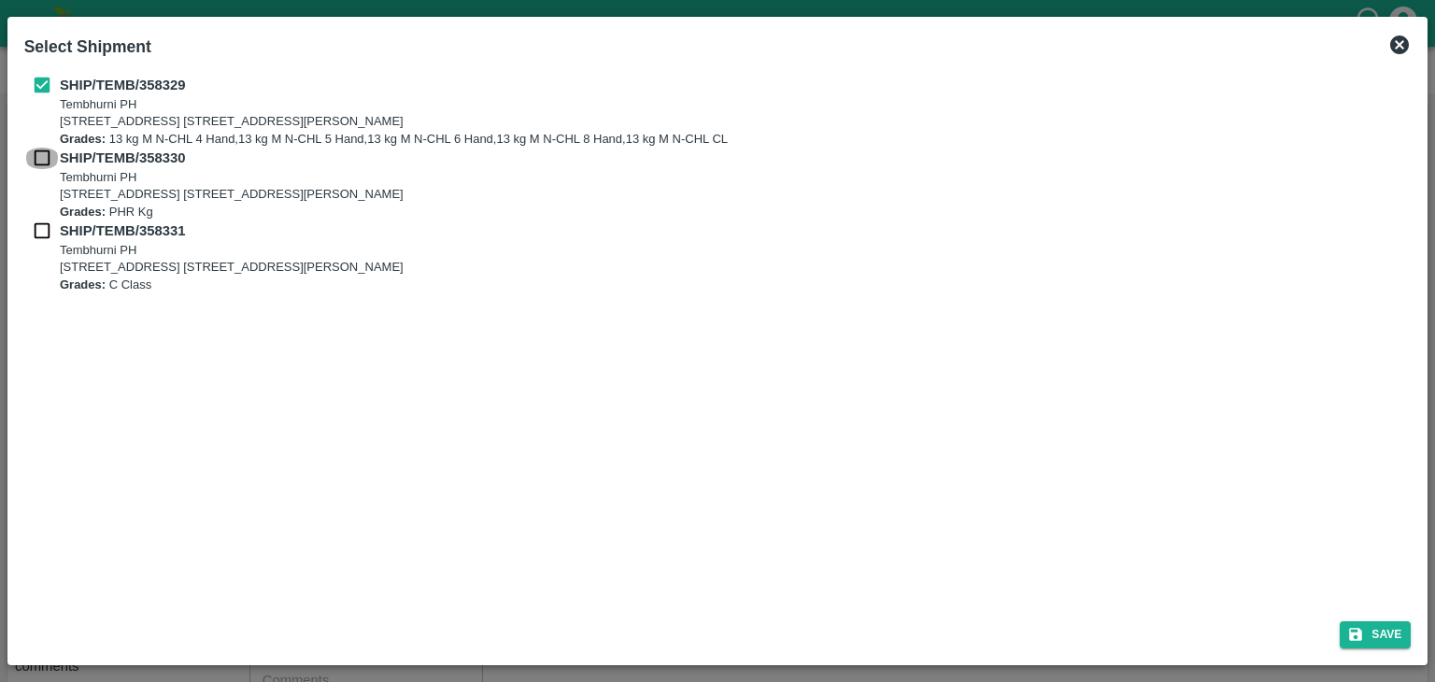
checkbox input "true"
click at [37, 231] on input "checkbox" at bounding box center [41, 230] width 35 height 21
checkbox input "true"
click at [1400, 632] on button "Save" at bounding box center [1374, 634] width 71 height 27
type input "[DATE]"
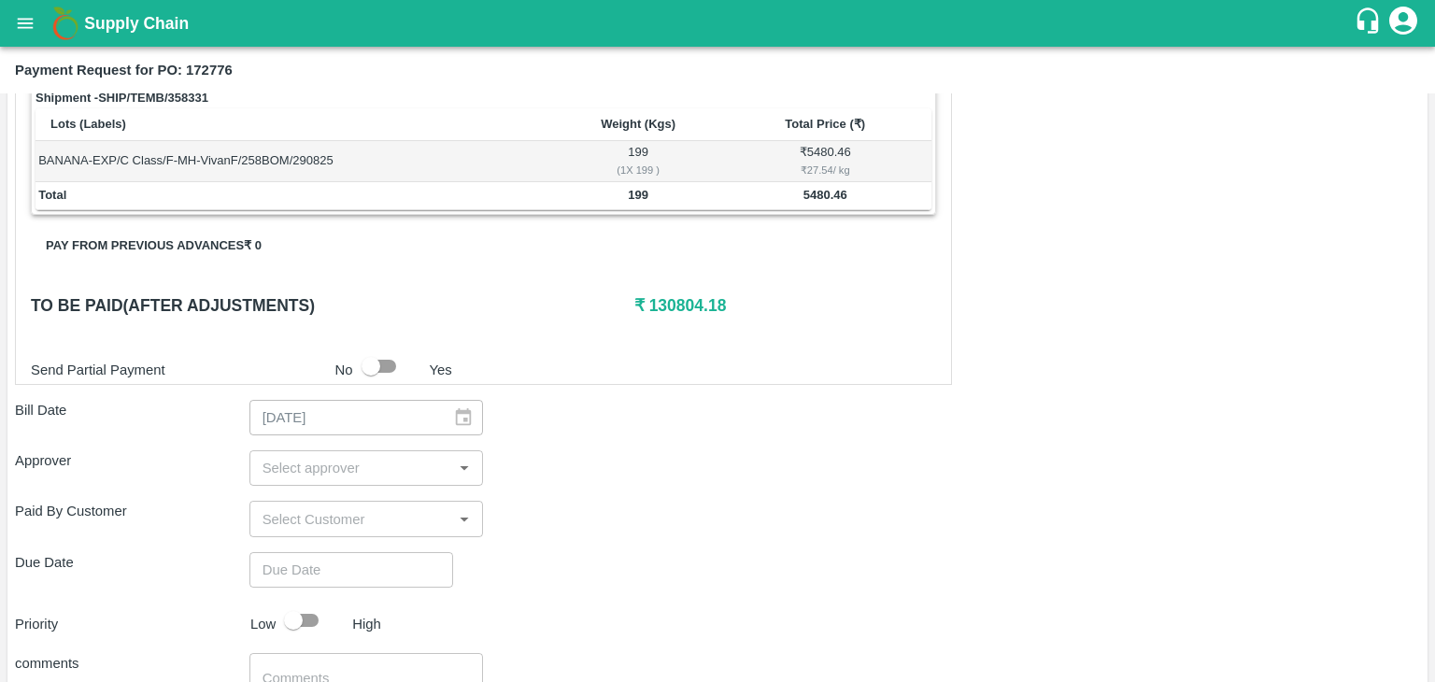
scroll to position [874, 0]
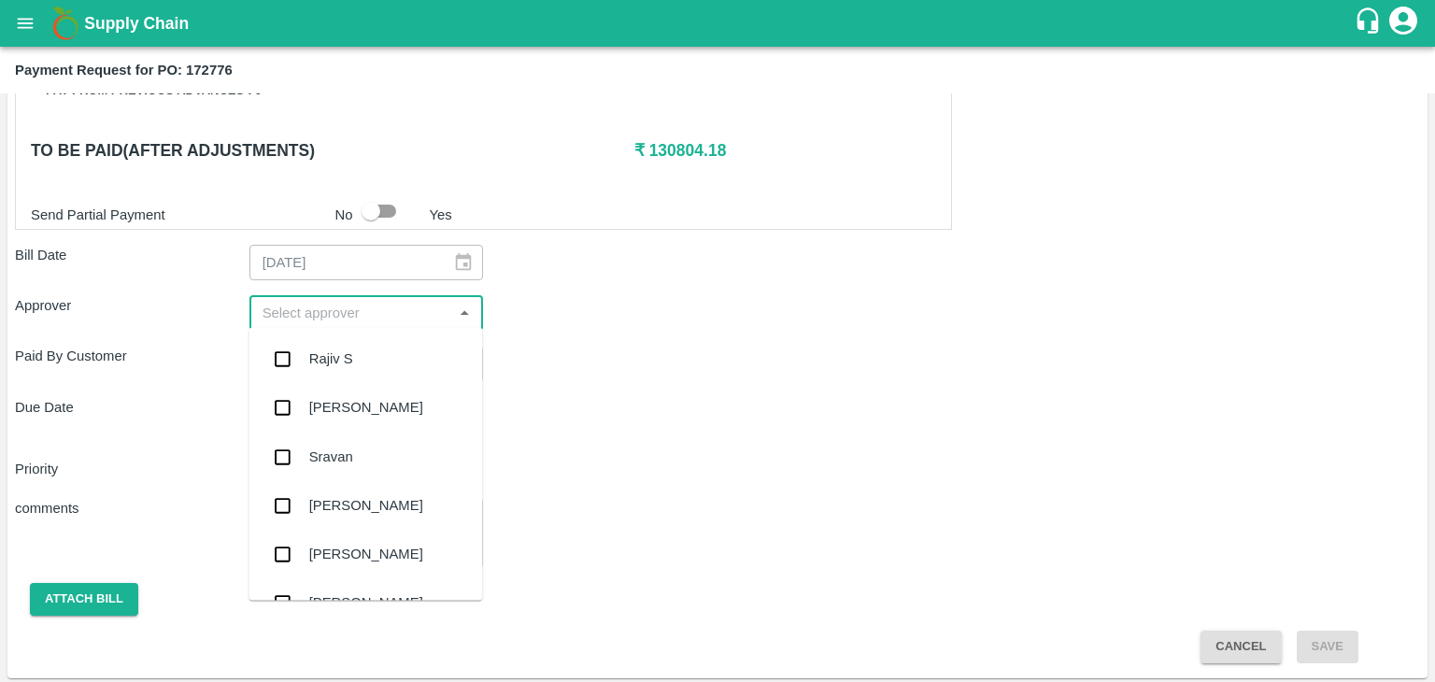
click at [415, 307] on input "input" at bounding box center [351, 313] width 192 height 24
type input "Ajit"
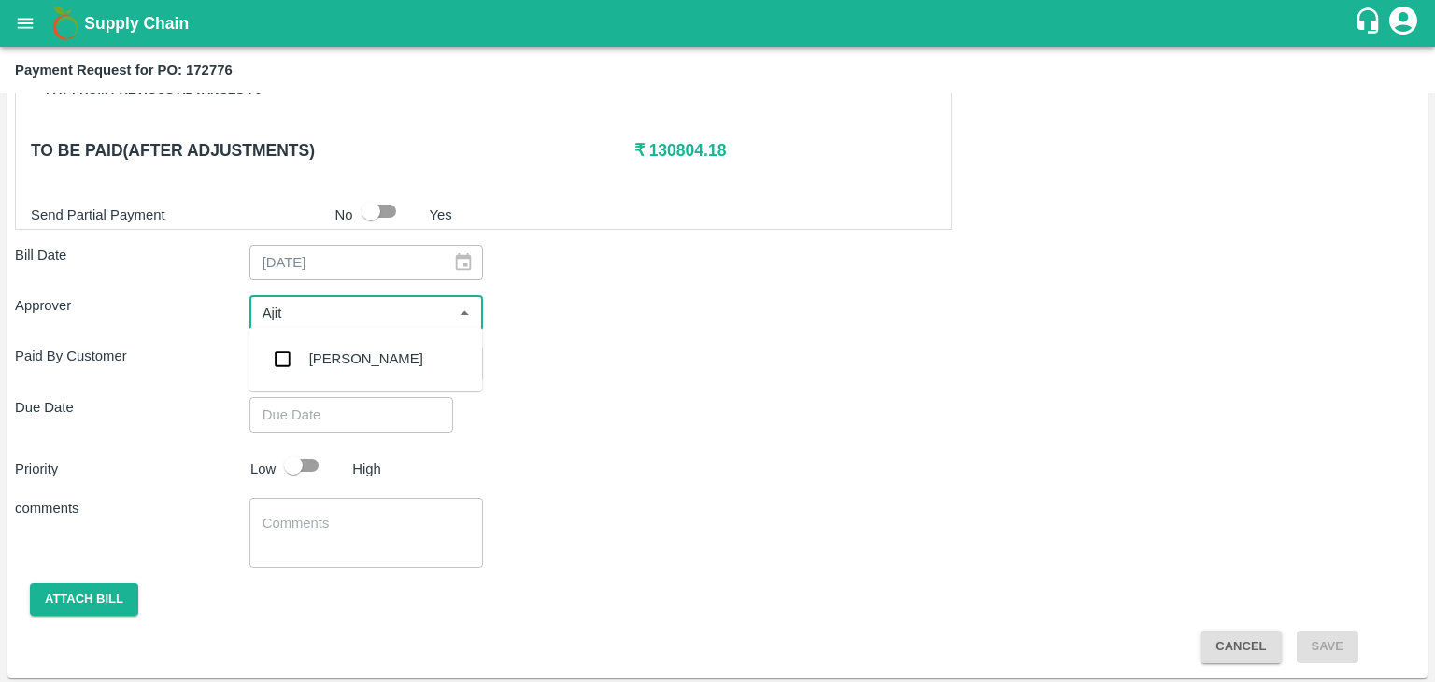
click at [358, 359] on div "[PERSON_NAME]" at bounding box center [366, 358] width 114 height 21
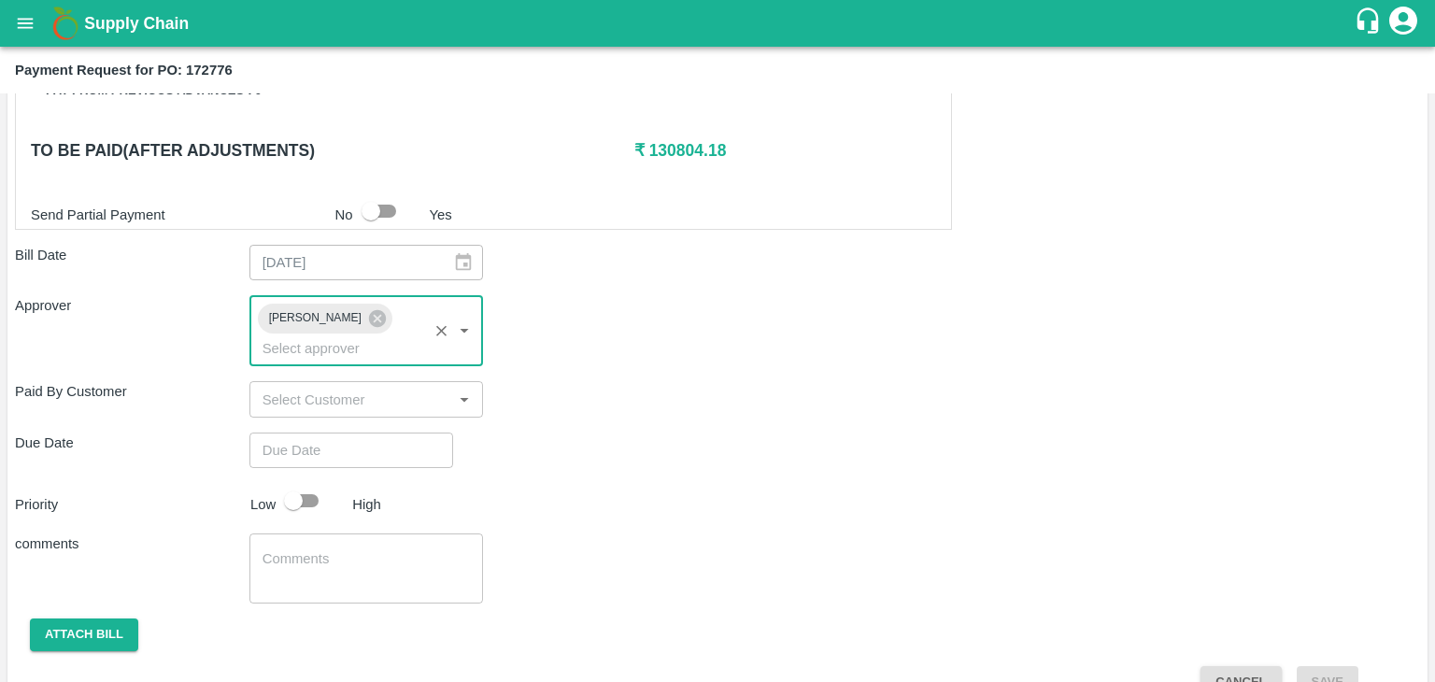
type input "DD/MM/YYYY hh:mm aa"
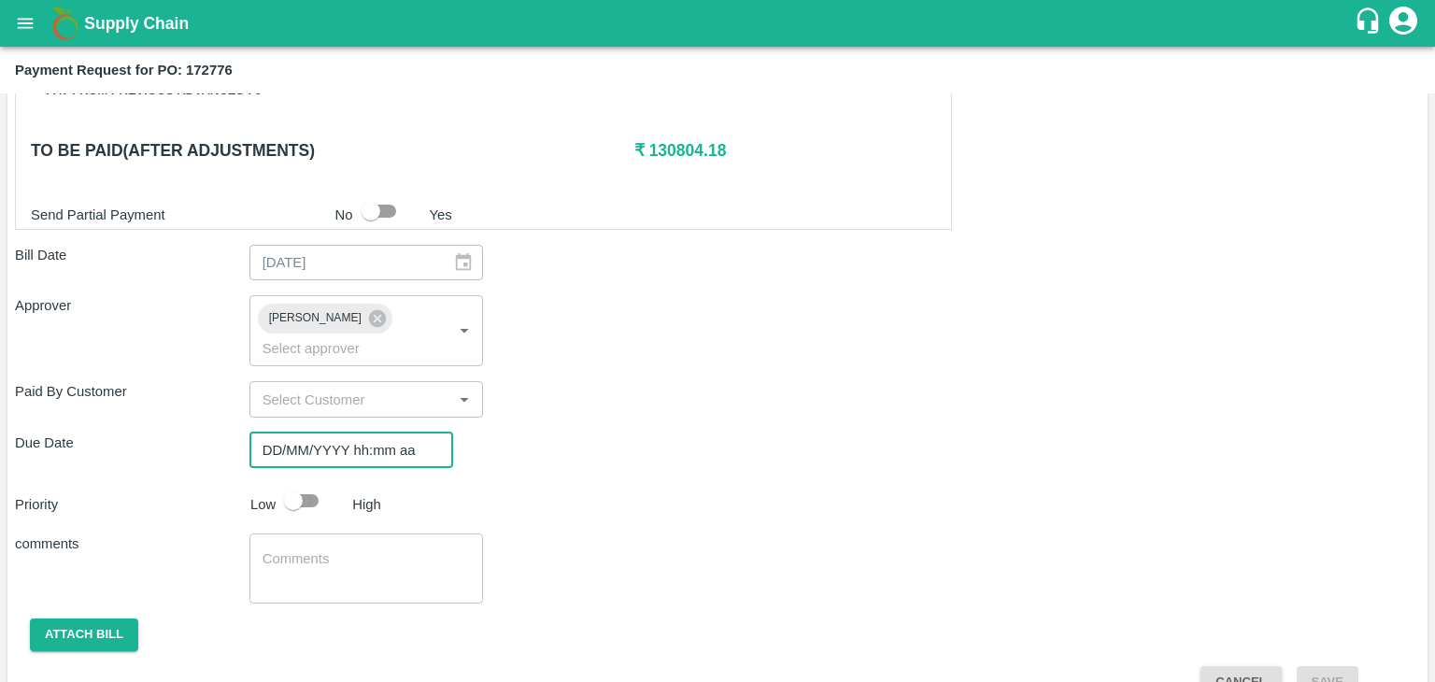
click at [376, 434] on input "DD/MM/YYYY hh:mm aa" at bounding box center [344, 449] width 191 height 35
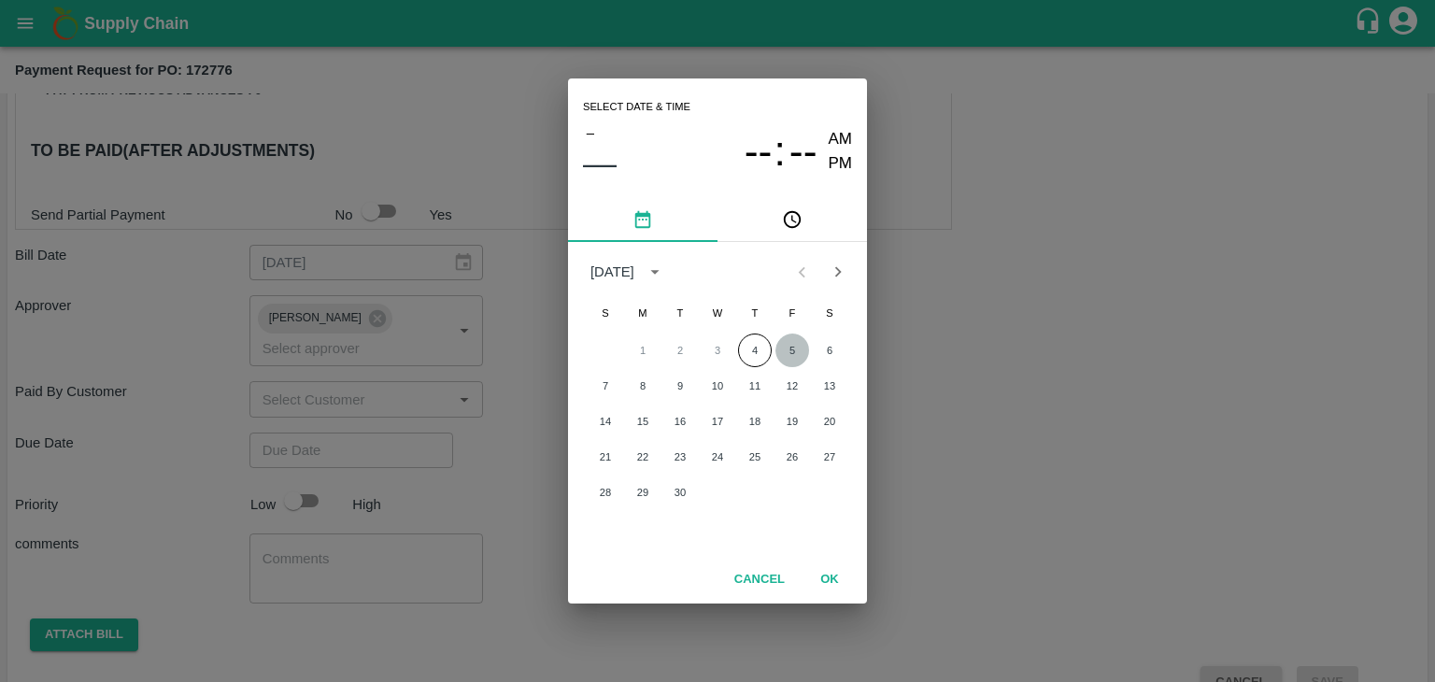
click at [785, 345] on button "5" at bounding box center [792, 350] width 34 height 34
type input "[DATE] 12:00 AM"
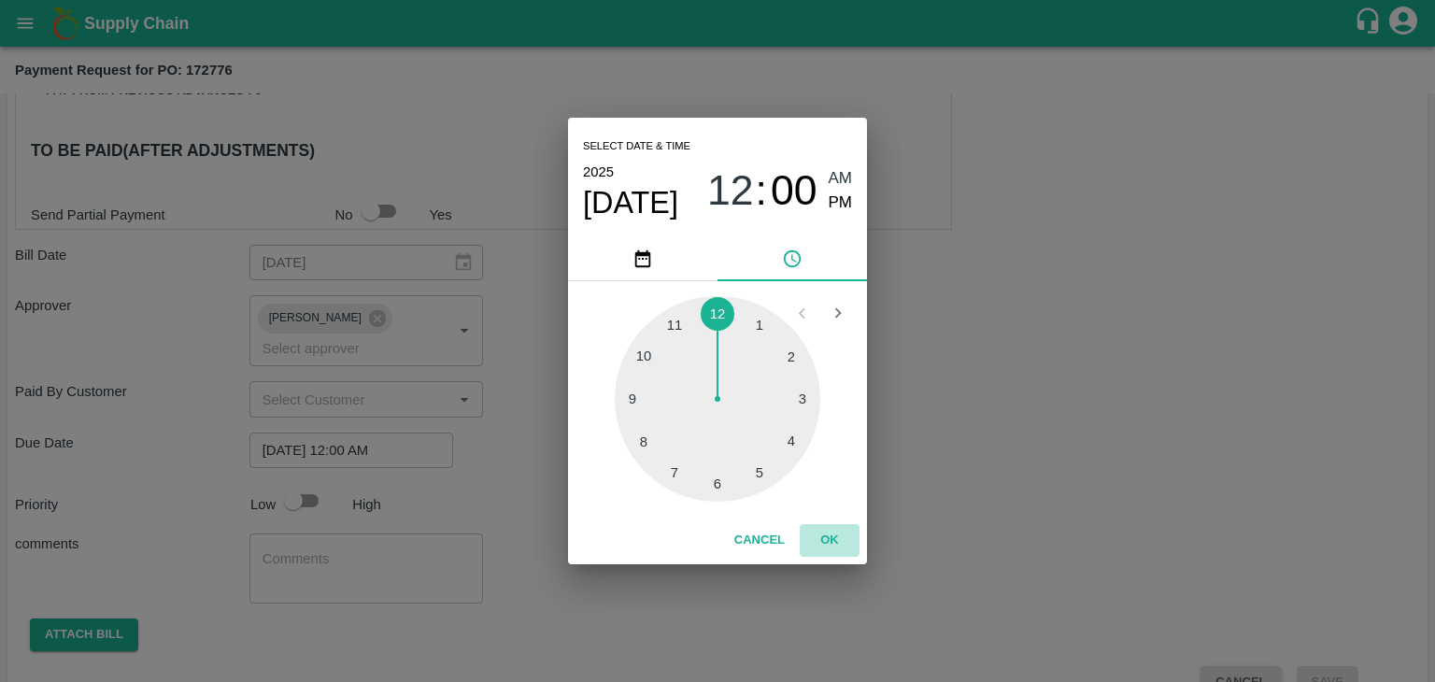
click at [833, 541] on button "OK" at bounding box center [830, 540] width 60 height 33
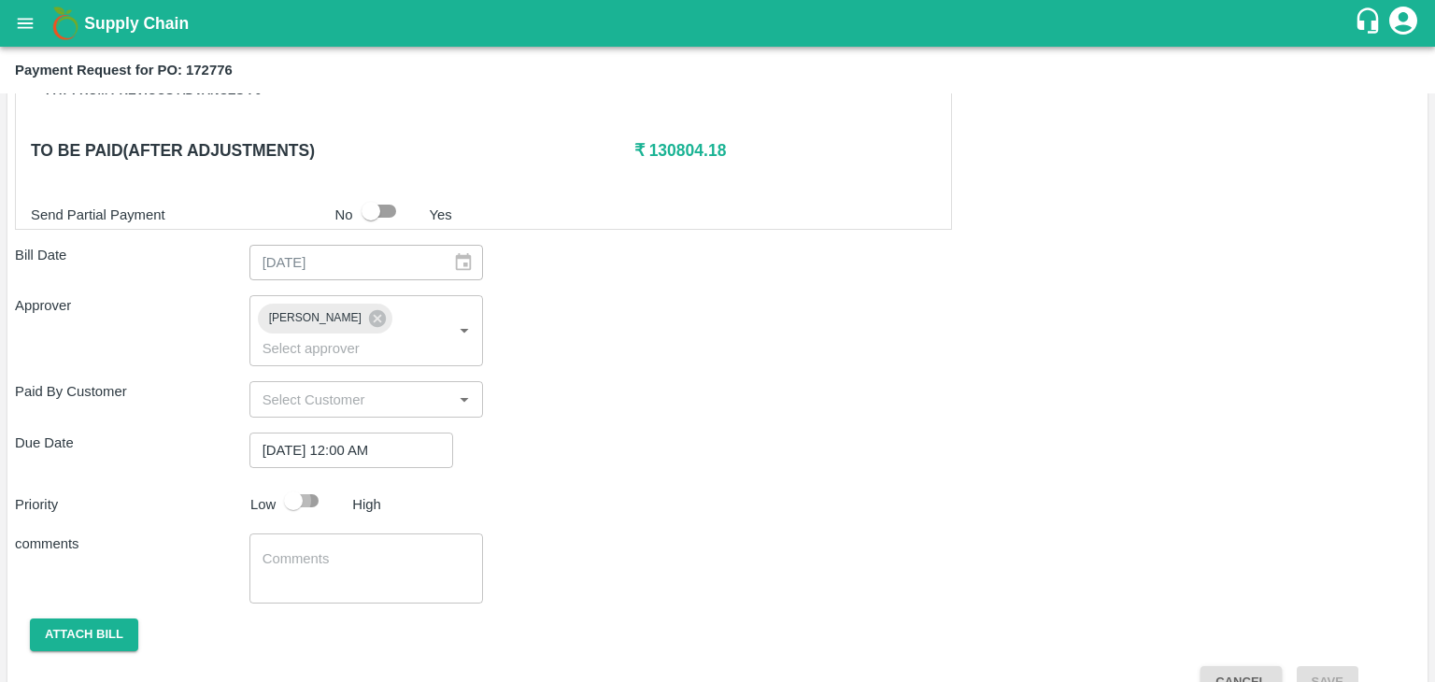
click at [318, 483] on input "checkbox" at bounding box center [293, 500] width 106 height 35
checkbox input "true"
click at [339, 549] on textarea at bounding box center [366, 568] width 208 height 39
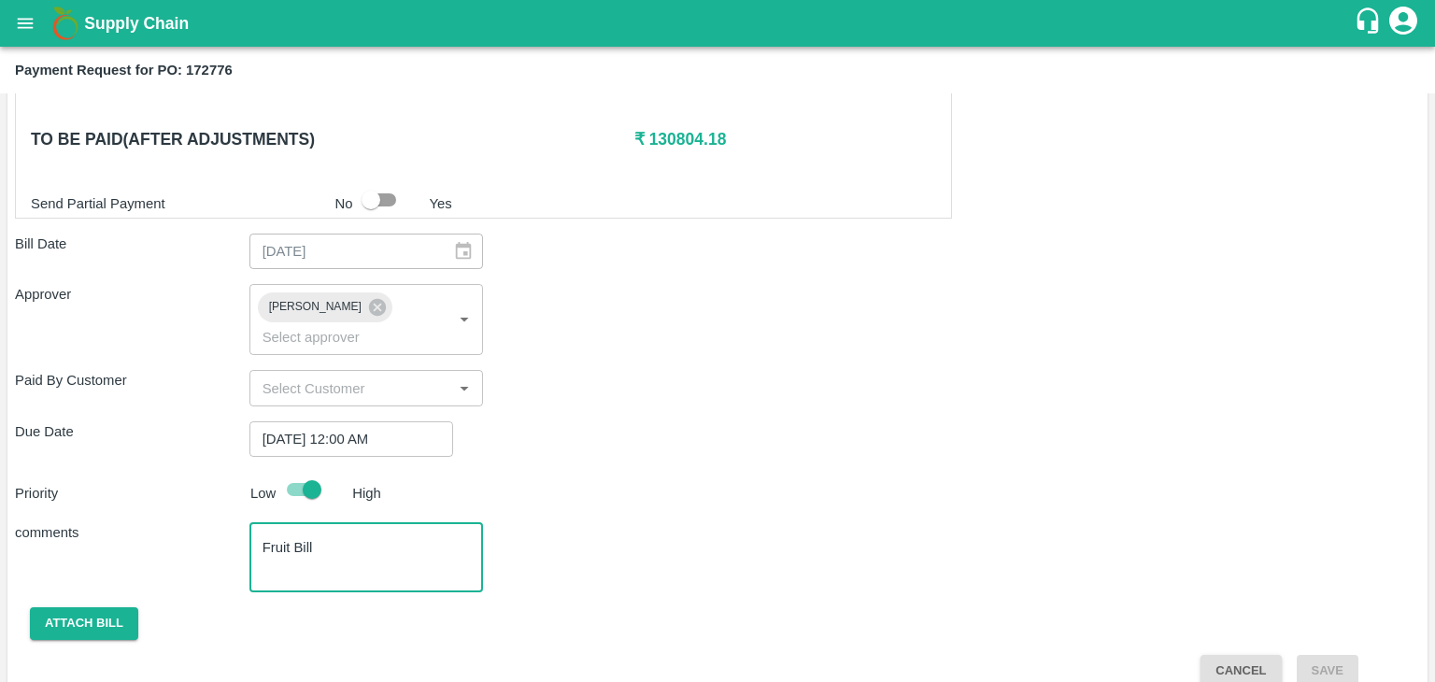
scroll to position [885, 0]
type textarea "Fruit Bill"
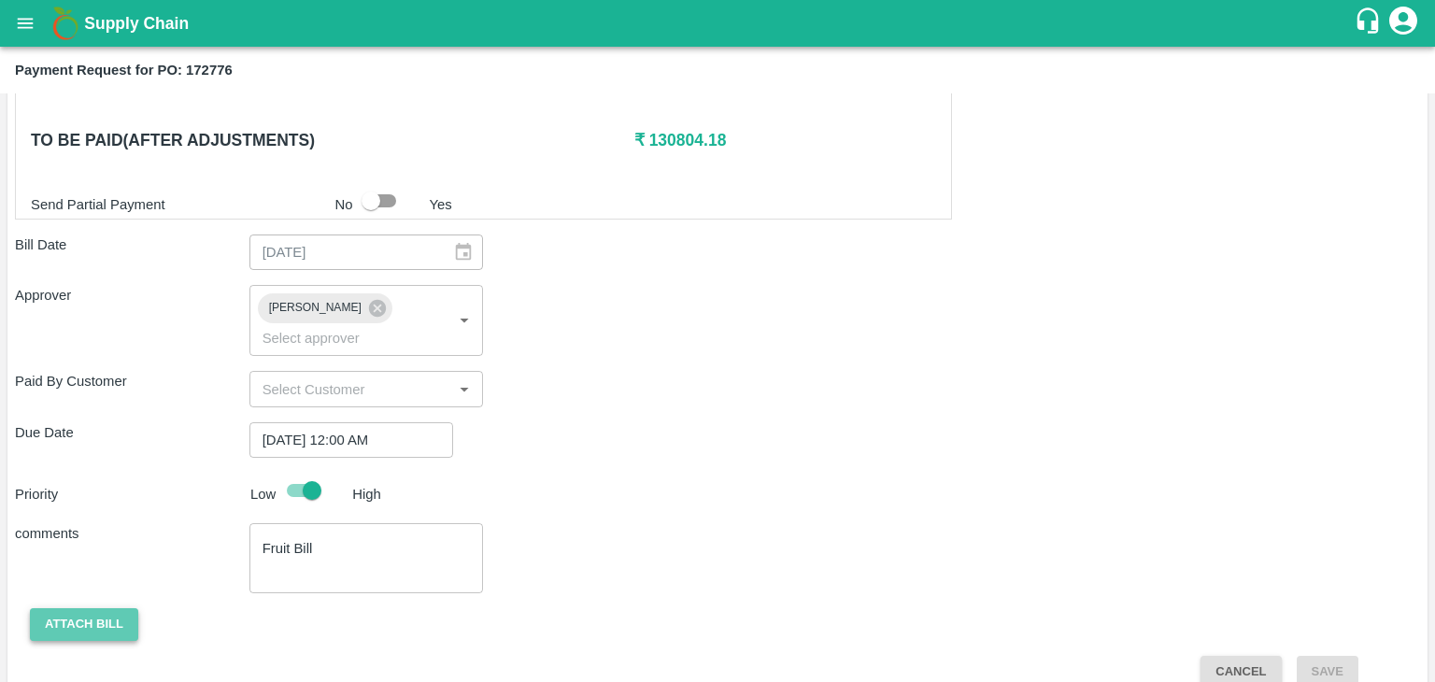
click at [65, 608] on button "Attach bill" at bounding box center [84, 624] width 108 height 33
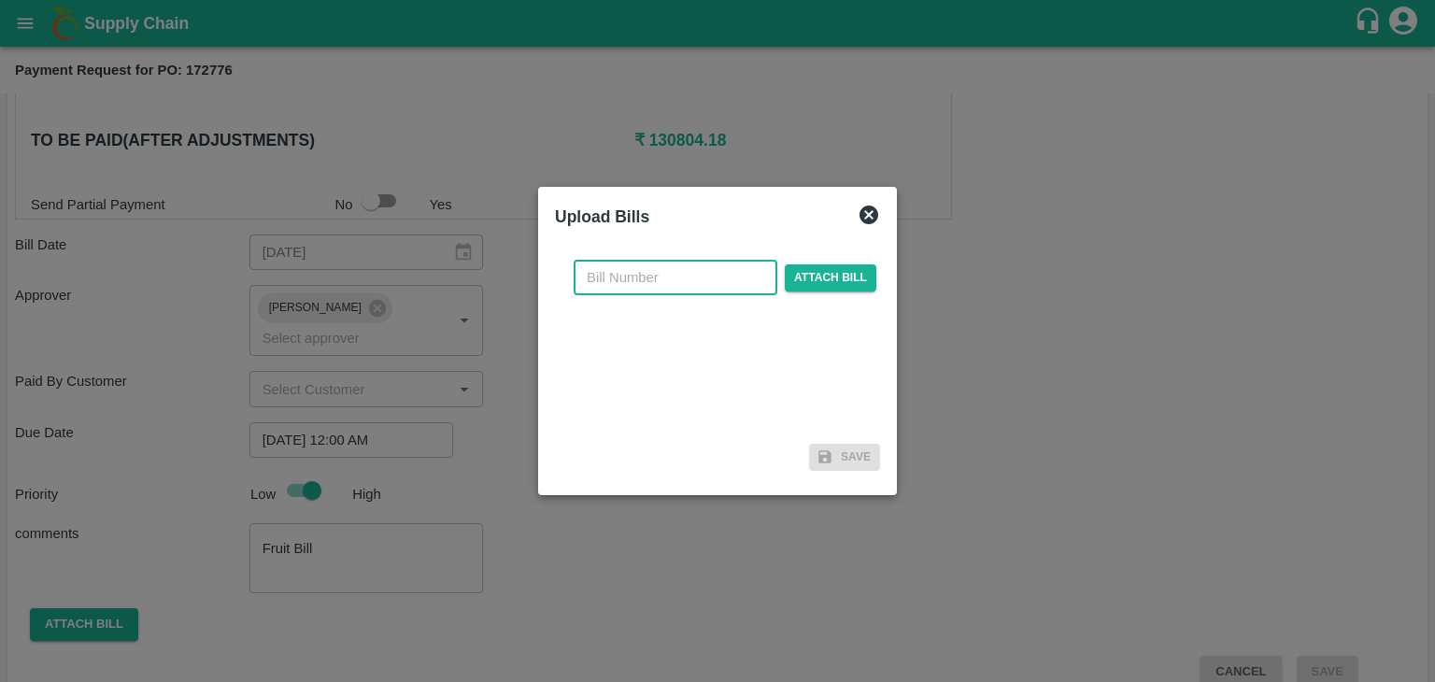
click at [680, 269] on input "text" at bounding box center [676, 277] width 204 height 35
type input "70"
click at [829, 269] on span "Attach bill" at bounding box center [831, 277] width 92 height 27
click at [0, 0] on input "Attach bill" at bounding box center [0, 0] width 0 height 0
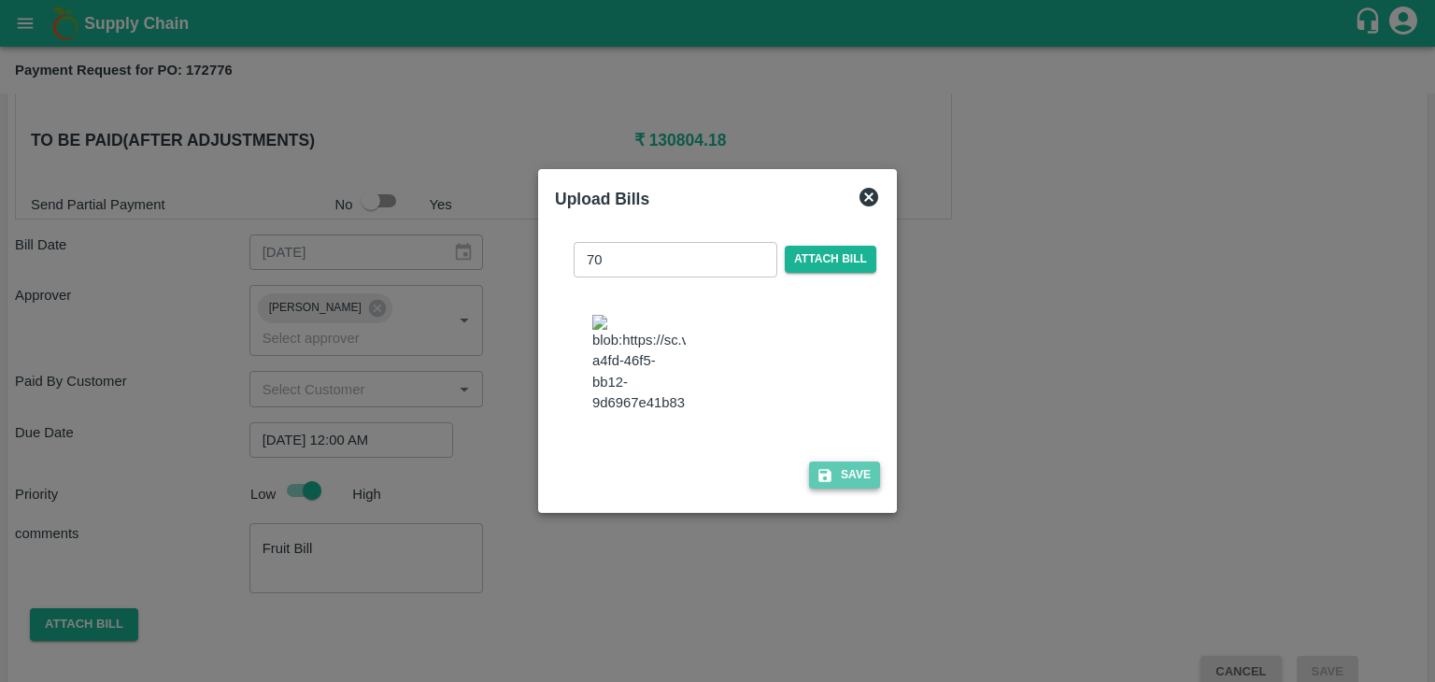
click at [843, 474] on button "Save" at bounding box center [844, 474] width 71 height 27
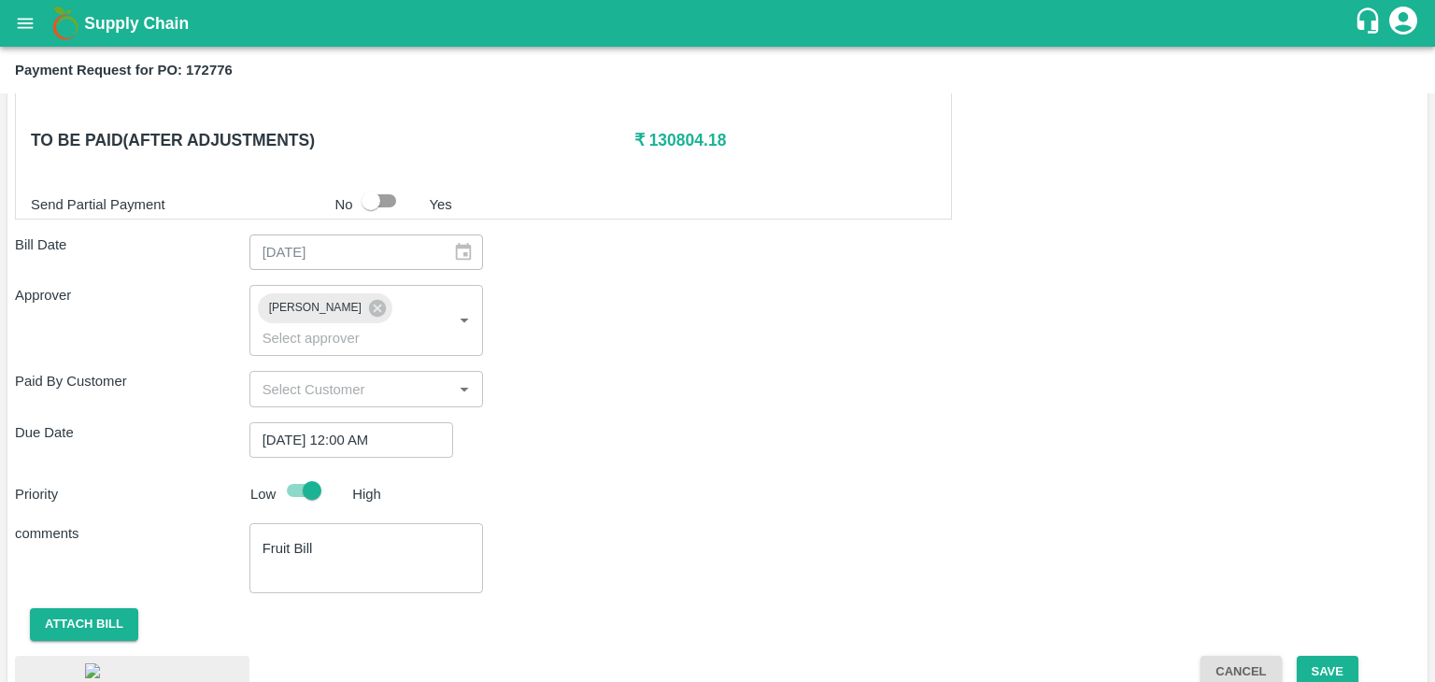
scroll to position [998, 0]
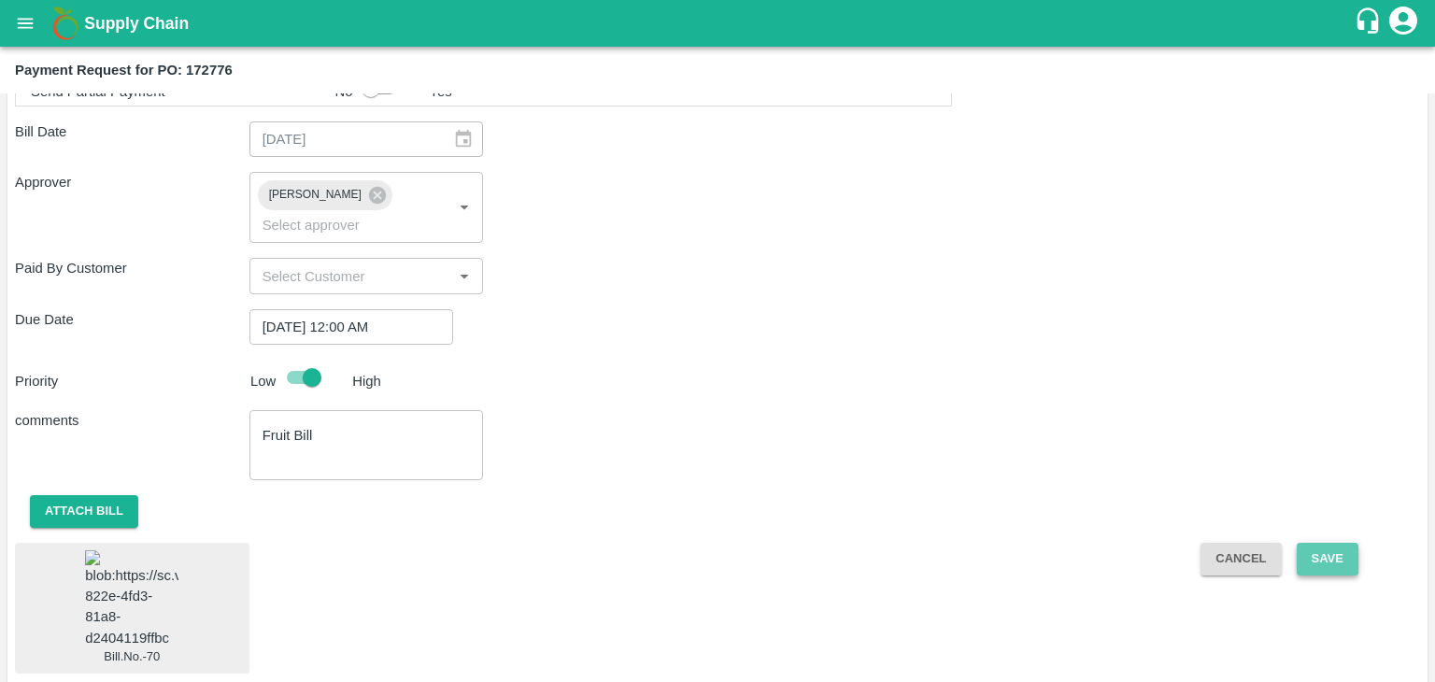
click at [1334, 543] on button "Save" at bounding box center [1328, 559] width 62 height 33
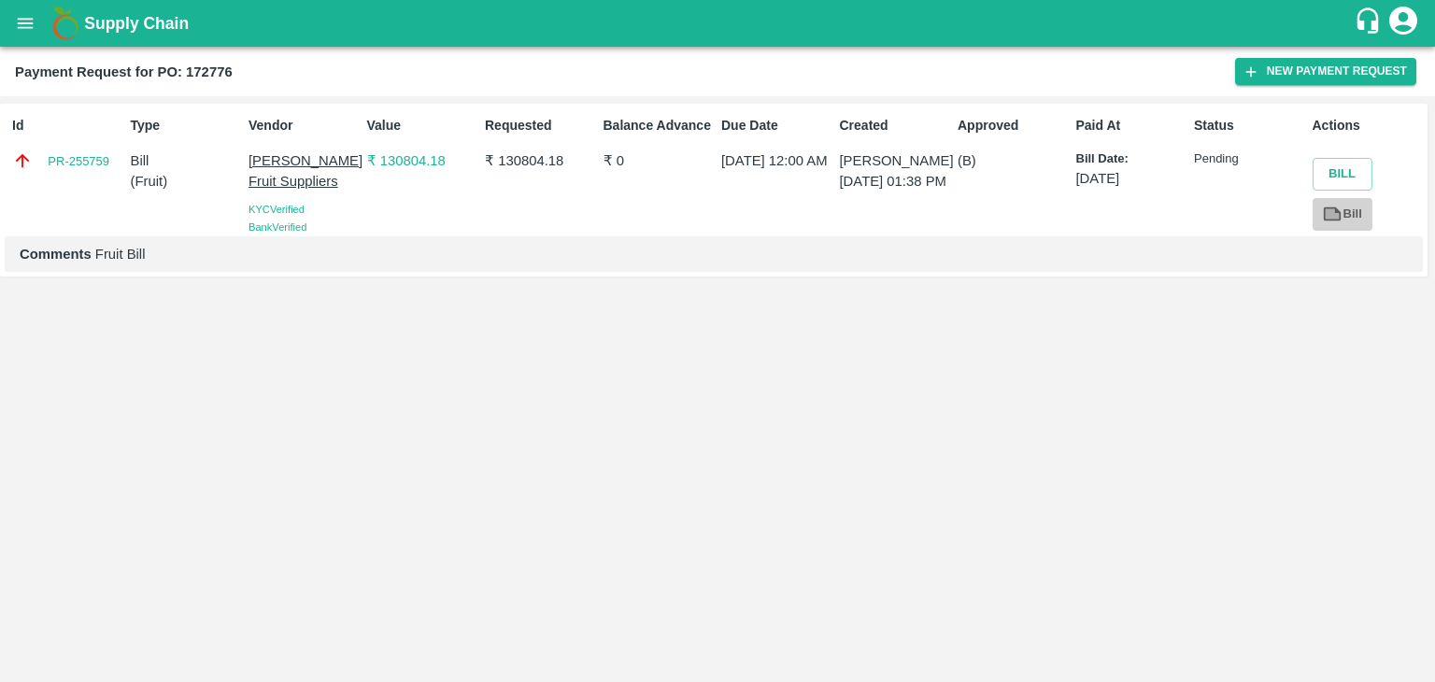
click at [1348, 221] on link "Bill" at bounding box center [1342, 214] width 60 height 33
